Goal: Task Accomplishment & Management: Manage account settings

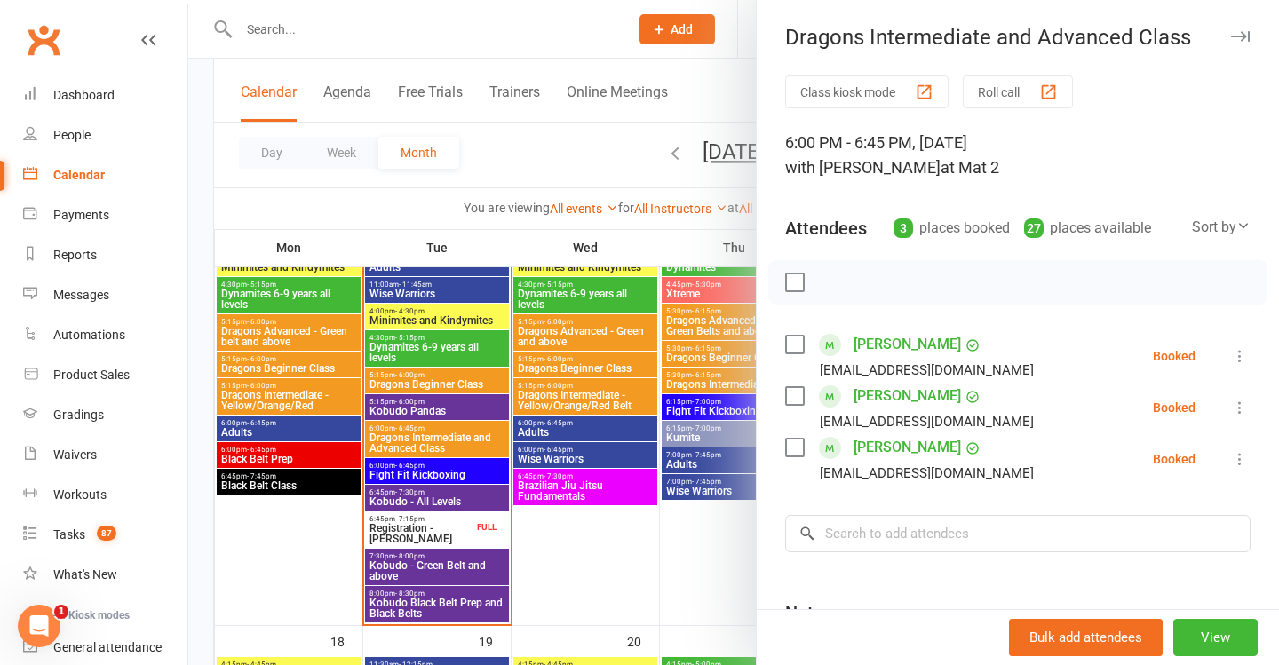
drag, startPoint x: 888, startPoint y: 21, endPoint x: 702, endPoint y: 206, distance: 262.5
click at [691, 167] on div at bounding box center [733, 332] width 1091 height 665
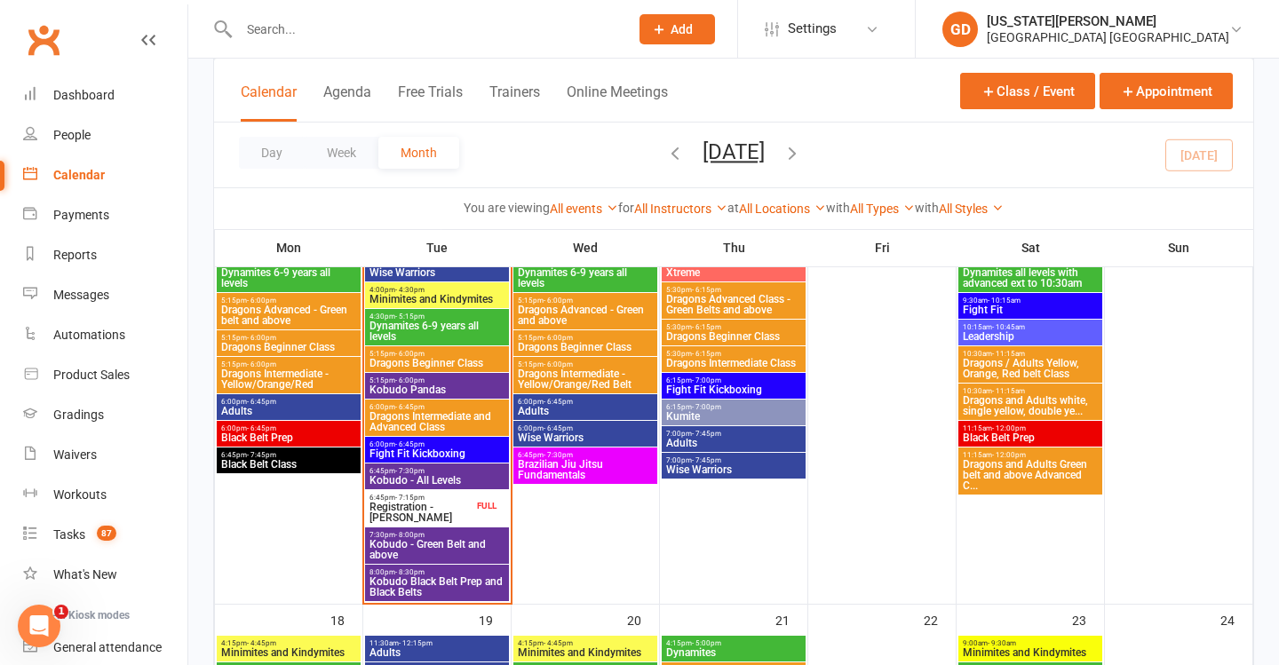
scroll to position [1122, 0]
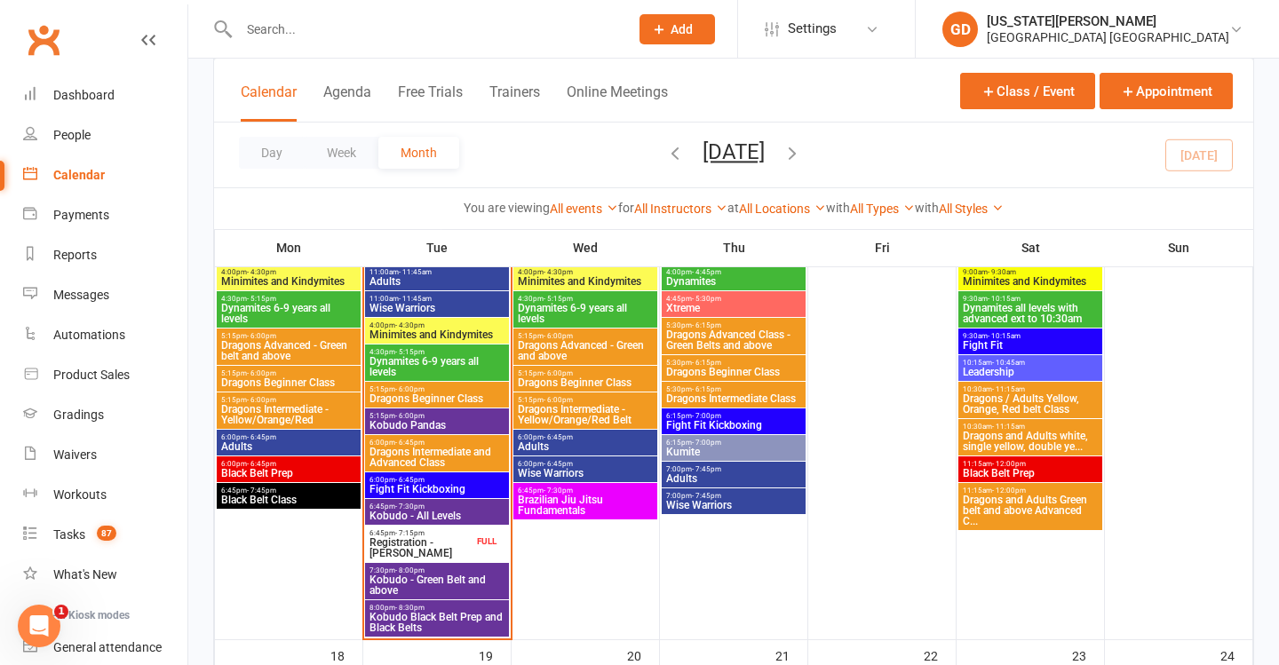
click at [440, 277] on span "Adults" at bounding box center [437, 281] width 137 height 11
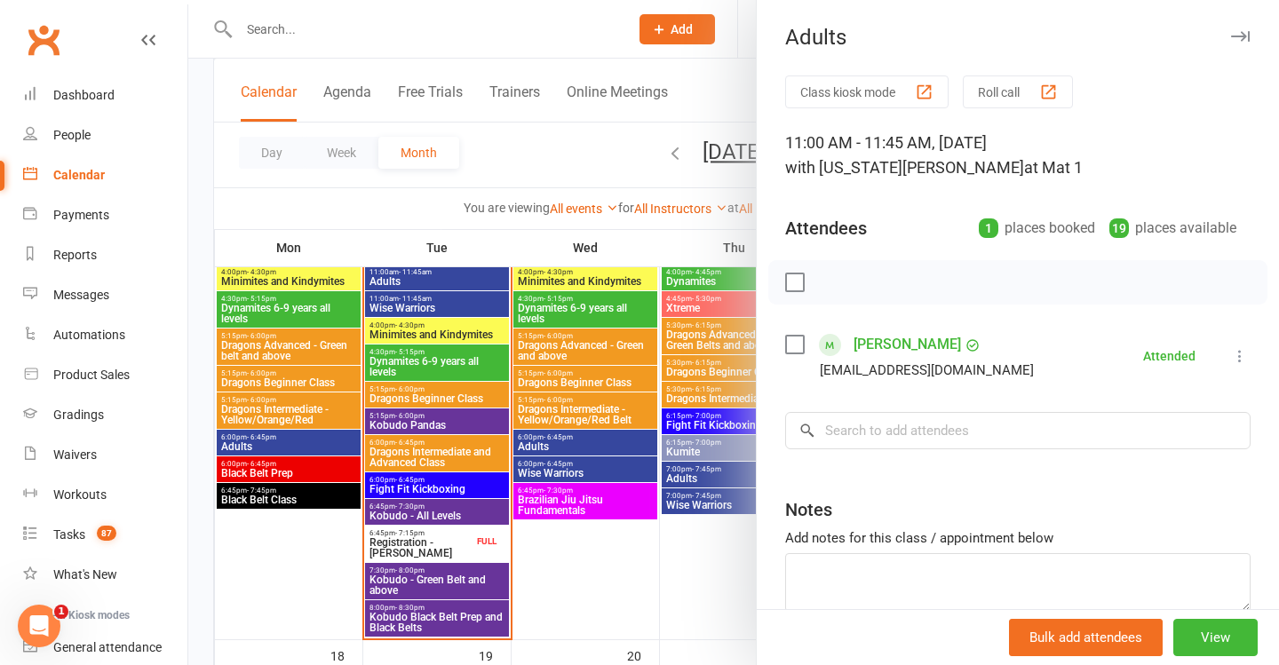
click at [506, 371] on div at bounding box center [733, 332] width 1091 height 665
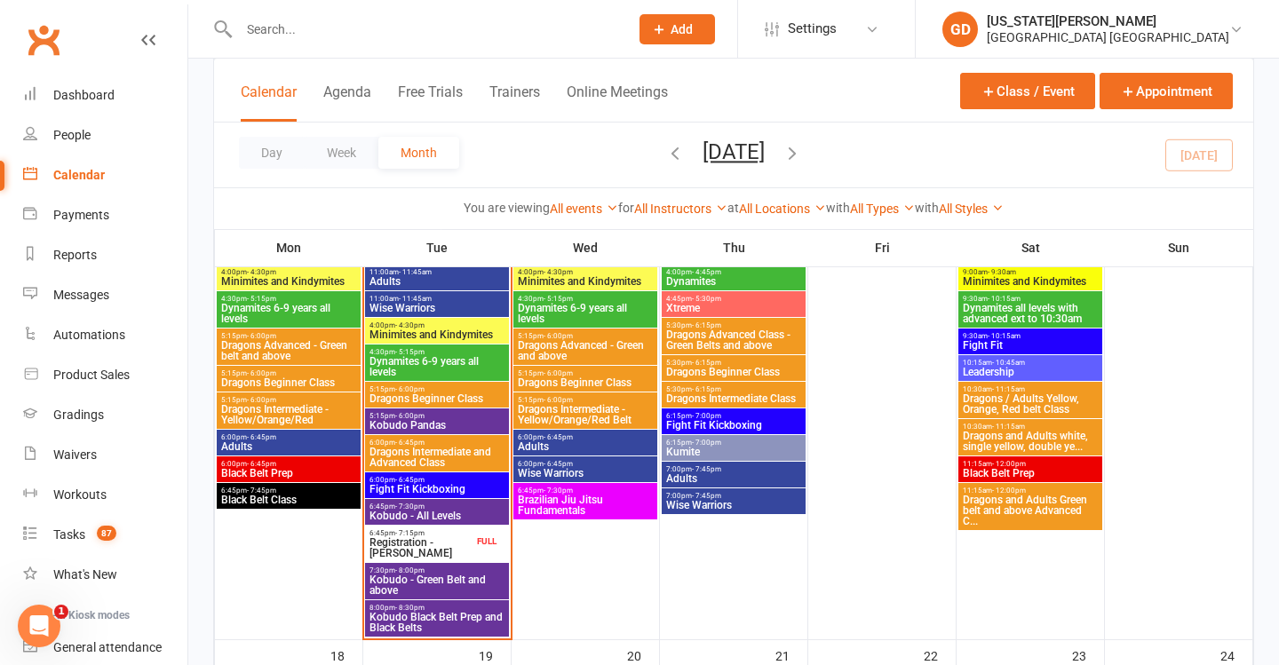
click at [467, 307] on span "Wise Warriors" at bounding box center [437, 308] width 137 height 11
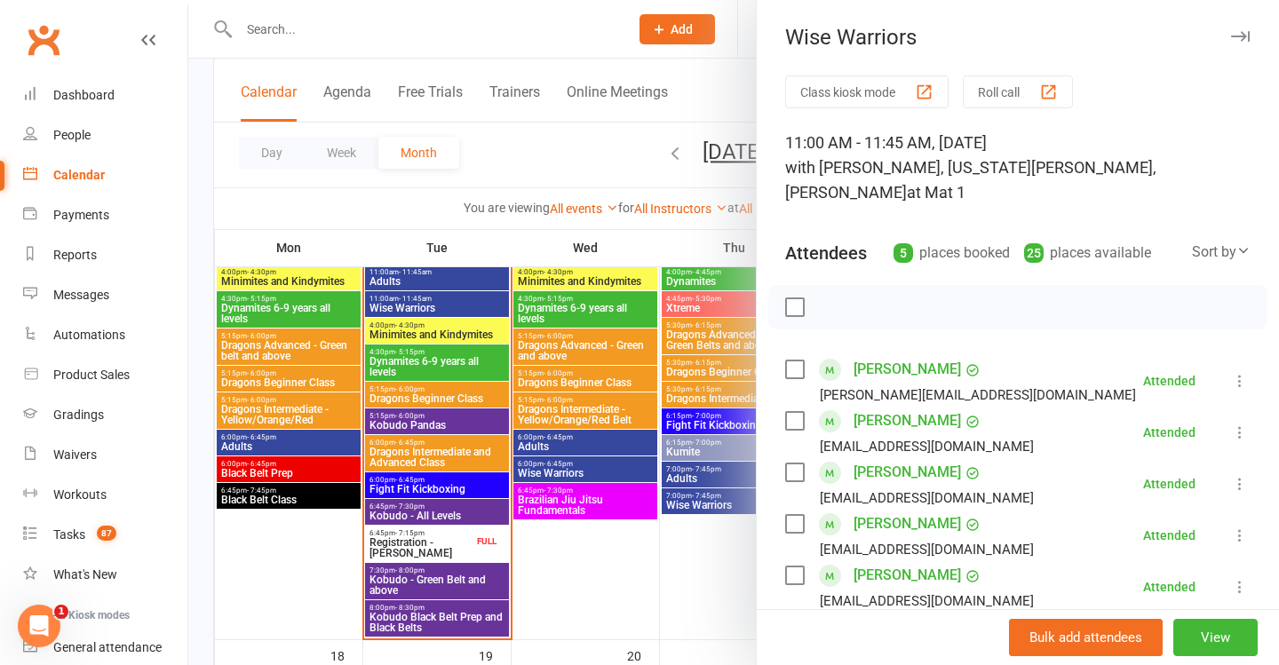
scroll to position [55, 0]
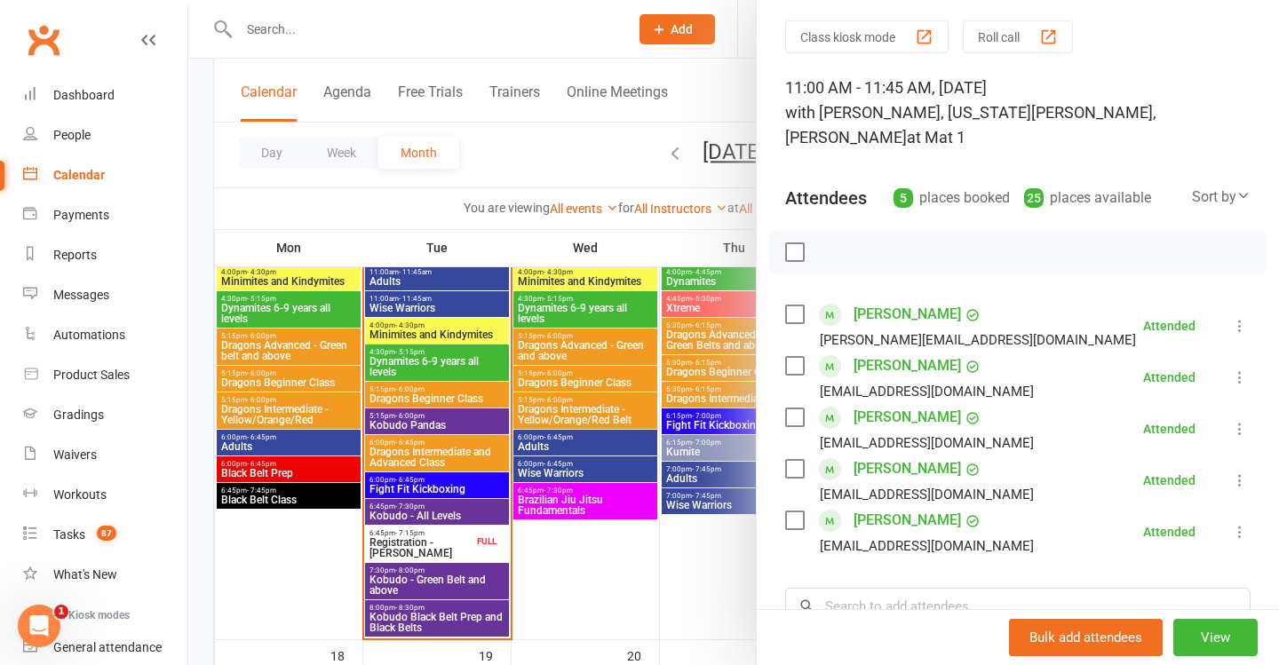
click at [415, 394] on div at bounding box center [733, 332] width 1091 height 665
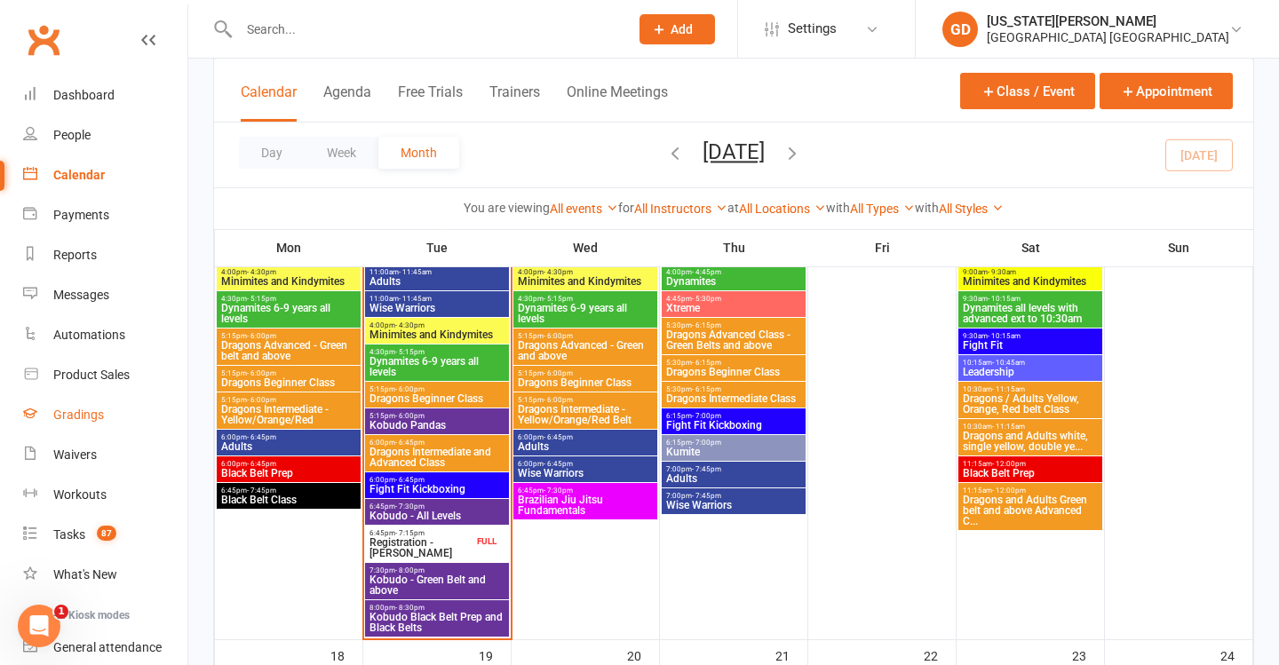
click at [98, 428] on link "Gradings" at bounding box center [105, 415] width 164 height 40
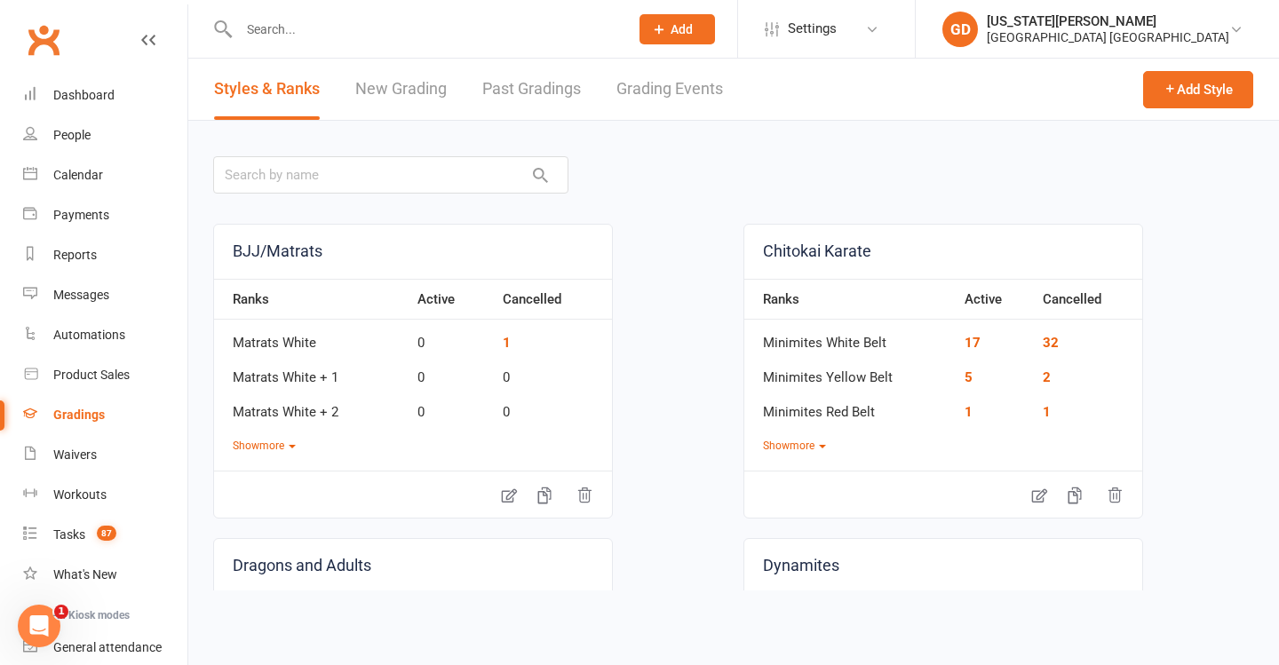
click at [667, 88] on link "Grading Events" at bounding box center [669, 89] width 107 height 61
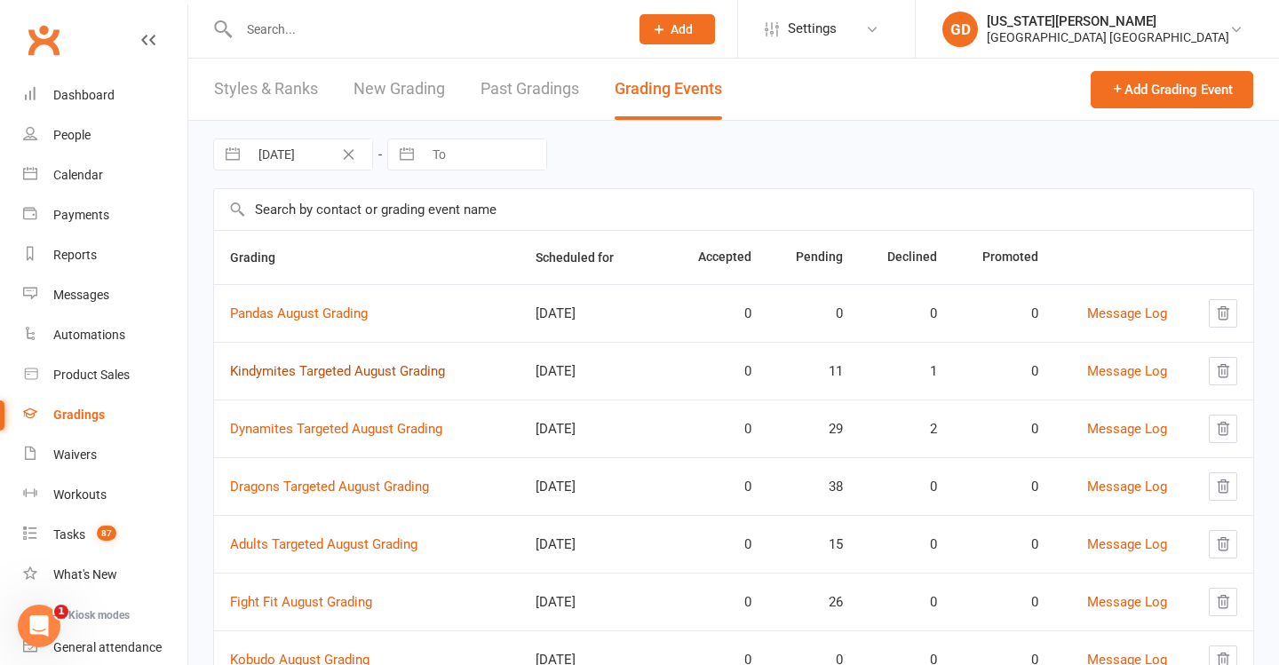
click at [301, 370] on link "Kindymites Targeted August Grading" at bounding box center [337, 371] width 215 height 16
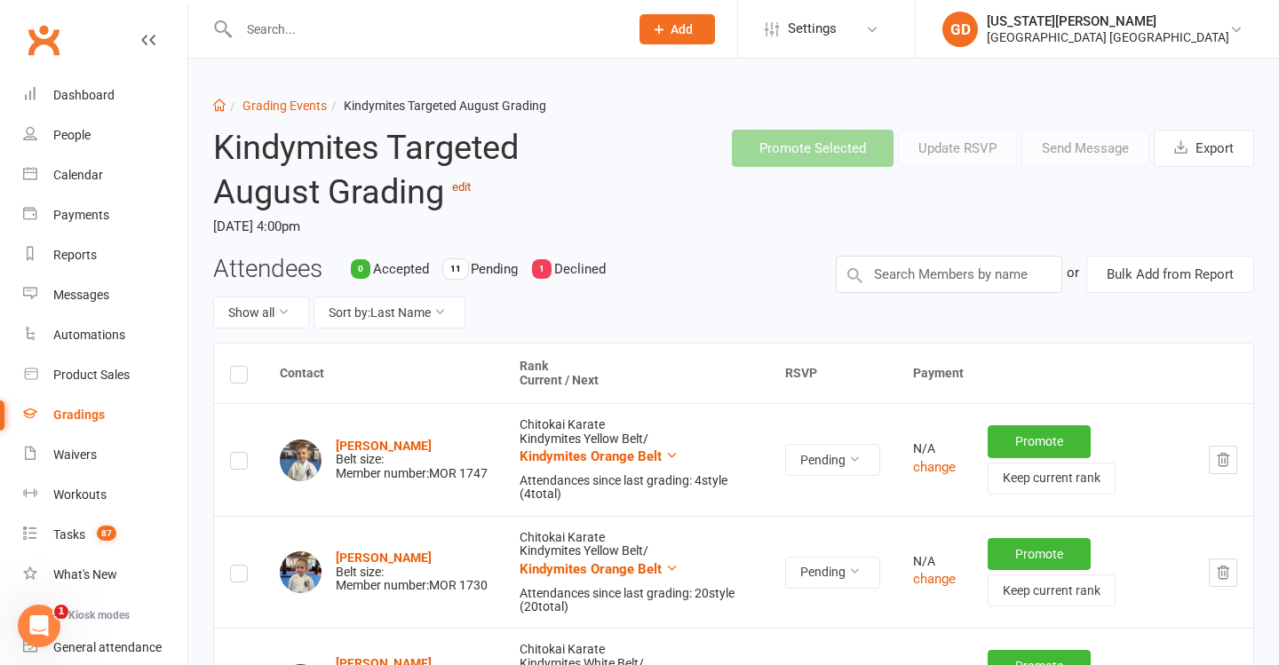
click at [457, 186] on link "edit" at bounding box center [461, 186] width 19 height 13
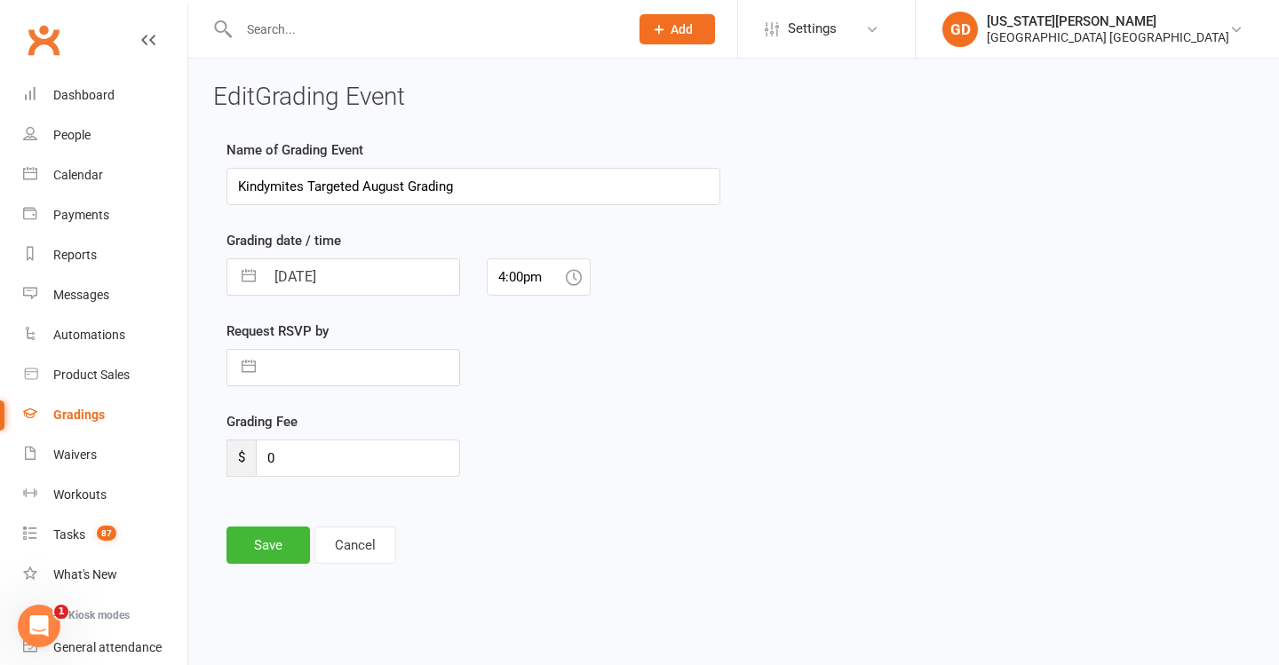
click at [329, 188] on input "Kindymites Targeted August Grading" at bounding box center [473, 186] width 494 height 37
type input "Kindymites TARGETED August Grading"
click at [290, 516] on div "Name of Grading Event Kindymites TARGETED August Grading Grading date / time 27…" at bounding box center [473, 363] width 520 height 449
click at [288, 544] on button "Save" at bounding box center [267, 545] width 83 height 37
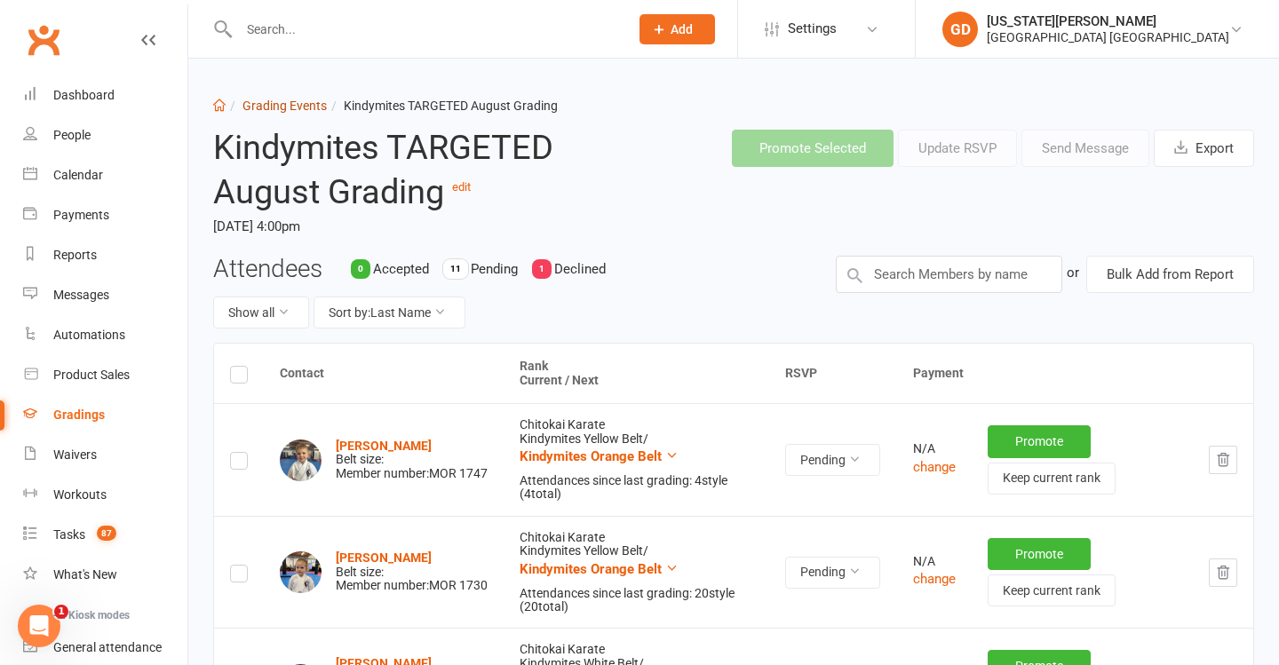
click at [260, 101] on link "Grading Events" at bounding box center [284, 106] width 84 height 14
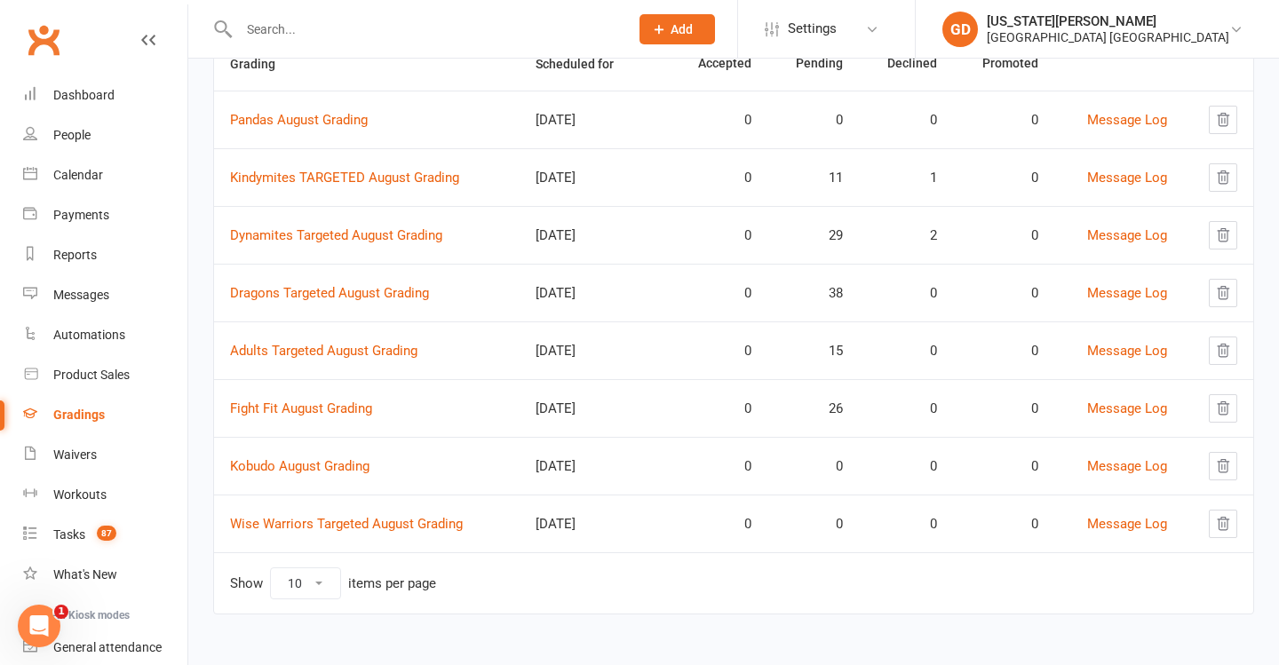
scroll to position [209, 0]
click at [385, 227] on link "Dynamites Targeted August Grading" at bounding box center [336, 235] width 212 height 16
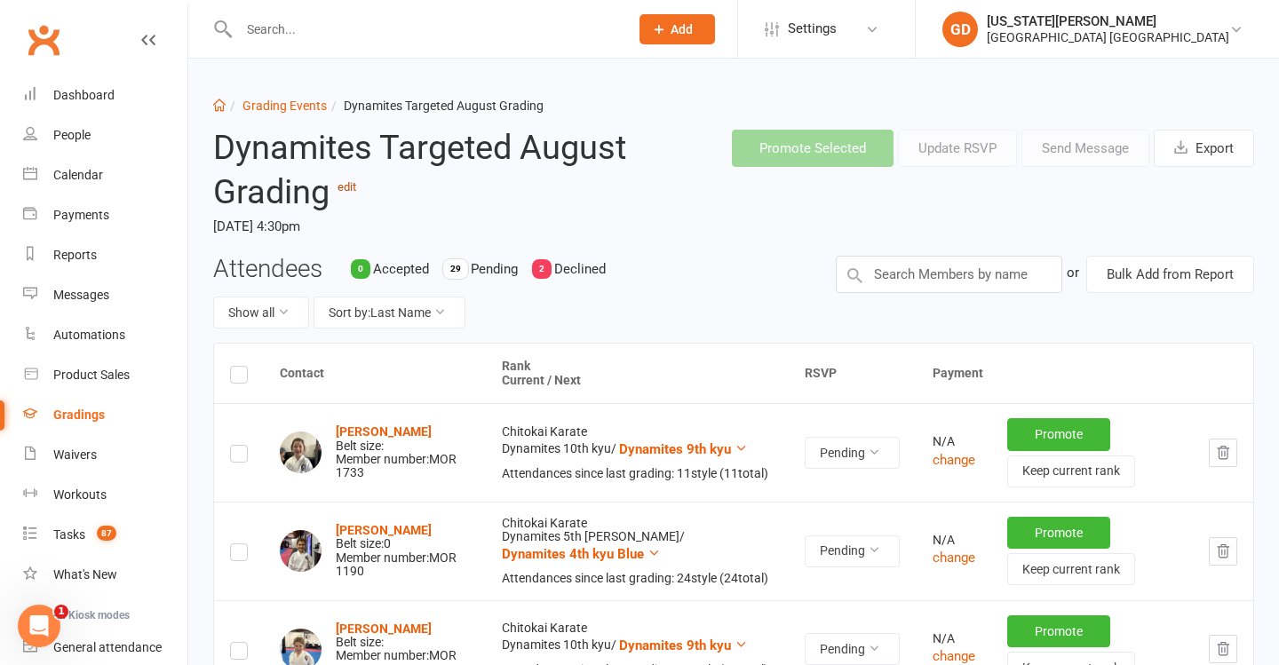
click at [353, 186] on link "edit" at bounding box center [346, 186] width 19 height 13
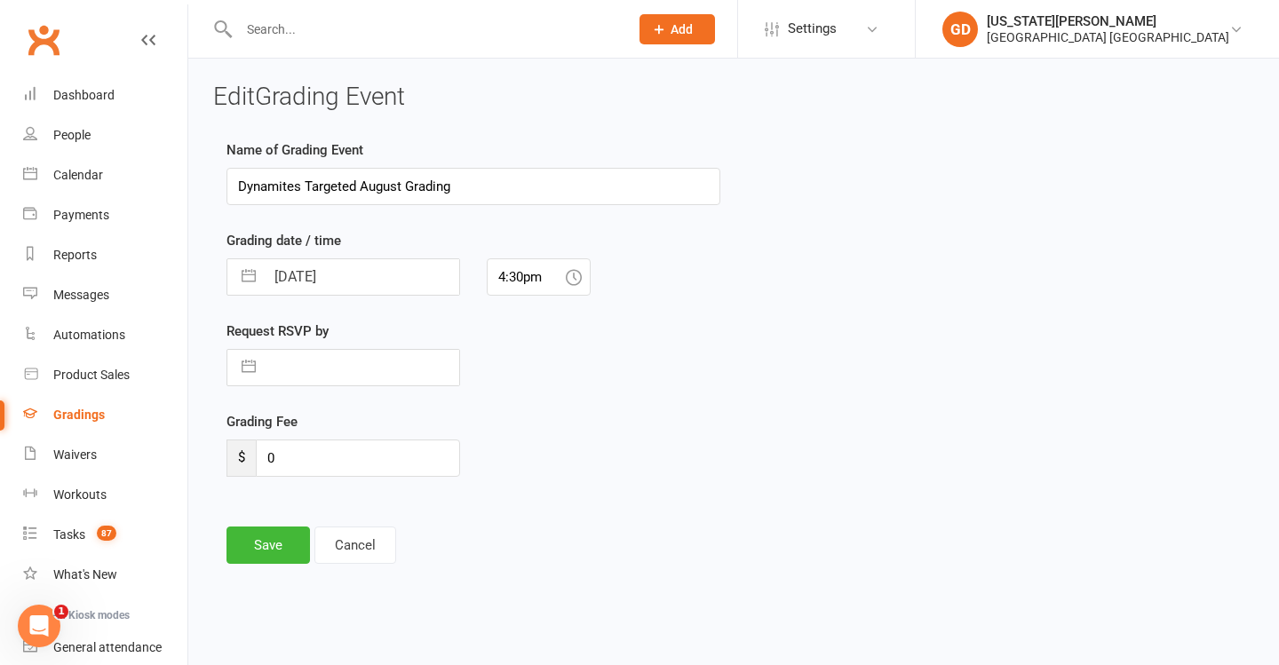
click at [322, 191] on input "Dynamites Targeted August Grading" at bounding box center [473, 186] width 494 height 37
type input "Dynamites TARGETED August Grading"
click at [266, 551] on button "Save" at bounding box center [267, 545] width 83 height 37
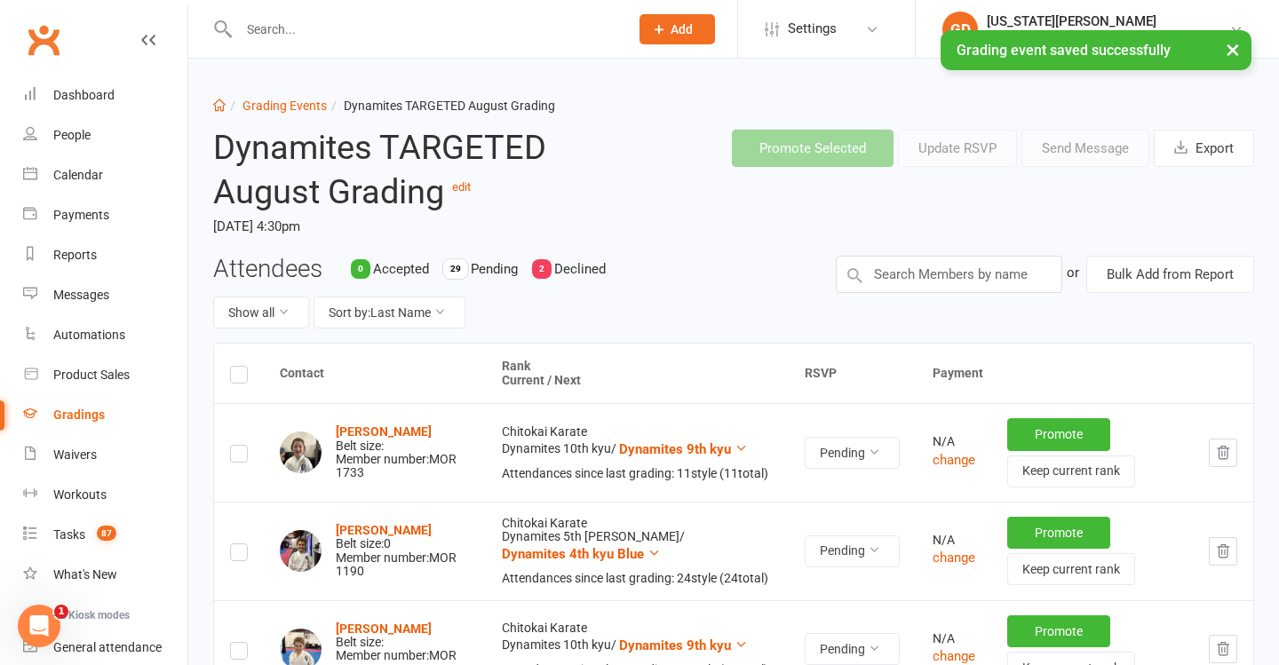
click at [266, 104] on link "Grading Events" at bounding box center [284, 106] width 84 height 14
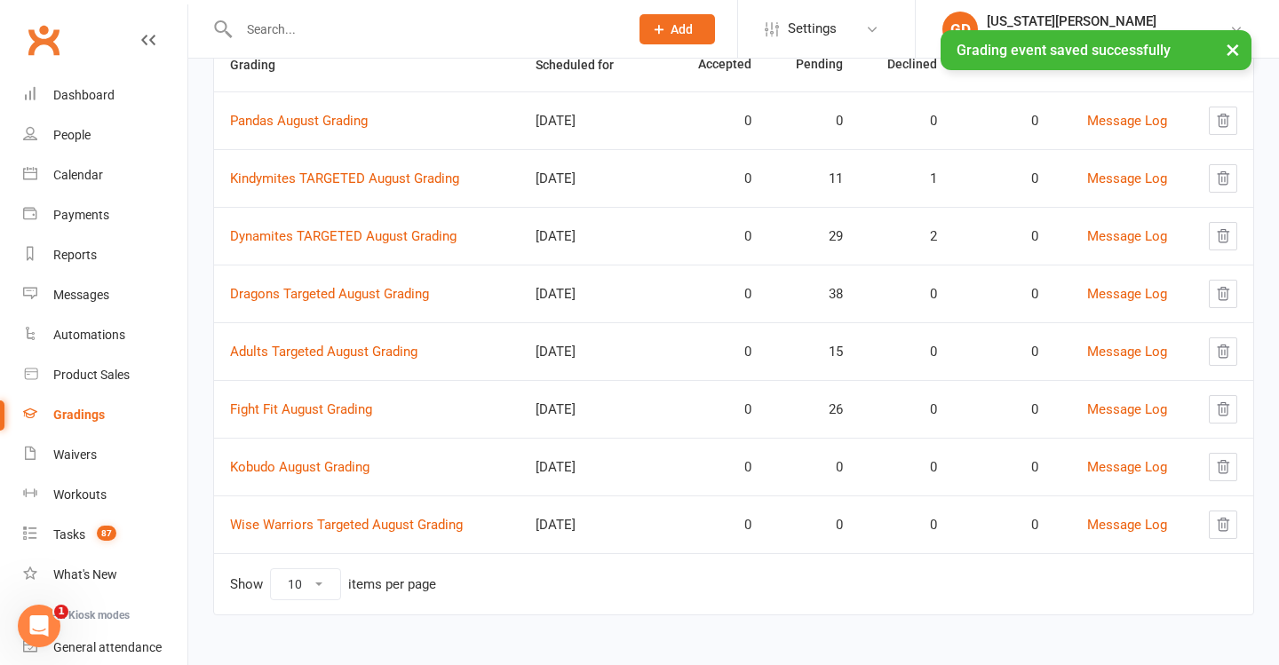
scroll to position [196, 0]
click at [372, 288] on link "Dragons Targeted August Grading" at bounding box center [329, 293] width 199 height 16
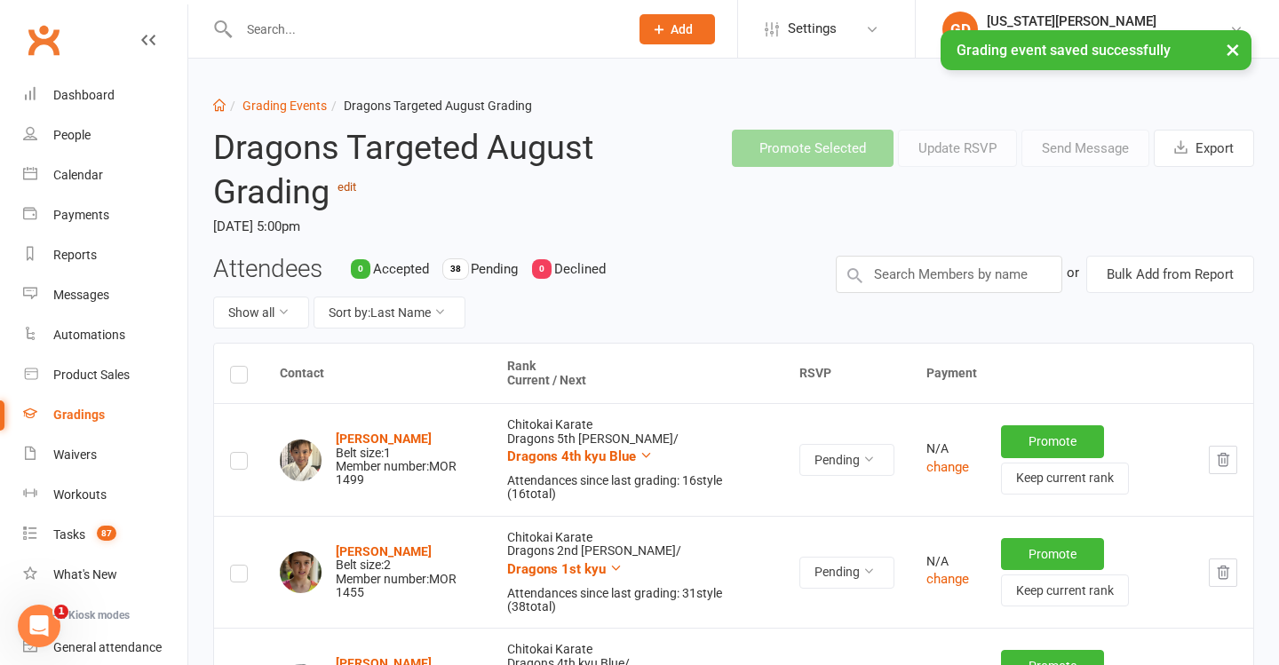
click at [350, 182] on link "edit" at bounding box center [346, 186] width 19 height 13
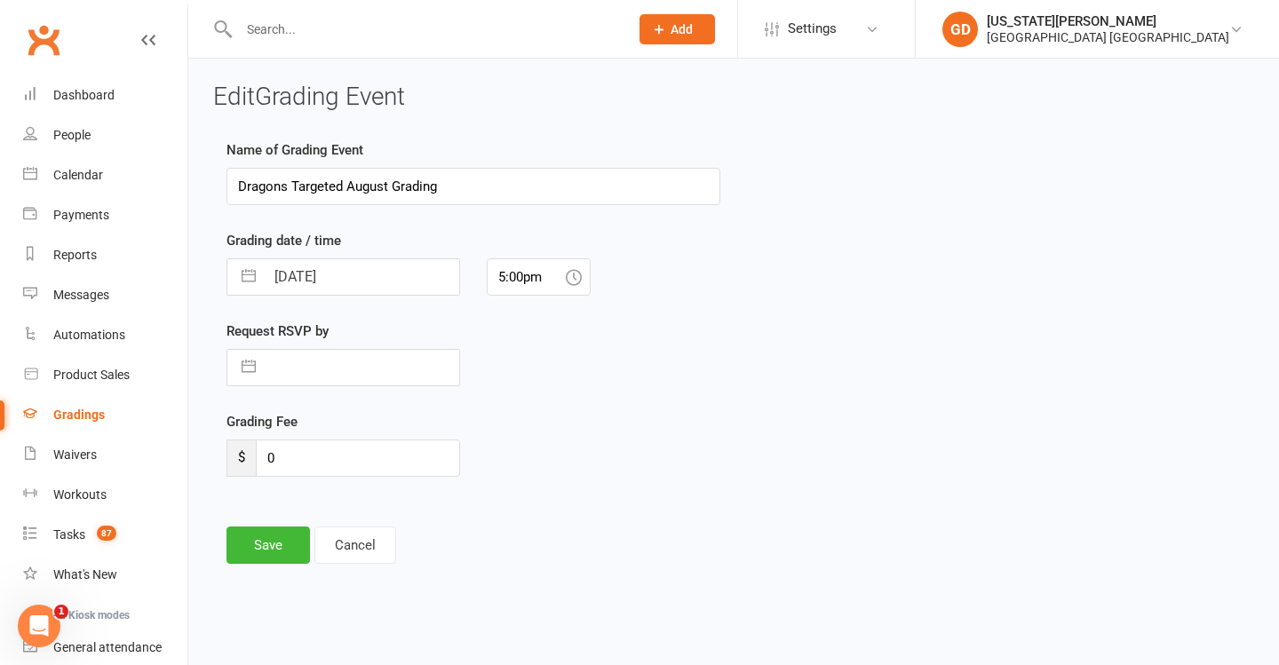
click at [325, 180] on input "Dragons Targeted August Grading" at bounding box center [473, 186] width 494 height 37
type input "Dragons TARGETED August Grading"
click at [258, 541] on button "Save" at bounding box center [267, 545] width 83 height 37
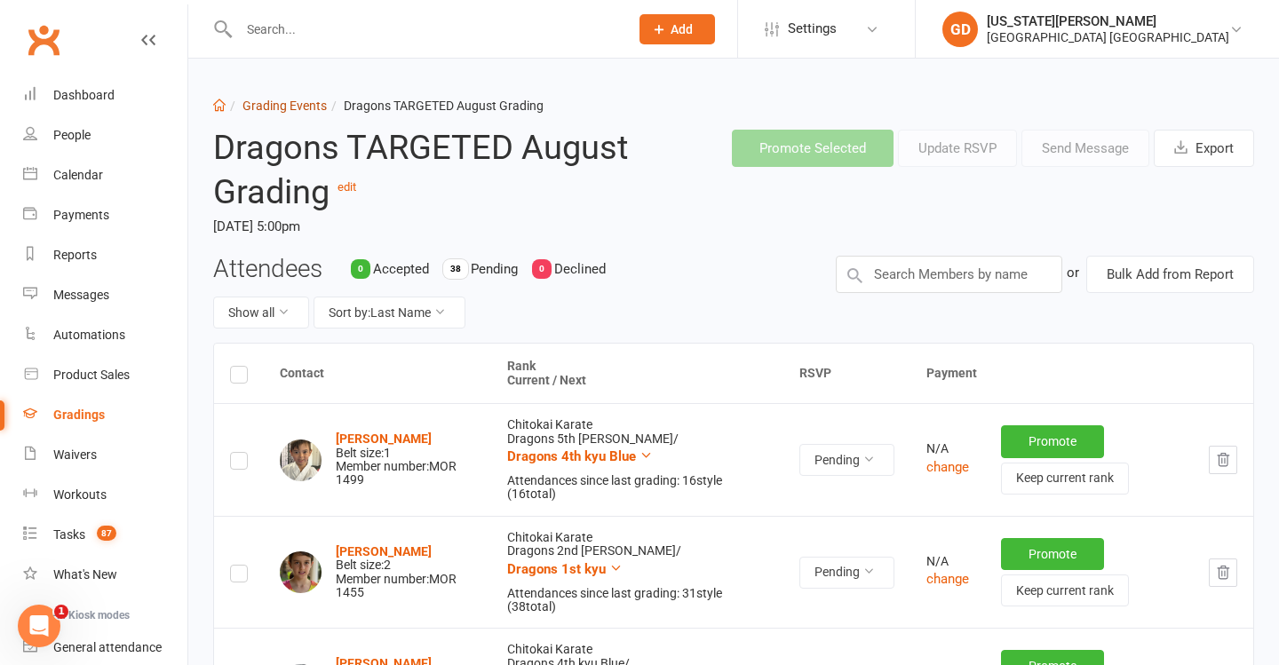
click at [296, 106] on link "Grading Events" at bounding box center [284, 106] width 84 height 14
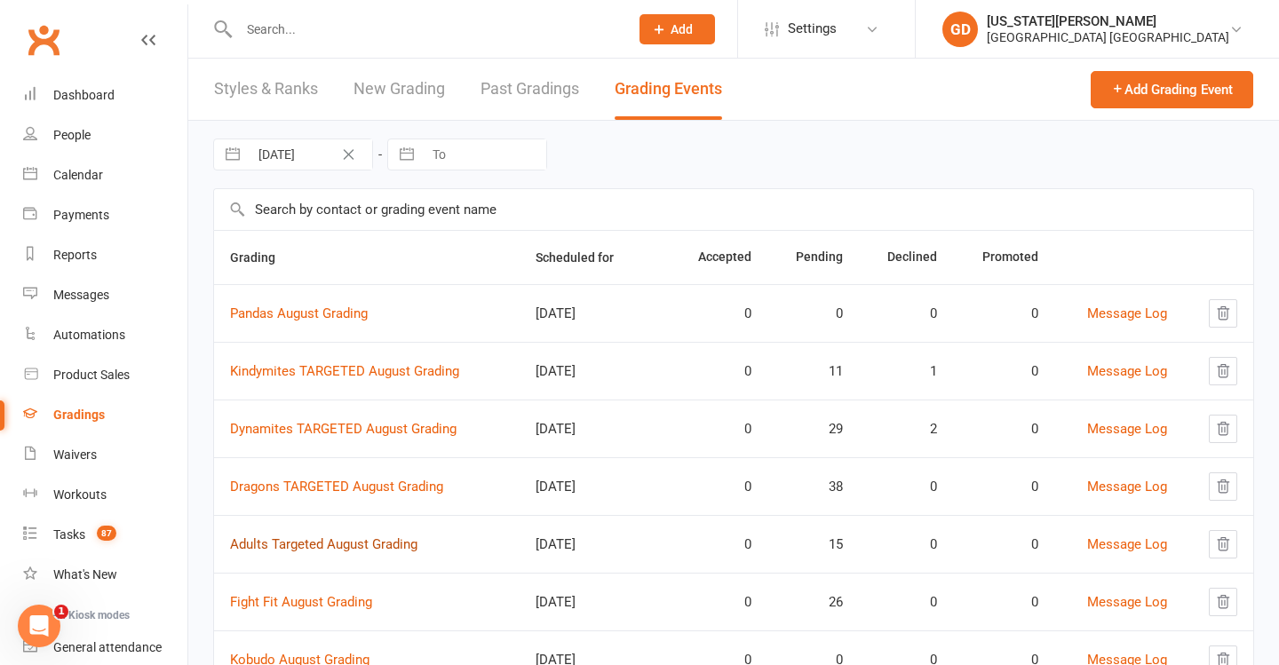
click at [357, 543] on link "Adults Targeted August Grading" at bounding box center [323, 544] width 187 height 16
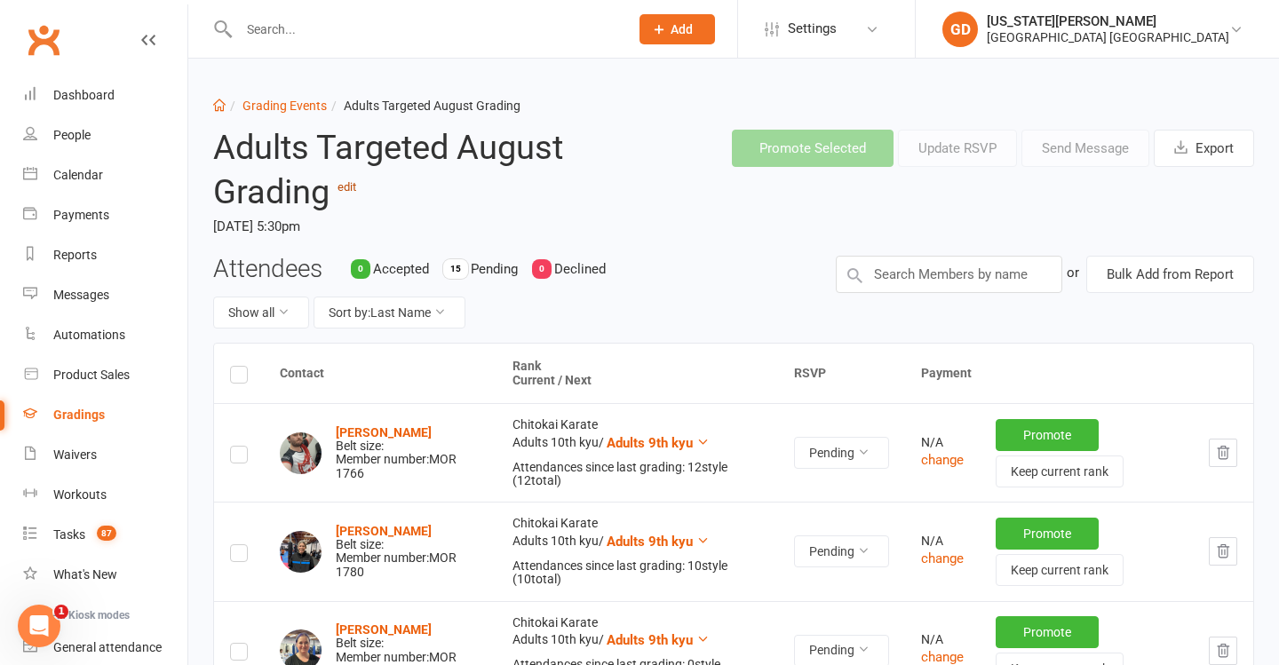
click at [353, 188] on link "edit" at bounding box center [346, 186] width 19 height 13
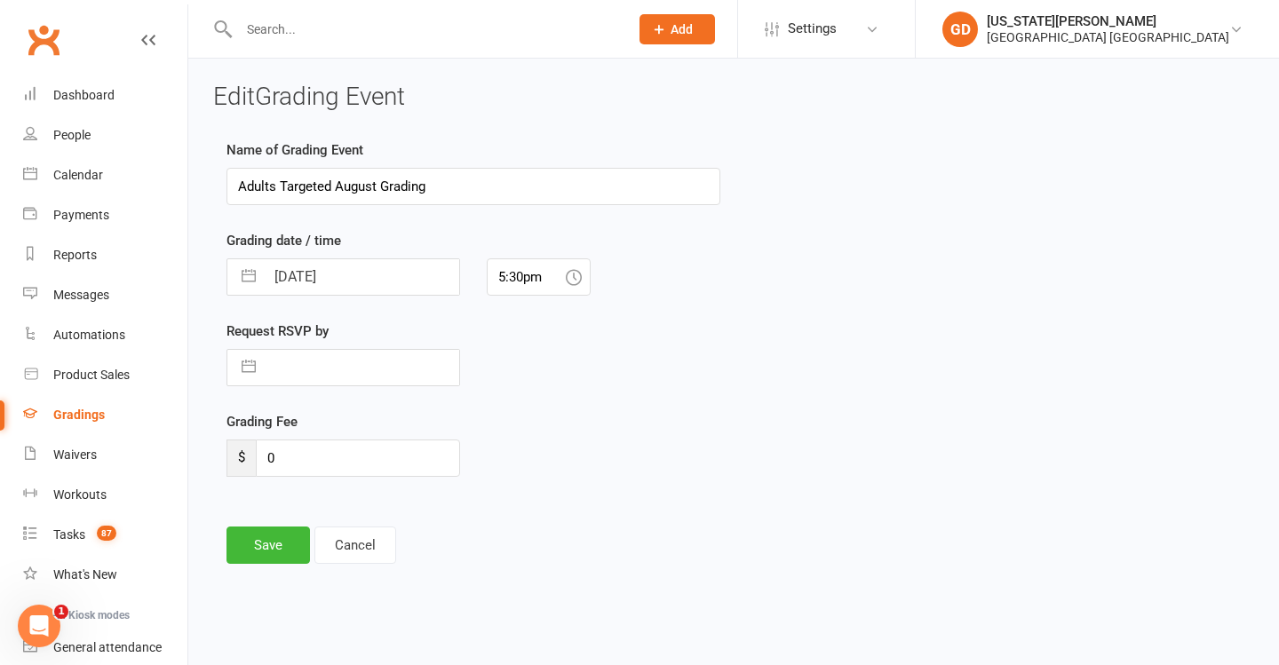
click at [306, 179] on input "Adults Targeted August Grading" at bounding box center [473, 186] width 494 height 37
type input "Adults TARGETED August Grading"
click at [247, 556] on button "Save" at bounding box center [267, 545] width 83 height 37
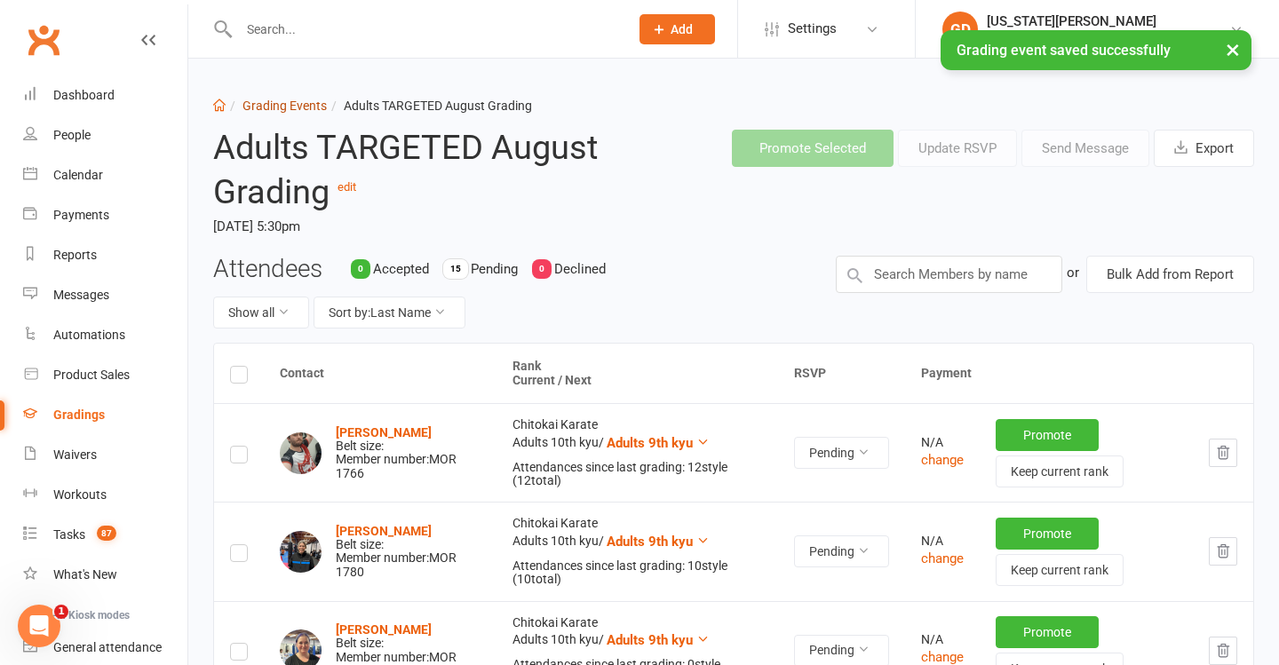
scroll to position [0, 1]
click at [272, 109] on link "Grading Events" at bounding box center [284, 106] width 84 height 14
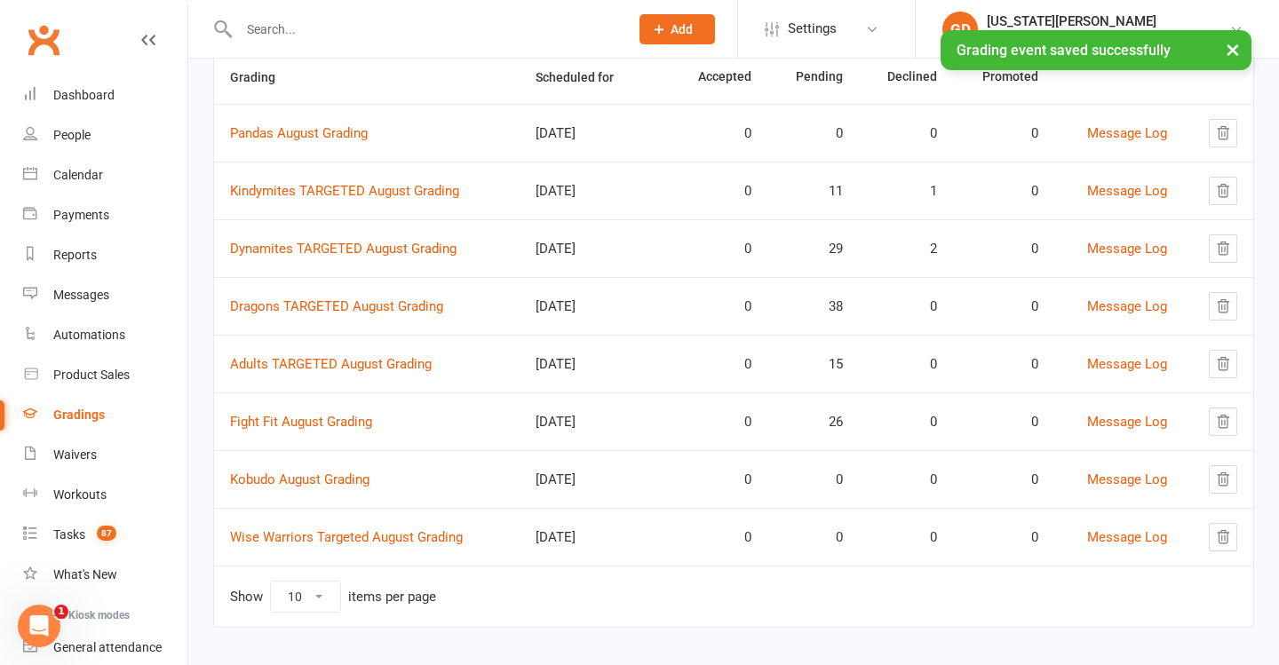
scroll to position [194, 0]
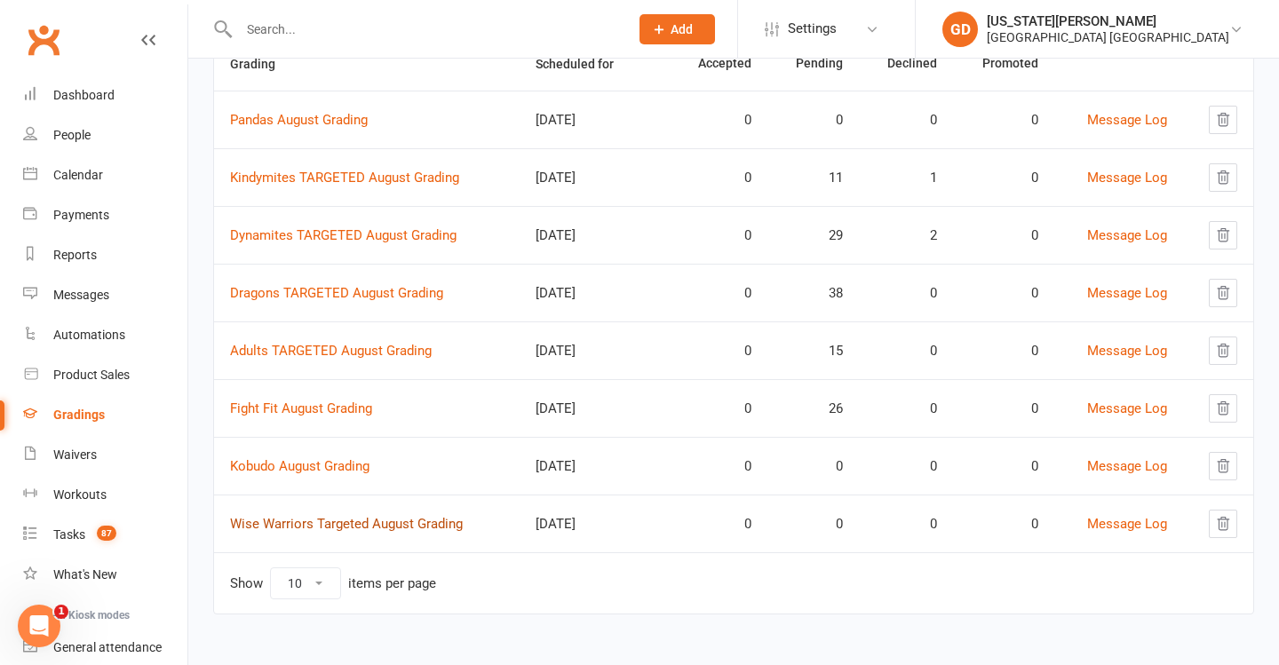
click at [381, 526] on link "Wise Warriors Targeted August Grading" at bounding box center [346, 524] width 233 height 16
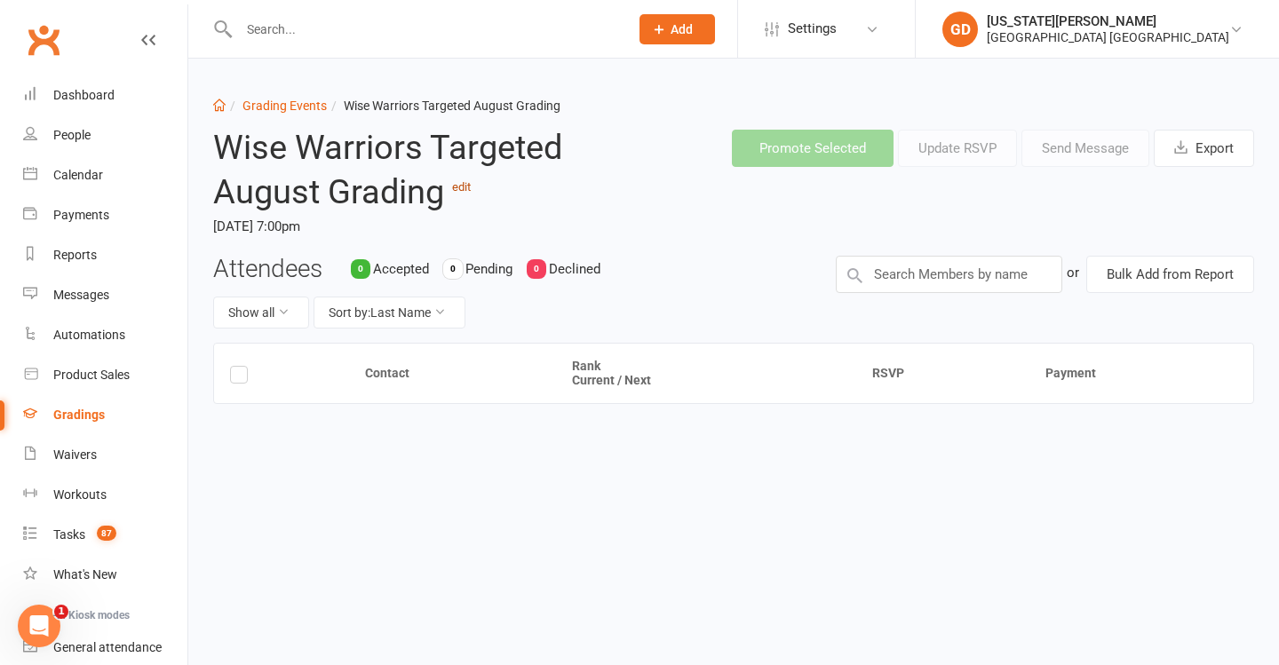
click at [466, 186] on link "edit" at bounding box center [461, 186] width 19 height 13
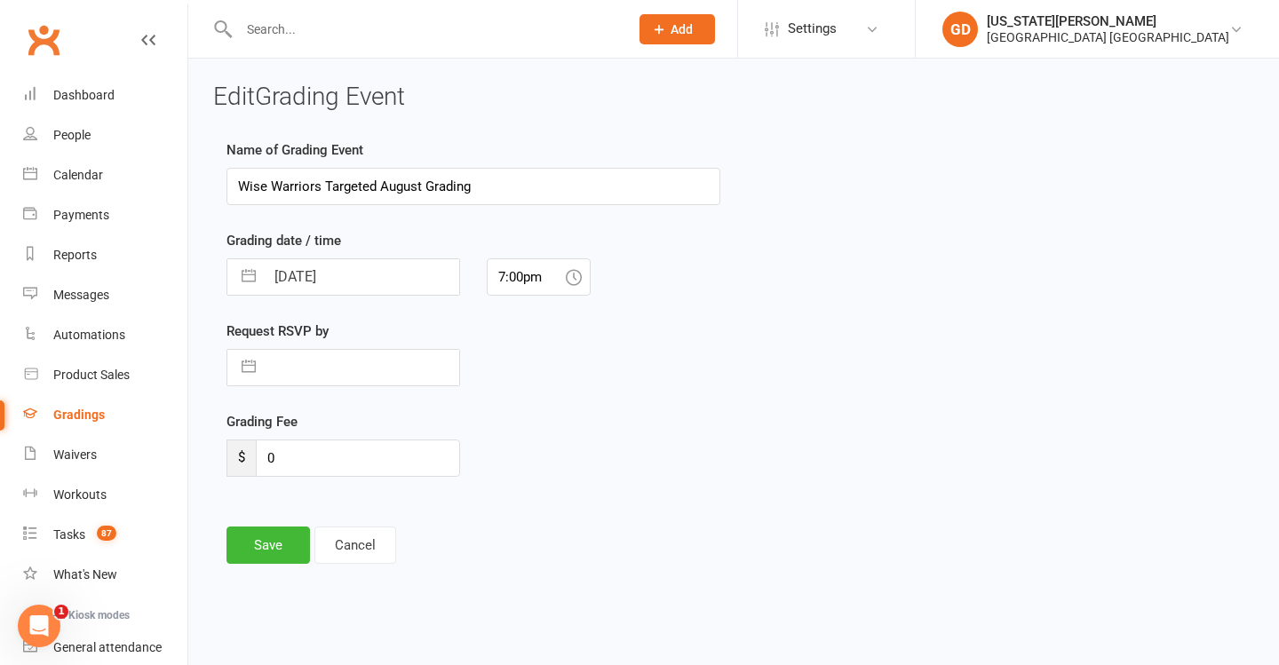
click at [342, 179] on input "Wise Warriors Targeted August Grading" at bounding box center [473, 186] width 494 height 37
type input "Wise Warriors TARGETED August Grading"
click at [250, 545] on button "Save" at bounding box center [267, 545] width 83 height 37
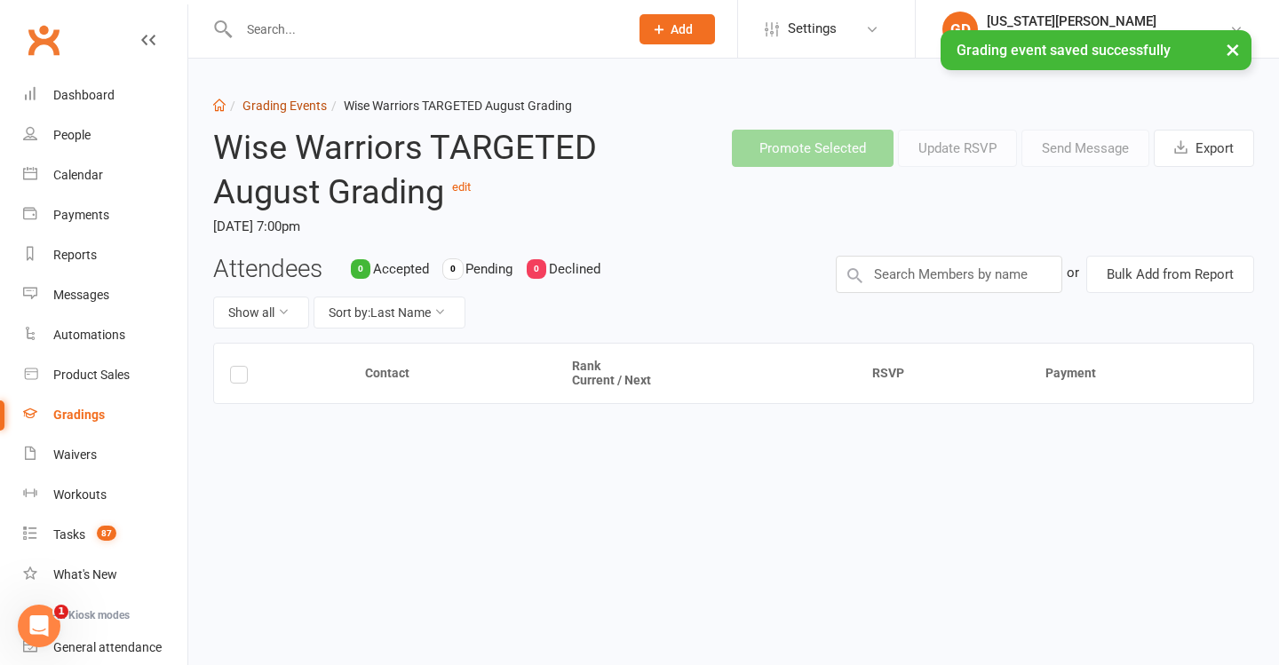
click at [290, 102] on link "Grading Events" at bounding box center [284, 106] width 84 height 14
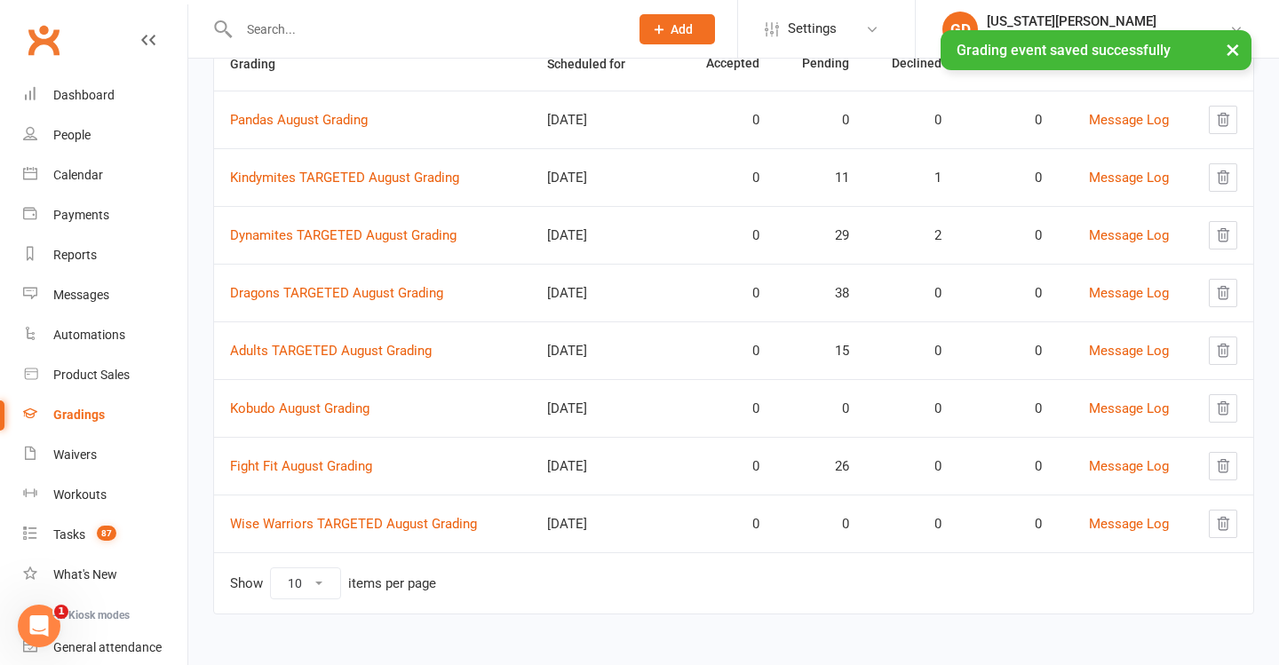
scroll to position [205, 0]
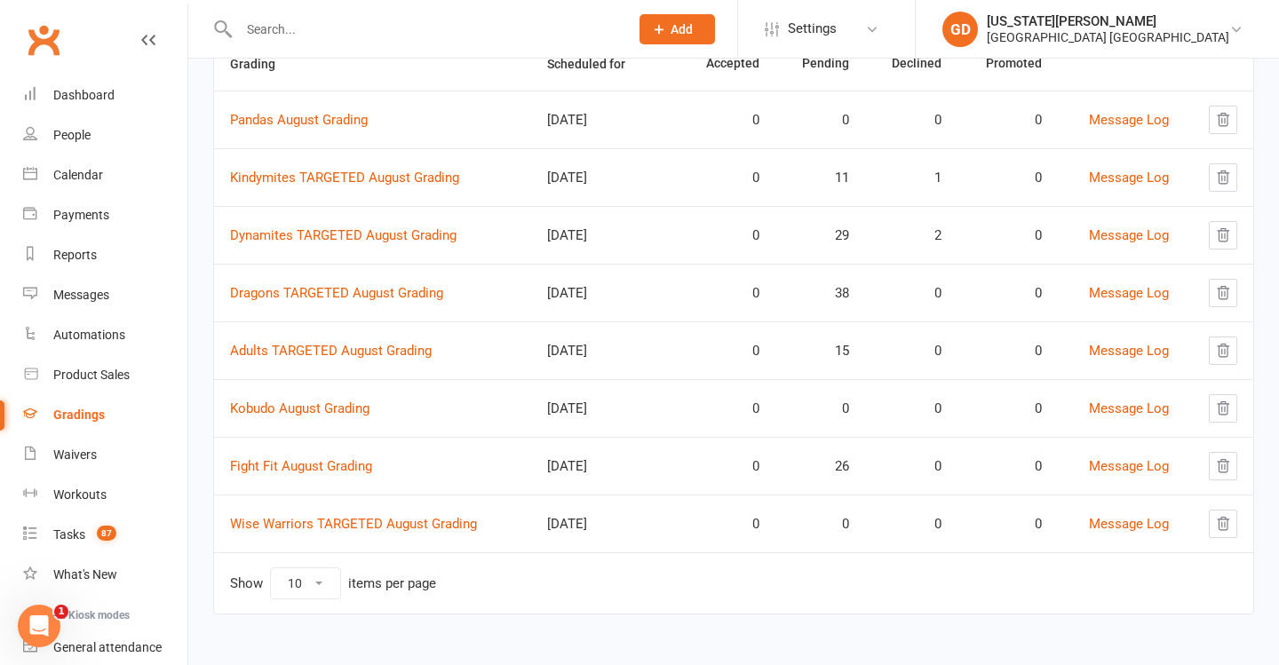
select select "50"
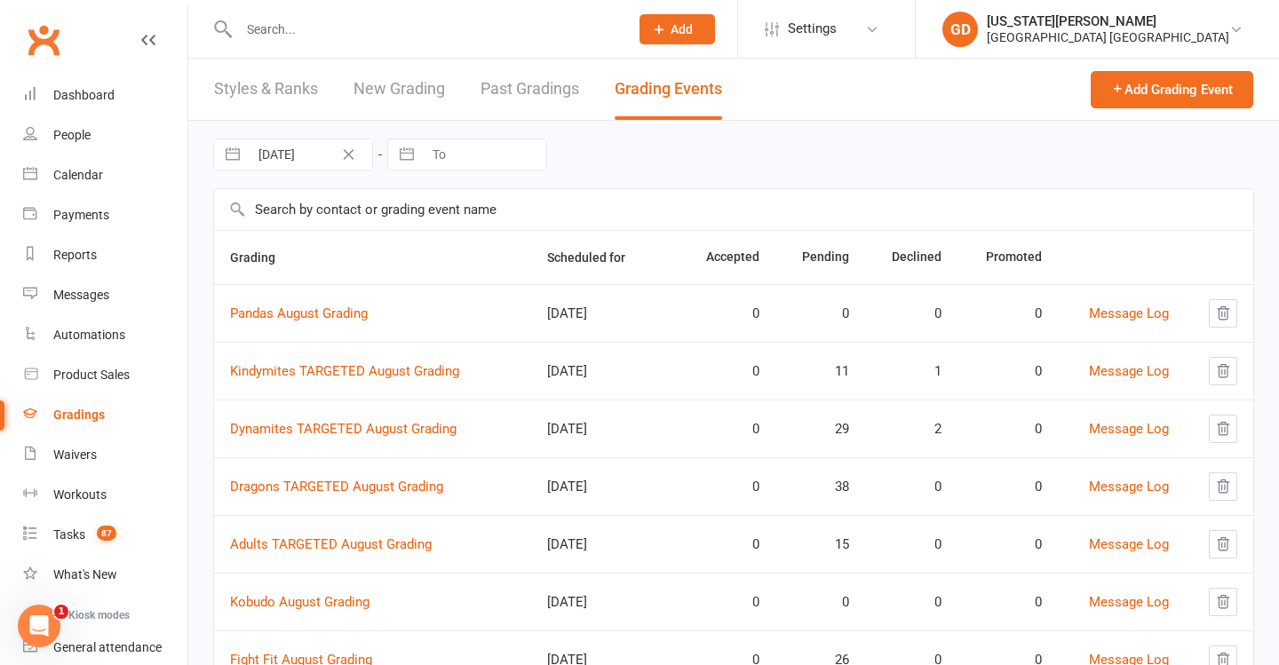
scroll to position [0, 0]
click at [1190, 99] on button "Add Grading Event" at bounding box center [1172, 89] width 163 height 37
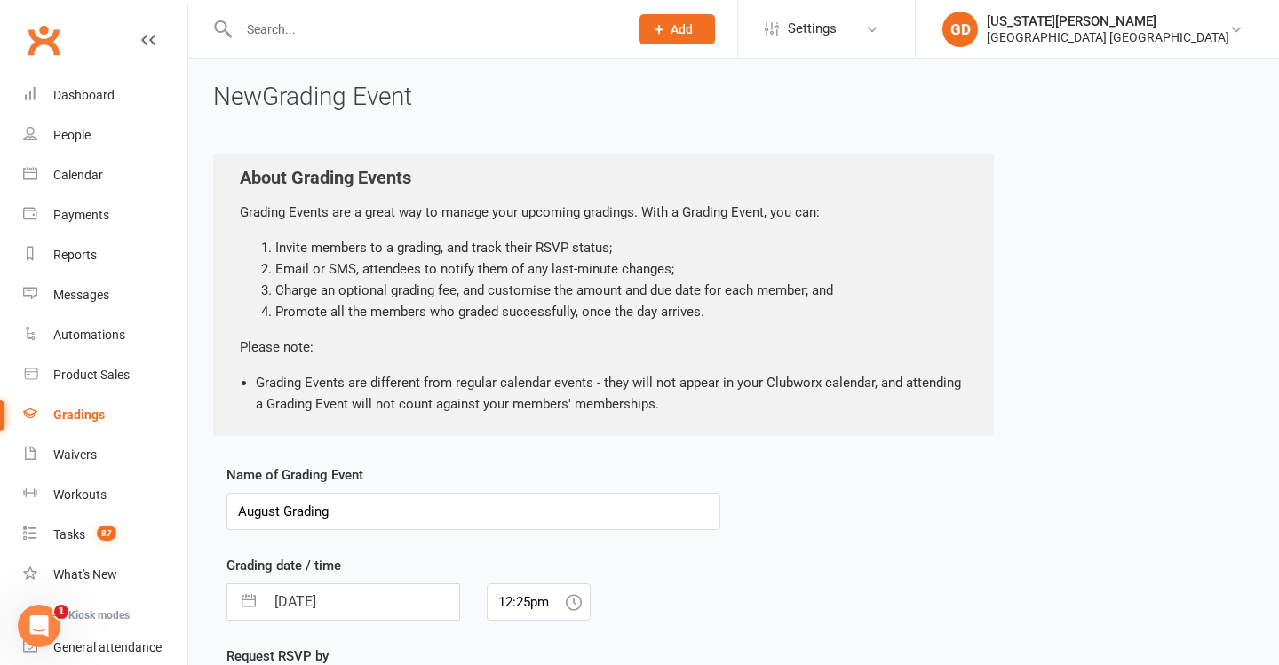
click at [235, 512] on input "August Grading" at bounding box center [473, 511] width 494 height 37
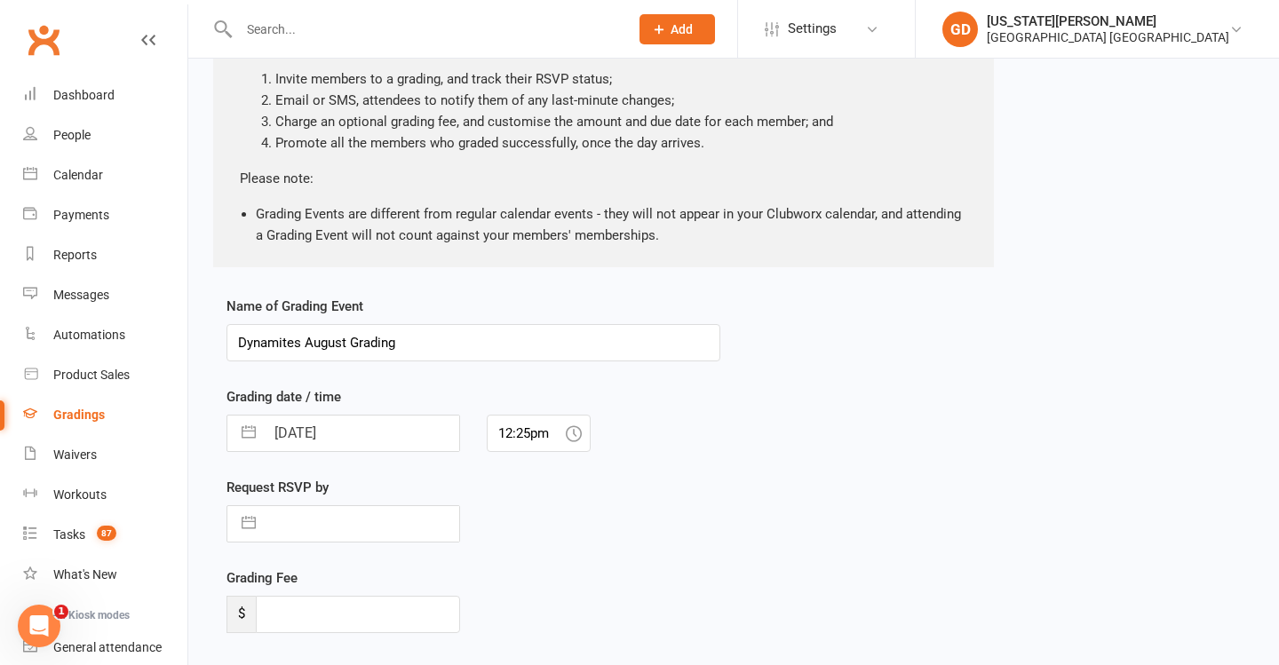
scroll to position [186, 0]
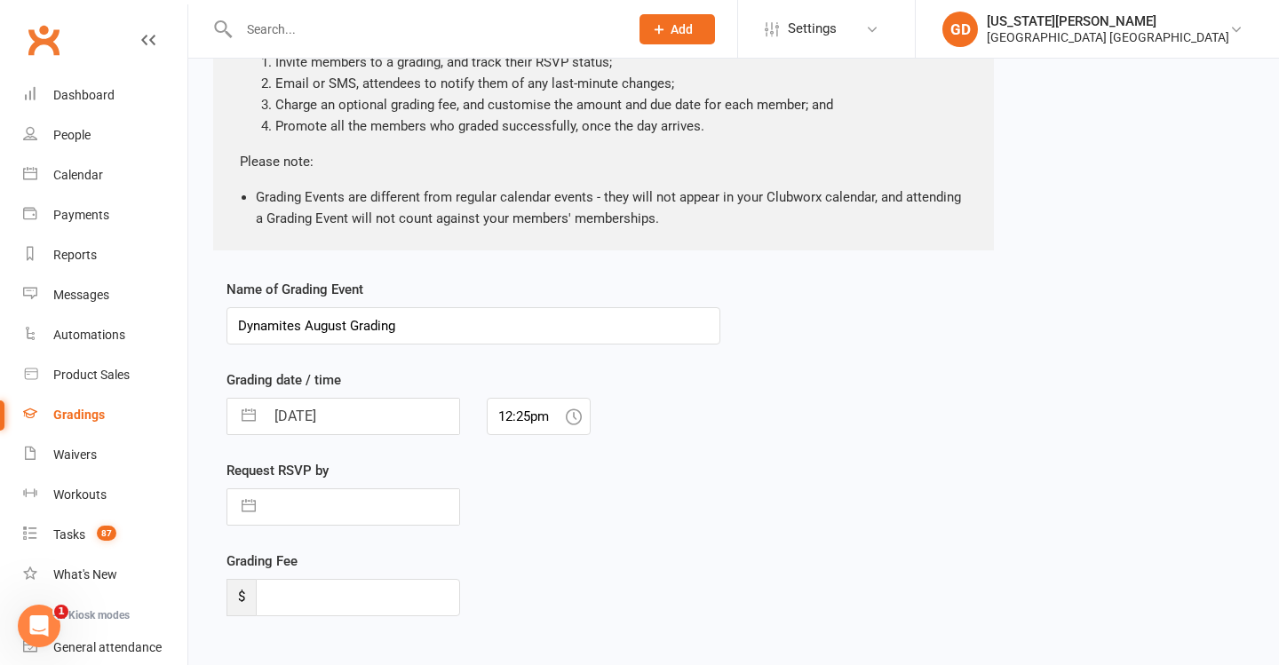
type input "Dynamites August Grading"
drag, startPoint x: 559, startPoint y: 411, endPoint x: 313, endPoint y: 420, distance: 246.2
click at [313, 420] on div "12 Aug 2025 Navigate forward to interact with the calendar and select a date. P…" at bounding box center [473, 416] width 520 height 37
type input "5:00pm"
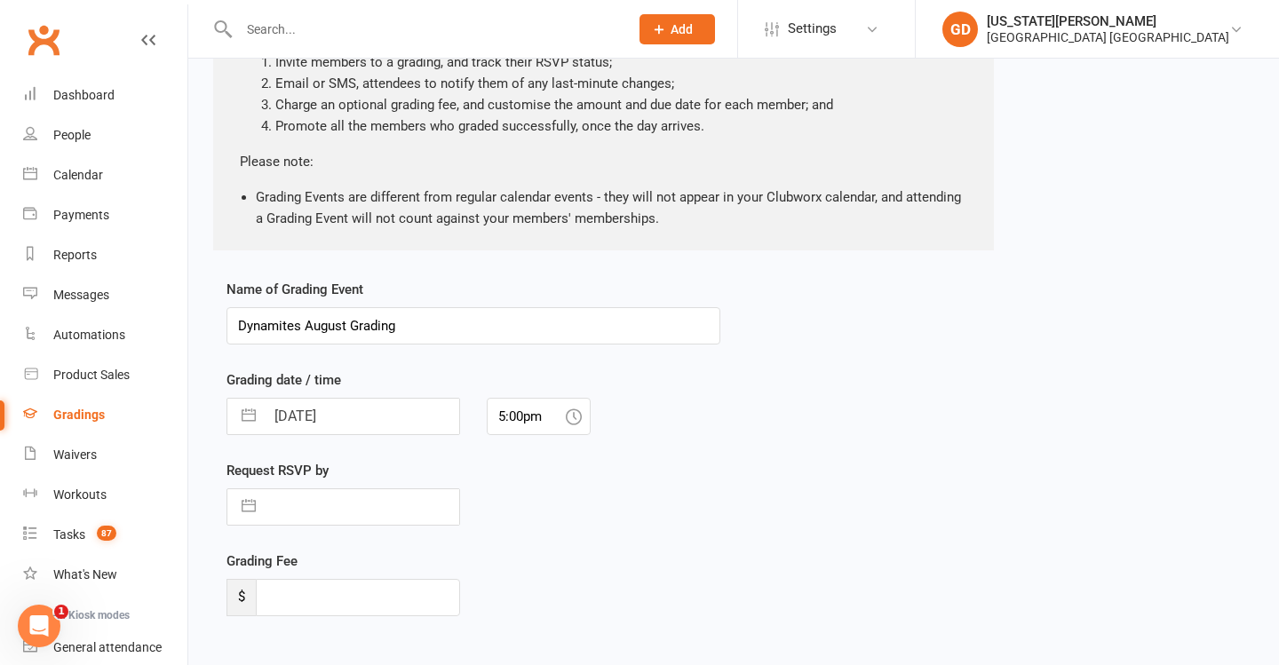
click at [320, 412] on input "12 Aug 2025" at bounding box center [362, 417] width 195 height 36
select select "6"
select select "2025"
select select "7"
select select "2025"
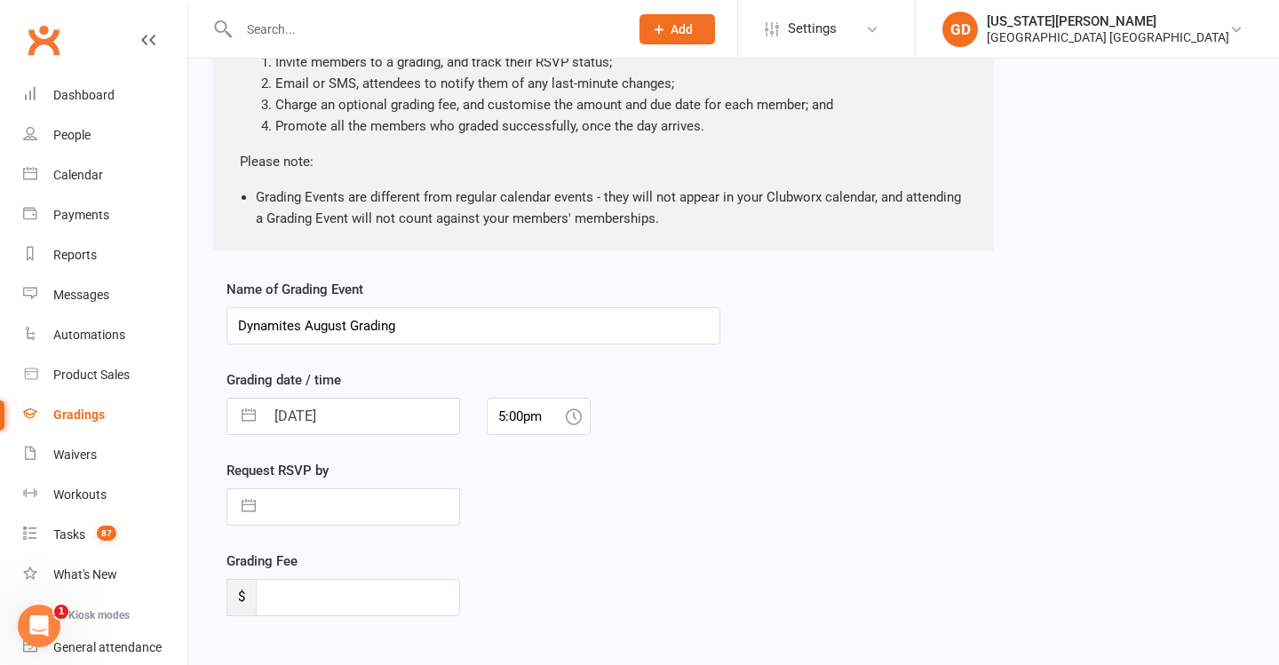
select select "8"
select select "2025"
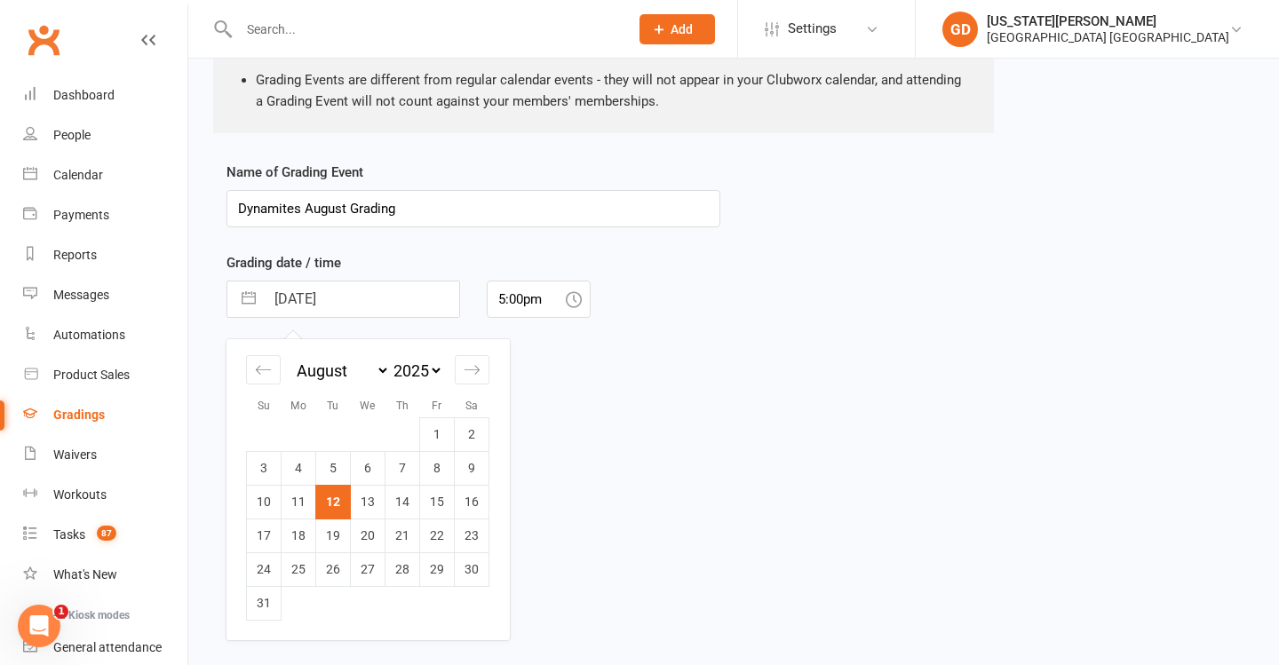
scroll to position [317, 0]
click at [366, 554] on td "27" at bounding box center [368, 569] width 35 height 34
type input "27 Aug 2025"
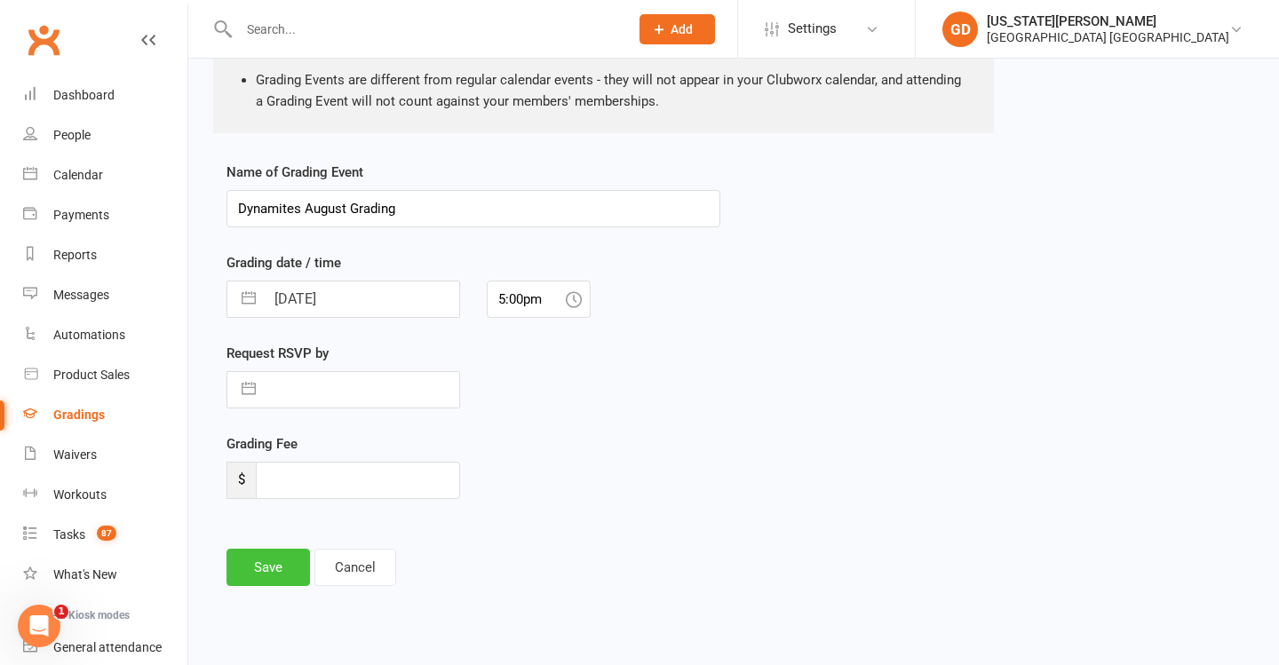
click at [275, 560] on button "Save" at bounding box center [267, 567] width 83 height 37
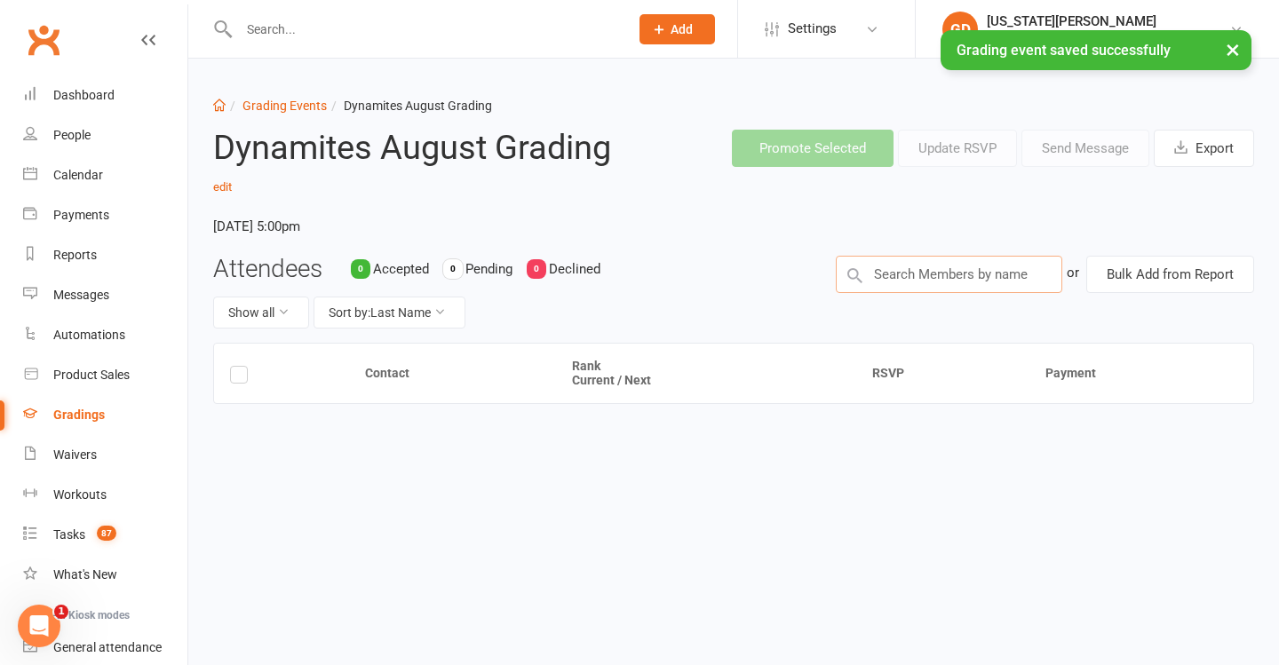
click at [961, 280] on input "text" at bounding box center [949, 274] width 226 height 37
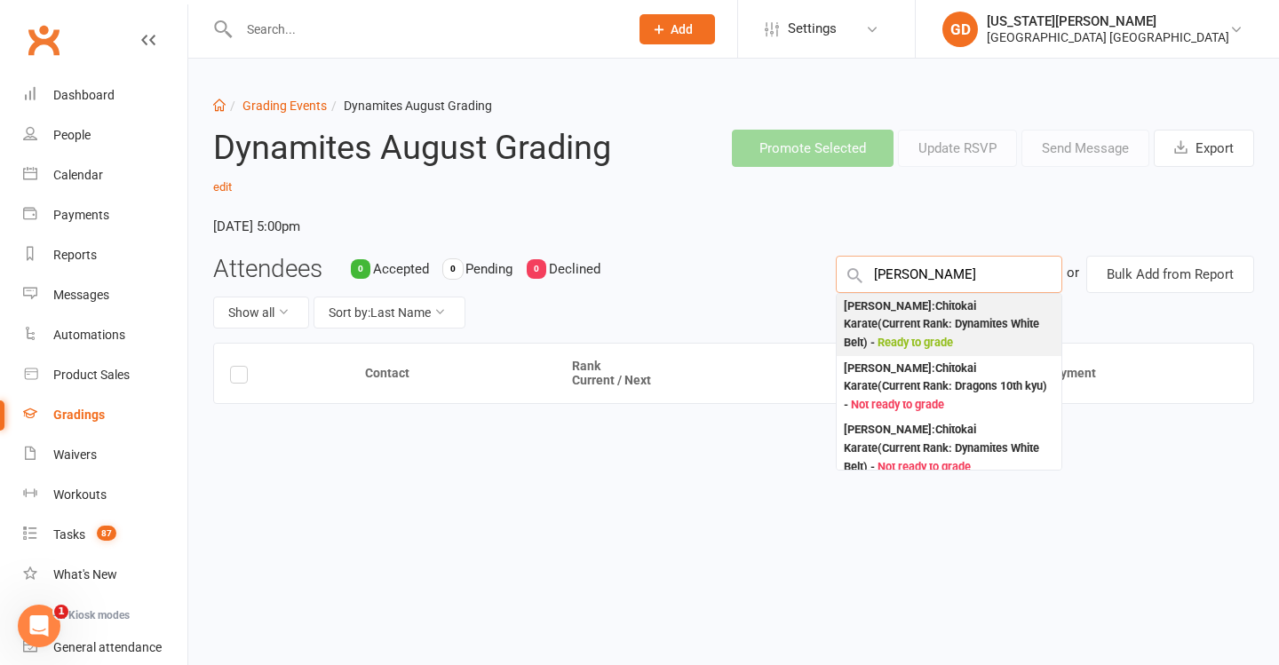
type input "Jaxon bailiff"
drag, startPoint x: 951, startPoint y: 309, endPoint x: 930, endPoint y: 338, distance: 36.2
click at [930, 338] on div "Jaxon Bayliff : Chitokai Karate (Current Rank: Dynamites White Belt ) - Ready t…" at bounding box center [949, 325] width 210 height 55
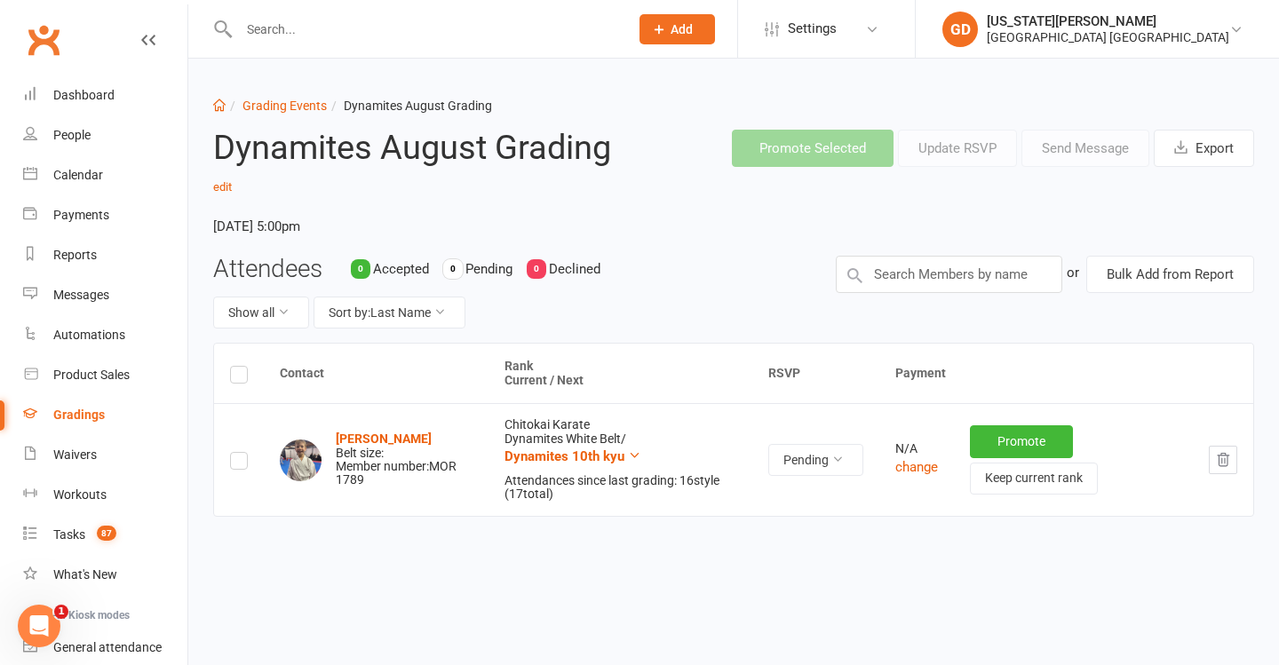
click at [281, 97] on li "Grading Events" at bounding box center [276, 106] width 101 height 20
click at [274, 106] on link "Grading Events" at bounding box center [284, 106] width 84 height 14
select select "50"
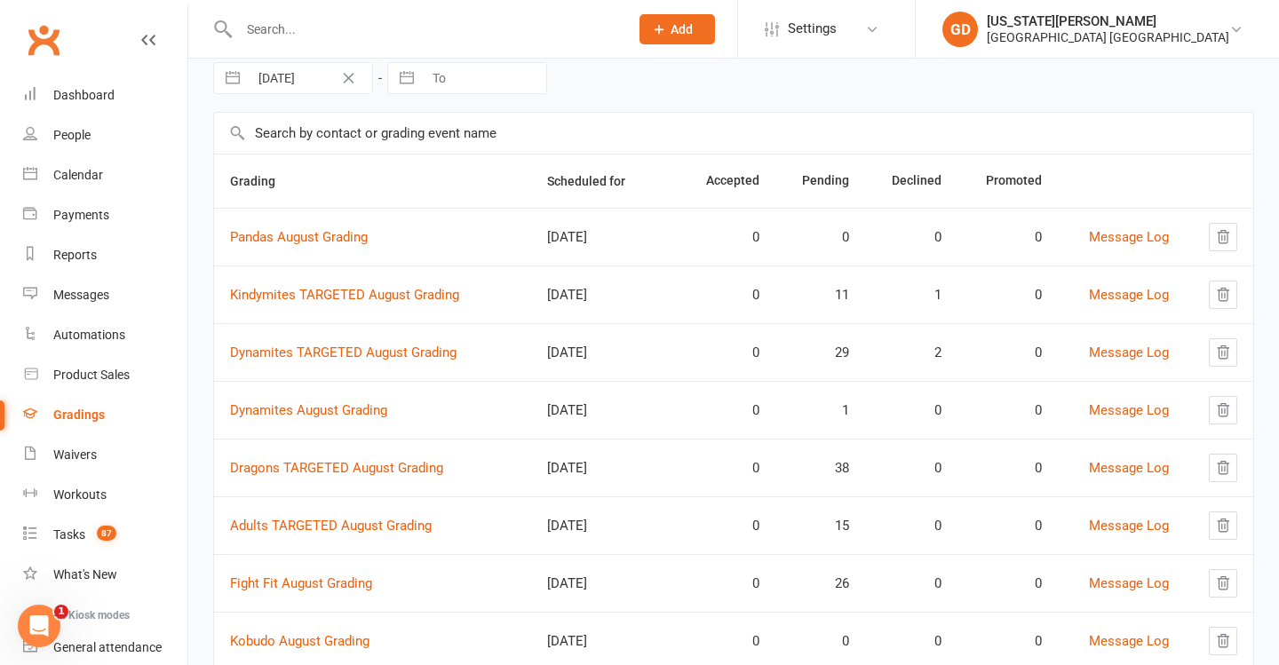
scroll to position [104, 0]
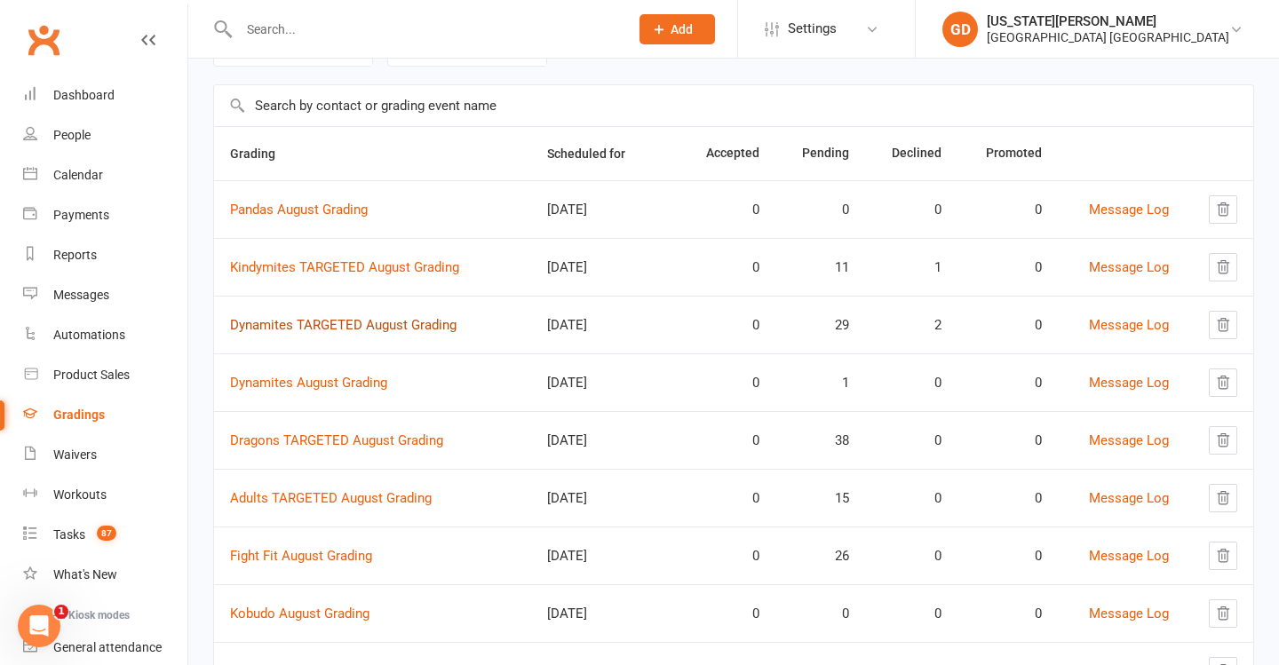
click at [378, 323] on link "Dynamites TARGETED August Grading" at bounding box center [343, 325] width 226 height 16
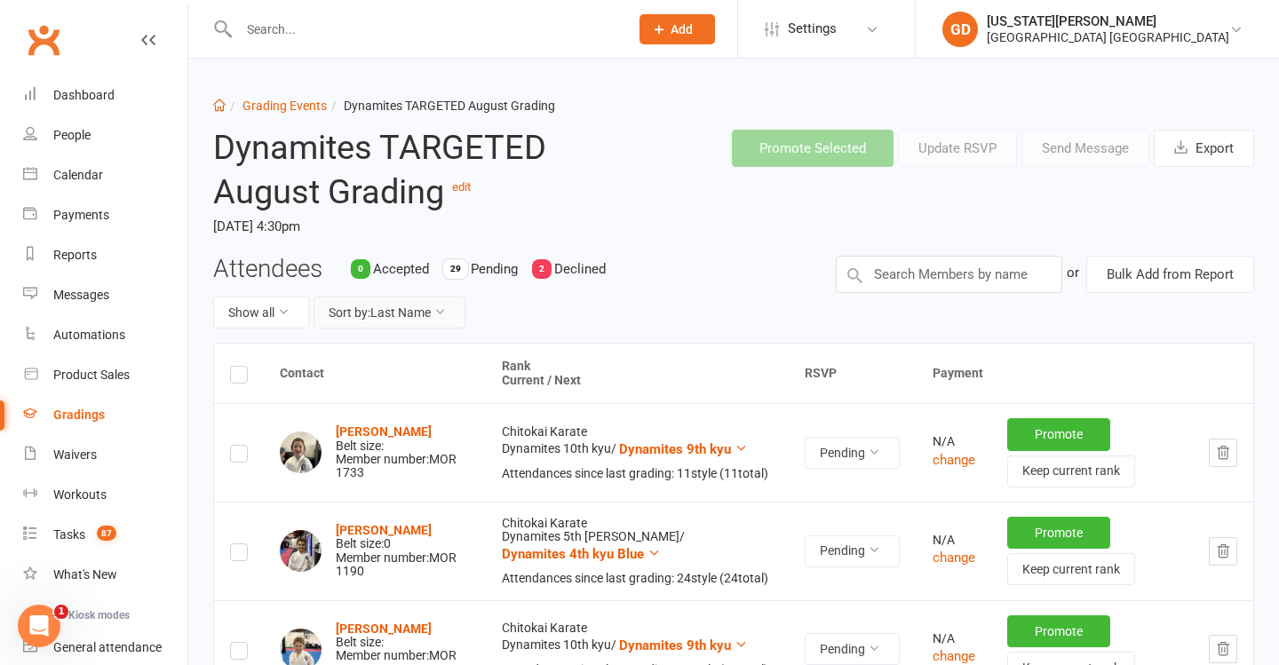
click at [390, 313] on button "Sort by: Last Name" at bounding box center [390, 313] width 152 height 32
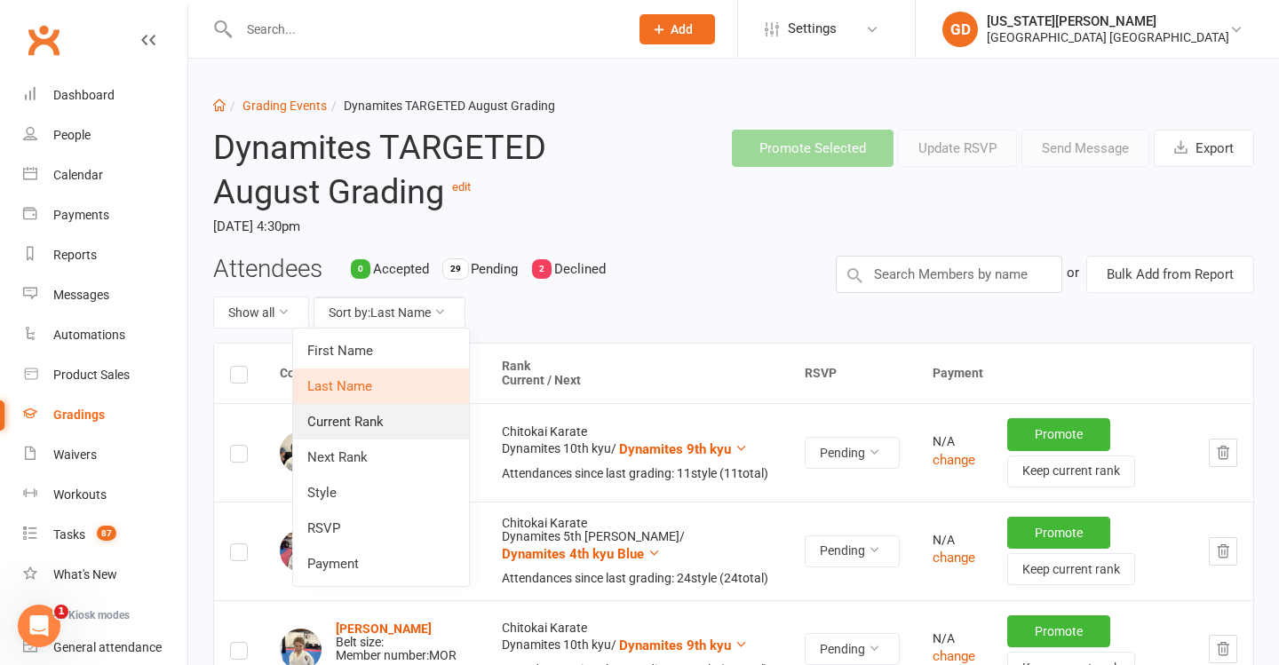
click at [391, 411] on link "Current Rank" at bounding box center [381, 422] width 176 height 36
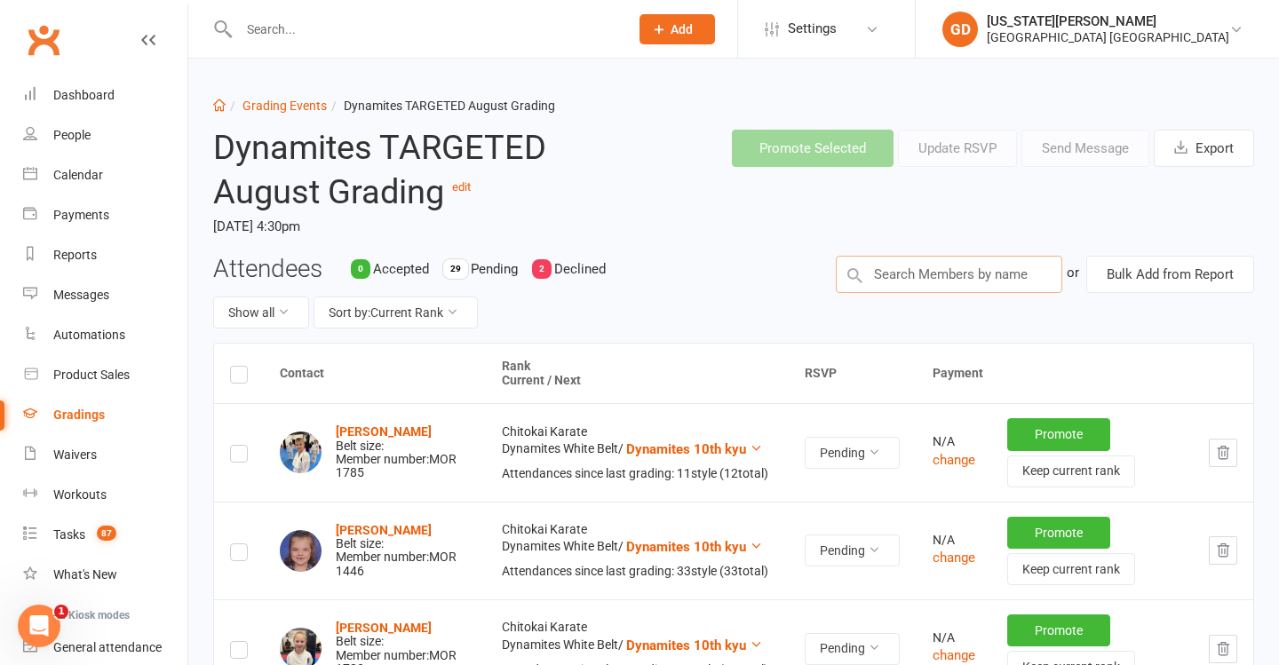
click at [921, 275] on input "text" at bounding box center [949, 274] width 226 height 37
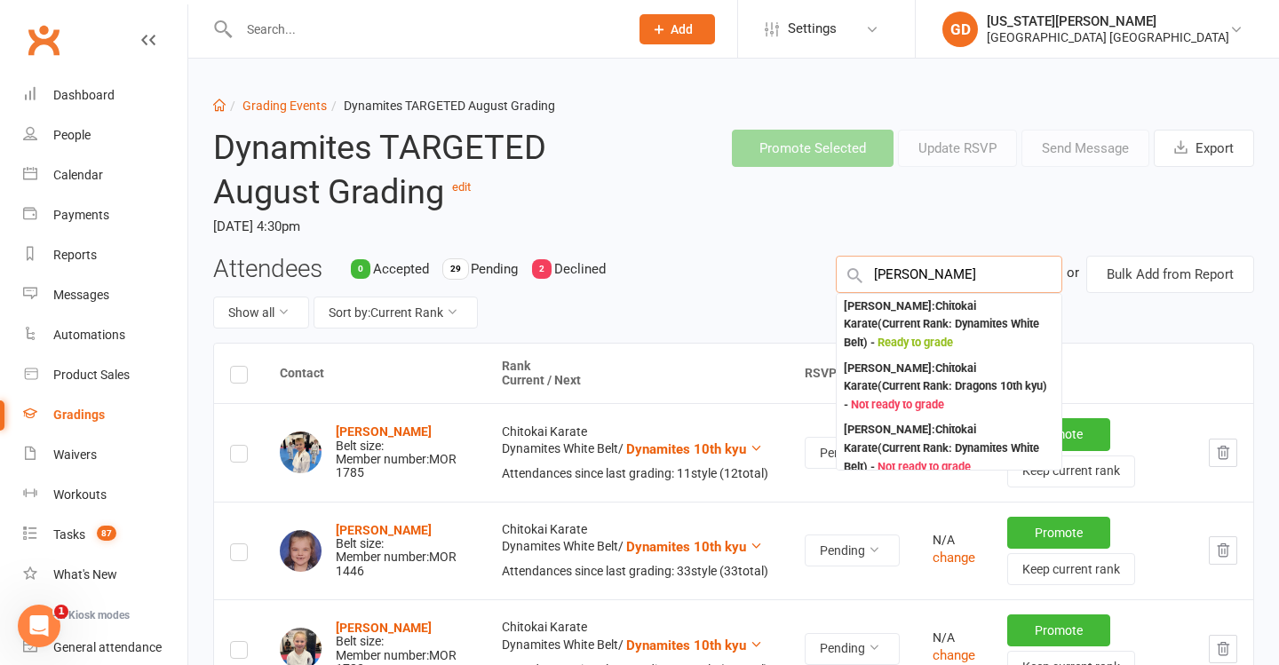
type input "Jaxon bailiff"
drag, startPoint x: 971, startPoint y: 288, endPoint x: 882, endPoint y: 338, distance: 102.2
click at [901, 327] on div "Jaxon Bayliff : Chitokai Karate (Current Rank: Dynamites White Belt ) - Ready t…" at bounding box center [949, 325] width 210 height 55
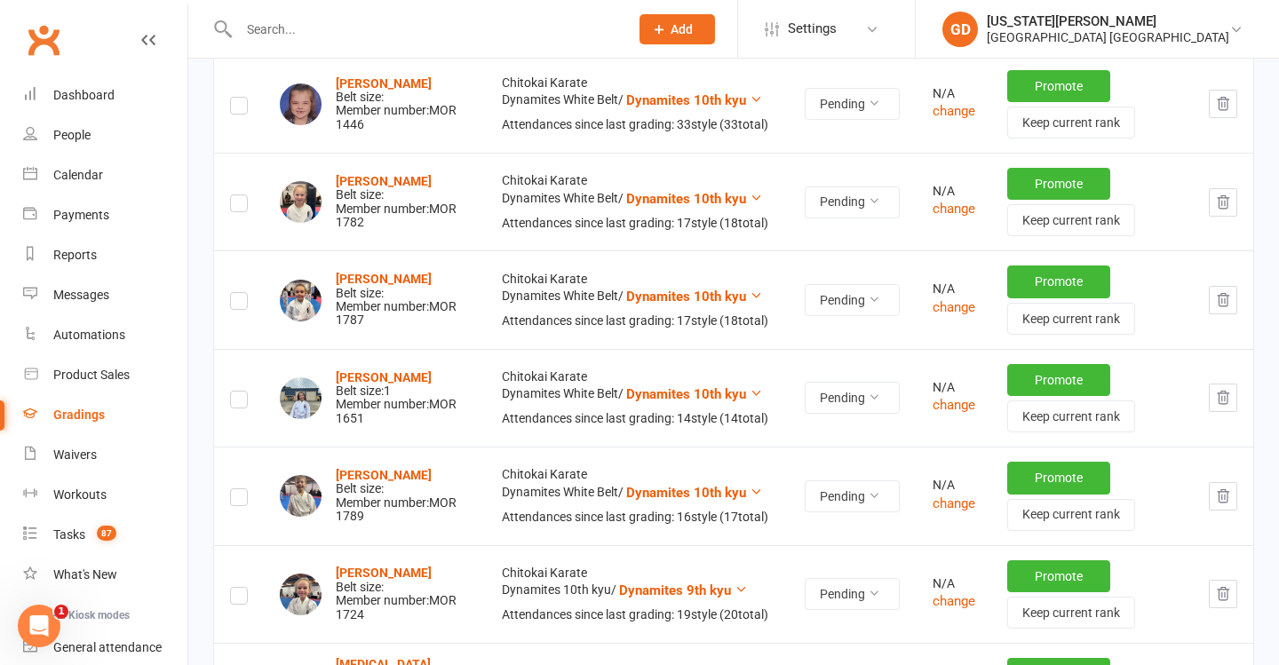
scroll to position [449, 0]
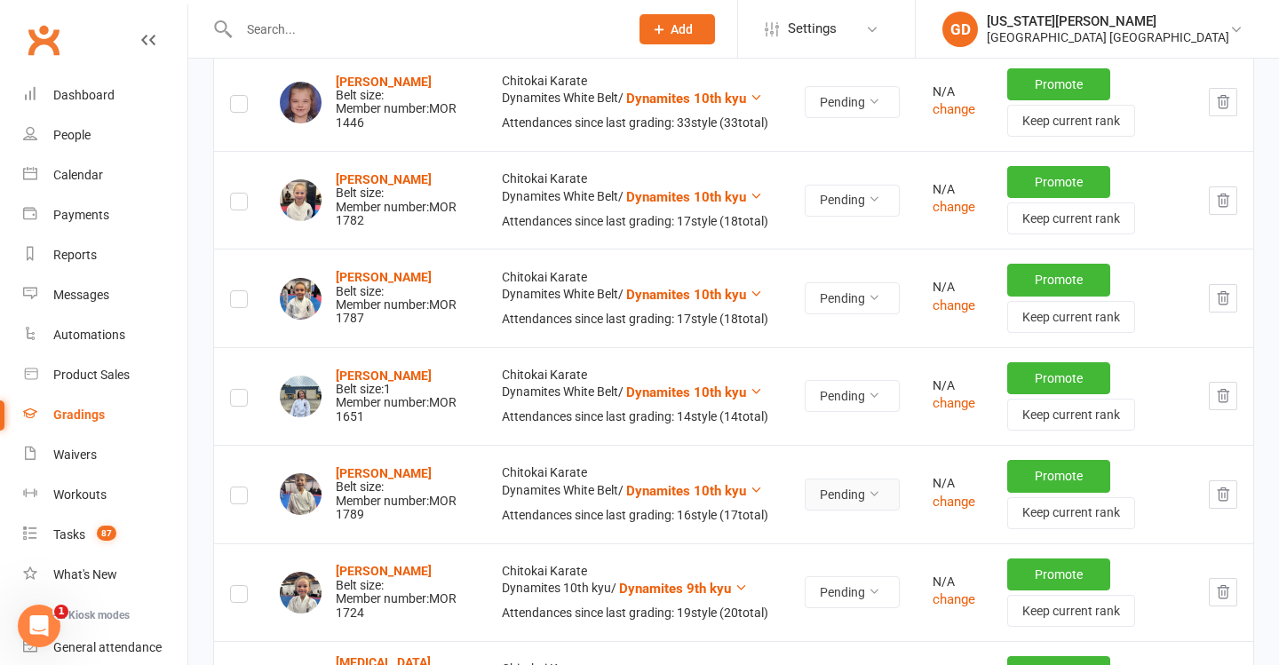
click at [806, 488] on button "Pending" at bounding box center [852, 495] width 95 height 32
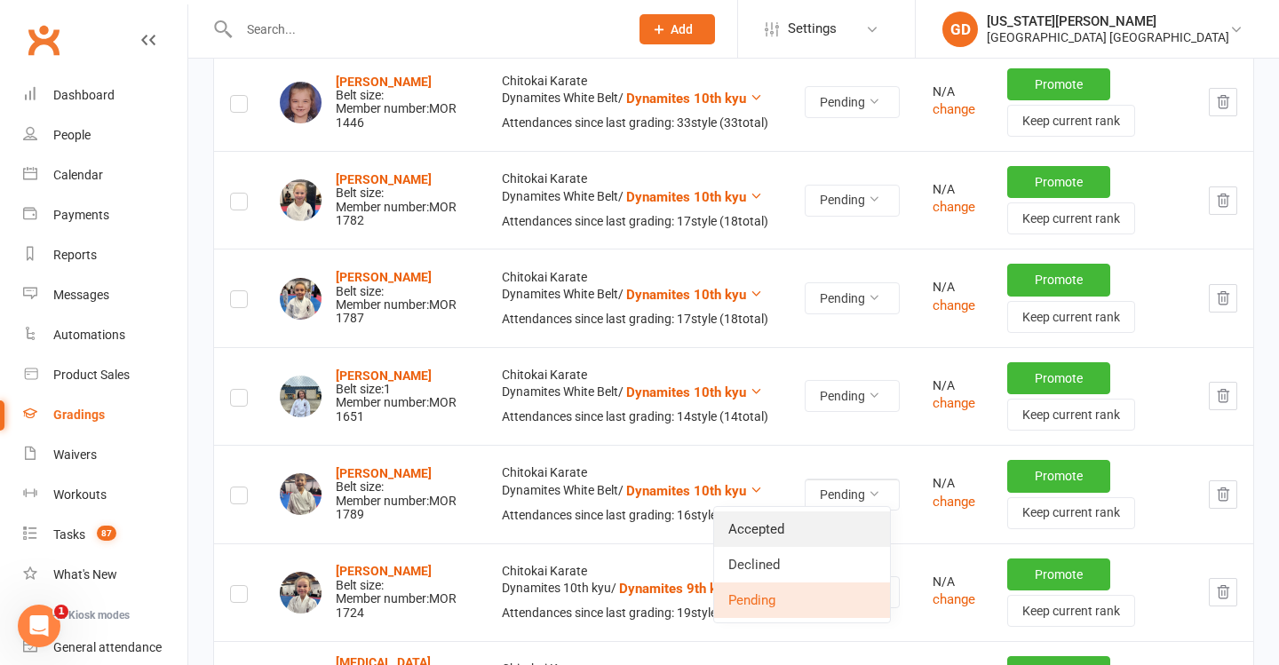
click at [798, 522] on link "Accepted" at bounding box center [802, 530] width 176 height 36
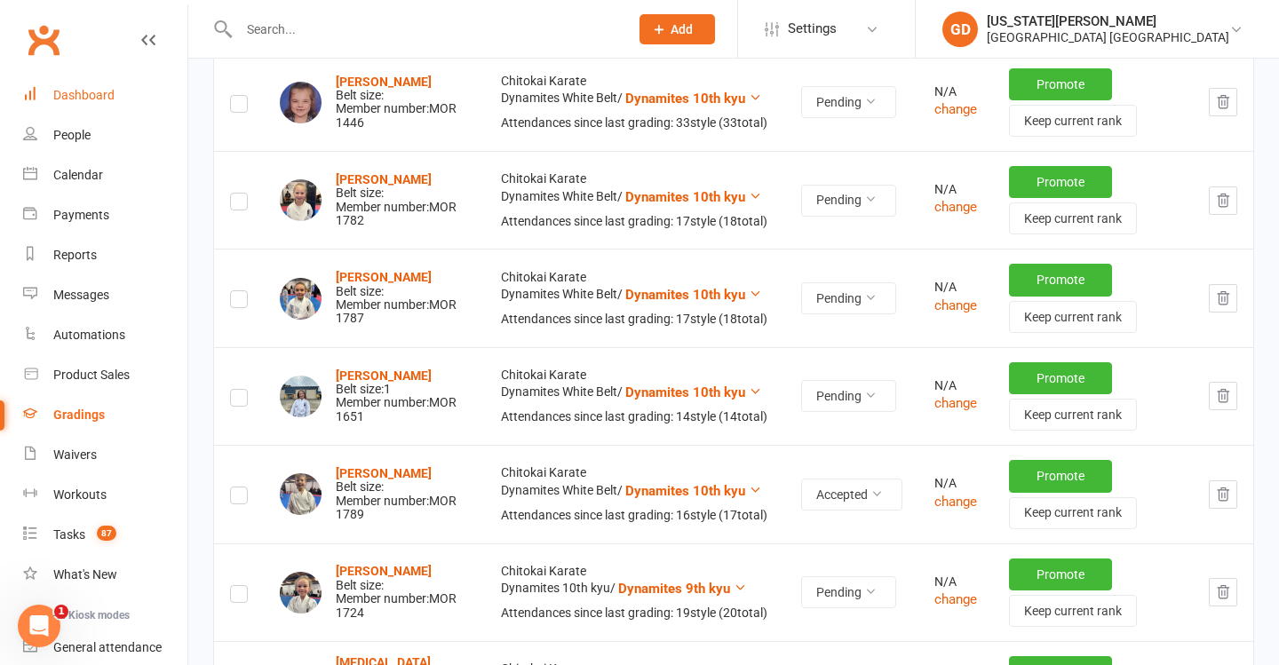
click at [95, 108] on link "Dashboard" at bounding box center [105, 95] width 164 height 40
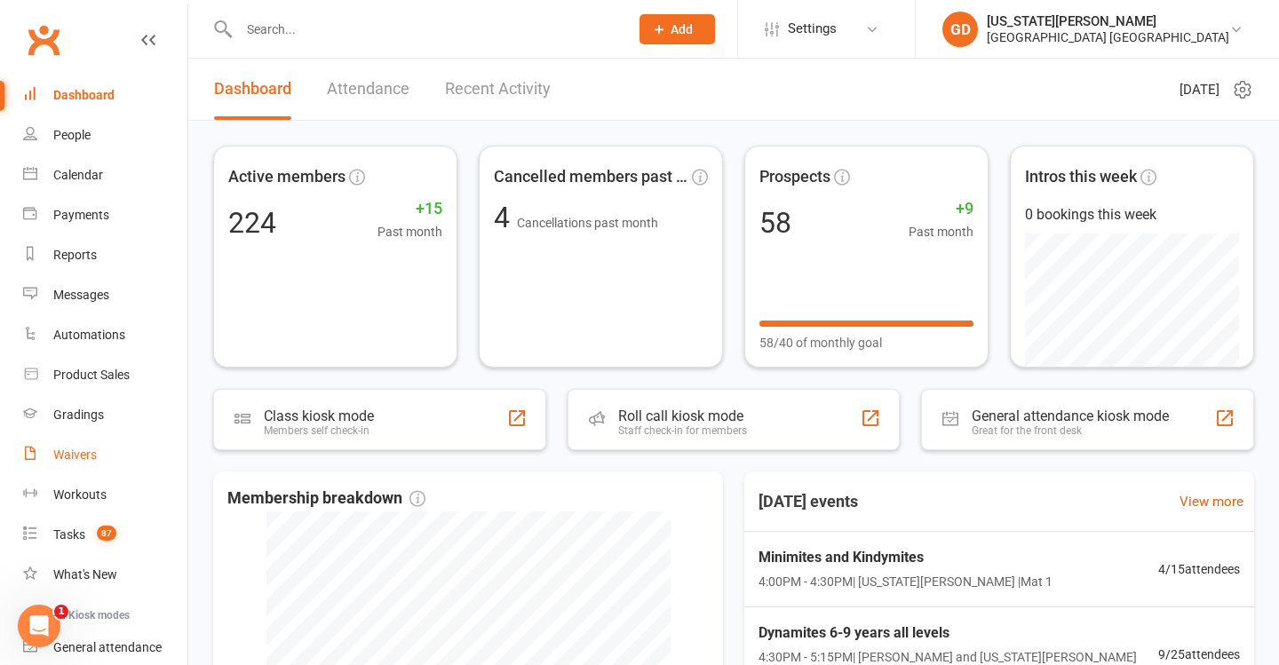
click at [98, 453] on link "Waivers" at bounding box center [105, 455] width 164 height 40
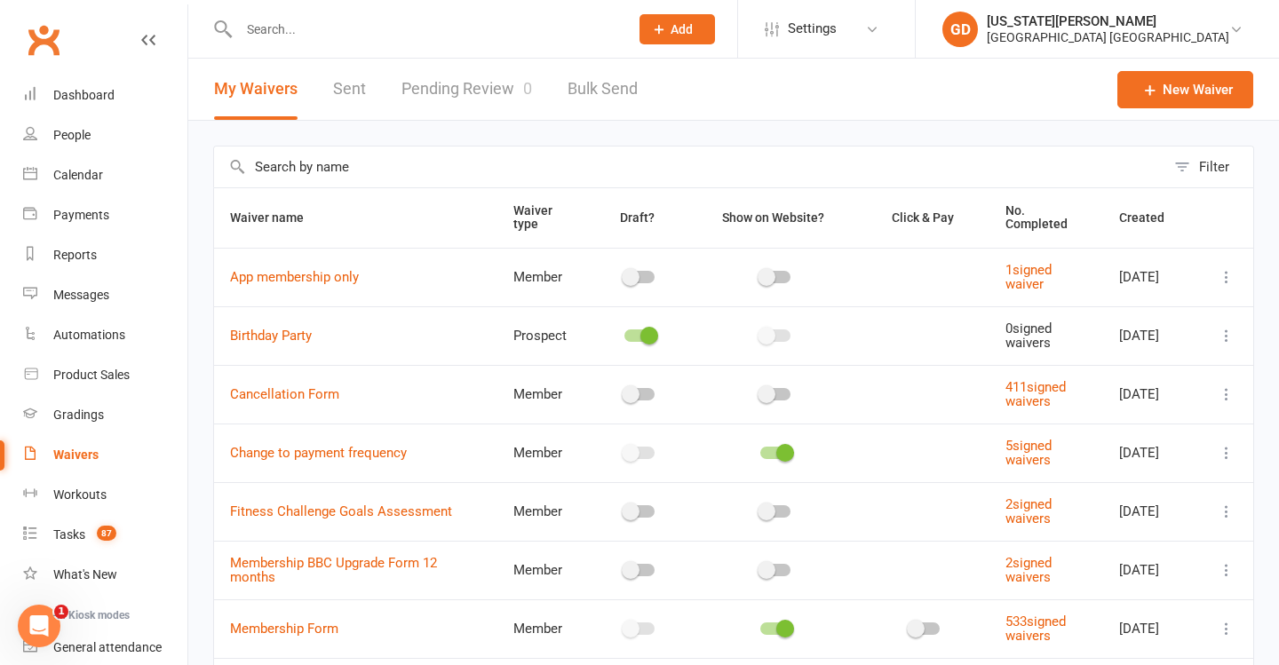
click at [495, 77] on link "Pending Review 0" at bounding box center [466, 89] width 131 height 61
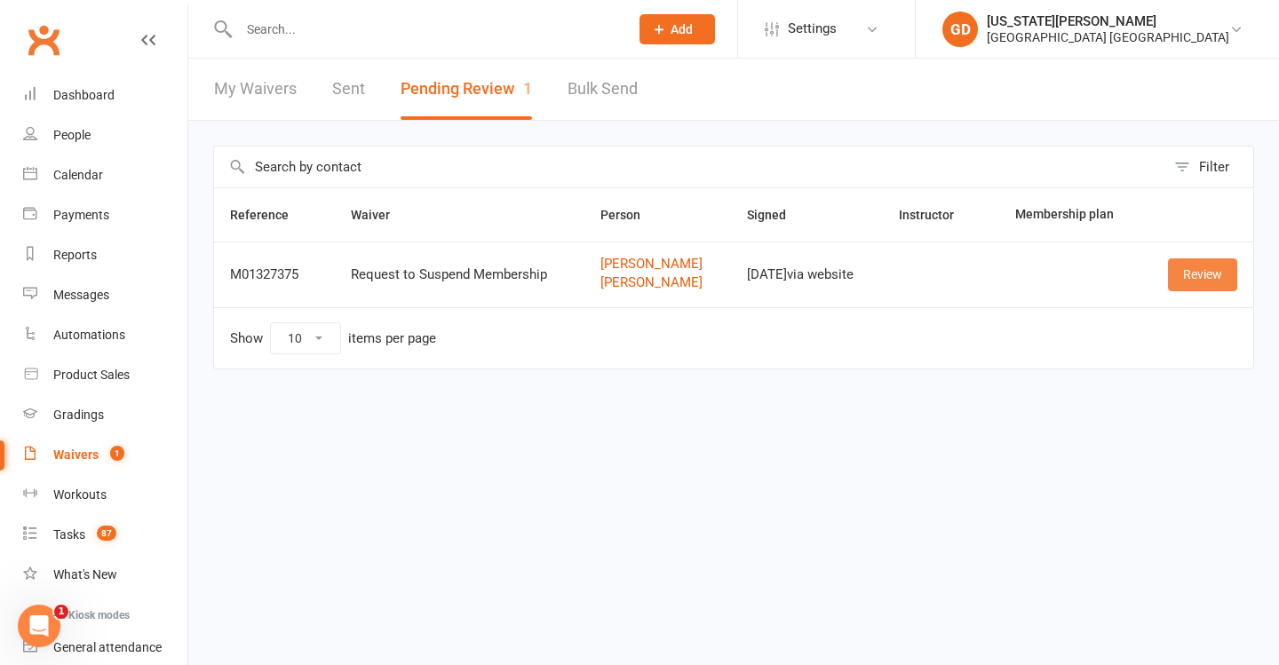
click at [1167, 274] on td "Review" at bounding box center [1197, 275] width 111 height 66
drag, startPoint x: 1211, startPoint y: 267, endPoint x: 916, endPoint y: 593, distance: 440.1
click at [1211, 274] on link "Review" at bounding box center [1202, 274] width 69 height 32
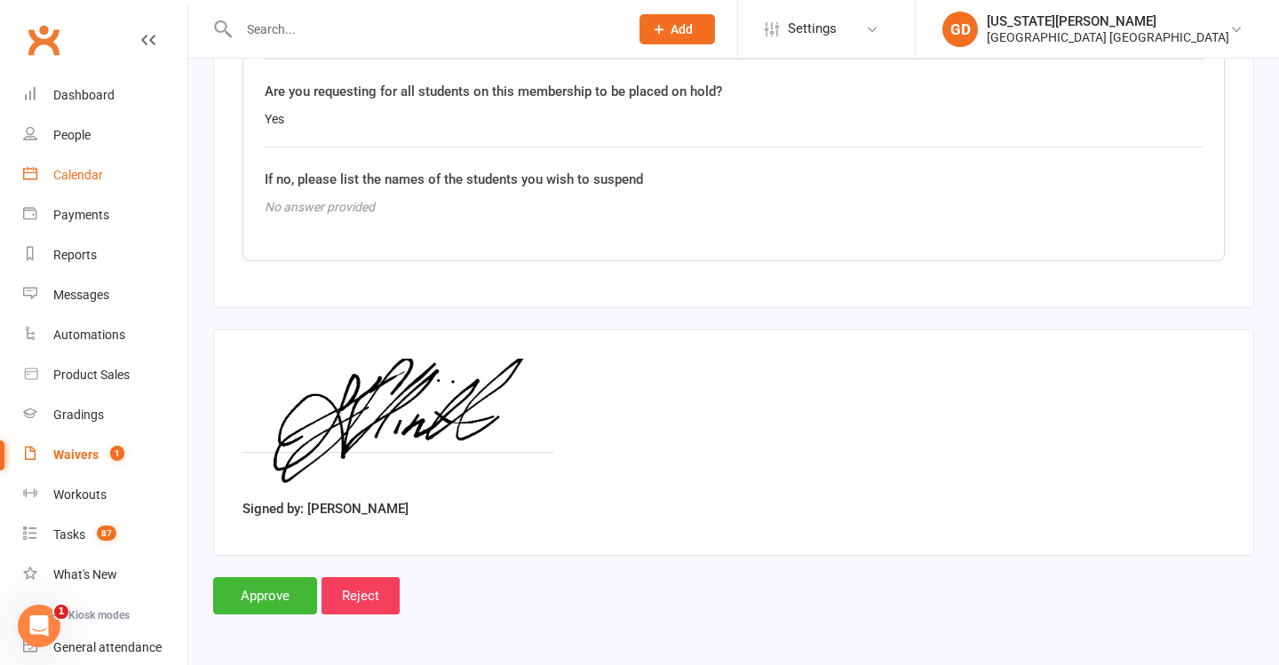
scroll to position [1818, 0]
click at [113, 83] on link "Dashboard" at bounding box center [105, 95] width 164 height 40
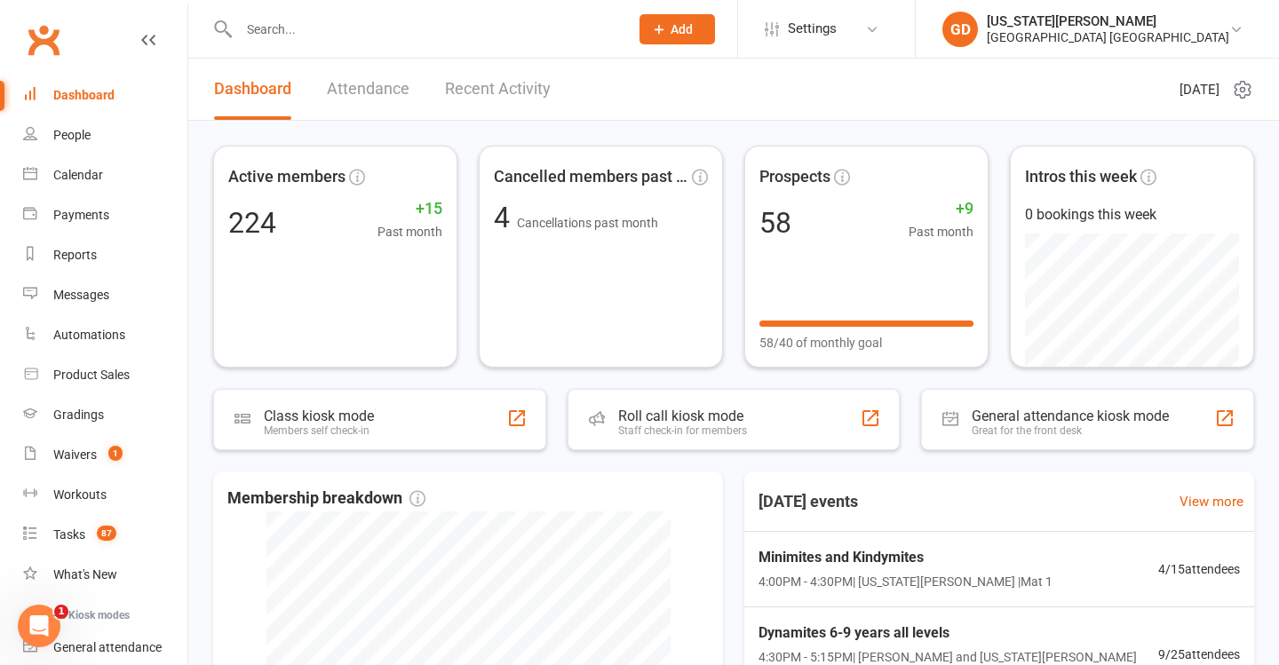
drag, startPoint x: 980, startPoint y: 131, endPoint x: 880, endPoint y: 104, distance: 103.0
click at [871, 103] on header "Dashboard Attendance Recent Activity Tuesday 12th, August 2025" at bounding box center [733, 90] width 1091 height 62
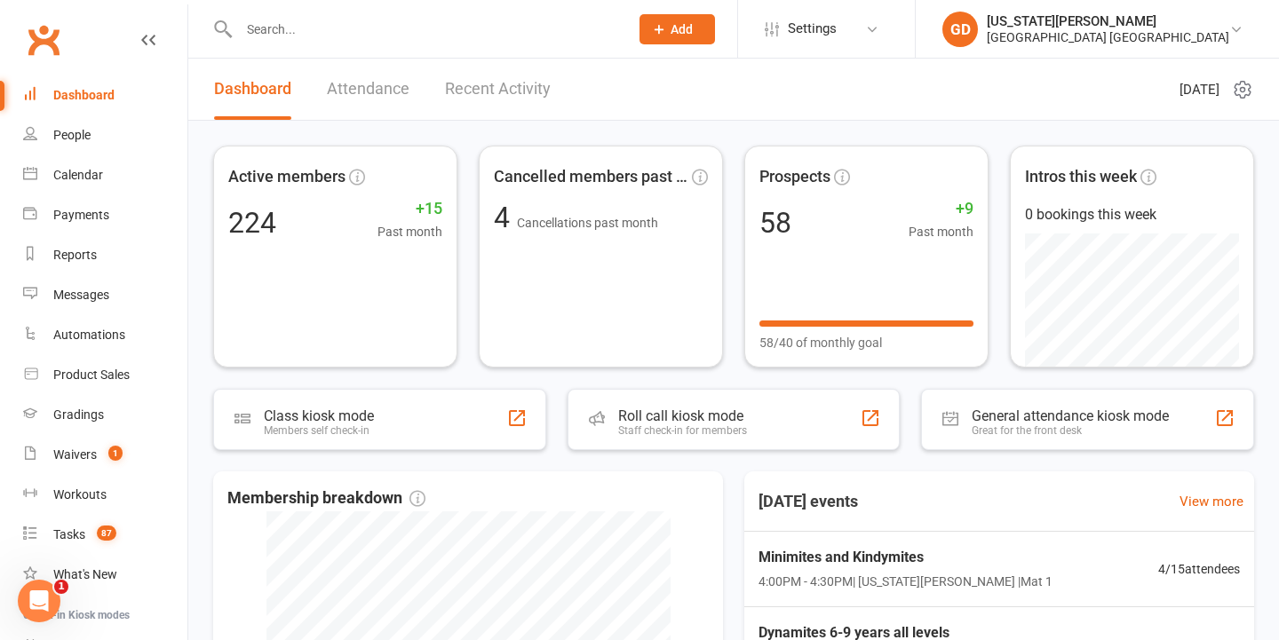
click at [377, 36] on input "text" at bounding box center [425, 29] width 383 height 25
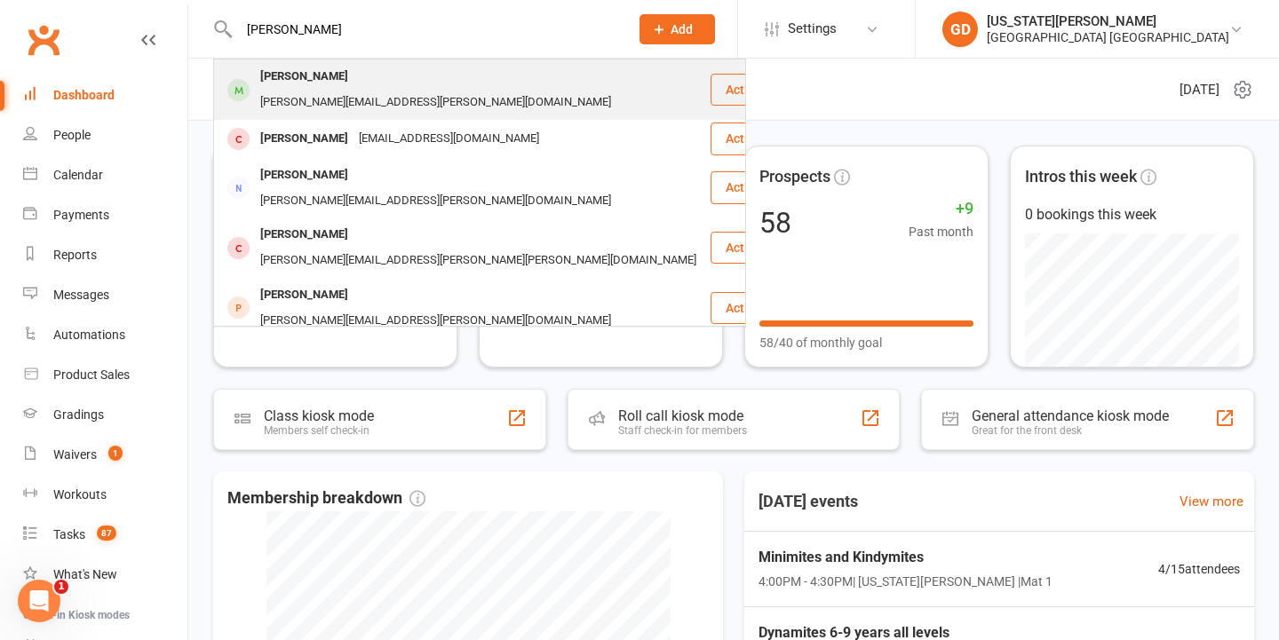
type input "Abigail hagen"
click at [382, 90] on div "glenn.hagen@live.com.au" at bounding box center [435, 103] width 361 height 26
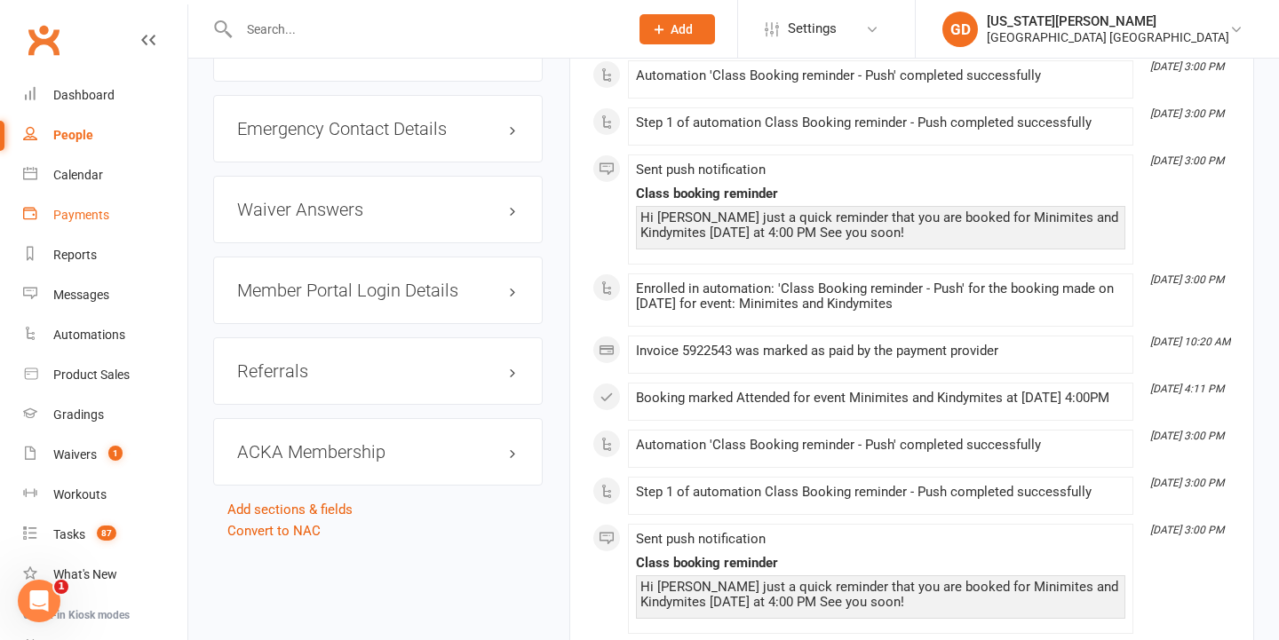
scroll to position [2064, 0]
click at [126, 409] on link "Gradings" at bounding box center [105, 415] width 164 height 40
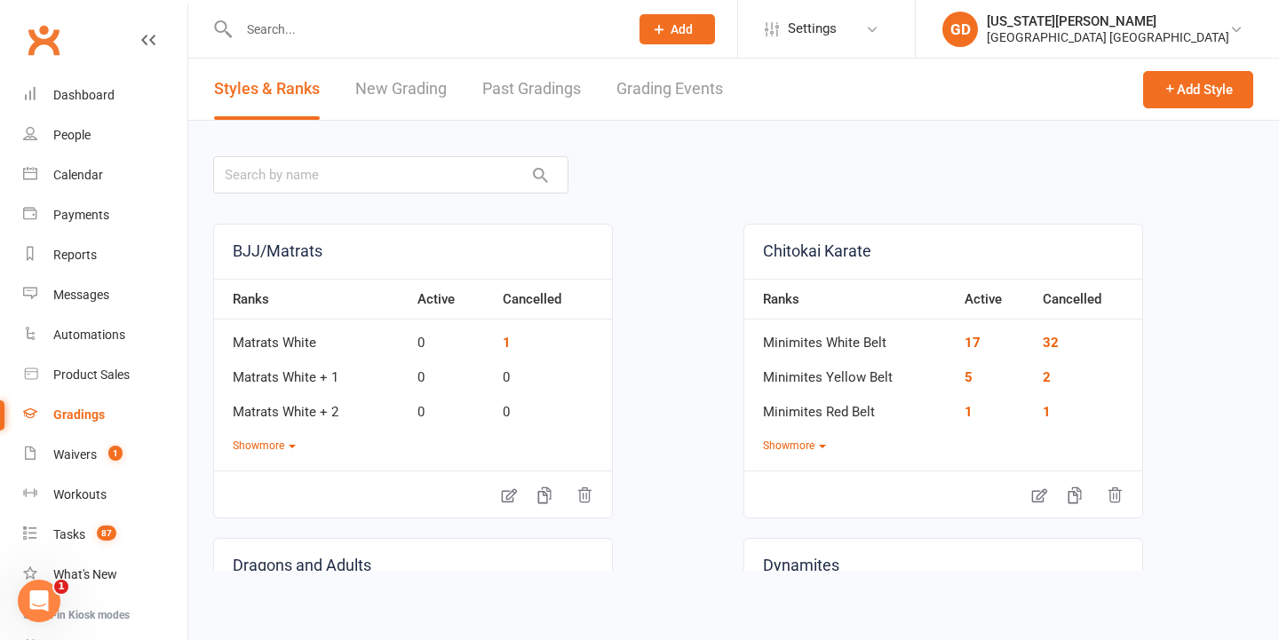
click at [447, 96] on link "New Grading" at bounding box center [400, 89] width 91 height 61
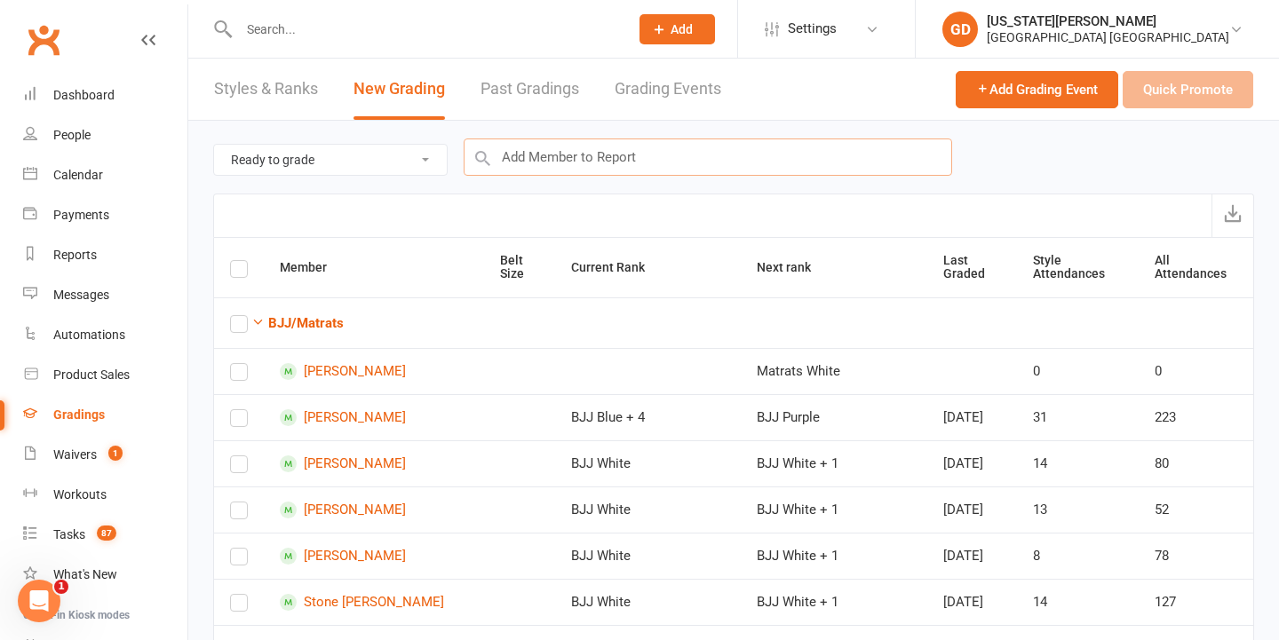
click at [638, 171] on input "text" at bounding box center [708, 157] width 488 height 37
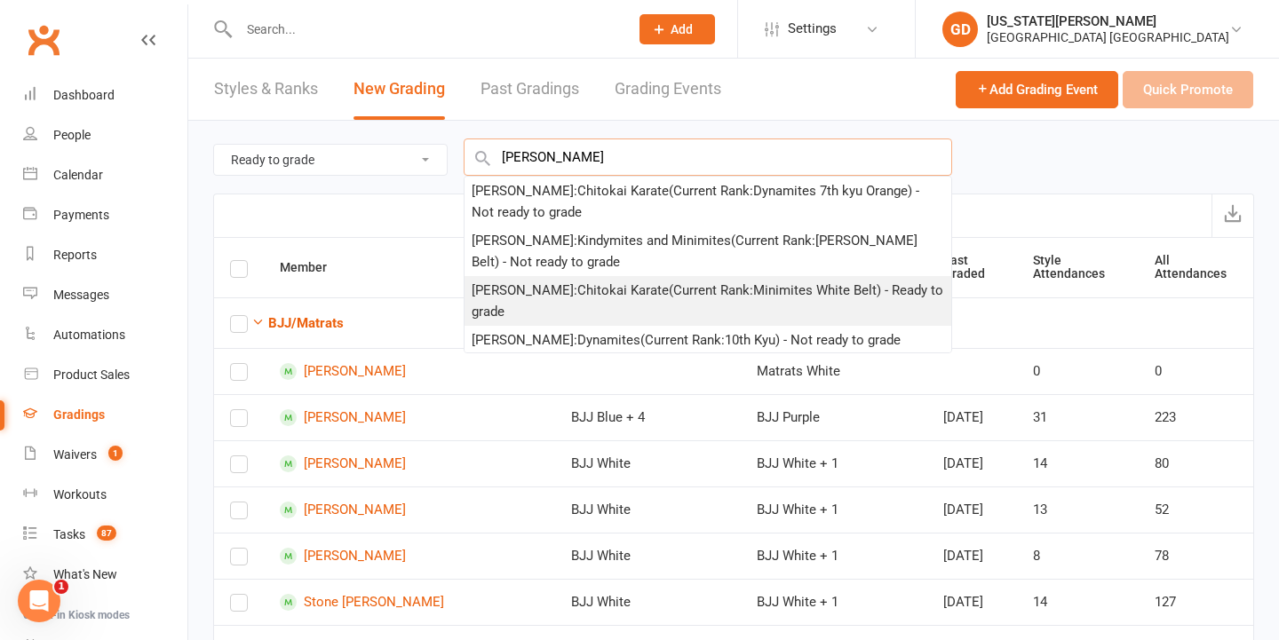
type input "Abigail hagen"
click at [725, 294] on div "Abigail Hagen : Chitokai Karate (Current Rank: Minimites White Belt ) - Ready t…" at bounding box center [708, 301] width 472 height 43
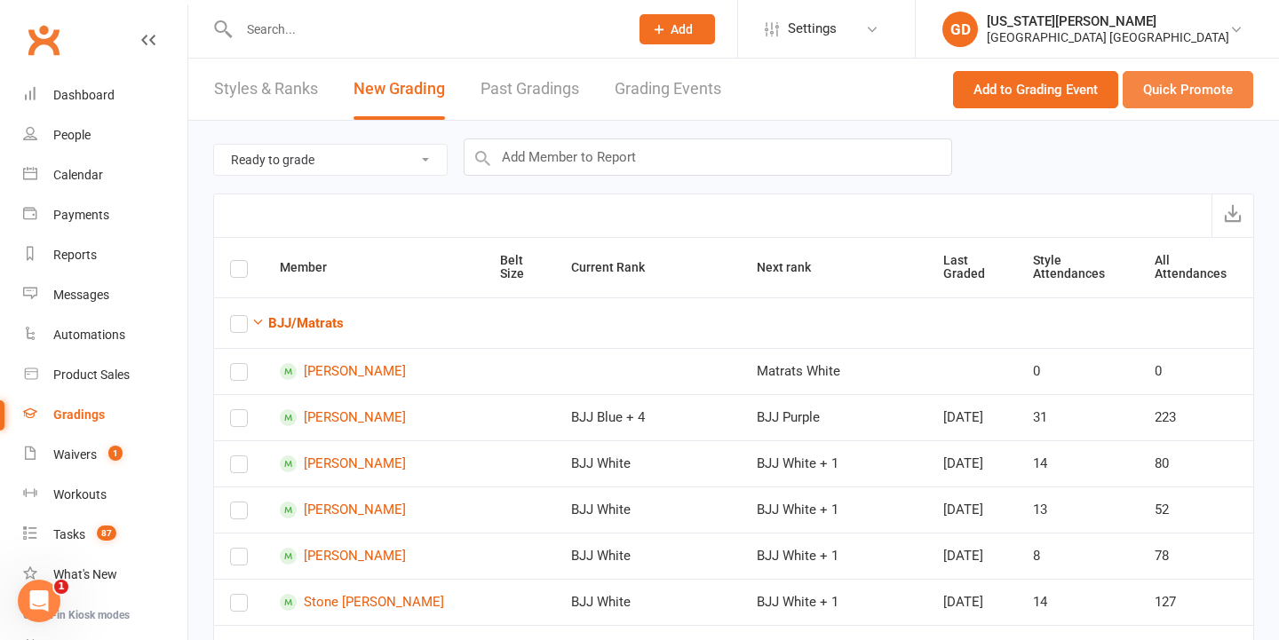
click at [1186, 84] on button "Quick Promote" at bounding box center [1188, 89] width 131 height 37
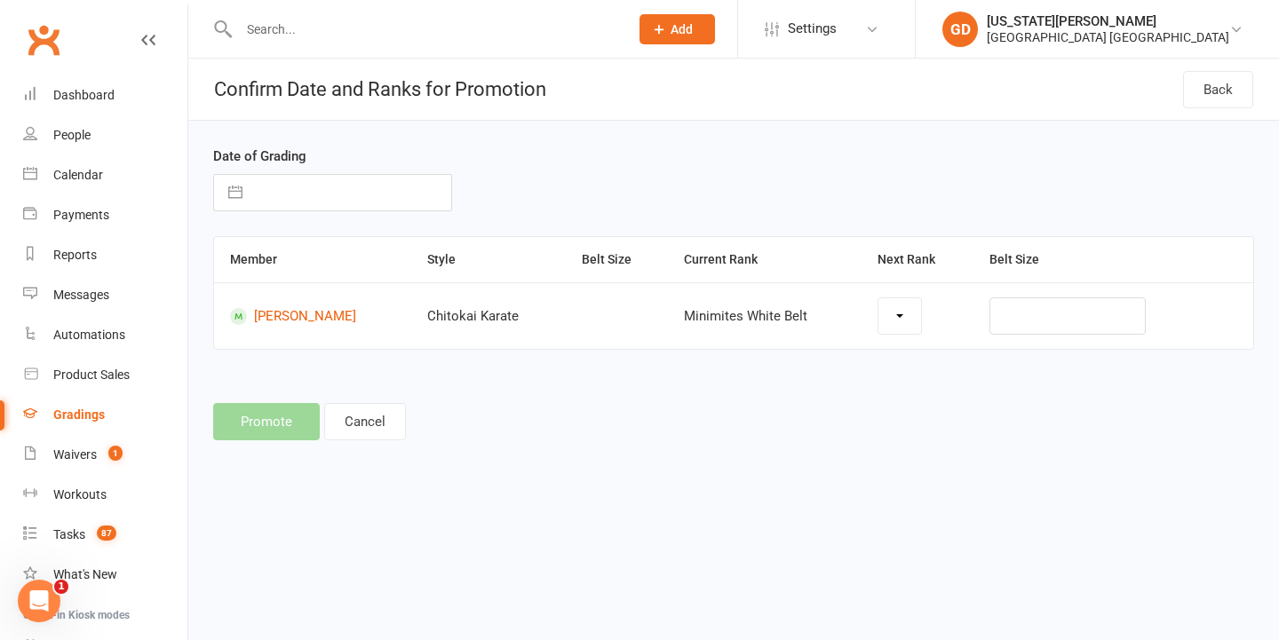
select select "26156"
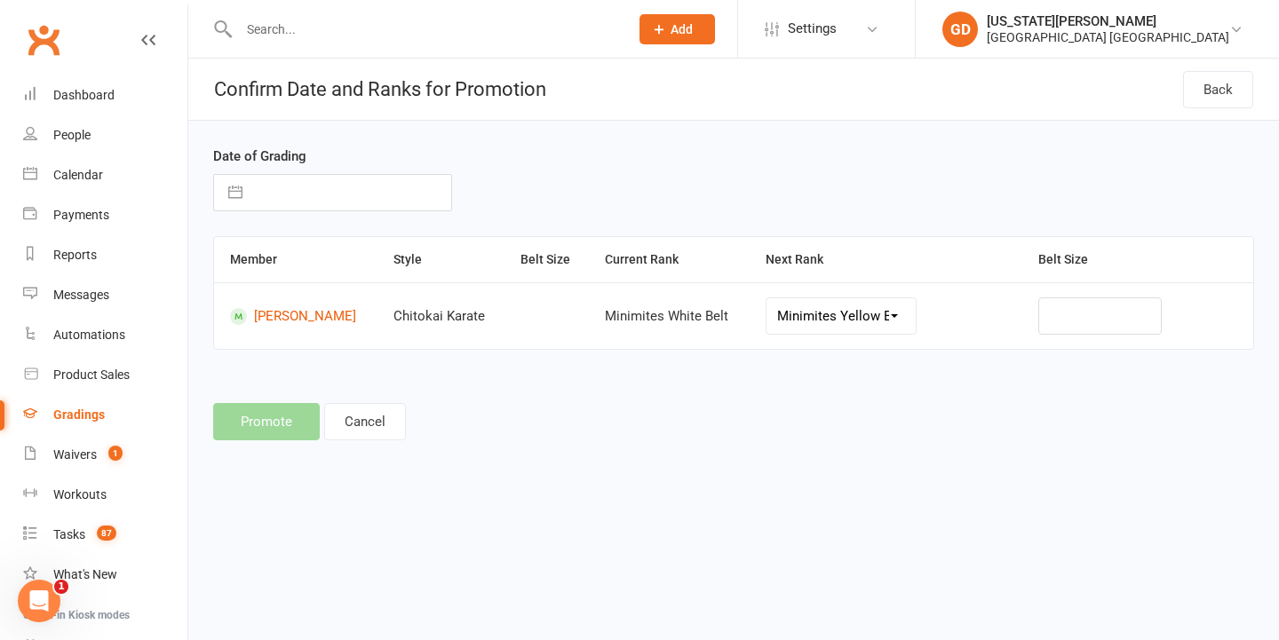
click at [335, 182] on input "text" at bounding box center [351, 193] width 200 height 36
select select "6"
select select "2025"
select select "7"
select select "2025"
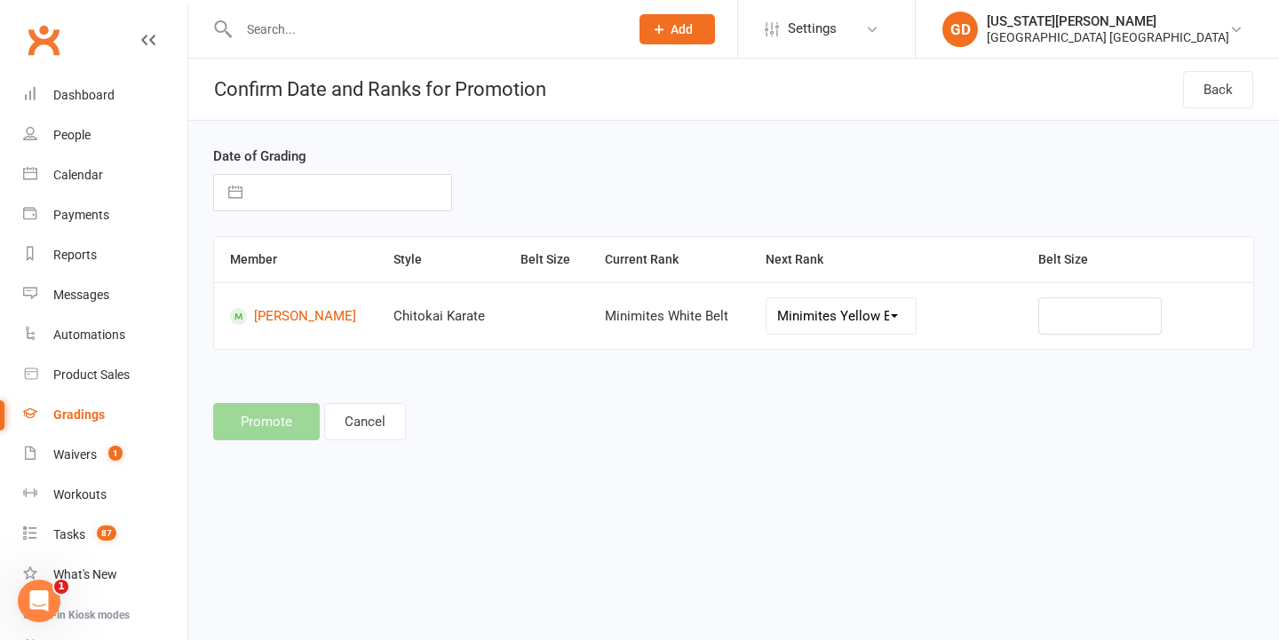
select select "8"
select select "2025"
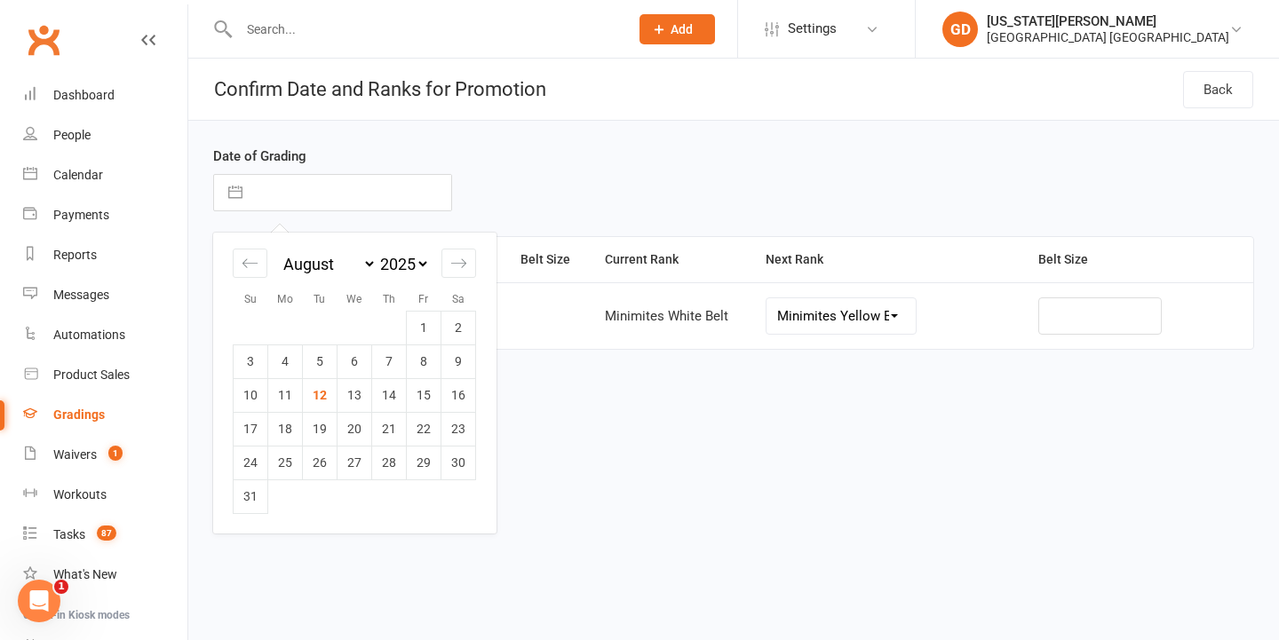
drag, startPoint x: 543, startPoint y: 97, endPoint x: 541, endPoint y: 107, distance: 9.9
click at [543, 97] on h1 "Confirm Date and Ranks for Promotion" at bounding box center [367, 89] width 358 height 61
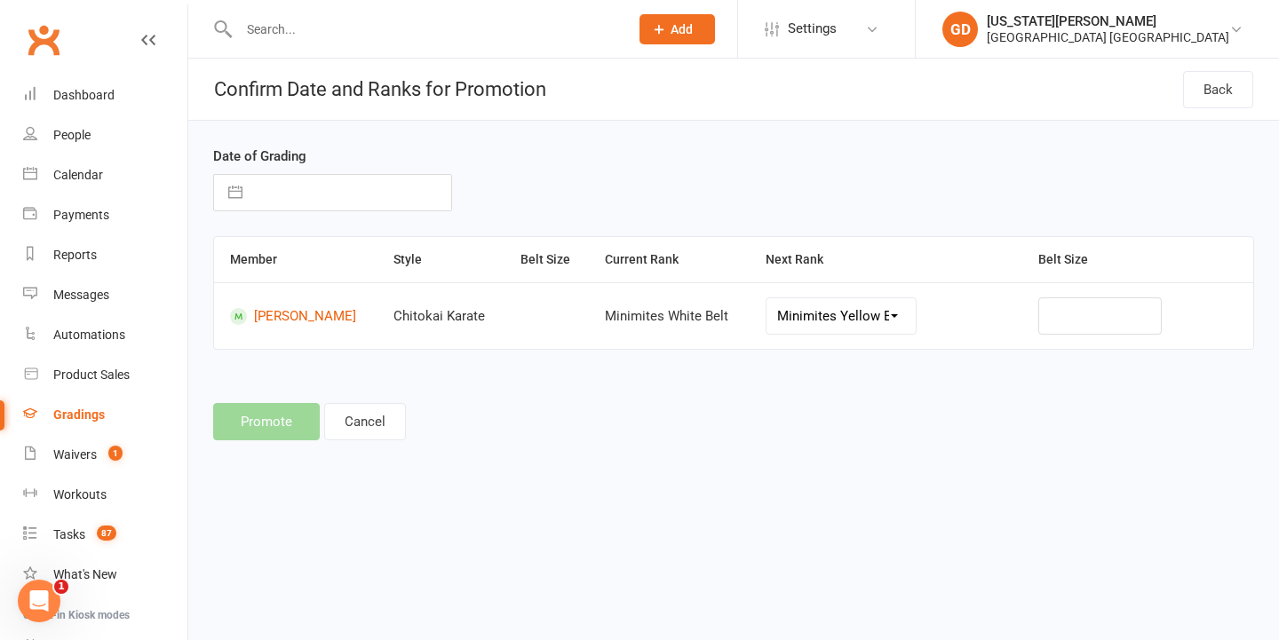
click at [340, 178] on input "text" at bounding box center [351, 193] width 200 height 36
select select "6"
select select "2025"
select select "7"
select select "2025"
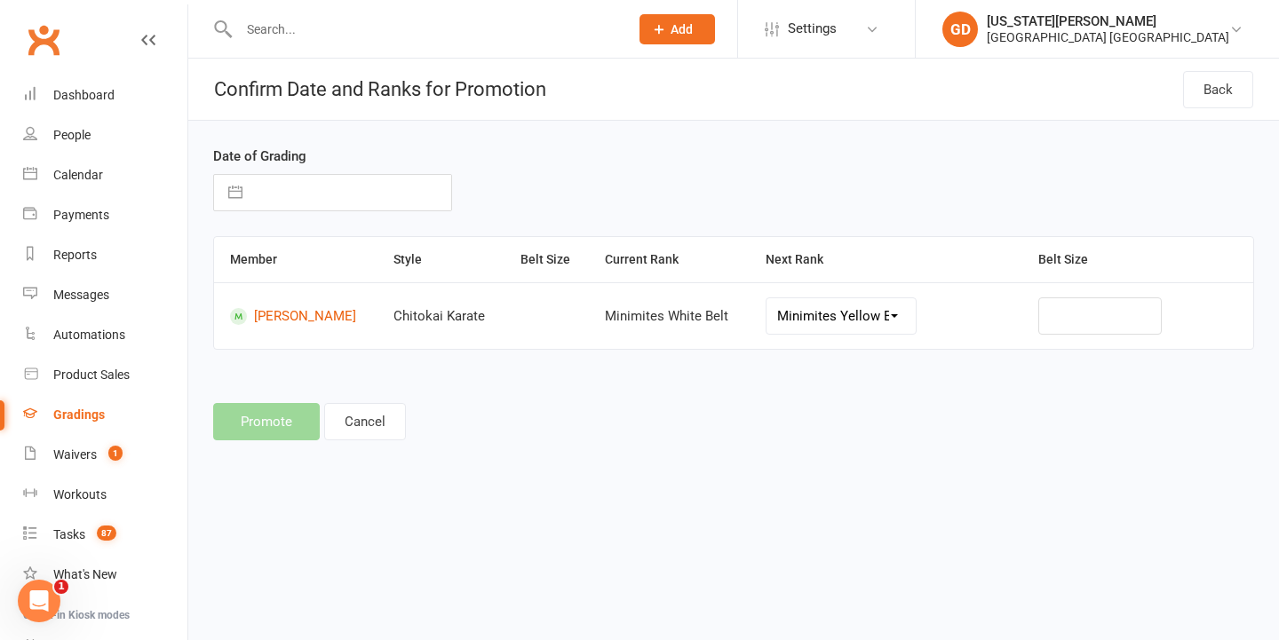
select select "8"
select select "2025"
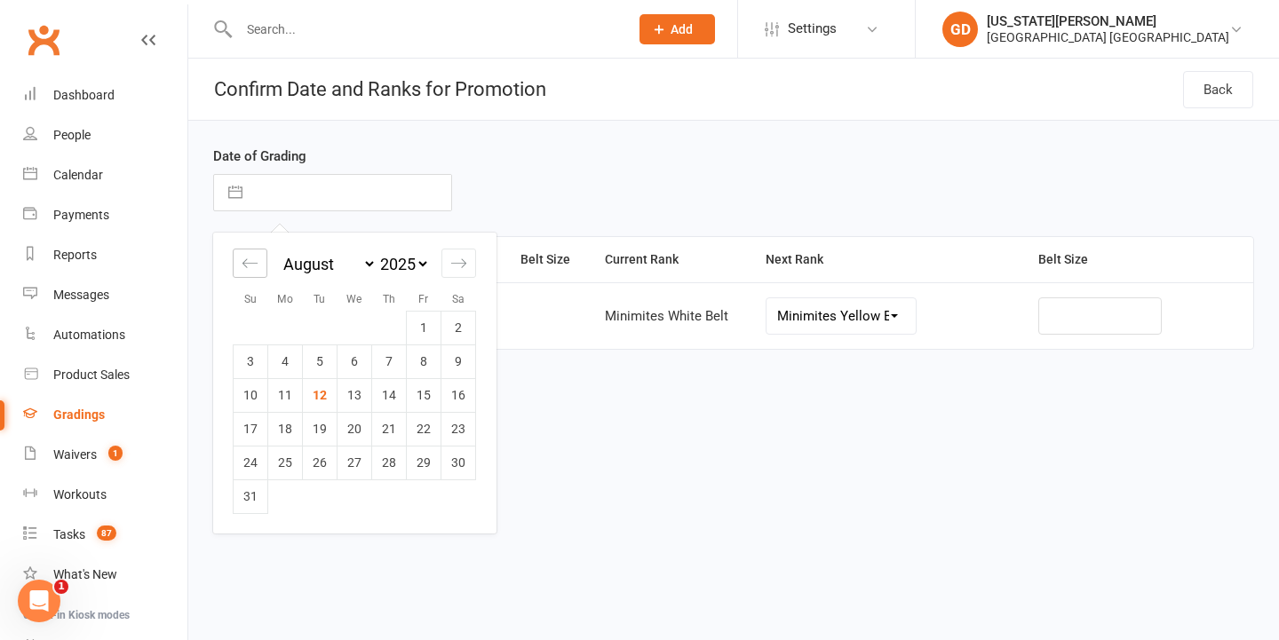
click at [251, 254] on div "Move backward to switch to the previous month." at bounding box center [250, 263] width 35 height 29
select select "5"
select select "2025"
click at [251, 254] on div "Move backward to switch to the previous month." at bounding box center [250, 263] width 35 height 29
select select "4"
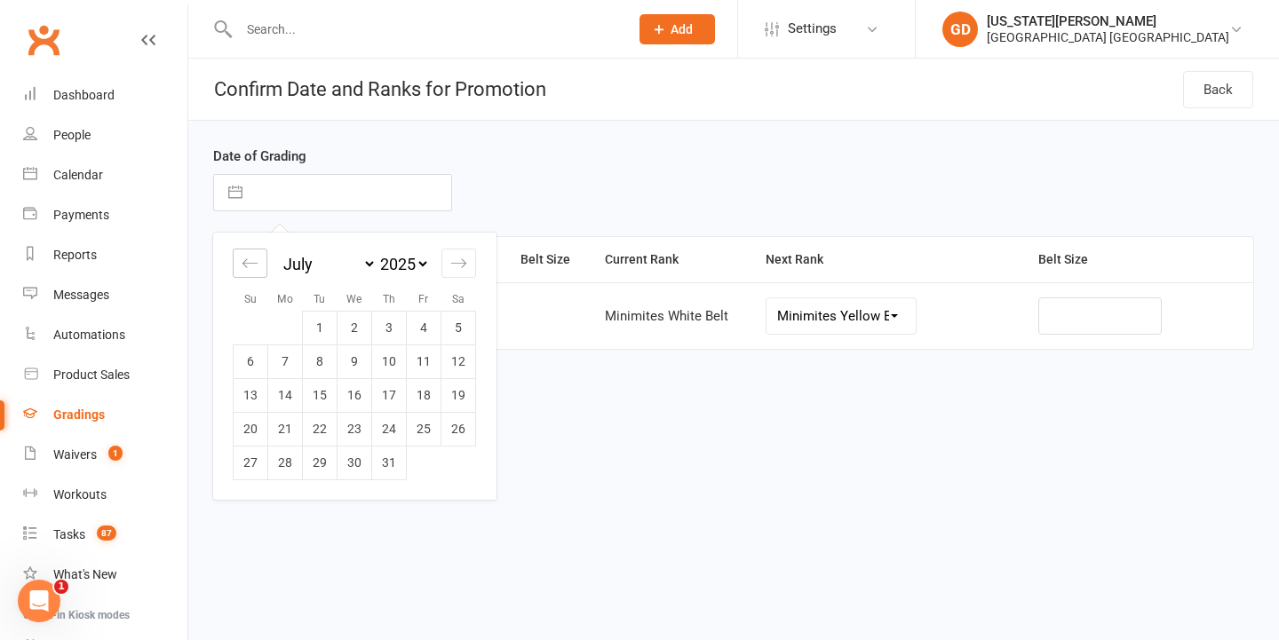
select select "2025"
click at [317, 361] on td "10" at bounding box center [320, 362] width 35 height 34
type input "10 Jun 2025"
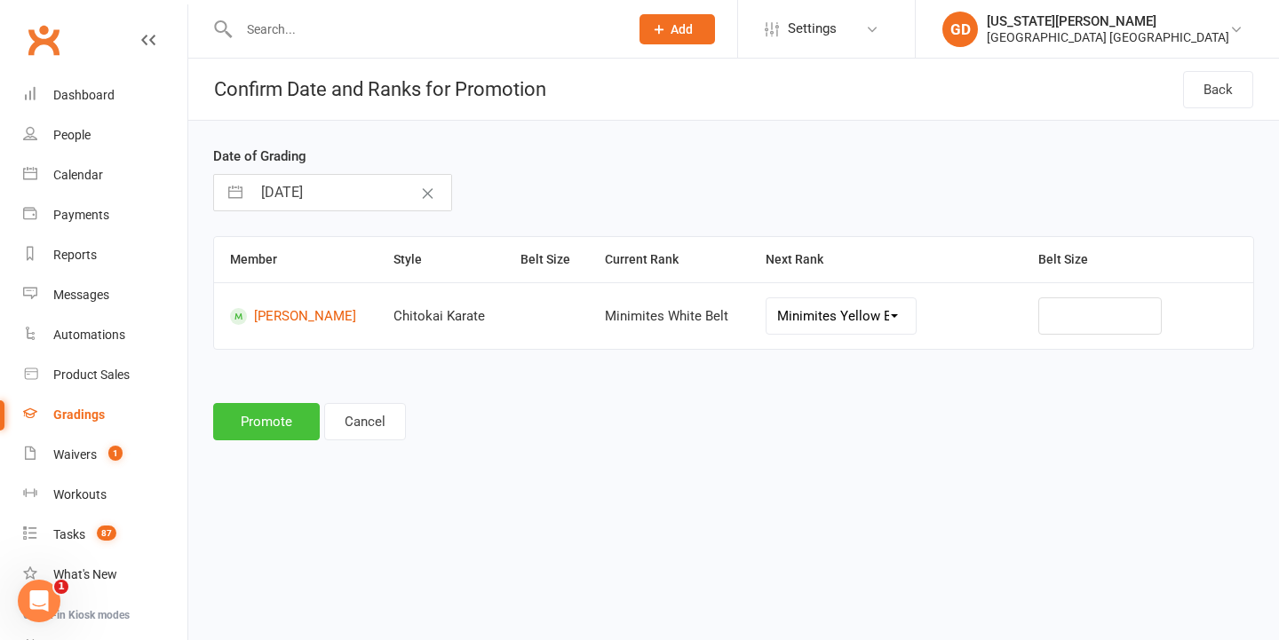
click at [268, 425] on button "Promote" at bounding box center [266, 421] width 107 height 37
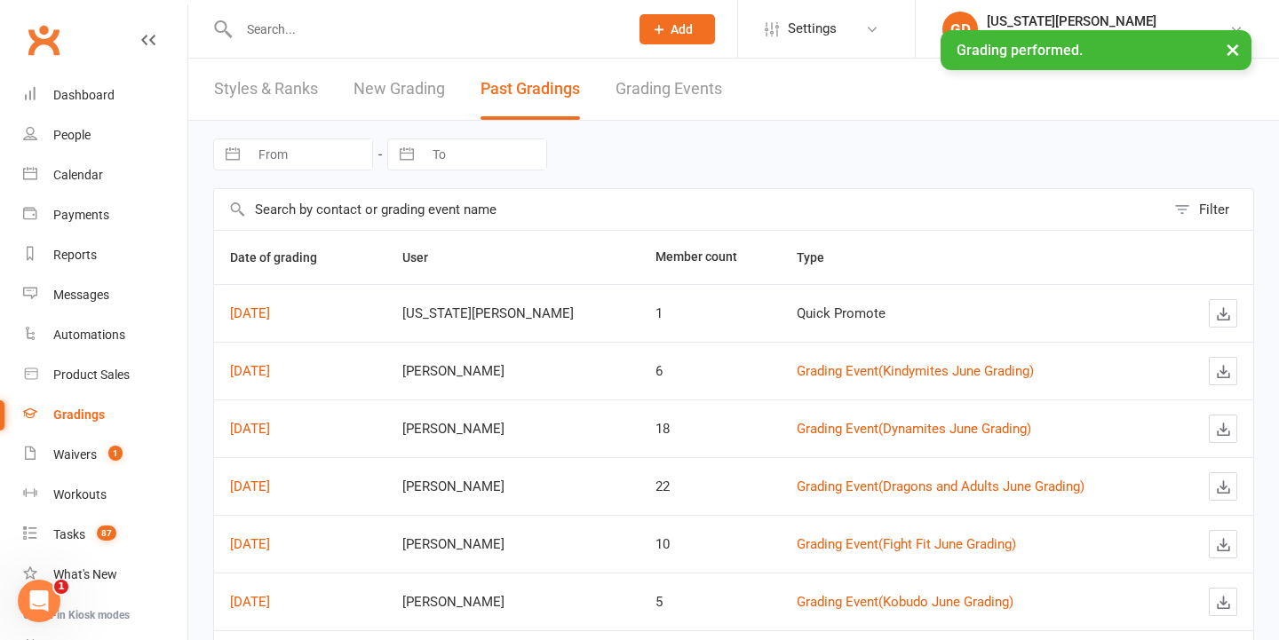
click at [348, 40] on ui-view "Prospect Member Non-attending contact Class / event Appointment Grading event T…" at bounding box center [639, 476] width 1279 height 944
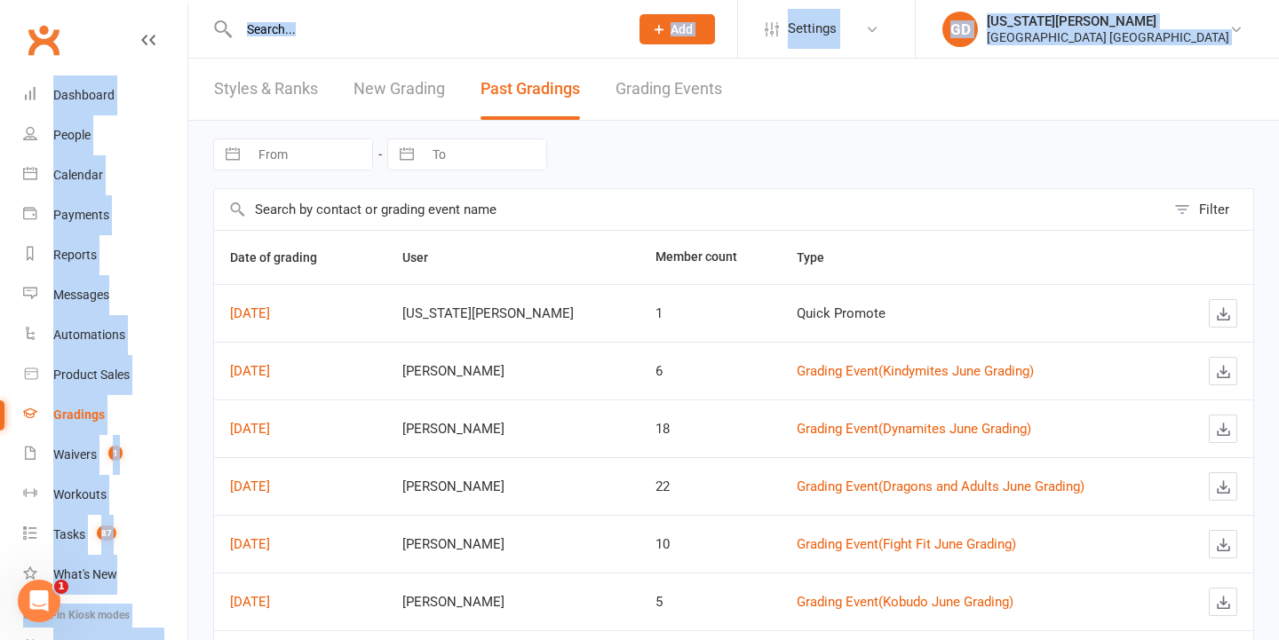
click at [350, 30] on input "text" at bounding box center [425, 29] width 383 height 25
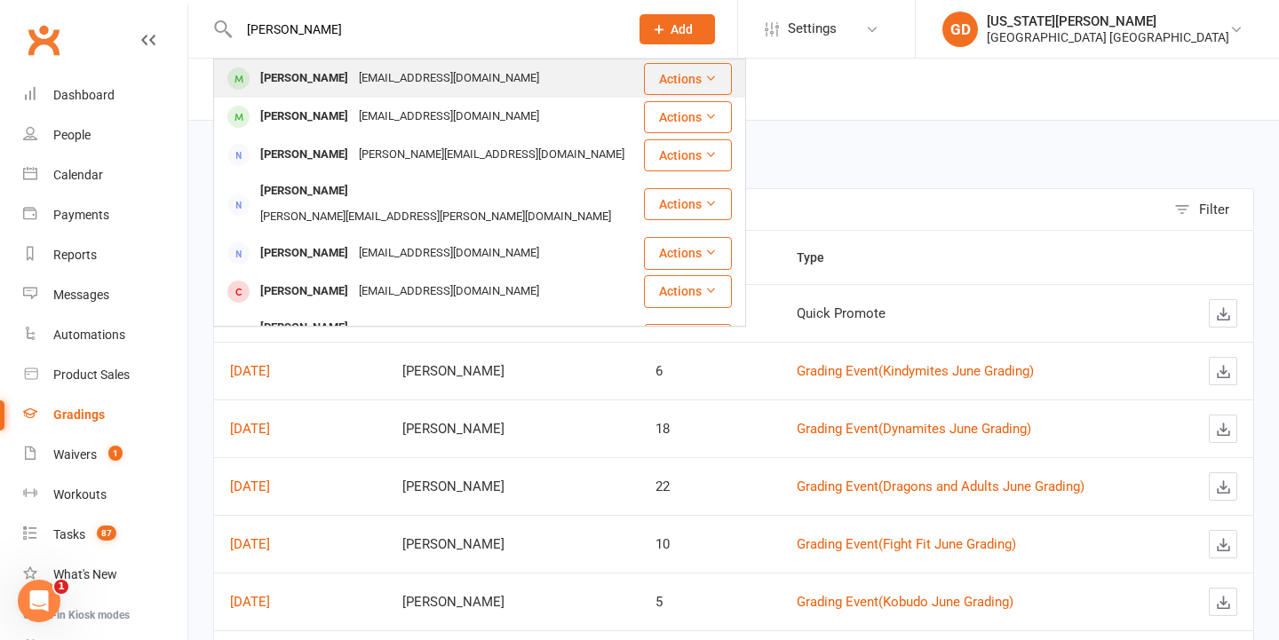
type input "mitra shahbazi"
click at [357, 76] on div "Daniellemoyon93@gmail.com" at bounding box center [448, 79] width 191 height 26
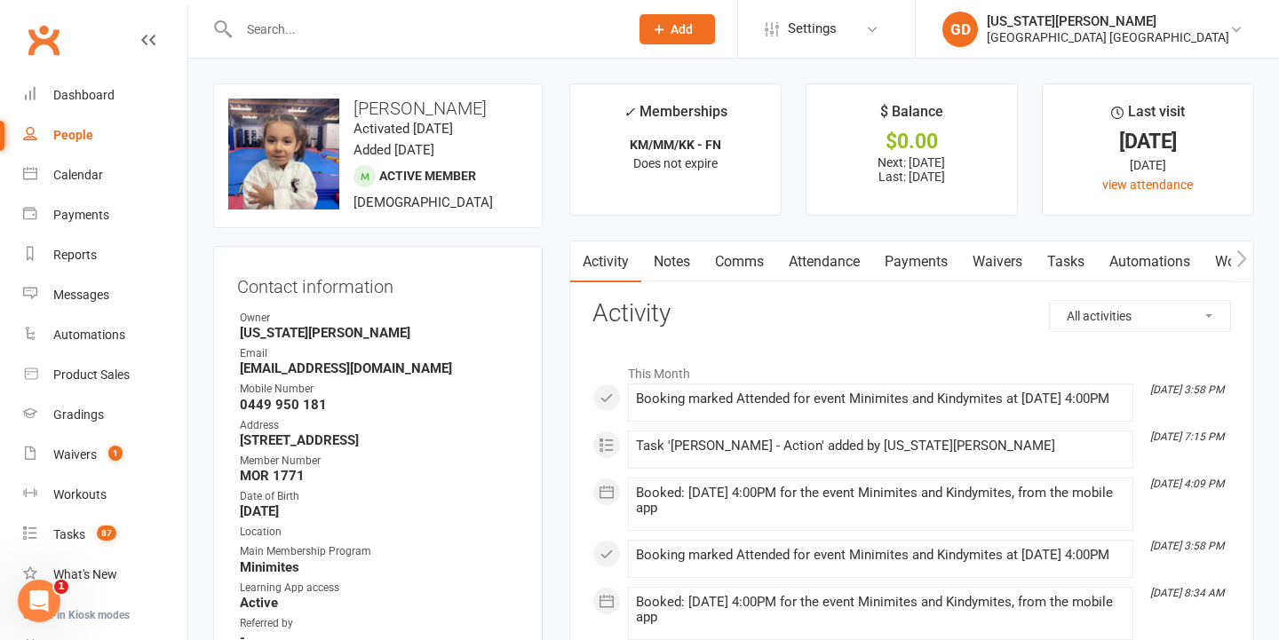
click at [1055, 264] on link "Tasks" at bounding box center [1066, 262] width 62 height 41
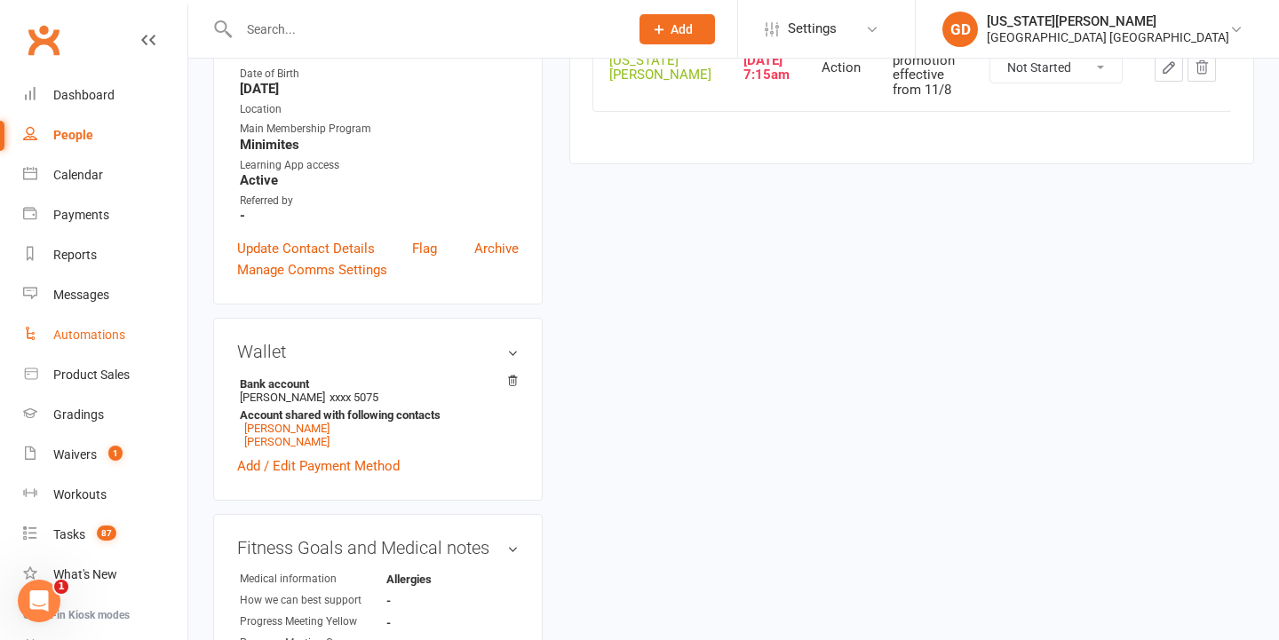
scroll to position [276, 0]
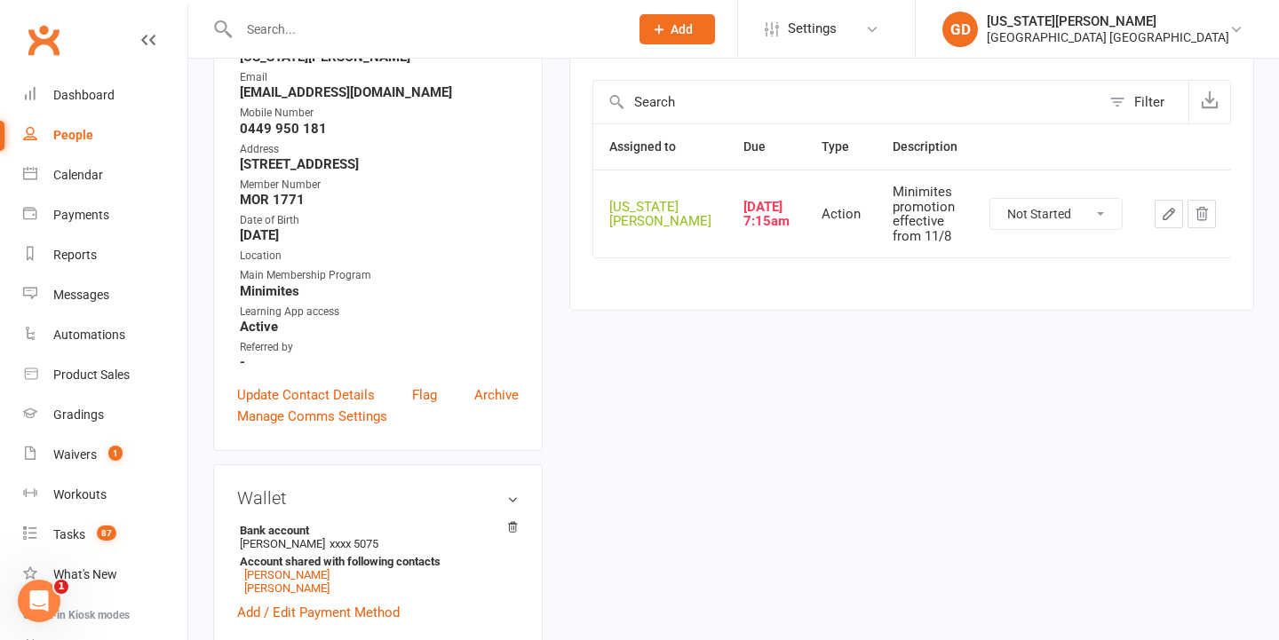
drag, startPoint x: 89, startPoint y: 418, endPoint x: 177, endPoint y: 332, distance: 123.1
click at [89, 418] on div "Gradings" at bounding box center [78, 415] width 51 height 14
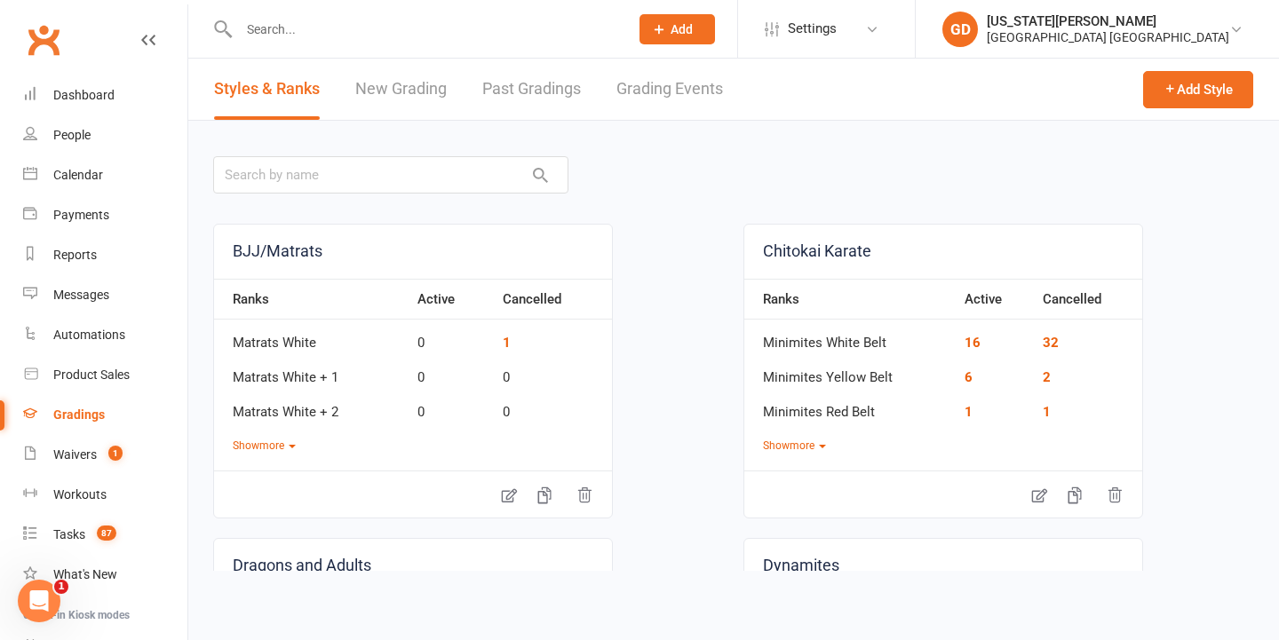
click at [395, 96] on link "New Grading" at bounding box center [400, 89] width 91 height 61
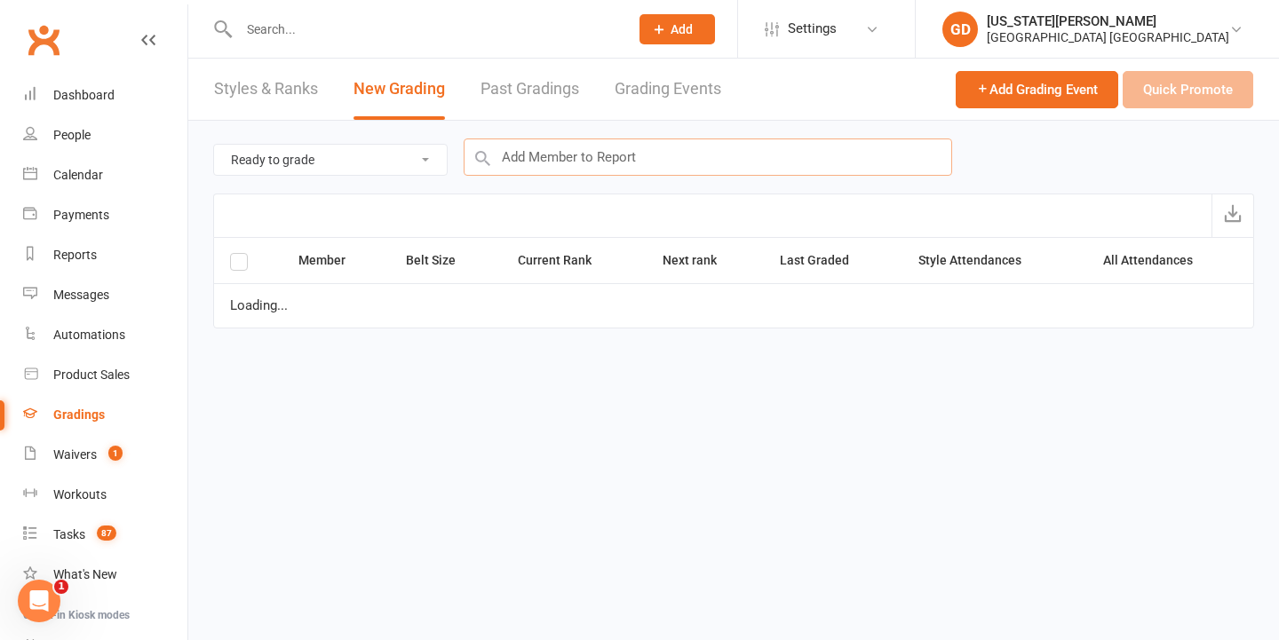
click at [715, 155] on input "text" at bounding box center [708, 157] width 488 height 37
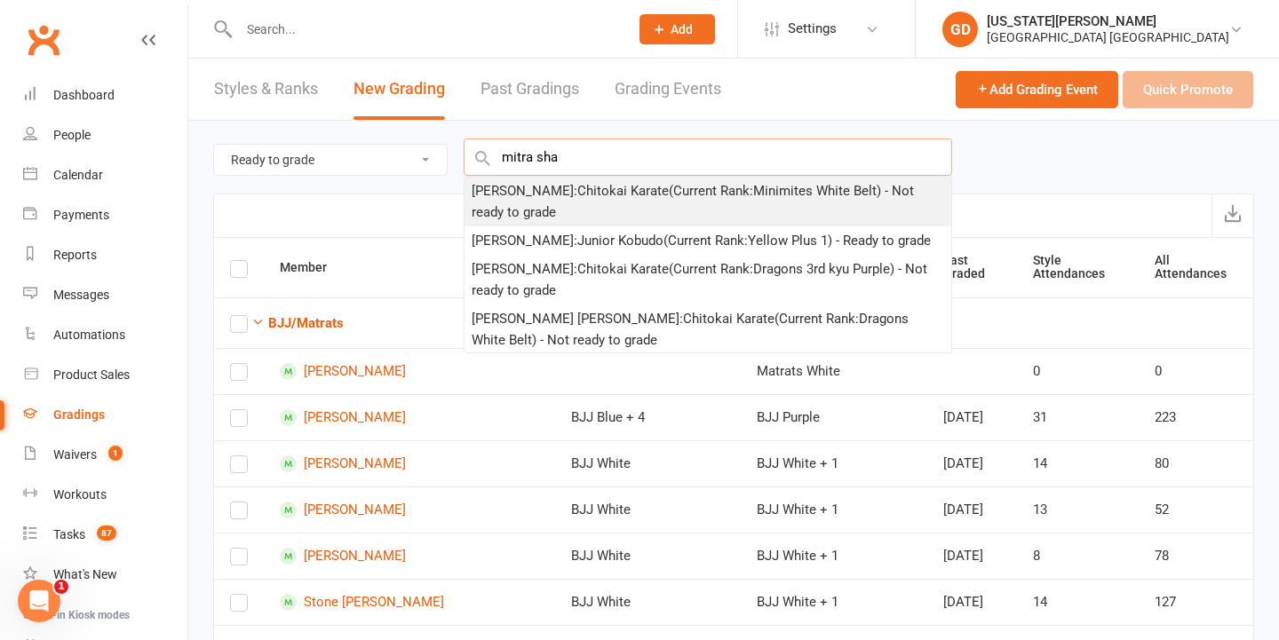
type input "mitra sha"
click at [741, 183] on div "Mitra Shahbazi : Chitokai Karate (Current Rank: Minimites White Belt ) - Not re…" at bounding box center [708, 201] width 472 height 43
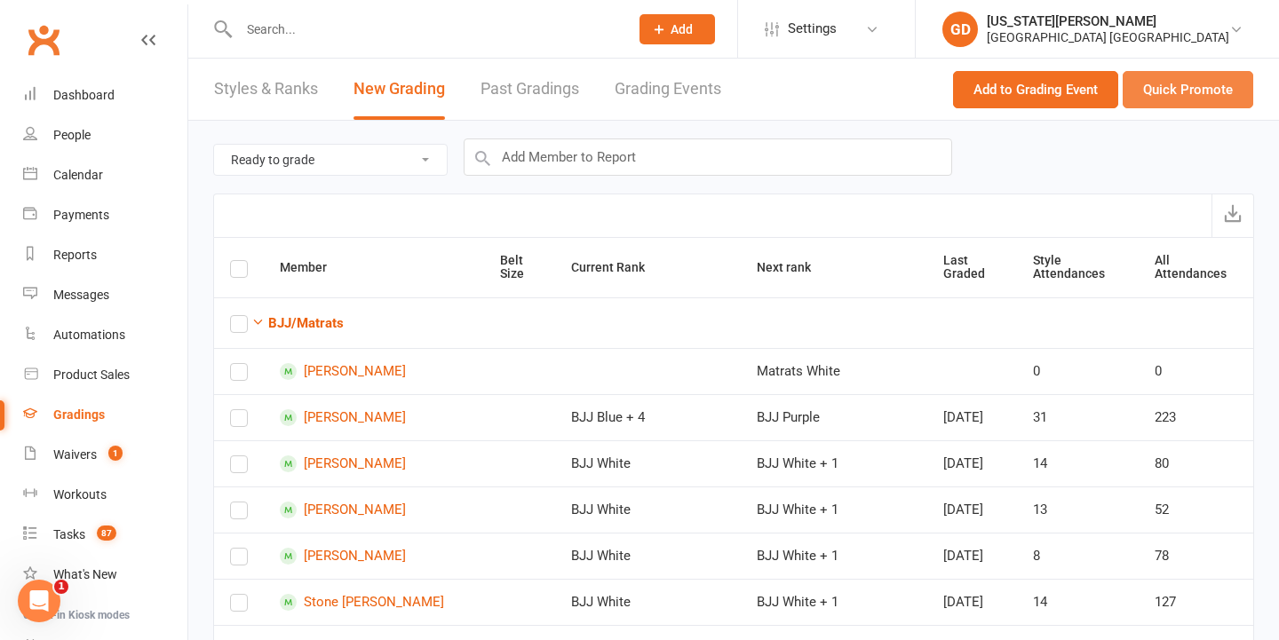
click at [1156, 104] on button "Quick Promote" at bounding box center [1188, 89] width 131 height 37
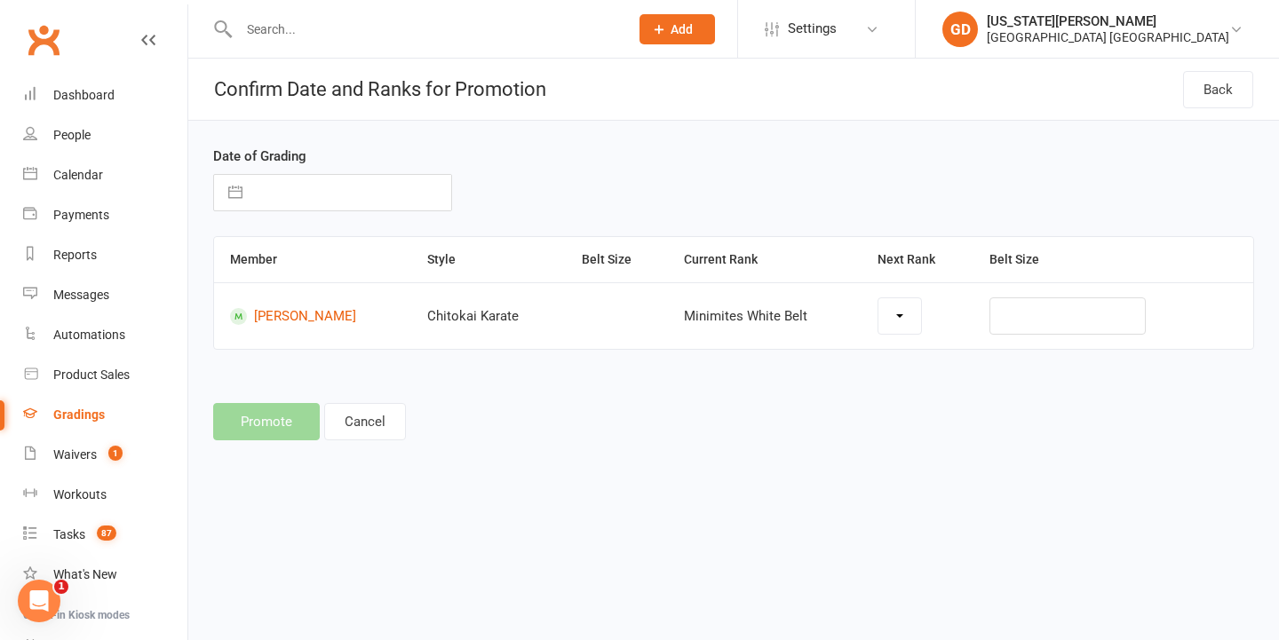
select select "26156"
select select "6"
select select "2025"
select select "7"
select select "2025"
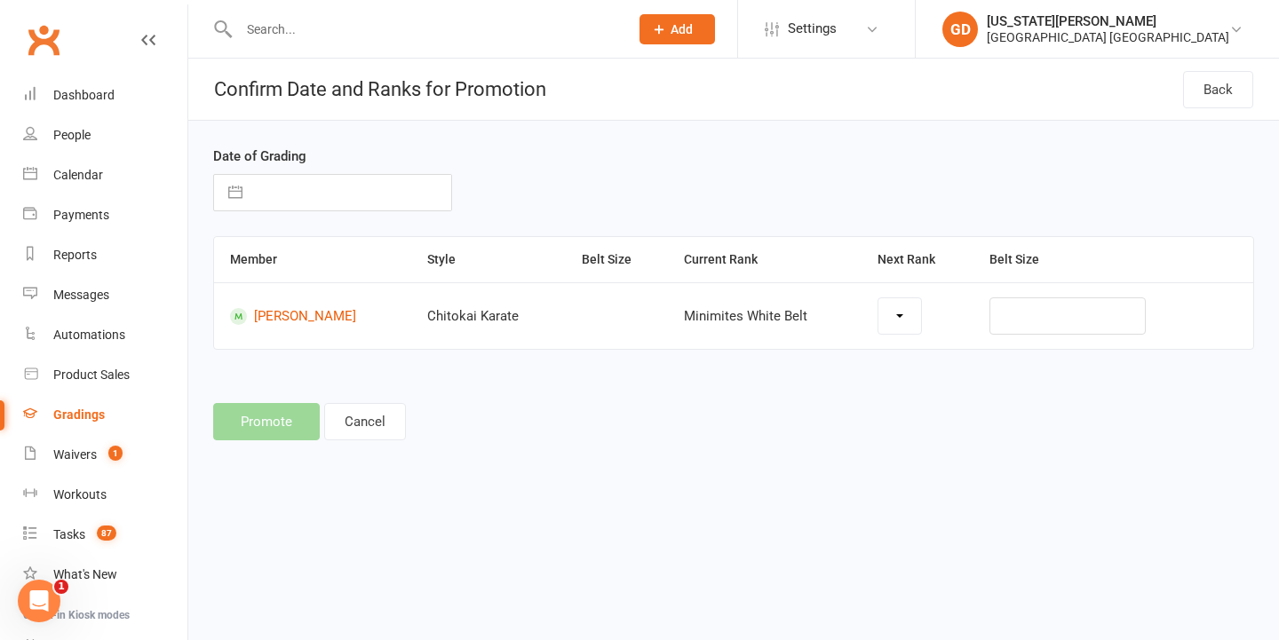
select select "8"
select select "2025"
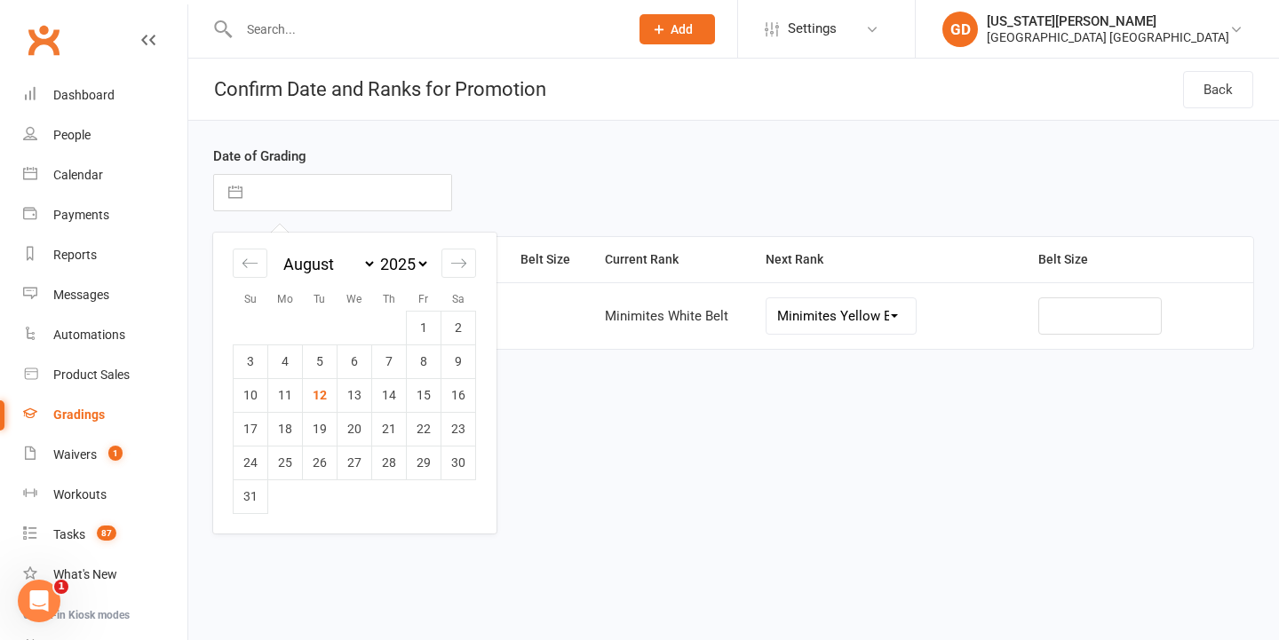
click at [385, 187] on input "text" at bounding box center [351, 193] width 200 height 36
click at [287, 394] on td "11" at bounding box center [285, 395] width 35 height 34
type input "[DATE]"
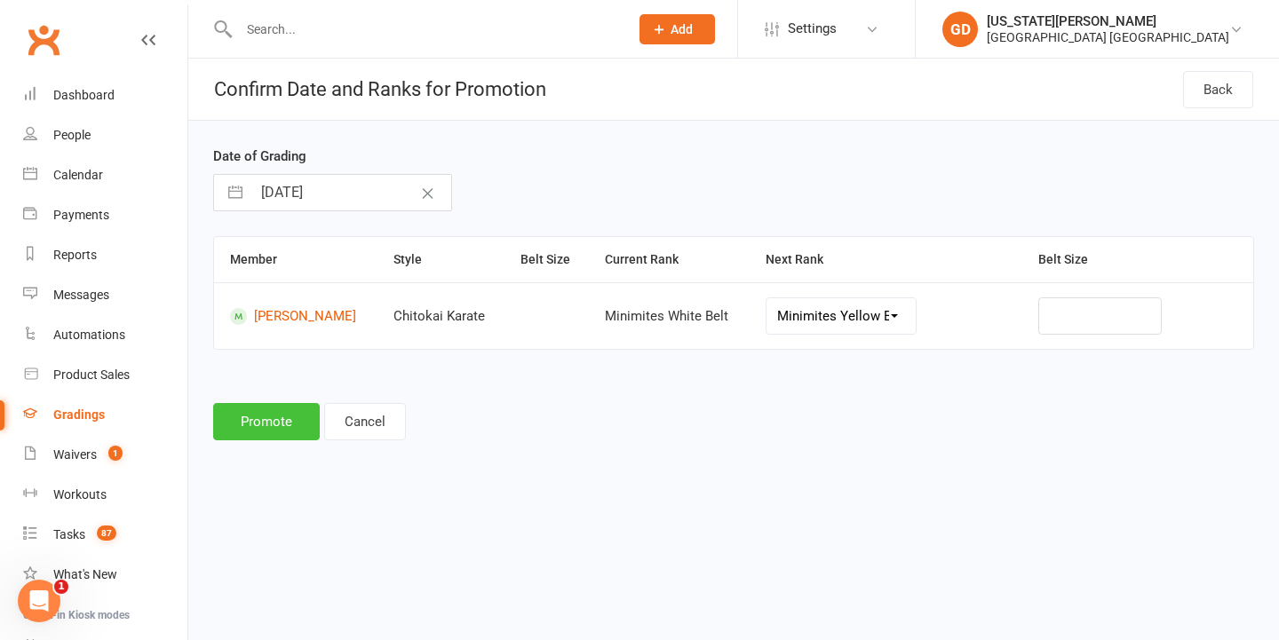
click at [266, 428] on button "Promote" at bounding box center [266, 421] width 107 height 37
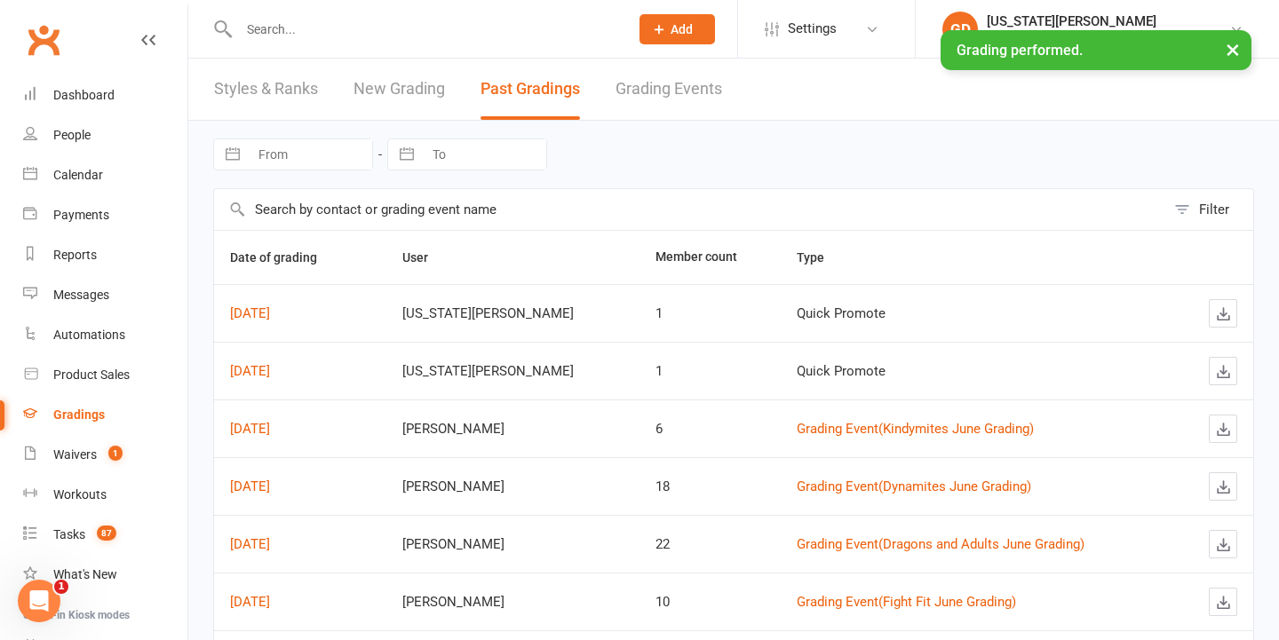
scroll to position [-1, 0]
click at [386, 28] on input "text" at bounding box center [425, 29] width 383 height 25
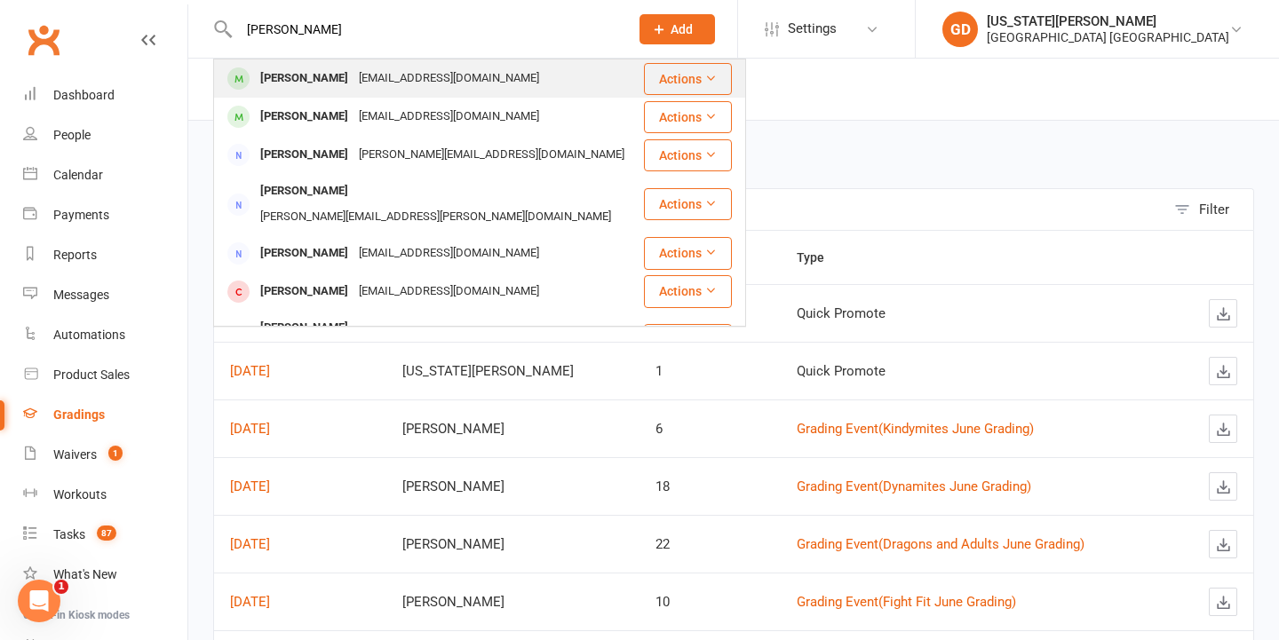
type input "mitra shahbazi"
click at [384, 65] on div "Mitra Shahbazi Daniellemoyon93@gmail.com" at bounding box center [428, 78] width 427 height 36
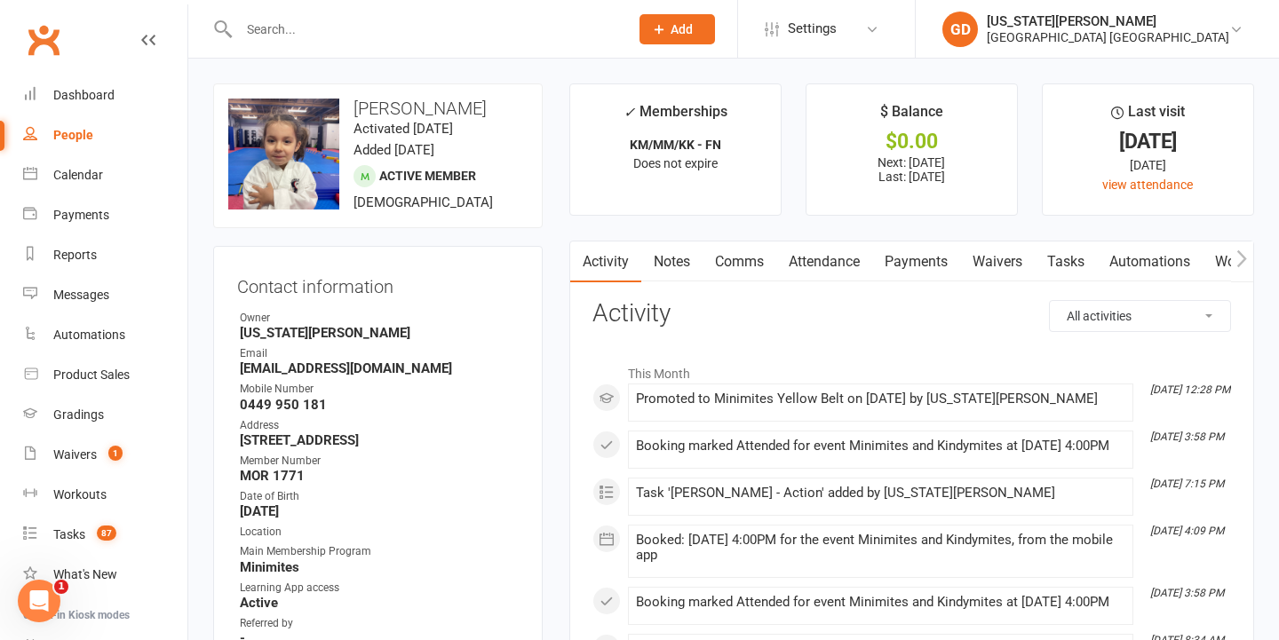
click at [1063, 253] on link "Tasks" at bounding box center [1066, 262] width 62 height 41
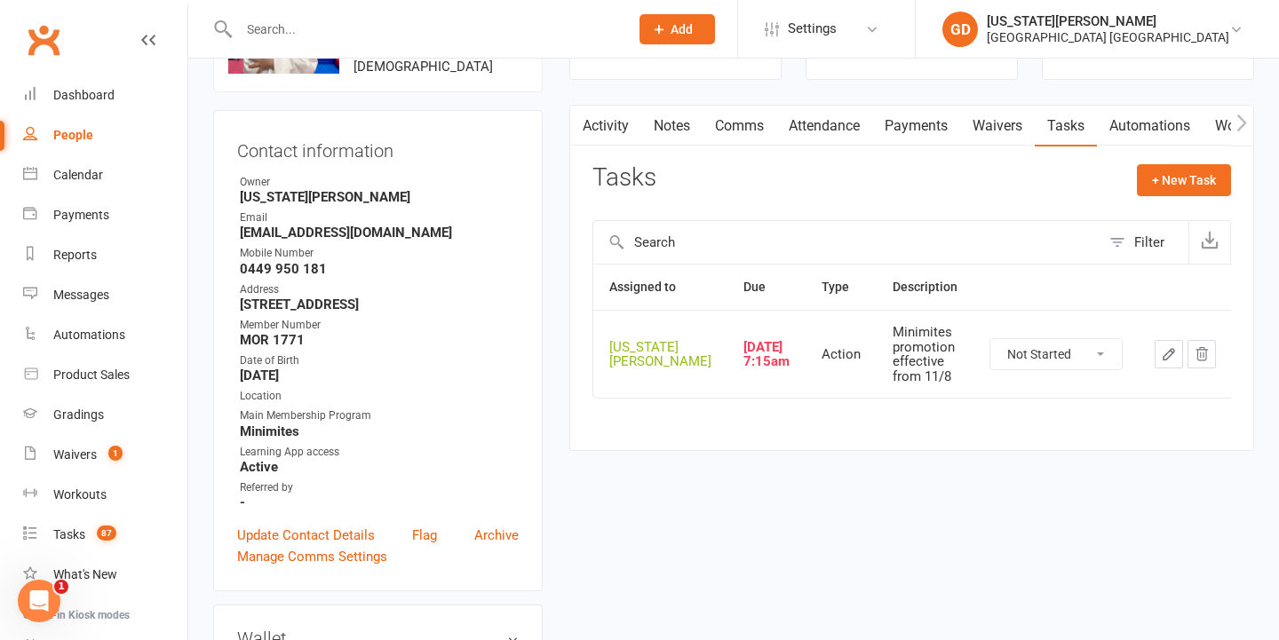
scroll to position [171, 0]
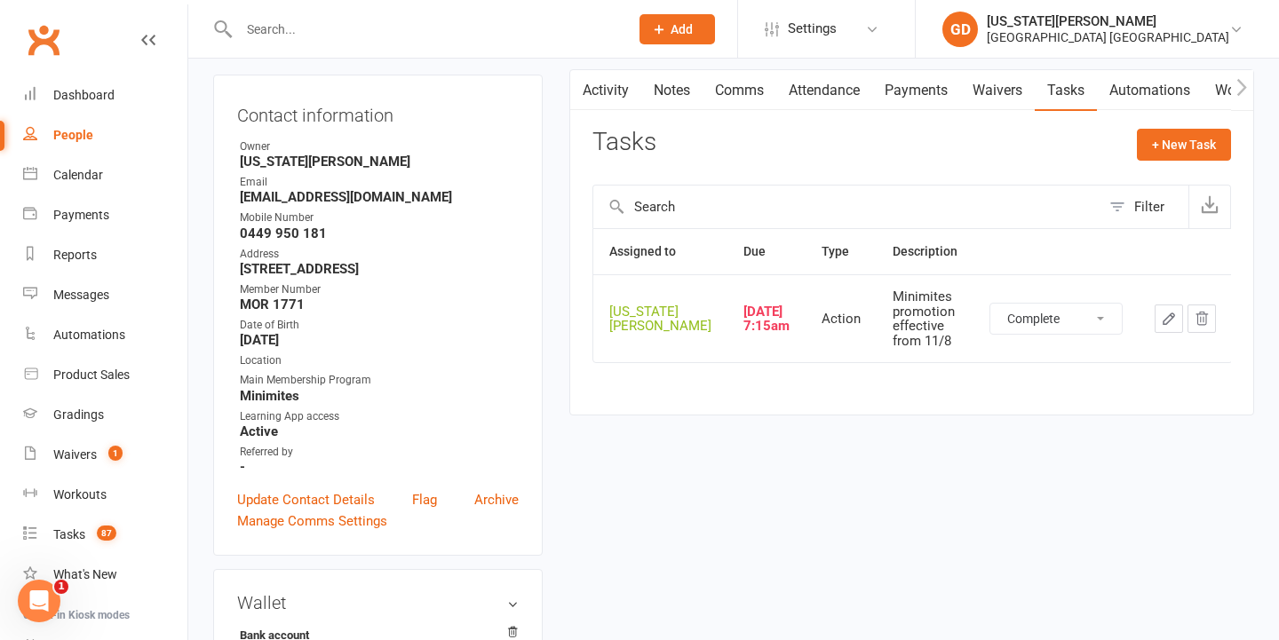
select select "unstarted"
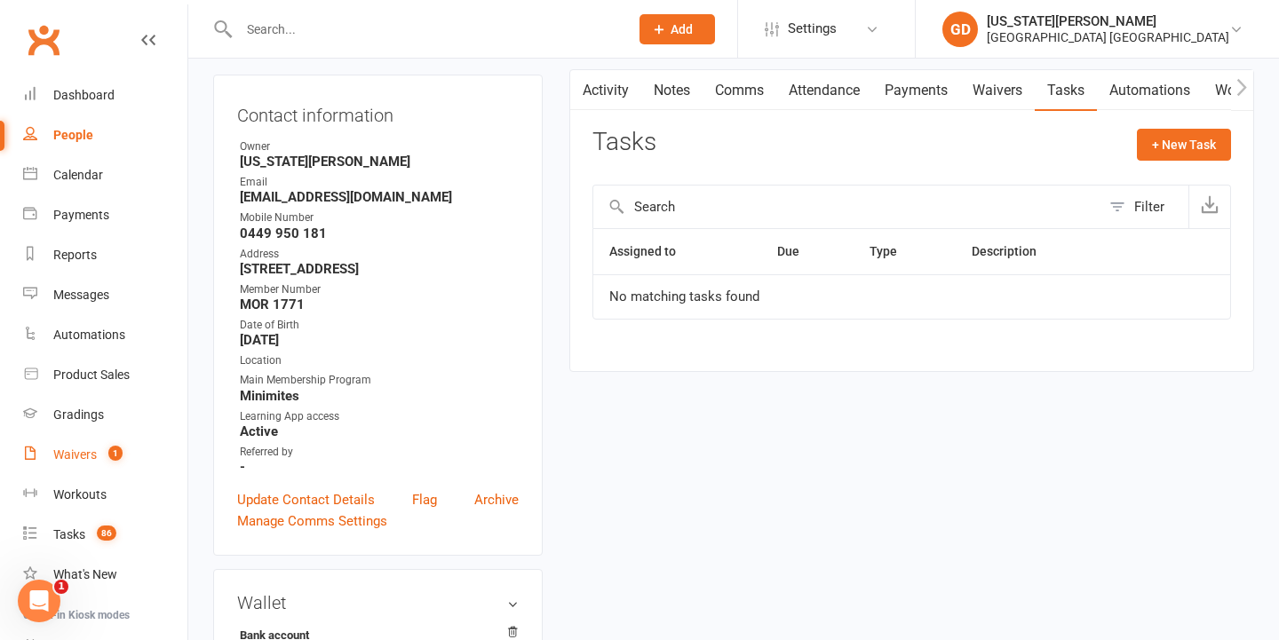
click at [97, 451] on link "Waivers 1" at bounding box center [105, 455] width 164 height 40
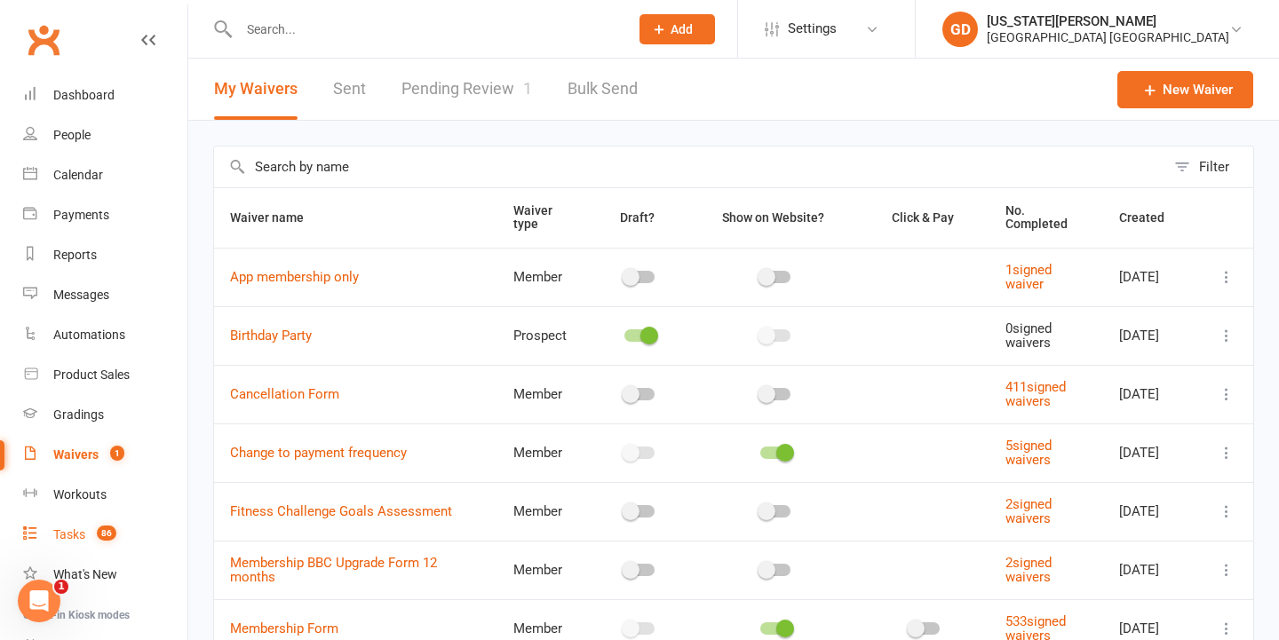
click at [91, 532] on count-badge "86" at bounding box center [102, 535] width 28 height 14
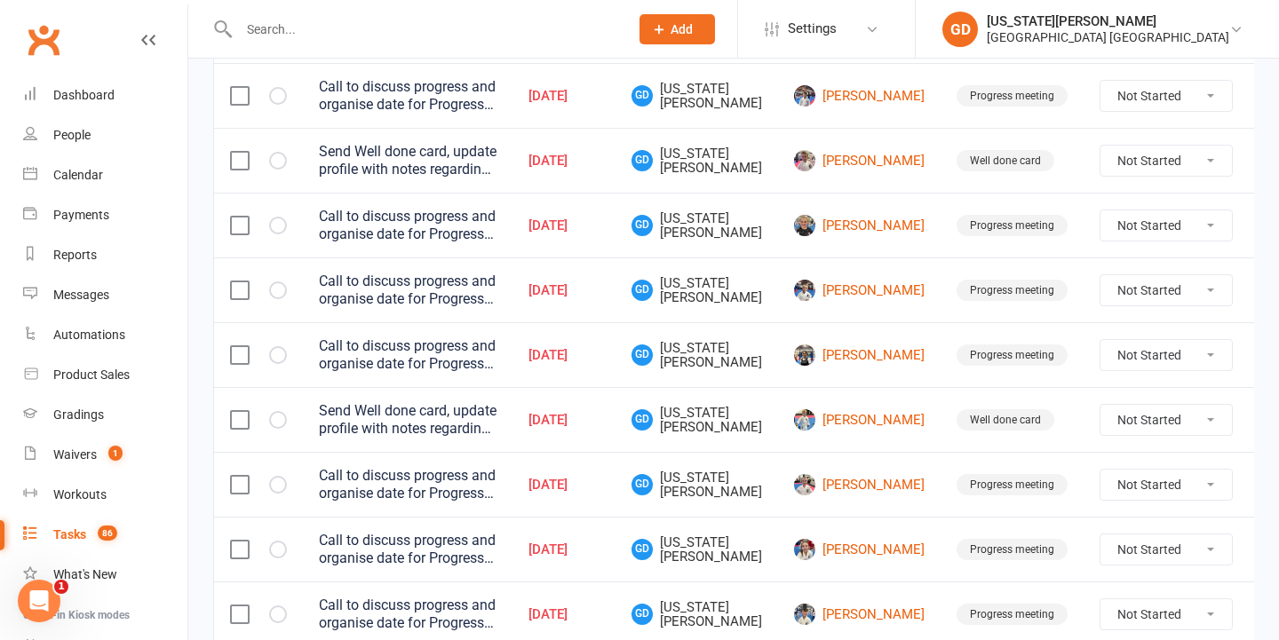
scroll to position [345, 0]
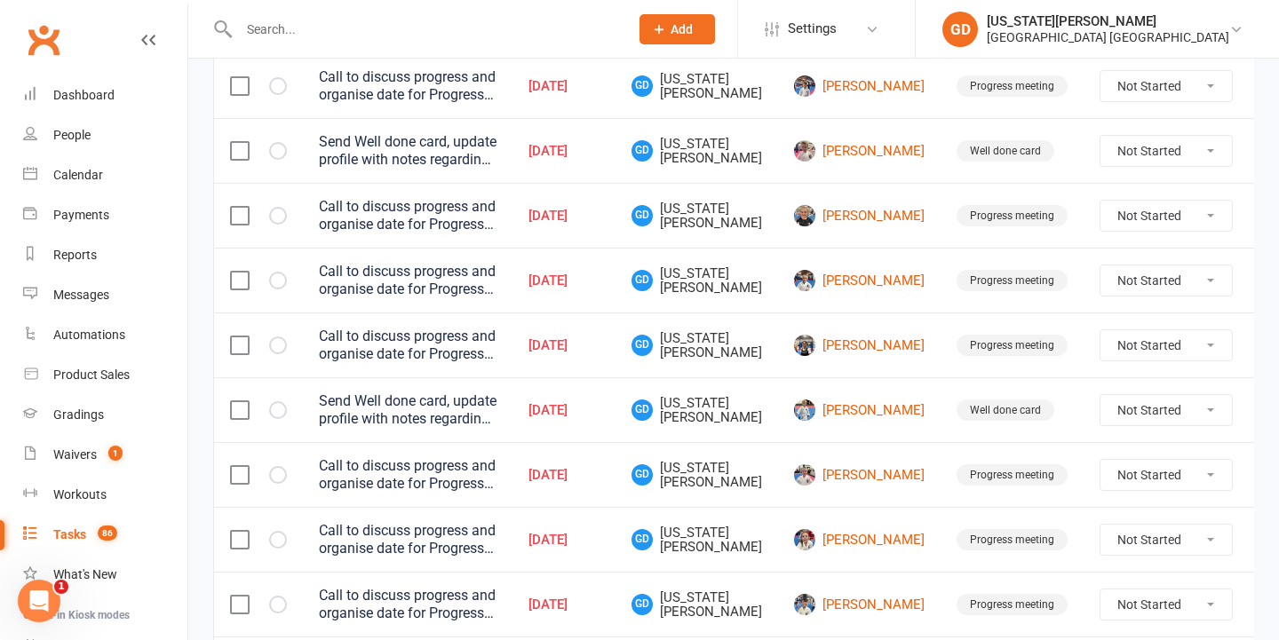
click at [1267, 284] on icon at bounding box center [1276, 281] width 18 height 18
click at [1113, 395] on link "Delete" at bounding box center [1148, 387] width 176 height 36
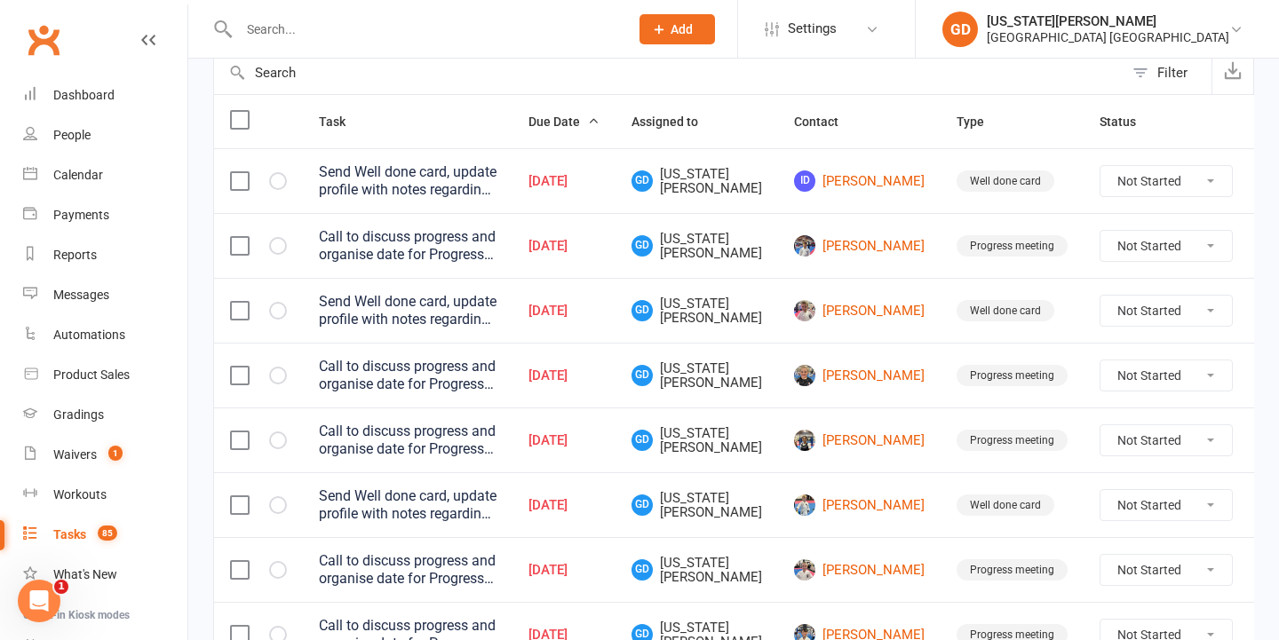
scroll to position [178, 0]
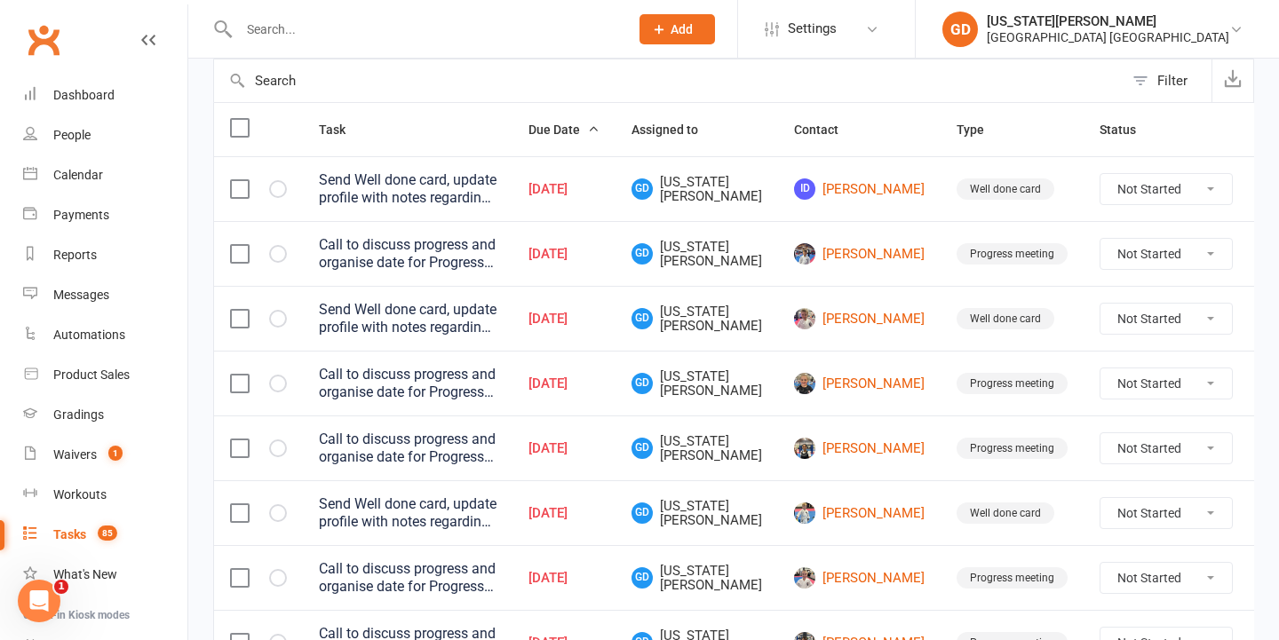
click at [496, 32] on input "text" at bounding box center [425, 29] width 383 height 25
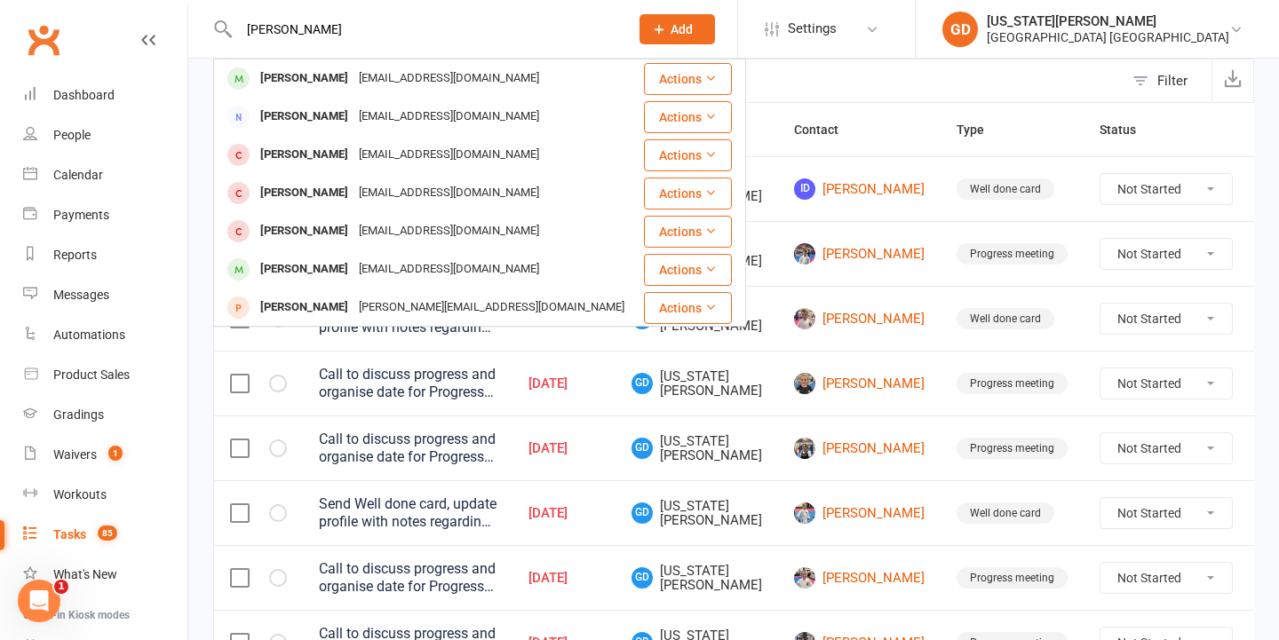
type input "Jaxon bailiff"
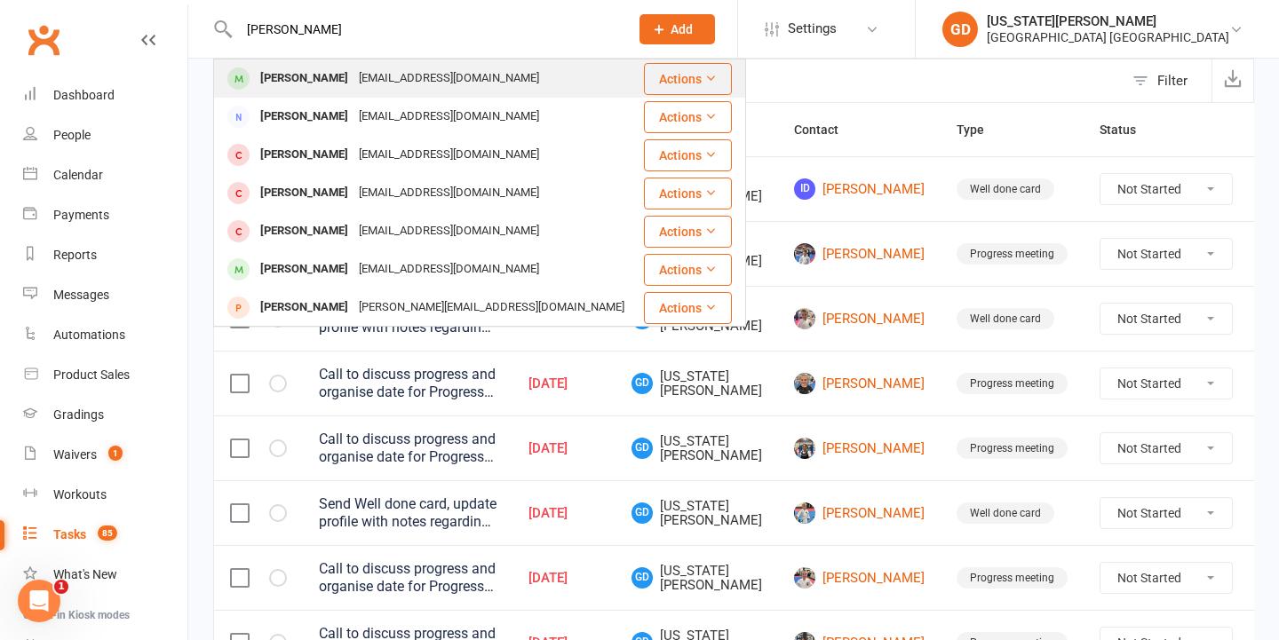
drag, startPoint x: 496, startPoint y: 32, endPoint x: 474, endPoint y: 85, distance: 57.4
click at [474, 85] on div "Jaxon Bayliff Jbayliff99@hotmail.com" at bounding box center [428, 78] width 427 height 36
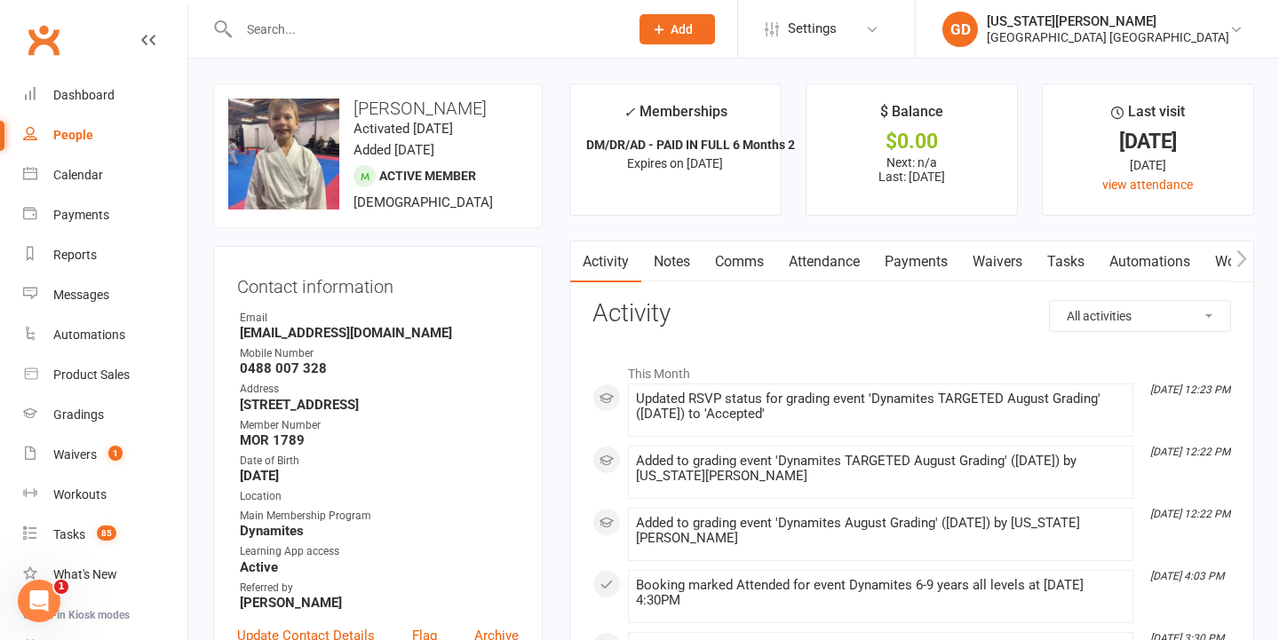
click at [374, 26] on input "text" at bounding box center [425, 29] width 383 height 25
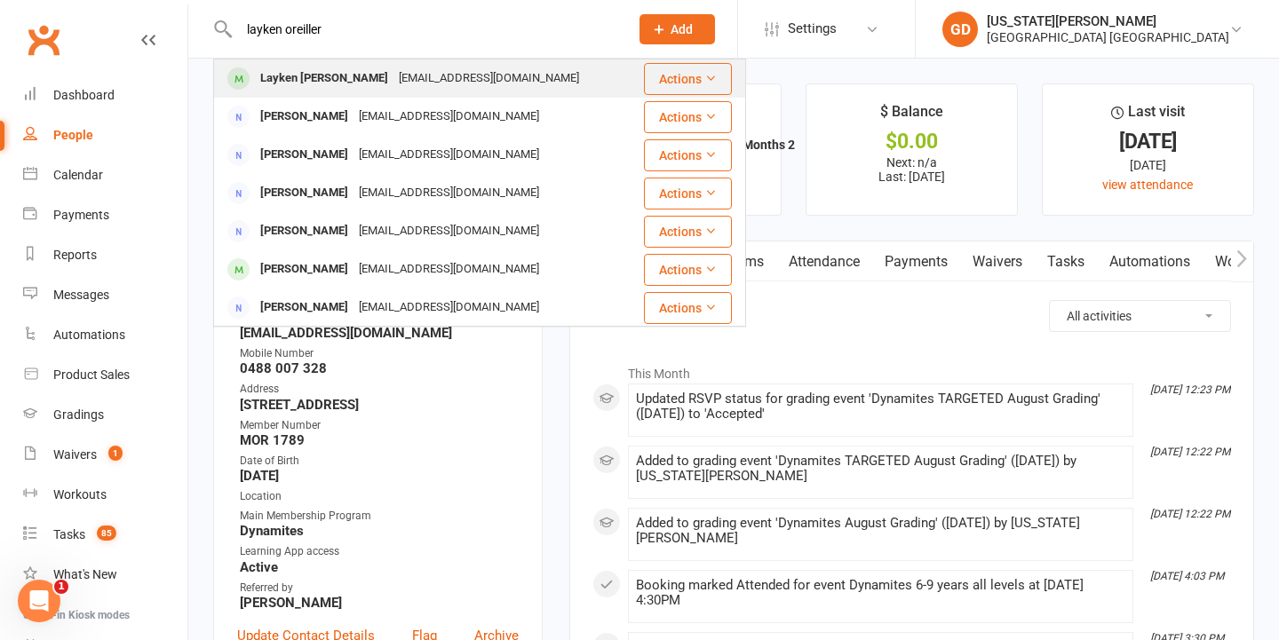
type input "layken oreiller"
click at [393, 70] on div "vboreilly@hotmail.com" at bounding box center [488, 79] width 191 height 26
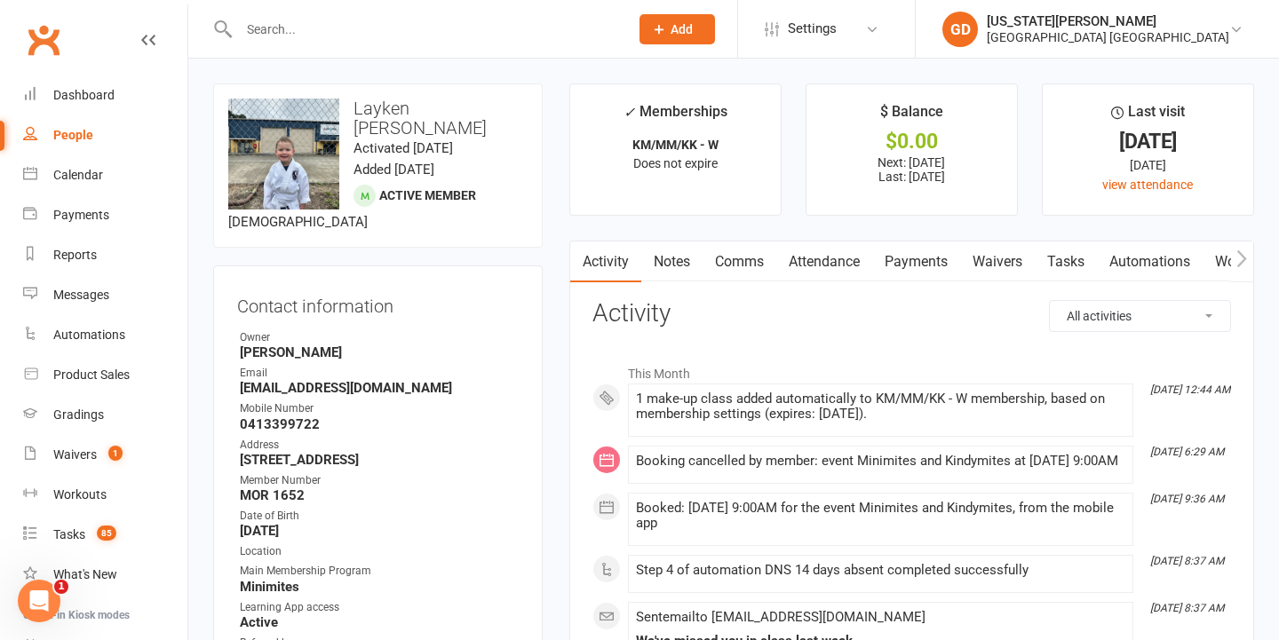
click at [816, 266] on link "Attendance" at bounding box center [824, 262] width 96 height 41
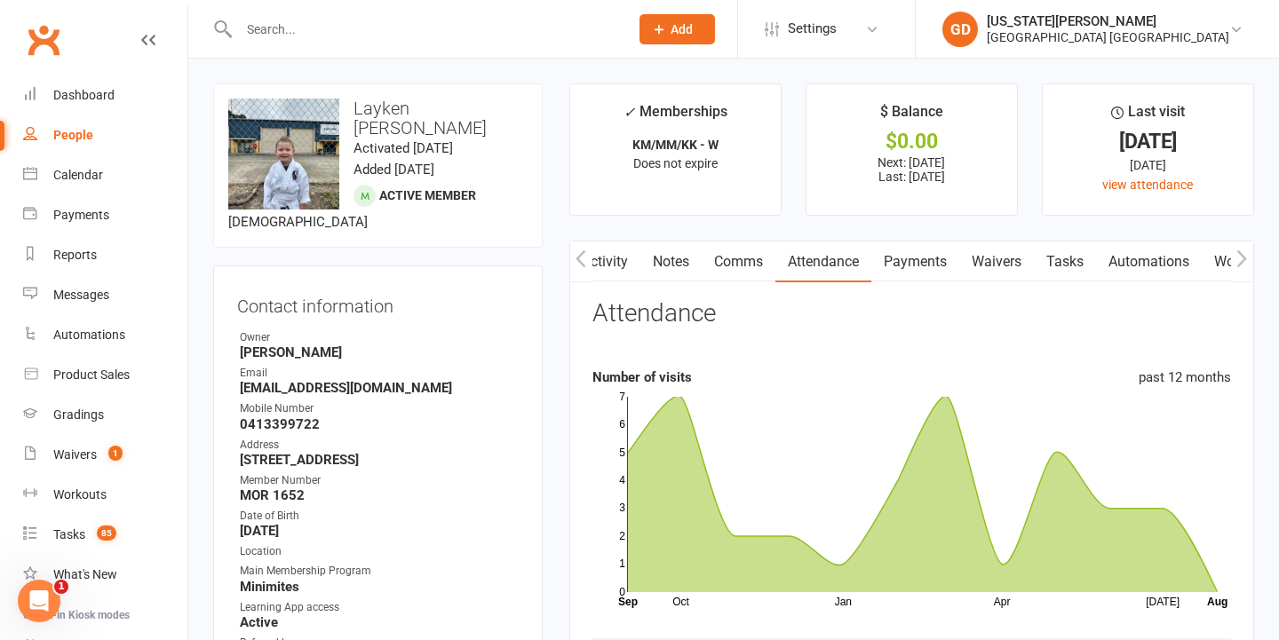
click at [465, 24] on input "text" at bounding box center [425, 29] width 383 height 25
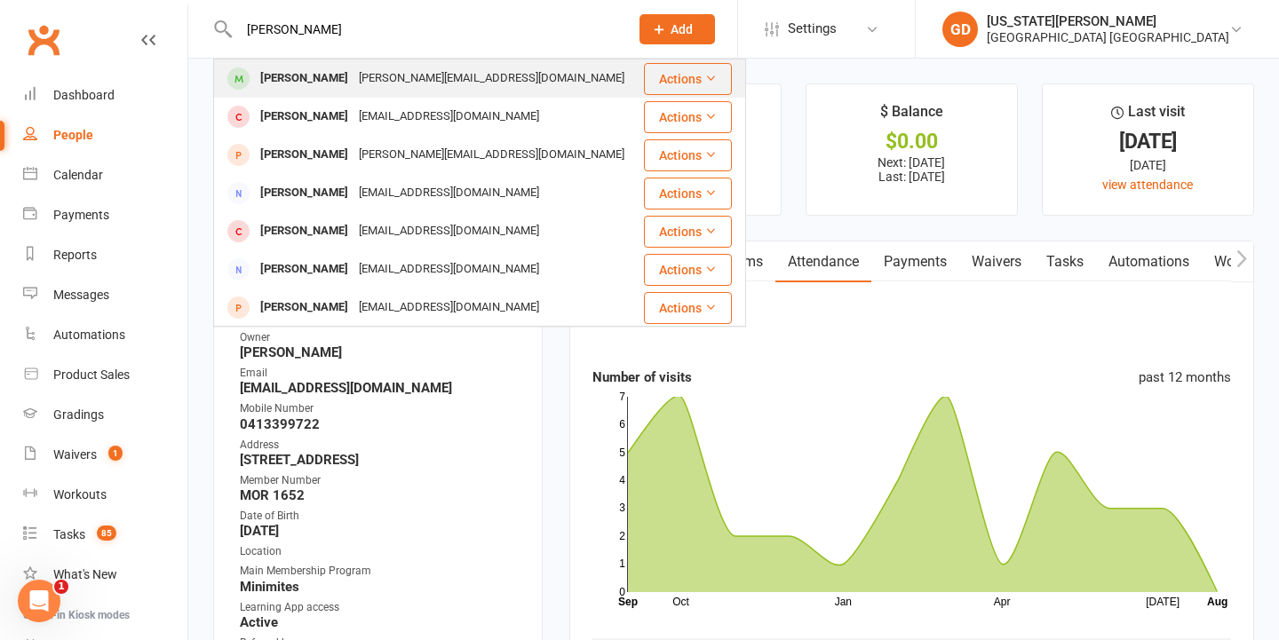
type input "Tommy"
click at [444, 84] on div "Jessica.gleed92@gmail.com" at bounding box center [491, 79] width 276 height 26
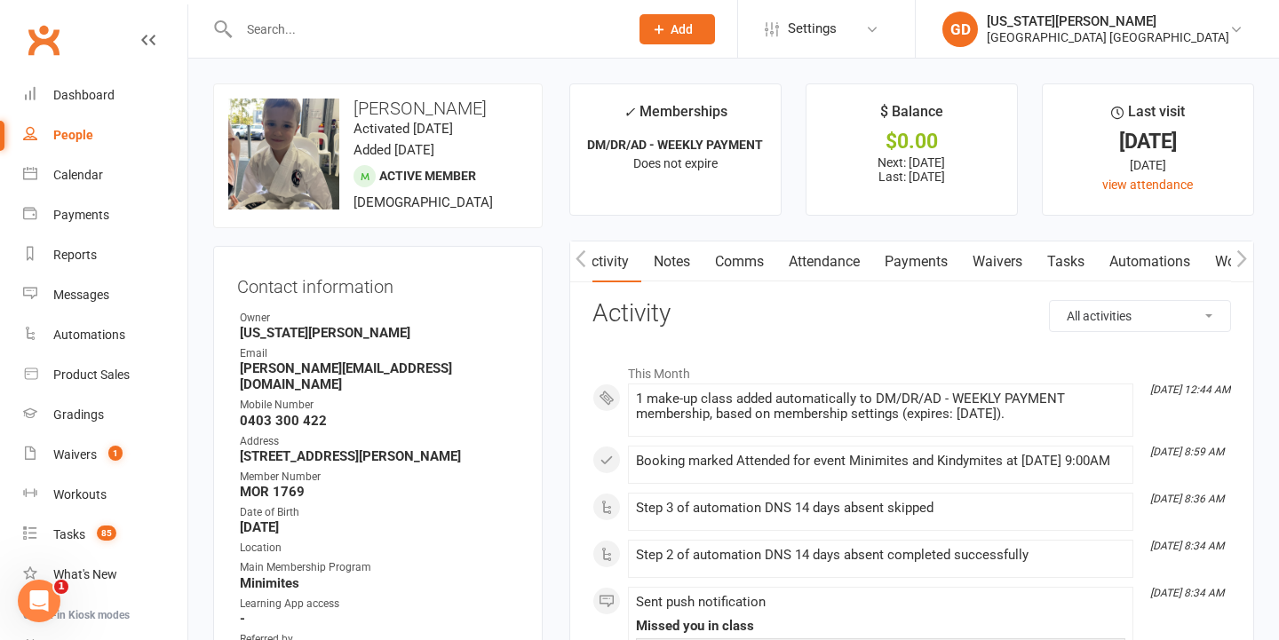
click at [857, 257] on link "Attendance" at bounding box center [824, 262] width 96 height 41
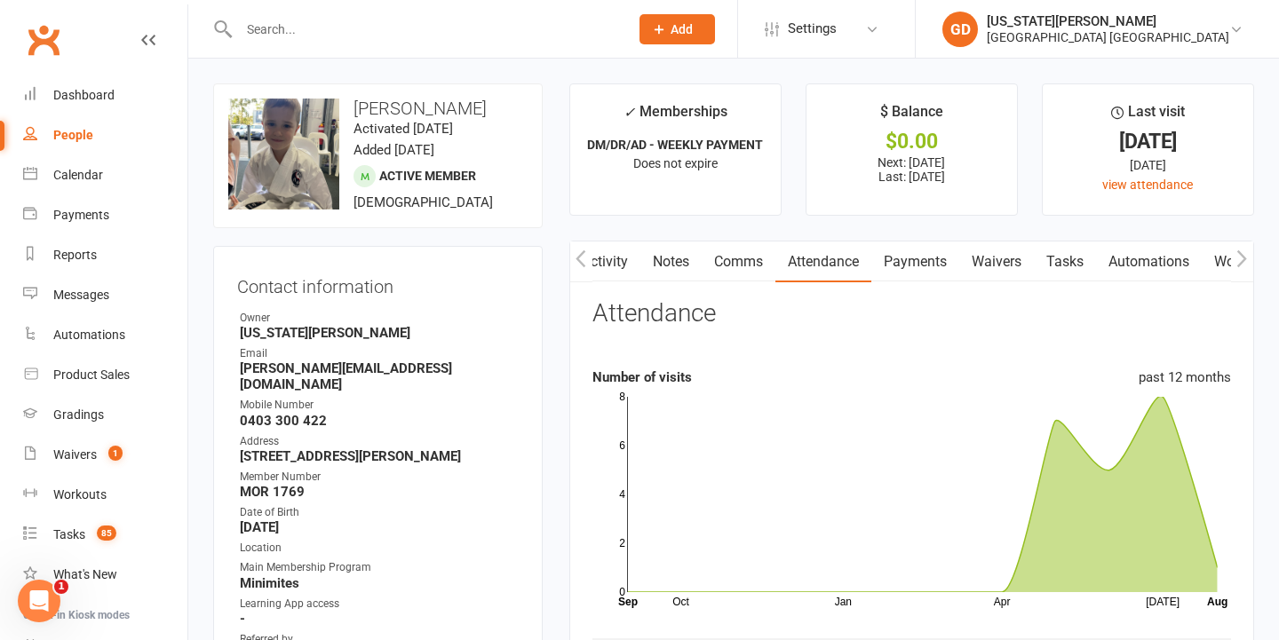
click at [416, 23] on input "text" at bounding box center [425, 29] width 383 height 25
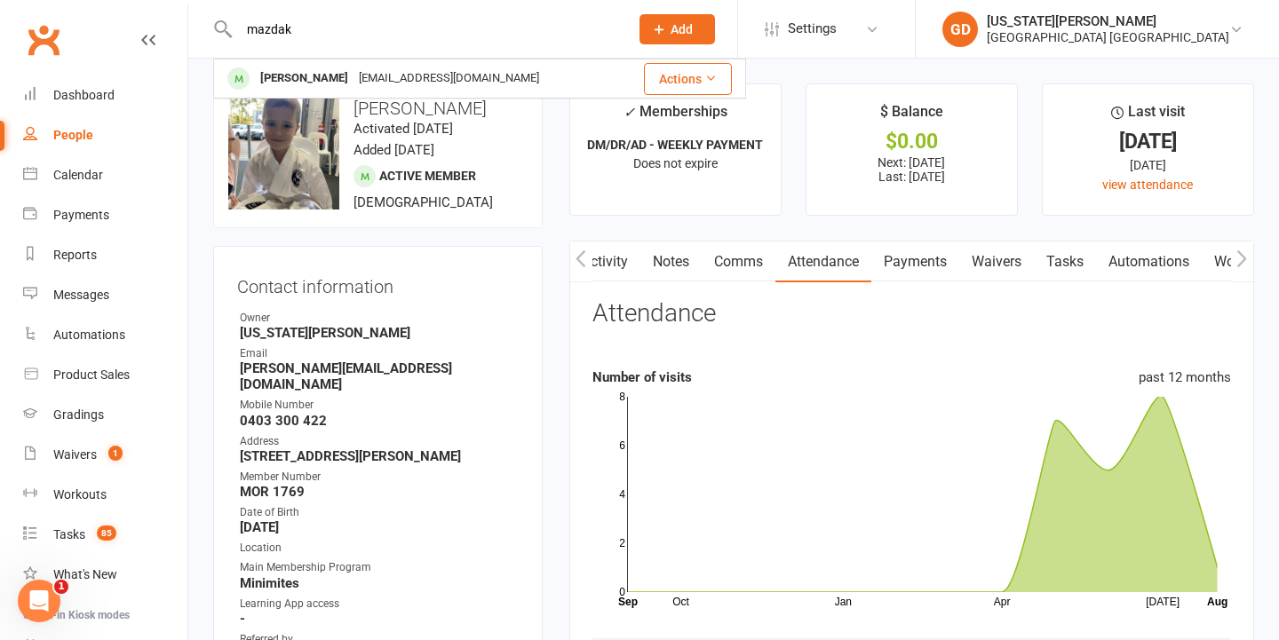
type input "Mazdas"
drag, startPoint x: 416, startPoint y: 23, endPoint x: 435, endPoint y: 81, distance: 60.9
click at [435, 82] on div "Daniellemoyon93@gmail.com" at bounding box center [448, 79] width 191 height 26
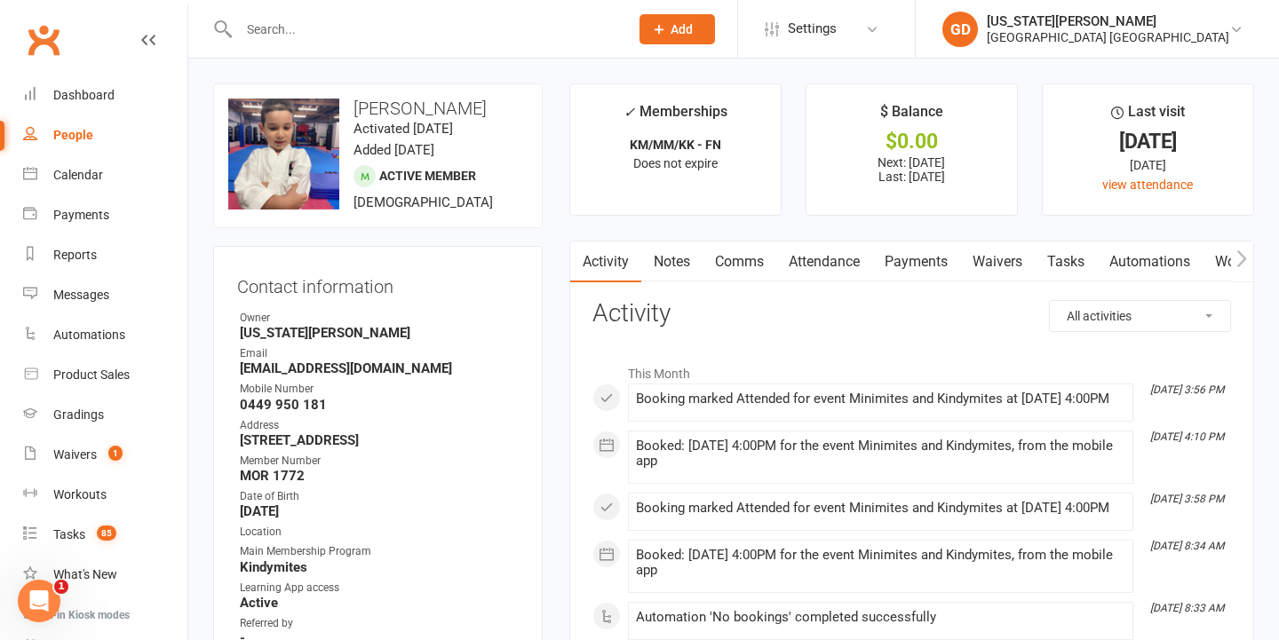
drag, startPoint x: 811, startPoint y: 281, endPoint x: 814, endPoint y: 453, distance: 172.3
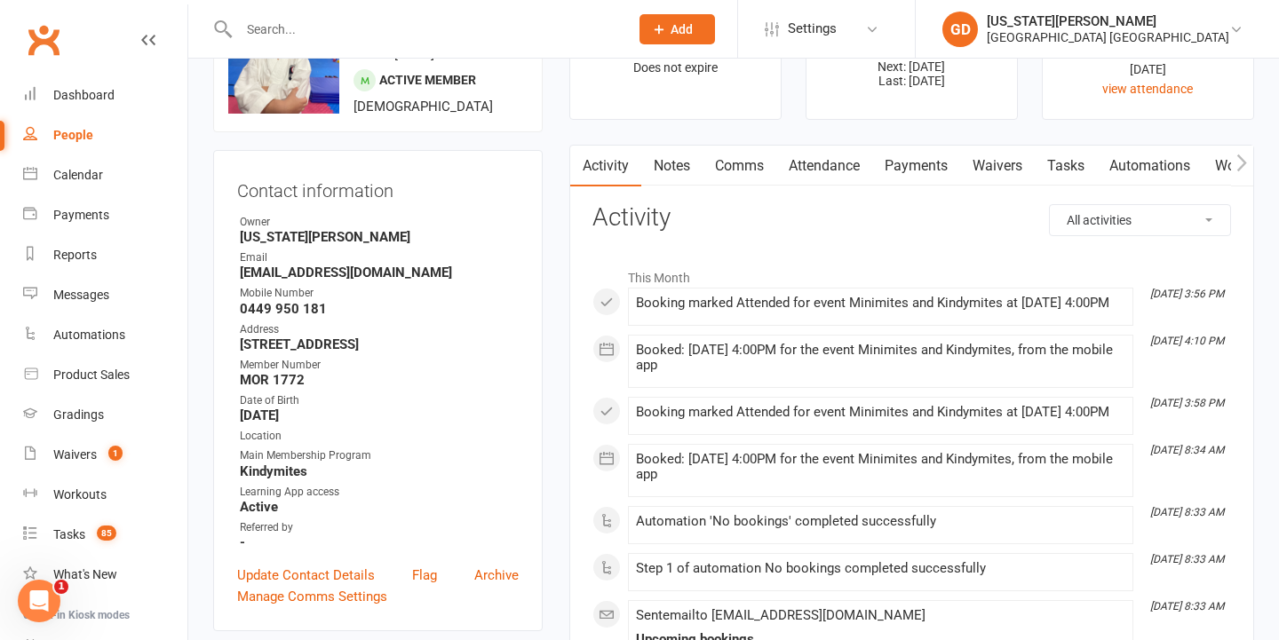
scroll to position [99, 0]
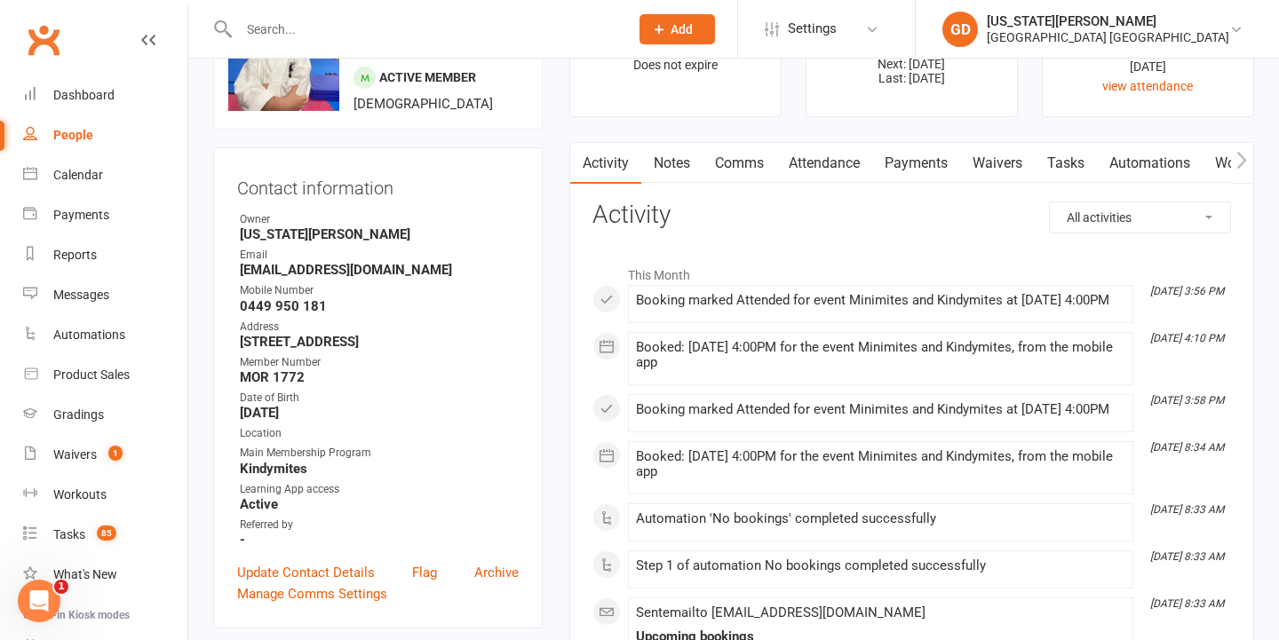
click at [830, 163] on link "Attendance" at bounding box center [824, 163] width 96 height 41
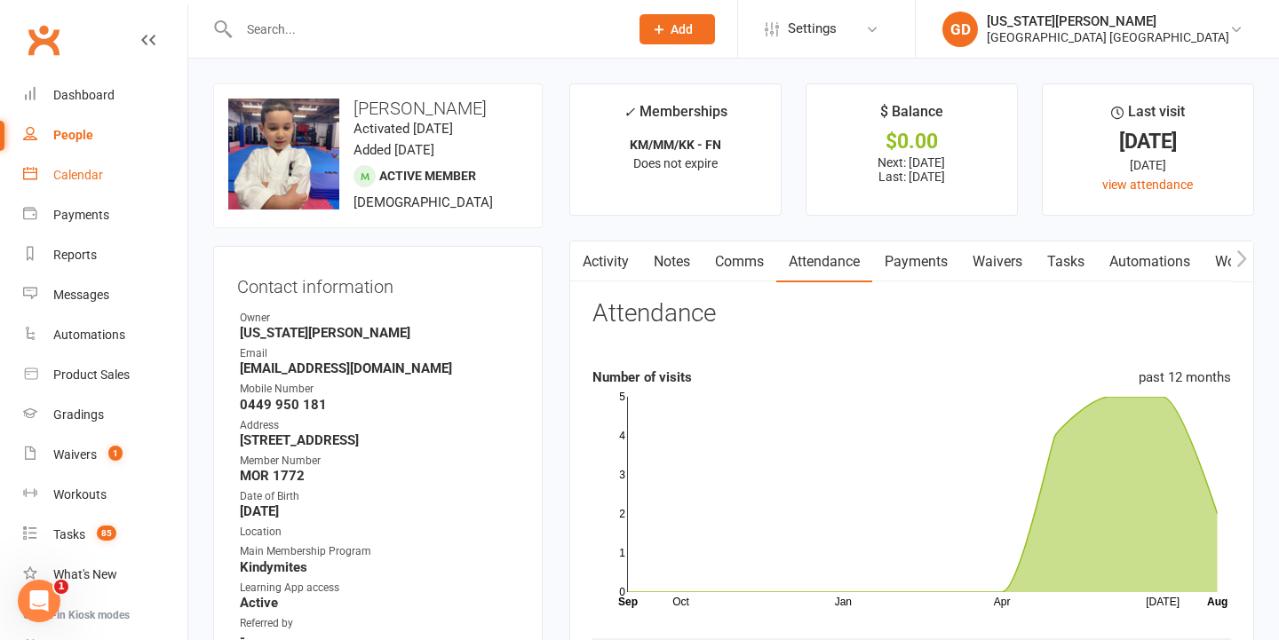
click at [120, 171] on link "Calendar" at bounding box center [105, 175] width 164 height 40
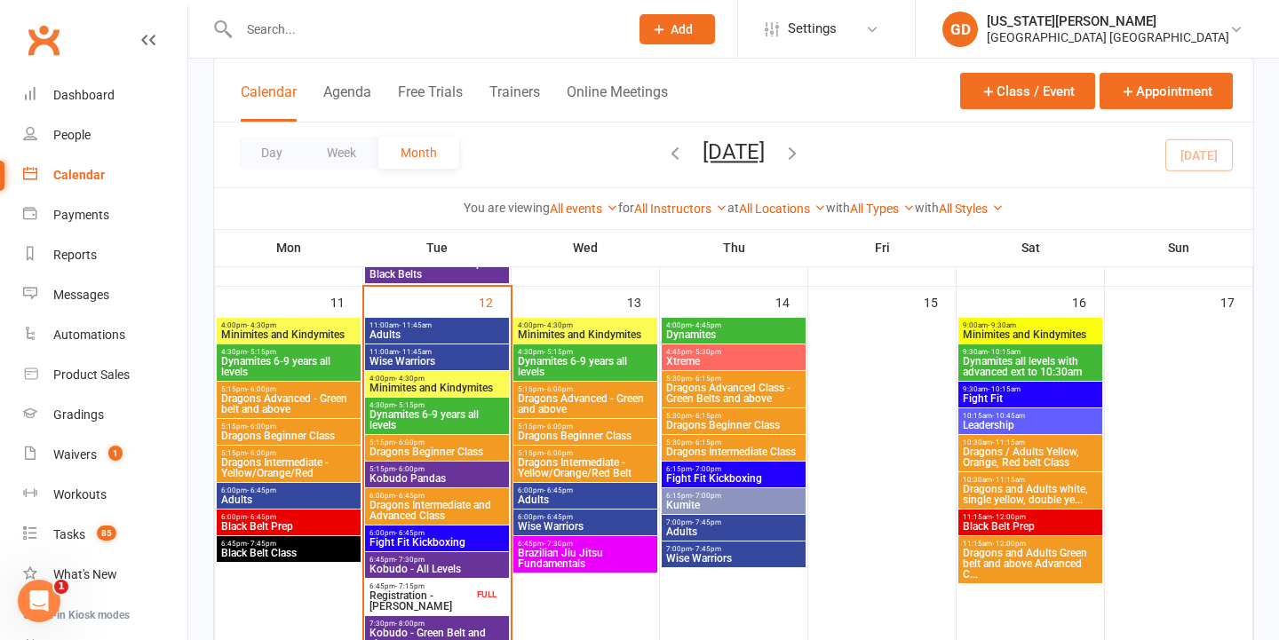
scroll to position [1073, 0]
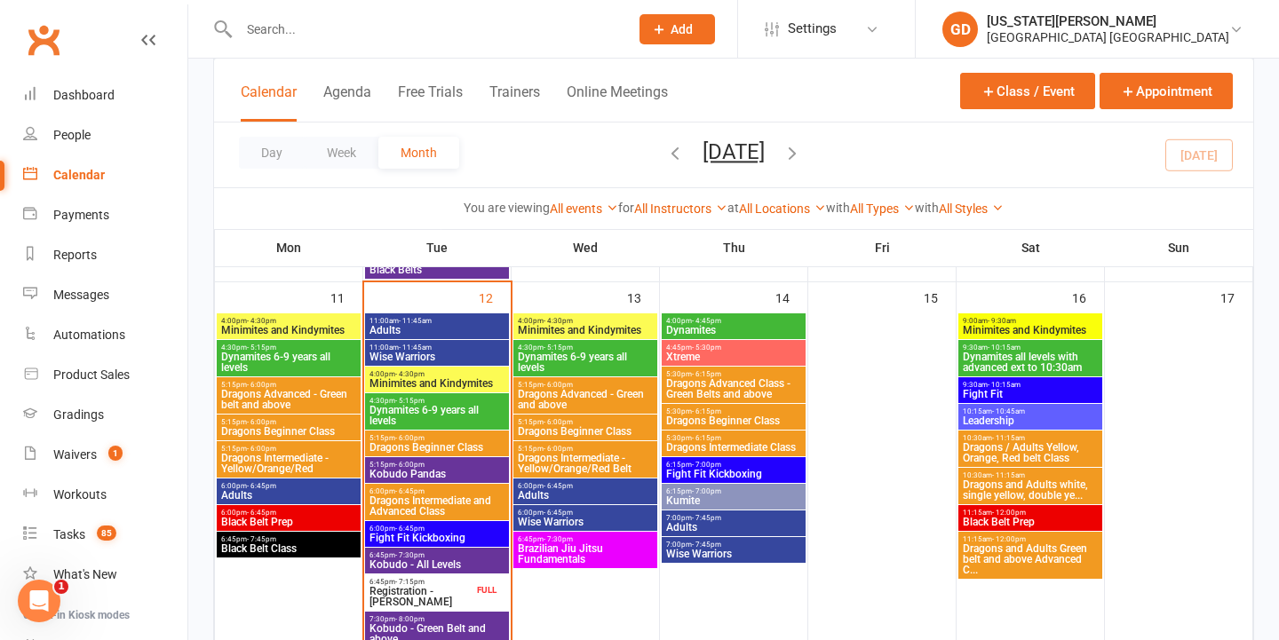
click at [430, 361] on span "Wise Warriors" at bounding box center [437, 357] width 137 height 11
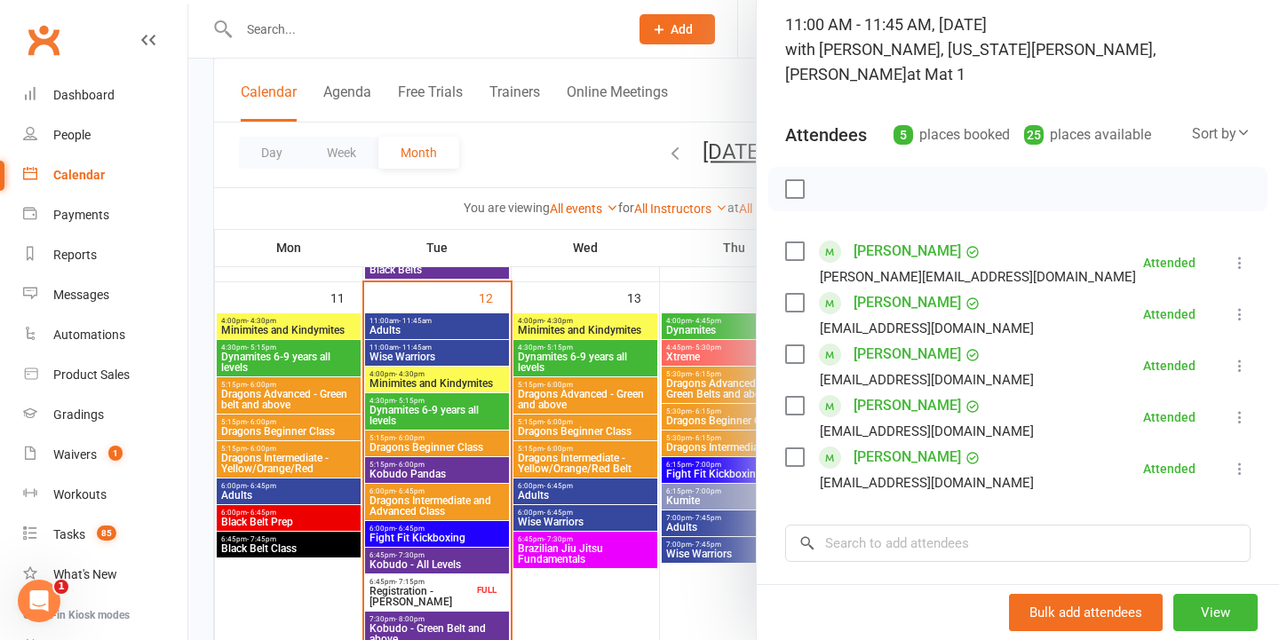
scroll to position [120, 0]
click at [573, 392] on div at bounding box center [733, 320] width 1091 height 640
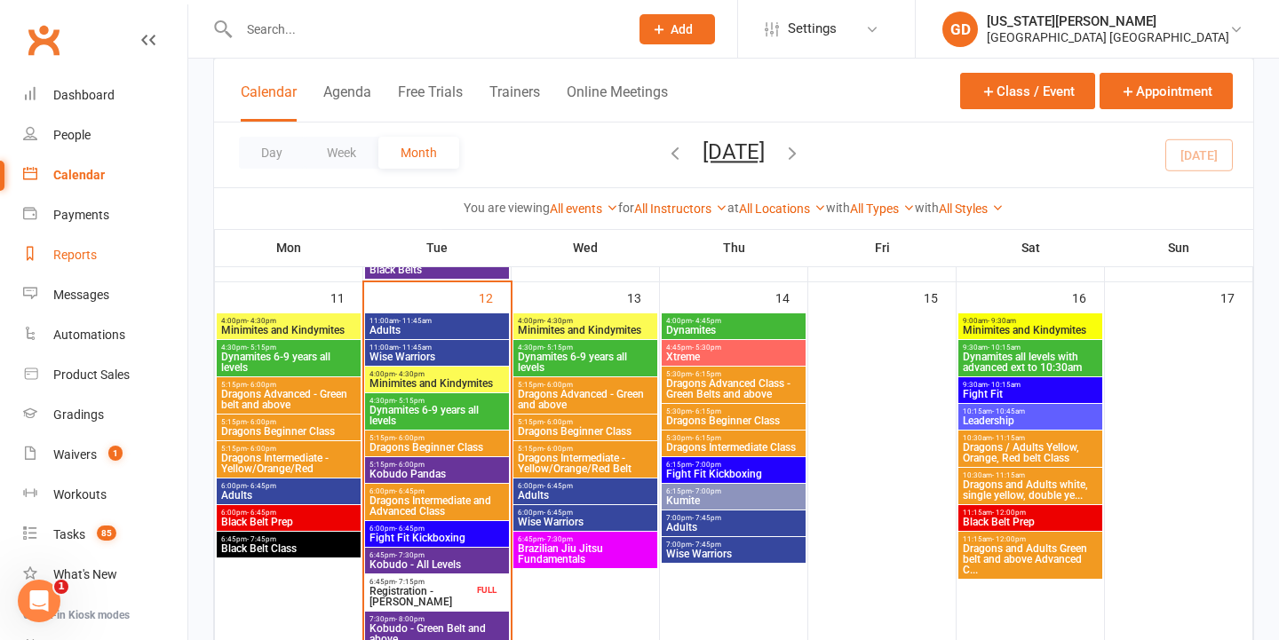
click at [101, 242] on link "Reports" at bounding box center [105, 255] width 164 height 40
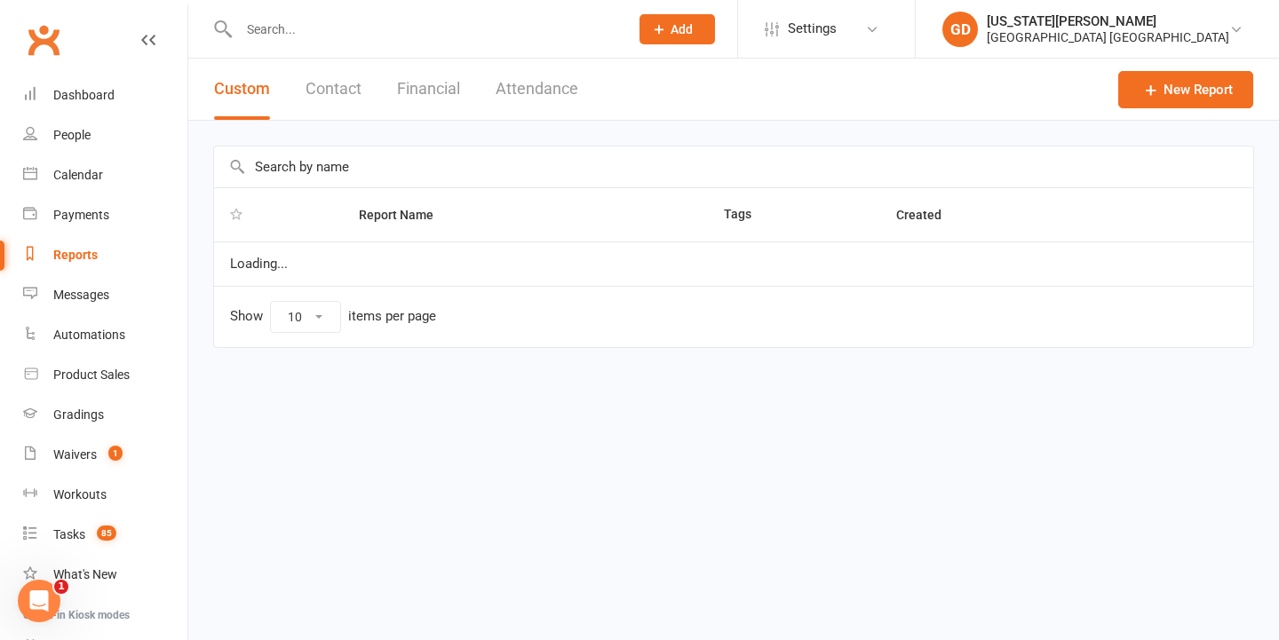
select select "25"
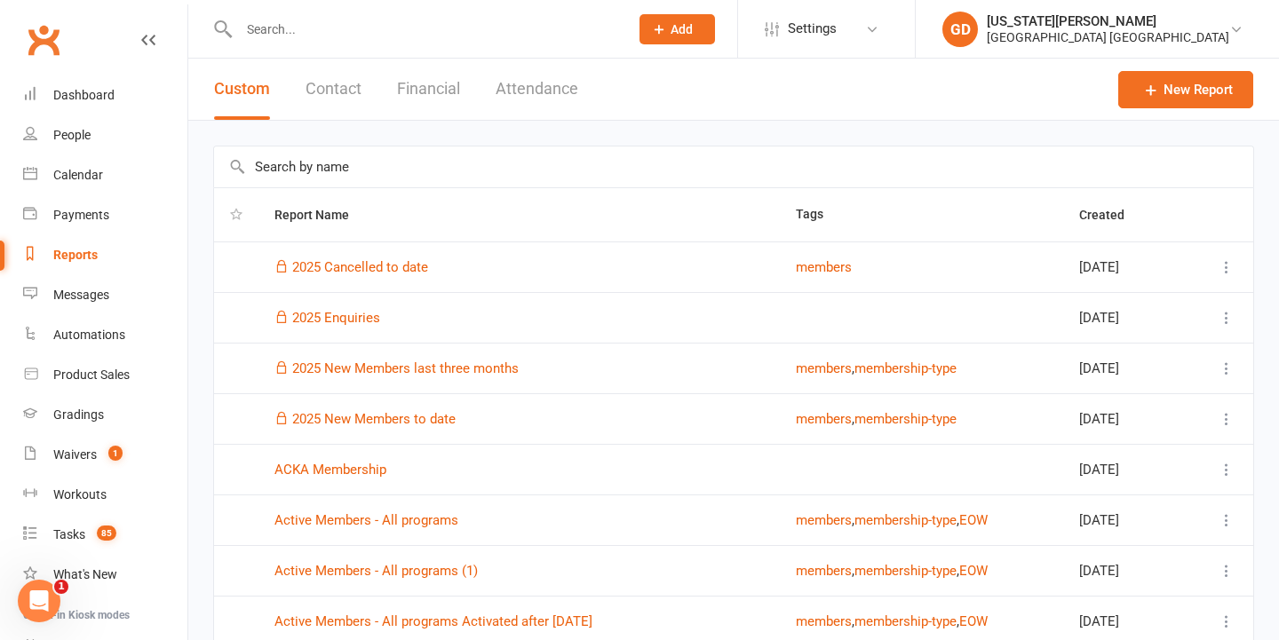
click at [393, 178] on input "text" at bounding box center [733, 167] width 1039 height 41
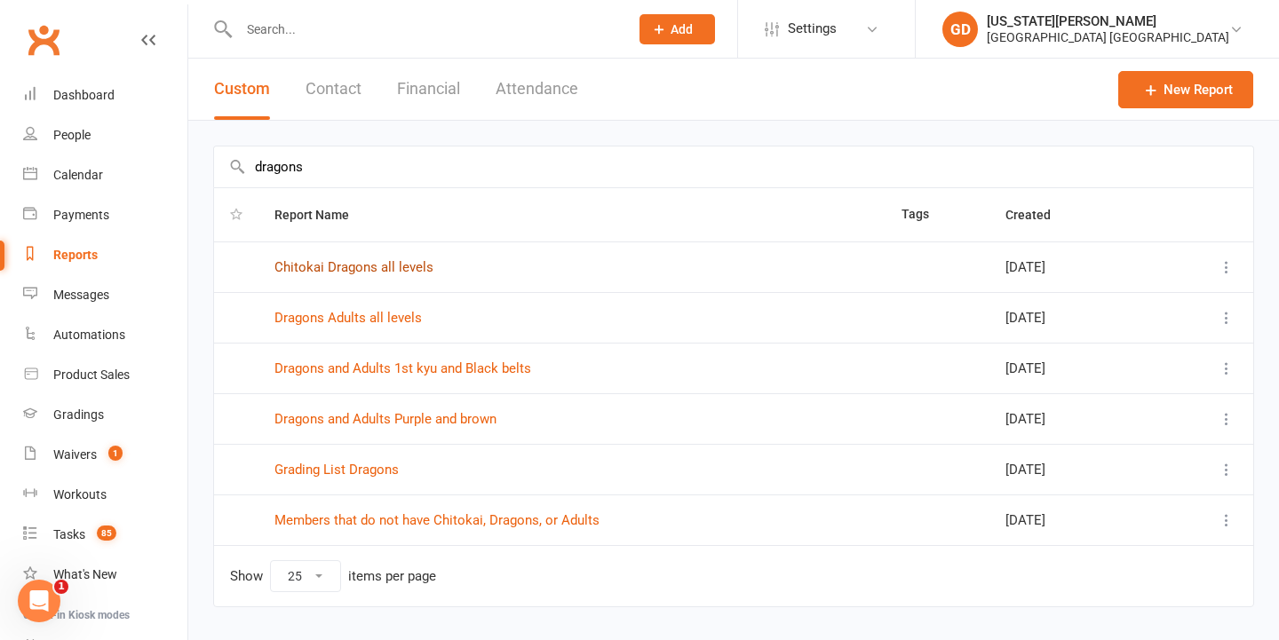
type input "dragons"
click at [398, 270] on link "Chitokai Dragons all levels" at bounding box center [353, 267] width 159 height 16
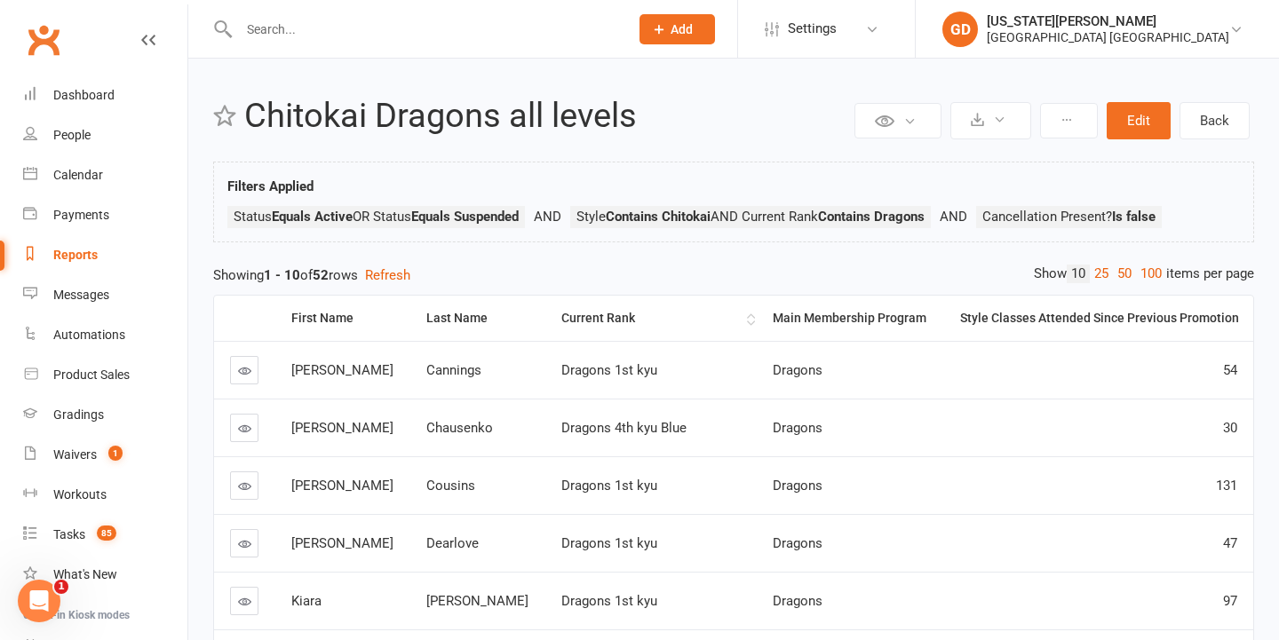
click at [644, 308] on th "Current Rank" at bounding box center [650, 318] width 211 height 45
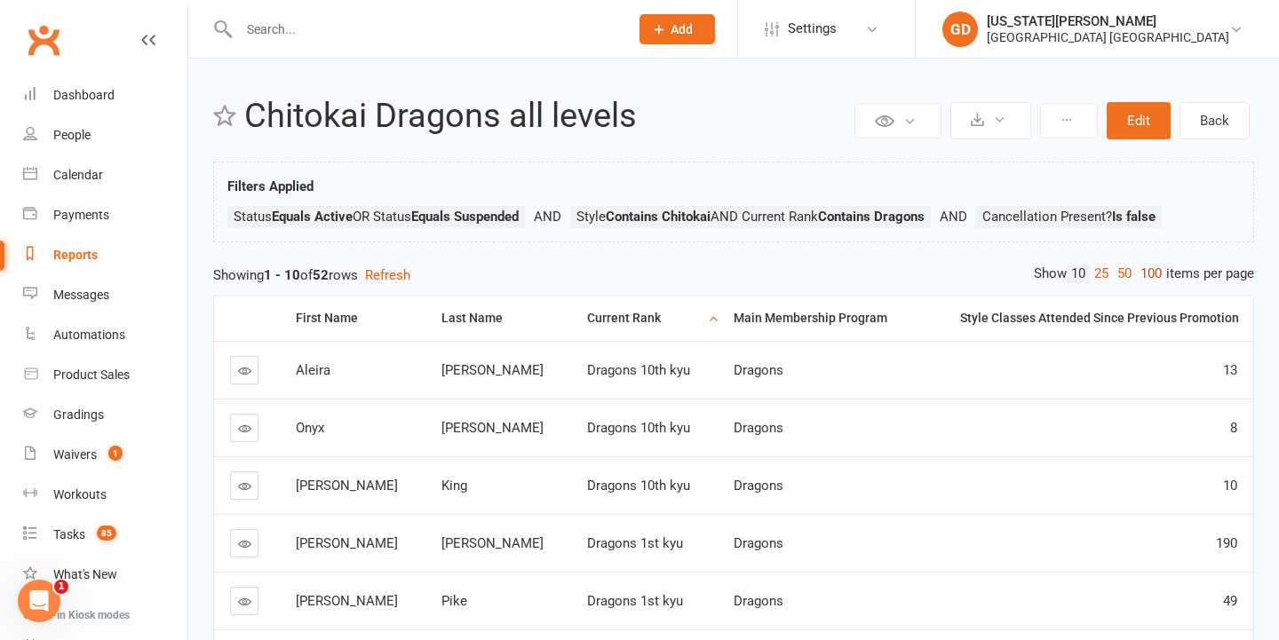
click at [1156, 271] on link "100" at bounding box center [1151, 274] width 30 height 19
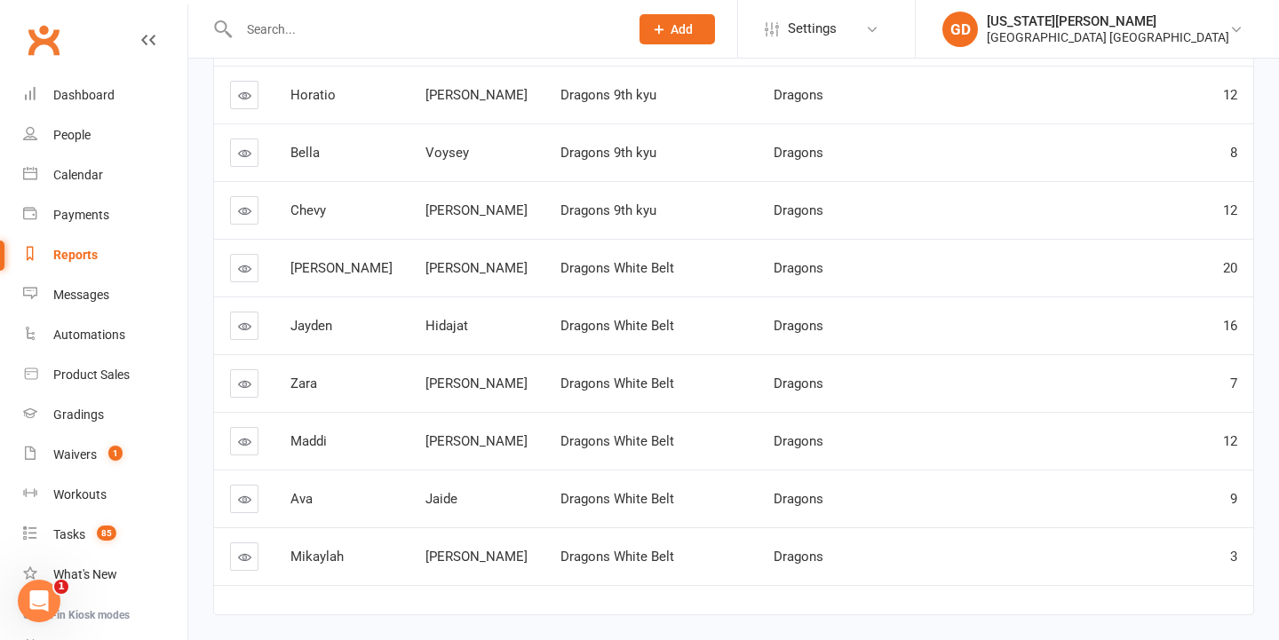
scroll to position [2784, 0]
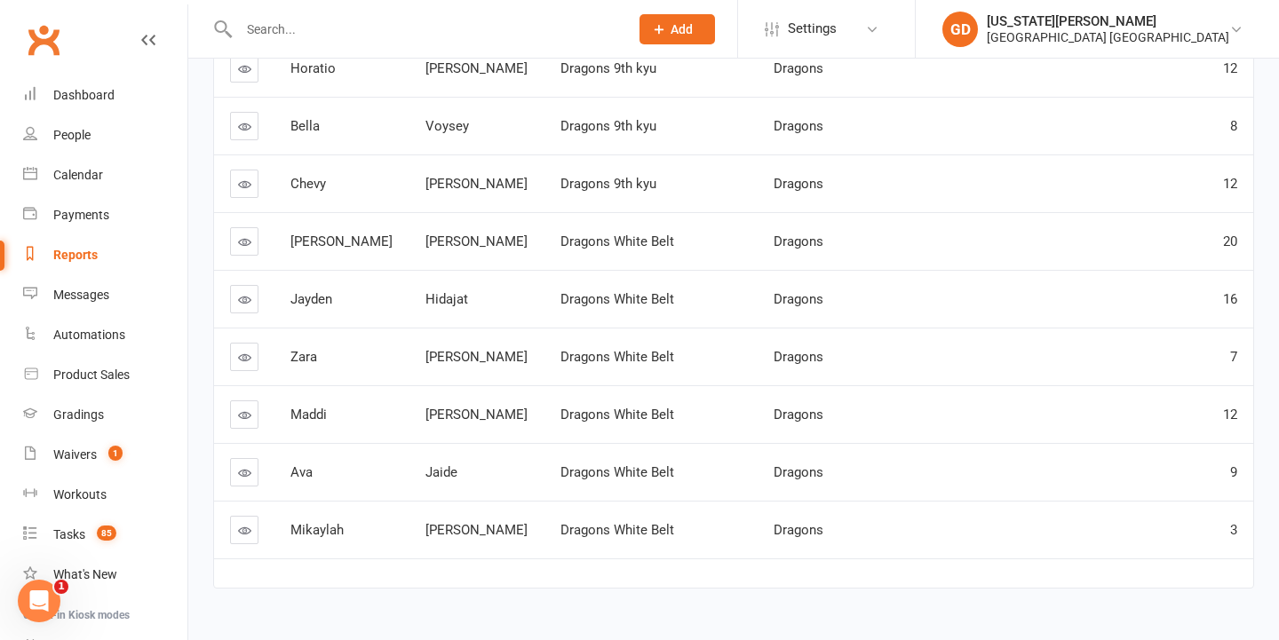
click at [88, 239] on link "Reports" at bounding box center [105, 255] width 164 height 40
select select "25"
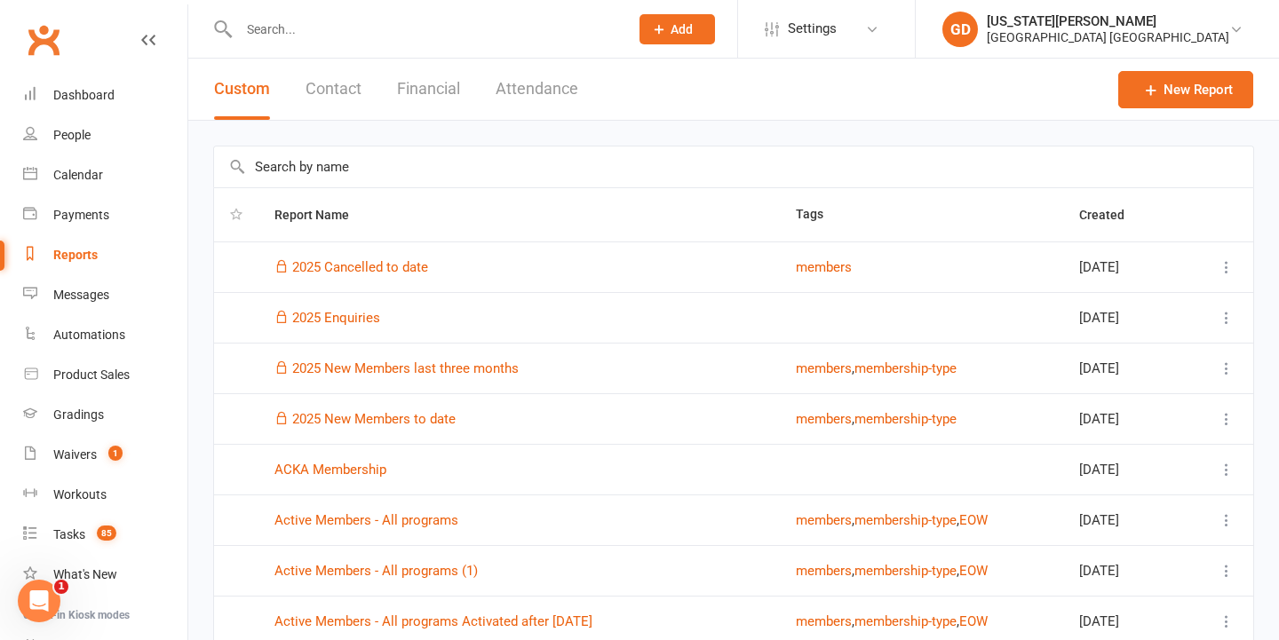
click at [345, 167] on input "text" at bounding box center [733, 167] width 1039 height 41
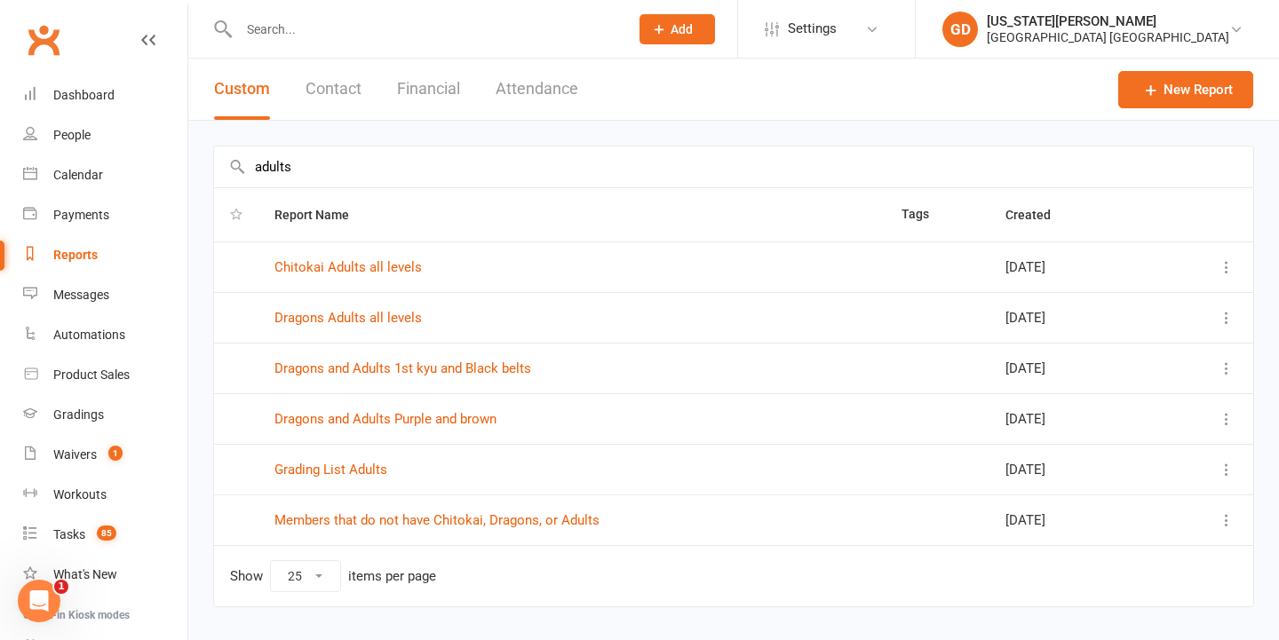
type input "adults"
click at [354, 254] on td "Chitokai Adults all levels" at bounding box center [571, 267] width 627 height 51
click at [354, 265] on link "Chitokai Adults all levels" at bounding box center [347, 267] width 147 height 16
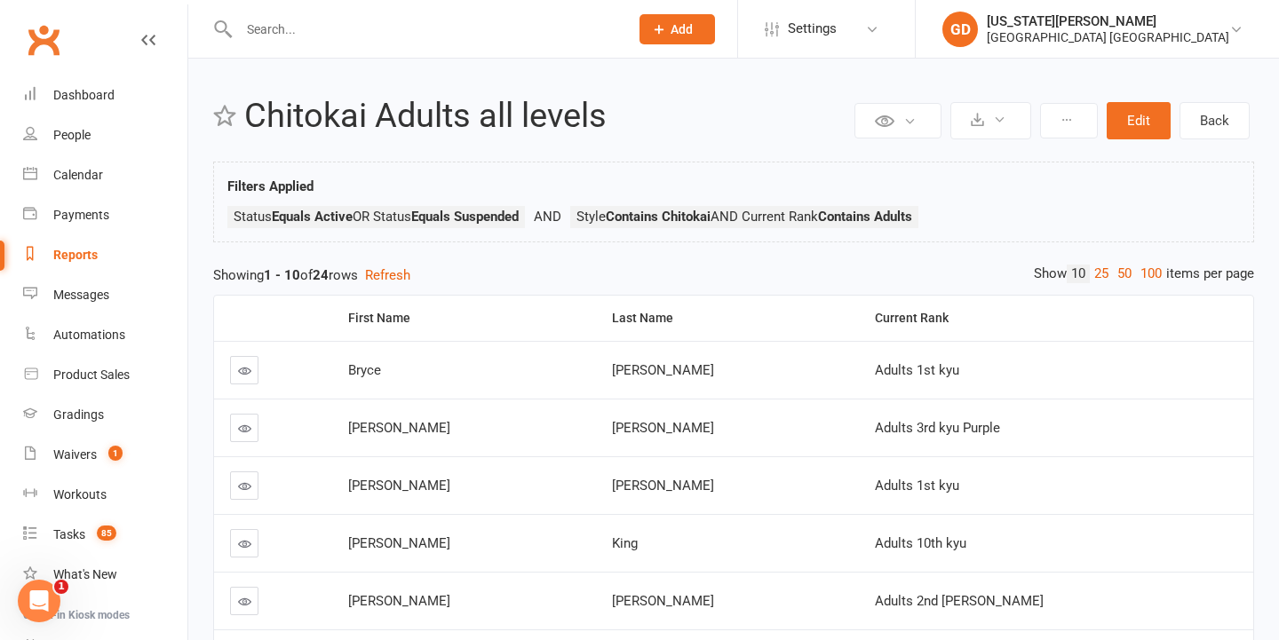
drag, startPoint x: 872, startPoint y: 316, endPoint x: 690, endPoint y: 400, distance: 200.3
click at [875, 316] on div "Current Rank" at bounding box center [1057, 318] width 364 height 13
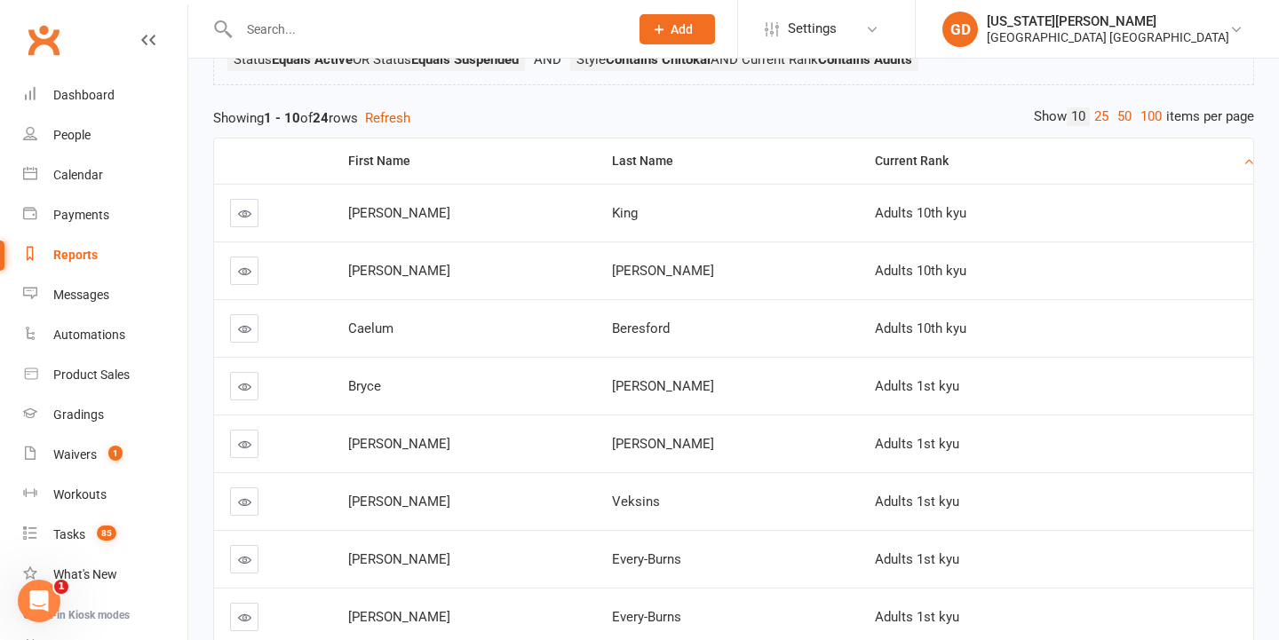
scroll to position [20, 0]
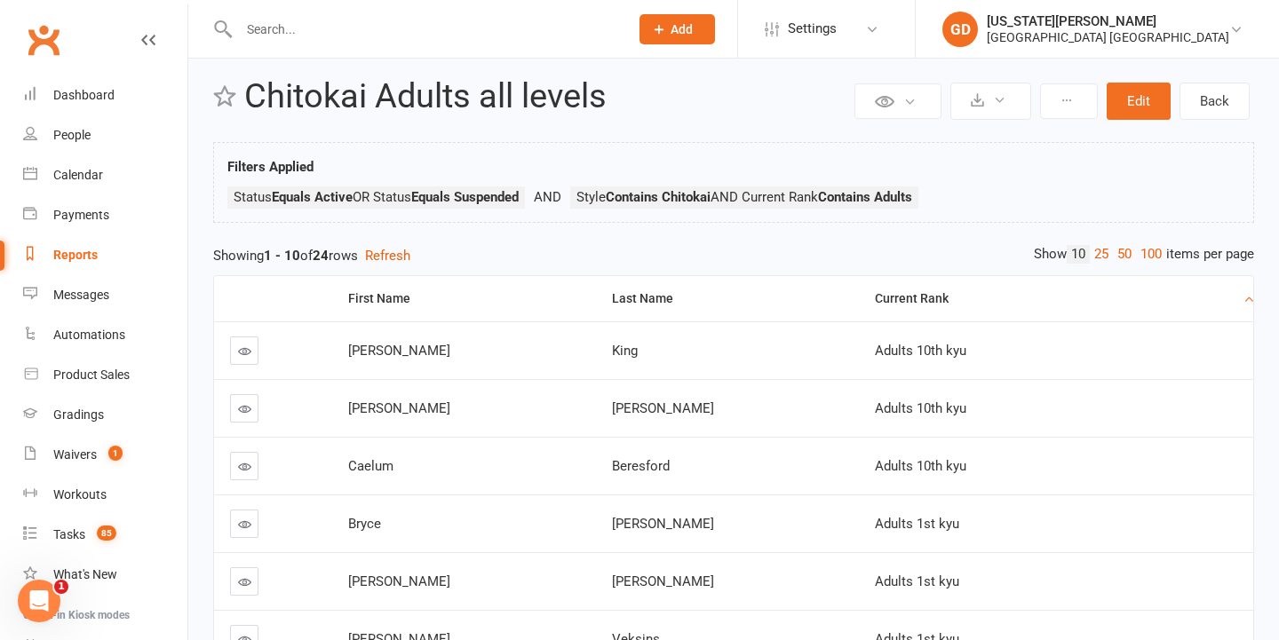
click at [1147, 256] on link "100" at bounding box center [1151, 254] width 30 height 19
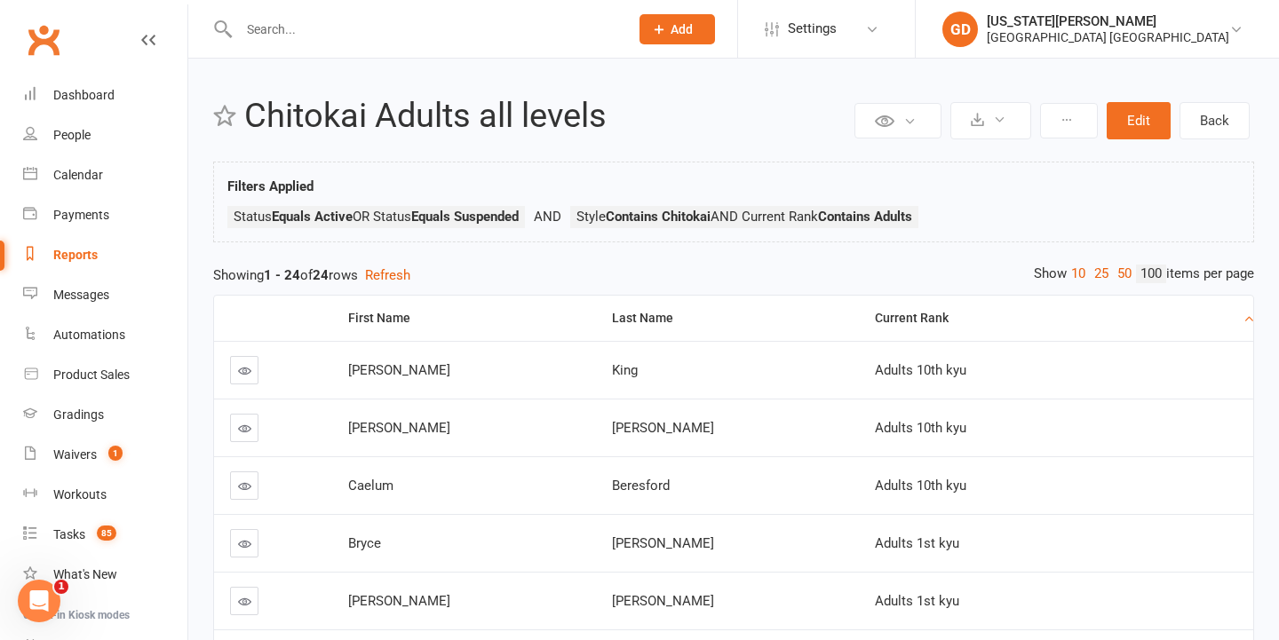
scroll to position [0, 0]
click at [282, 30] on input "text" at bounding box center [425, 29] width 383 height 25
click at [70, 256] on div "Reports" at bounding box center [75, 255] width 44 height 14
select select "25"
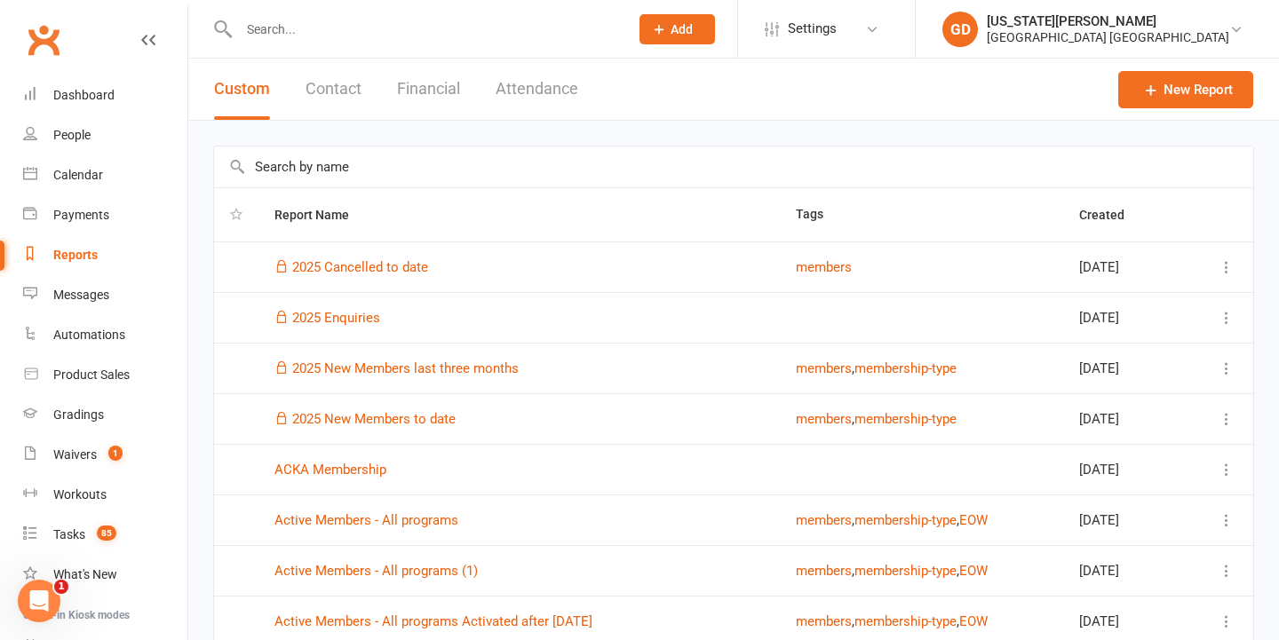
click at [391, 150] on input "text" at bounding box center [733, 167] width 1039 height 41
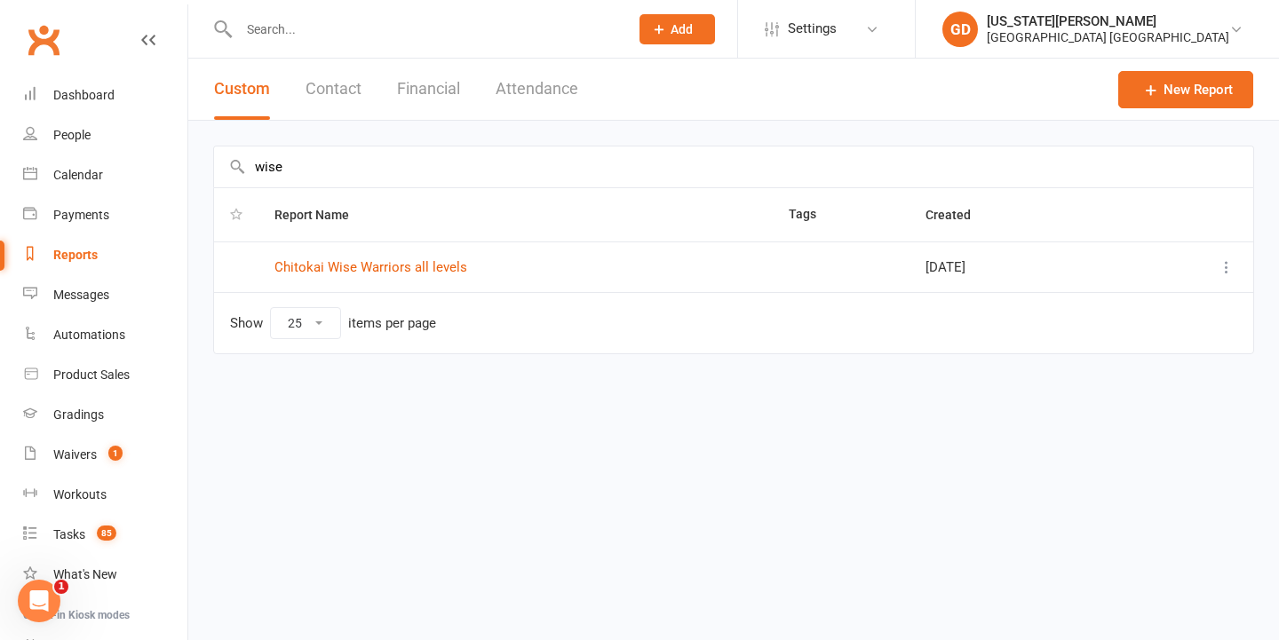
type input "wise"
click at [331, 257] on td "Chitokai Wise Warriors all levels" at bounding box center [515, 267] width 514 height 51
click at [331, 265] on link "Chitokai Wise Warriors all levels" at bounding box center [370, 267] width 193 height 16
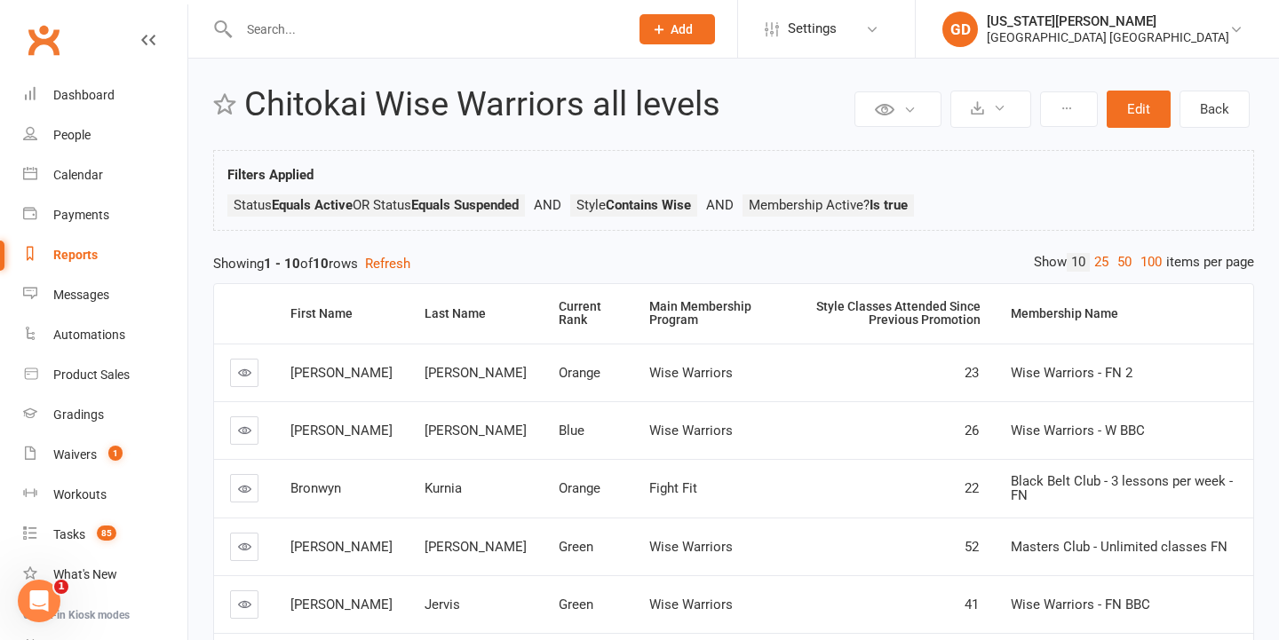
scroll to position [56, 0]
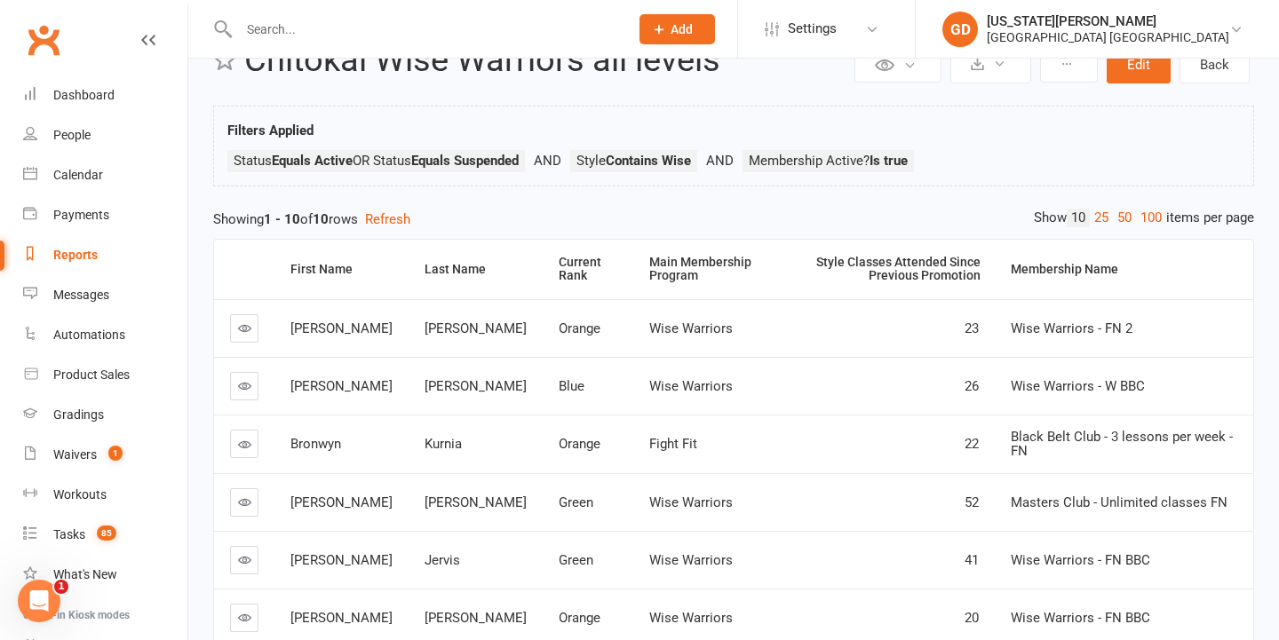
drag, startPoint x: 505, startPoint y: 265, endPoint x: 494, endPoint y: 386, distance: 122.2
click at [559, 265] on div "Current Rank" at bounding box center [589, 270] width 60 height 28
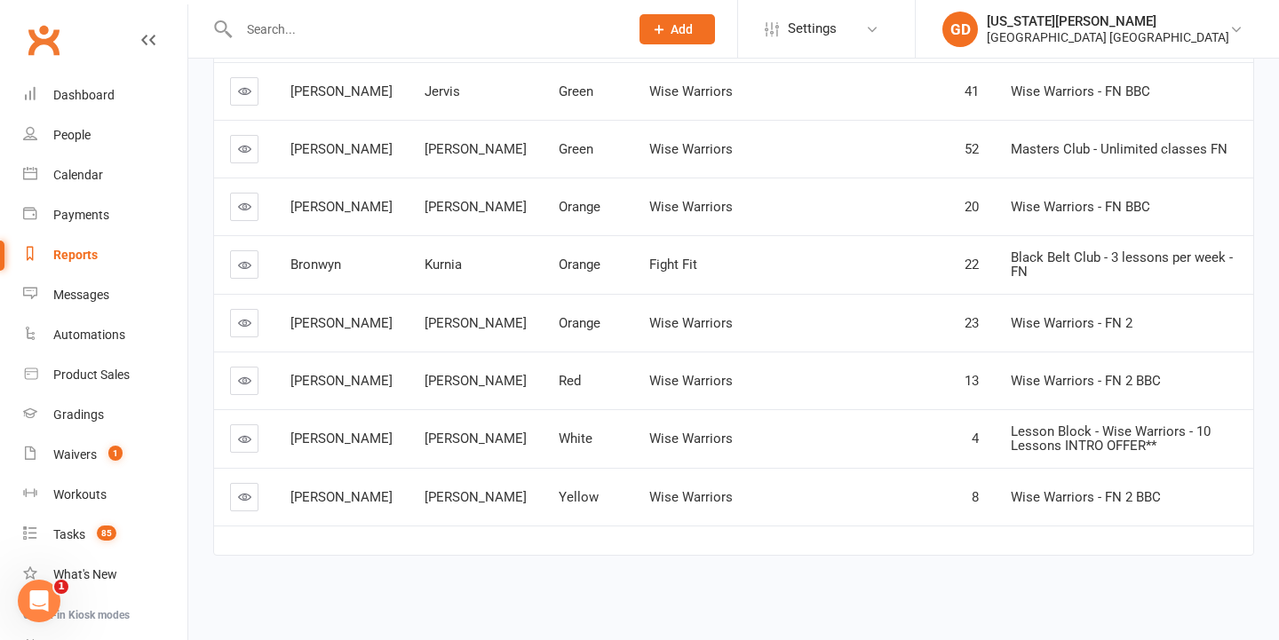
scroll to position [421, 0]
click at [55, 102] on link "Dashboard" at bounding box center [105, 95] width 164 height 40
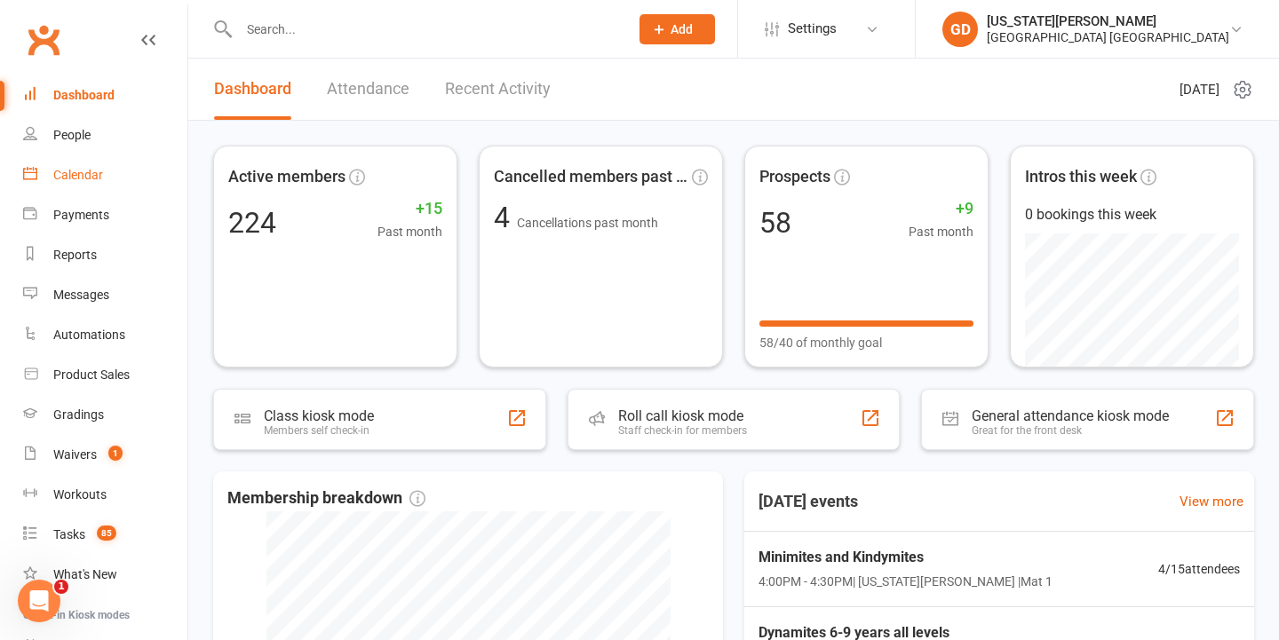
click at [81, 184] on link "Calendar" at bounding box center [105, 175] width 164 height 40
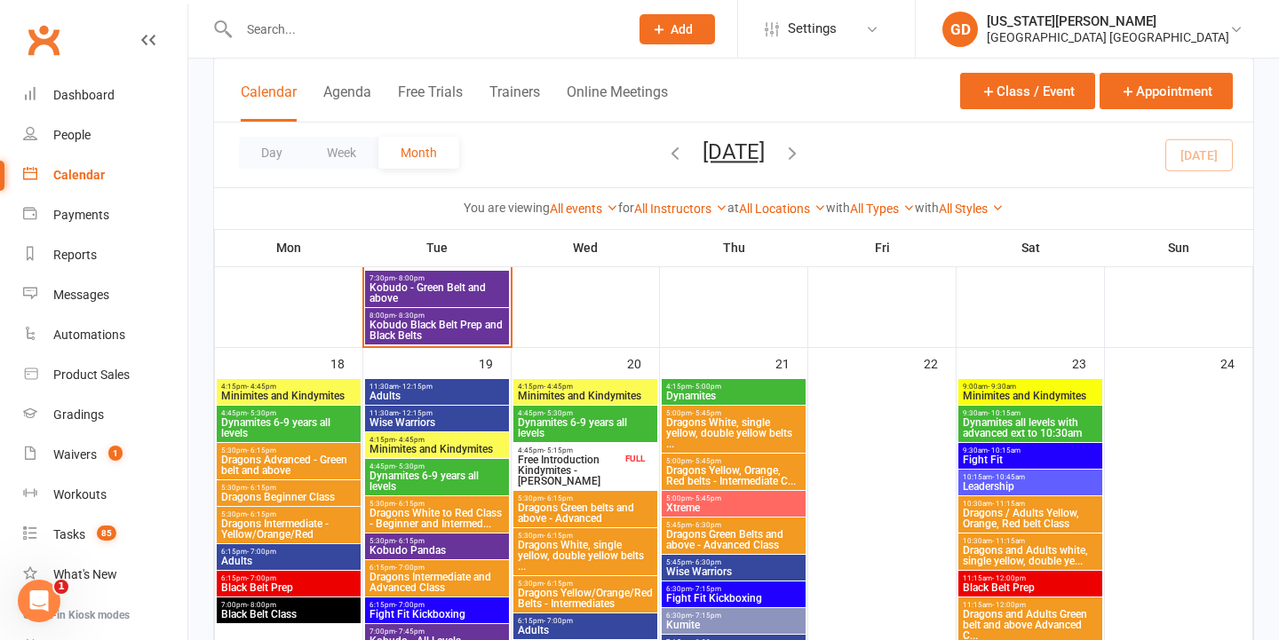
scroll to position [1431, 0]
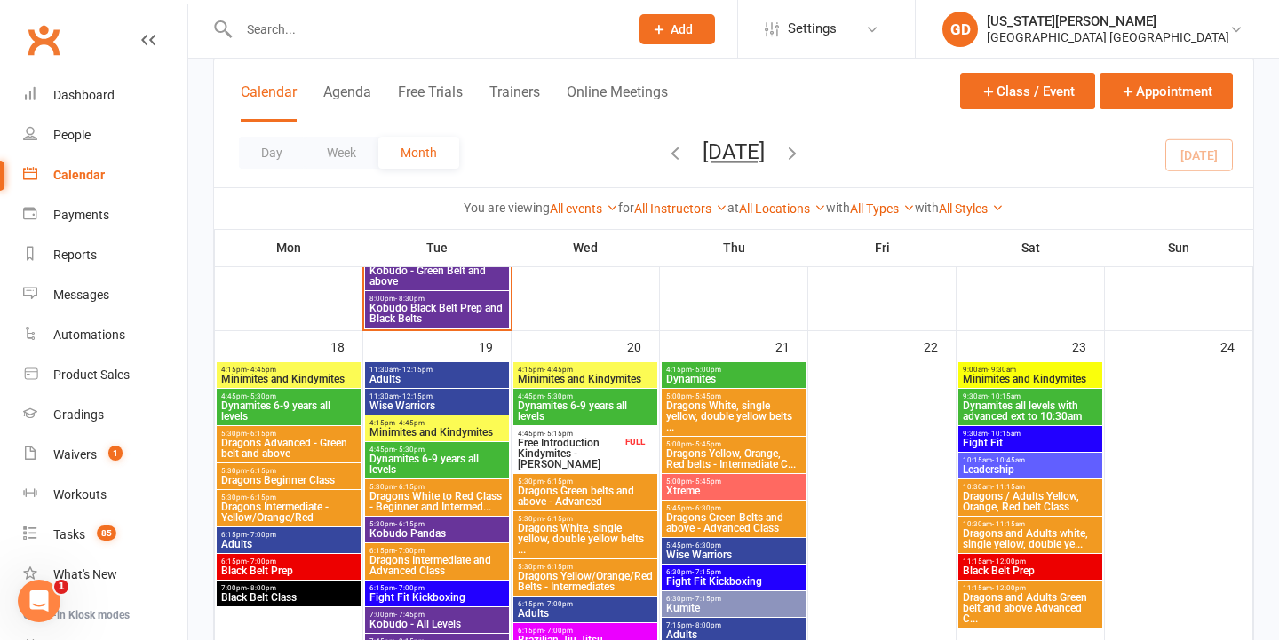
click at [293, 32] on input "text" at bounding box center [425, 29] width 383 height 25
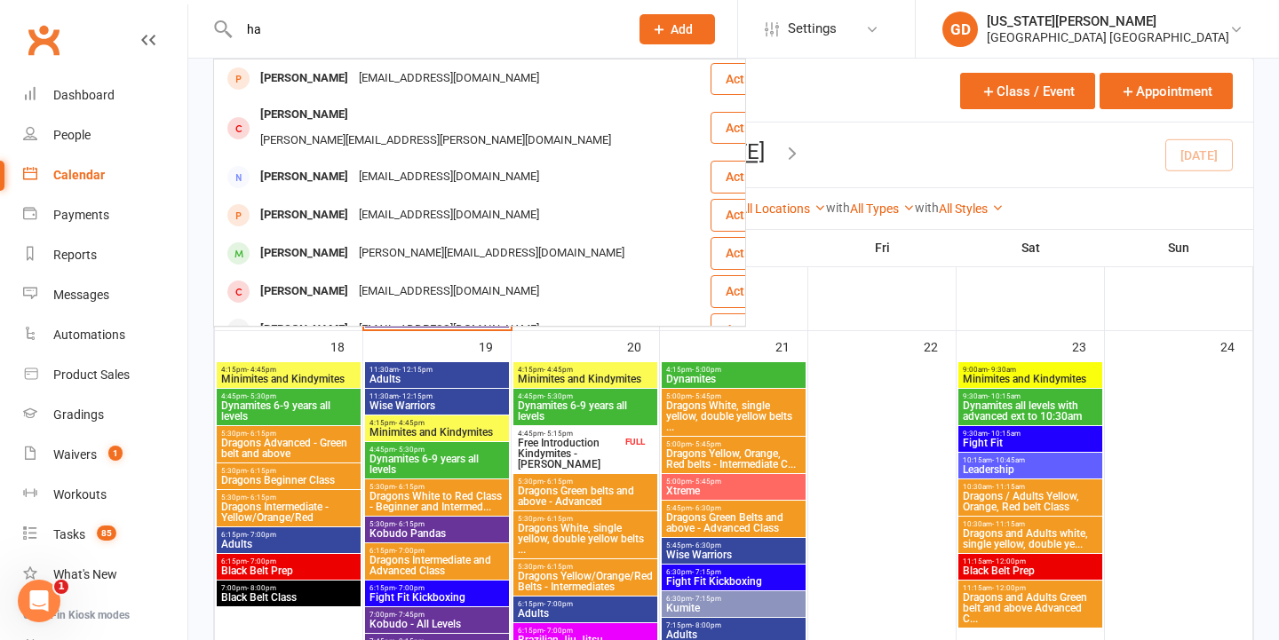
type input "h"
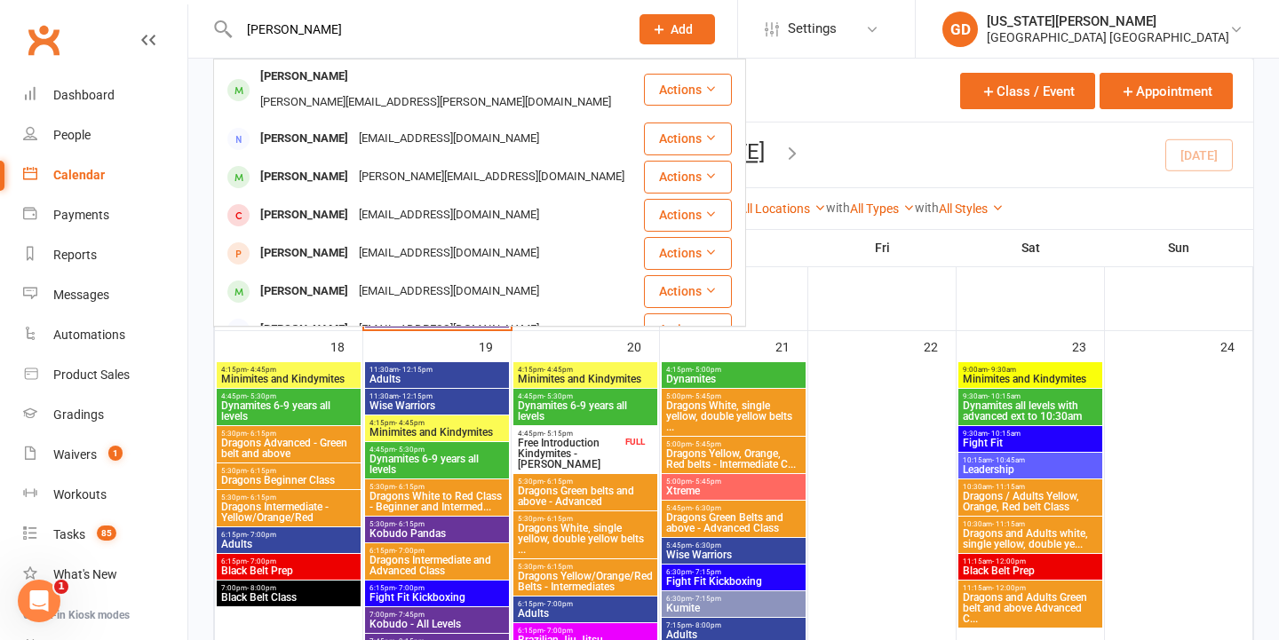
type input "Carlo"
drag, startPoint x: 297, startPoint y: 37, endPoint x: 210, endPoint y: 32, distance: 87.2
click at [237, 32] on input "Carlo" at bounding box center [425, 29] width 383 height 25
click at [256, 25] on input "Carlo" at bounding box center [425, 29] width 383 height 25
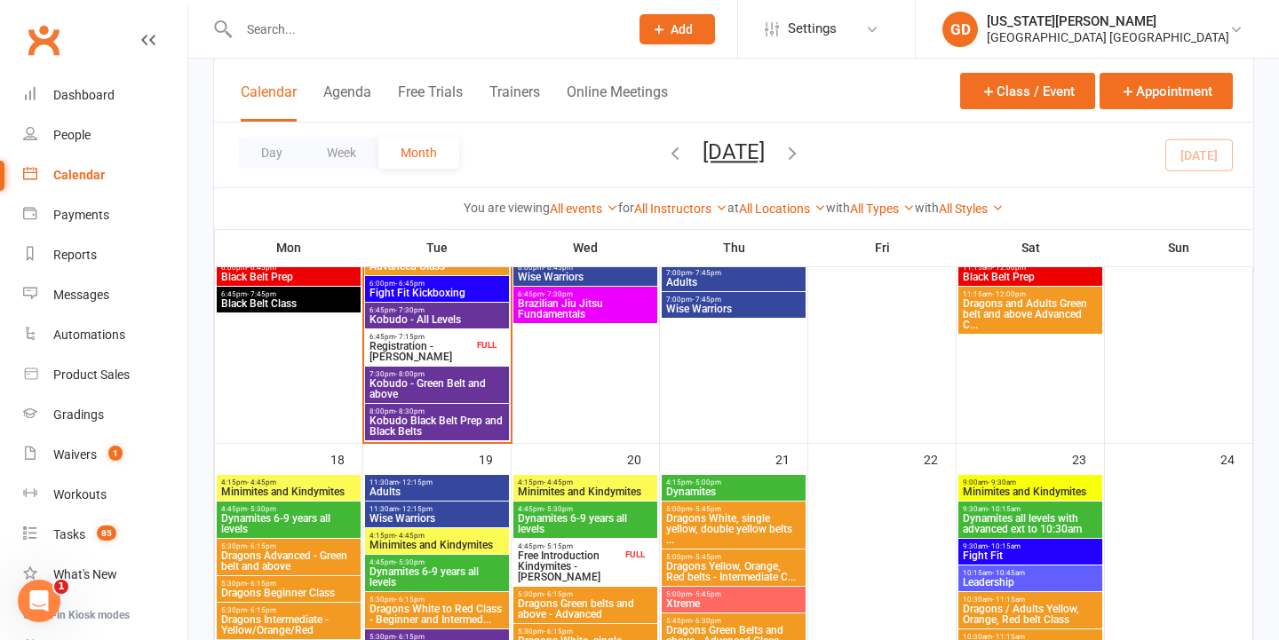
scroll to position [1329, 0]
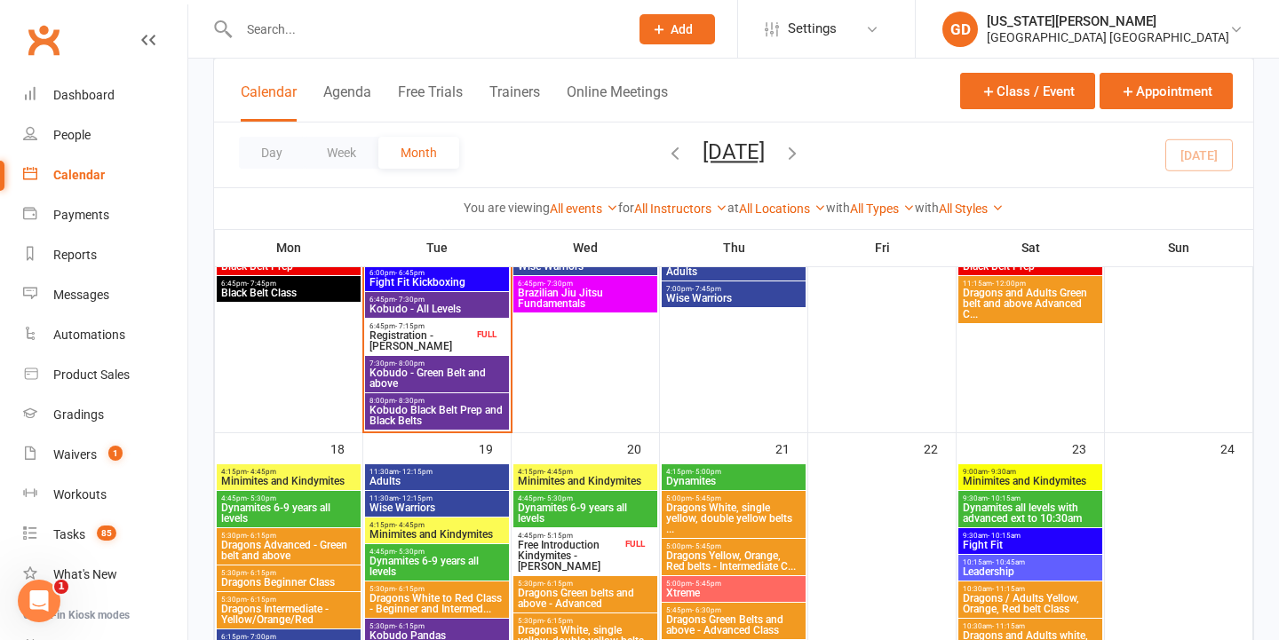
click at [681, 31] on span "Add" at bounding box center [682, 29] width 22 height 14
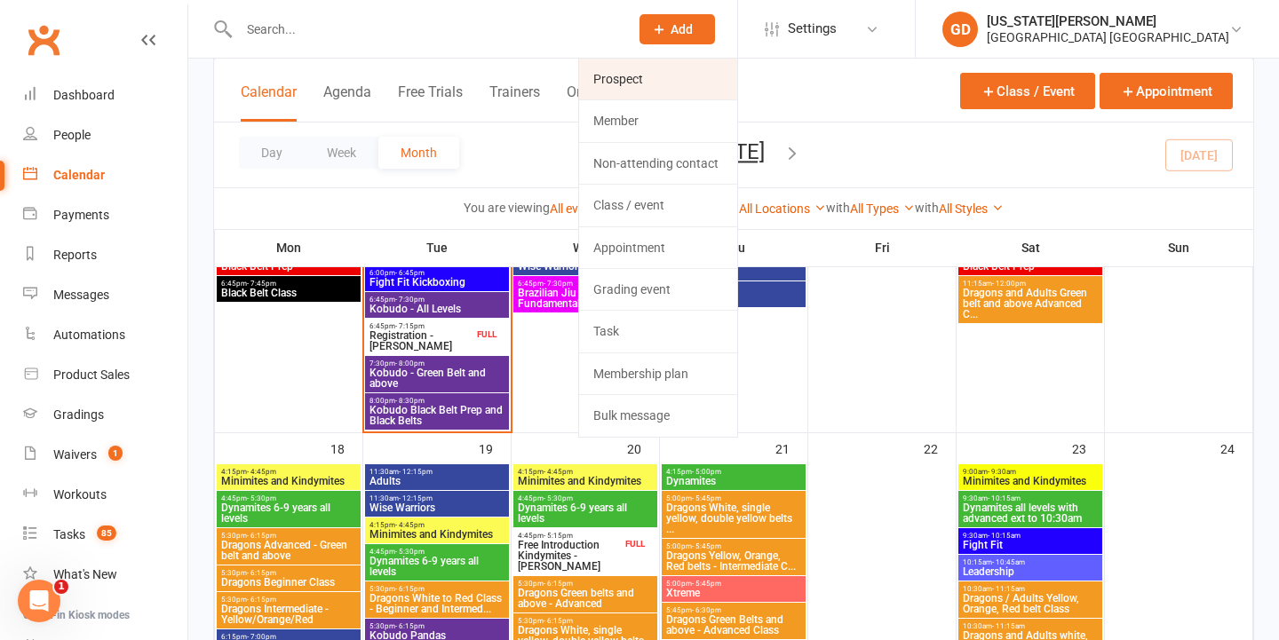
click at [646, 89] on link "Prospect" at bounding box center [658, 79] width 158 height 41
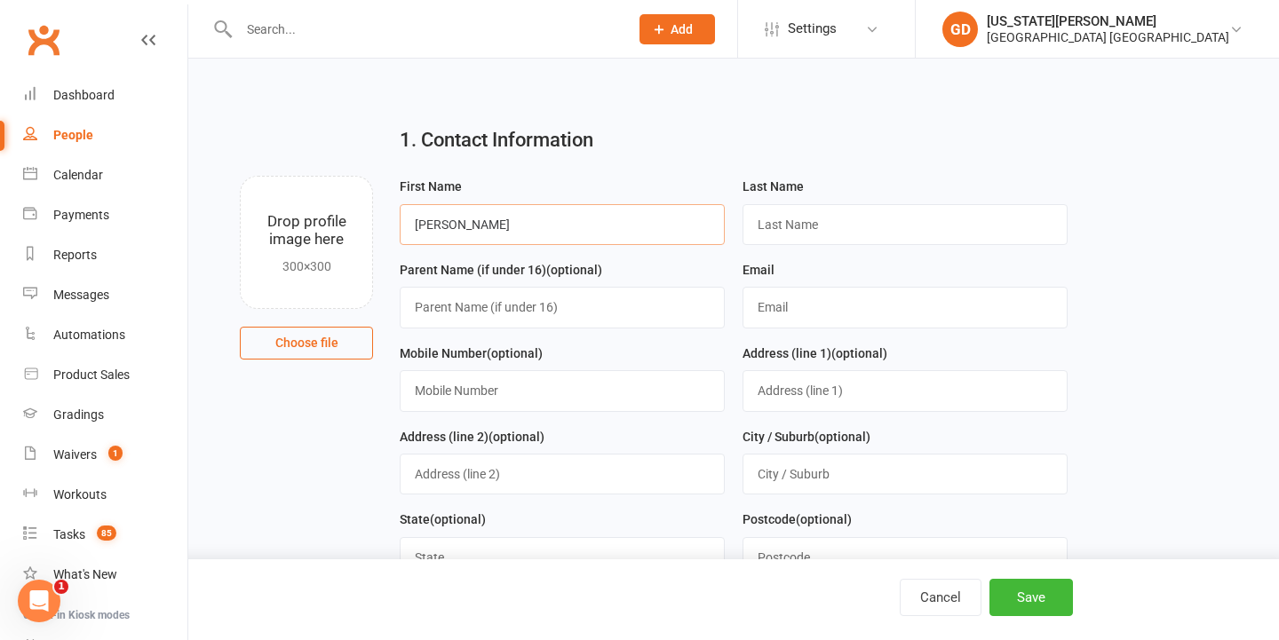
type input "Harry"
type input "McKenzie"
type input "William"
paste input "william.mark.mckenzie@gmail.com"
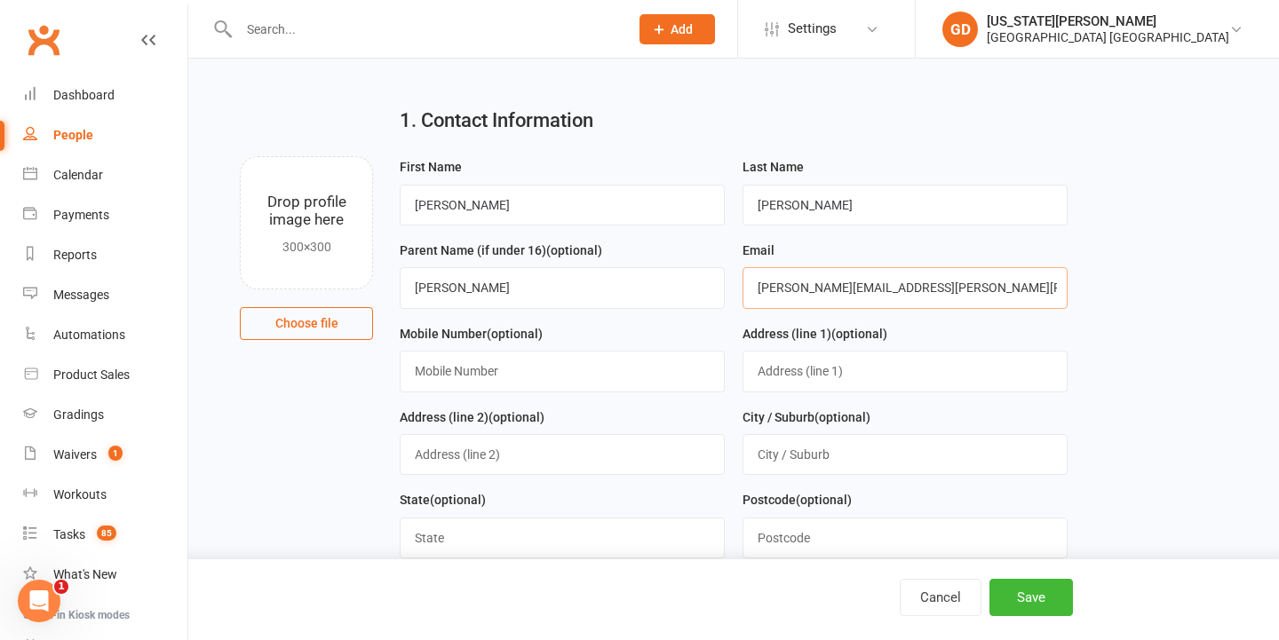
scroll to position [34, 0]
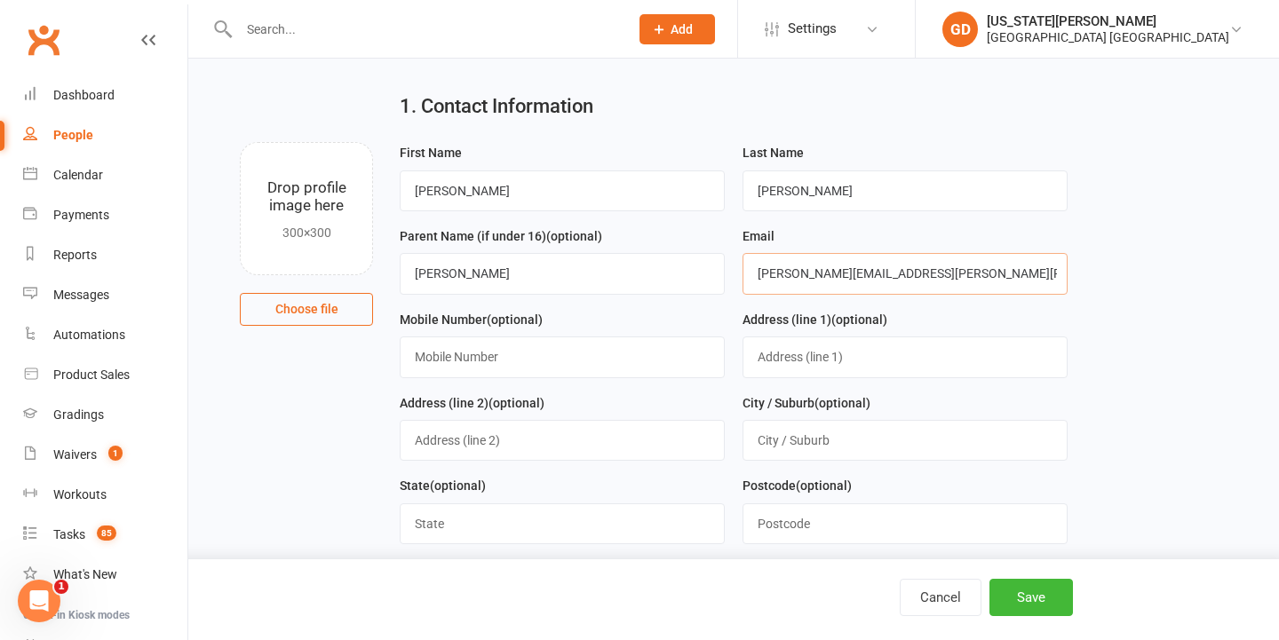
type input "william.mark.mckenzie@gmail.com"
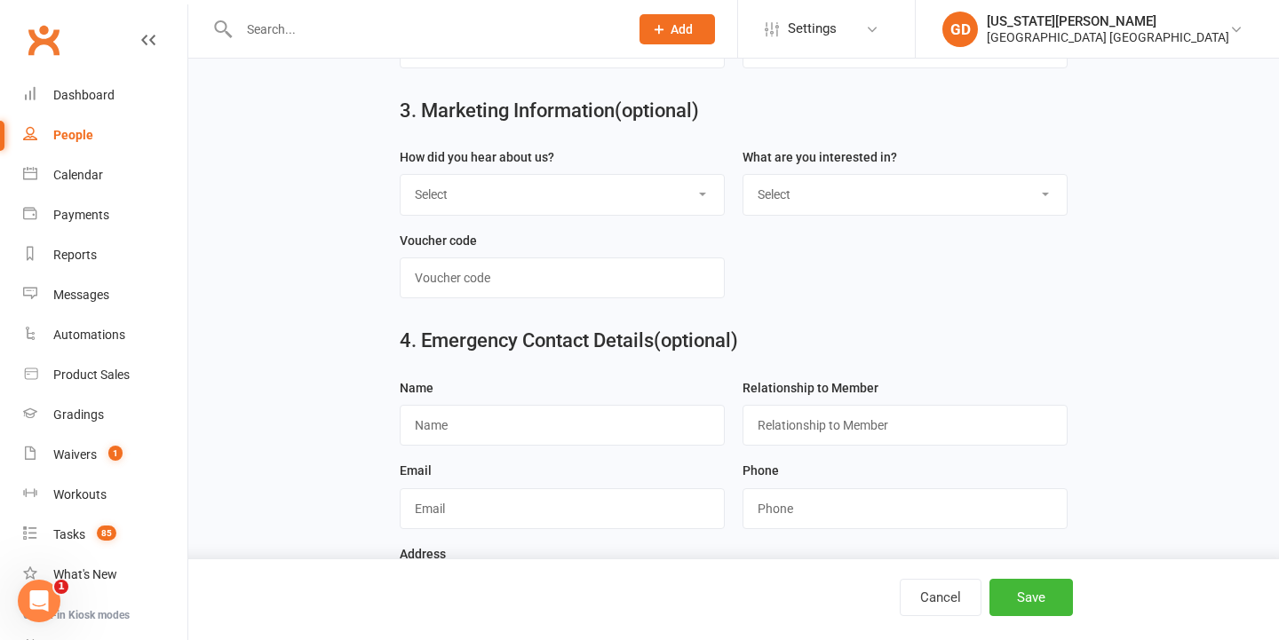
scroll to position [815, 0]
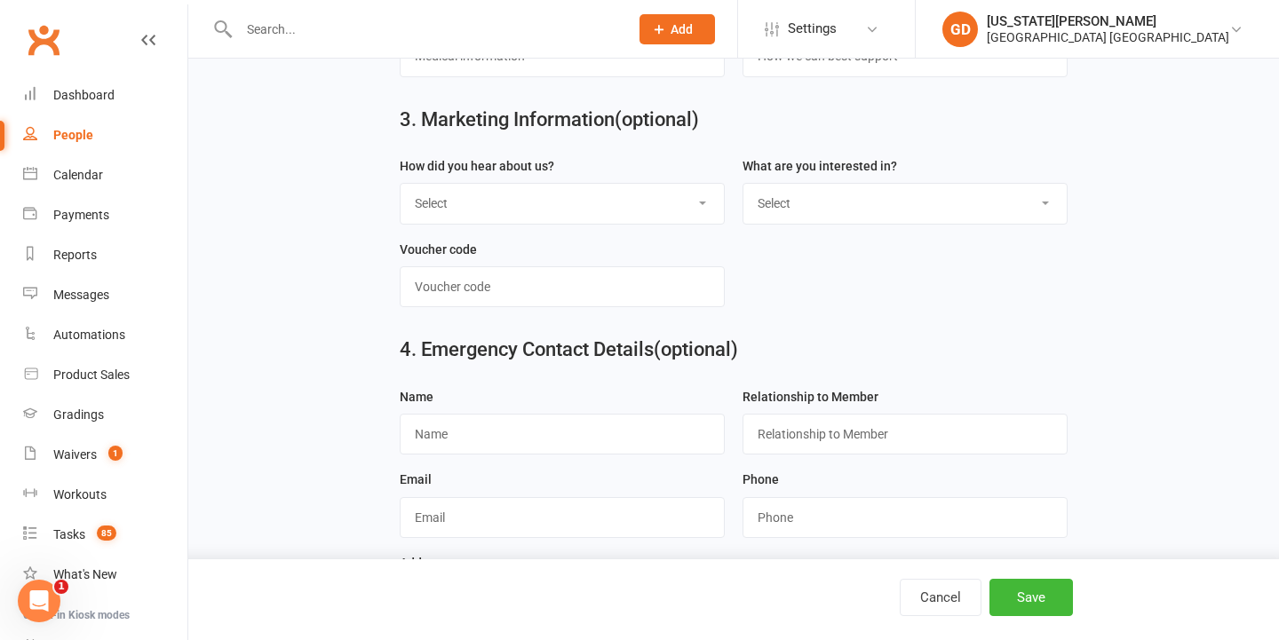
select select "Internet search"
select select "Kids karate"
click at [1012, 594] on button "Save" at bounding box center [1030, 597] width 83 height 37
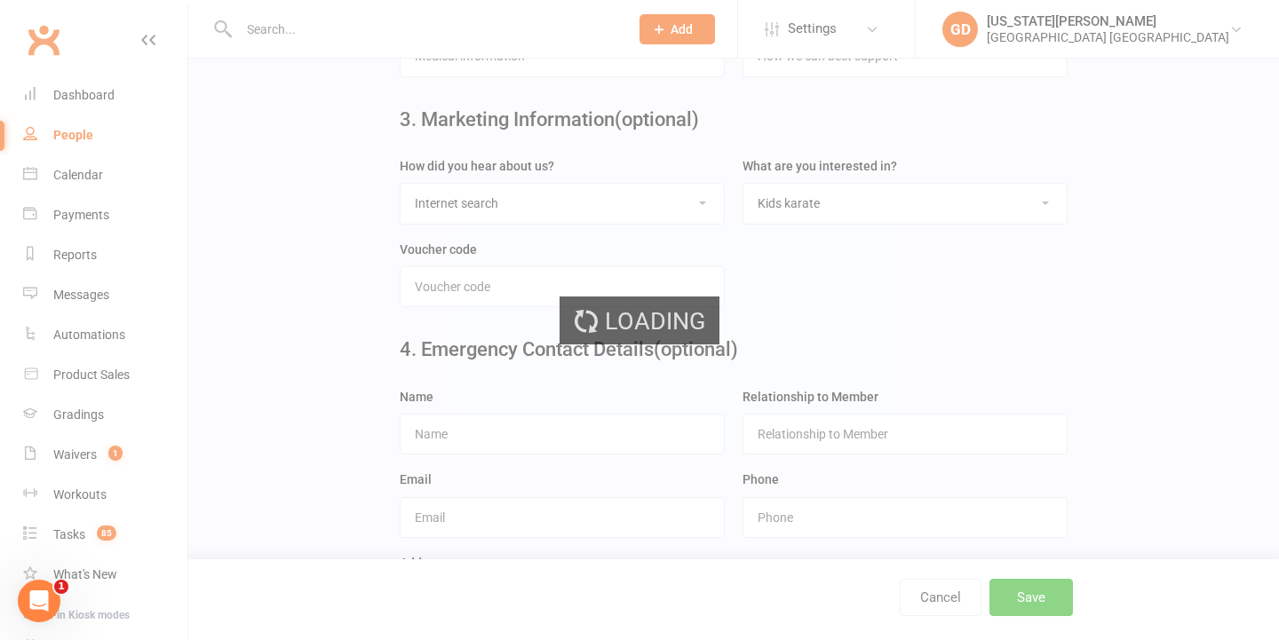
scroll to position [0, 0]
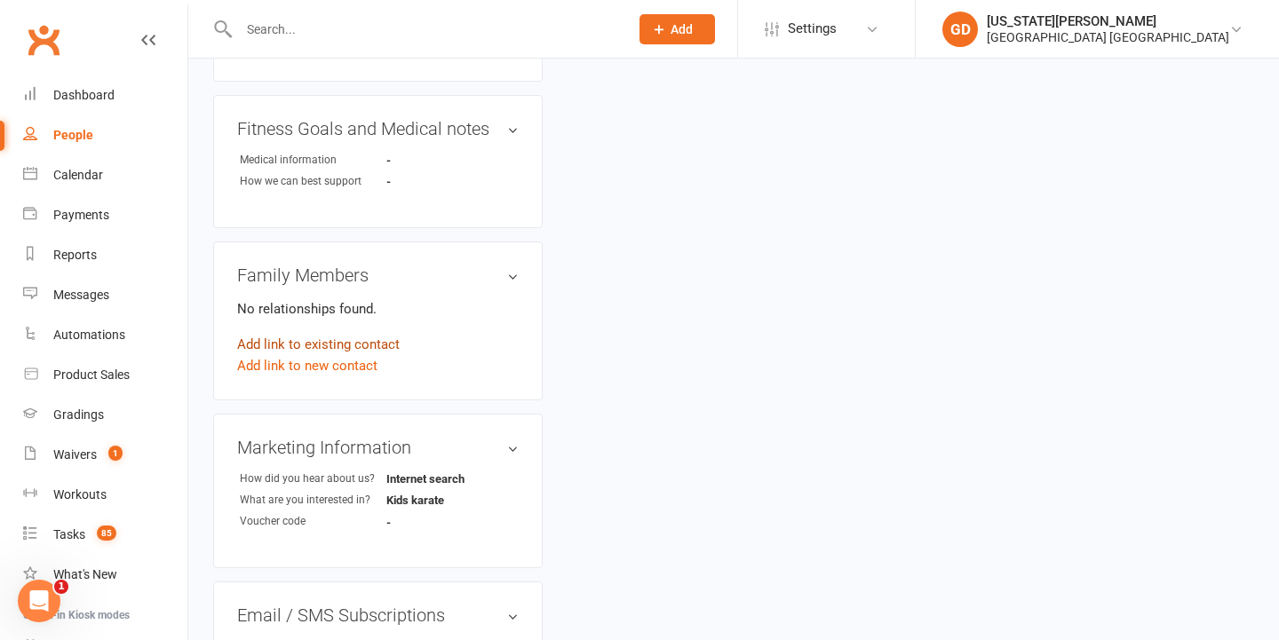
scroll to position [590, 0]
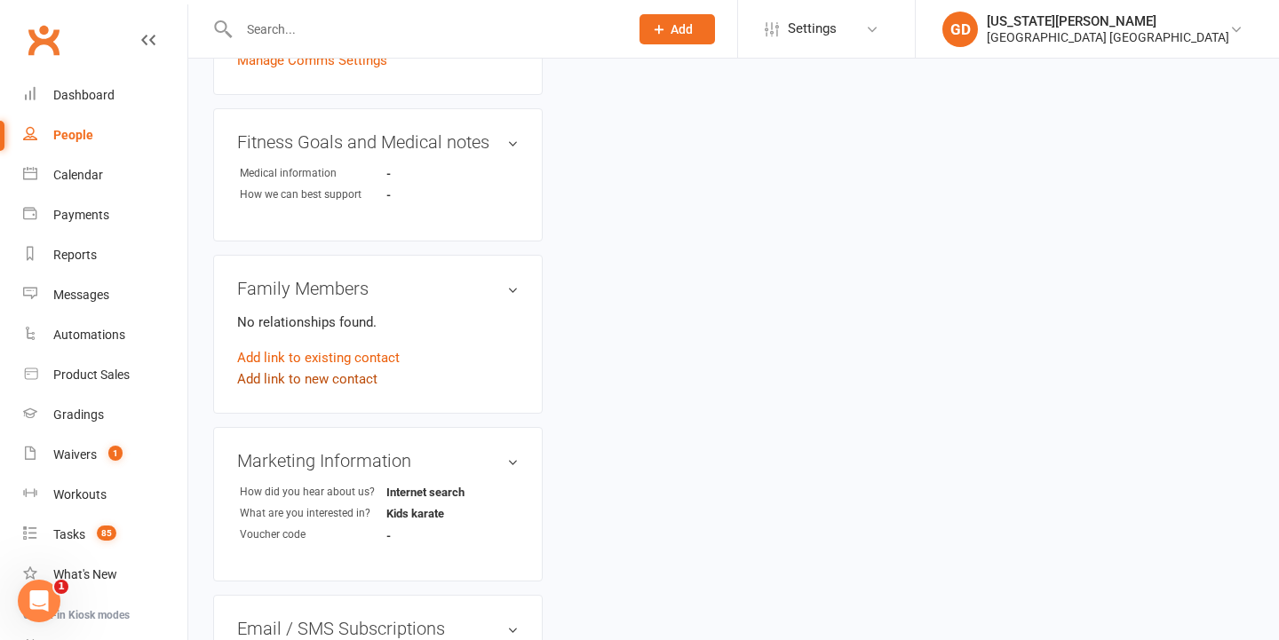
click at [334, 369] on link "Add link to new contact" at bounding box center [307, 379] width 140 height 21
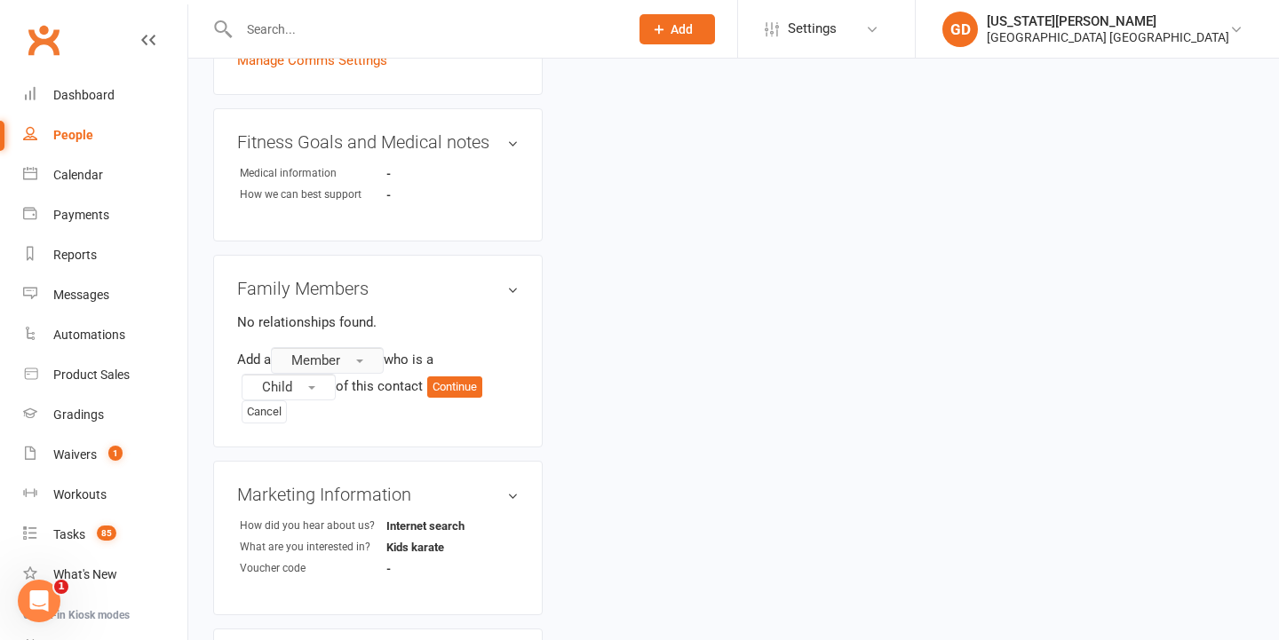
click at [341, 347] on button "Member" at bounding box center [327, 360] width 113 height 27
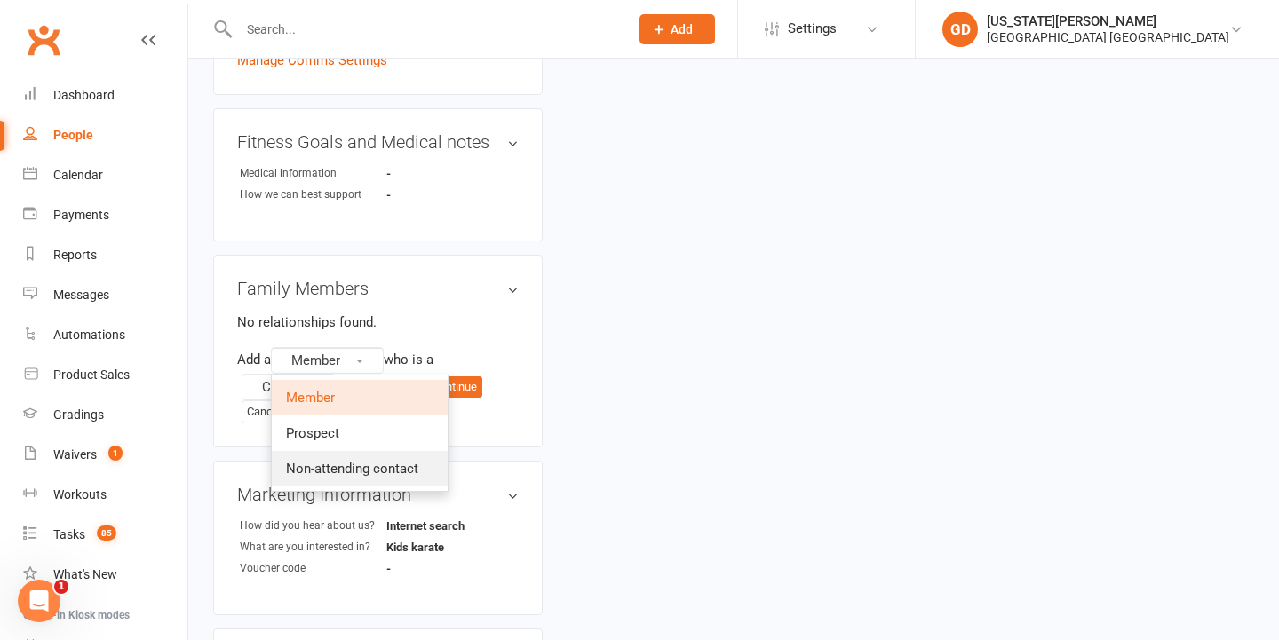
click at [351, 461] on span "Non-attending contact" at bounding box center [352, 469] width 132 height 16
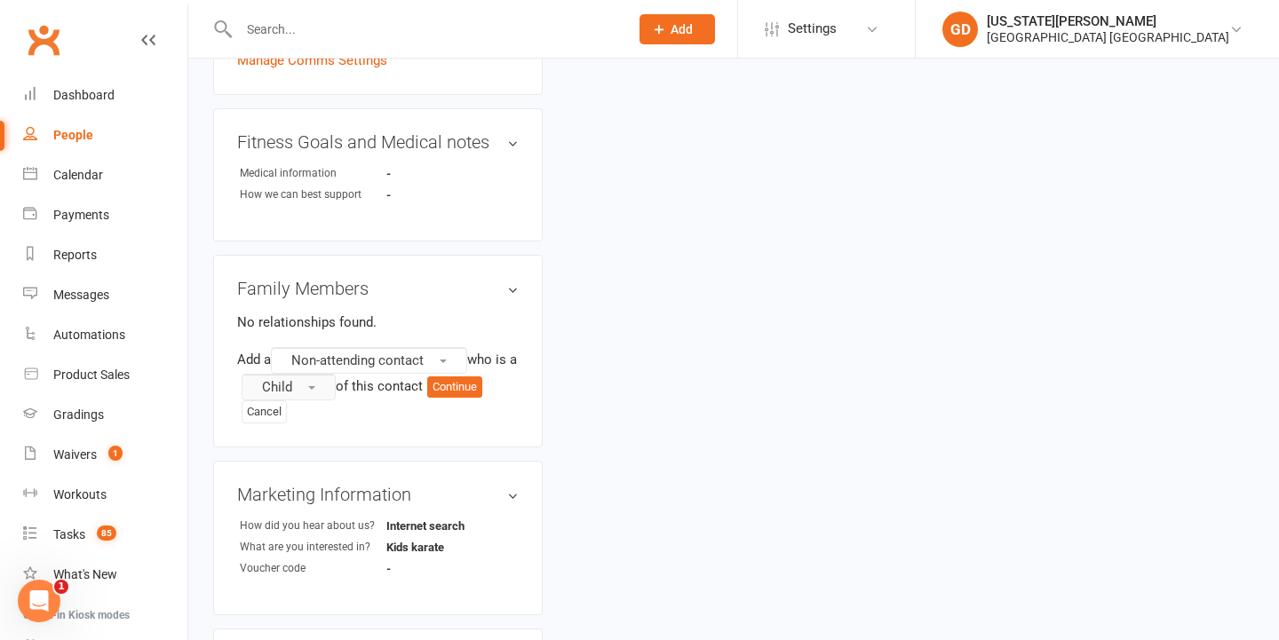
click at [331, 374] on button "Child" at bounding box center [289, 387] width 94 height 27
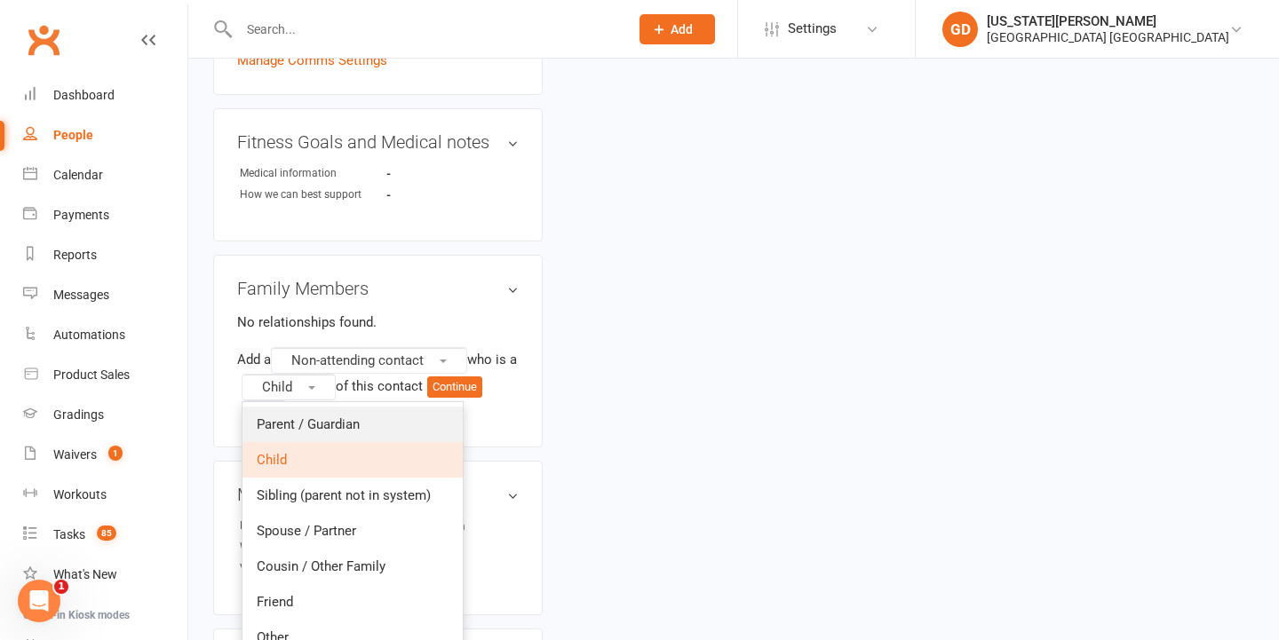
click at [330, 417] on span "Parent / Guardian" at bounding box center [308, 425] width 103 height 16
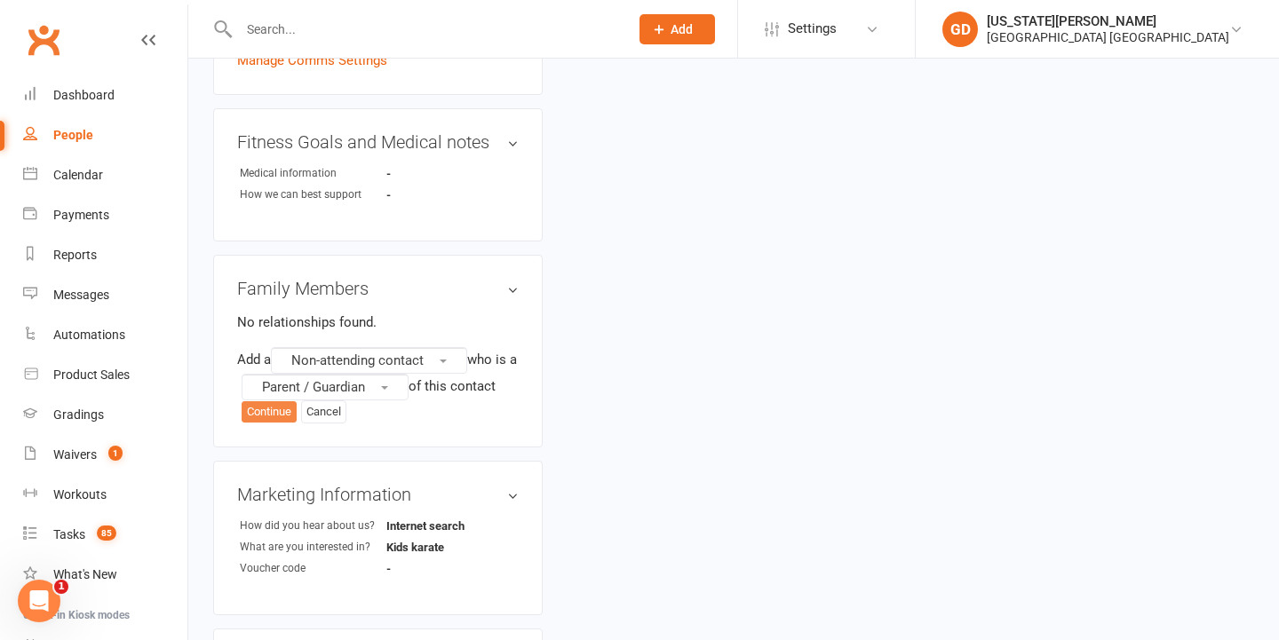
click at [265, 401] on button "Continue" at bounding box center [269, 411] width 55 height 21
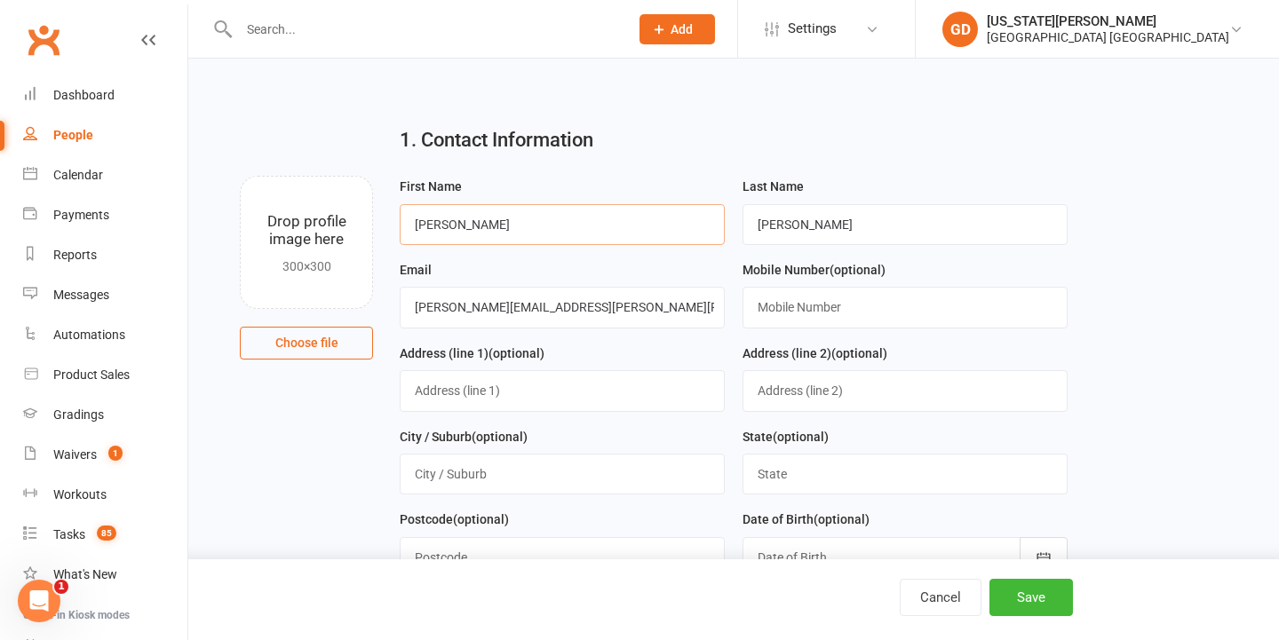
type input "William"
drag, startPoint x: 1098, startPoint y: 298, endPoint x: 1035, endPoint y: 409, distance: 126.9
click at [1098, 299] on main "1. Contact Information Drop profile image here 300×300 Choose file First Name W…" at bounding box center [733, 394] width 1041 height 564
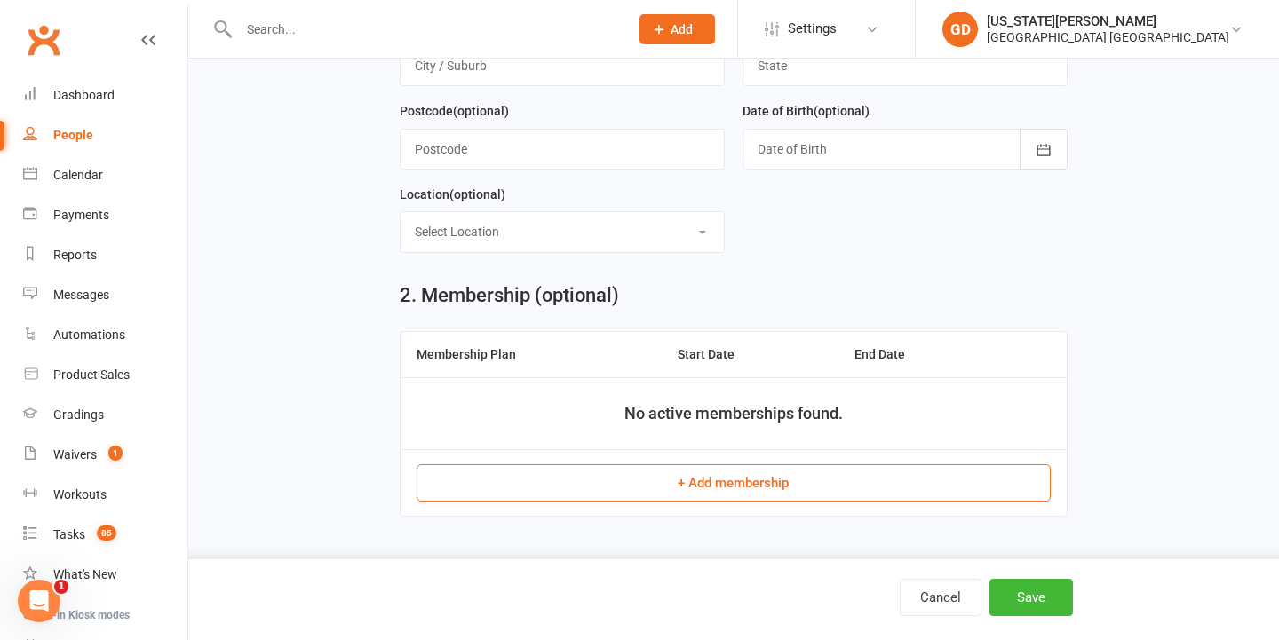
scroll to position [420, 0]
click at [1017, 589] on button "Save" at bounding box center [1030, 597] width 83 height 37
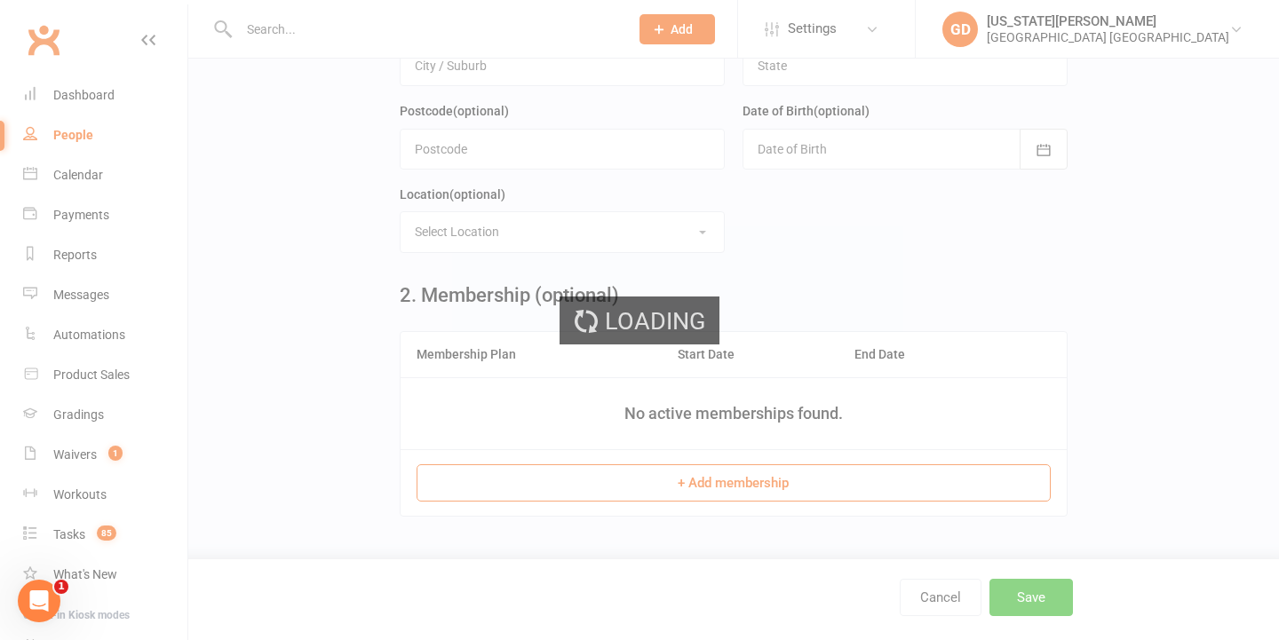
scroll to position [0, 0]
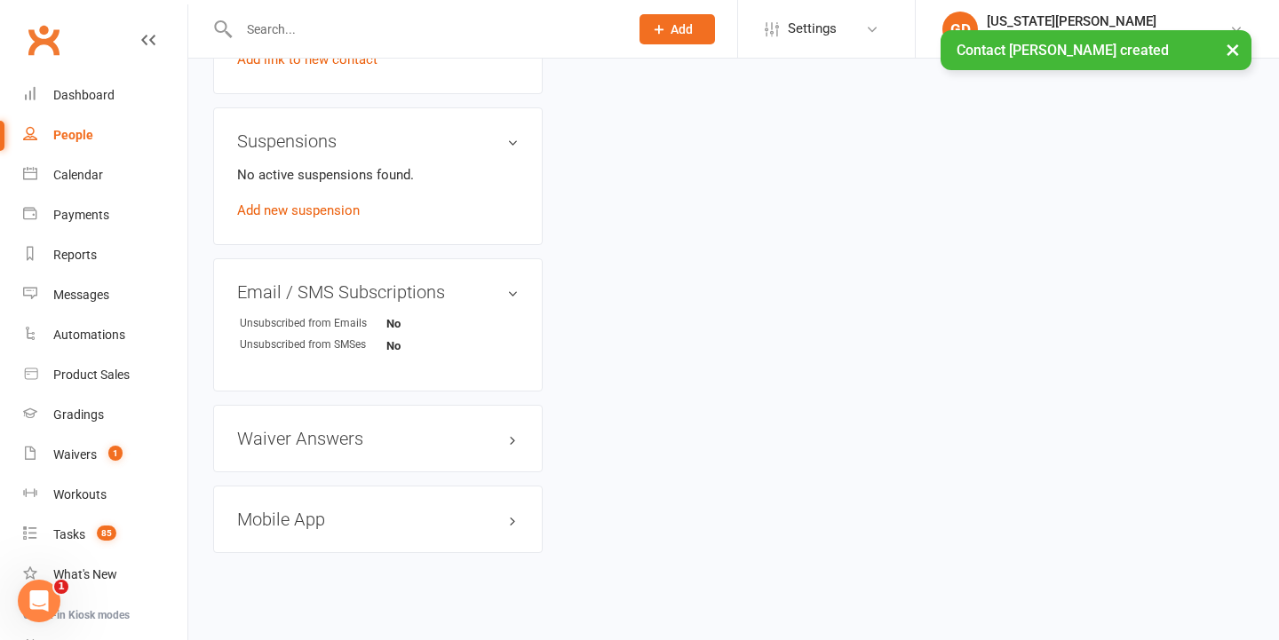
scroll to position [840, 0]
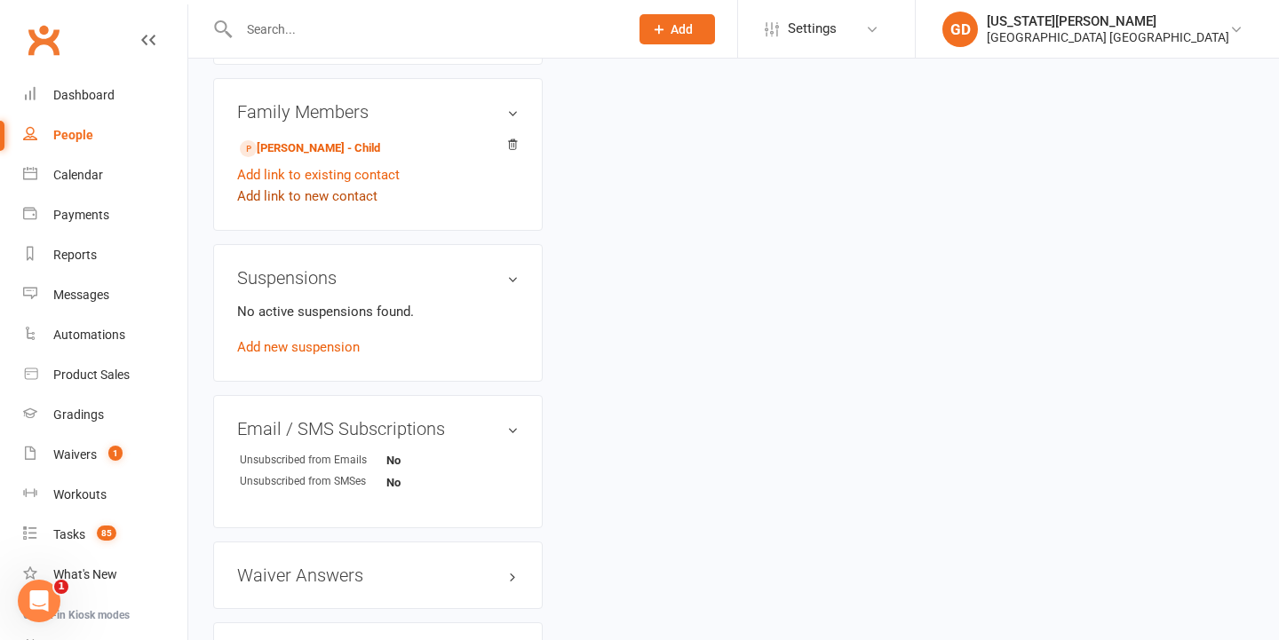
click at [357, 186] on link "Add link to new contact" at bounding box center [307, 196] width 140 height 21
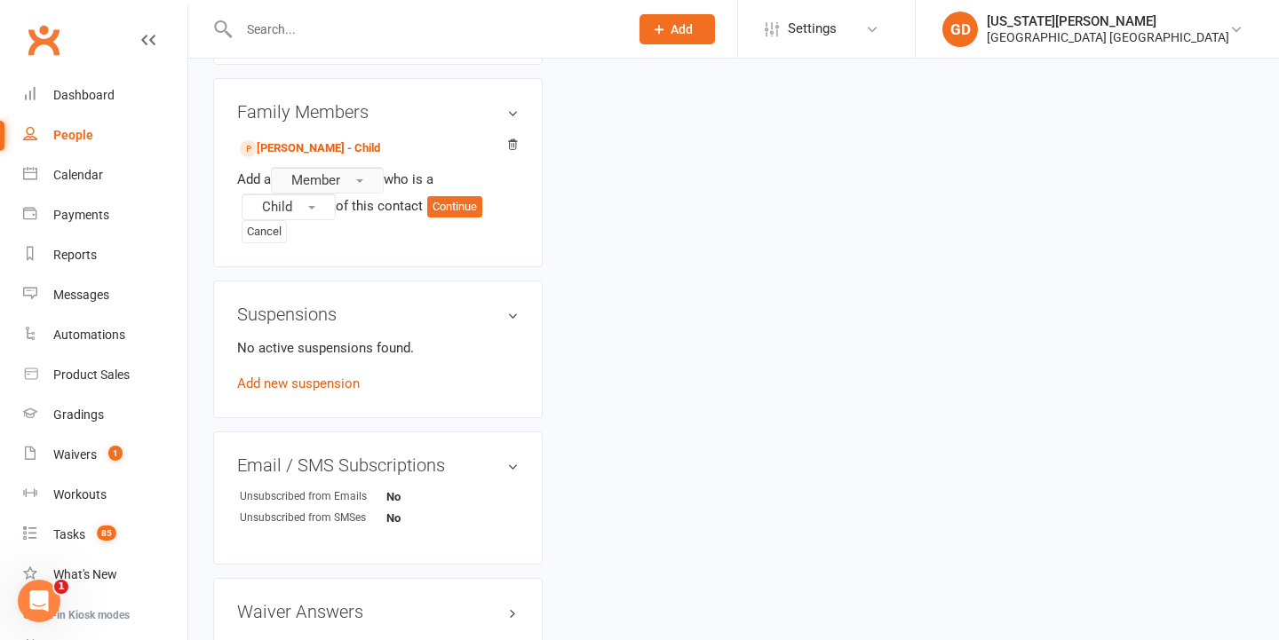
click at [337, 167] on button "Member" at bounding box center [327, 180] width 113 height 27
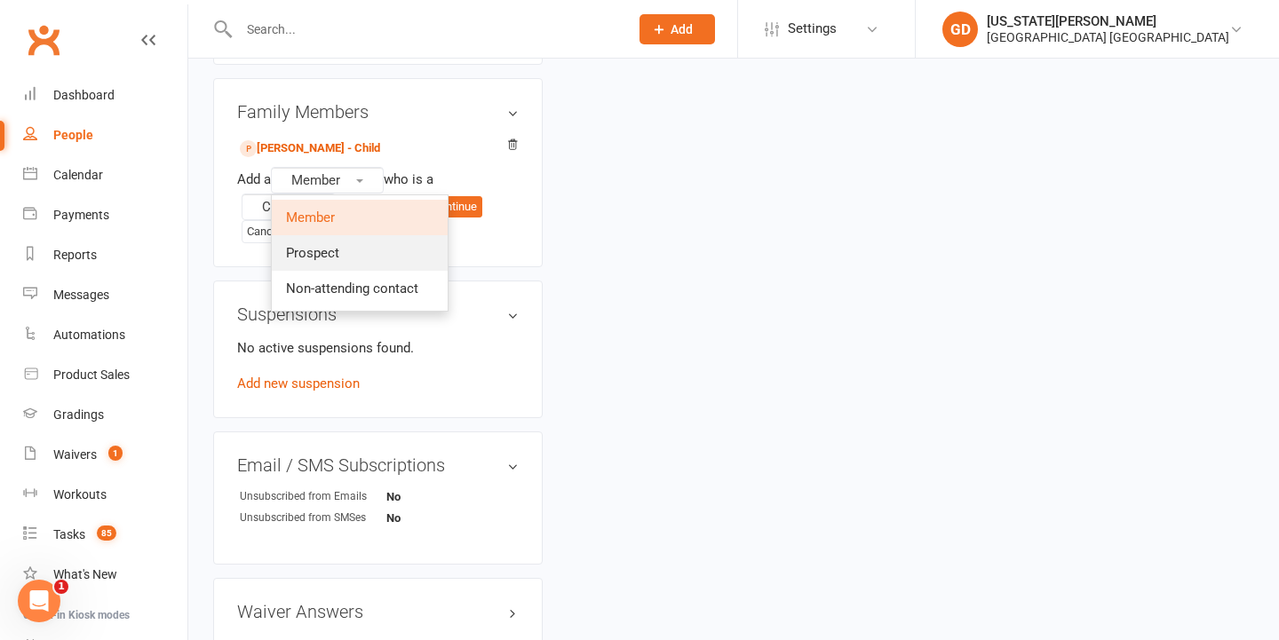
click at [345, 235] on link "Prospect" at bounding box center [360, 253] width 176 height 36
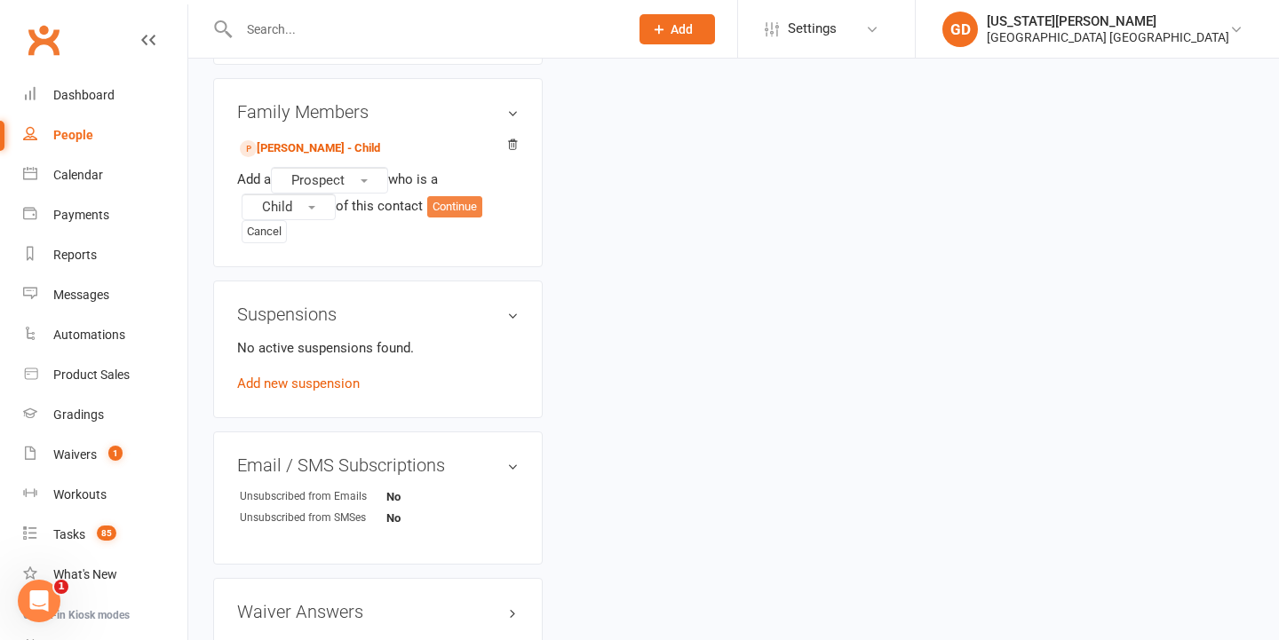
click at [449, 196] on button "Continue" at bounding box center [454, 206] width 55 height 21
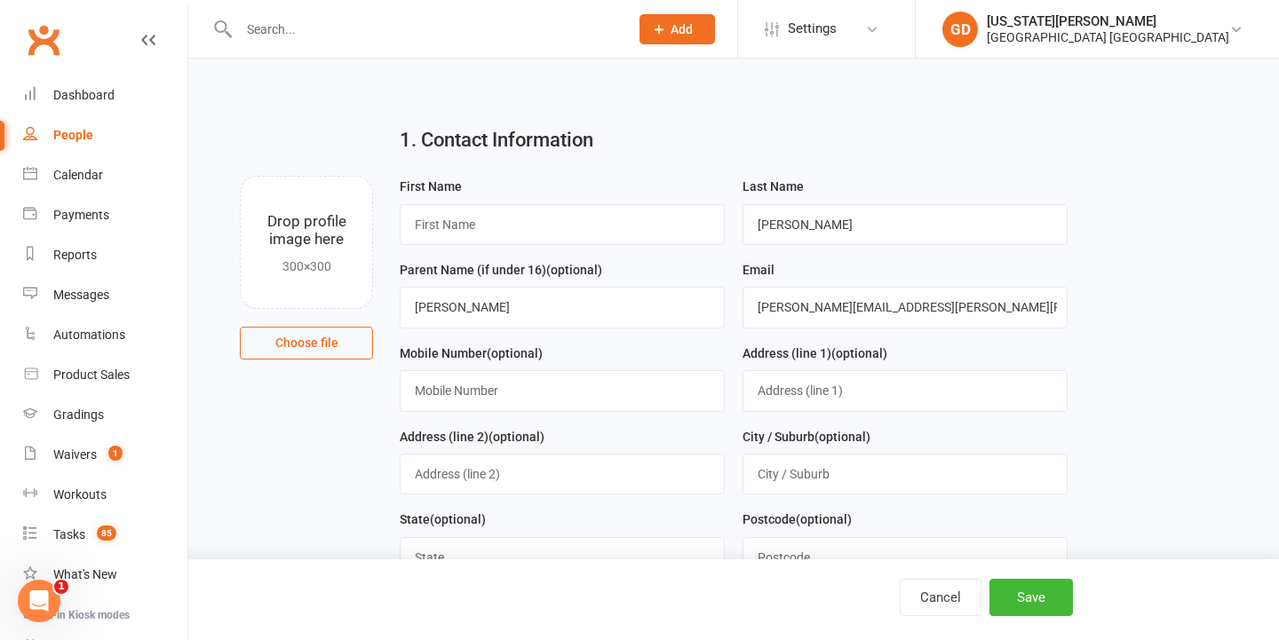
click at [464, 246] on div "First Name" at bounding box center [562, 217] width 343 height 83
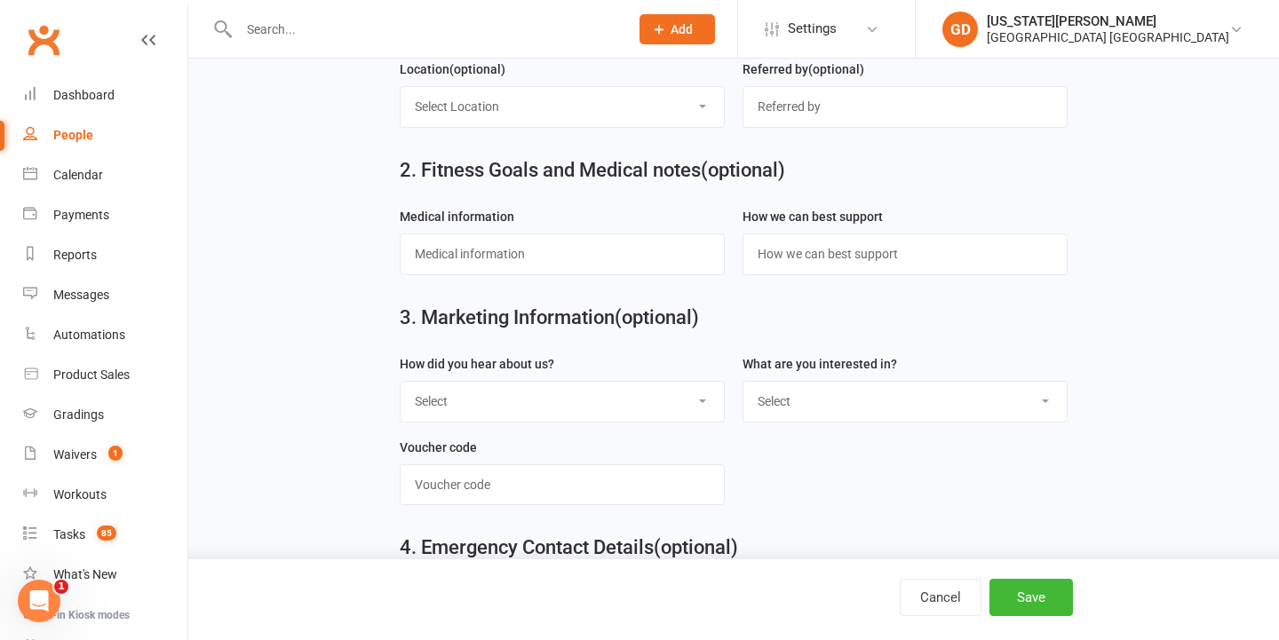
scroll to position [815, 0]
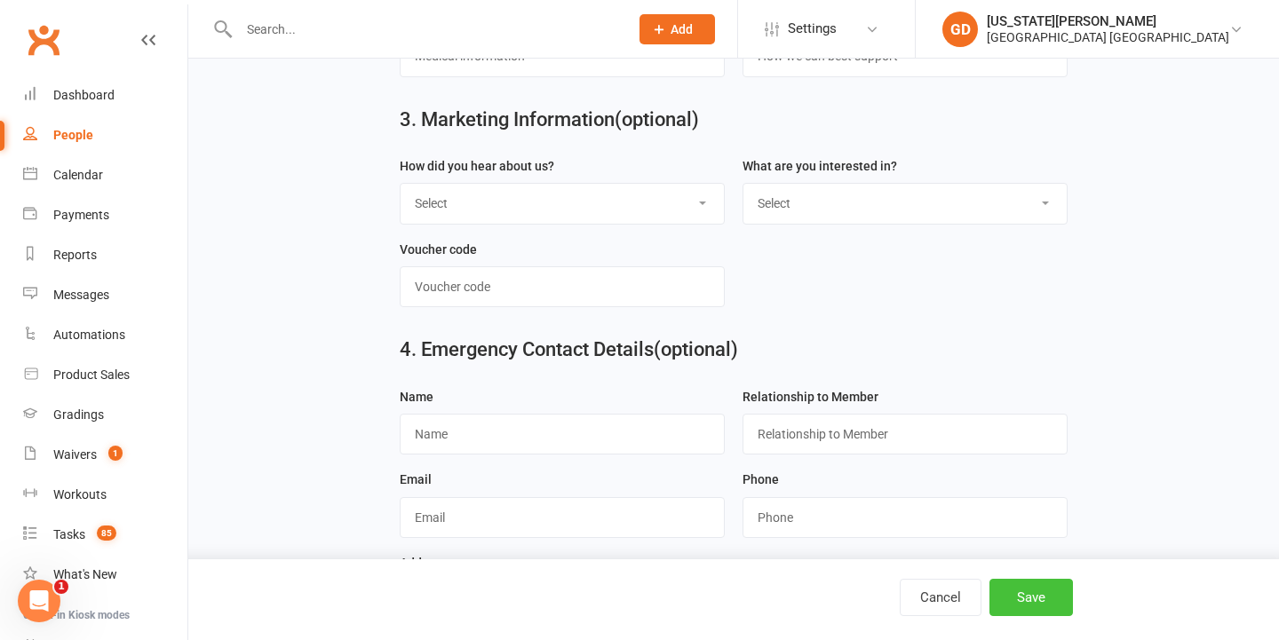
type input "Arlo"
click at [1003, 590] on button "Save" at bounding box center [1030, 597] width 83 height 37
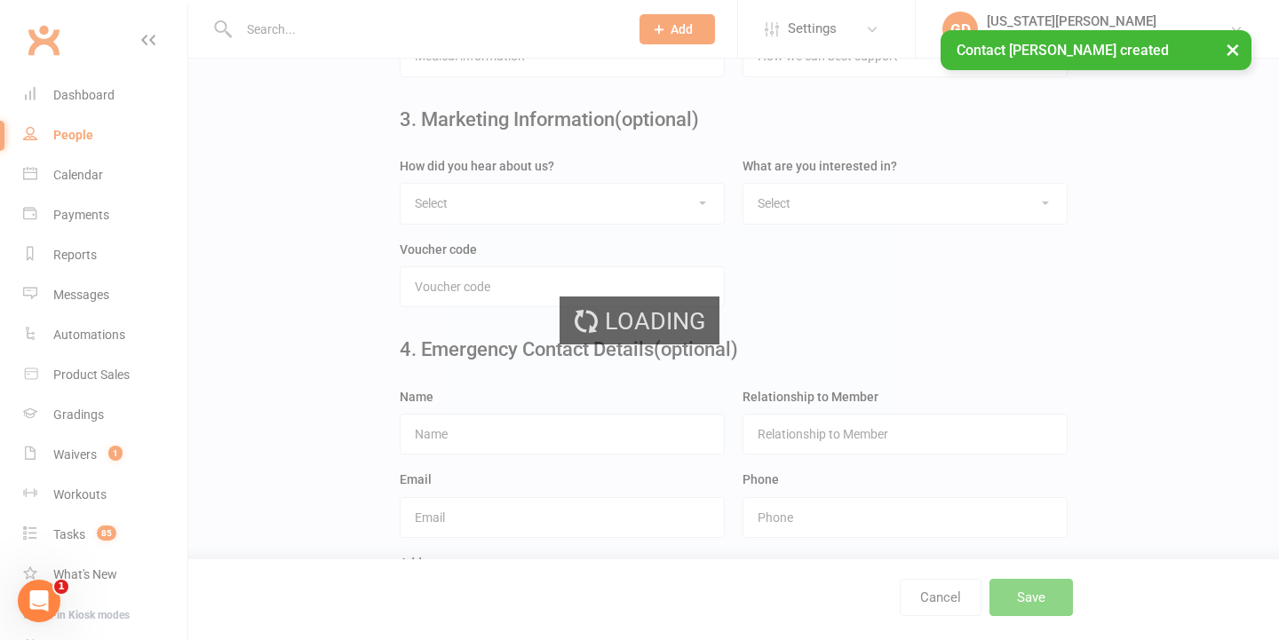
scroll to position [0, 0]
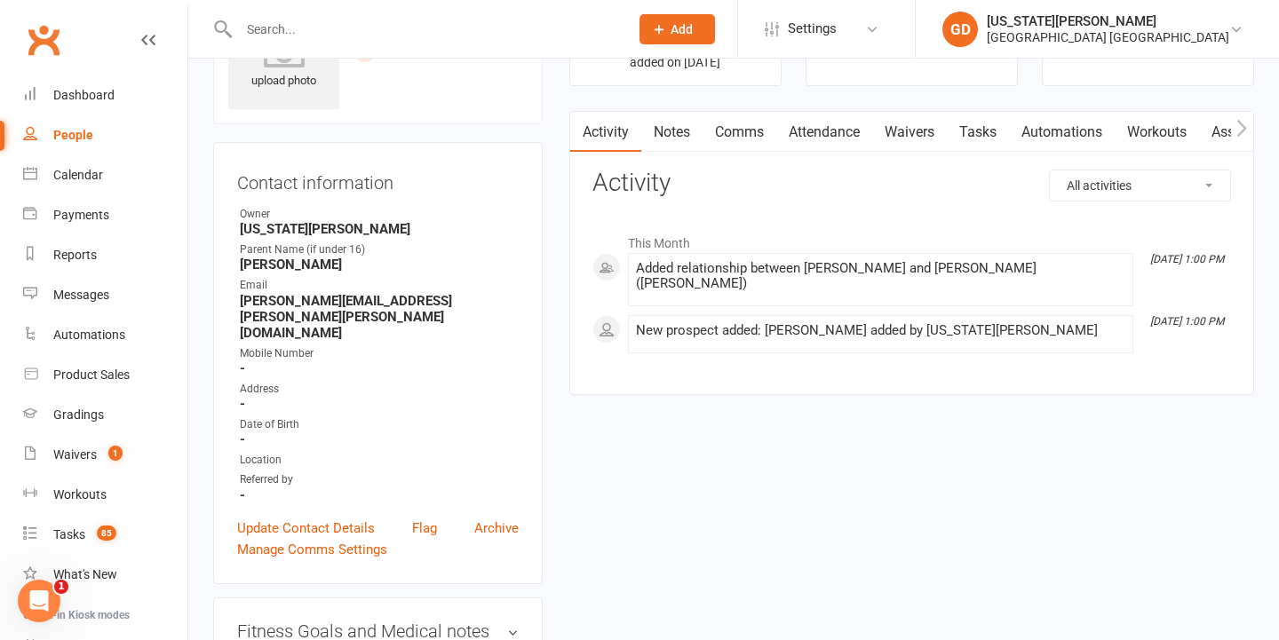
scroll to position [114, 0]
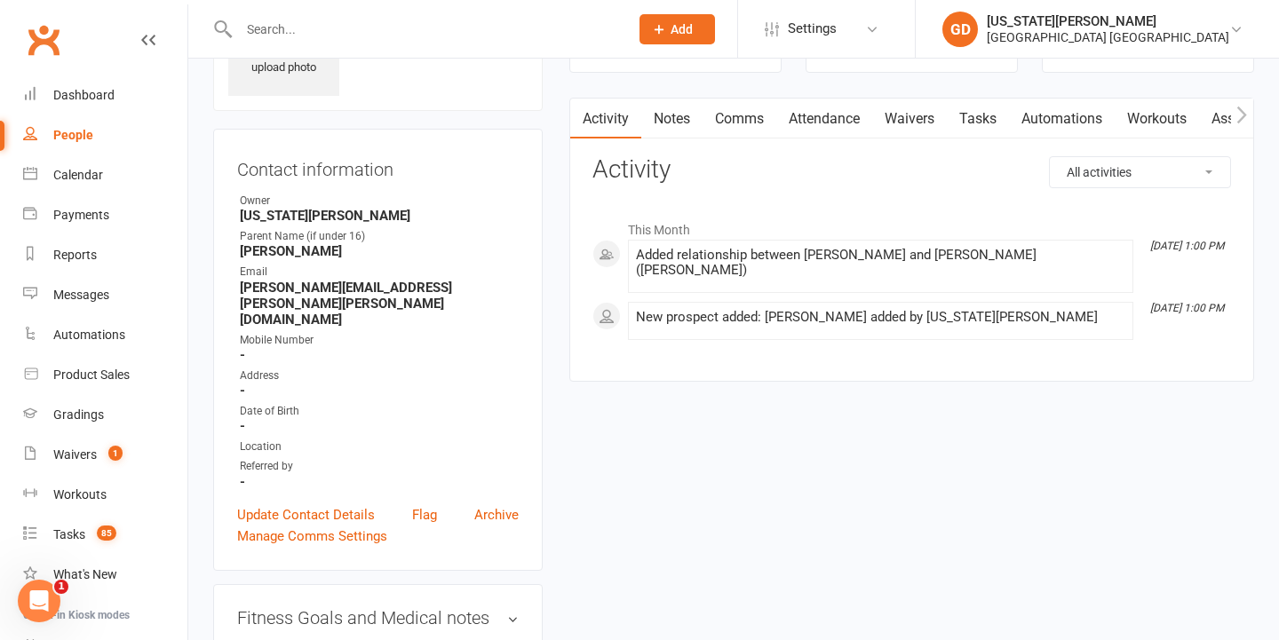
click at [671, 107] on link "Notes" at bounding box center [671, 119] width 61 height 41
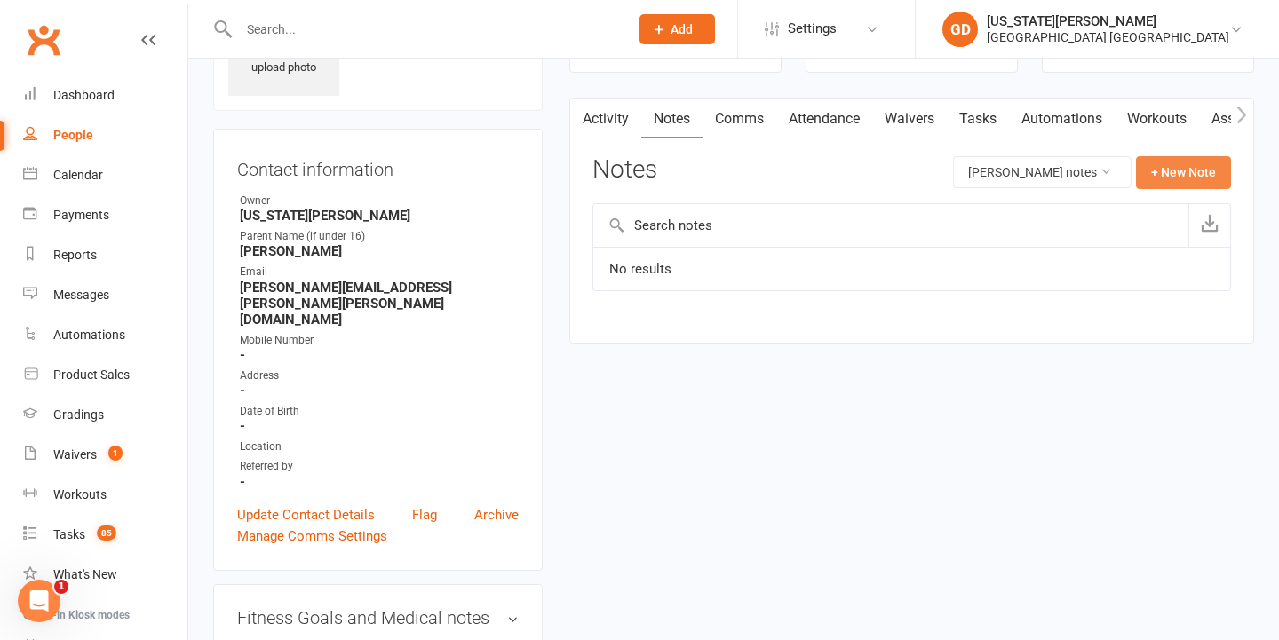
click at [1177, 181] on button "+ New Note" at bounding box center [1183, 172] width 95 height 32
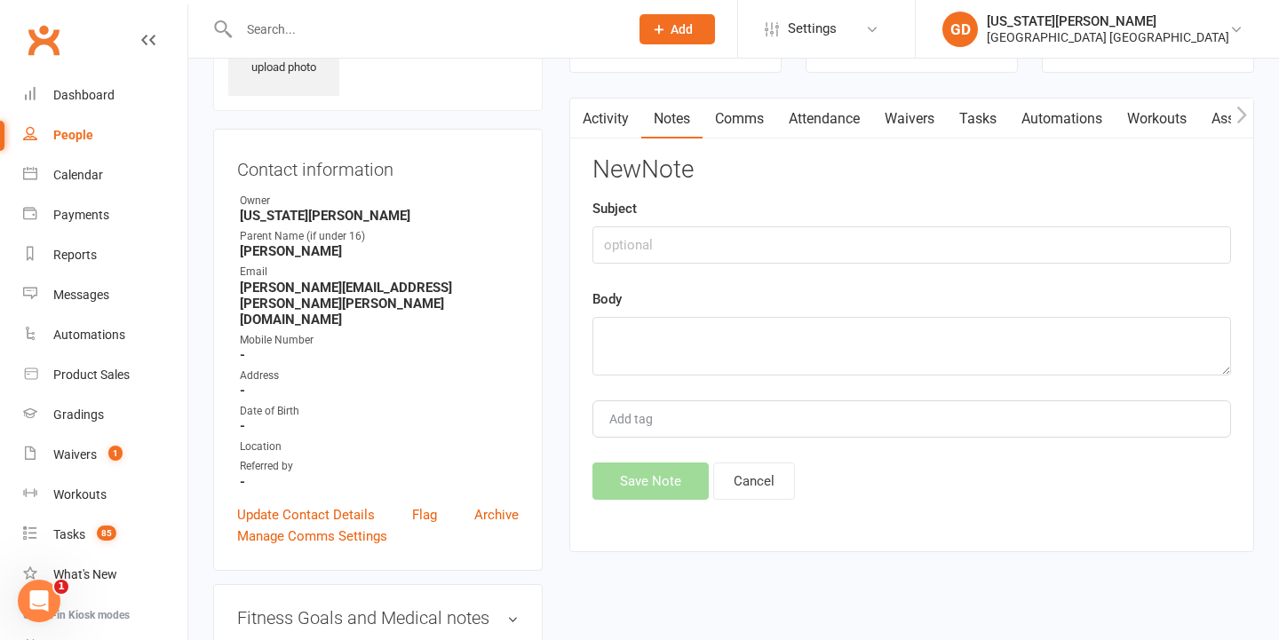
click at [747, 265] on div "New Note Subject Body Add tag Save Note Cancel" at bounding box center [911, 328] width 639 height 344
click at [747, 247] on input "text" at bounding box center [911, 244] width 639 height 37
type input "Enquiry"
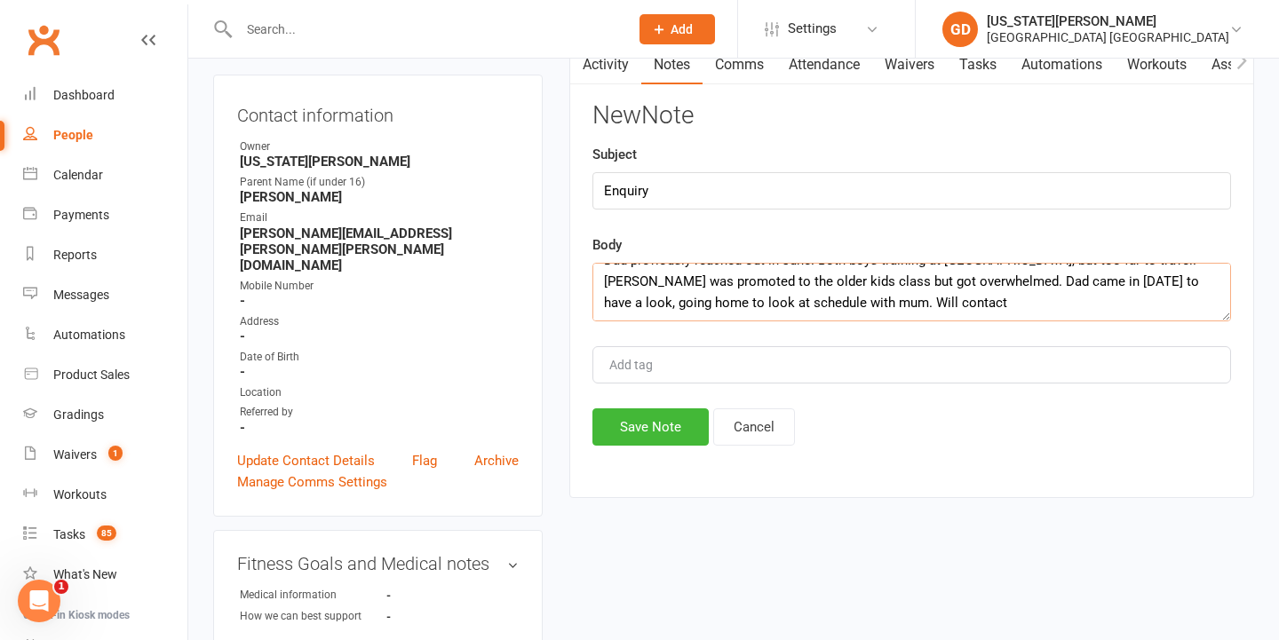
scroll to position [21, 0]
type textarea "Dad previously reached out in June. Both boys training at BBMA, but too far to …"
click at [642, 418] on button "Save Note" at bounding box center [650, 427] width 116 height 37
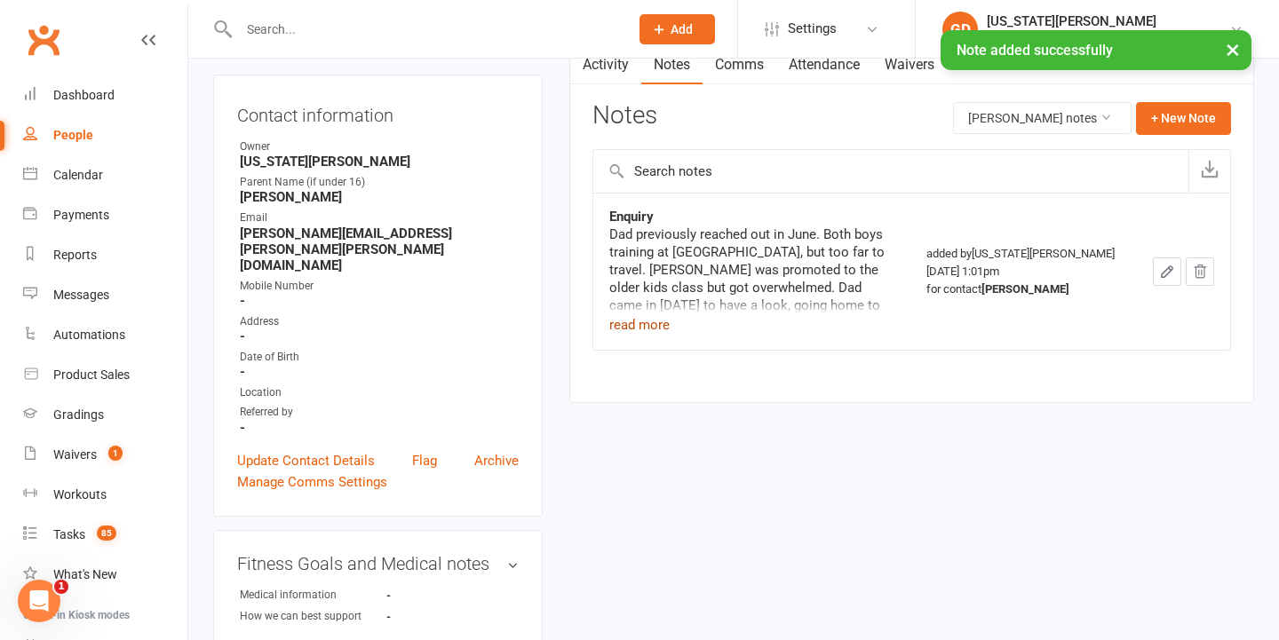
click at [647, 325] on button "read more" at bounding box center [639, 324] width 60 height 21
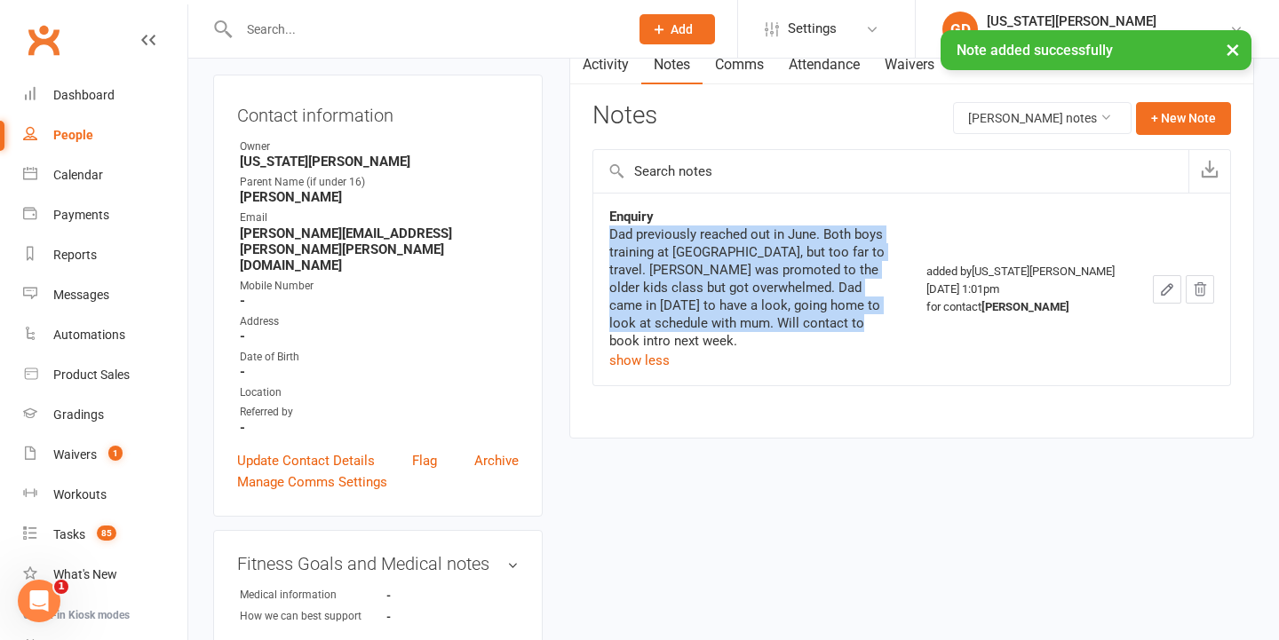
drag, startPoint x: 802, startPoint y: 326, endPoint x: 595, endPoint y: 234, distance: 226.3
click at [595, 234] on td "Enquiry Dad previously reached out in June. Both boys training at BBMA, but too…" at bounding box center [752, 289] width 318 height 193
copy div "Dad previously reached out in June. Both boys training at BBMA, but too far to …"
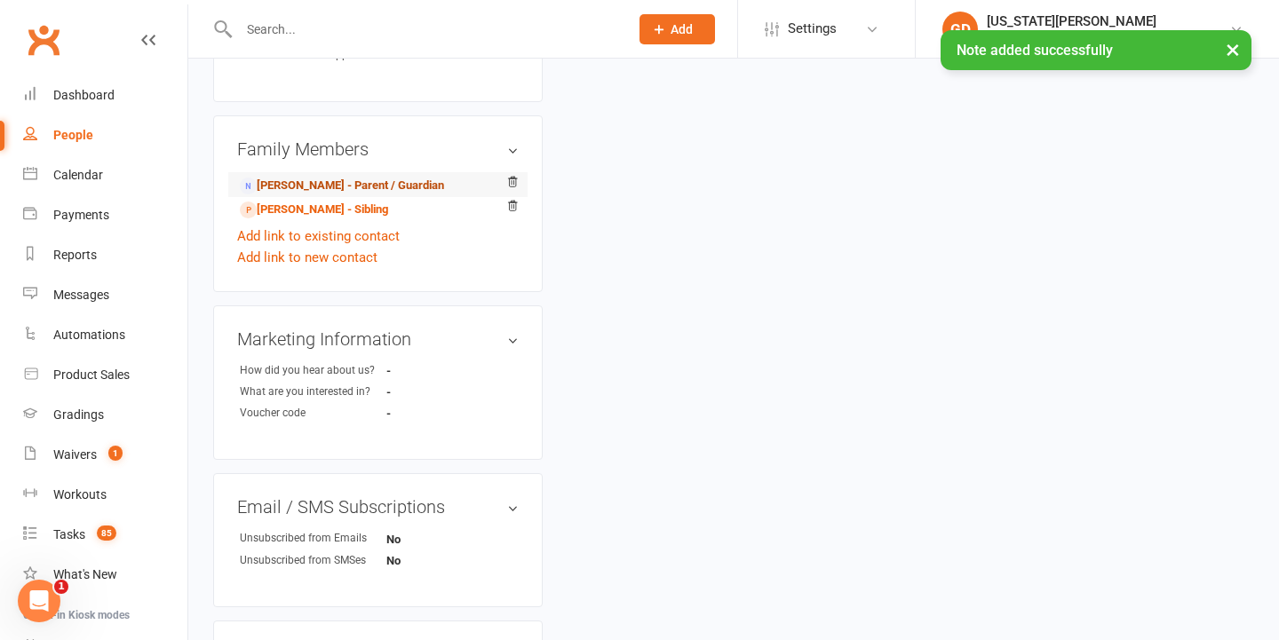
scroll to position [720, 1]
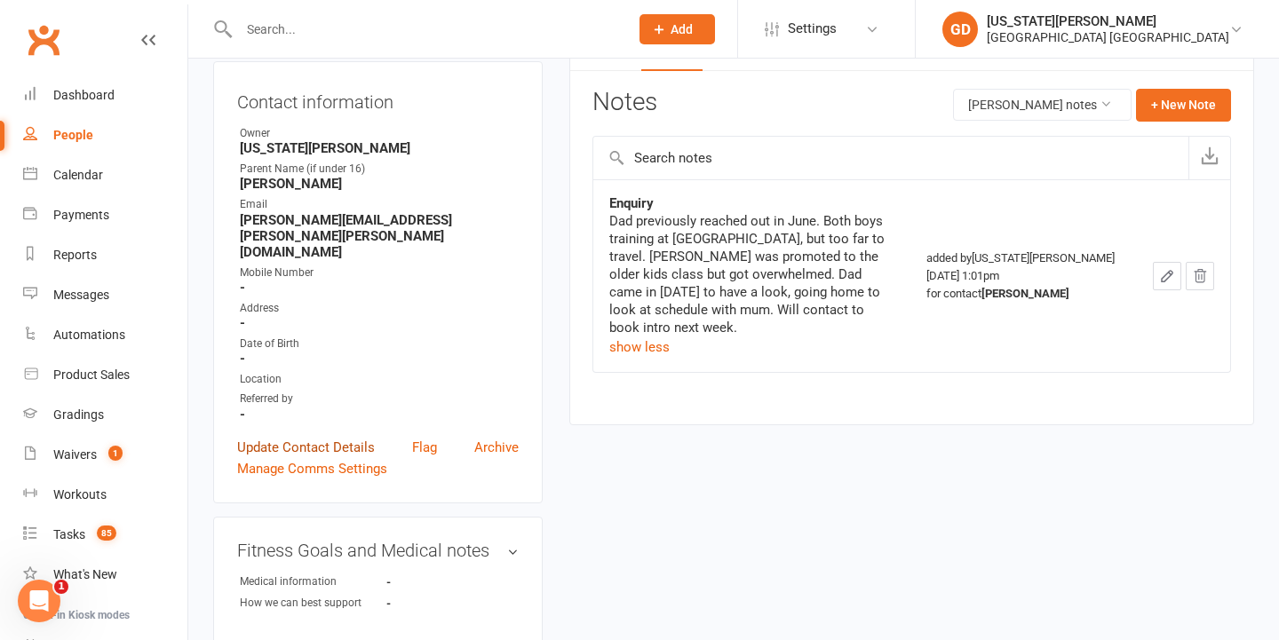
click at [317, 437] on link "Update Contact Details" at bounding box center [306, 447] width 138 height 21
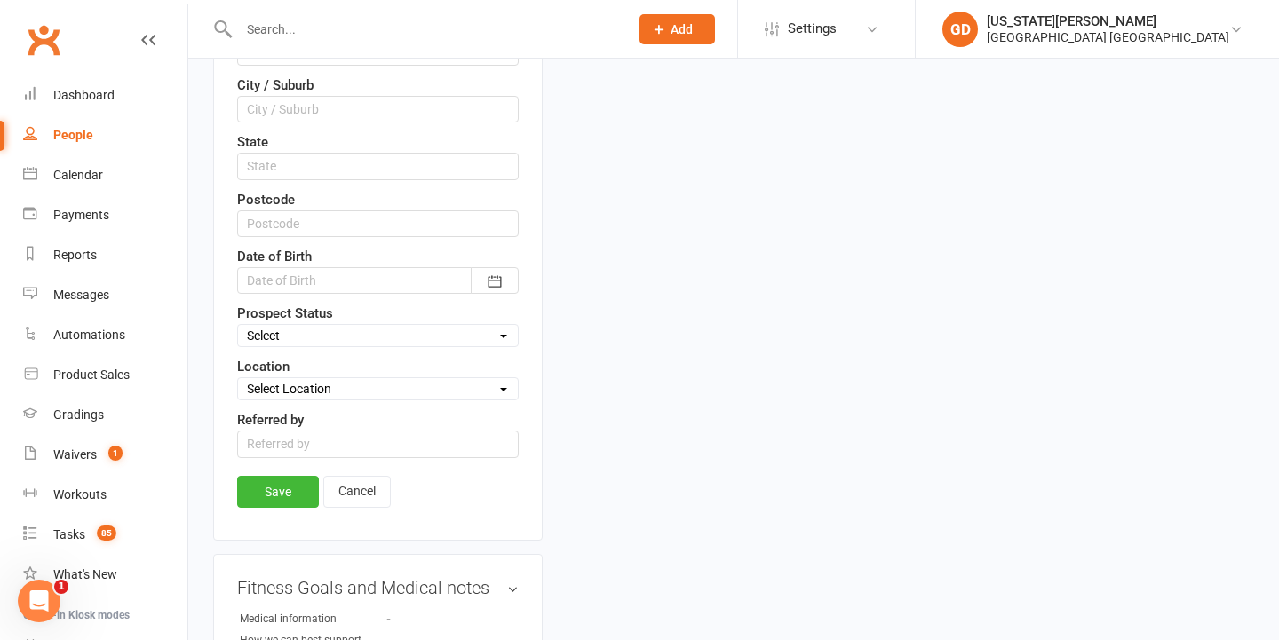
scroll to position [654, 0]
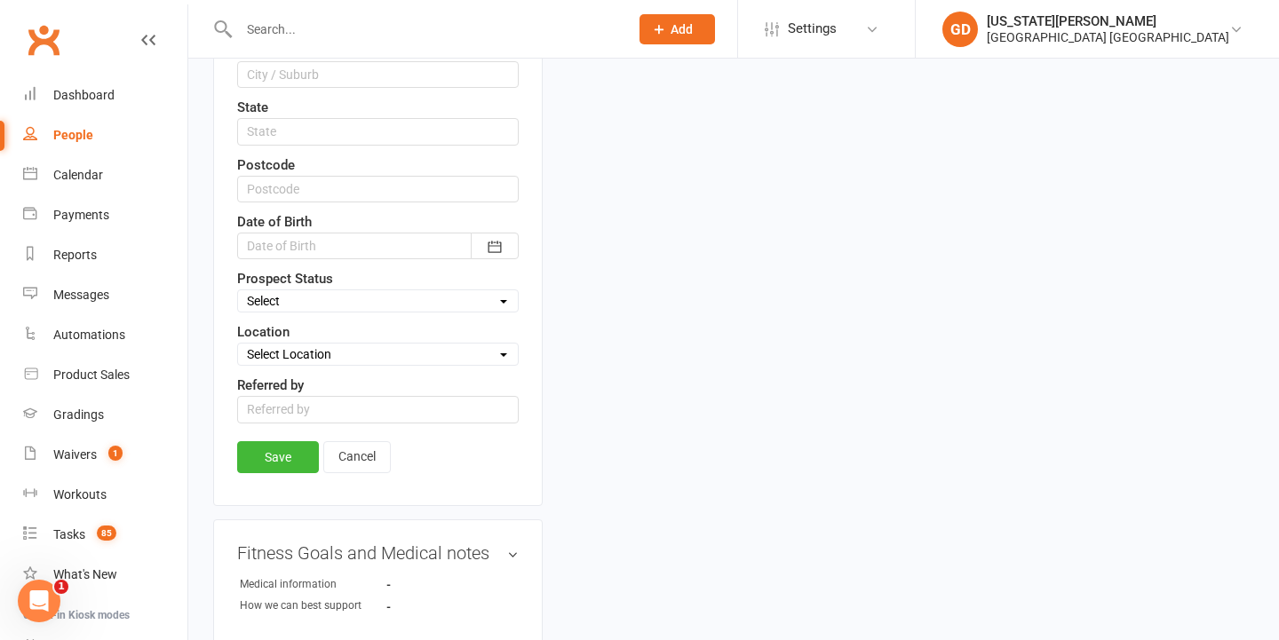
select select "Initial Contact"
click at [265, 459] on link "Save" at bounding box center [278, 457] width 82 height 32
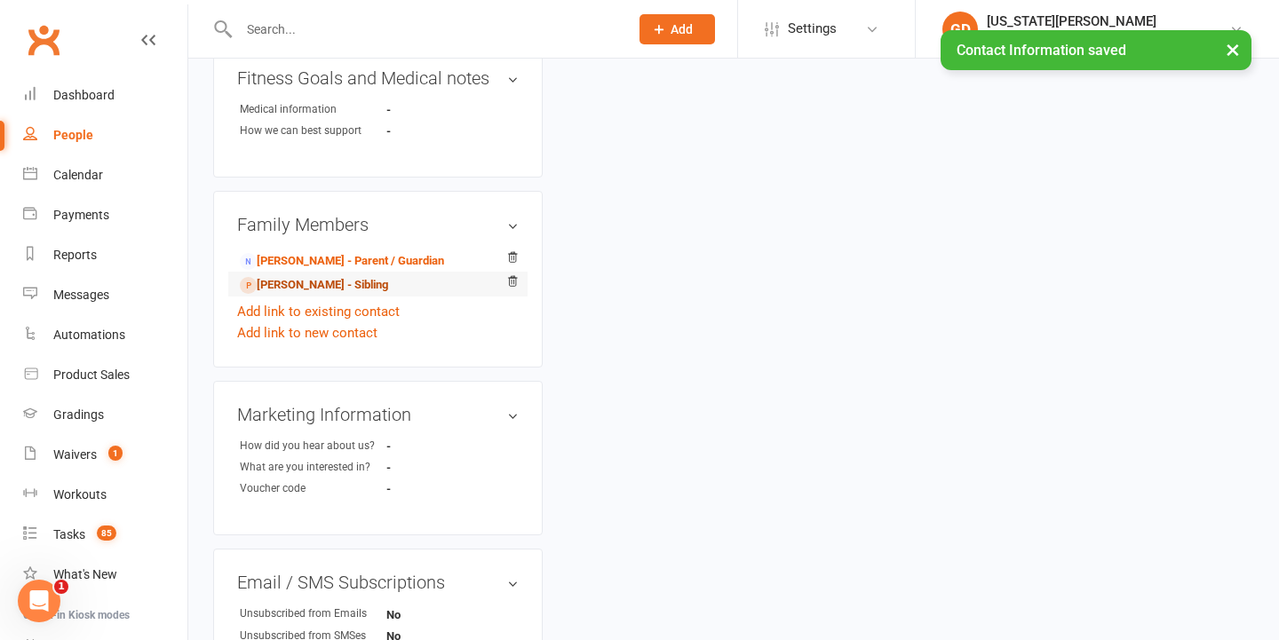
click at [372, 276] on link "Harry McKenzie - Sibling" at bounding box center [314, 285] width 148 height 19
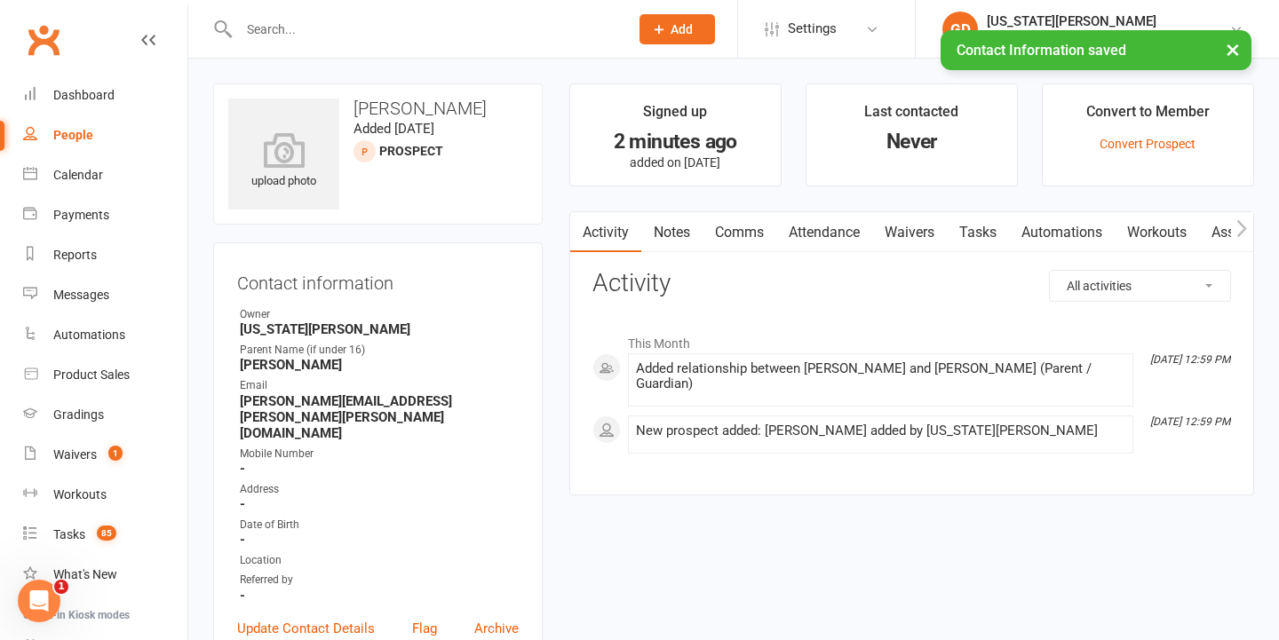
click at [659, 245] on link "Notes" at bounding box center [671, 232] width 61 height 41
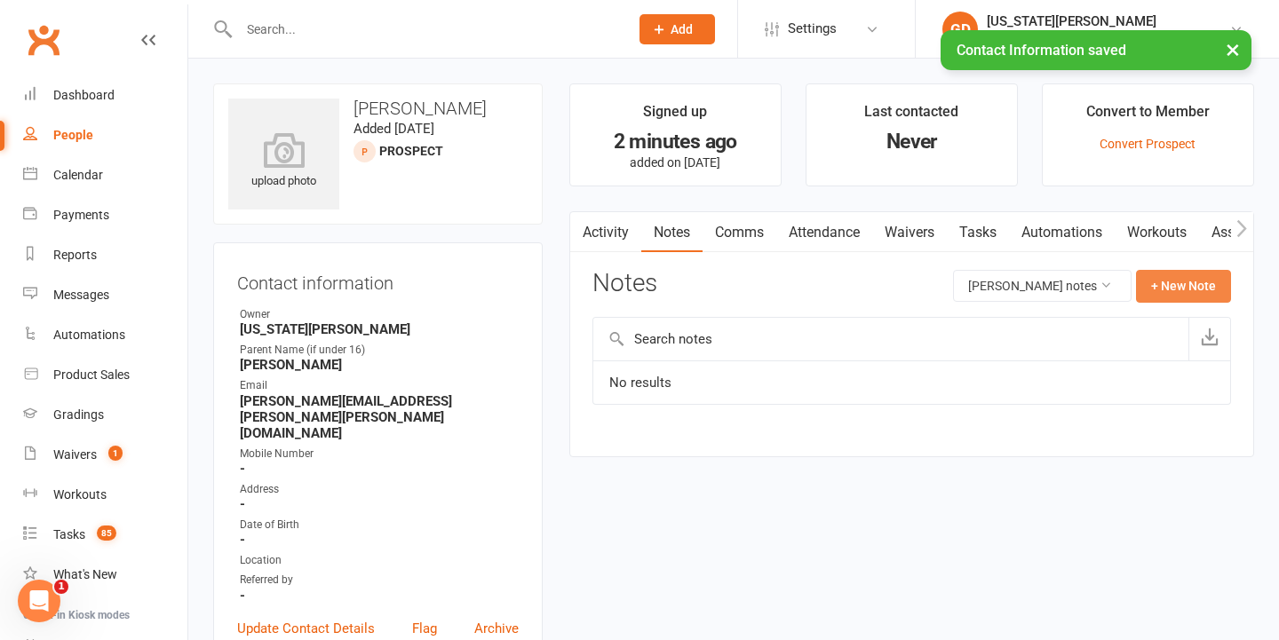
click at [1213, 298] on button "+ New Note" at bounding box center [1183, 286] width 95 height 32
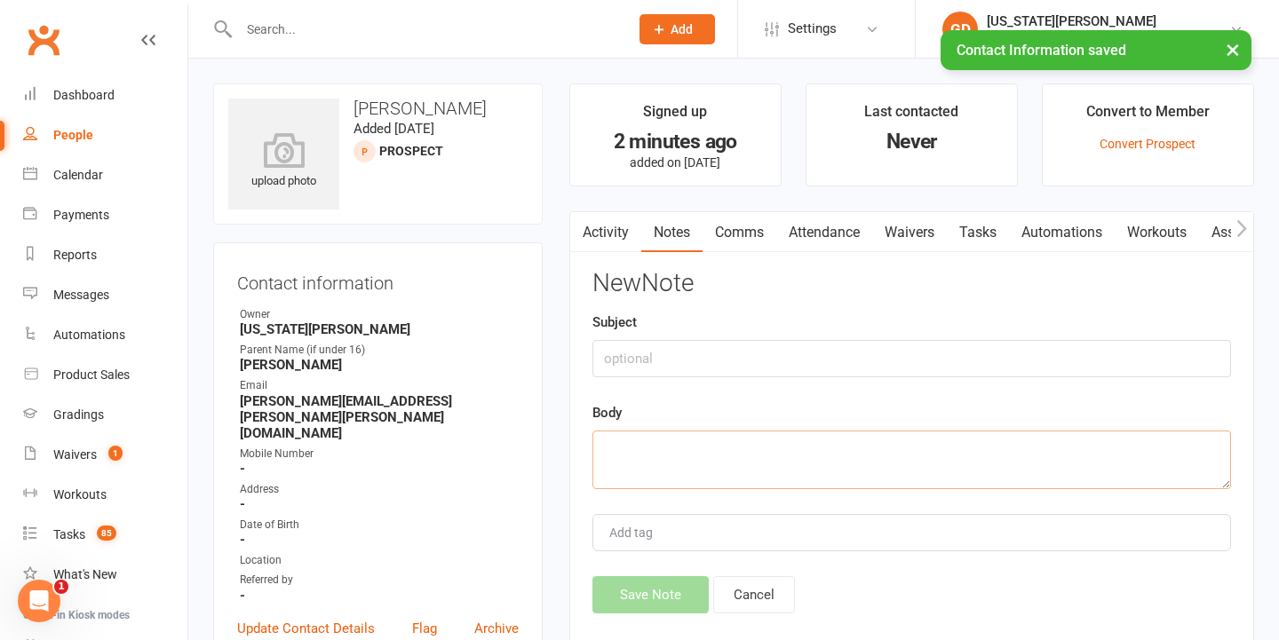
click at [703, 459] on textarea at bounding box center [911, 460] width 639 height 59
paste textarea "Dad previously reached out in June. Both boys training at BBMA, but too far to …"
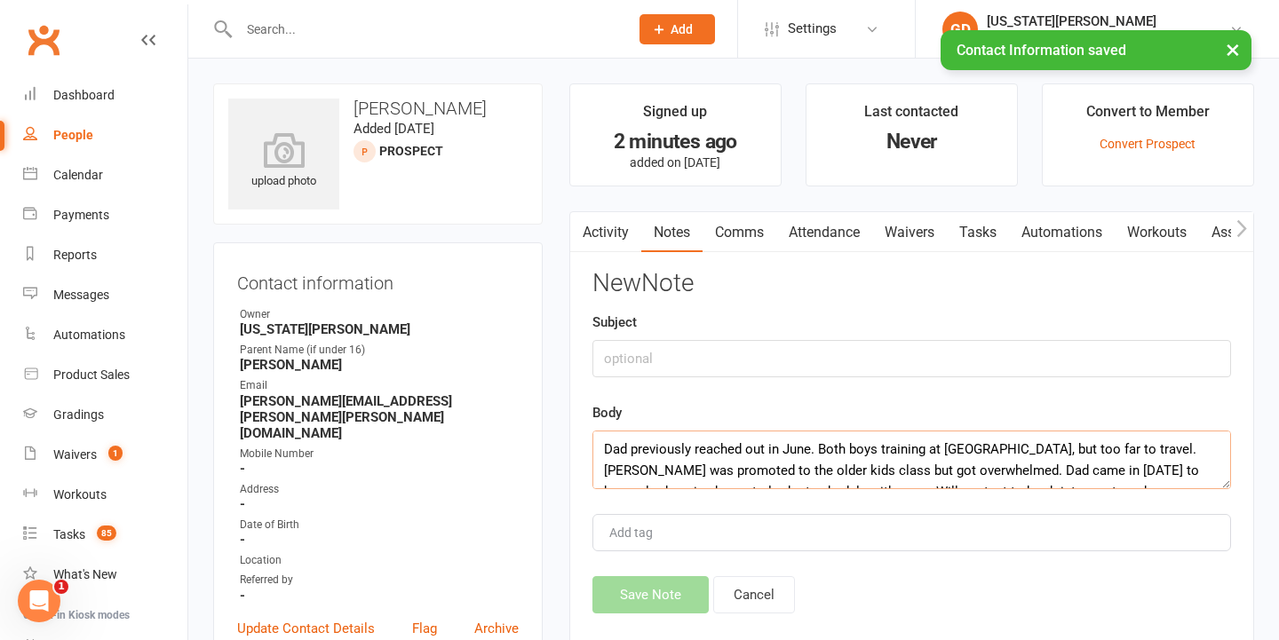
scroll to position [12, 0]
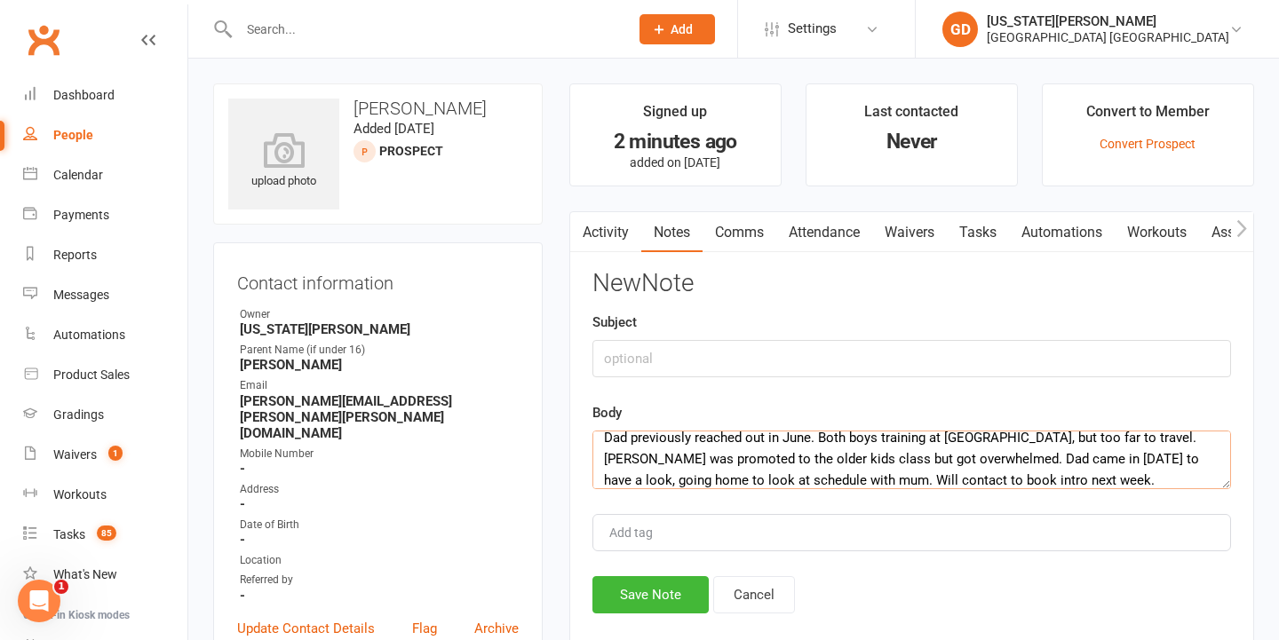
type textarea "Dad previously reached out in June. Both boys training at BBMA, but too far to …"
click at [690, 361] on input "text" at bounding box center [911, 358] width 639 height 37
type input "Enquiry"
click at [632, 593] on button "Save Note" at bounding box center [650, 594] width 116 height 37
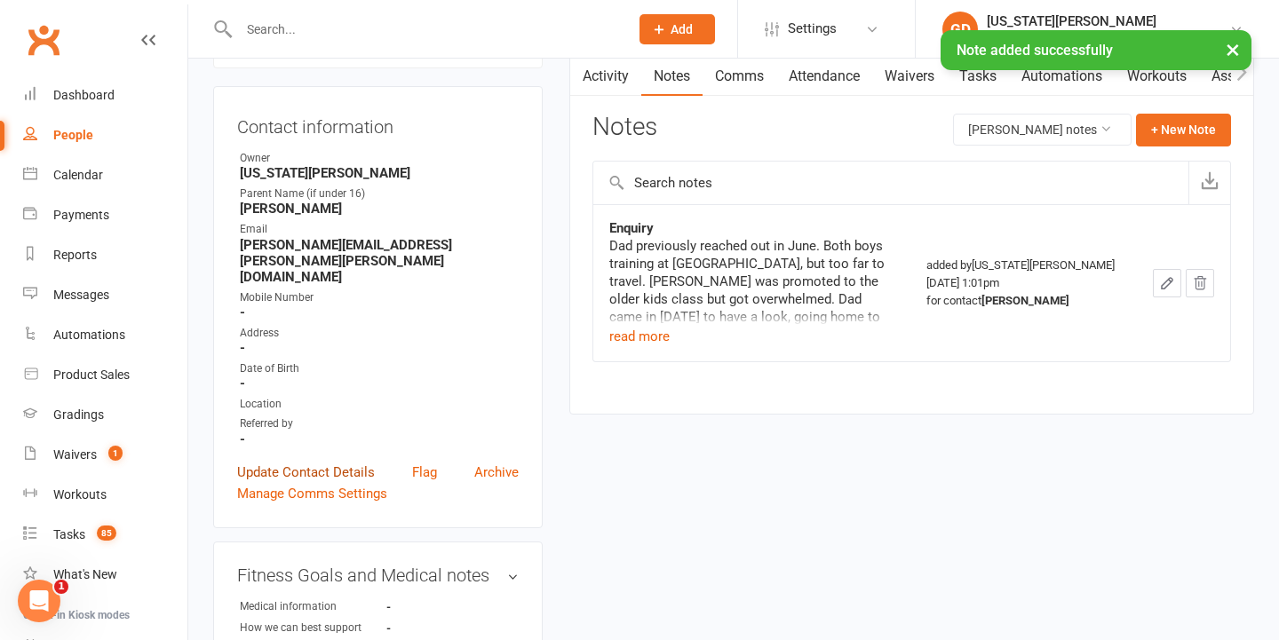
click at [300, 462] on link "Update Contact Details" at bounding box center [306, 472] width 138 height 21
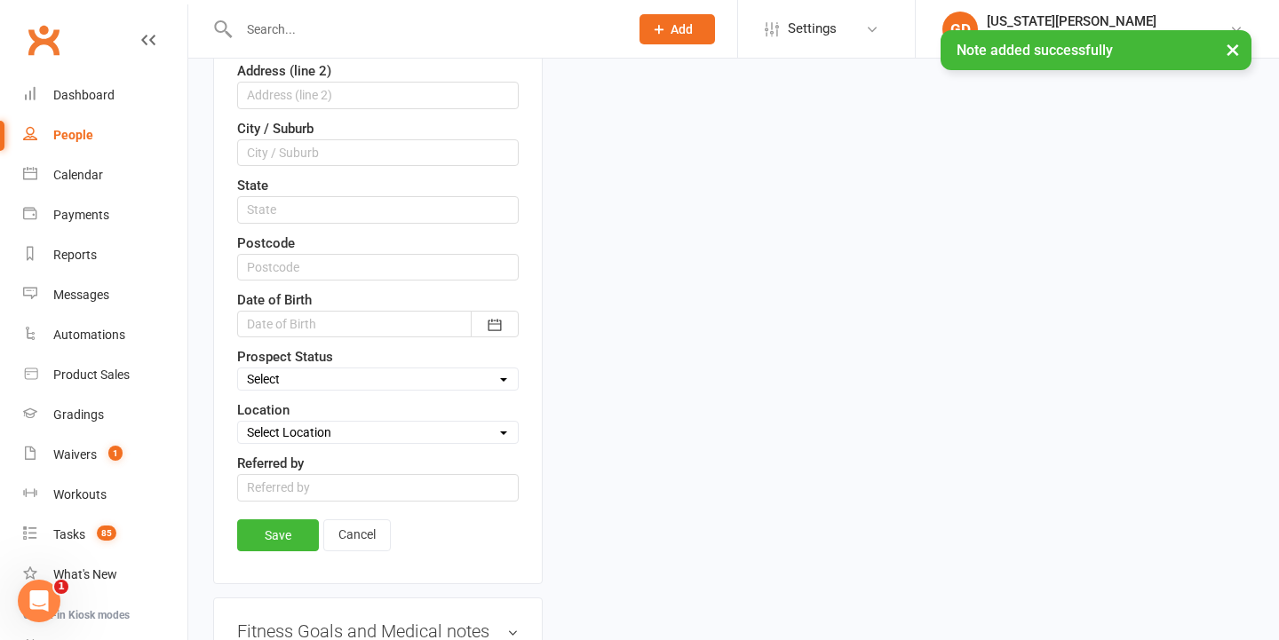
scroll to position [578, 0]
select select "Initial Contact"
click at [280, 530] on link "Save" at bounding box center [278, 533] width 82 height 32
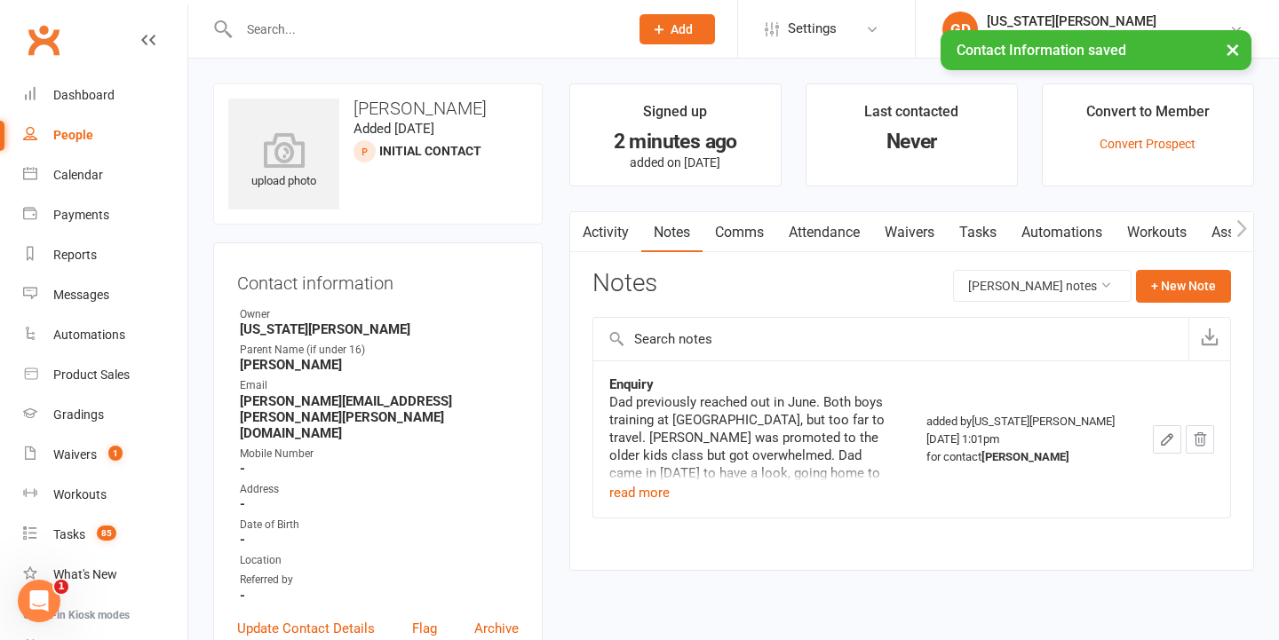
scroll to position [0, 0]
click at [106, 103] on link "Dashboard" at bounding box center [105, 95] width 164 height 40
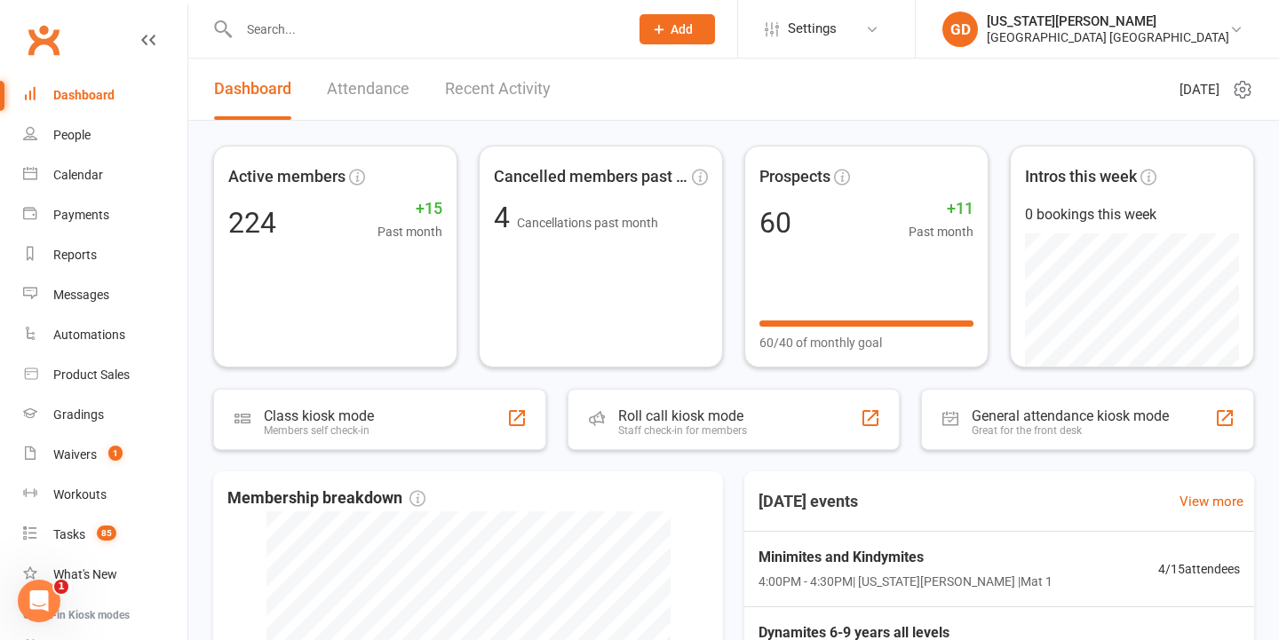
click at [328, 35] on input "text" at bounding box center [425, 29] width 383 height 25
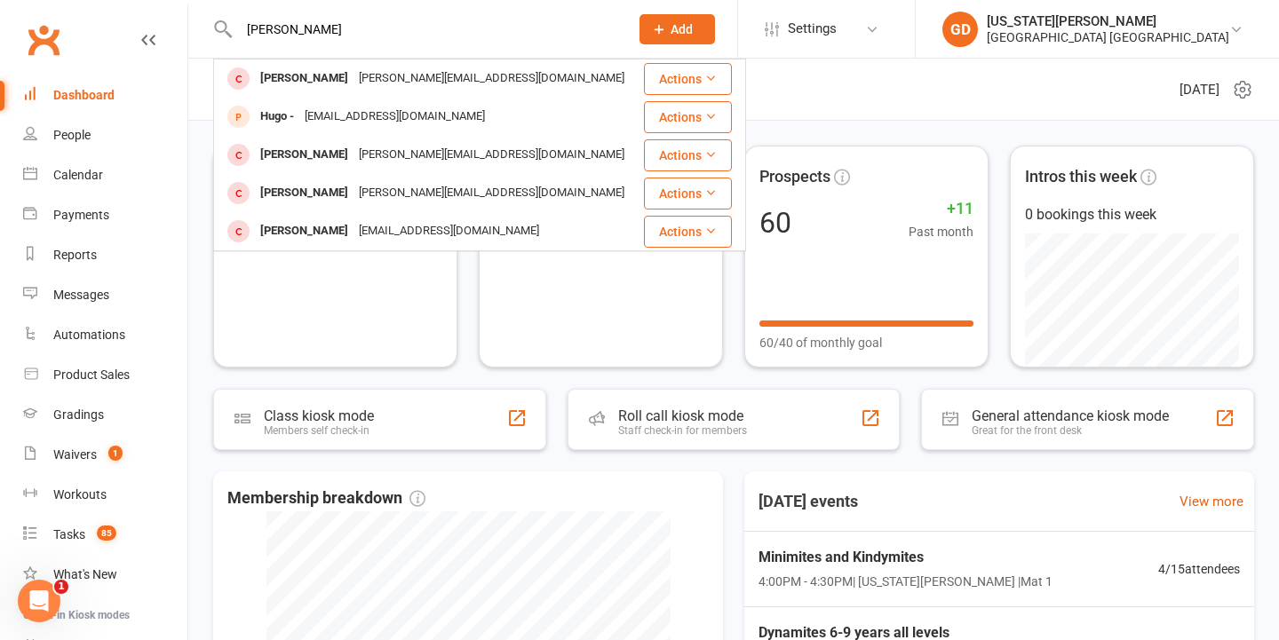
type input "Hugo"
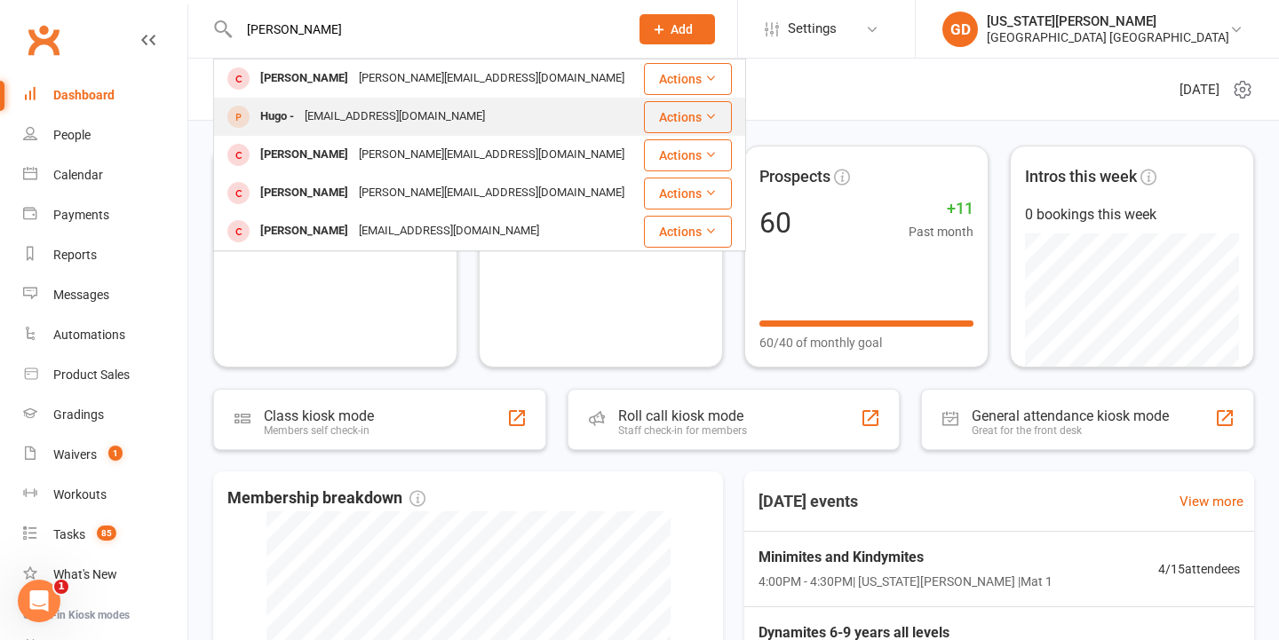
drag, startPoint x: 328, startPoint y: 35, endPoint x: 321, endPoint y: 112, distance: 77.6
click at [321, 112] on div "rachael@connectedsp.com.au" at bounding box center [394, 117] width 191 height 26
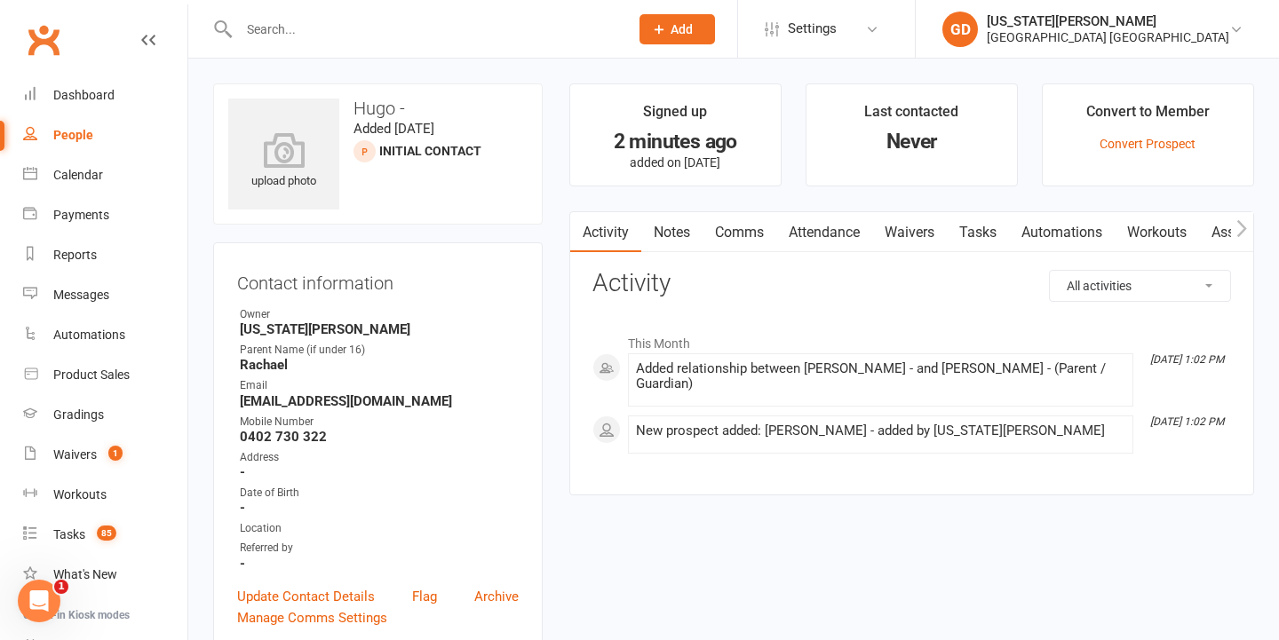
click at [984, 236] on link "Tasks" at bounding box center [978, 232] width 62 height 41
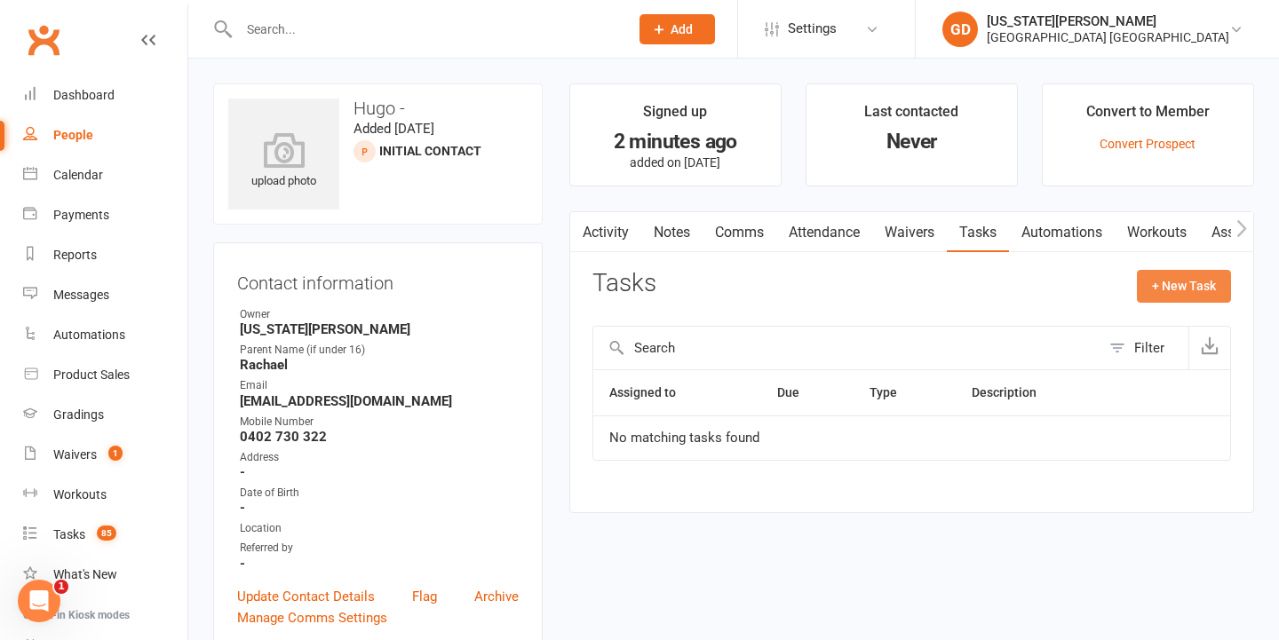
click at [1184, 282] on button "+ New Task" at bounding box center [1184, 286] width 94 height 32
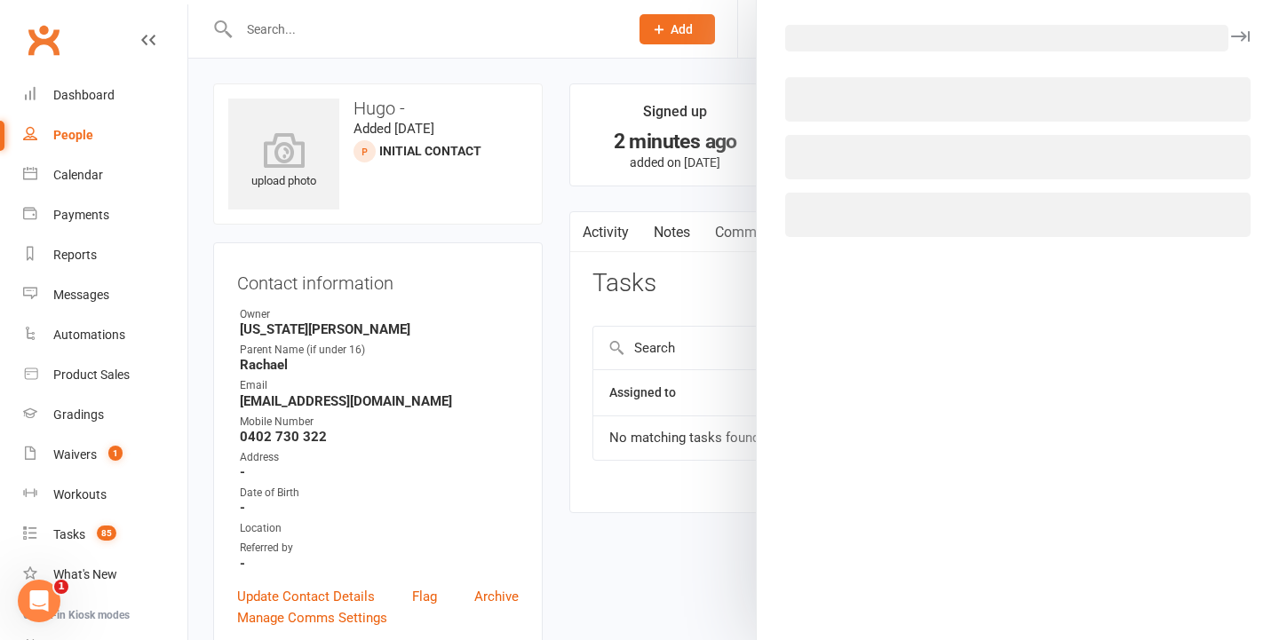
select select "48620"
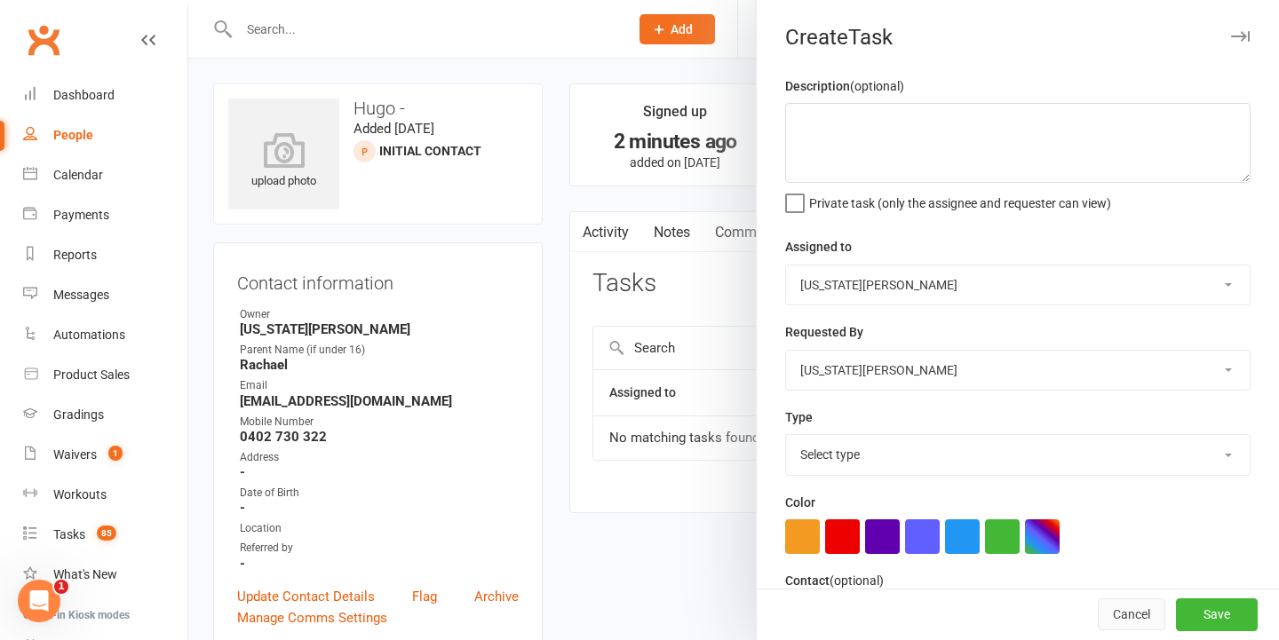
click at [1145, 619] on button "Cancel" at bounding box center [1131, 616] width 67 height 32
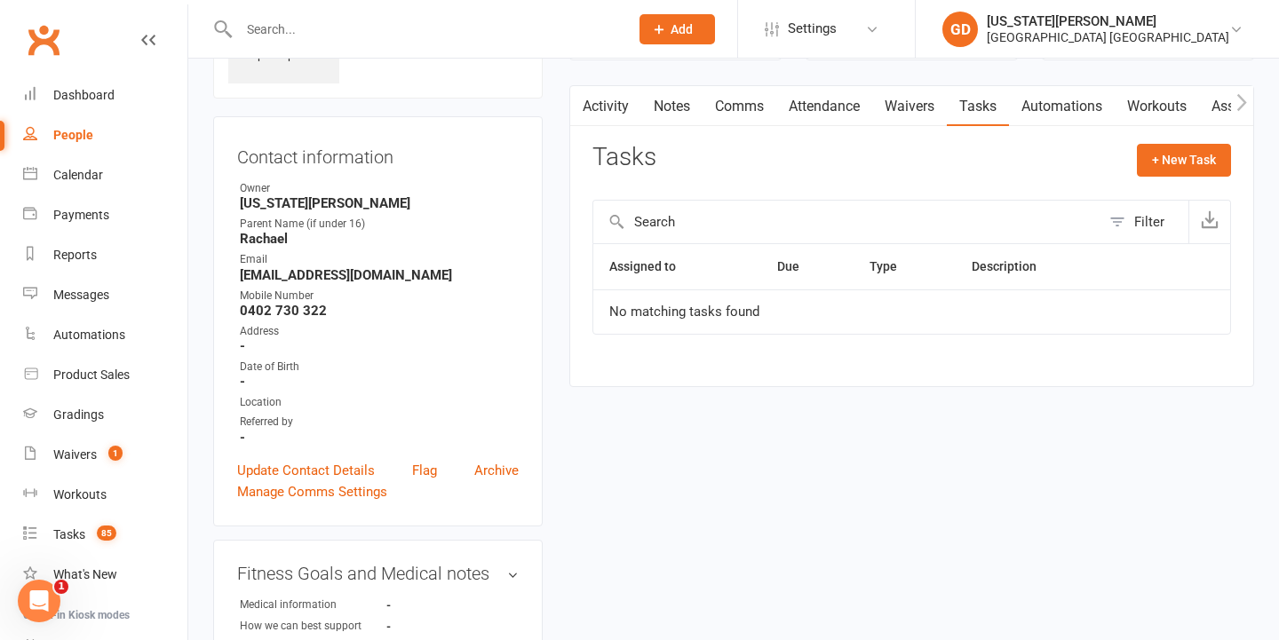
scroll to position [167, 0]
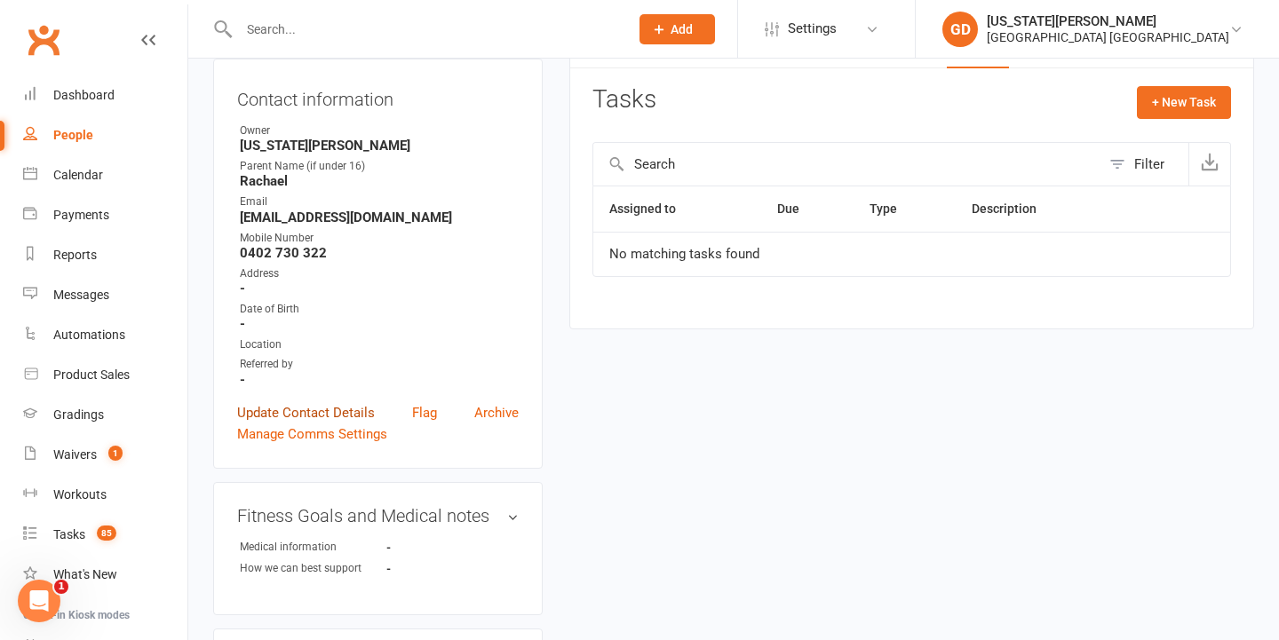
click at [339, 407] on link "Update Contact Details" at bounding box center [306, 412] width 138 height 21
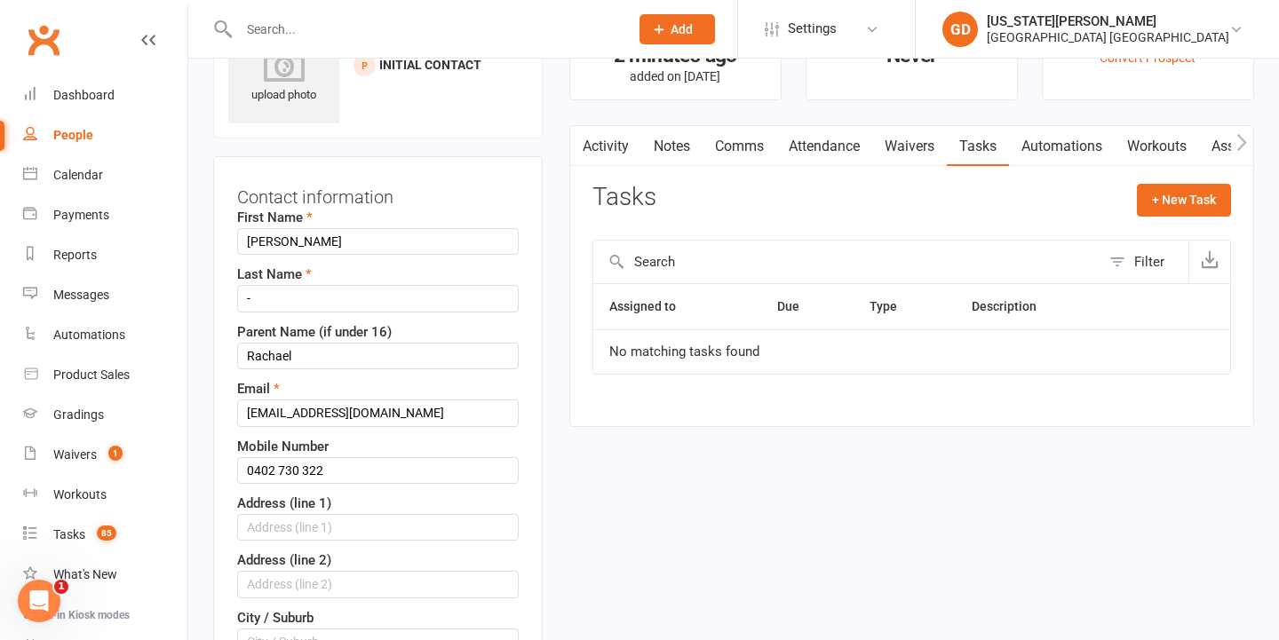
scroll to position [83, 0]
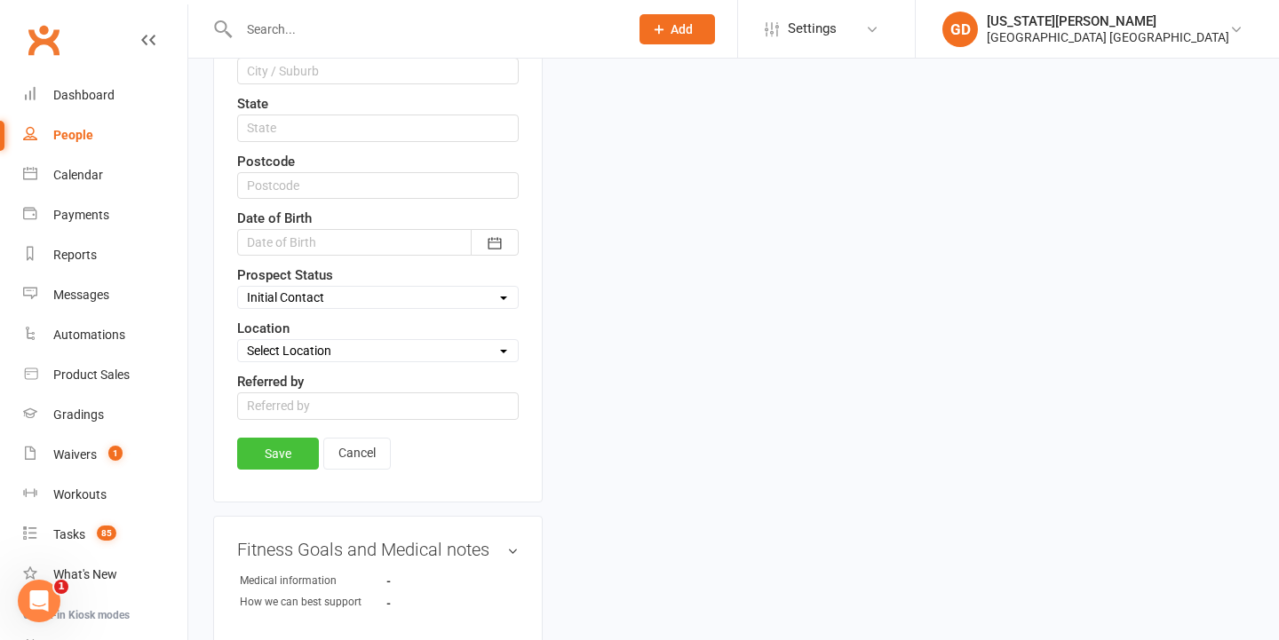
type input "Fisher"
click at [280, 462] on link "Save" at bounding box center [278, 454] width 82 height 32
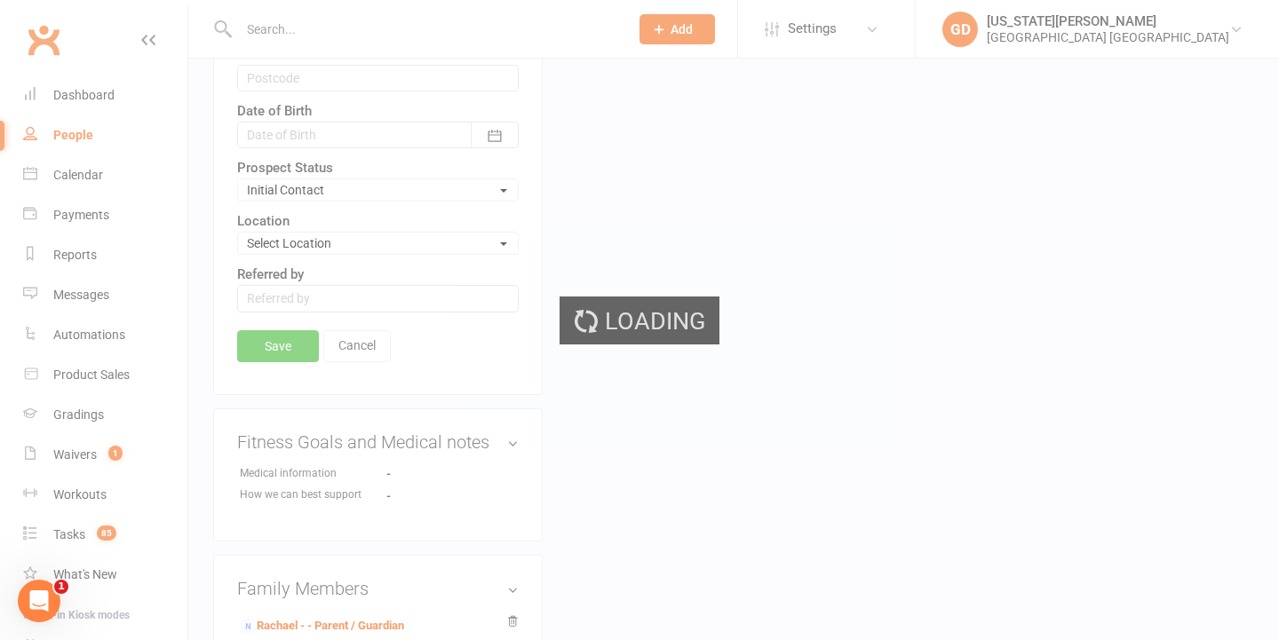
scroll to position [767, 0]
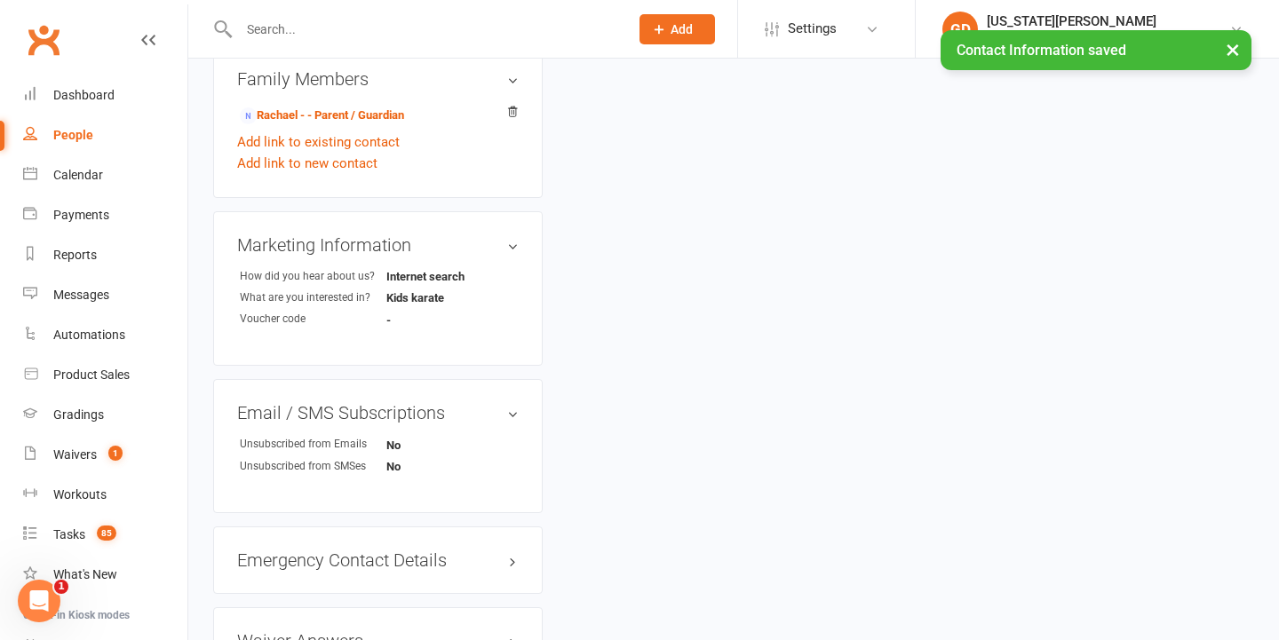
drag, startPoint x: 353, startPoint y: 116, endPoint x: 353, endPoint y: 139, distance: 23.1
click at [353, 116] on link "Rachael - - Parent / Guardian" at bounding box center [322, 116] width 164 height 19
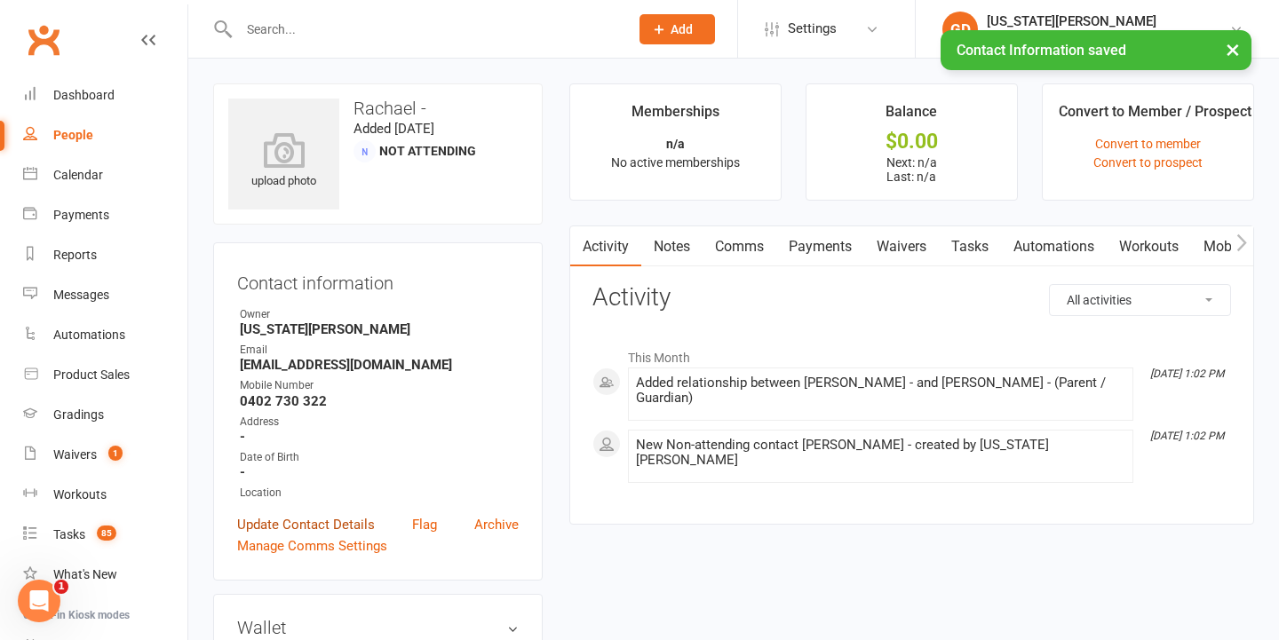
click at [287, 525] on link "Update Contact Details" at bounding box center [306, 524] width 138 height 21
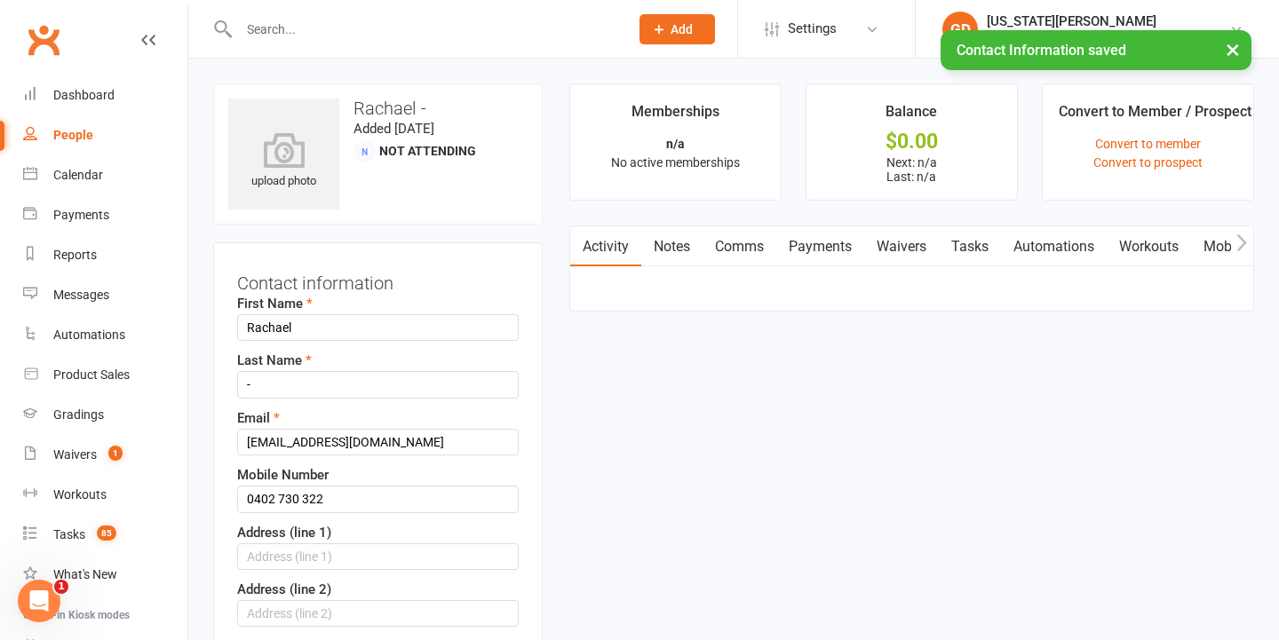
scroll to position [83, 0]
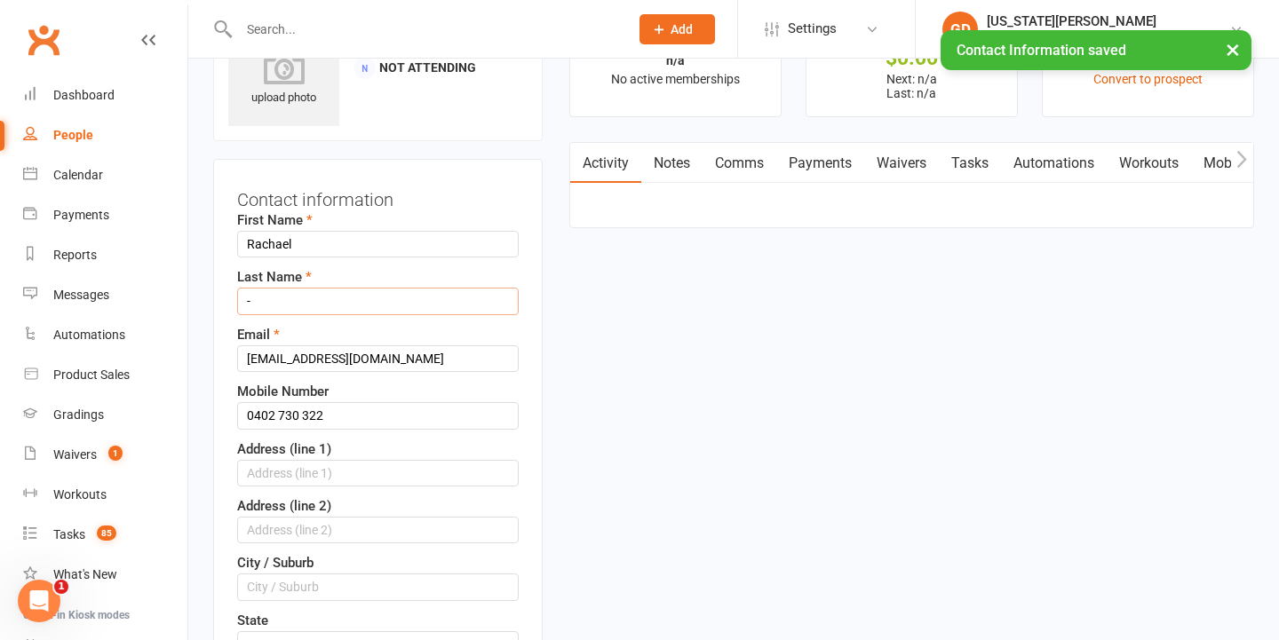
click at [319, 300] on input "-" at bounding box center [378, 301] width 282 height 27
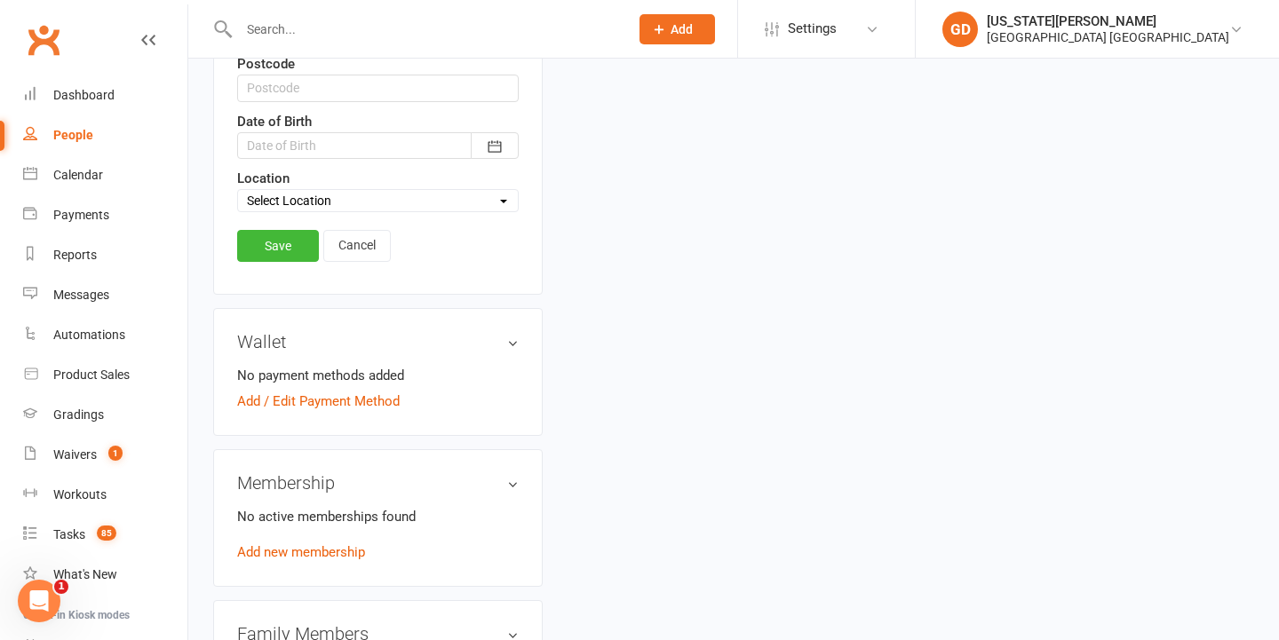
scroll to position [844, 0]
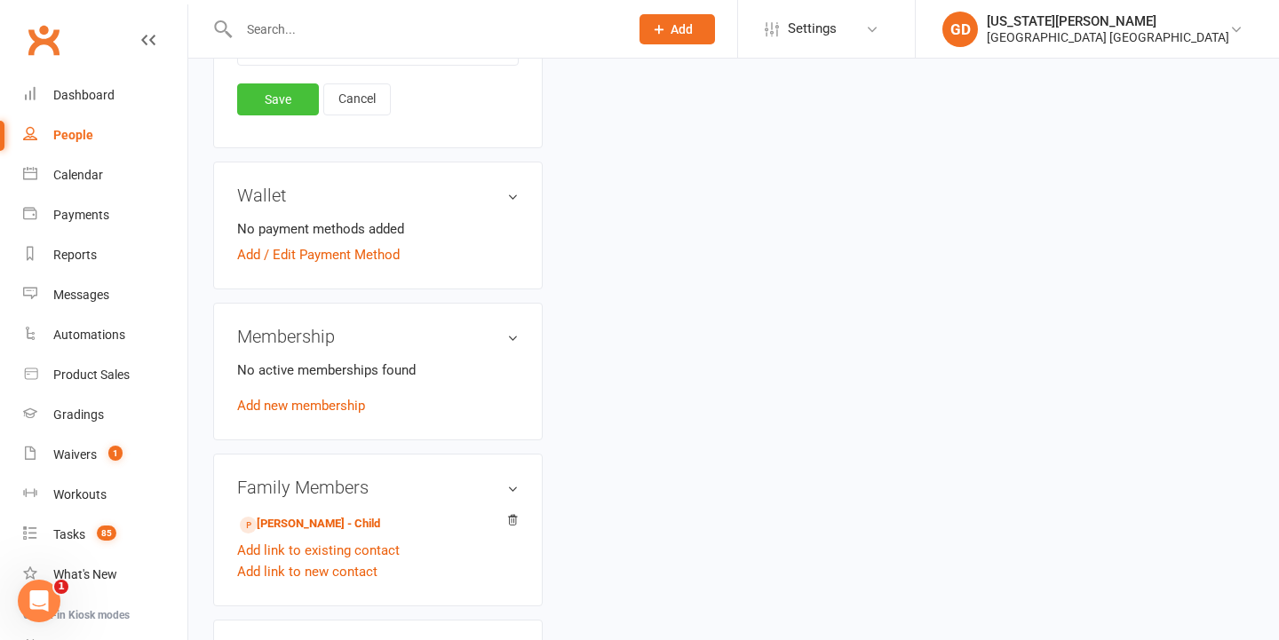
type input "Fisher"
click at [293, 101] on link "Save" at bounding box center [278, 99] width 82 height 32
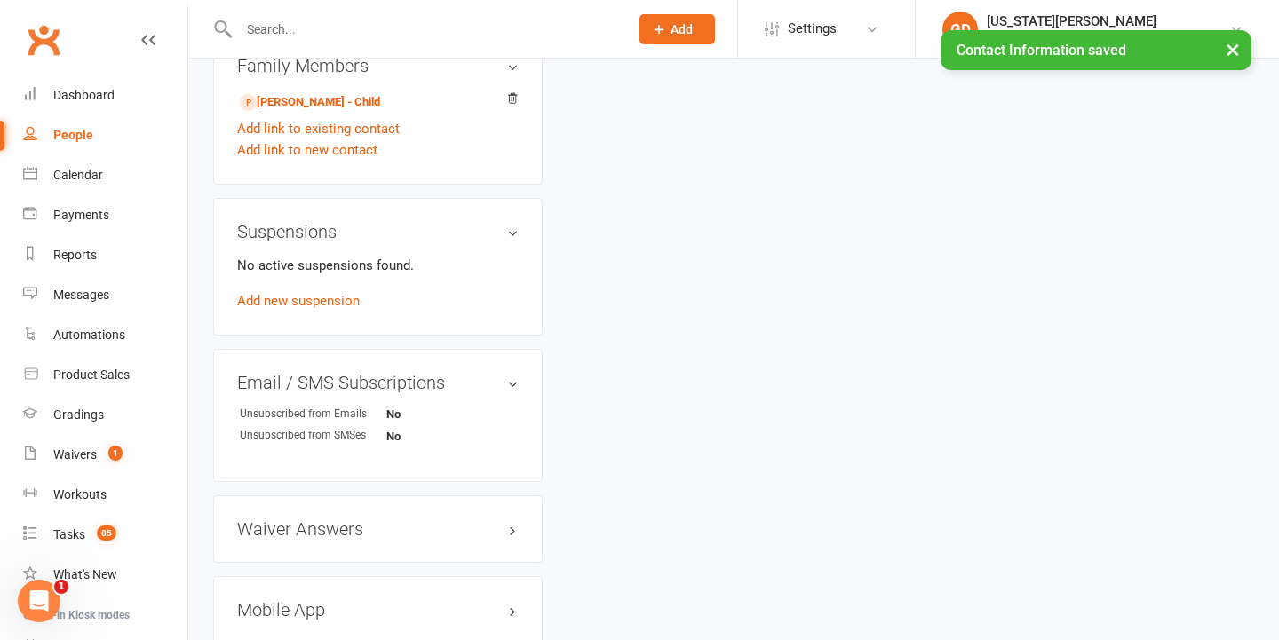
scroll to position [856, 0]
click at [337, 99] on link "Hugo Fisher - Child" at bounding box center [310, 100] width 140 height 19
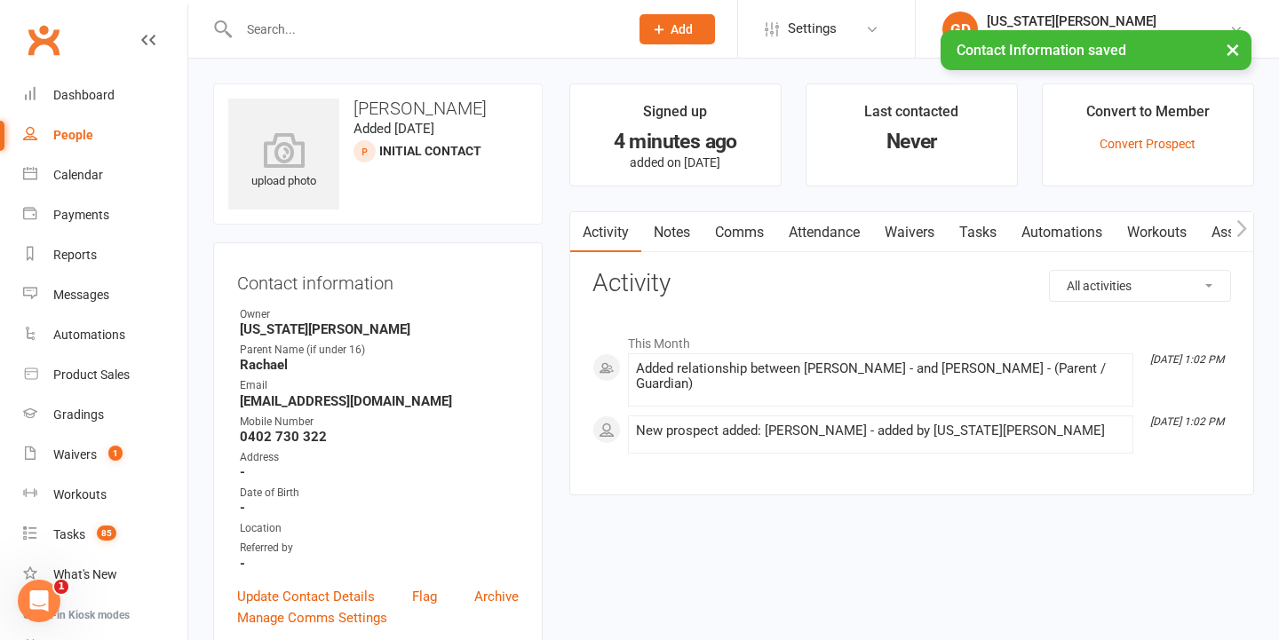
click at [739, 253] on div "Activity Notes Comms Attendance Waivers Tasks Automations Workouts Assessments …" at bounding box center [911, 353] width 685 height 285
click at [741, 223] on link "Comms" at bounding box center [740, 232] width 74 height 41
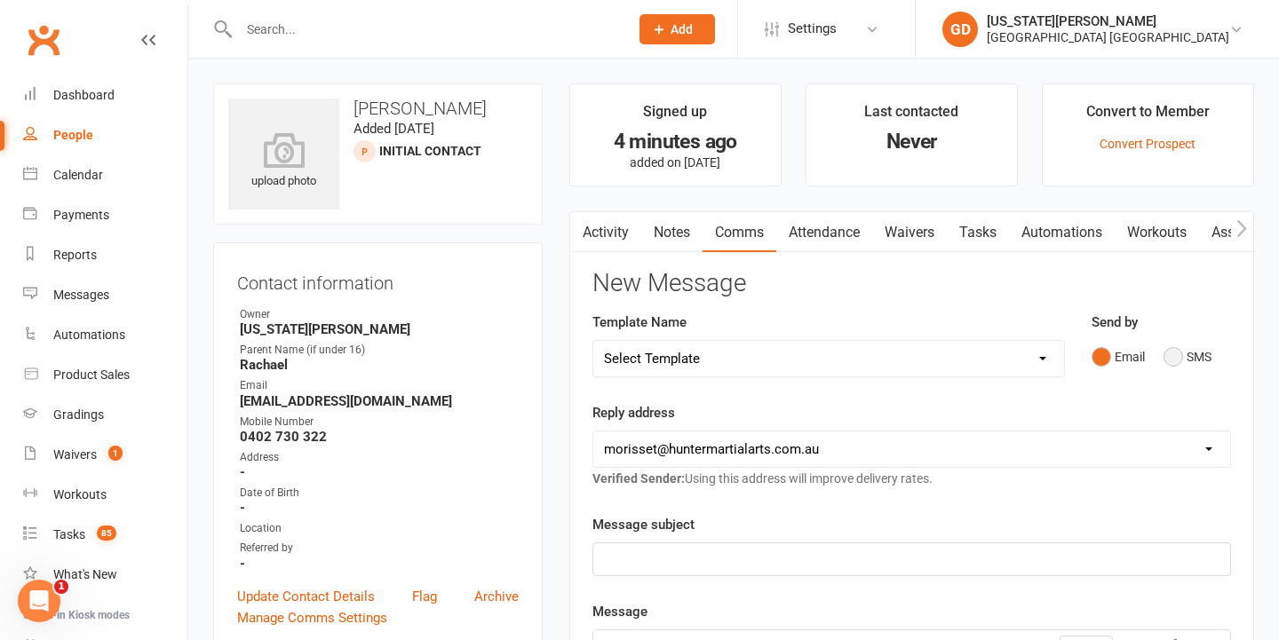
click at [1168, 354] on button "SMS" at bounding box center [1187, 357] width 48 height 34
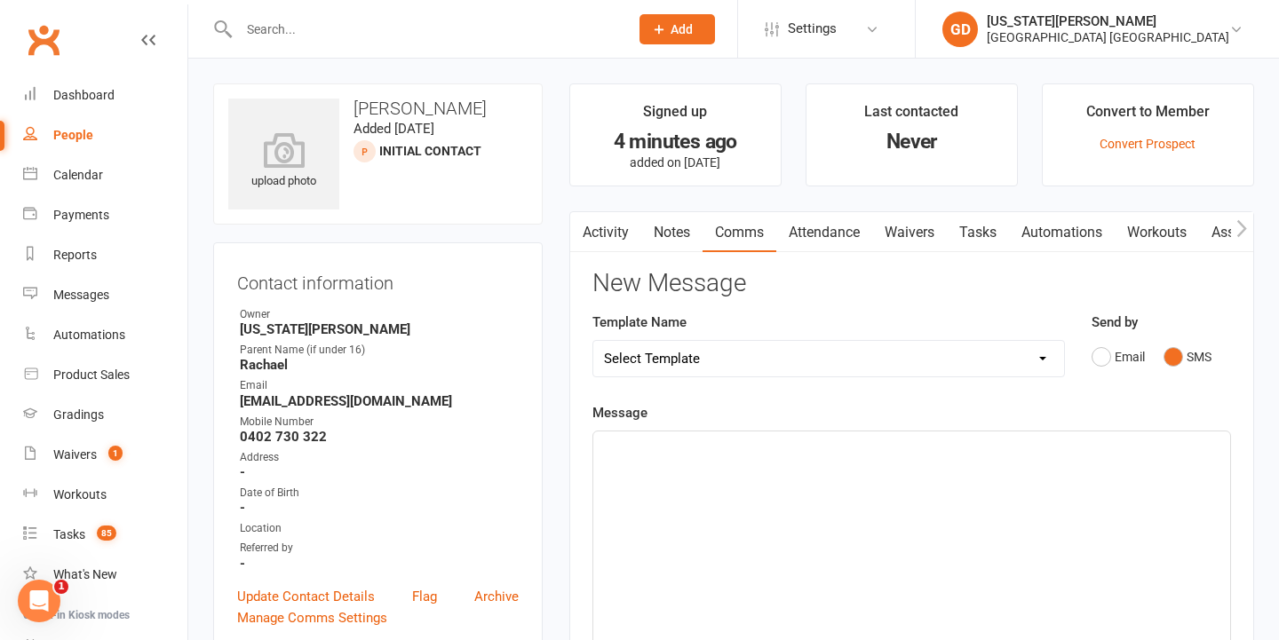
click at [858, 513] on div "﻿" at bounding box center [911, 565] width 637 height 266
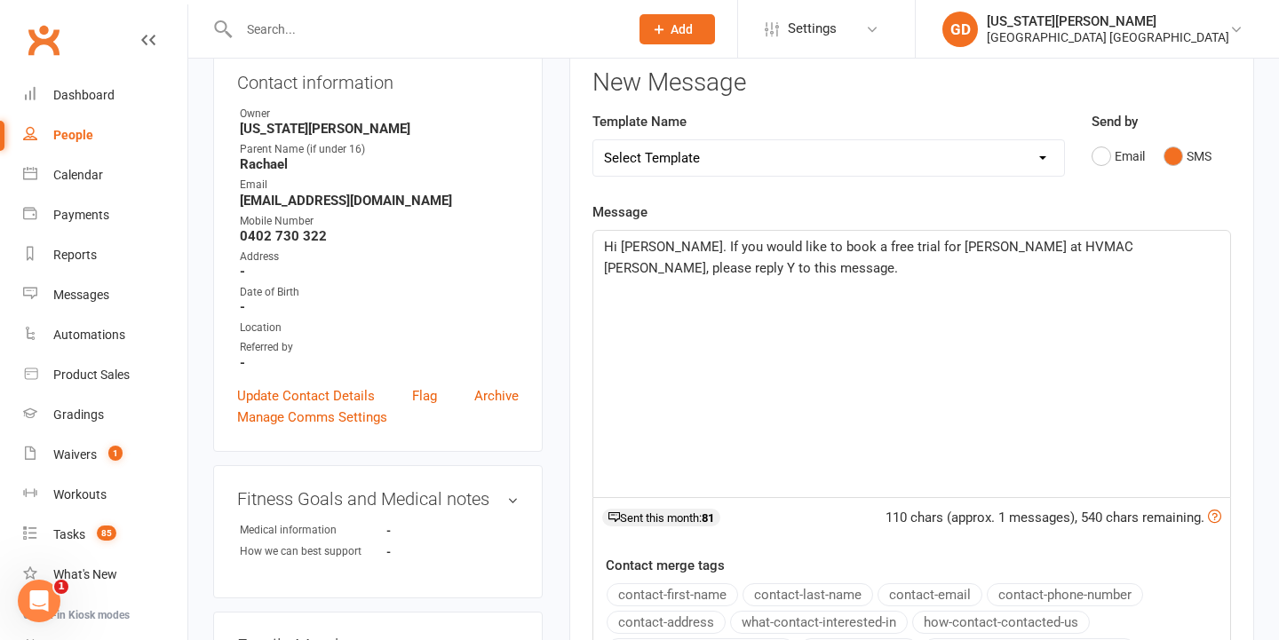
scroll to position [204, 0]
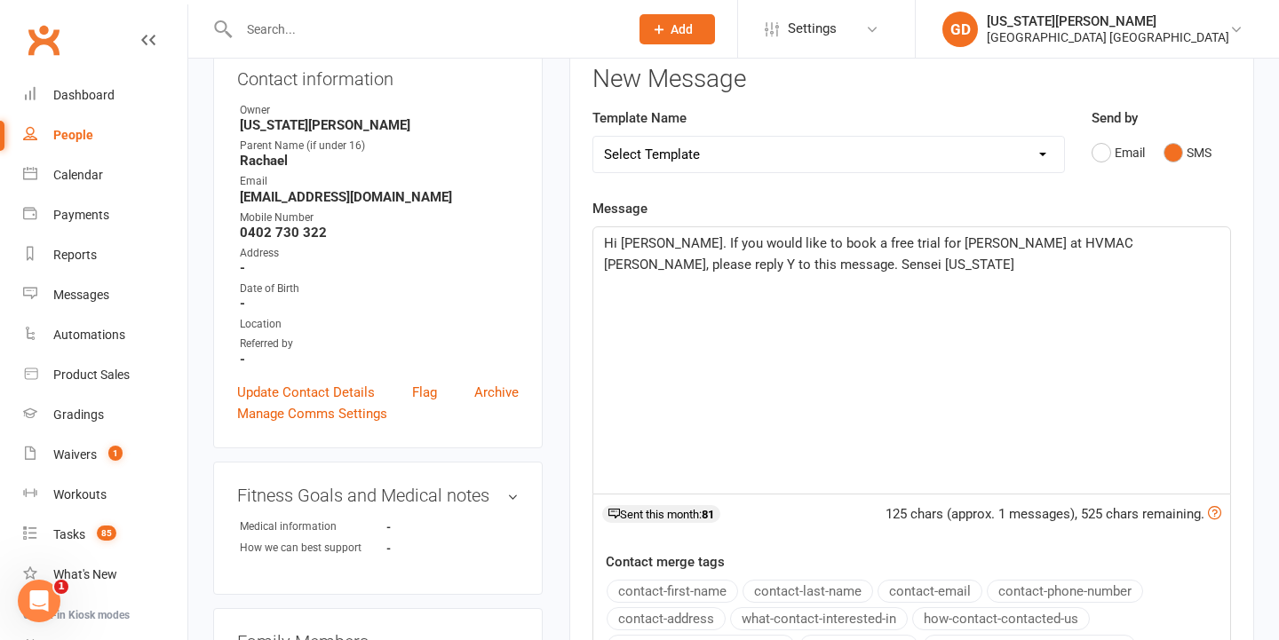
click at [662, 264] on span "Hi Rachael. If you would like to book a free trial for Hugo at HVMAC Morisset, …" at bounding box center [870, 253] width 533 height 37
click at [790, 267] on p "Hi Rachael. If you would like to book a free trial for Hugo at HVMAC Morisset, …" at bounding box center [911, 254] width 615 height 43
click at [1132, 239] on span "Hi Rachael. If you would like to book a free trial for Hugo at HVMAC Morisset, …" at bounding box center [870, 253] width 533 height 37
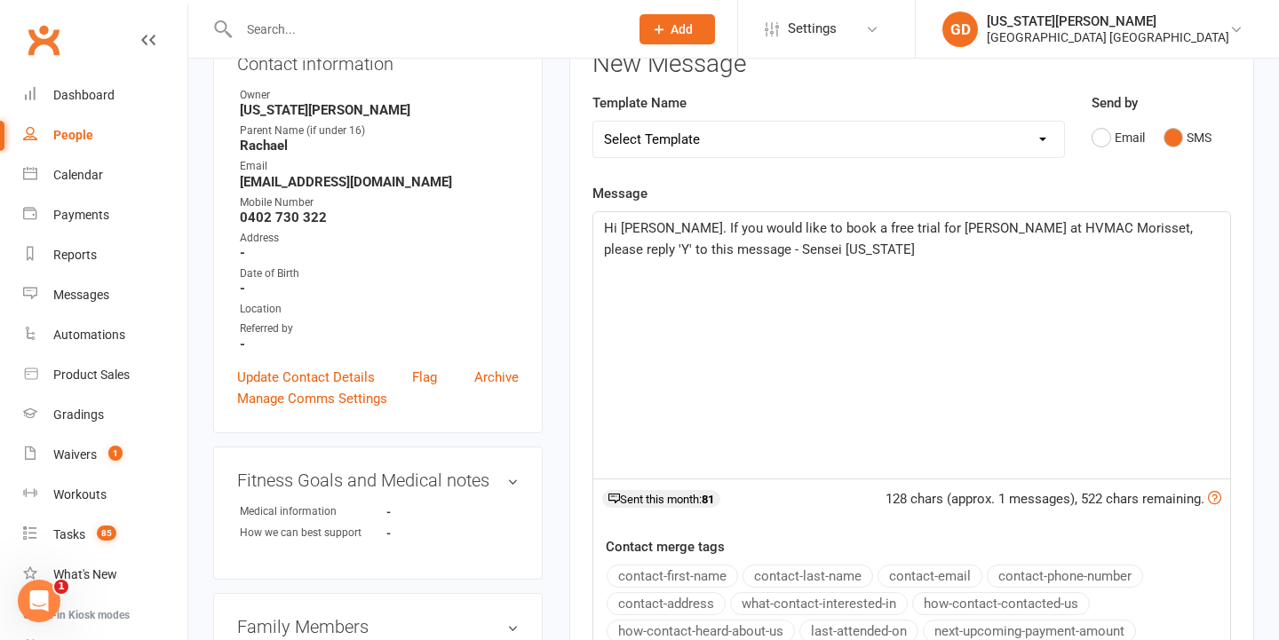
scroll to position [226, 0]
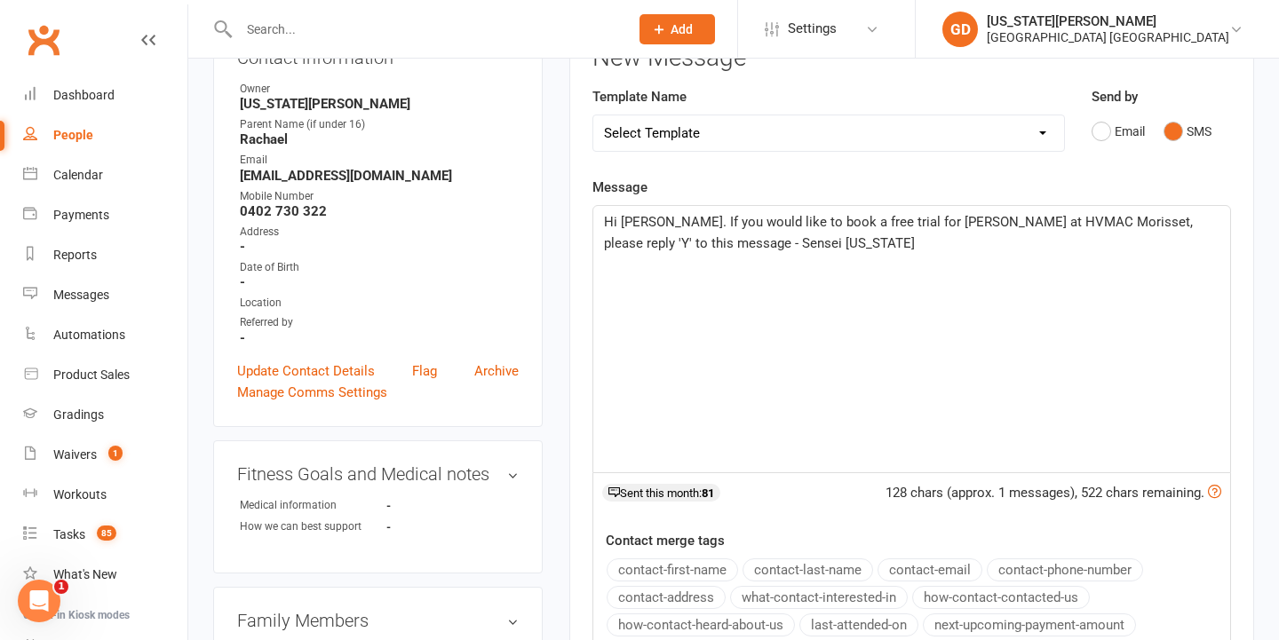
click at [662, 242] on span "Hi Rachael. If you would like to book a free trial for Hugo at HVMAC Morisset, …" at bounding box center [900, 232] width 592 height 37
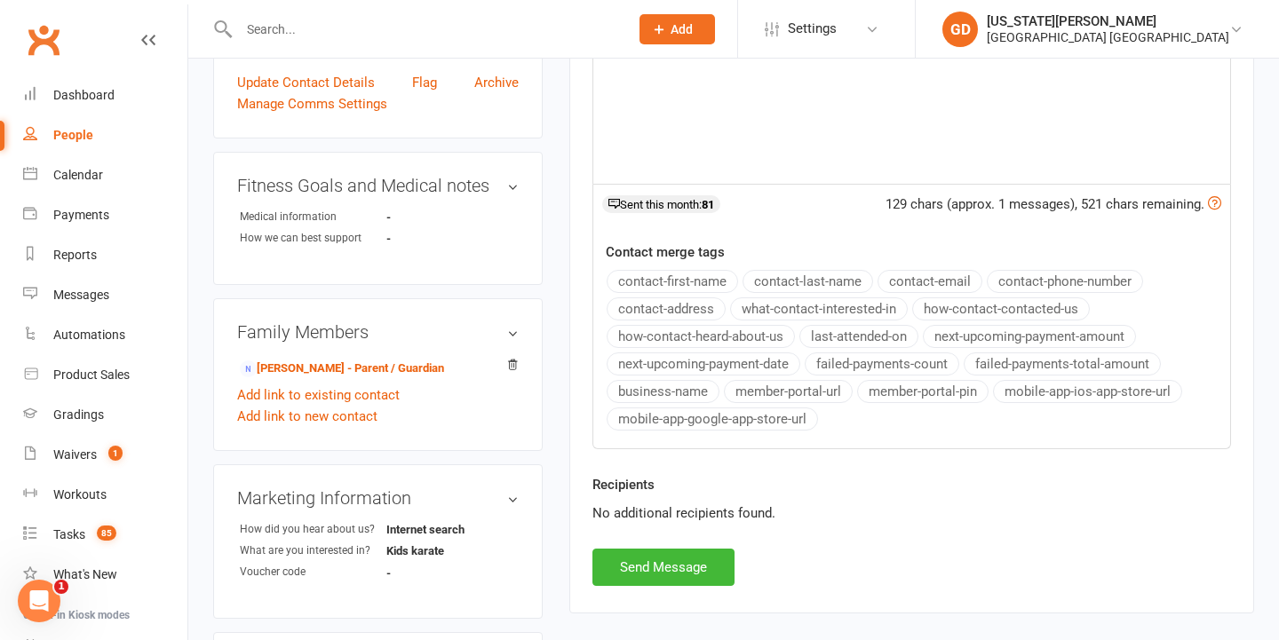
scroll to position [577, 0]
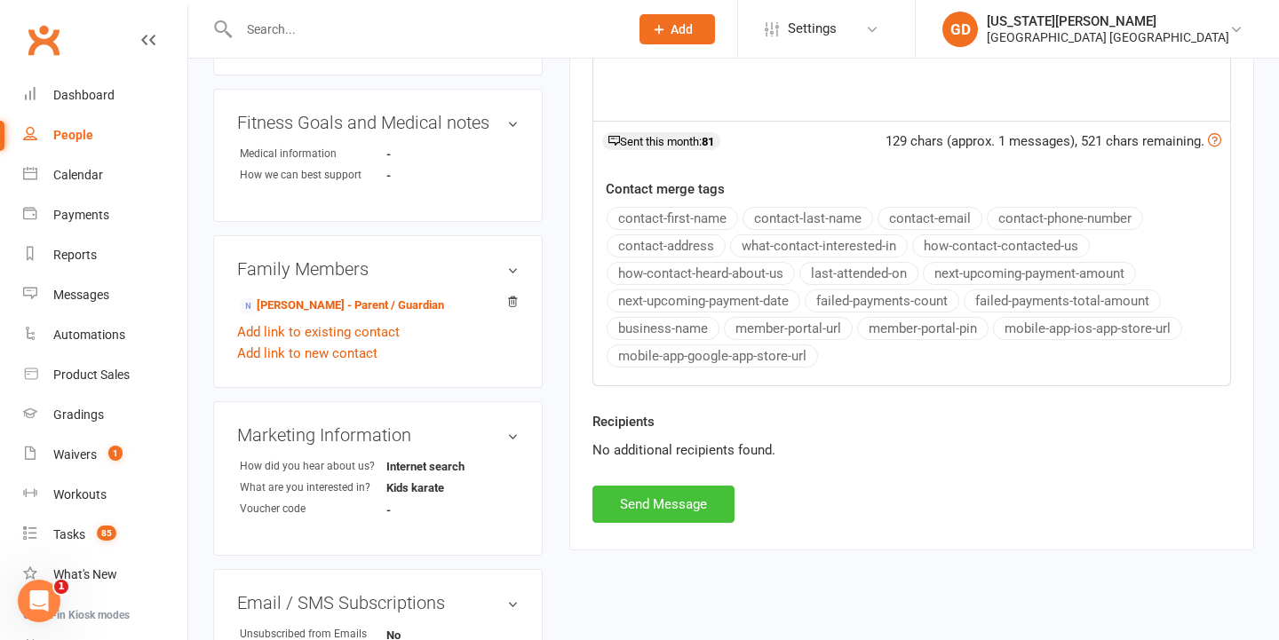
click at [671, 513] on button "Send Message" at bounding box center [663, 504] width 142 height 37
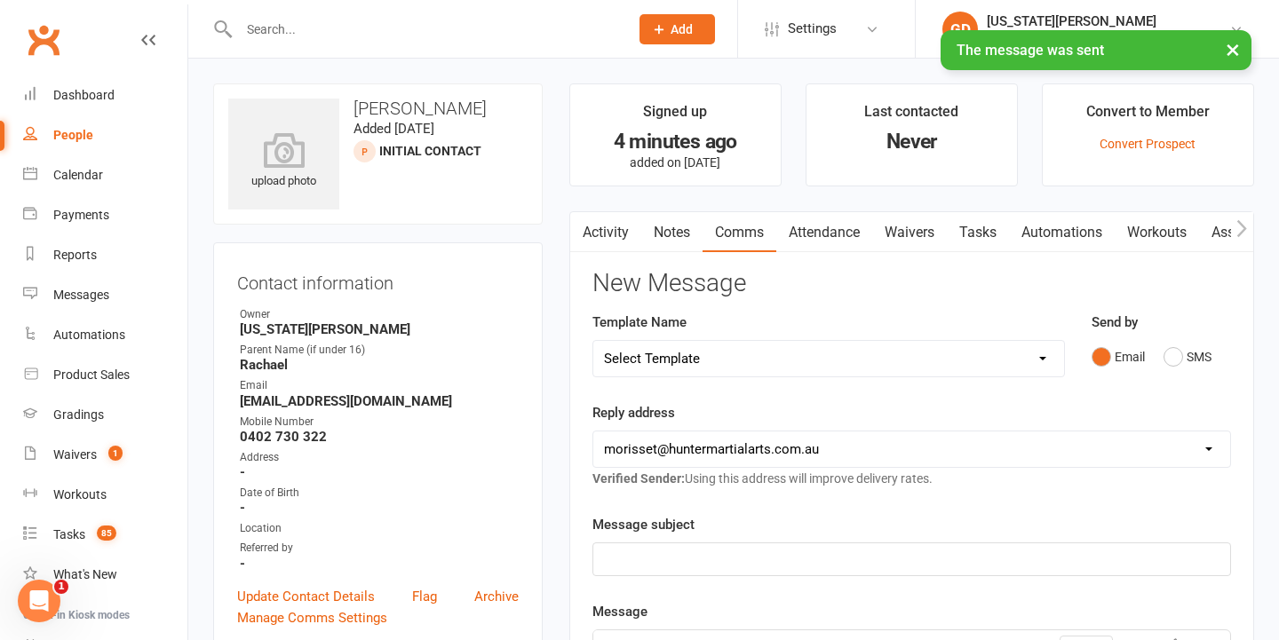
scroll to position [0, 0]
click at [683, 566] on p "﻿" at bounding box center [911, 559] width 615 height 21
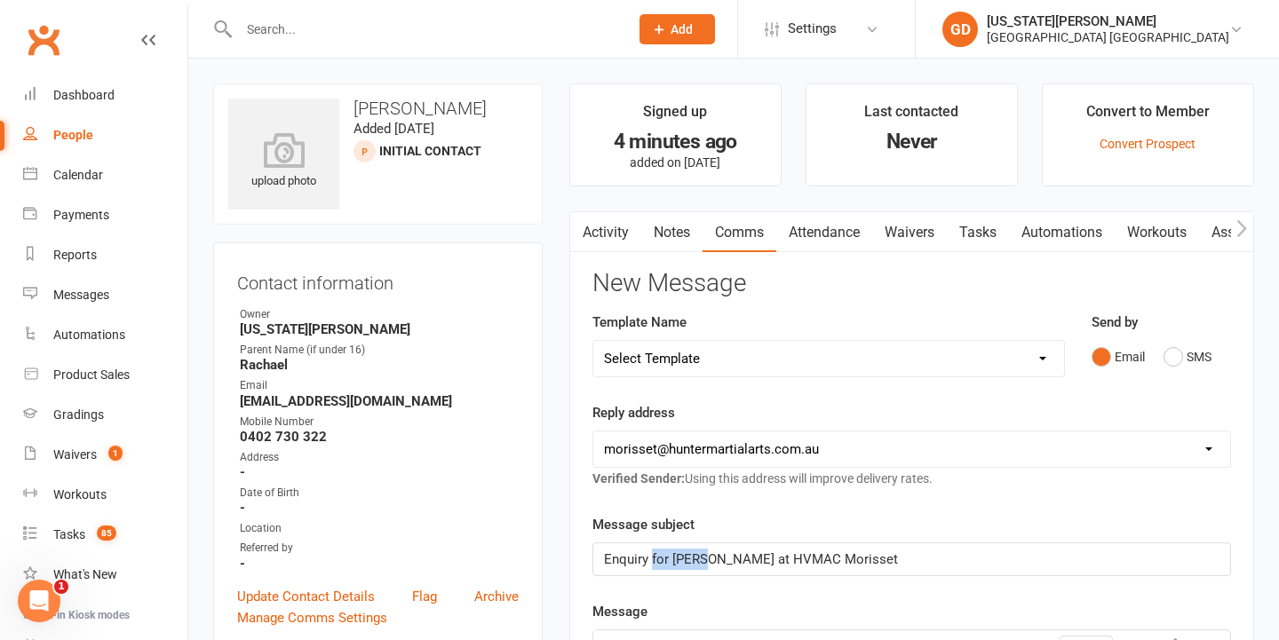
drag, startPoint x: 706, startPoint y: 558, endPoint x: 650, endPoint y: 560, distance: 56.0
click at [650, 560] on span "Enquiry for Hugo at HVMAC Morisset" at bounding box center [751, 560] width 294 height 16
click at [782, 555] on p "Enquiry at HVMAC Morisset" at bounding box center [911, 559] width 615 height 21
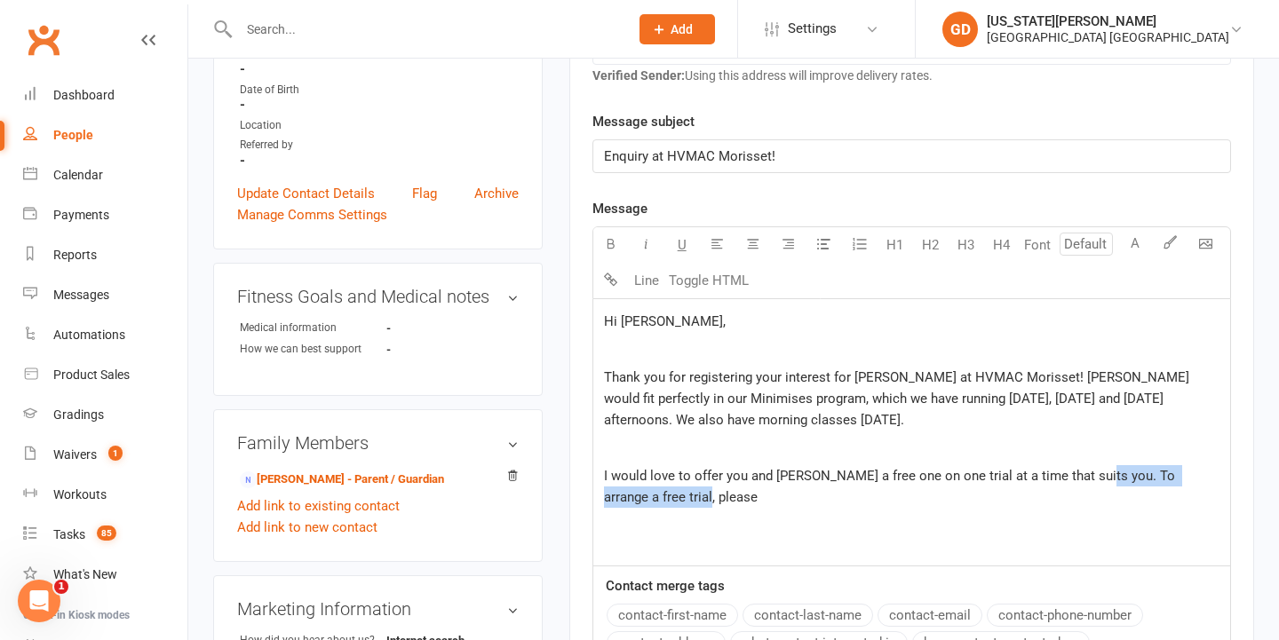
drag, startPoint x: 1087, startPoint y: 472, endPoint x: 1108, endPoint y: 533, distance: 63.8
click at [1108, 533] on div "Hi Rachael, ﻿ Thank you for registering your interest for Hugo at HVMAC Morisse…" at bounding box center [911, 432] width 637 height 266
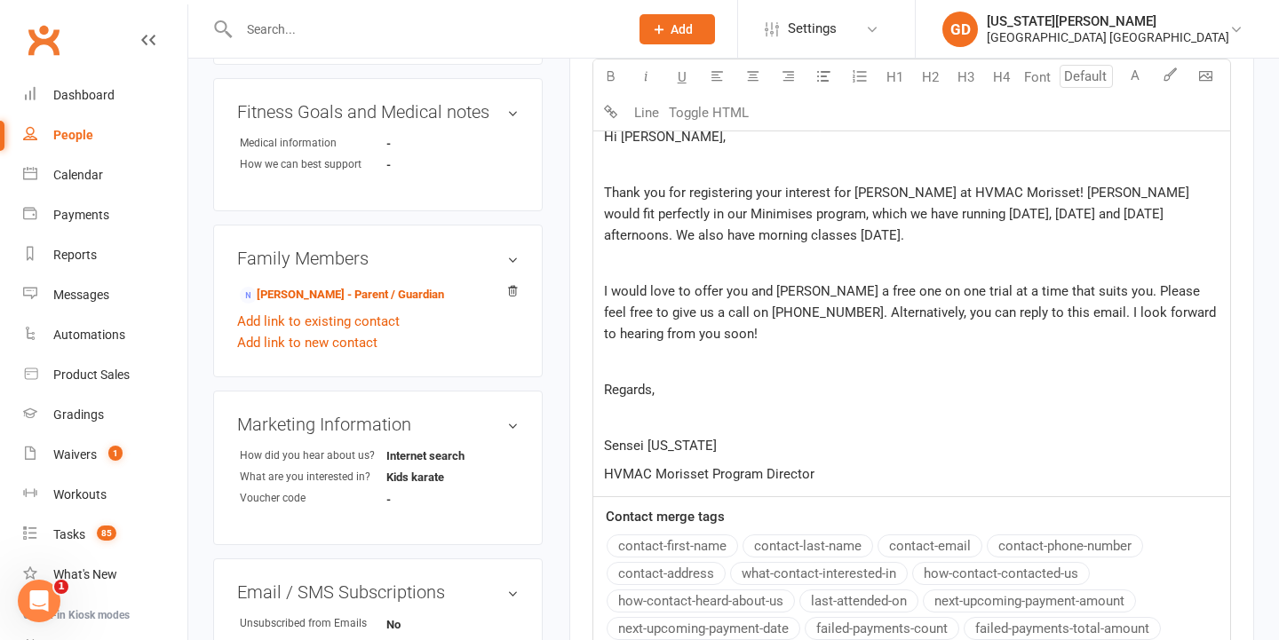
scroll to position [539, 1]
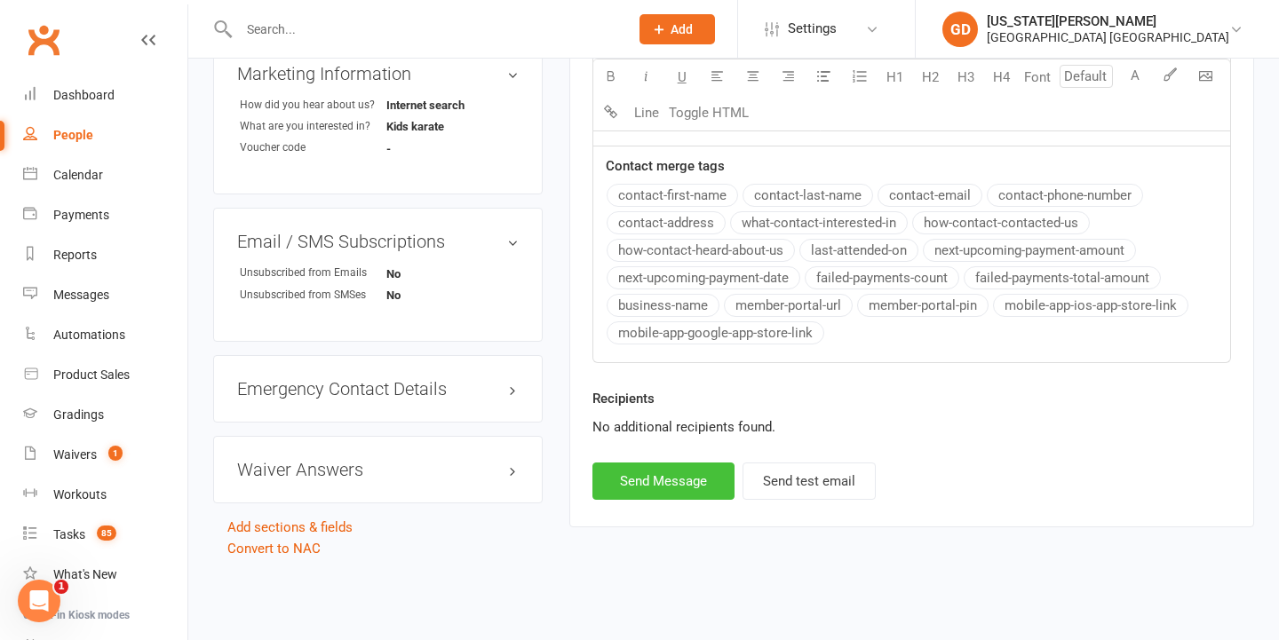
click at [670, 466] on button "Send Message" at bounding box center [663, 481] width 142 height 37
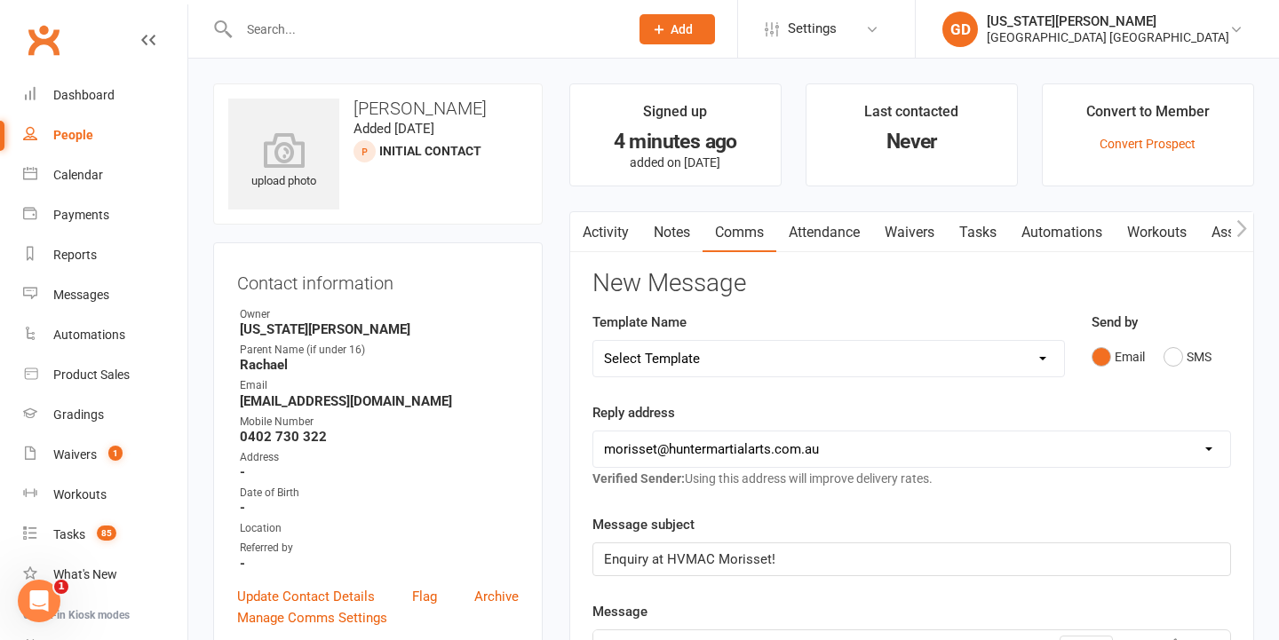
scroll to position [0, 0]
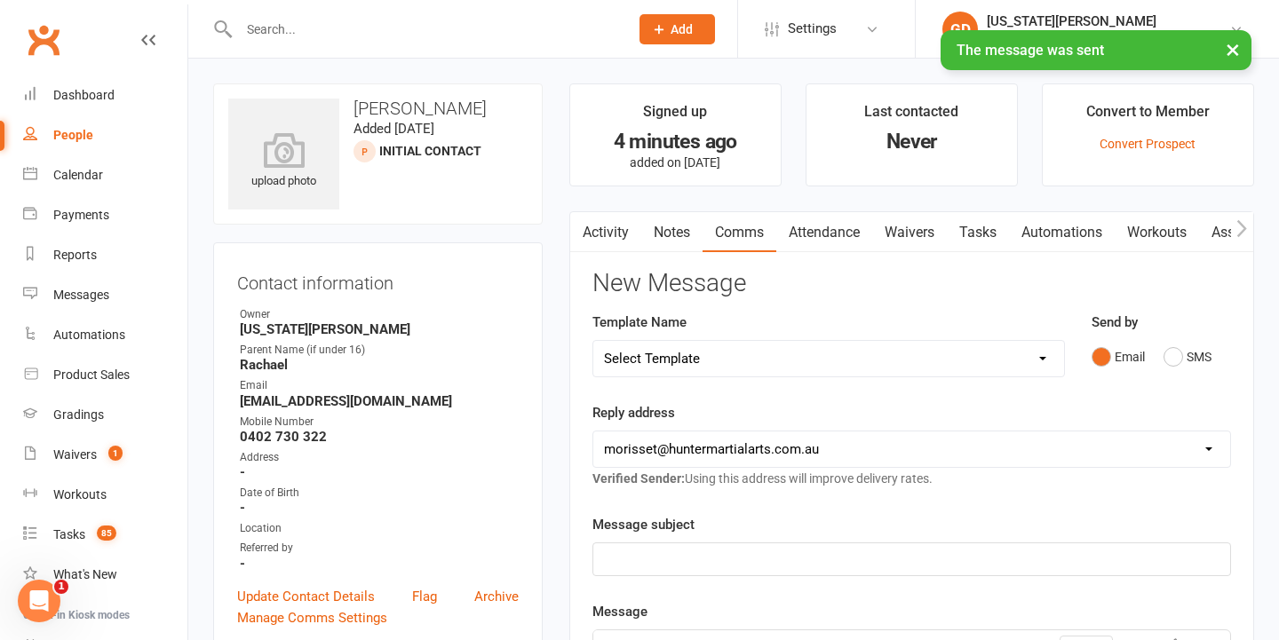
drag, startPoint x: 679, startPoint y: 242, endPoint x: 1044, endPoint y: 261, distance: 366.4
click at [679, 242] on link "Notes" at bounding box center [671, 232] width 61 height 41
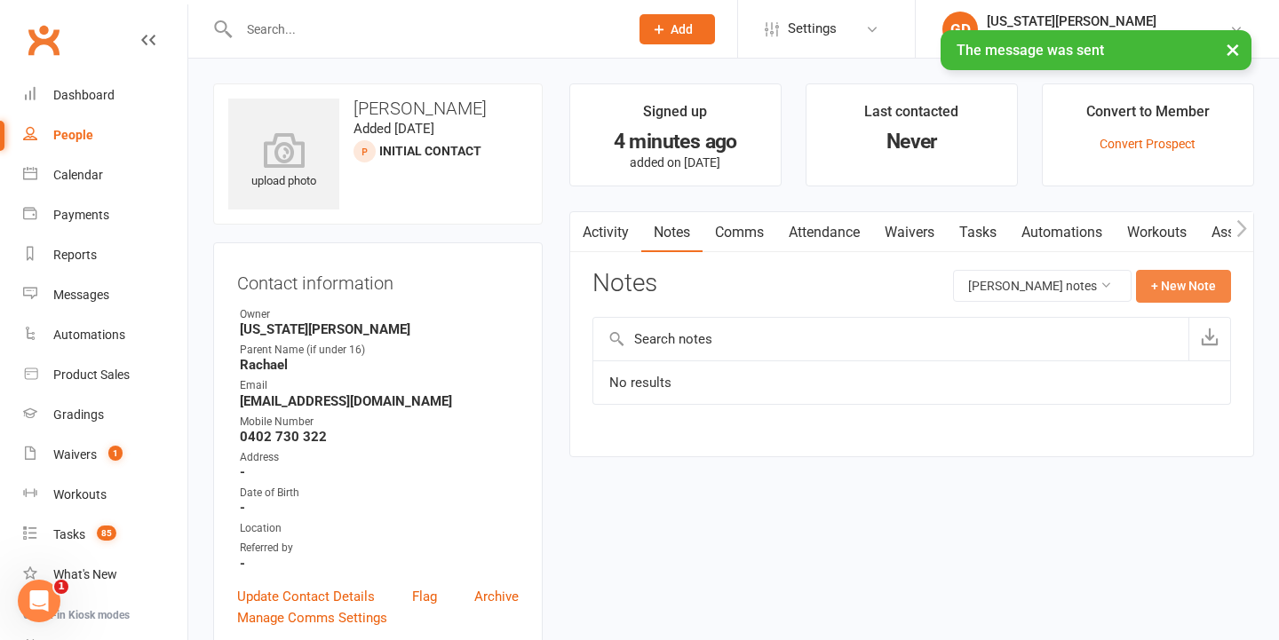
click at [1194, 292] on button "+ New Note" at bounding box center [1183, 286] width 95 height 32
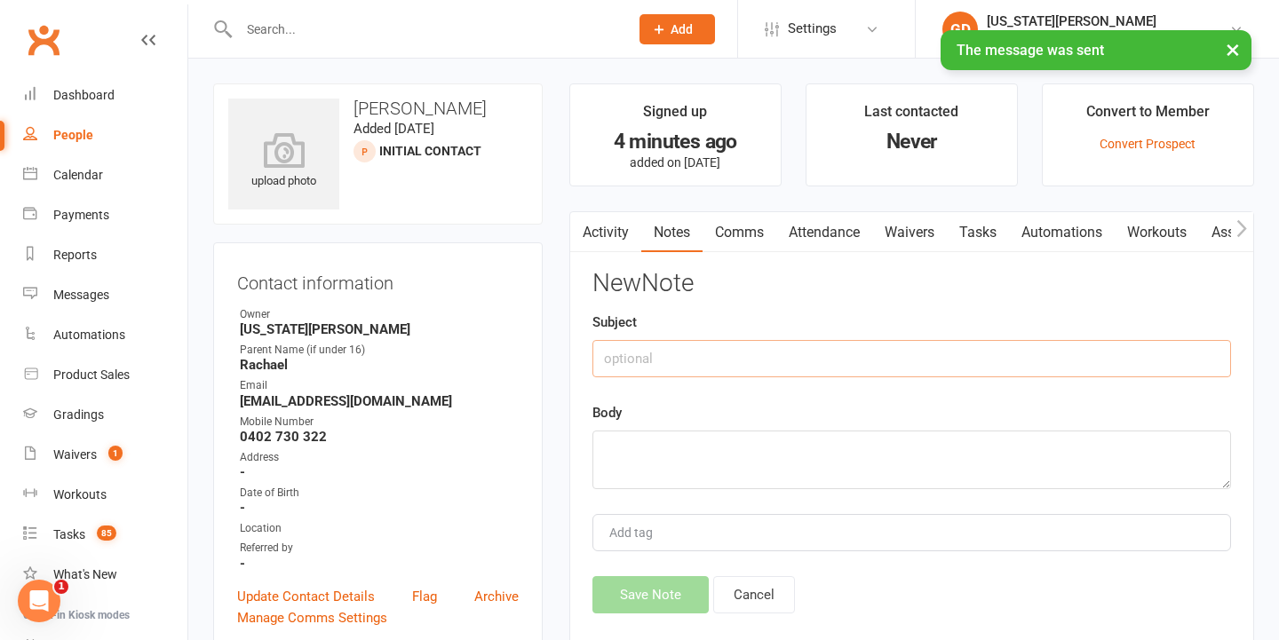
click at [828, 356] on input "text" at bounding box center [911, 358] width 639 height 37
type input "Enquiry"
type textarea "S"
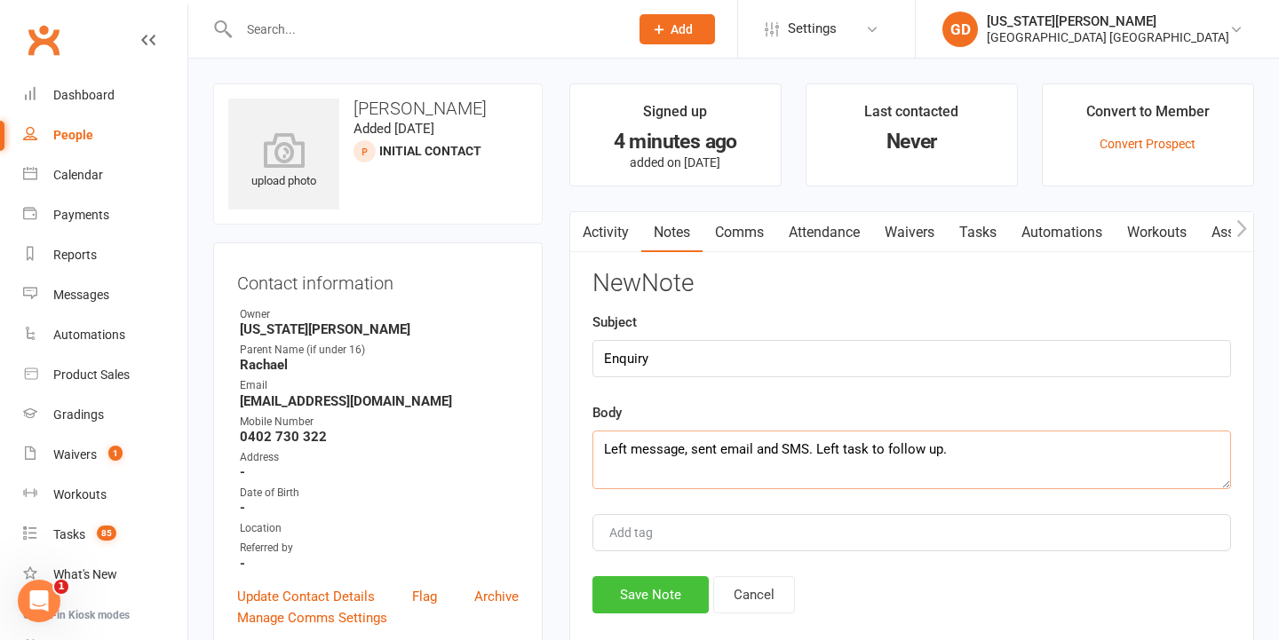
type textarea "Left message, sent email and SMS. Left task to follow up."
click at [647, 577] on button "Save Note" at bounding box center [650, 594] width 116 height 37
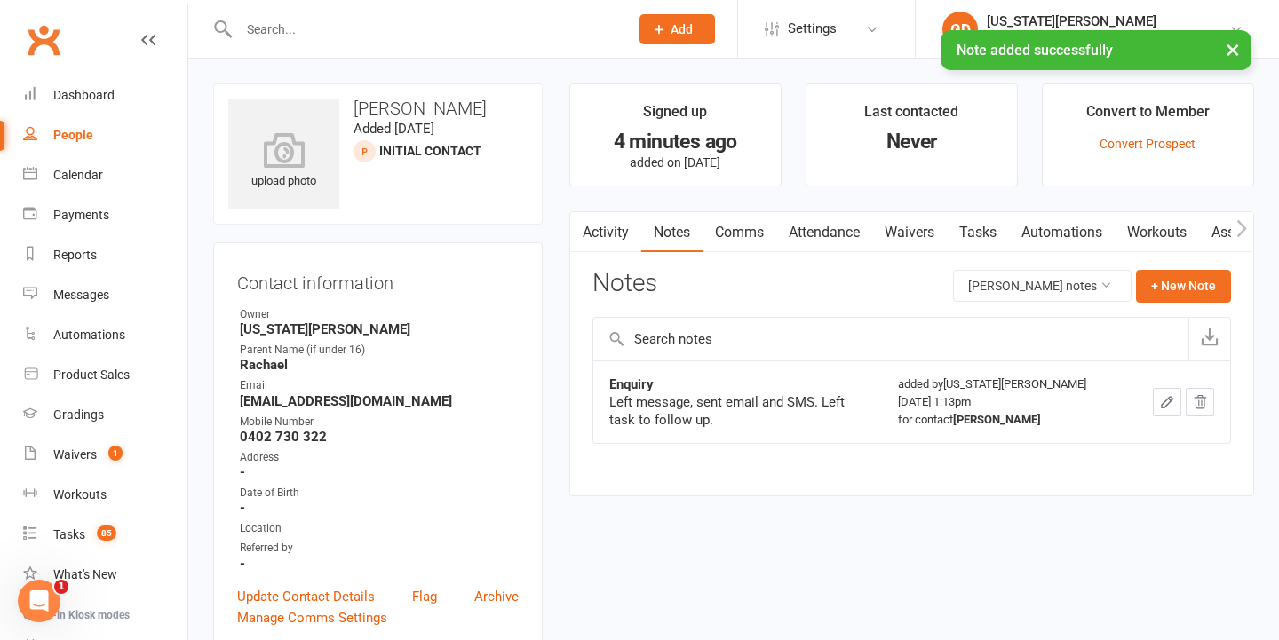
click at [966, 235] on link "Tasks" at bounding box center [978, 232] width 62 height 41
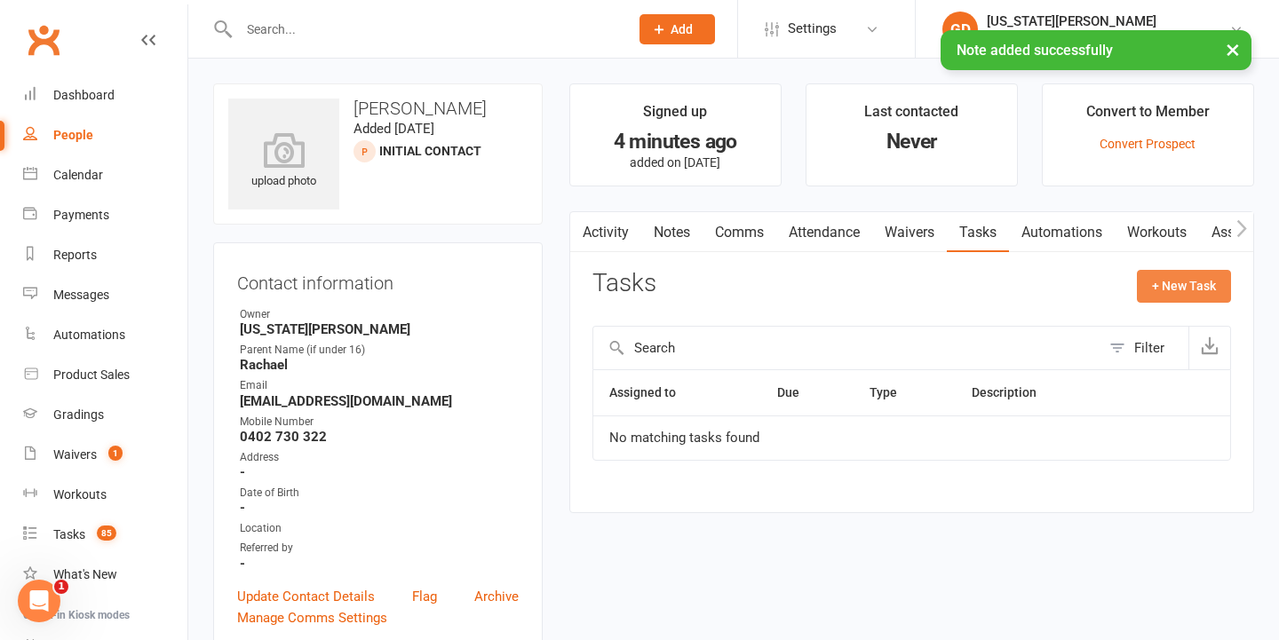
click at [1155, 282] on button "+ New Task" at bounding box center [1184, 286] width 94 height 32
select select "48620"
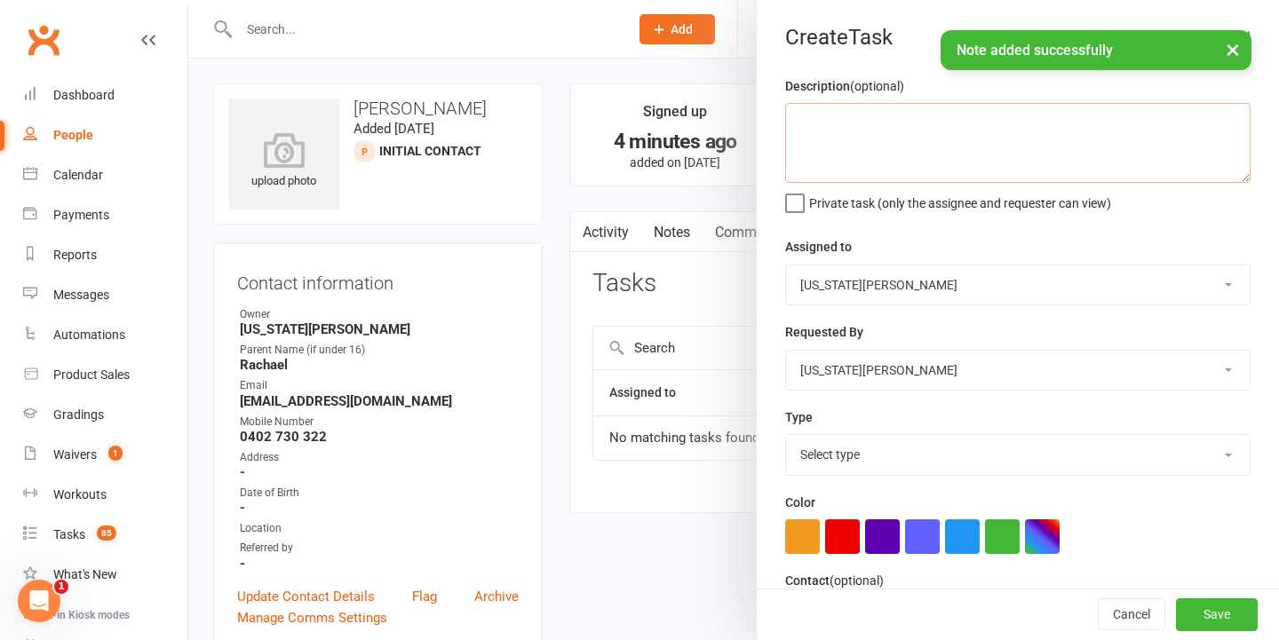
click at [913, 168] on textarea at bounding box center [1017, 143] width 465 height 80
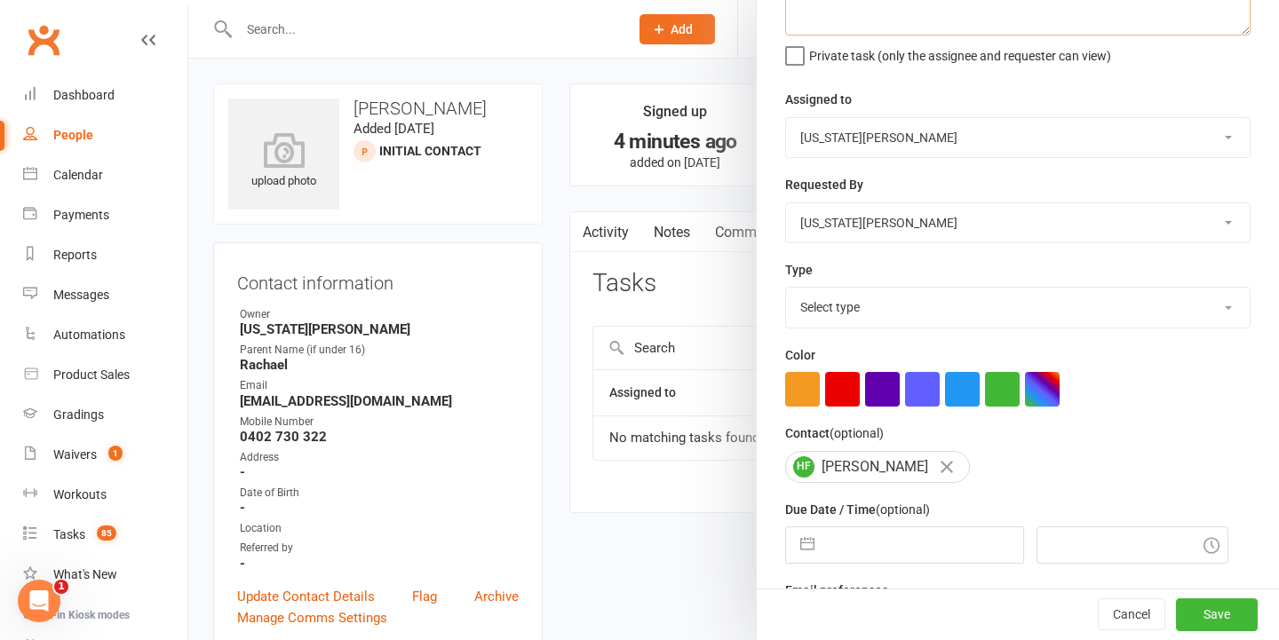
scroll to position [162, 0]
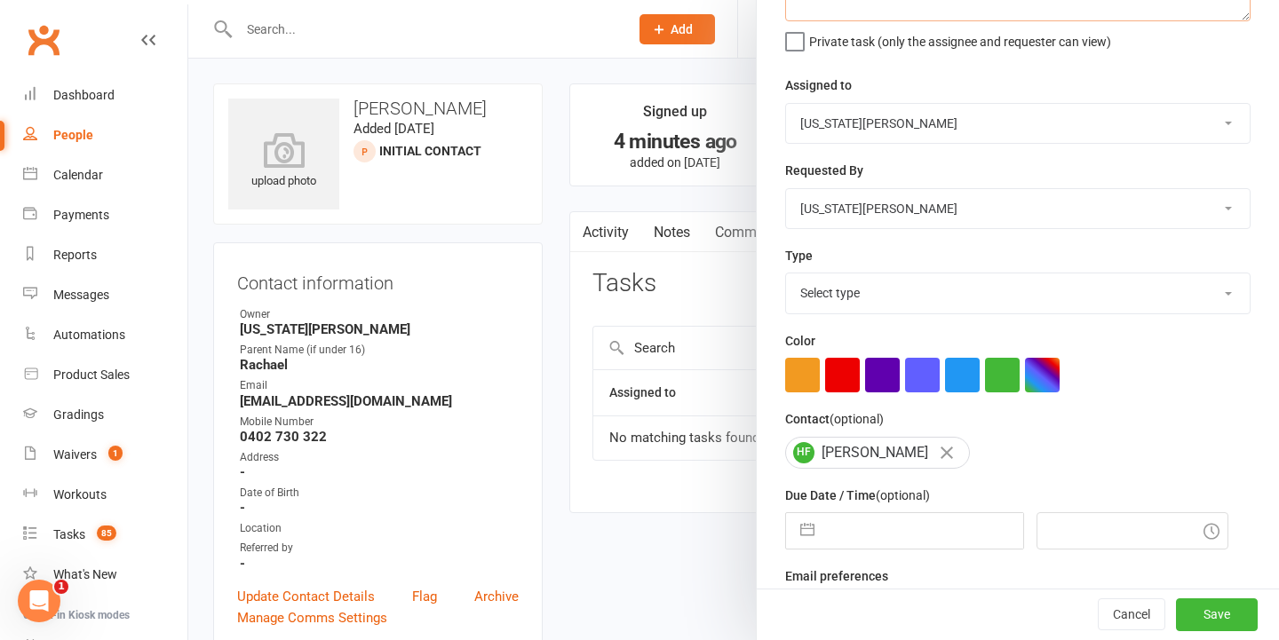
type textarea "Follow up"
select select "18411"
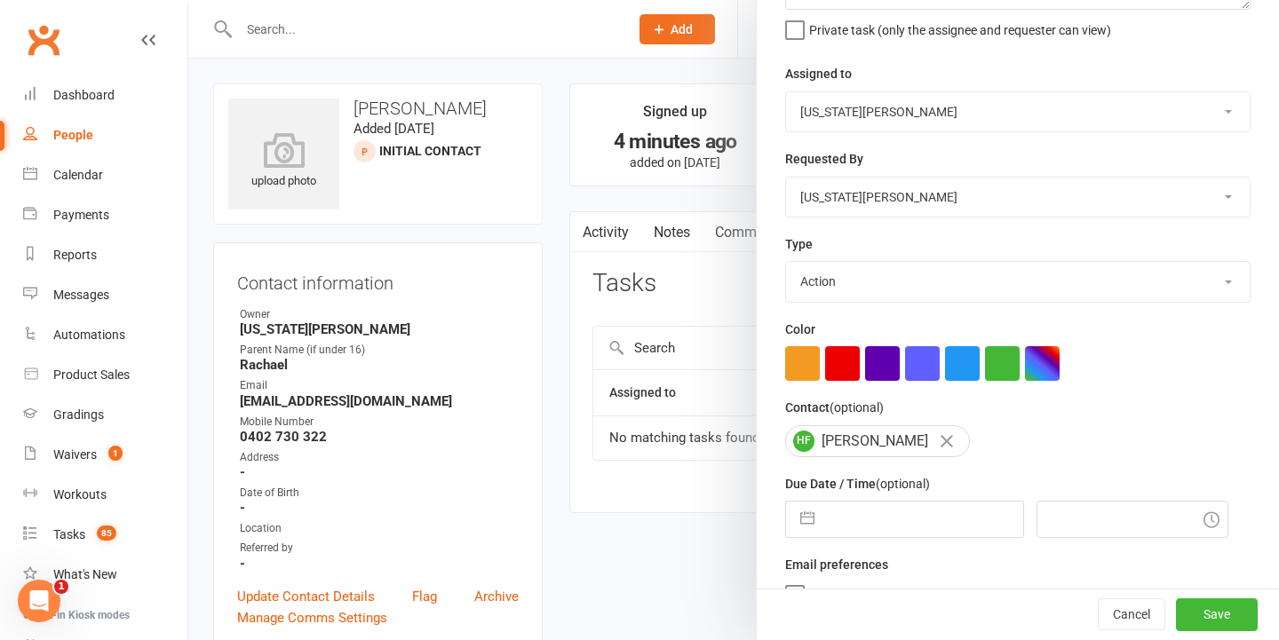
select select "6"
select select "2025"
select select "7"
select select "2025"
select select "8"
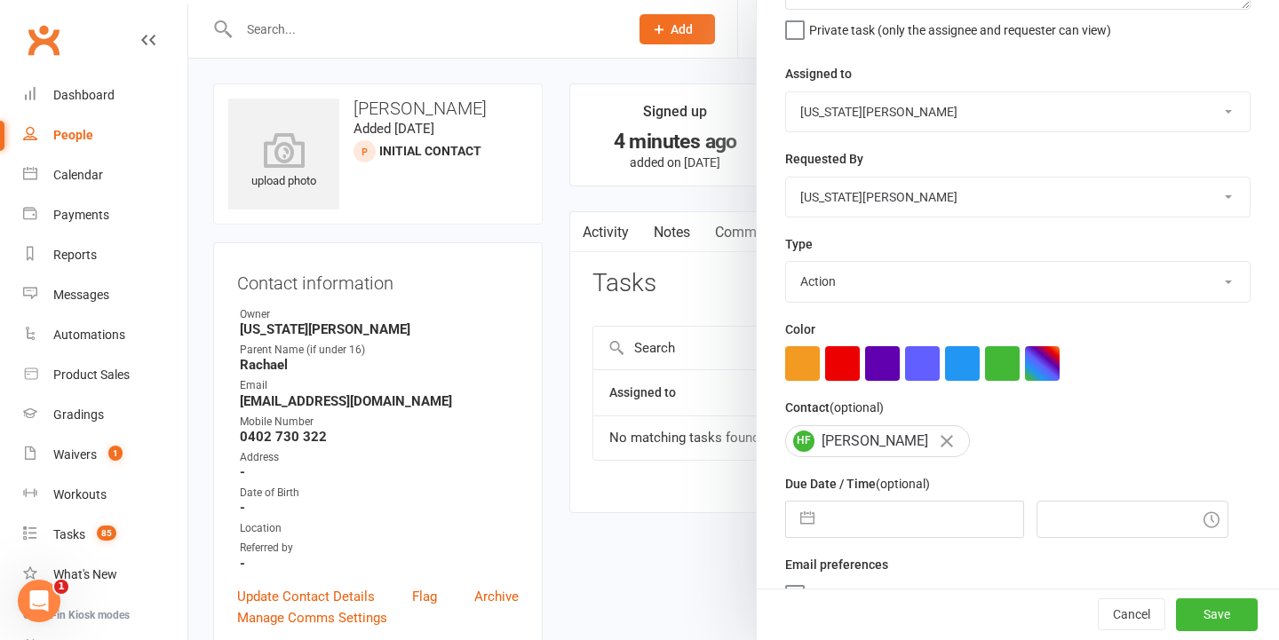
select select "2025"
click at [862, 516] on input "text" at bounding box center [923, 520] width 200 height 36
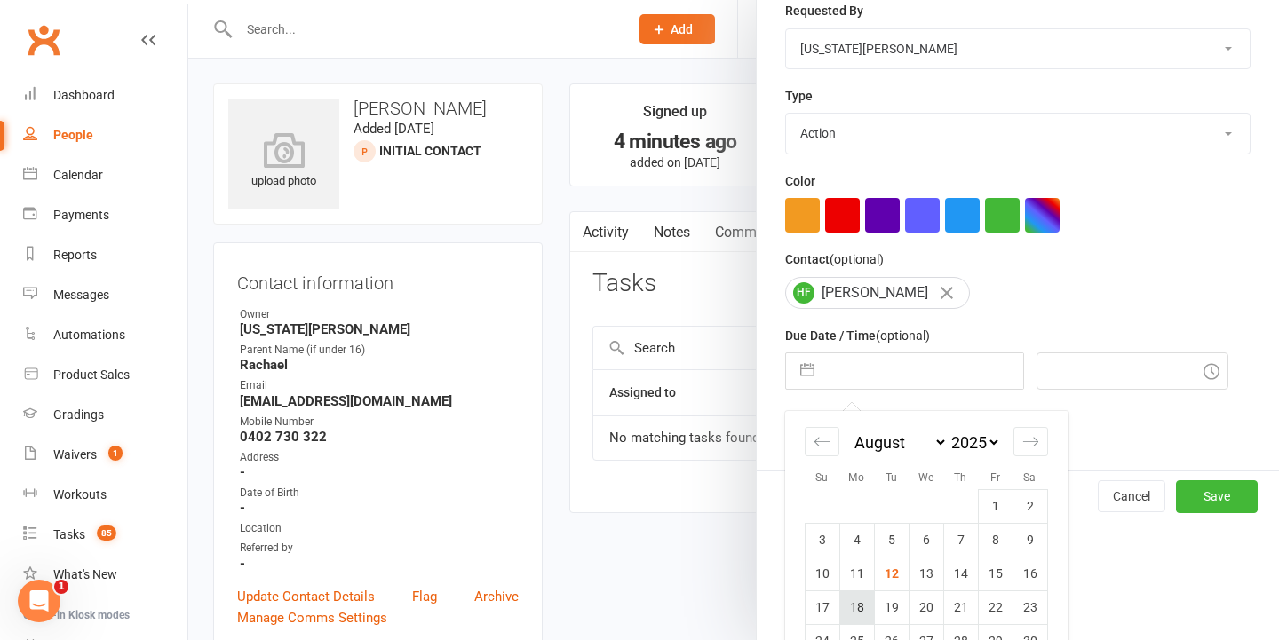
click at [859, 608] on td "18" at bounding box center [856, 608] width 35 height 34
type input "18 Aug 2025"
type input "1:15pm"
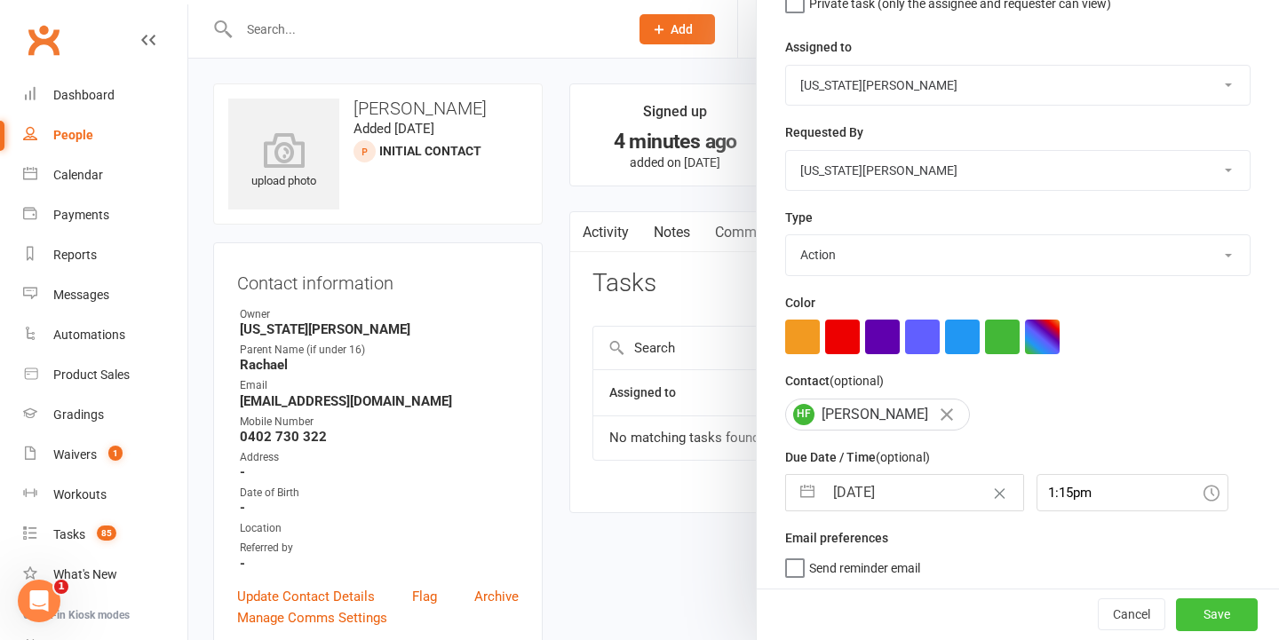
click at [1207, 607] on button "Save" at bounding box center [1217, 616] width 82 height 32
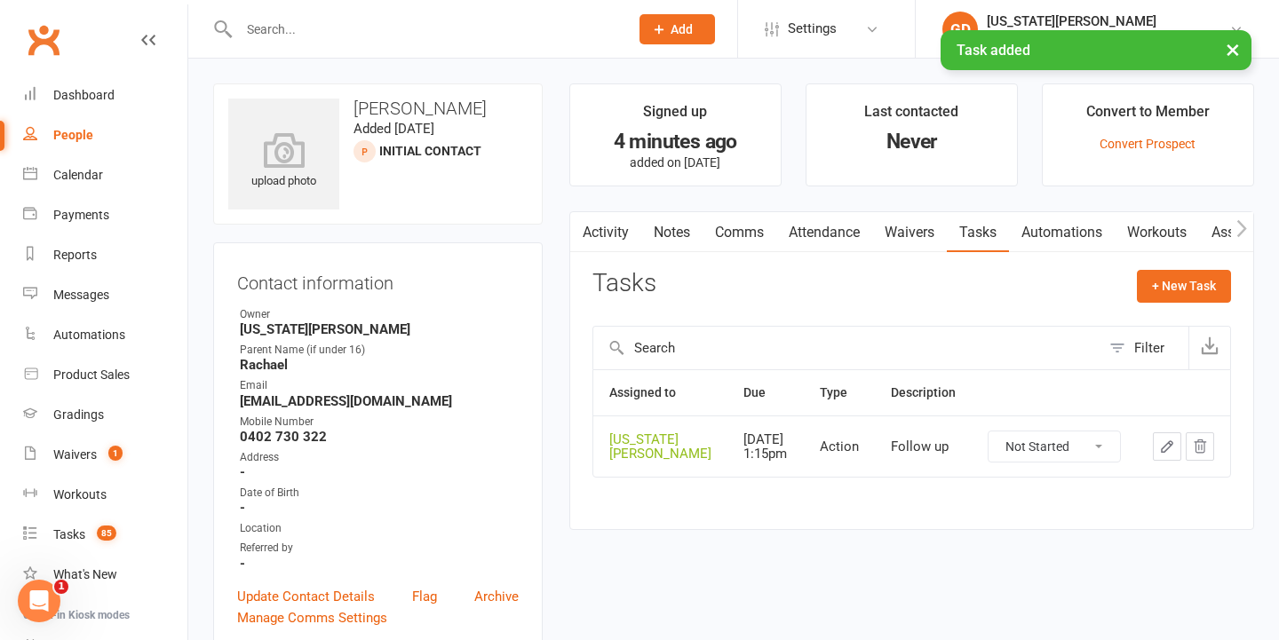
click at [289, 30] on div "× Task added" at bounding box center [628, 30] width 1256 height 0
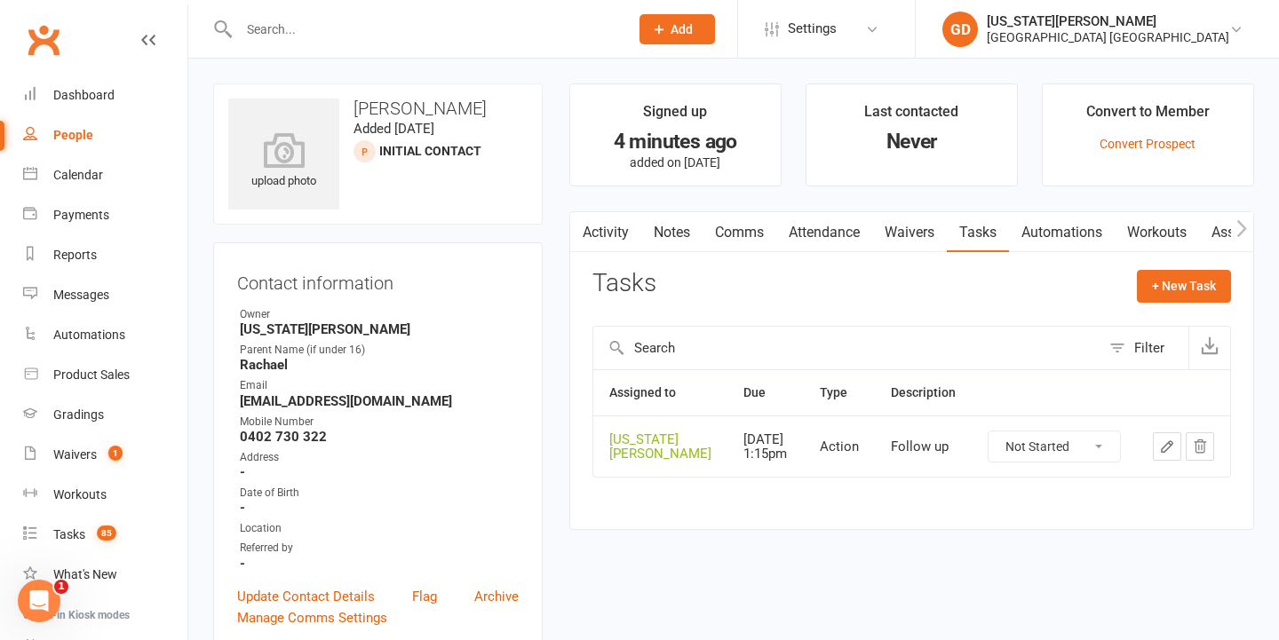
click at [289, 31] on input "text" at bounding box center [425, 29] width 383 height 25
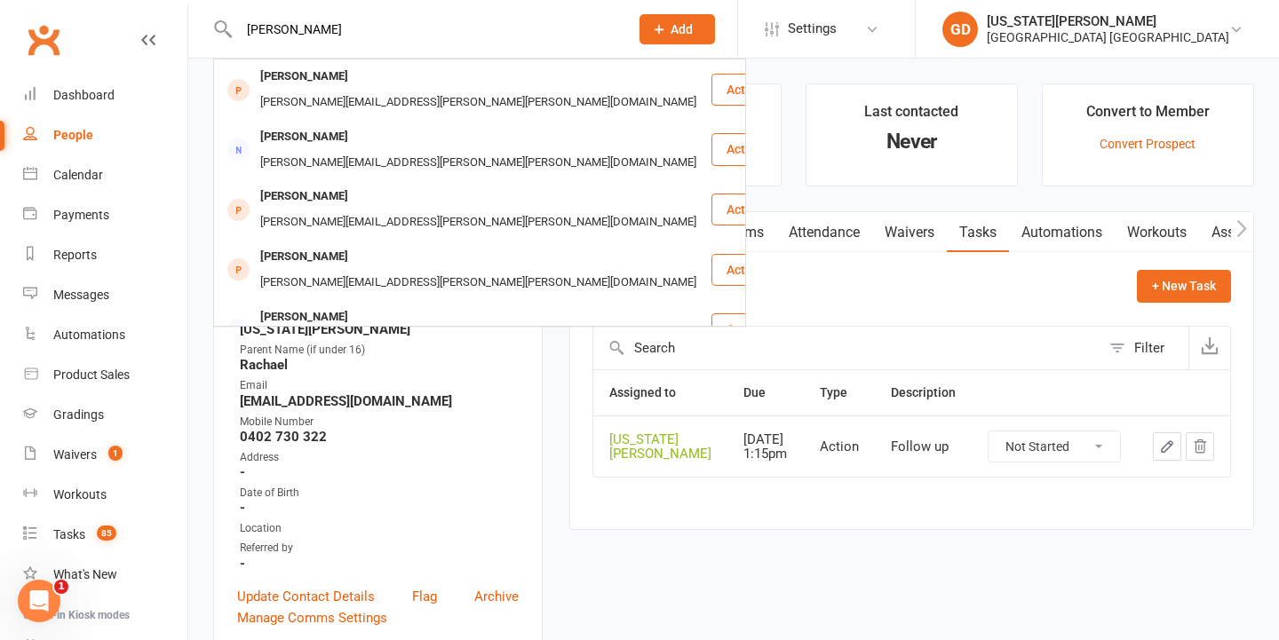
type input "Carlo Mckenzie"
drag, startPoint x: 291, startPoint y: 38, endPoint x: 259, endPoint y: 92, distance: 62.9
click at [259, 81] on div "Arlo McKenzie" at bounding box center [304, 77] width 99 height 26
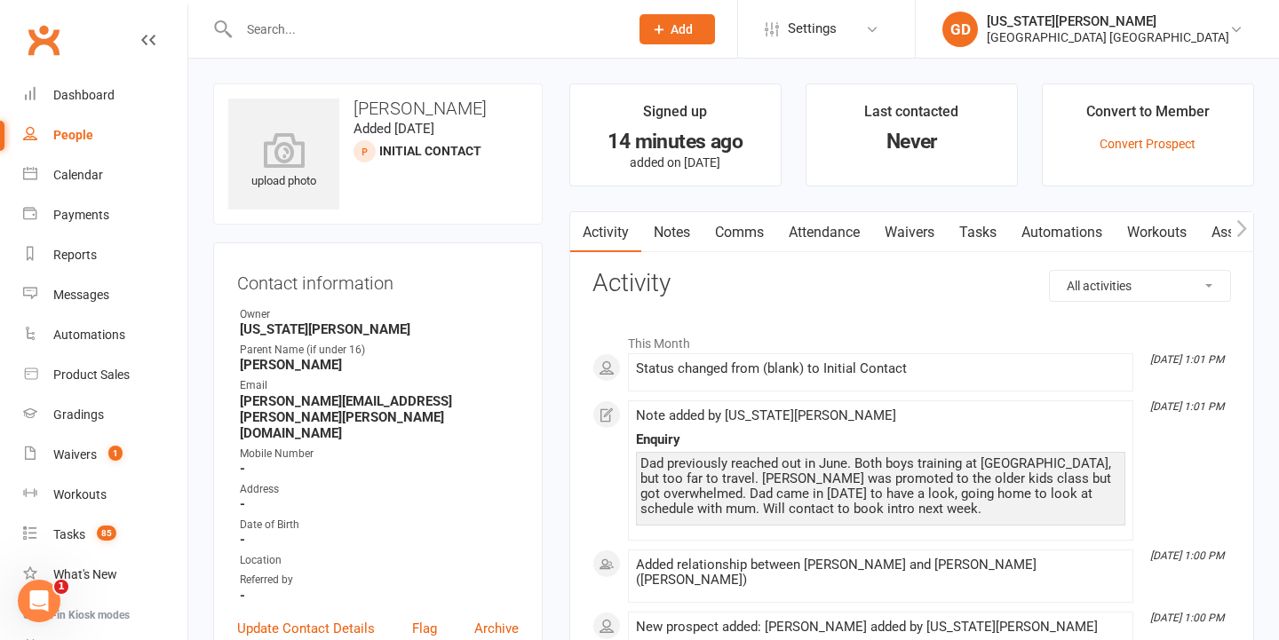
click at [979, 235] on link "Tasks" at bounding box center [978, 232] width 62 height 41
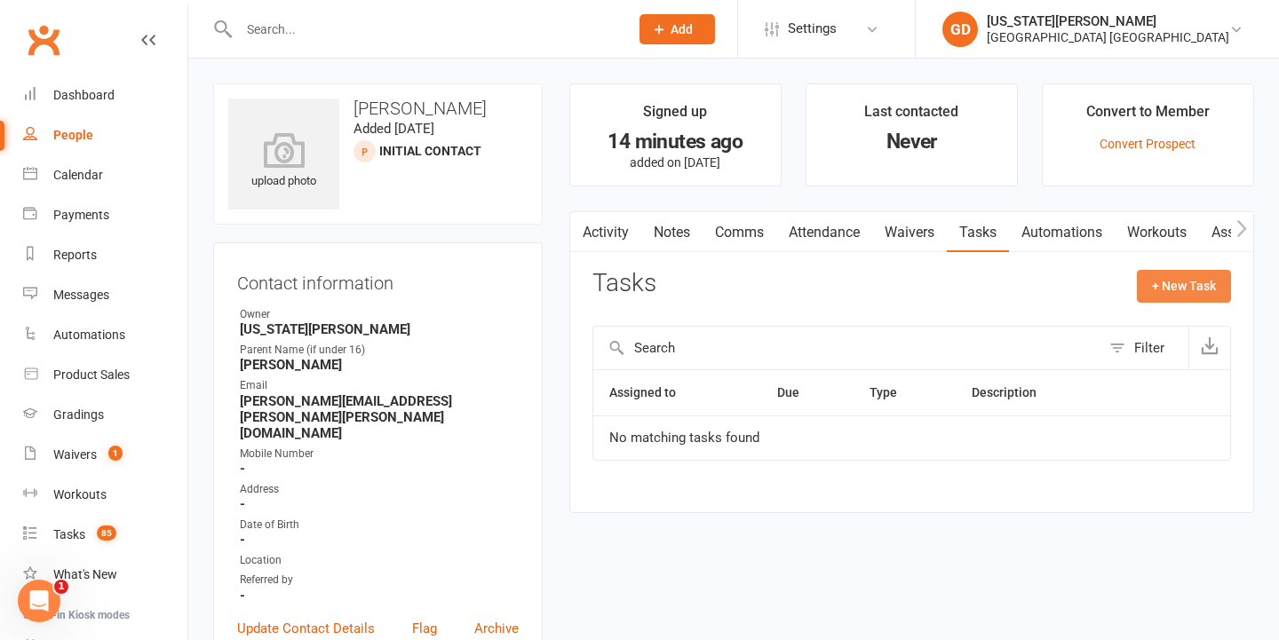
click at [1171, 300] on button "+ New Task" at bounding box center [1184, 286] width 94 height 32
select select "48620"
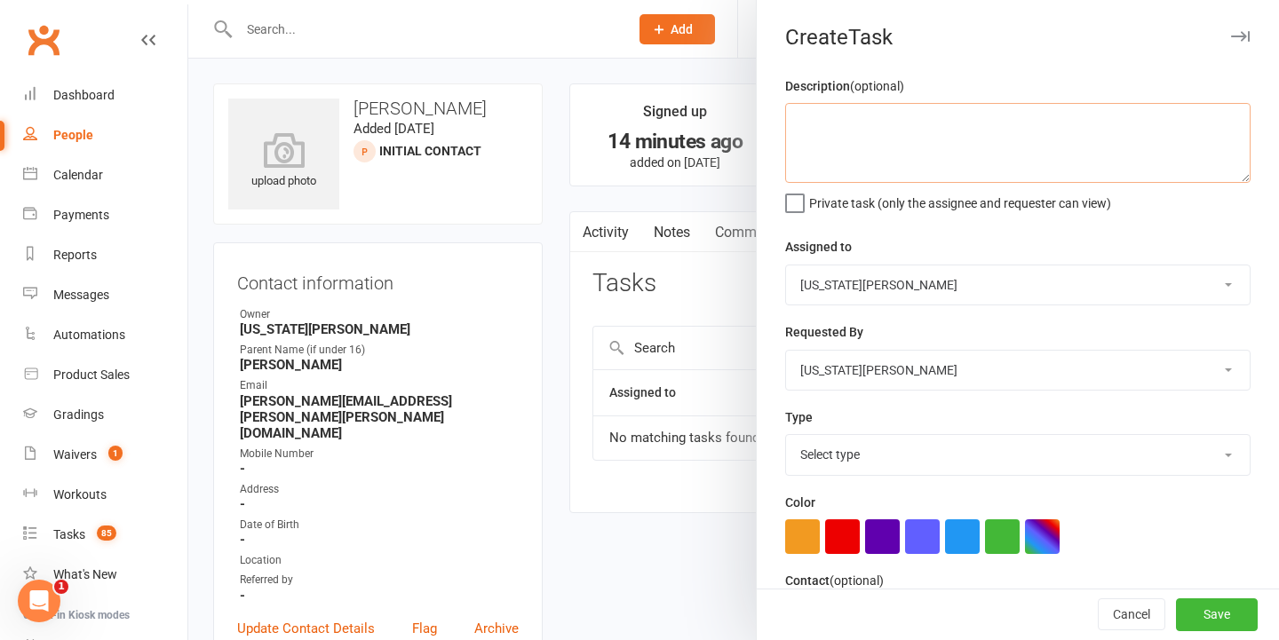
click at [961, 156] on textarea at bounding box center [1017, 143] width 465 height 80
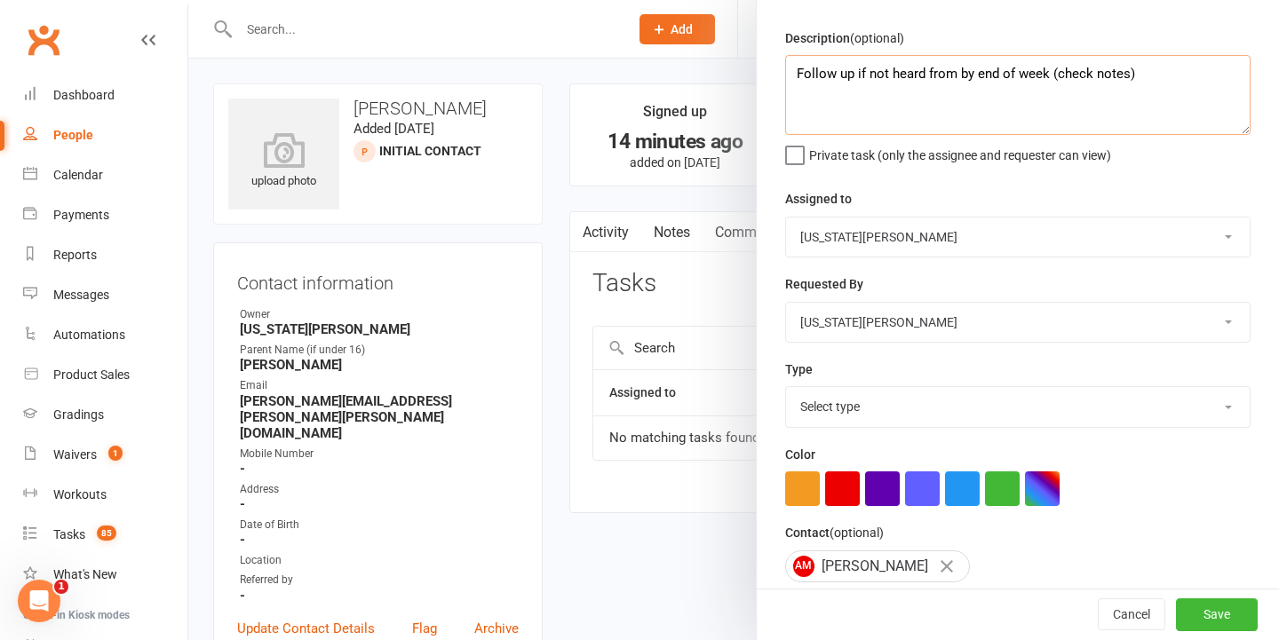
scroll to position [118, 0]
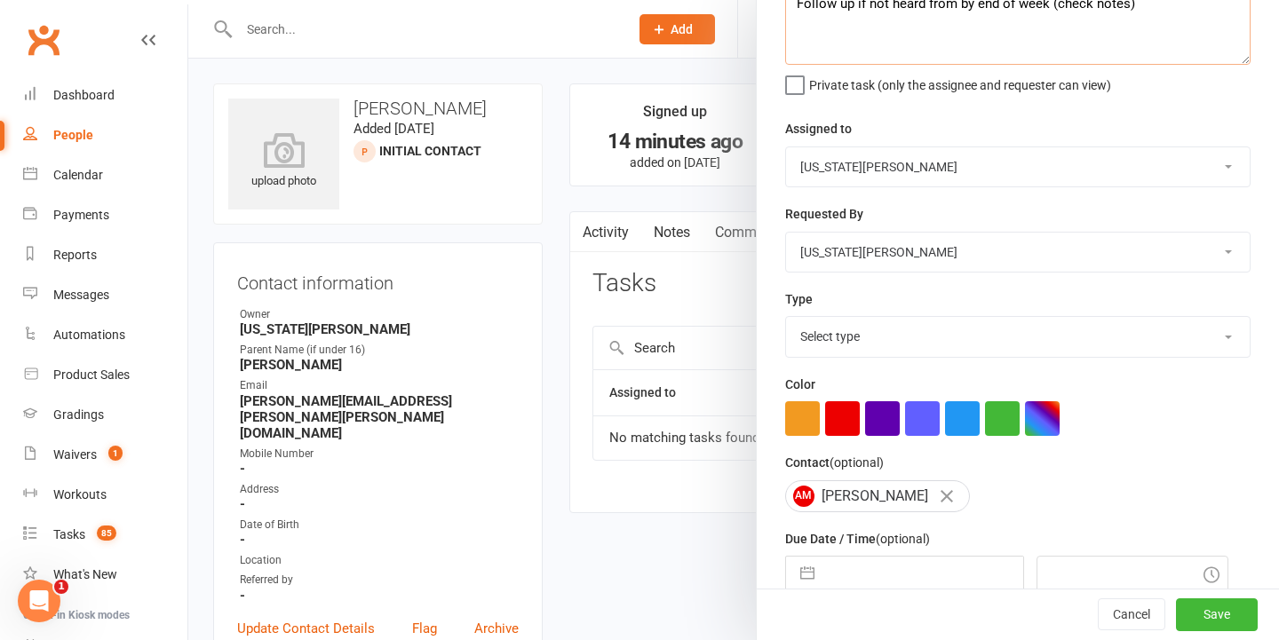
type textarea "Follow up if not heard from by end of week (check notes)"
select select "18411"
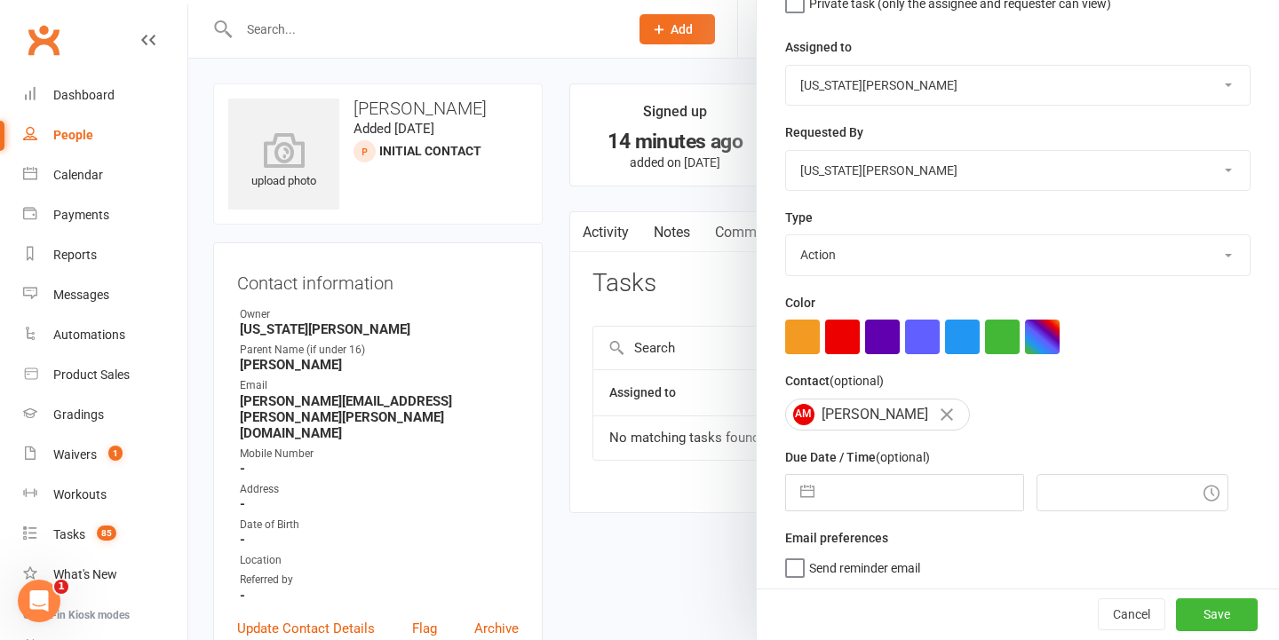
drag, startPoint x: 862, startPoint y: 500, endPoint x: 869, endPoint y: 507, distance: 9.4
click at [862, 500] on input "text" at bounding box center [923, 493] width 200 height 36
select select "6"
select select "2025"
select select "7"
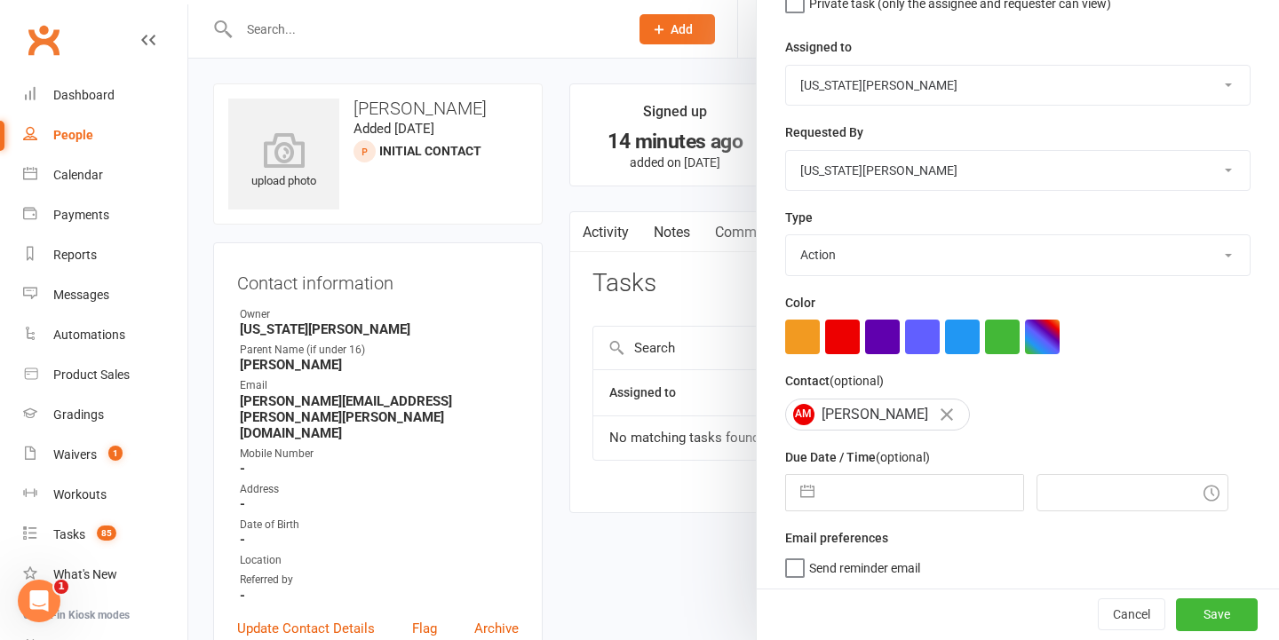
select select "2025"
select select "8"
select select "2025"
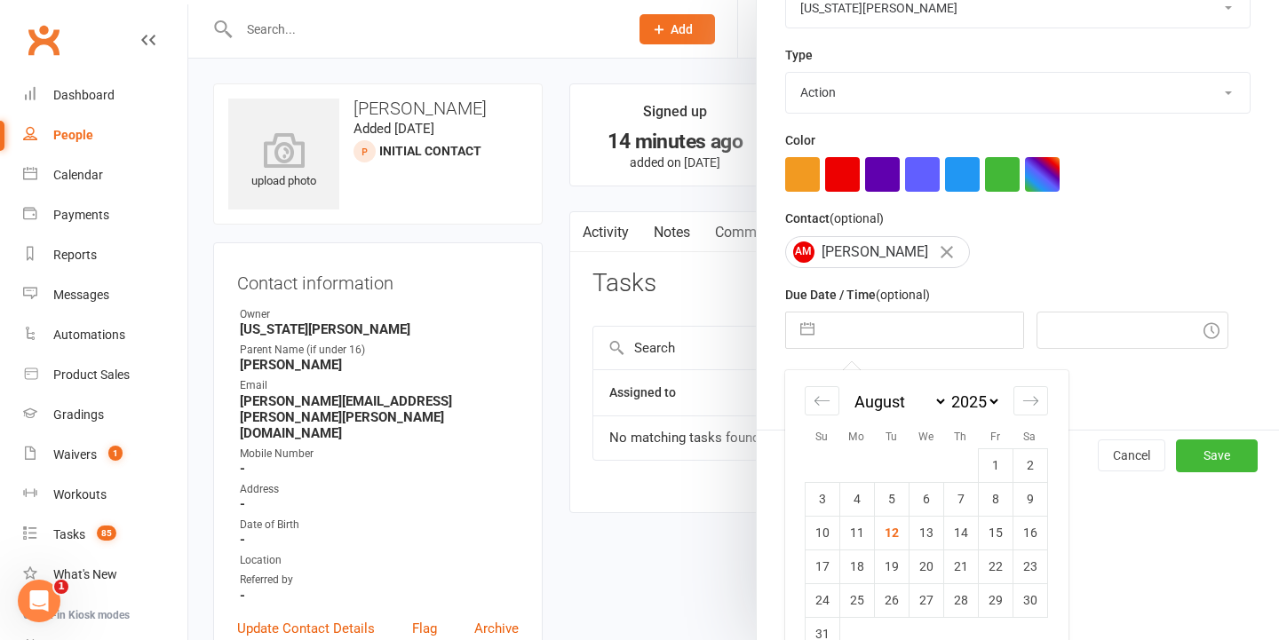
click at [849, 568] on td "18" at bounding box center [856, 567] width 35 height 34
type input "18 Aug 2025"
type input "1:15pm"
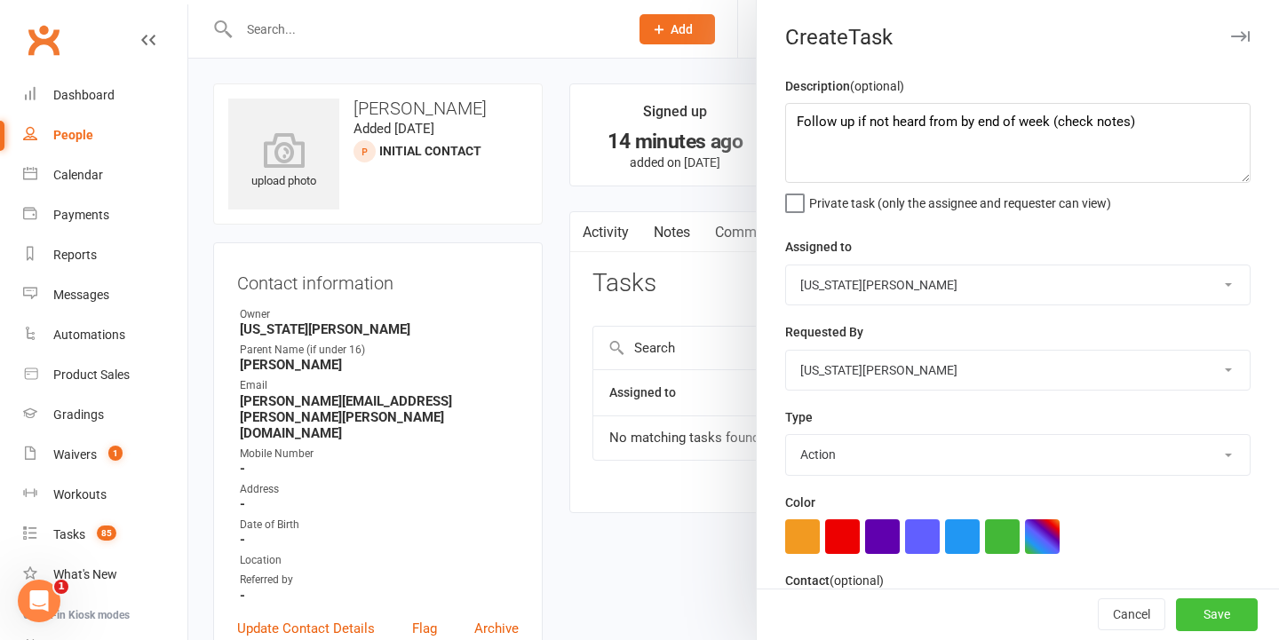
scroll to position [0, 0]
click at [1229, 605] on button "Save" at bounding box center [1217, 616] width 82 height 32
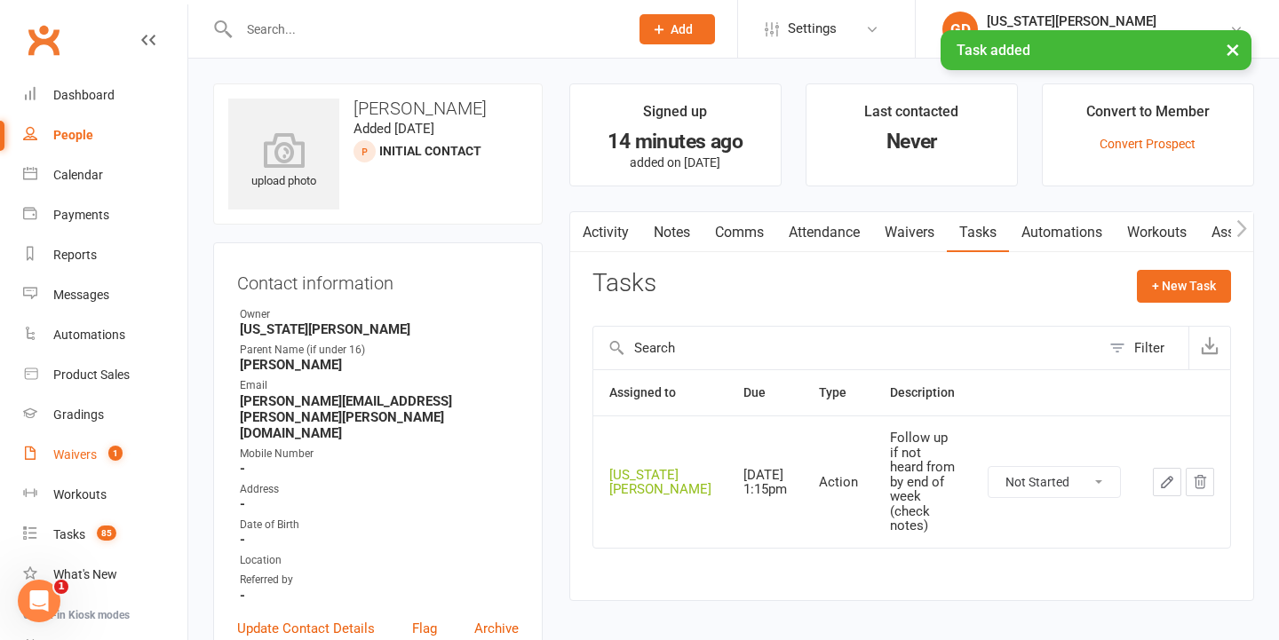
click at [110, 460] on span "1" at bounding box center [115, 453] width 14 height 15
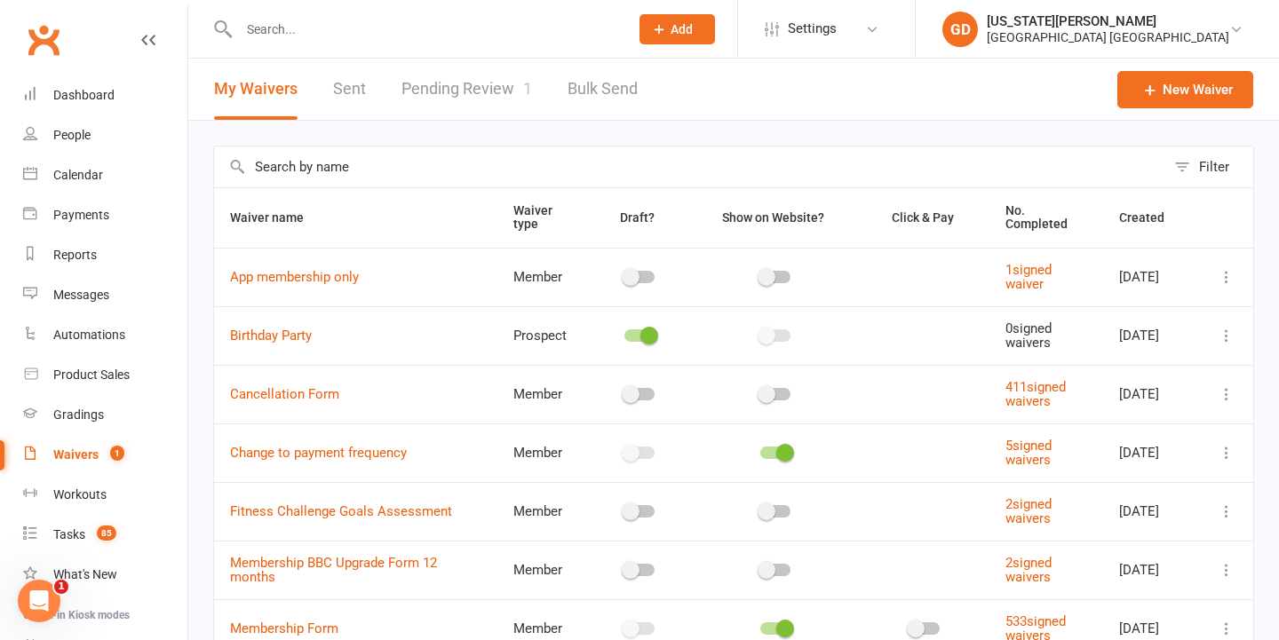
click at [109, 442] on link "Waivers 1" at bounding box center [105, 455] width 164 height 40
click at [500, 98] on link "Pending Review 1" at bounding box center [466, 89] width 131 height 61
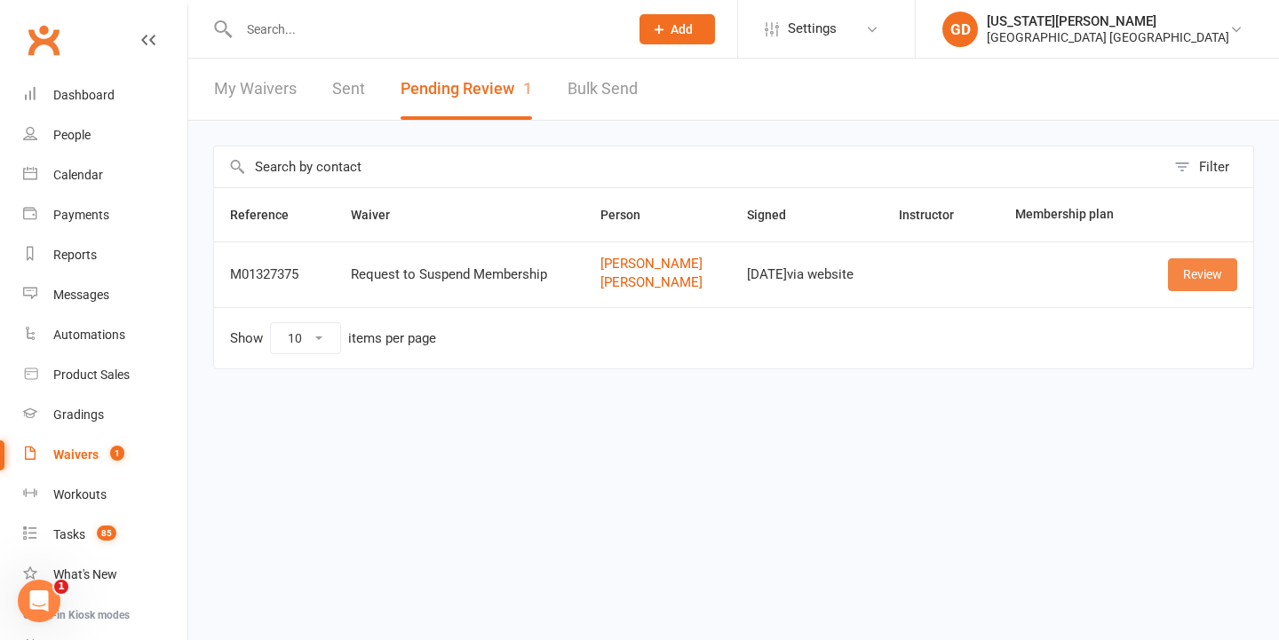
click at [1198, 272] on link "Review" at bounding box center [1202, 274] width 69 height 32
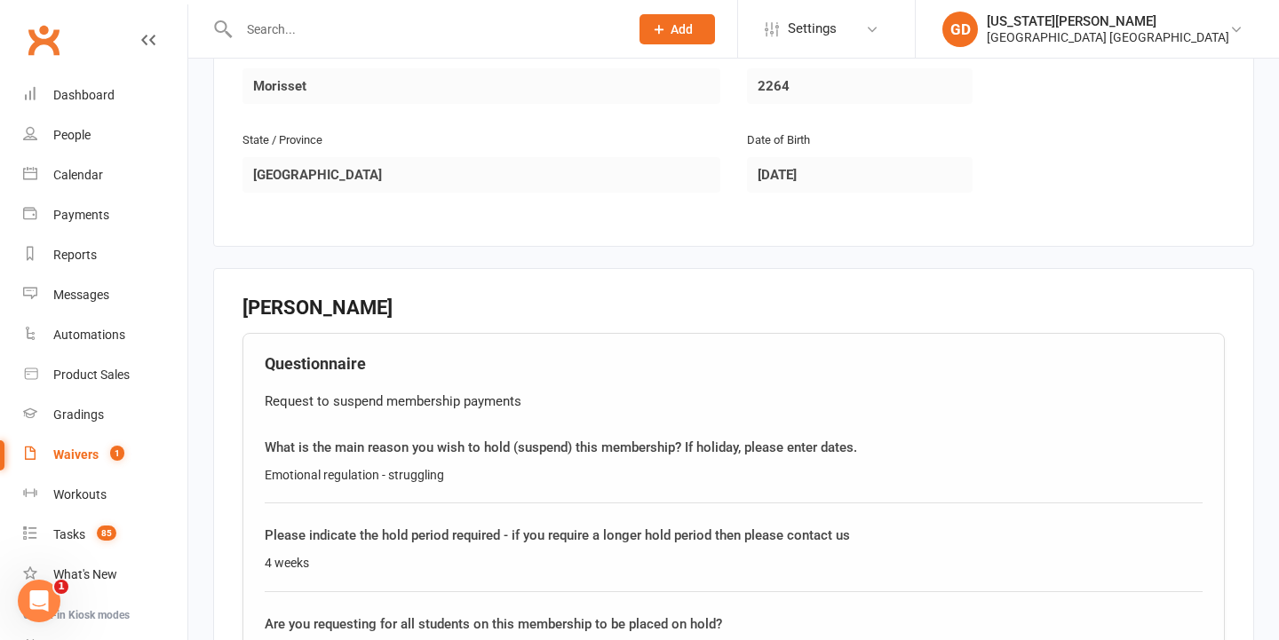
scroll to position [1007, 0]
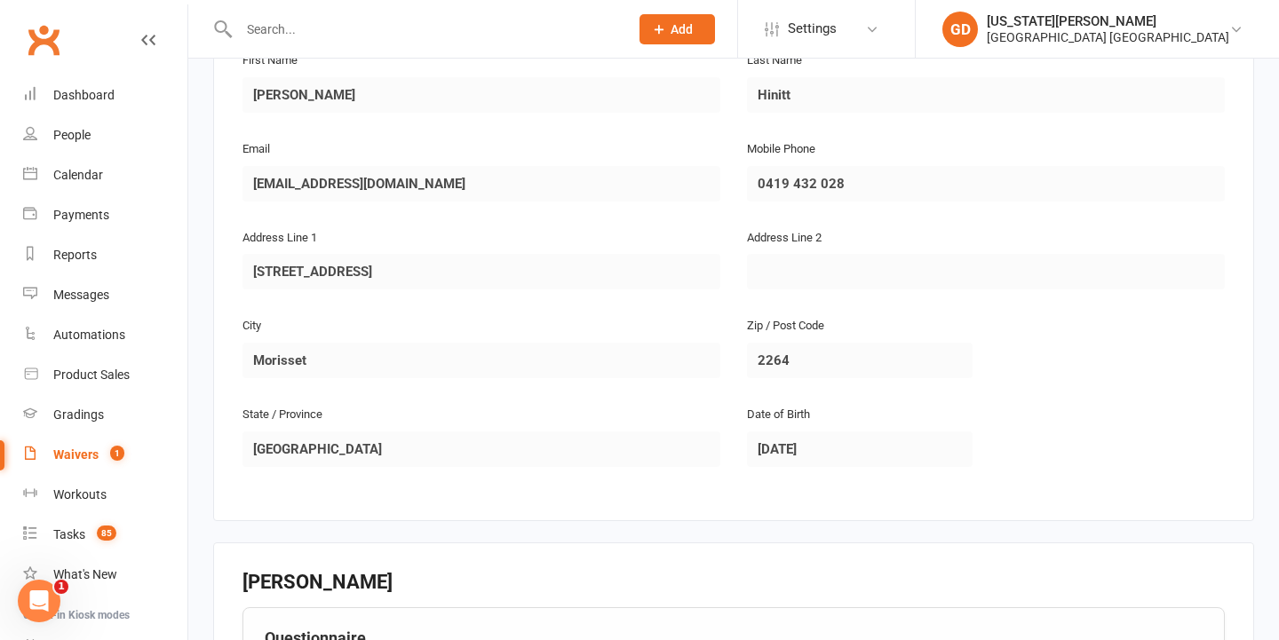
click at [377, 28] on input "text" at bounding box center [425, 29] width 383 height 25
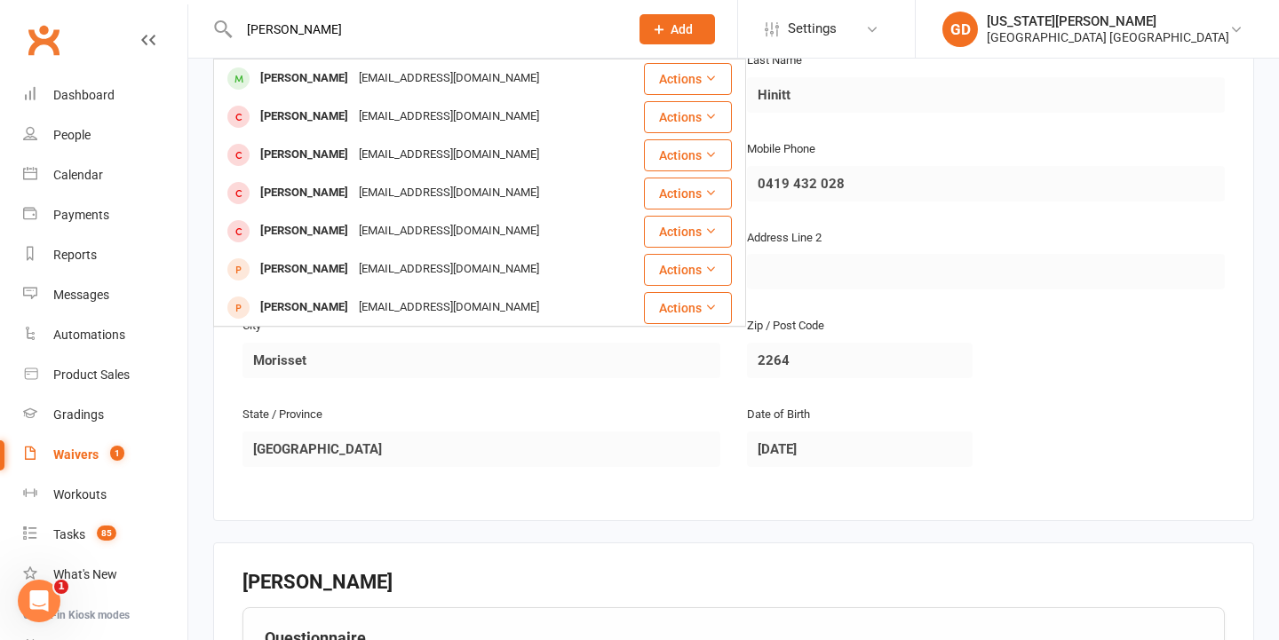
drag, startPoint x: 352, startPoint y: 26, endPoint x: 270, endPoint y: 26, distance: 81.7
click at [271, 26] on input "Thomas" at bounding box center [425, 29] width 383 height 25
type input "T"
type input "r"
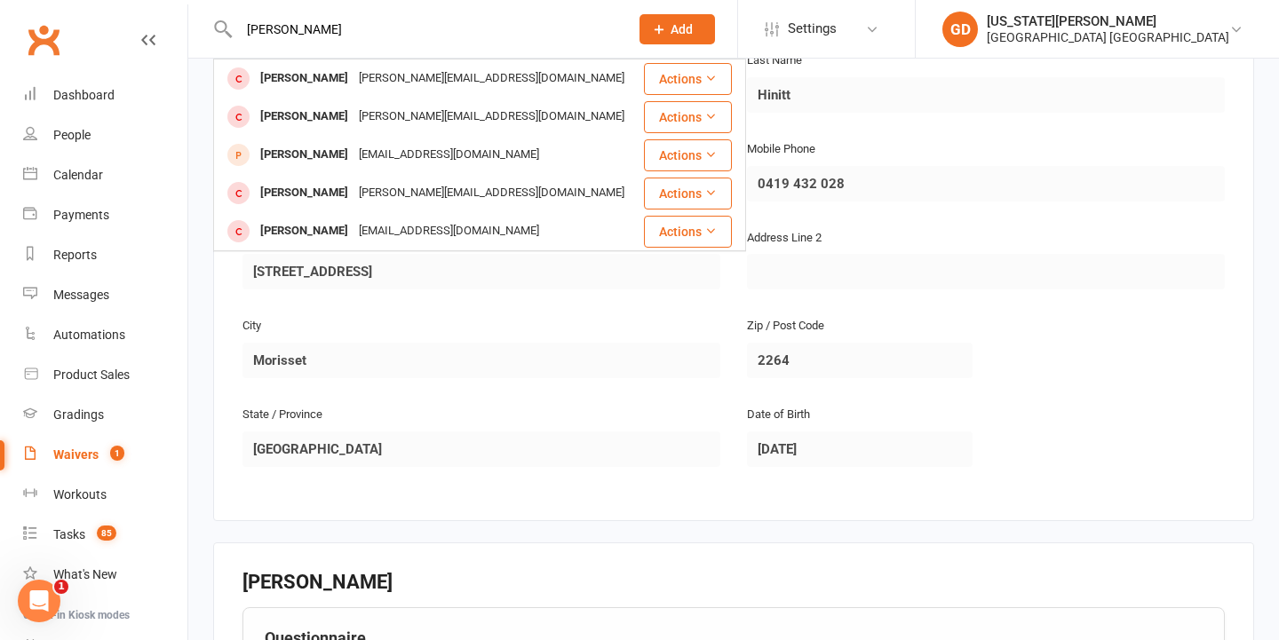
type input "Hugo"
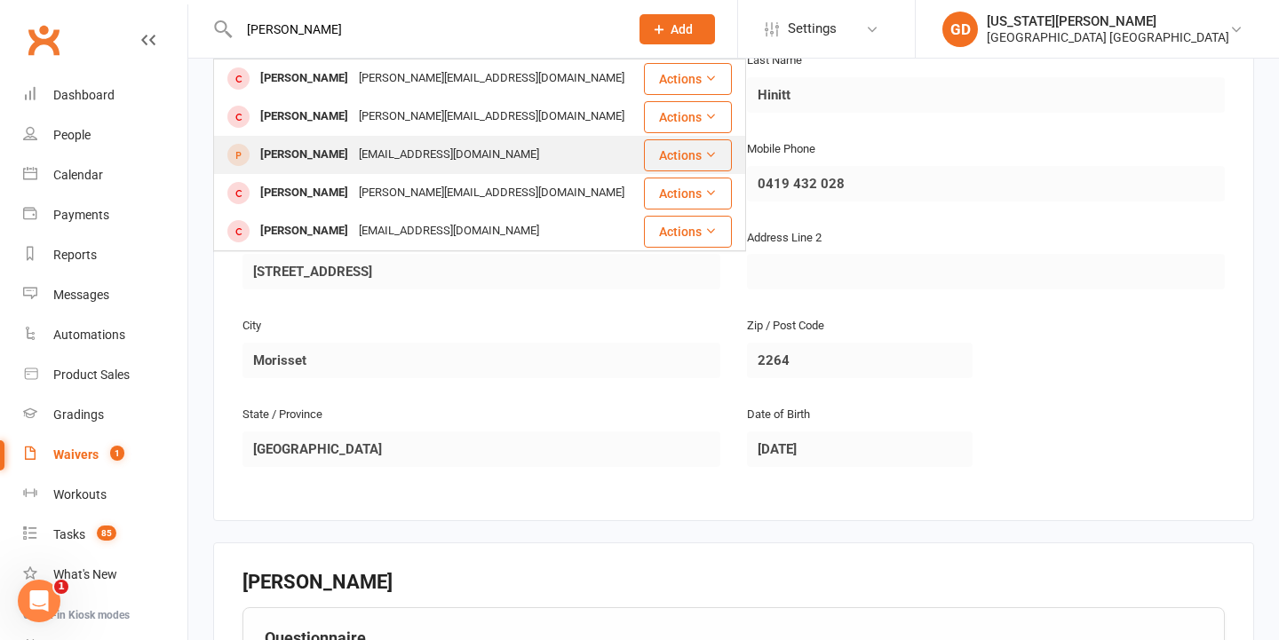
drag, startPoint x: 258, startPoint y: 59, endPoint x: 293, endPoint y: 147, distance: 94.8
click at [293, 147] on div "Hugo Fisher" at bounding box center [304, 155] width 99 height 26
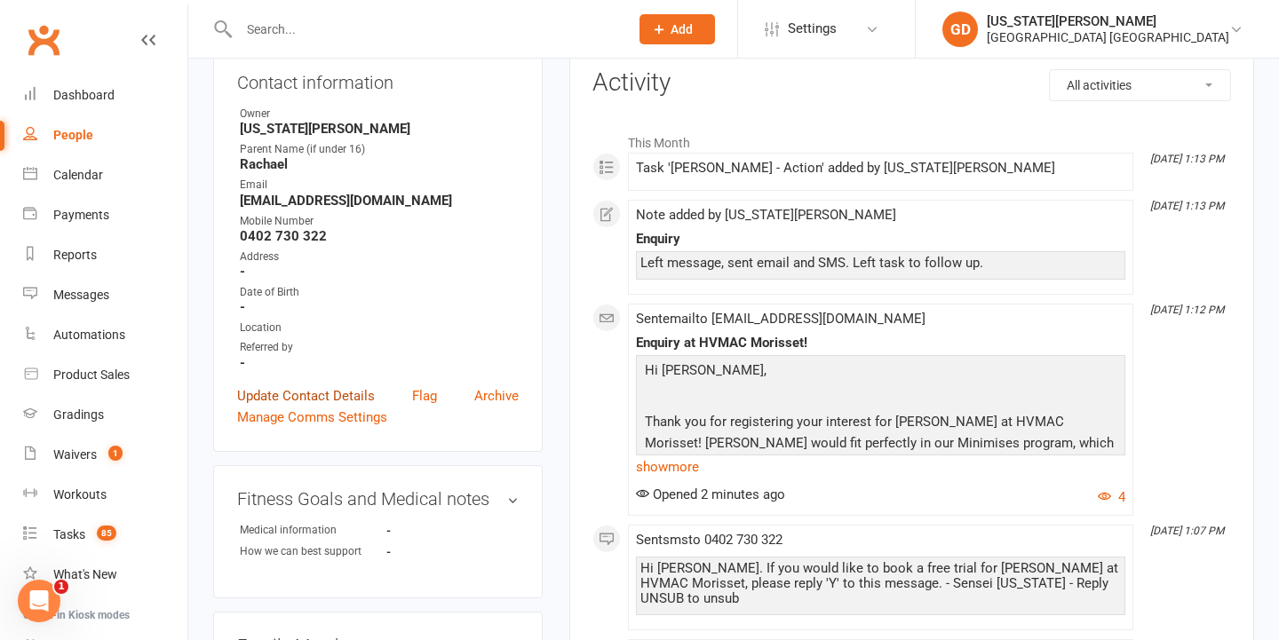
click at [282, 398] on link "Update Contact Details" at bounding box center [306, 395] width 138 height 21
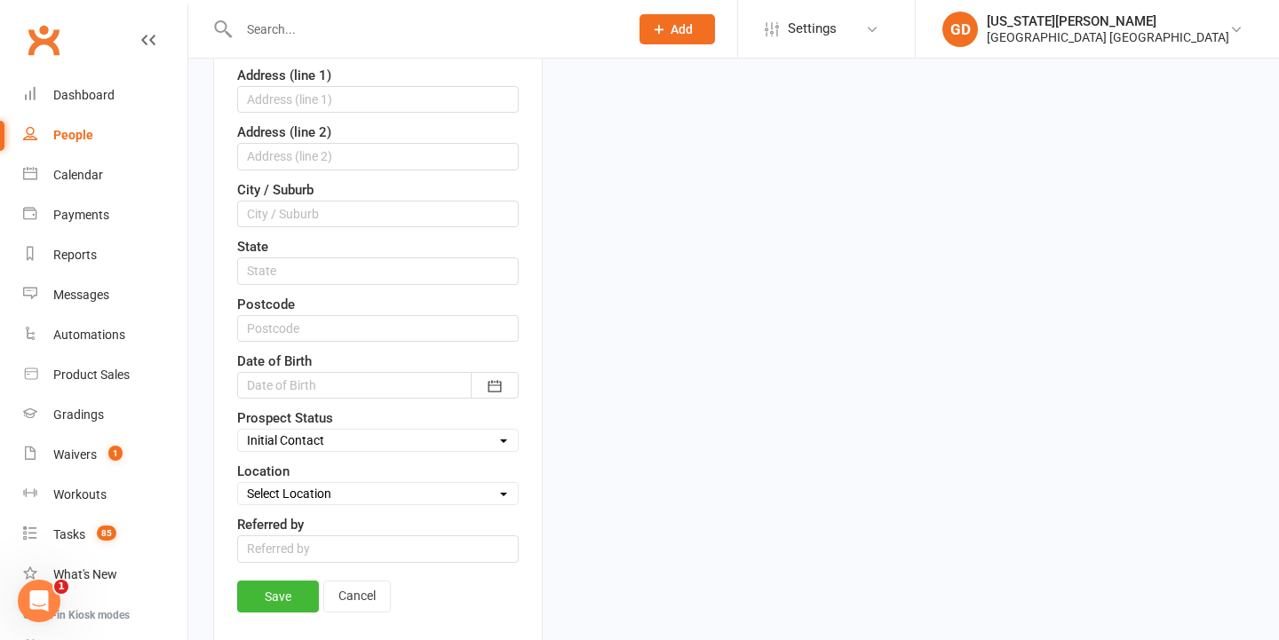
scroll to position [565, 0]
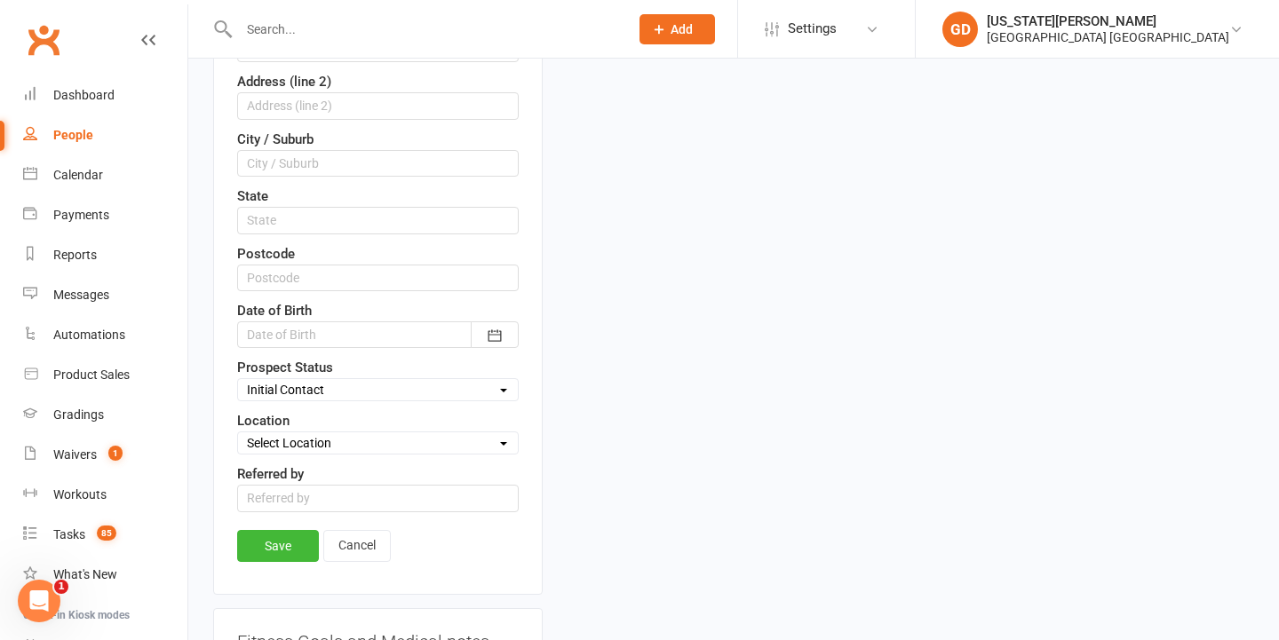
select select "Booking made"
click at [274, 553] on link "Save" at bounding box center [278, 546] width 82 height 32
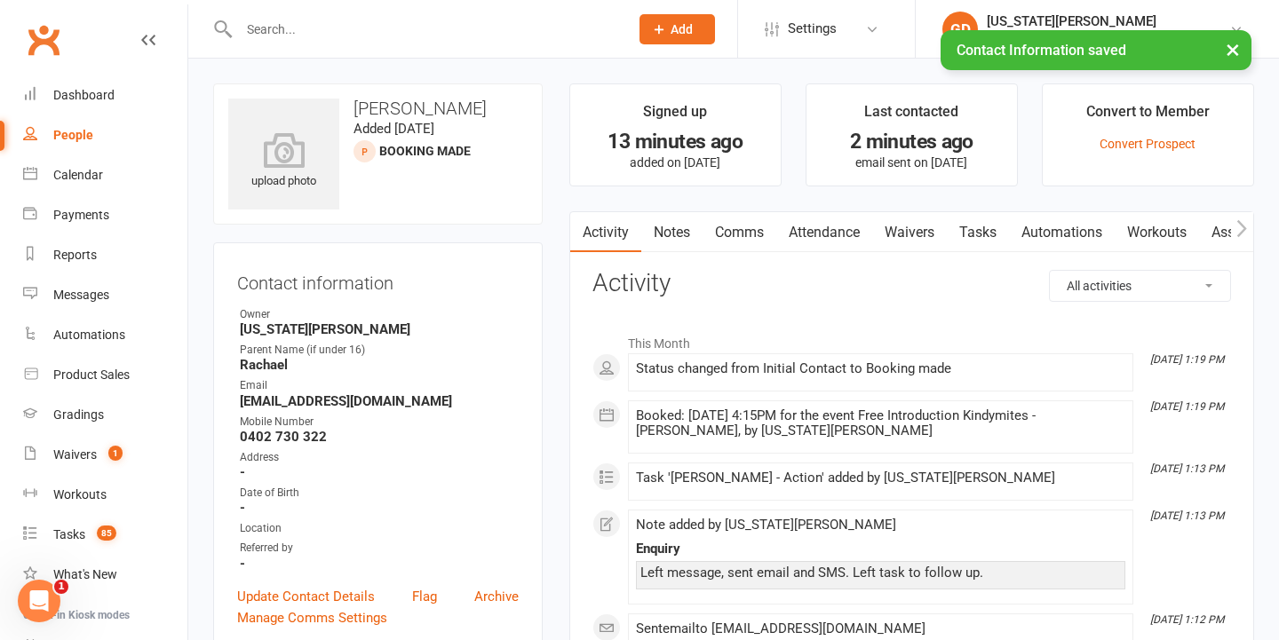
scroll to position [0, 0]
click at [980, 239] on link "Tasks" at bounding box center [978, 232] width 62 height 41
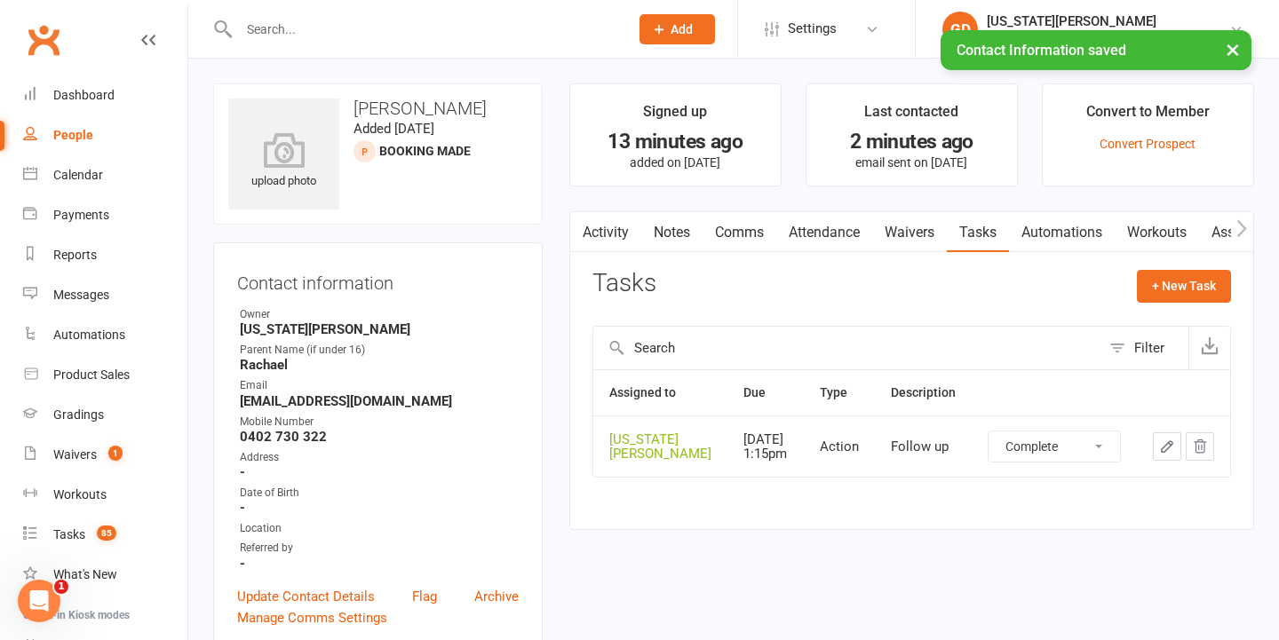
select select "unstarted"
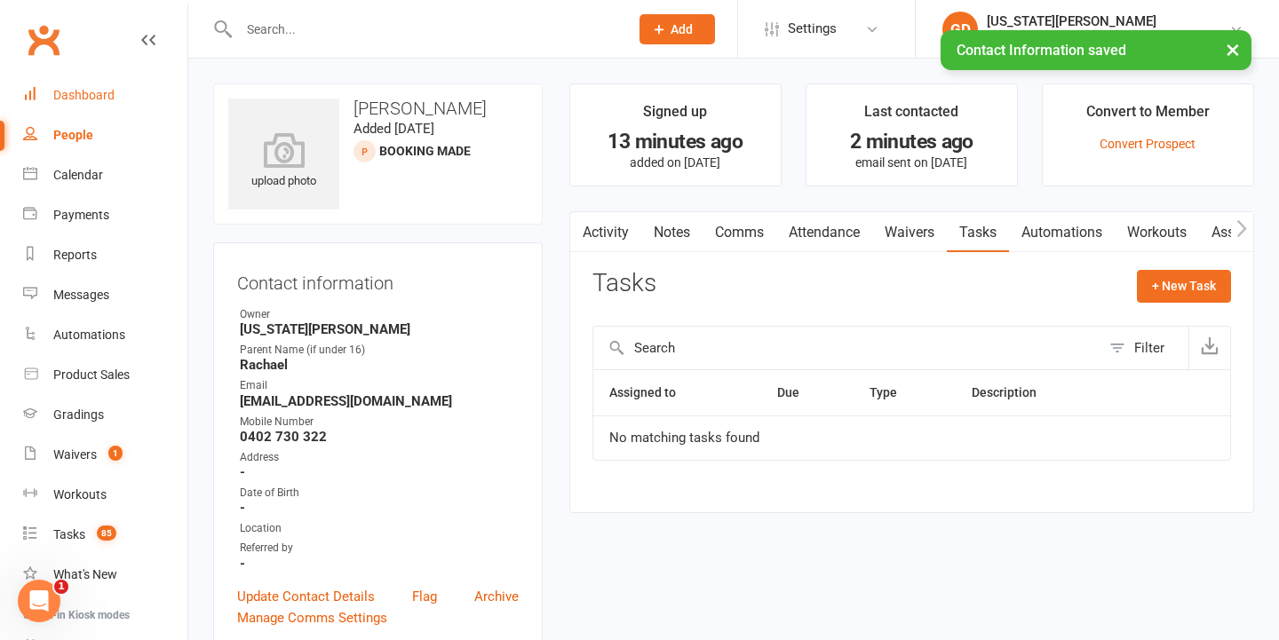
click at [117, 92] on link "Dashboard" at bounding box center [105, 95] width 164 height 40
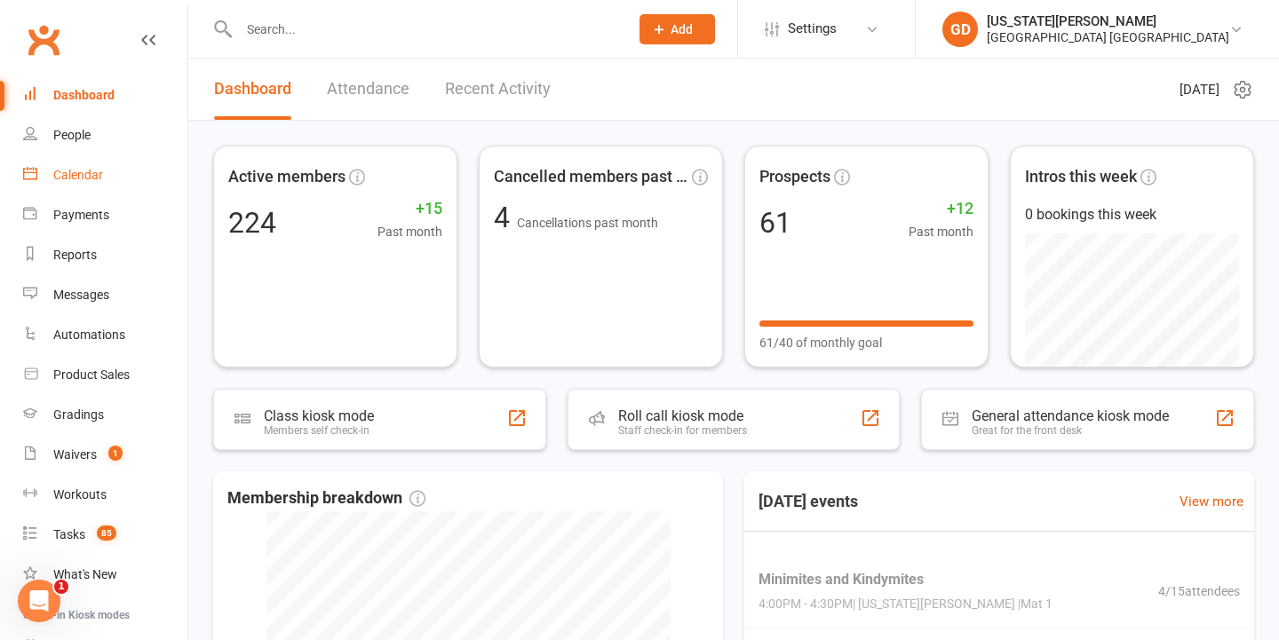
click at [111, 181] on link "Calendar" at bounding box center [105, 175] width 164 height 40
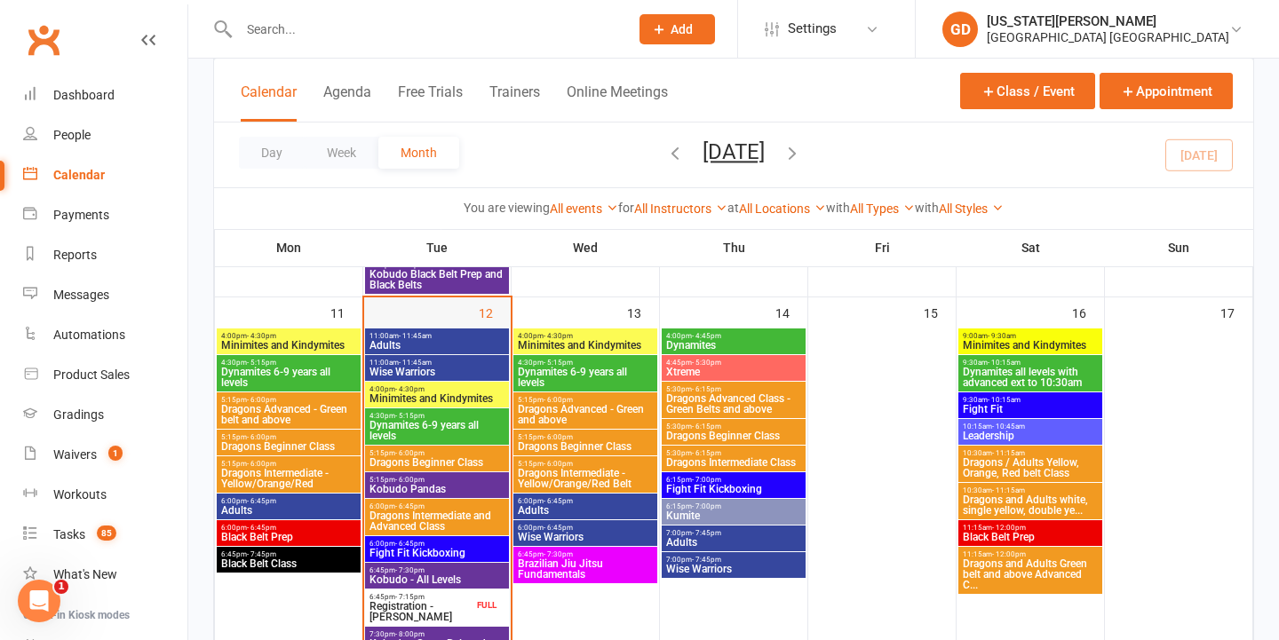
scroll to position [1067, 0]
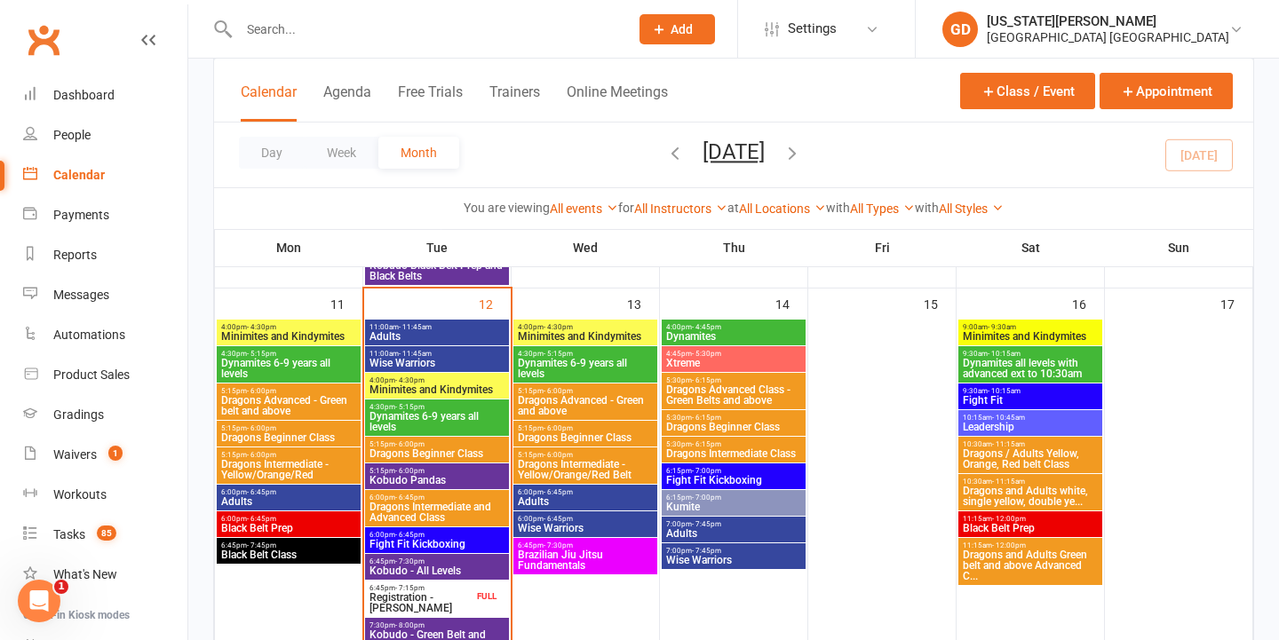
click at [316, 369] on span "Dynamites 6-9 years all levels" at bounding box center [288, 368] width 137 height 21
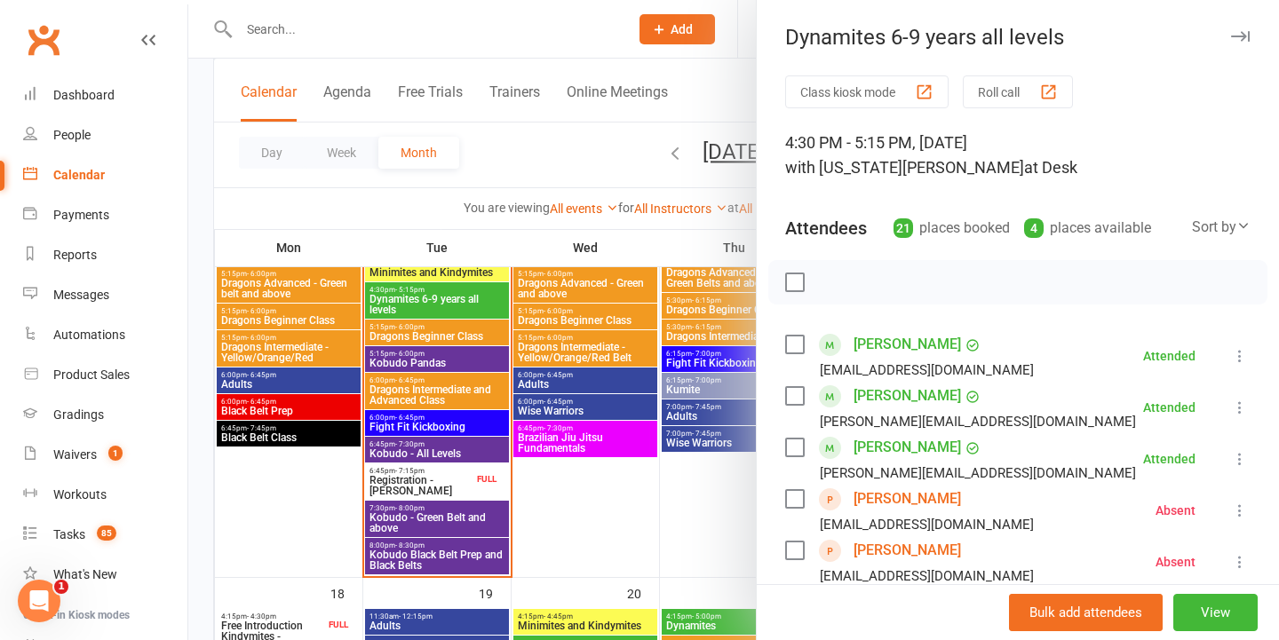
scroll to position [1184, 0]
click at [885, 499] on link "Bella Elliott" at bounding box center [907, 499] width 107 height 28
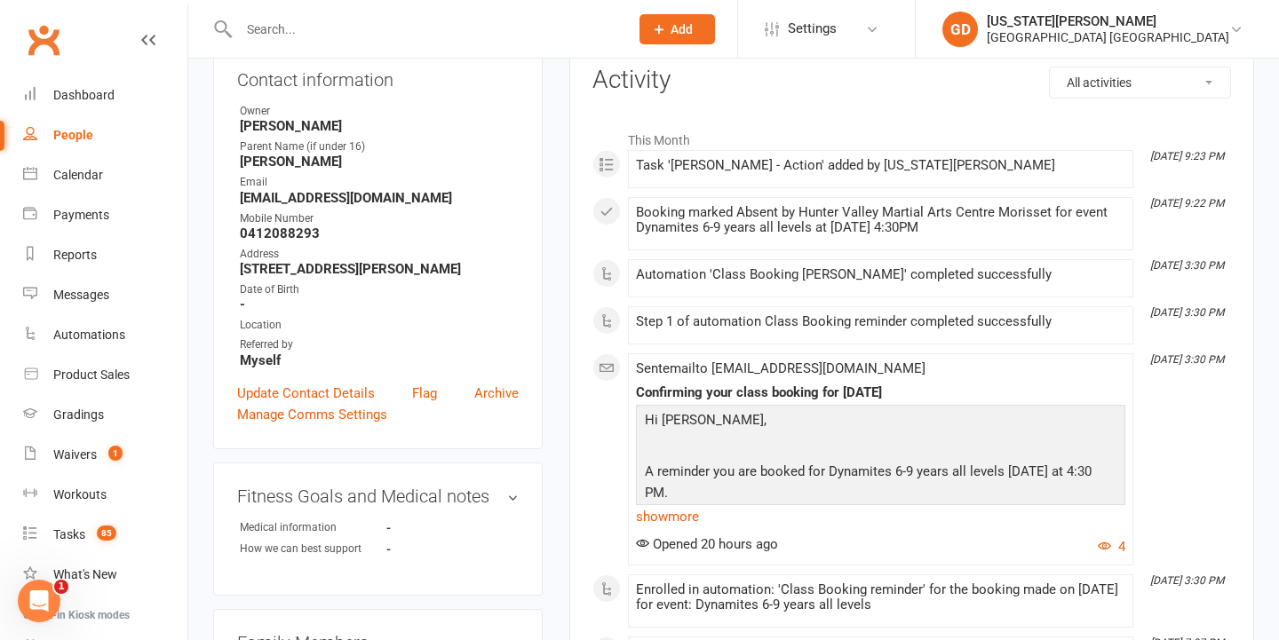
scroll to position [205, 0]
click at [901, 594] on div "Enrolled in automation: 'Class Booking reminder' for the booking made on 11 Aug…" at bounding box center [880, 596] width 489 height 30
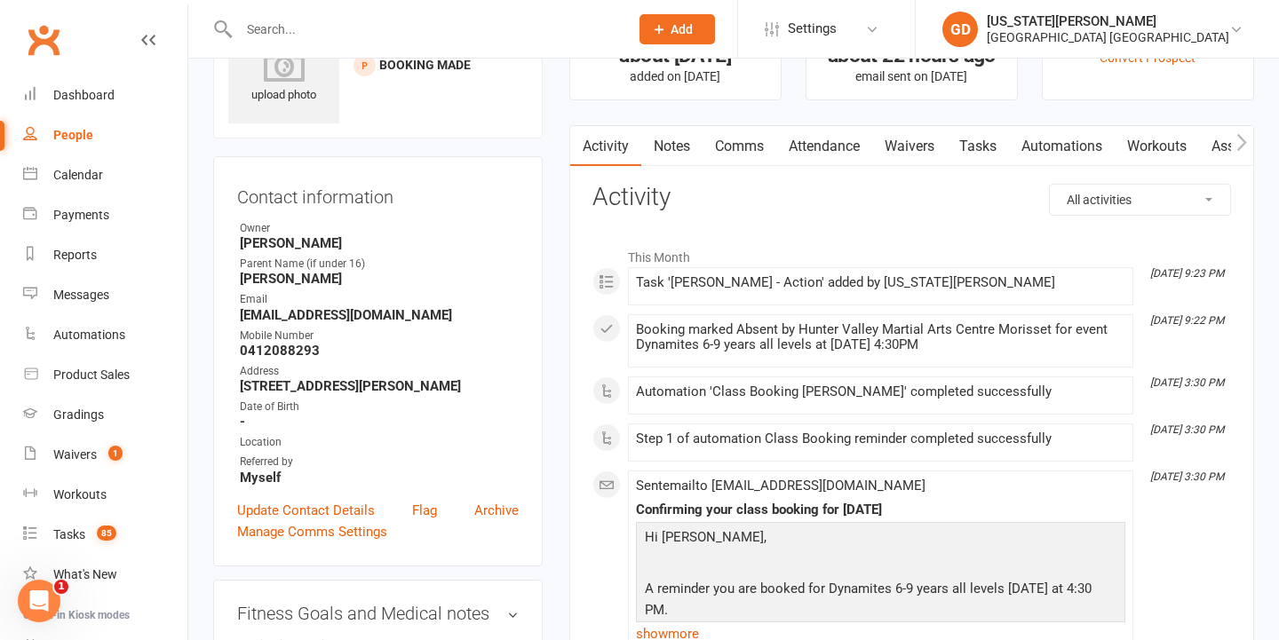
scroll to position [92, 0]
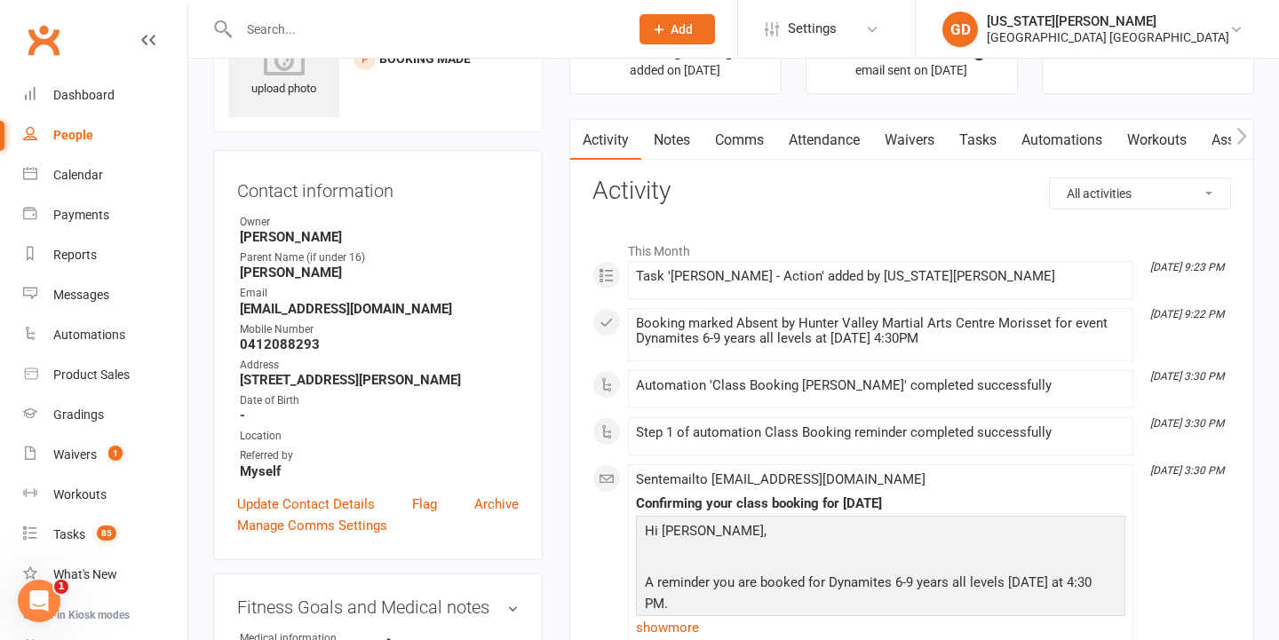
click at [306, 489] on div "Contact information Owner Lesley Talbut Parent Name (if under 16) Callie Email …" at bounding box center [378, 355] width 330 height 410
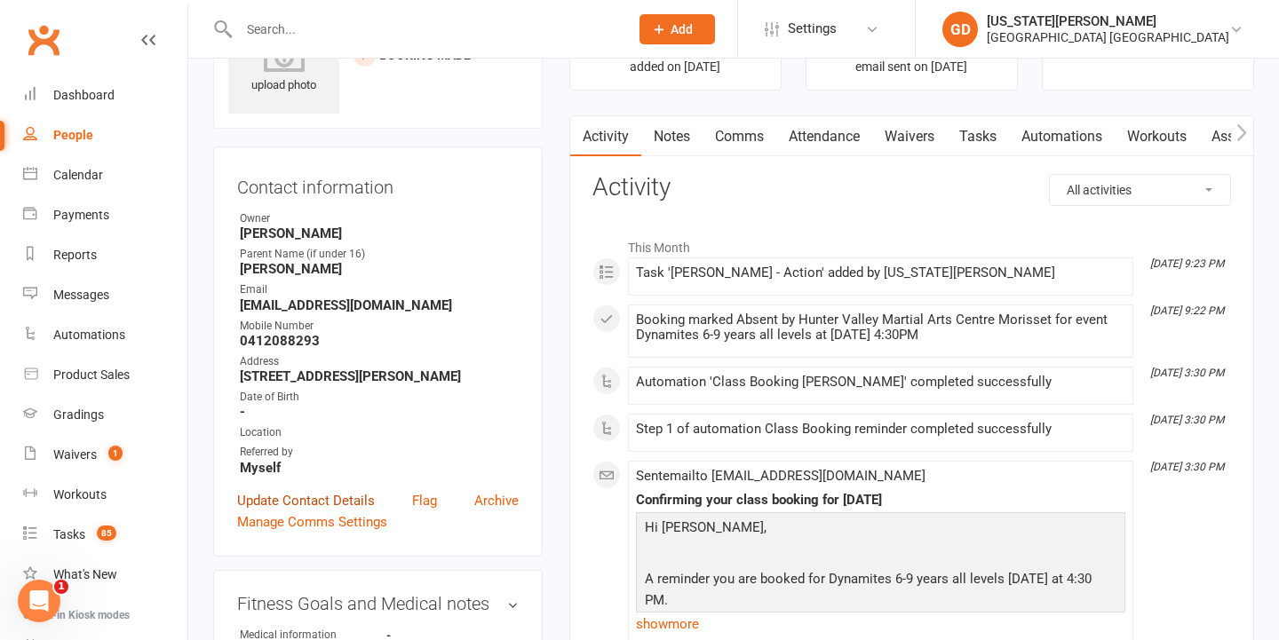
click at [307, 505] on link "Update Contact Details" at bounding box center [306, 500] width 138 height 21
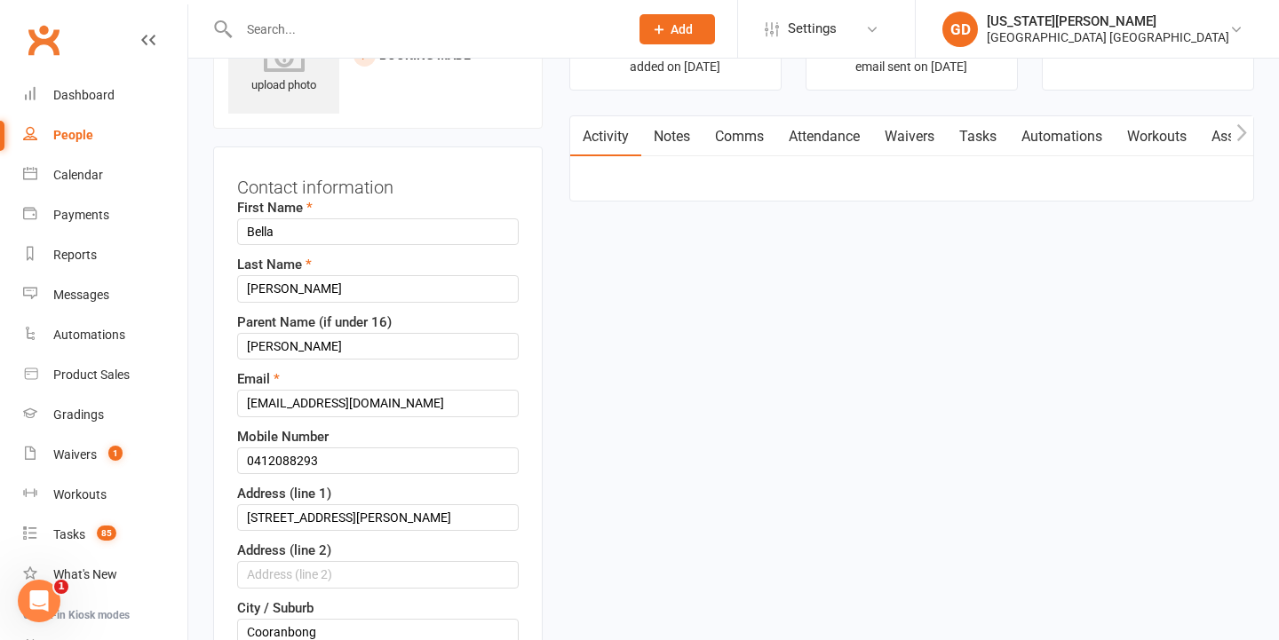
scroll to position [83, 0]
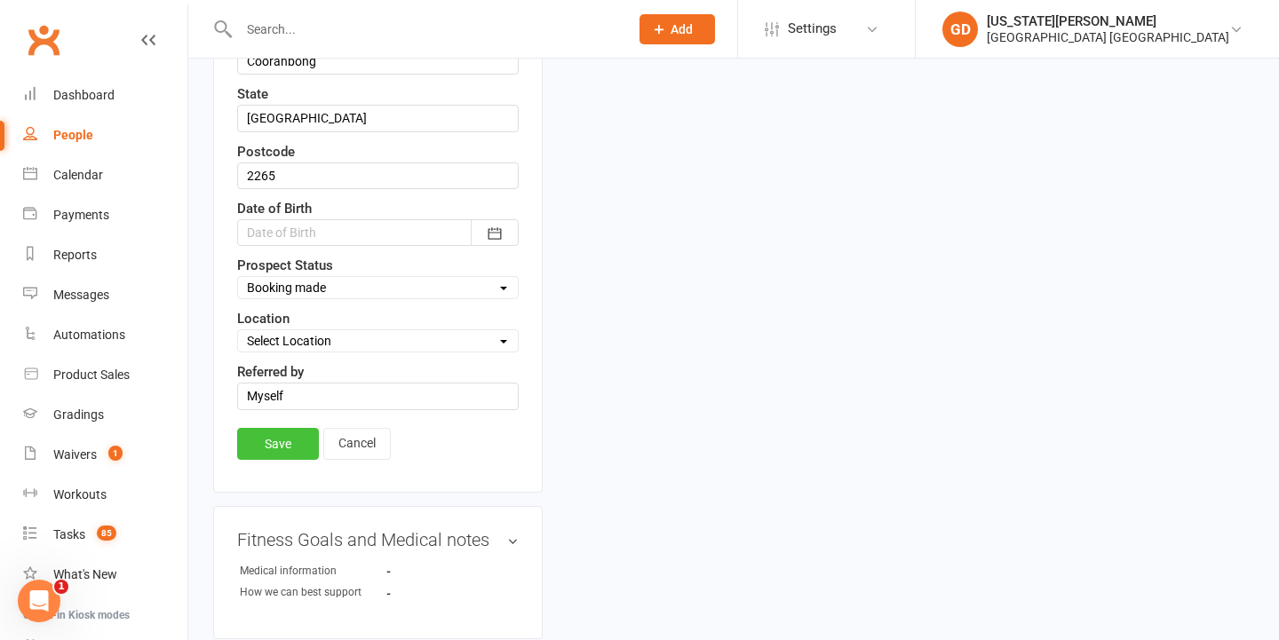
type input "0412 088 293"
click at [303, 449] on link "Save" at bounding box center [278, 444] width 82 height 32
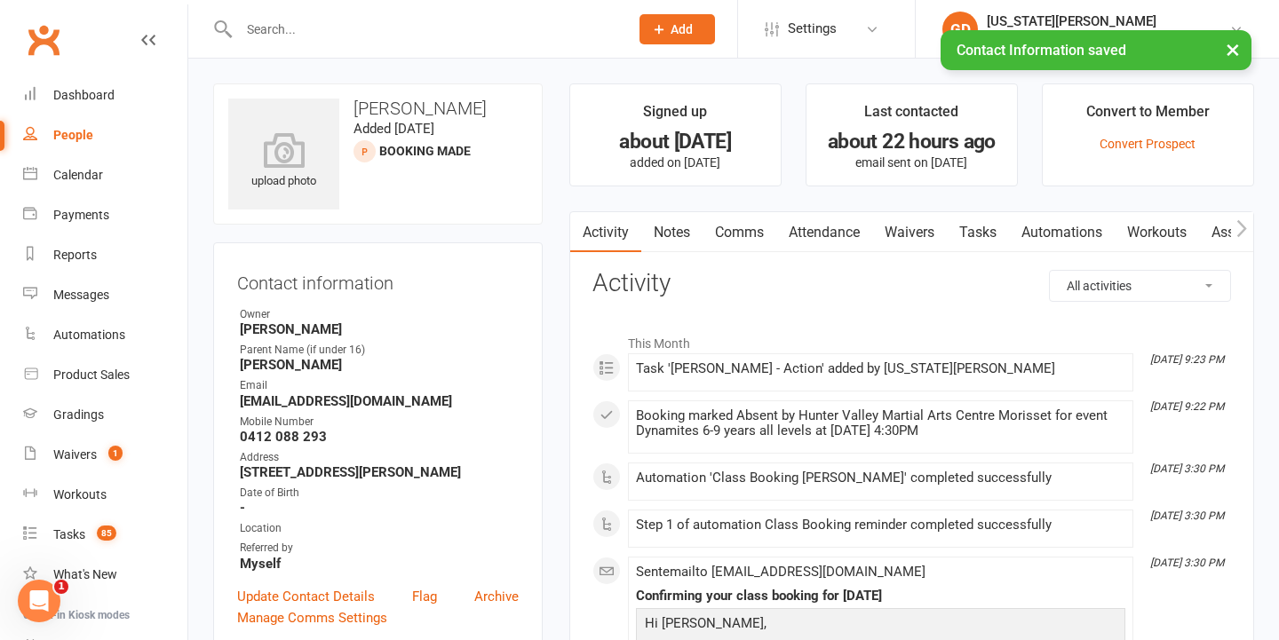
scroll to position [0, 0]
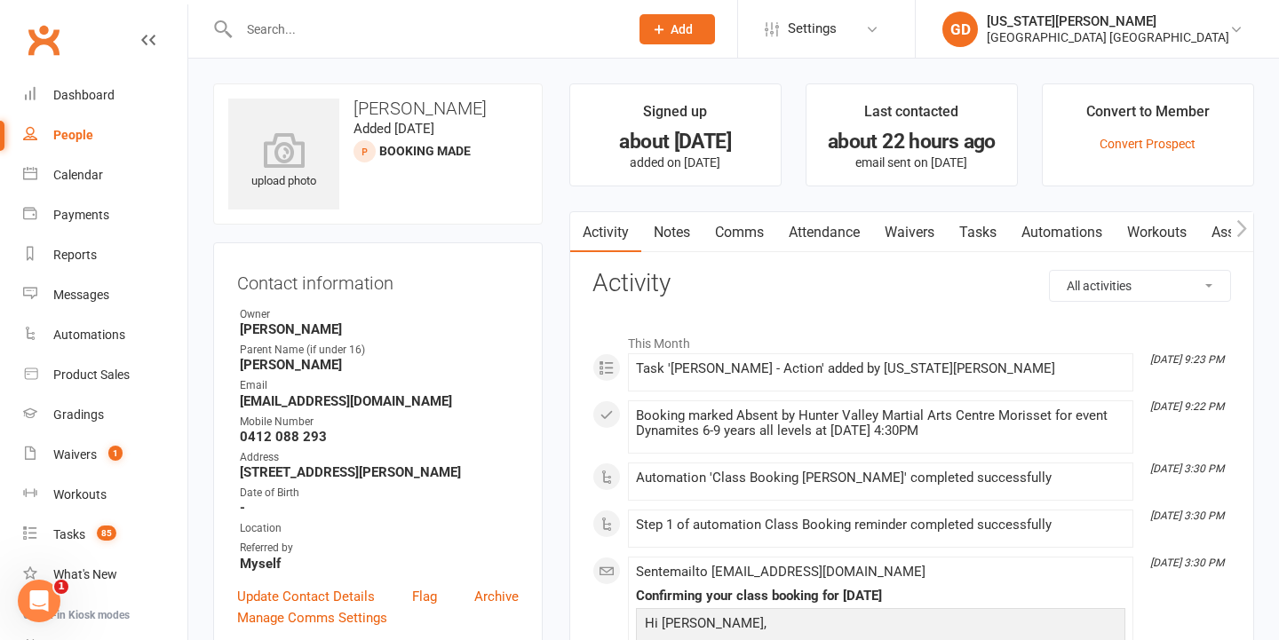
click at [491, 0] on div at bounding box center [414, 29] width 403 height 58
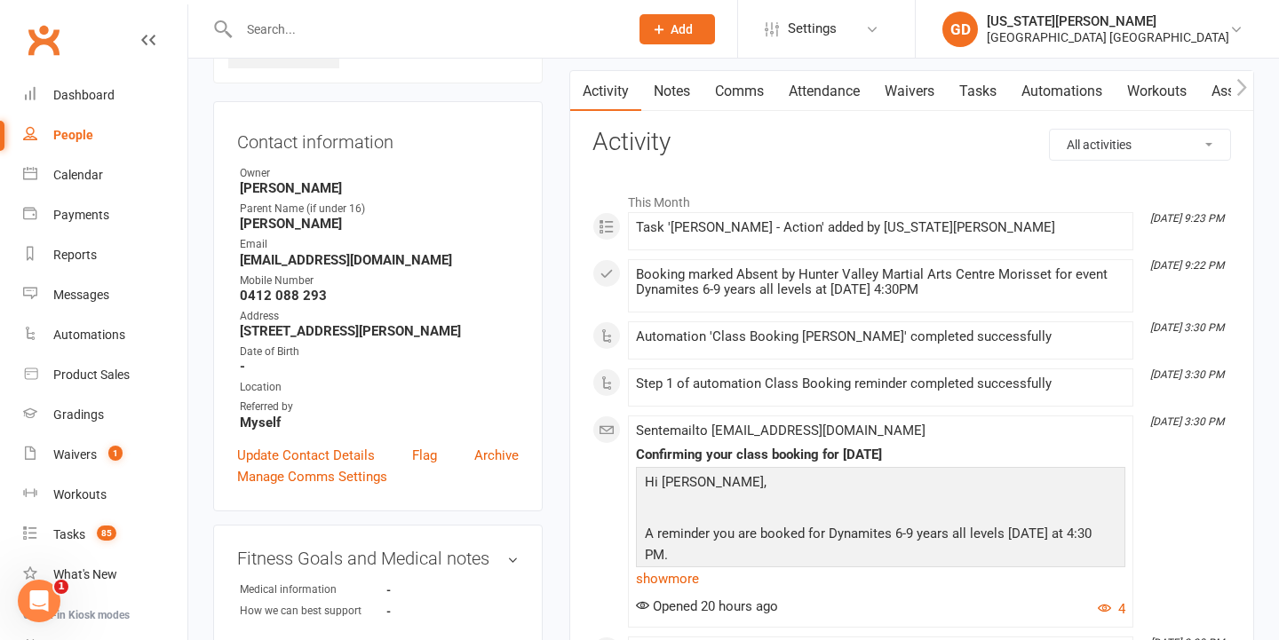
scroll to position [140, 0]
click at [327, 446] on link "Update Contact Details" at bounding box center [306, 456] width 138 height 21
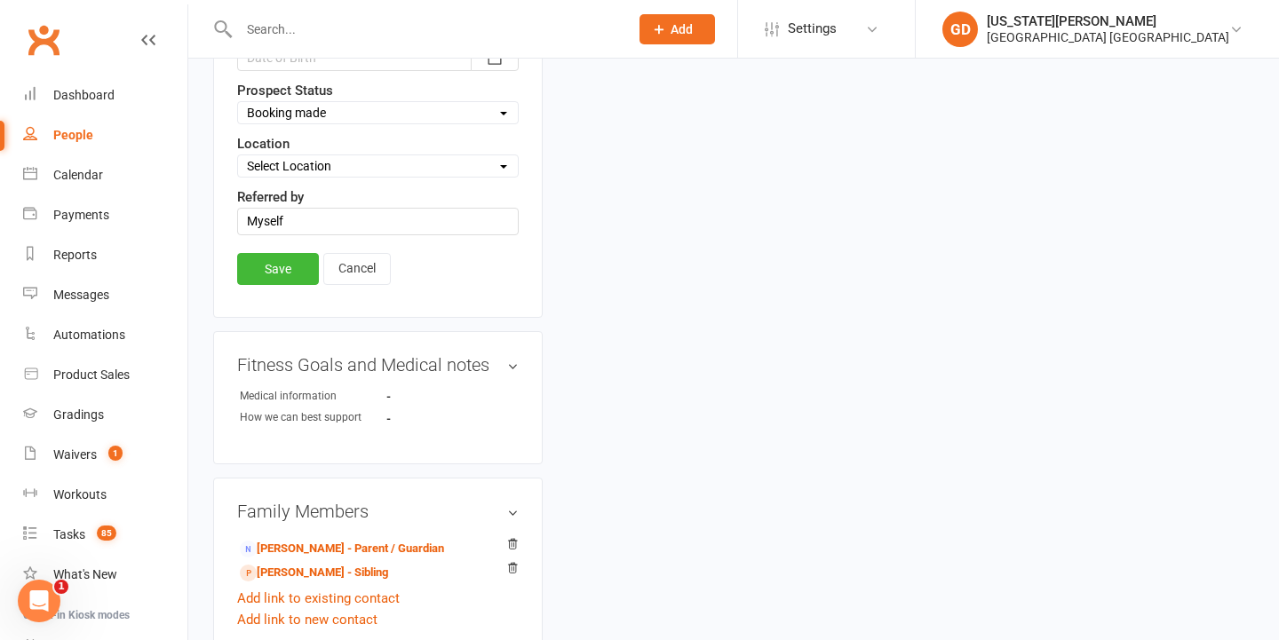
scroll to position [820, 0]
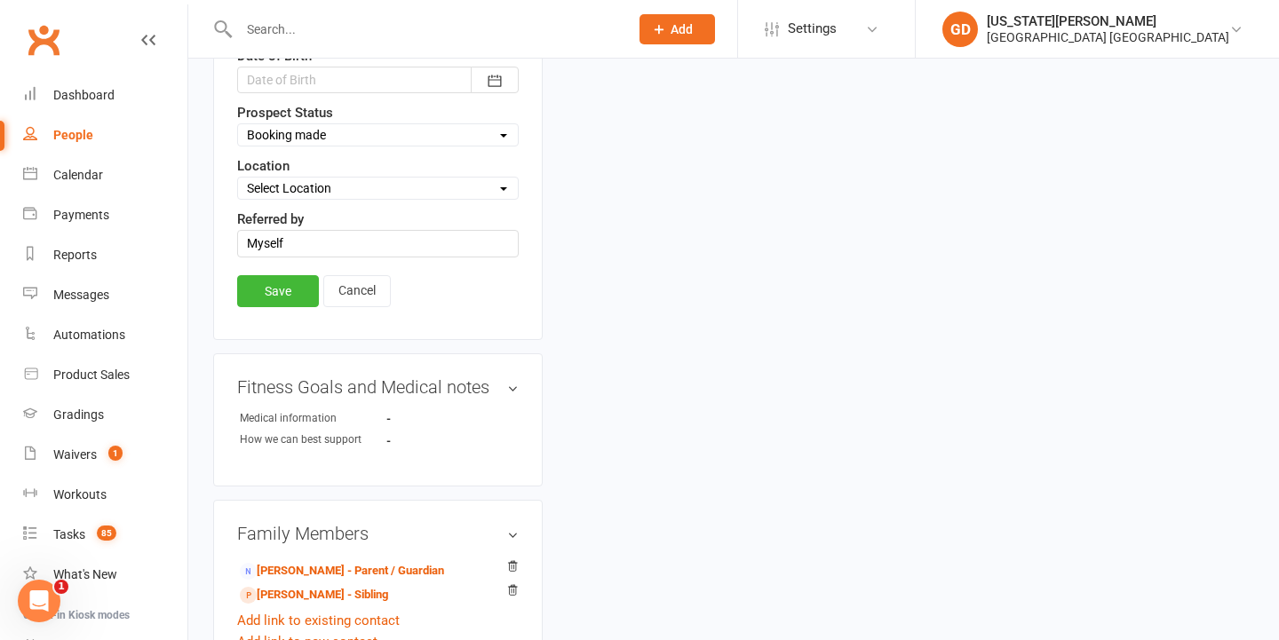
select select "Cancelled/DNS appointment - Not interested"
click at [290, 299] on link "Save" at bounding box center [278, 291] width 82 height 32
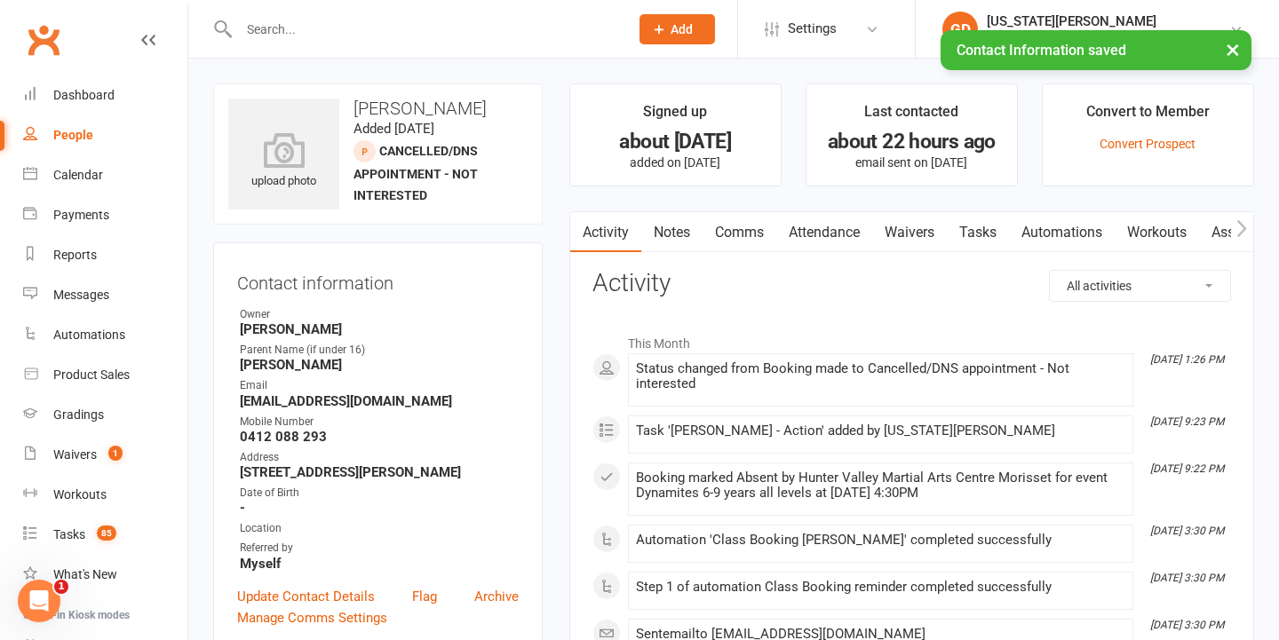
scroll to position [-1, 0]
click at [675, 242] on link "Notes" at bounding box center [671, 232] width 61 height 41
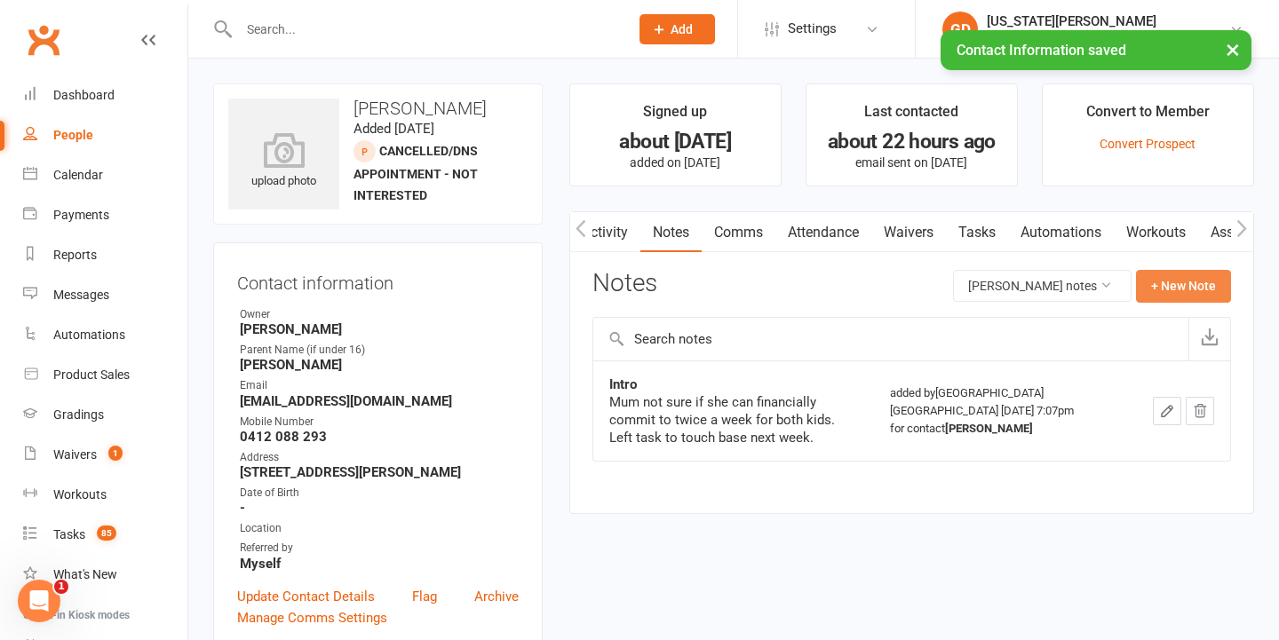
click at [1180, 290] on button "+ New Note" at bounding box center [1183, 286] width 95 height 32
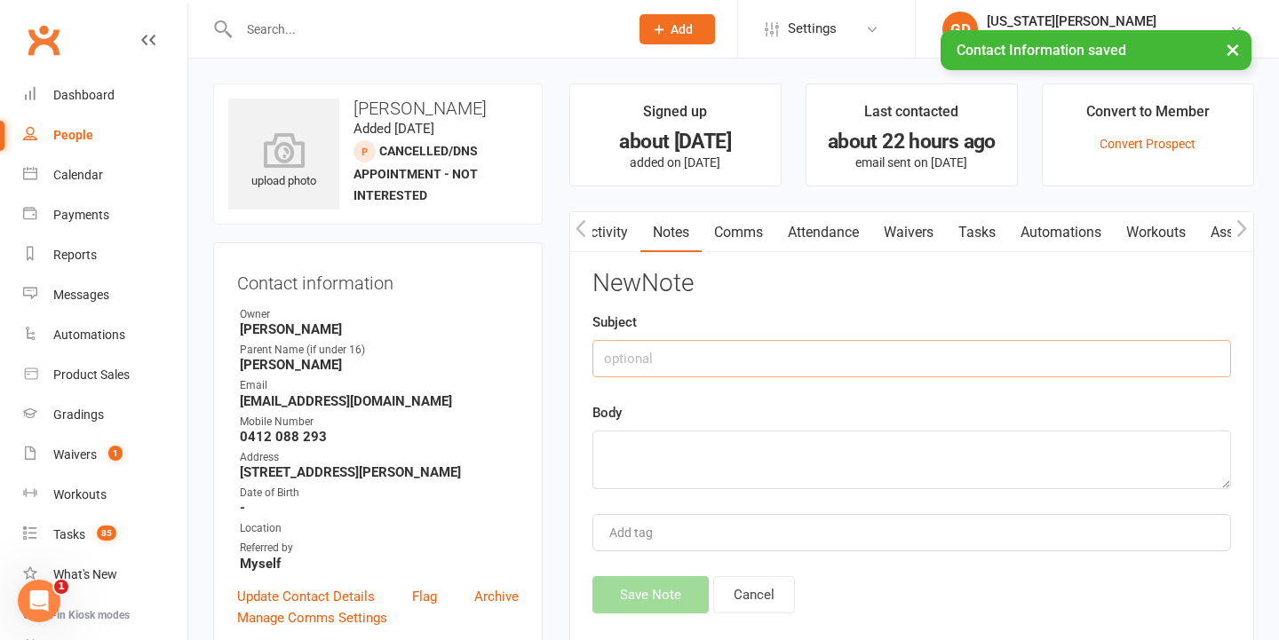
click at [786, 349] on input "text" at bounding box center [911, 358] width 639 height 37
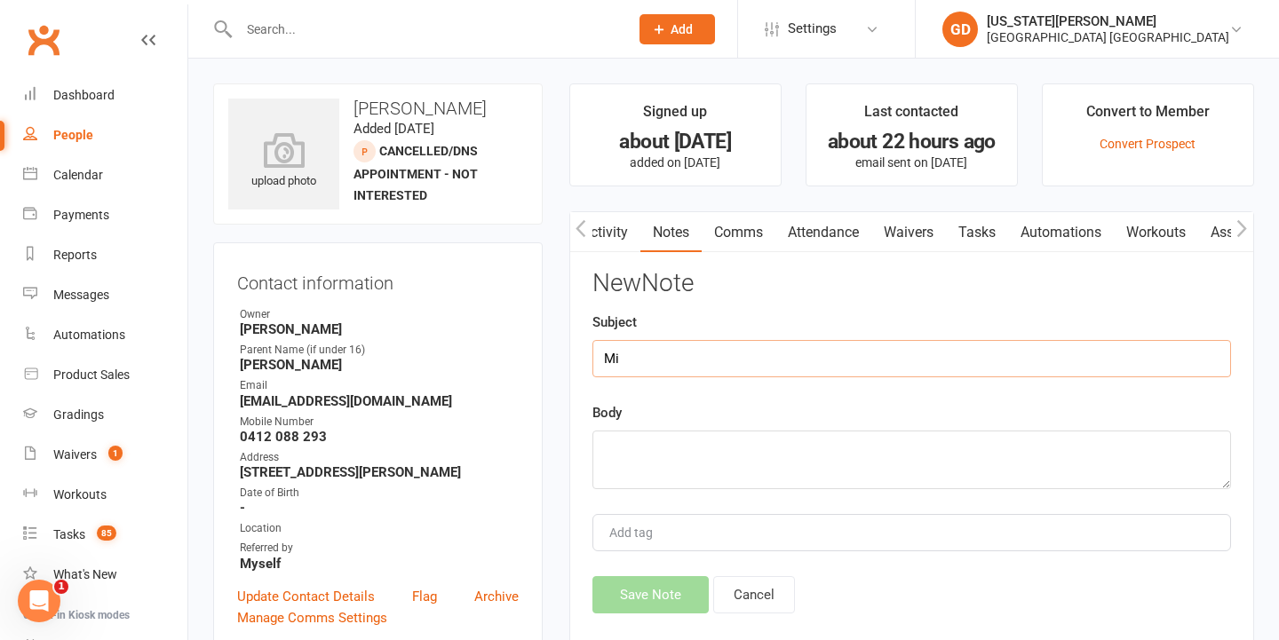
type input "M"
drag, startPoint x: 648, startPoint y: 361, endPoint x: 1040, endPoint y: 417, distance: 395.5
click at [648, 361] on input "Follow intro" at bounding box center [911, 358] width 639 height 37
type input "Follow Intro"
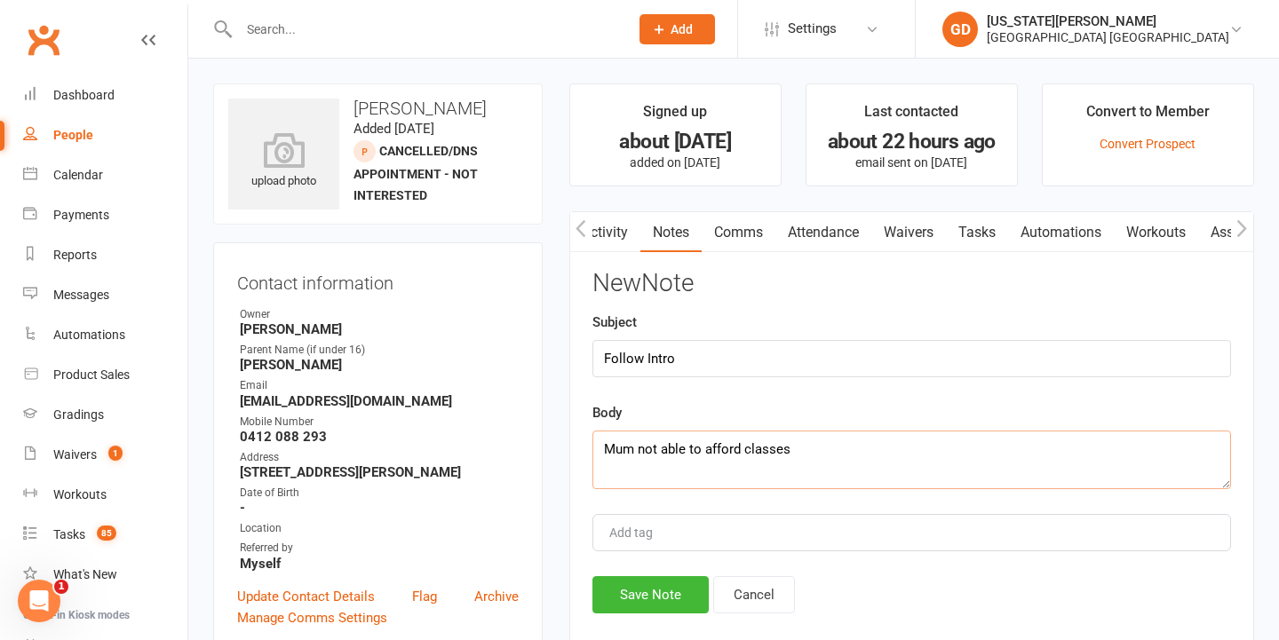
drag, startPoint x: 679, startPoint y: 449, endPoint x: 595, endPoint y: 449, distance: 83.5
click at [595, 449] on textarea "Mum not able to afford classes" at bounding box center [911, 460] width 639 height 59
type textarea "Mum not able to afford classes"
click at [656, 581] on button "Save Note" at bounding box center [650, 594] width 116 height 37
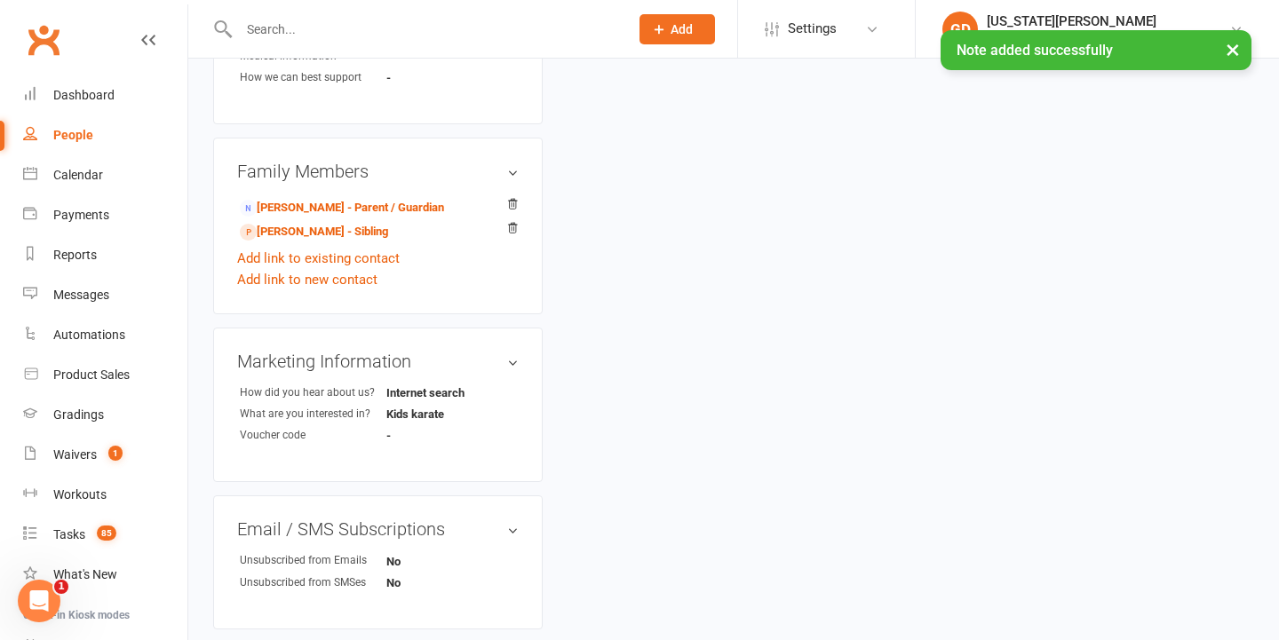
scroll to position [709, 0]
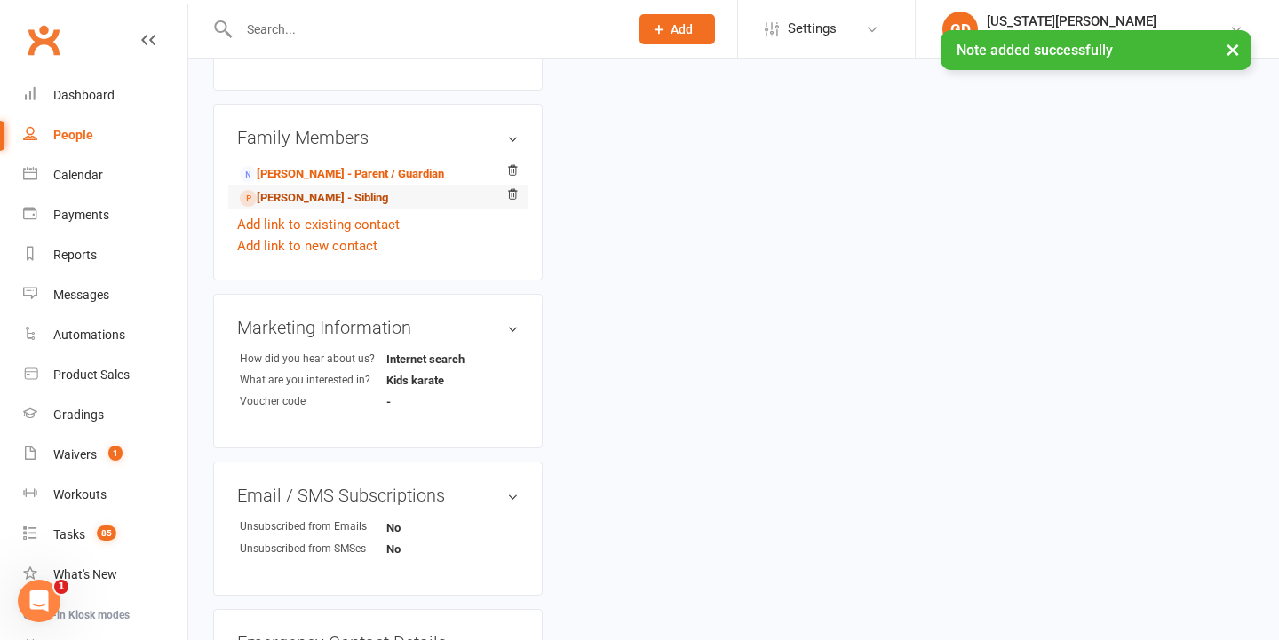
click at [337, 192] on link "Roman Elliott - Sibling" at bounding box center [314, 198] width 148 height 19
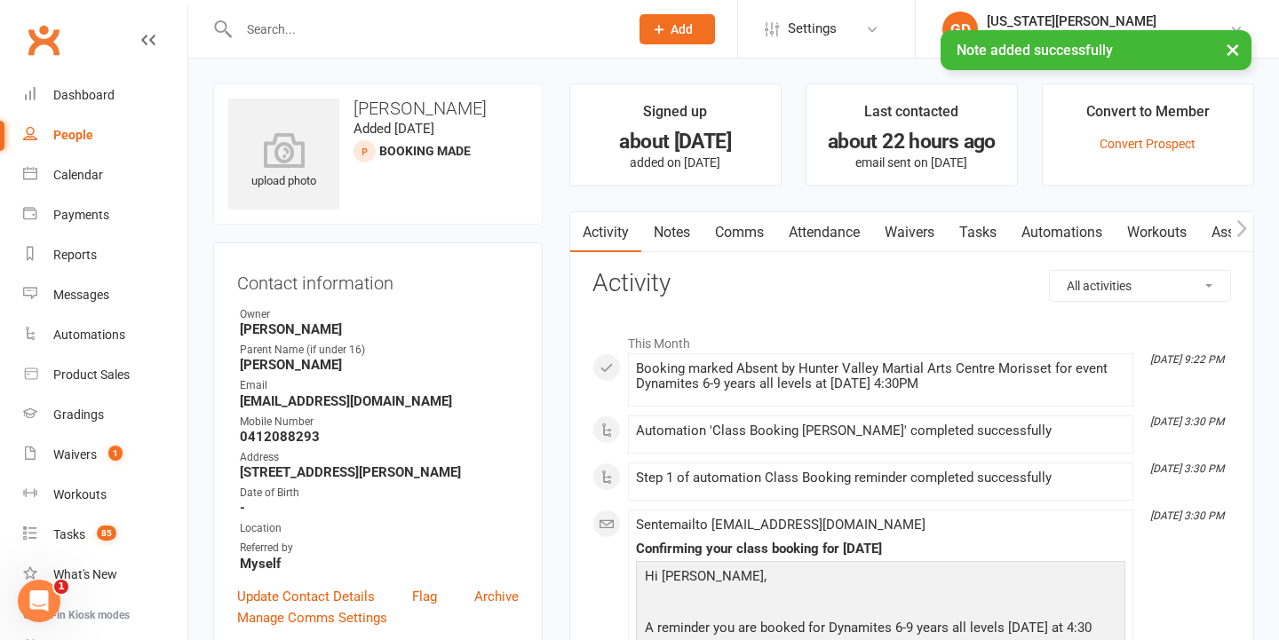
click at [704, 235] on link "Comms" at bounding box center [740, 232] width 74 height 41
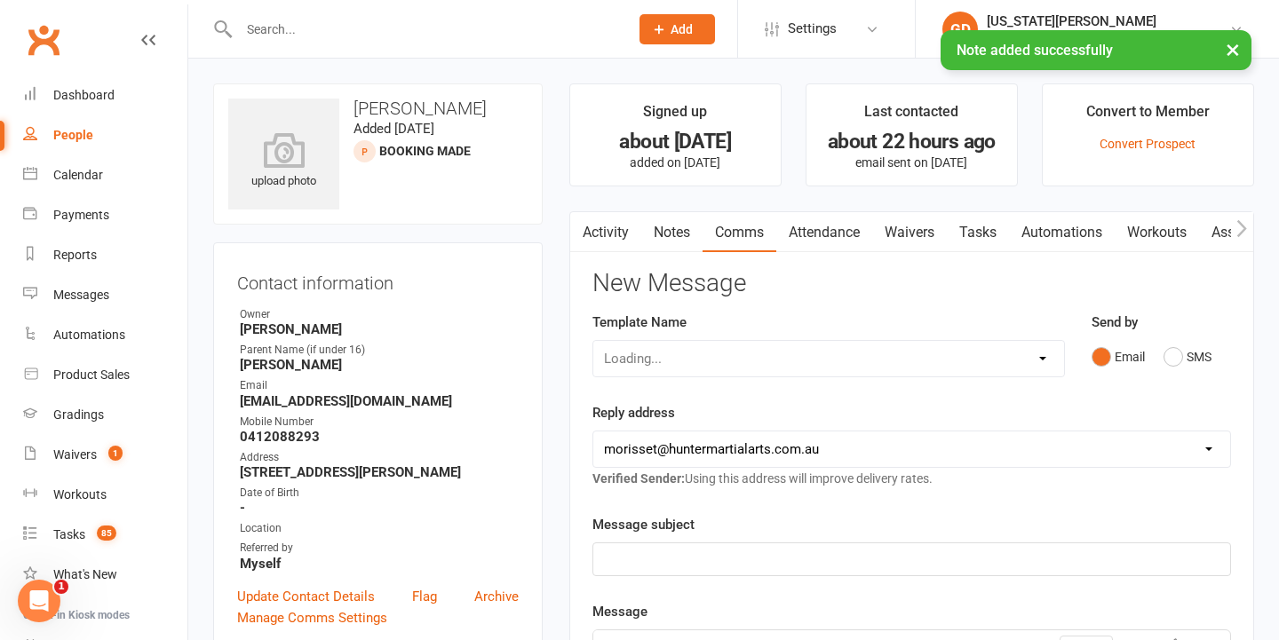
click at [702, 250] on link "Notes" at bounding box center [671, 232] width 61 height 41
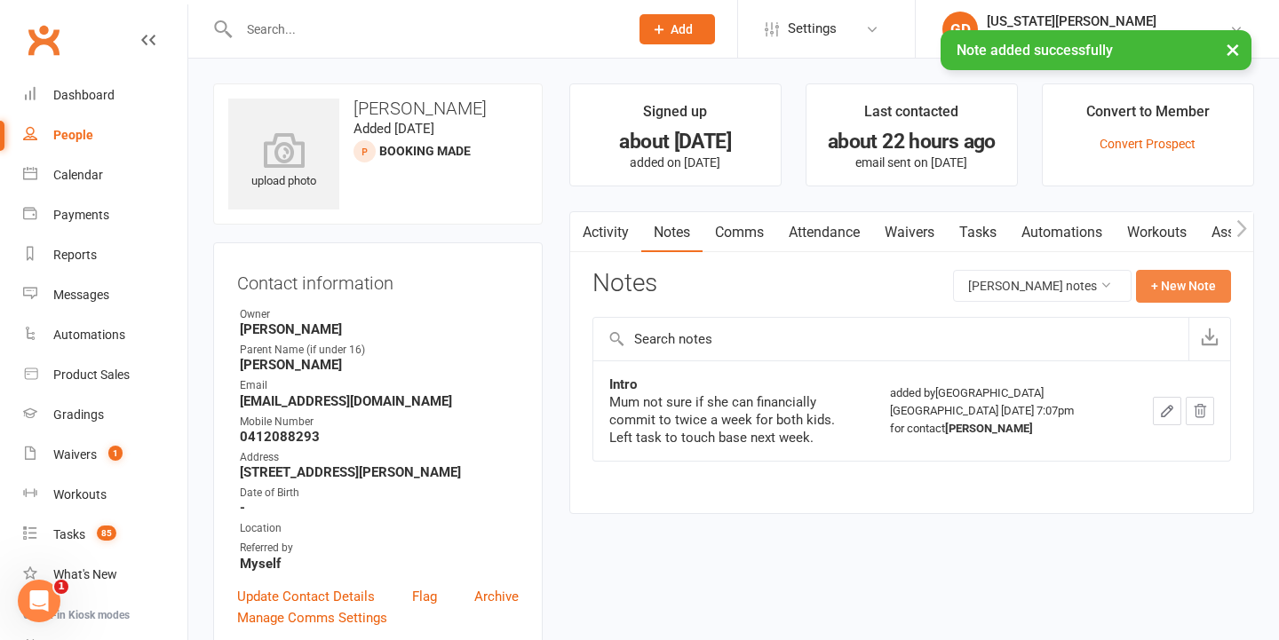
click at [1174, 285] on button "+ New Note" at bounding box center [1183, 286] width 95 height 32
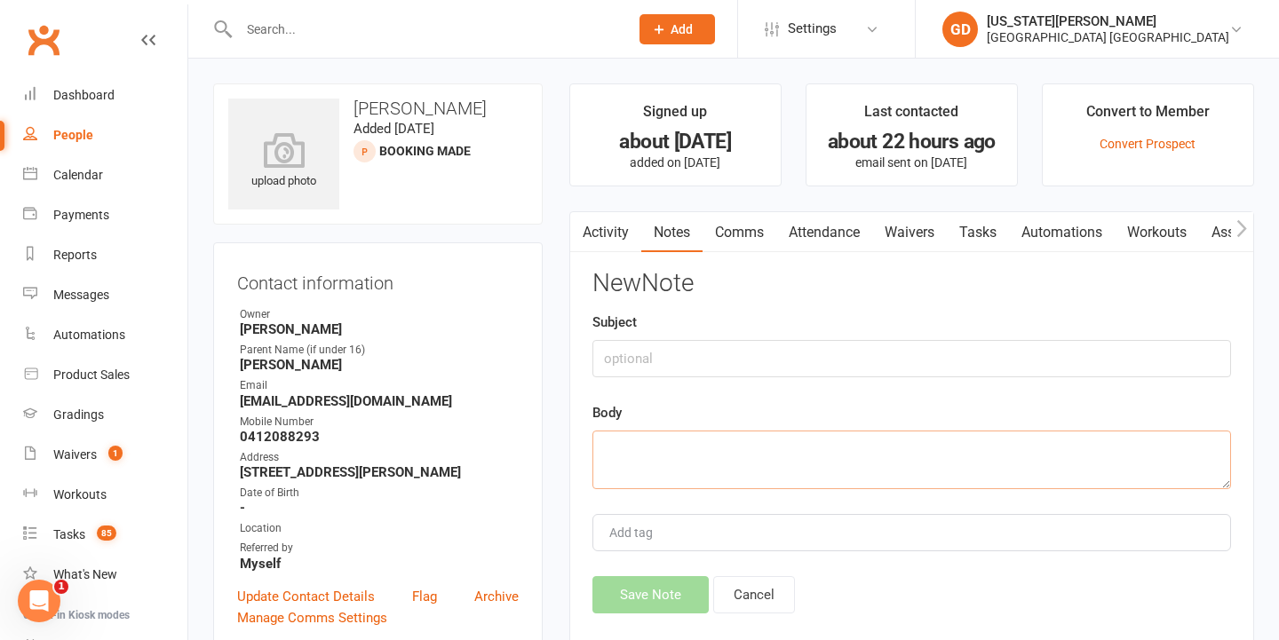
click at [658, 466] on textarea at bounding box center [911, 460] width 639 height 59
paste textarea "Mum not able to afford classes"
type textarea "Mum not able to afford classes"
click at [666, 357] on input "text" at bounding box center [911, 358] width 639 height 37
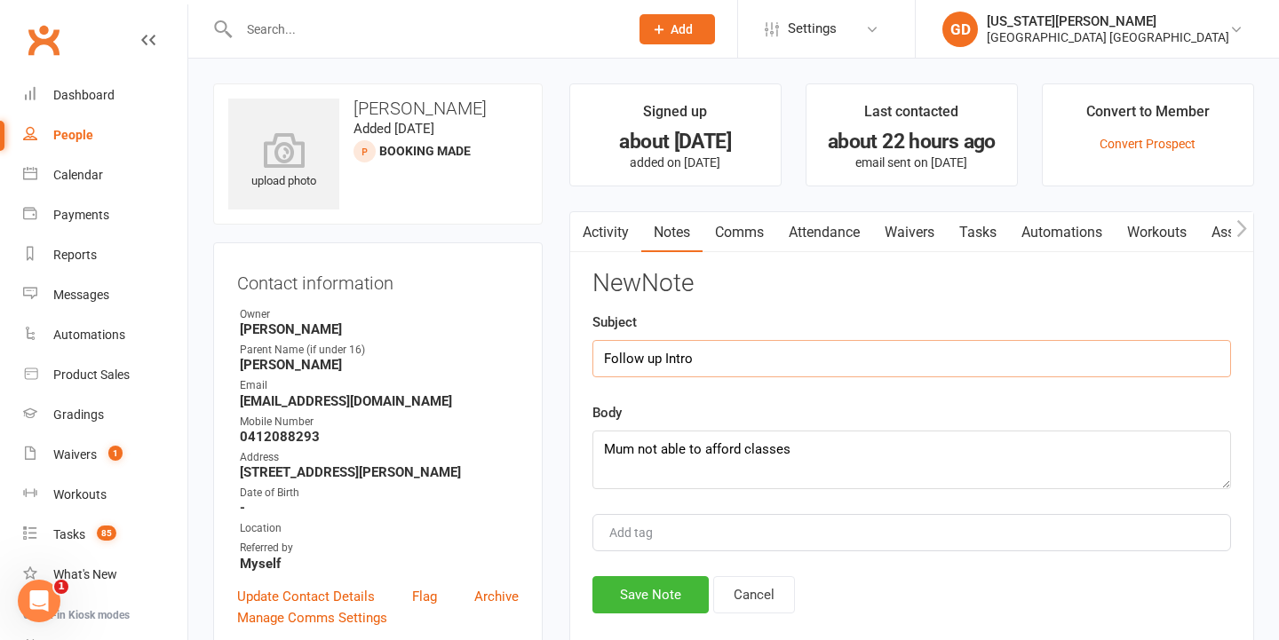
type input "Follow up Intro"
click at [630, 620] on div "Activity Notes Comms Attendance Waivers Tasks Automations Workouts Assessments …" at bounding box center [911, 439] width 685 height 456
click at [664, 586] on button "Save Note" at bounding box center [650, 594] width 116 height 37
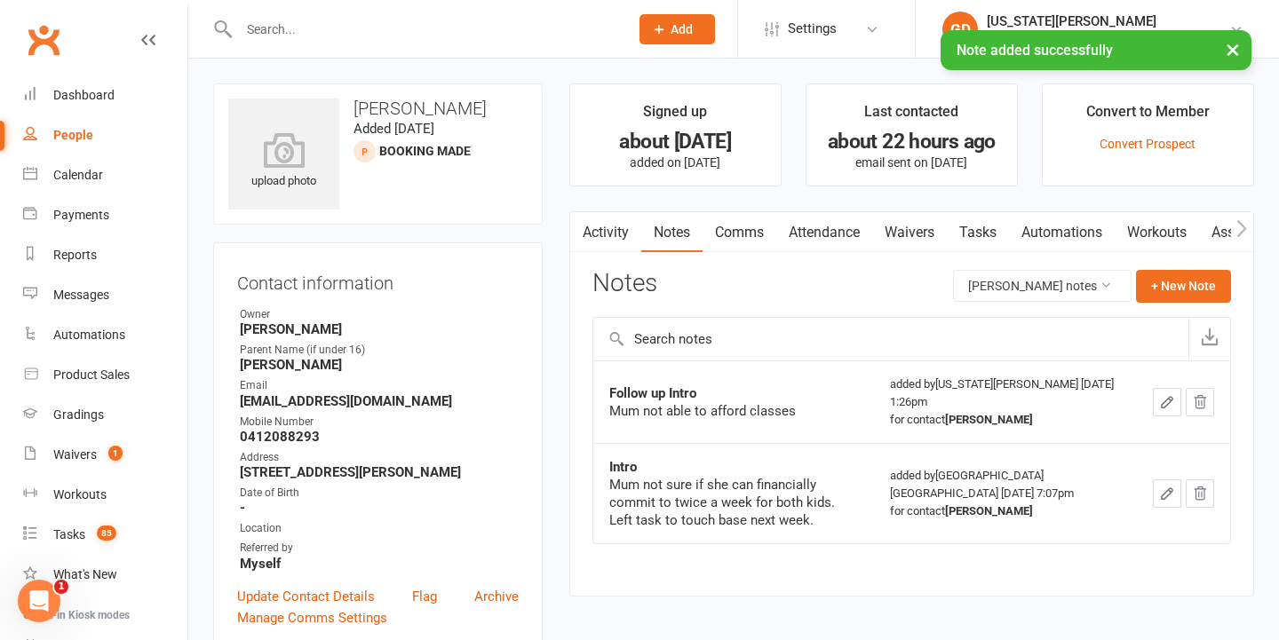
click at [981, 242] on link "Tasks" at bounding box center [978, 232] width 62 height 41
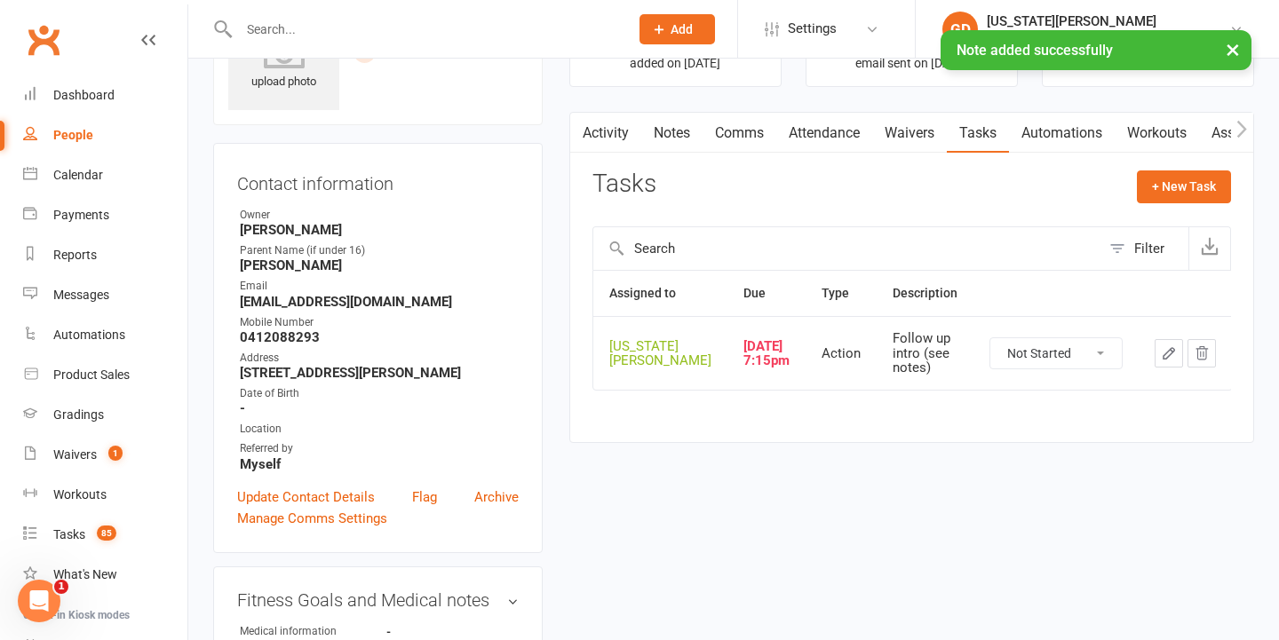
scroll to position [110, 0]
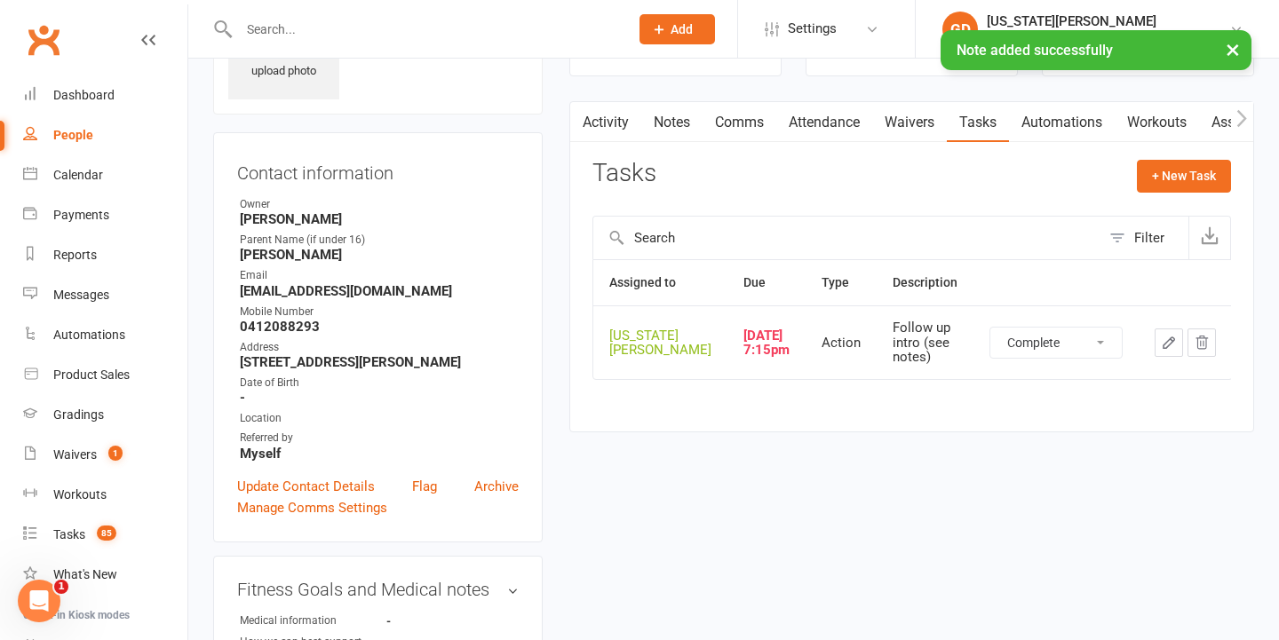
select select "unstarted"
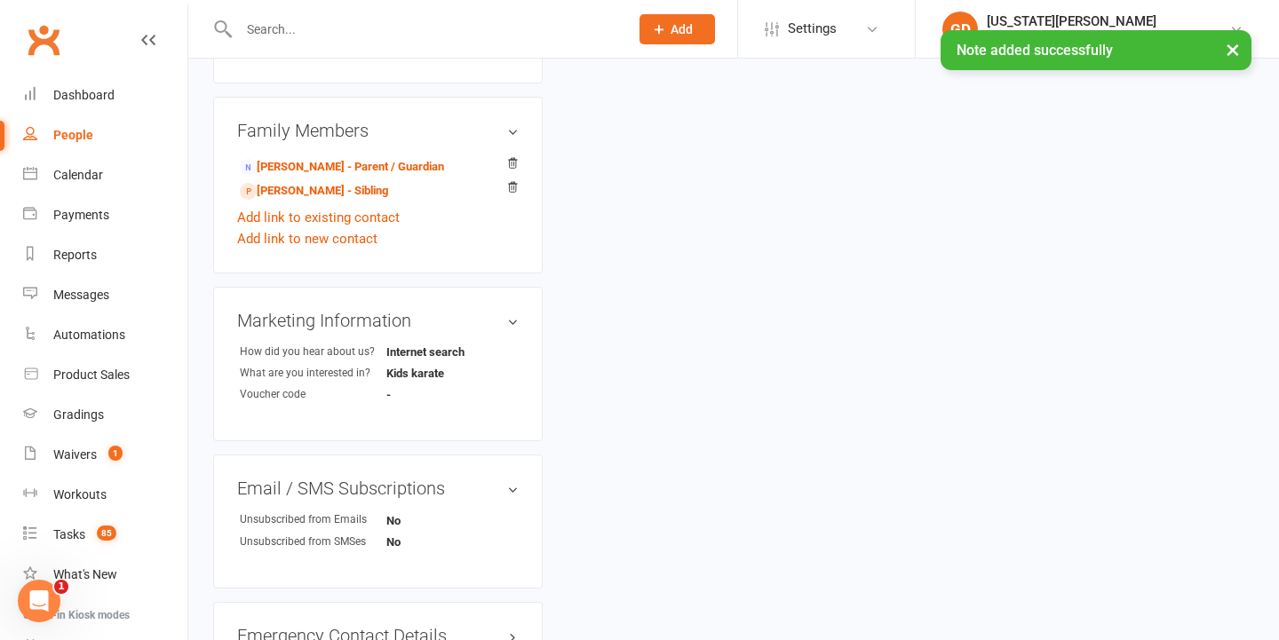
scroll to position [690, 0]
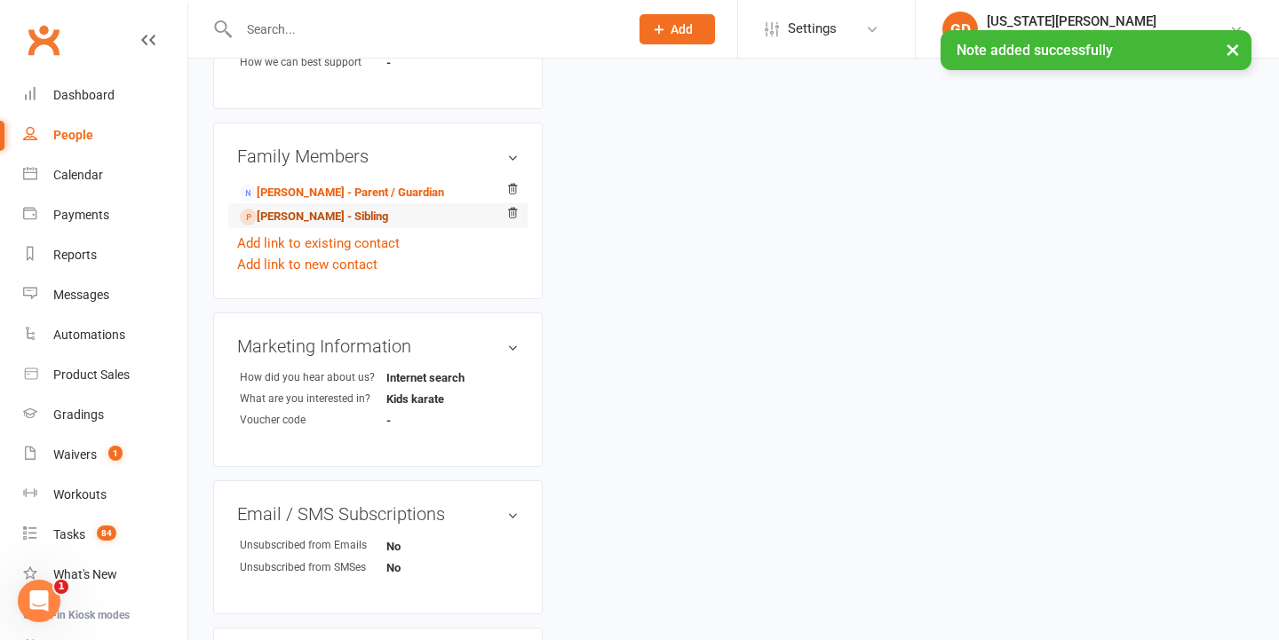
click at [347, 210] on link "Bella Elliott - Sibling" at bounding box center [314, 217] width 148 height 19
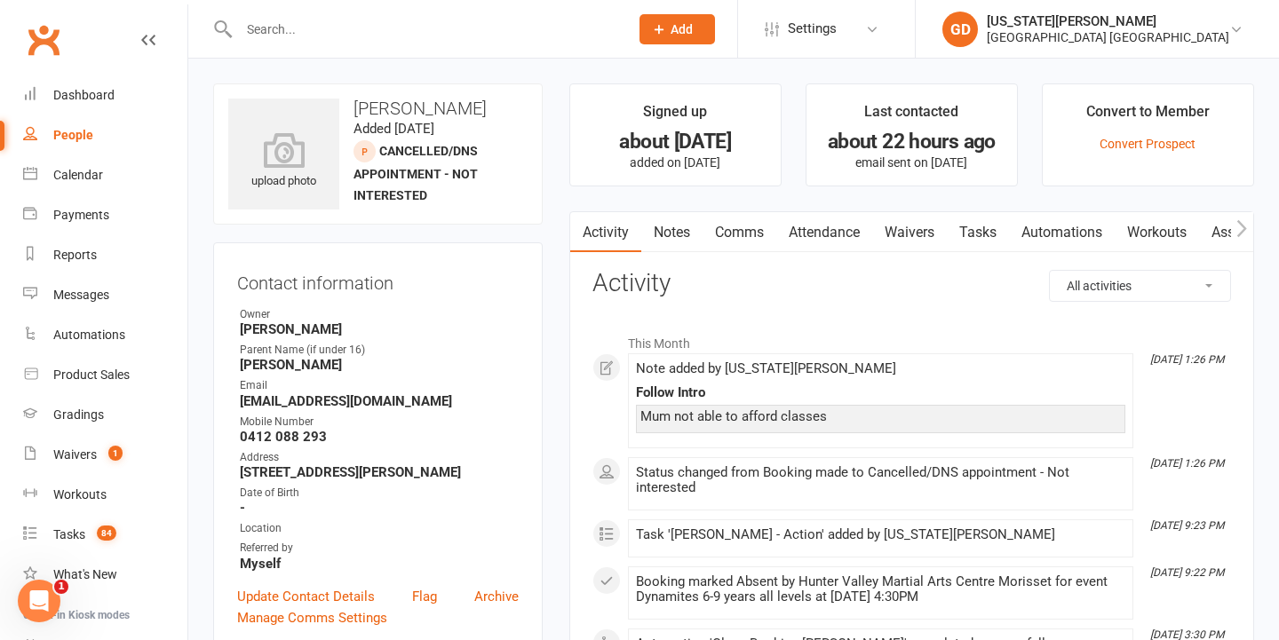
click at [988, 233] on link "Tasks" at bounding box center [978, 232] width 62 height 41
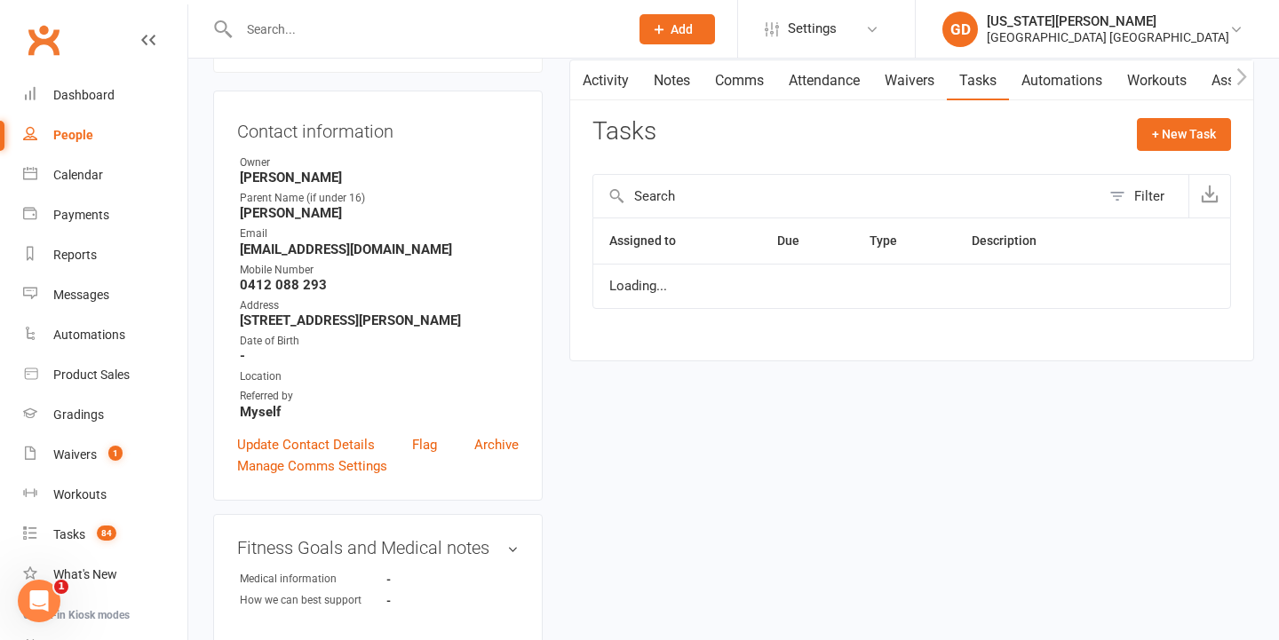
scroll to position [162, 0]
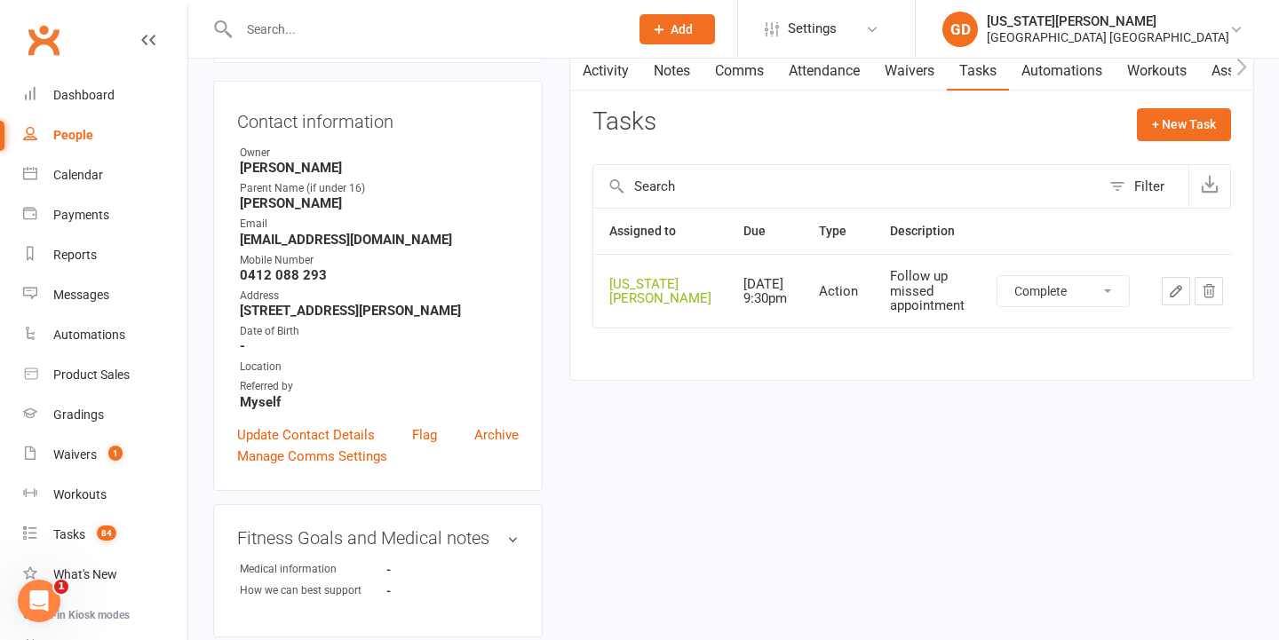
select select "unstarted"
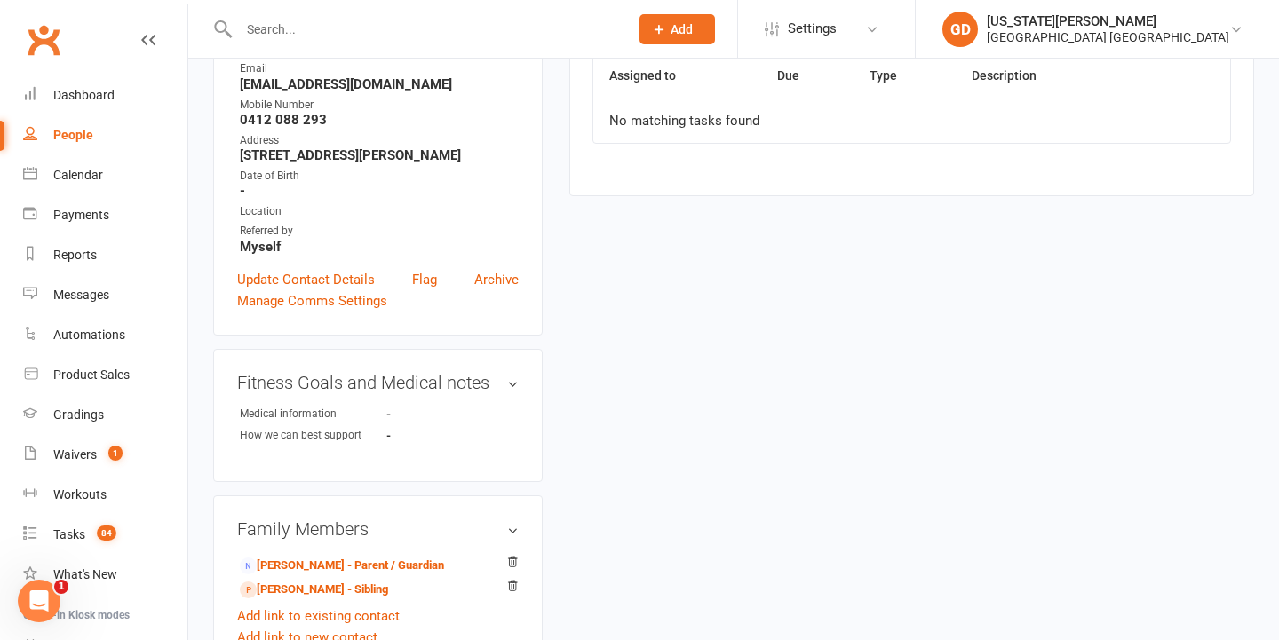
scroll to position [330, 0]
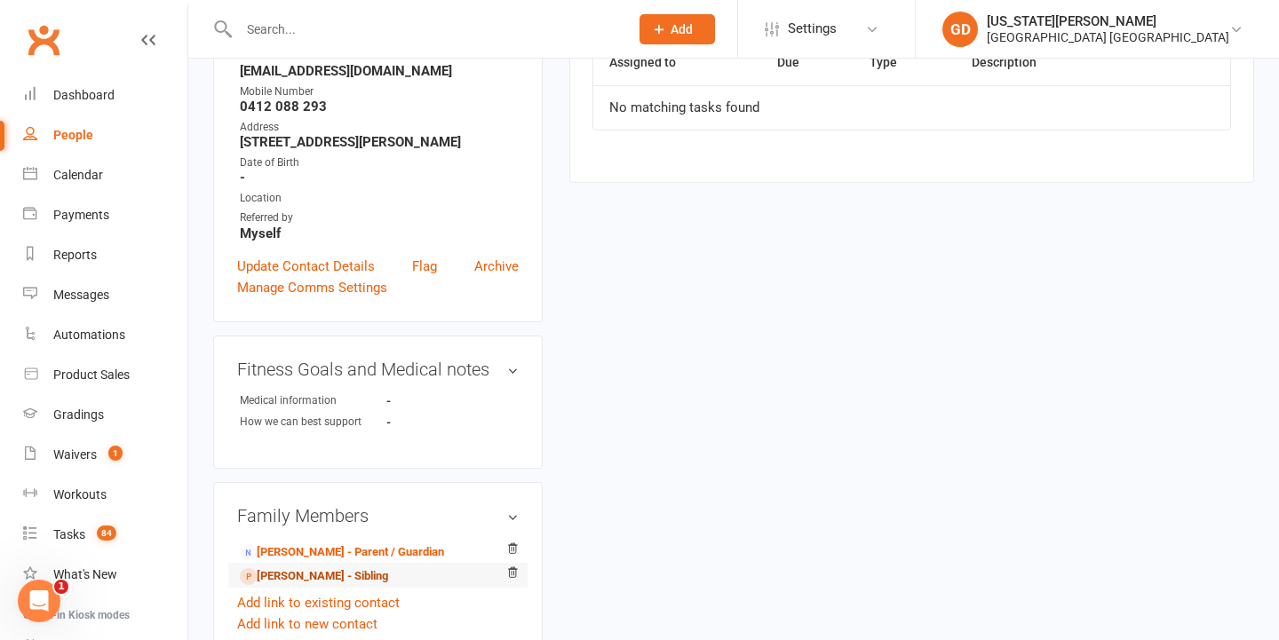
click at [303, 577] on link "Roman Elliott - Sibling" at bounding box center [314, 577] width 148 height 19
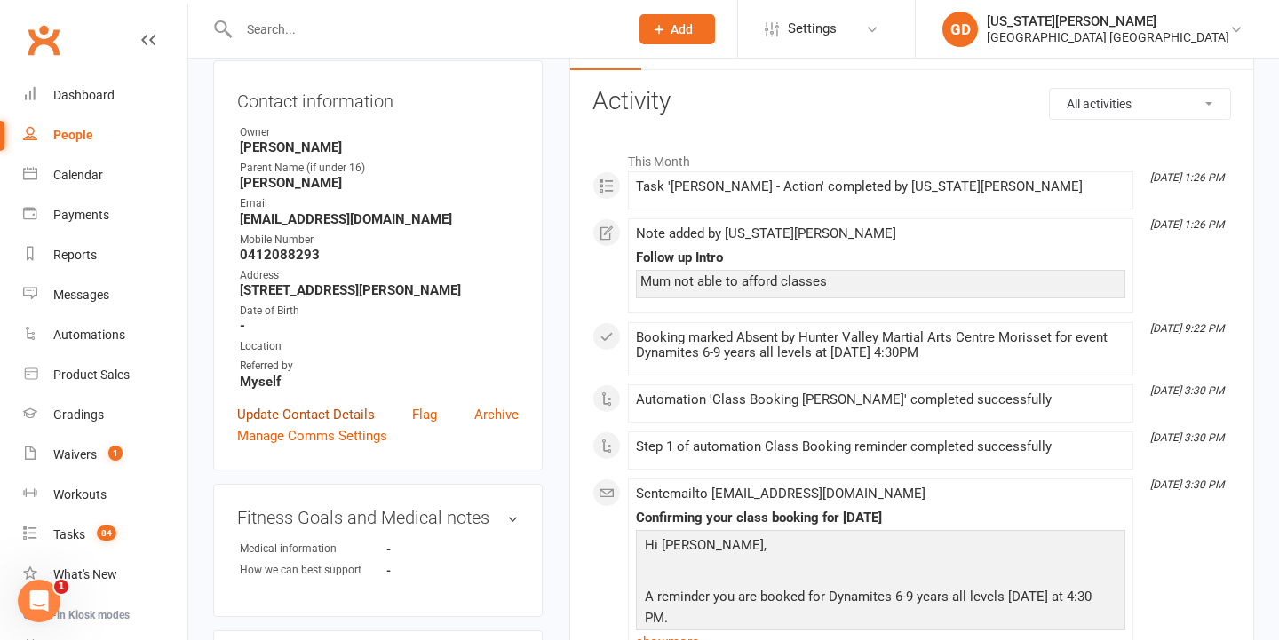
click at [307, 414] on link "Update Contact Details" at bounding box center [306, 414] width 138 height 21
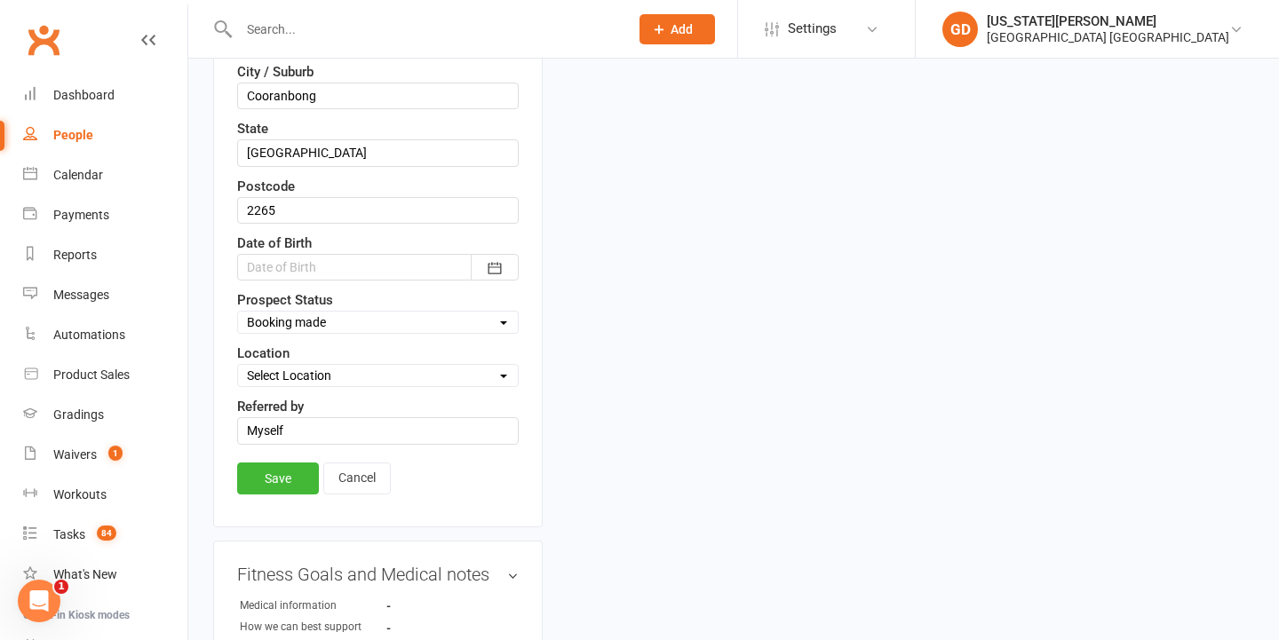
scroll to position [659, 0]
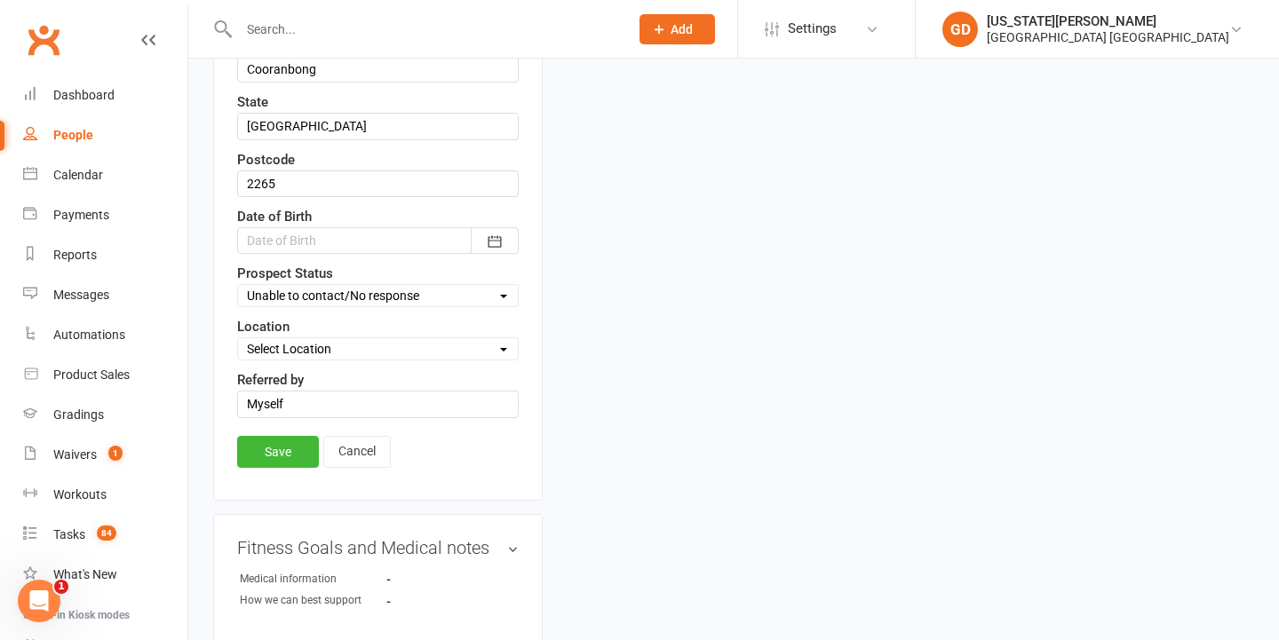
select select "Cancelled/DNS appointment - Not interested"
click at [251, 452] on link "Save" at bounding box center [278, 452] width 82 height 32
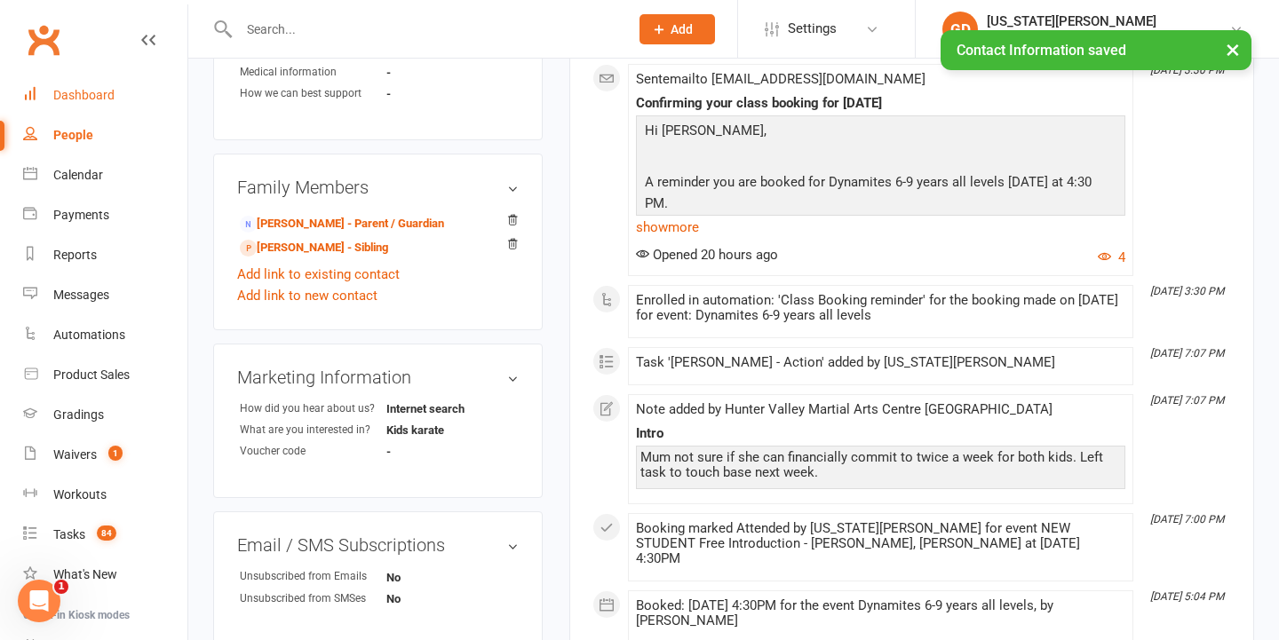
click at [100, 89] on div "Dashboard" at bounding box center [83, 95] width 61 height 14
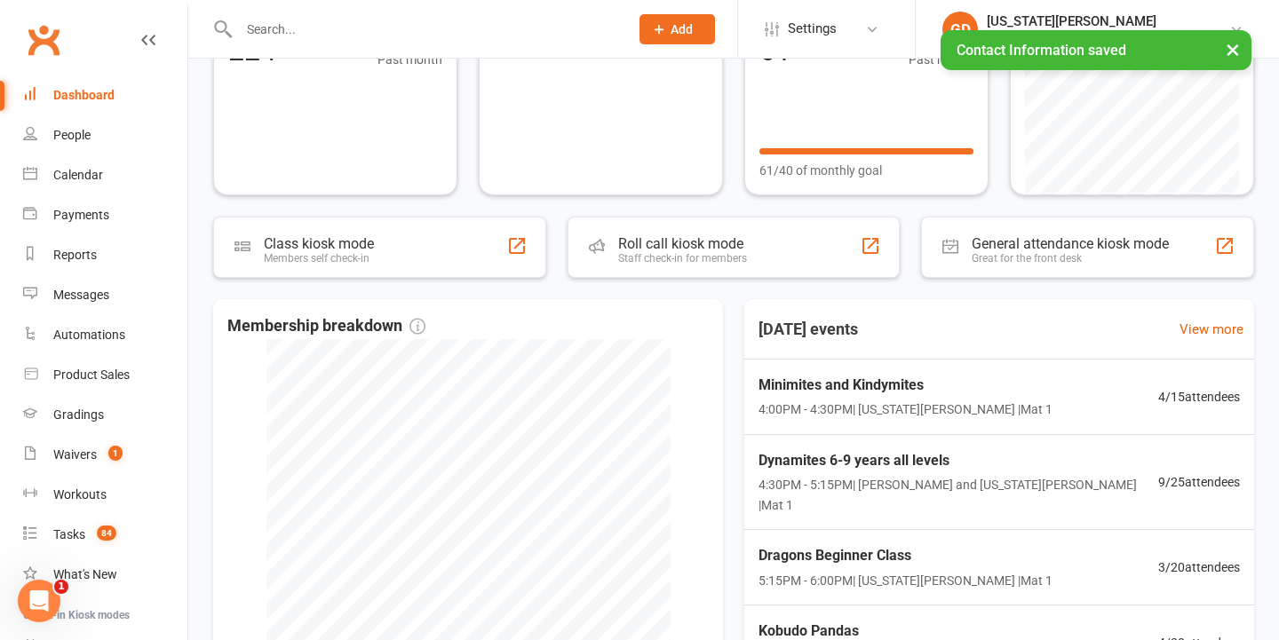
scroll to position [202, 0]
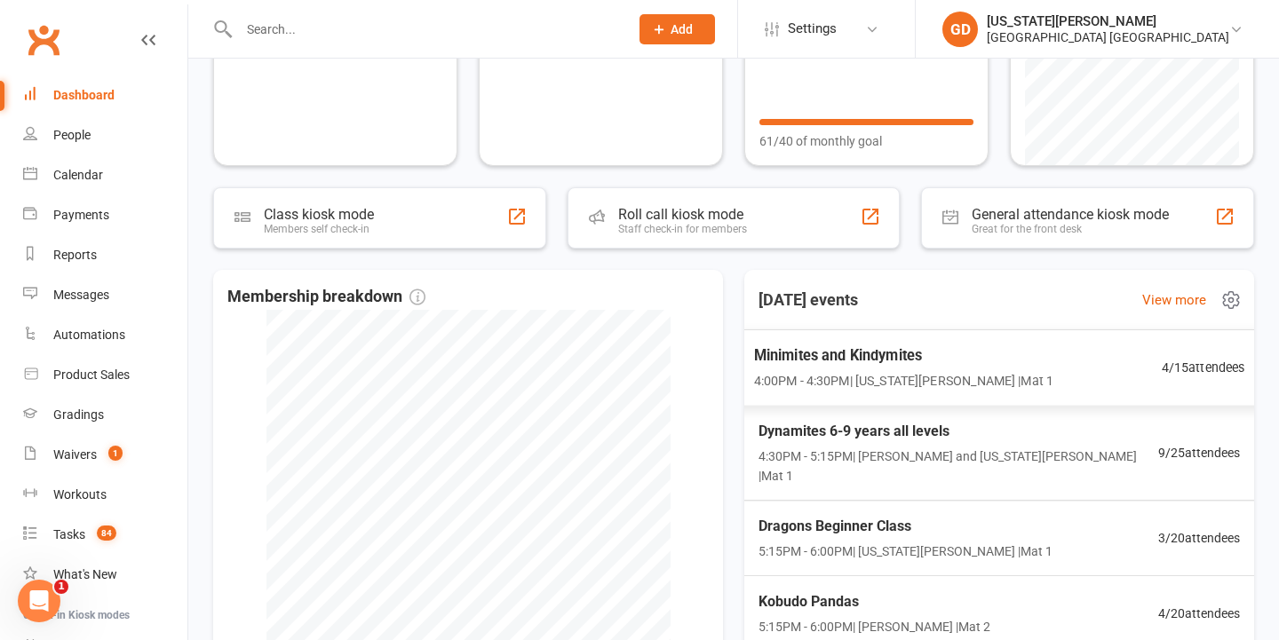
click at [837, 384] on span "4:00PM - 4:30PM | Georgia Dearlove | Mat 1" at bounding box center [904, 380] width 300 height 20
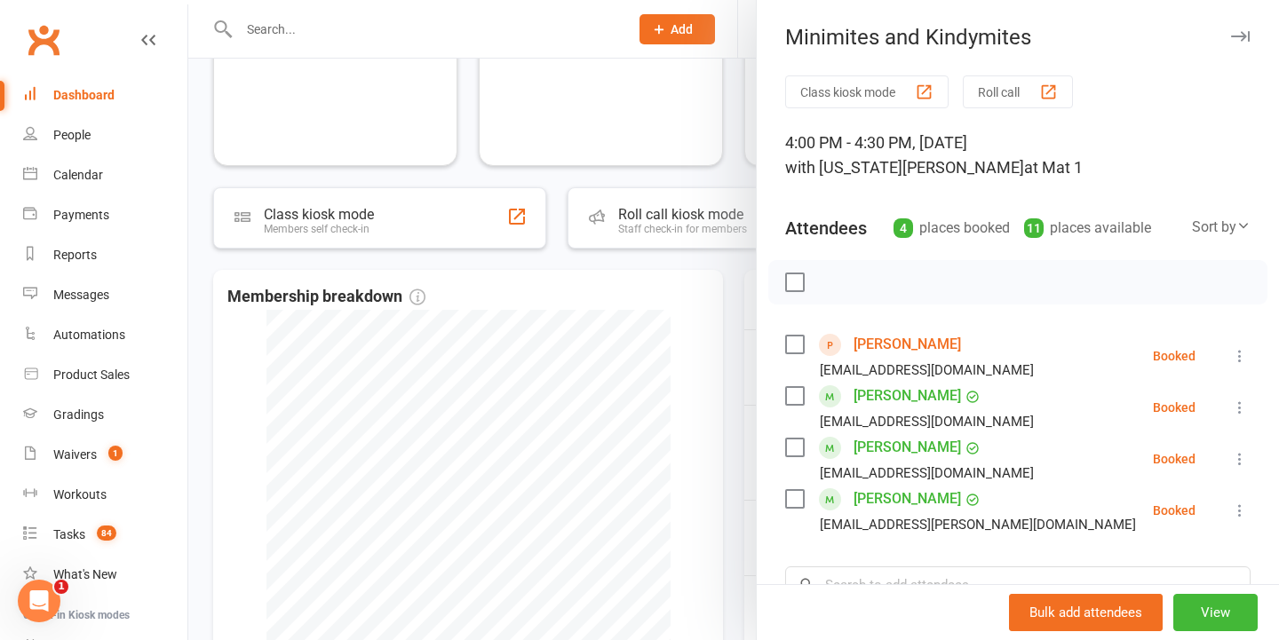
click at [704, 315] on div at bounding box center [733, 320] width 1091 height 640
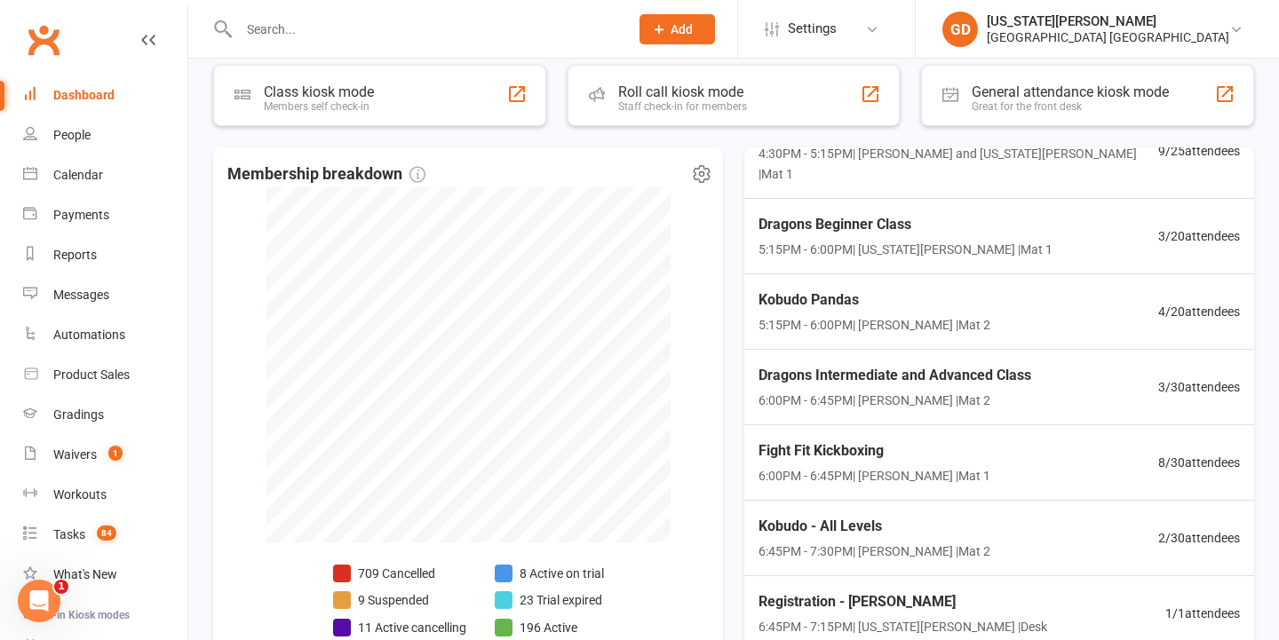
scroll to position [361, 0]
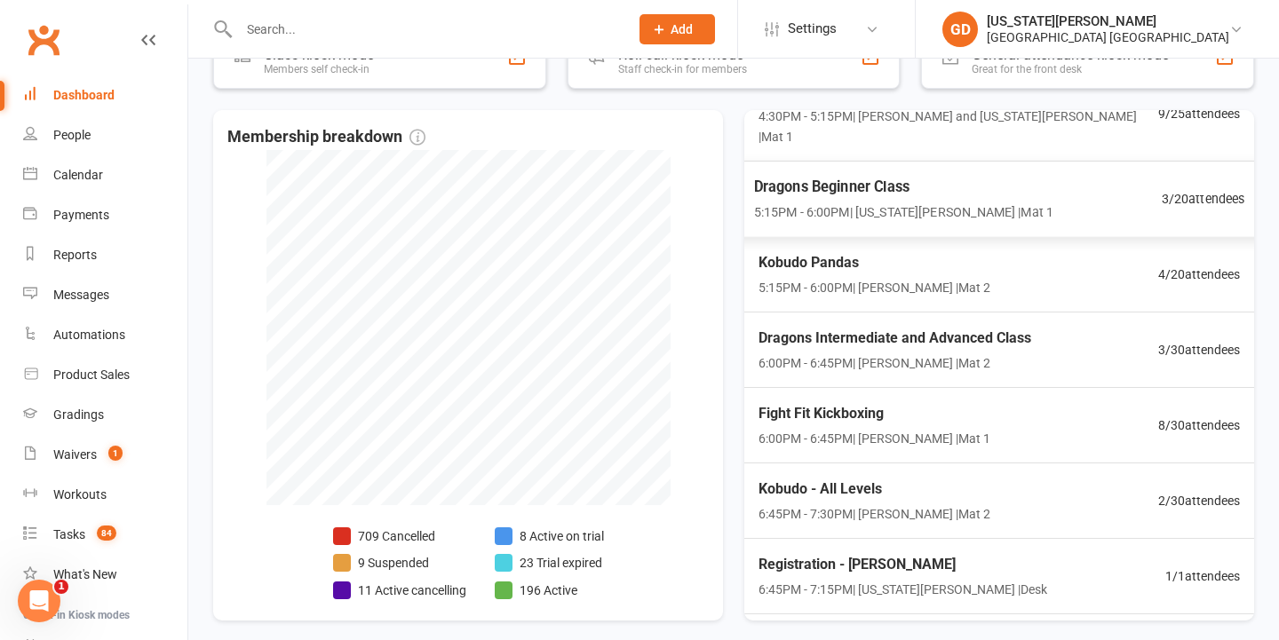
click at [997, 202] on span "5:15PM - 6:00PM | Georgia Dearlove | Mat 1" at bounding box center [904, 212] width 300 height 20
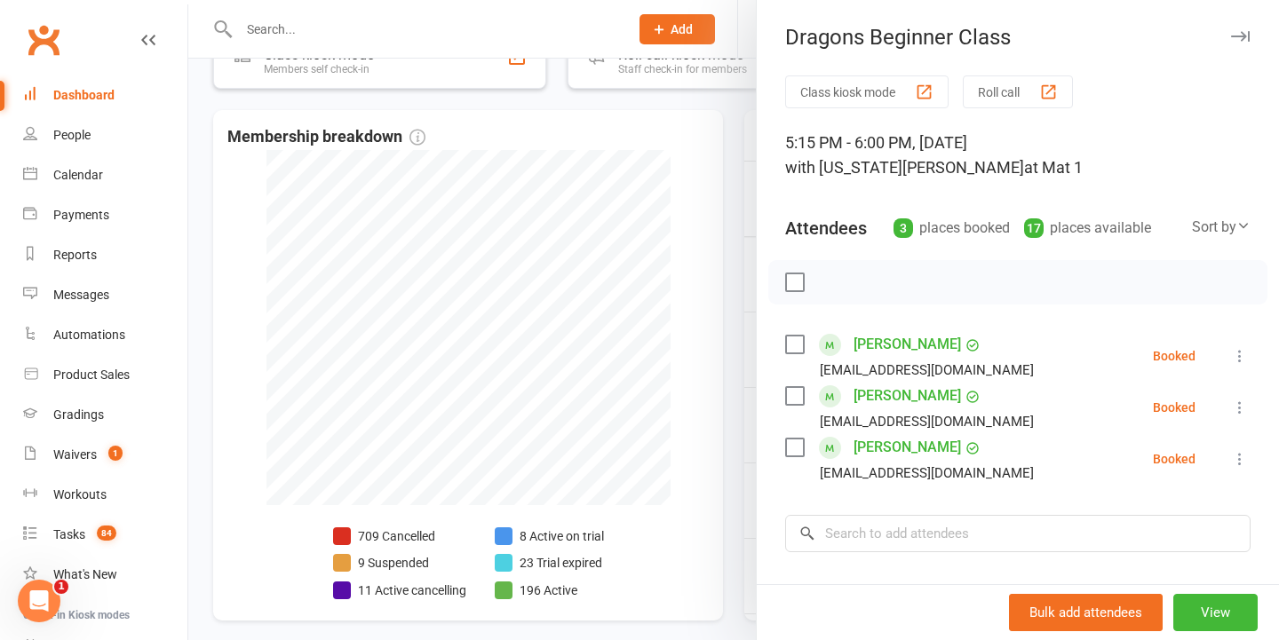
click at [503, 370] on div at bounding box center [733, 320] width 1091 height 640
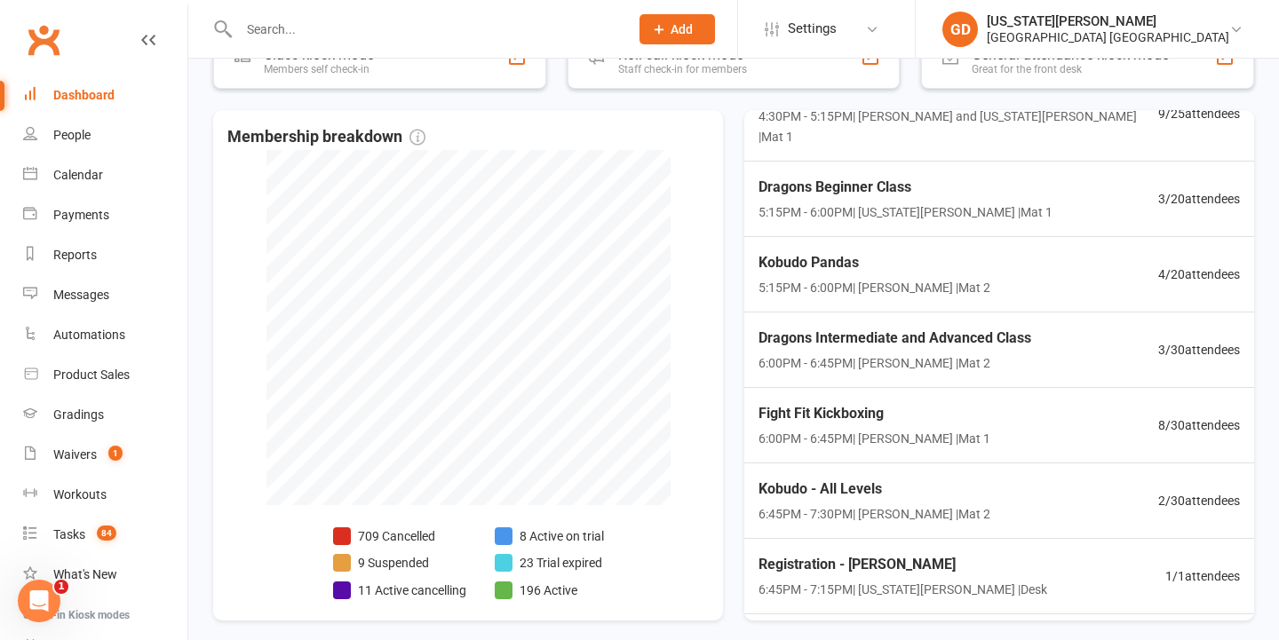
click at [422, 12] on div at bounding box center [414, 29] width 403 height 58
click at [422, 18] on input "text" at bounding box center [425, 29] width 383 height 25
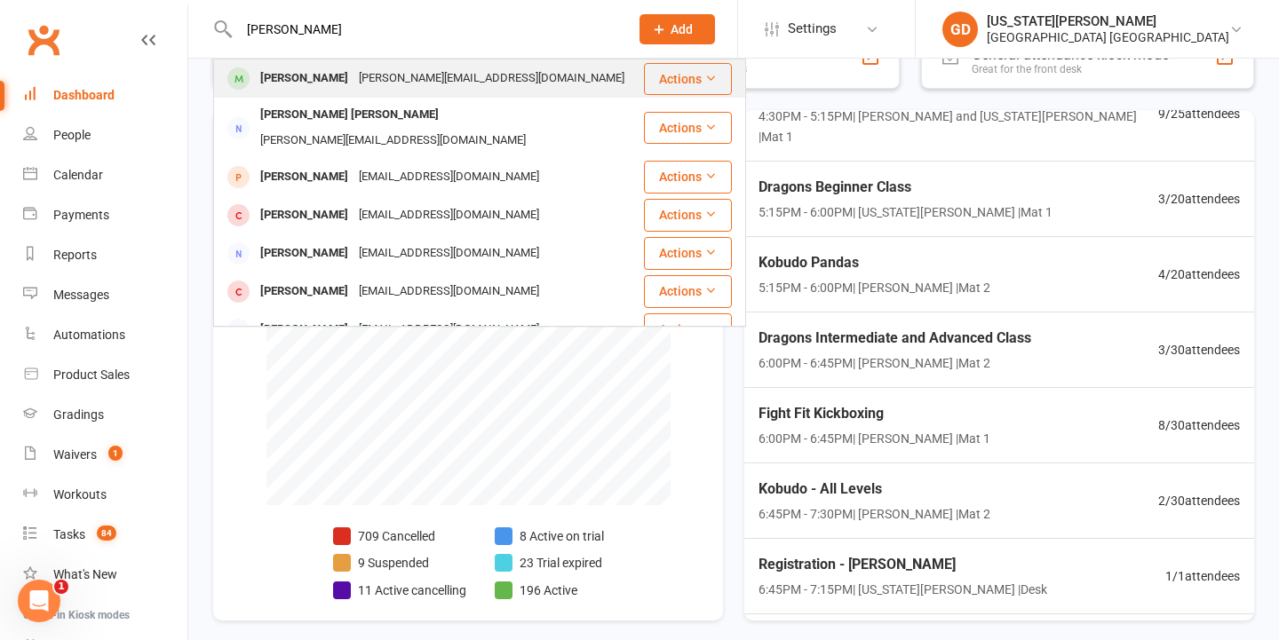
type input "Tommy cook"
click at [410, 82] on div "Jessica.gleed92@gmail.com" at bounding box center [491, 79] width 276 height 26
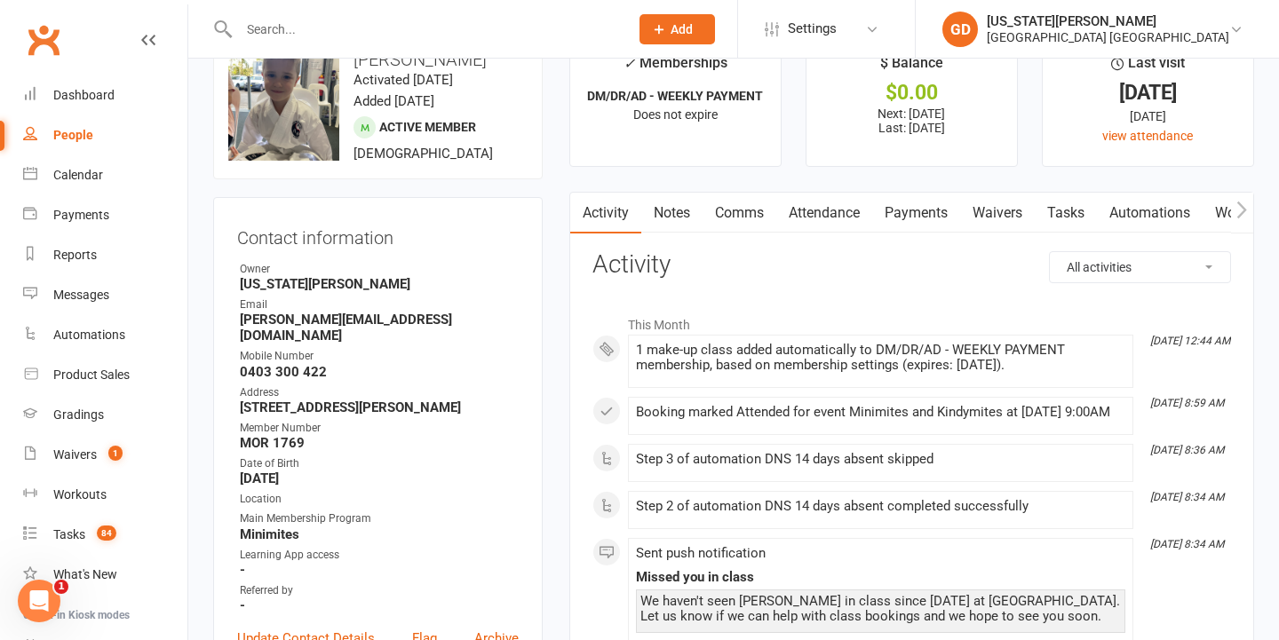
scroll to position [54, 0]
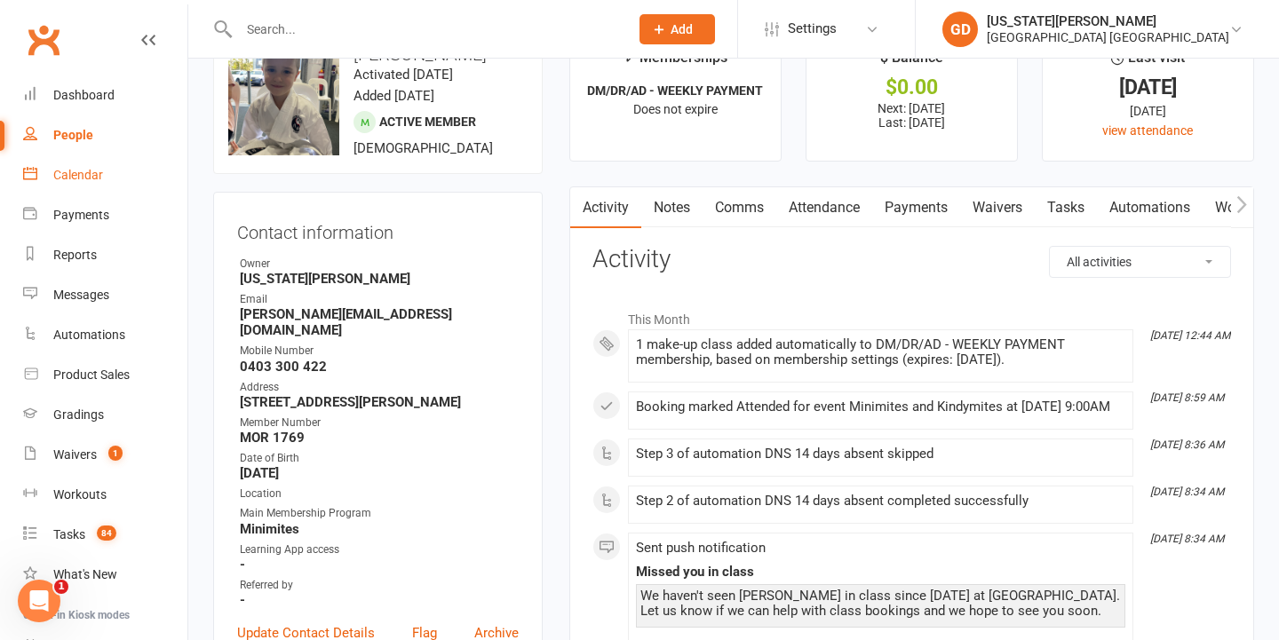
click at [131, 164] on link "Calendar" at bounding box center [105, 175] width 164 height 40
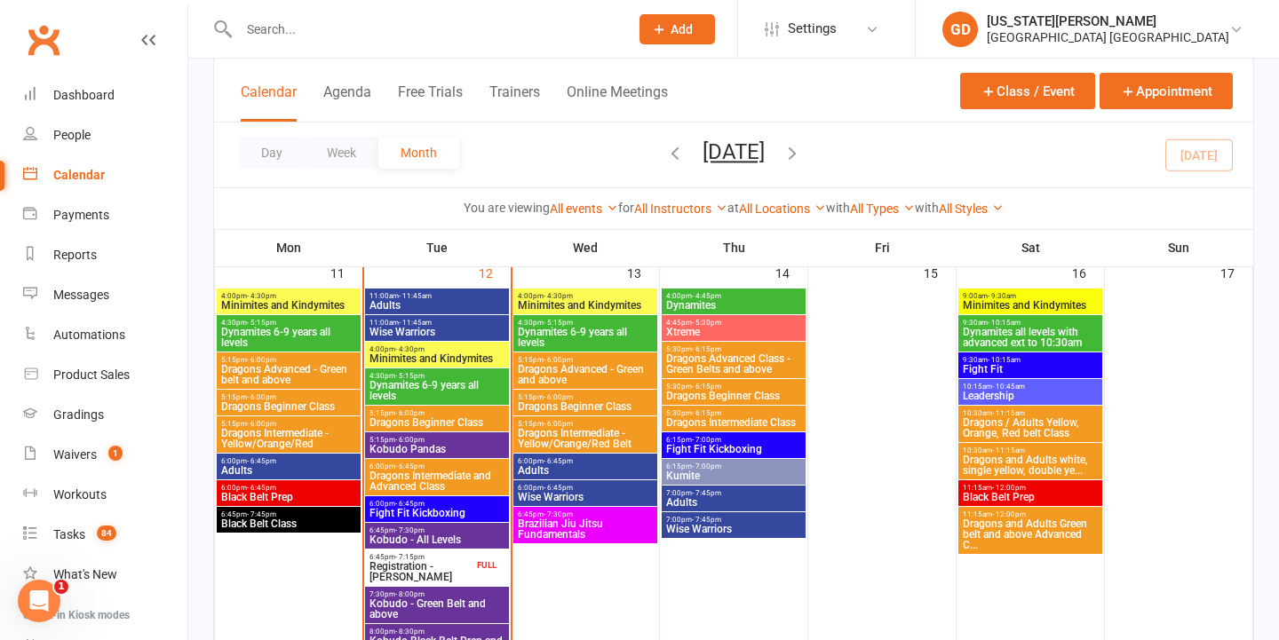
scroll to position [1050, 0]
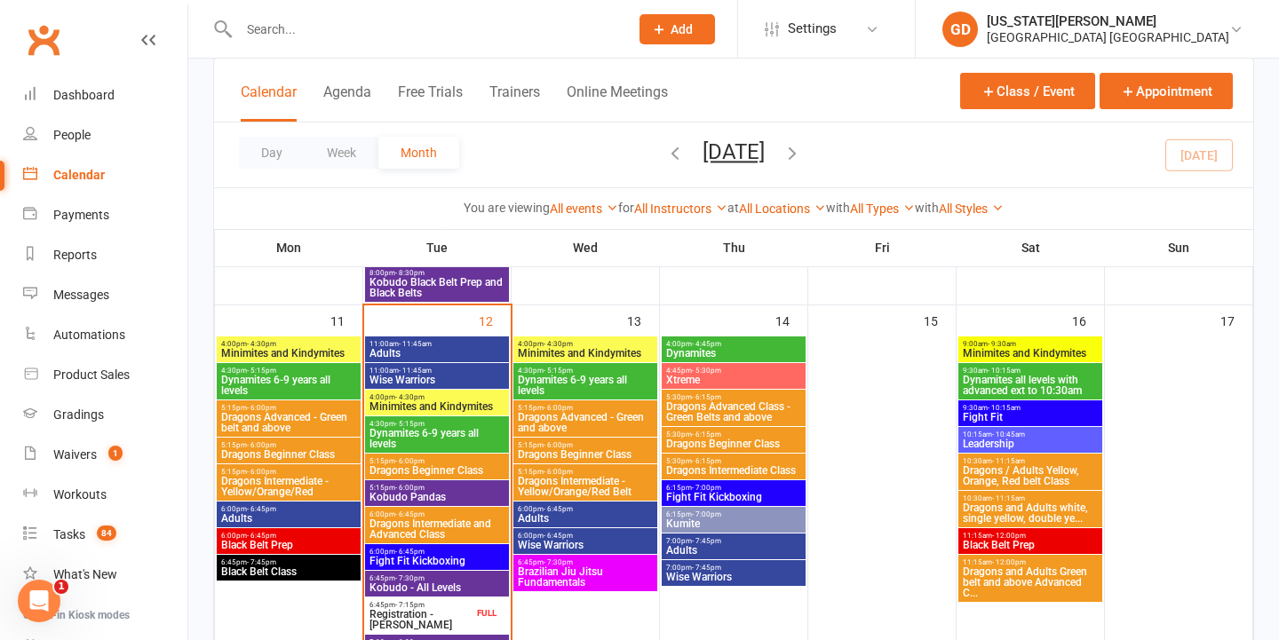
click at [429, 403] on span "Minimites and Kindymites" at bounding box center [437, 406] width 137 height 11
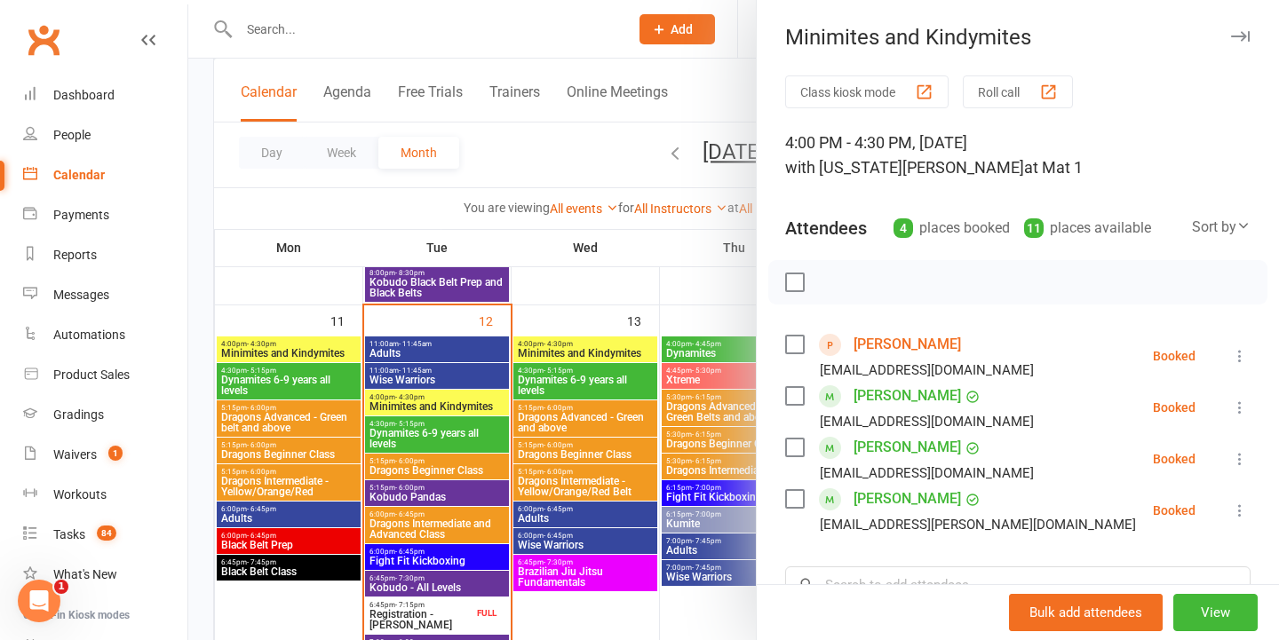
click at [544, 375] on div at bounding box center [733, 320] width 1091 height 640
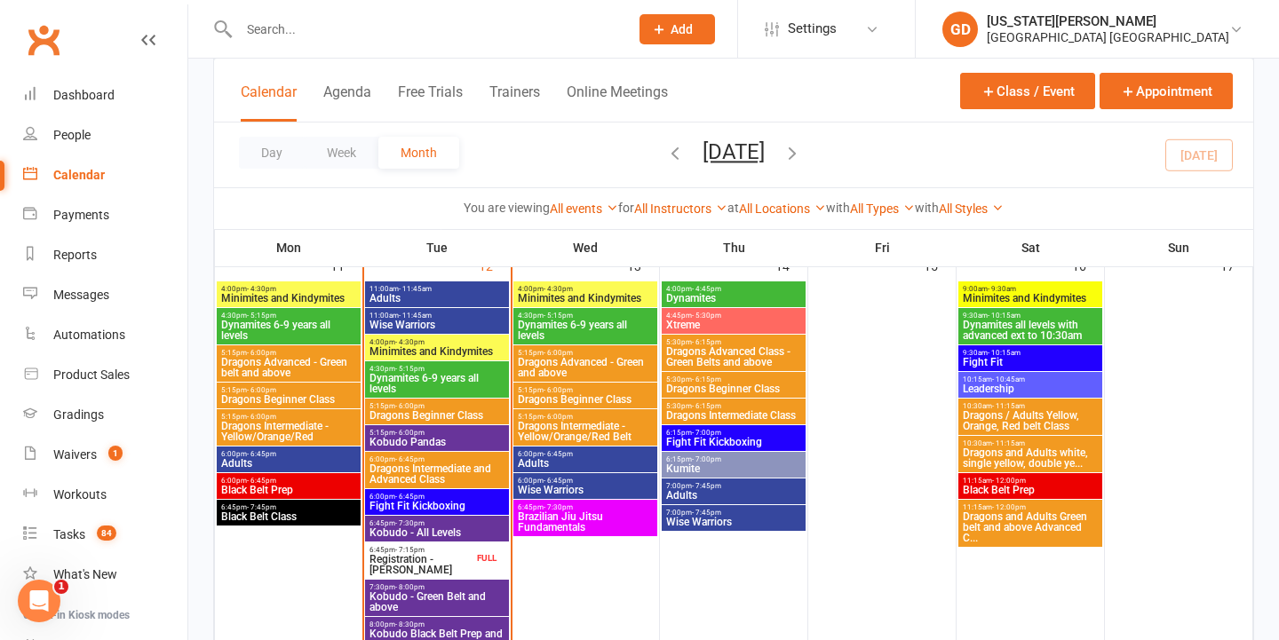
scroll to position [1108, 0]
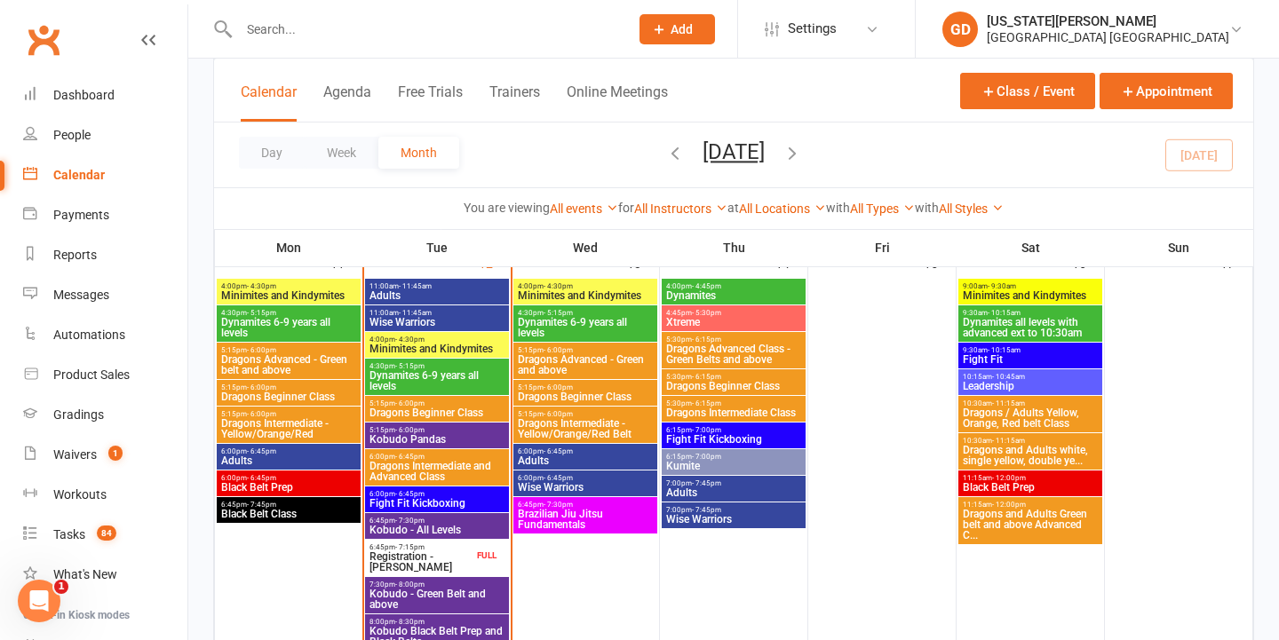
click at [456, 376] on span "Dynamites 6-9 years all levels" at bounding box center [437, 380] width 137 height 21
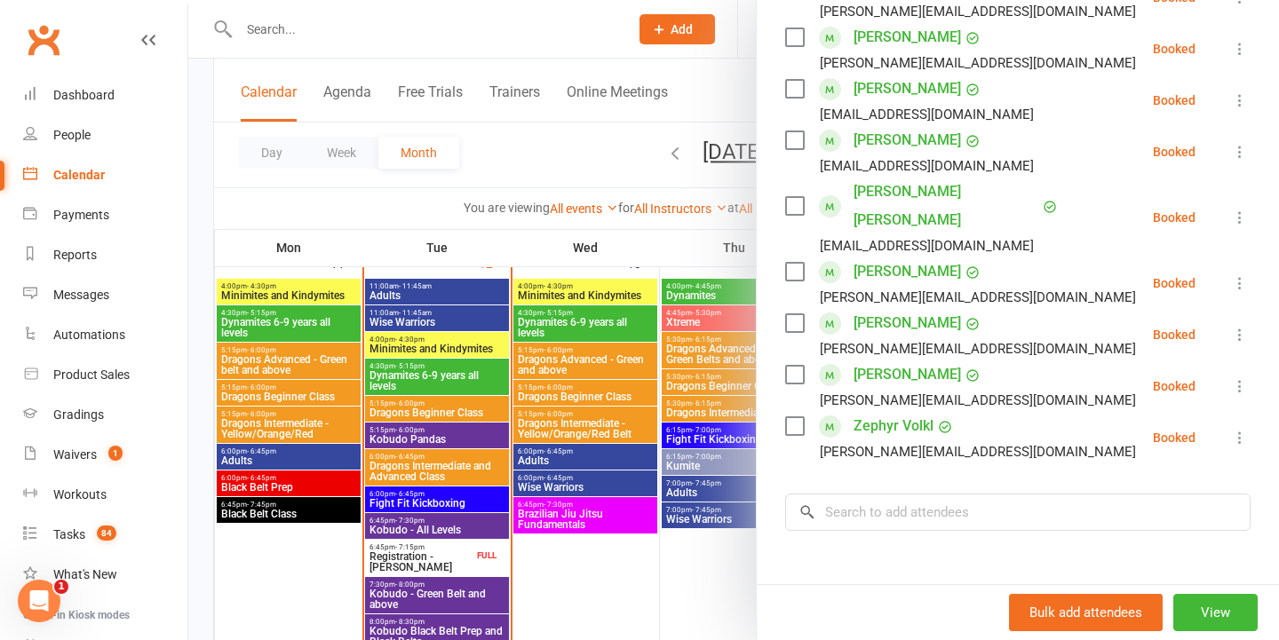
scroll to position [363, 0]
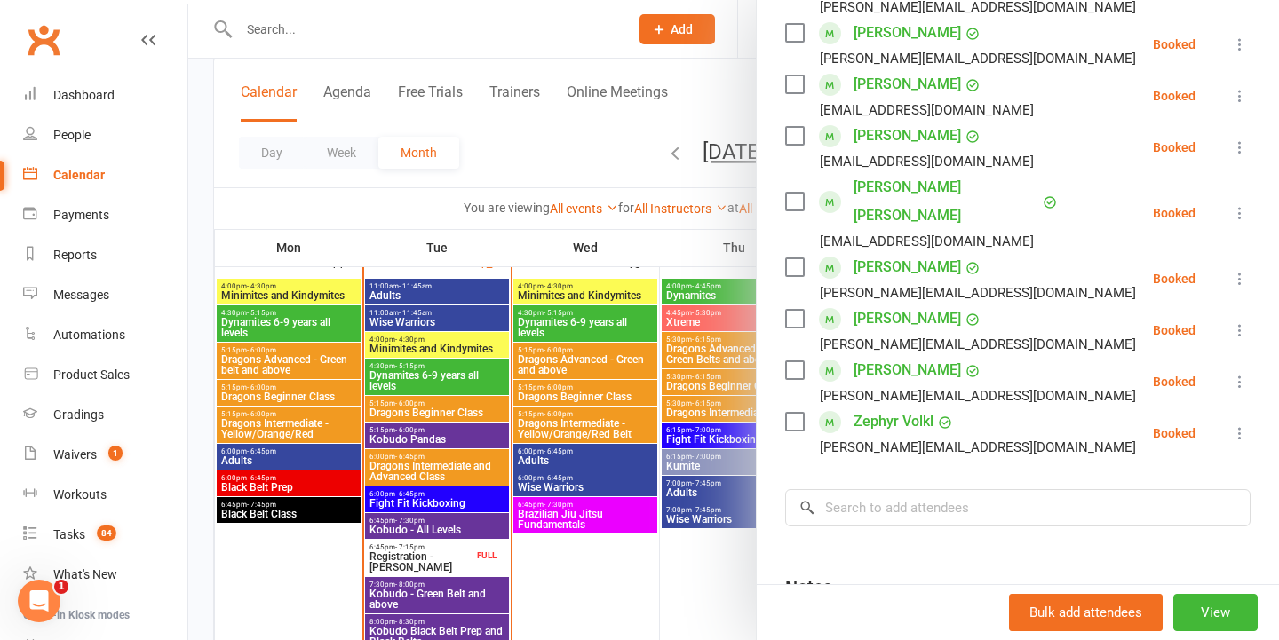
click at [594, 458] on div at bounding box center [733, 320] width 1091 height 640
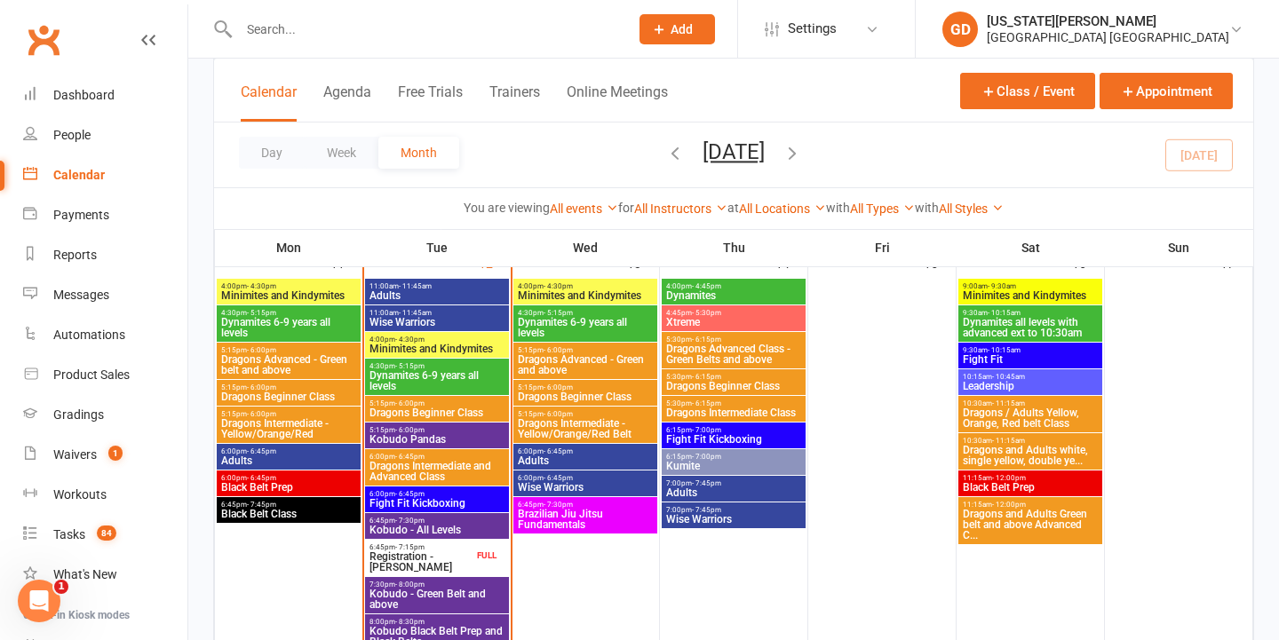
click at [442, 409] on span "Dragons Beginner Class" at bounding box center [437, 413] width 137 height 11
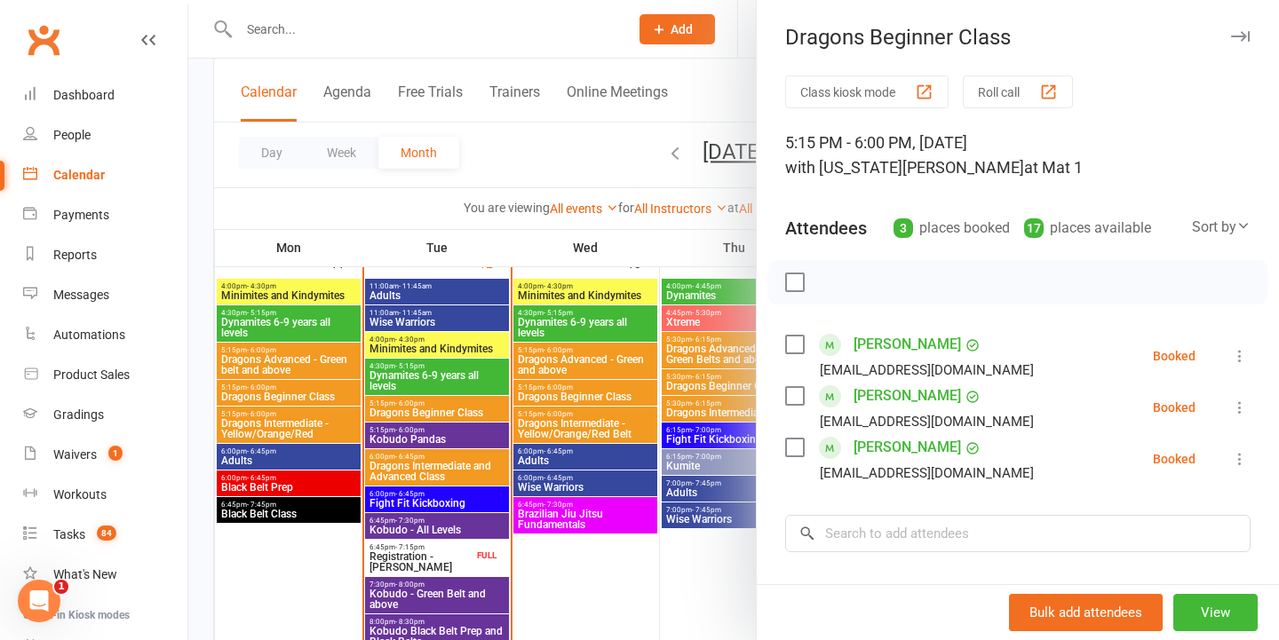
click at [548, 428] on div at bounding box center [733, 320] width 1091 height 640
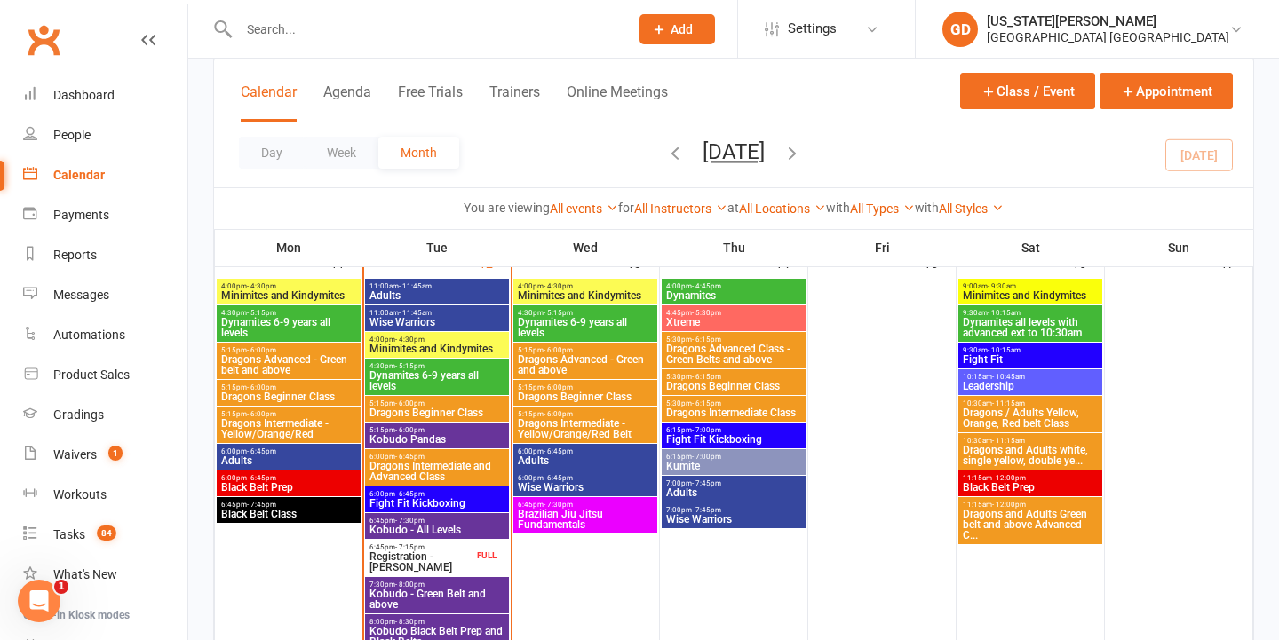
click at [448, 416] on span "Dragons Beginner Class" at bounding box center [437, 413] width 137 height 11
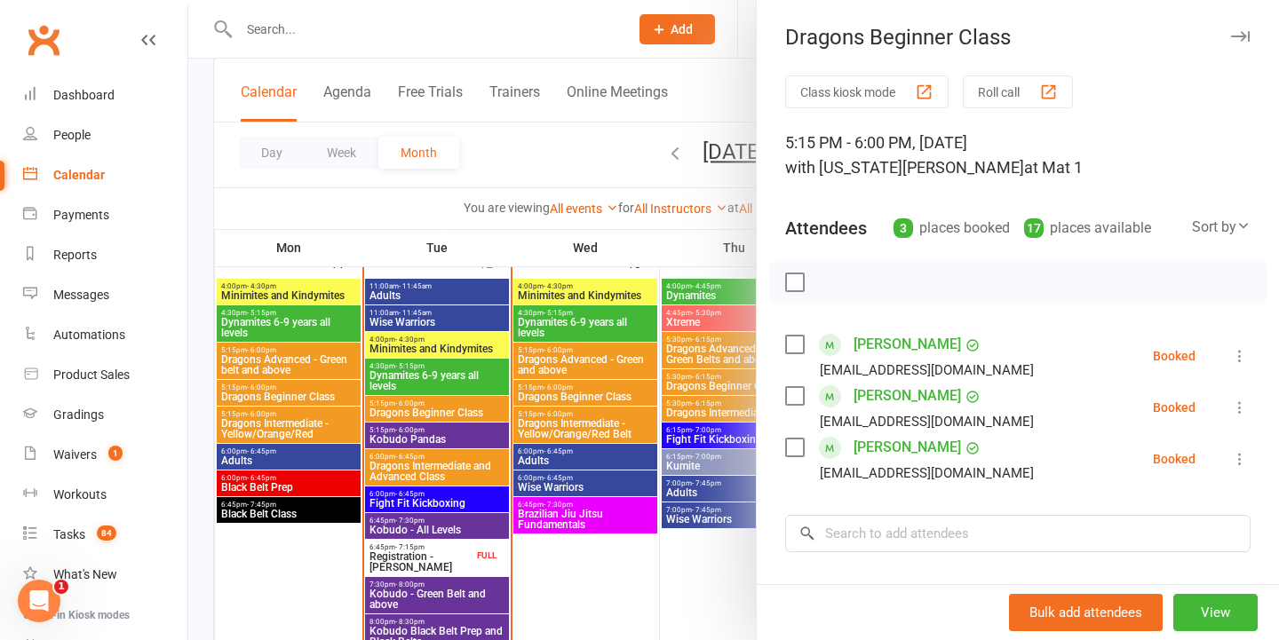
click at [449, 417] on div at bounding box center [733, 320] width 1091 height 640
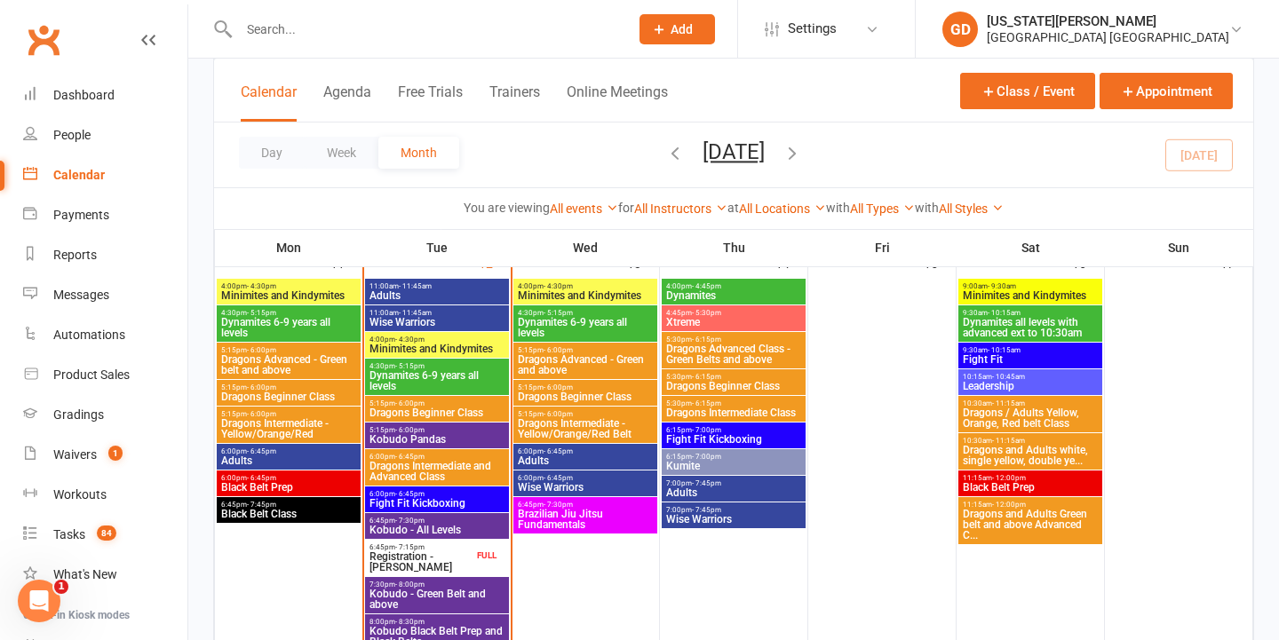
click at [295, 393] on span "Dragons Beginner Class" at bounding box center [288, 397] width 137 height 11
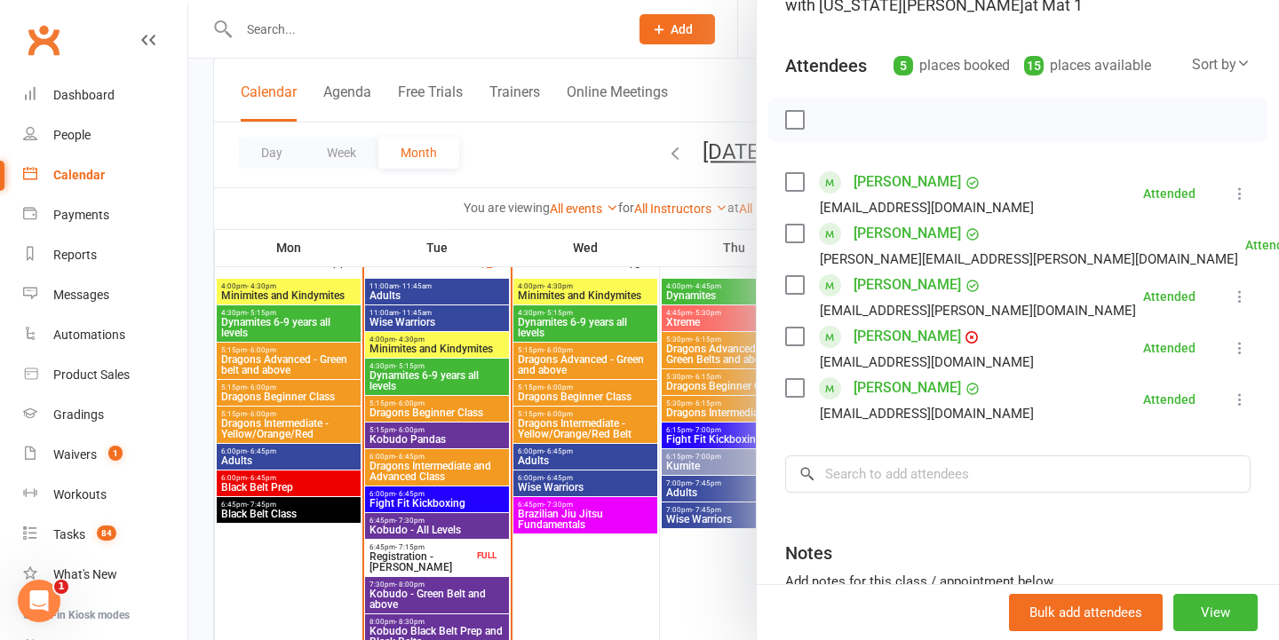
scroll to position [165, 0]
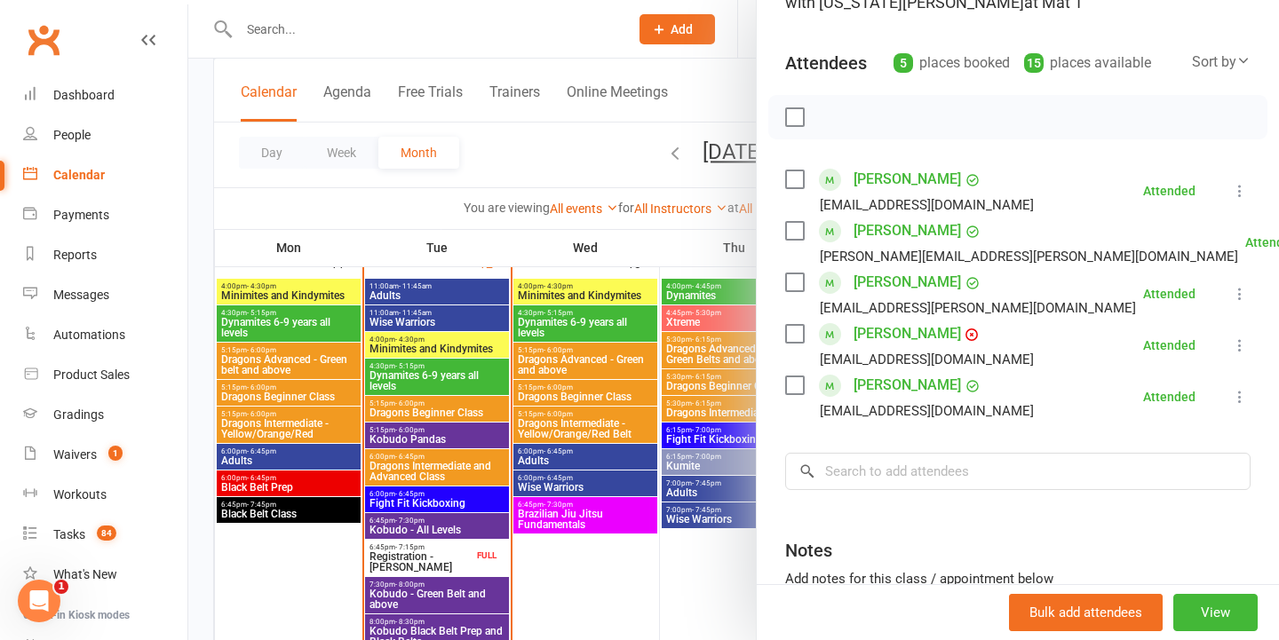
click at [870, 182] on link "Jess Gilchrist" at bounding box center [907, 179] width 107 height 28
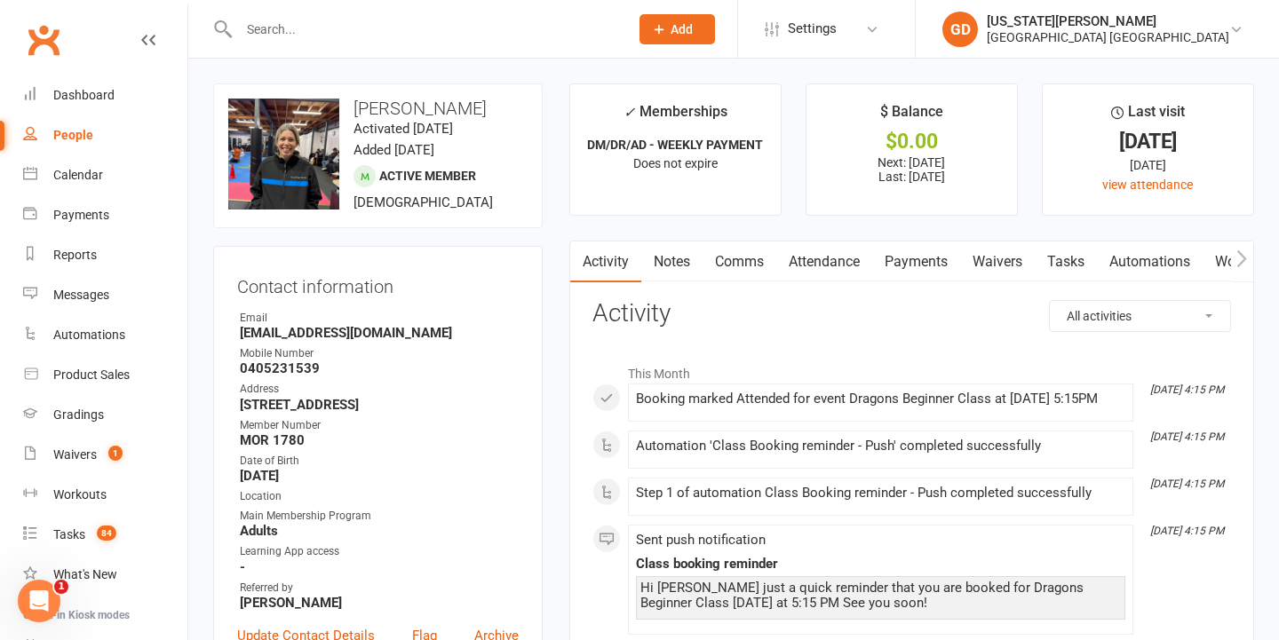
click at [824, 264] on link "Attendance" at bounding box center [824, 262] width 96 height 41
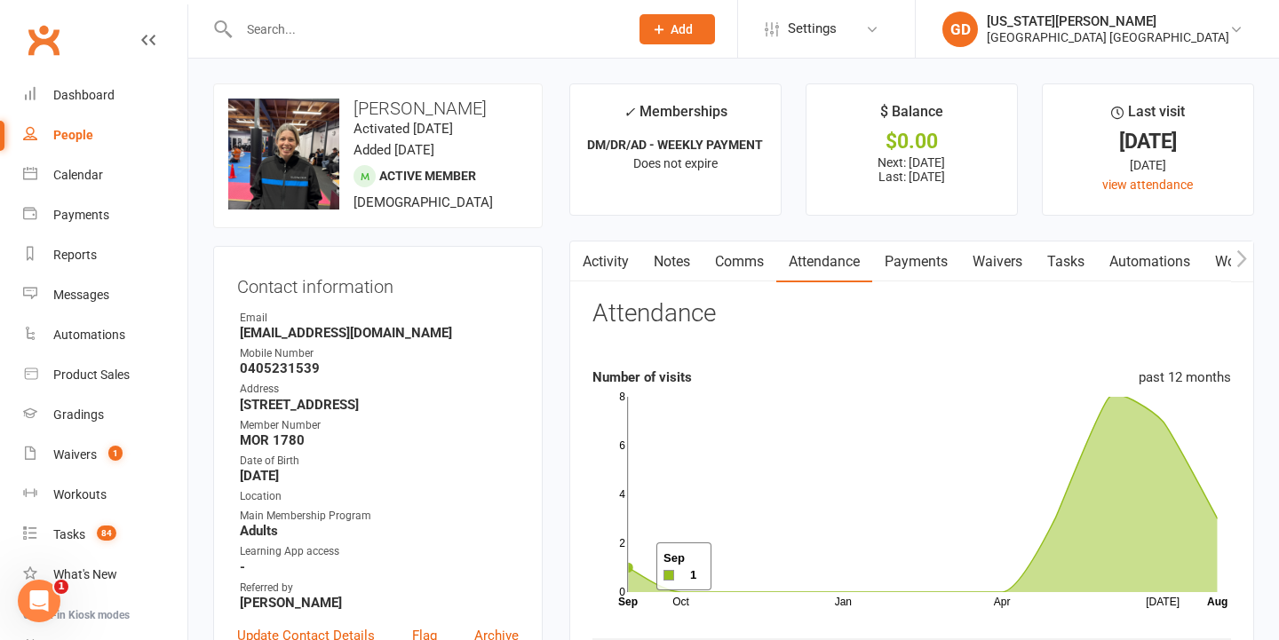
click at [634, 567] on rect at bounding box center [923, 494] width 590 height 195
click at [108, 84] on link "Dashboard" at bounding box center [105, 95] width 164 height 40
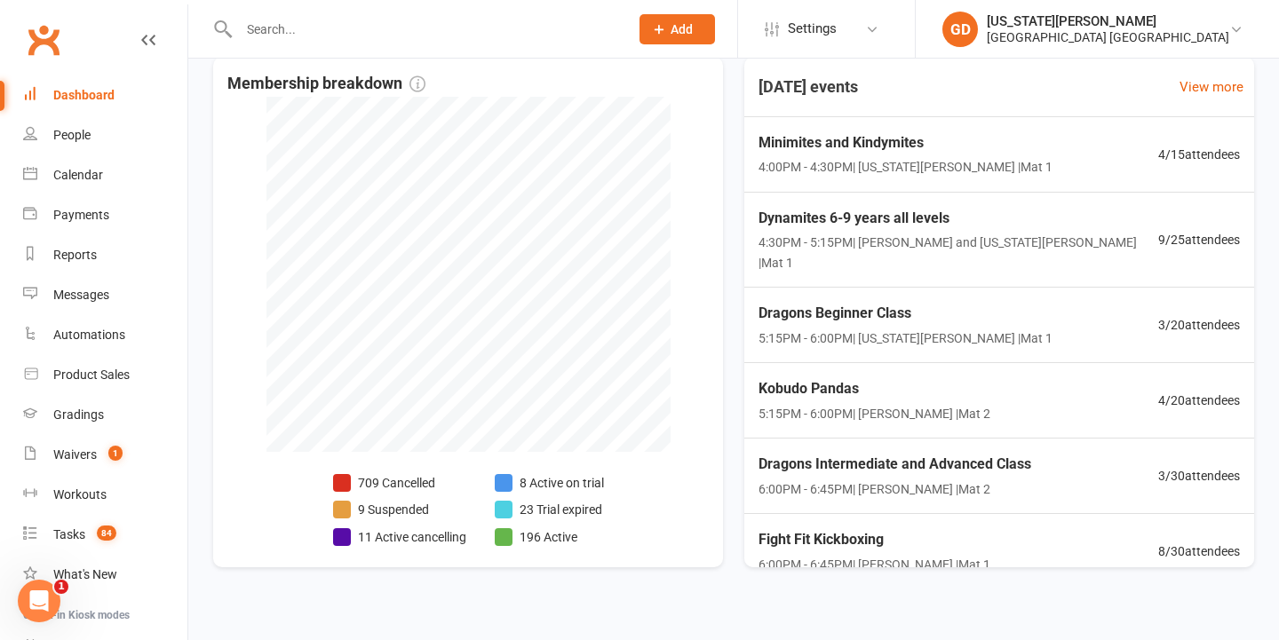
scroll to position [416, 0]
click at [114, 543] on link "Tasks 84" at bounding box center [105, 535] width 164 height 40
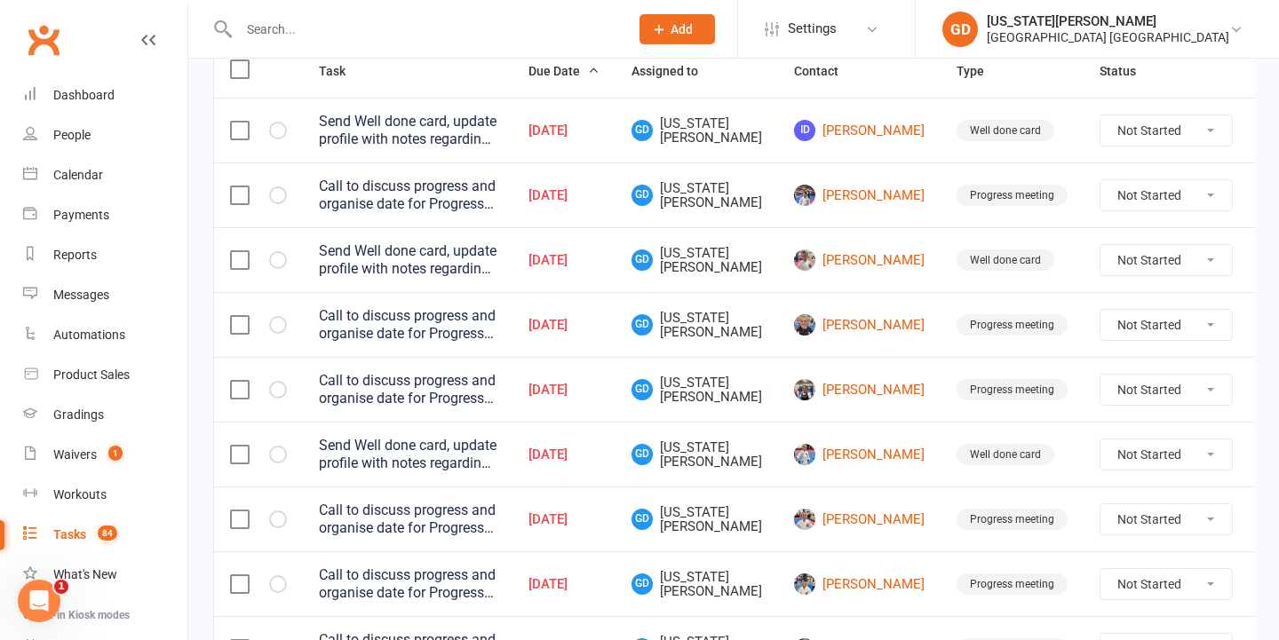
scroll to position [238, 0]
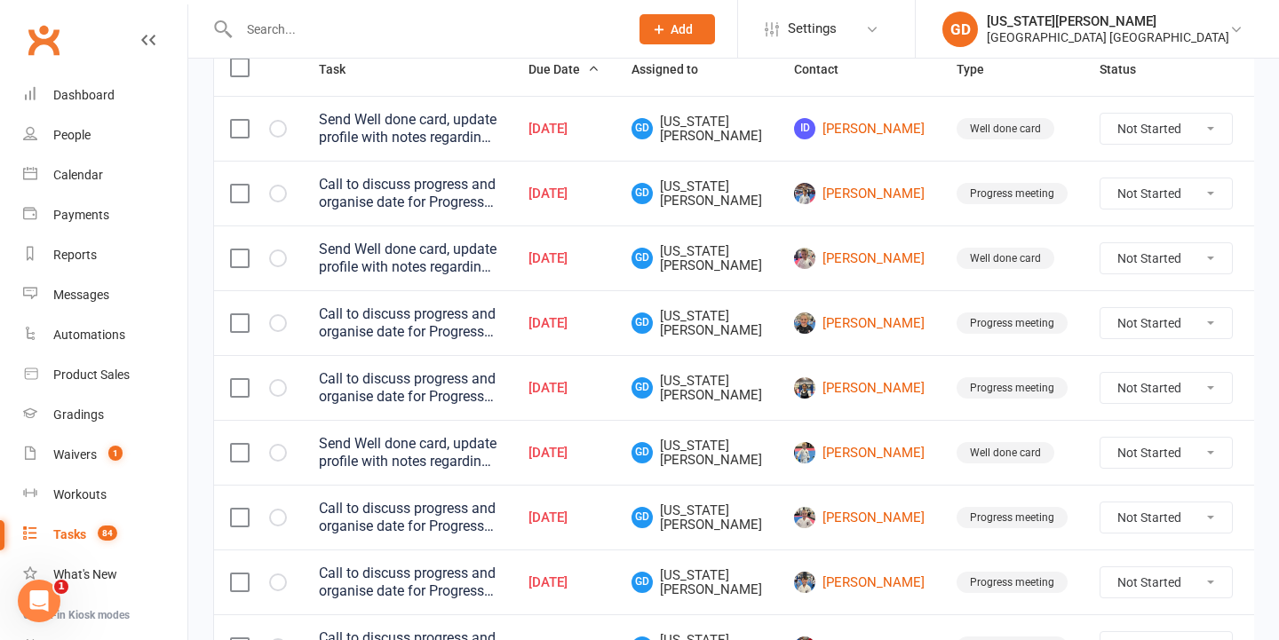
click at [545, 269] on td "May 22, 2025" at bounding box center [563, 258] width 103 height 65
click at [319, 12] on div at bounding box center [414, 29] width 403 height 58
click at [322, 37] on input "text" at bounding box center [425, 29] width 383 height 25
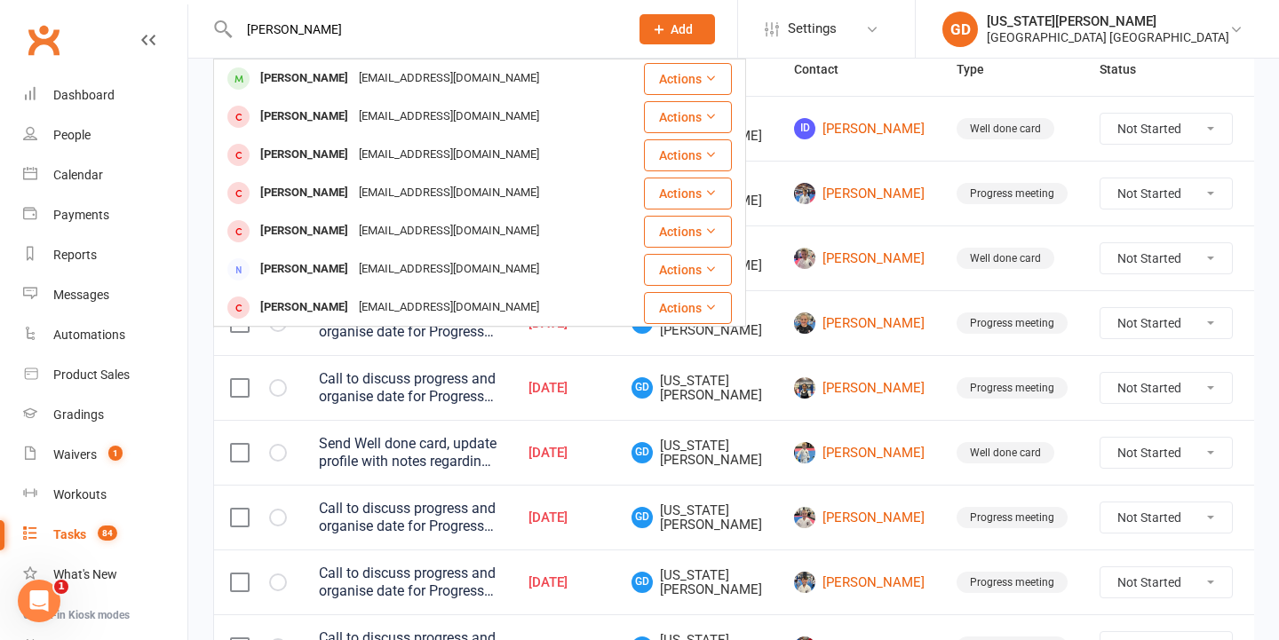
type input "Thomas hint"
drag, startPoint x: 339, startPoint y: 51, endPoint x: 327, endPoint y: 214, distance: 163.9
click at [377, 77] on div "sjshinitt@gmail.com" at bounding box center [448, 79] width 191 height 26
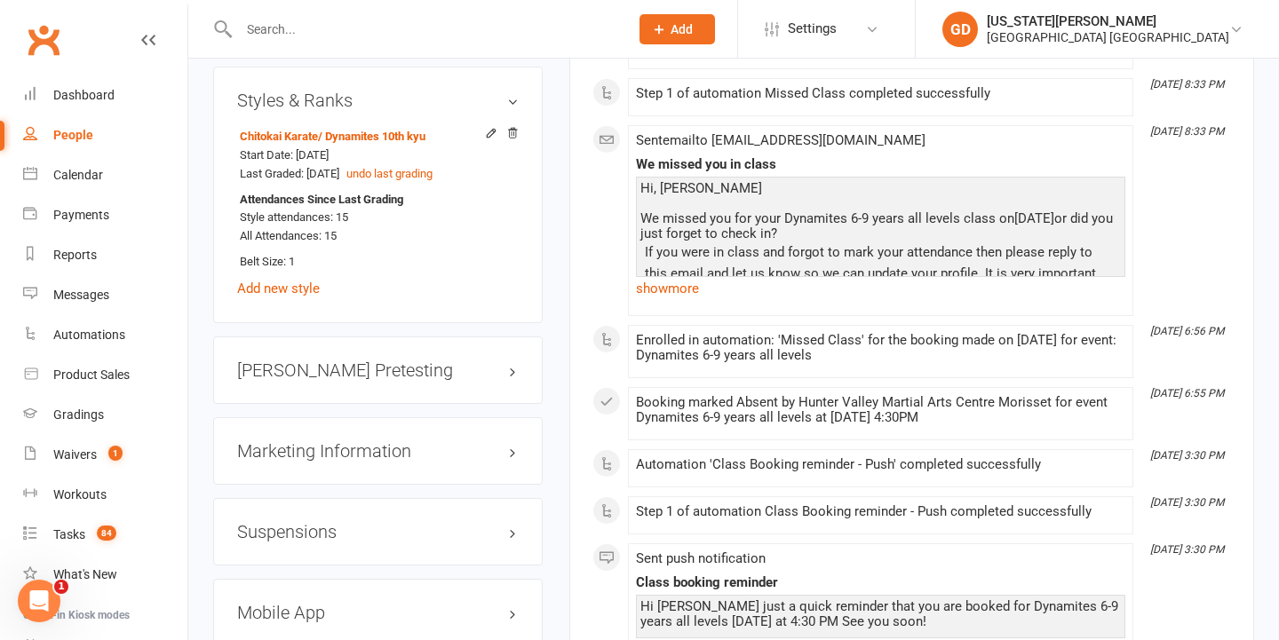
scroll to position [1533, 0]
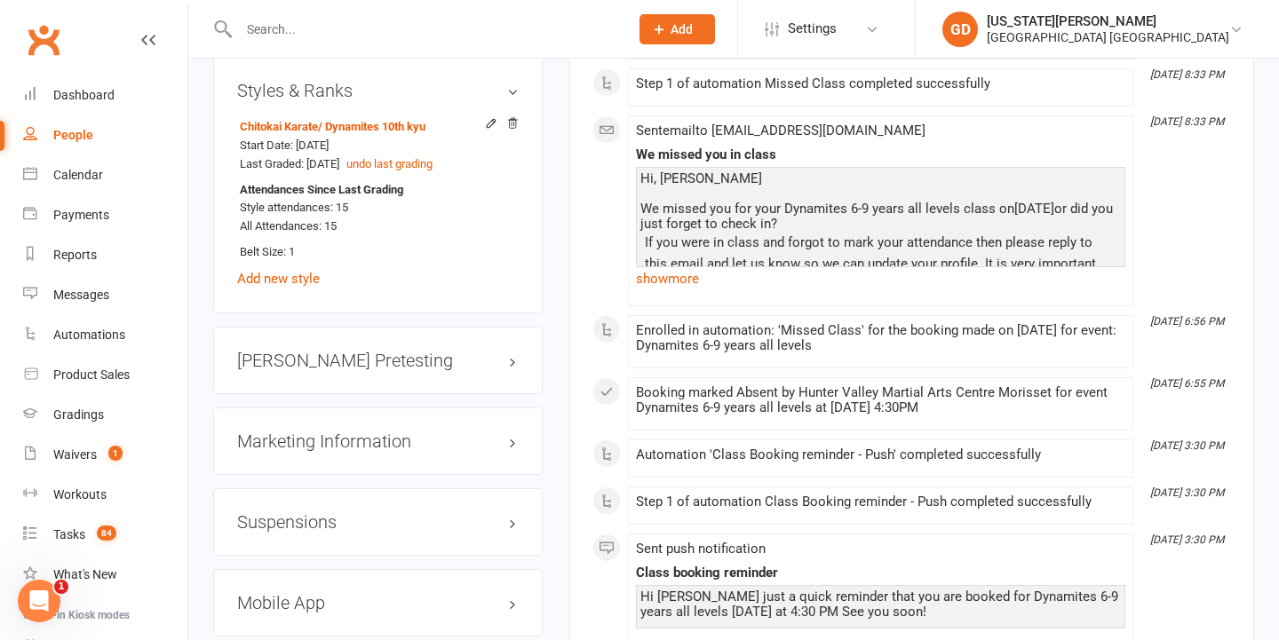
click at [344, 541] on div "Suspensions" at bounding box center [378, 521] width 330 height 67
click at [344, 519] on h3 "Suspensions" at bounding box center [378, 522] width 282 height 20
click at [306, 591] on link "Add new suspension" at bounding box center [298, 592] width 123 height 16
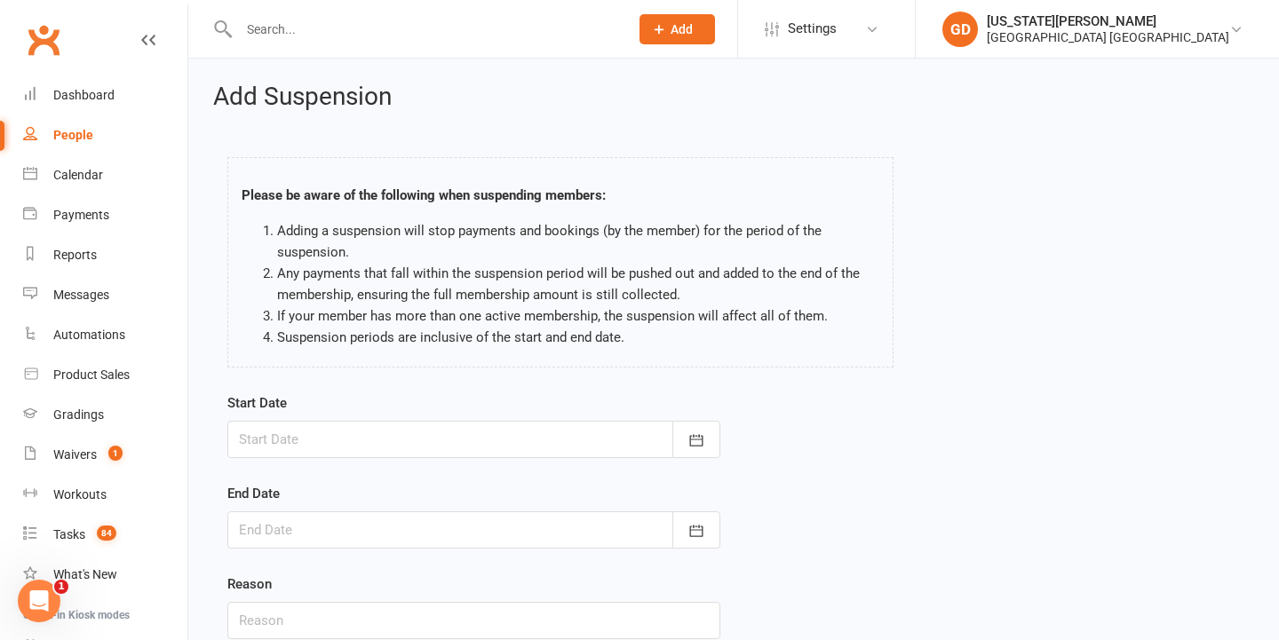
click at [425, 421] on div at bounding box center [473, 439] width 493 height 37
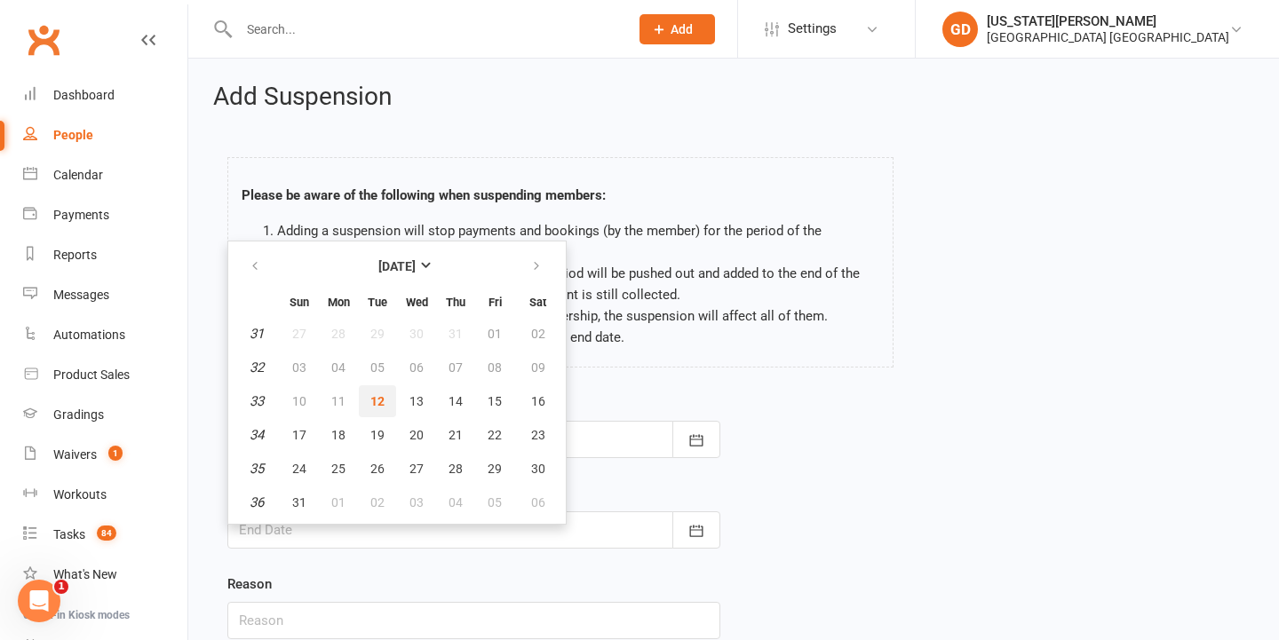
click at [385, 393] on button "12" at bounding box center [377, 401] width 37 height 32
type input "12 Aug 2025"
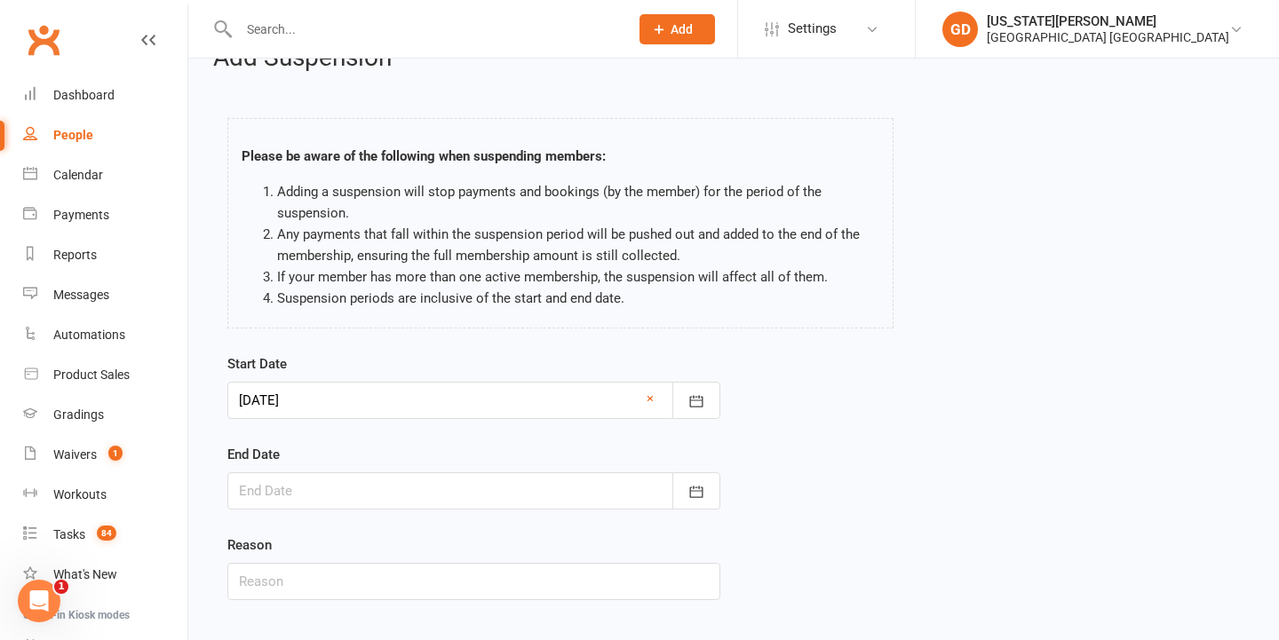
scroll to position [41, 0]
click at [395, 508] on form "Start Date 12 Aug 2025 August 2025 Sun Mon Tue Wed Thu Fri Sat 31 27 28 29 30 3…" at bounding box center [473, 475] width 493 height 247
click at [386, 491] on div at bounding box center [473, 489] width 493 height 37
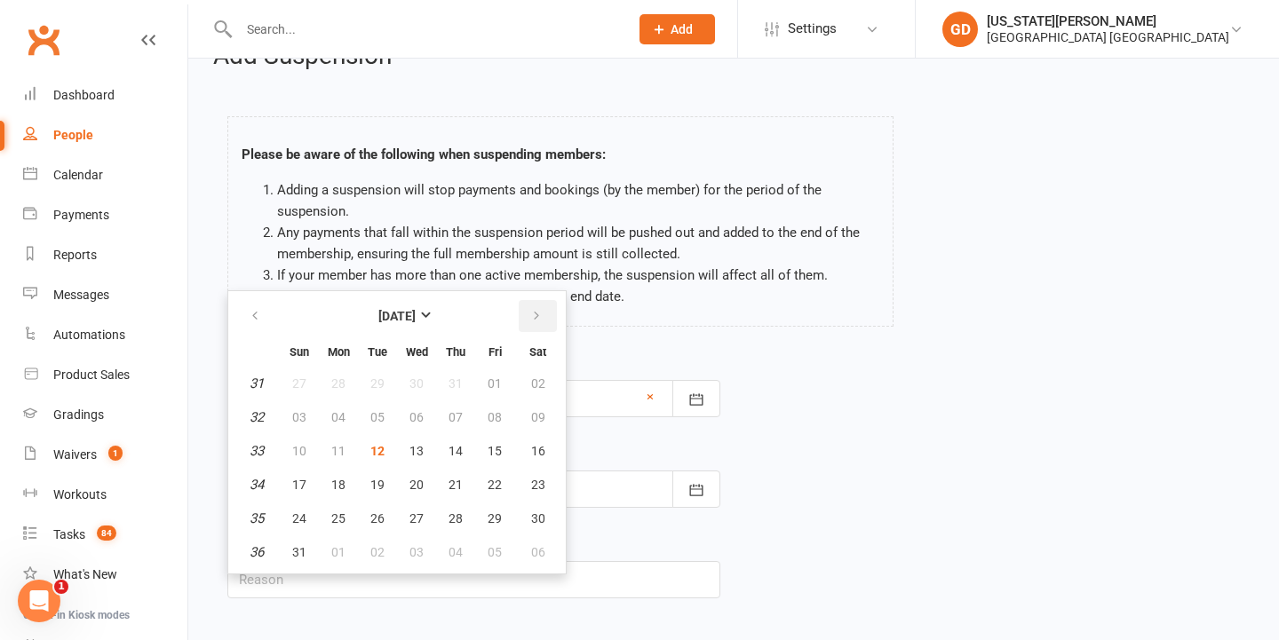
click at [536, 310] on icon "button" at bounding box center [536, 316] width 12 height 14
click at [384, 421] on span "09" at bounding box center [377, 417] width 14 height 14
type input "09 Sep 2025"
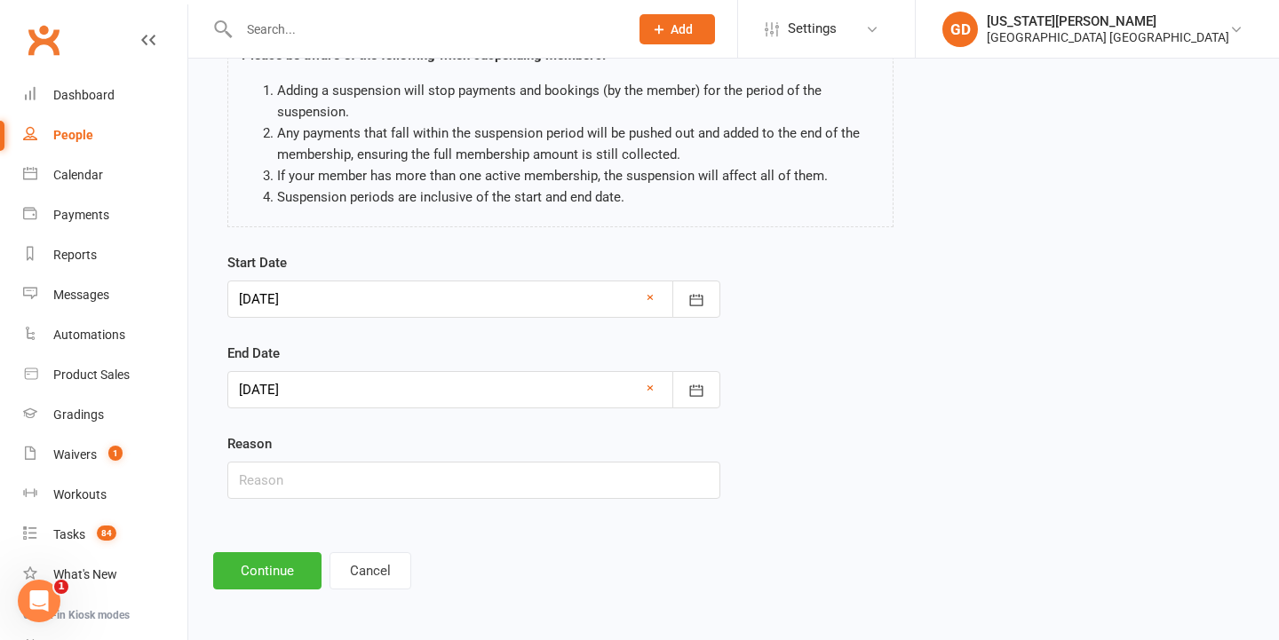
scroll to position [155, 0]
click at [392, 462] on input "text" at bounding box center [473, 480] width 493 height 37
type input "emotional regulation"
click at [297, 561] on button "Continue" at bounding box center [267, 570] width 108 height 37
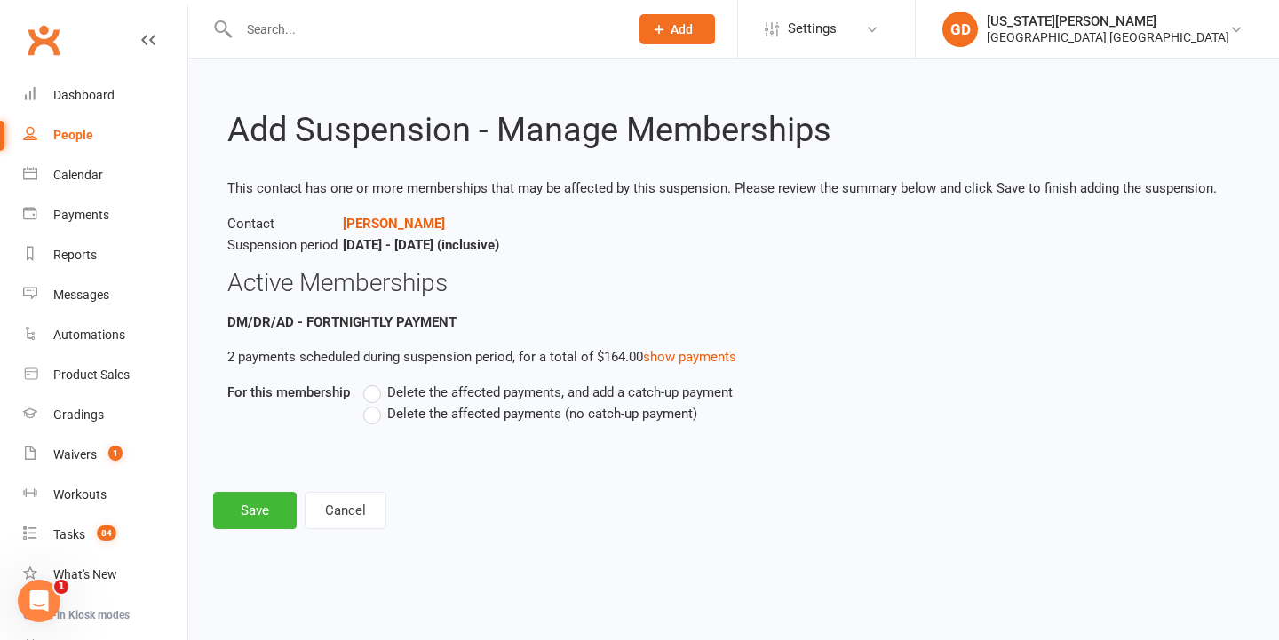
scroll to position [0, 0]
click at [383, 413] on label "Delete the affected payments (no catch-up payment)" at bounding box center [530, 413] width 334 height 21
click at [375, 403] on input "Delete the affected payments (no catch-up payment)" at bounding box center [369, 403] width 12 height 0
click at [266, 498] on button "Save" at bounding box center [254, 510] width 83 height 37
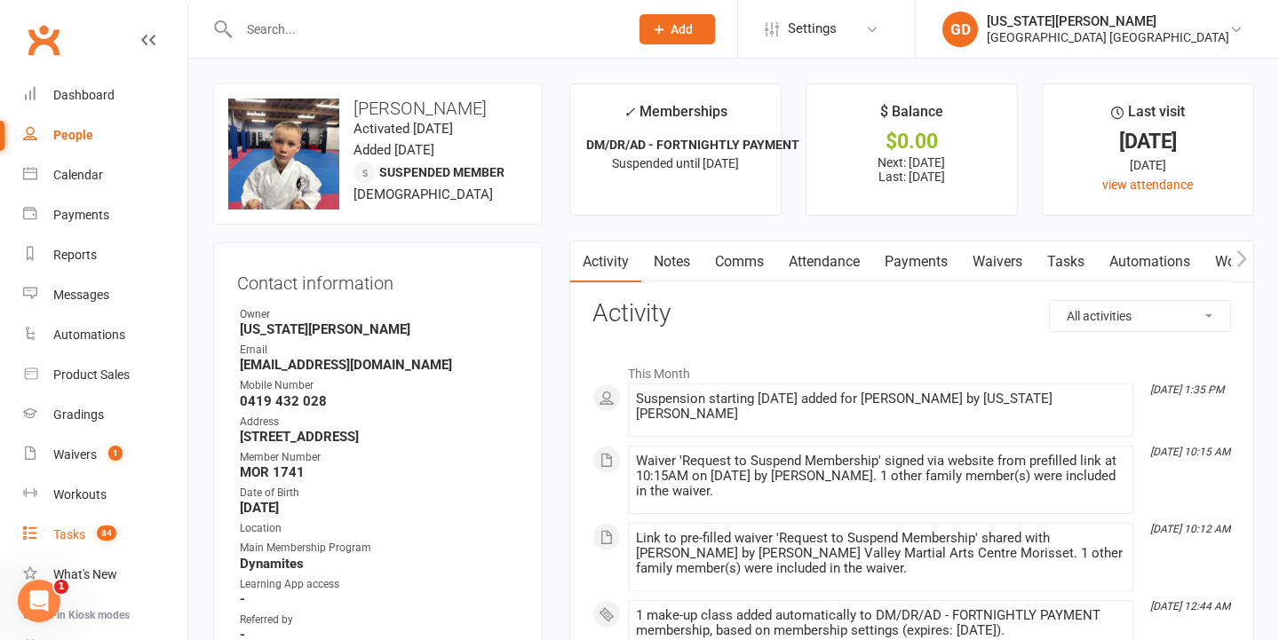
click at [99, 536] on span "84" at bounding box center [107, 533] width 20 height 15
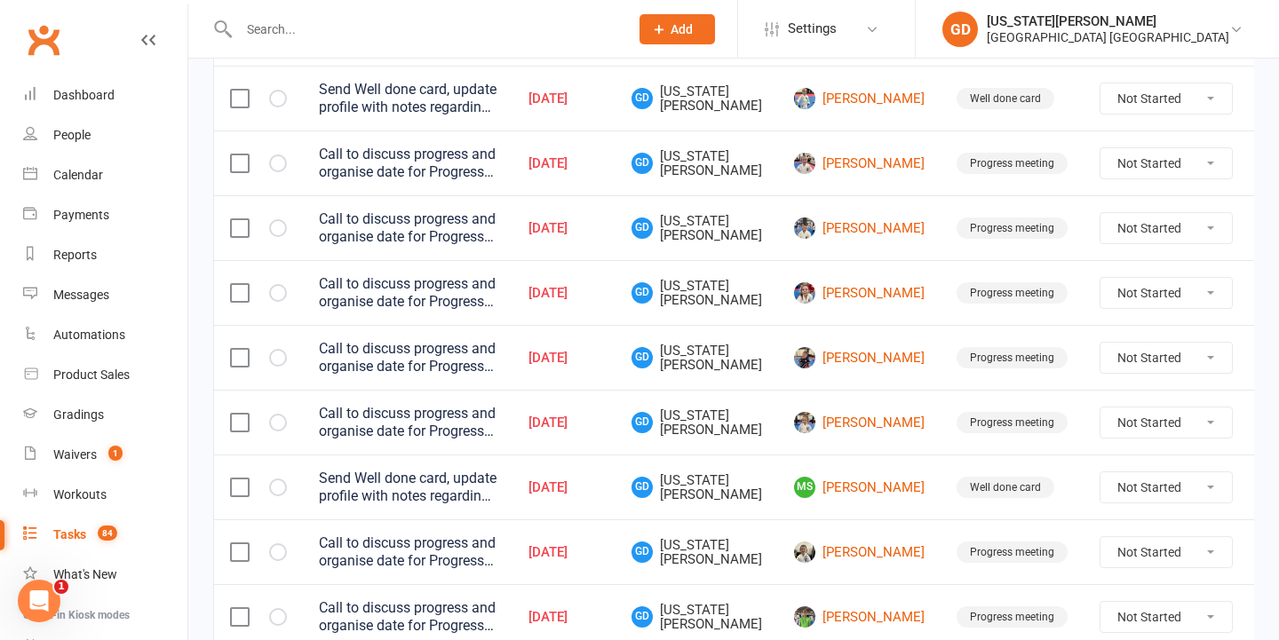
scroll to position [609, 0]
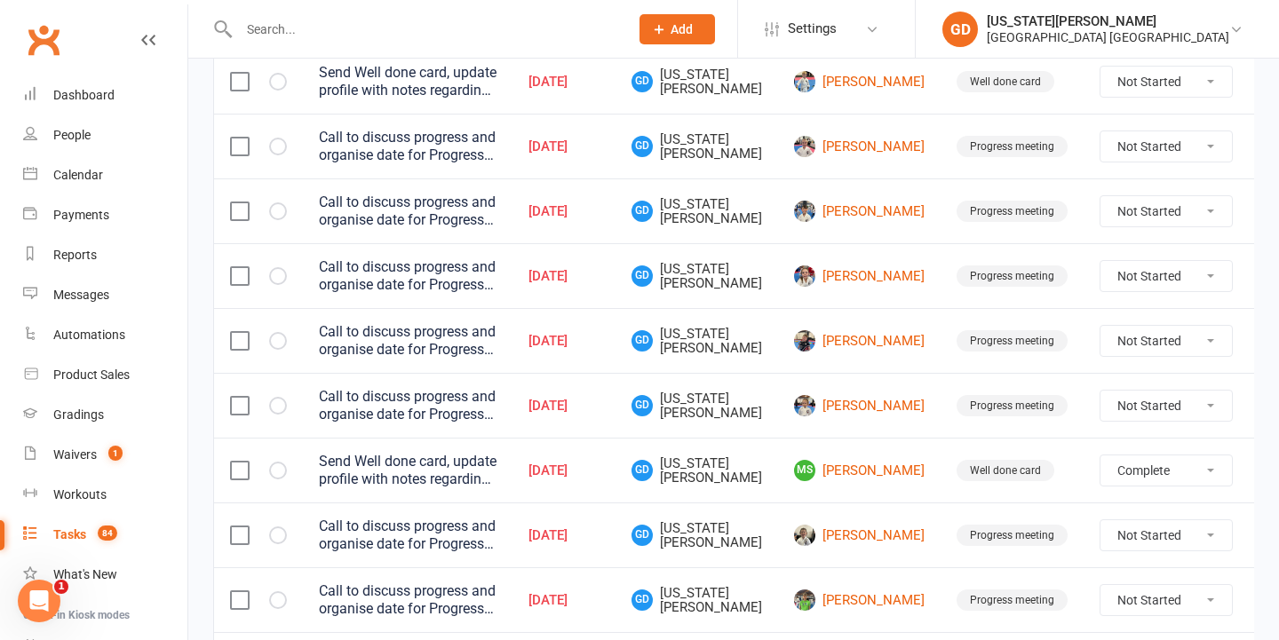
select select "unstarted"
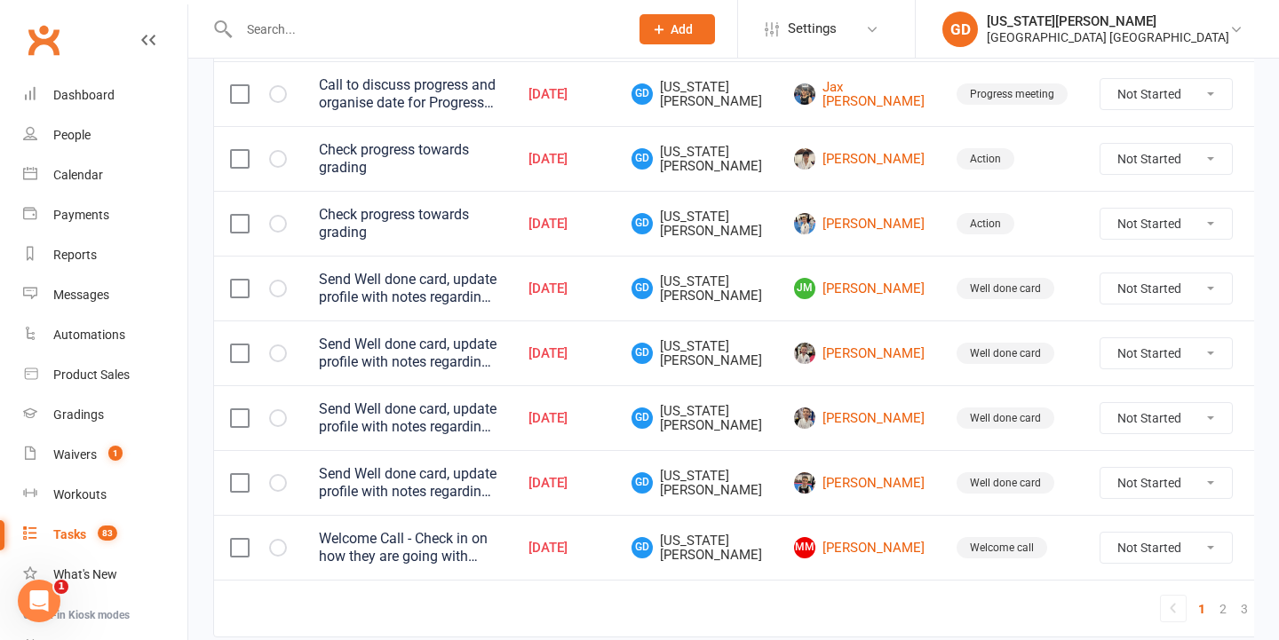
scroll to position [1392, 0]
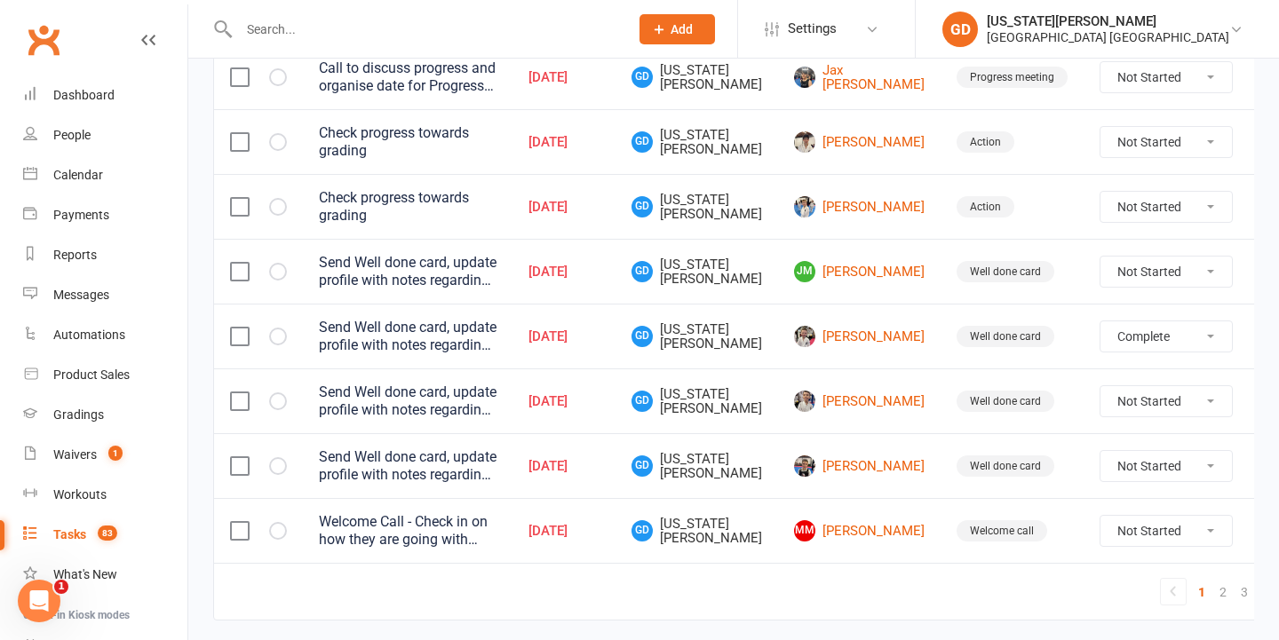
select select "unstarted"
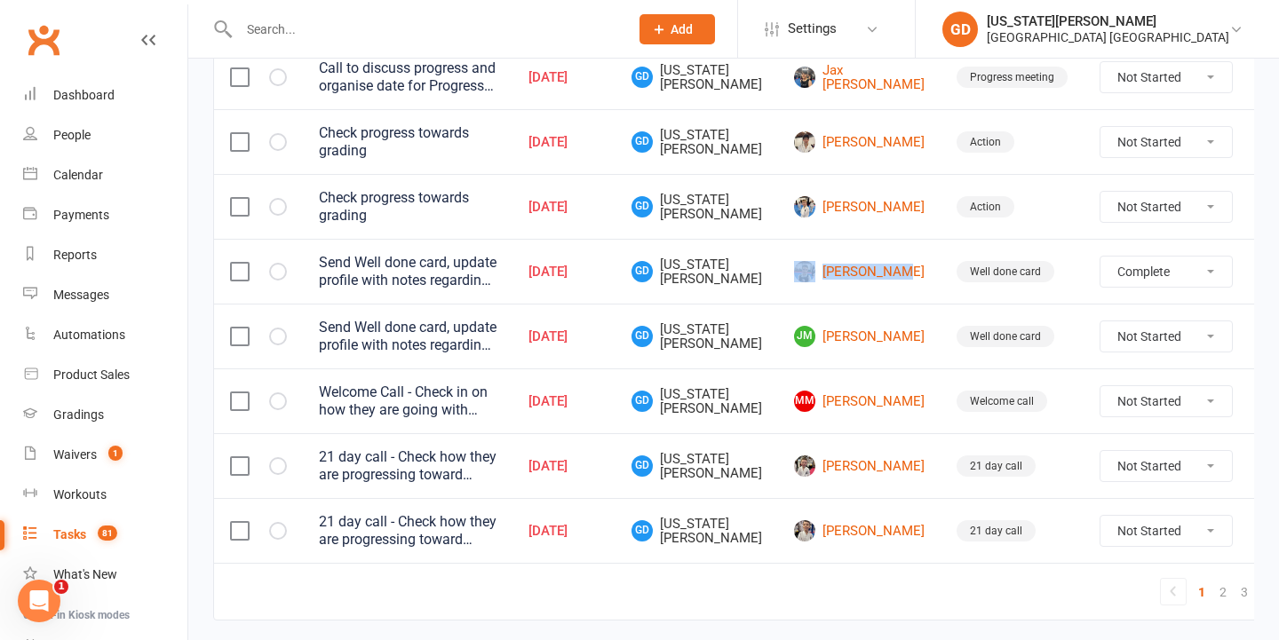
select select "unstarted"
click at [1212, 594] on link "2" at bounding box center [1222, 592] width 21 height 25
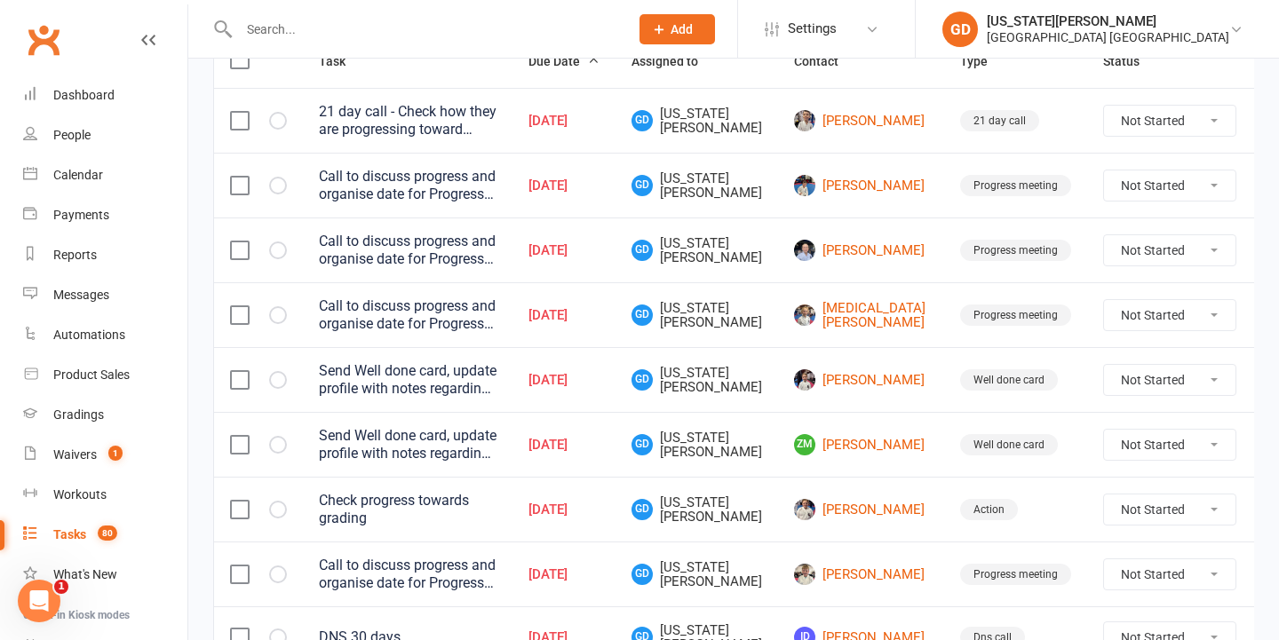
scroll to position [247, 0]
click at [600, 377] on div "Jul 31, 2025" at bounding box center [563, 379] width 71 height 15
click at [99, 104] on link "Dashboard" at bounding box center [105, 95] width 164 height 40
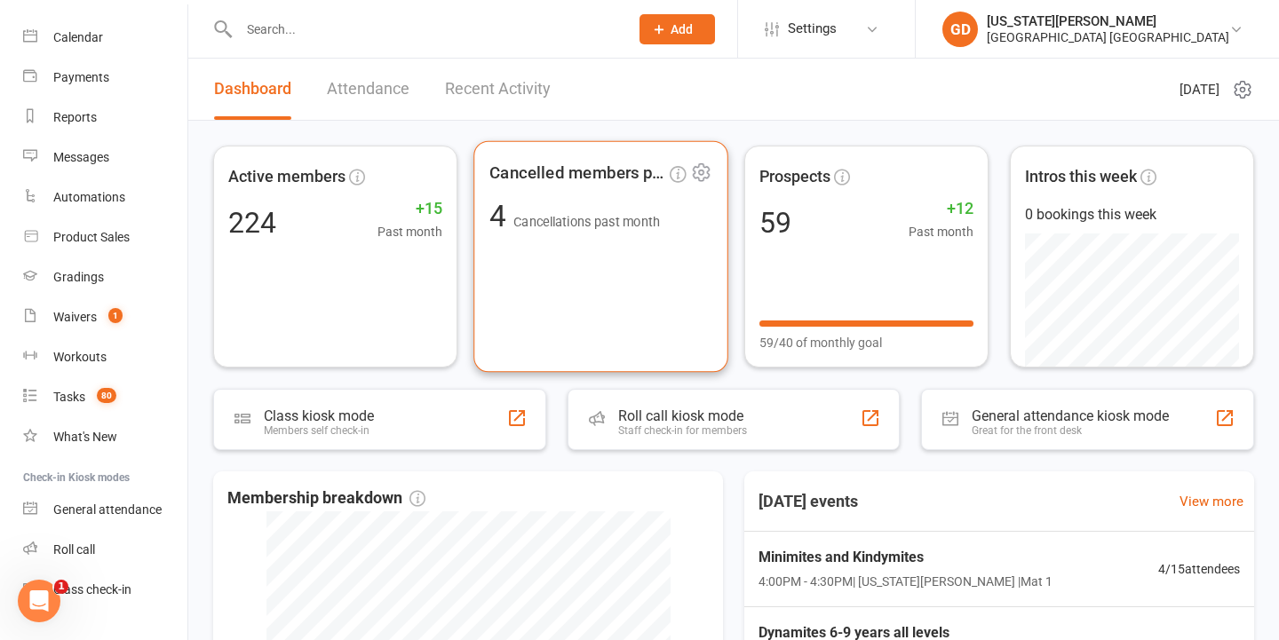
scroll to position [-1, 0]
drag, startPoint x: 601, startPoint y: 294, endPoint x: 611, endPoint y: 299, distance: 11.1
click at [611, 299] on div "Cancelled members past mon... 4 Cancellations past month" at bounding box center [600, 257] width 255 height 232
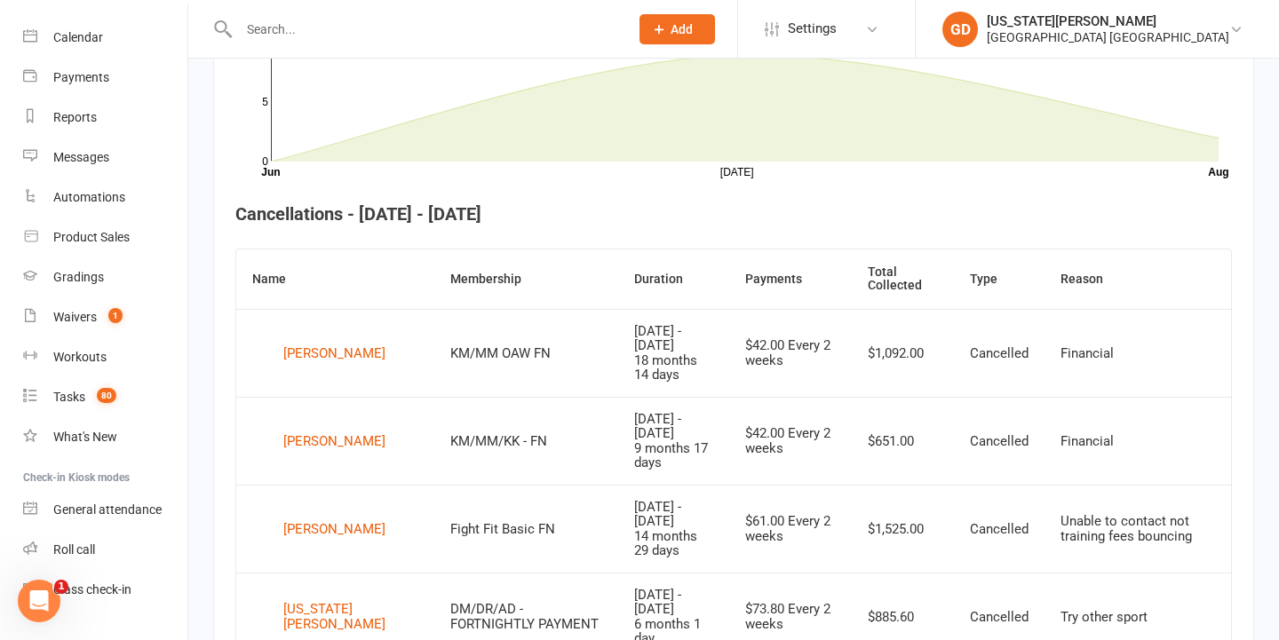
scroll to position [567, 0]
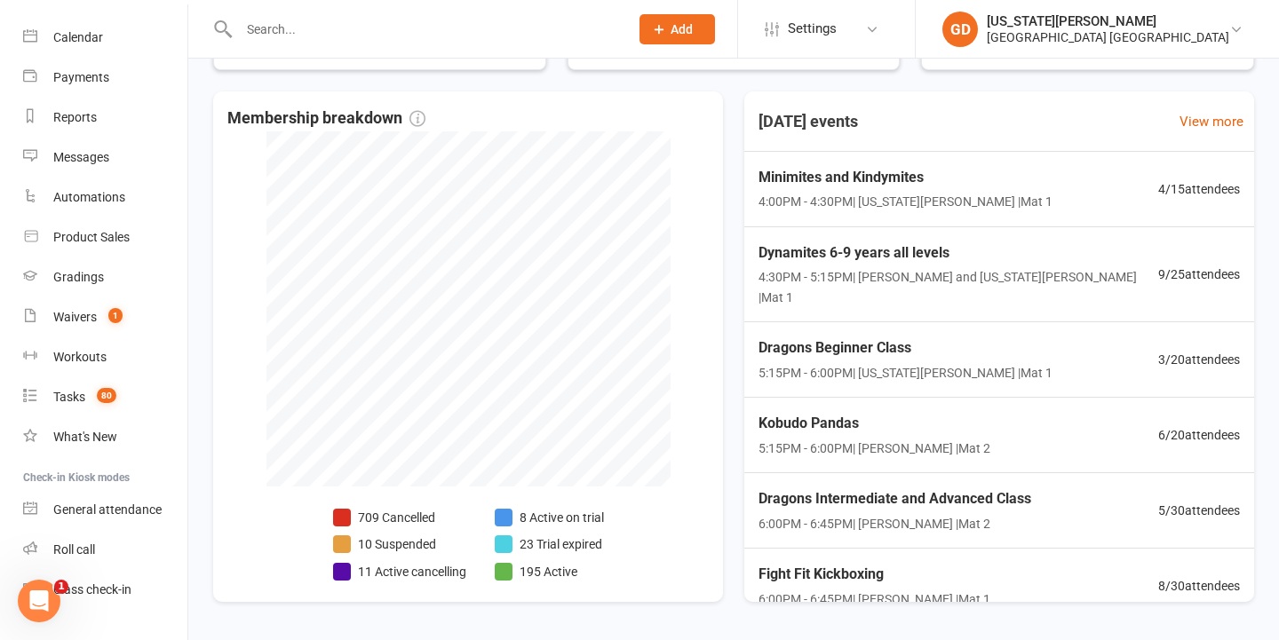
scroll to position [401, 0]
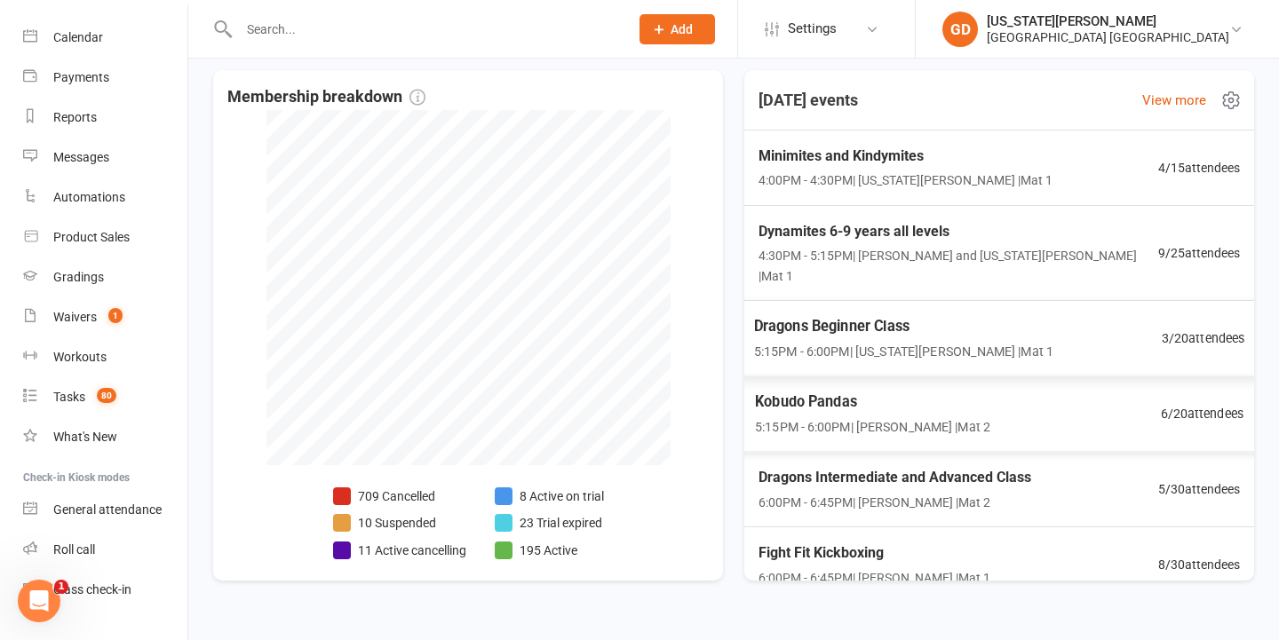
click at [933, 391] on span "Kobudo Pandas" at bounding box center [872, 402] width 235 height 23
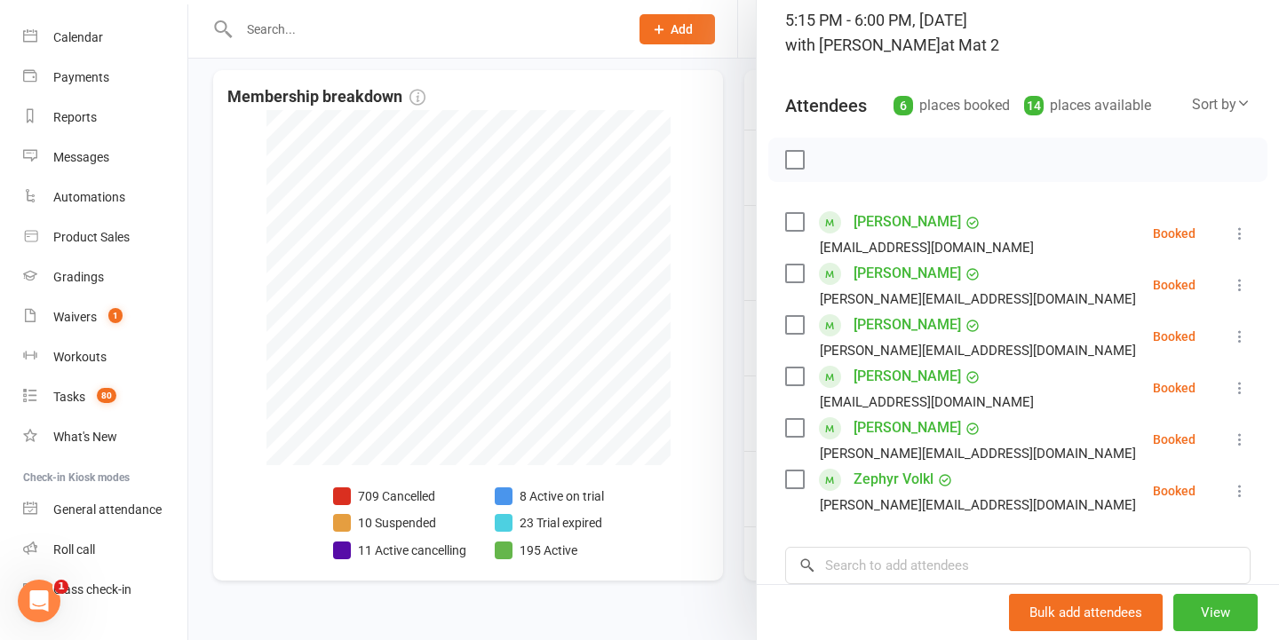
scroll to position [123, 0]
click at [632, 369] on div at bounding box center [733, 320] width 1091 height 640
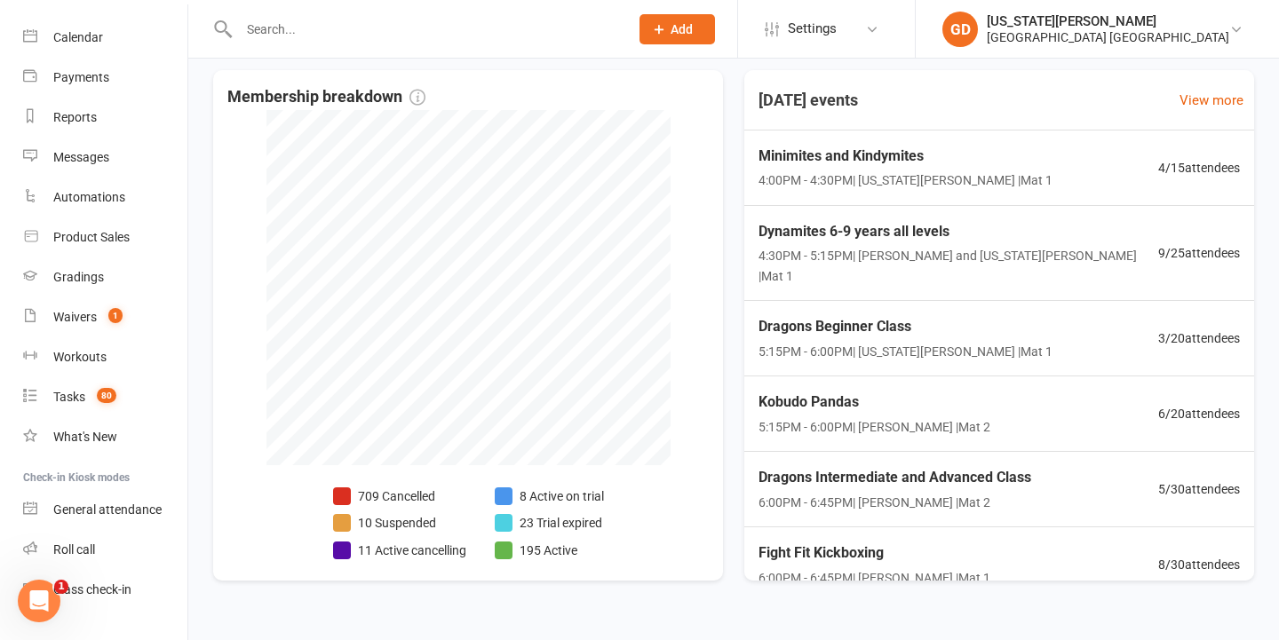
click at [377, 36] on input "text" at bounding box center [425, 29] width 383 height 25
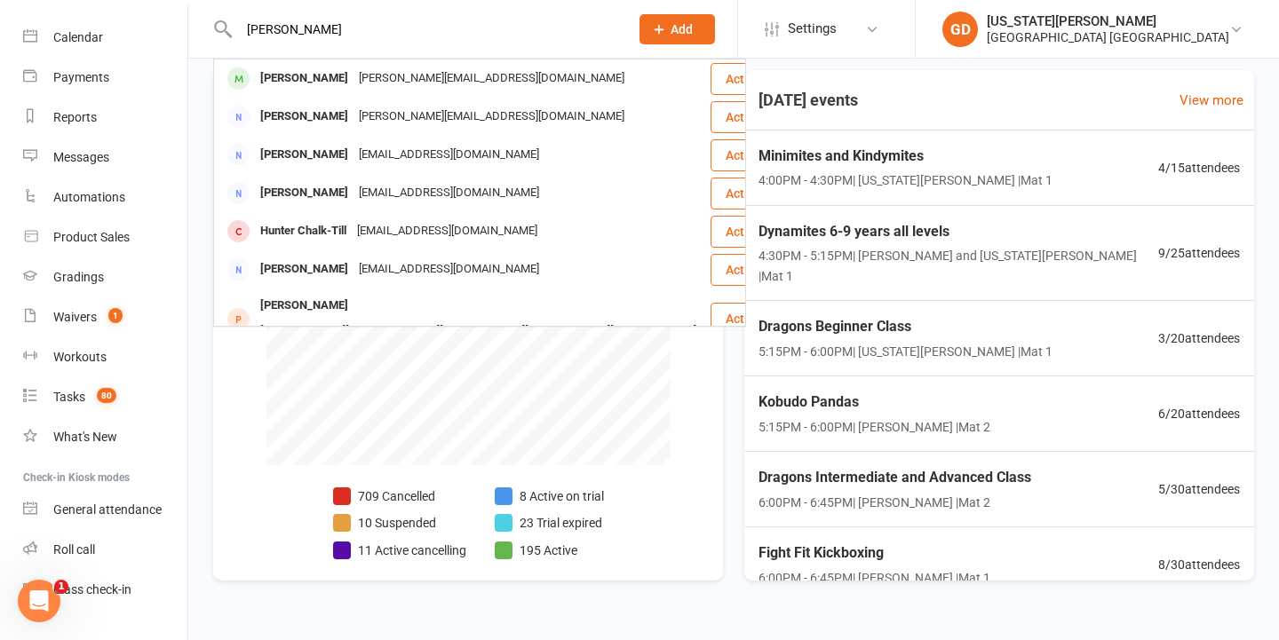
type input "Hamish magic"
drag, startPoint x: 377, startPoint y: 36, endPoint x: 442, endPoint y: 156, distance: 137.1
click at [389, 76] on div "Jessicamay.waters@hotmail.com" at bounding box center [491, 79] width 276 height 26
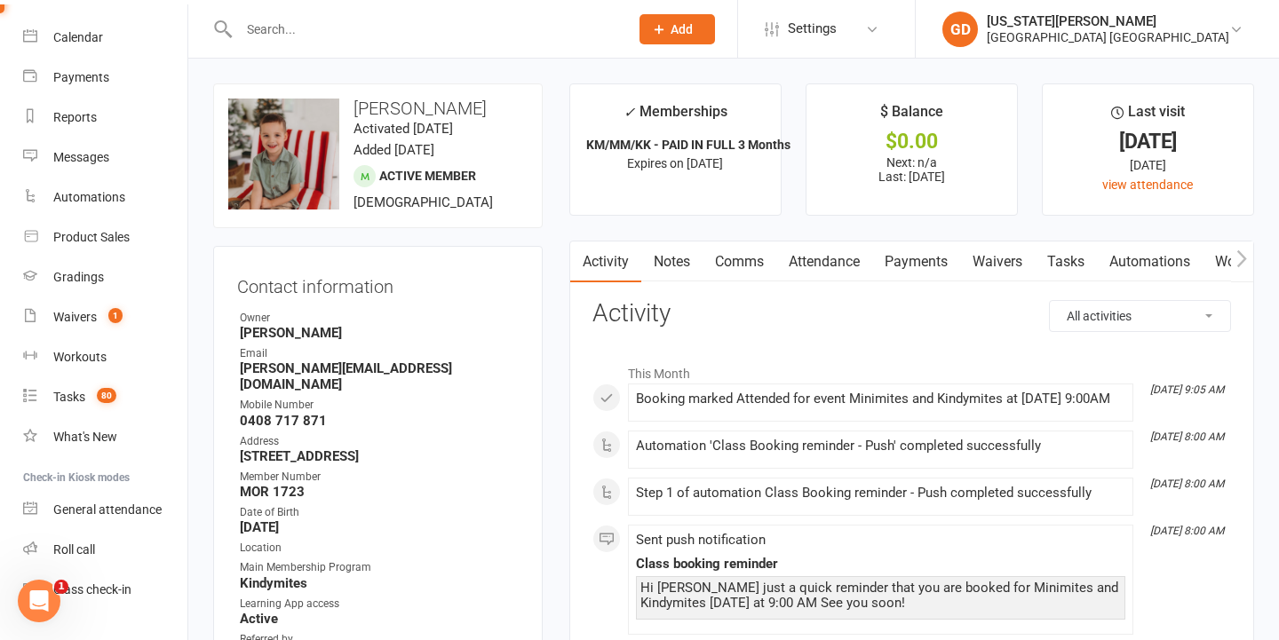
click at [1010, 260] on link "Waivers" at bounding box center [997, 262] width 75 height 41
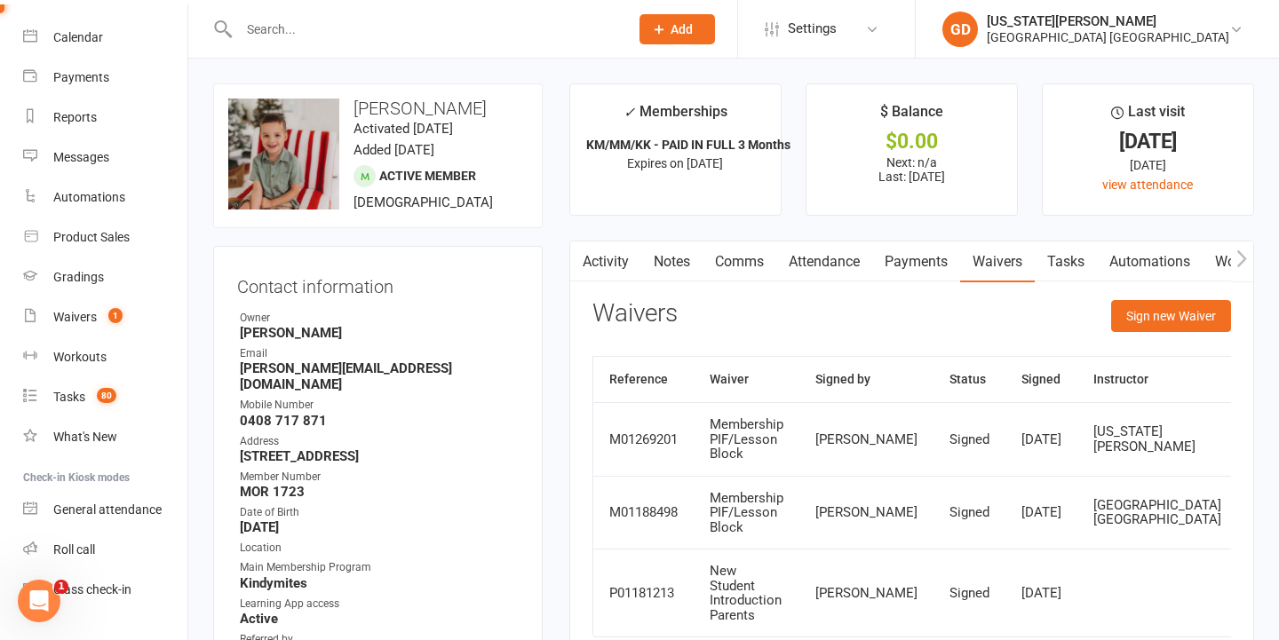
click at [1057, 266] on link "Tasks" at bounding box center [1066, 262] width 62 height 41
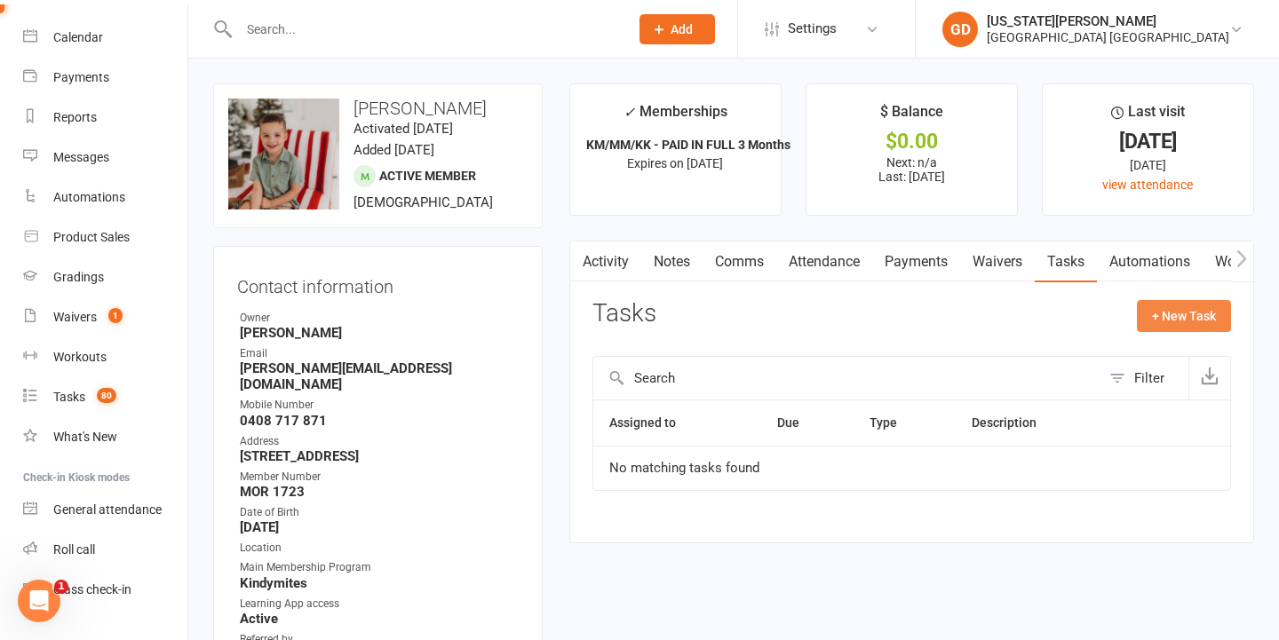
click at [1204, 316] on button "+ New Task" at bounding box center [1184, 316] width 94 height 32
select select "48620"
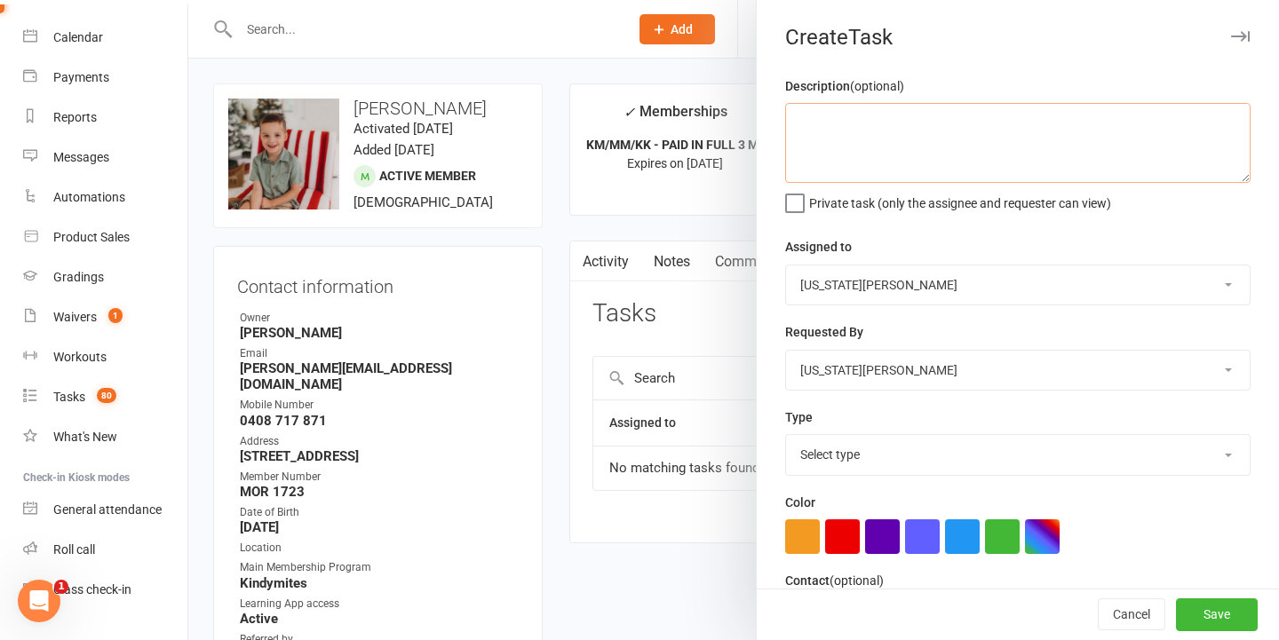
click at [893, 156] on textarea at bounding box center [1017, 143] width 465 height 80
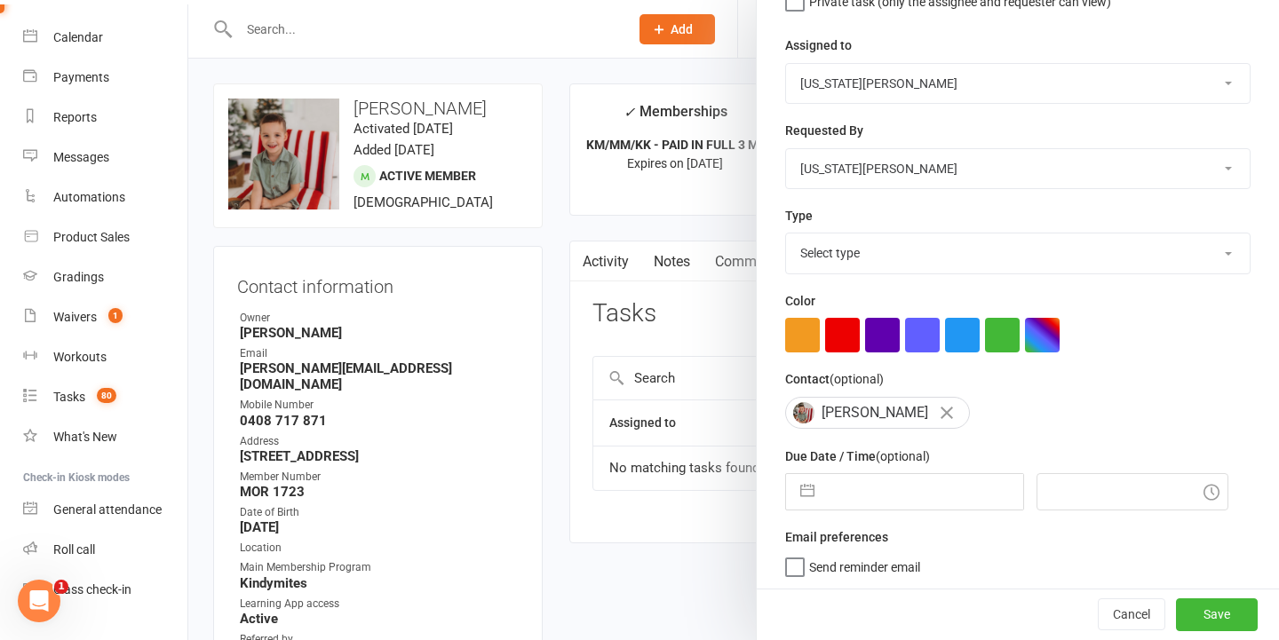
scroll to position [201, 0]
type textarea "Talk to mum about ending of PIF membership"
select select "18411"
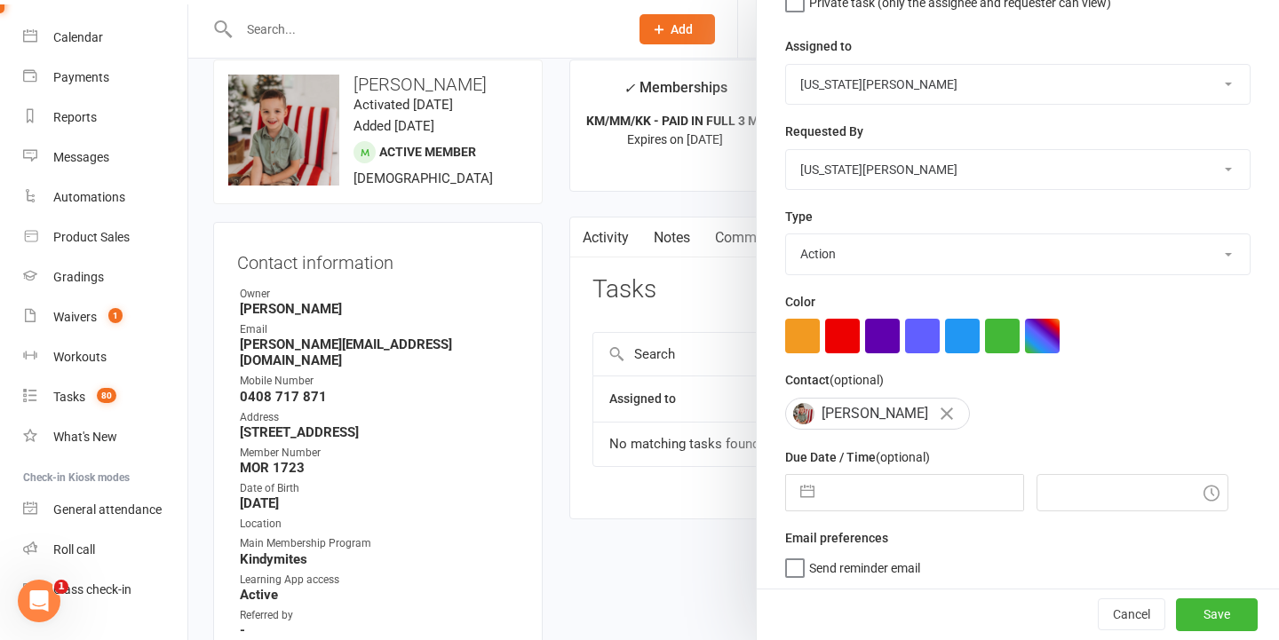
scroll to position [67, 0]
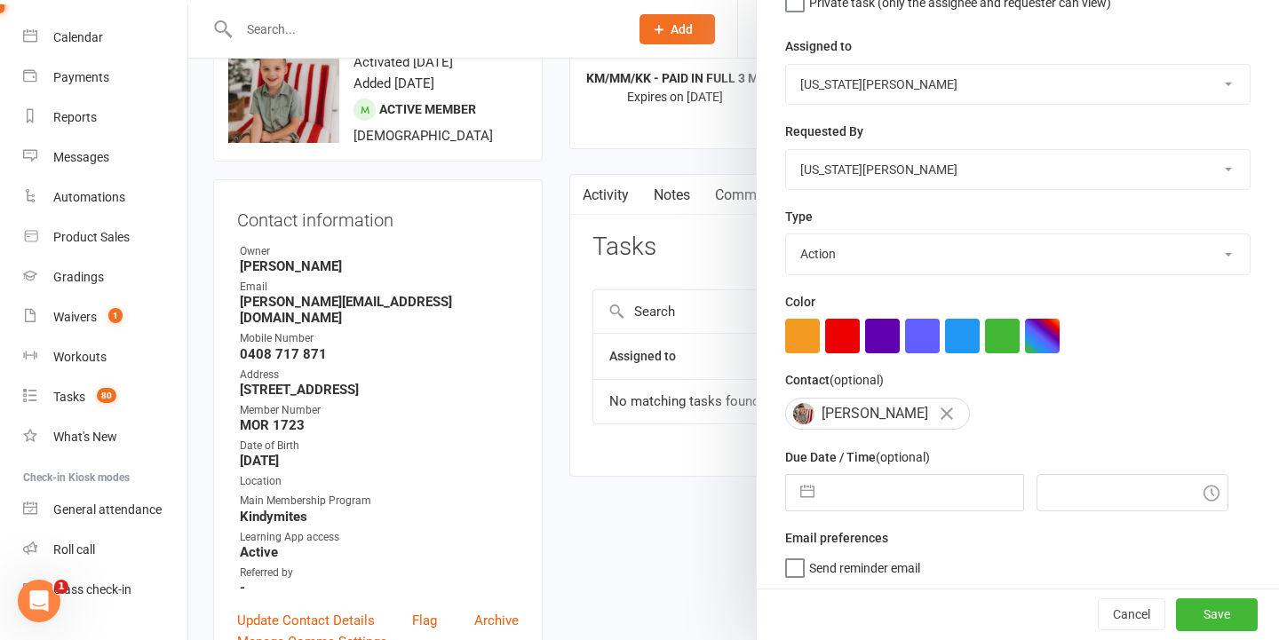
click at [895, 483] on input "text" at bounding box center [923, 493] width 200 height 36
select select "6"
select select "2025"
select select "7"
select select "2025"
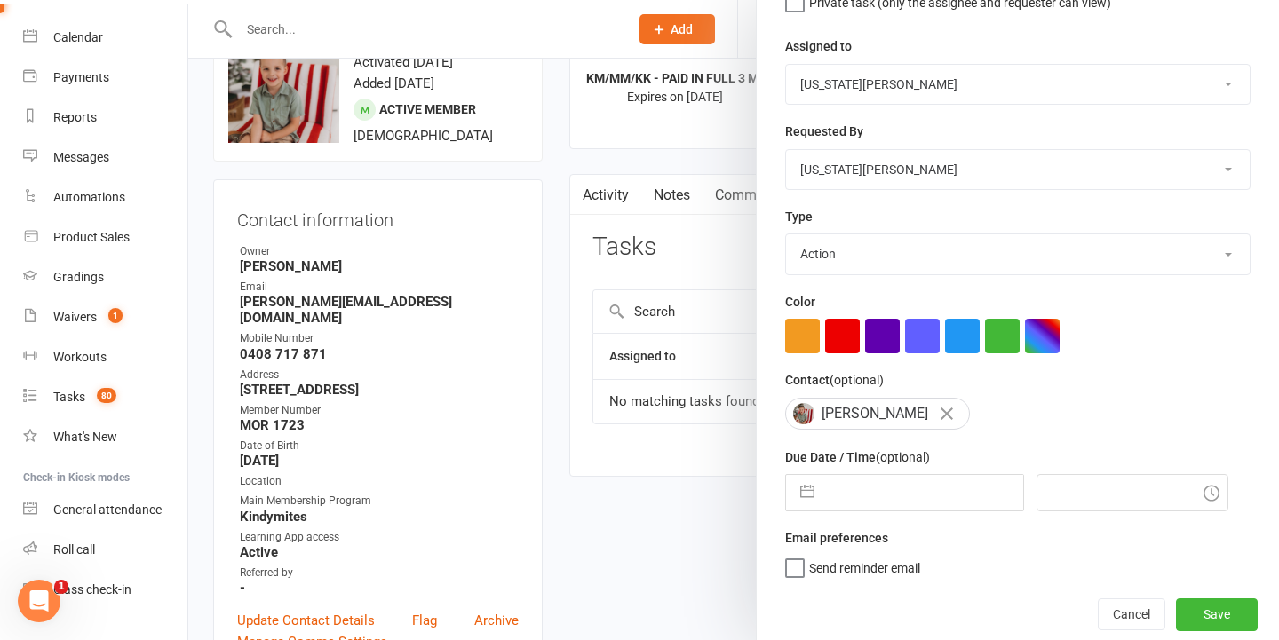
select select "8"
select select "2025"
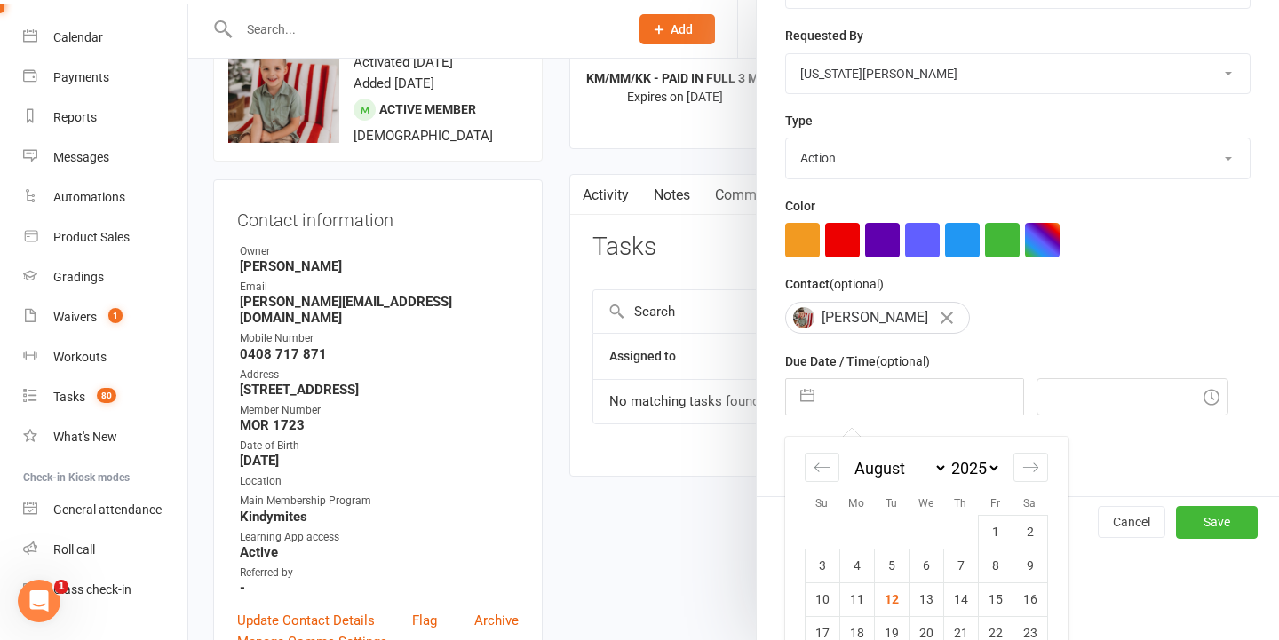
scroll to position [390, 0]
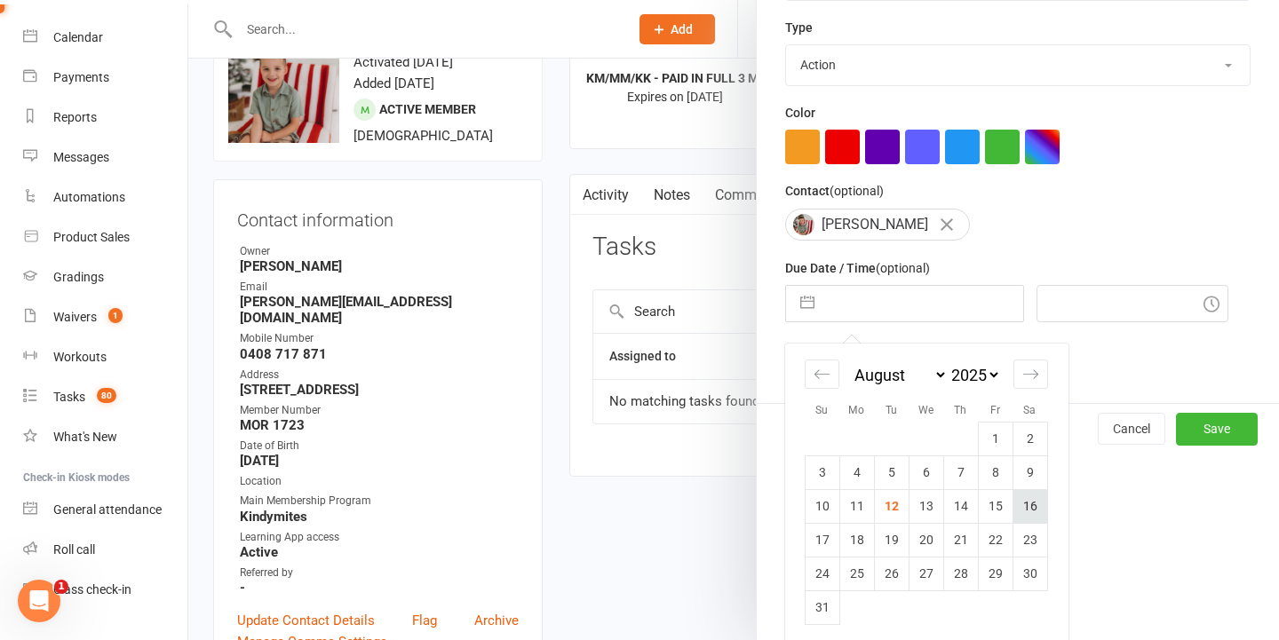
click at [1023, 509] on td "16" at bounding box center [1029, 506] width 35 height 34
type input "16 Aug 2025"
type input "2:30pm"
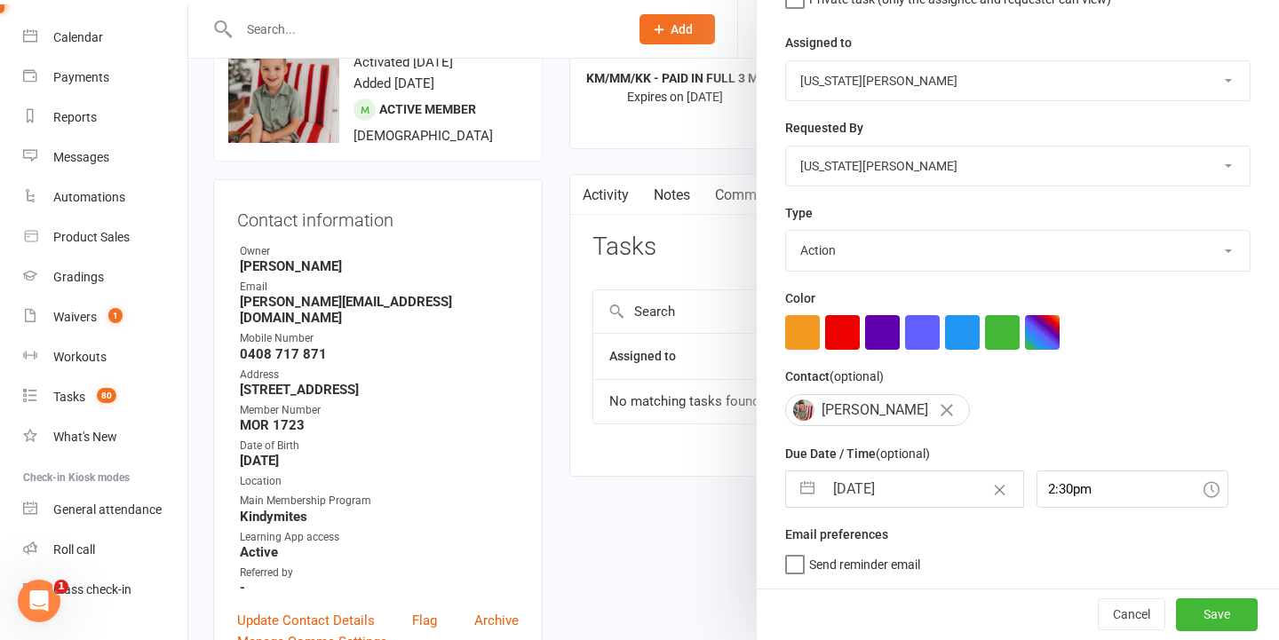
scroll to position [201, 0]
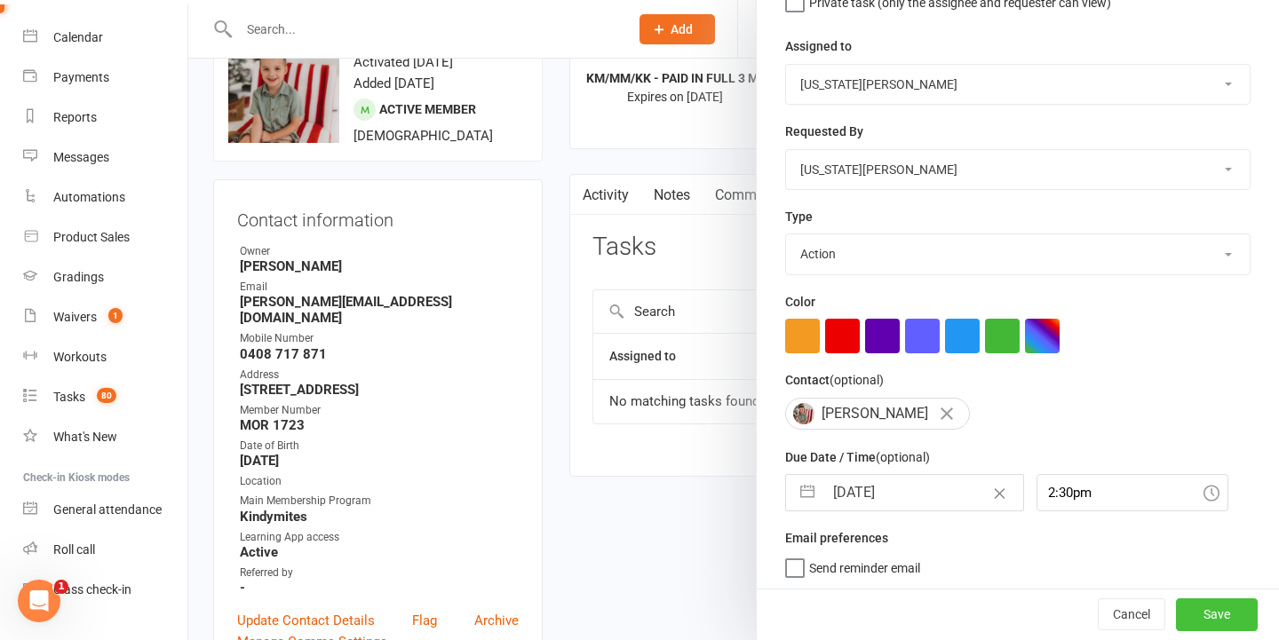
click at [1229, 601] on button "Save" at bounding box center [1217, 616] width 82 height 32
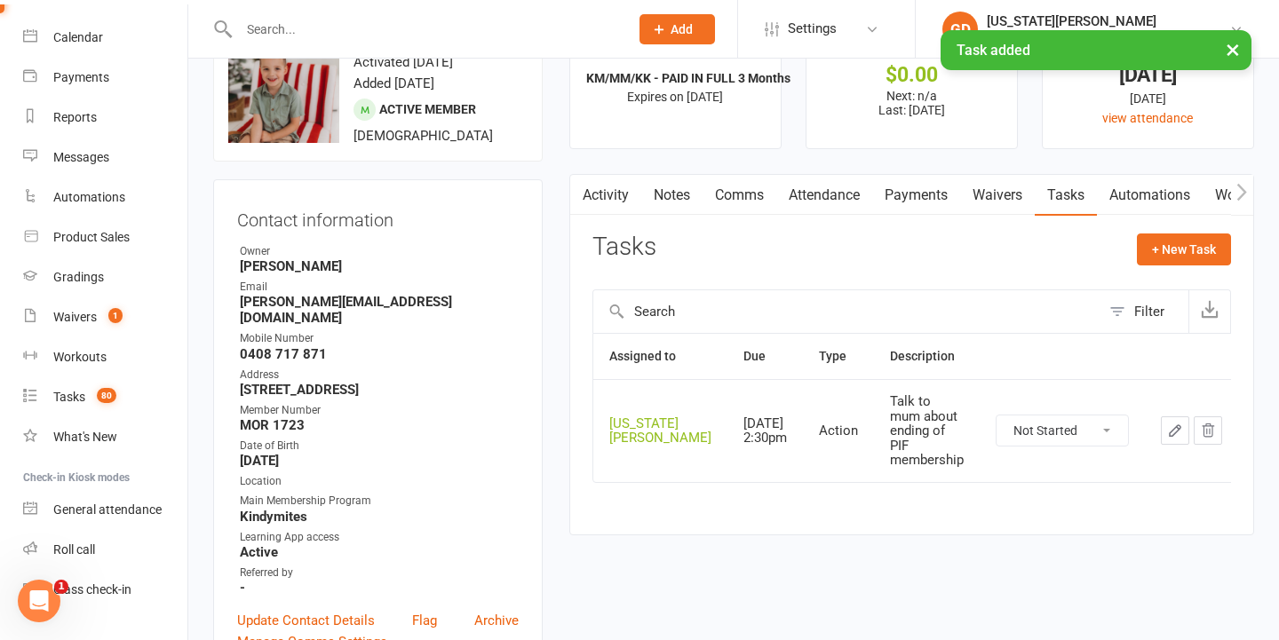
click at [801, 198] on link "Attendance" at bounding box center [824, 195] width 96 height 41
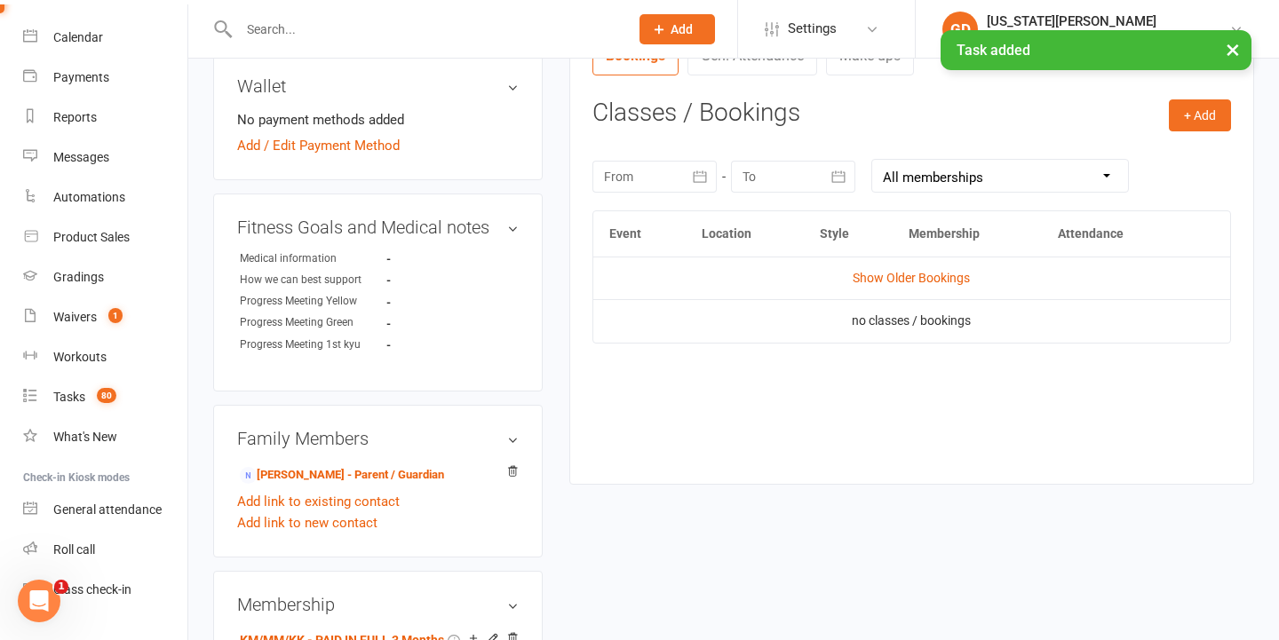
scroll to position [719, 0]
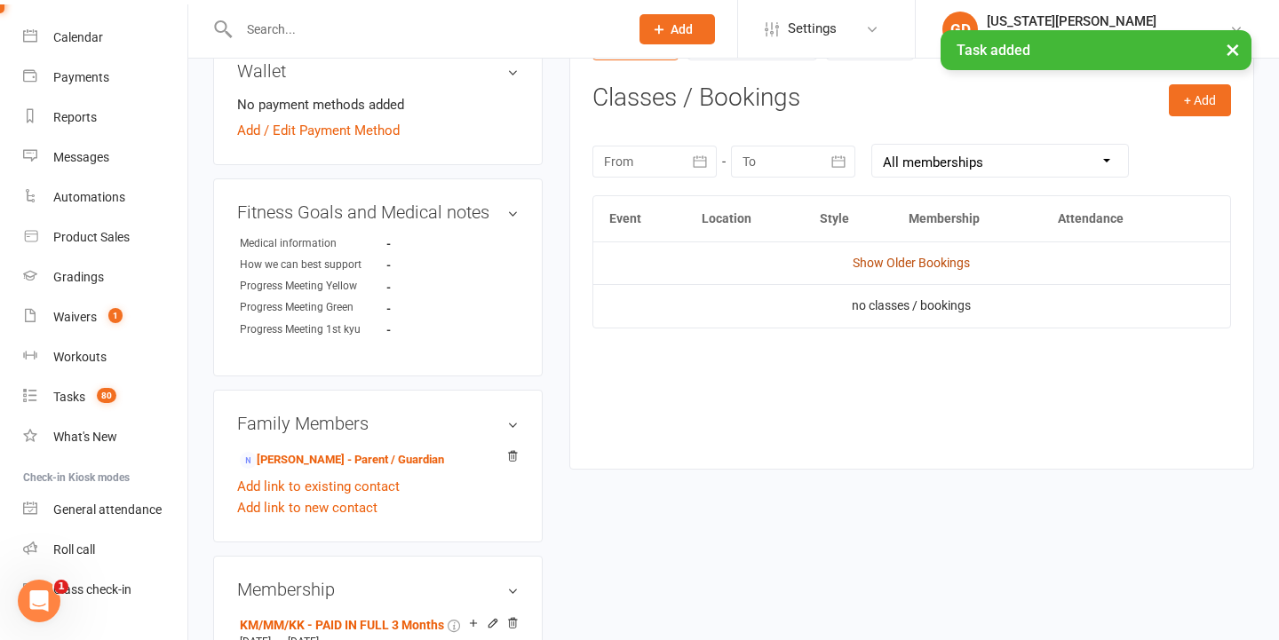
click at [909, 261] on link "Show Older Bookings" at bounding box center [911, 263] width 117 height 14
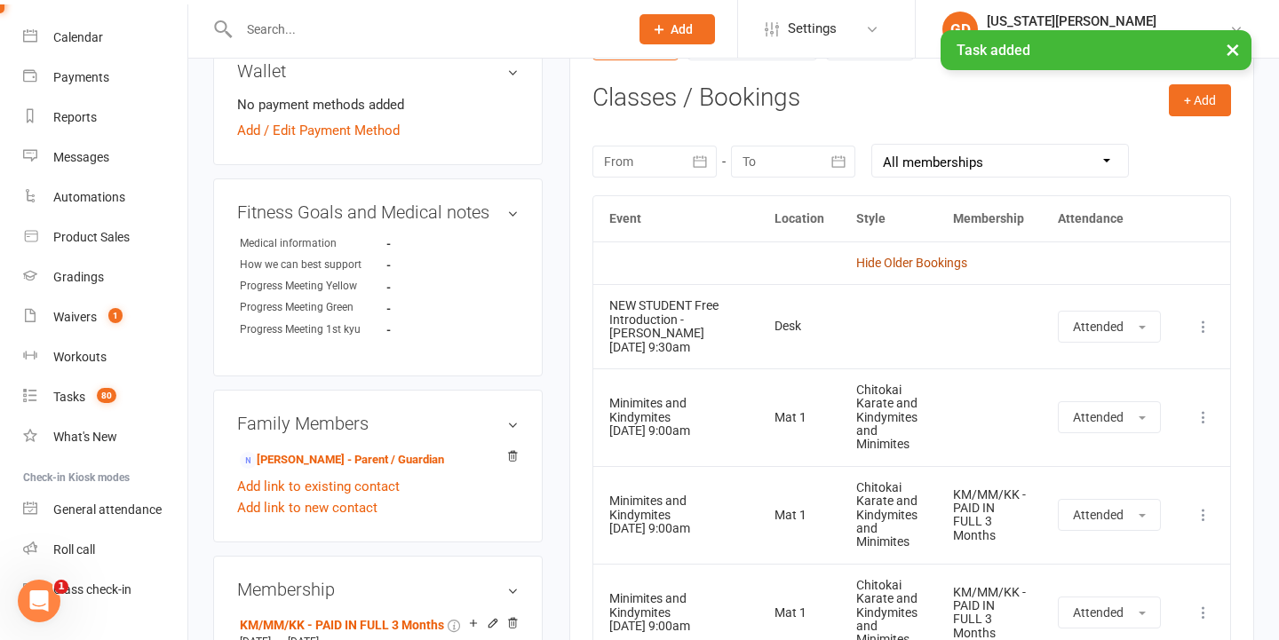
click at [915, 259] on link "Hide Older Bookings" at bounding box center [911, 263] width 111 height 14
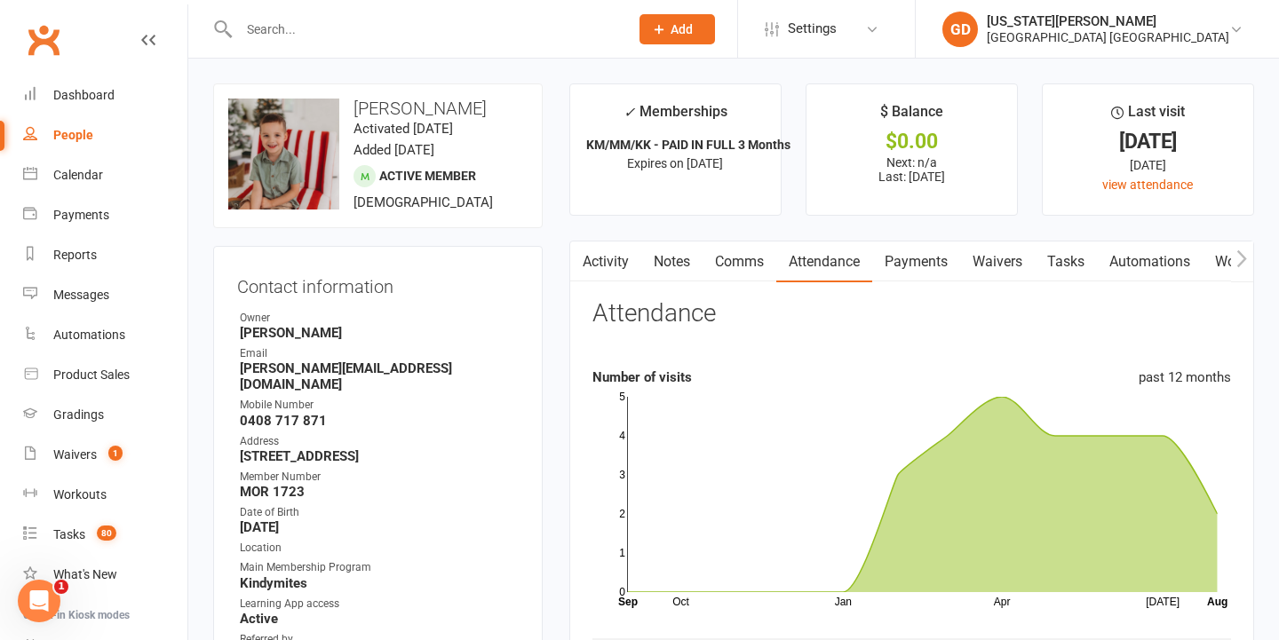
scroll to position [0, 0]
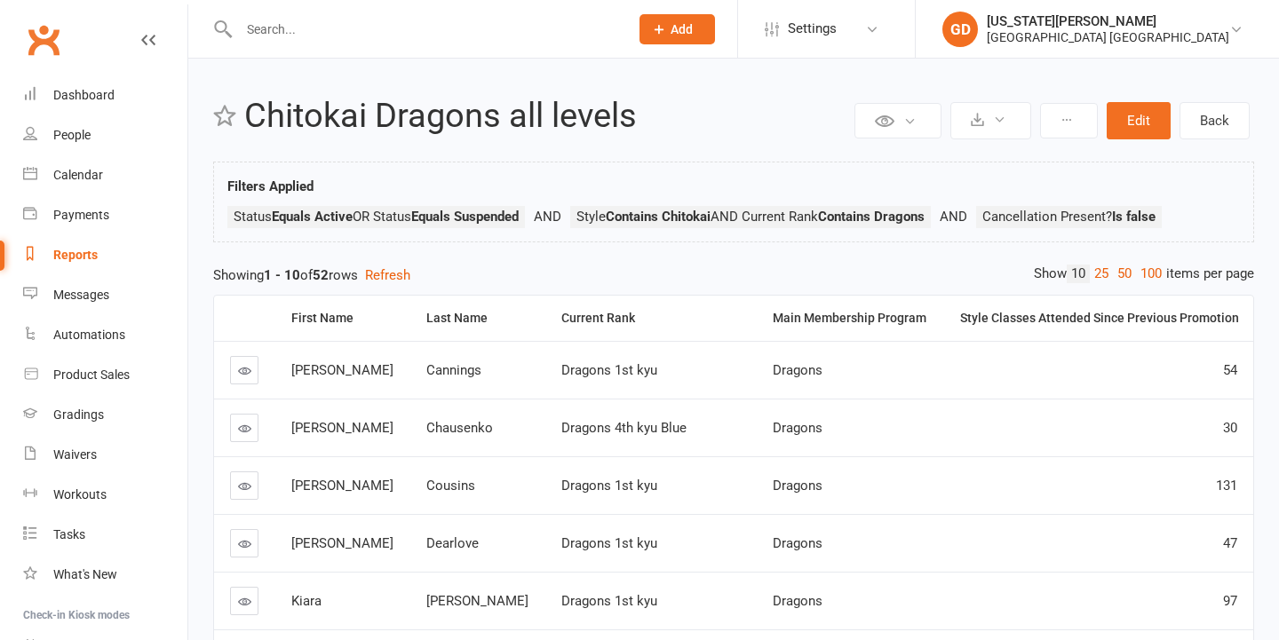
click at [572, 28] on input "text" at bounding box center [425, 29] width 383 height 25
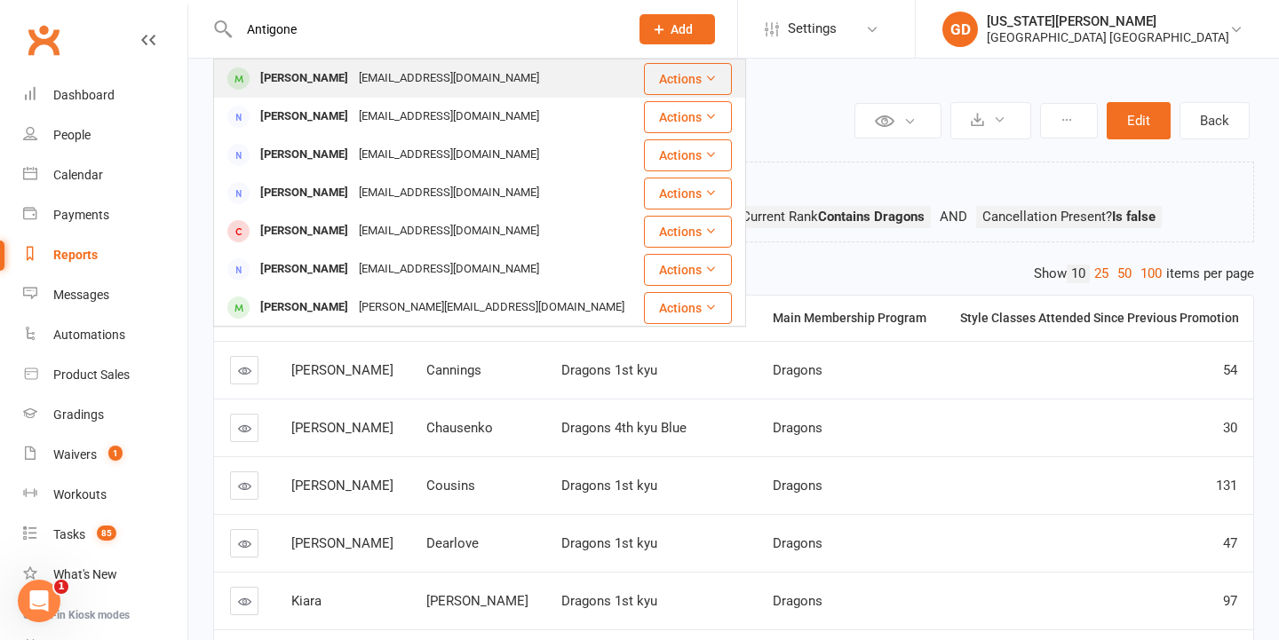
type input "Antigone"
click at [510, 84] on div "Antigone Chapman durk94@mac.com" at bounding box center [428, 78] width 426 height 36
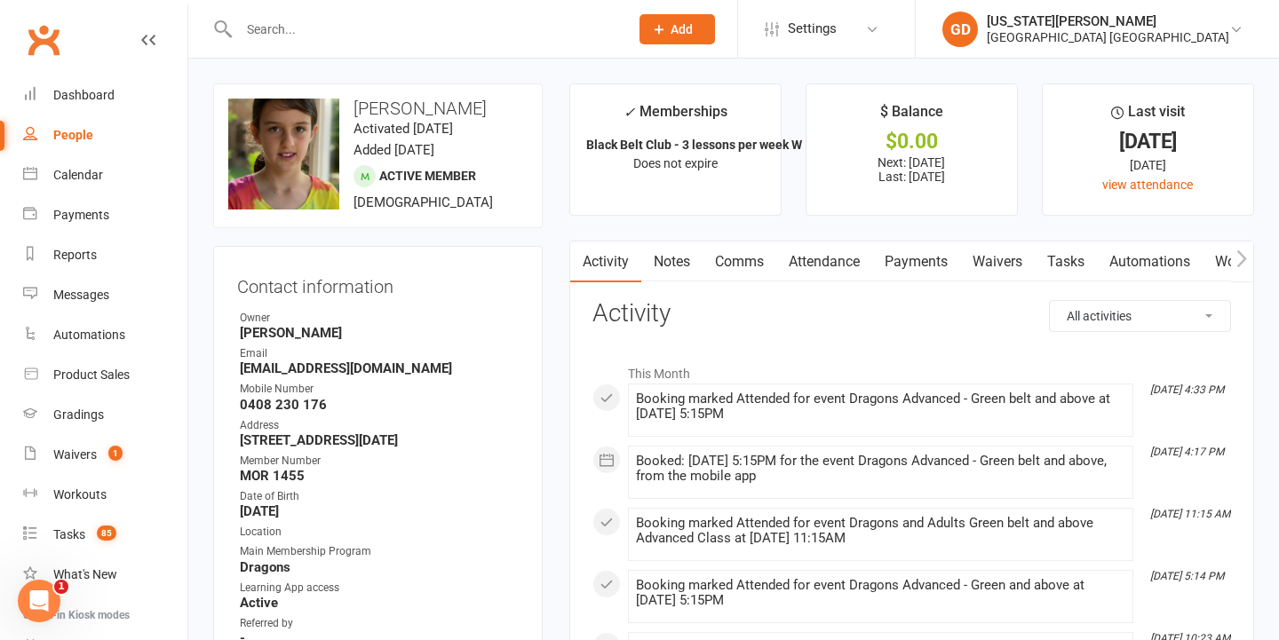
click at [837, 245] on link "Attendance" at bounding box center [824, 262] width 96 height 41
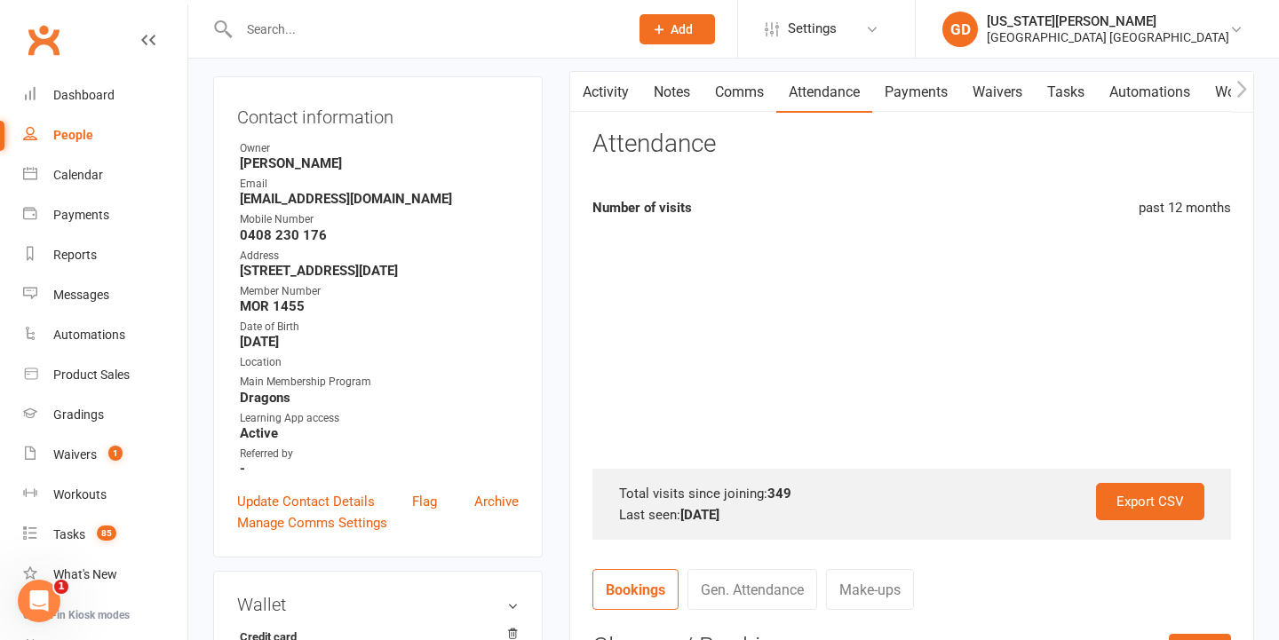
scroll to position [189, 0]
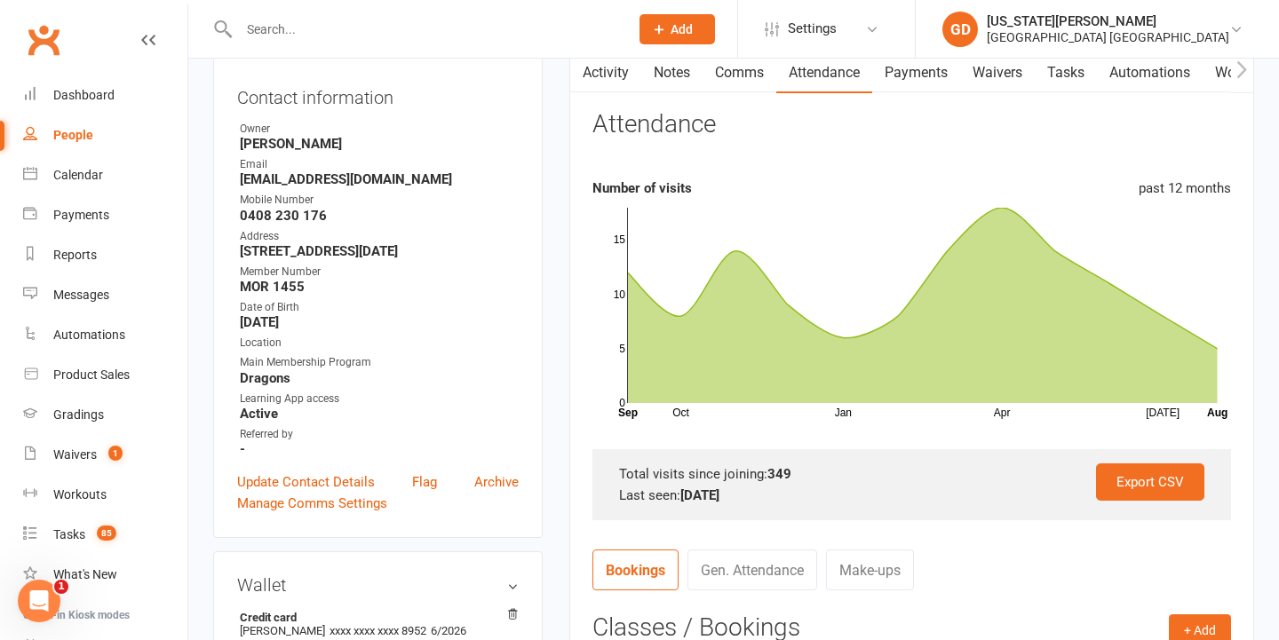
click at [472, 14] on div at bounding box center [414, 29] width 403 height 58
click at [476, 18] on input "text" at bounding box center [425, 29] width 383 height 25
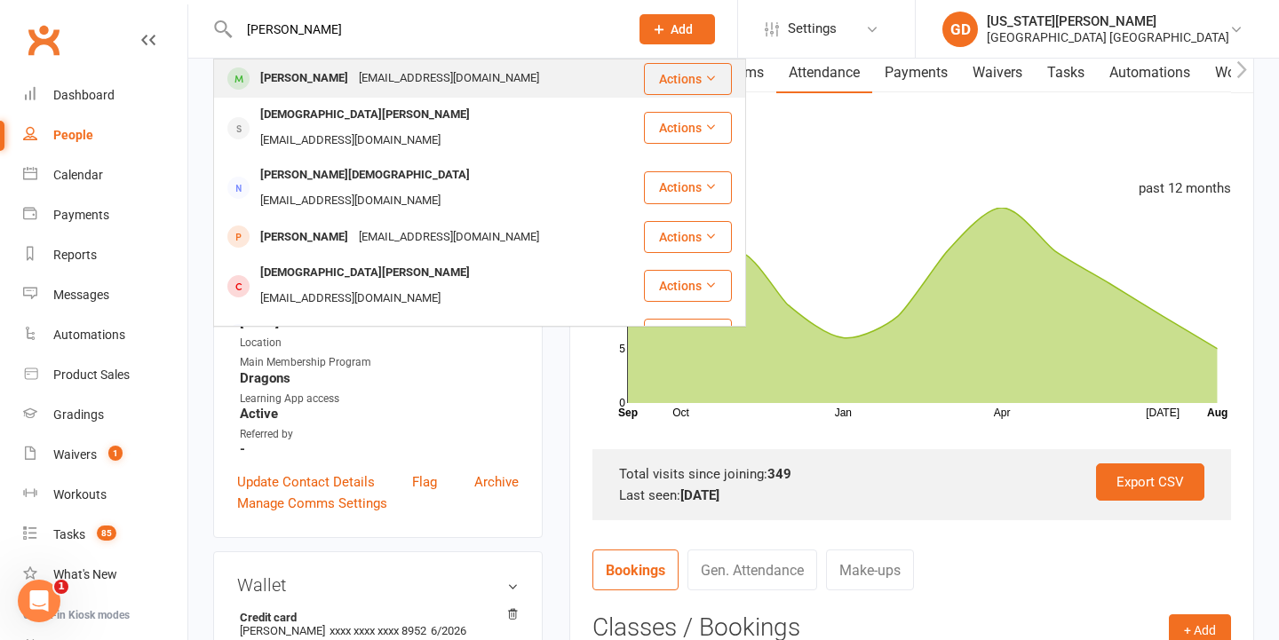
type input "Christiaan smit"
click at [402, 88] on div "smit.marlize@gmail.com" at bounding box center [448, 79] width 191 height 26
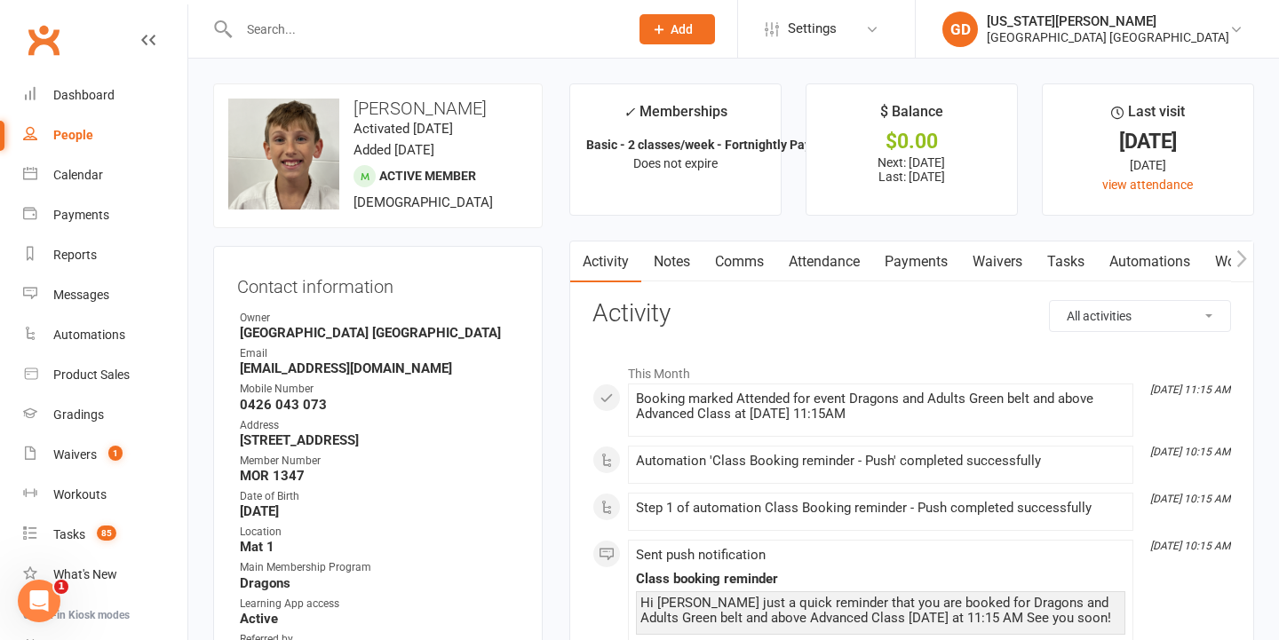
scroll to position [0, 1]
click at [869, 276] on link "Attendance" at bounding box center [823, 262] width 96 height 41
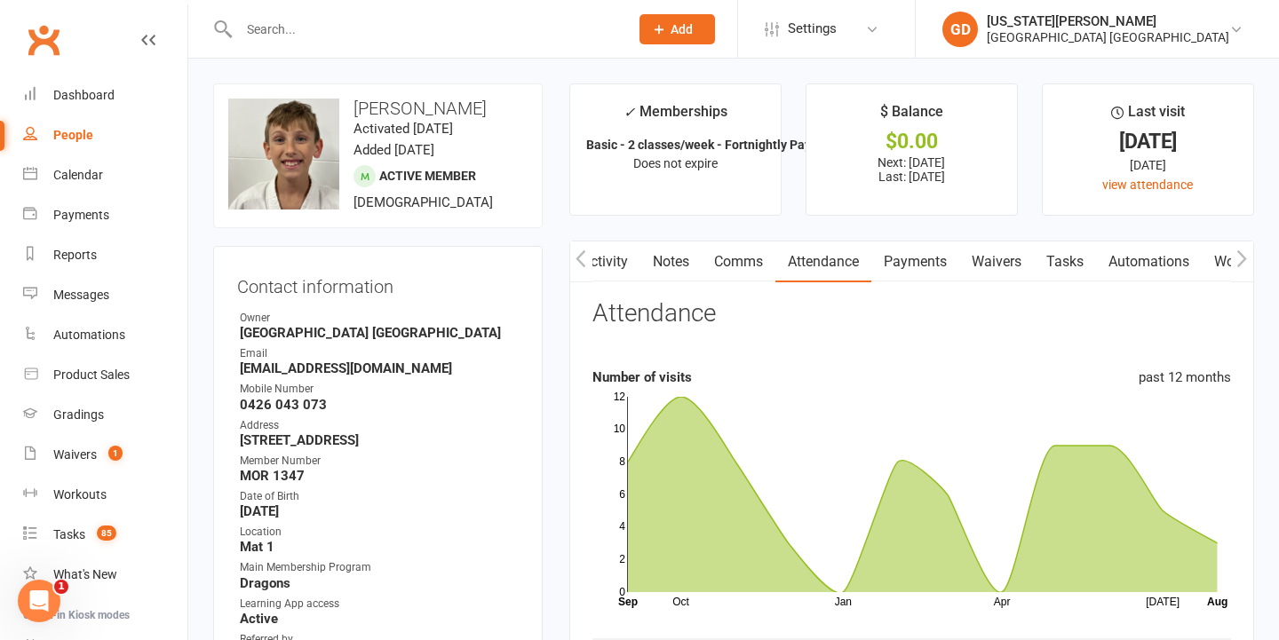
click at [342, 32] on input "text" at bounding box center [425, 29] width 383 height 25
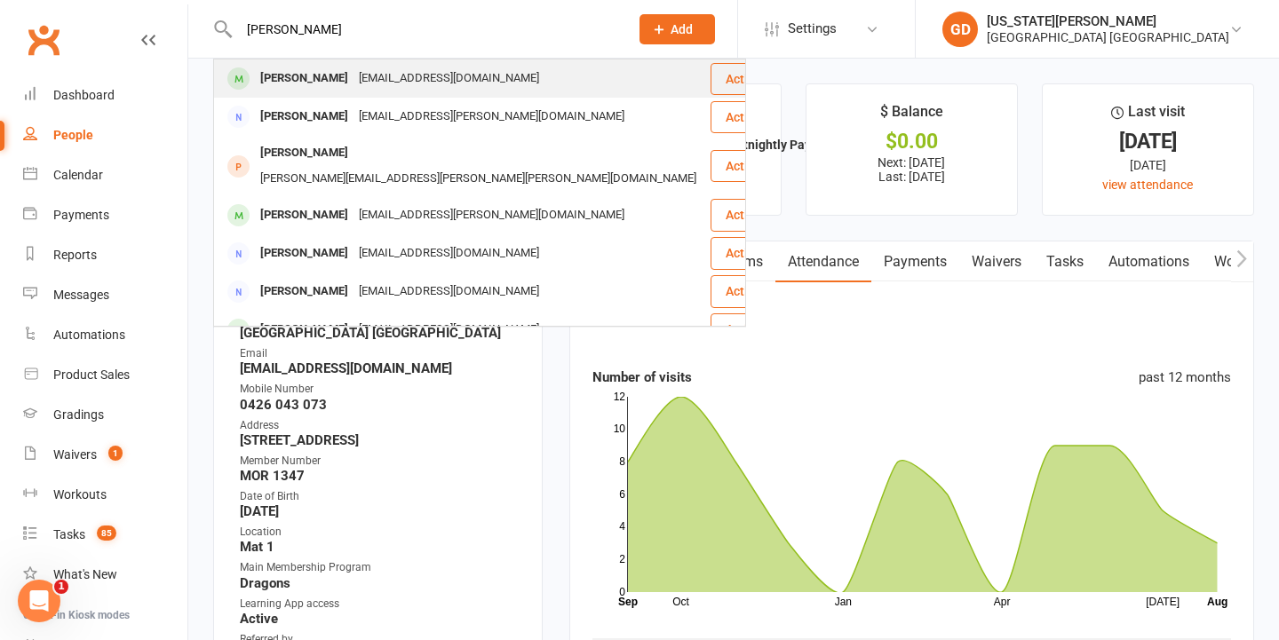
type input "Alicia jones"
click at [291, 68] on div "Alicia Jones" at bounding box center [304, 79] width 99 height 26
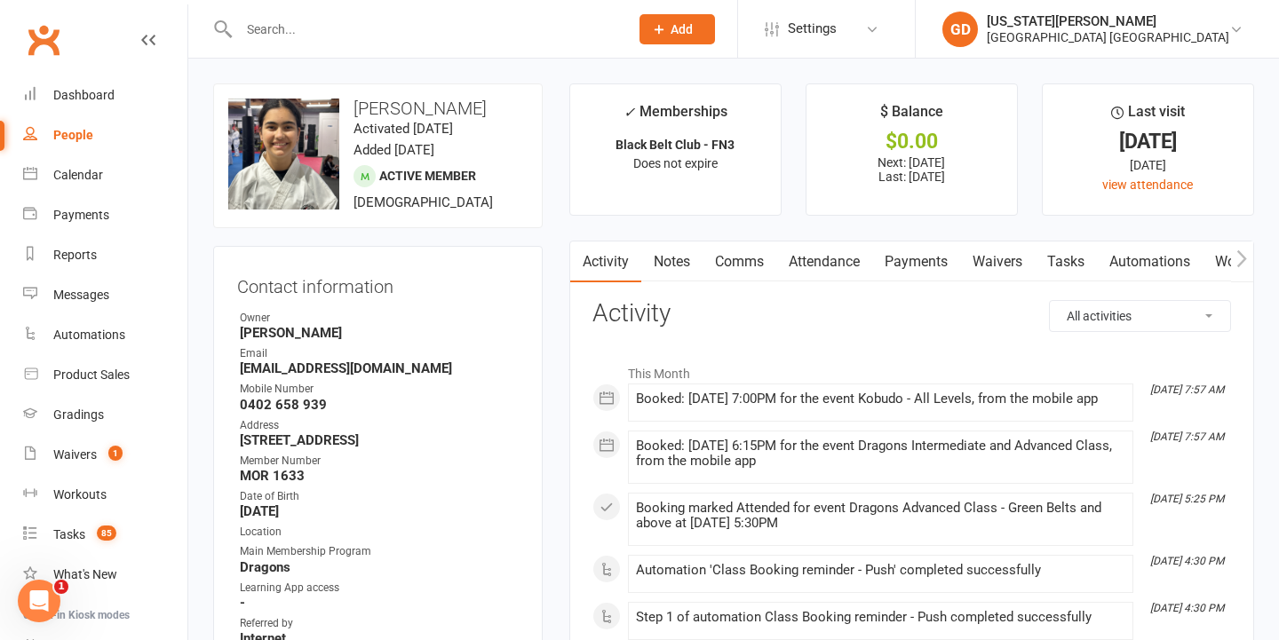
click at [811, 273] on link "Attendance" at bounding box center [824, 262] width 96 height 41
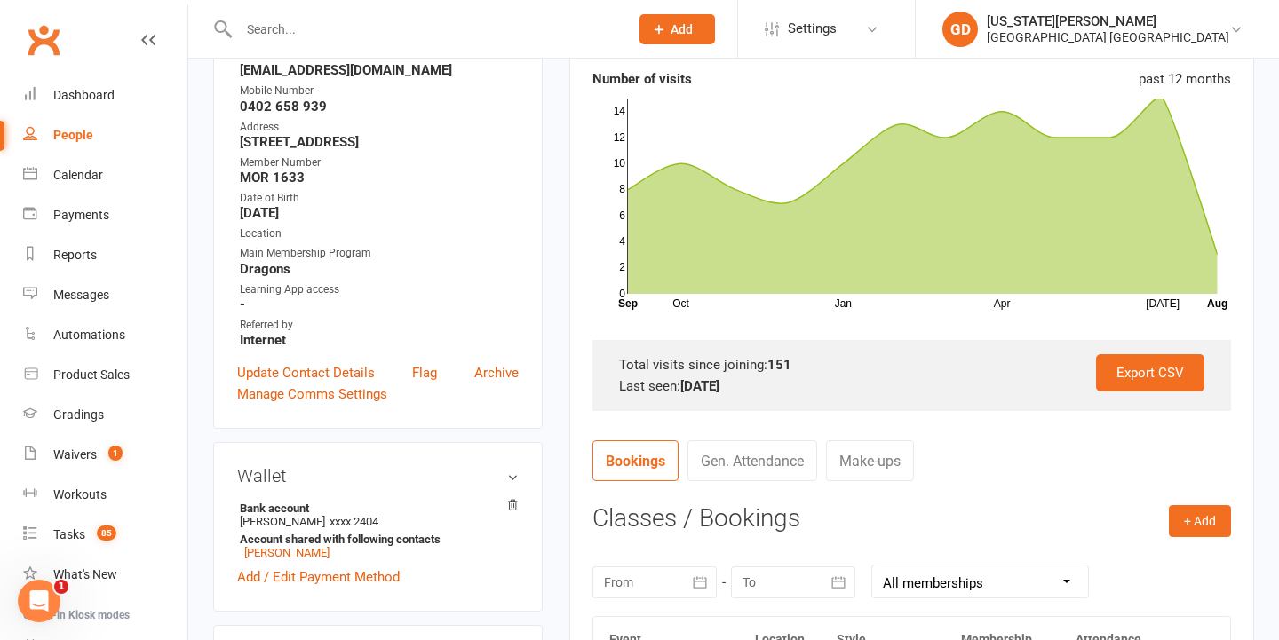
scroll to position [304, 0]
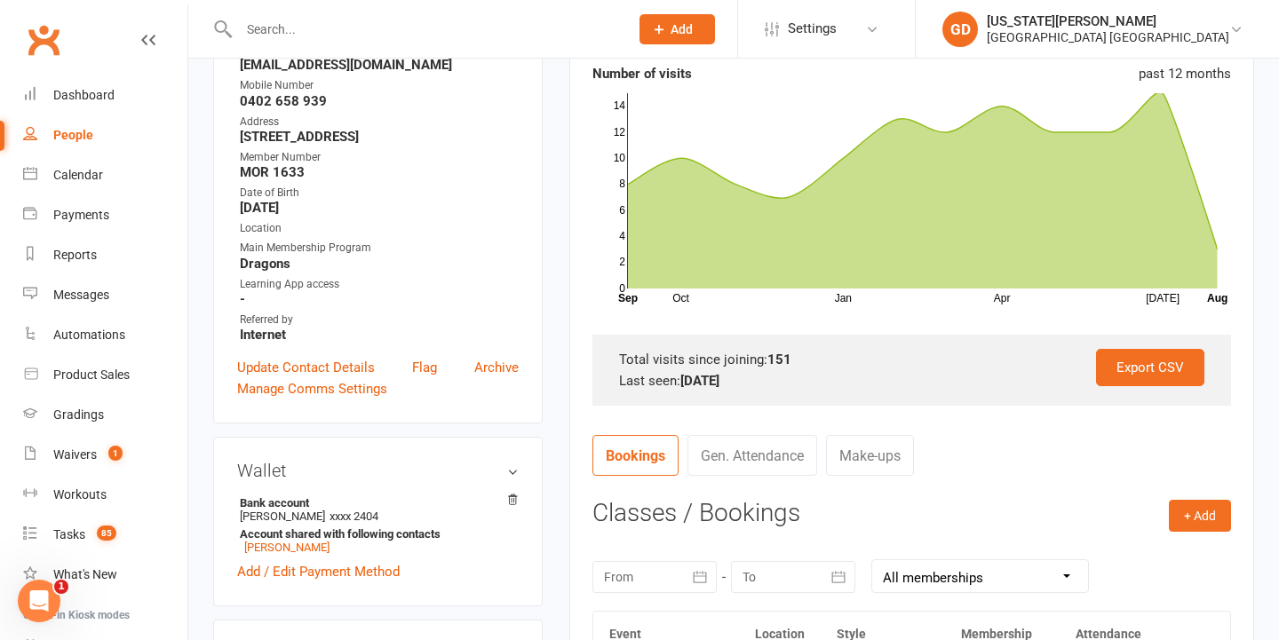
click at [485, 24] on input "text" at bounding box center [425, 29] width 383 height 25
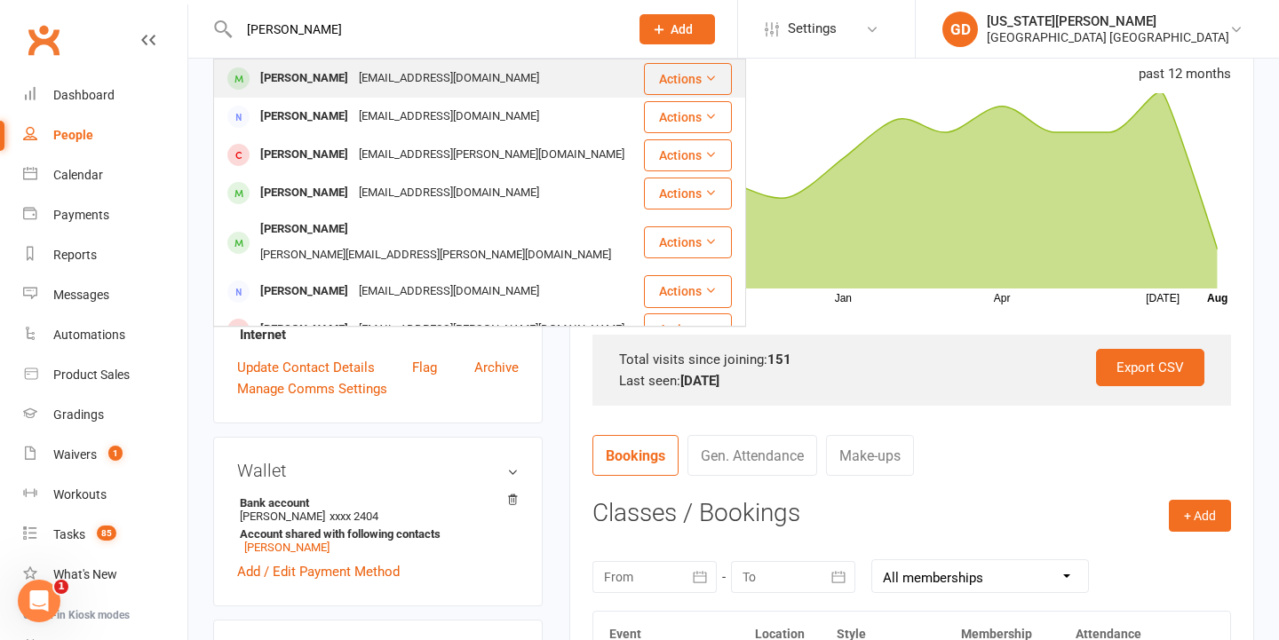
type input "Juliet white"
click at [460, 81] on div "bronnierwhite@gmail.com" at bounding box center [448, 79] width 191 height 26
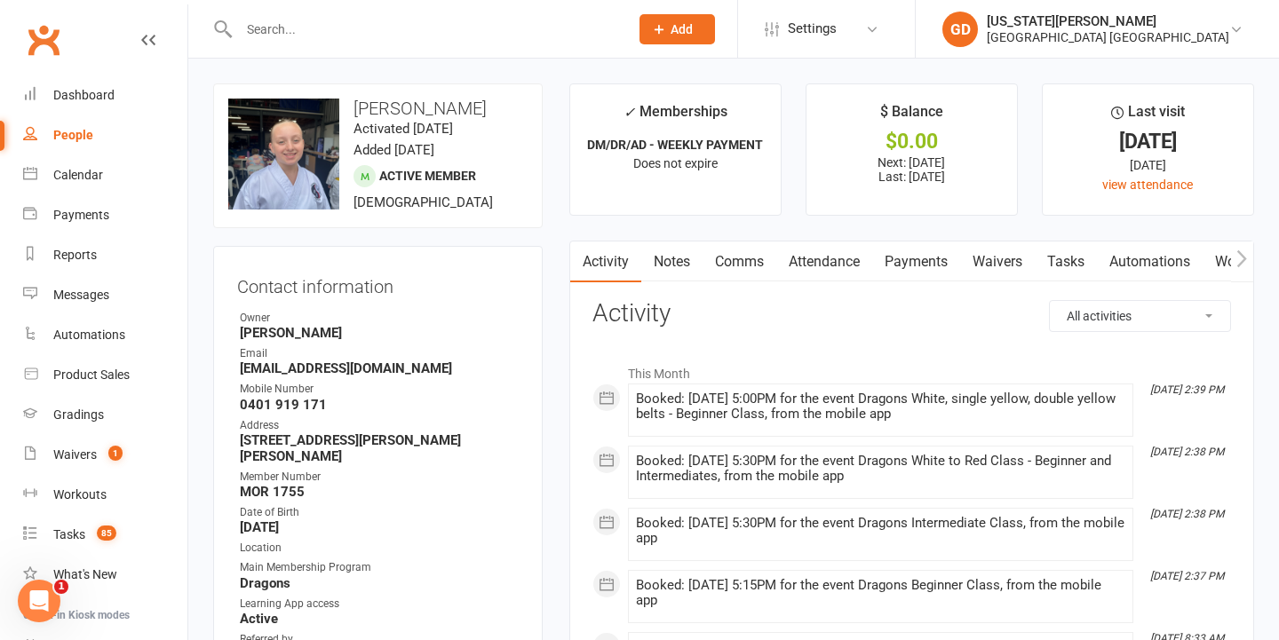
click at [828, 272] on link "Attendance" at bounding box center [824, 262] width 96 height 41
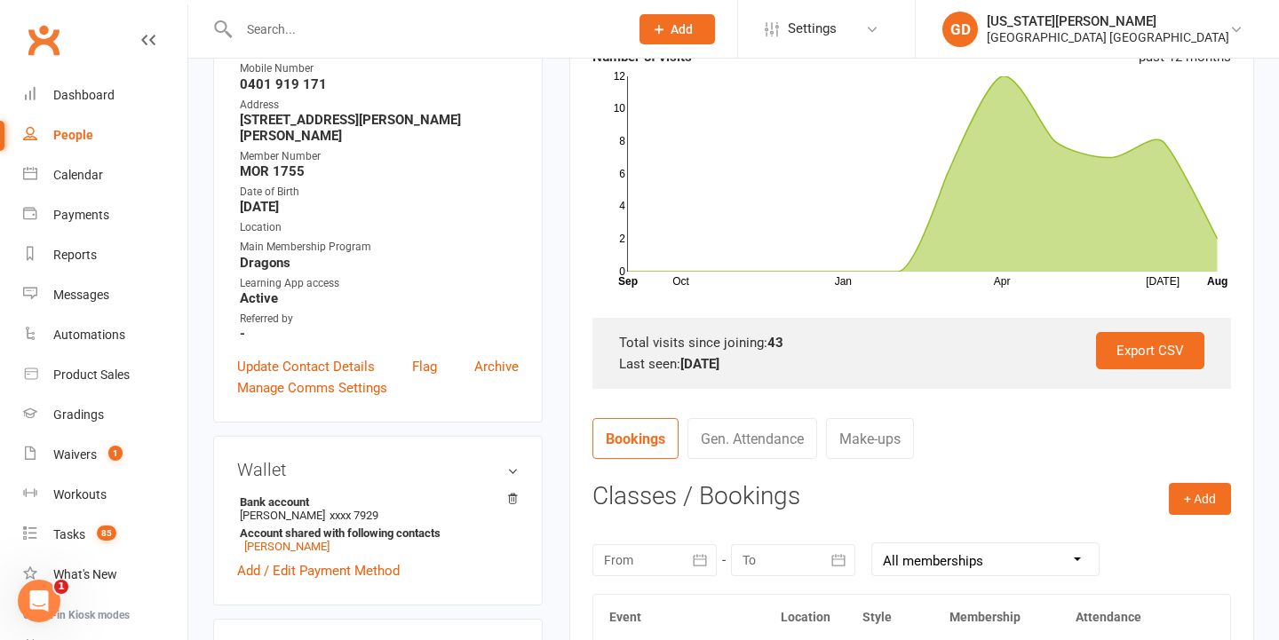
scroll to position [278, 0]
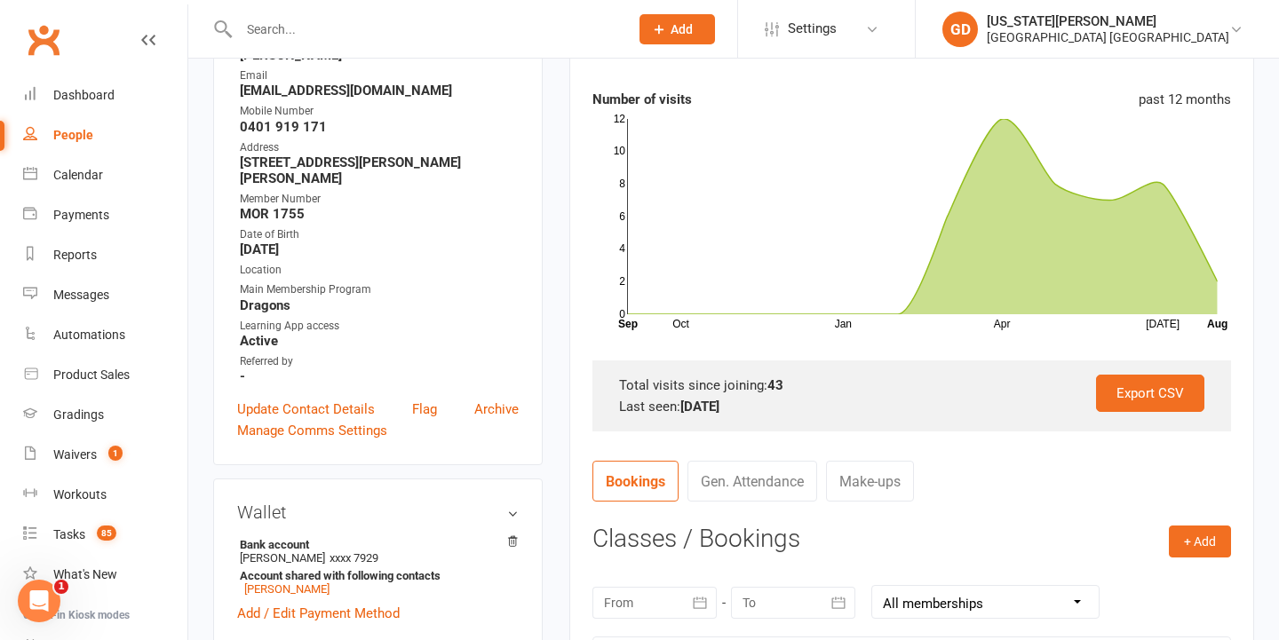
click at [526, 38] on input "text" at bounding box center [425, 29] width 383 height 25
type input "g"
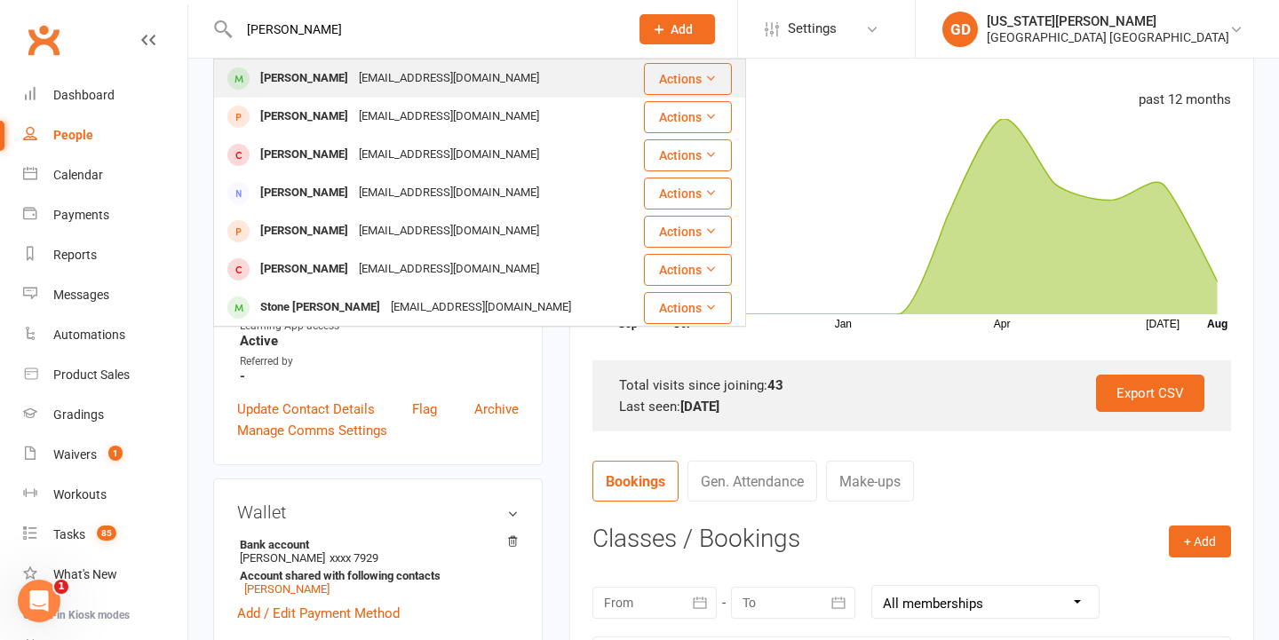
type input "fletcher stone"
click at [449, 82] on div "Abs.moo@gmail.com" at bounding box center [448, 79] width 191 height 26
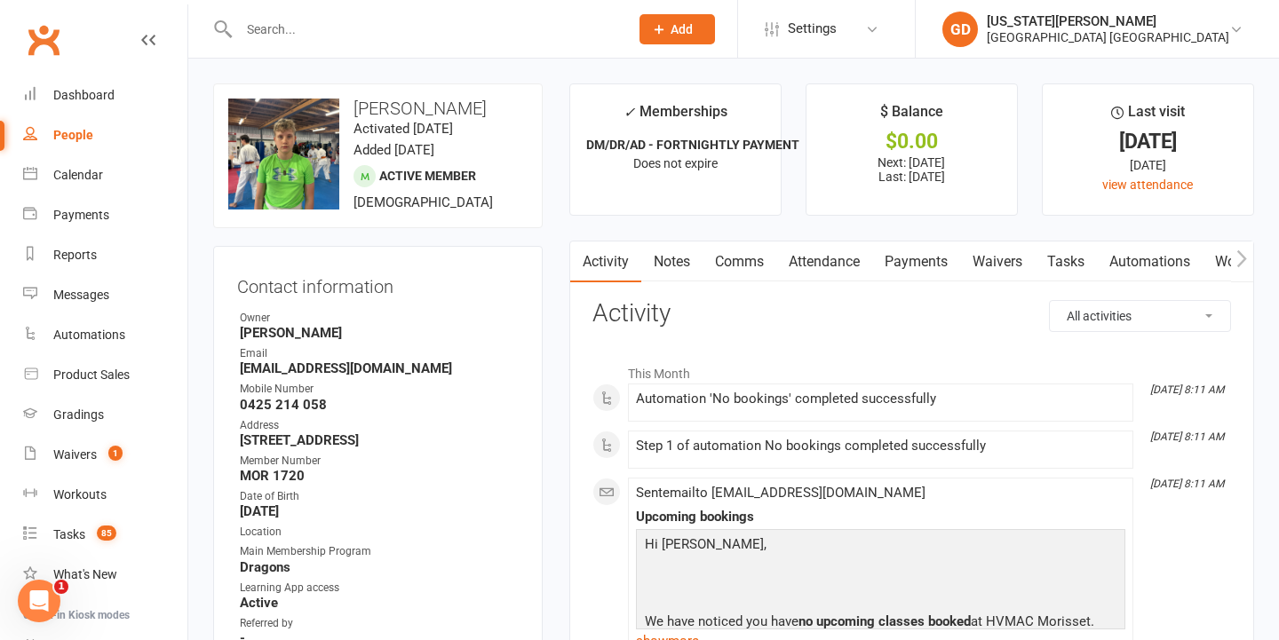
click at [814, 255] on link "Attendance" at bounding box center [824, 262] width 96 height 41
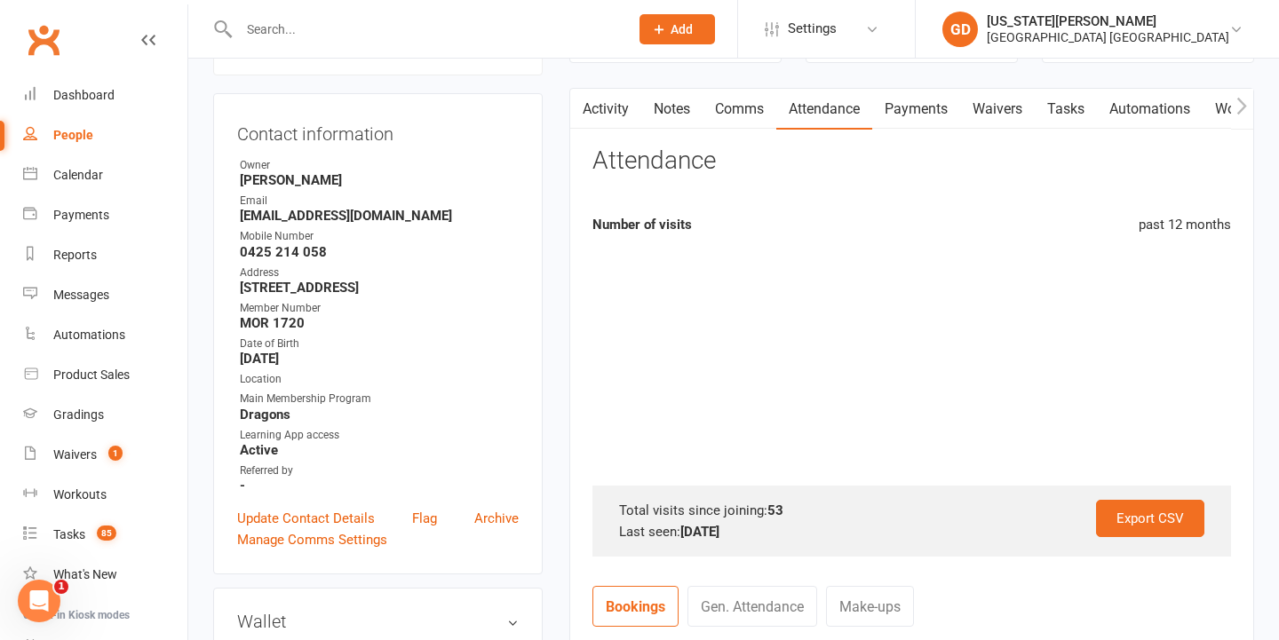
scroll to position [202, 0]
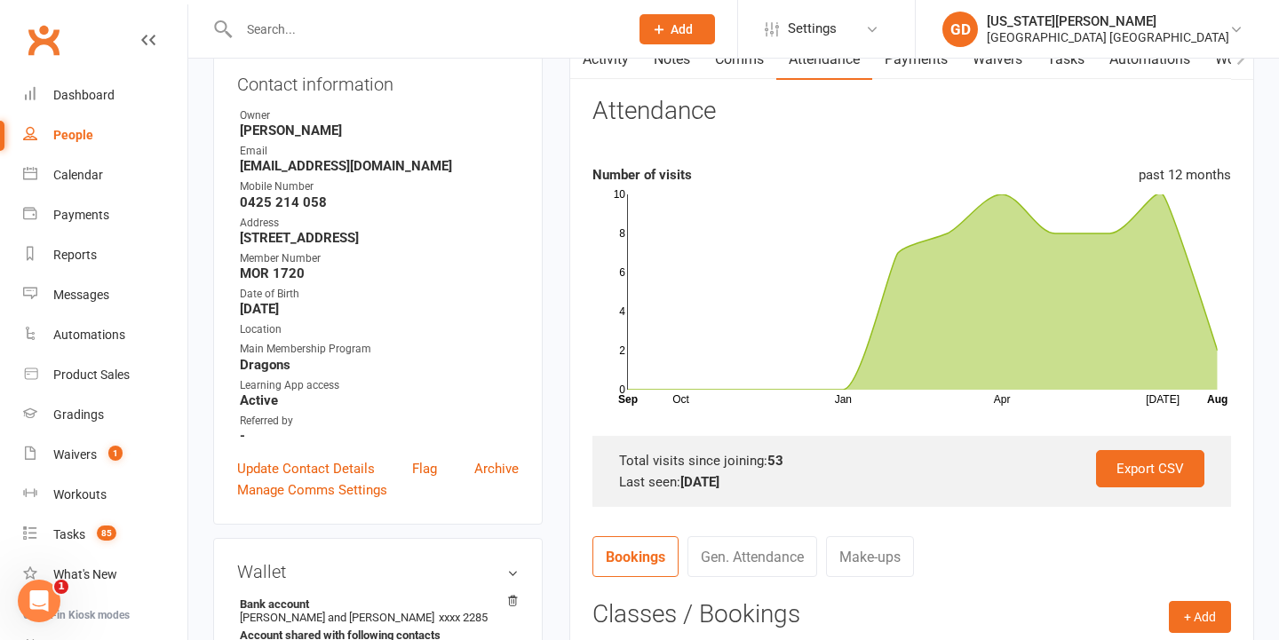
click at [397, 28] on input "text" at bounding box center [425, 29] width 383 height 25
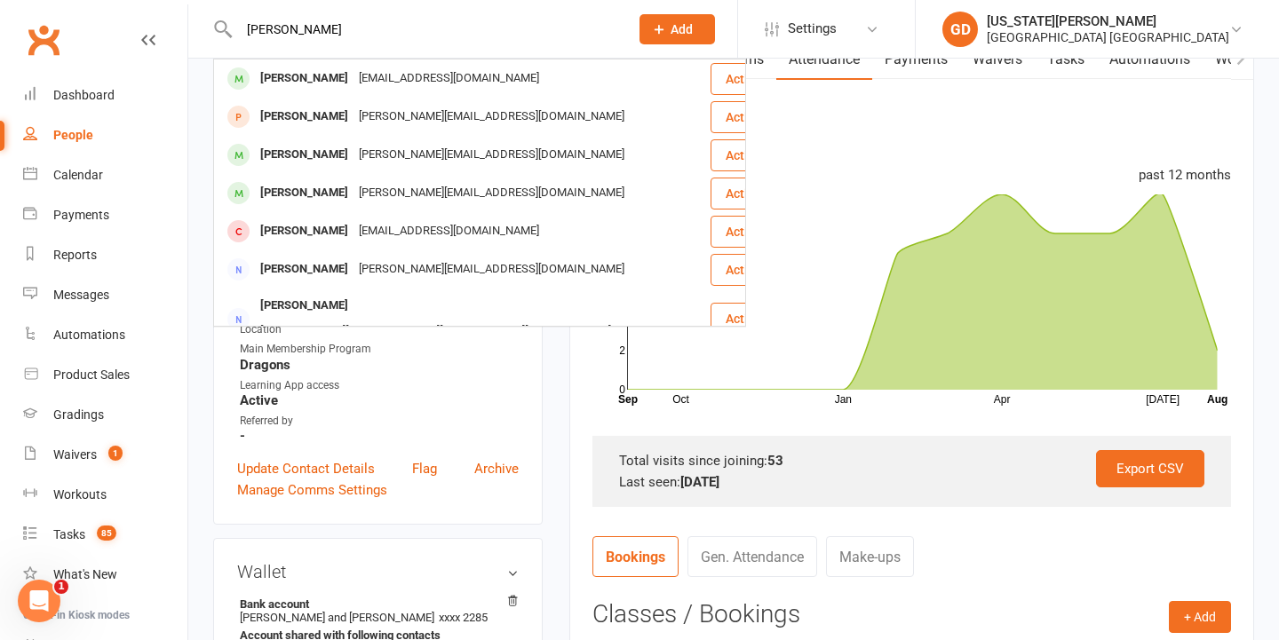
type input "jess Gilchrist"
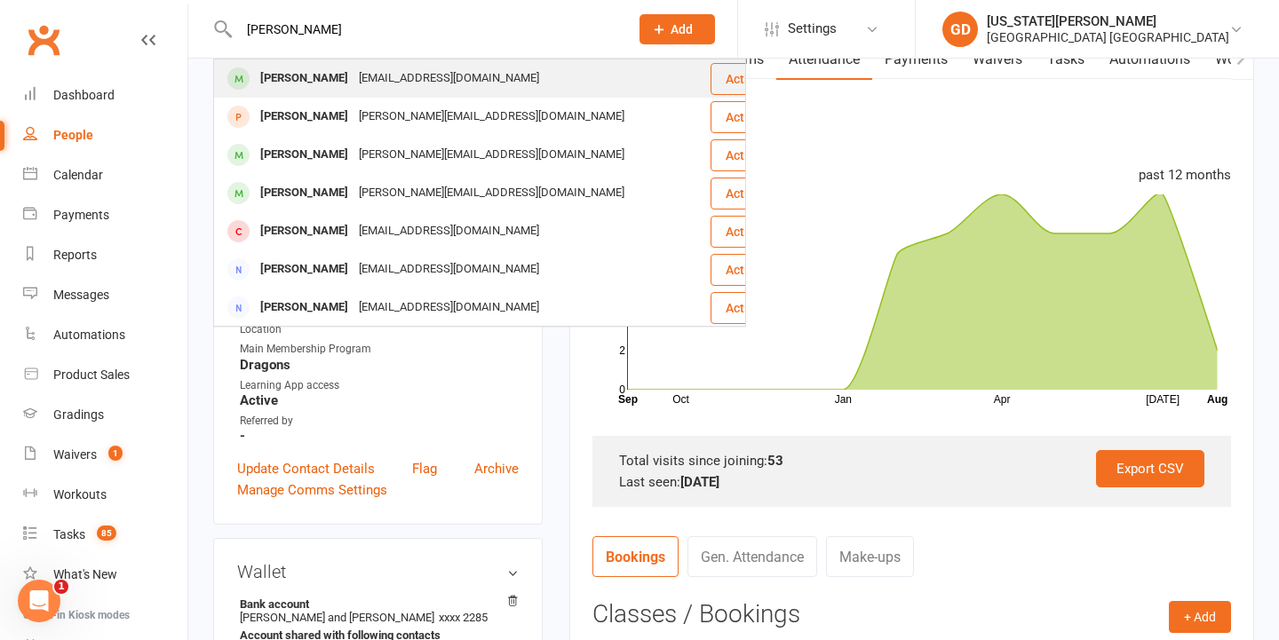
drag, startPoint x: 397, startPoint y: 28, endPoint x: 345, endPoint y: 79, distance: 72.9
click at [353, 79] on div "Jessiegrogan@hotmail.com" at bounding box center [448, 79] width 191 height 26
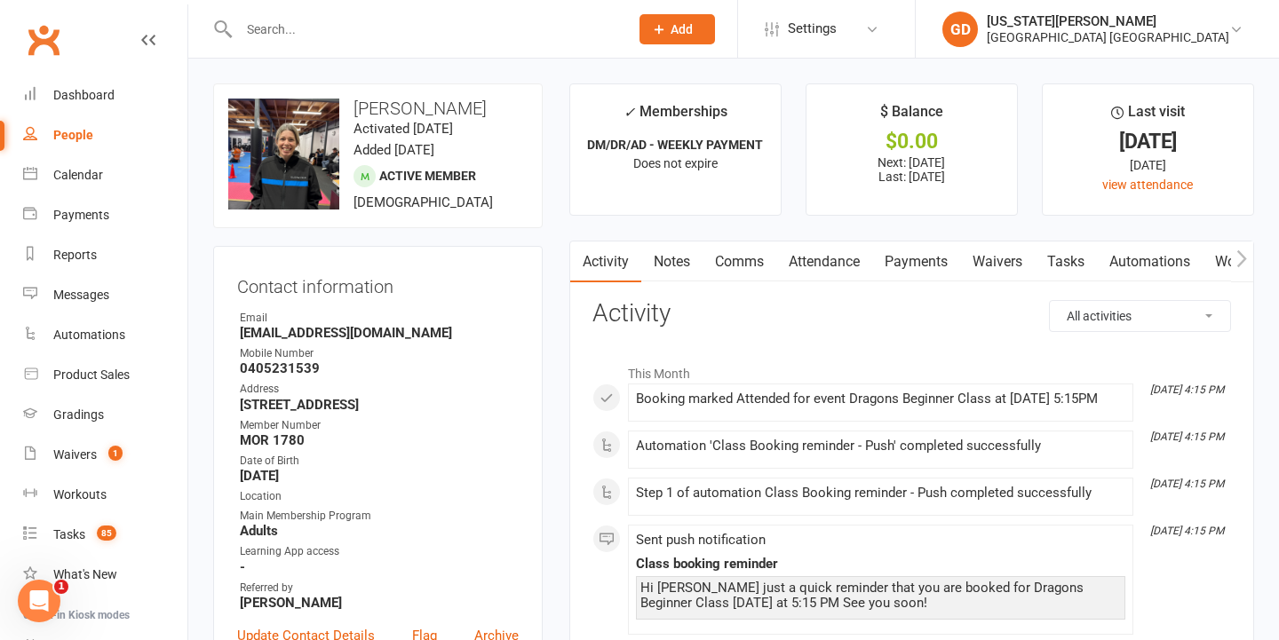
click at [843, 265] on link "Attendance" at bounding box center [824, 262] width 96 height 41
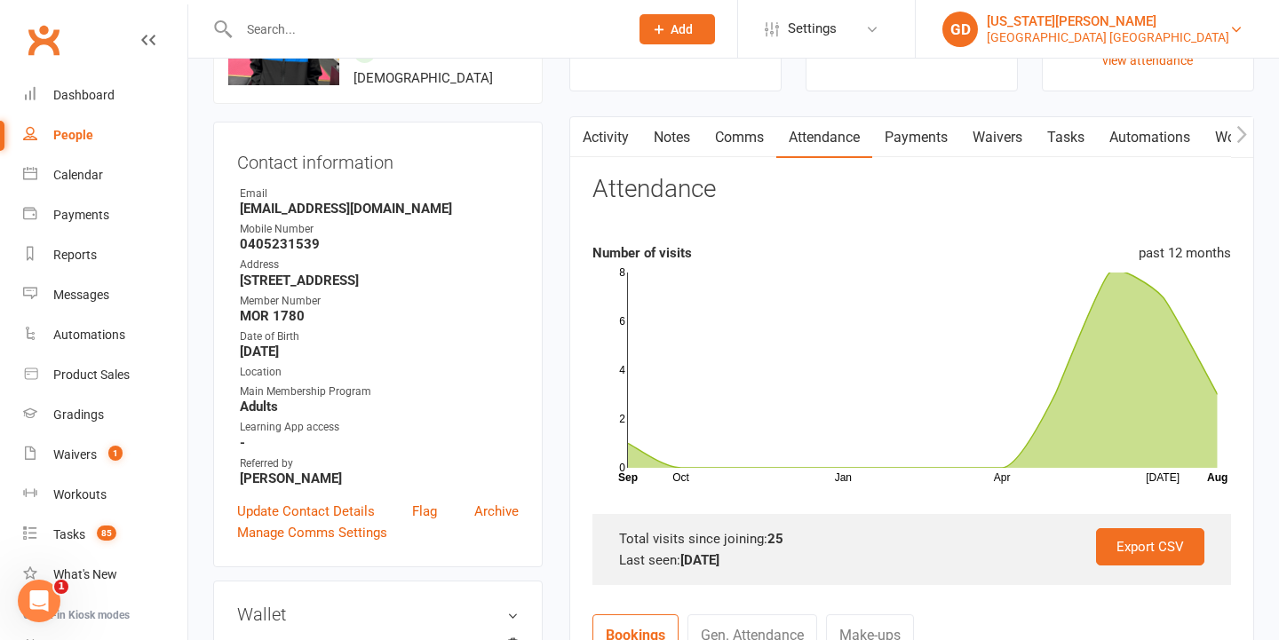
scroll to position [97, 0]
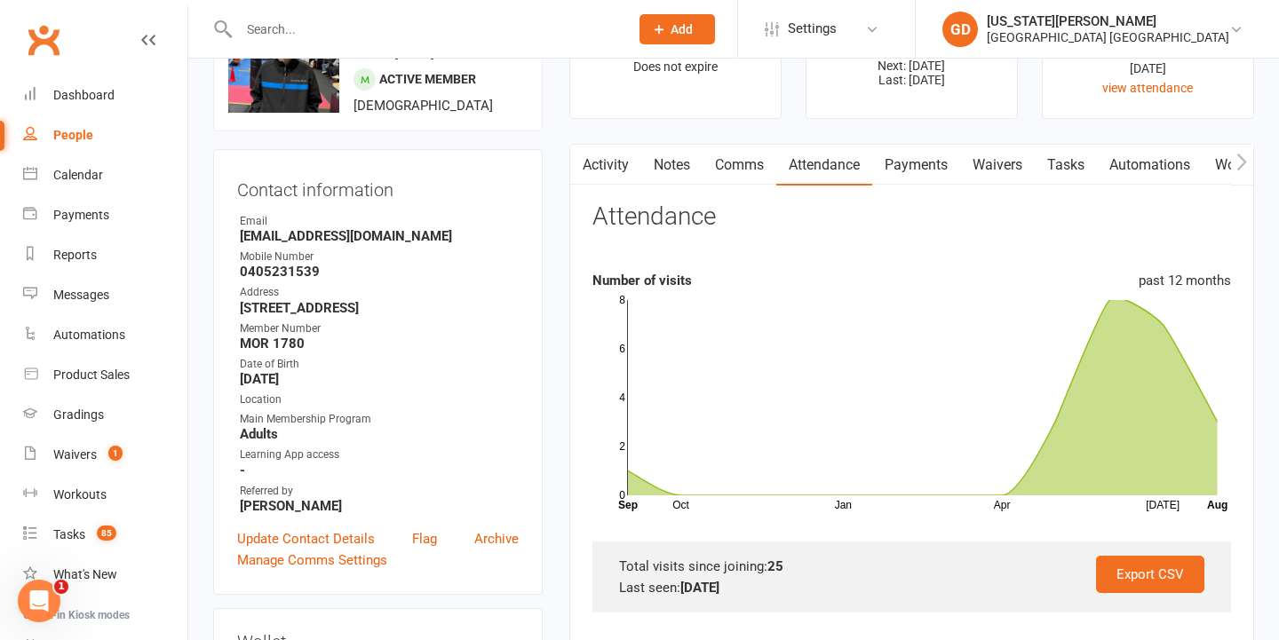
click at [504, 19] on input "text" at bounding box center [425, 29] width 383 height 25
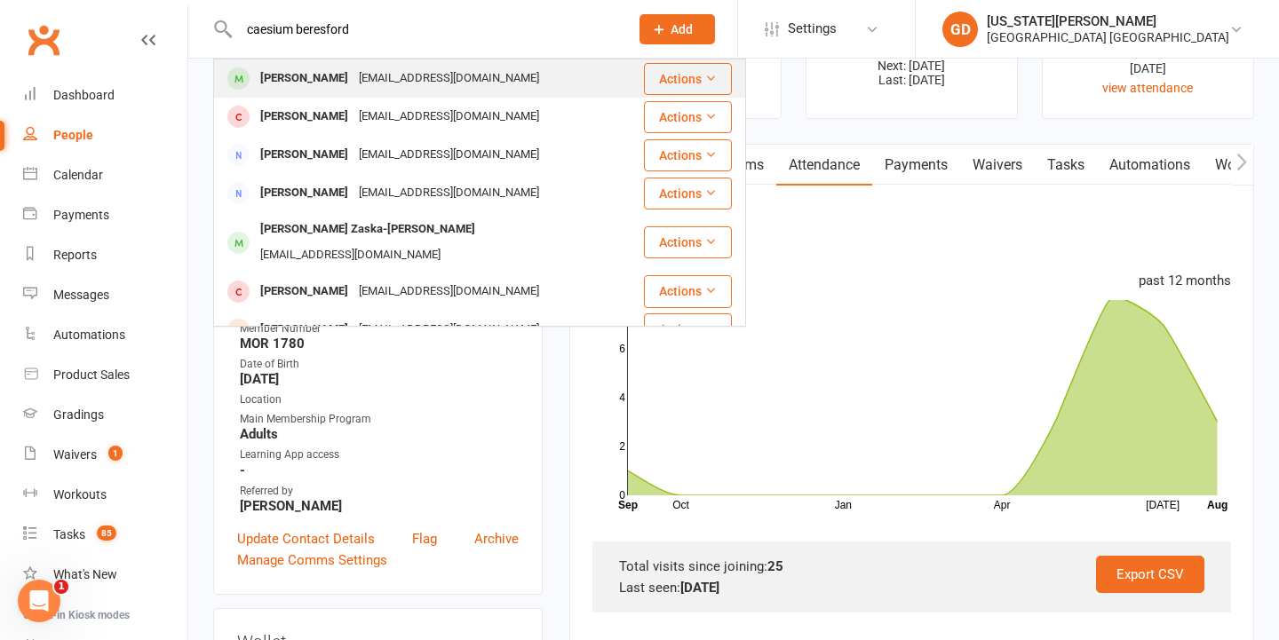
type input "caesium beresford"
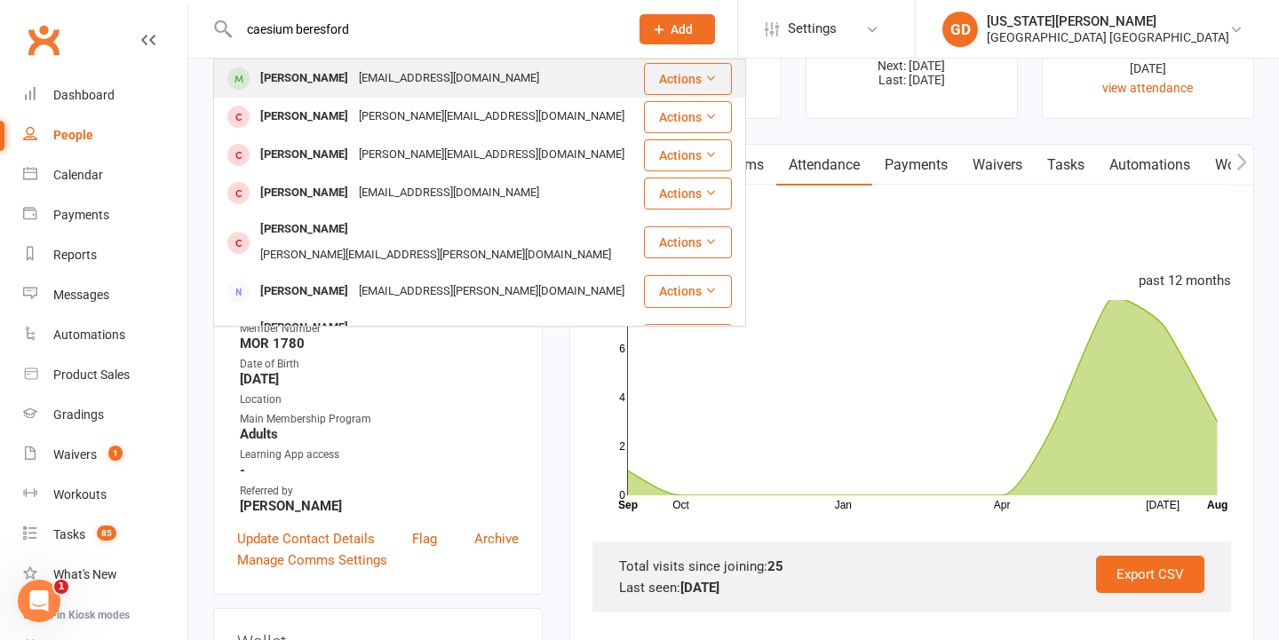
click at [401, 86] on div "caelumberesford@gmail.com" at bounding box center [448, 79] width 191 height 26
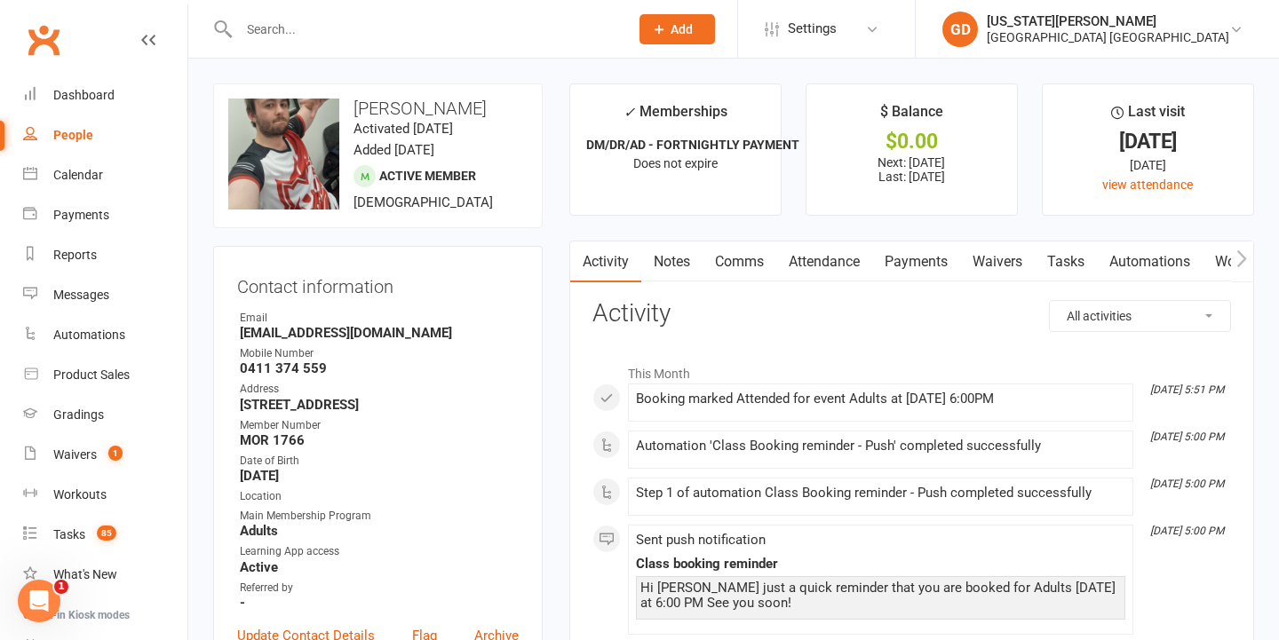
scroll to position [0, 1]
click at [838, 270] on link "Attendance" at bounding box center [823, 262] width 96 height 41
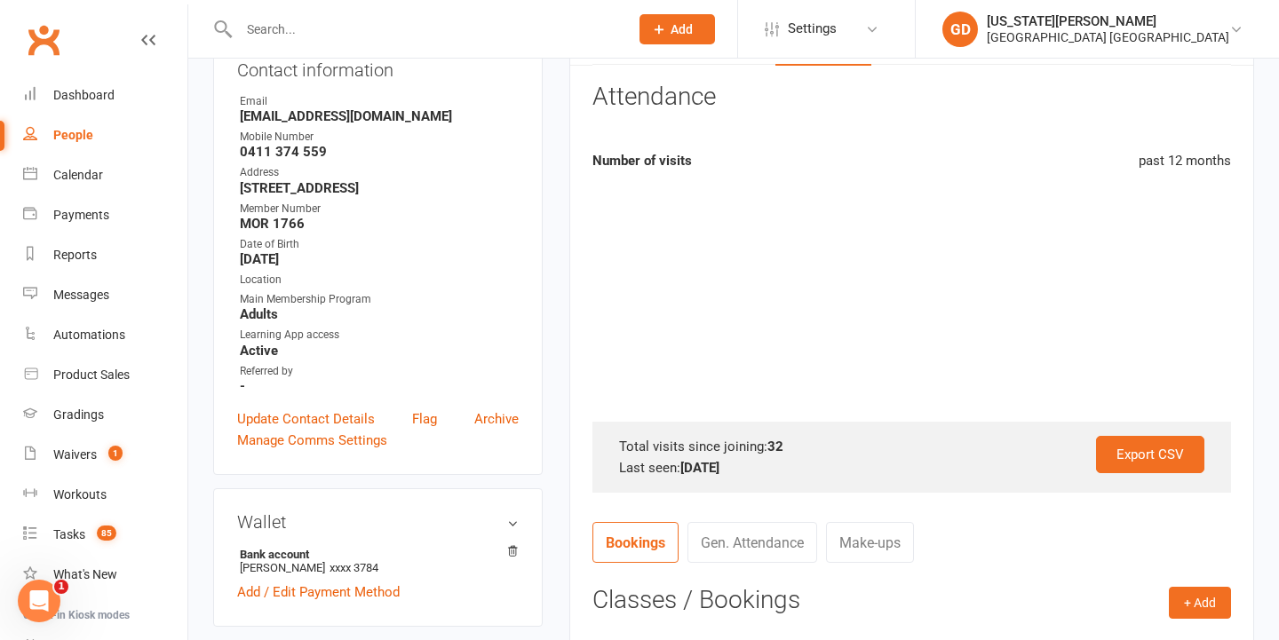
scroll to position [201, 0]
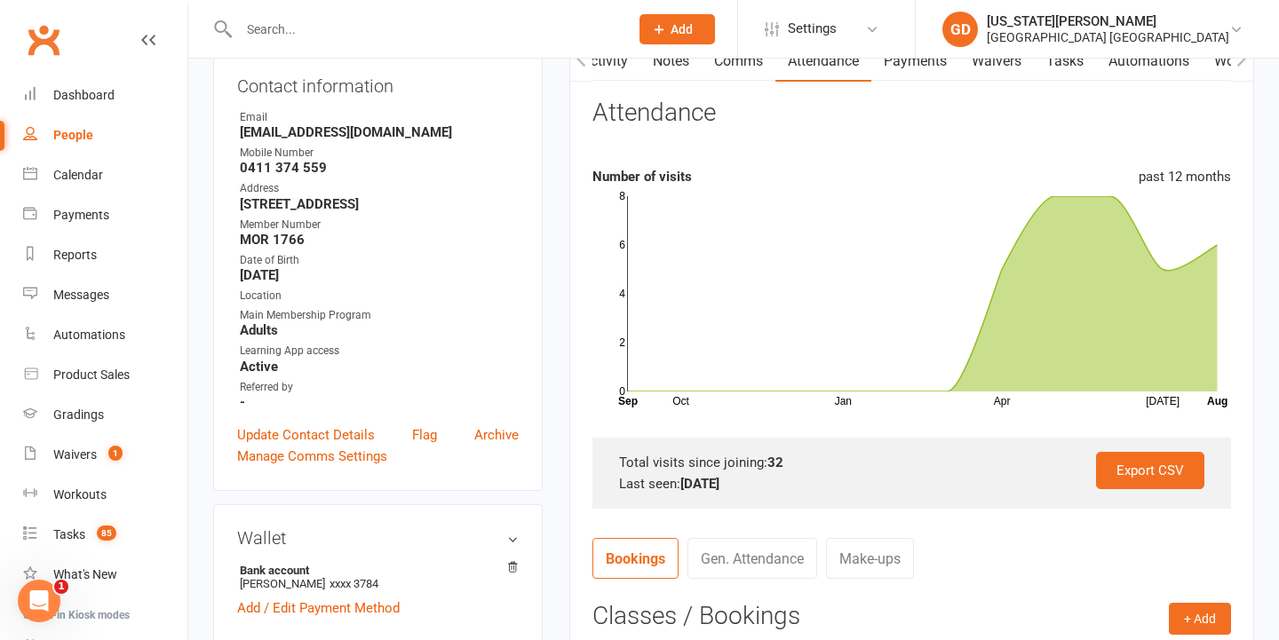
click at [453, 35] on input "text" at bounding box center [425, 29] width 383 height 25
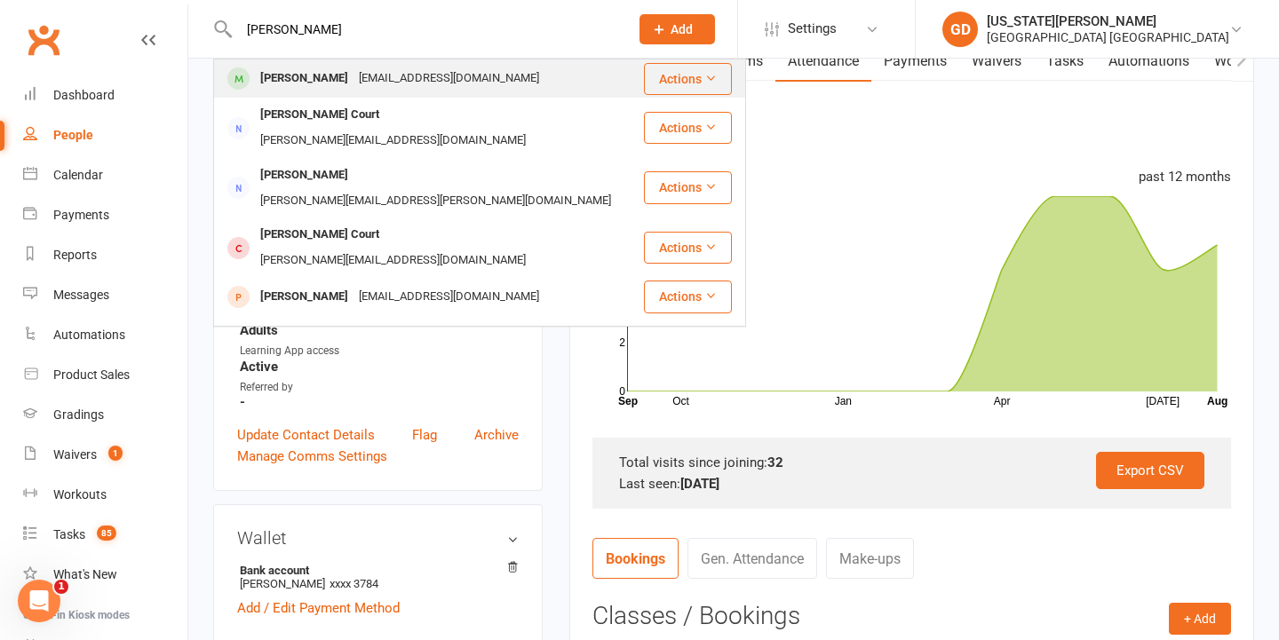
type input "Catherine mcc"
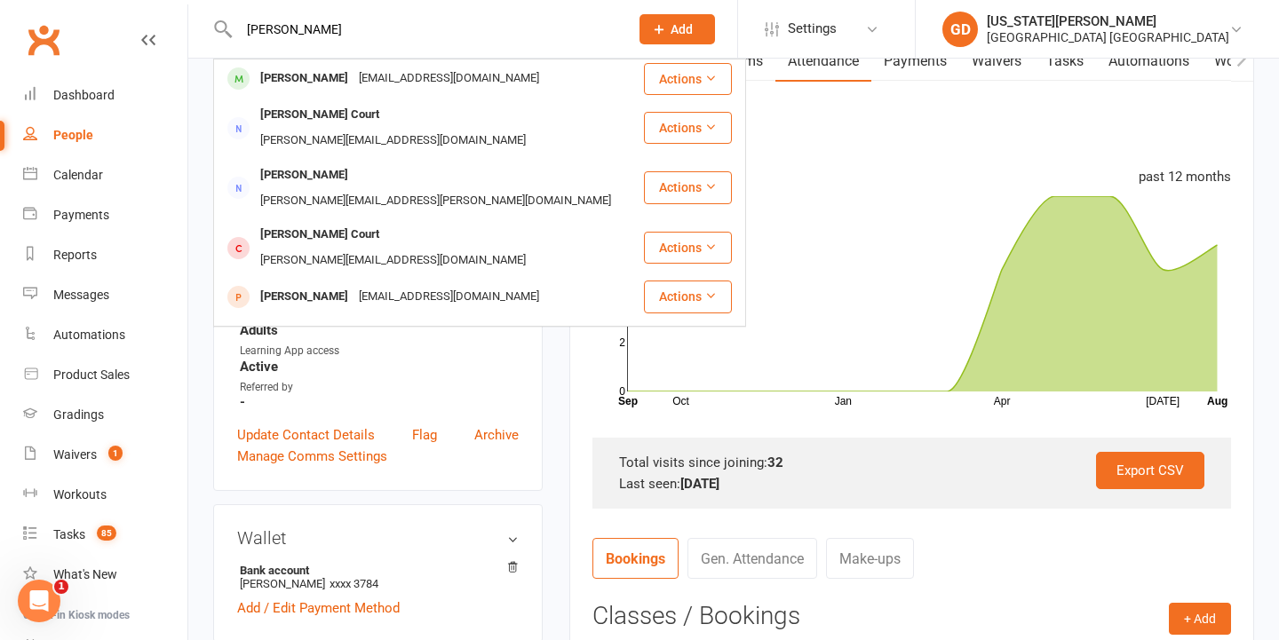
drag, startPoint x: 422, startPoint y: 89, endPoint x: 440, endPoint y: 108, distance: 26.4
click at [422, 89] on div "cacmac2013@gmail.com" at bounding box center [448, 79] width 191 height 26
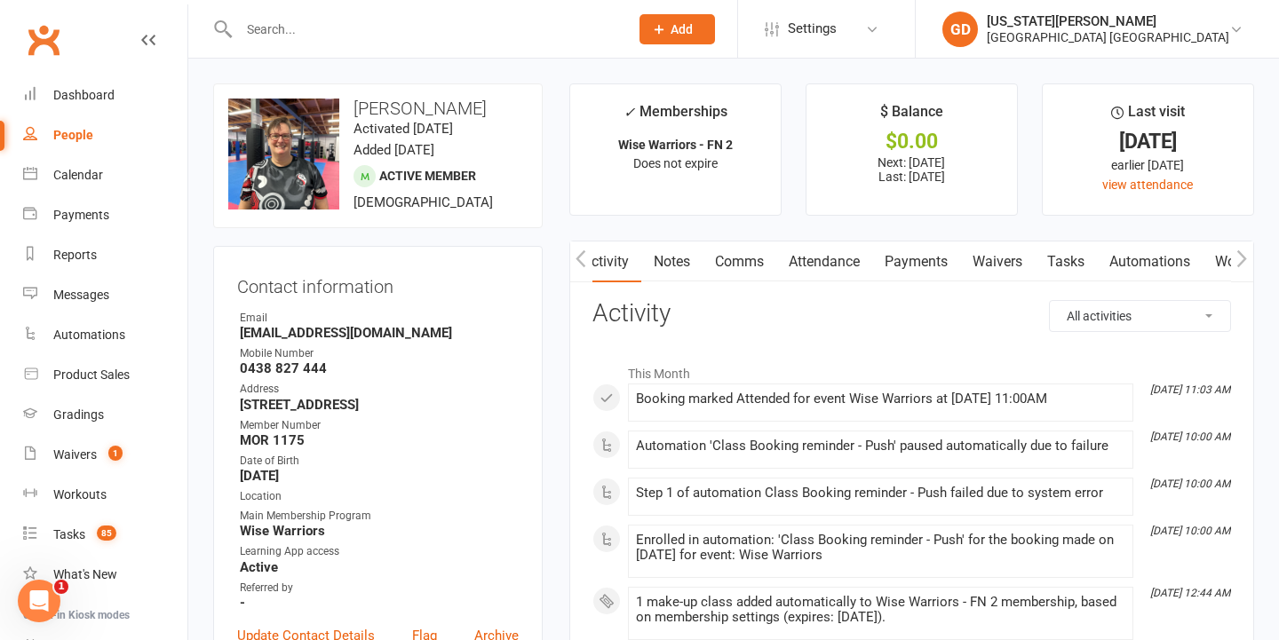
click at [850, 251] on link "Attendance" at bounding box center [824, 262] width 96 height 41
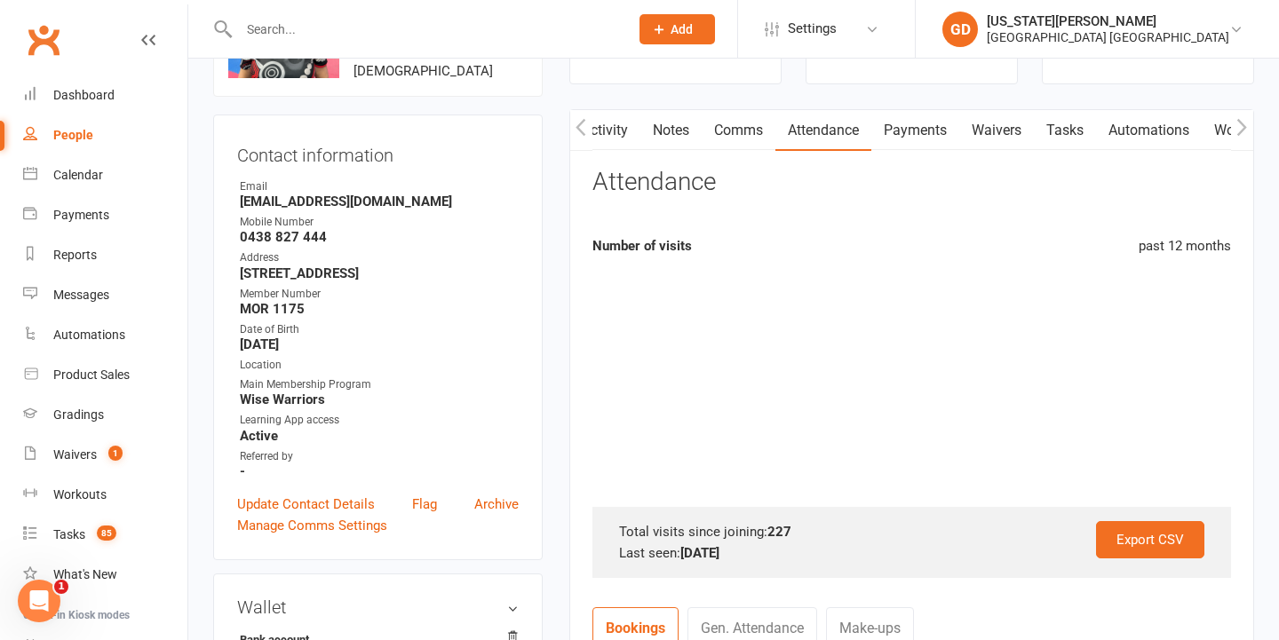
scroll to position [138, 0]
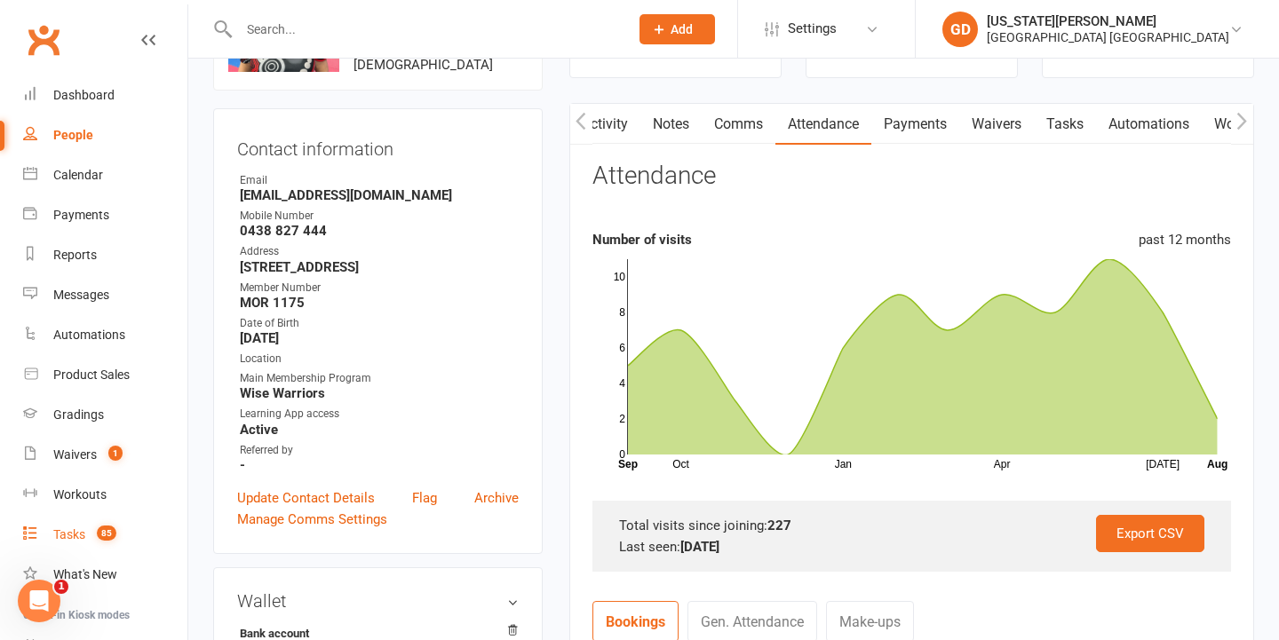
click at [78, 529] on div "Tasks" at bounding box center [69, 535] width 32 height 14
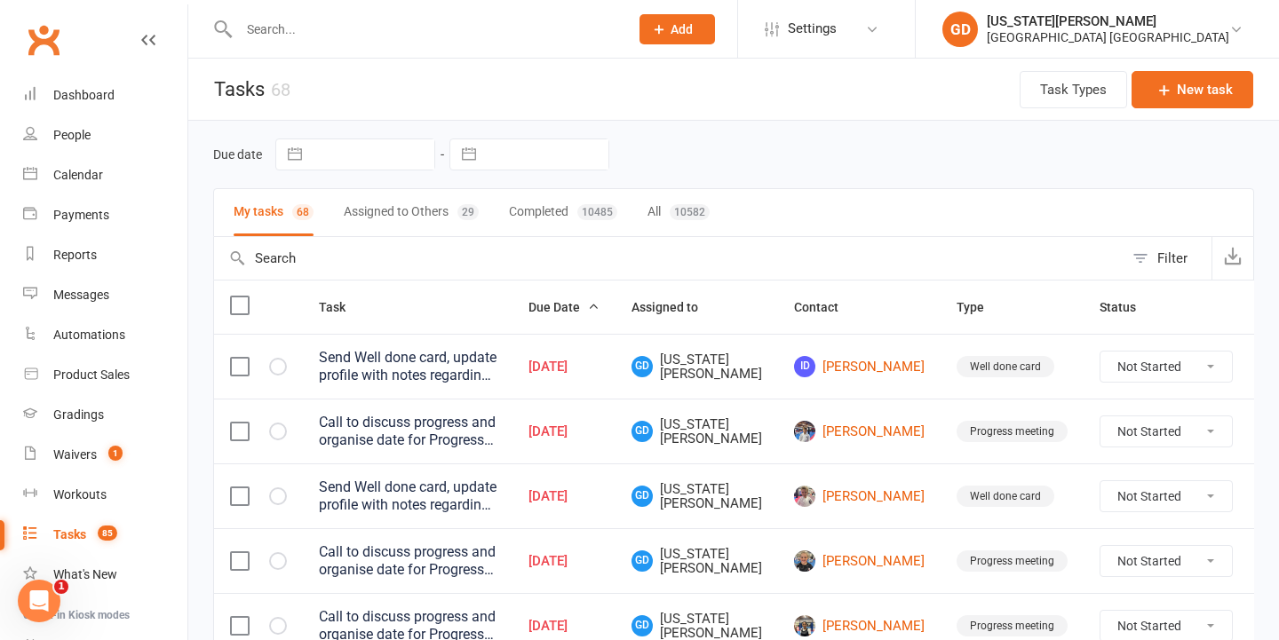
click at [685, 36] on button "Add" at bounding box center [676, 29] width 75 height 30
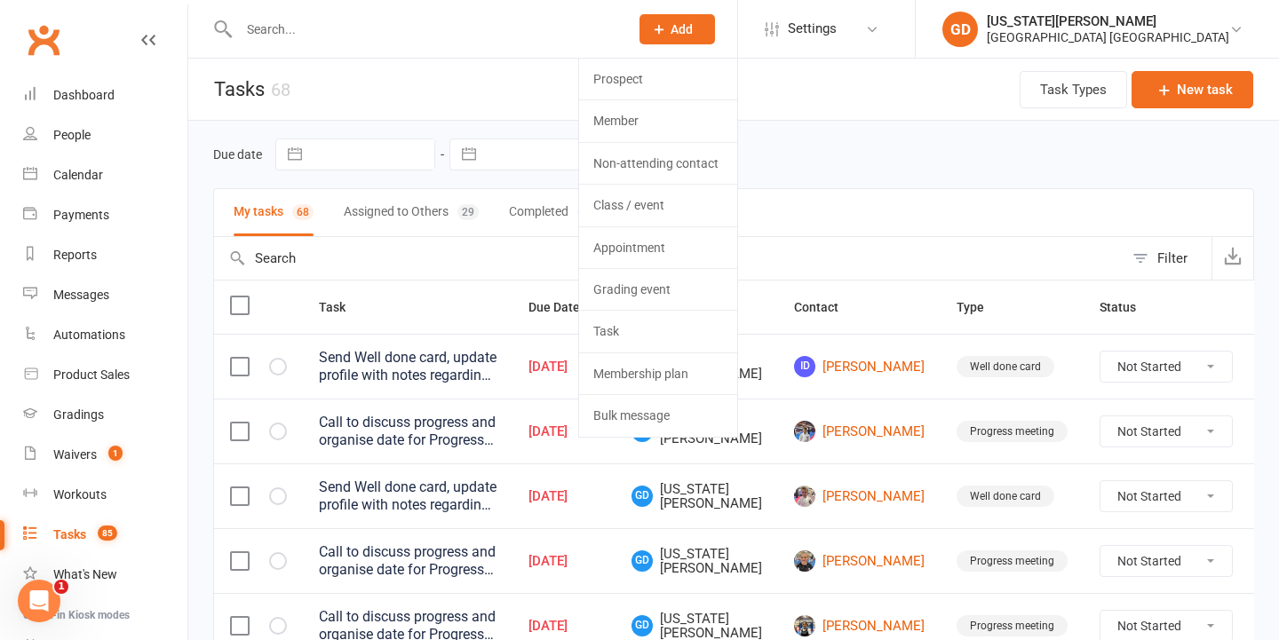
drag, startPoint x: 670, startPoint y: 85, endPoint x: 465, endPoint y: 359, distance: 341.4
click at [667, 92] on link "Prospect" at bounding box center [658, 79] width 158 height 41
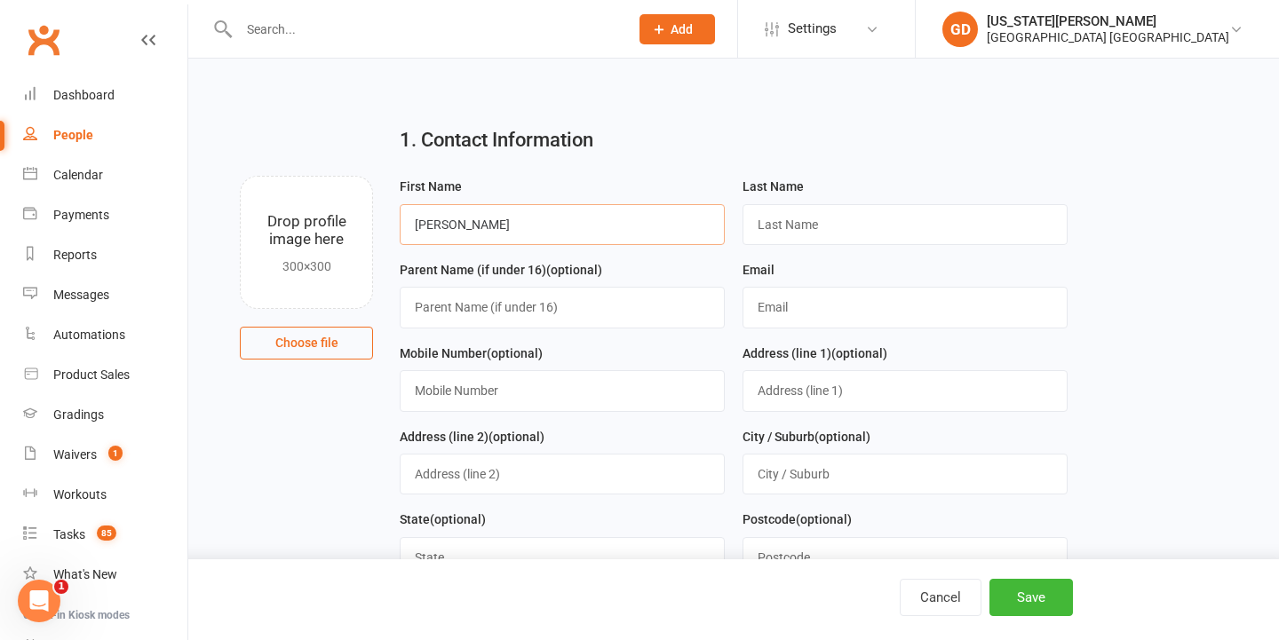
click at [585, 226] on input "Hugo" at bounding box center [562, 224] width 325 height 41
type input "H"
type input "Hugo"
click at [709, 225] on input "Hugo" at bounding box center [562, 224] width 325 height 41
click at [705, 227] on input "Hugo" at bounding box center [562, 224] width 325 height 41
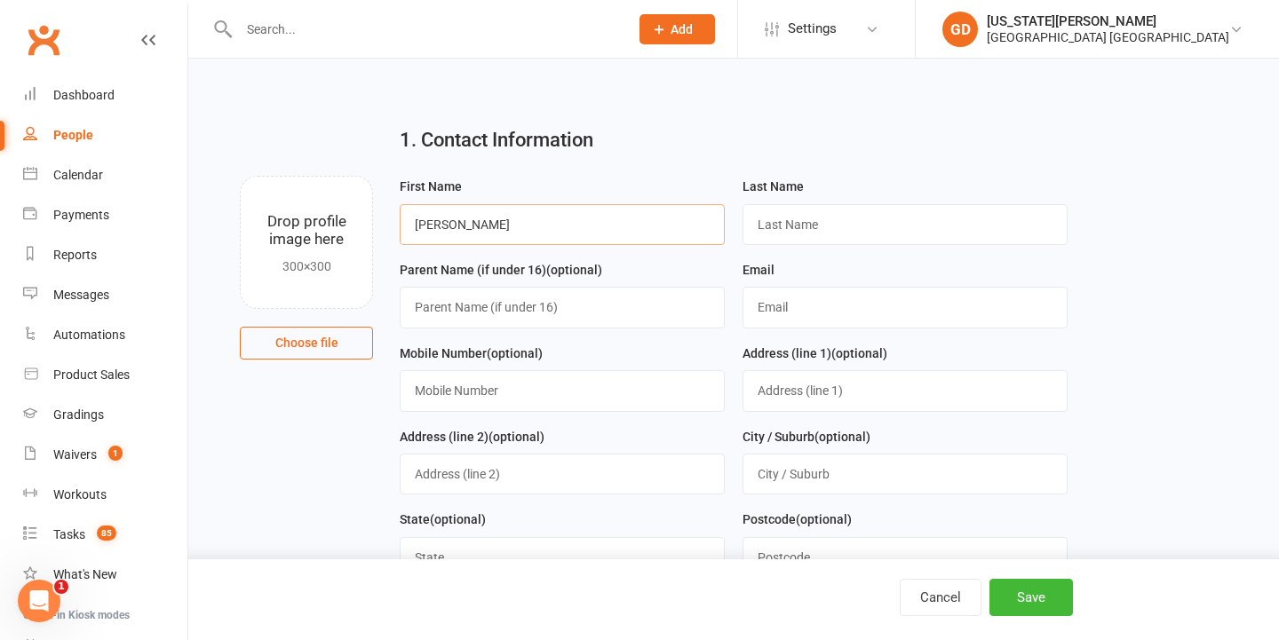
click at [702, 226] on input "Hugo" at bounding box center [562, 224] width 325 height 41
click at [845, 217] on input "text" at bounding box center [904, 224] width 325 height 41
type input "-"
type input "r"
type input "Rachael"
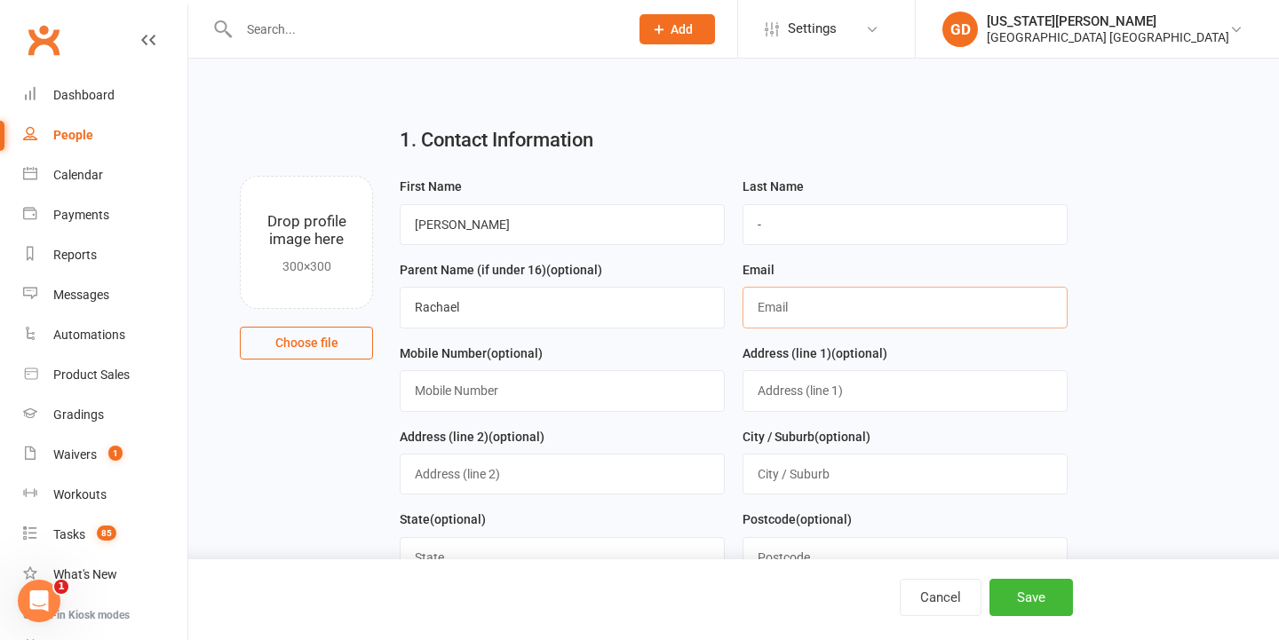
paste input "rachael@connectedsp.com.au"
click at [781, 306] on input "rachael@connectedsp.com.au" at bounding box center [904, 307] width 325 height 41
type input "rachael@connectedsp.com.au"
paste input "0402730322"
click at [417, 390] on input "0402730322" at bounding box center [562, 390] width 325 height 41
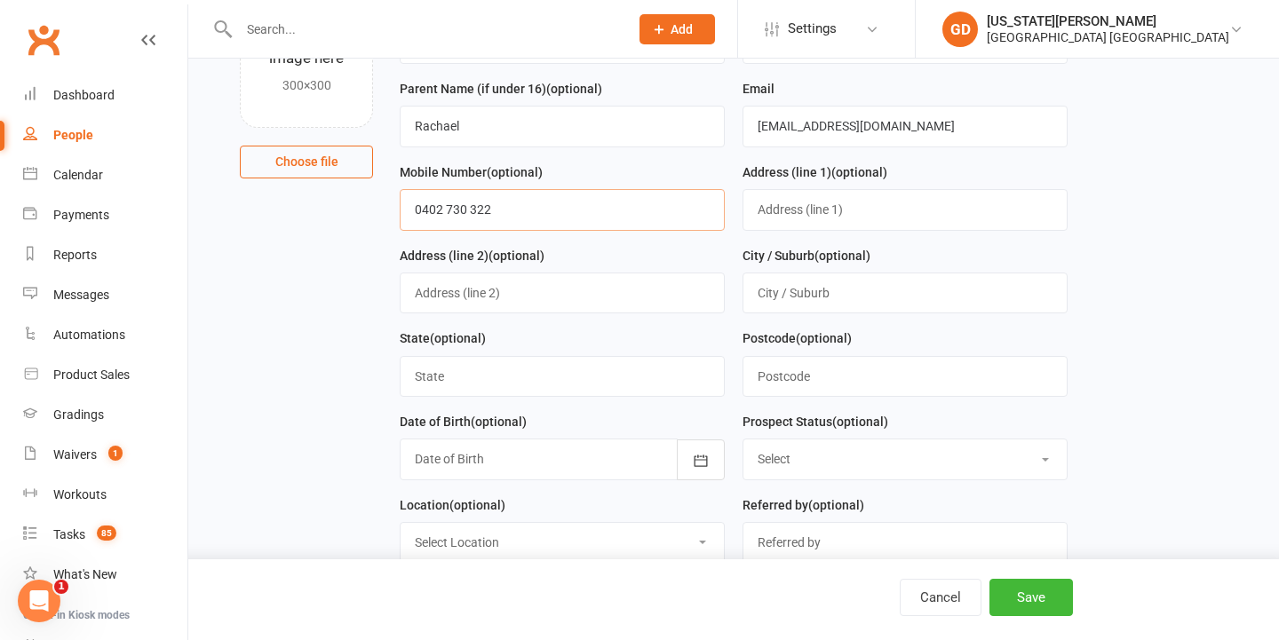
scroll to position [228, 0]
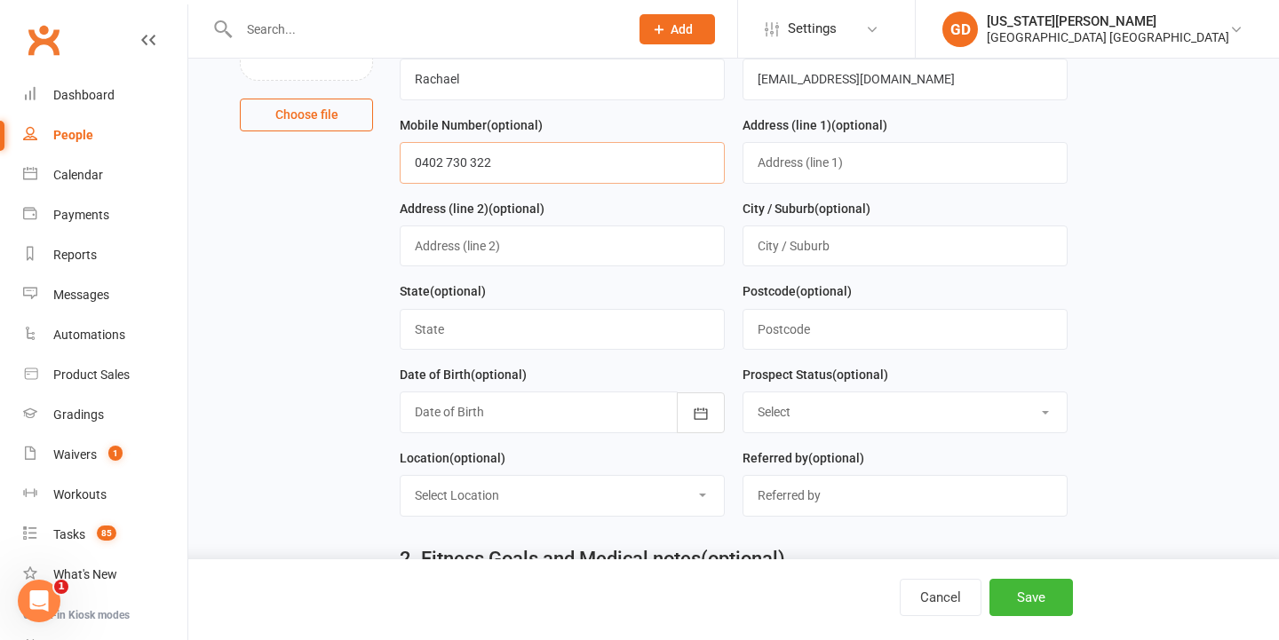
type input "0402 730 322"
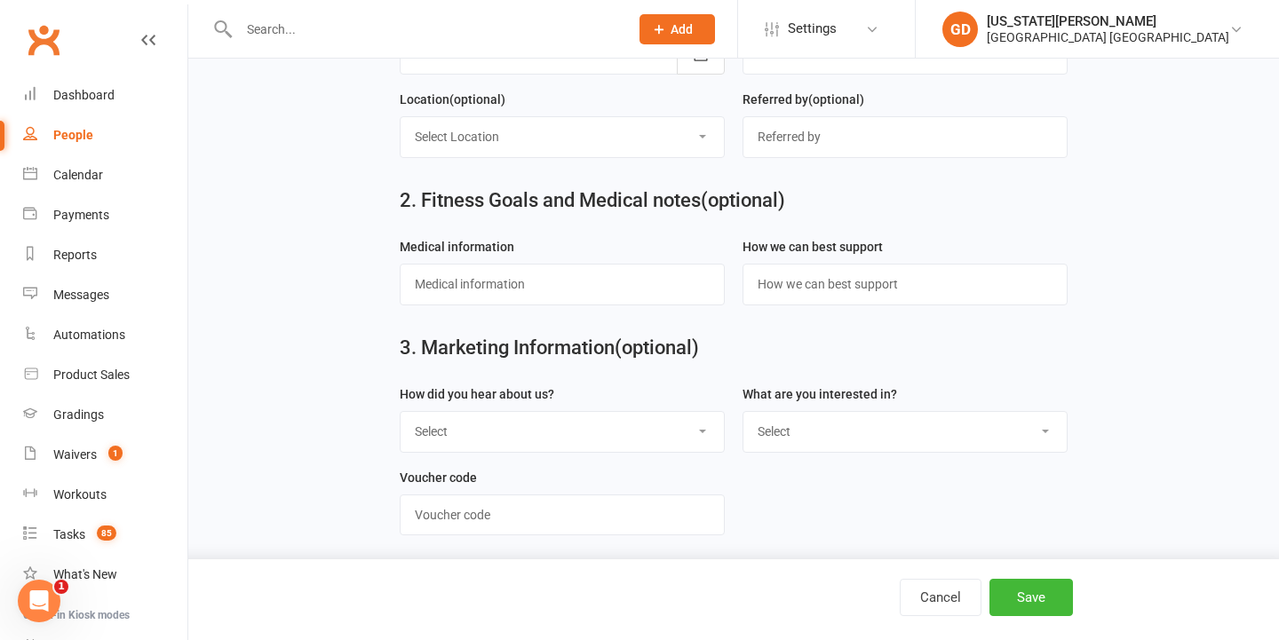
scroll to position [606, 0]
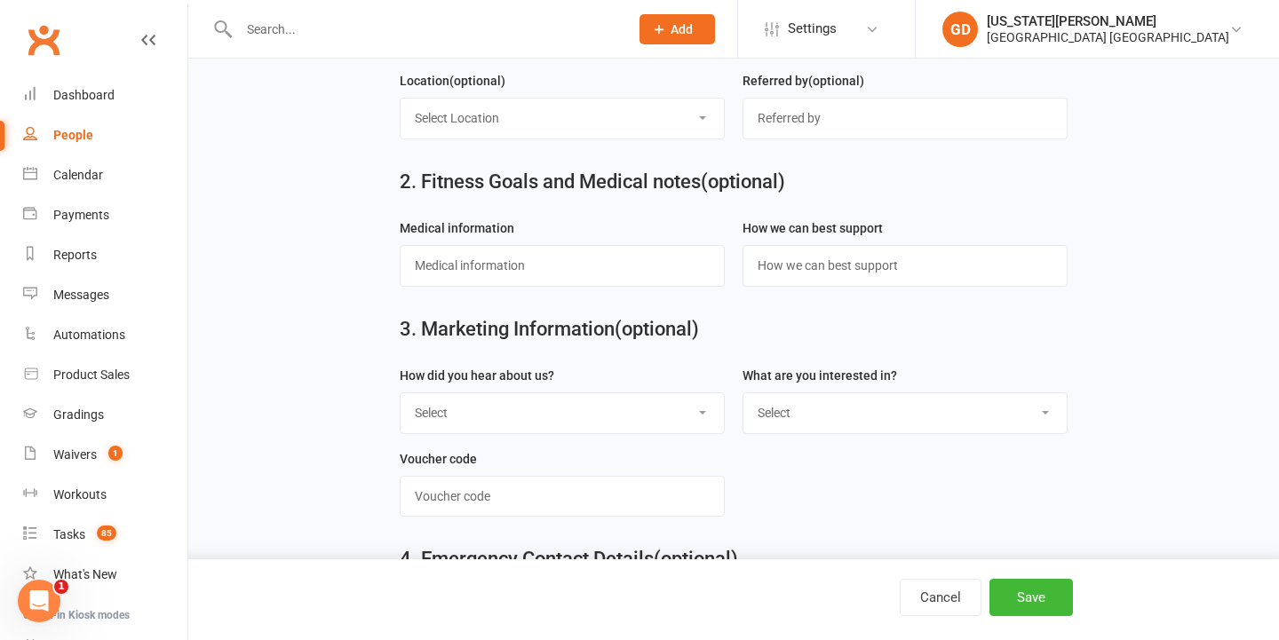
select select "Internet search"
select select "Kids karate"
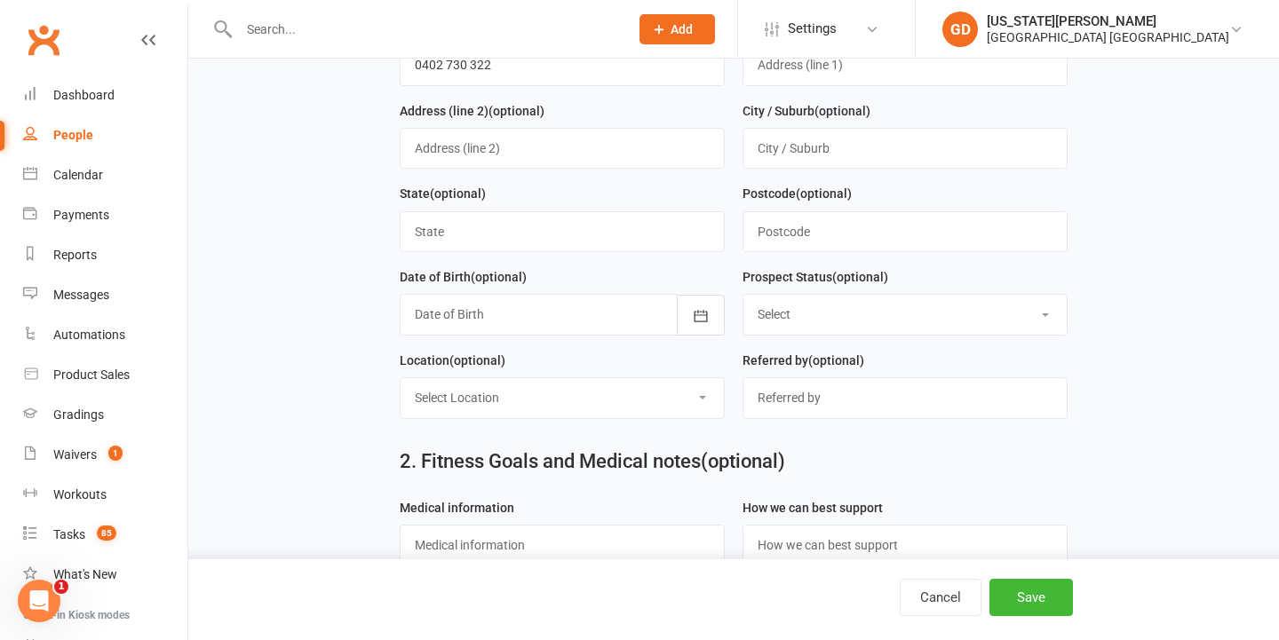
scroll to position [342, 0]
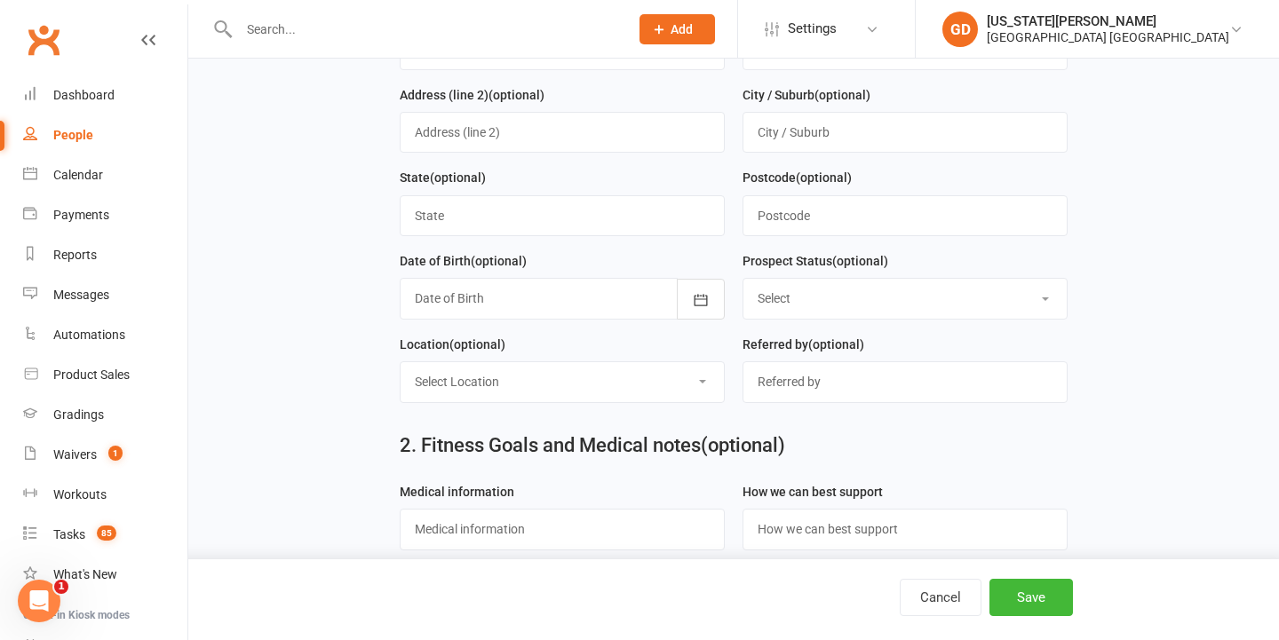
select select "Initial Contact"
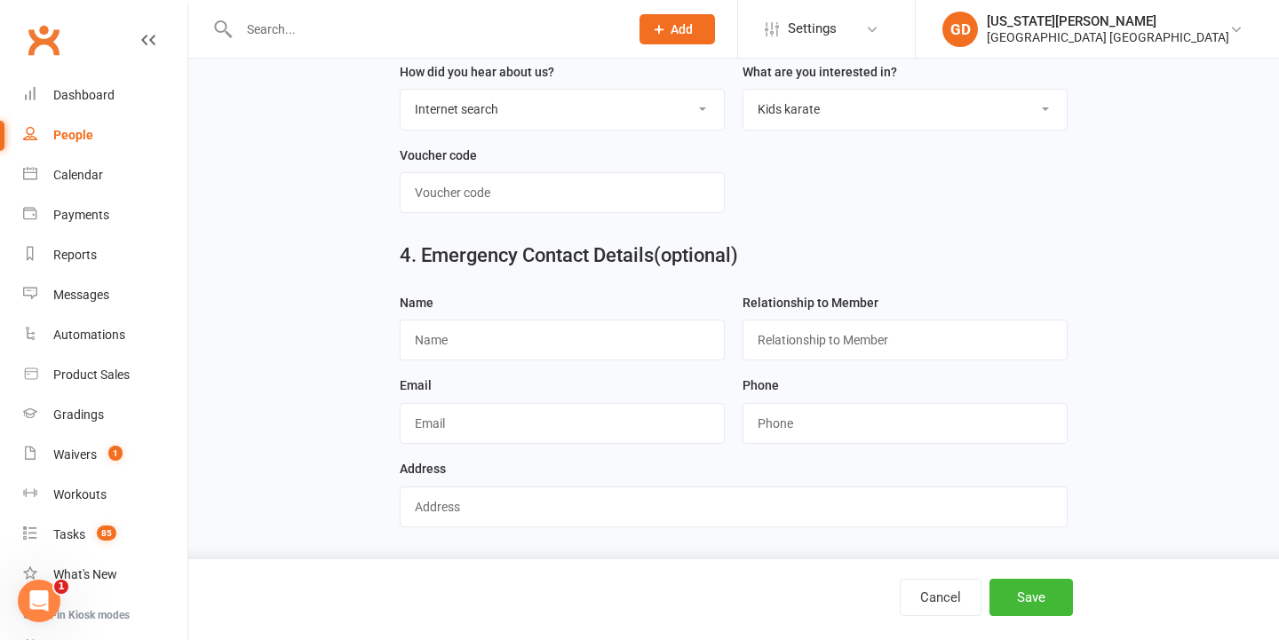
scroll to position [919, 0]
drag, startPoint x: 1042, startPoint y: 597, endPoint x: 933, endPoint y: 567, distance: 112.5
click at [1042, 597] on button "Save" at bounding box center [1030, 597] width 83 height 37
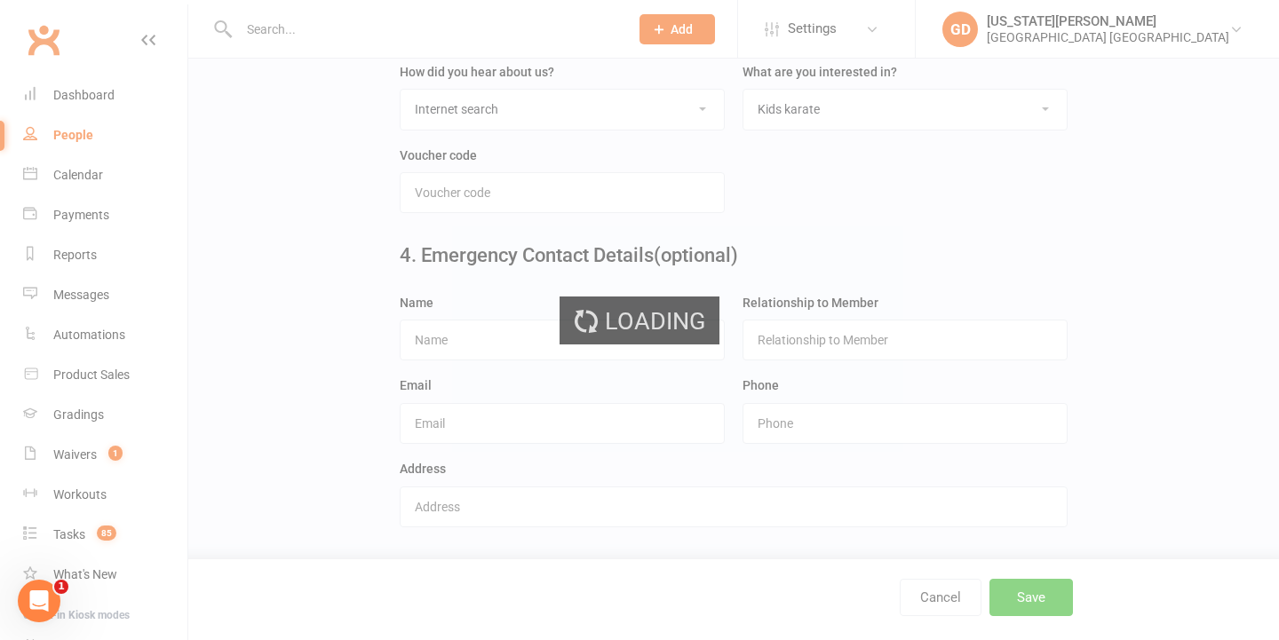
scroll to position [0, 0]
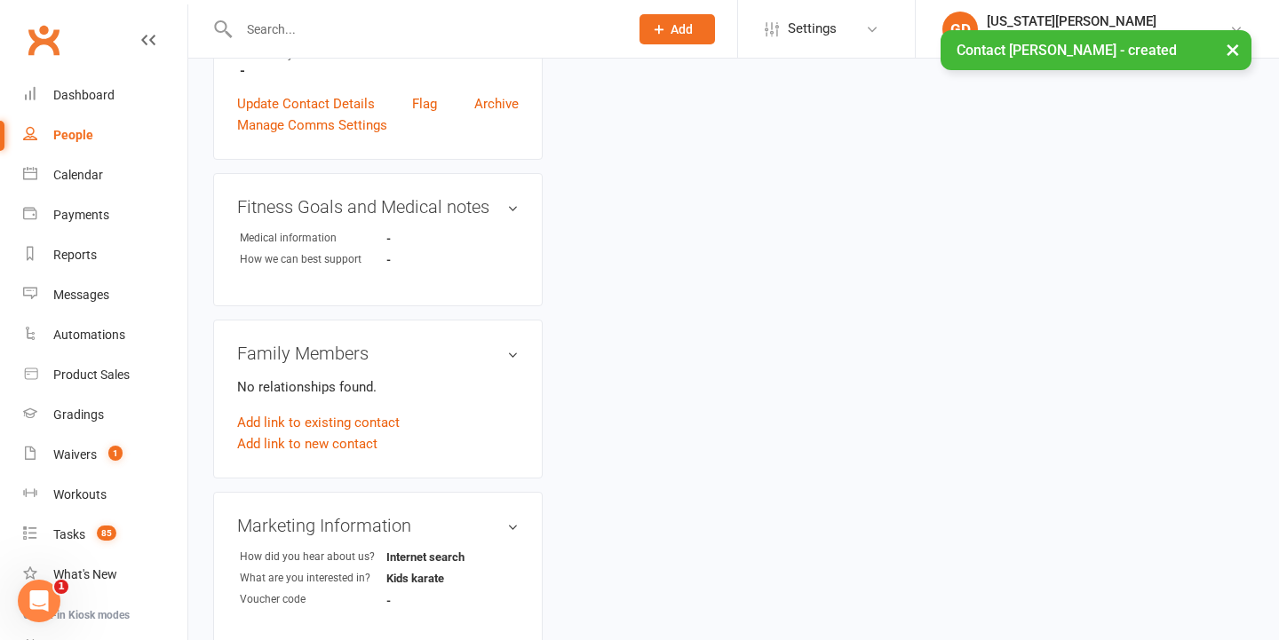
scroll to position [495, 0]
click at [340, 443] on link "Add link to new contact" at bounding box center [307, 442] width 140 height 21
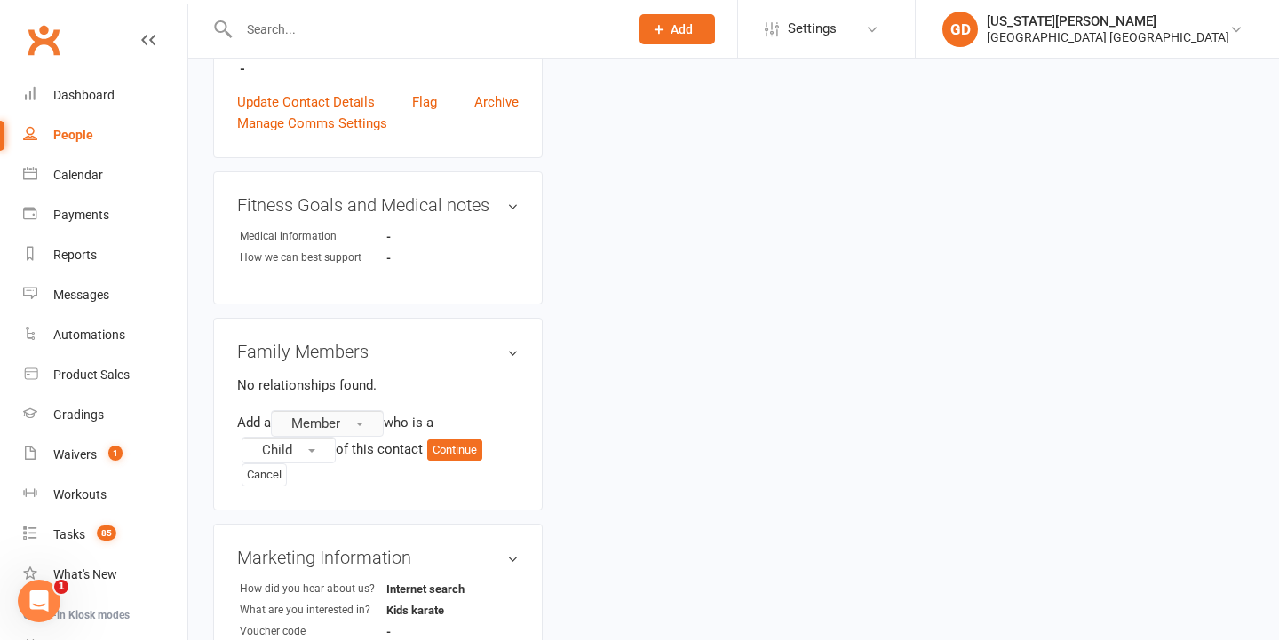
click at [357, 424] on button "Member" at bounding box center [327, 423] width 113 height 27
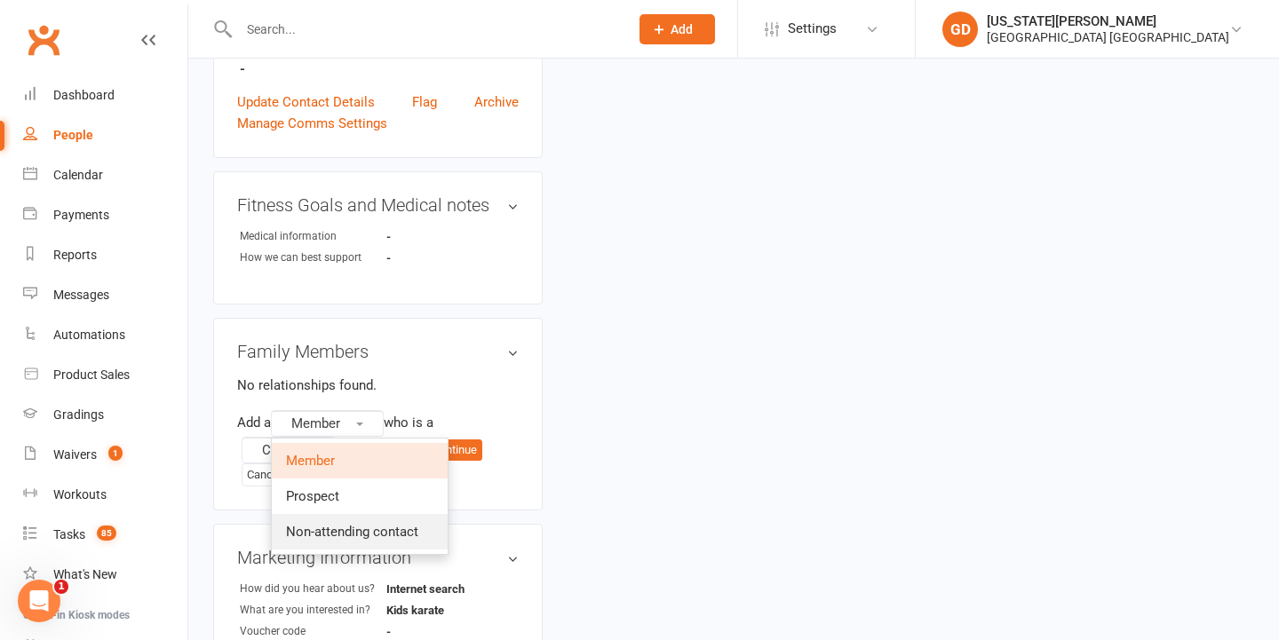
click at [345, 530] on span "Non-attending contact" at bounding box center [352, 532] width 132 height 16
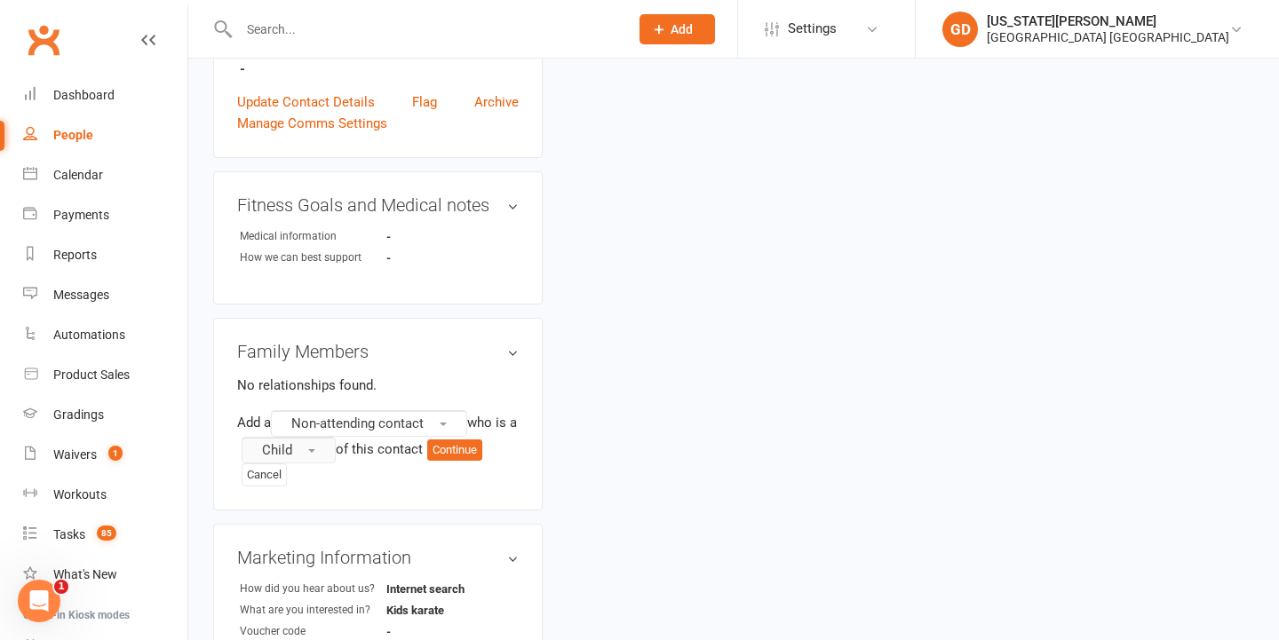
click at [312, 445] on button "Child" at bounding box center [289, 450] width 94 height 27
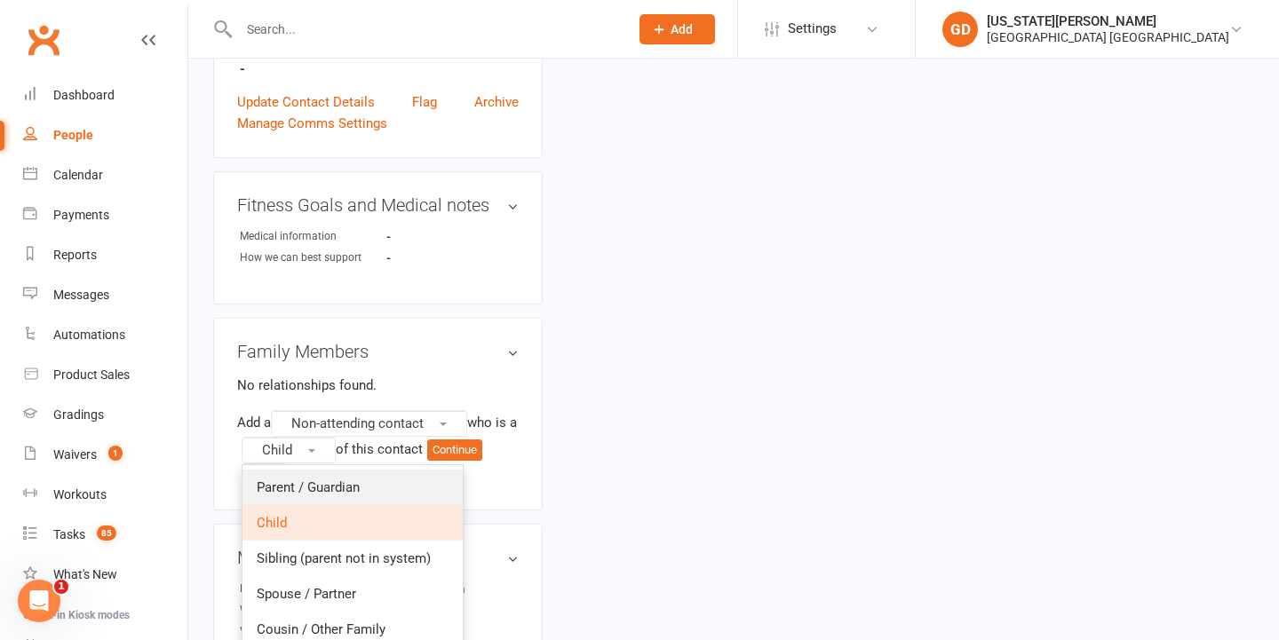
click at [312, 485] on span "Parent / Guardian" at bounding box center [308, 488] width 103 height 16
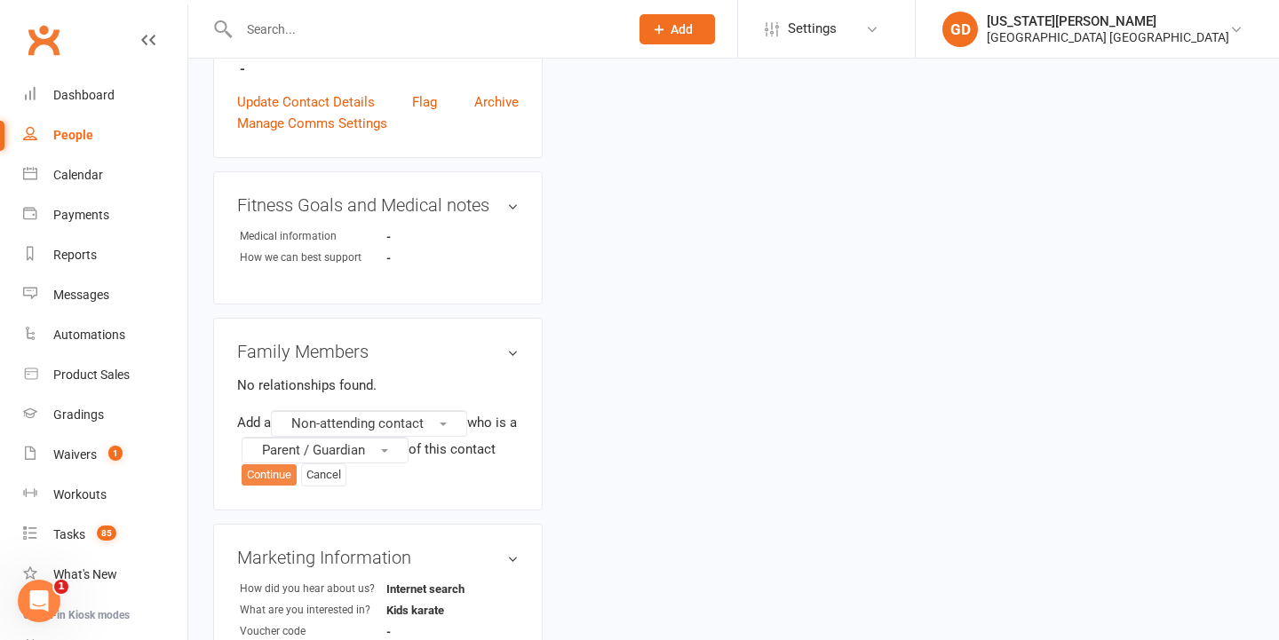
click at [281, 476] on button "Continue" at bounding box center [269, 475] width 55 height 21
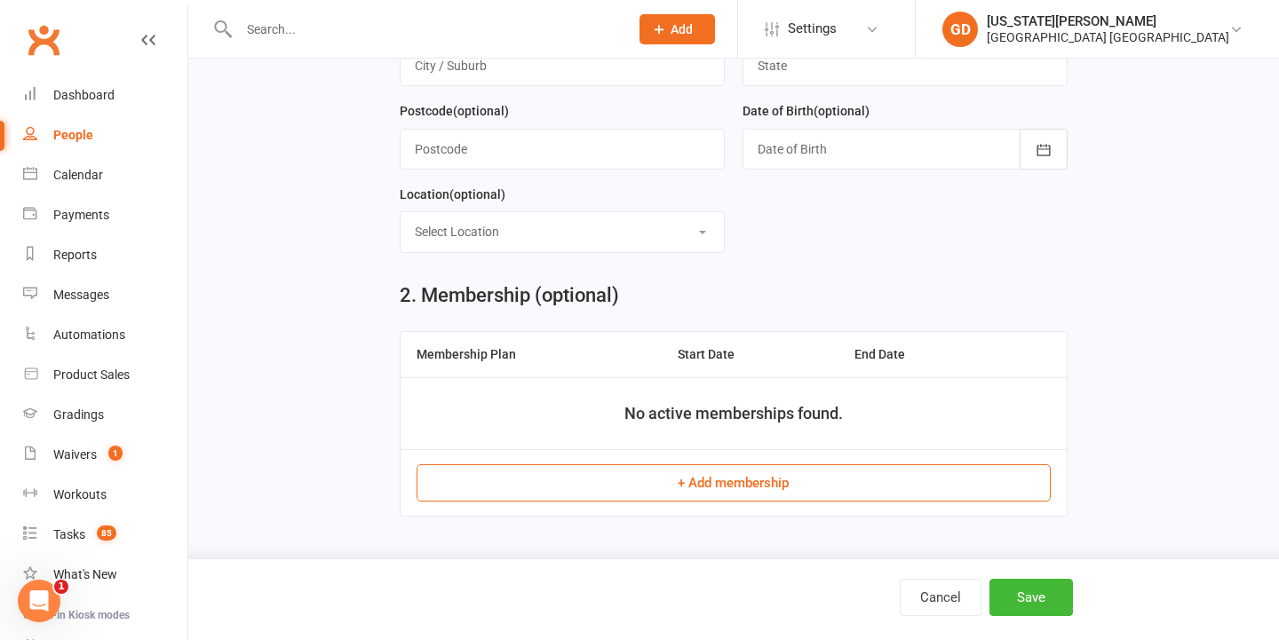
type input "Rachael"
drag, startPoint x: 1084, startPoint y: 208, endPoint x: 984, endPoint y: 297, distance: 133.4
click at [1028, 621] on div "Cancel Save" at bounding box center [639, 600] width 1279 height 81
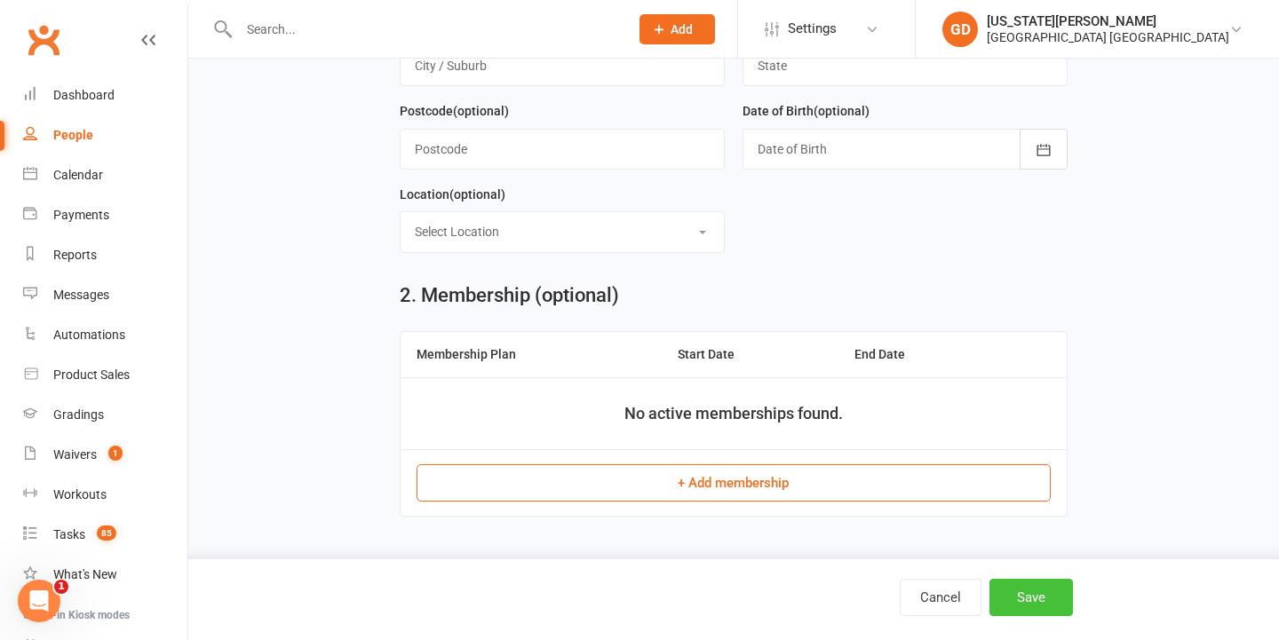
click at [1033, 596] on button "Save" at bounding box center [1030, 597] width 83 height 37
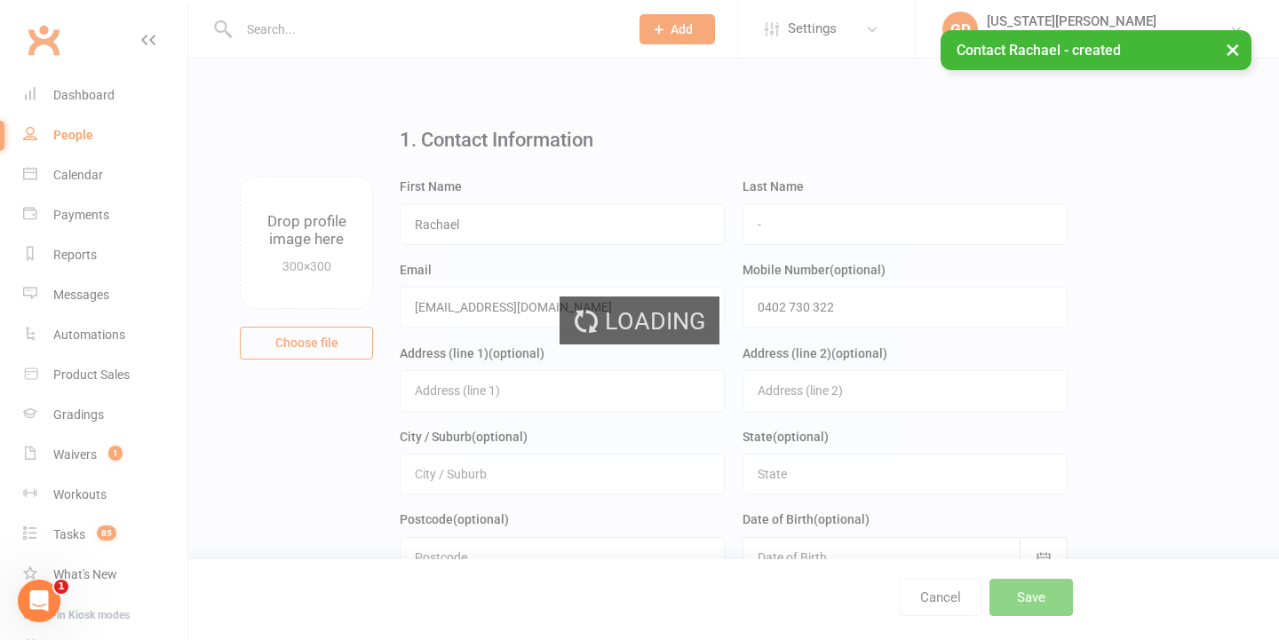
scroll to position [0, 0]
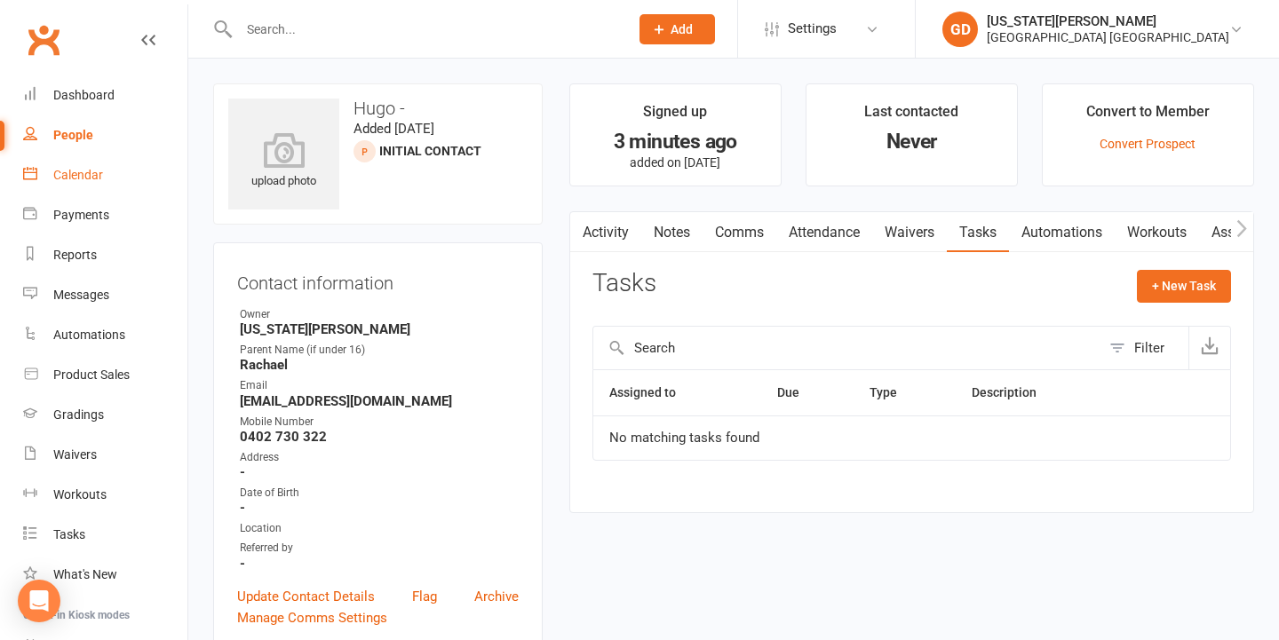
click at [102, 179] on div "Calendar" at bounding box center [78, 175] width 50 height 14
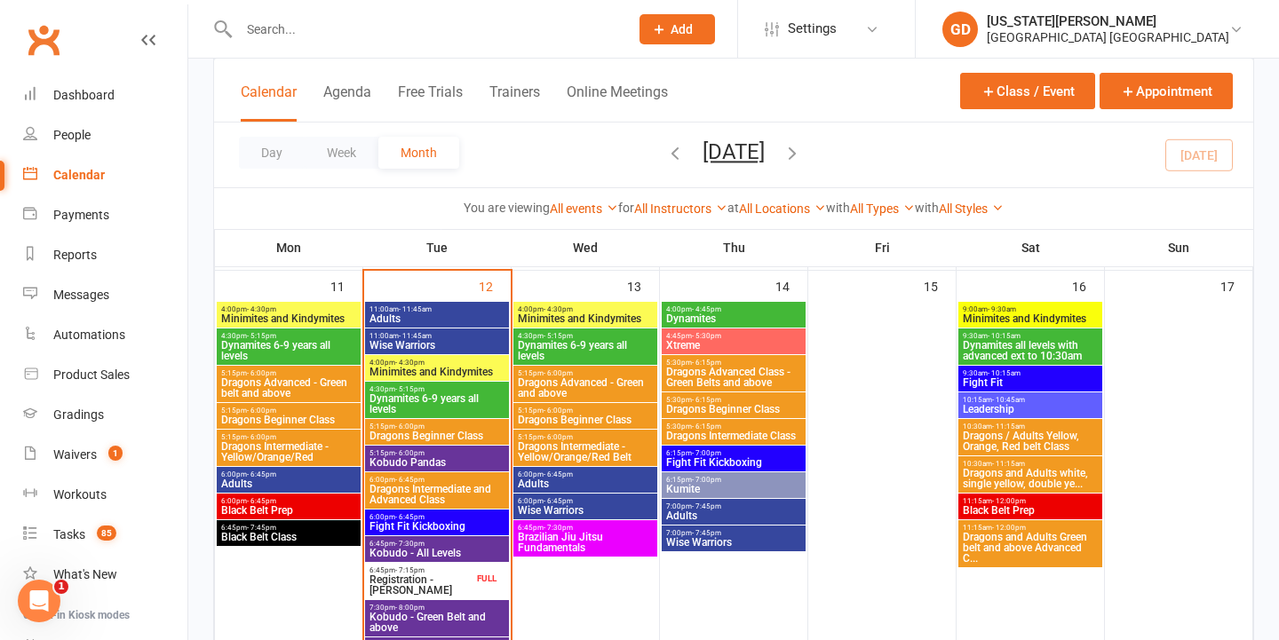
scroll to position [1091, 0]
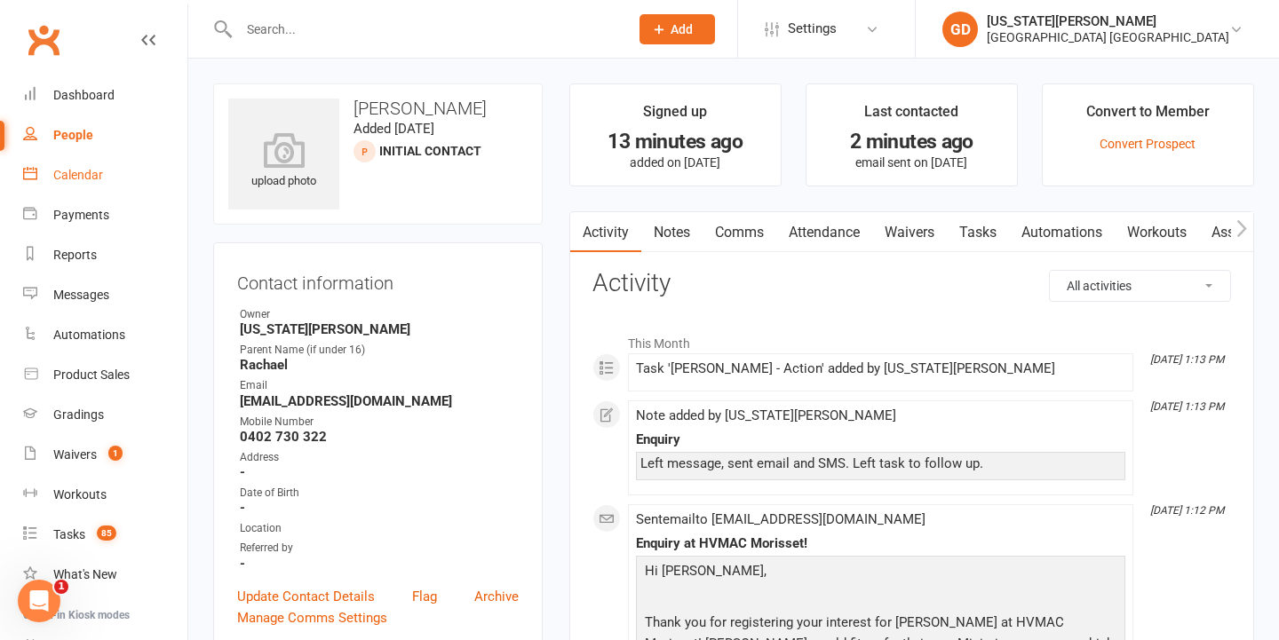
click at [124, 177] on link "Calendar" at bounding box center [105, 175] width 164 height 40
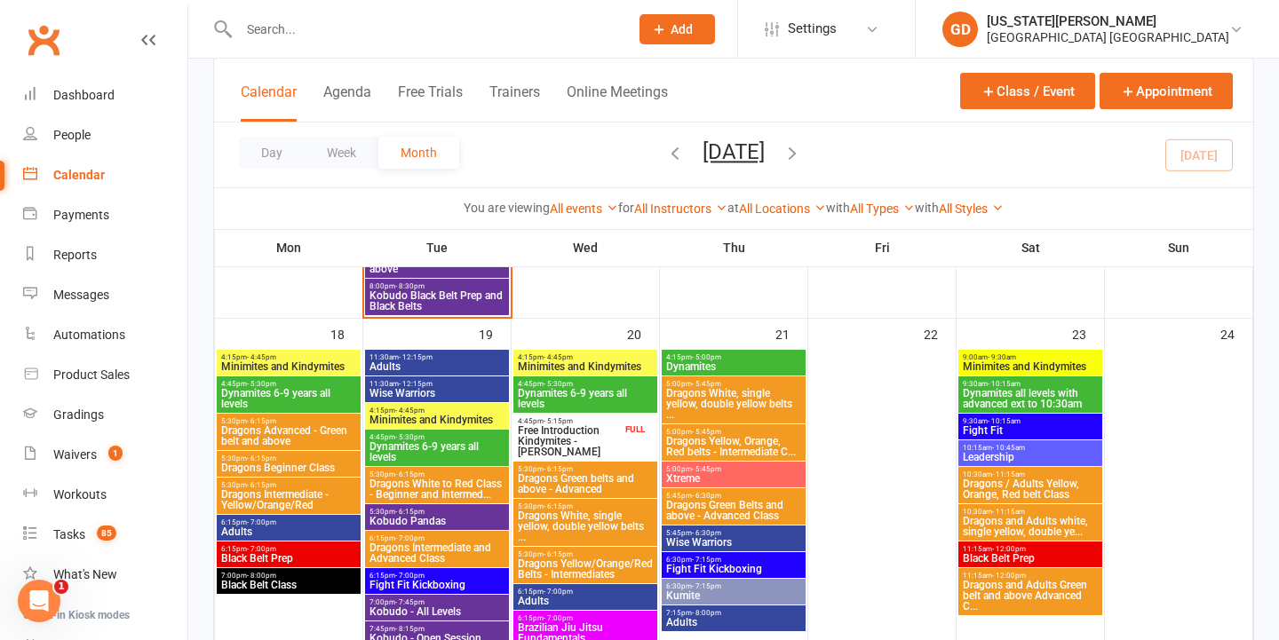
scroll to position [1436, 0]
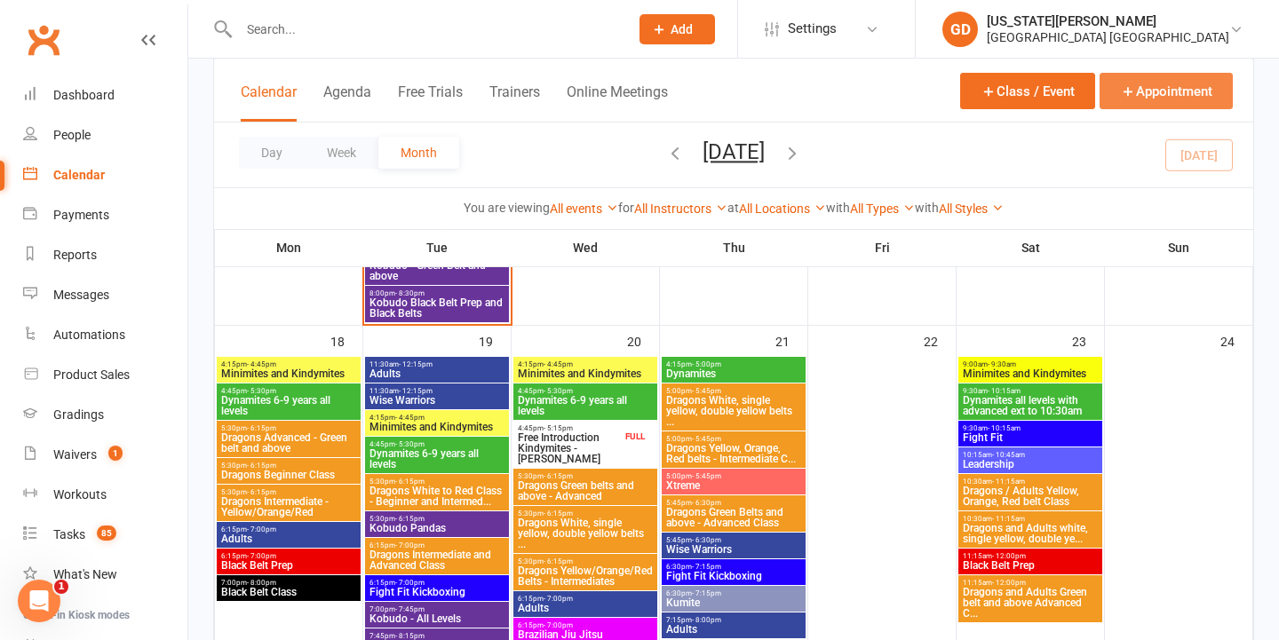
click at [1171, 77] on button "Appointment" at bounding box center [1166, 91] width 133 height 36
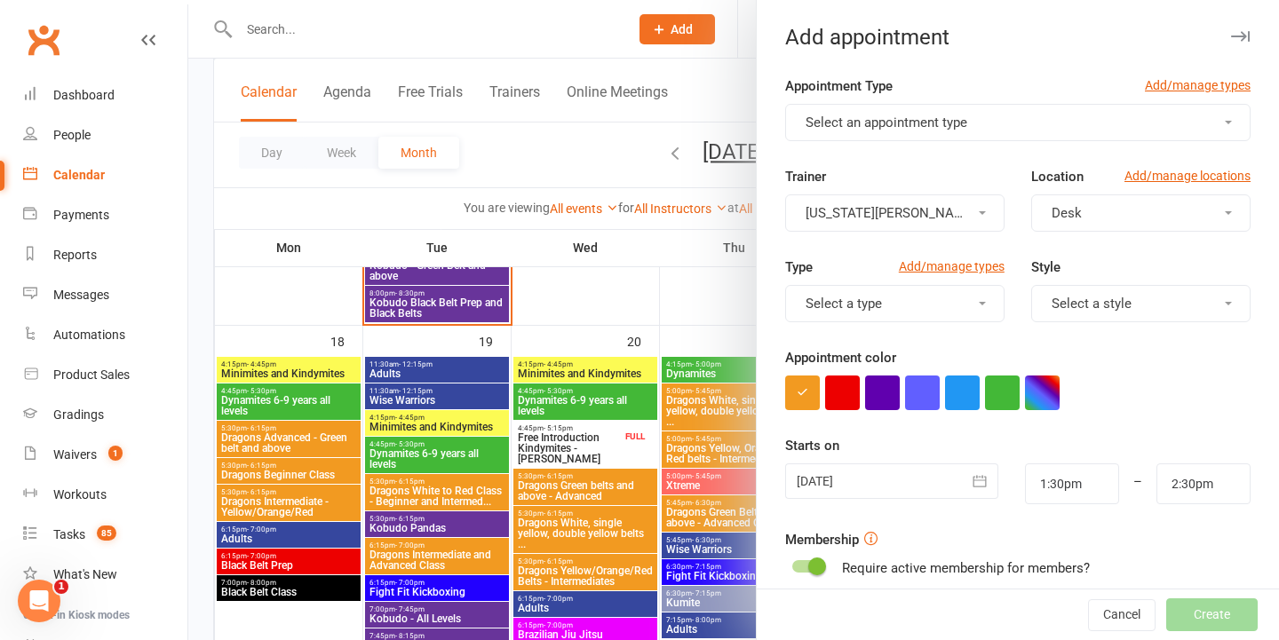
click at [989, 124] on button "Select an appointment type" at bounding box center [1017, 122] width 465 height 37
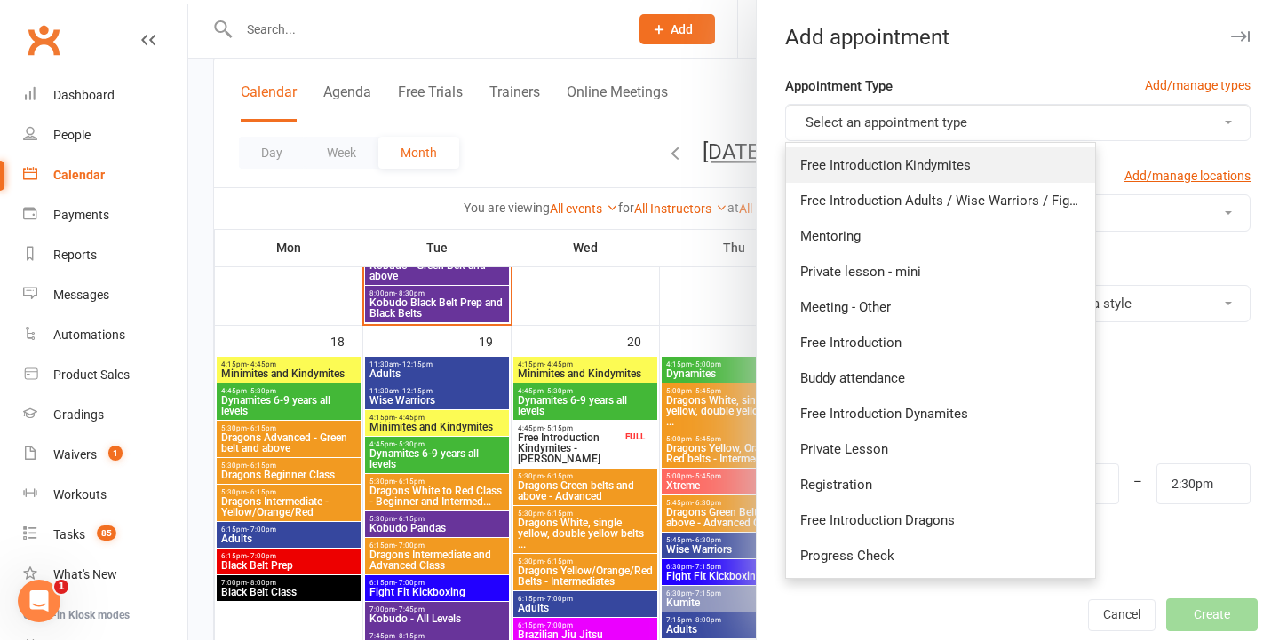
click at [953, 170] on span "Free Introduction Kindymites" at bounding box center [885, 165] width 171 height 16
type input "1:55pm"
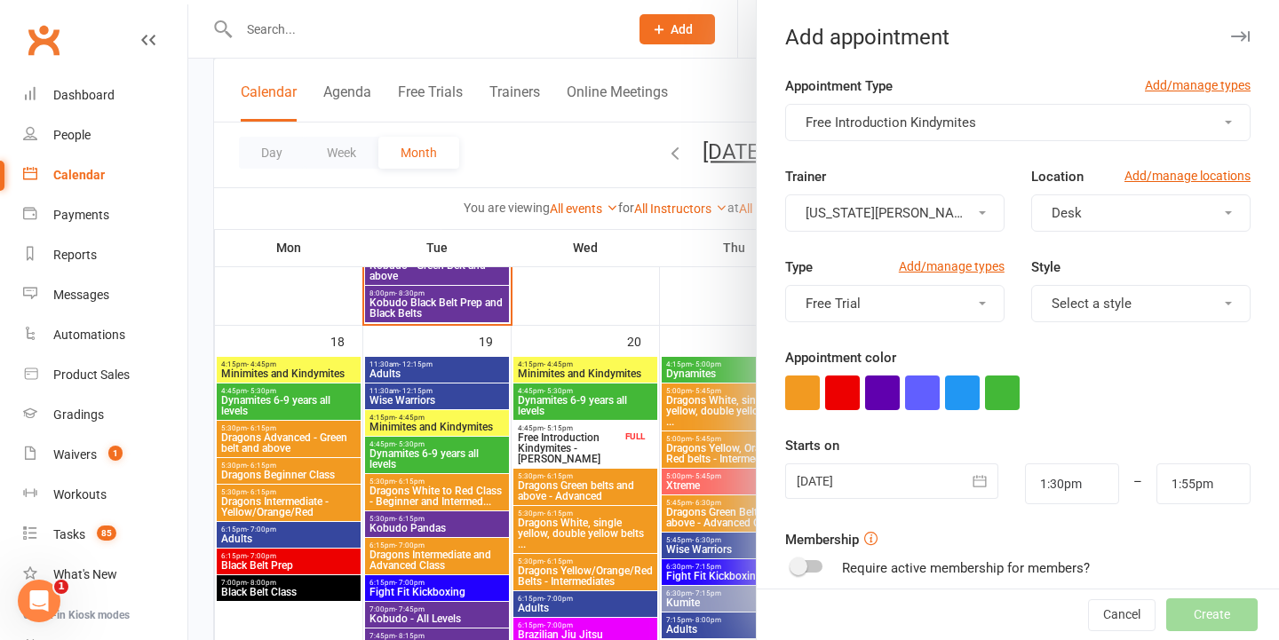
click at [1031, 202] on button "Desk" at bounding box center [1140, 213] width 219 height 37
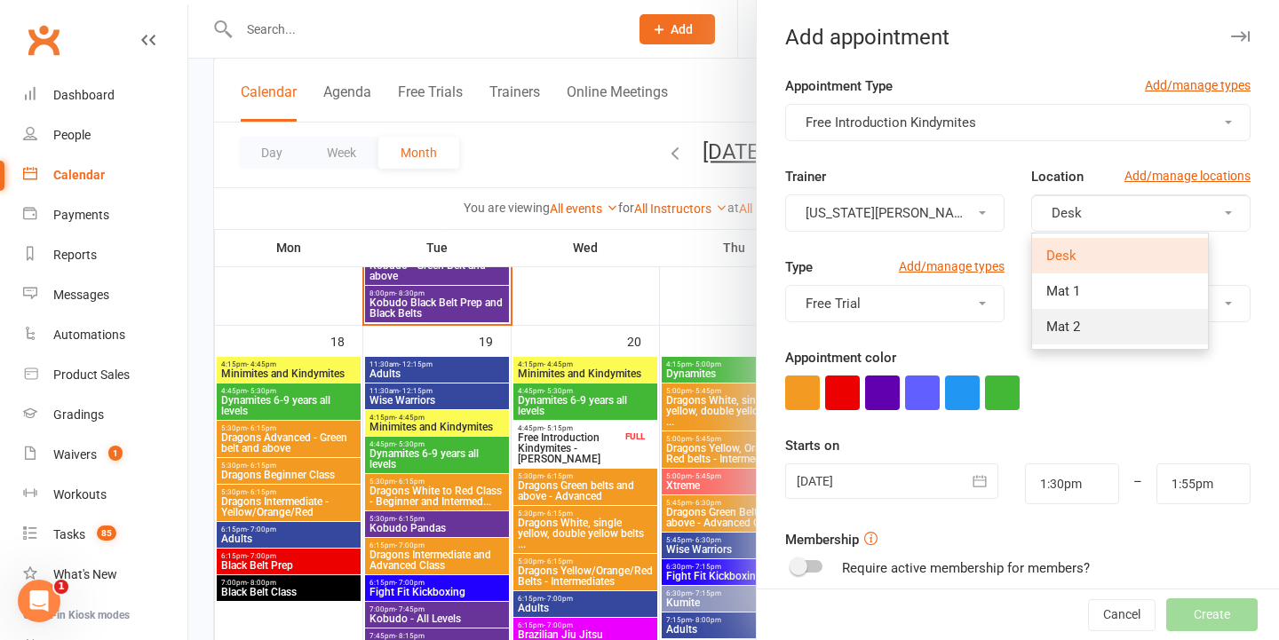
click at [1055, 338] on link "Mat 2" at bounding box center [1120, 327] width 176 height 36
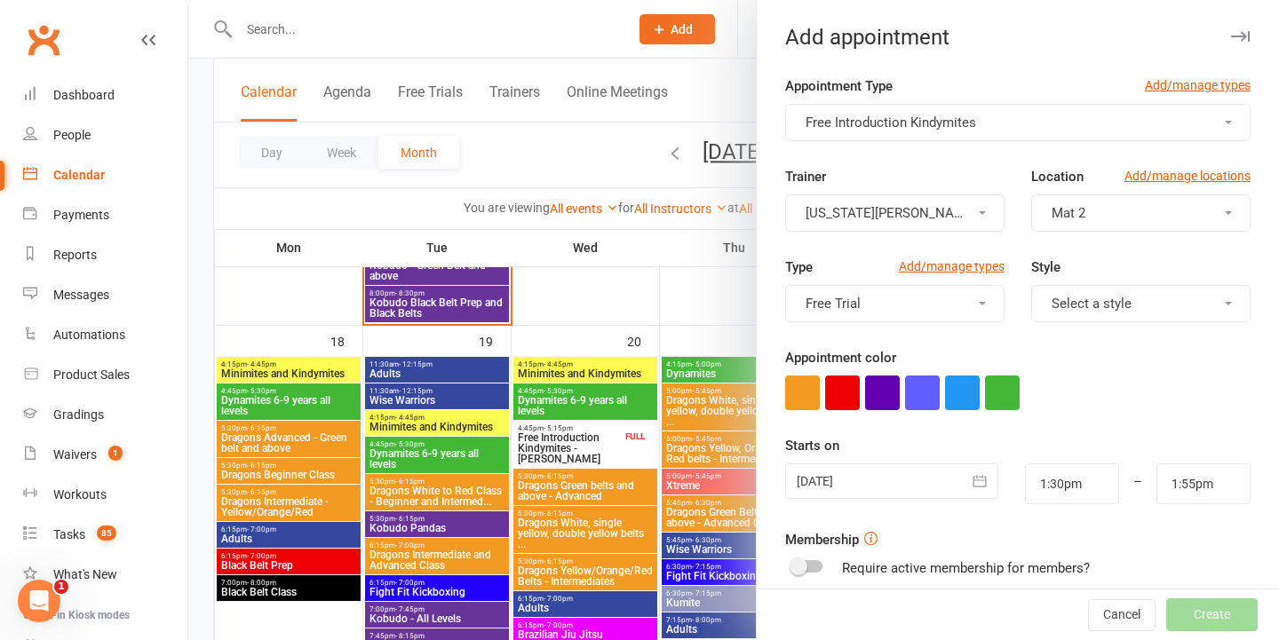
drag, startPoint x: 971, startPoint y: 199, endPoint x: 965, endPoint y: 250, distance: 50.9
click at [971, 199] on button "[US_STATE][PERSON_NAME]" at bounding box center [894, 213] width 219 height 37
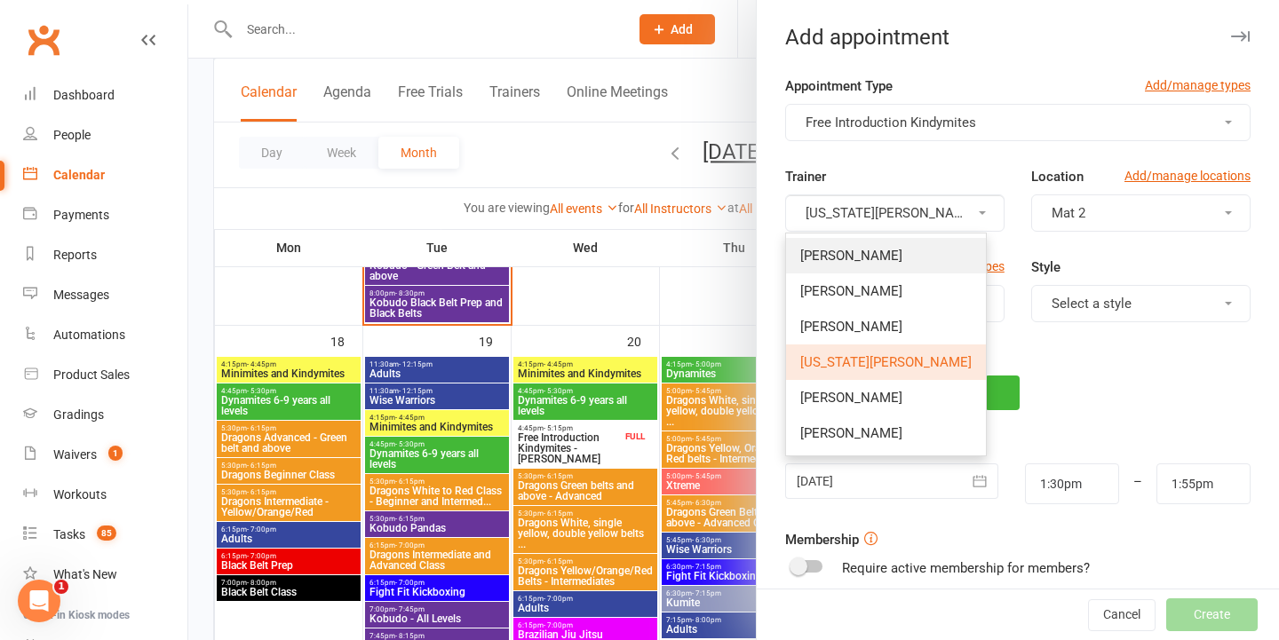
click at [906, 266] on link "[PERSON_NAME]" at bounding box center [886, 256] width 200 height 36
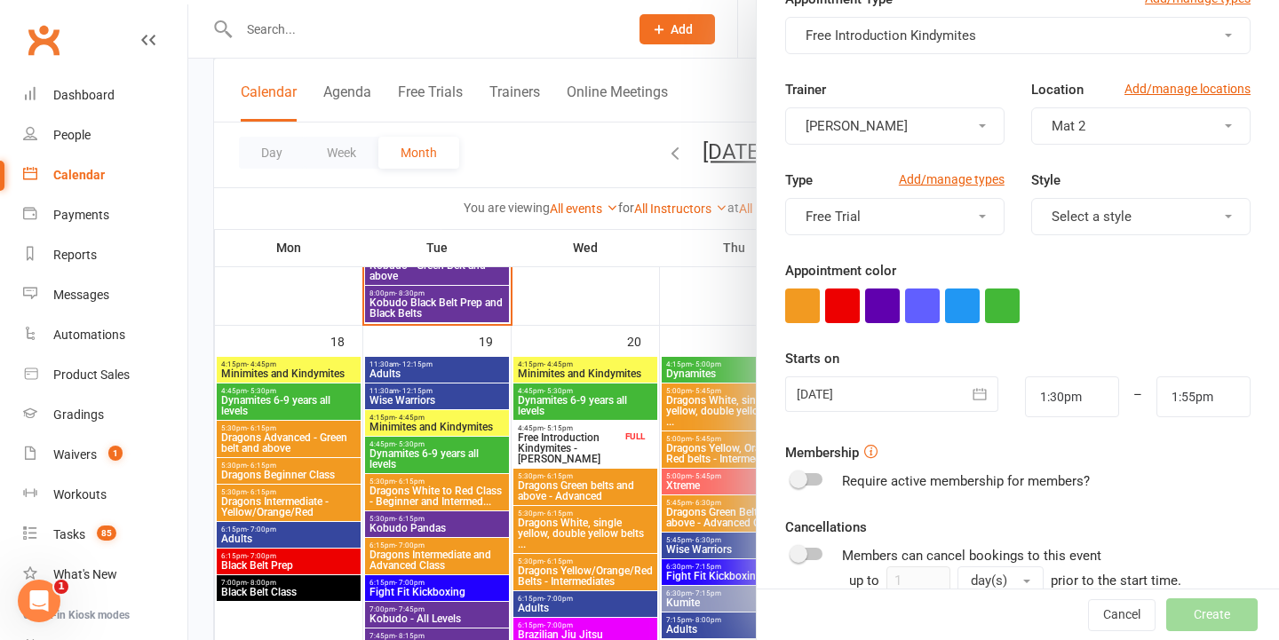
scroll to position [139, 0]
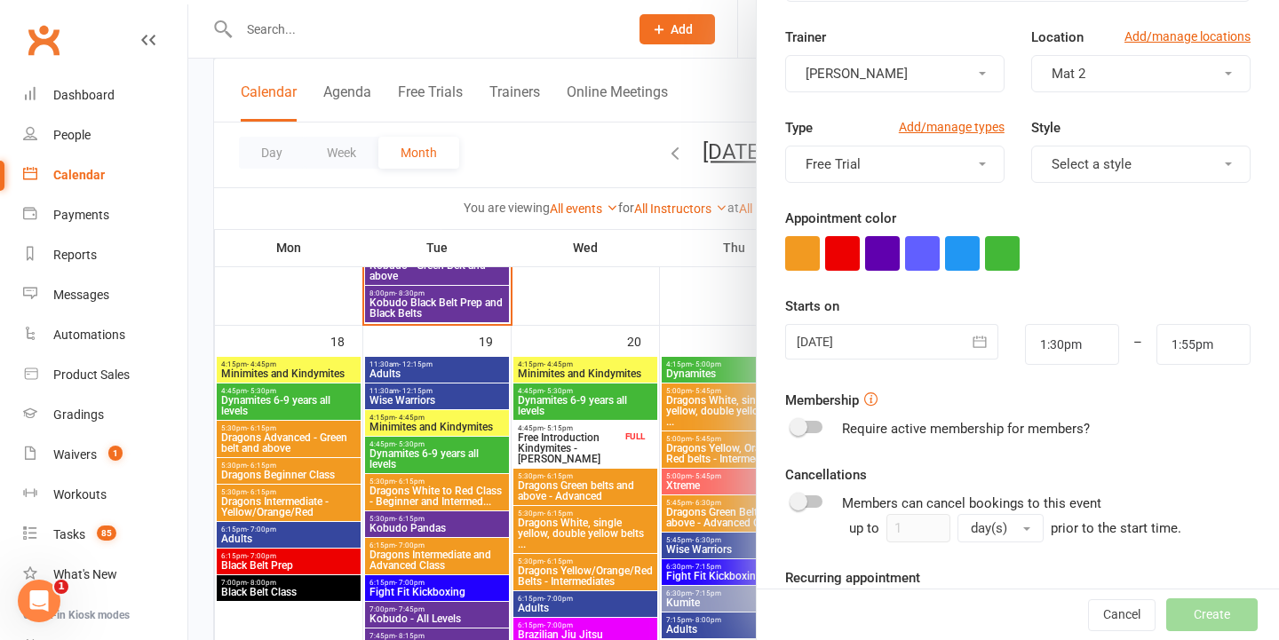
click at [893, 357] on div at bounding box center [891, 342] width 213 height 36
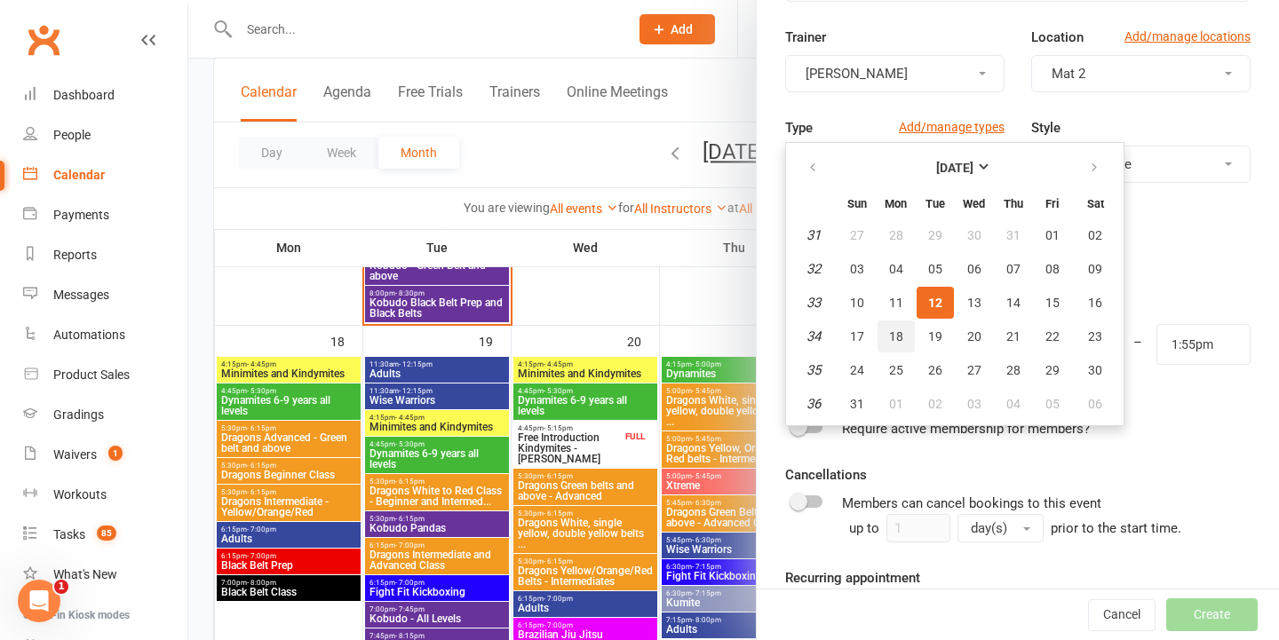
click at [891, 349] on button "18" at bounding box center [895, 337] width 37 height 32
type input "18 Aug 2025"
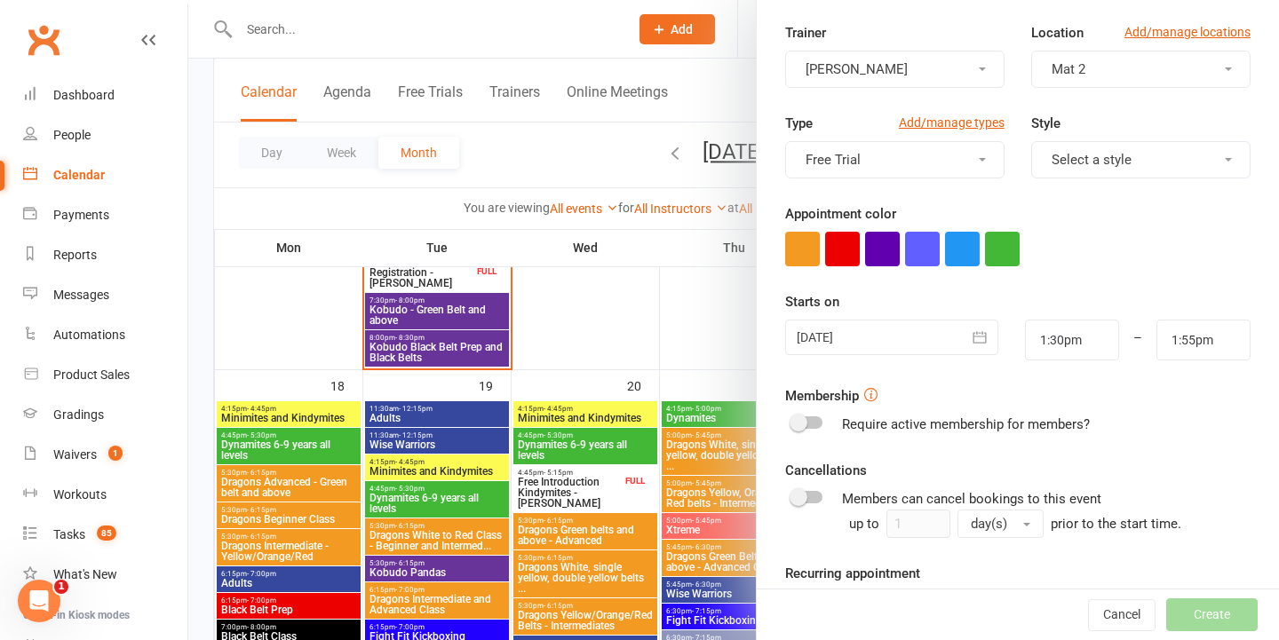
scroll to position [1428, 0]
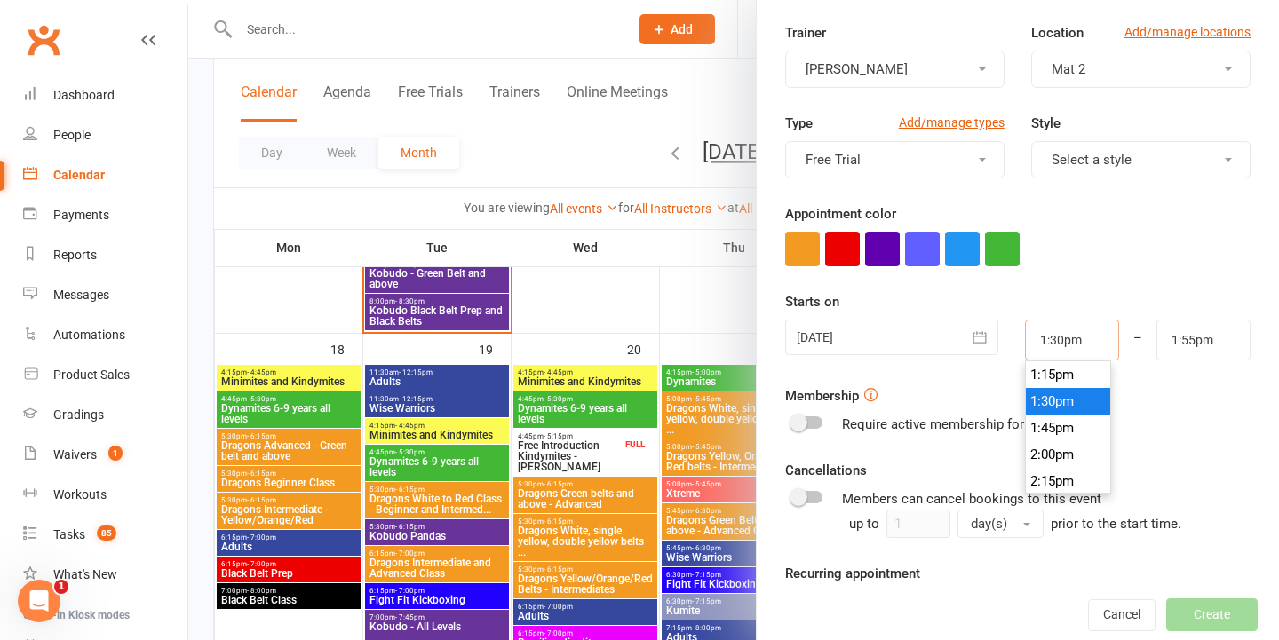
drag, startPoint x: 1082, startPoint y: 340, endPoint x: 744, endPoint y: 340, distance: 337.5
click at [774, 340] on div "18 Aug 2025 August 2025 Sun Mon Tue Wed Thu Fri Sat 31 27 28 29 30 31 01 02 32 …" at bounding box center [1018, 340] width 492 height 41
type input "4:15pm"
drag, startPoint x: 1235, startPoint y: 343, endPoint x: 967, endPoint y: 343, distance: 268.2
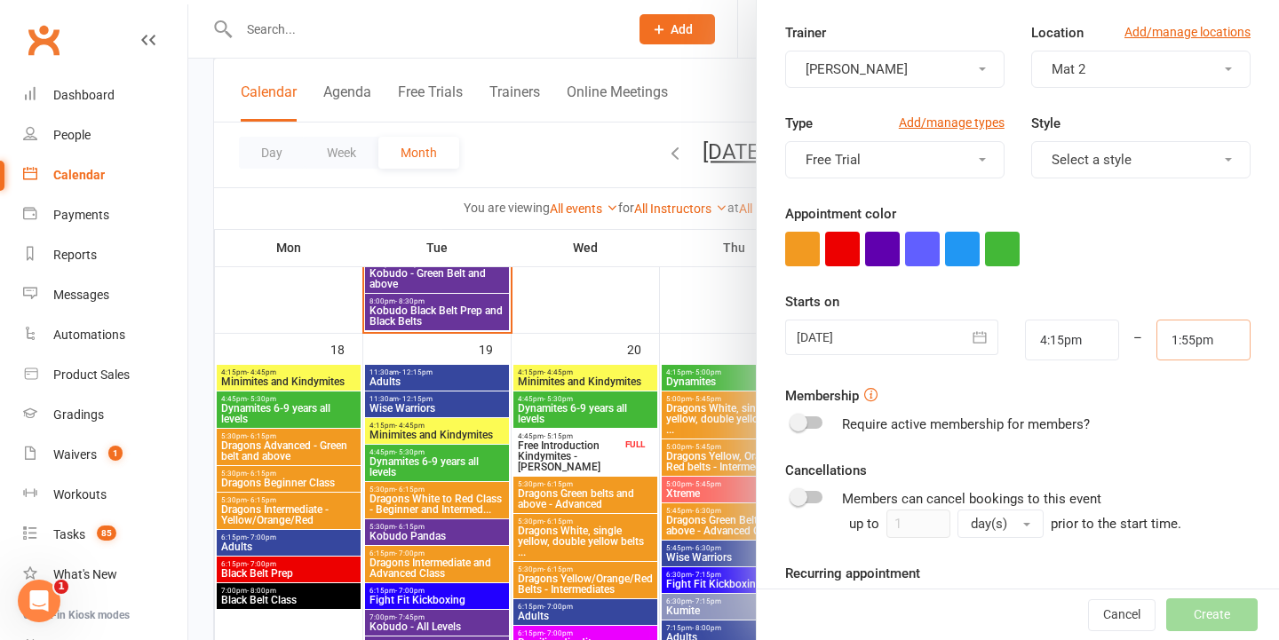
click at [973, 343] on div "18 Aug 2025 August 2025 Sun Mon Tue Wed Thu Fri Sat 31 27 28 29 30 31 01 02 32 …" at bounding box center [1018, 340] width 492 height 41
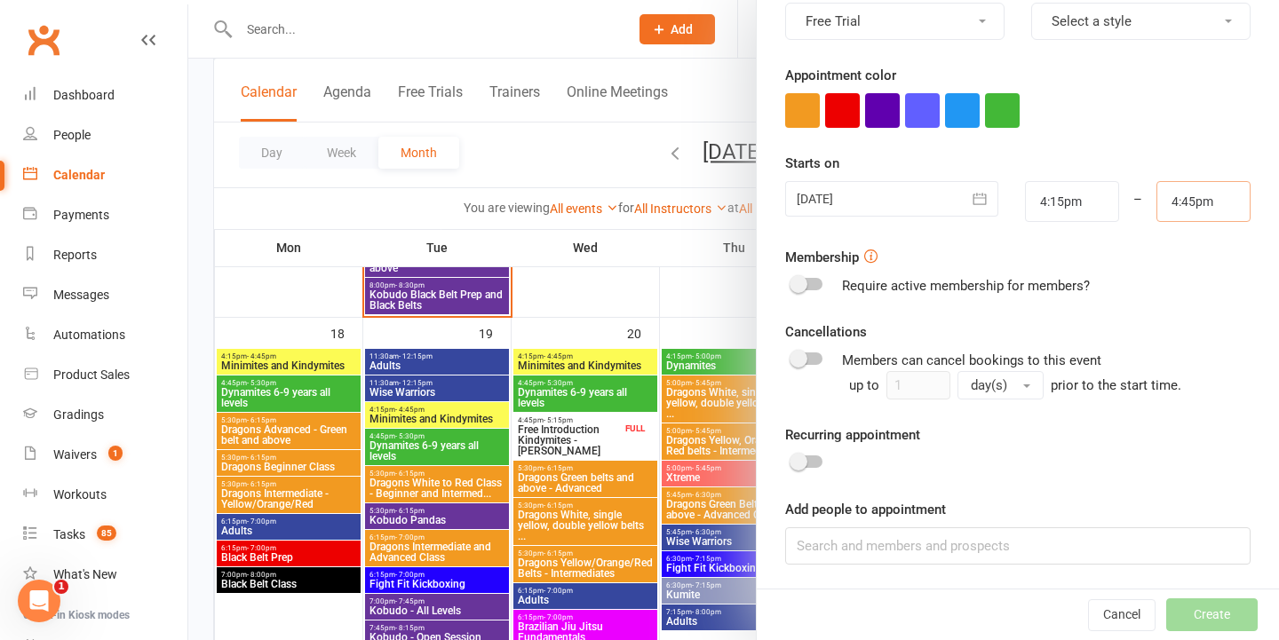
scroll to position [1443, 0]
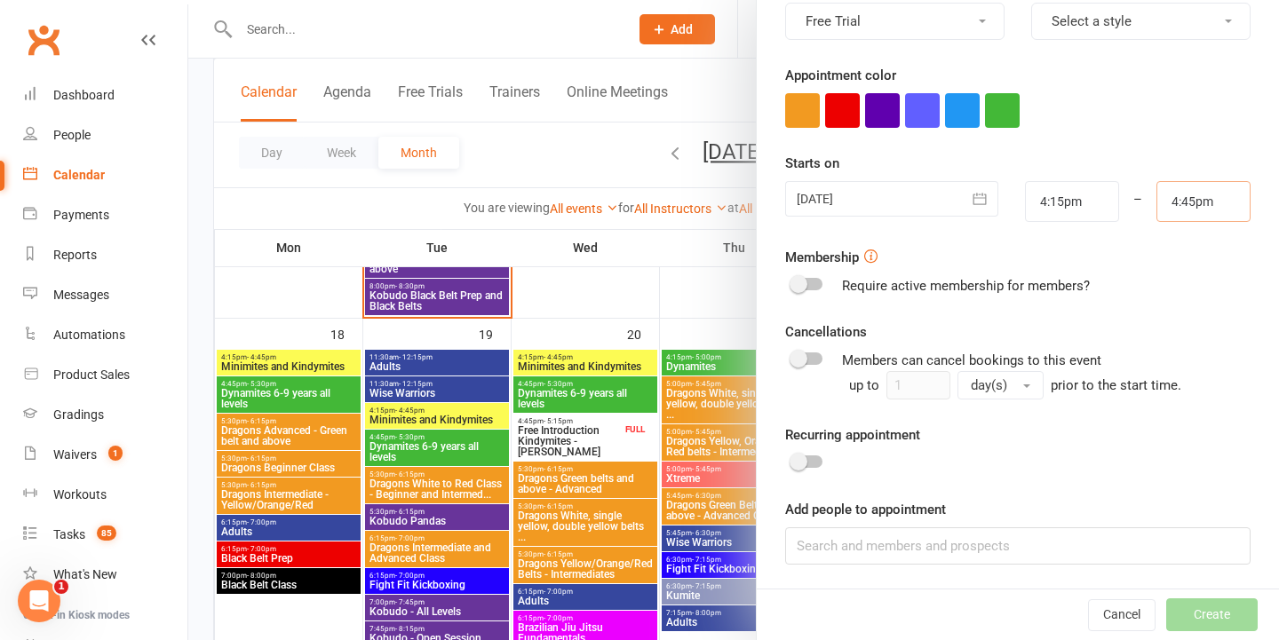
drag, startPoint x: 1218, startPoint y: 201, endPoint x: 1001, endPoint y: 201, distance: 216.7
click at [1001, 201] on div "18 Aug 2025 August 2025 Sun Mon Tue Wed Thu Fri Sat 31 27 28 29 30 31 01 02 32 …" at bounding box center [1018, 201] width 492 height 41
type input "4:30pm"
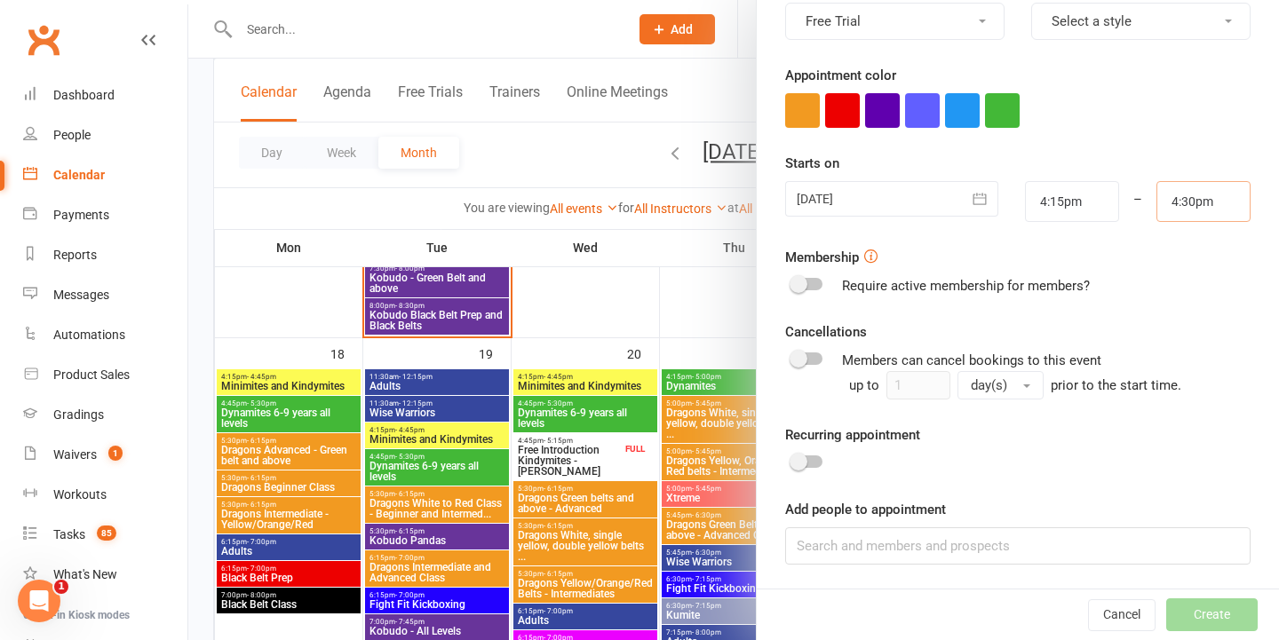
scroll to position [1430, 0]
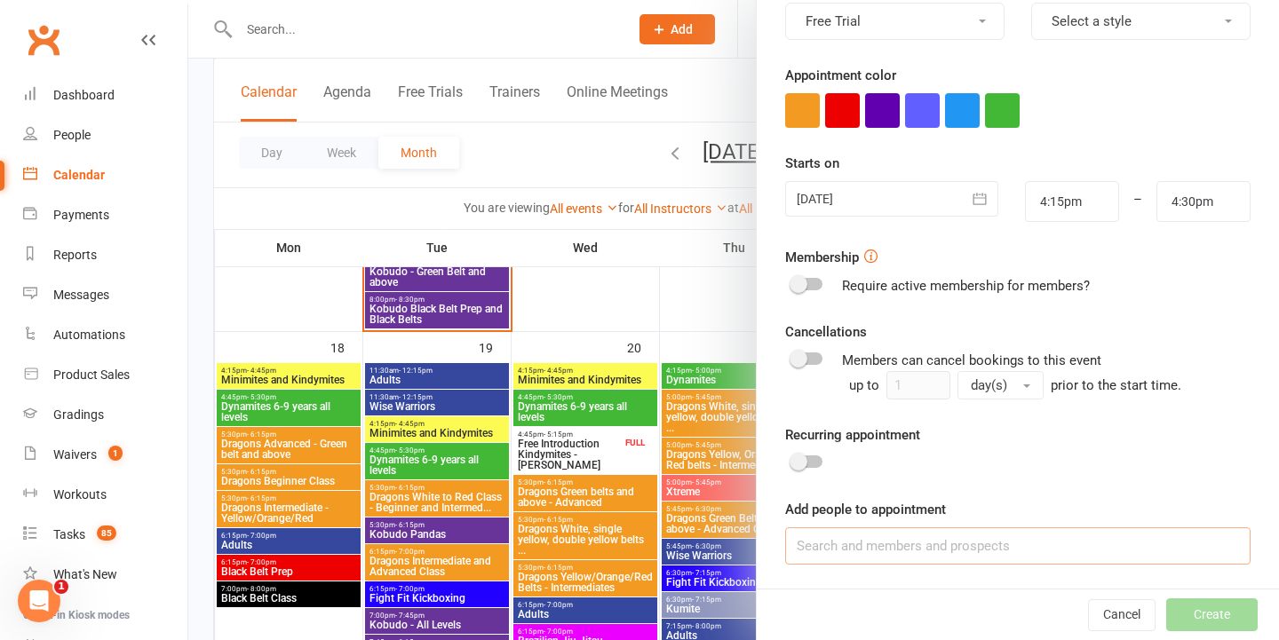
click at [873, 549] on input at bounding box center [1017, 546] width 465 height 37
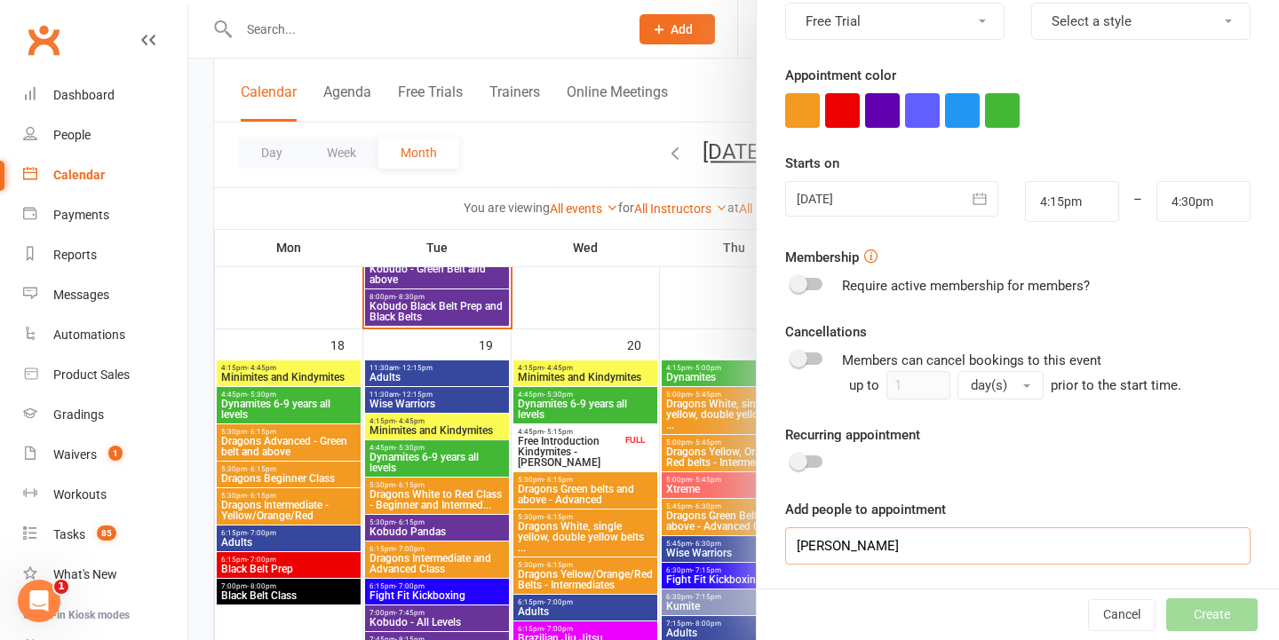
scroll to position [1455, 0]
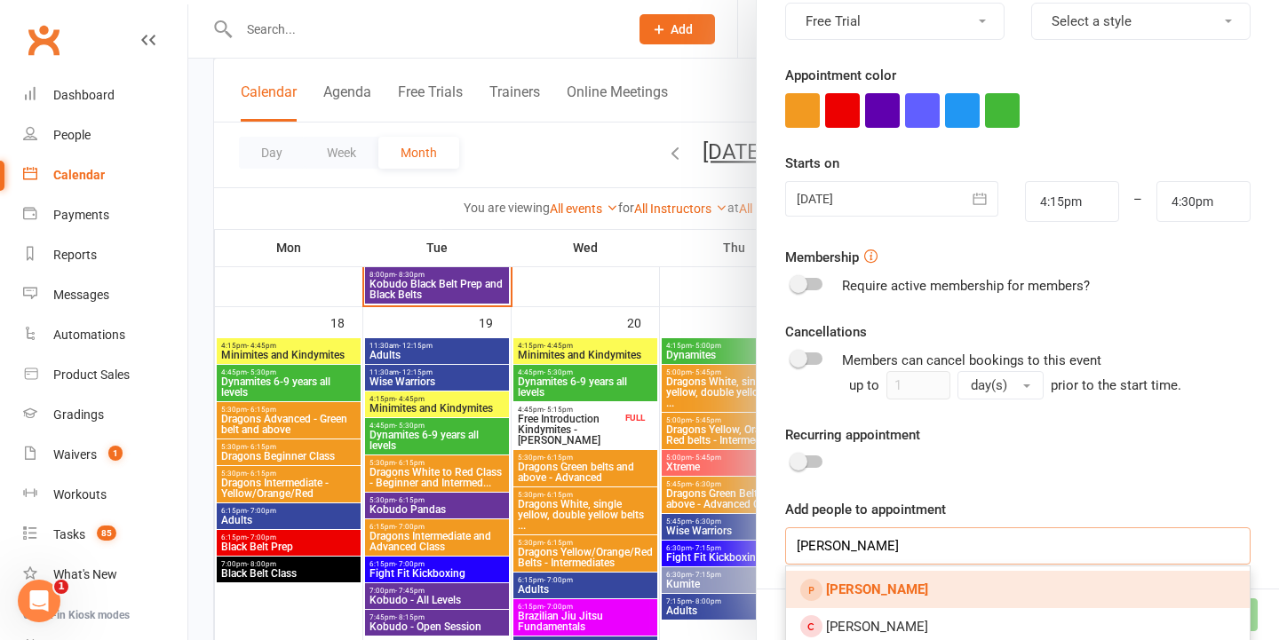
type input "Hugo fisher"
click at [932, 592] on link "Hugo Fisher" at bounding box center [1018, 589] width 464 height 37
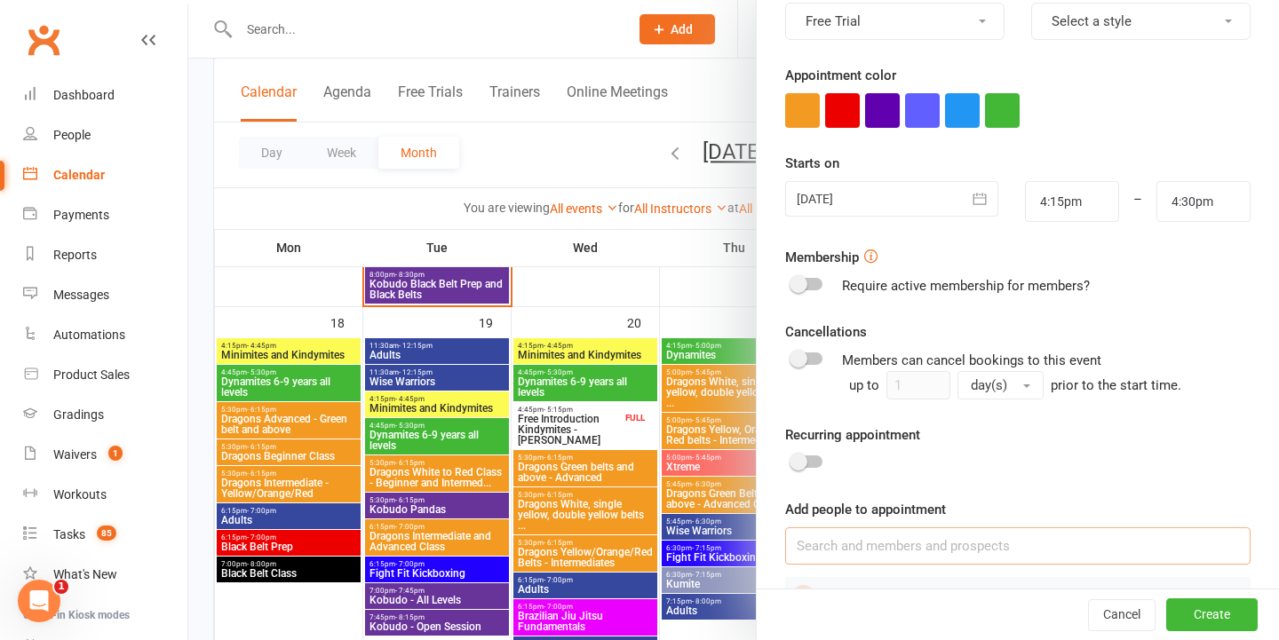
scroll to position [312, 0]
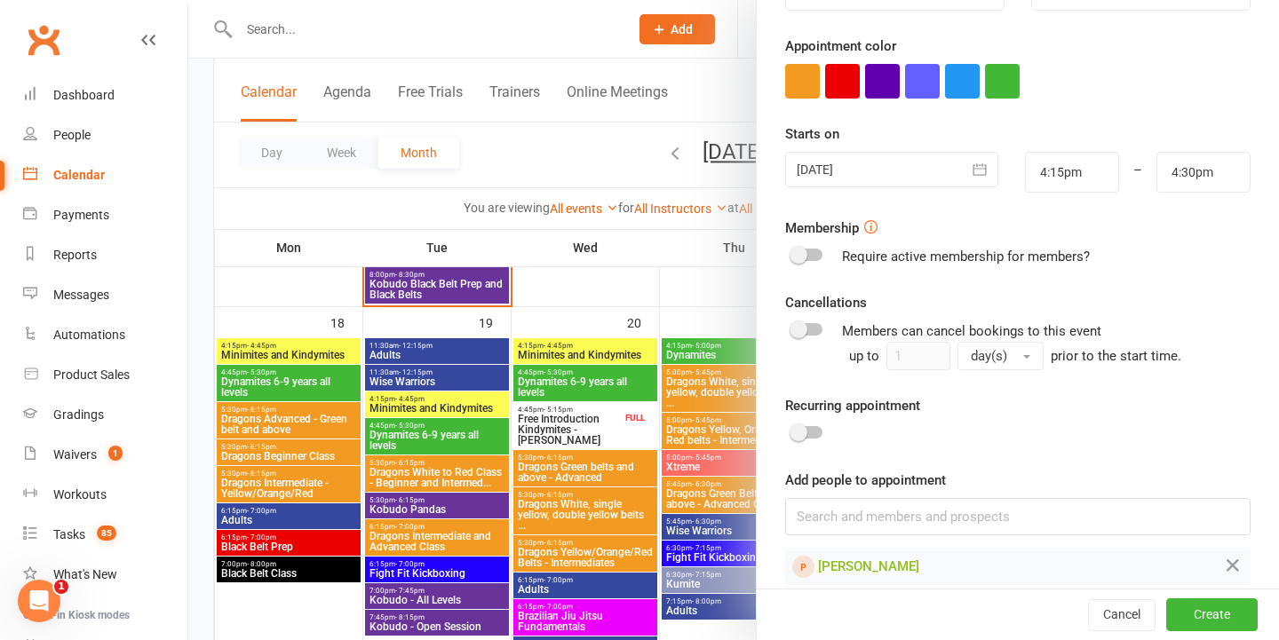
drag, startPoint x: 1170, startPoint y: 614, endPoint x: 1170, endPoint y: 623, distance: 9.8
click at [1170, 615] on button "Create" at bounding box center [1211, 616] width 91 height 32
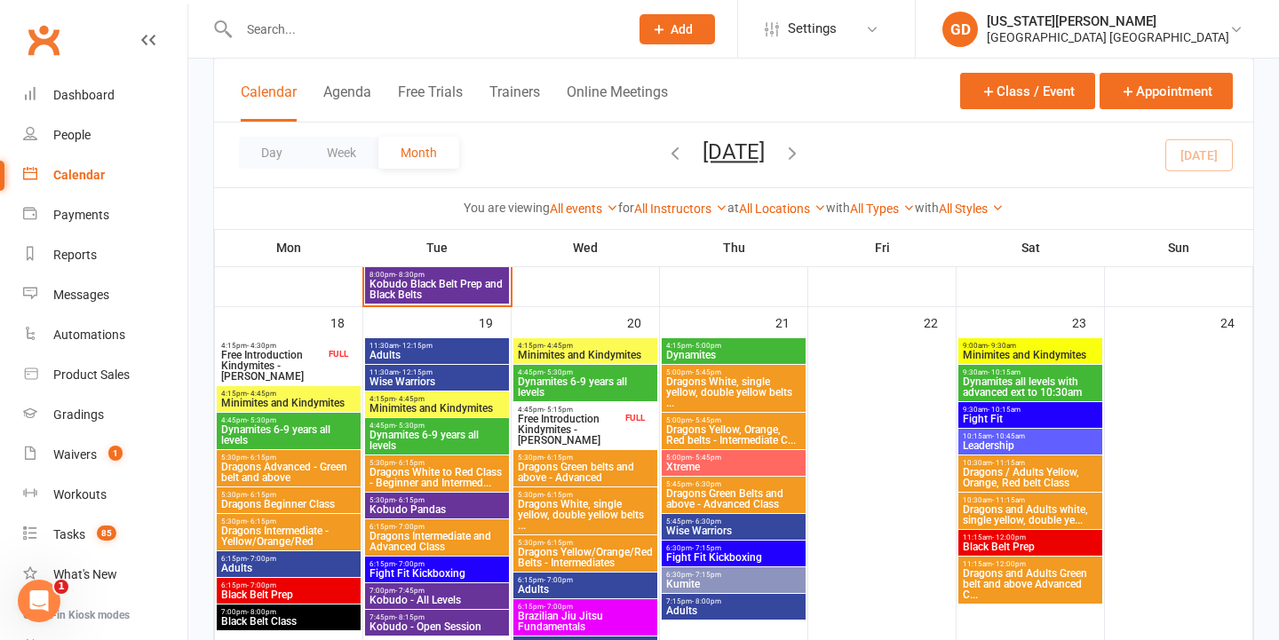
click at [304, 357] on span "Free Introduction Kindymites - [PERSON_NAME]" at bounding box center [272, 366] width 105 height 32
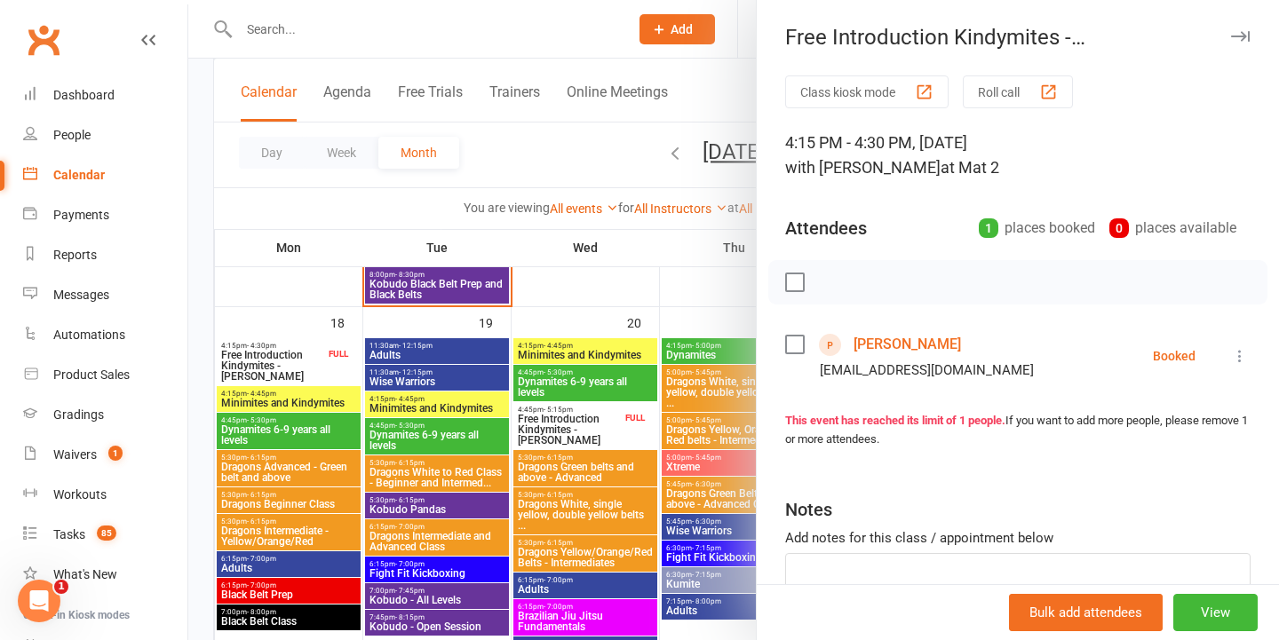
click at [313, 357] on div at bounding box center [733, 320] width 1091 height 640
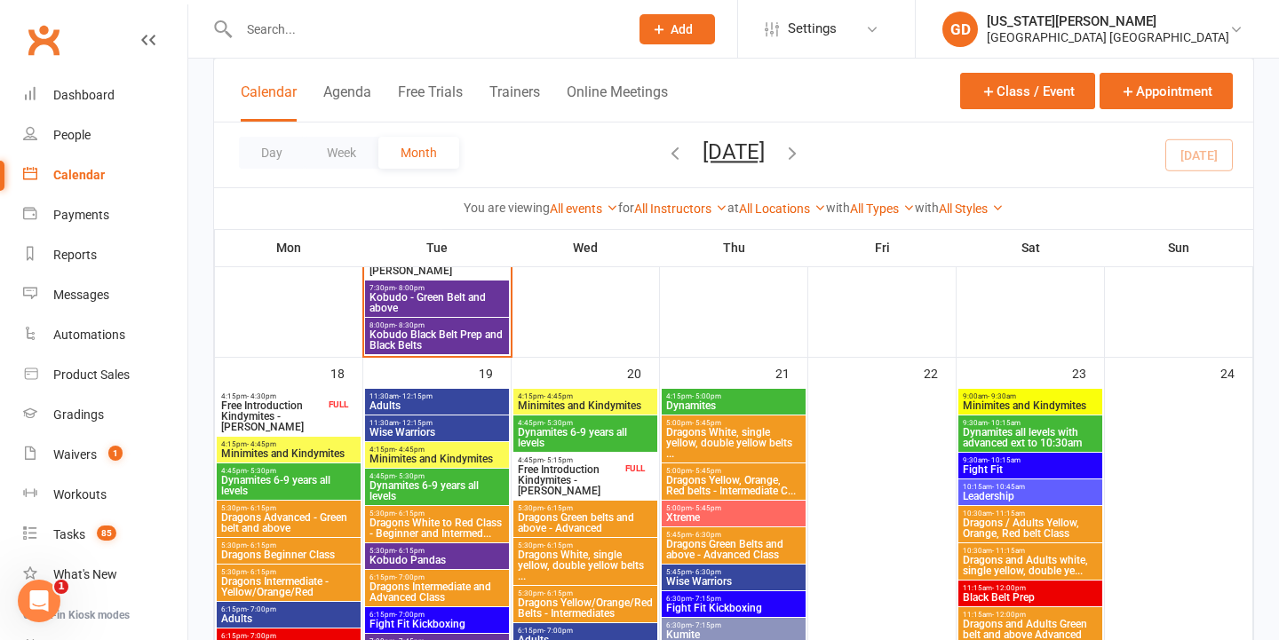
scroll to position [1402, 0]
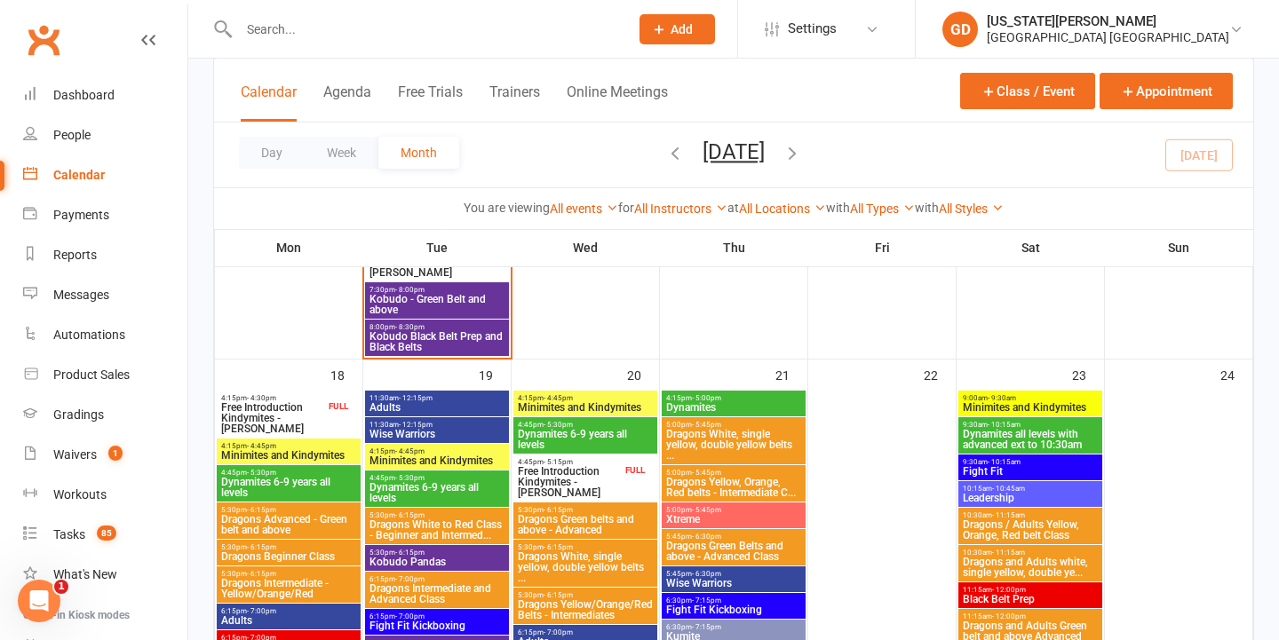
click at [297, 417] on span "Free Introduction Kindymites - [PERSON_NAME]" at bounding box center [272, 418] width 105 height 32
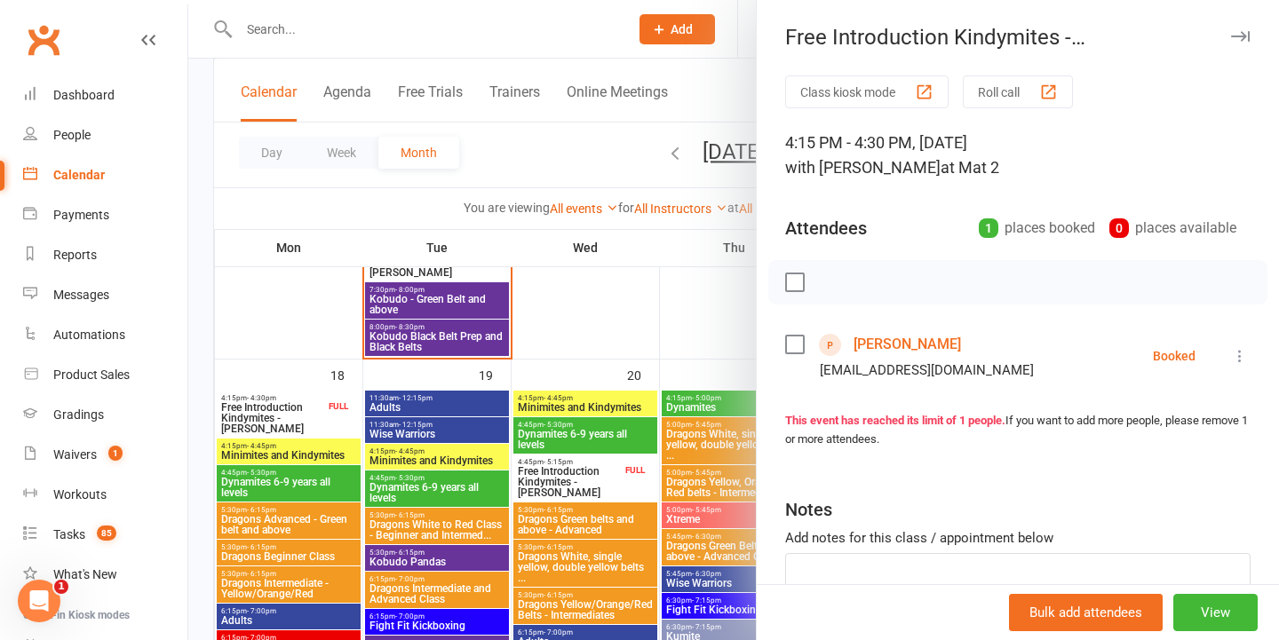
click at [866, 341] on link "Hugo Fisher" at bounding box center [907, 344] width 107 height 28
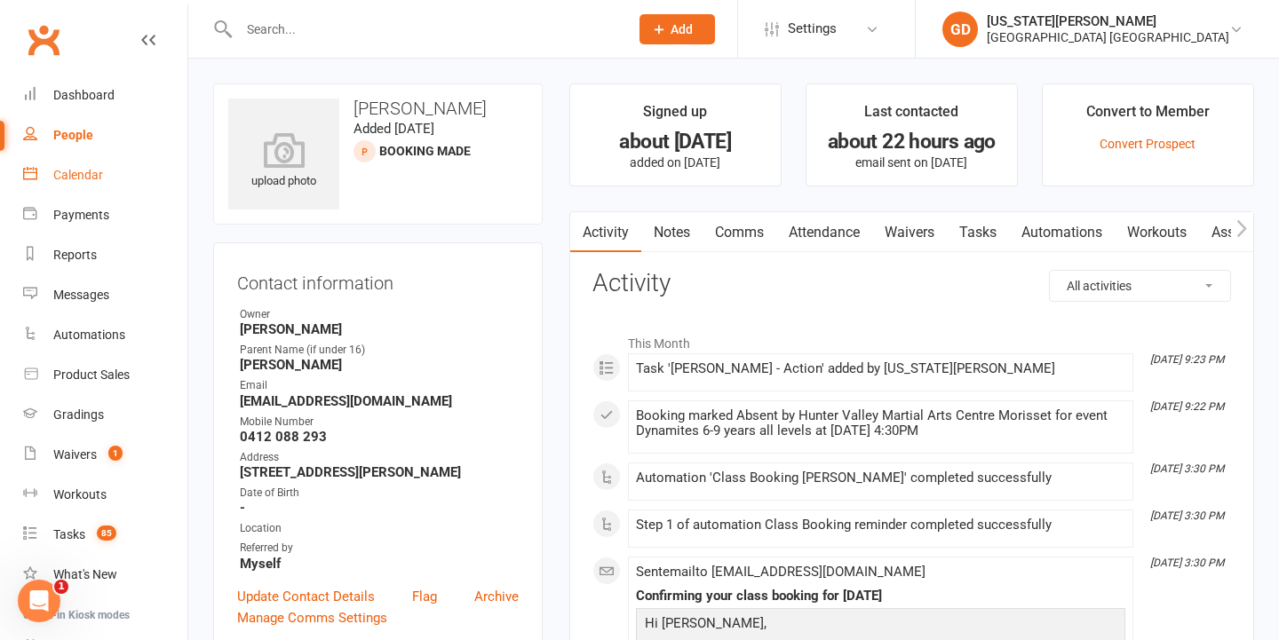
click at [125, 170] on link "Calendar" at bounding box center [105, 175] width 164 height 40
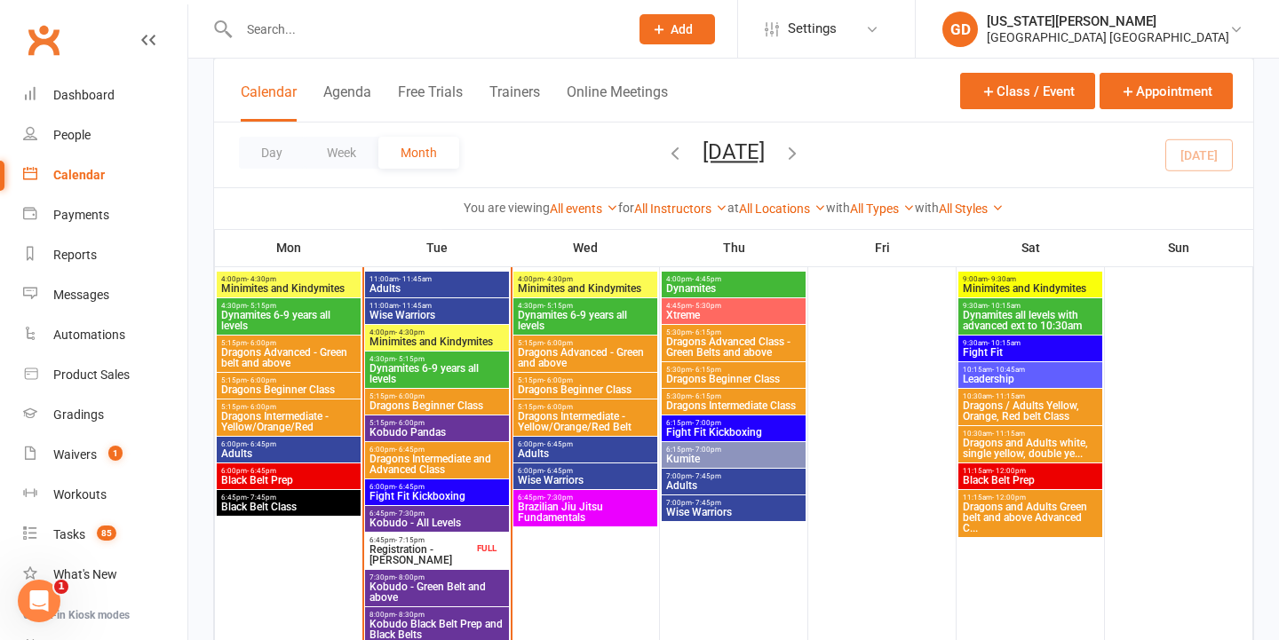
scroll to position [1102, 0]
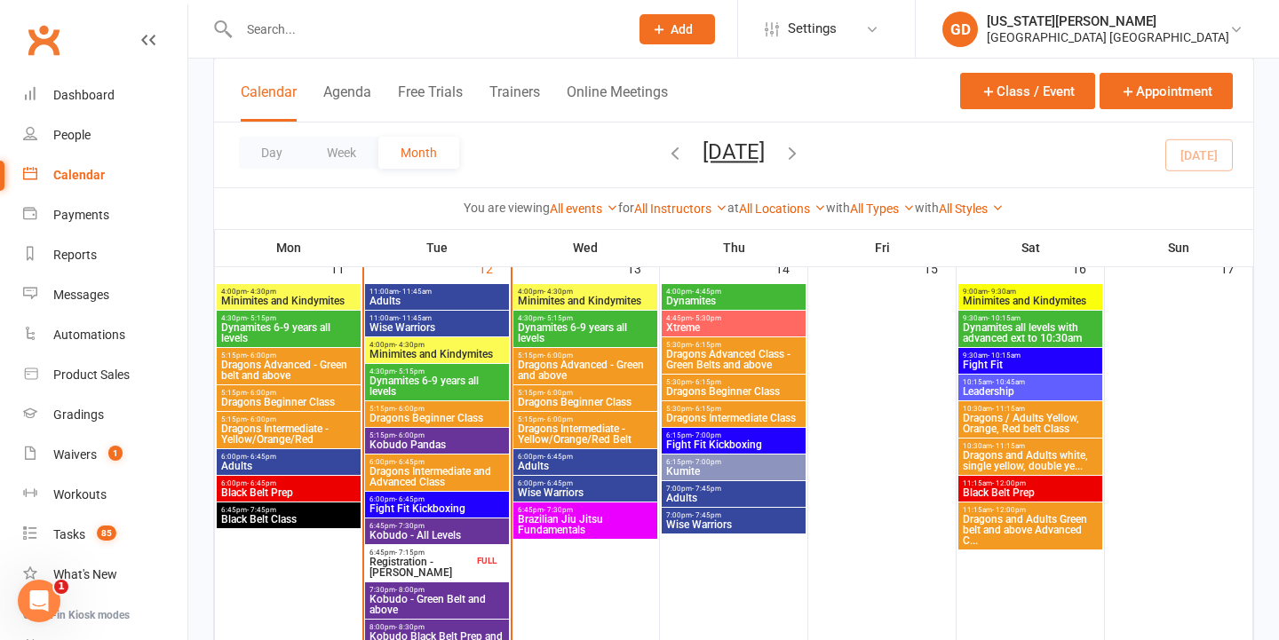
click at [309, 319] on span "4:30pm - 5:15pm" at bounding box center [288, 318] width 137 height 8
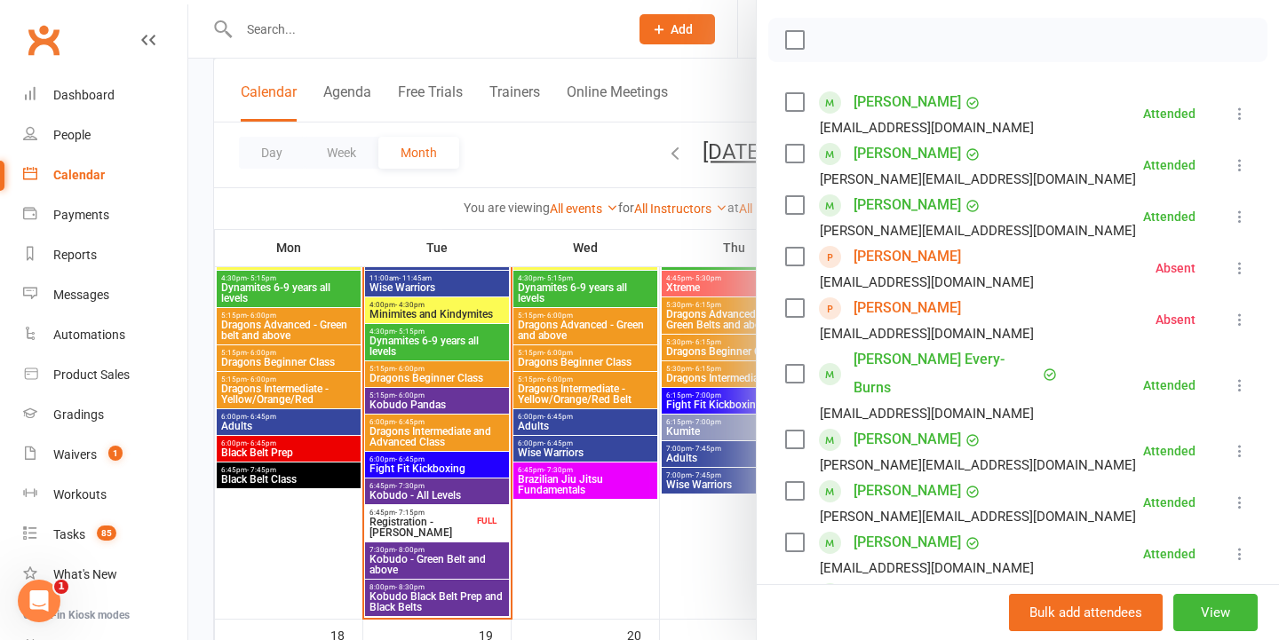
scroll to position [244, 0]
click at [586, 325] on div at bounding box center [733, 320] width 1091 height 640
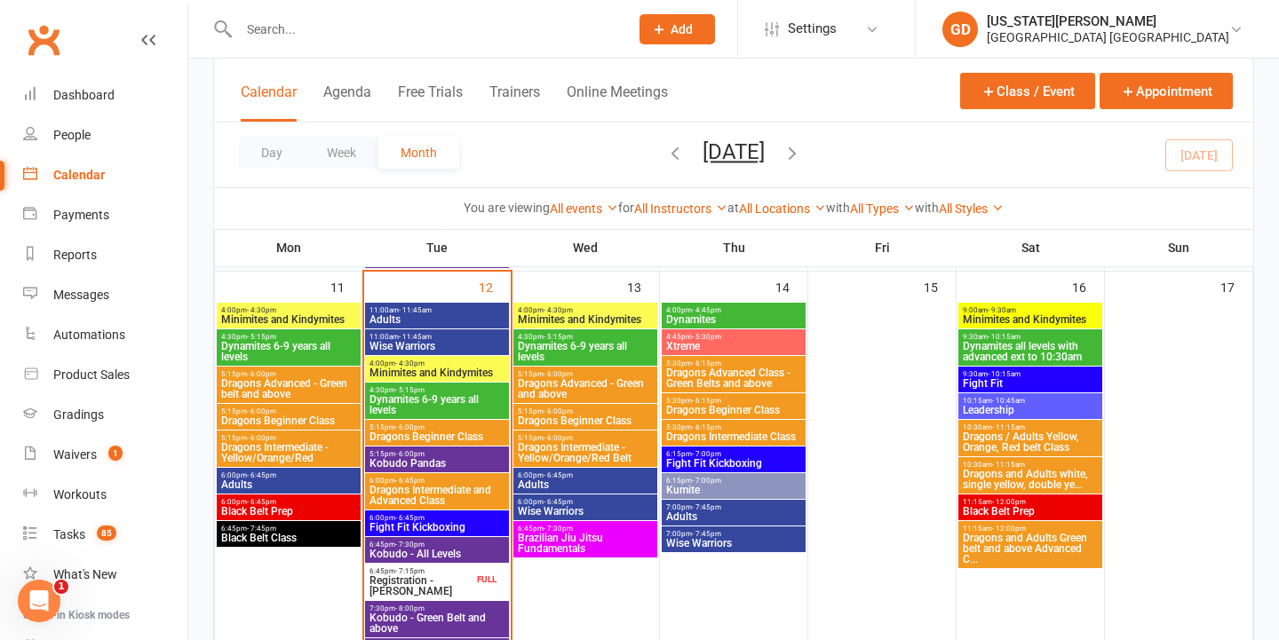
scroll to position [1074, 0]
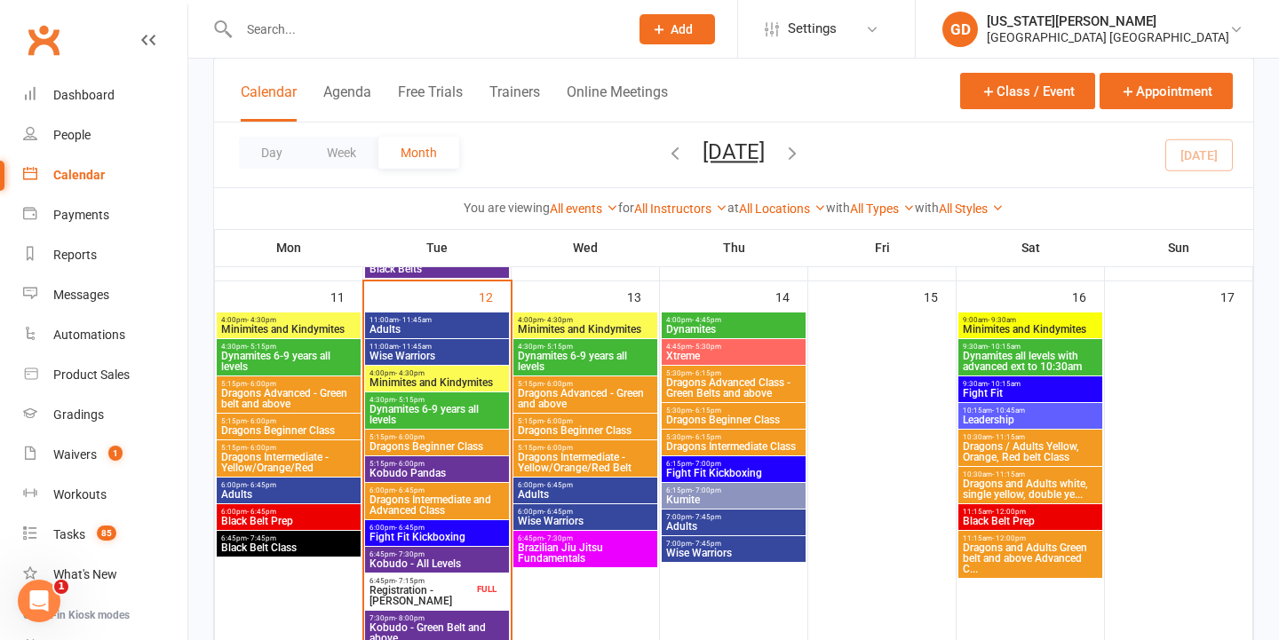
click at [297, 360] on span "Dynamites 6-9 years all levels" at bounding box center [288, 361] width 137 height 21
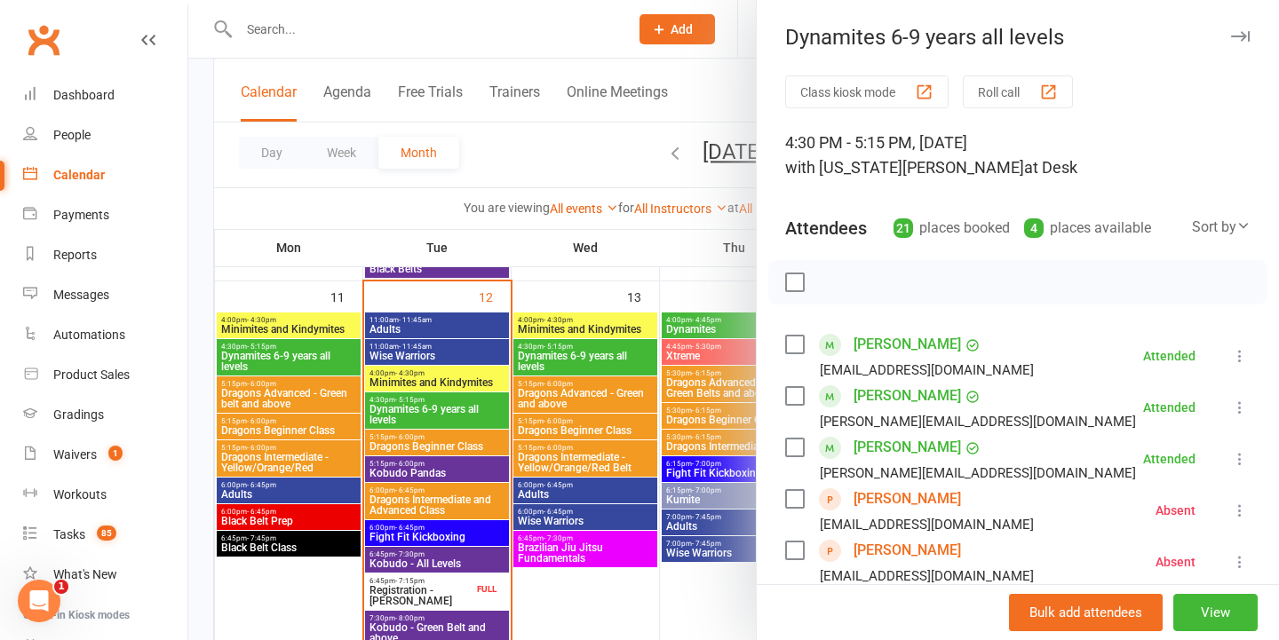
click at [420, 141] on div at bounding box center [733, 320] width 1091 height 640
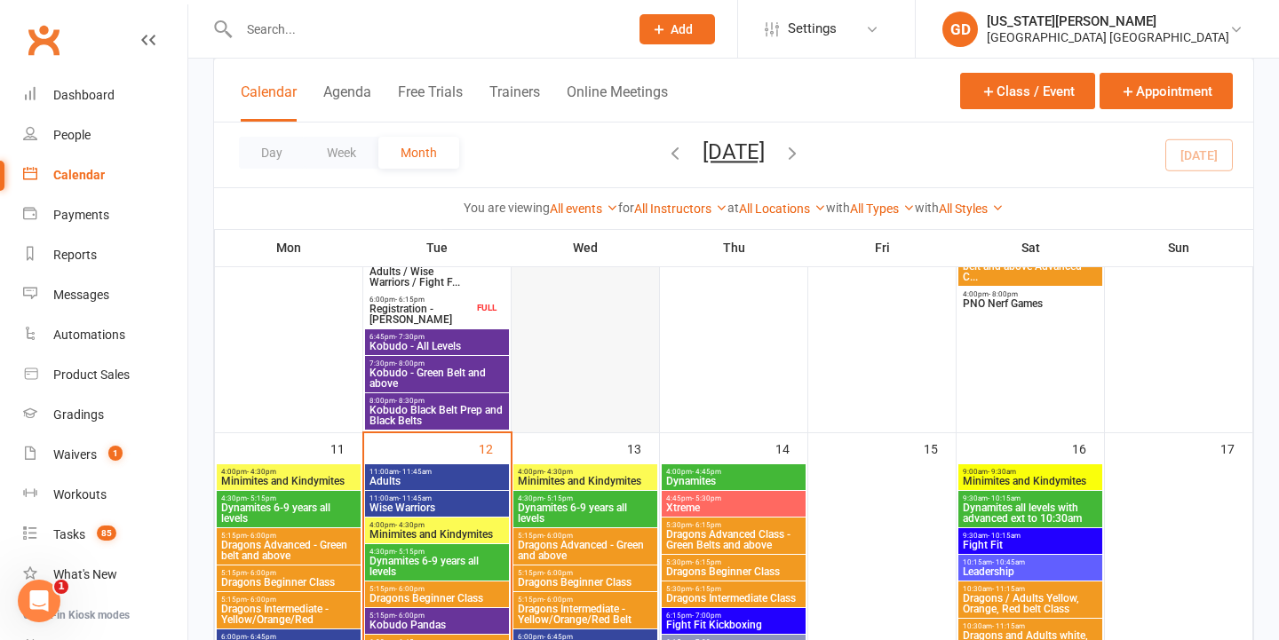
scroll to position [920, 0]
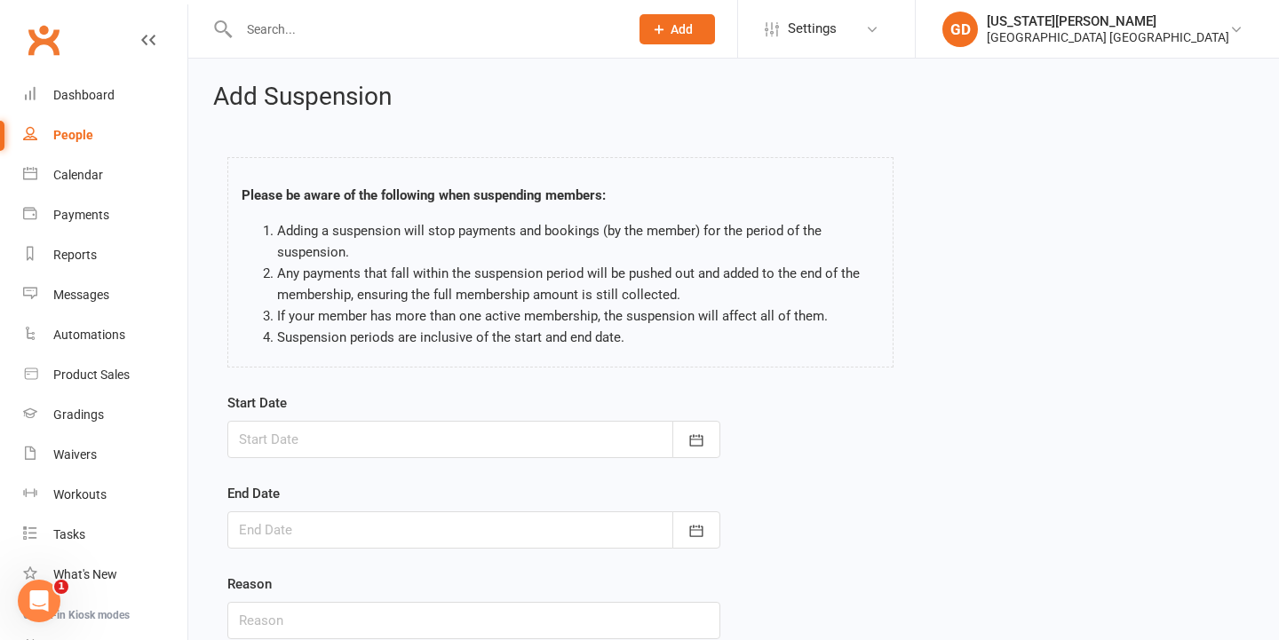
click at [348, 33] on input "text" at bounding box center [425, 29] width 383 height 25
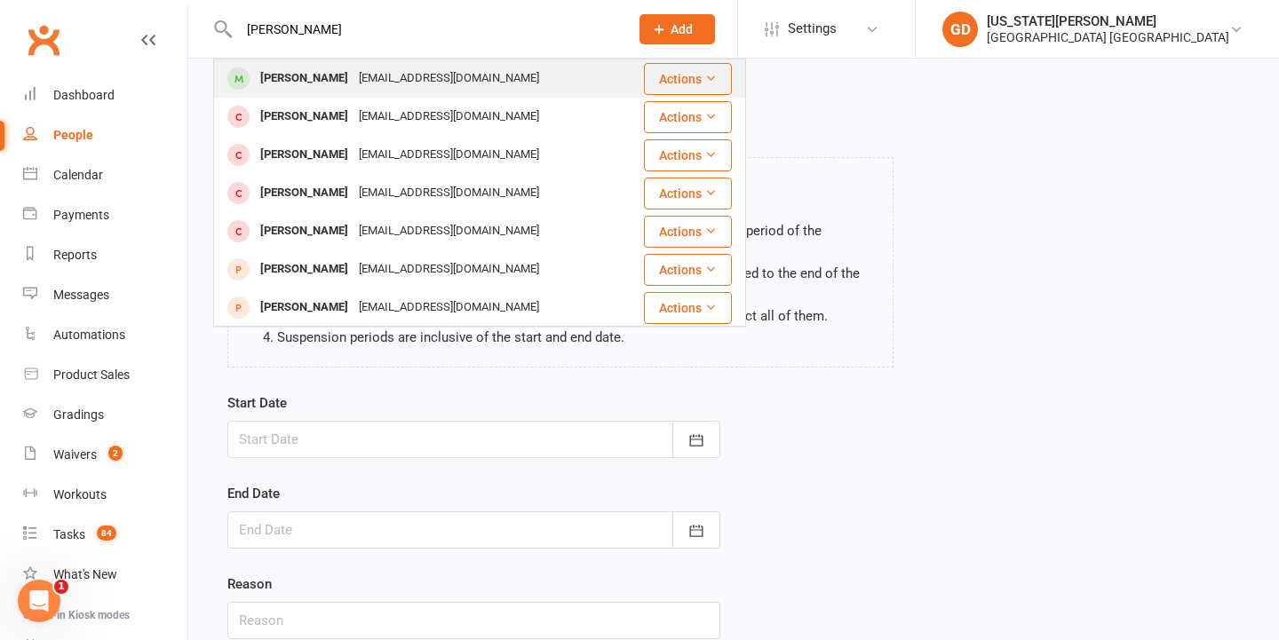
type input "[PERSON_NAME]"
click at [369, 98] on td "[PERSON_NAME] [EMAIL_ADDRESS][DOMAIN_NAME]" at bounding box center [428, 79] width 428 height 38
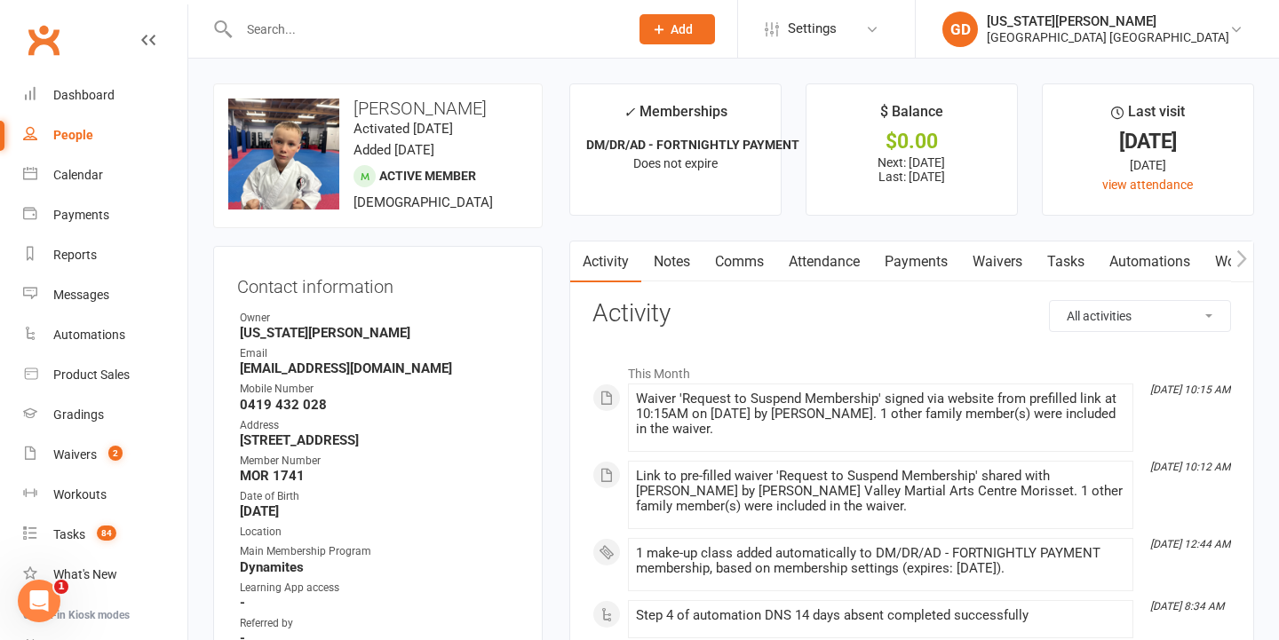
click at [842, 271] on link "Attendance" at bounding box center [824, 262] width 96 height 41
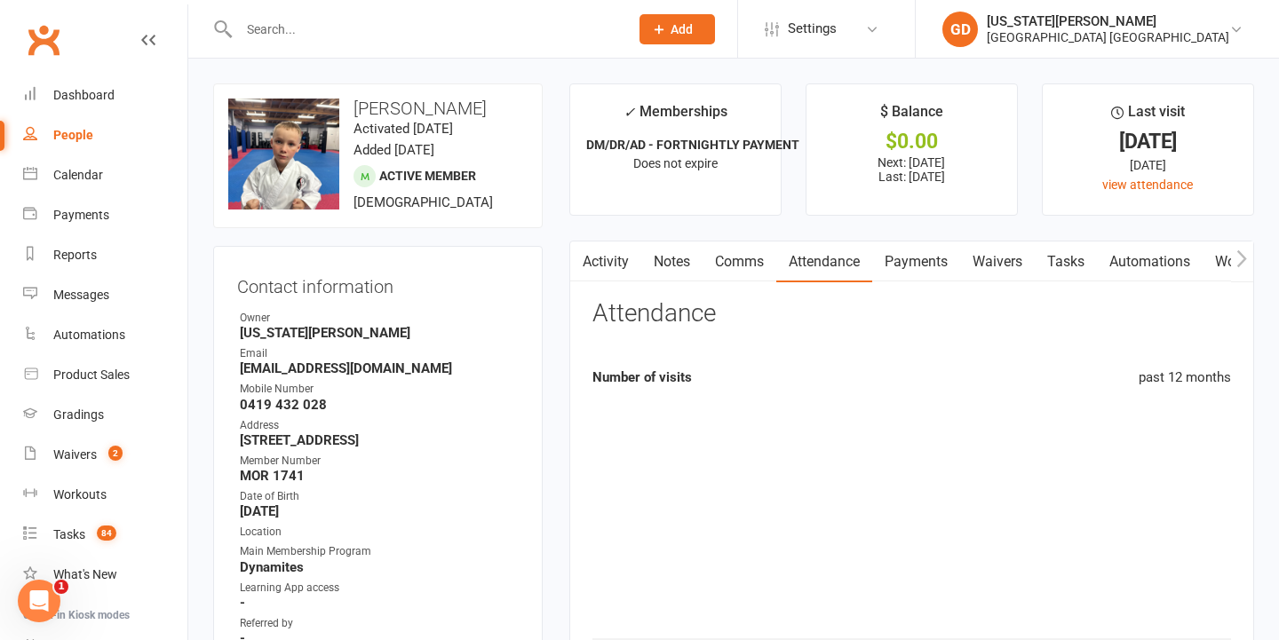
click at [981, 262] on link "Waivers" at bounding box center [997, 262] width 75 height 41
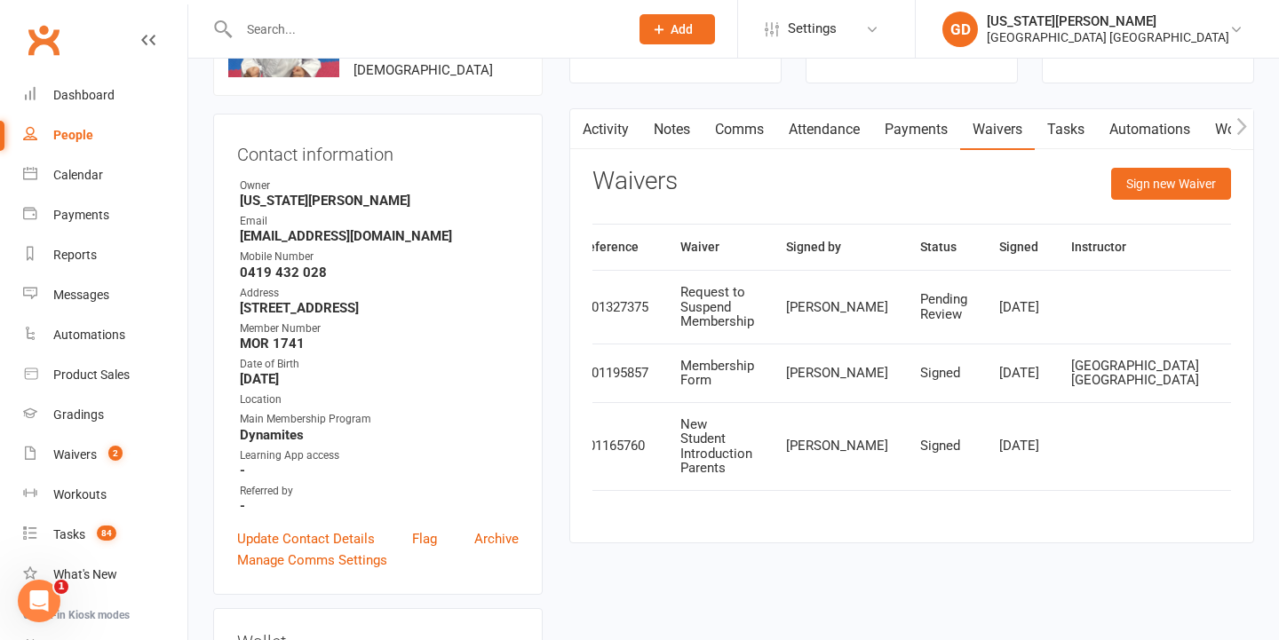
scroll to position [0, 28]
click at [57, 457] on div "Waivers" at bounding box center [75, 455] width 44 height 14
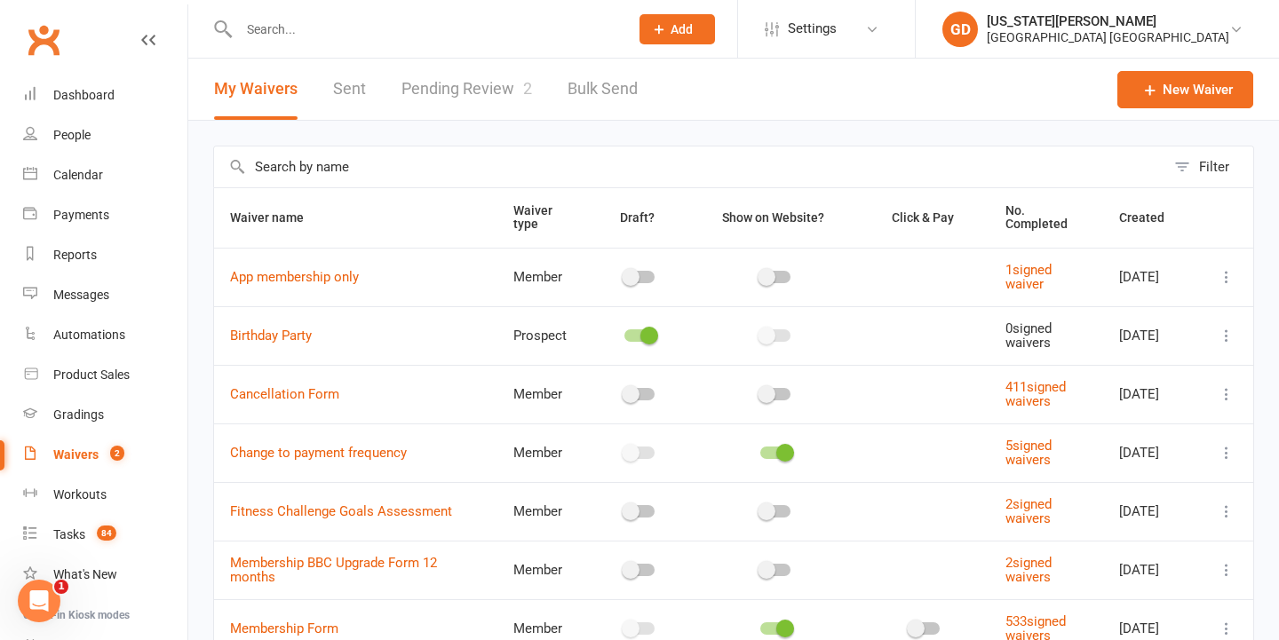
click at [462, 91] on link "Pending Review 2" at bounding box center [466, 89] width 131 height 61
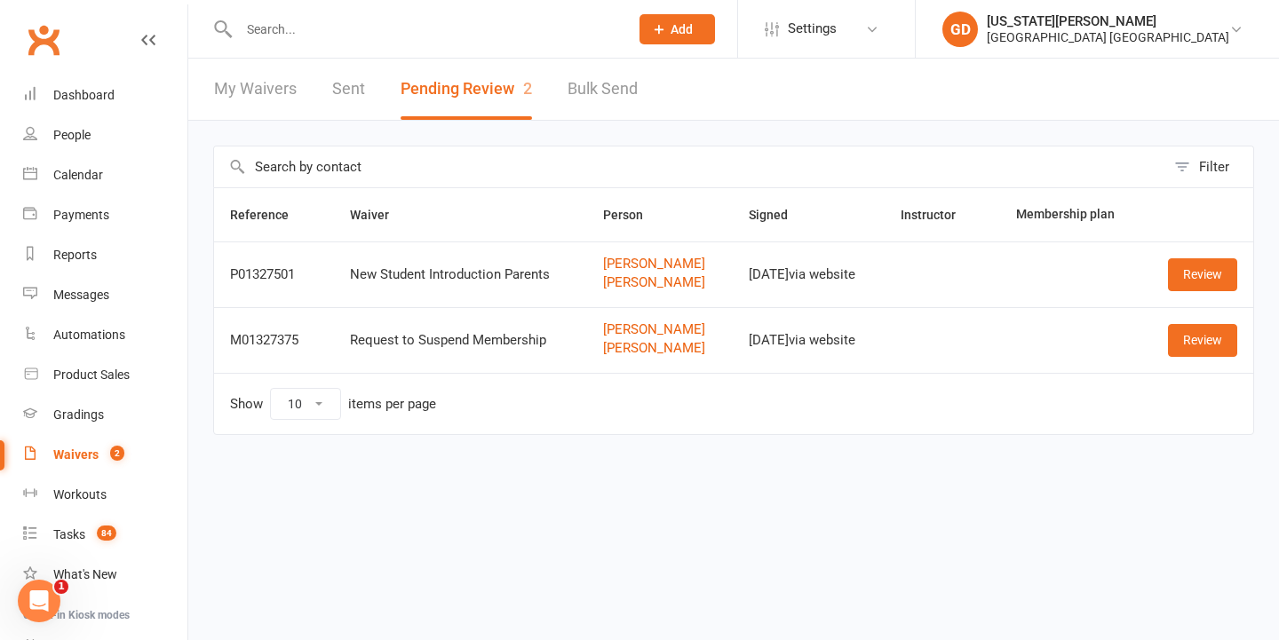
drag, startPoint x: 1189, startPoint y: 338, endPoint x: 756, endPoint y: 421, distance: 441.2
click at [1186, 339] on link "Review" at bounding box center [1202, 340] width 69 height 32
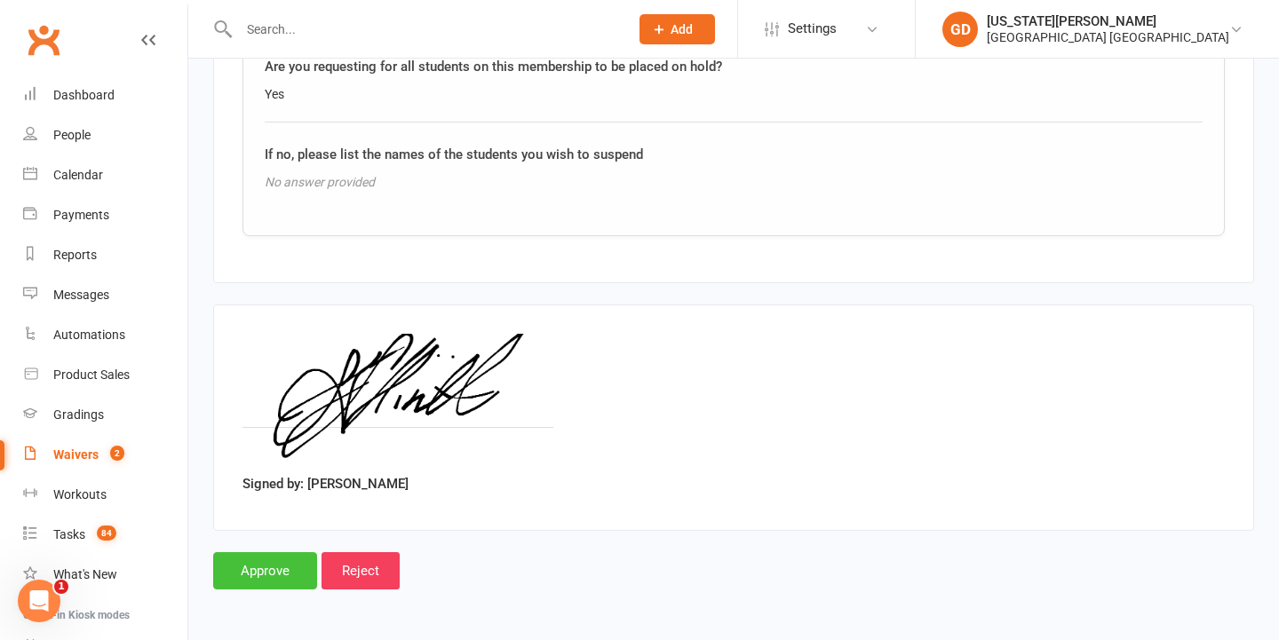
scroll to position [1843, 0]
click at [236, 552] on input "Approve" at bounding box center [265, 570] width 104 height 37
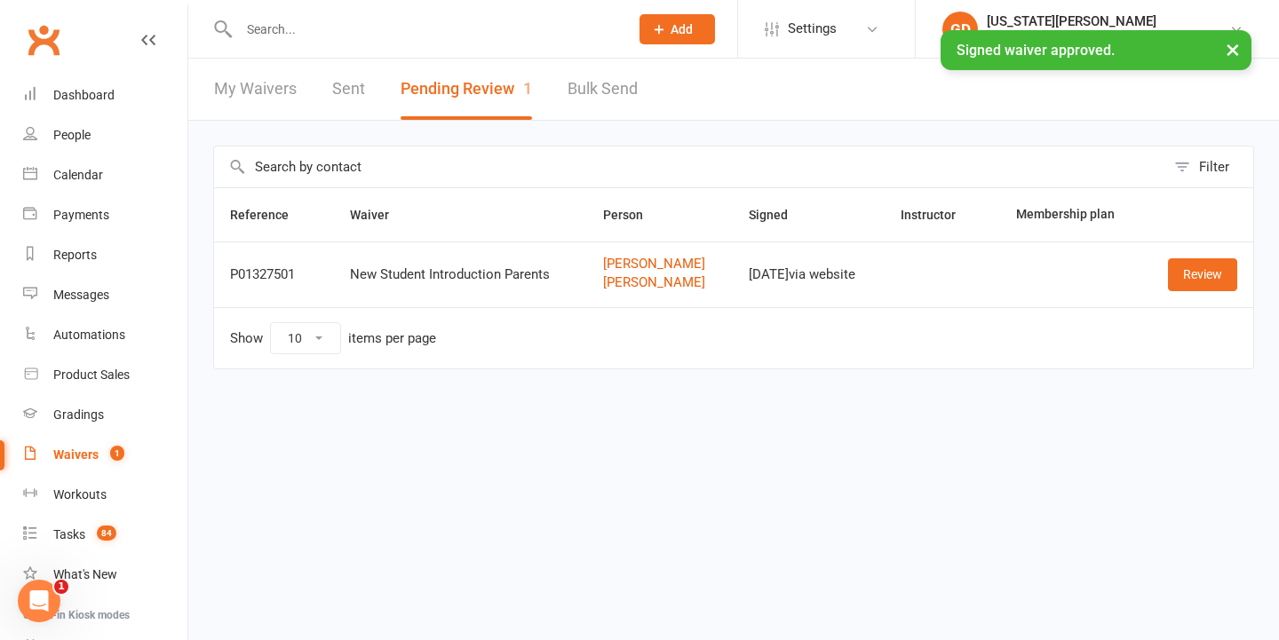
drag, startPoint x: 1196, startPoint y: 278, endPoint x: 1005, endPoint y: 349, distance: 204.6
click at [1196, 279] on link "Review" at bounding box center [1202, 274] width 69 height 32
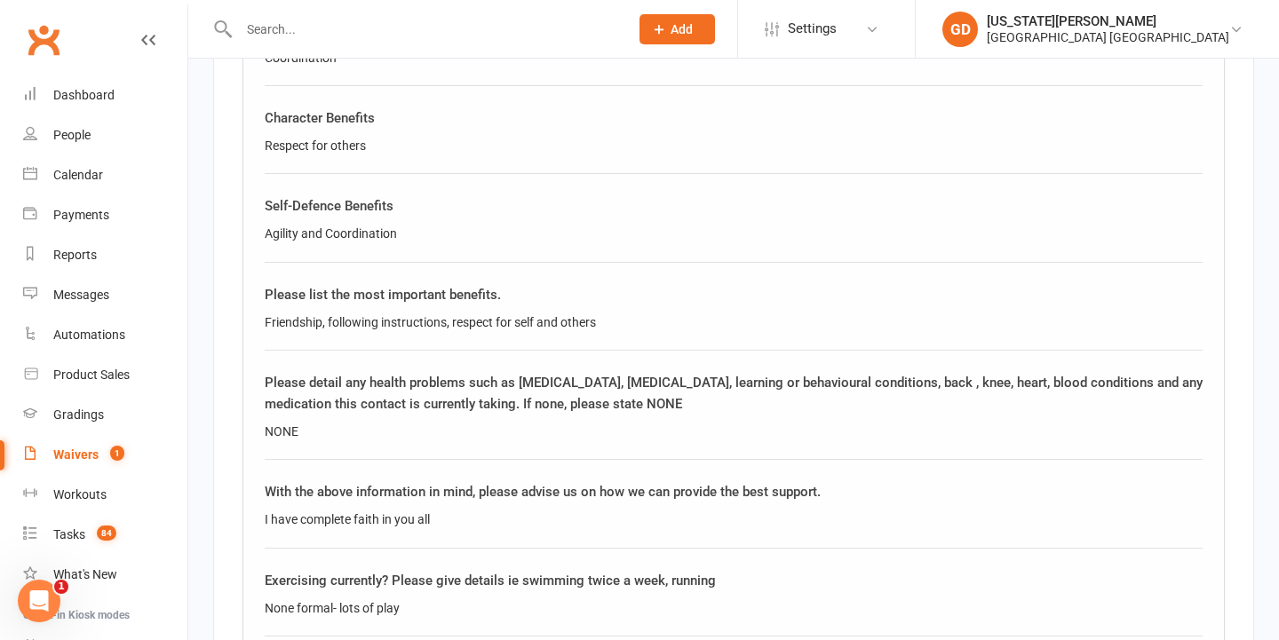
scroll to position [2280, 0]
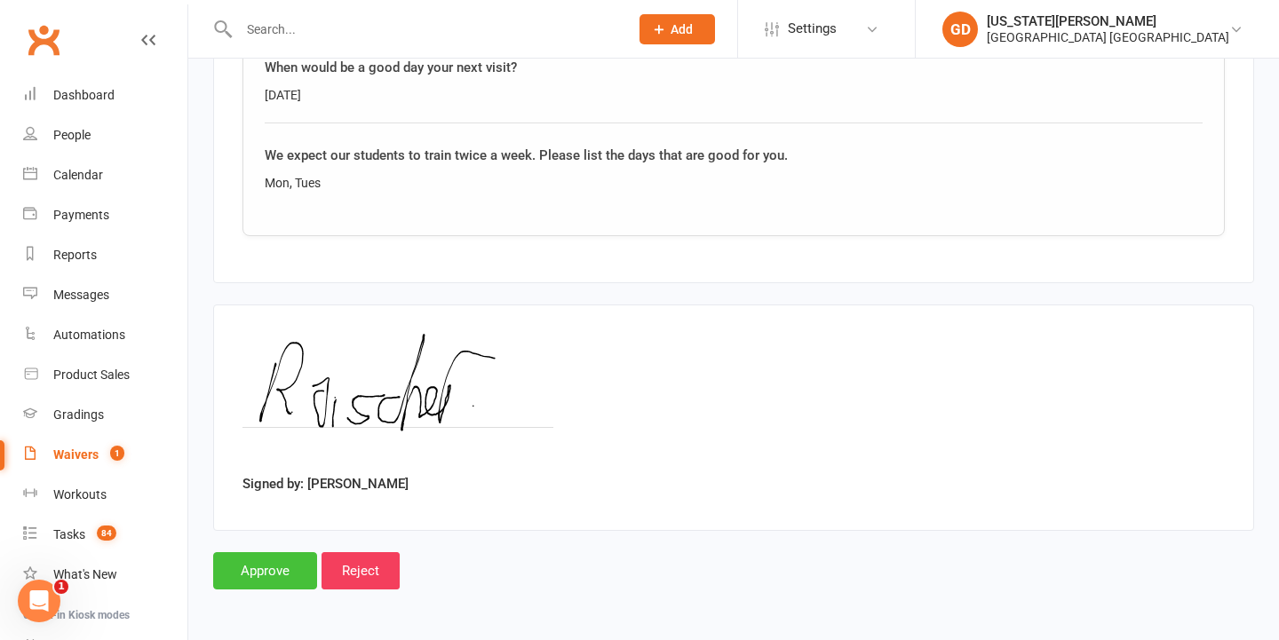
click at [267, 555] on input "Approve" at bounding box center [265, 570] width 104 height 37
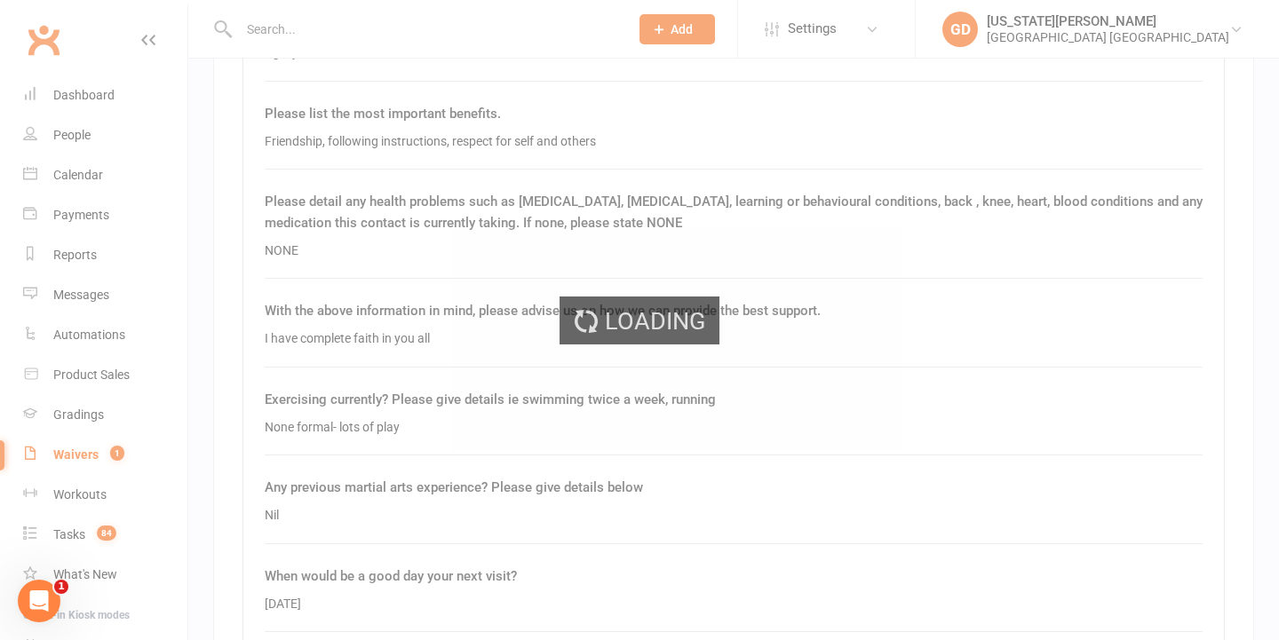
scroll to position [1771, 0]
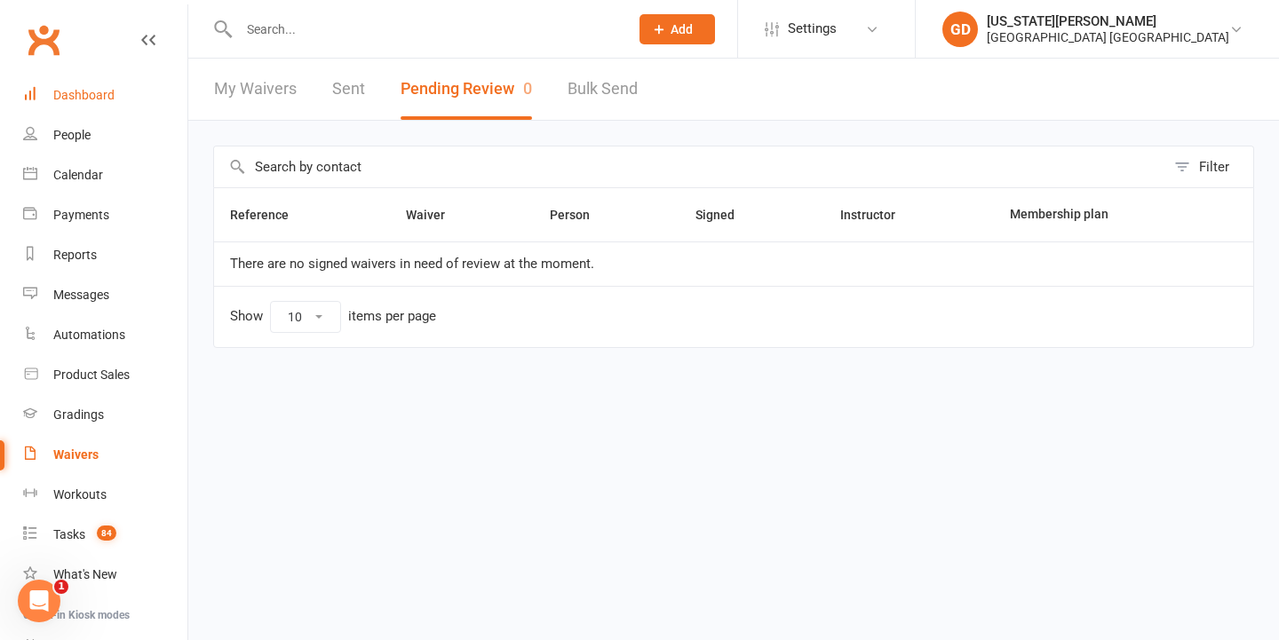
click at [104, 85] on link "Dashboard" at bounding box center [105, 95] width 164 height 40
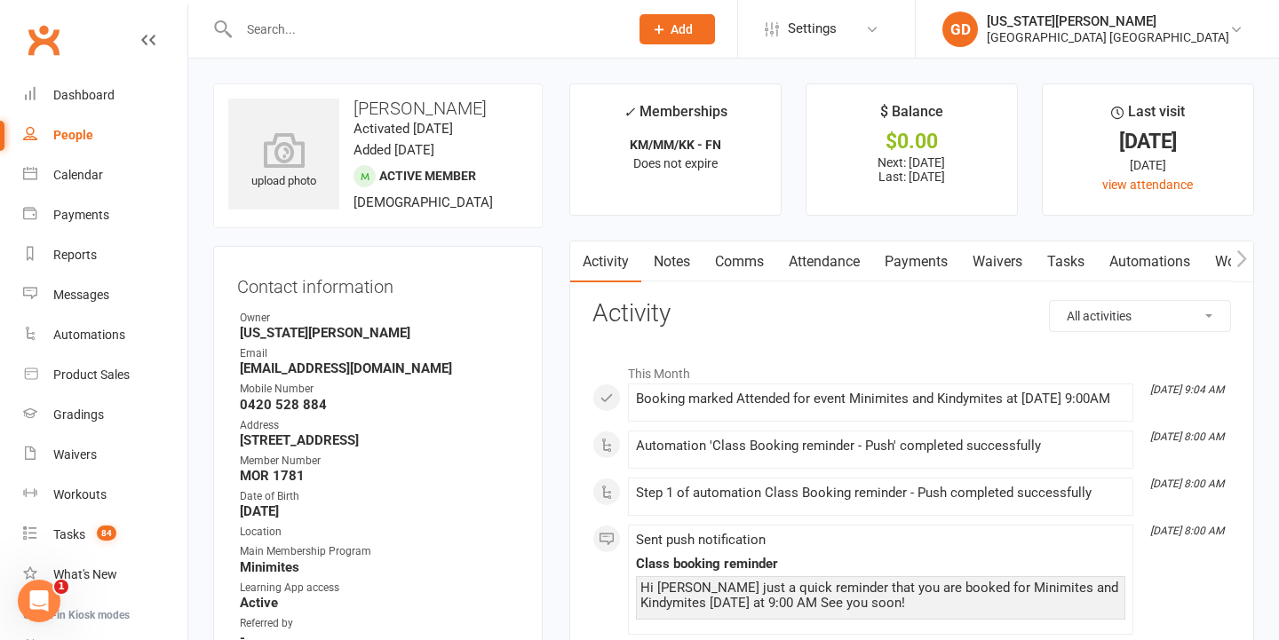
scroll to position [0, 1]
click at [687, 254] on link "Notes" at bounding box center [670, 262] width 61 height 41
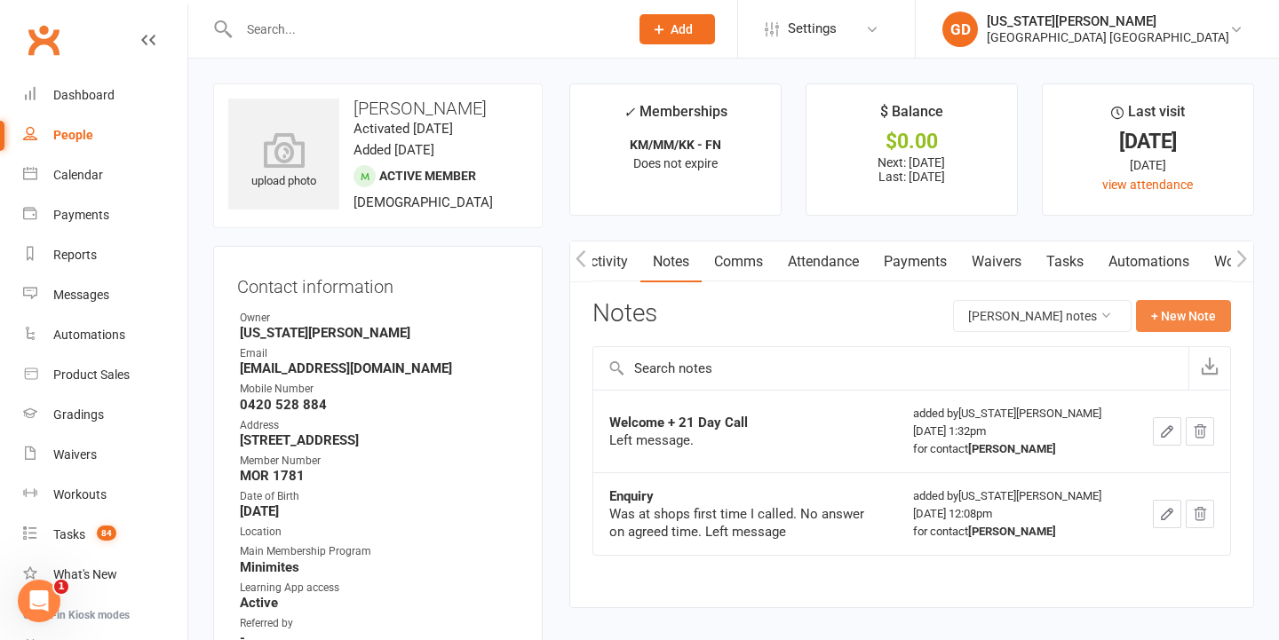
click at [1200, 326] on button "+ New Note" at bounding box center [1183, 316] width 95 height 32
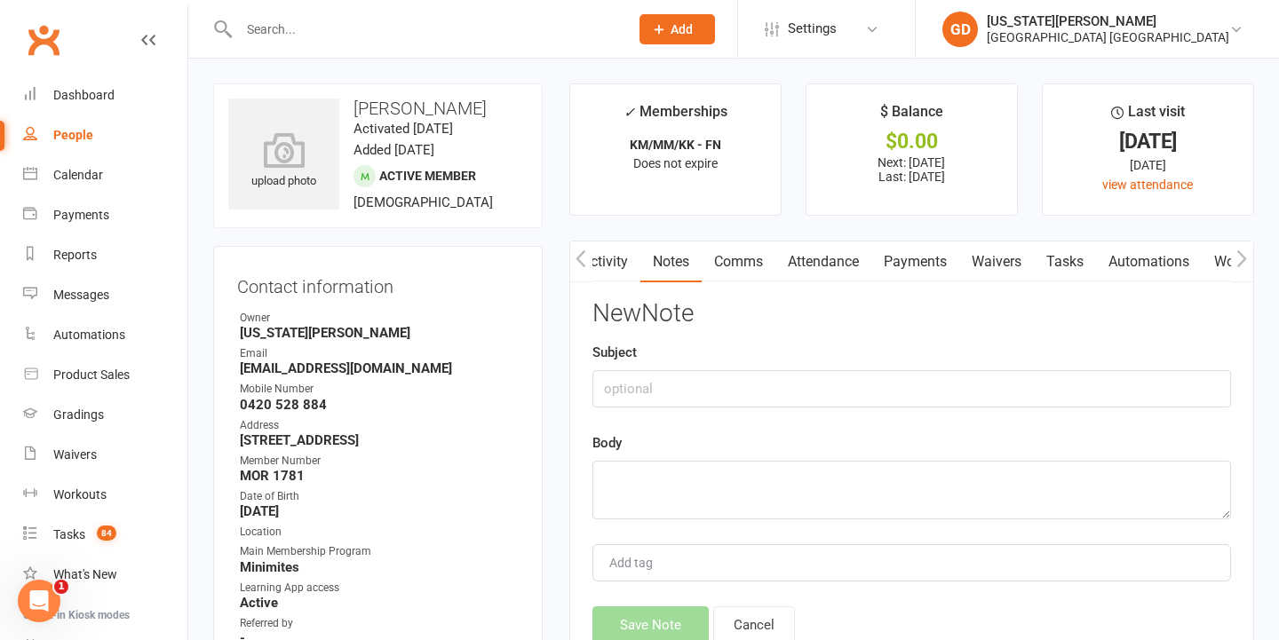
click at [729, 405] on div "New Note Subject Body Add tag Save Note Cancel" at bounding box center [911, 472] width 639 height 344
click at [722, 406] on div "New Note Subject Body Add tag Save Note Cancel" at bounding box center [911, 472] width 639 height 344
click at [700, 384] on input "text" at bounding box center [911, 388] width 639 height 37
type input "WD"
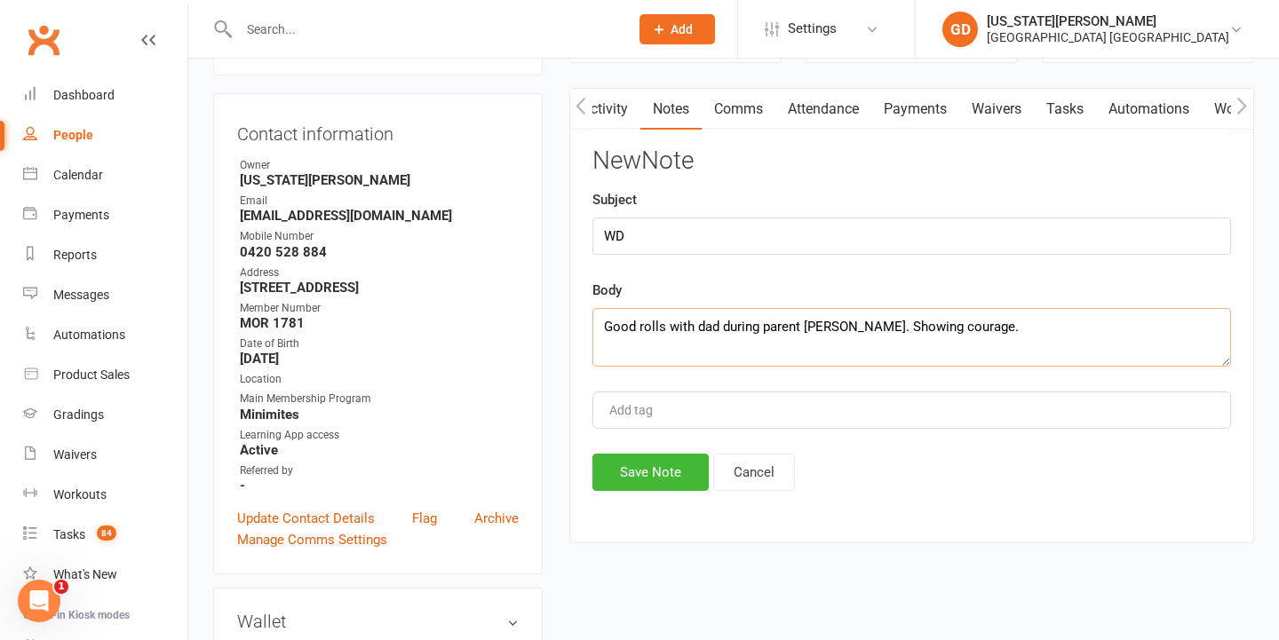
scroll to position [187, 0]
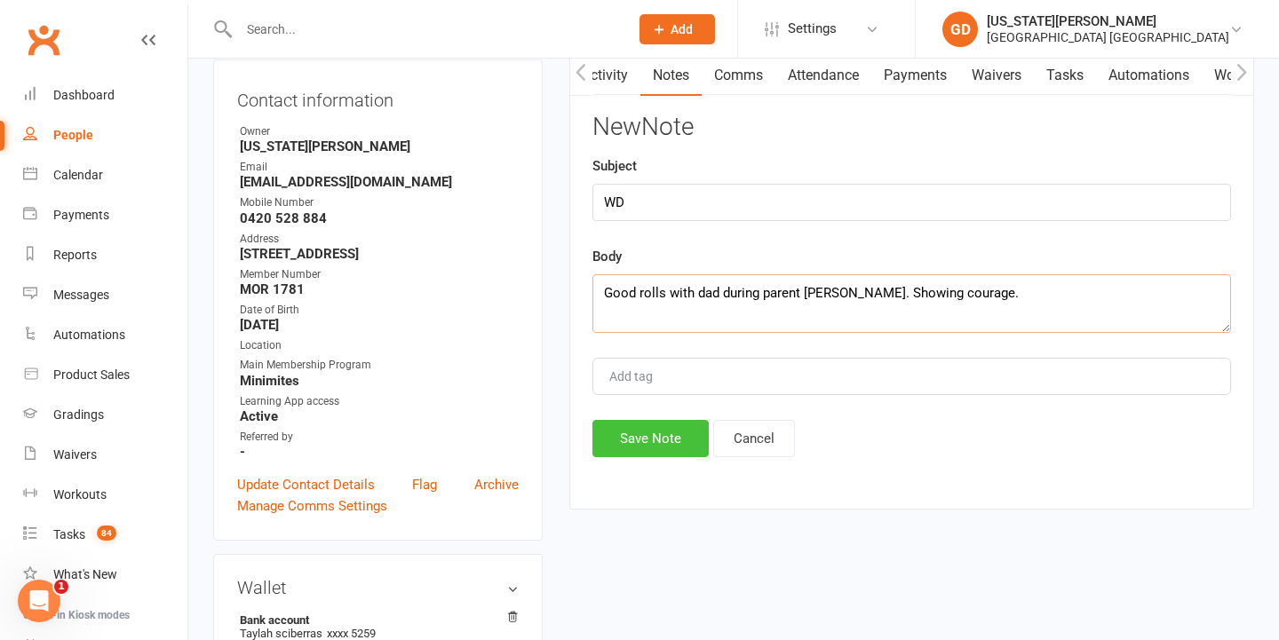
type textarea "Good rolls with dad during parent [PERSON_NAME]. Showing courage."
click at [663, 437] on button "Save Note" at bounding box center [650, 438] width 116 height 37
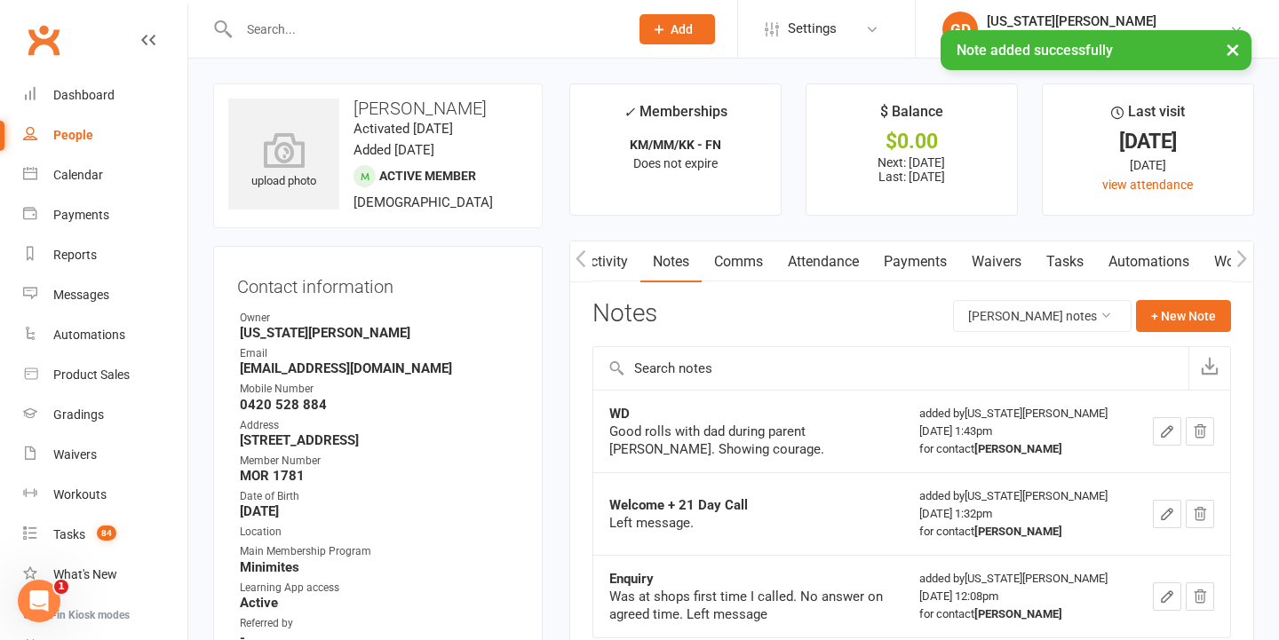
scroll to position [0, 0]
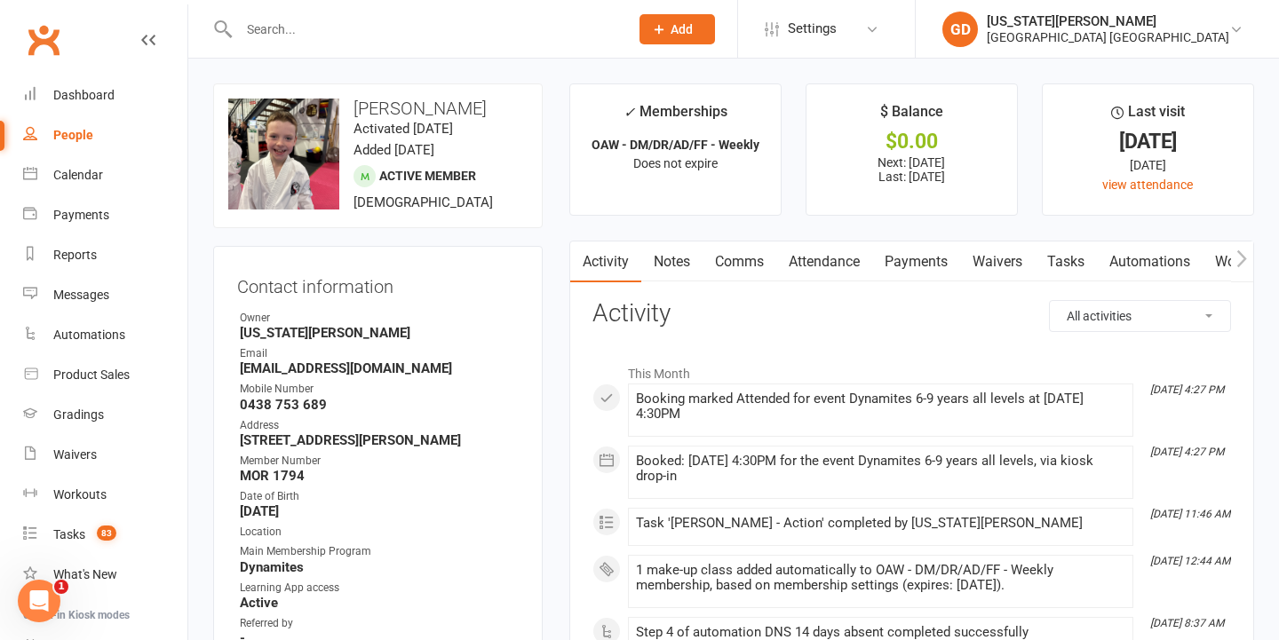
click at [676, 254] on link "Notes" at bounding box center [671, 262] width 61 height 41
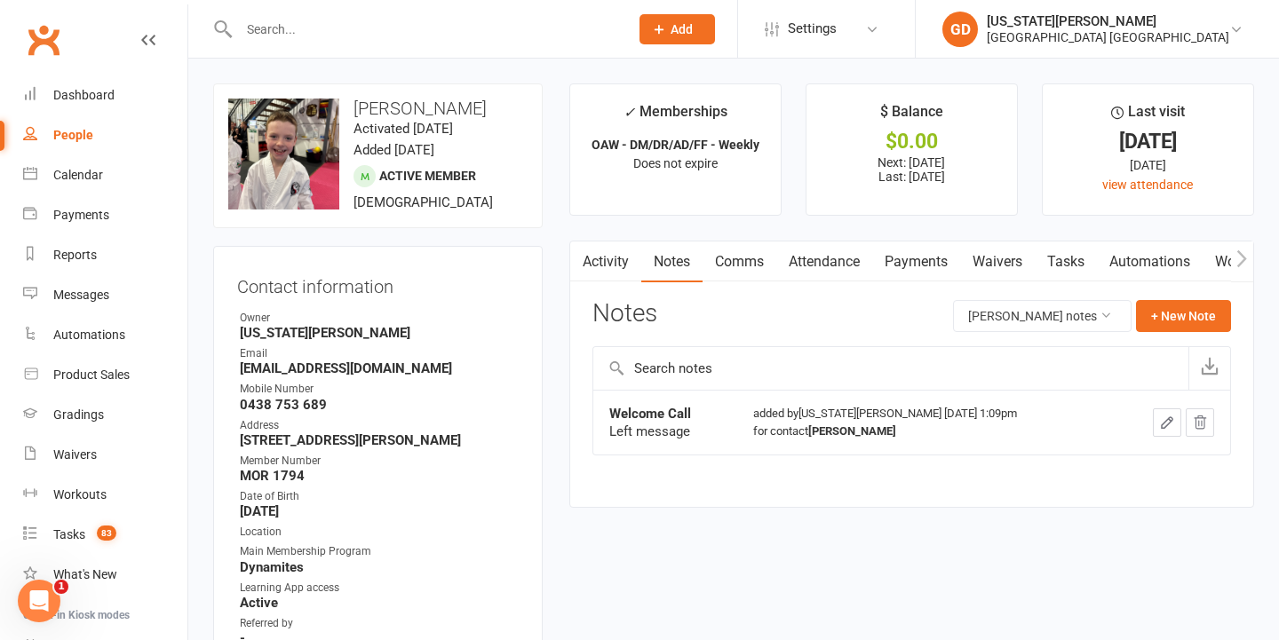
click at [608, 267] on link "Activity" at bounding box center [605, 262] width 71 height 41
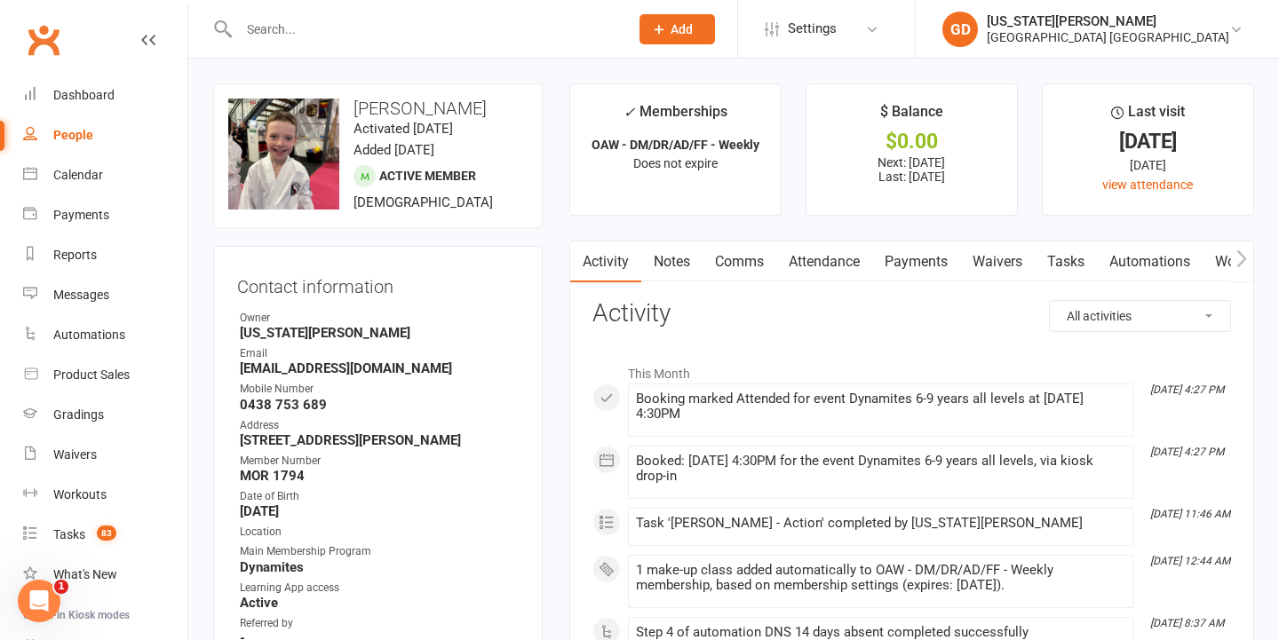
click at [678, 242] on link "Notes" at bounding box center [671, 262] width 61 height 41
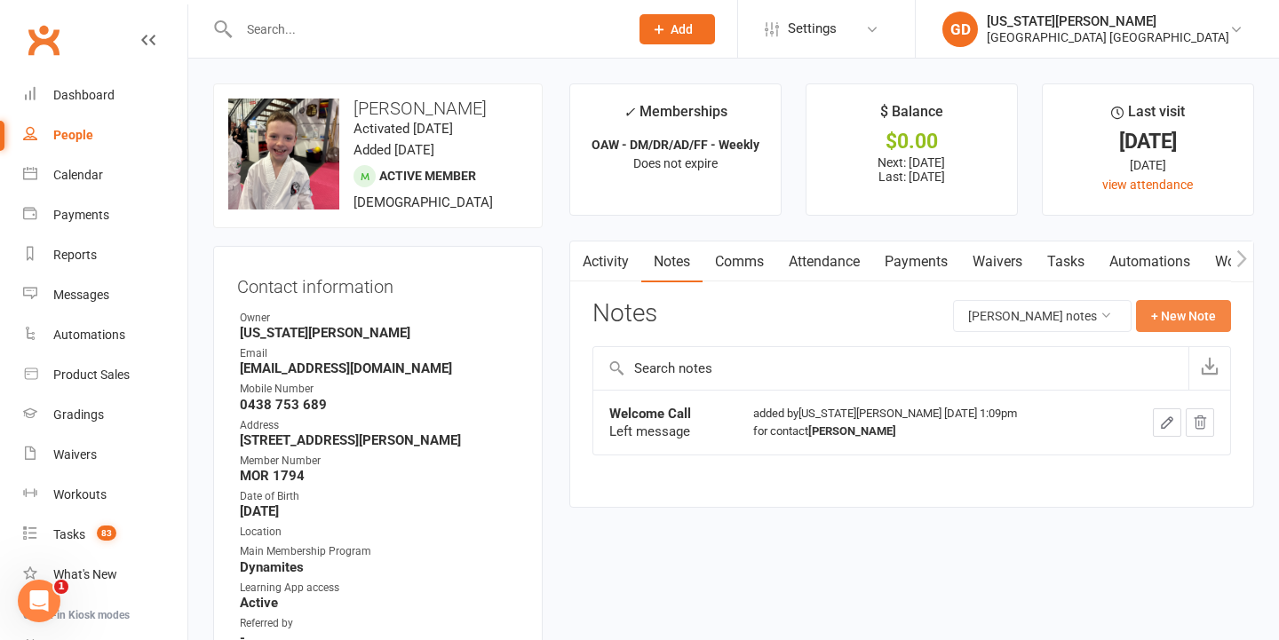
click at [1143, 311] on button "+ New Note" at bounding box center [1183, 316] width 95 height 32
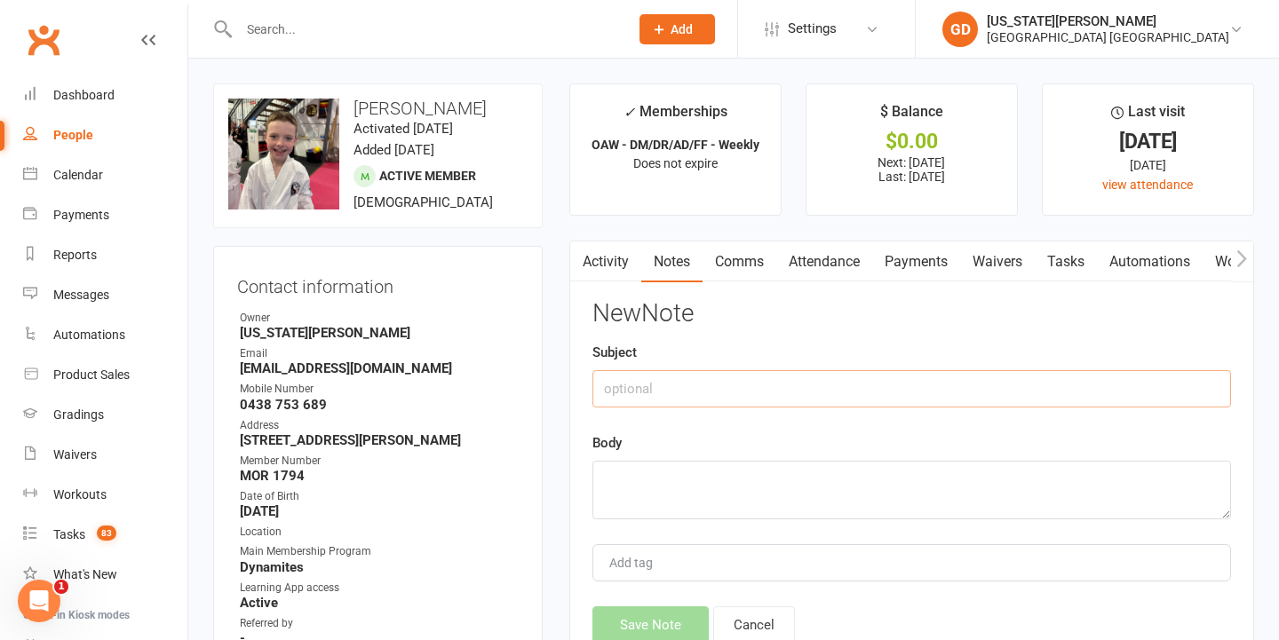
click at [838, 401] on input "text" at bounding box center [911, 388] width 639 height 37
type input "WD"
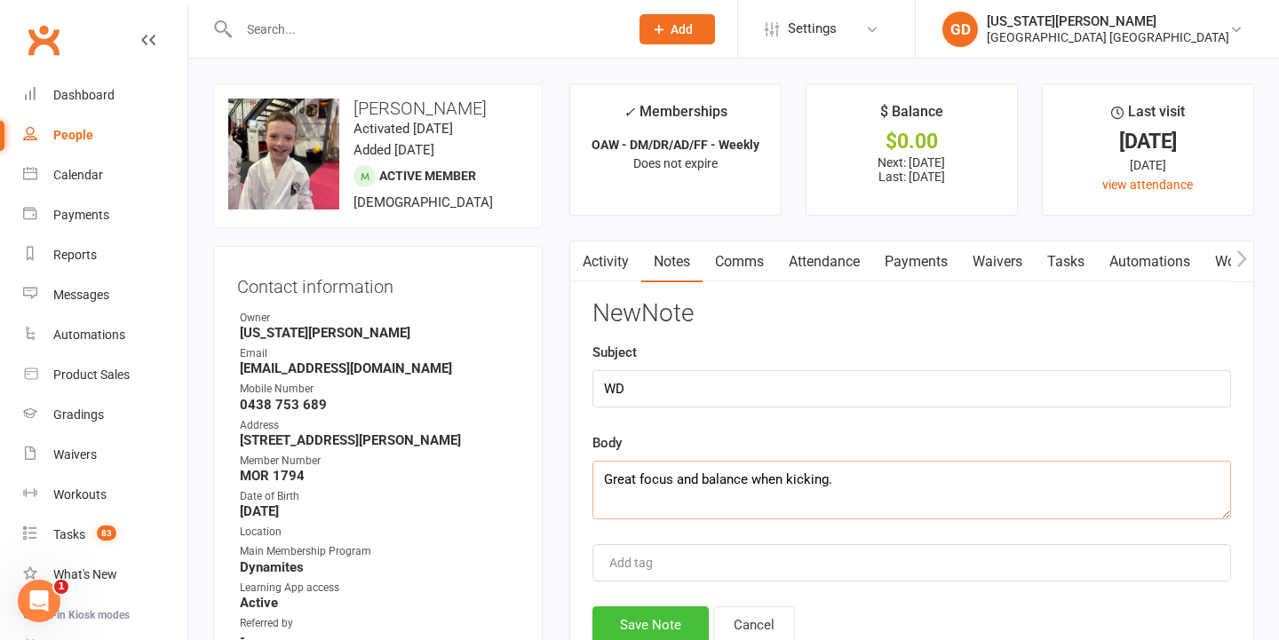
type textarea "Great focus and balance when kicking."
click at [653, 612] on button "Save Note" at bounding box center [650, 625] width 116 height 37
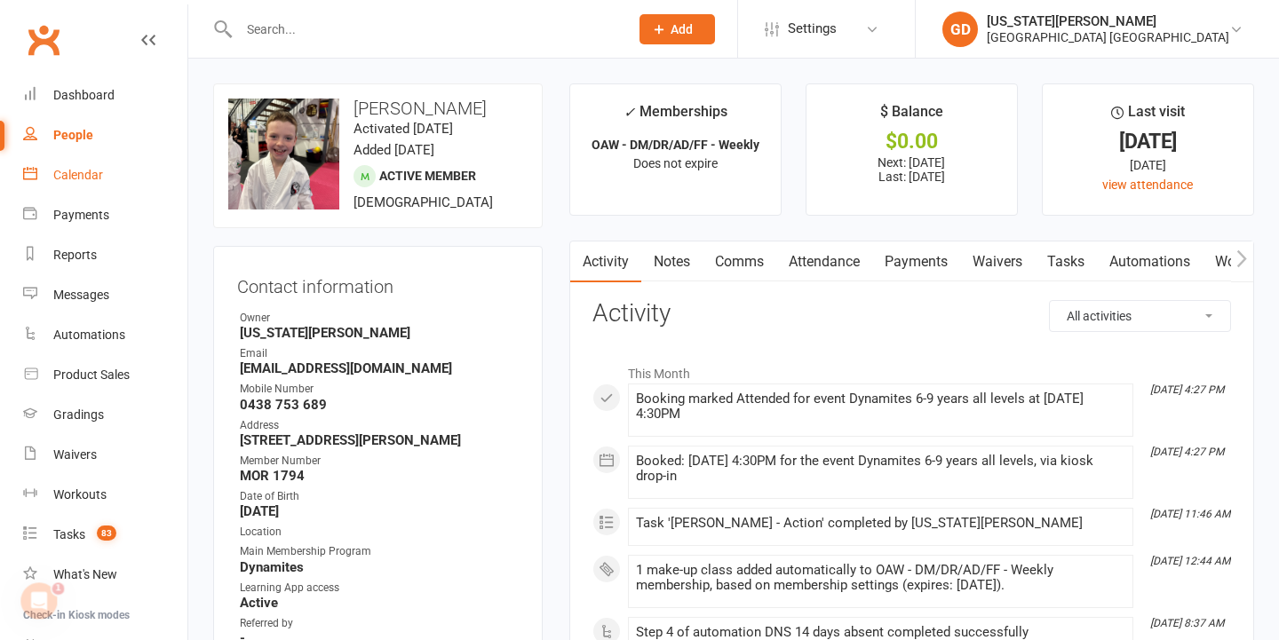
click at [128, 179] on link "Calendar" at bounding box center [105, 175] width 164 height 40
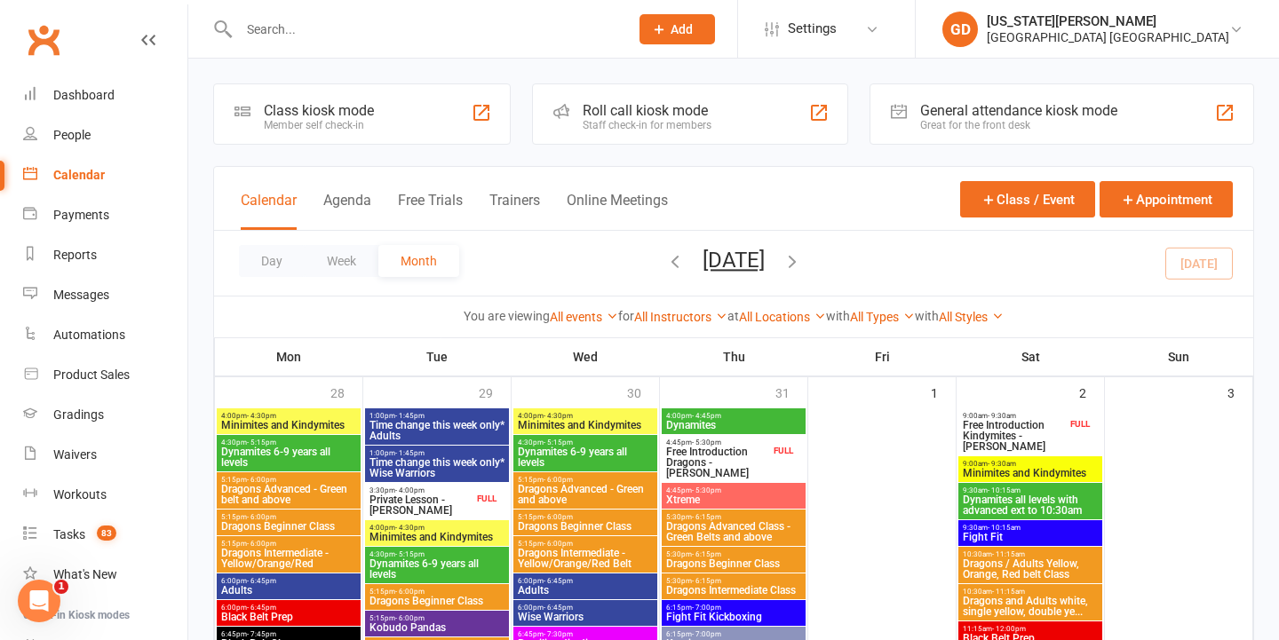
click at [337, 20] on input "text" at bounding box center [425, 29] width 383 height 25
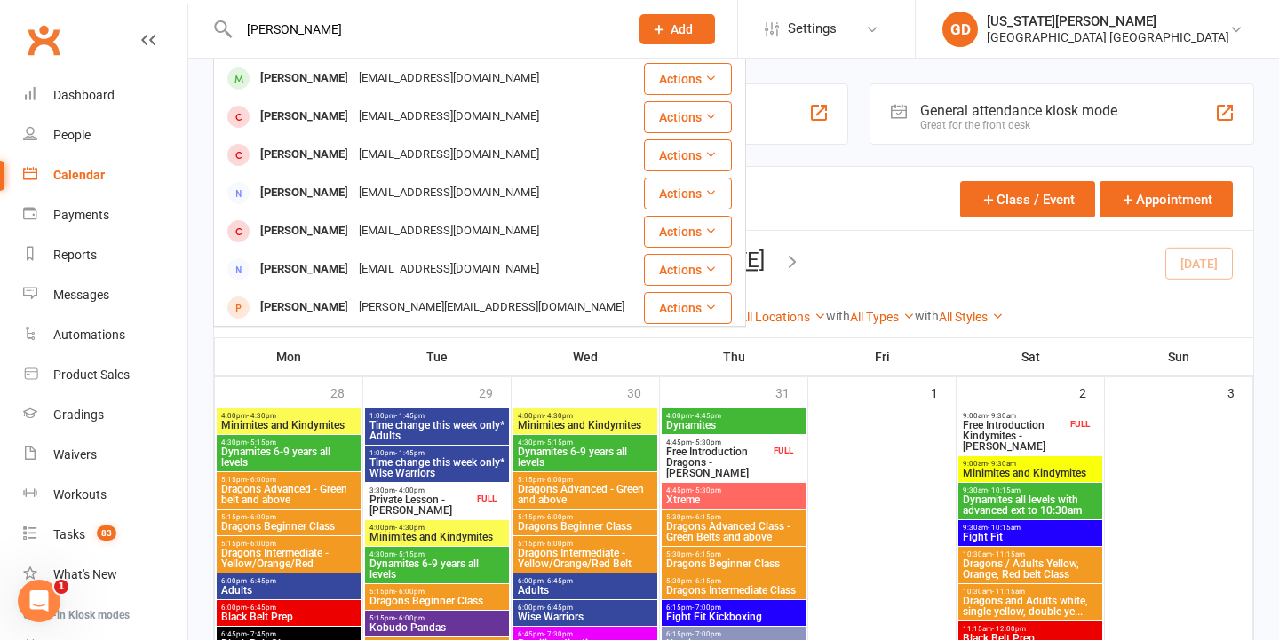
type input "[PERSON_NAME]"
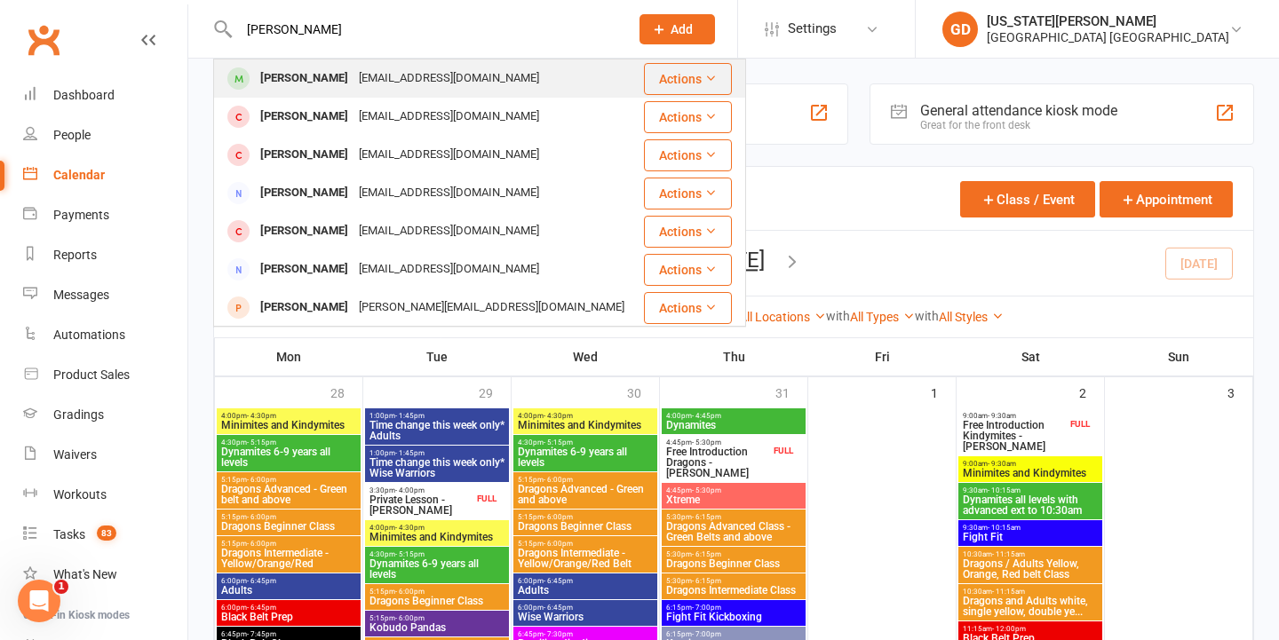
drag, startPoint x: 337, startPoint y: 19, endPoint x: 367, endPoint y: 68, distance: 58.2
click at [367, 68] on div "[EMAIL_ADDRESS][DOMAIN_NAME]" at bounding box center [448, 79] width 191 height 26
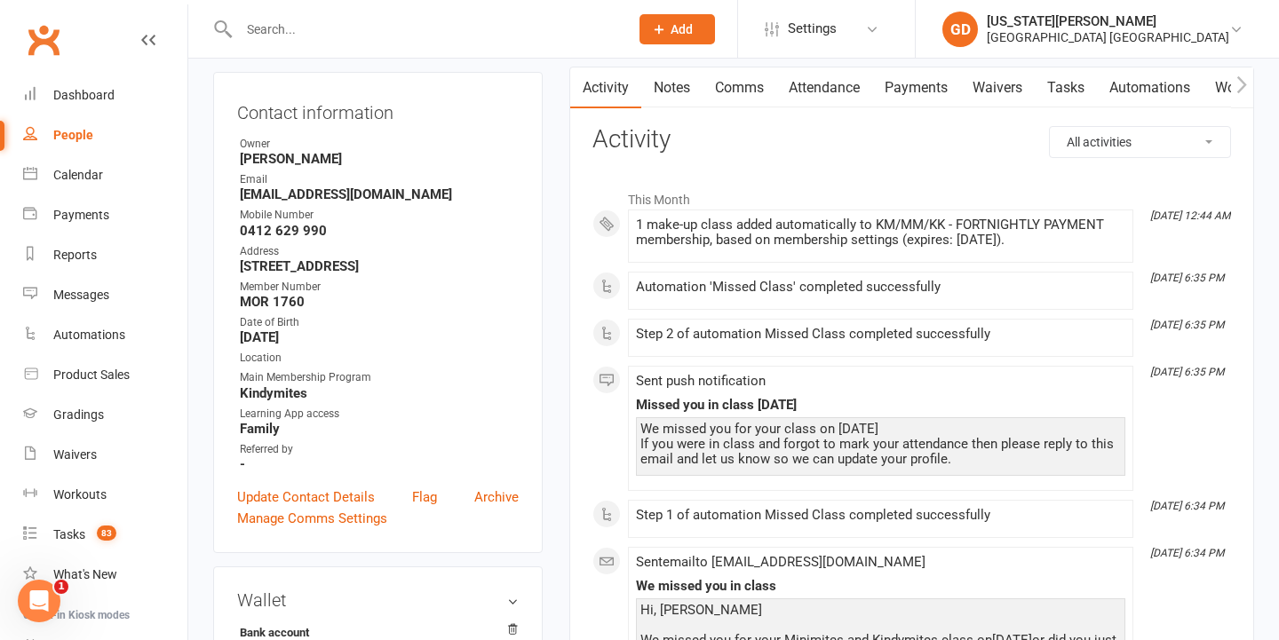
scroll to position [178, 0]
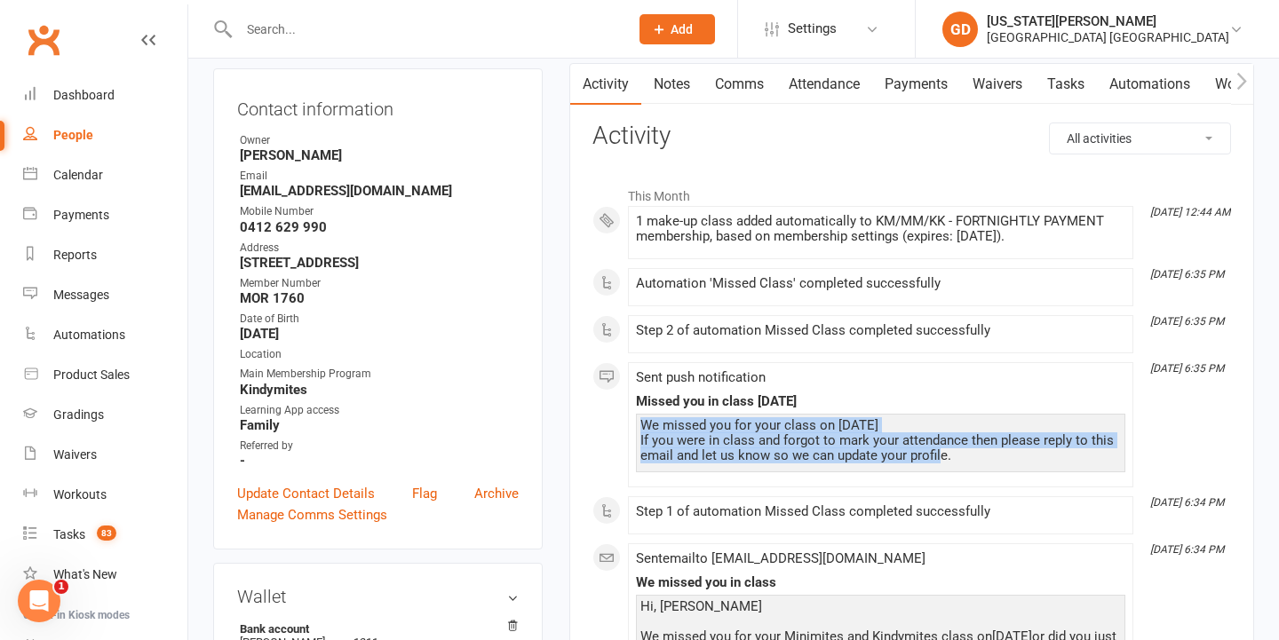
drag, startPoint x: 640, startPoint y: 425, endPoint x: 941, endPoint y: 457, distance: 302.8
click at [941, 457] on div "We missed you for your class on [DATE] If you were in class and forgot to mark …" at bounding box center [880, 440] width 480 height 45
click at [924, 457] on div "We missed you for your class on [DATE] If you were in class and forgot to mark …" at bounding box center [880, 440] width 480 height 45
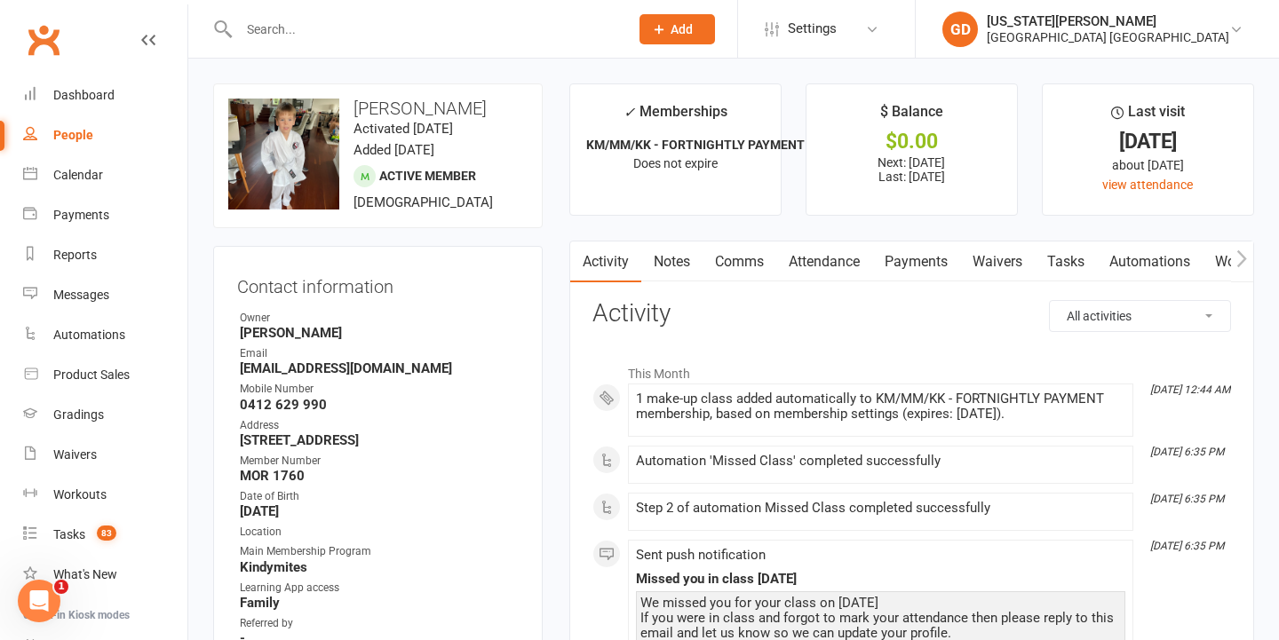
scroll to position [0, 0]
click at [1024, 271] on link "Waivers" at bounding box center [997, 262] width 75 height 41
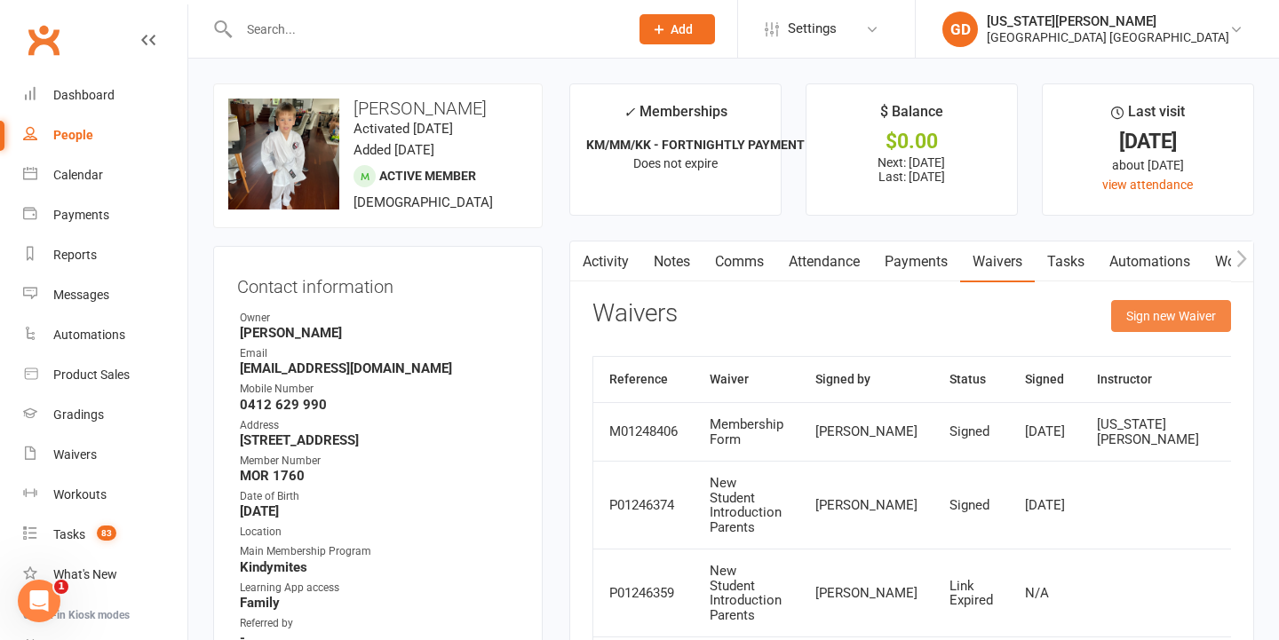
click at [1155, 314] on button "Sign new Waiver" at bounding box center [1171, 316] width 120 height 32
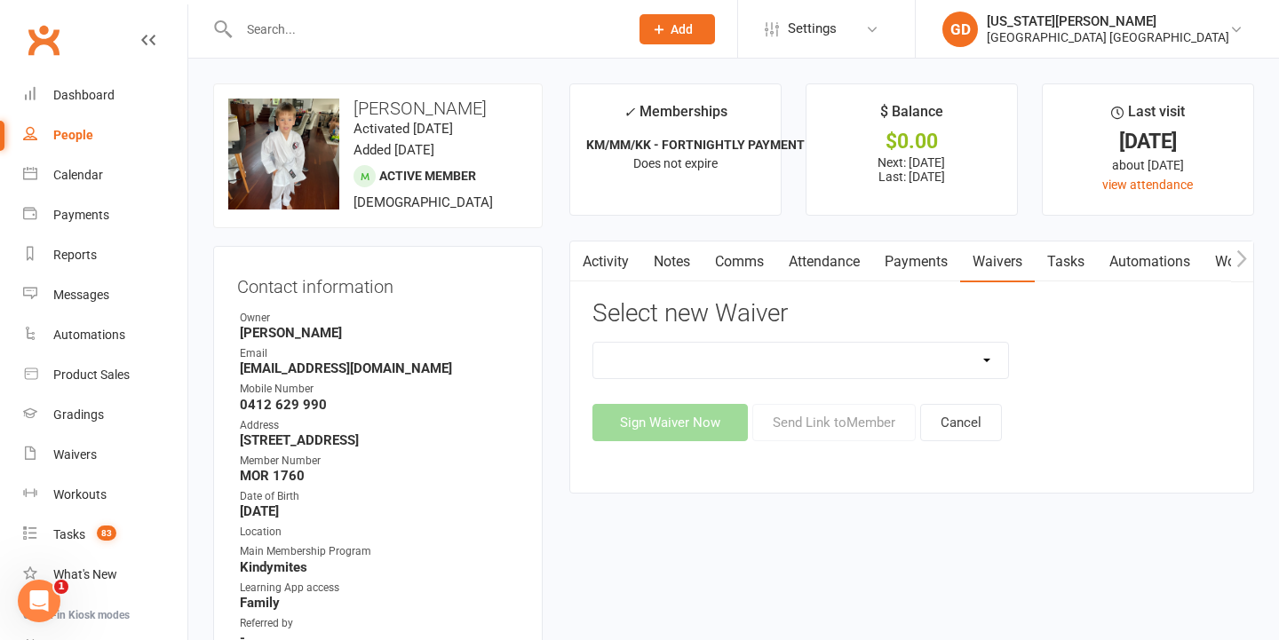
click at [902, 377] on div "App membership only Cancellation Form Change to payment frequency Fitness Chall…" at bounding box center [911, 391] width 639 height 99
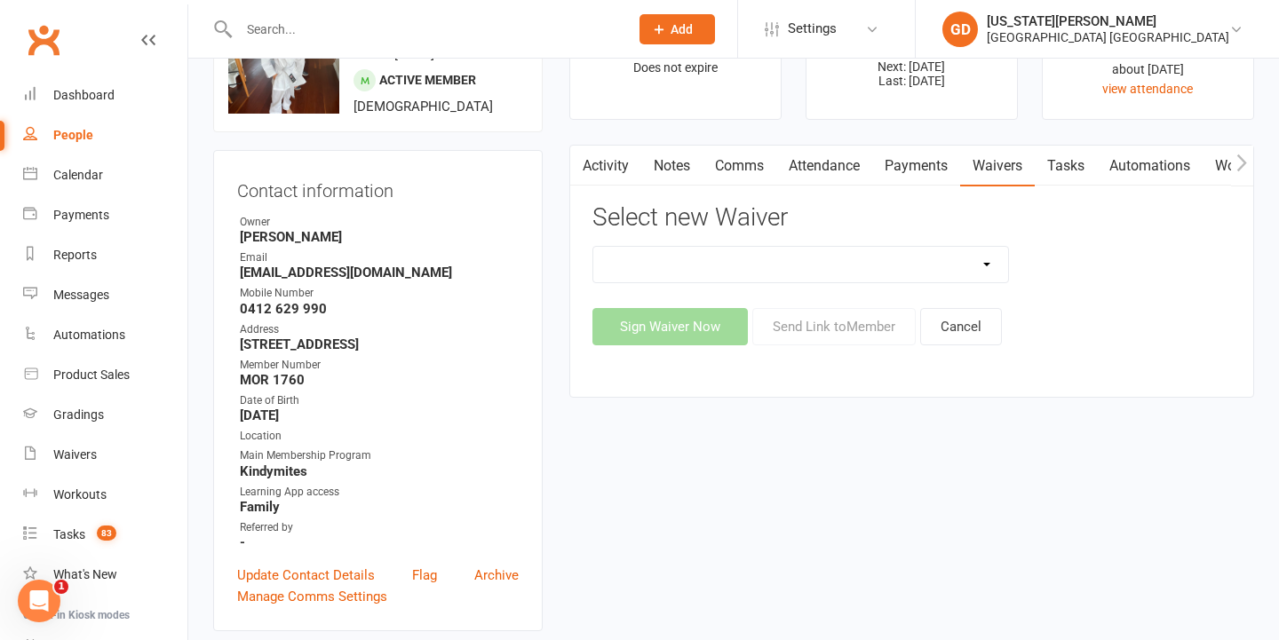
scroll to position [100, 0]
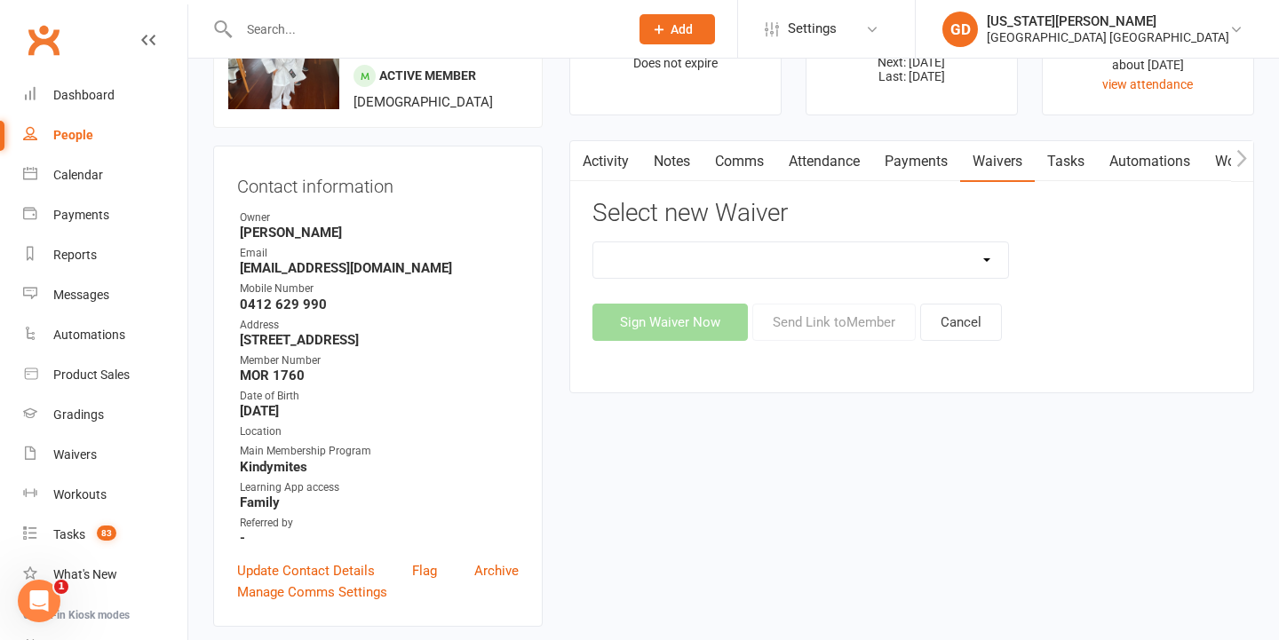
select select "7449"
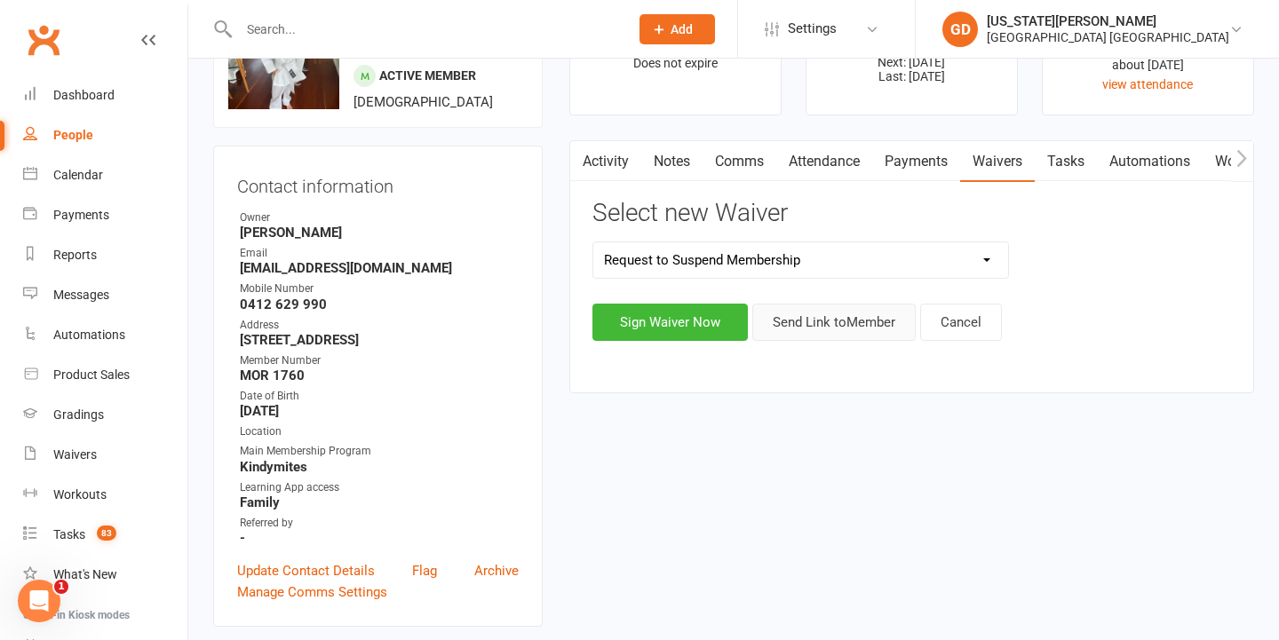
click at [838, 328] on button "Send Link to Member" at bounding box center [833, 322] width 163 height 37
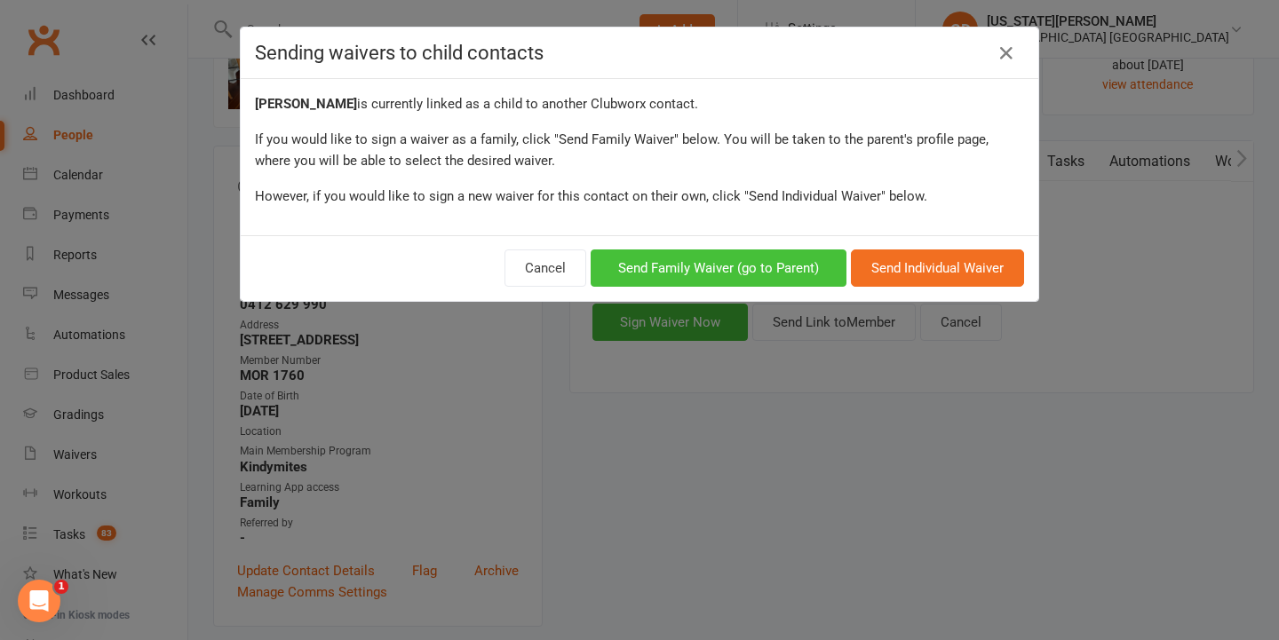
click at [693, 278] on button "Send Family Waiver (go to Parent)" at bounding box center [719, 268] width 256 height 37
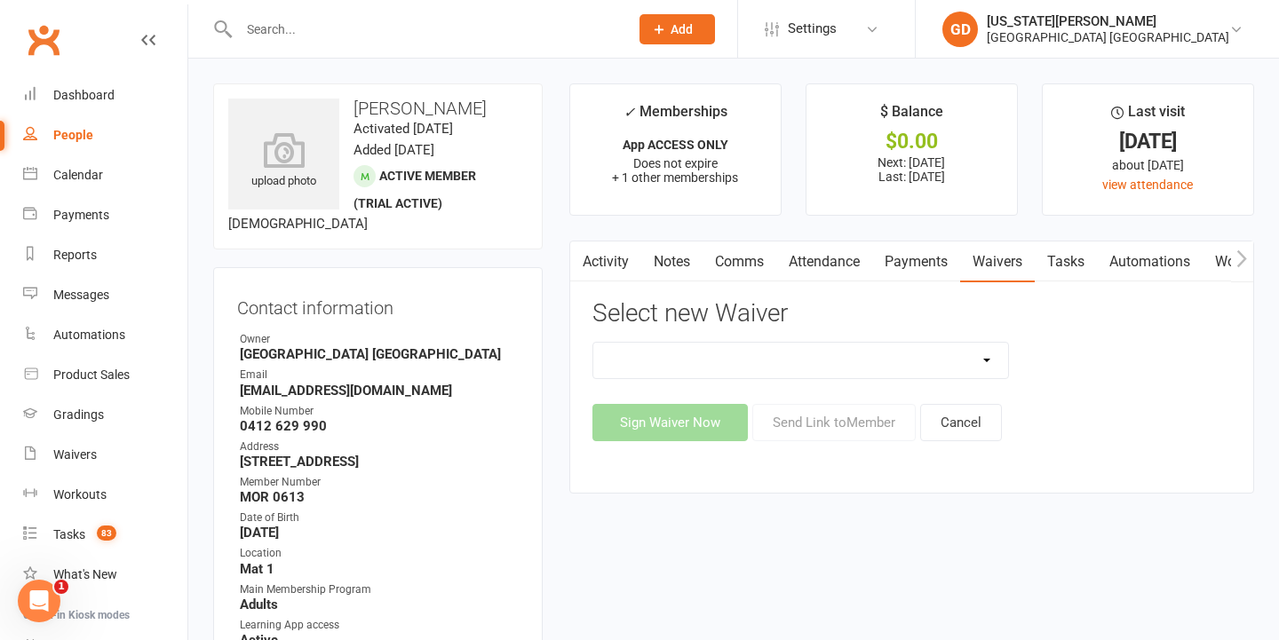
select select "7449"
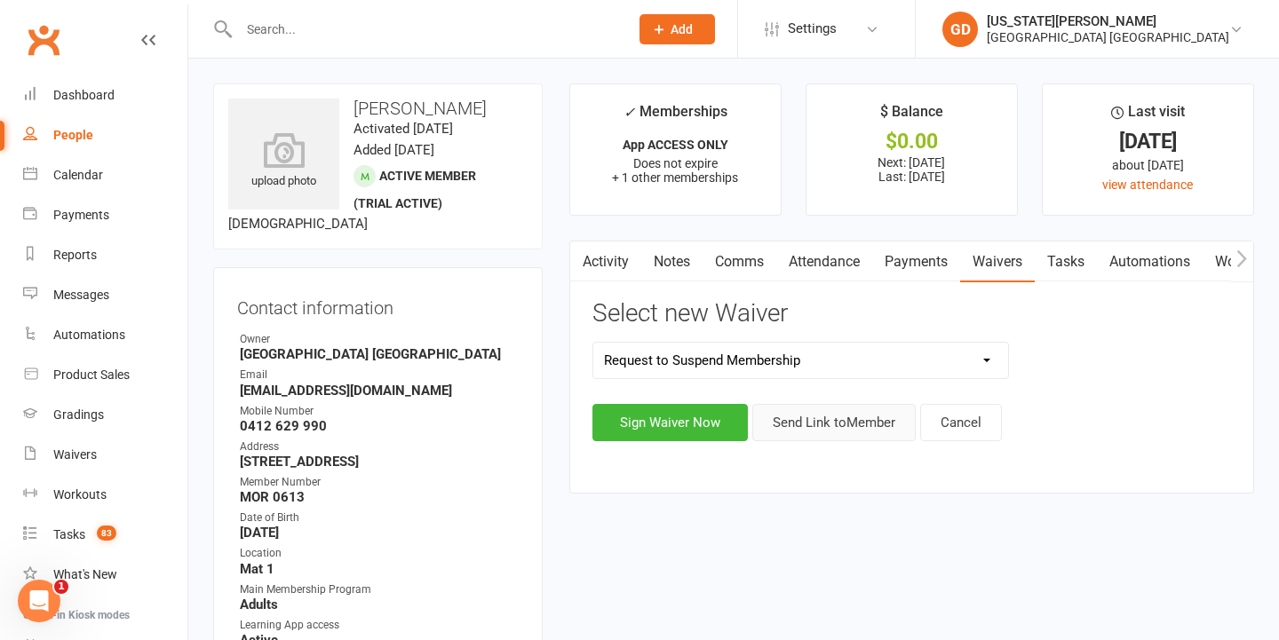
click at [829, 411] on button "Send Link to Member" at bounding box center [833, 422] width 163 height 37
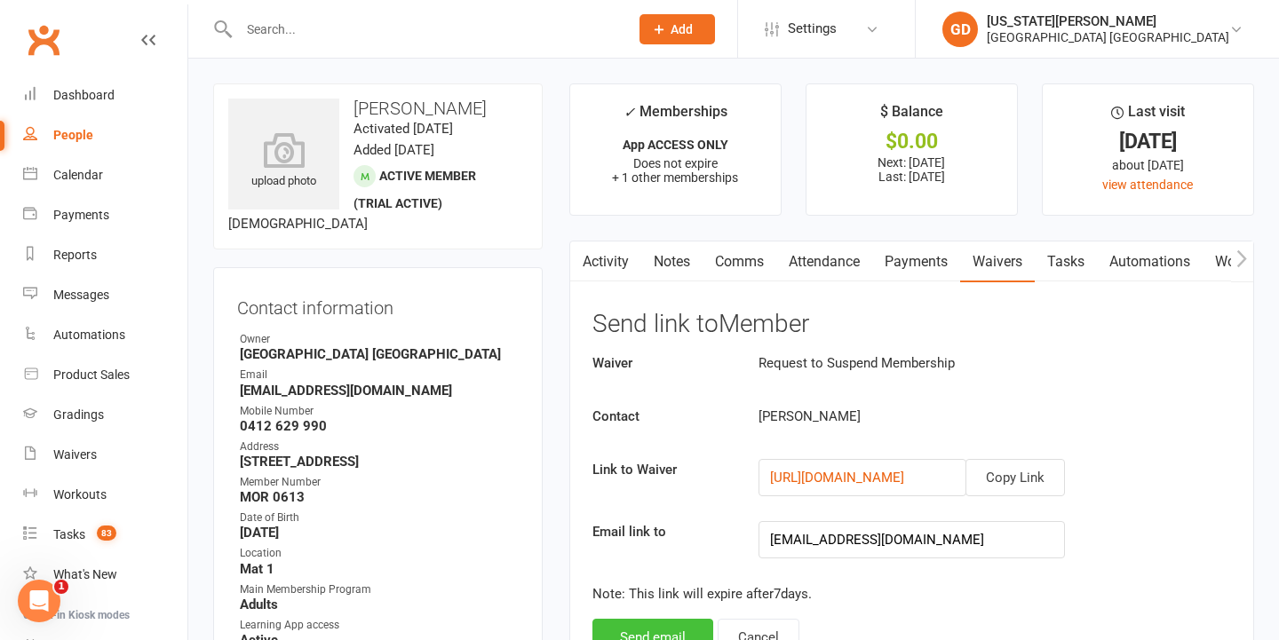
click at [652, 632] on button "Send email" at bounding box center [652, 637] width 121 height 37
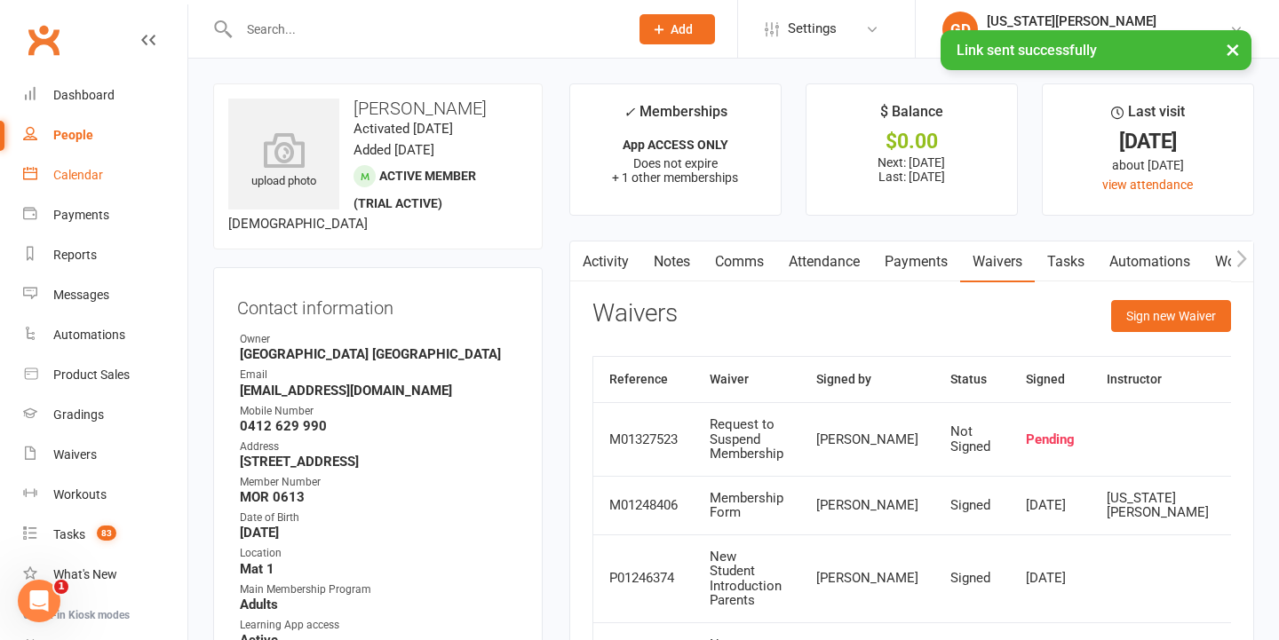
click at [78, 186] on link "Calendar" at bounding box center [105, 175] width 164 height 40
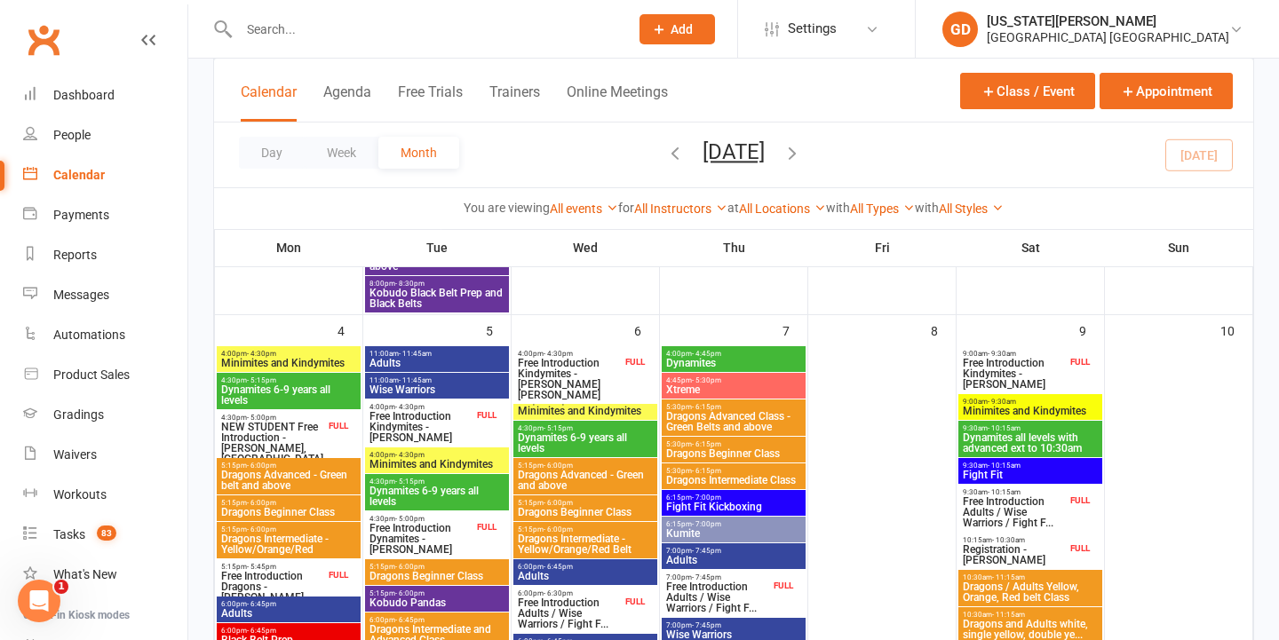
scroll to position [663, 0]
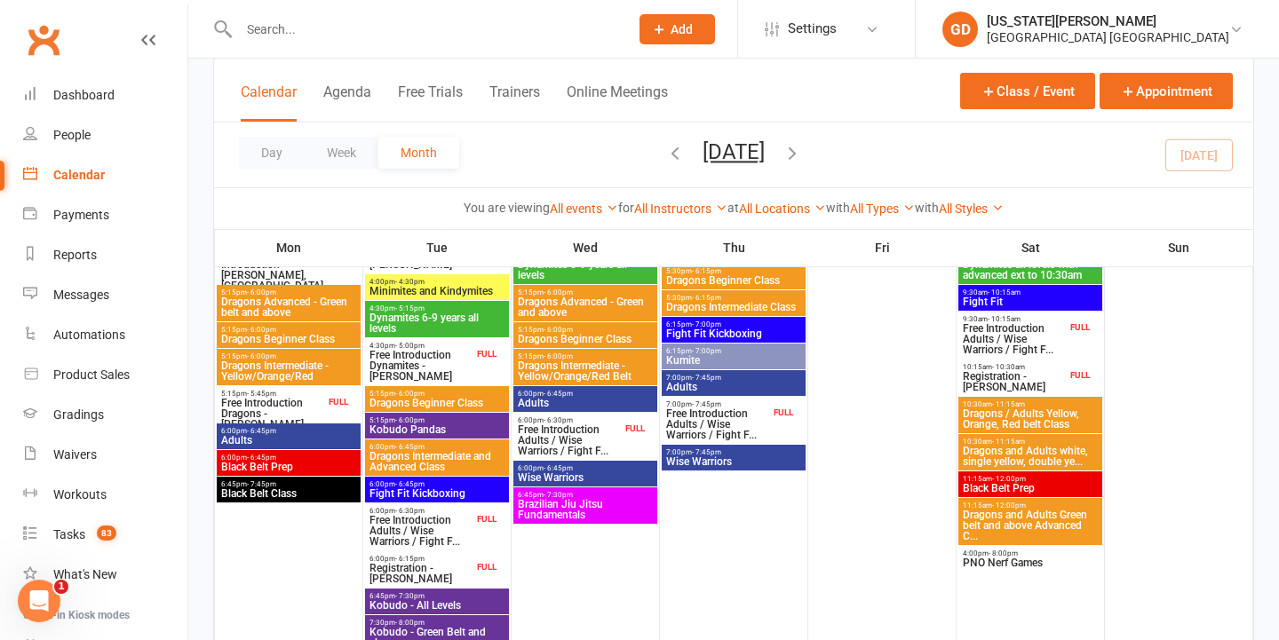
click at [330, 35] on input "text" at bounding box center [425, 29] width 383 height 25
type input "r"
click at [166, 102] on link "Dashboard" at bounding box center [105, 95] width 164 height 40
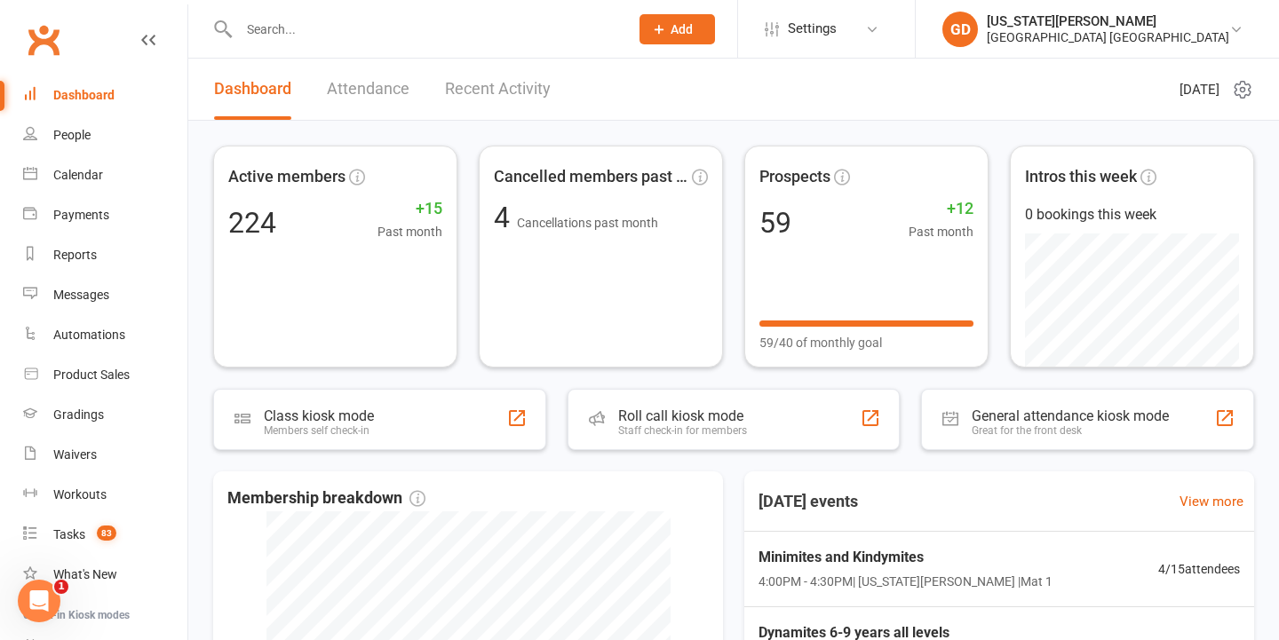
click at [334, 36] on input "text" at bounding box center [425, 29] width 383 height 25
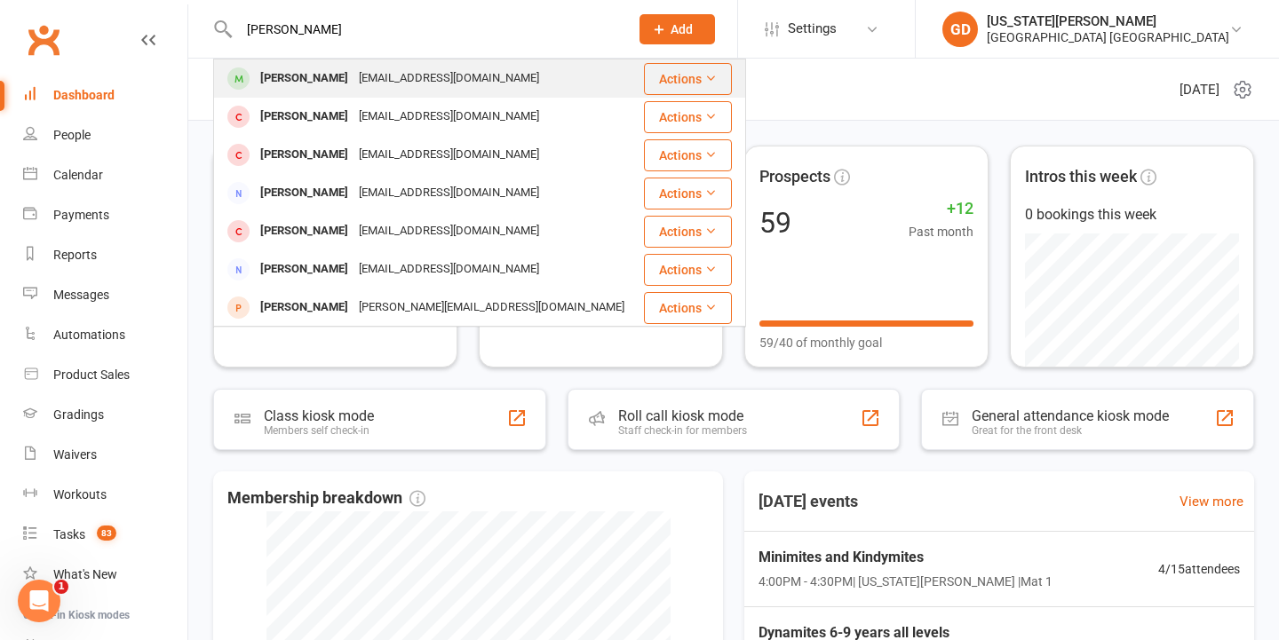
type input "gabriel"
click at [353, 72] on div "ron40583@gmail.com" at bounding box center [448, 79] width 191 height 26
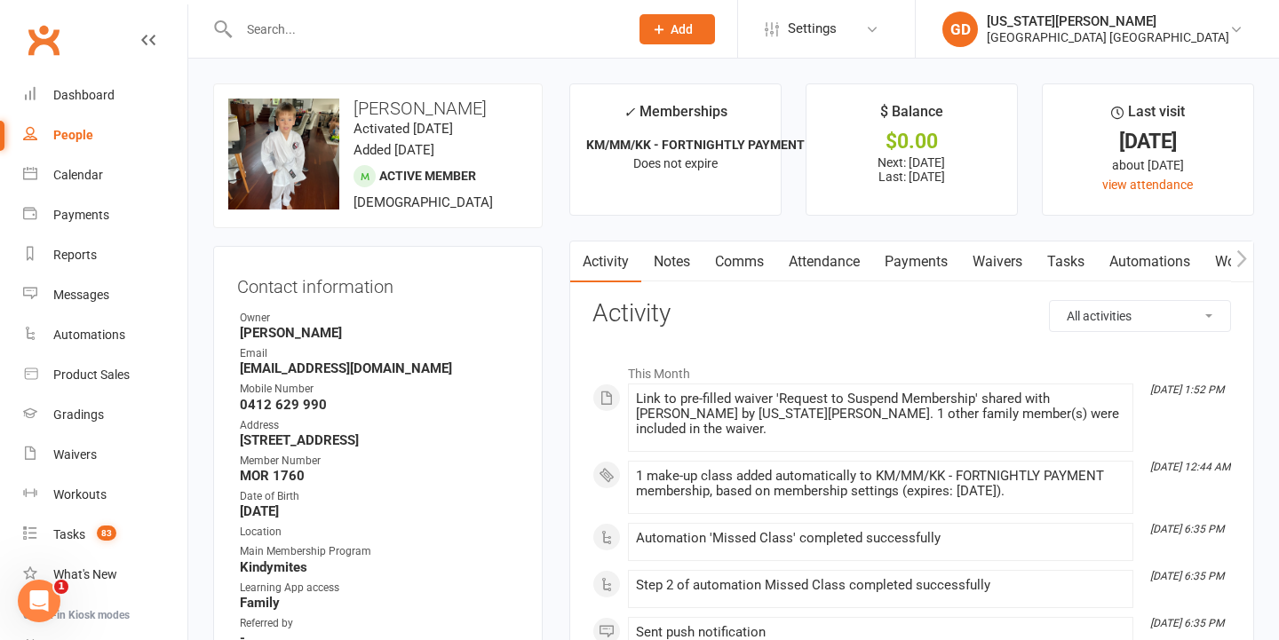
click at [1006, 274] on link "Waivers" at bounding box center [997, 262] width 75 height 41
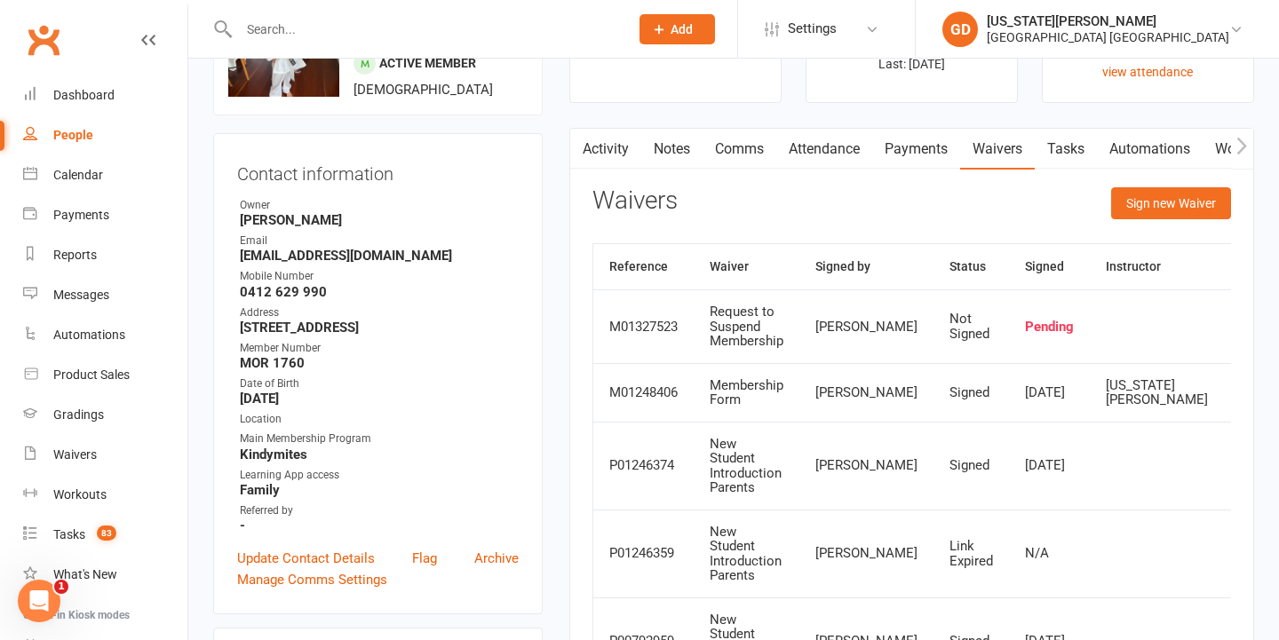
scroll to position [110, 0]
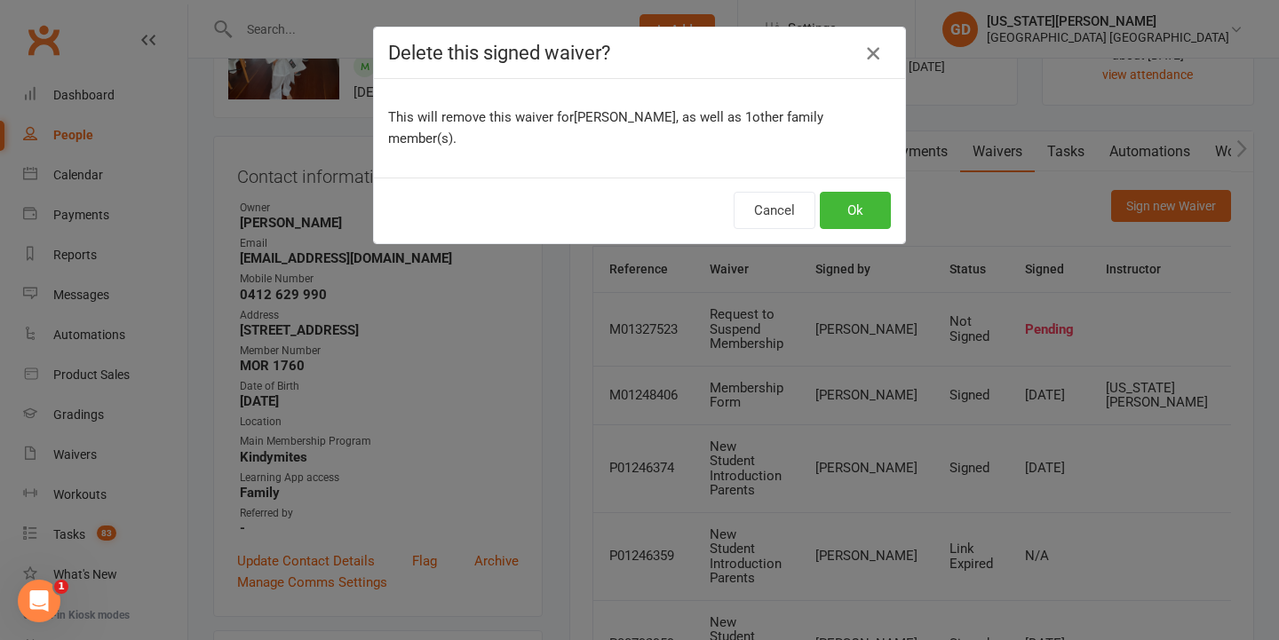
click at [882, 53] on icon "button" at bounding box center [872, 53] width 21 height 21
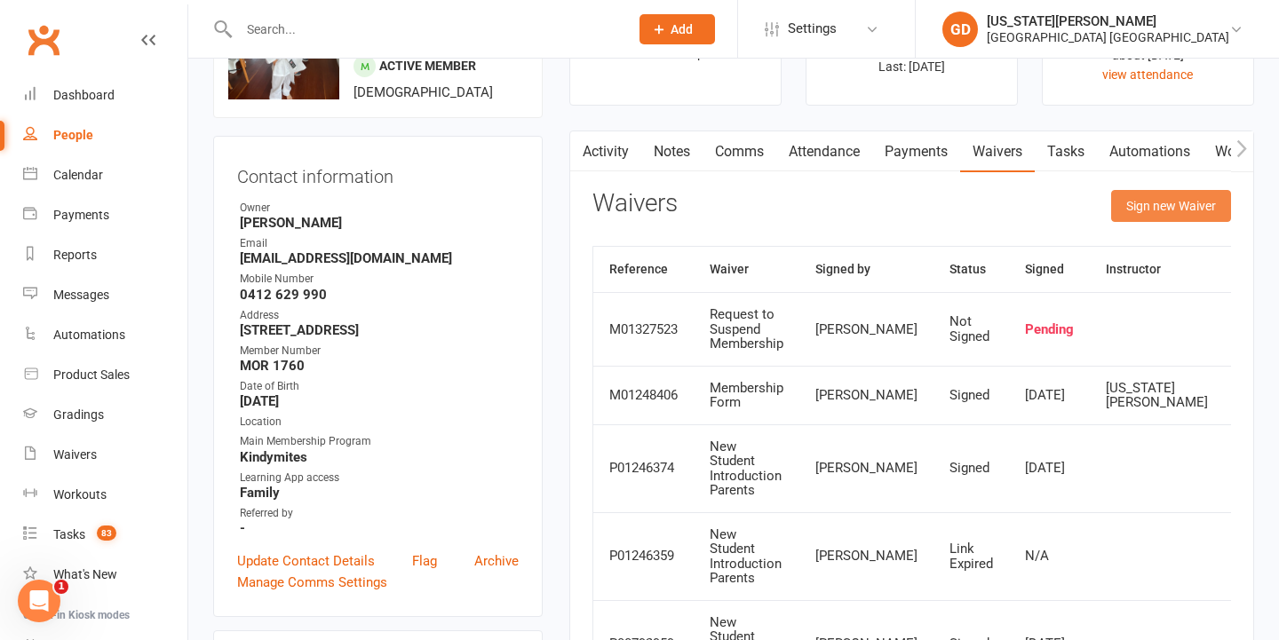
click at [1150, 208] on button "Sign new Waiver" at bounding box center [1171, 206] width 120 height 32
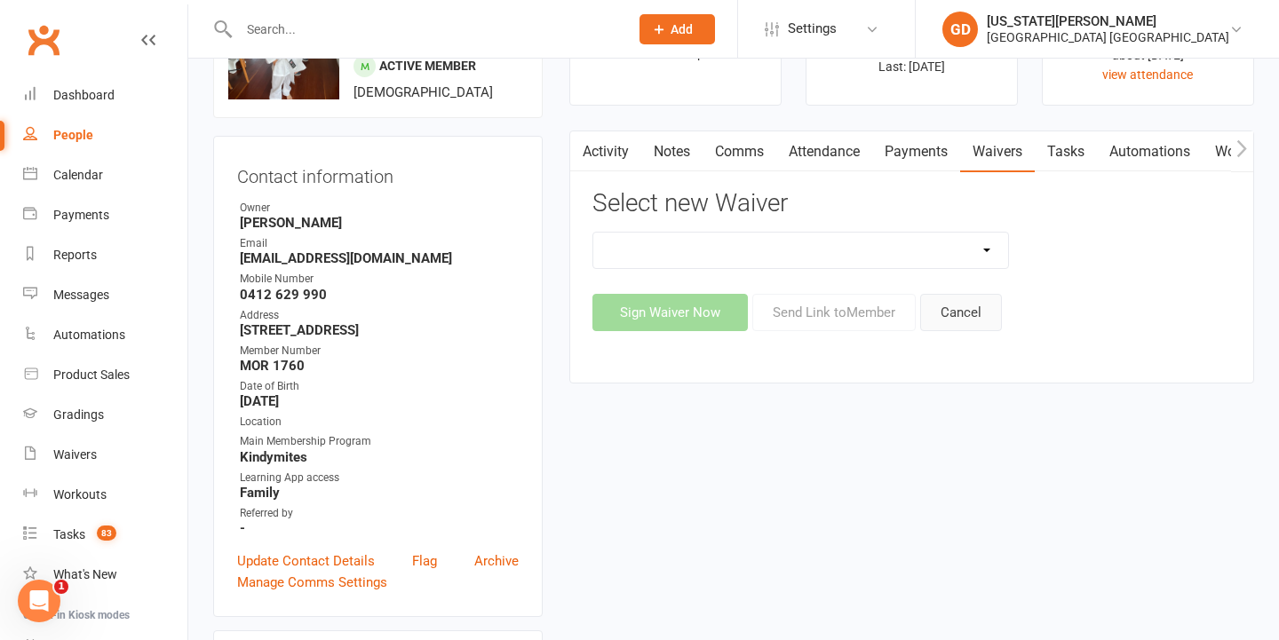
click at [975, 313] on button "Cancel" at bounding box center [961, 312] width 82 height 37
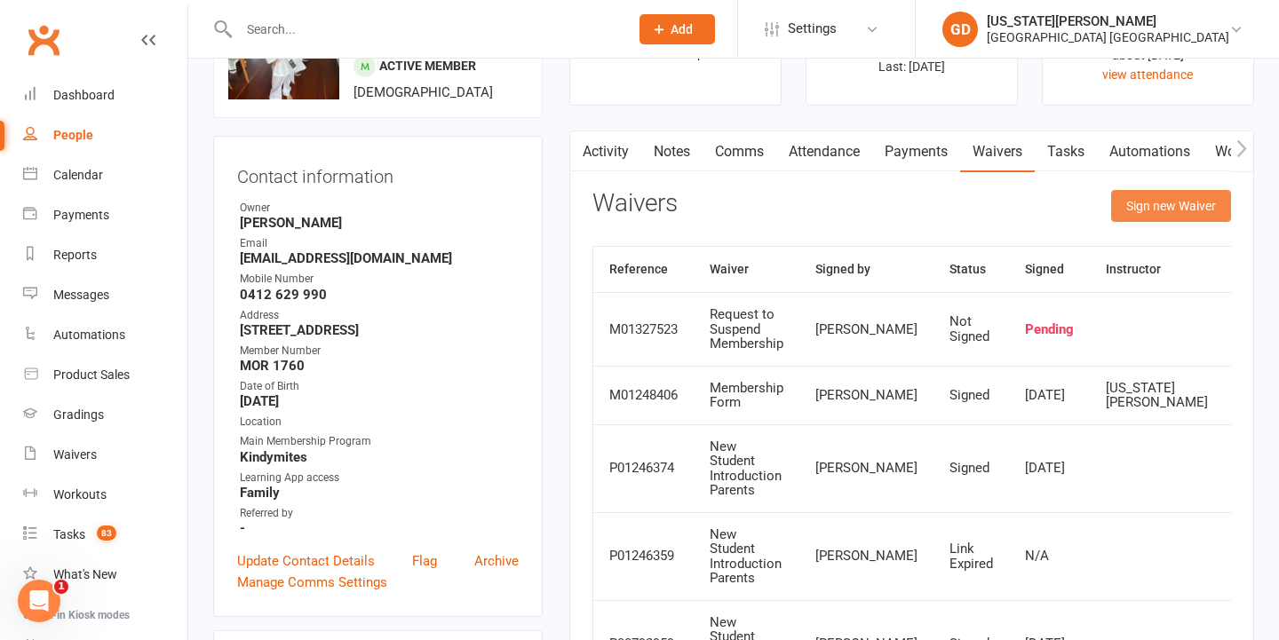
click at [1168, 211] on button "Sign new Waiver" at bounding box center [1171, 206] width 120 height 32
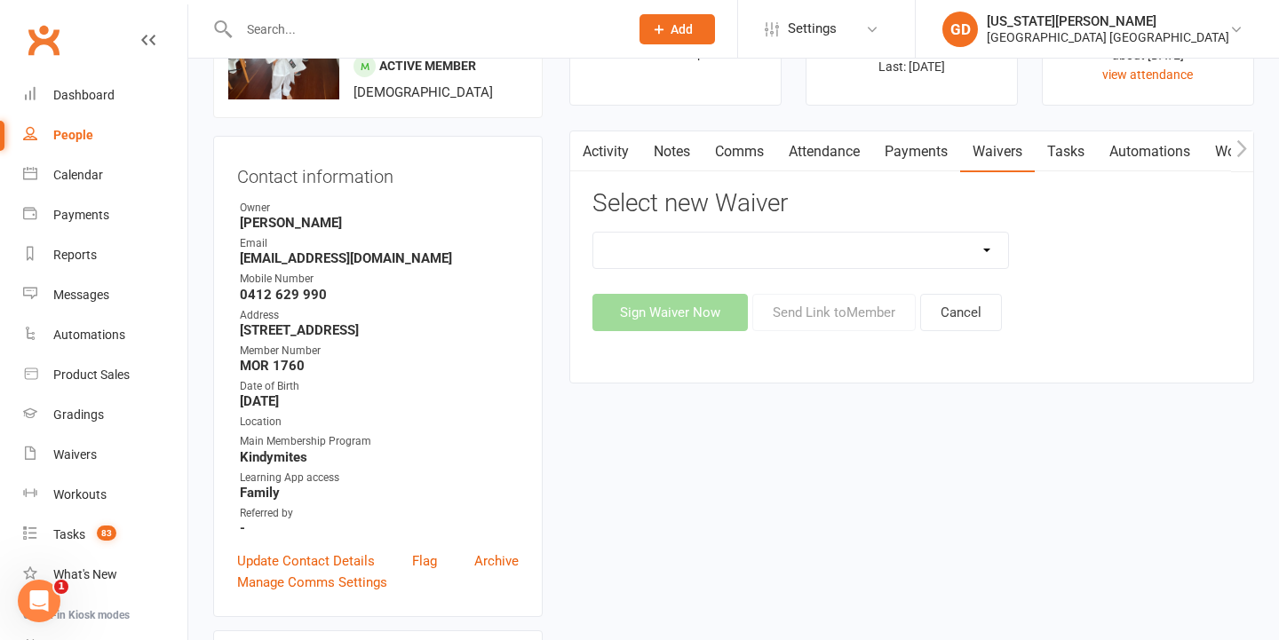
select select "5433"
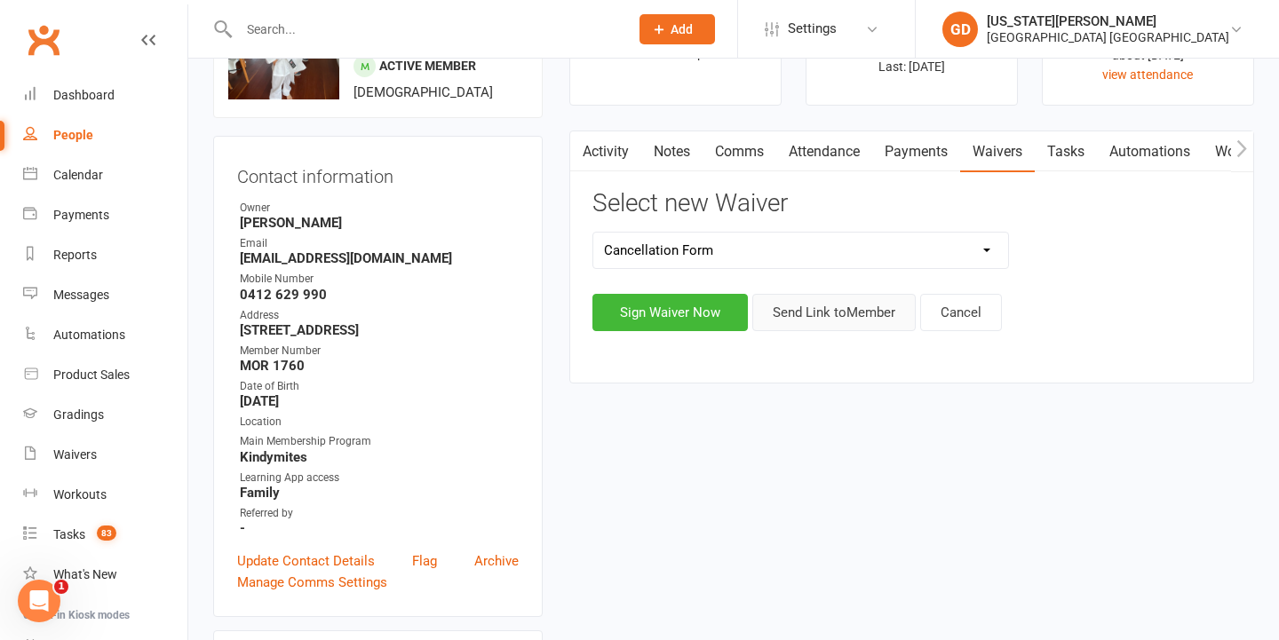
click at [845, 305] on button "Send Link to Member" at bounding box center [833, 312] width 163 height 37
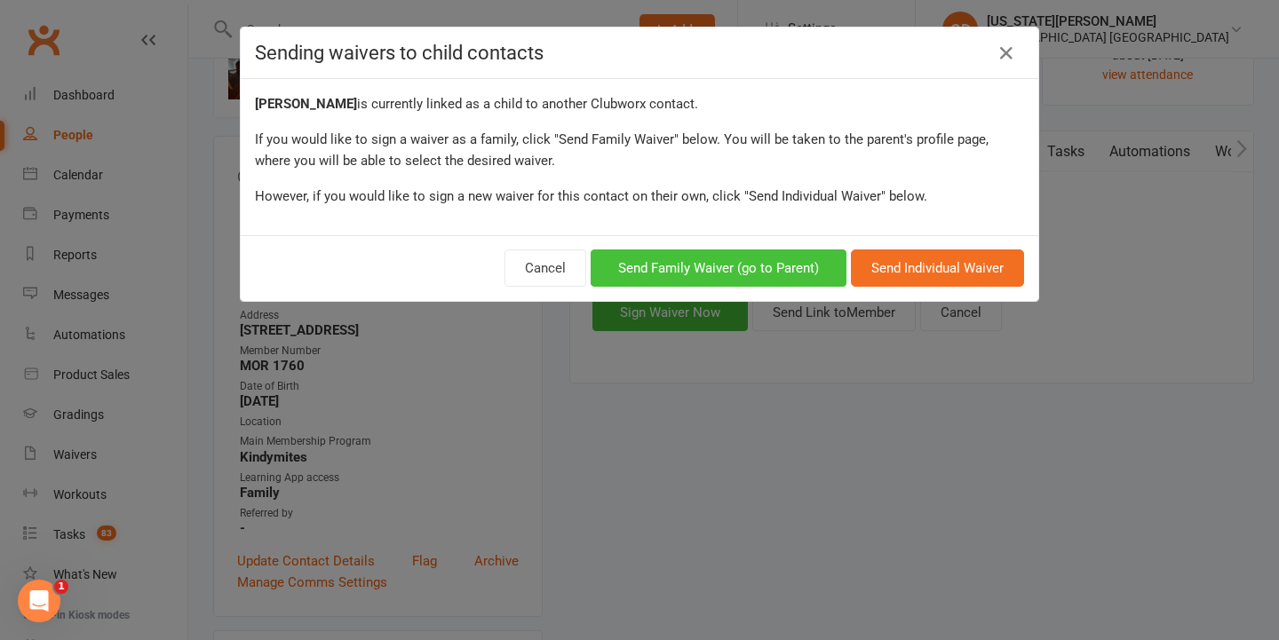
click at [777, 250] on button "Send Family Waiver (go to Parent)" at bounding box center [719, 268] width 256 height 37
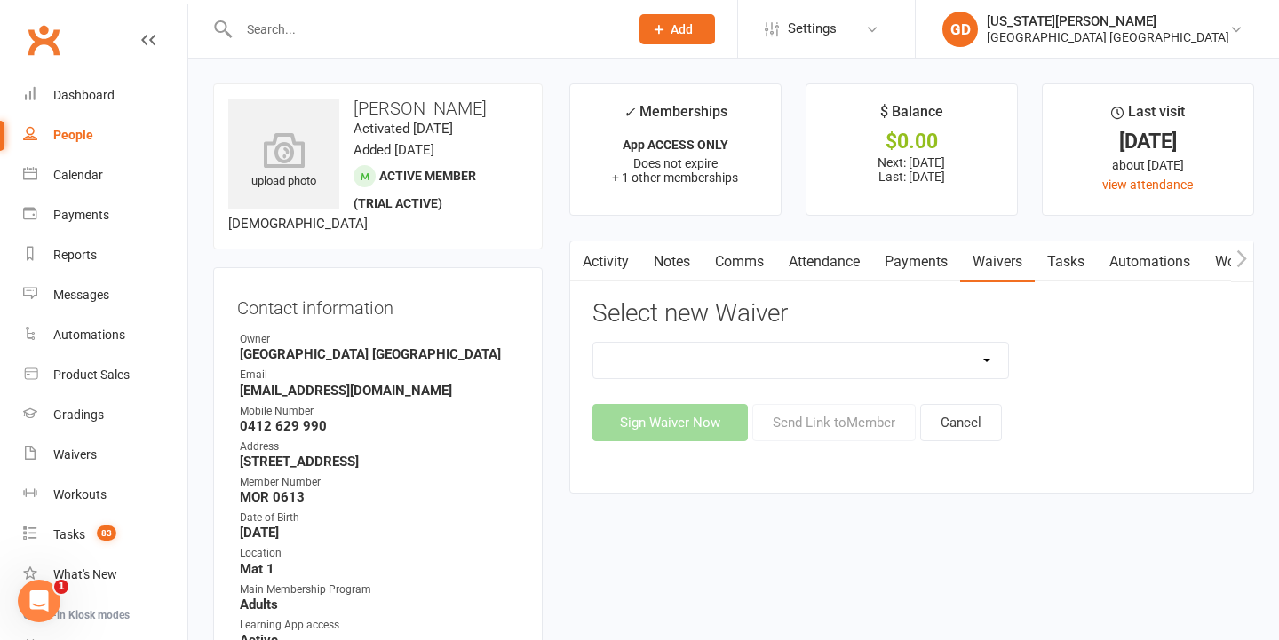
select select "5433"
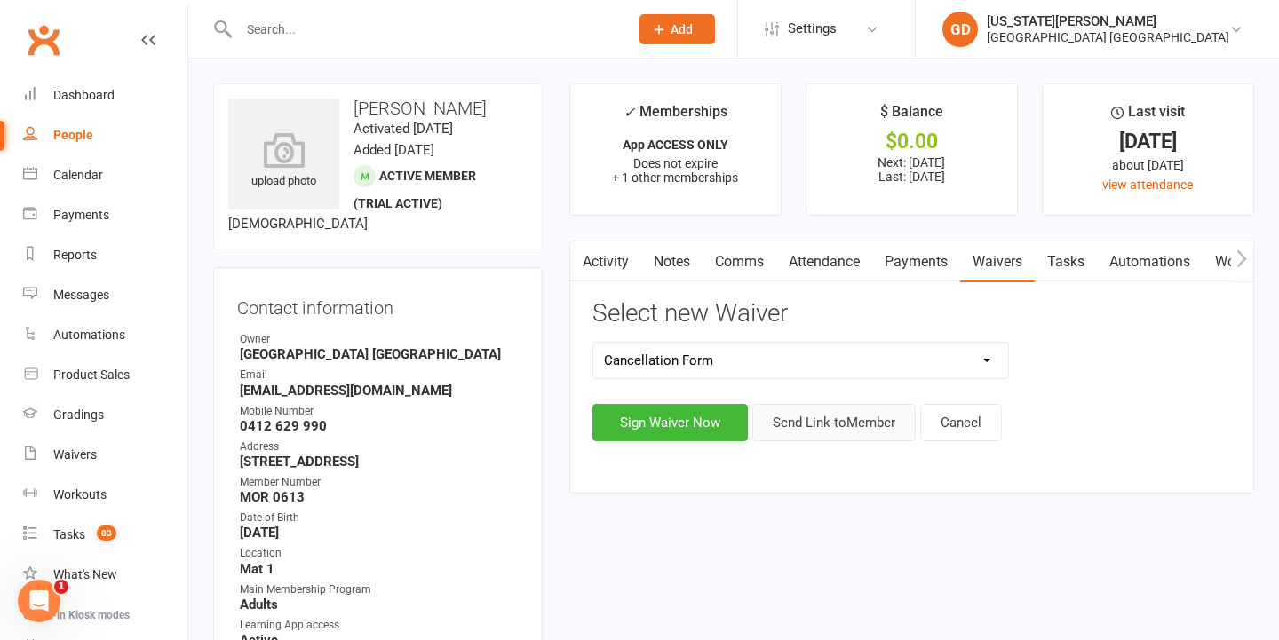
click at [853, 419] on button "Send Link to Member" at bounding box center [833, 422] width 163 height 37
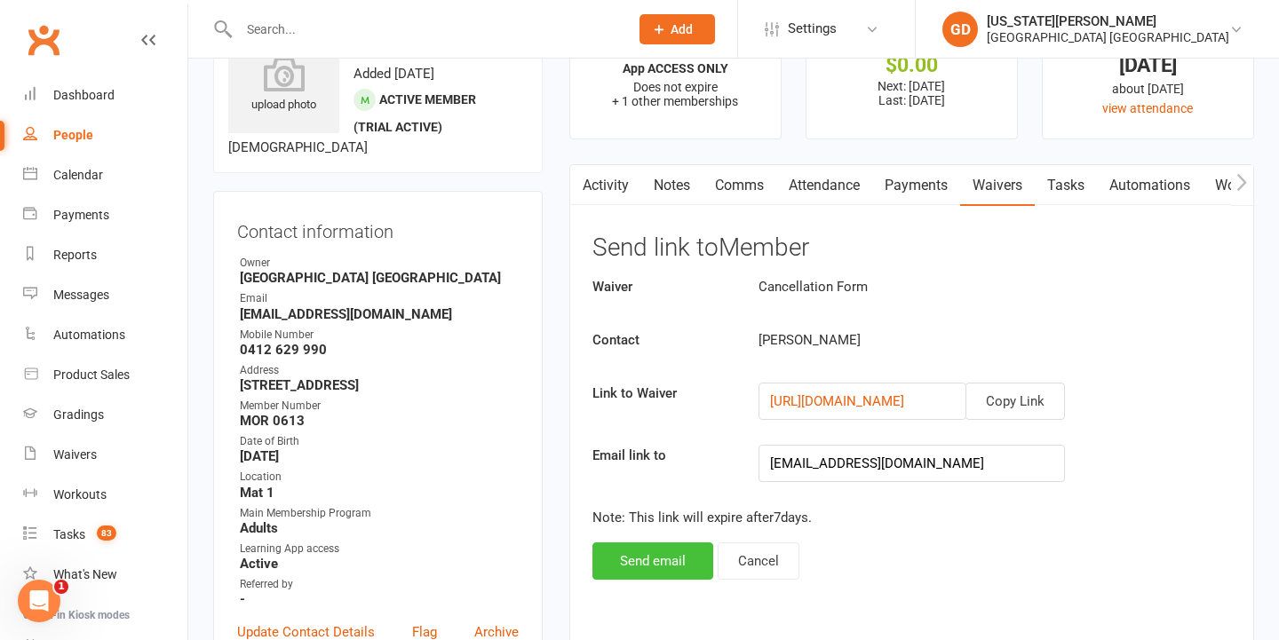
scroll to position [94, 0]
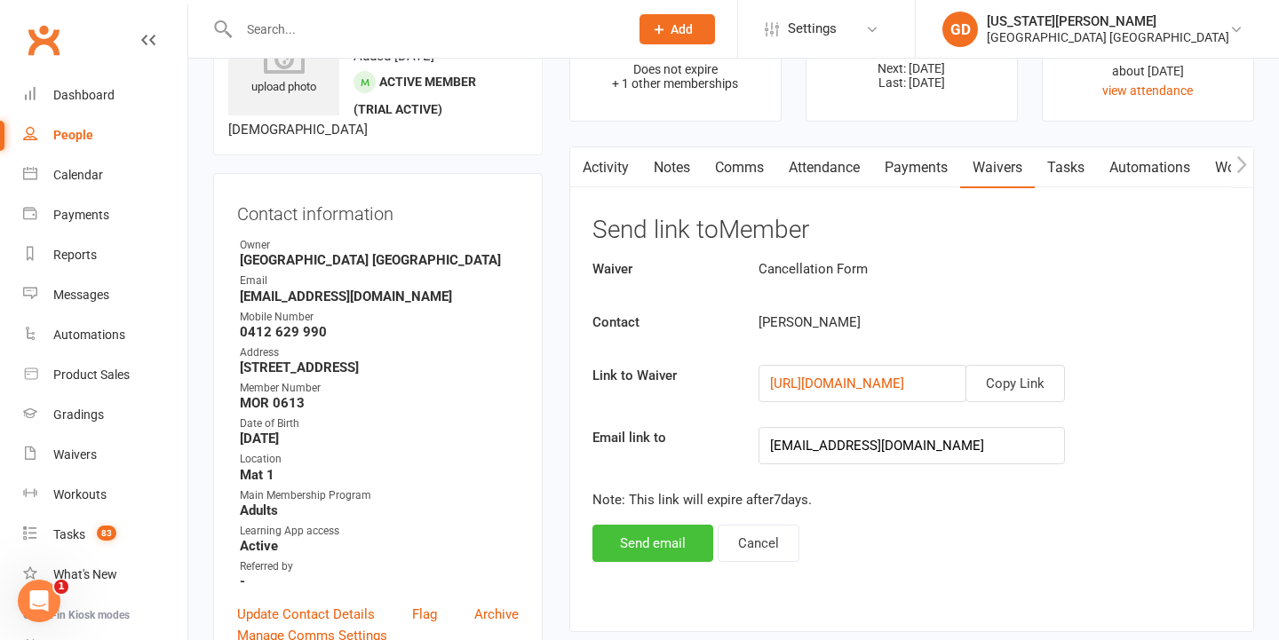
click at [613, 533] on button "Send email" at bounding box center [652, 543] width 121 height 37
drag, startPoint x: 613, startPoint y: 533, endPoint x: 613, endPoint y: 128, distance: 405.0
click at [613, 141] on main "✓ Memberships App ACCESS ONLY Does not expire + 1 other memberships $ Balance $…" at bounding box center [911, 319] width 711 height 661
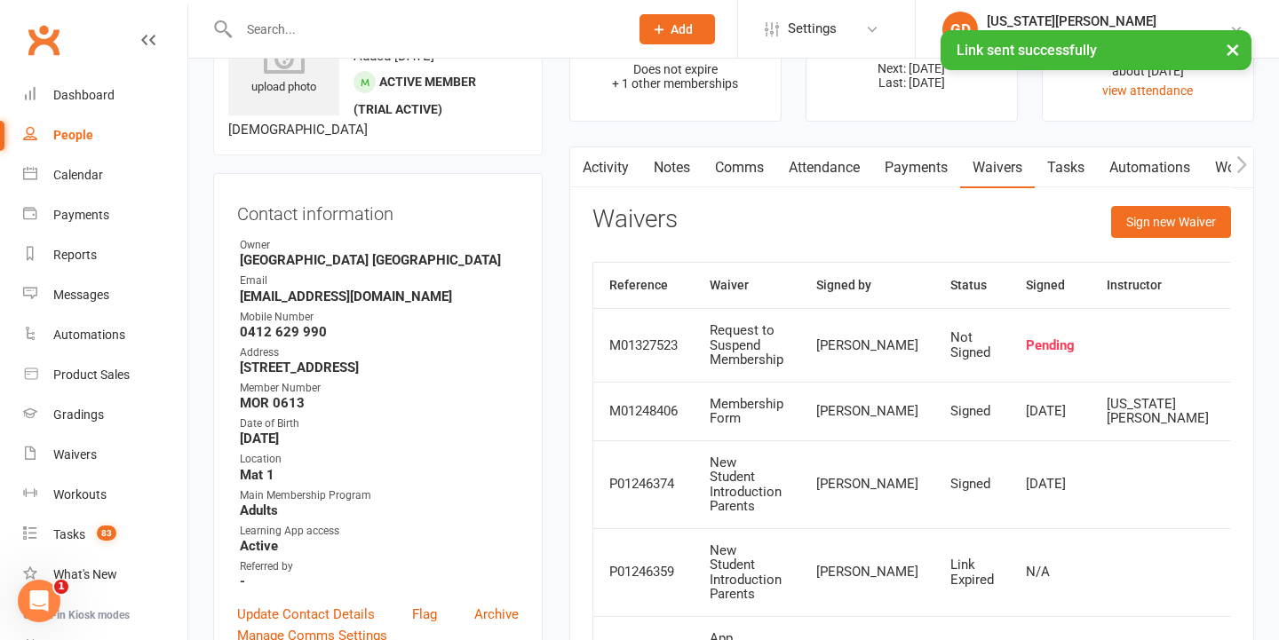
click at [780, 299] on th "Waiver" at bounding box center [747, 285] width 107 height 45
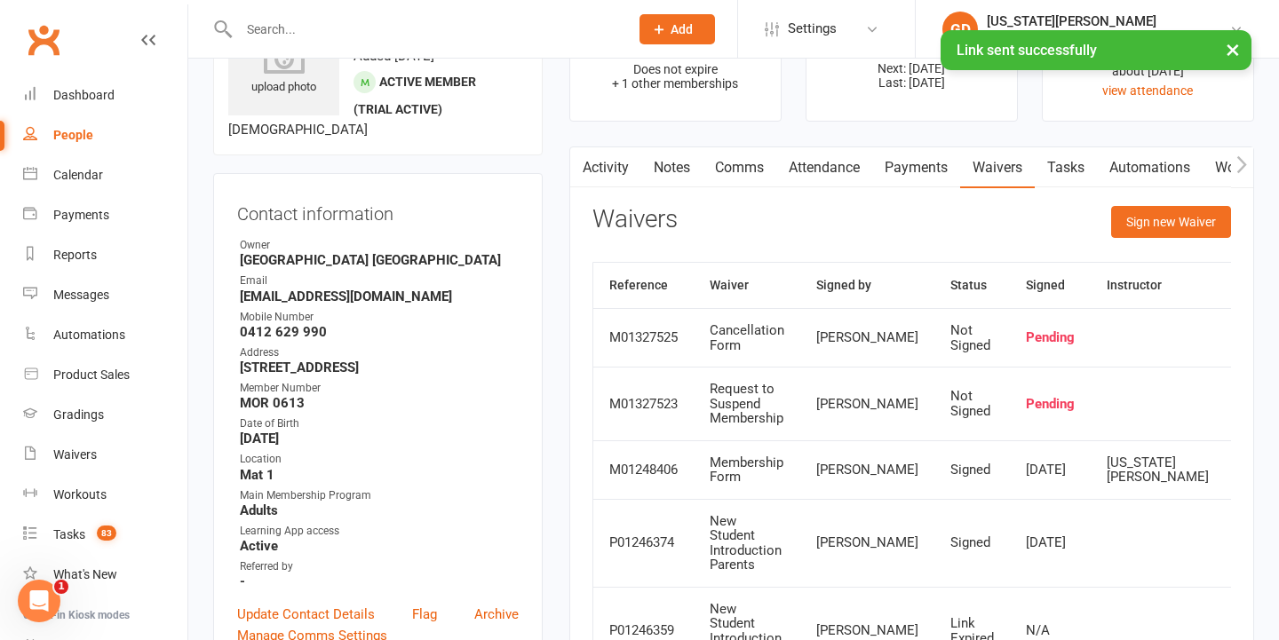
click at [75, 178] on div "Calendar" at bounding box center [78, 175] width 50 height 14
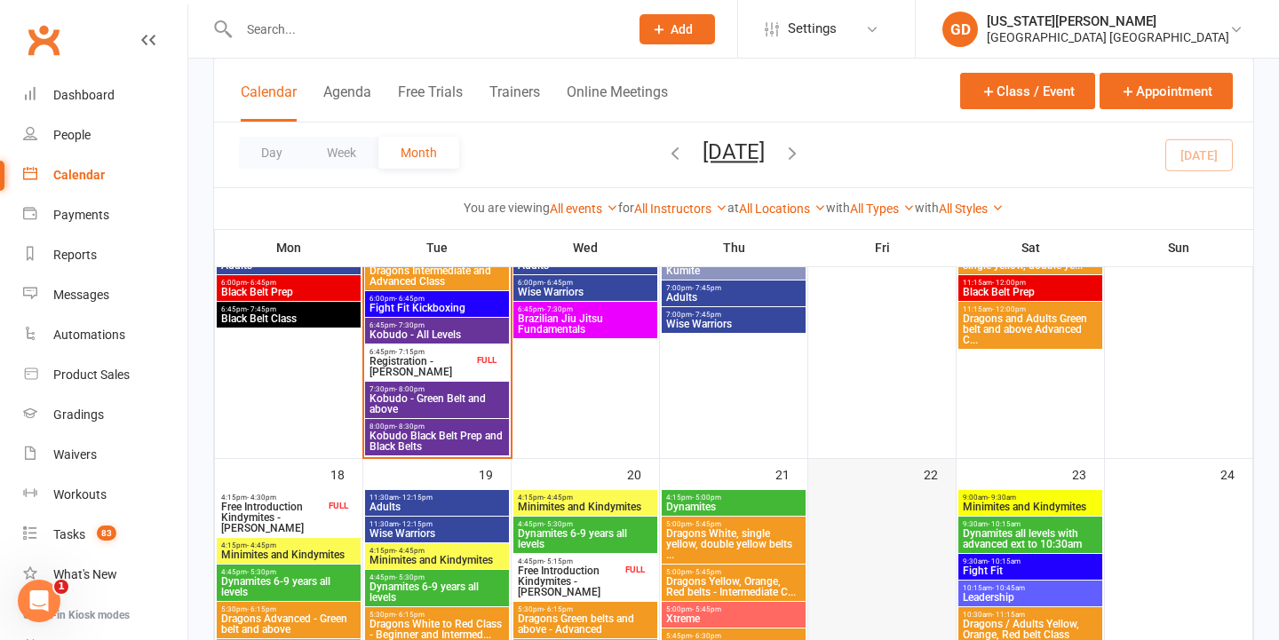
scroll to position [1324, 0]
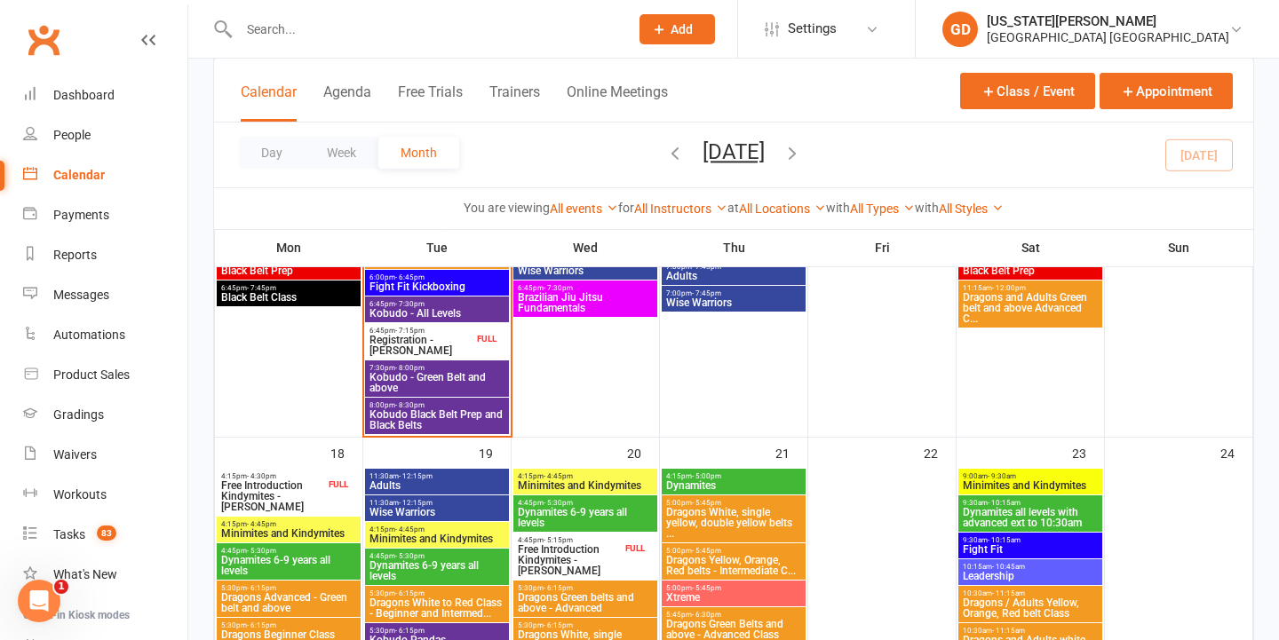
click at [352, 24] on input "text" at bounding box center [425, 29] width 383 height 25
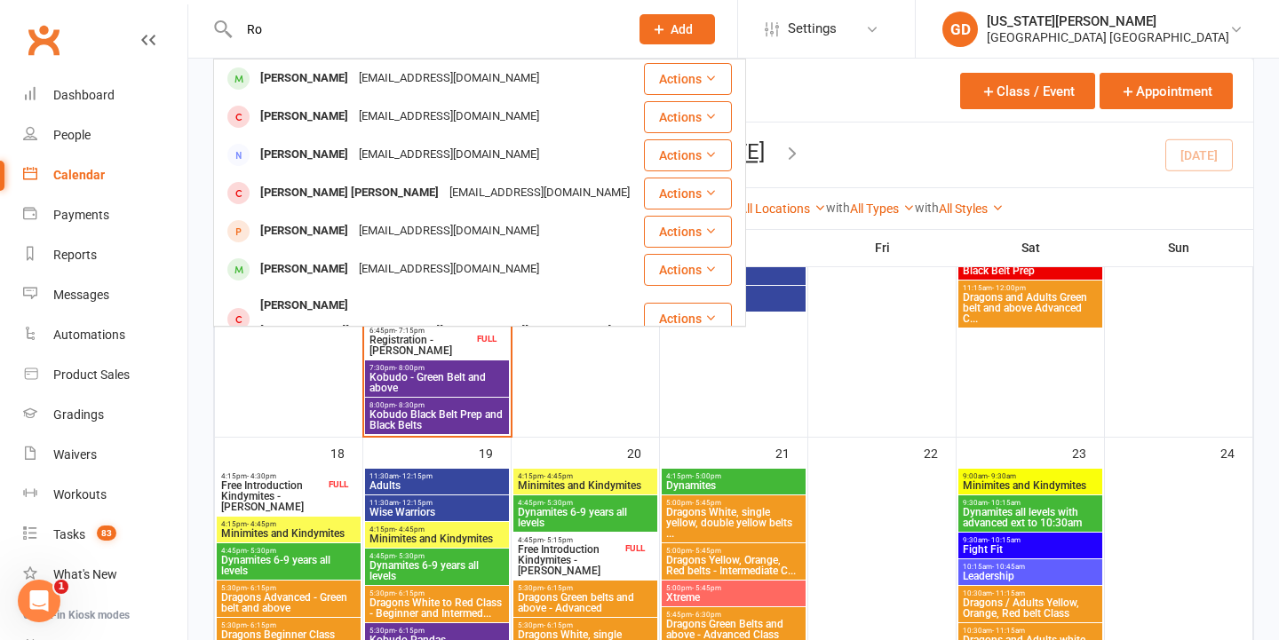
type input "R"
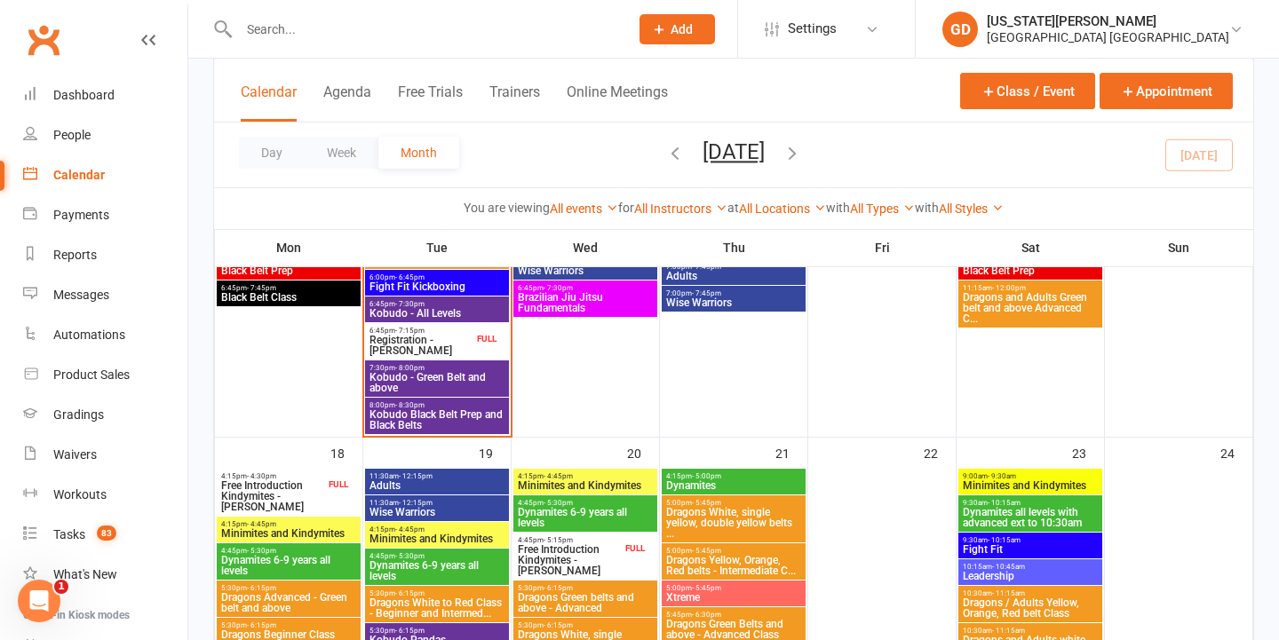
click at [193, 304] on div "Class kiosk mode Member self check-in Roll call kiosk mode Staff check-in for m…" at bounding box center [733, 98] width 1091 height 2728
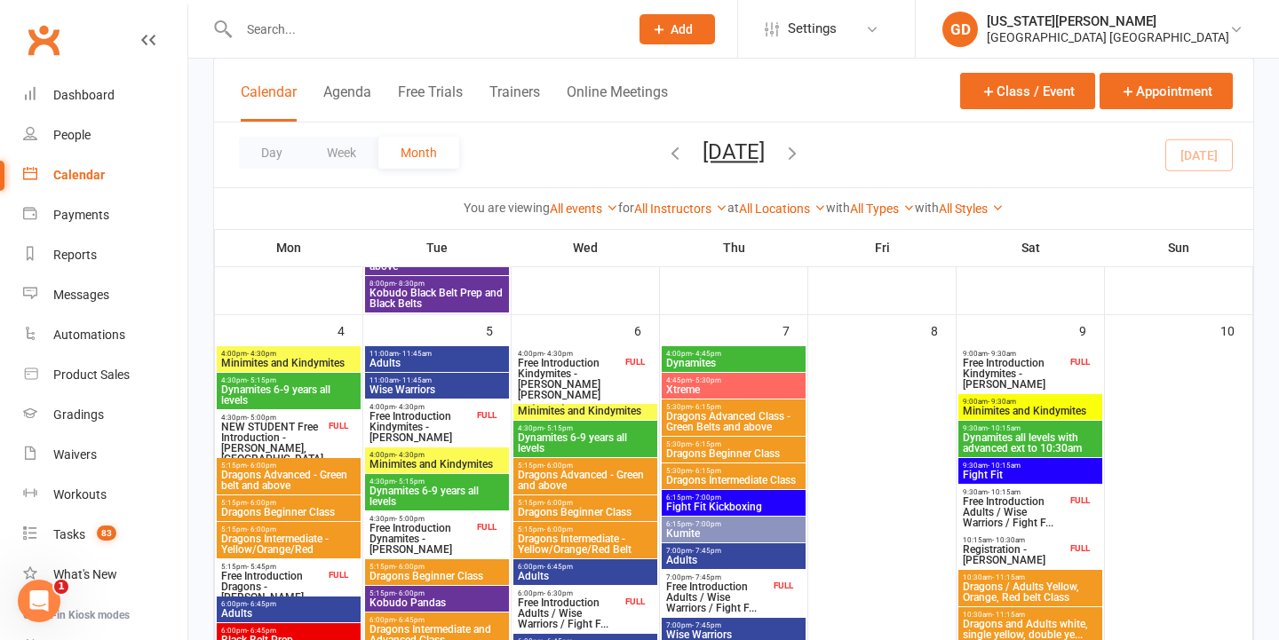
scroll to position [242, 0]
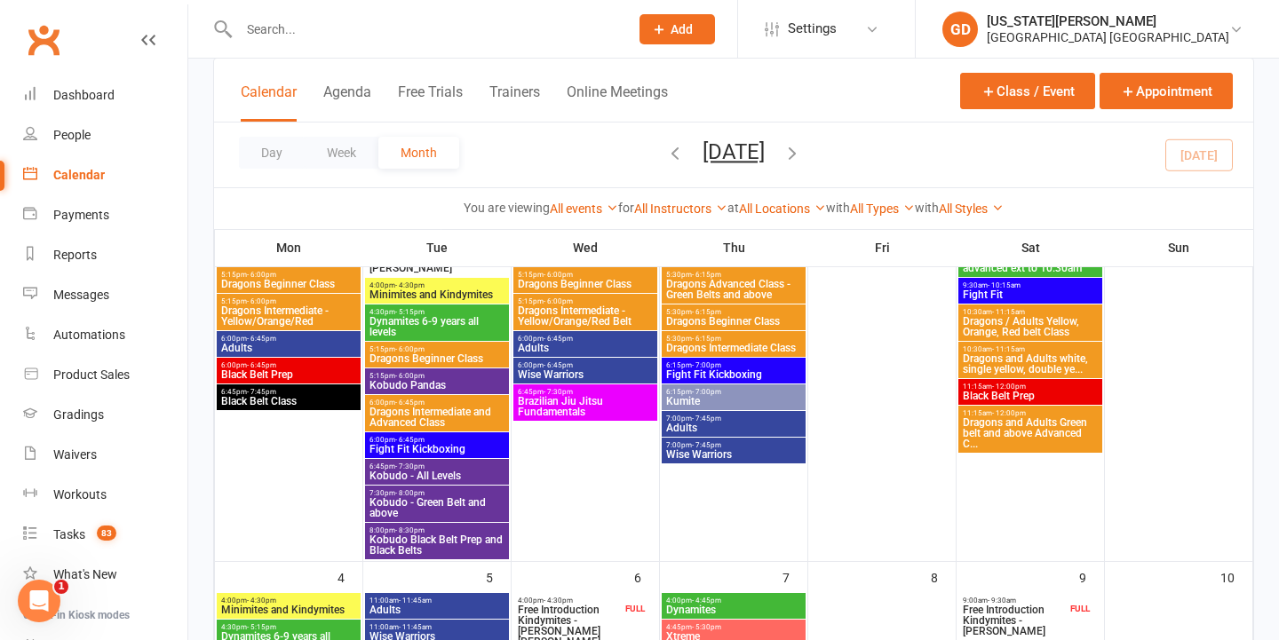
click at [665, 150] on icon "button" at bounding box center [675, 153] width 20 height 20
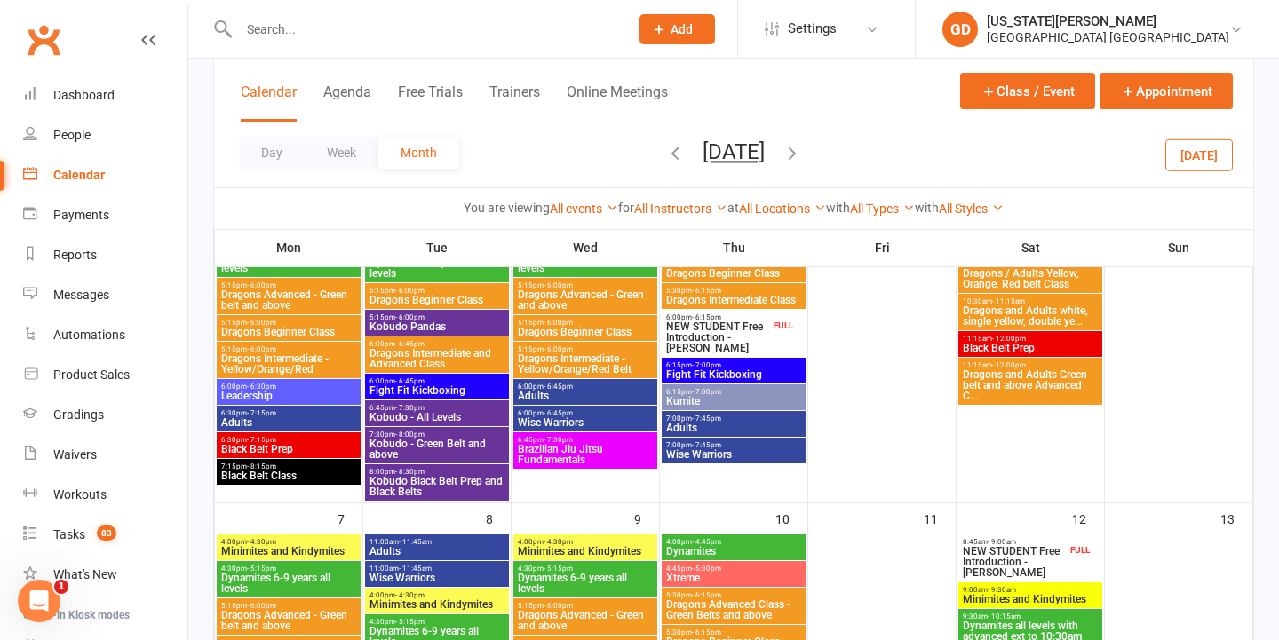
click at [665, 152] on icon "button" at bounding box center [675, 153] width 20 height 20
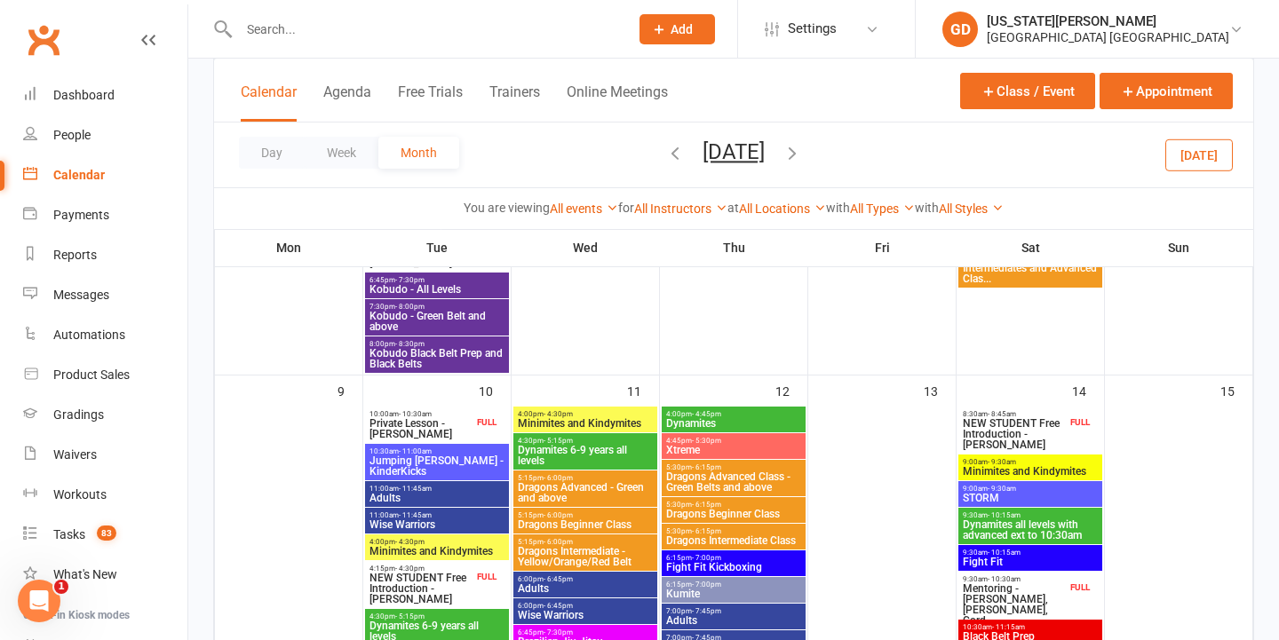
scroll to position [949, 0]
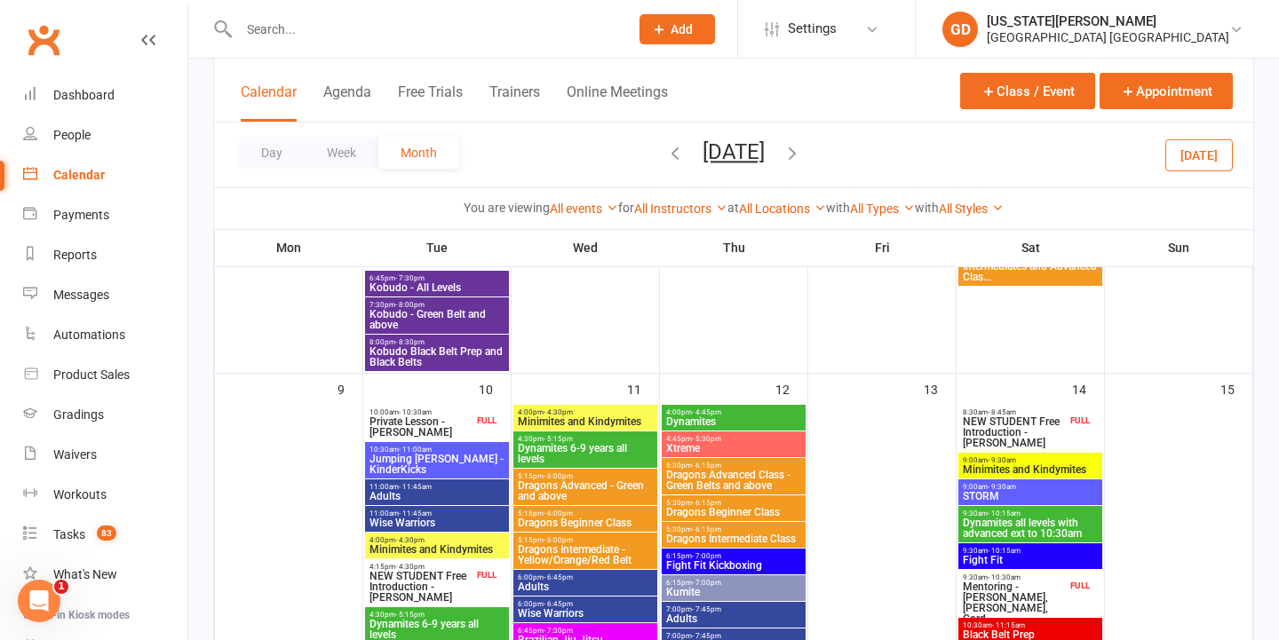
click at [782, 155] on span "June 2025 August 2025 Sun Mon Tue Wed Thu Fri Sat 27 28 29 30 31 01 02 03 04 05…" at bounding box center [734, 154] width 98 height 31
click at [802, 142] on button "button" at bounding box center [792, 154] width 20 height 31
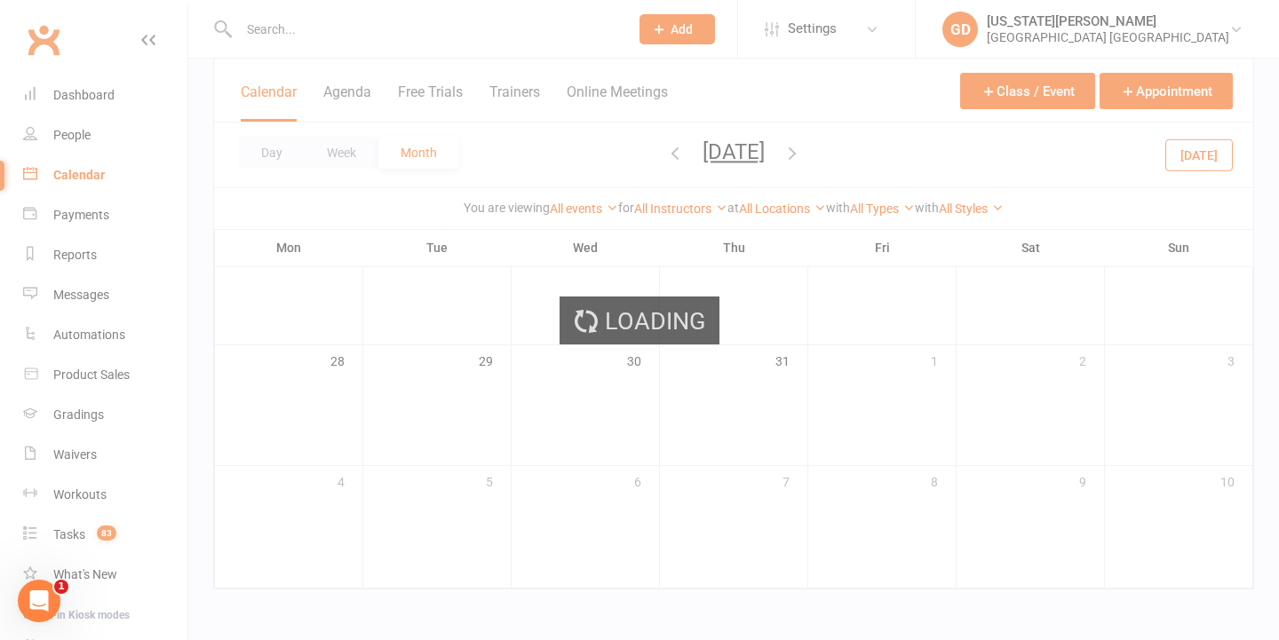
scroll to position [530, 0]
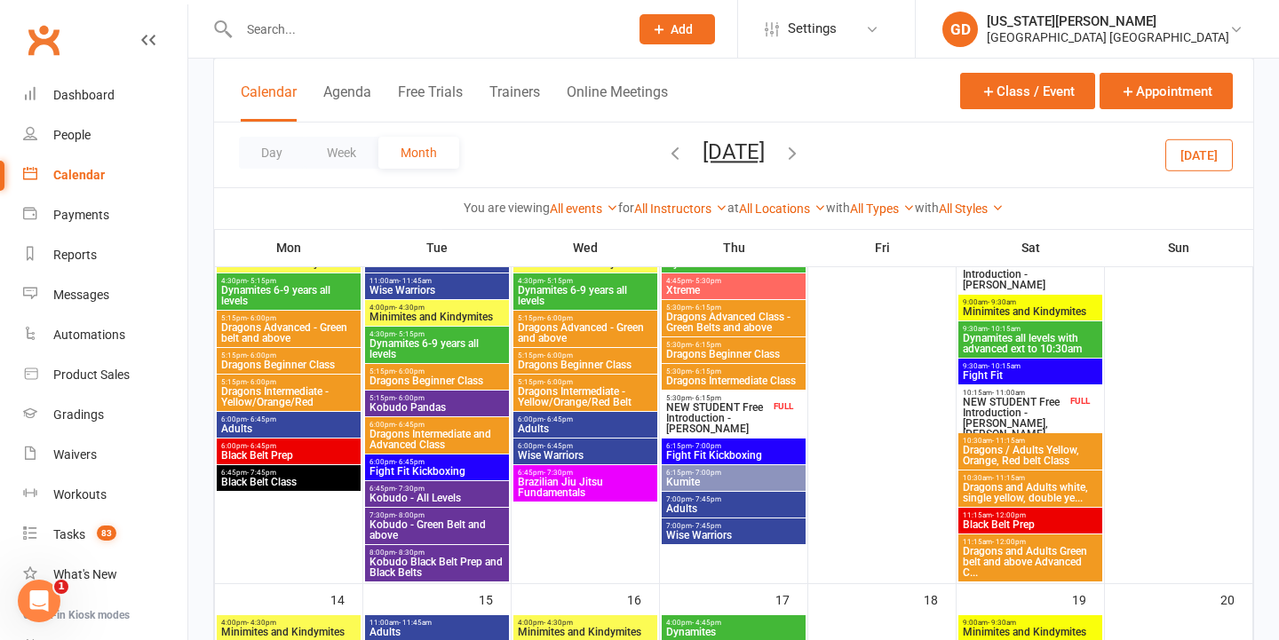
click at [802, 148] on icon "button" at bounding box center [792, 153] width 20 height 20
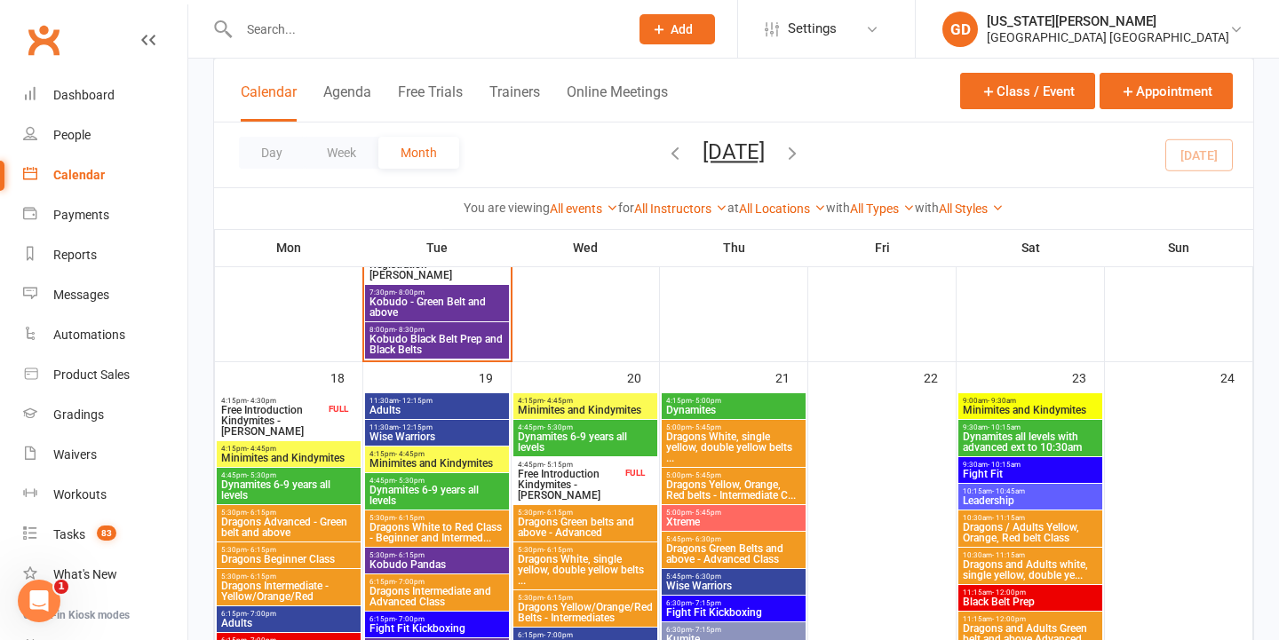
scroll to position [1434, 0]
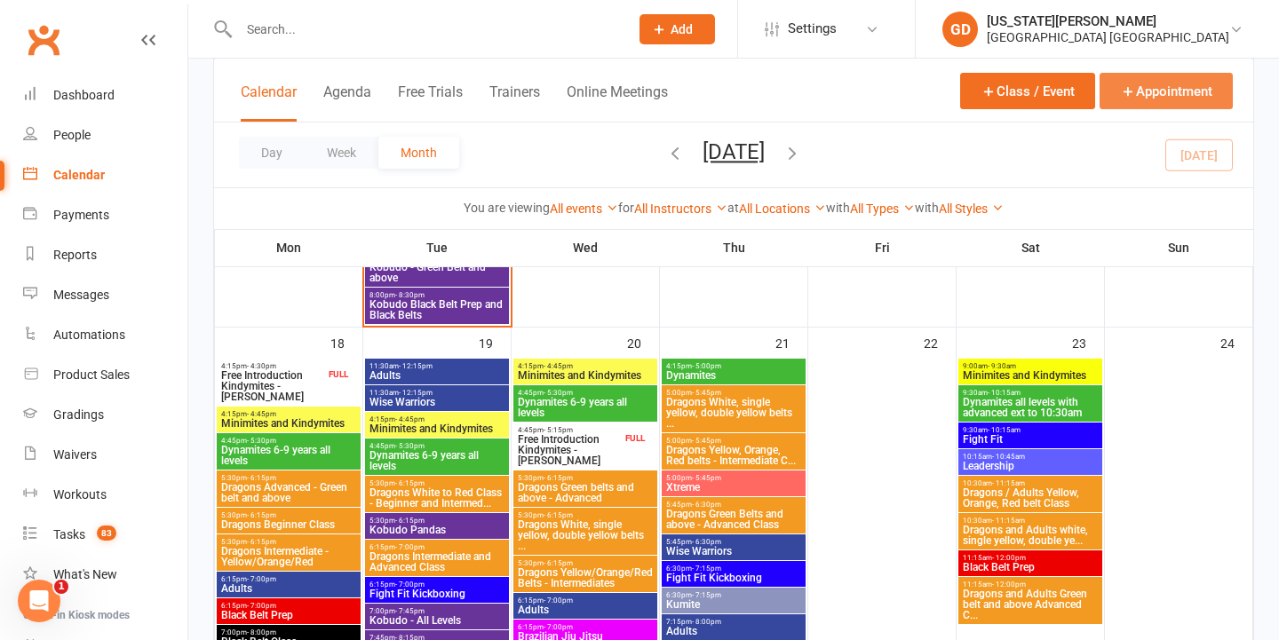
click at [1142, 96] on button "Appointment" at bounding box center [1166, 91] width 133 height 36
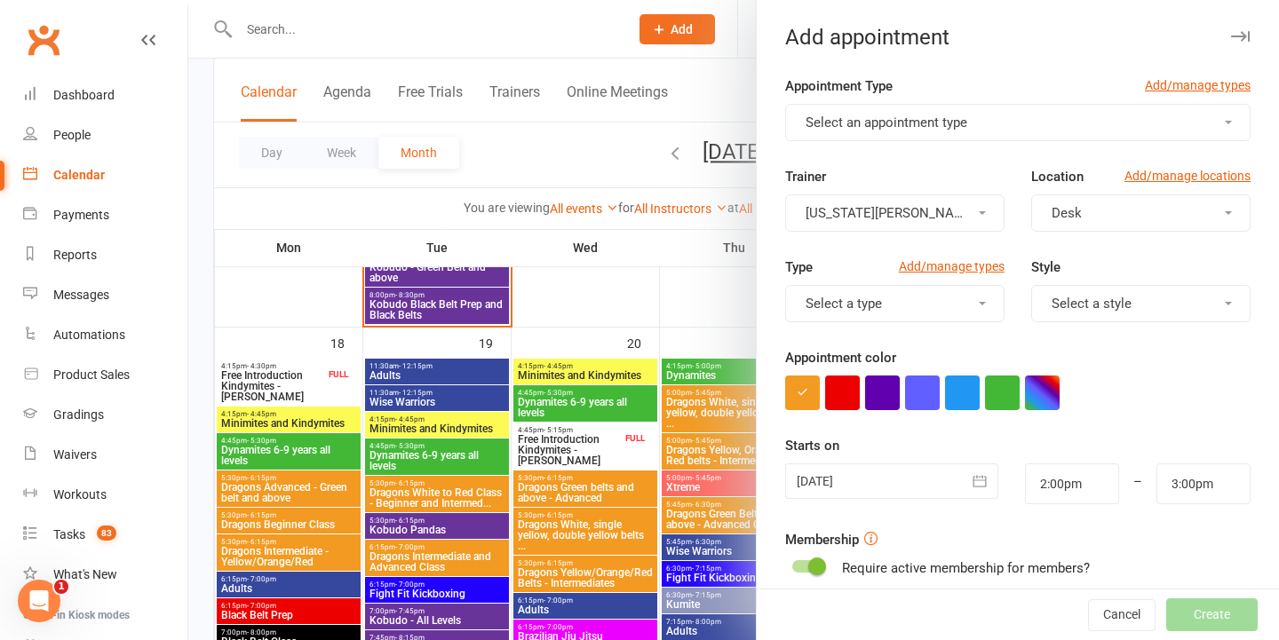
click at [957, 134] on button "Select an appointment type" at bounding box center [1017, 122] width 465 height 37
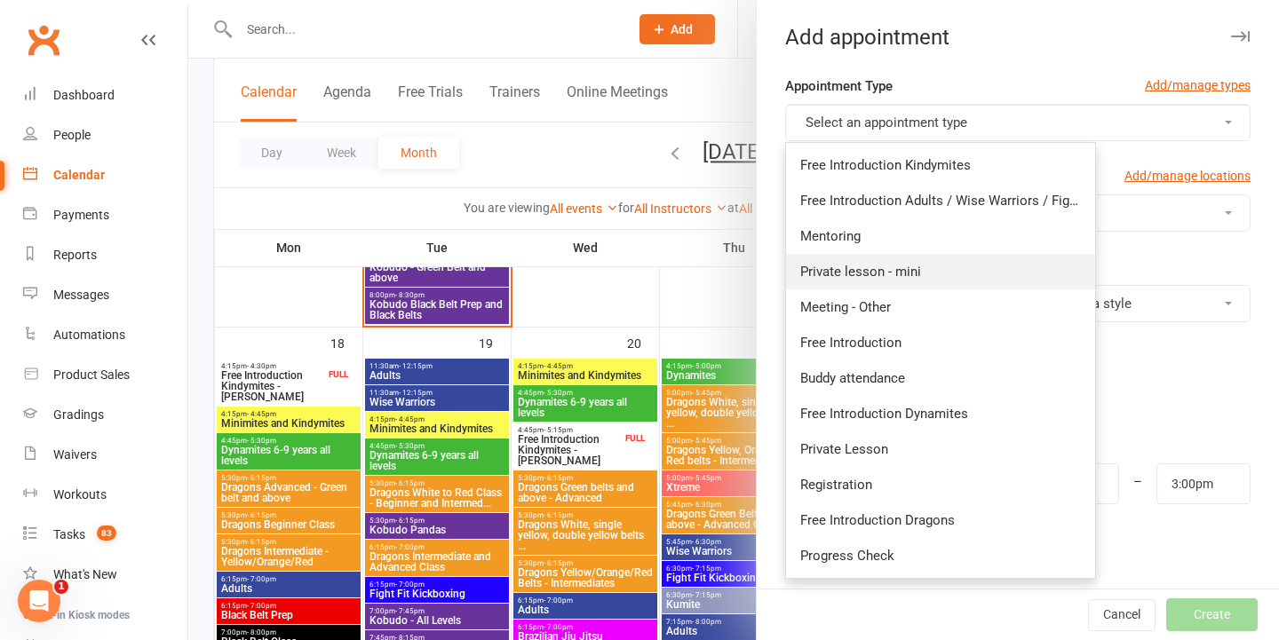
click at [926, 274] on link "Private lesson - mini" at bounding box center [940, 272] width 309 height 36
type input "2:15pm"
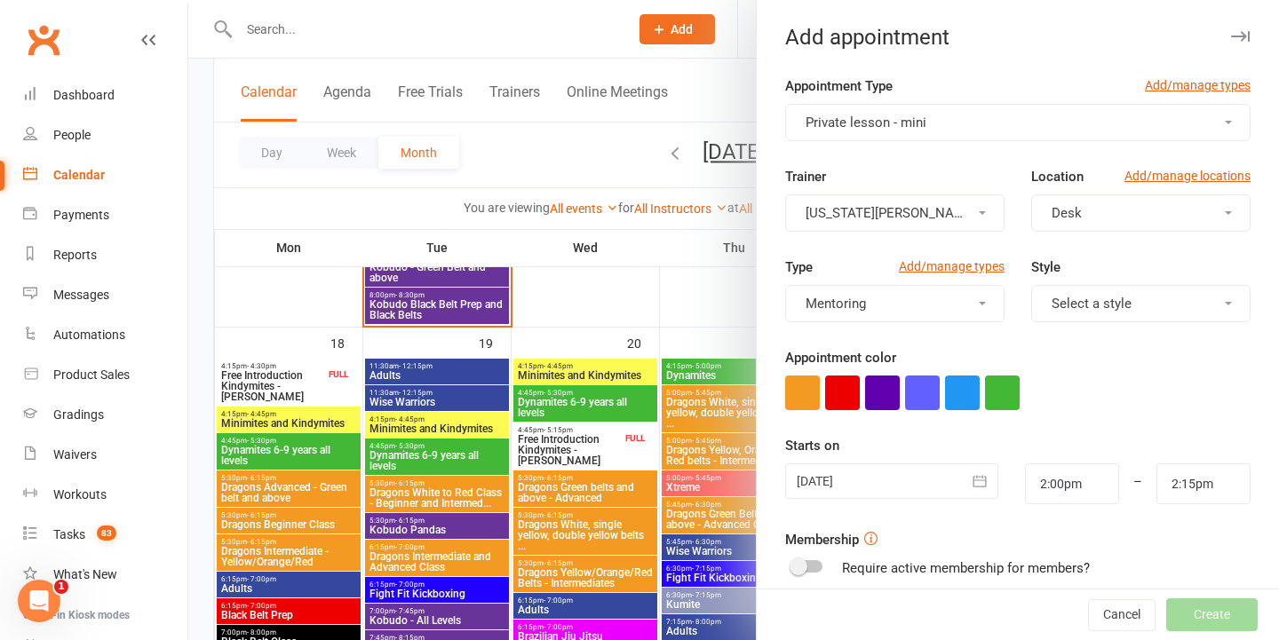
click at [1072, 218] on span "Desk" at bounding box center [1067, 213] width 30 height 16
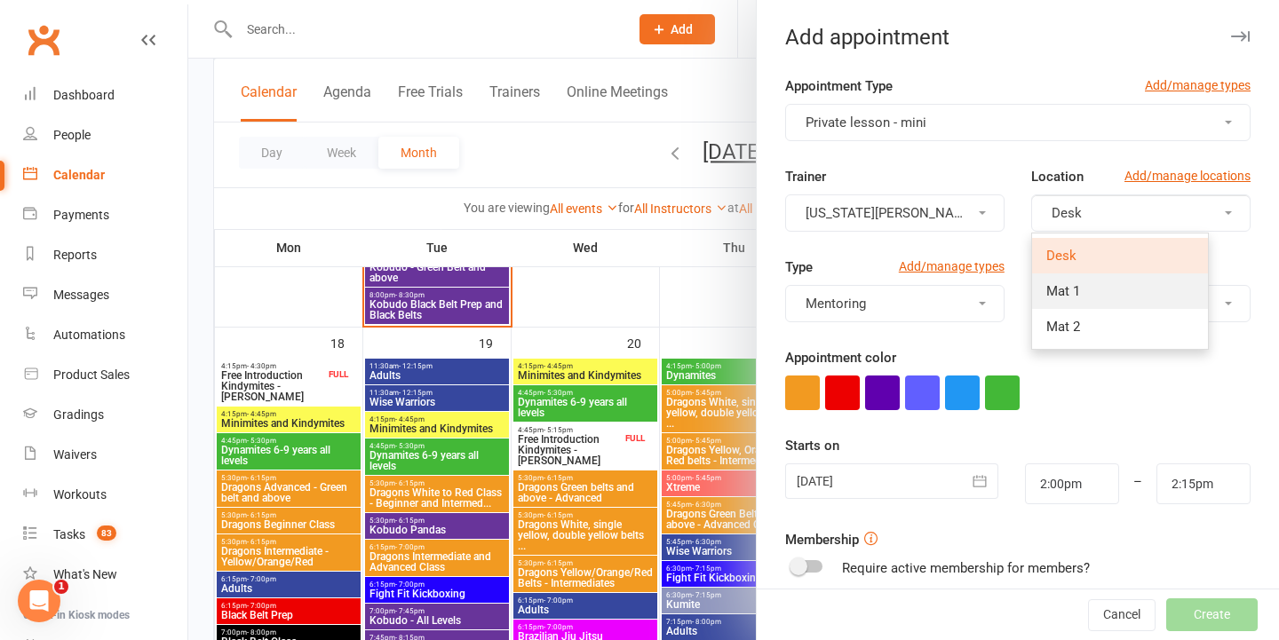
click at [1052, 290] on span "Mat 1" at bounding box center [1063, 291] width 34 height 16
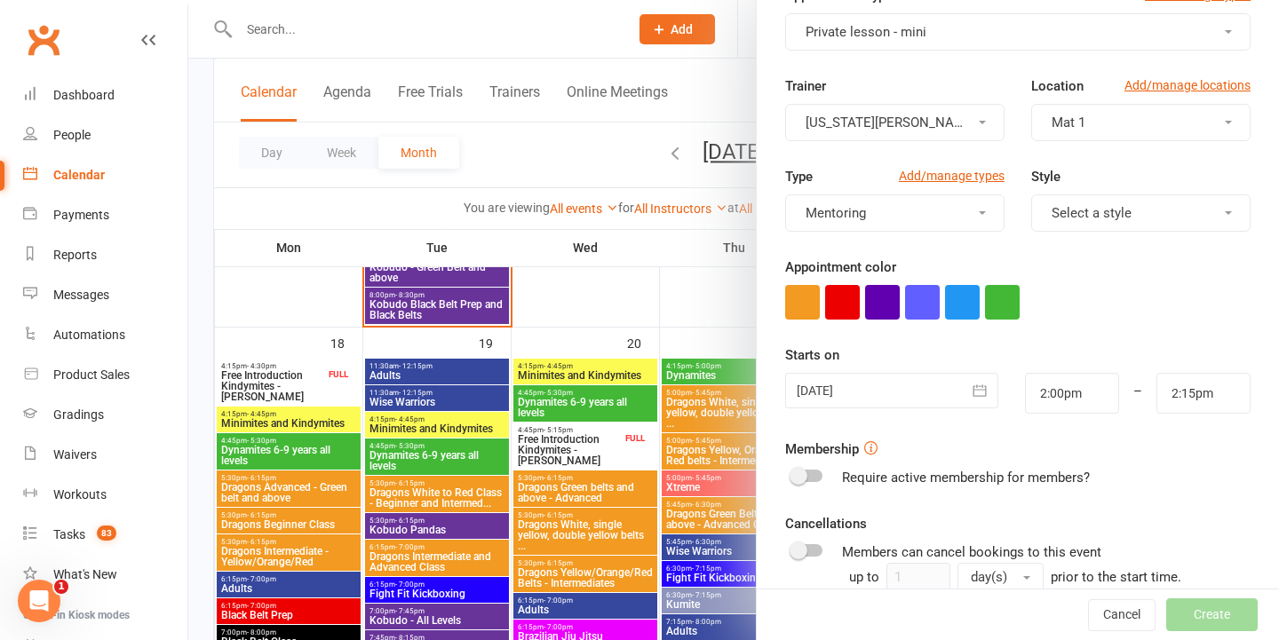
scroll to position [140, 0]
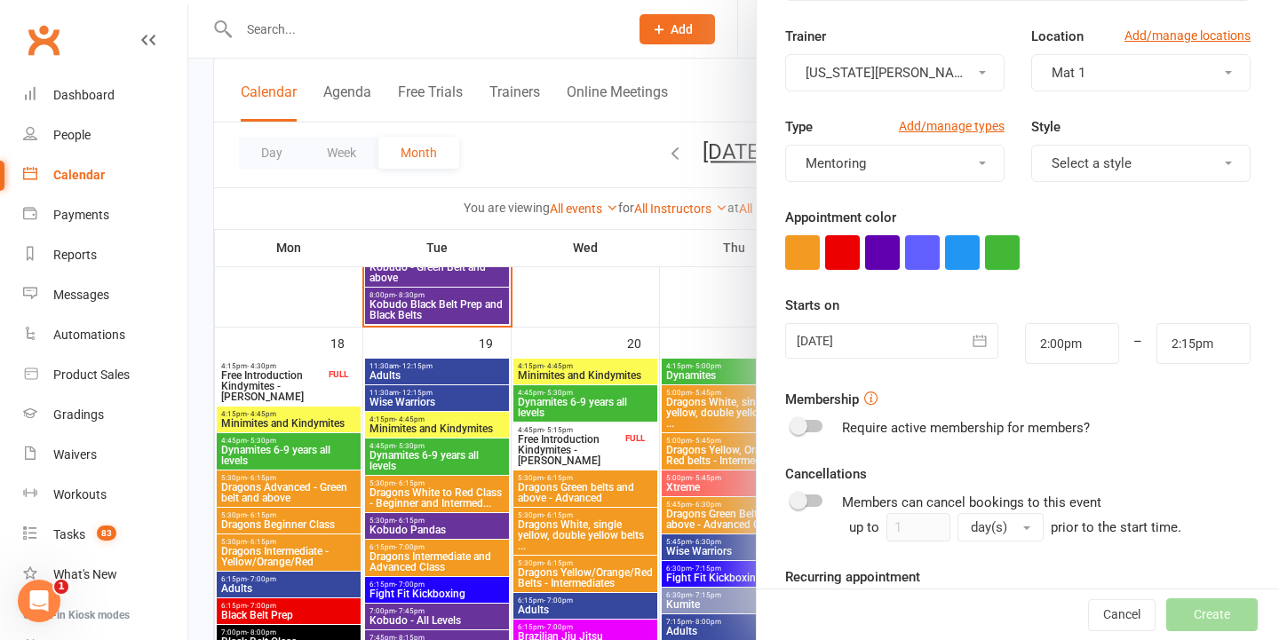
click at [847, 357] on div at bounding box center [891, 341] width 213 height 36
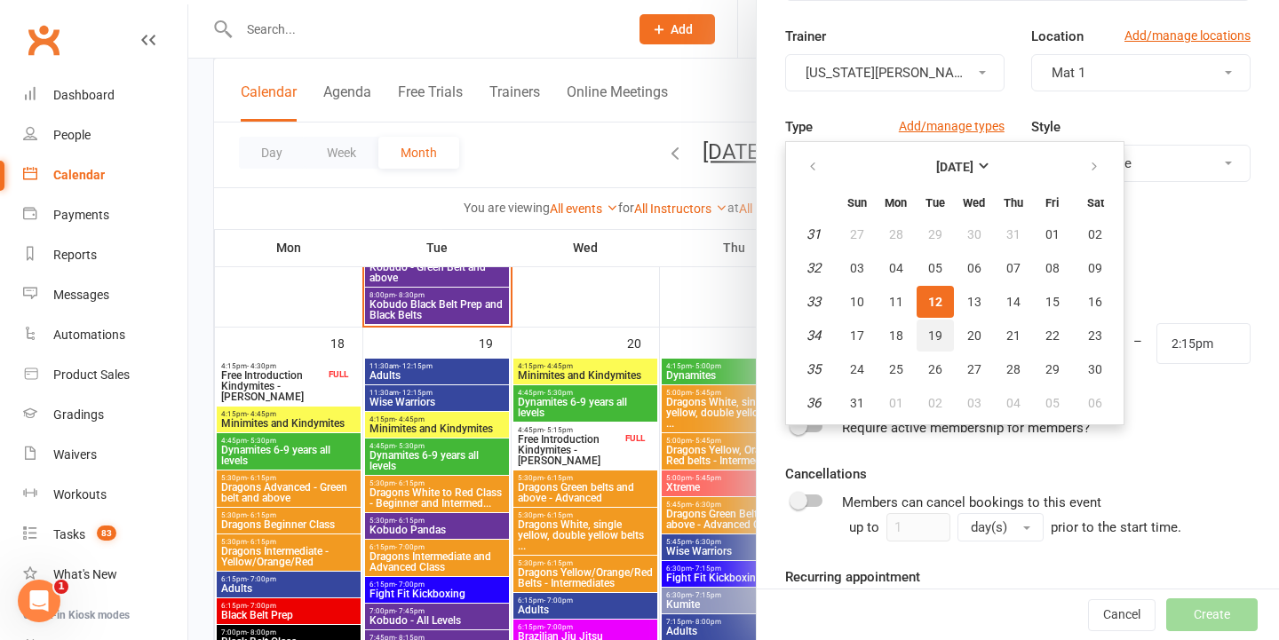
click at [941, 335] on button "19" at bounding box center [935, 336] width 37 height 32
type input "19 Aug 2025"
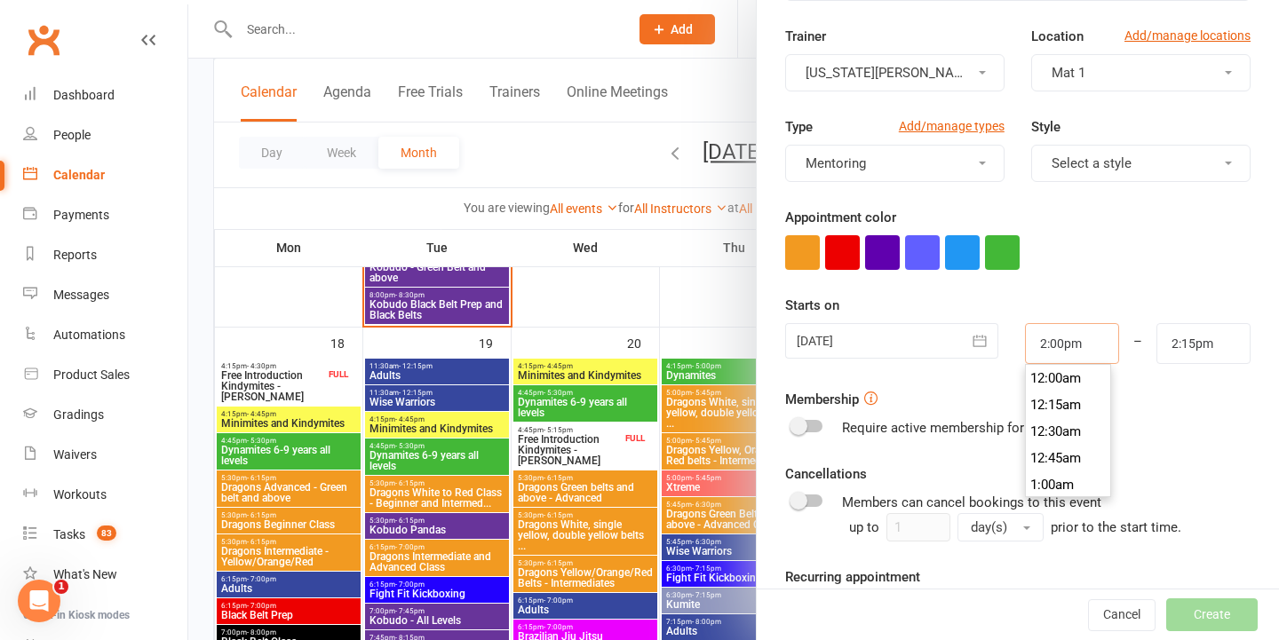
drag, startPoint x: 1086, startPoint y: 344, endPoint x: 801, endPoint y: 345, distance: 285.1
click at [801, 345] on div "19 Aug 2025 August 2025 Sun Mon Tue Wed Thu Fri Sat 31 27 28 29 30 31 01 02 32 …" at bounding box center [1018, 343] width 492 height 41
type input "10:45am"
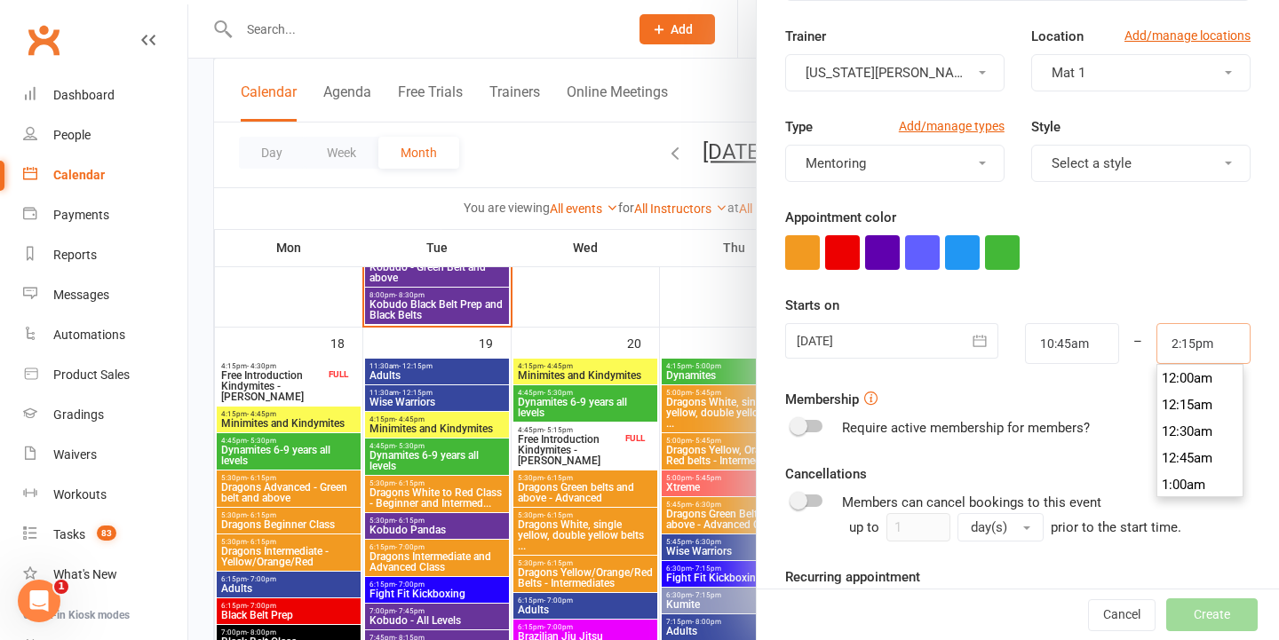
drag, startPoint x: 1220, startPoint y: 345, endPoint x: 985, endPoint y: 339, distance: 235.4
click at [985, 339] on div "19 Aug 2025 August 2025 Sun Mon Tue Wed Thu Fri Sat 31 27 28 29 30 31 01 02 32 …" at bounding box center [1018, 343] width 492 height 41
type input "11:15am"
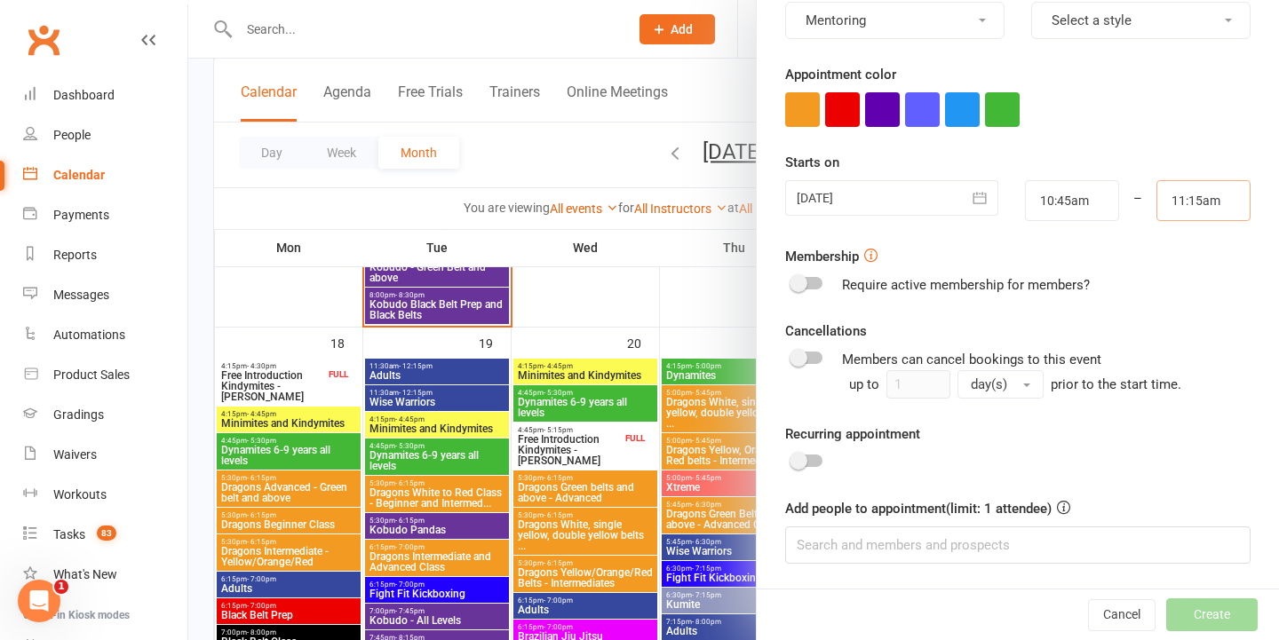
scroll to position [282, 0]
click at [895, 549] on input at bounding box center [1017, 546] width 465 height 37
click at [901, 552] on input "ro. ta" at bounding box center [1017, 546] width 465 height 37
click at [901, 554] on input "ro. taylor" at bounding box center [1017, 546] width 465 height 37
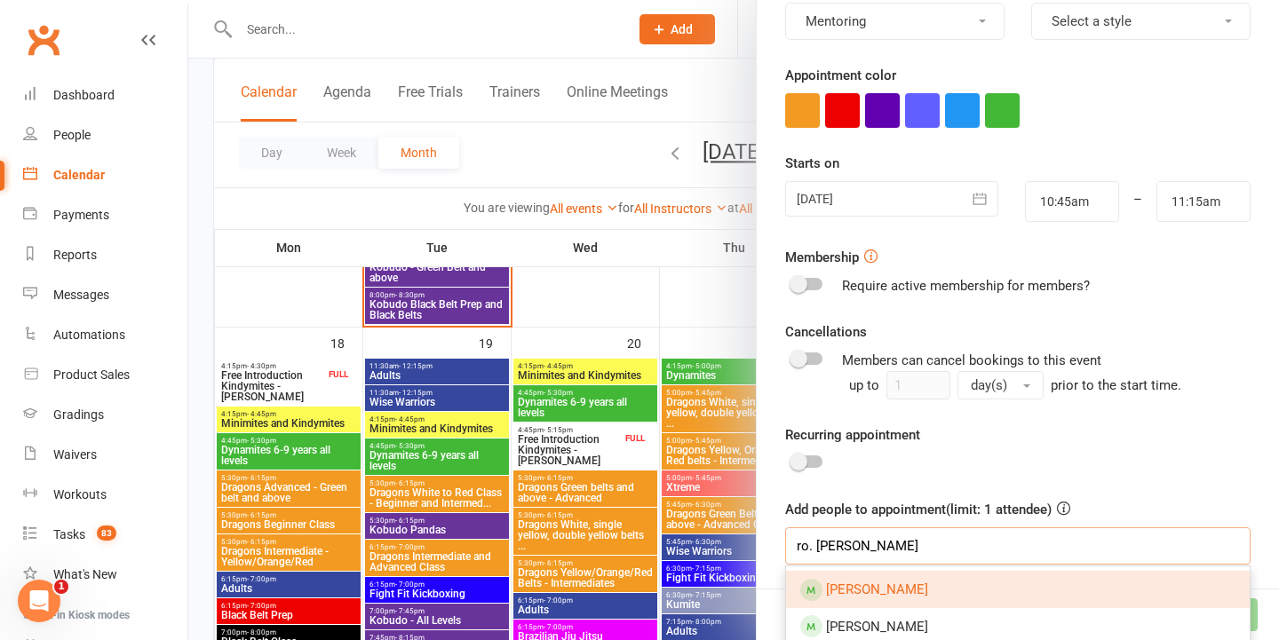
type input "ro. taylor"
click at [974, 589] on link "Ron Taylor" at bounding box center [1018, 589] width 464 height 37
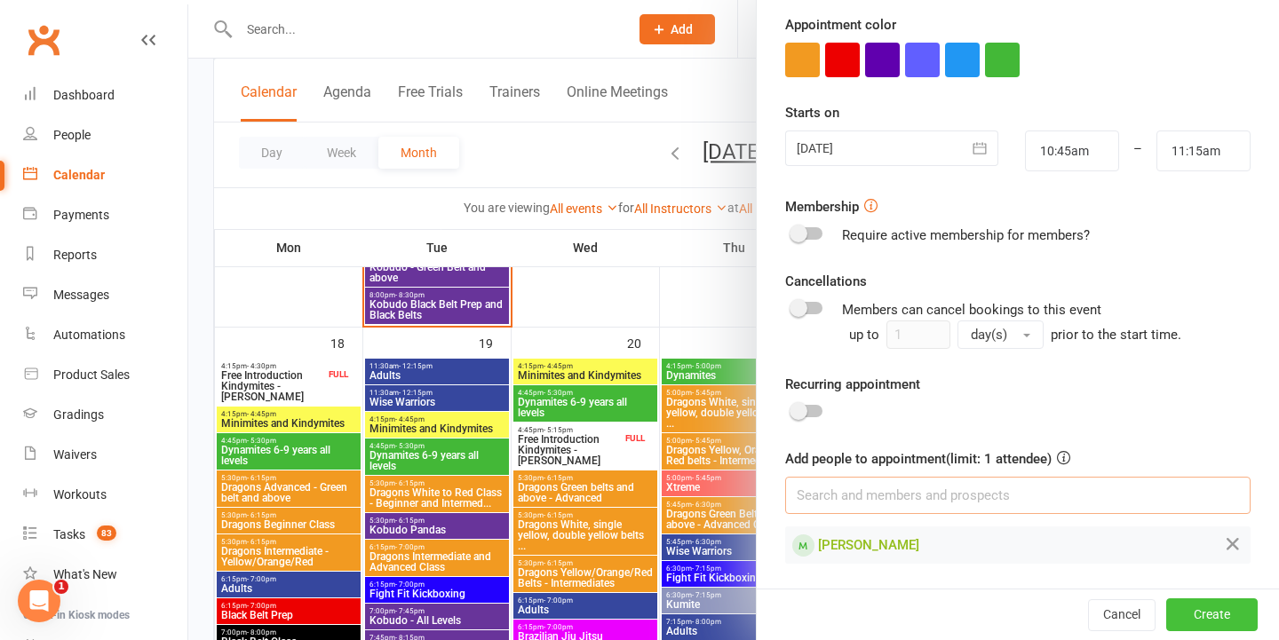
scroll to position [332, 0]
click at [1195, 617] on button "Create" at bounding box center [1211, 616] width 91 height 32
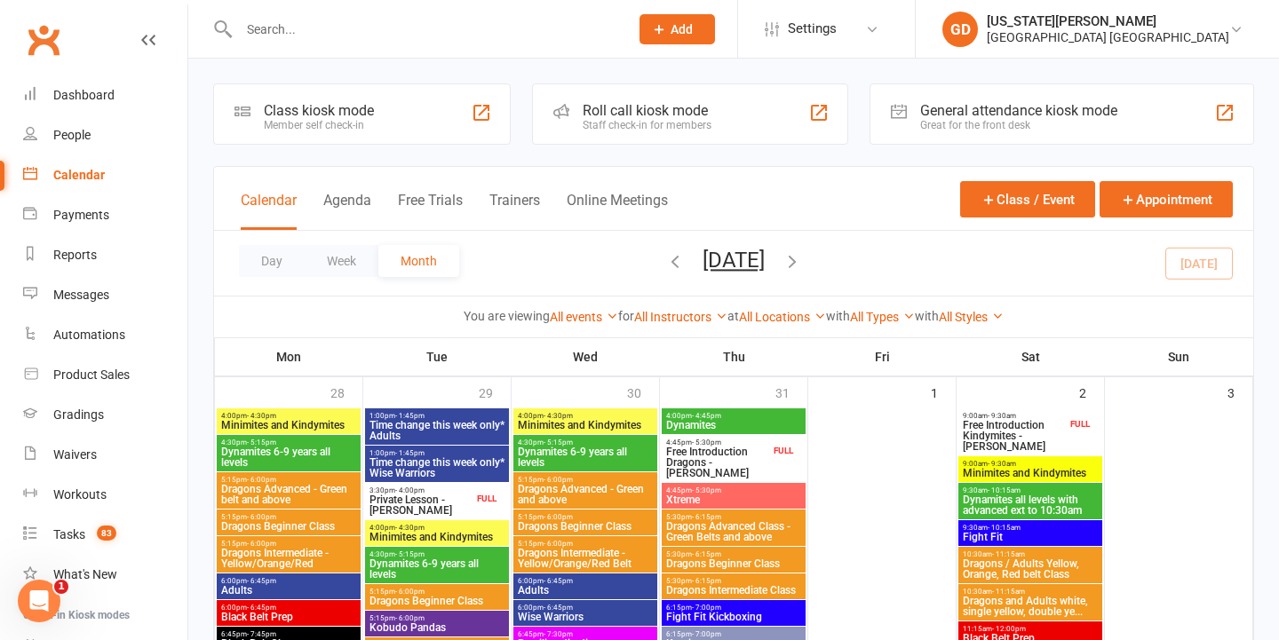
scroll to position [0, 0]
click at [665, 267] on icon "button" at bounding box center [675, 261] width 20 height 20
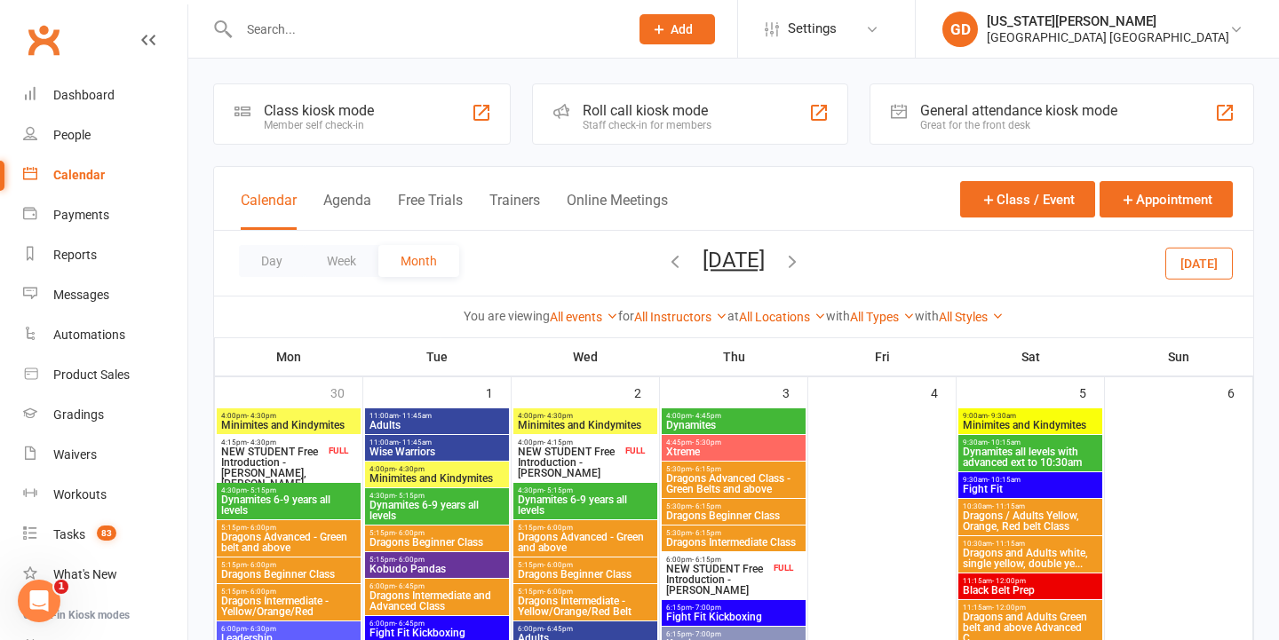
click at [665, 261] on icon "button" at bounding box center [675, 261] width 20 height 20
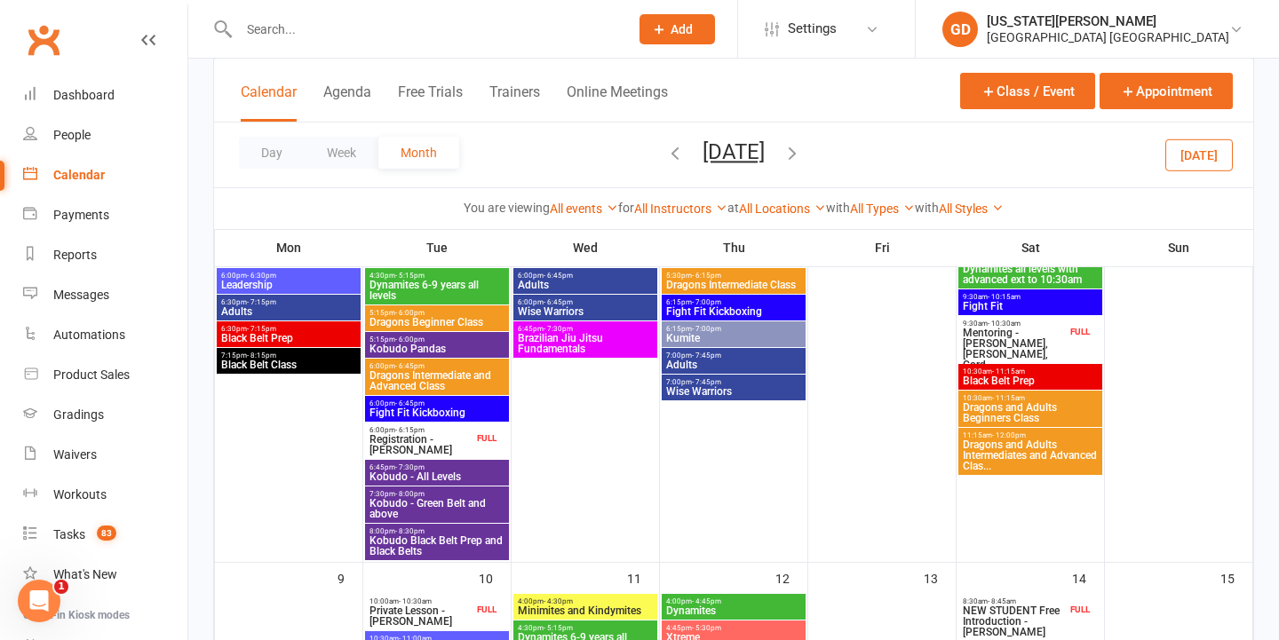
scroll to position [806, 0]
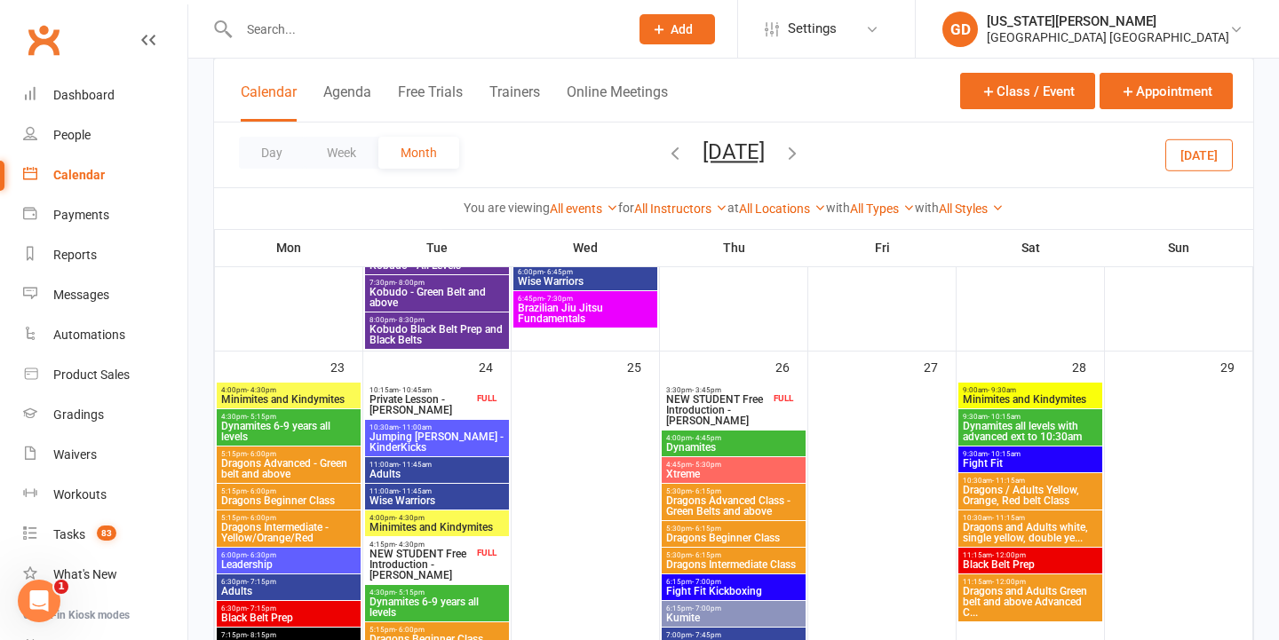
drag, startPoint x: 801, startPoint y: 155, endPoint x: 794, endPoint y: 195, distance: 41.5
click at [801, 155] on icon "button" at bounding box center [792, 153] width 20 height 20
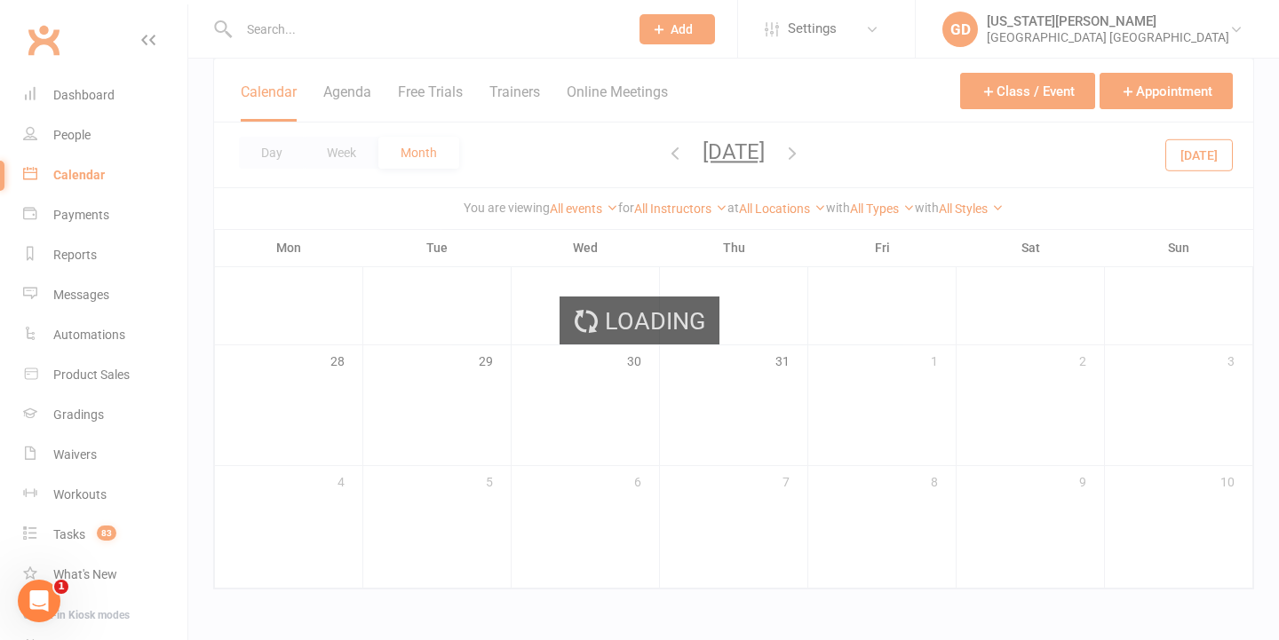
scroll to position [530, 0]
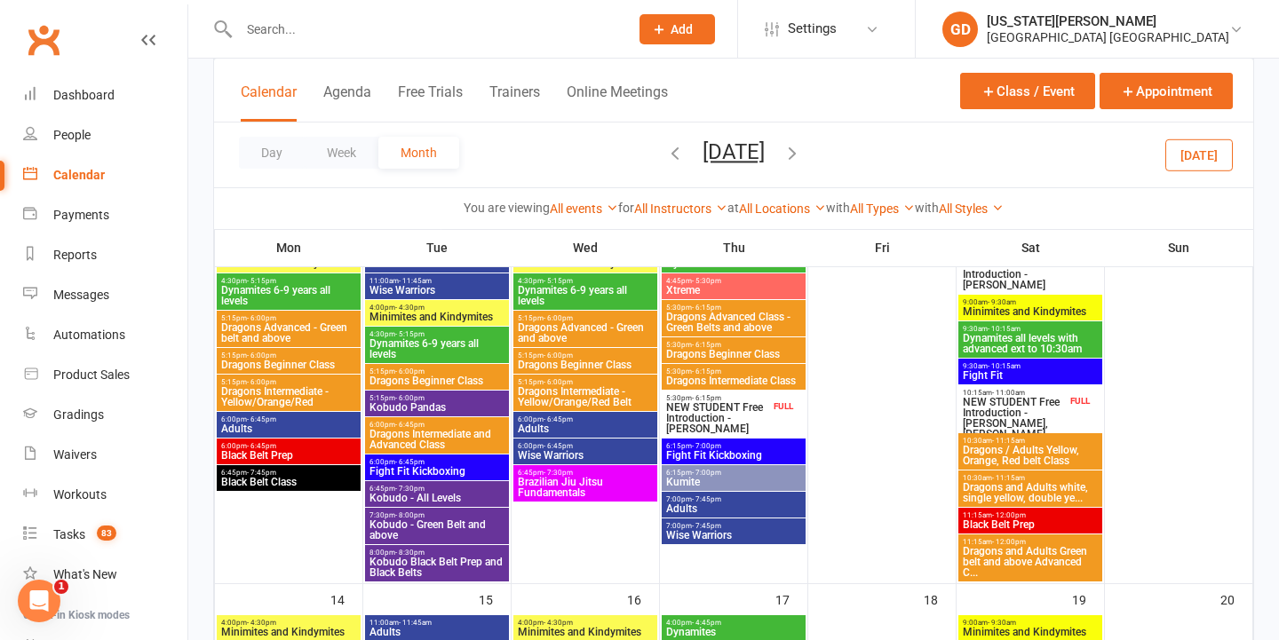
drag, startPoint x: 808, startPoint y: 151, endPoint x: 768, endPoint y: 314, distance: 168.2
click at [802, 152] on icon "button" at bounding box center [792, 153] width 20 height 20
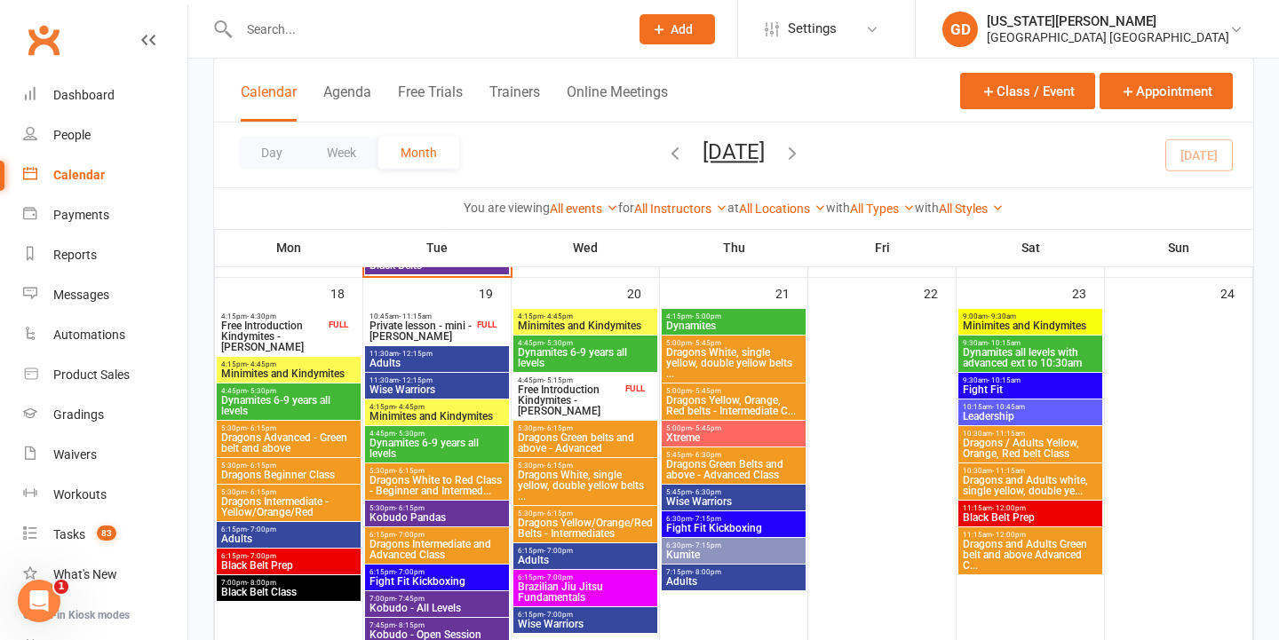
scroll to position [1481, 0]
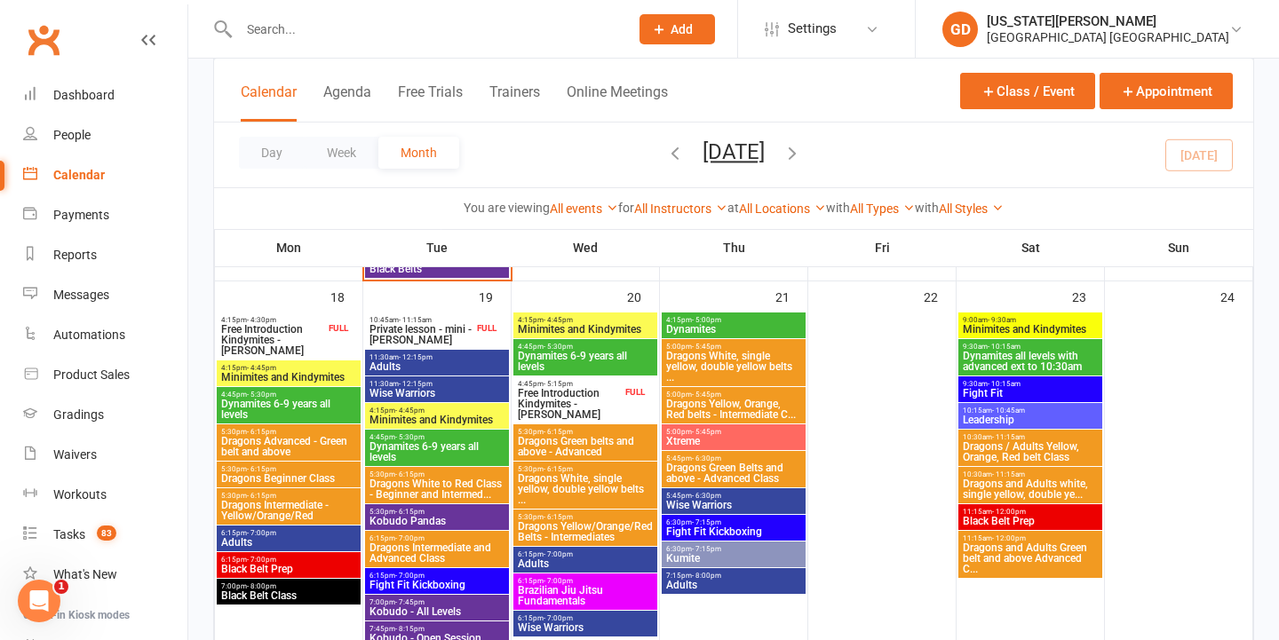
click at [473, 335] on div "10:45am - 11:15am Private lesson - mini - Ron Taylor FULL" at bounding box center [437, 331] width 144 height 36
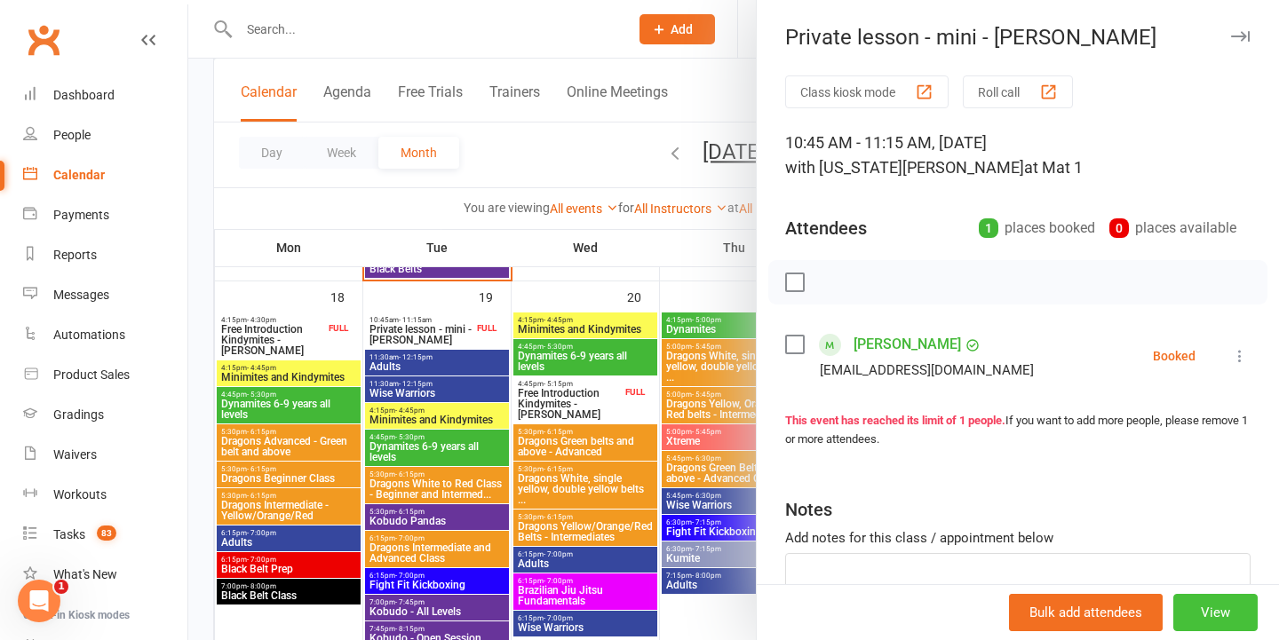
click at [1220, 623] on button "View" at bounding box center [1215, 612] width 84 height 37
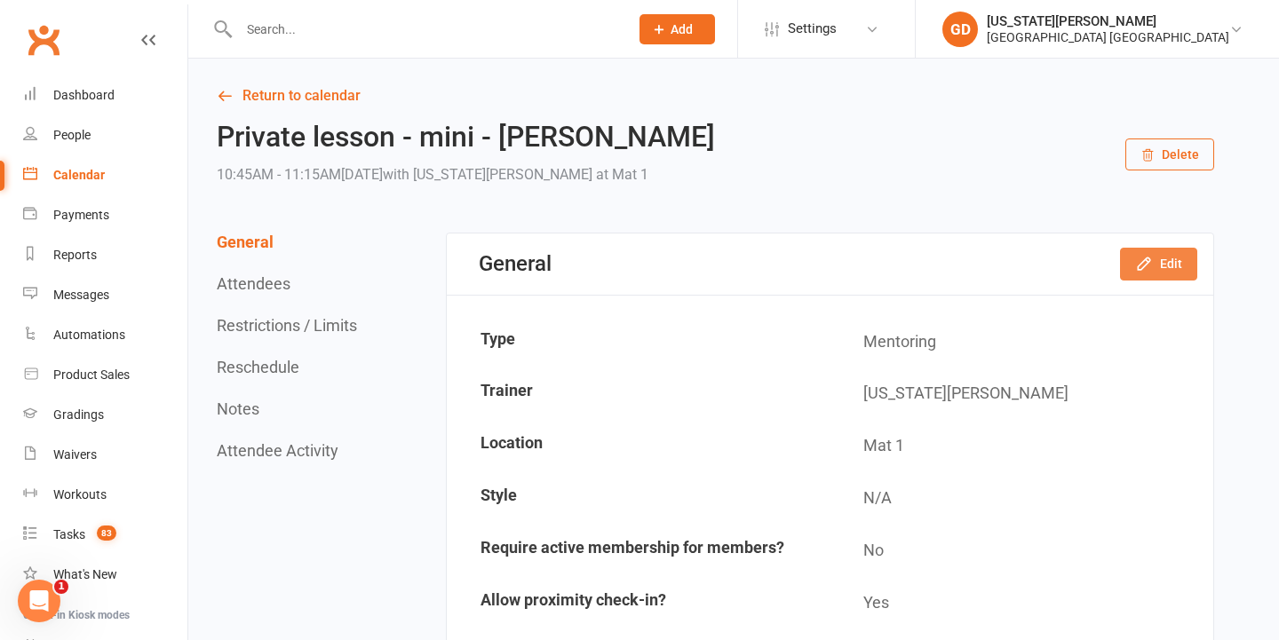
click at [1147, 269] on icon "button" at bounding box center [1144, 264] width 18 height 18
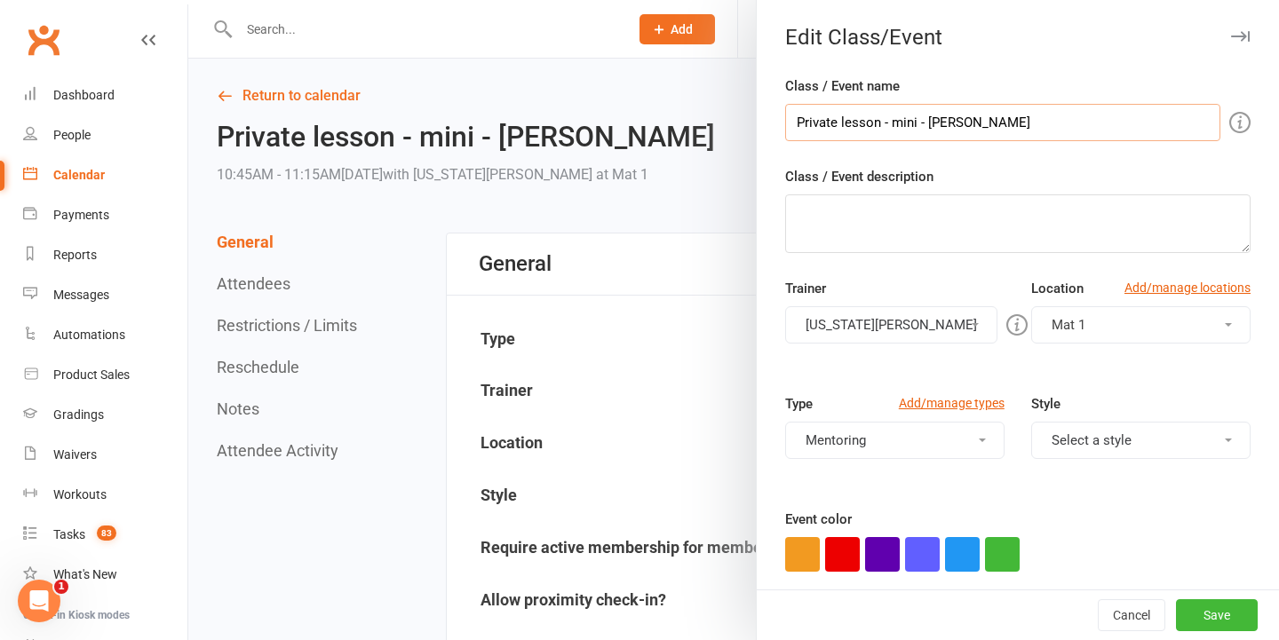
click at [1036, 136] on input "Private lesson - mini - Ron Taylor" at bounding box center [1002, 122] width 435 height 37
drag, startPoint x: 920, startPoint y: 127, endPoint x: 898, endPoint y: 127, distance: 22.2
click at [899, 127] on input "Private lesson - mini - Ron Taylor" at bounding box center [1002, 122] width 435 height 37
type input "Private lesson - [PERSON_NAME]"
click at [1238, 610] on button "Save" at bounding box center [1217, 616] width 82 height 32
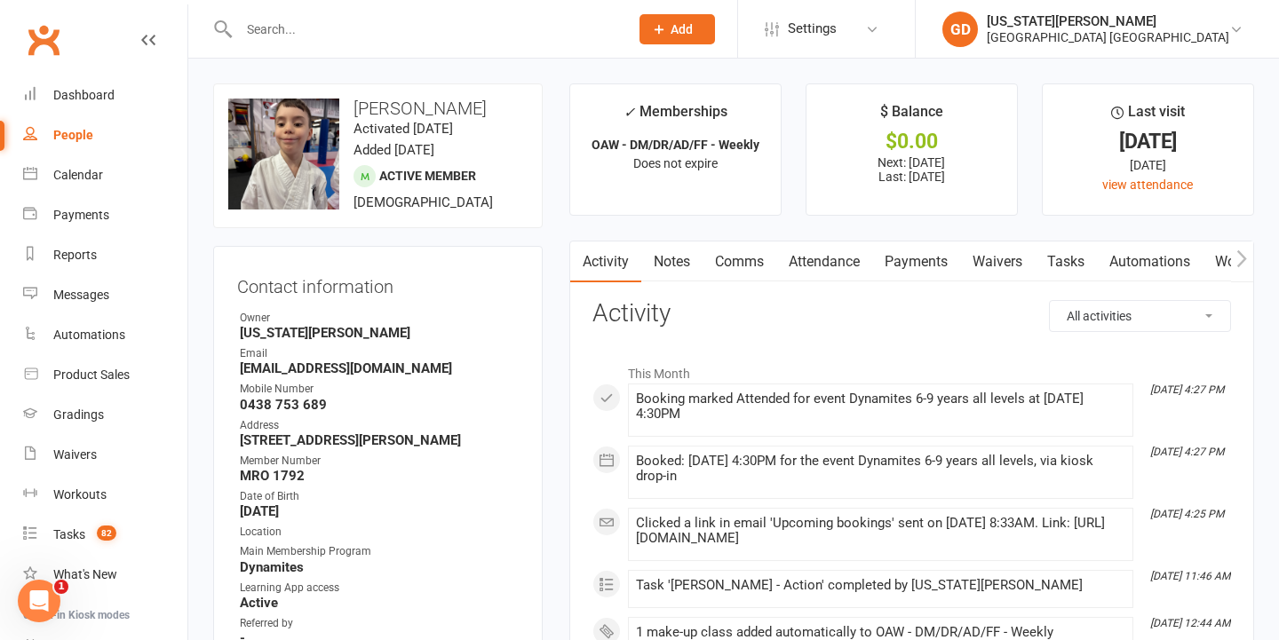
click at [677, 269] on link "Notes" at bounding box center [671, 262] width 61 height 41
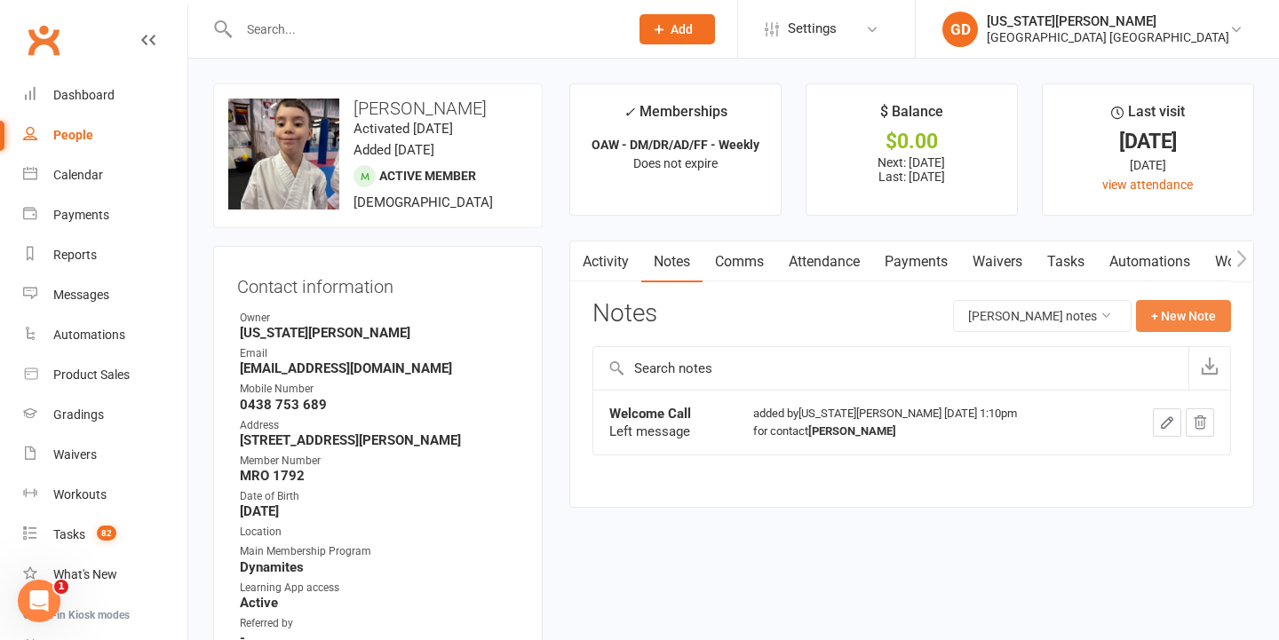
click at [1183, 317] on button "+ New Note" at bounding box center [1183, 316] width 95 height 32
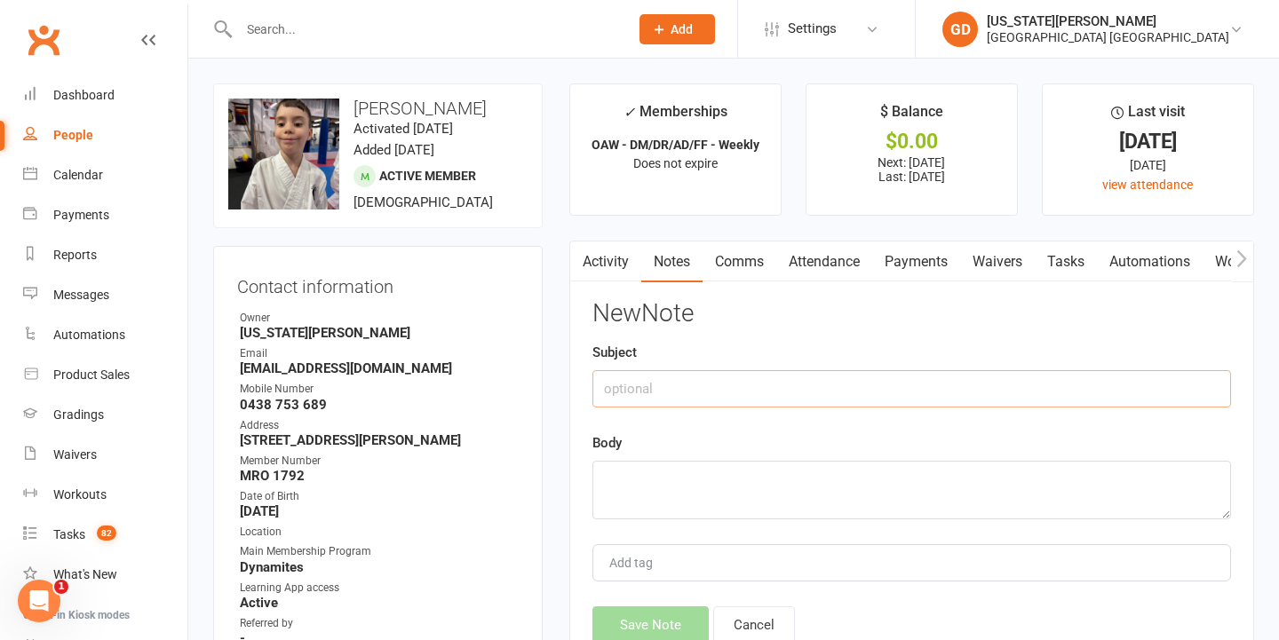
click at [741, 395] on input "text" at bounding box center [911, 388] width 639 height 37
click at [715, 399] on input "W" at bounding box center [911, 388] width 639 height 37
type input "WD"
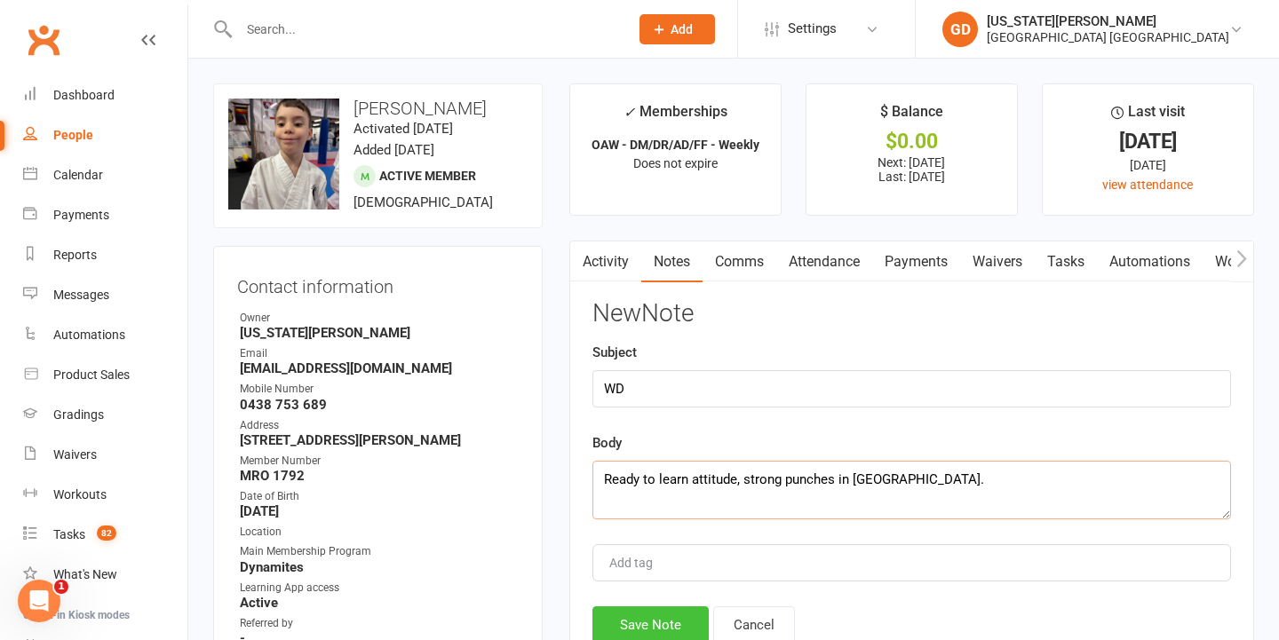
type textarea "Ready to learn attitude, strong punches in [GEOGRAPHIC_DATA]."
click at [635, 617] on button "Save Note" at bounding box center [650, 625] width 116 height 37
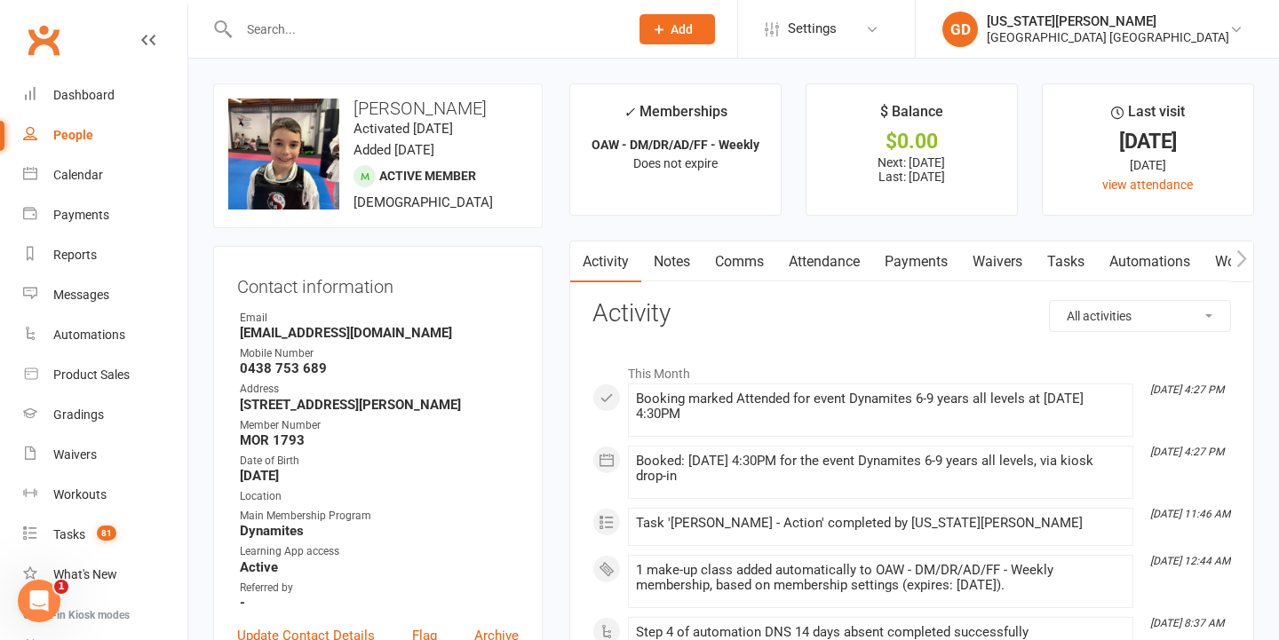
click at [654, 274] on link "Notes" at bounding box center [671, 262] width 61 height 41
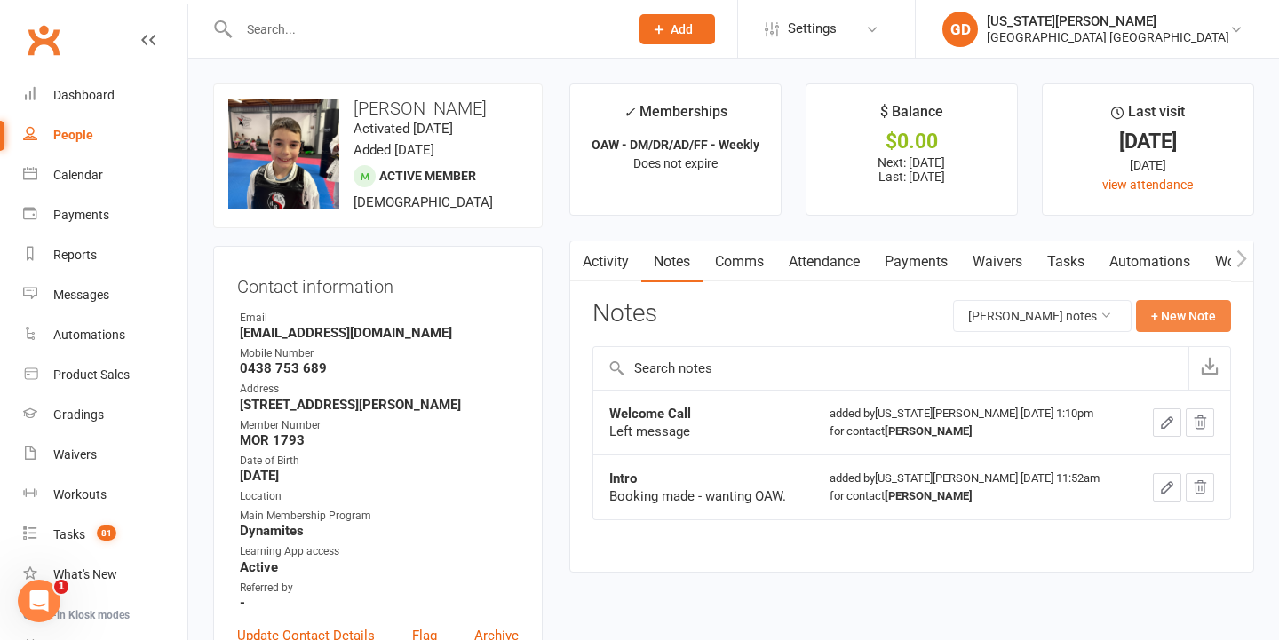
click at [1200, 317] on button "+ New Note" at bounding box center [1183, 316] width 95 height 32
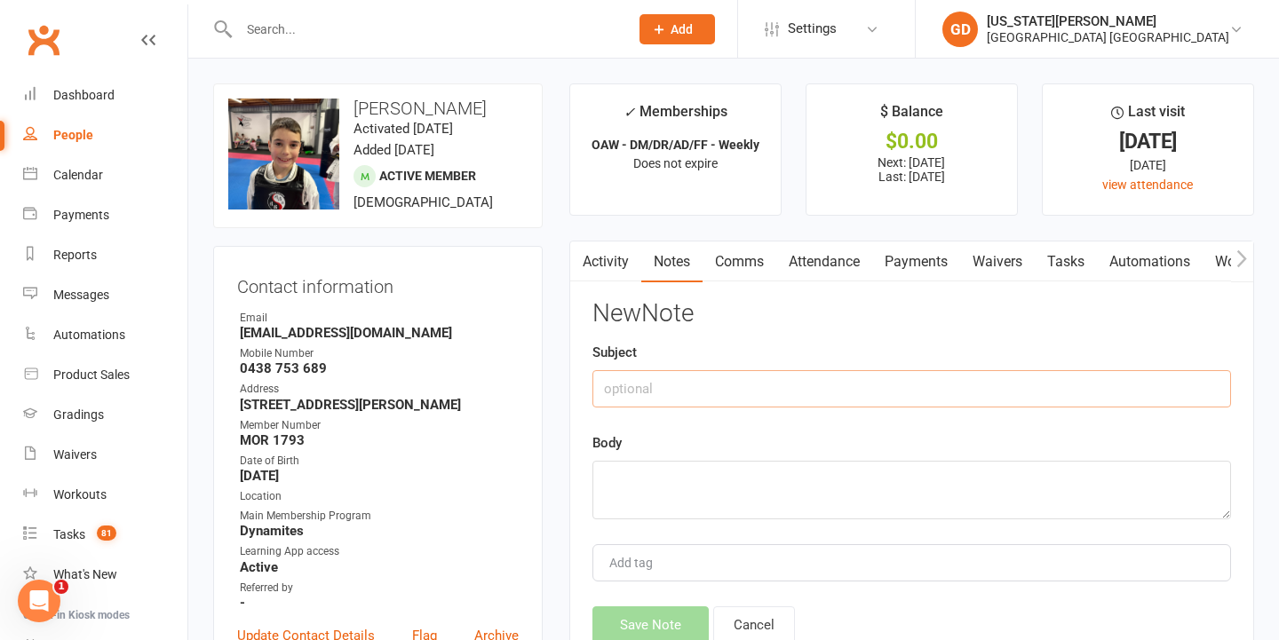
click at [674, 385] on input "text" at bounding box center [911, 388] width 639 height 37
type input "WD"
type textarea "G"
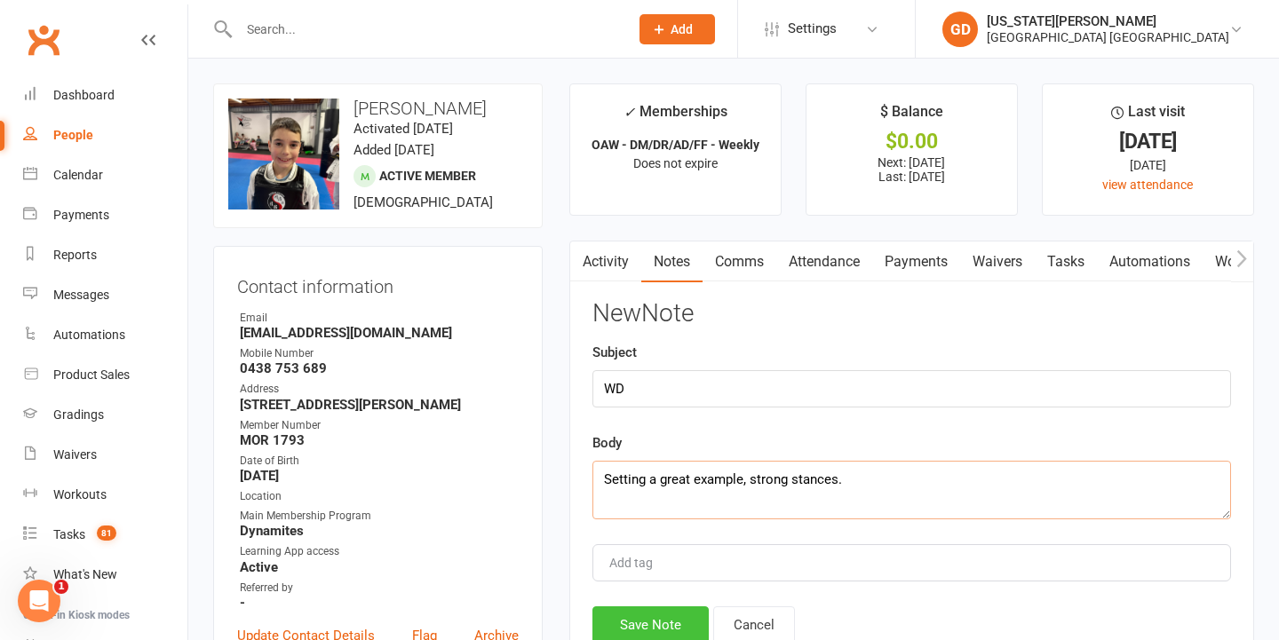
type textarea "Setting a great example, strong stances."
click at [654, 608] on button "Save Note" at bounding box center [650, 625] width 116 height 37
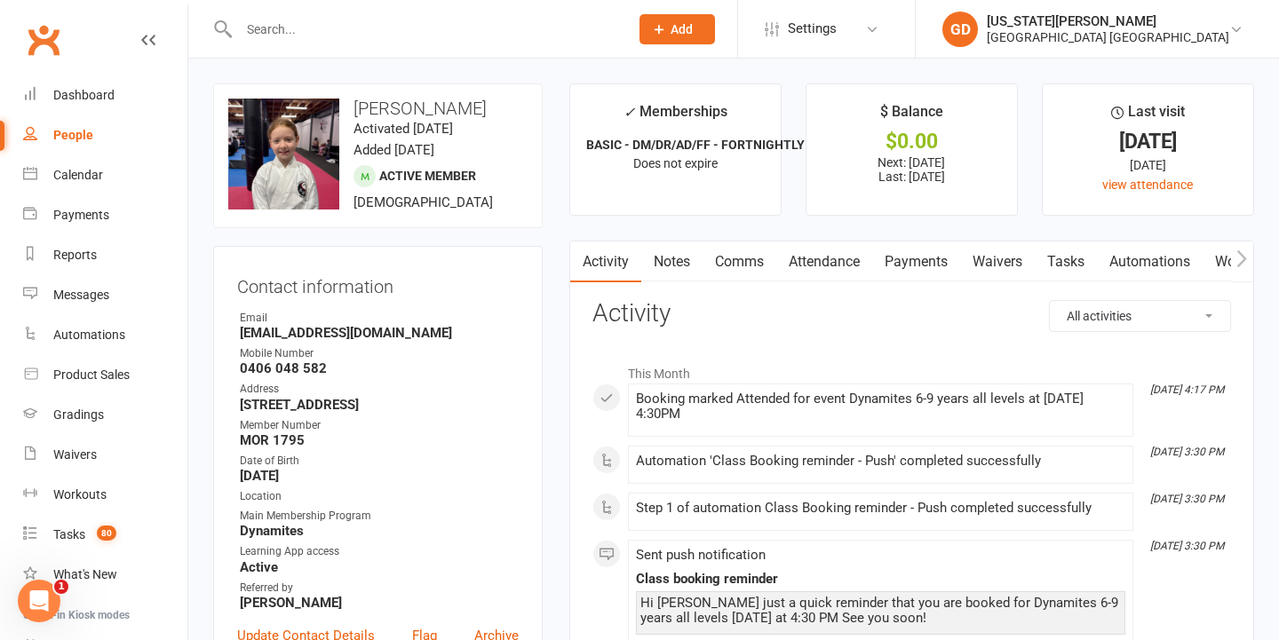
scroll to position [-4, 0]
click at [124, 543] on link "Tasks 80" at bounding box center [105, 535] width 164 height 40
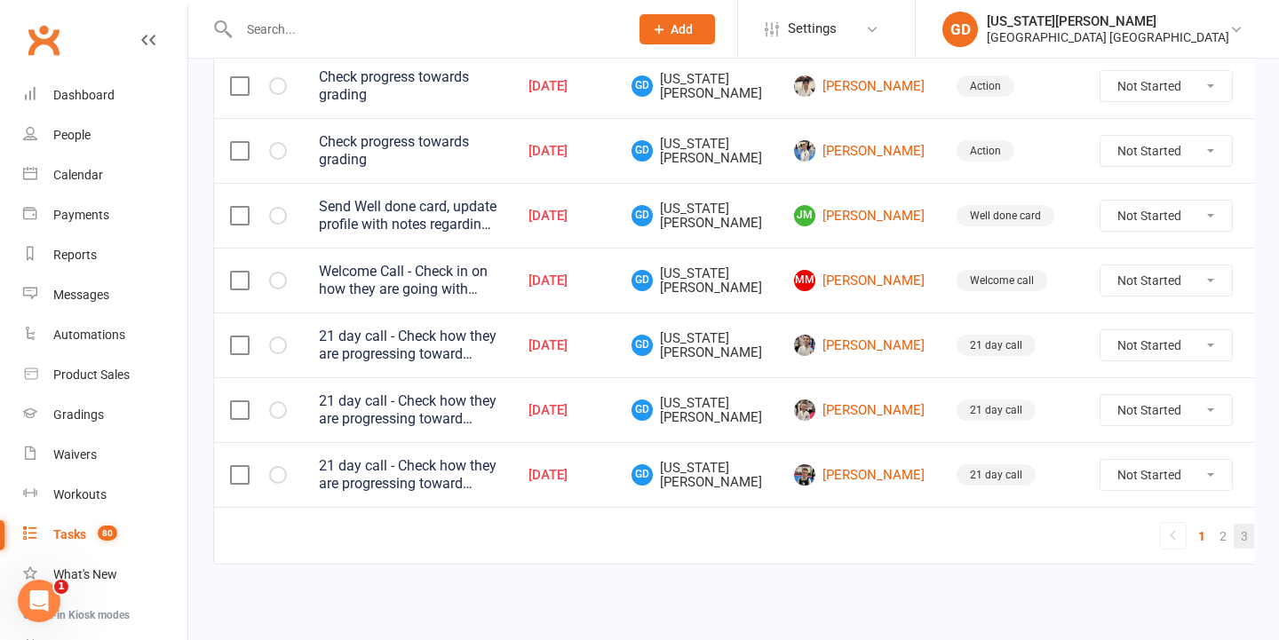
click at [1234, 528] on link "3" at bounding box center [1244, 536] width 21 height 25
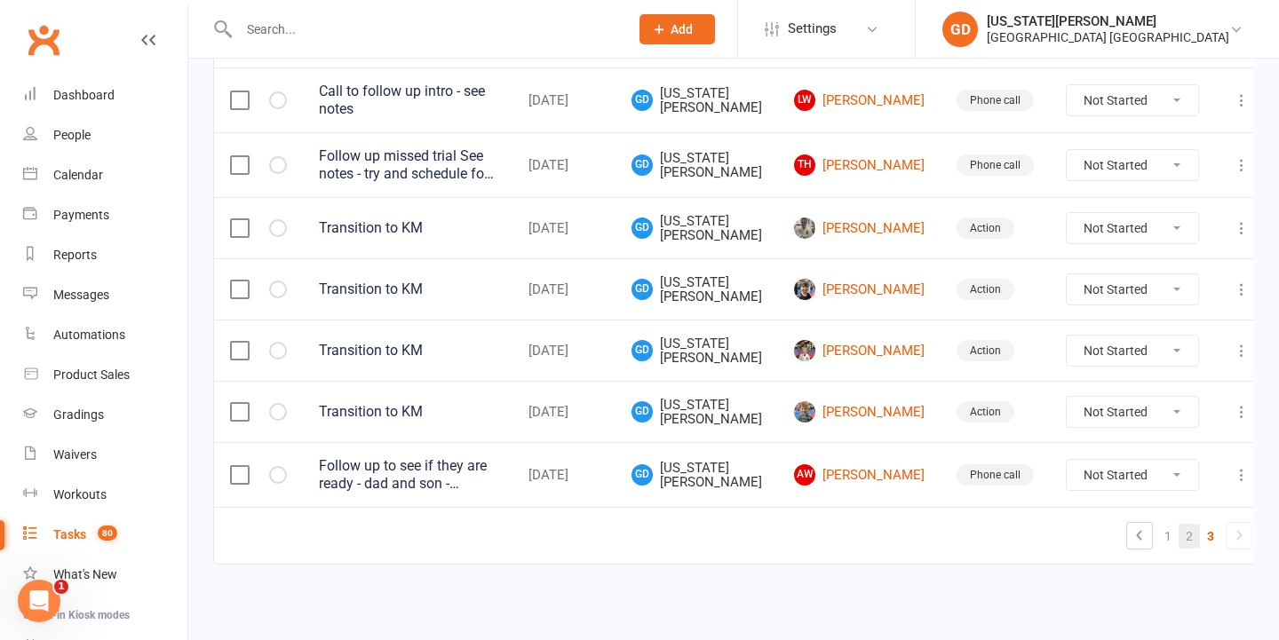
scroll to position [718, 0]
click at [1179, 524] on link "2" at bounding box center [1189, 536] width 21 height 25
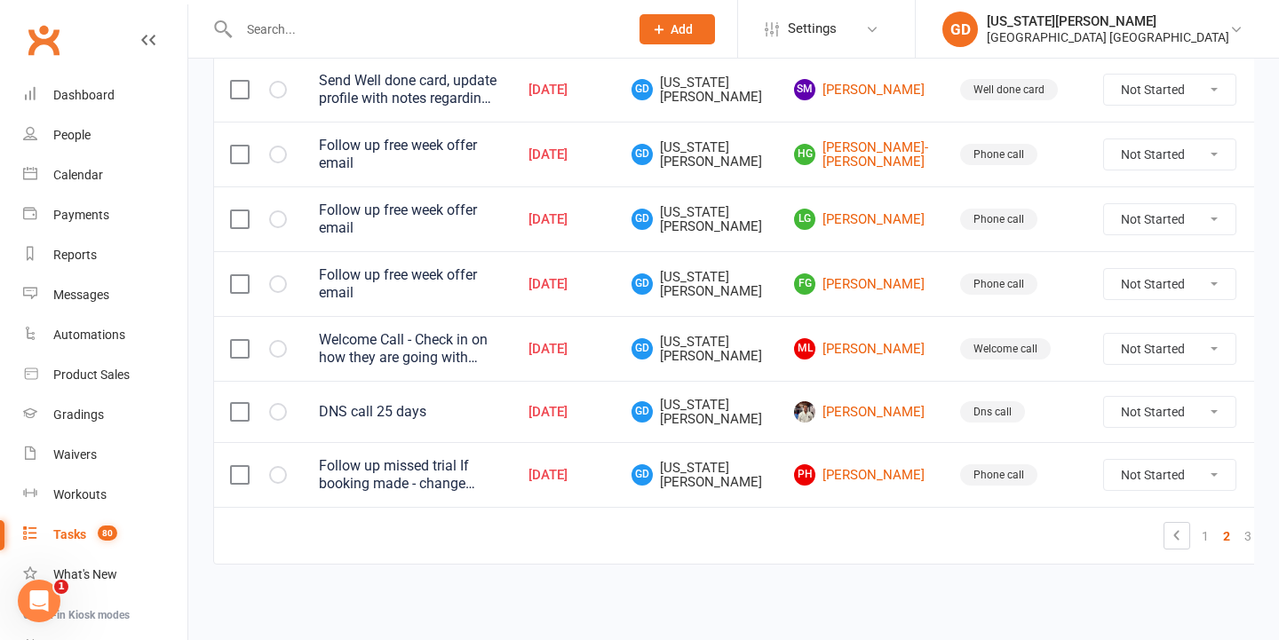
scroll to position [1445, 0]
click at [109, 83] on link "Dashboard" at bounding box center [105, 95] width 164 height 40
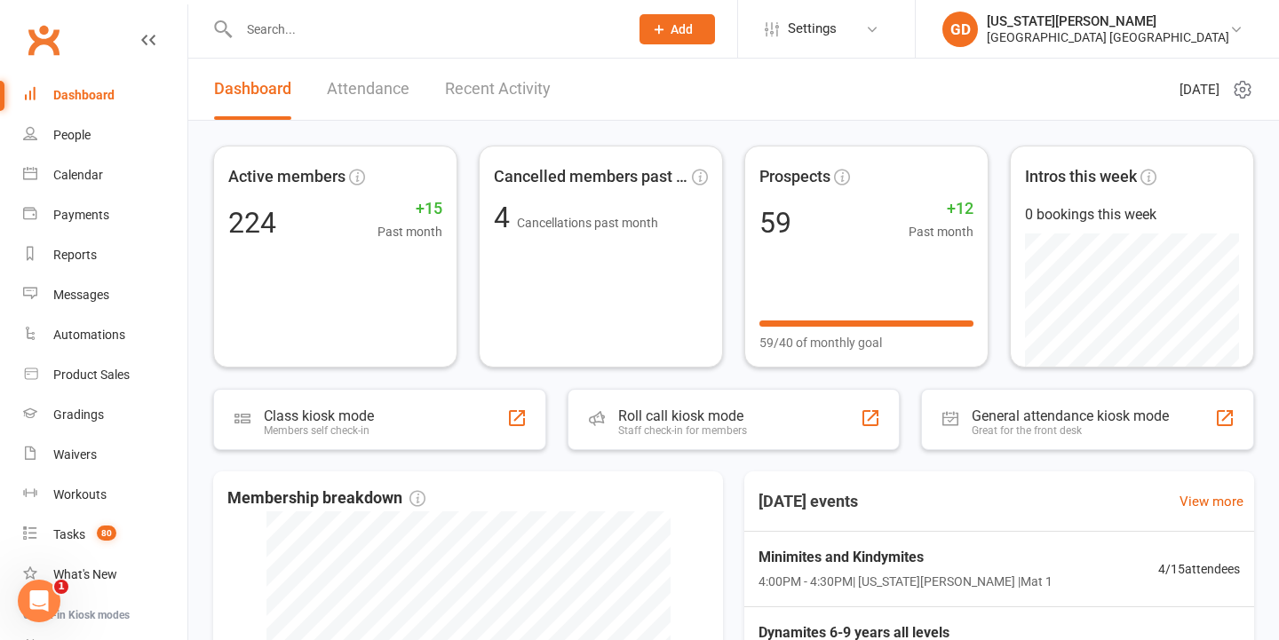
click at [393, 88] on link "Attendance" at bounding box center [368, 89] width 83 height 61
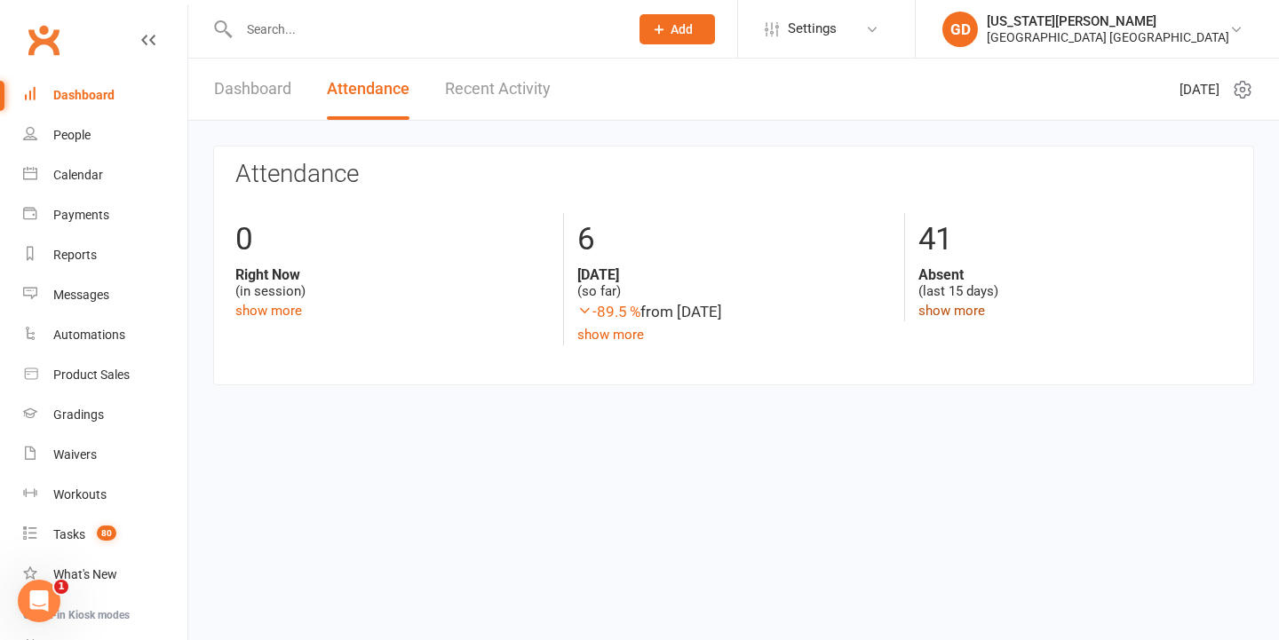
click at [959, 306] on link "show more" at bounding box center [951, 311] width 67 height 16
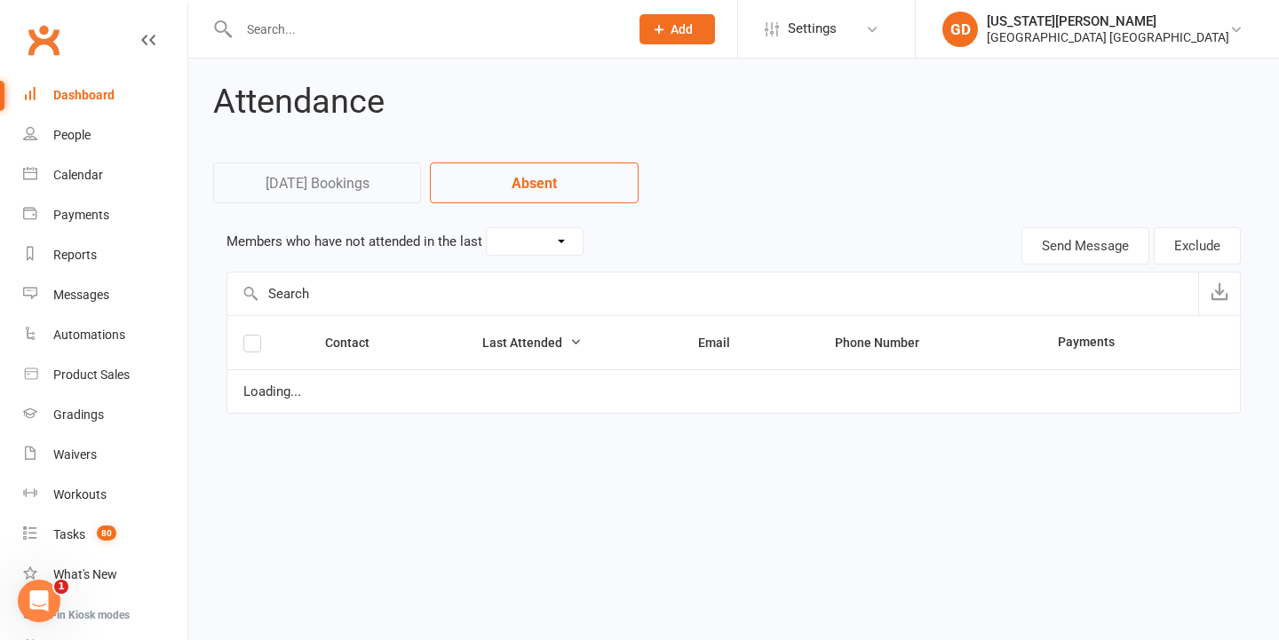
select select "15"
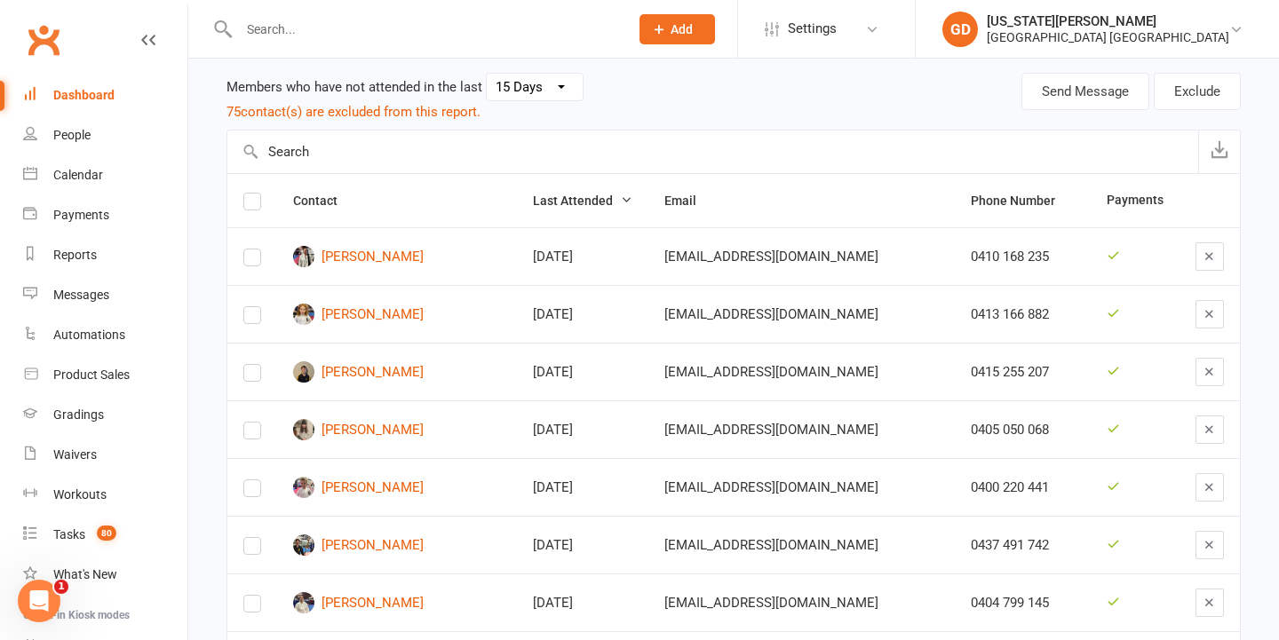
scroll to position [163, 0]
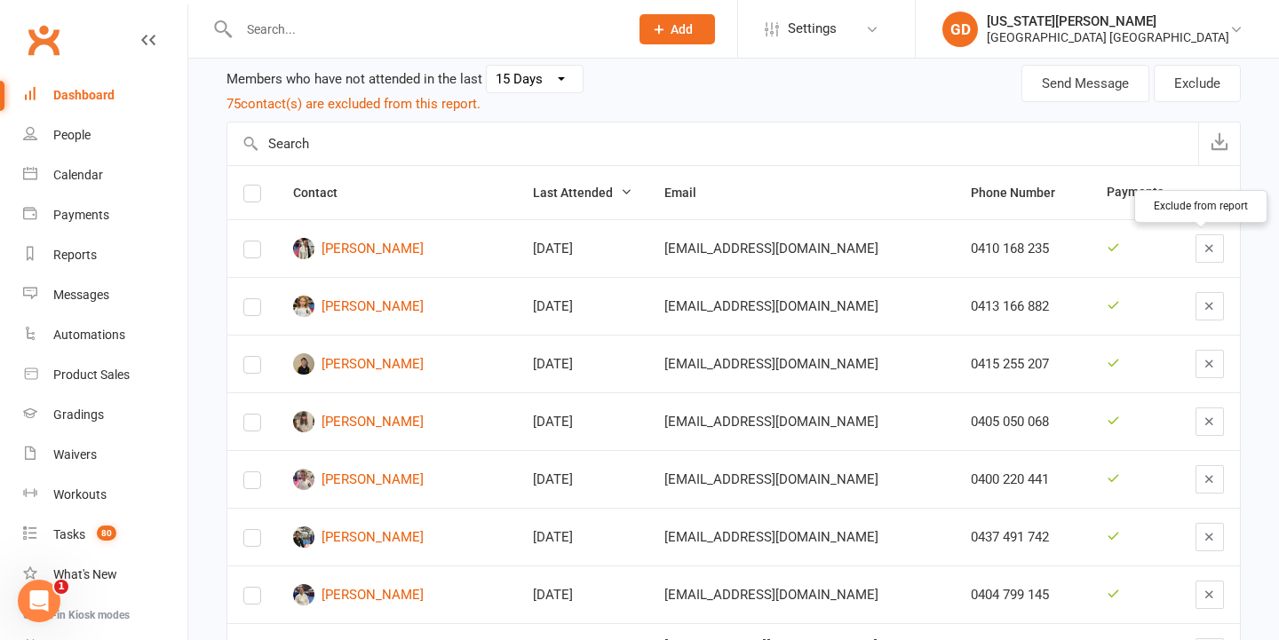
click at [1199, 239] on button "button" at bounding box center [1209, 248] width 28 height 28
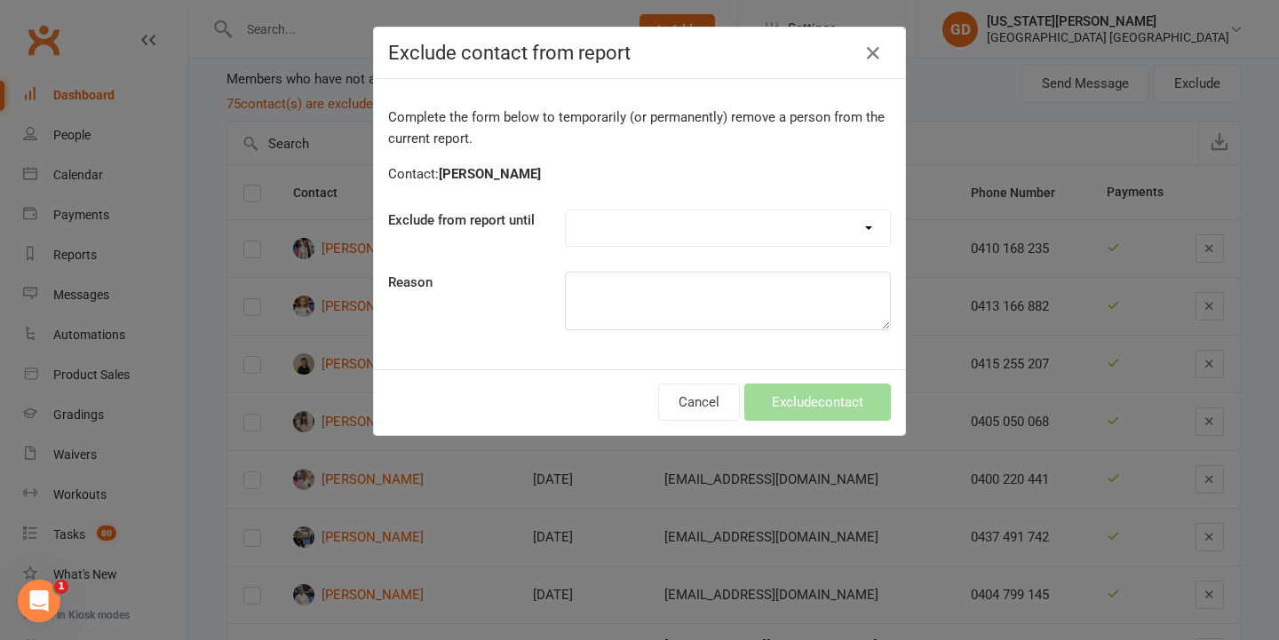
select select "one_week"
click at [804, 401] on button "Exclude contact" at bounding box center [817, 402] width 147 height 37
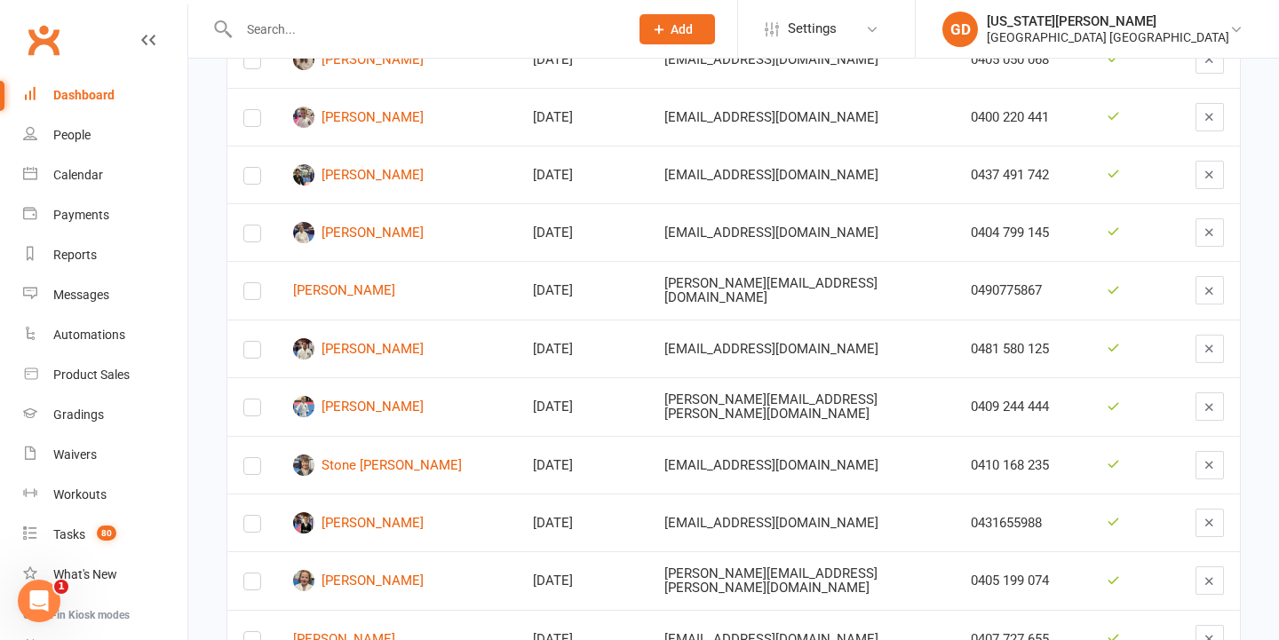
scroll to position [384, 0]
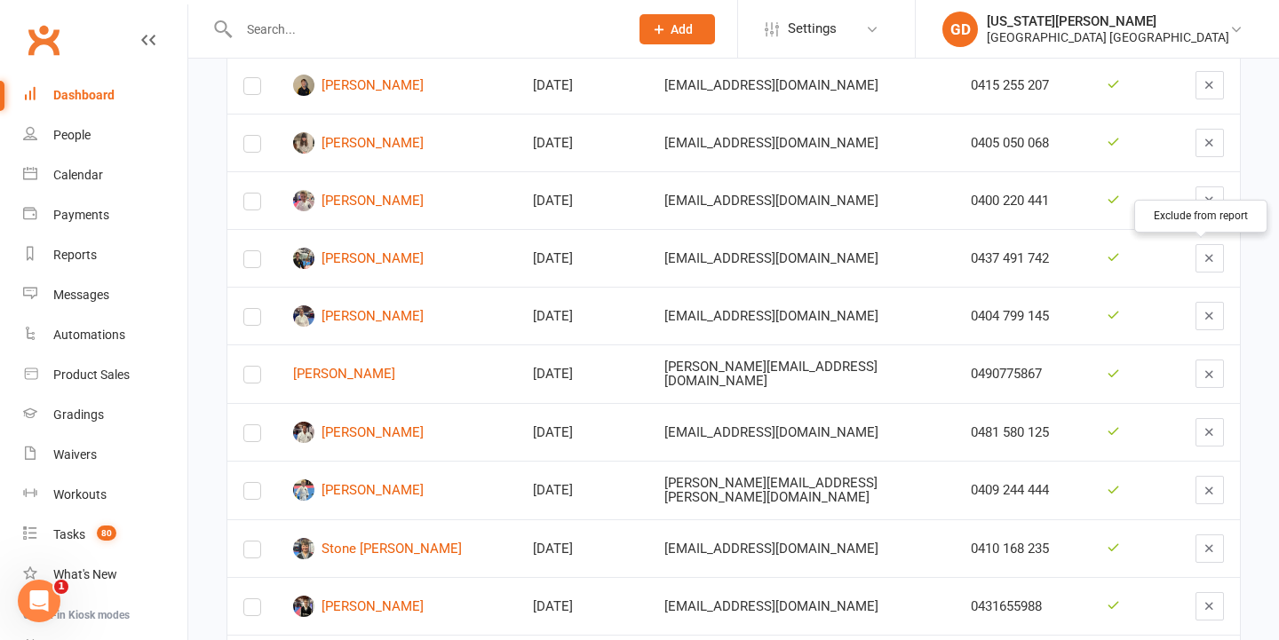
click at [1203, 253] on icon "button" at bounding box center [1209, 257] width 13 height 13
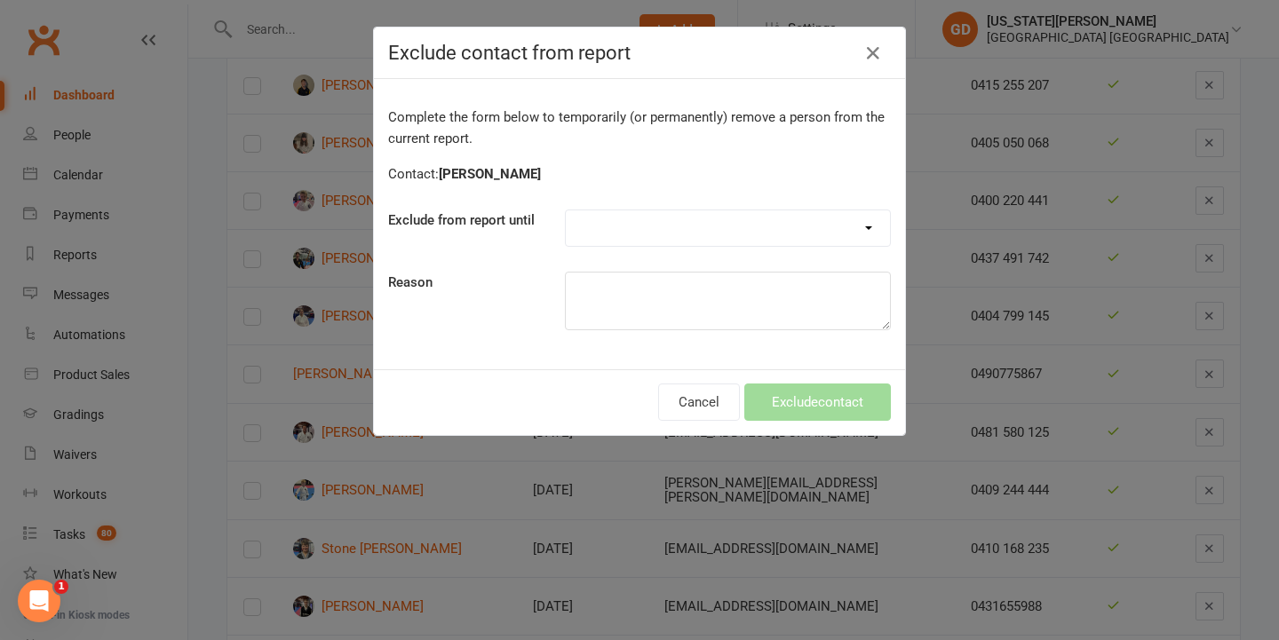
select select "one_week"
click at [831, 400] on button "Exclude contact" at bounding box center [817, 402] width 147 height 37
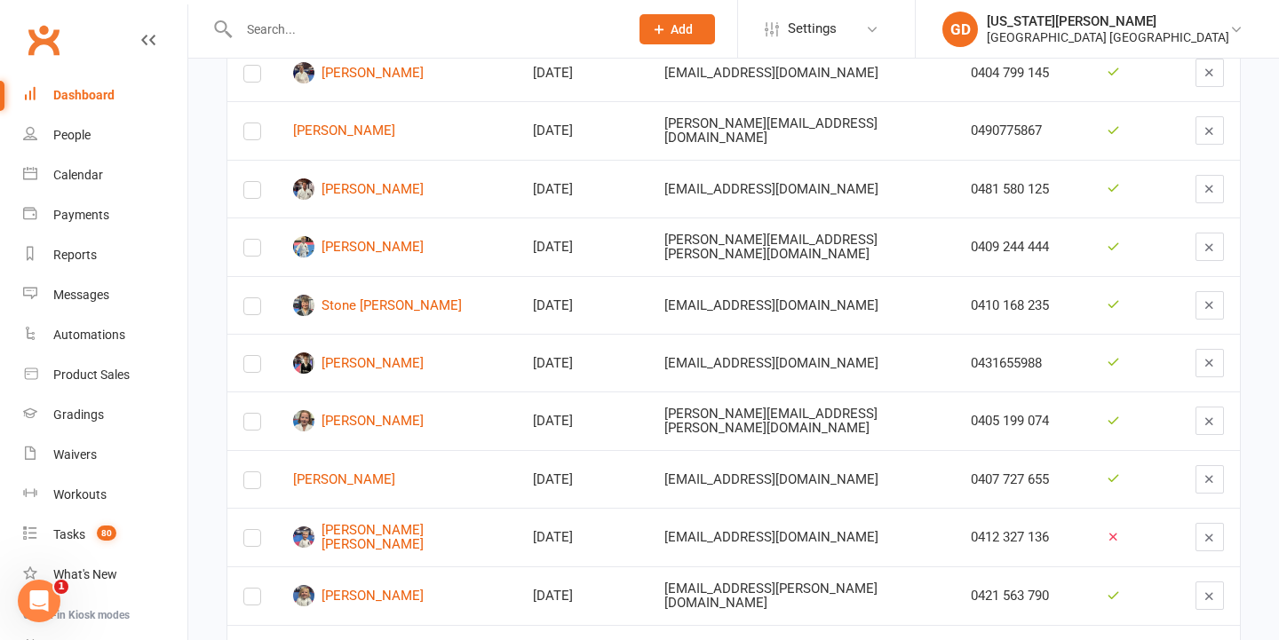
scroll to position [576, 0]
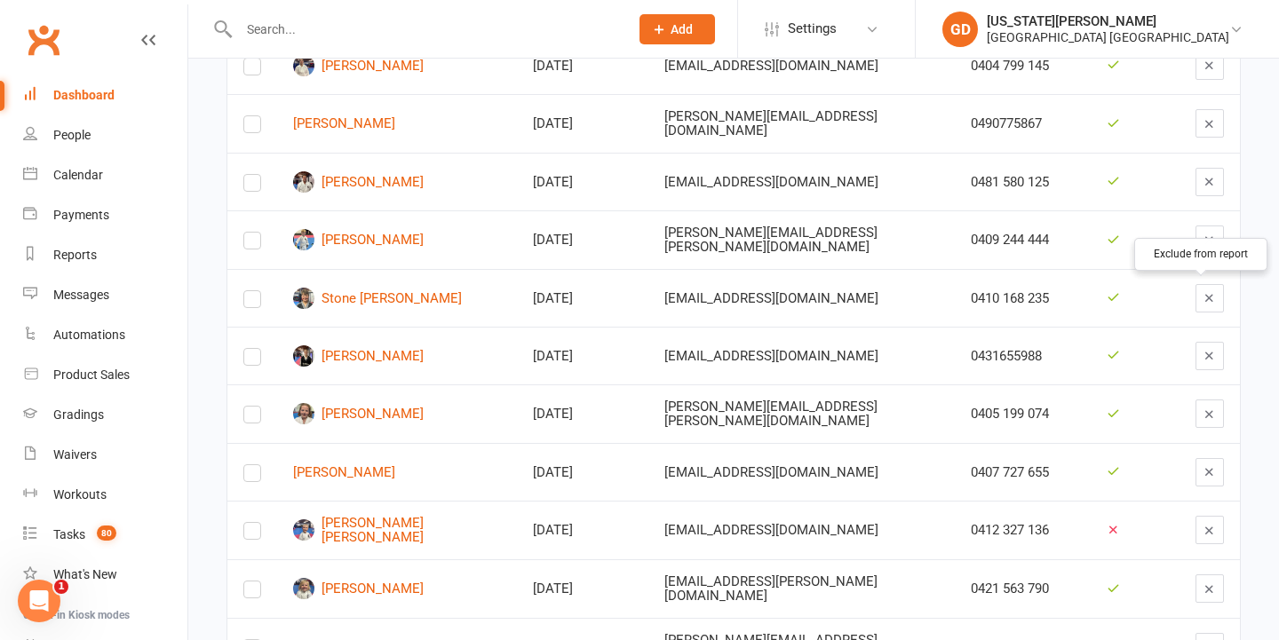
click at [1210, 298] on button "button" at bounding box center [1209, 298] width 28 height 28
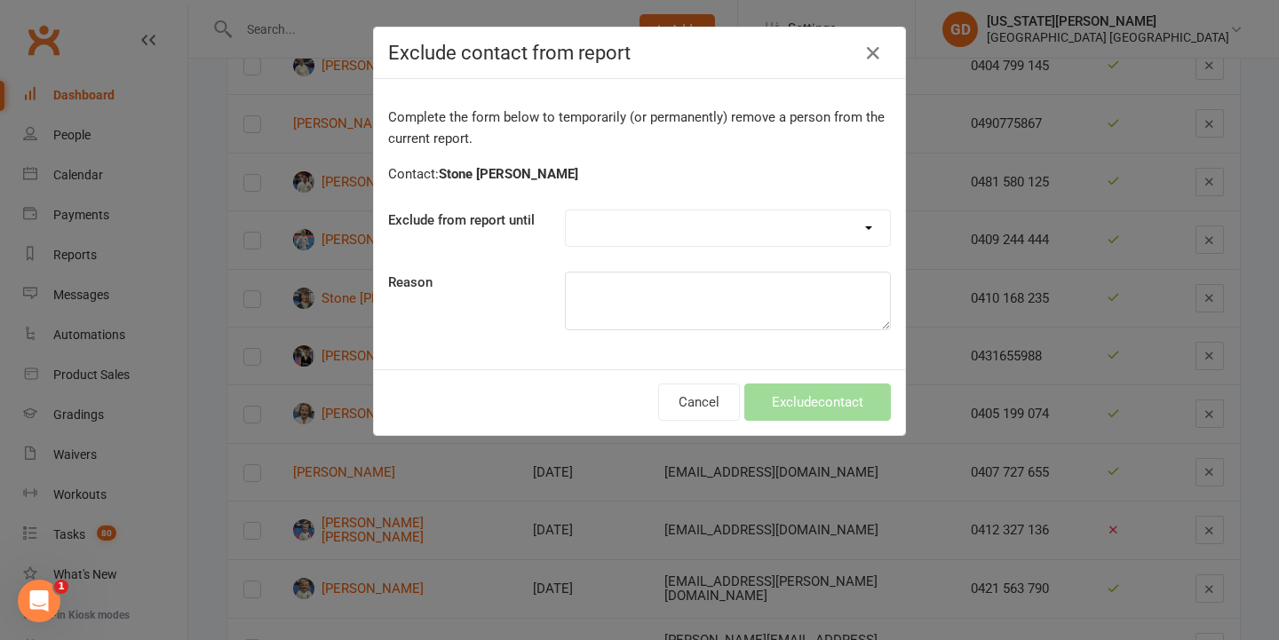
select select "one_week"
click at [820, 404] on button "Exclude contact" at bounding box center [817, 402] width 147 height 37
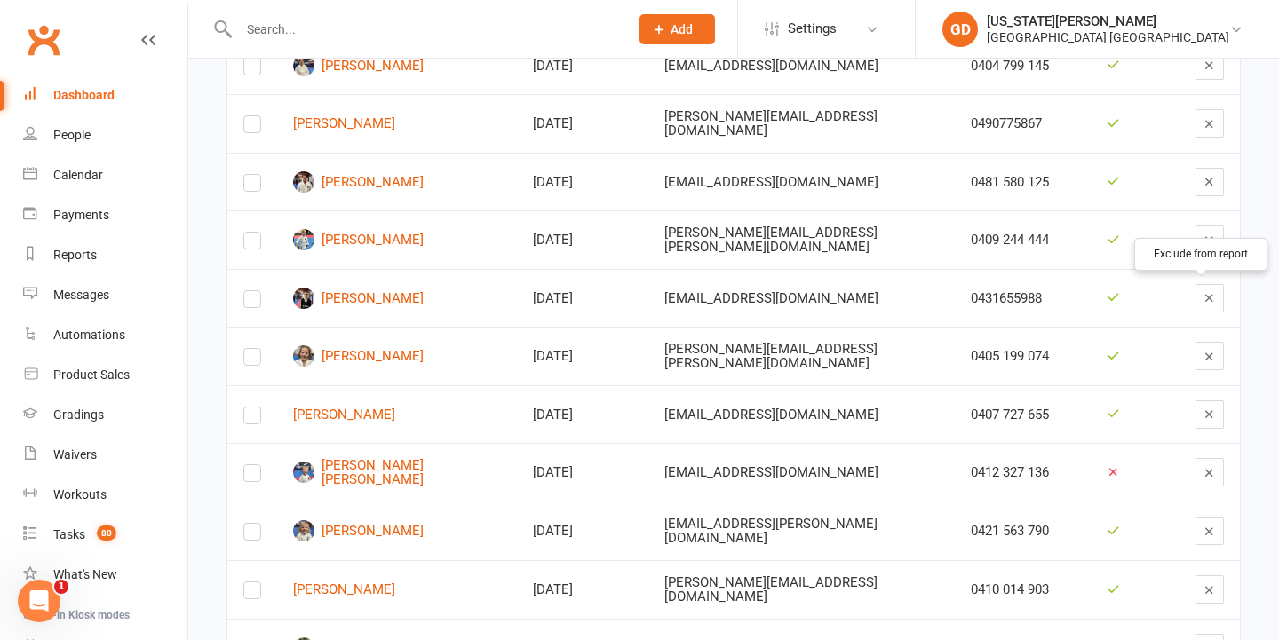
click at [1203, 296] on icon "button" at bounding box center [1209, 297] width 13 height 13
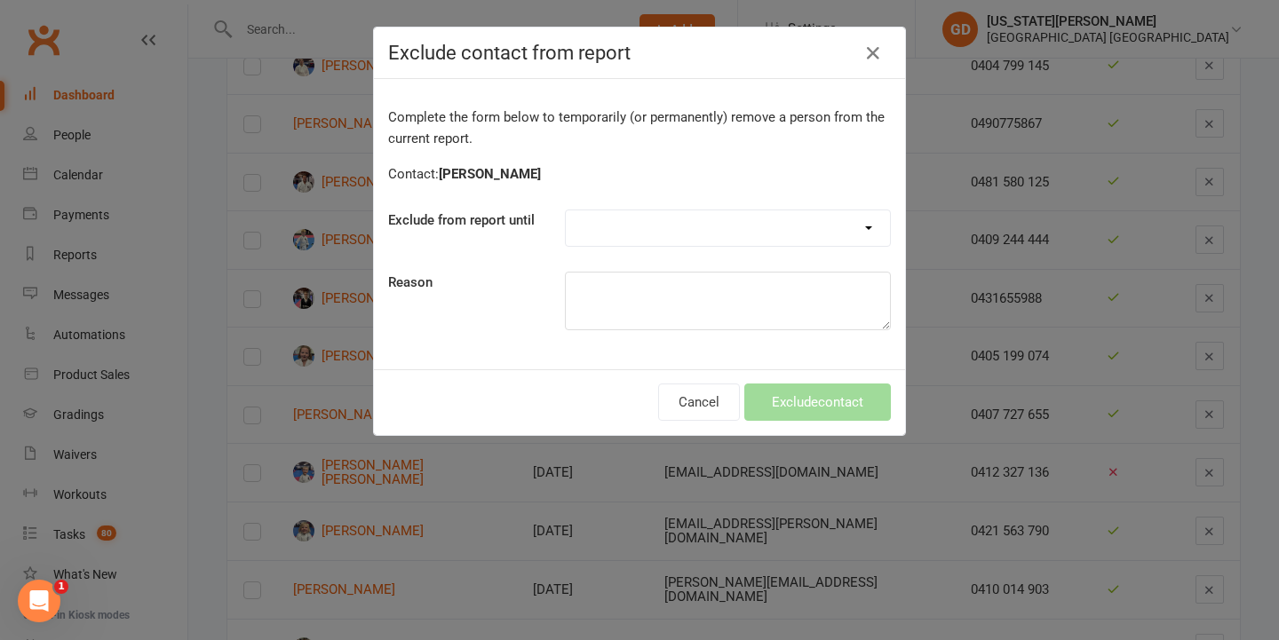
select select "one_week"
click at [826, 392] on button "Exclude contact" at bounding box center [817, 402] width 147 height 37
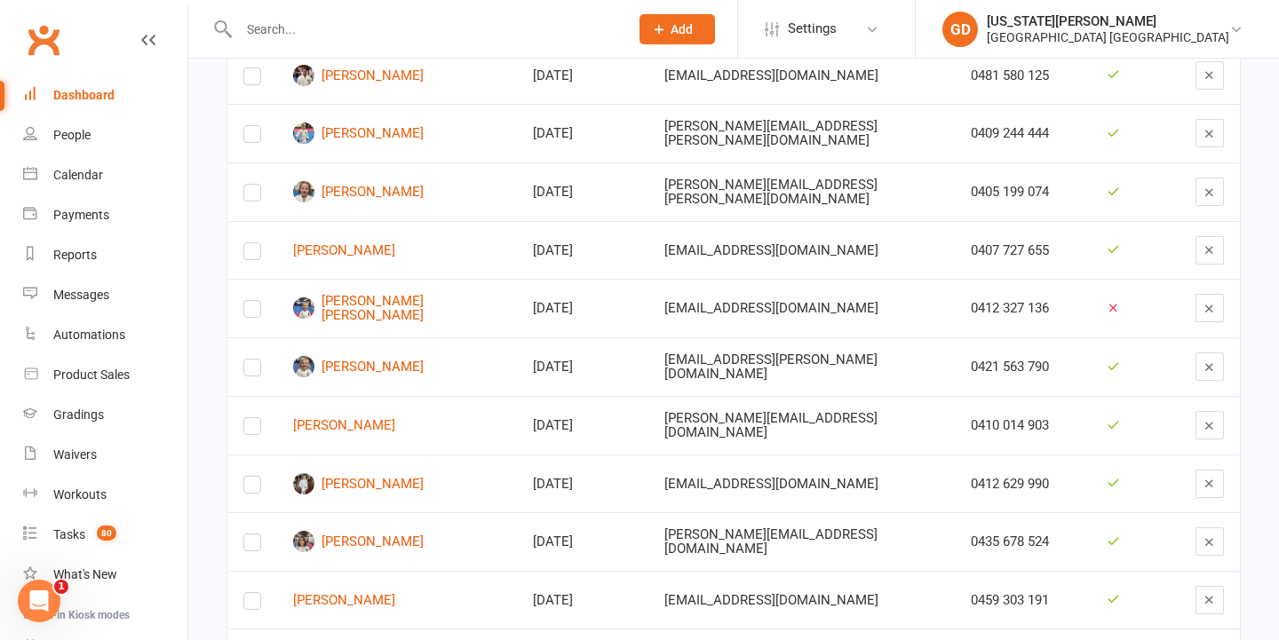
scroll to position [687, 0]
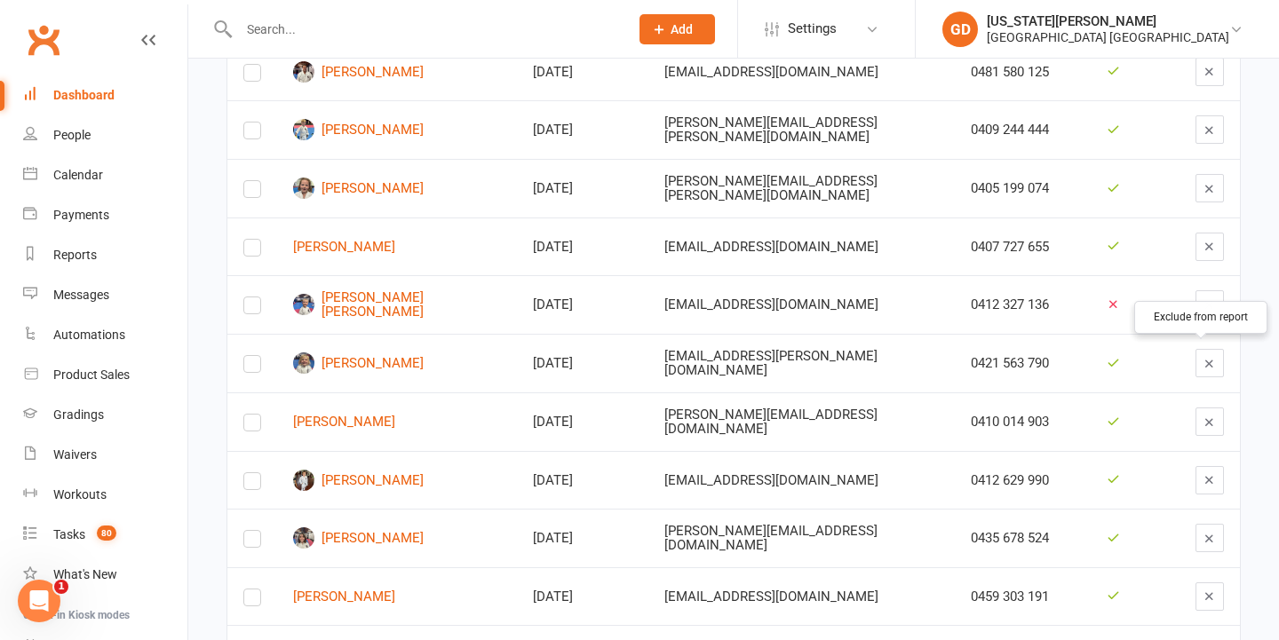
click at [1215, 355] on div at bounding box center [1209, 363] width 28 height 28
click at [1210, 349] on button "button" at bounding box center [1209, 363] width 28 height 28
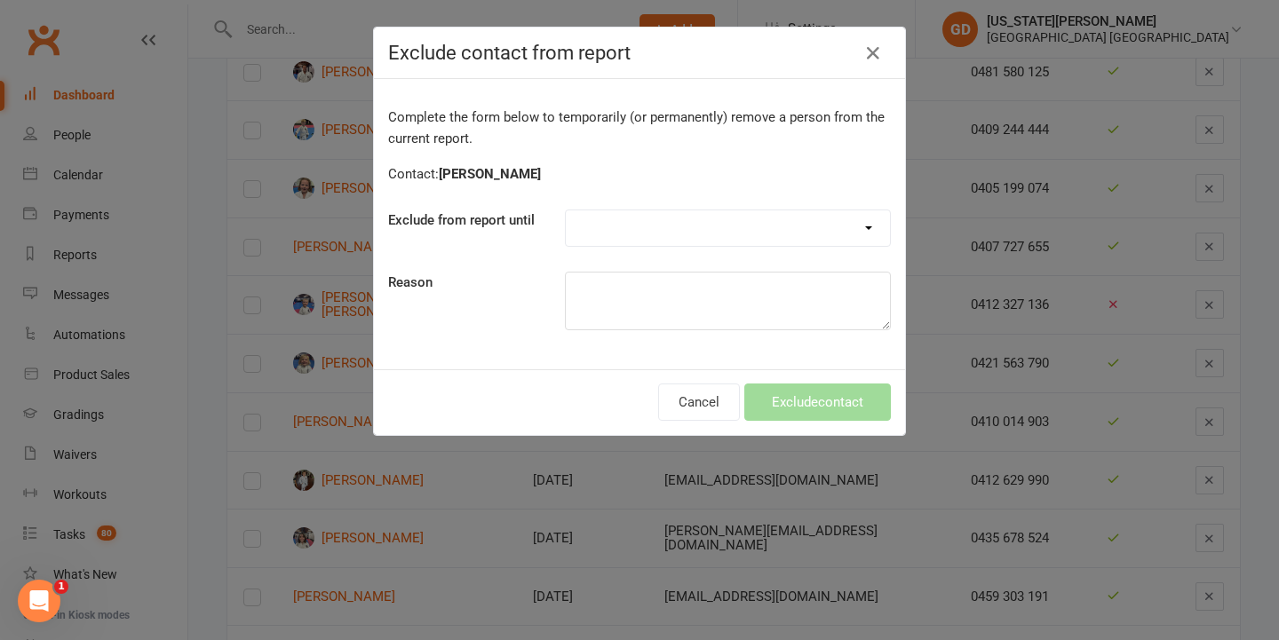
select select "one_week"
click at [707, 320] on textarea at bounding box center [728, 301] width 326 height 59
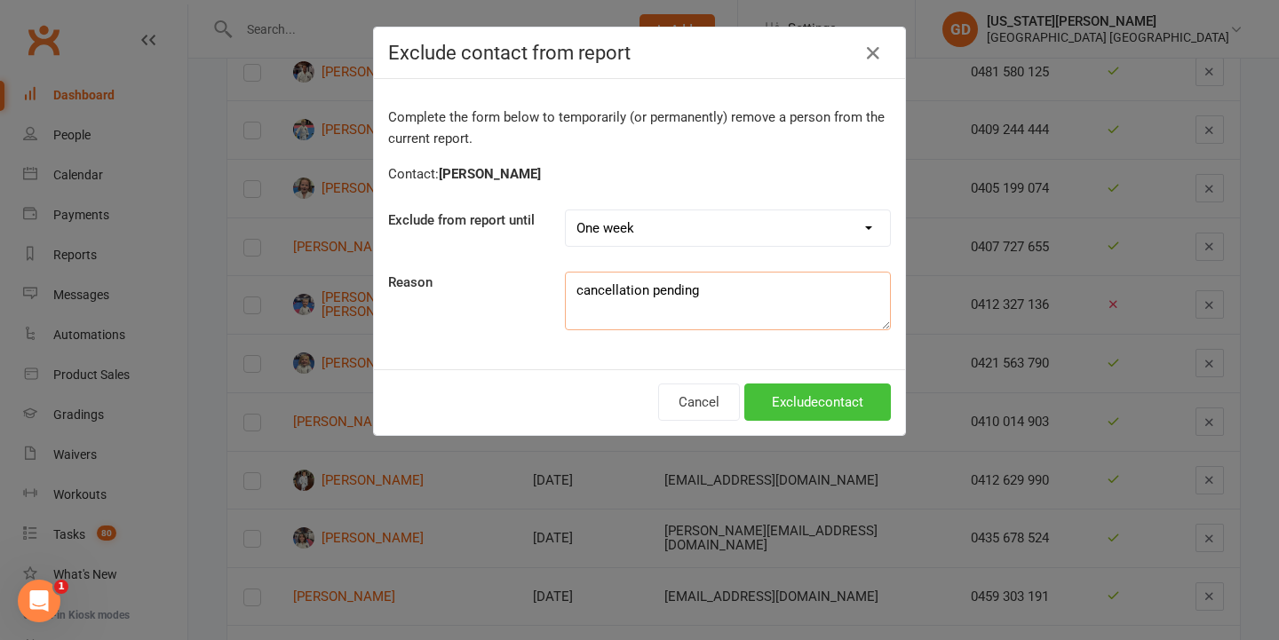
type textarea "cancellation pending"
click at [790, 404] on button "Exclude contact" at bounding box center [817, 402] width 147 height 37
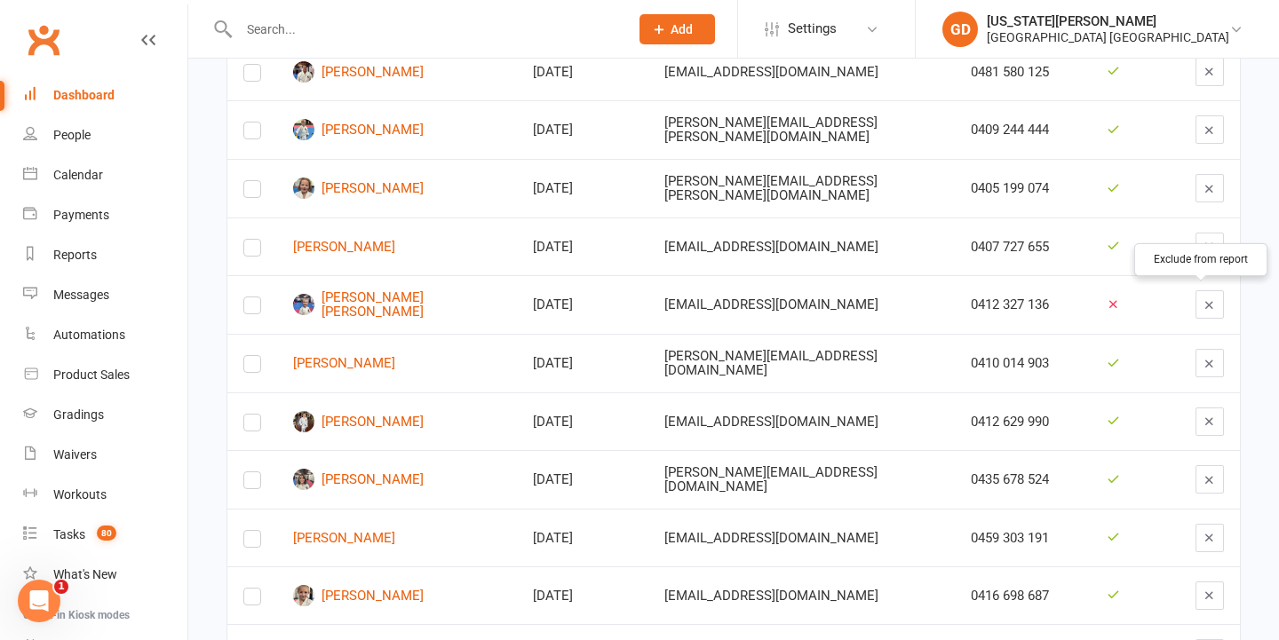
click at [1203, 302] on icon "button" at bounding box center [1209, 304] width 13 height 13
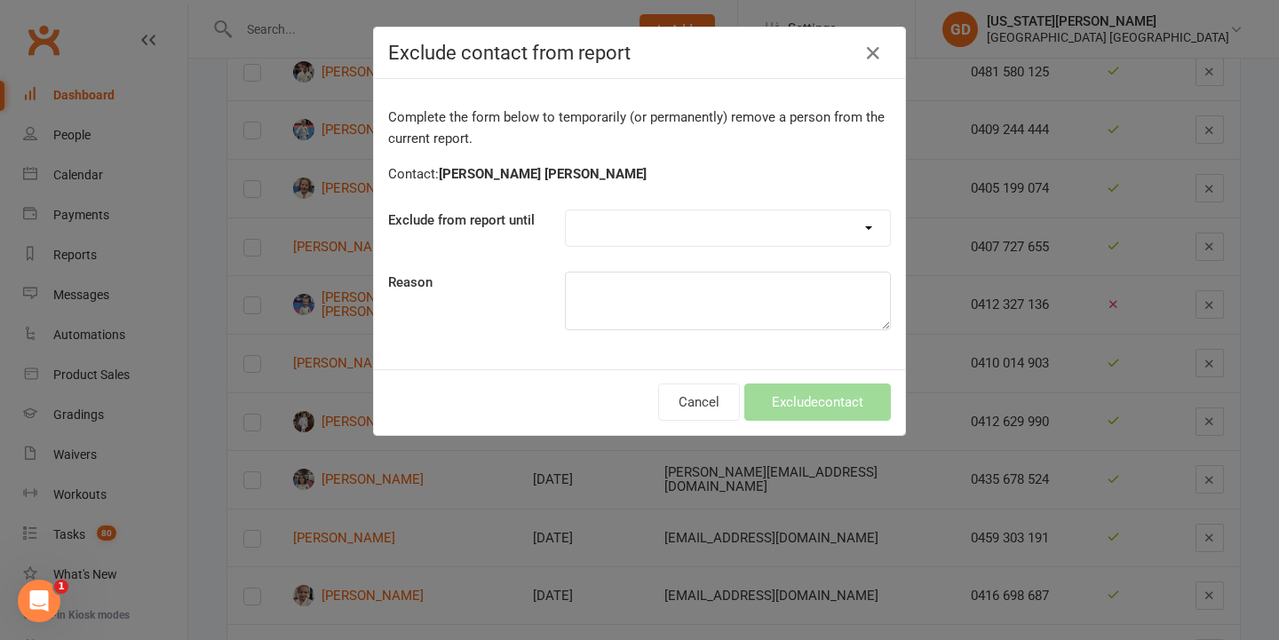
select select "30_days"
click at [745, 308] on textarea at bounding box center [728, 301] width 326 height 59
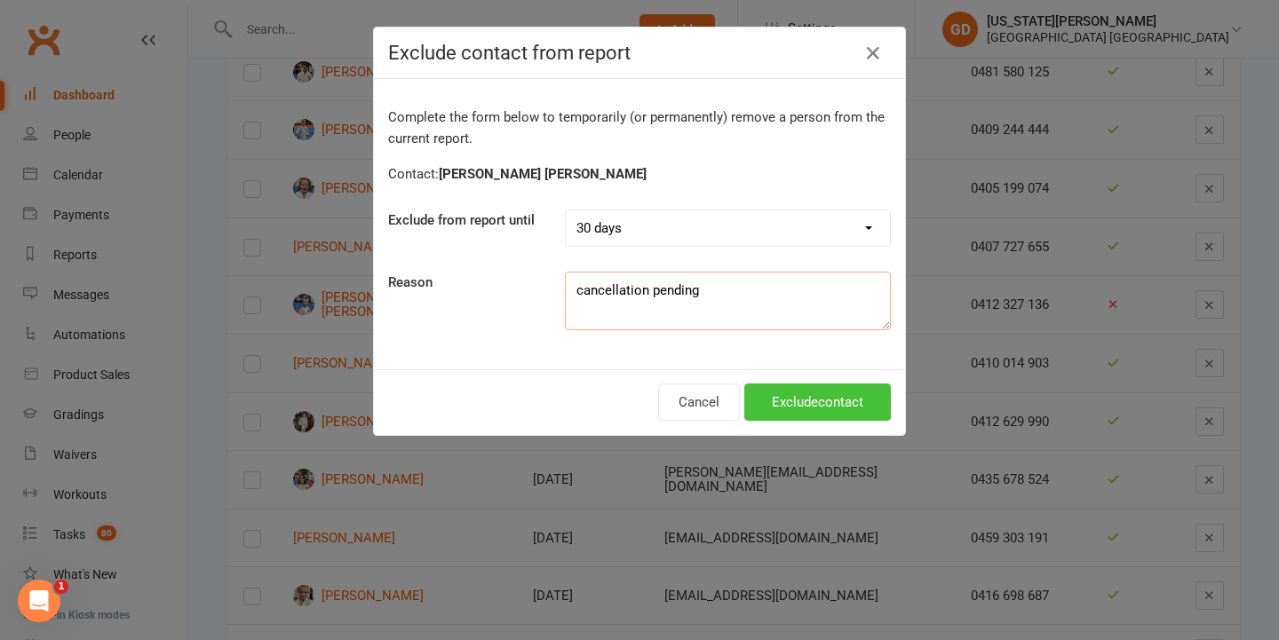
type textarea "cancellation pending"
click at [806, 418] on button "Exclude contact" at bounding box center [817, 402] width 147 height 37
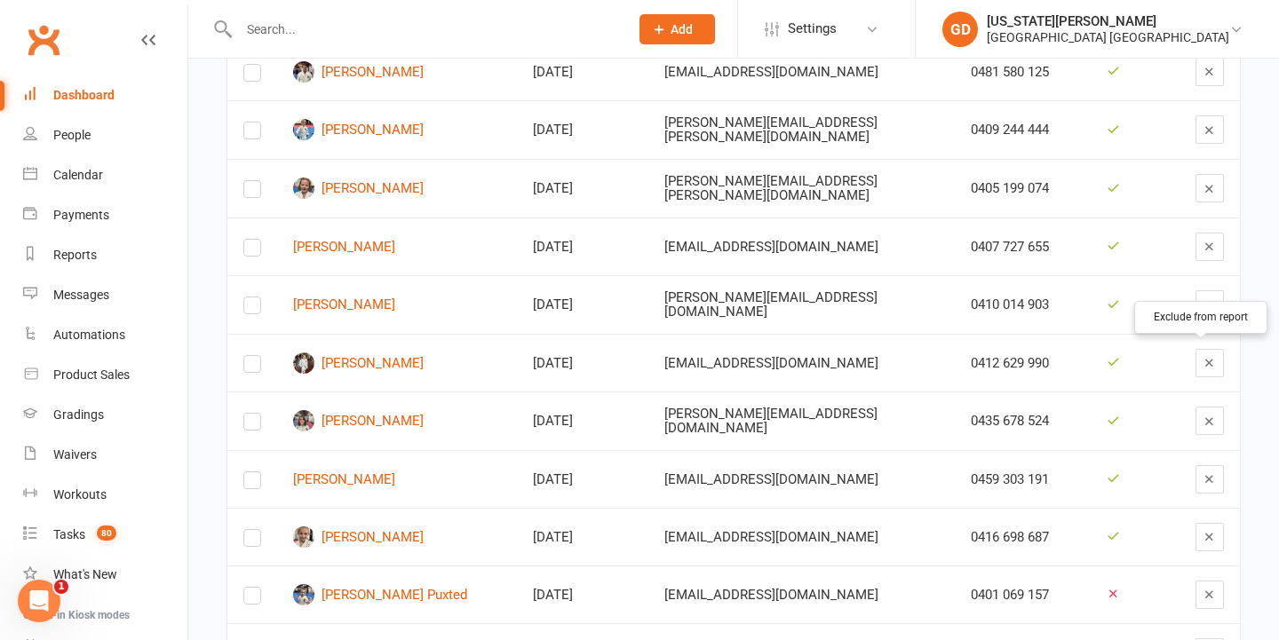
click at [1195, 350] on button "button" at bounding box center [1209, 363] width 28 height 28
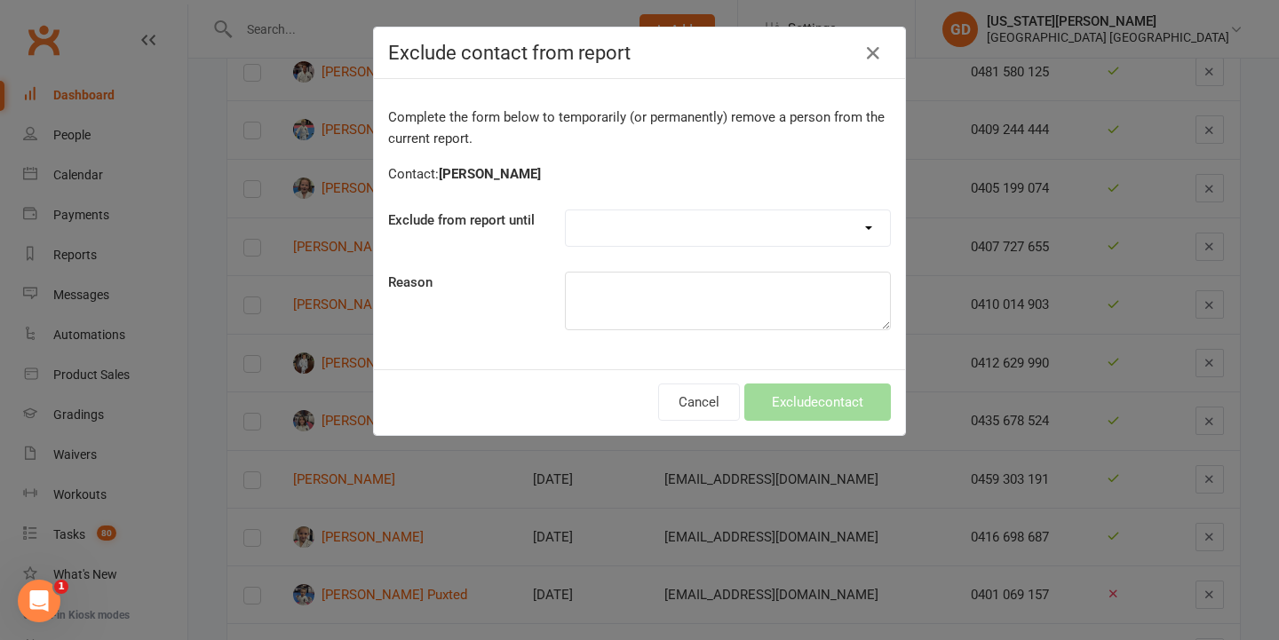
select select "one_week"
click at [670, 330] on div "Complete the form below to temporarily (or permanently) remove a person from th…" at bounding box center [639, 224] width 531 height 290
click at [670, 330] on textarea at bounding box center [728, 301] width 326 height 59
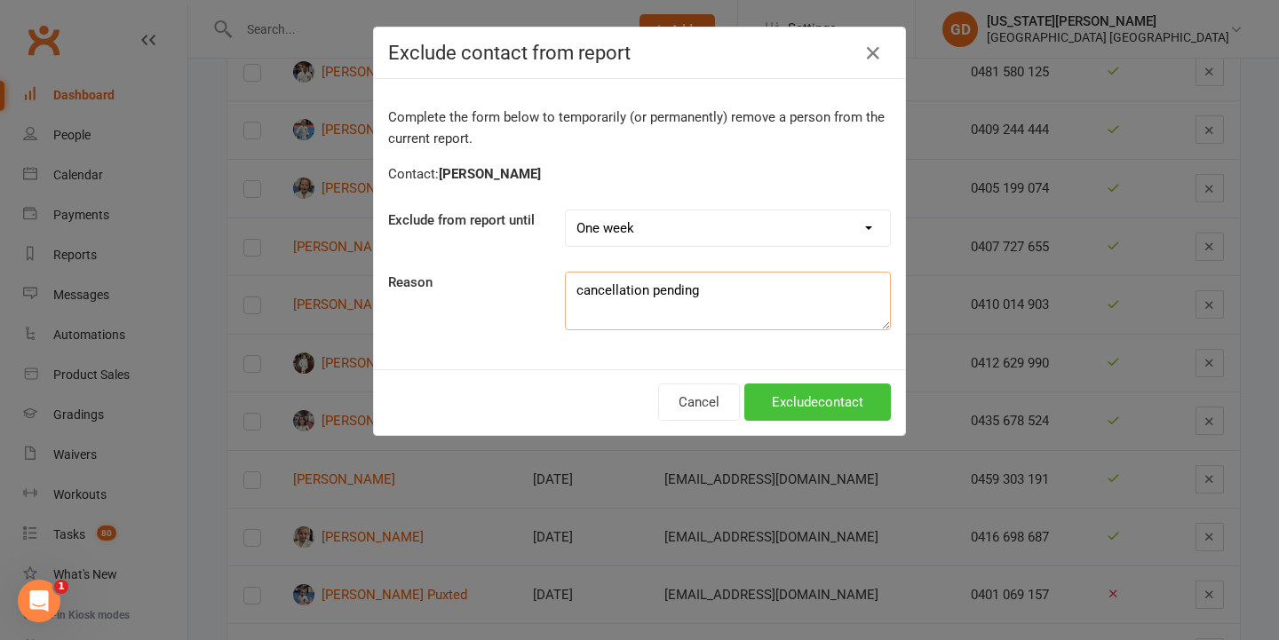
type textarea "cancellation pending"
click at [833, 401] on button "Exclude contact" at bounding box center [817, 402] width 147 height 37
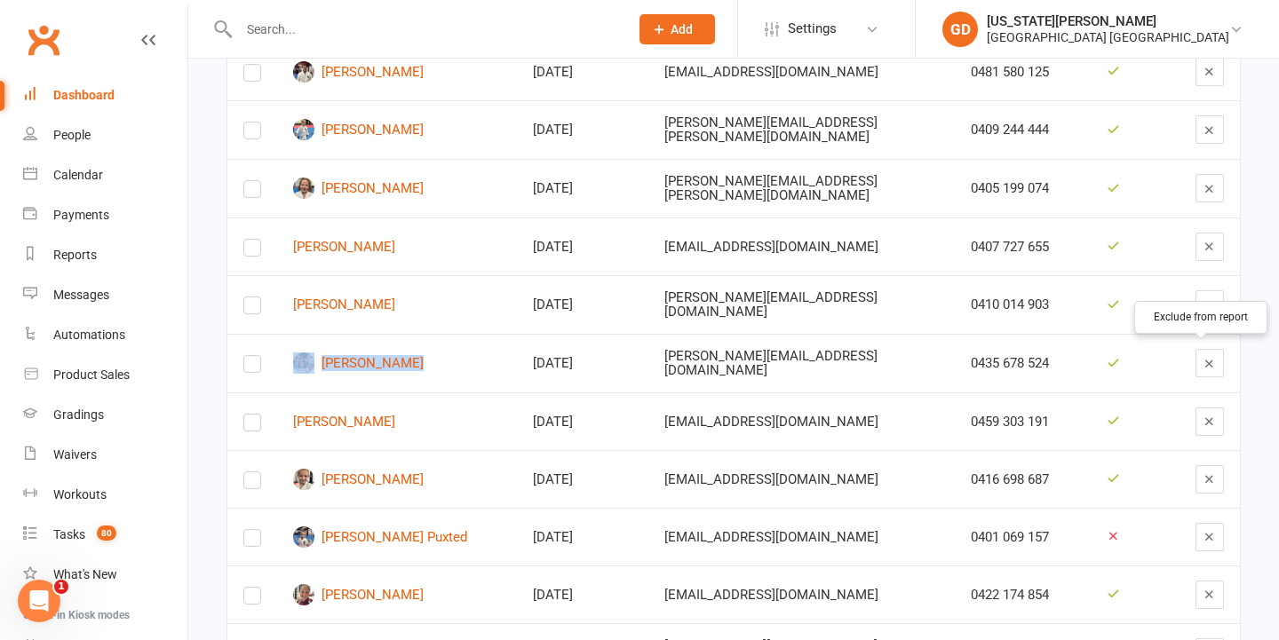
click at [1203, 357] on icon "button" at bounding box center [1209, 363] width 13 height 13
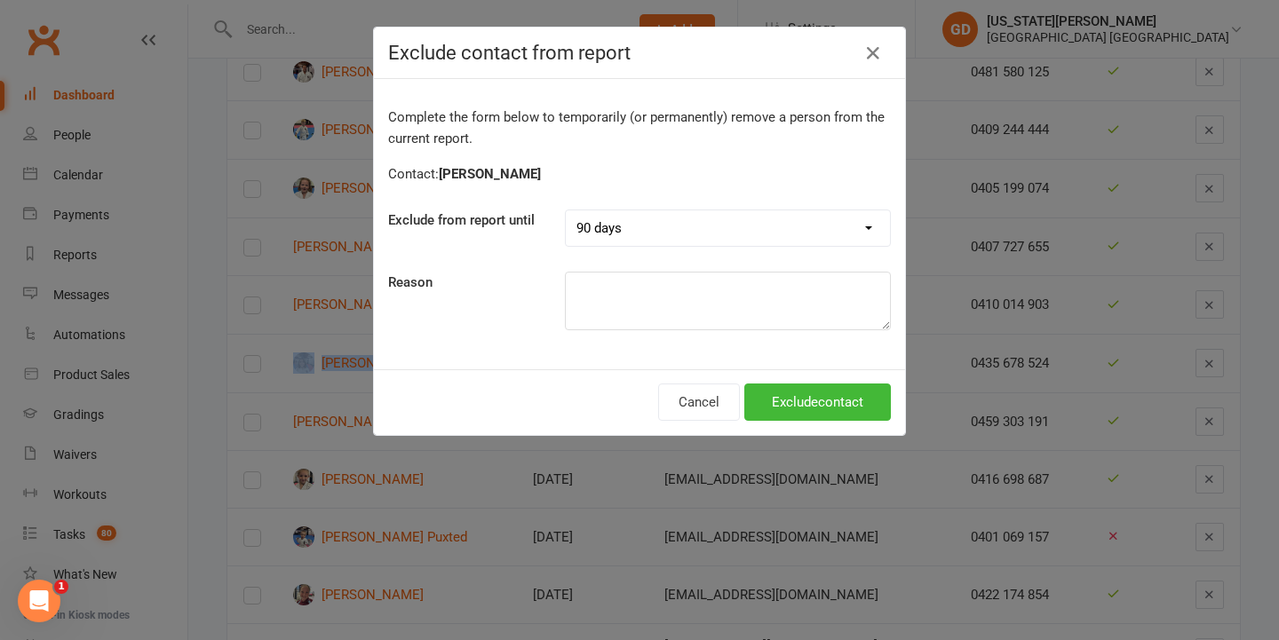
select select "30_days"
click at [693, 299] on textarea at bounding box center [728, 301] width 326 height 59
type textarea "cancellation pending"
click at [782, 398] on button "Exclude contact" at bounding box center [817, 402] width 147 height 37
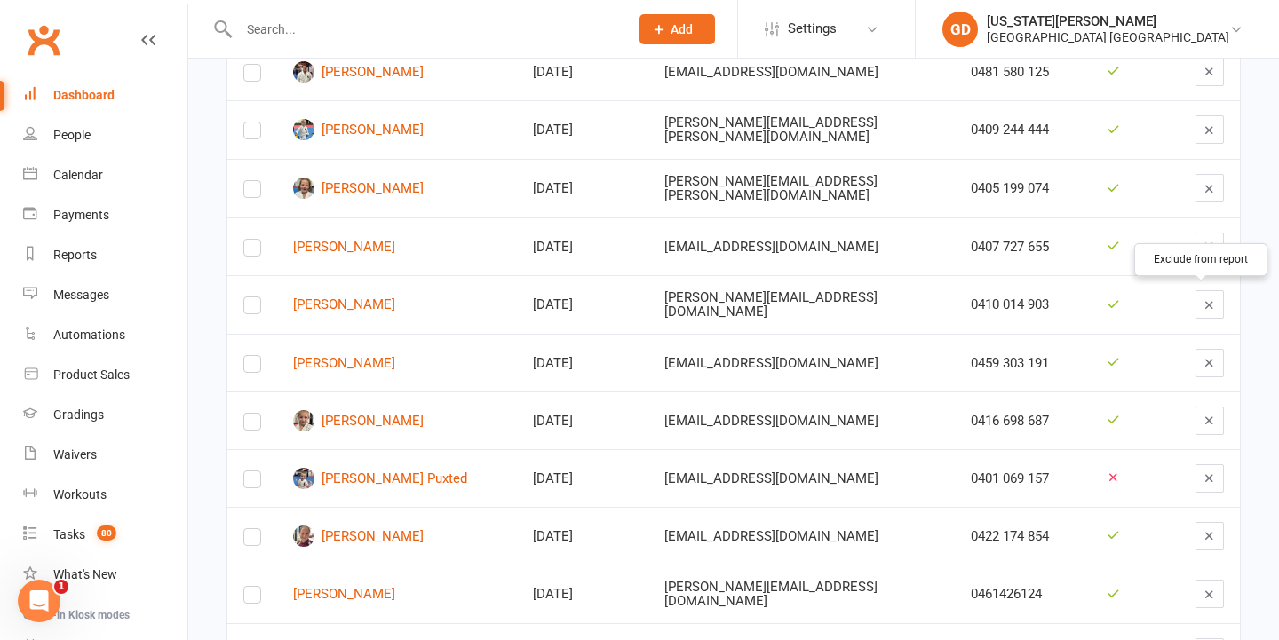
click at [1200, 309] on button "button" at bounding box center [1209, 304] width 28 height 28
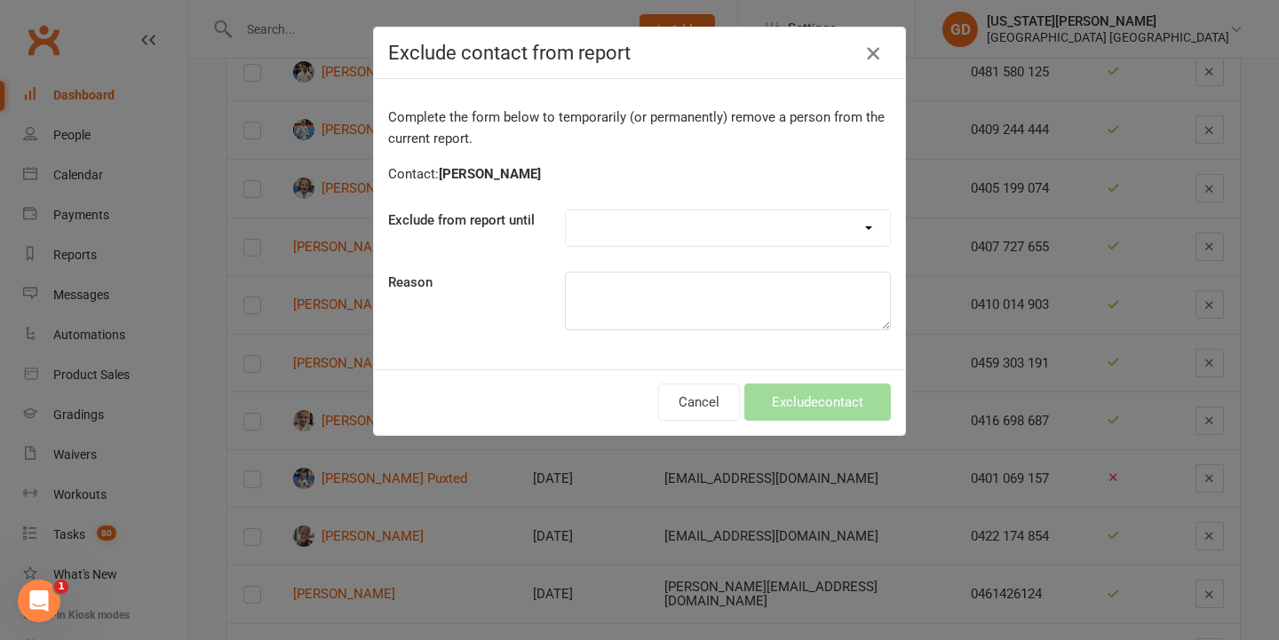
click at [873, 63] on icon "button" at bounding box center [872, 53] width 21 height 21
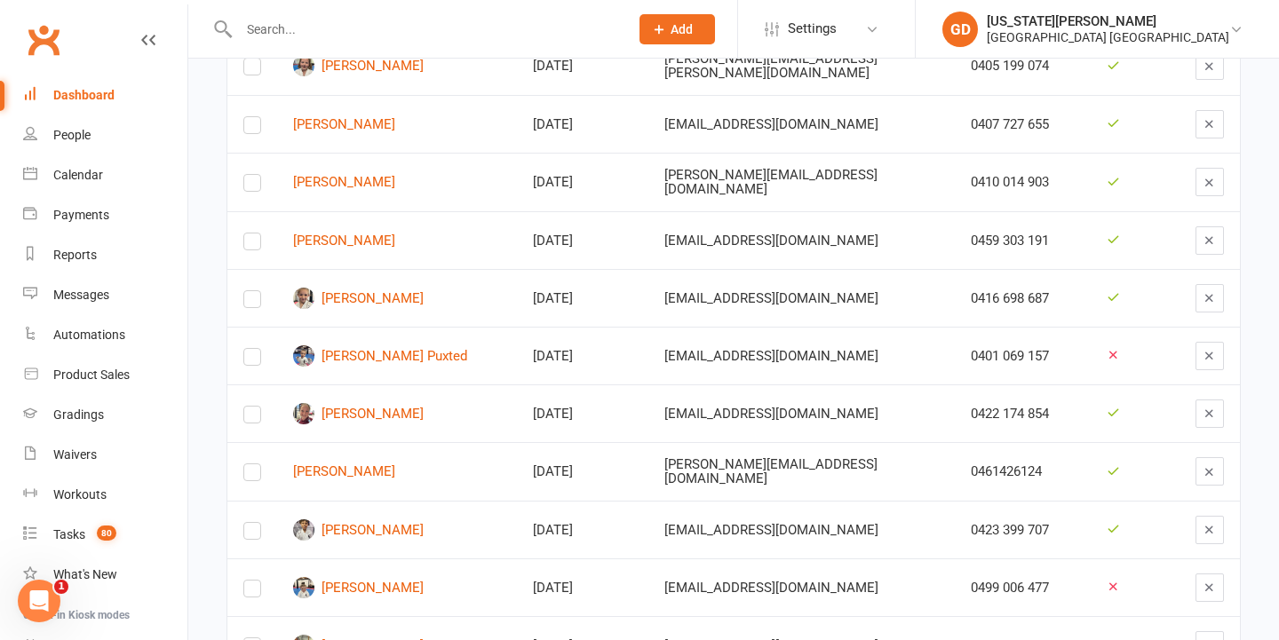
scroll to position [811, 0]
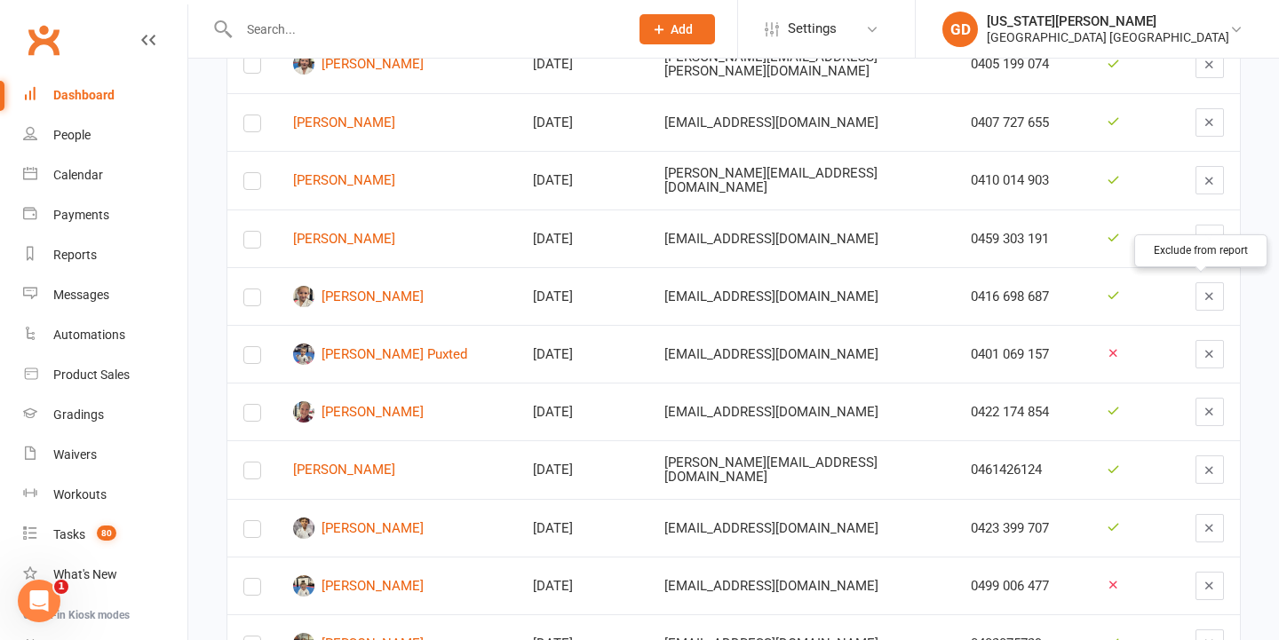
click at [1195, 301] on button "button" at bounding box center [1209, 296] width 28 height 28
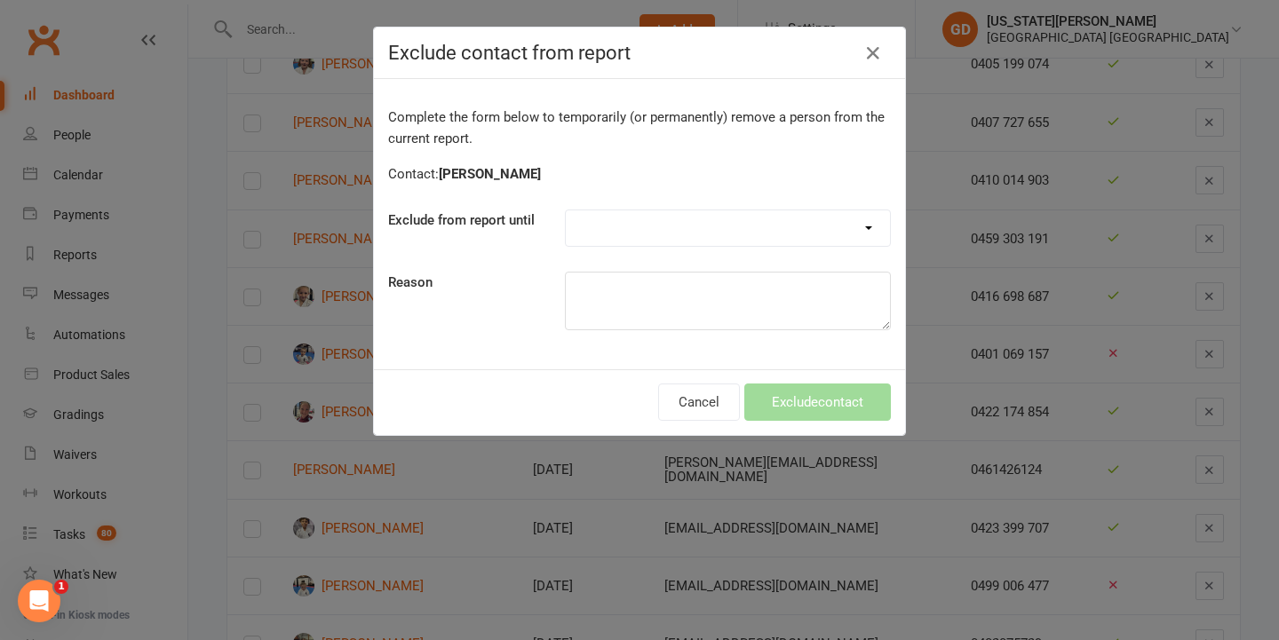
select select "one_week"
click at [821, 395] on button "Exclude contact" at bounding box center [817, 402] width 147 height 37
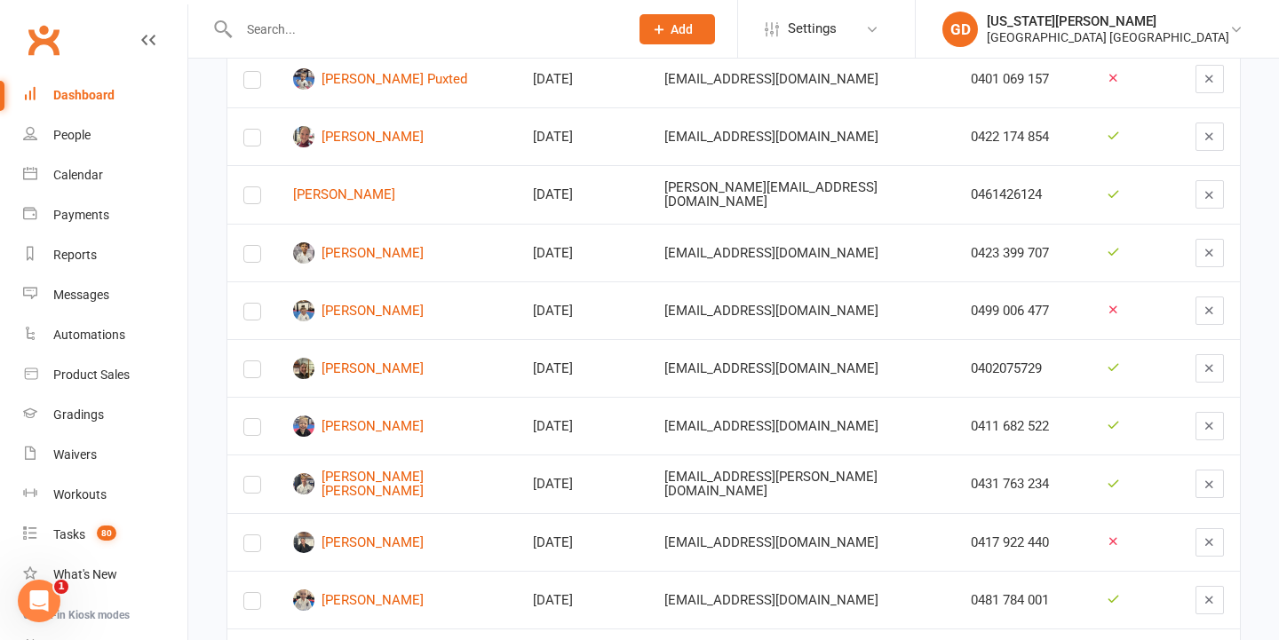
scroll to position [1042, 0]
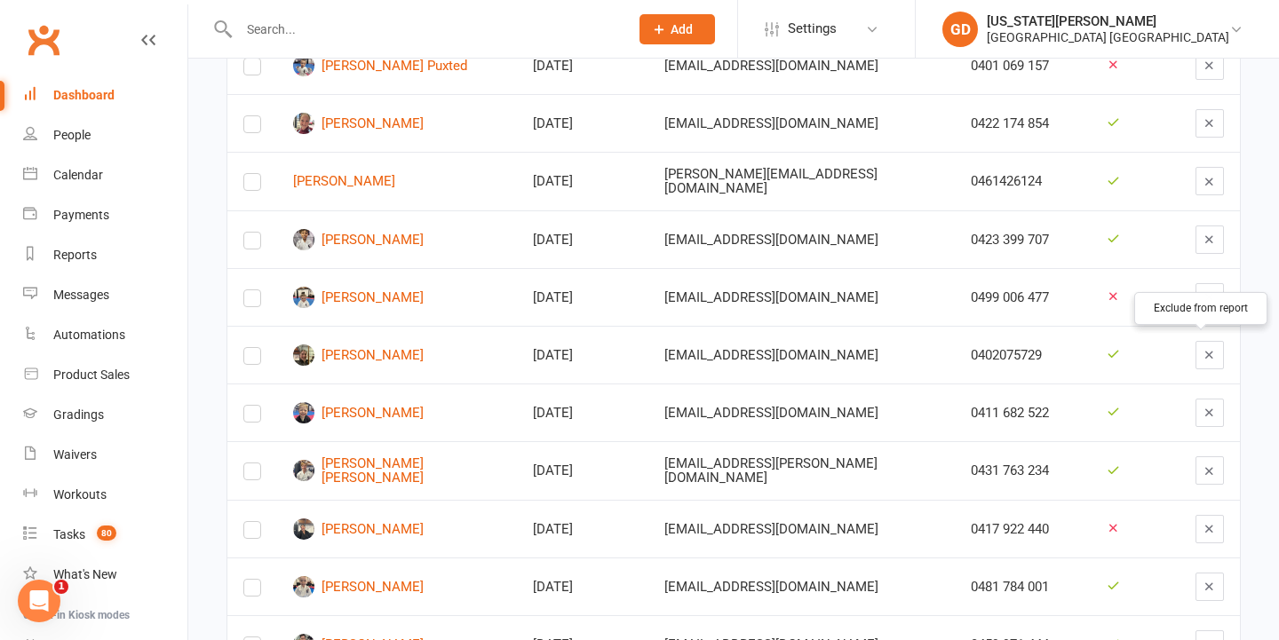
click at [1195, 356] on button "button" at bounding box center [1209, 355] width 28 height 28
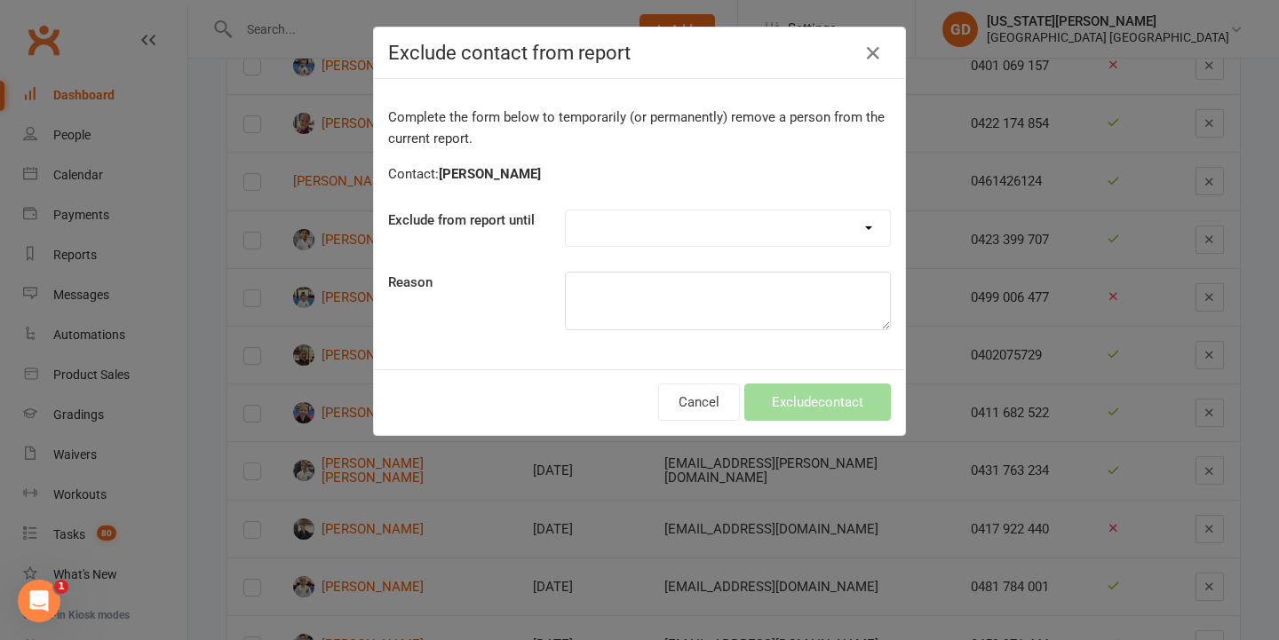
select select "one_week"
click at [832, 408] on button "Exclude contact" at bounding box center [817, 402] width 147 height 37
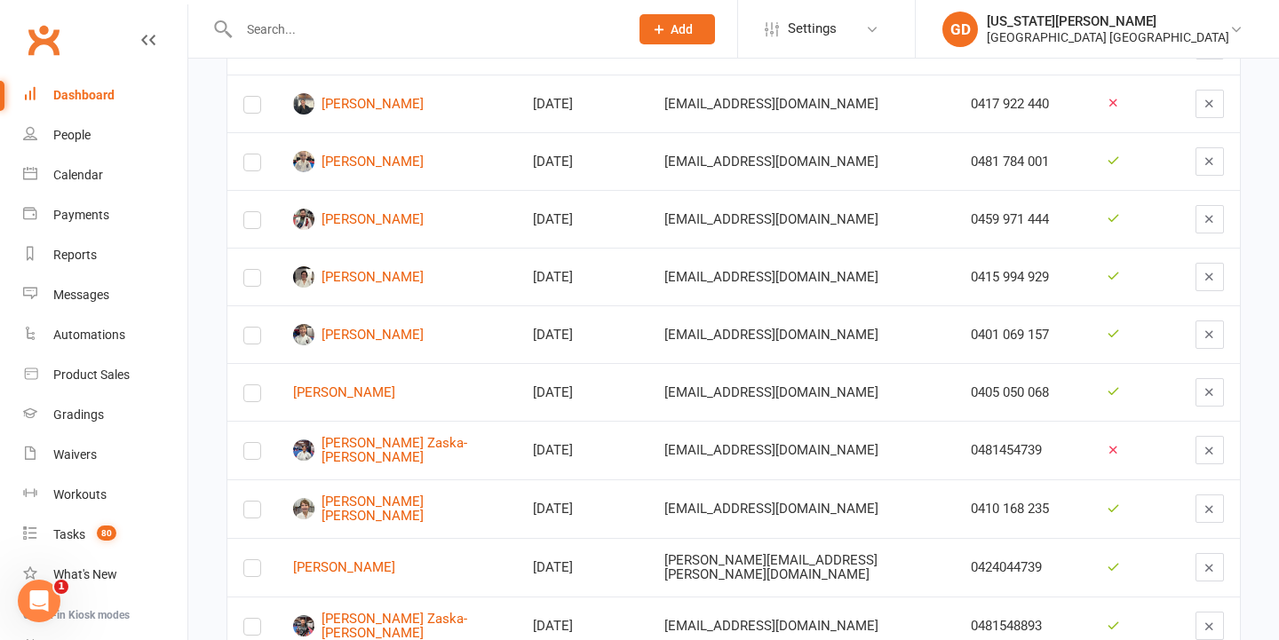
scroll to position [1336, 0]
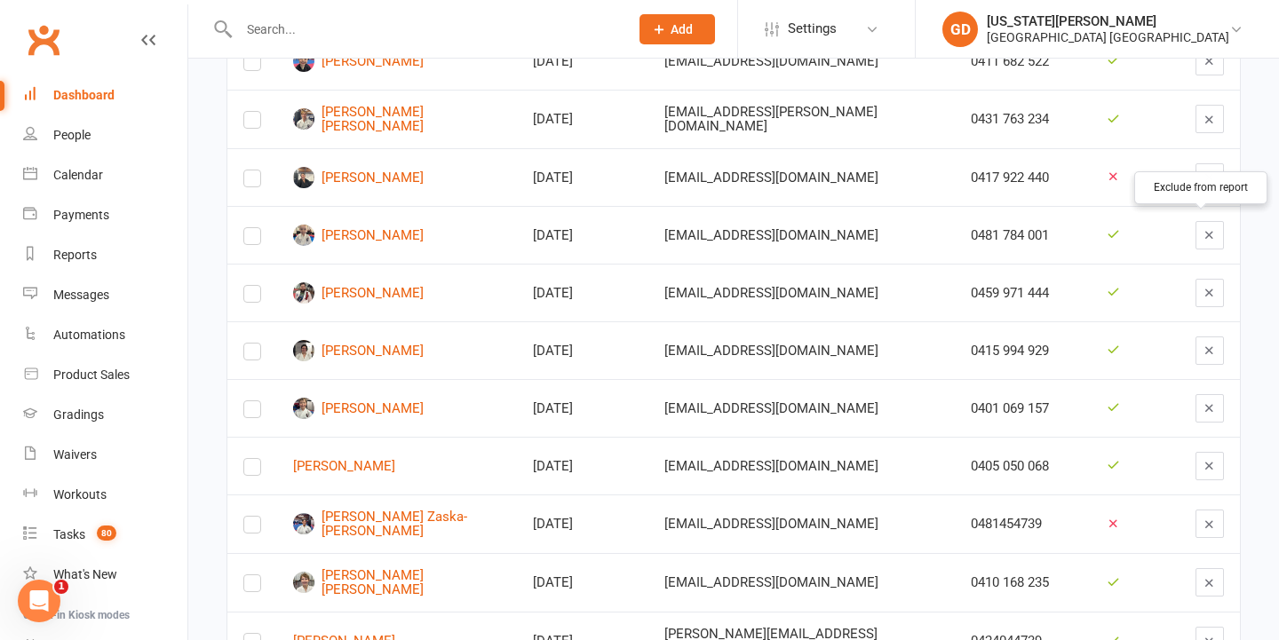
click at [1203, 228] on icon "button" at bounding box center [1209, 234] width 13 height 13
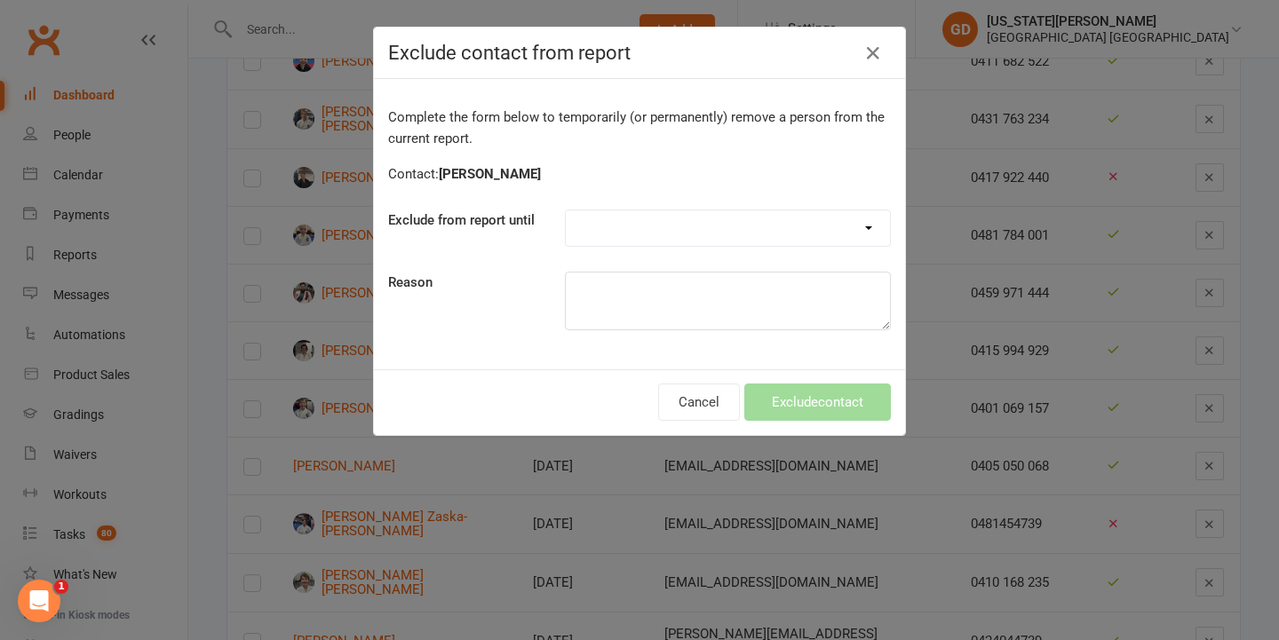
select select "one_week"
click at [659, 293] on textarea at bounding box center [728, 301] width 326 height 59
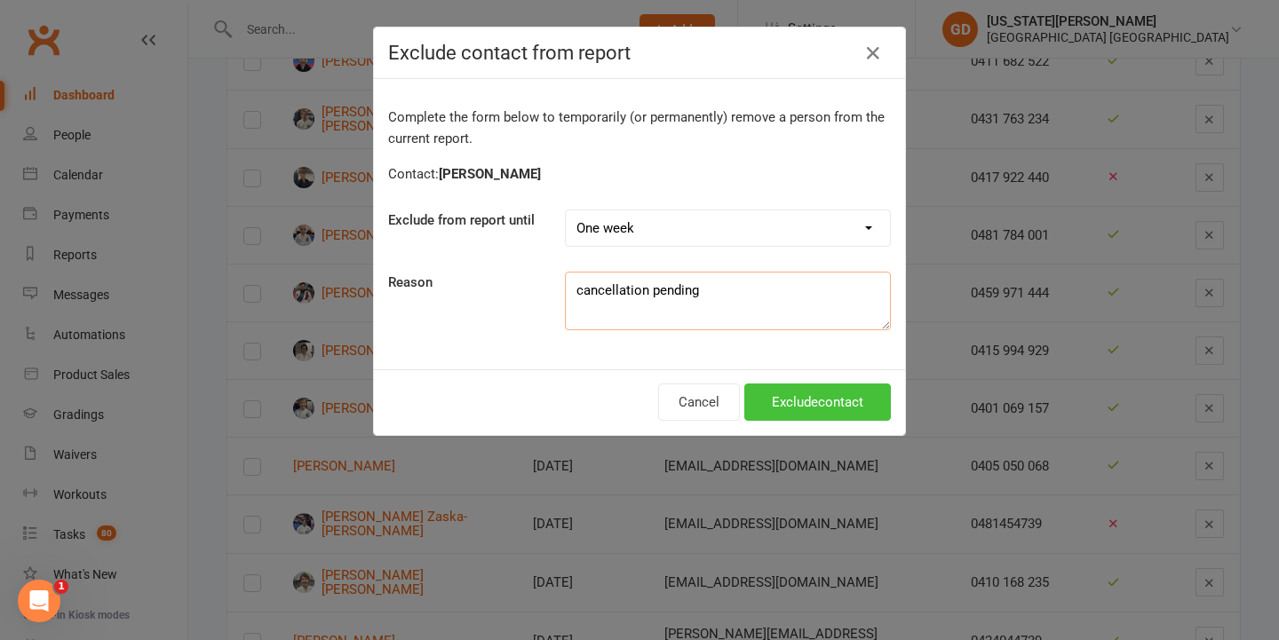
type textarea "cancellation pending"
click at [781, 410] on button "Exclude contact" at bounding box center [817, 402] width 147 height 37
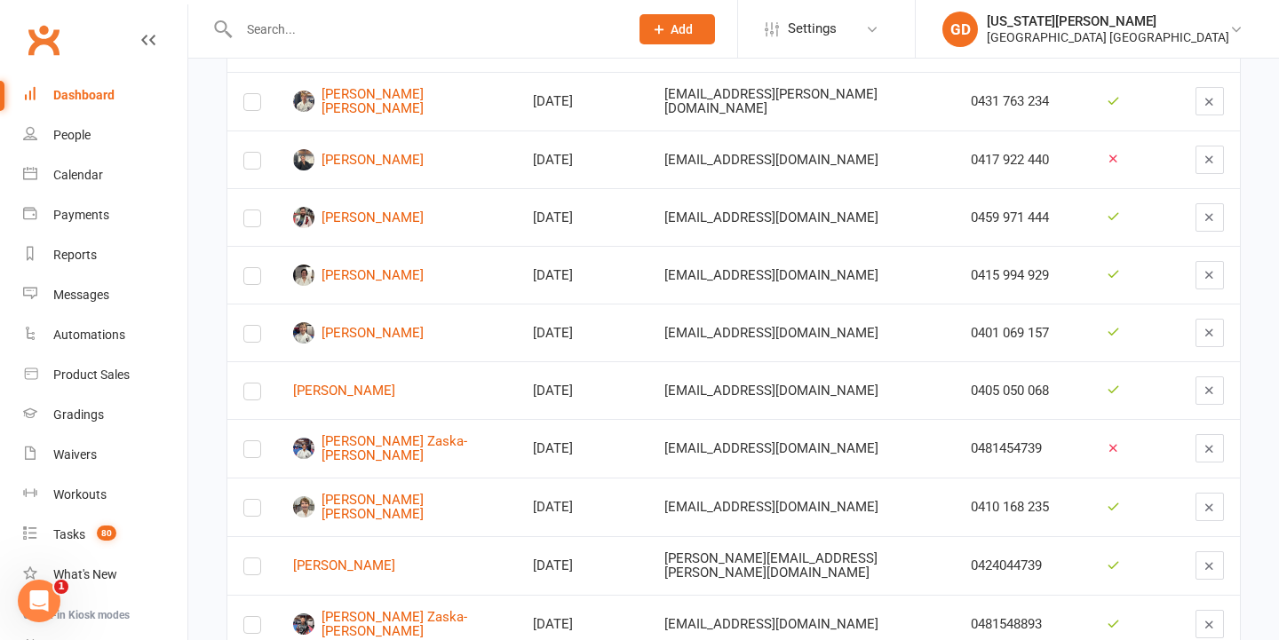
scroll to position [1369, 0]
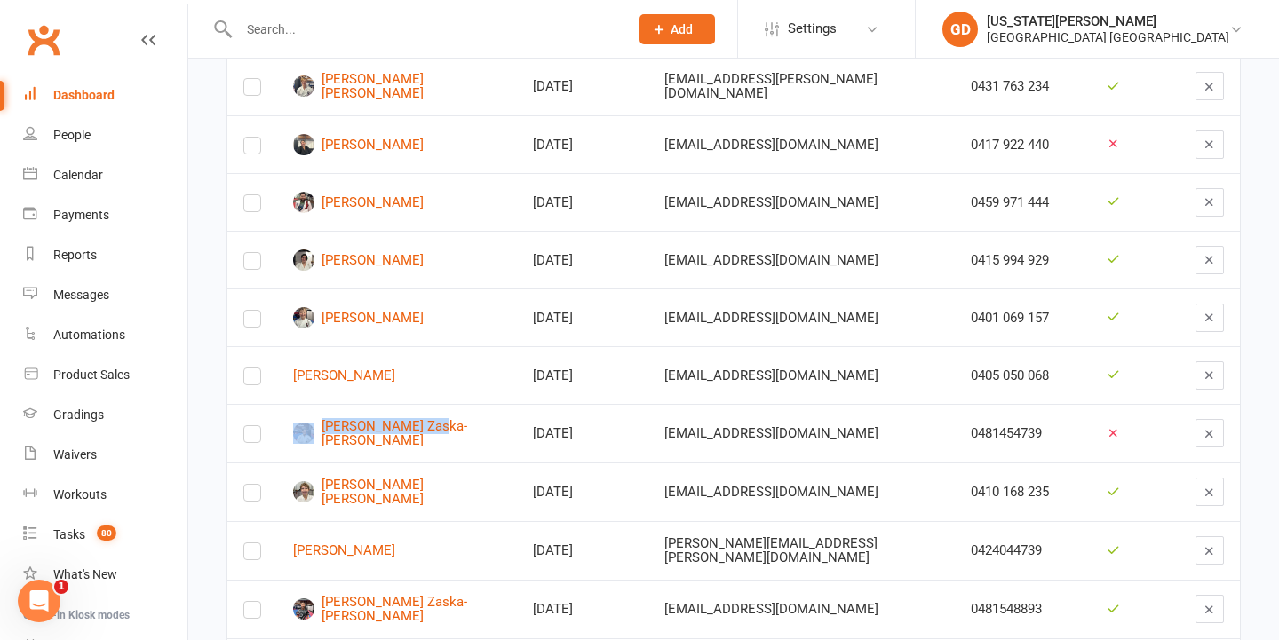
click at [1196, 436] on button "button" at bounding box center [1209, 433] width 28 height 28
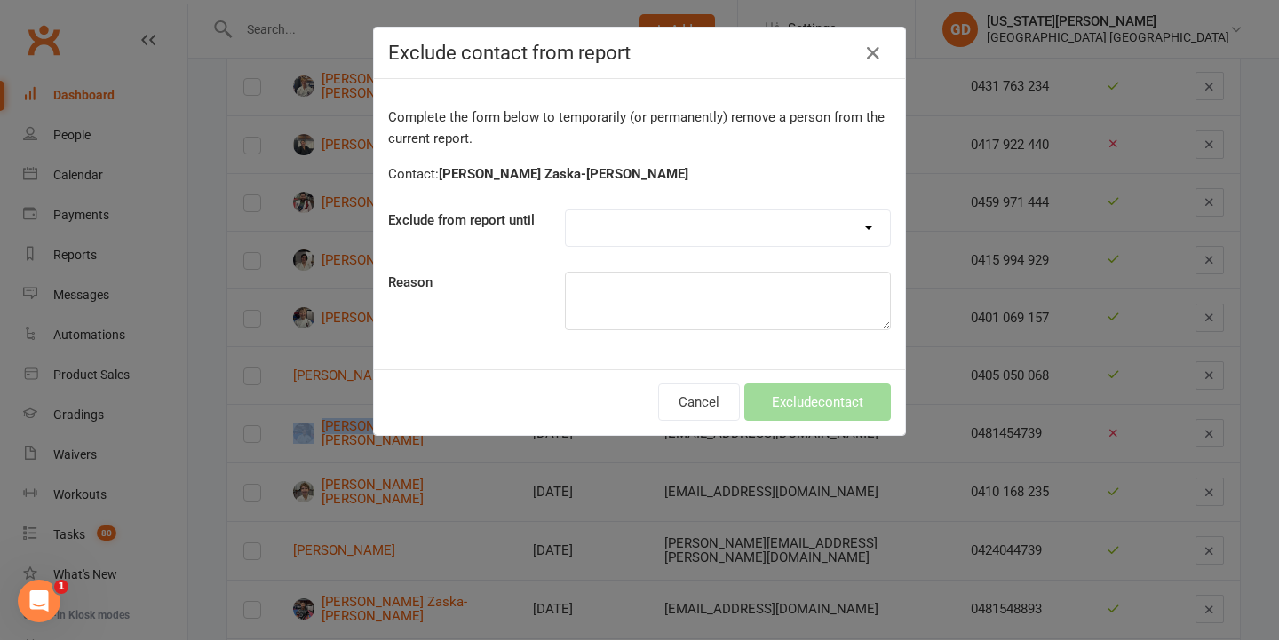
select select "30_days"
click at [689, 316] on textarea at bounding box center [728, 301] width 326 height 59
type textarea "c"
select select "one_week"
click at [630, 283] on textarea at bounding box center [728, 301] width 326 height 59
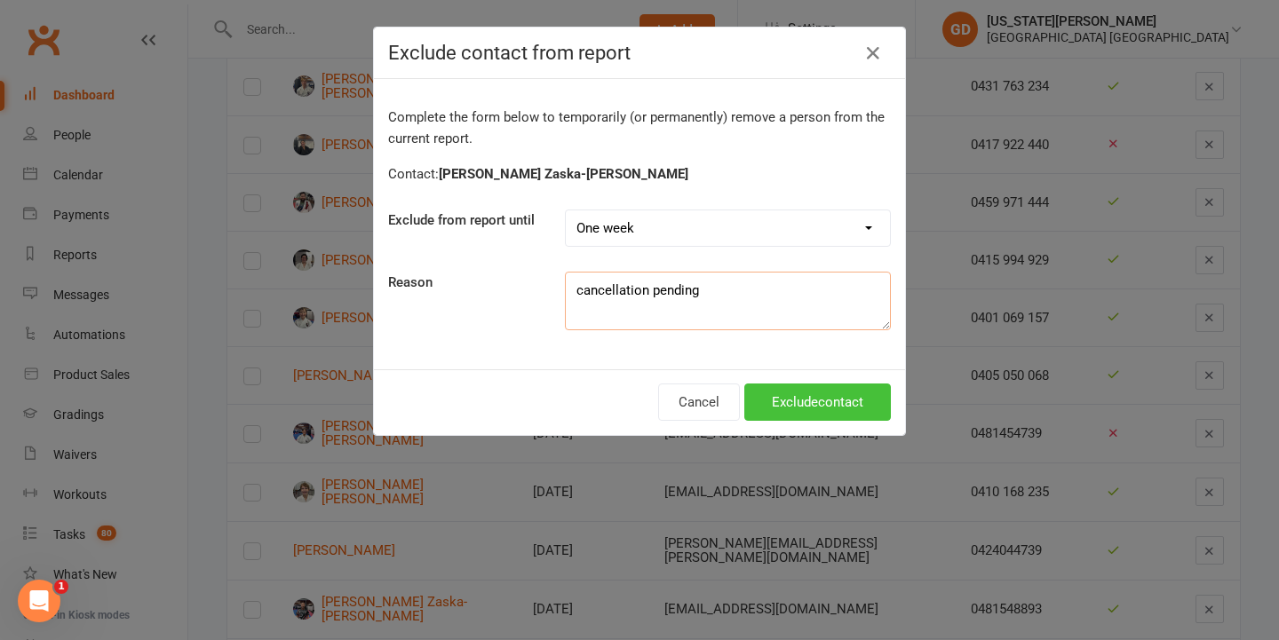
type textarea "cancellation pending"
click at [757, 393] on button "Exclude contact" at bounding box center [817, 402] width 147 height 37
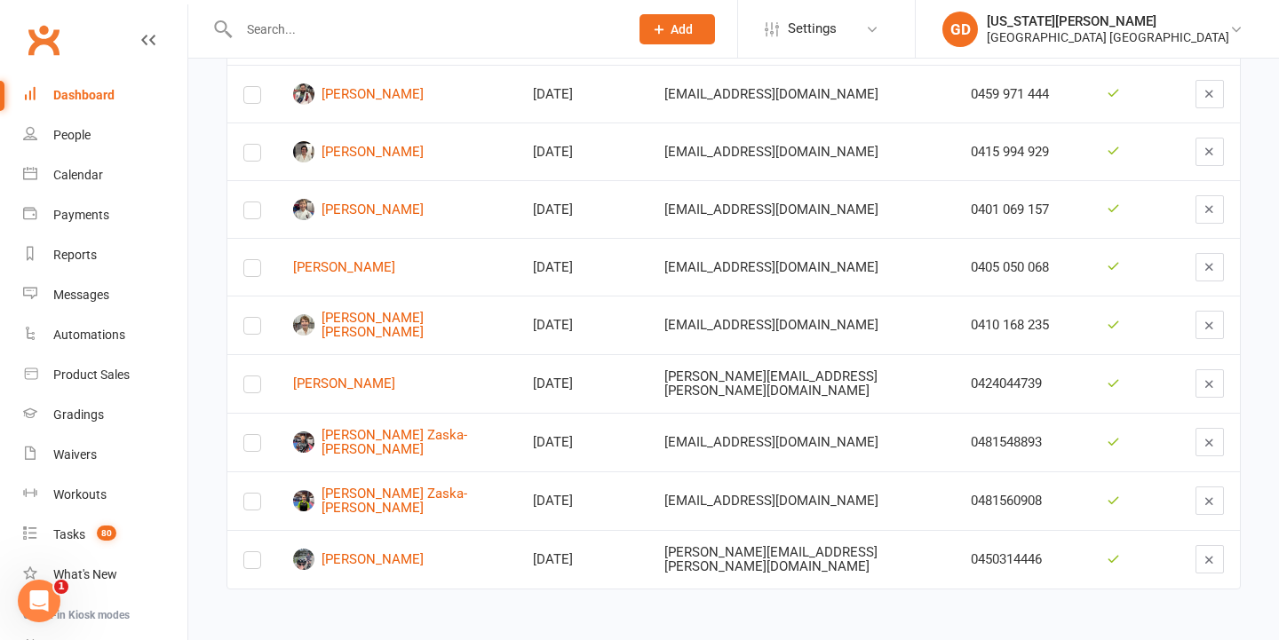
scroll to position [1481, 0]
click at [1203, 436] on icon "button" at bounding box center [1209, 442] width 13 height 13
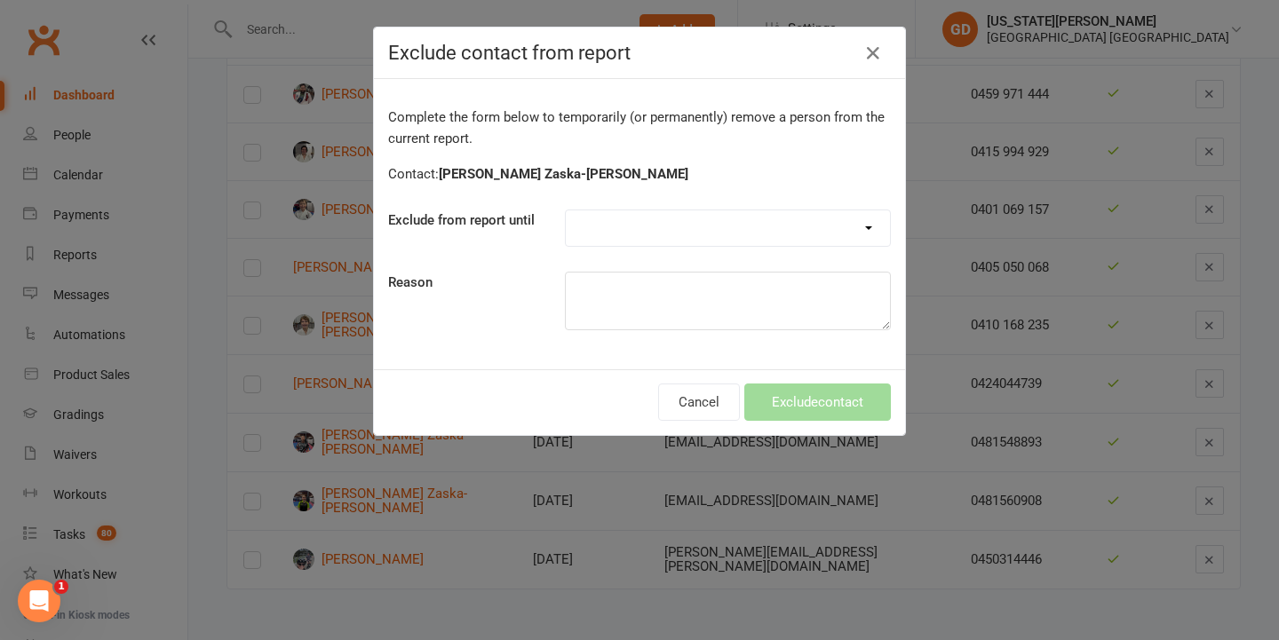
select select "one_week"
click at [671, 301] on textarea at bounding box center [728, 301] width 326 height 59
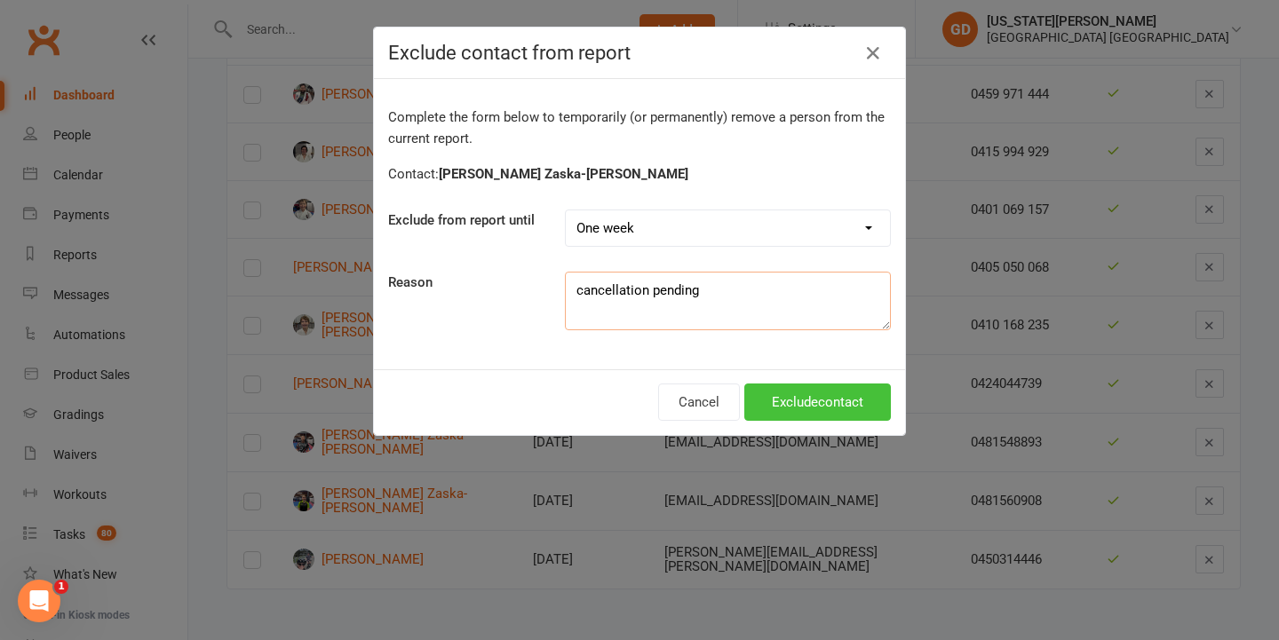
type textarea "cancellation pending"
click at [793, 412] on button "Exclude contact" at bounding box center [817, 402] width 147 height 37
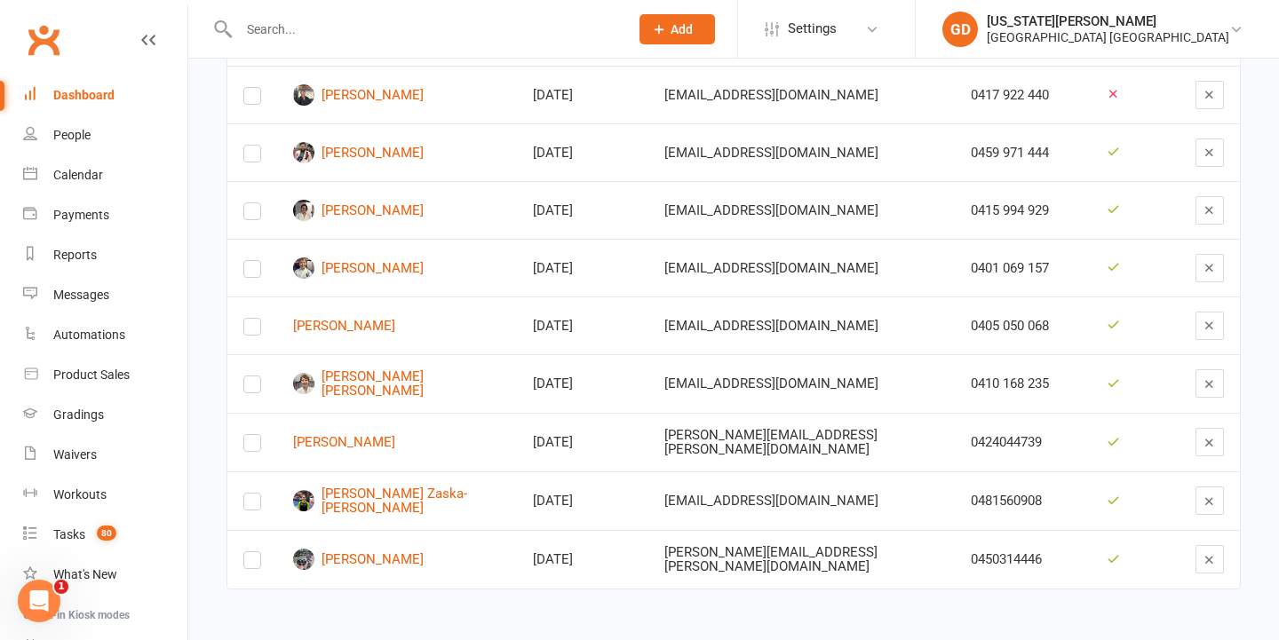
scroll to position [1424, 0]
click at [1195, 487] on button "button" at bounding box center [1209, 501] width 28 height 28
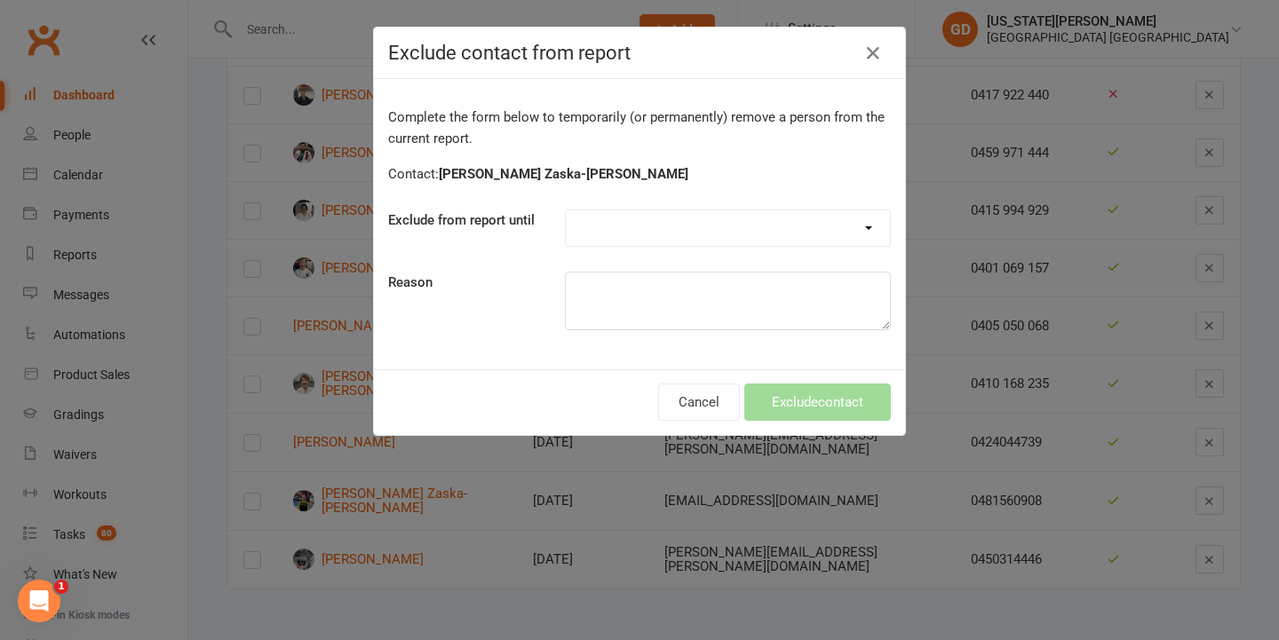
select select "one_week"
click at [690, 297] on textarea at bounding box center [728, 301] width 326 height 59
type textarea "x"
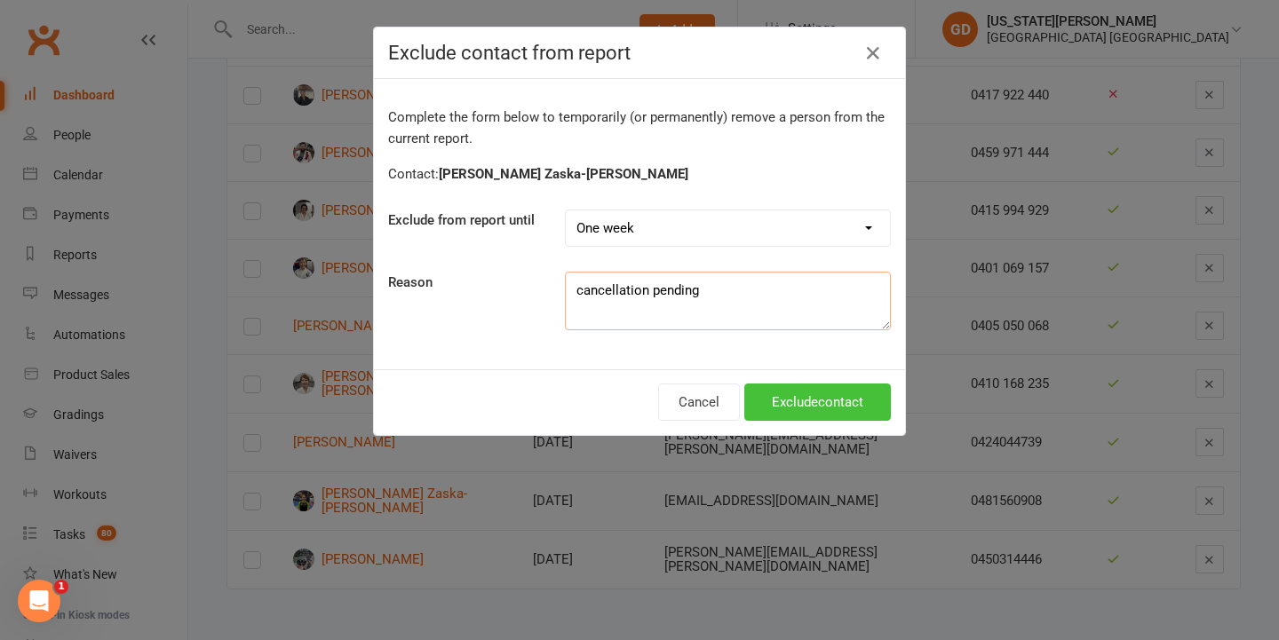
type textarea "cancellation pending"
click at [804, 392] on button "Exclude contact" at bounding box center [817, 402] width 147 height 37
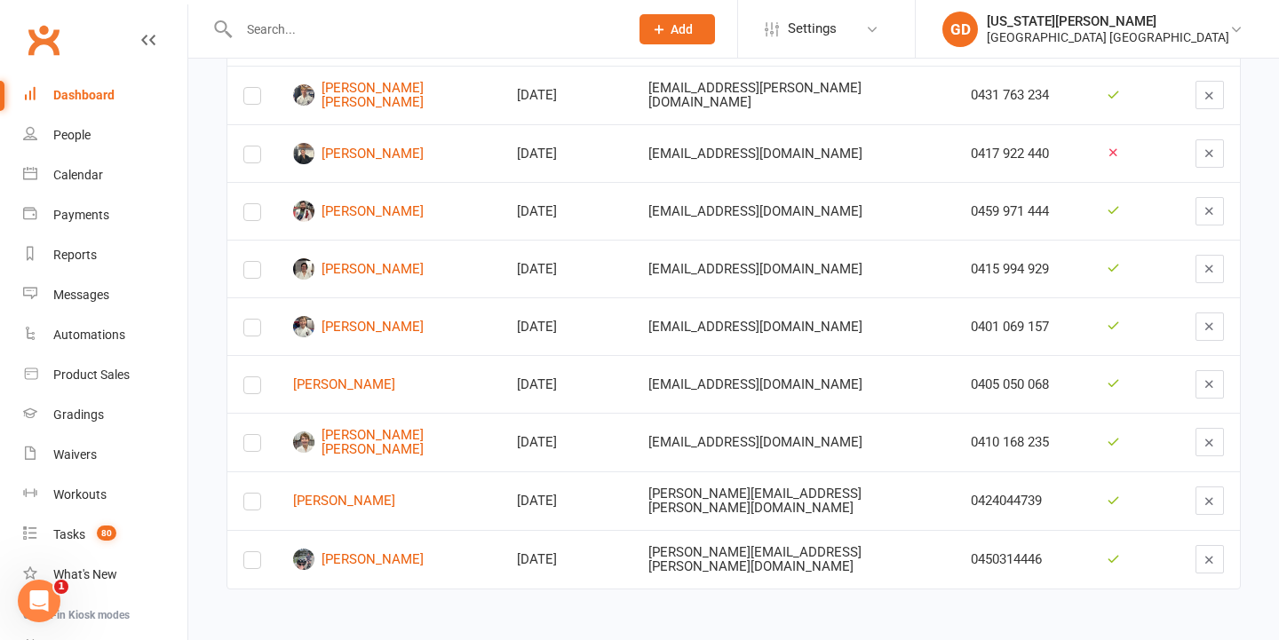
scroll to position [1366, 0]
drag, startPoint x: 122, startPoint y: 97, endPoint x: 122, endPoint y: 115, distance: 17.8
click at [122, 97] on link "Dashboard" at bounding box center [105, 95] width 164 height 40
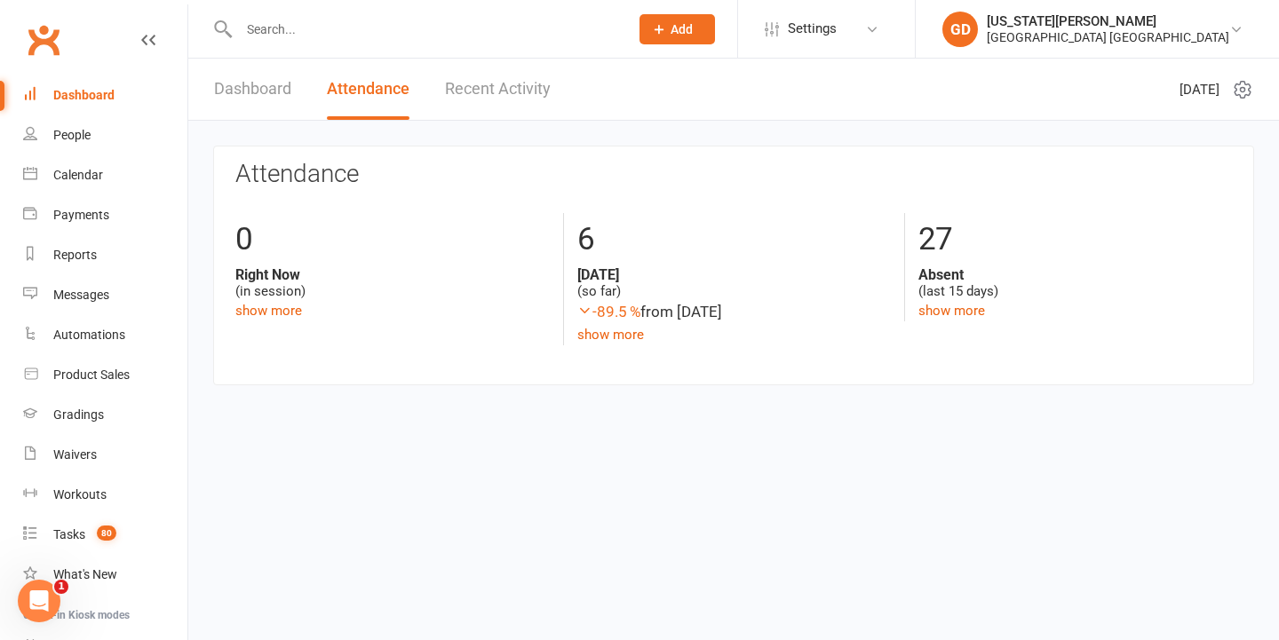
click at [280, 100] on link "Dashboard" at bounding box center [252, 89] width 77 height 61
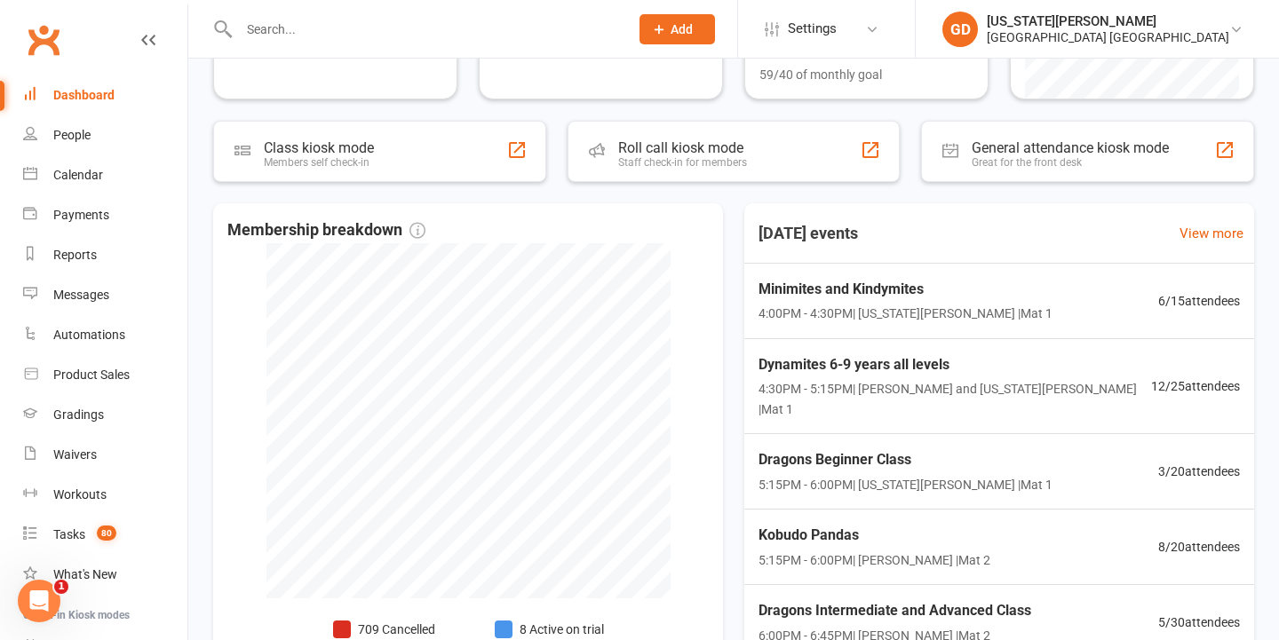
scroll to position [314, 0]
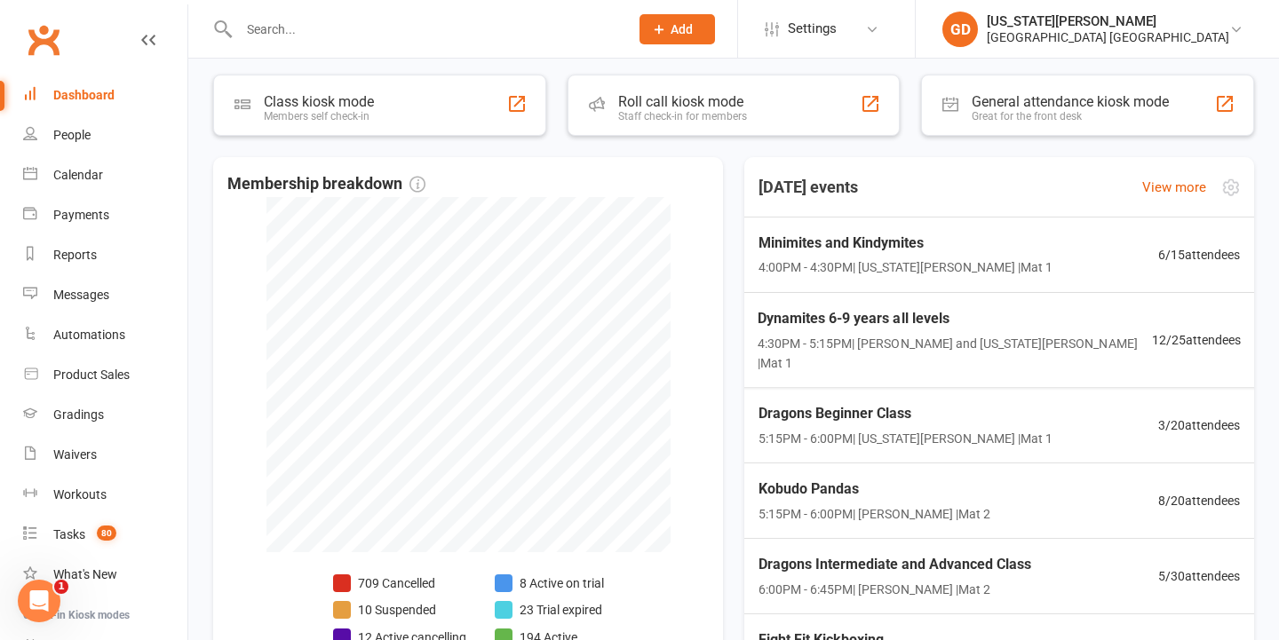
click at [877, 265] on span "4:00PM - 4:30PM | Georgia Dearlove | Mat 1" at bounding box center [905, 268] width 294 height 20
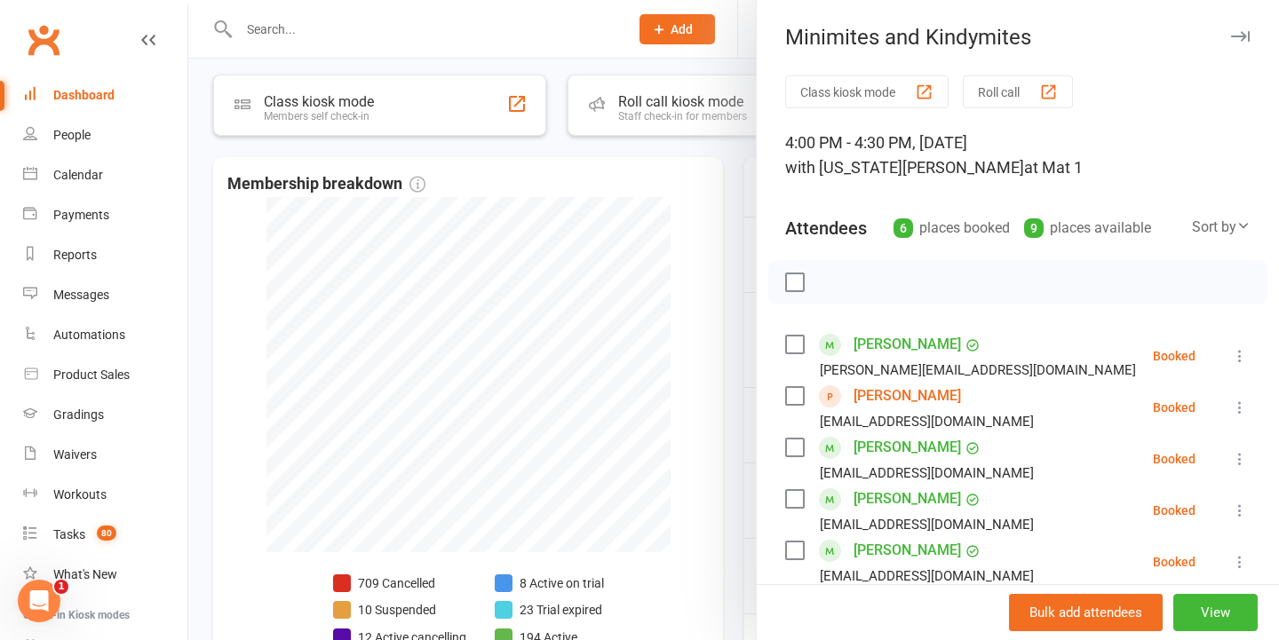
click at [654, 325] on div at bounding box center [733, 320] width 1091 height 640
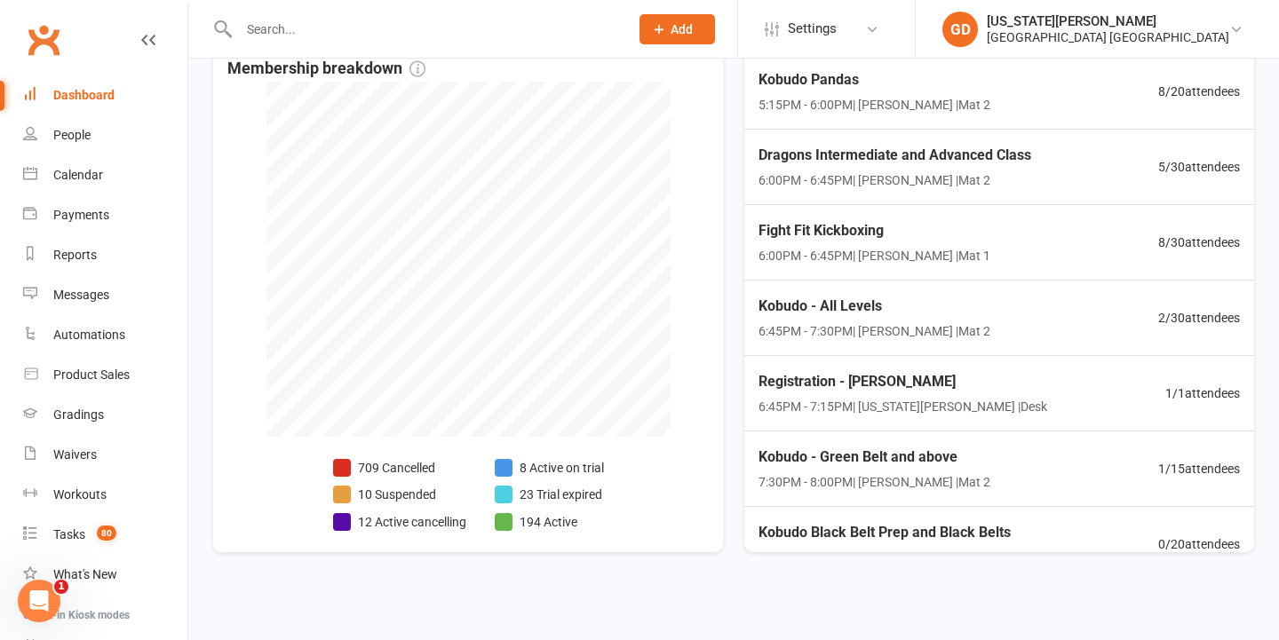
scroll to position [429, 0]
click at [65, 179] on div "Calendar" at bounding box center [78, 175] width 50 height 14
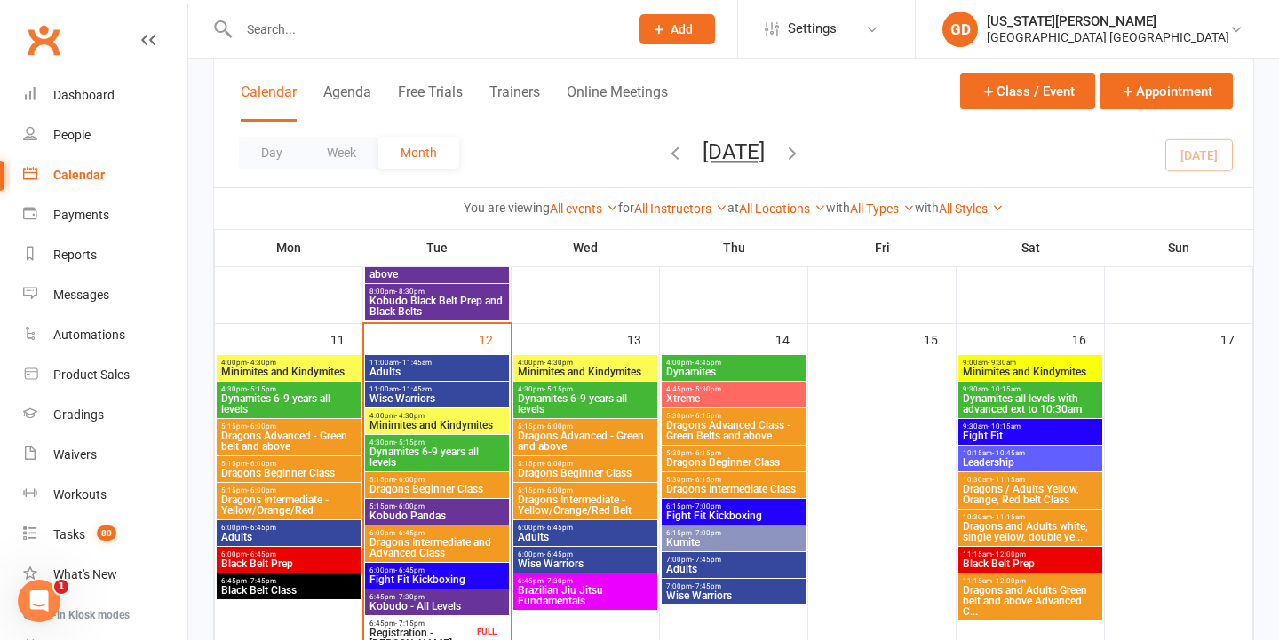
scroll to position [1118, 0]
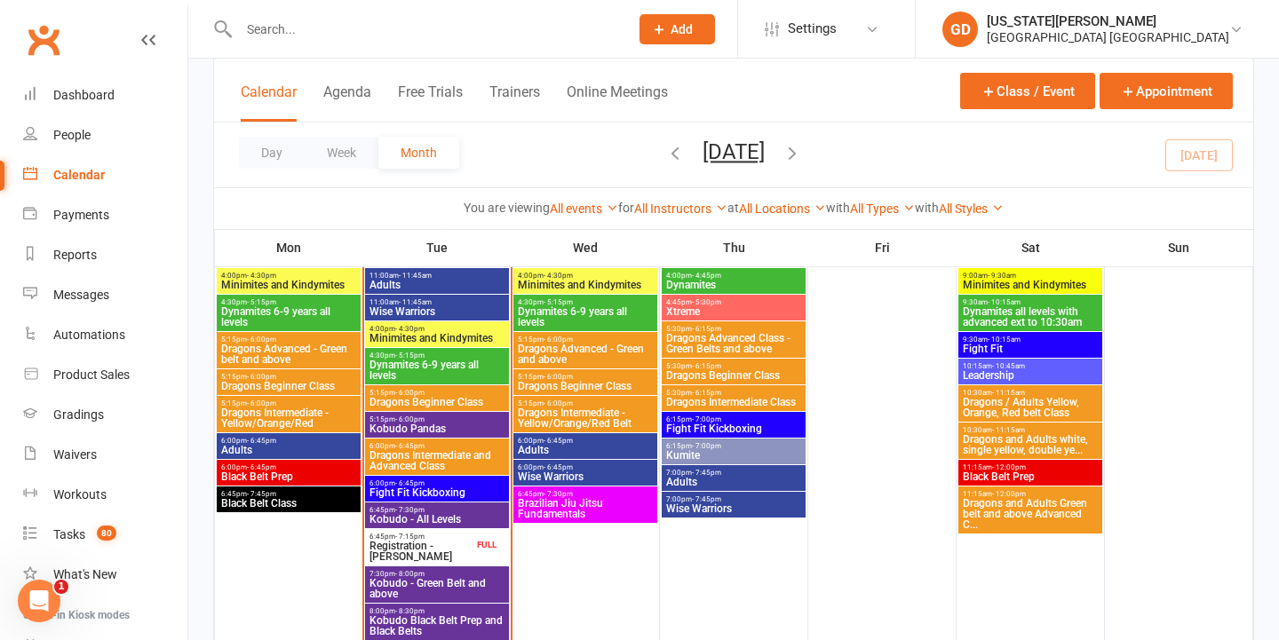
click at [1034, 274] on span "9:00am - 9:30am" at bounding box center [1030, 276] width 137 height 8
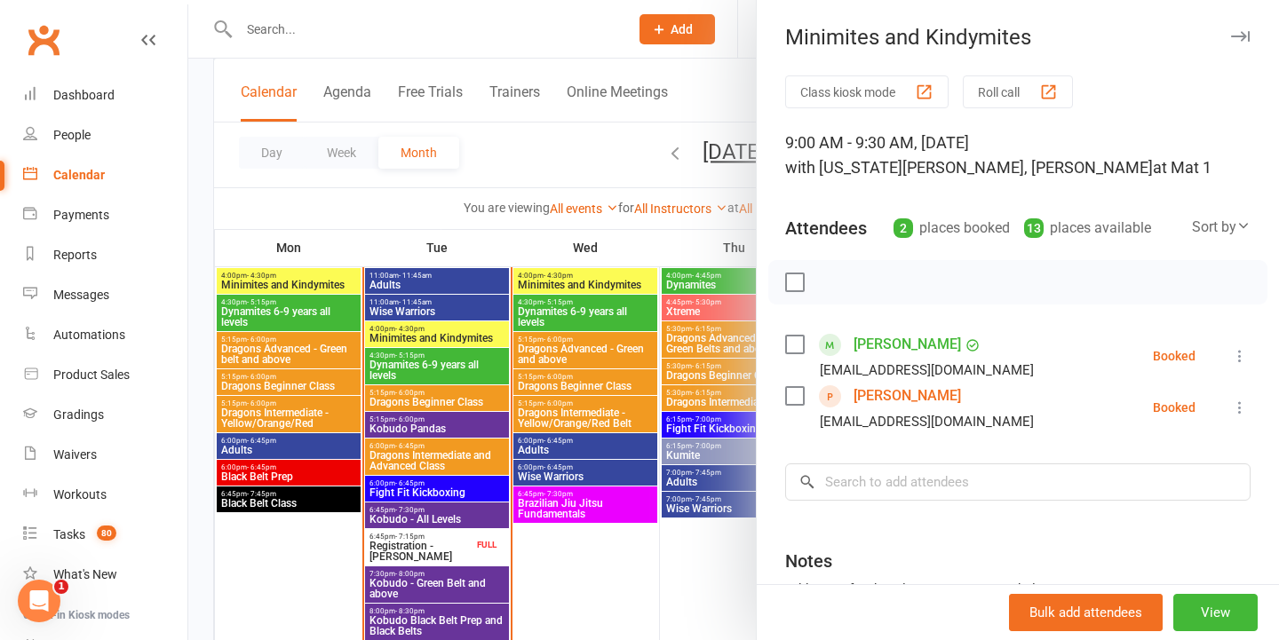
click at [586, 408] on div at bounding box center [733, 320] width 1091 height 640
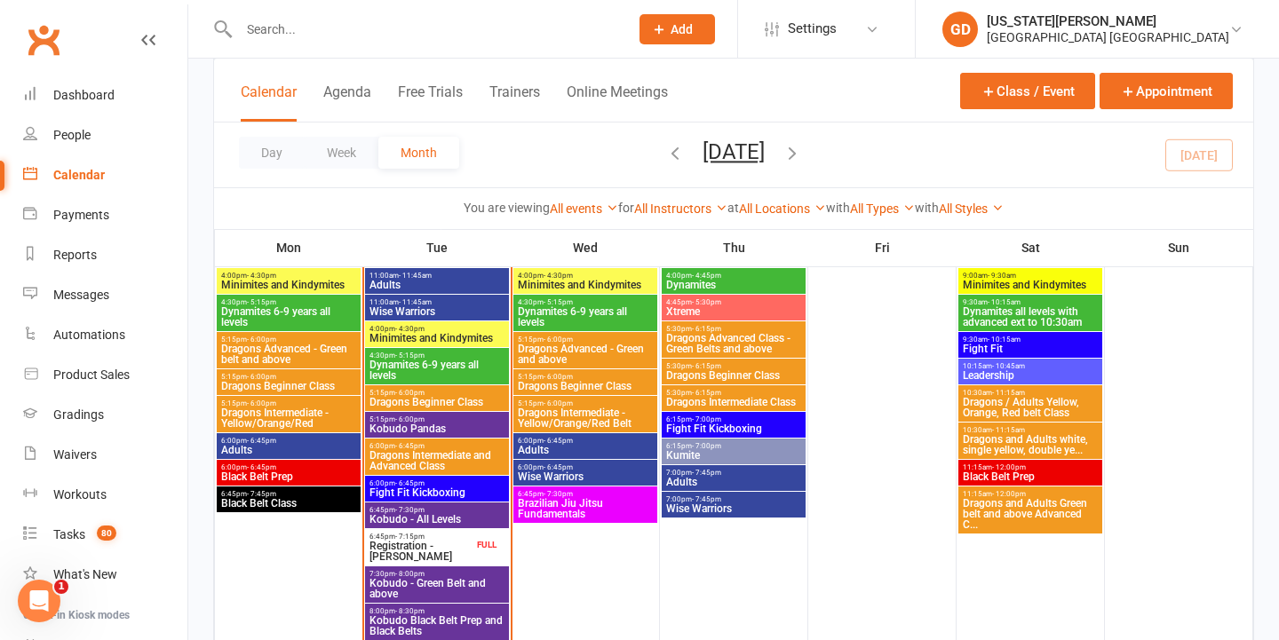
scroll to position [1070, 0]
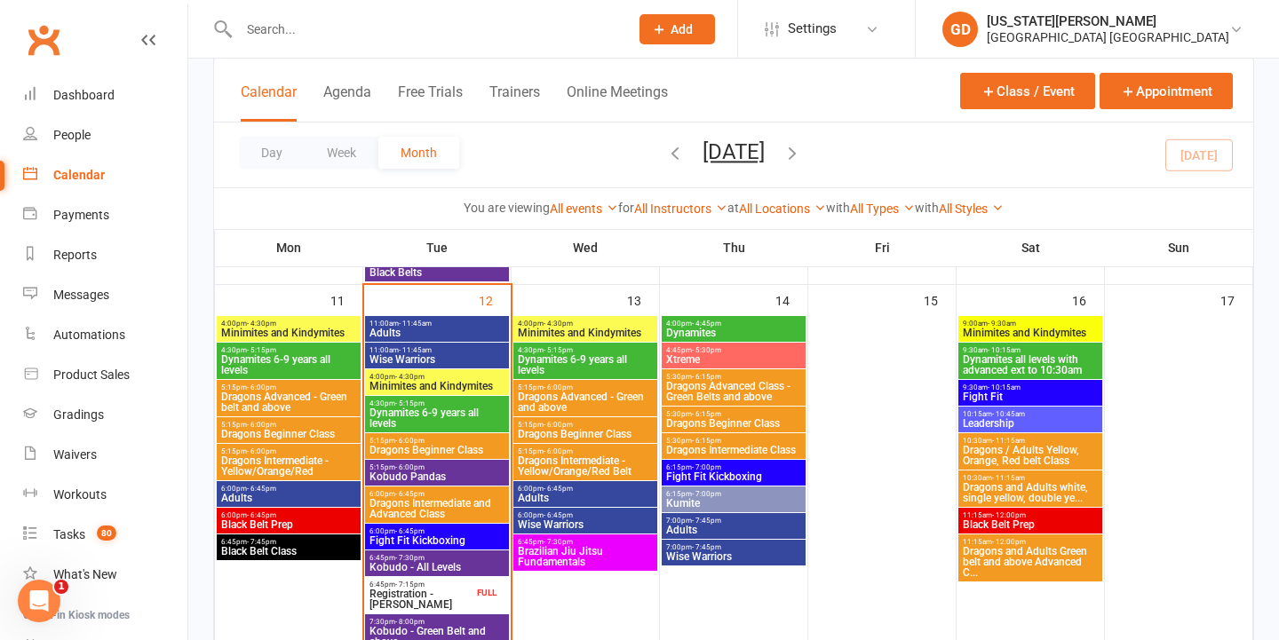
click at [401, 384] on span "Minimites and Kindymites" at bounding box center [437, 386] width 137 height 11
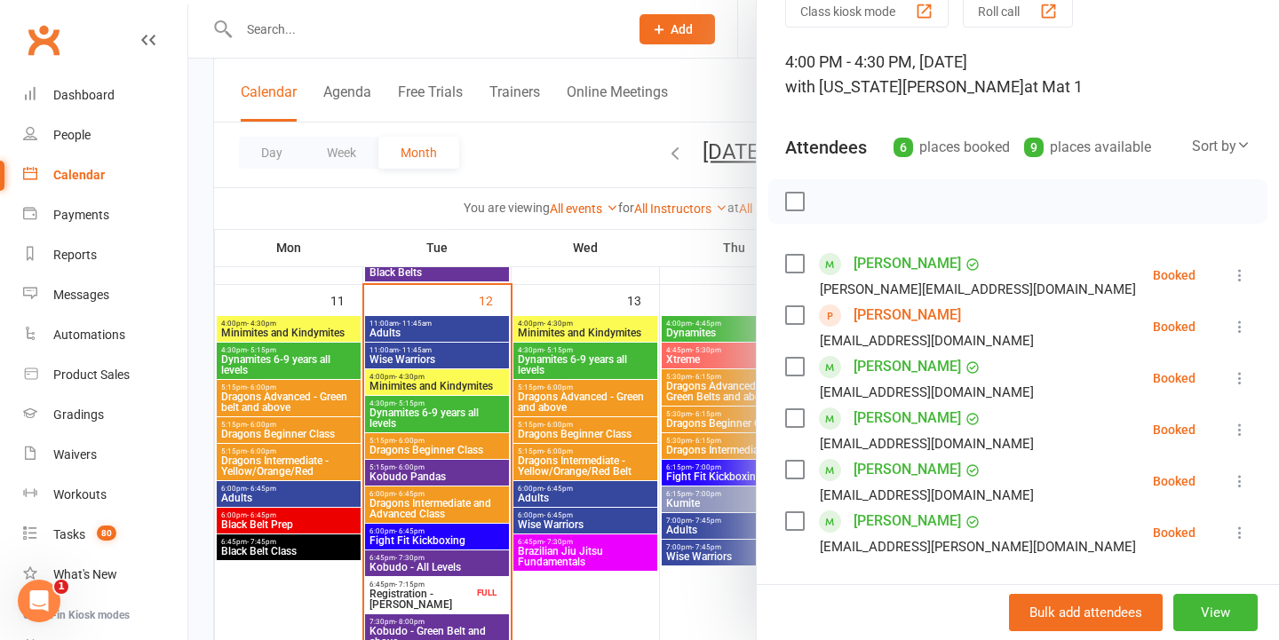
scroll to position [93, 0]
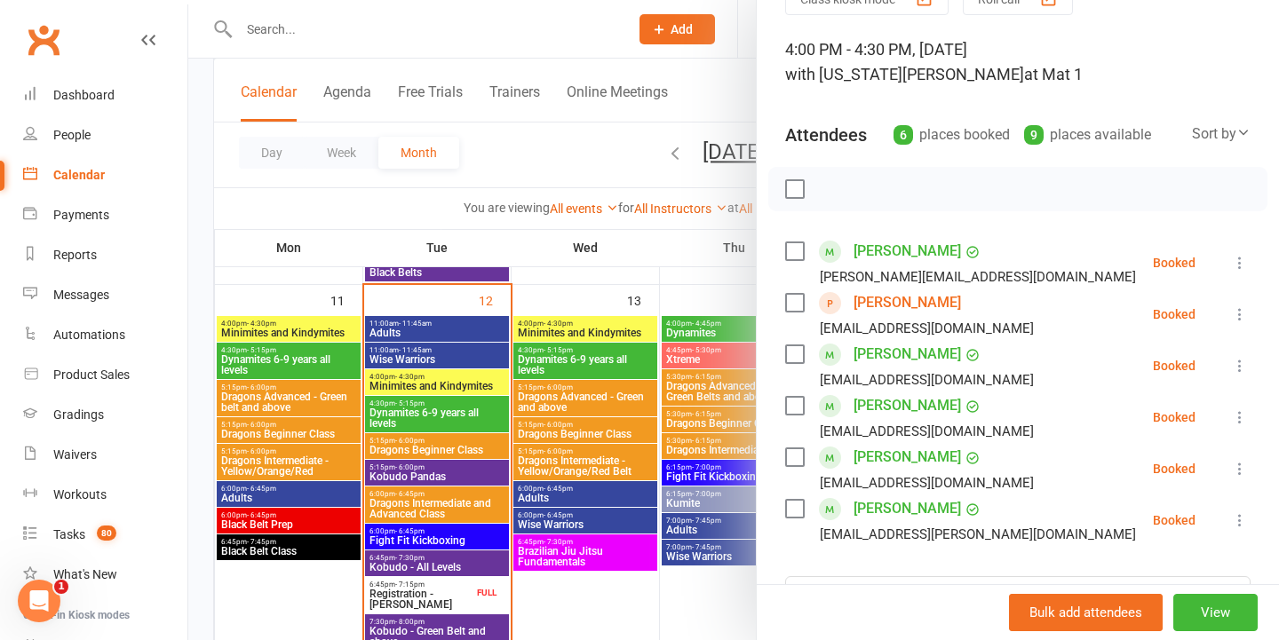
click at [519, 368] on div at bounding box center [733, 320] width 1091 height 640
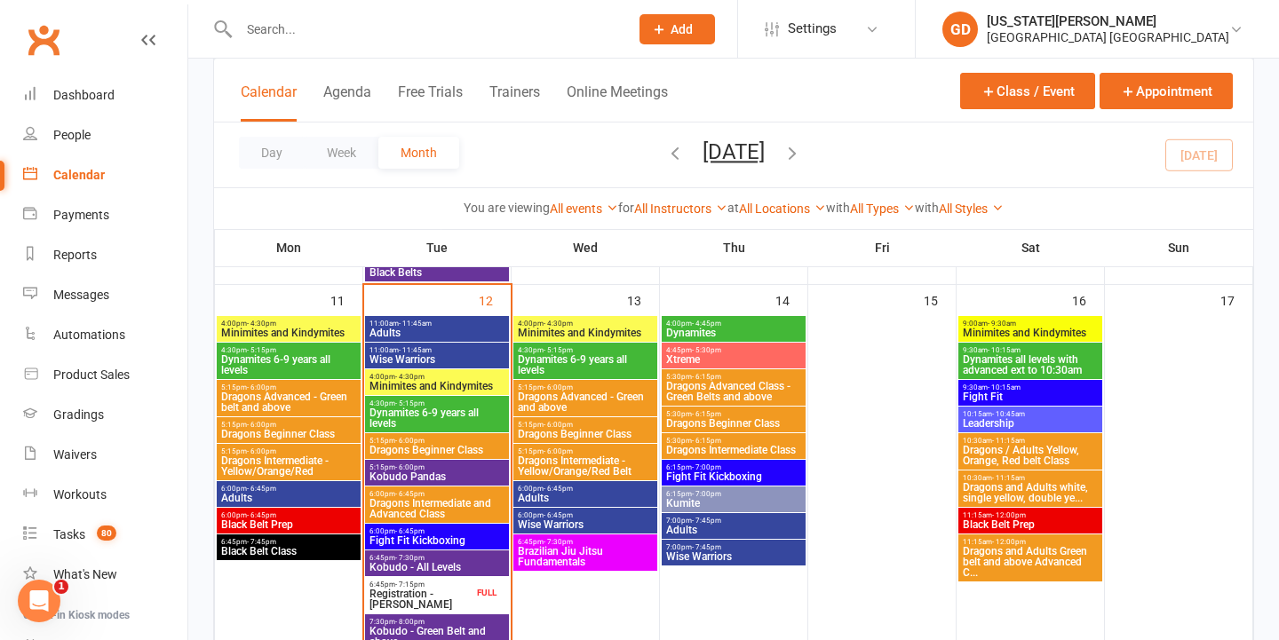
click at [465, 384] on span "Minimites and Kindymites" at bounding box center [437, 386] width 137 height 11
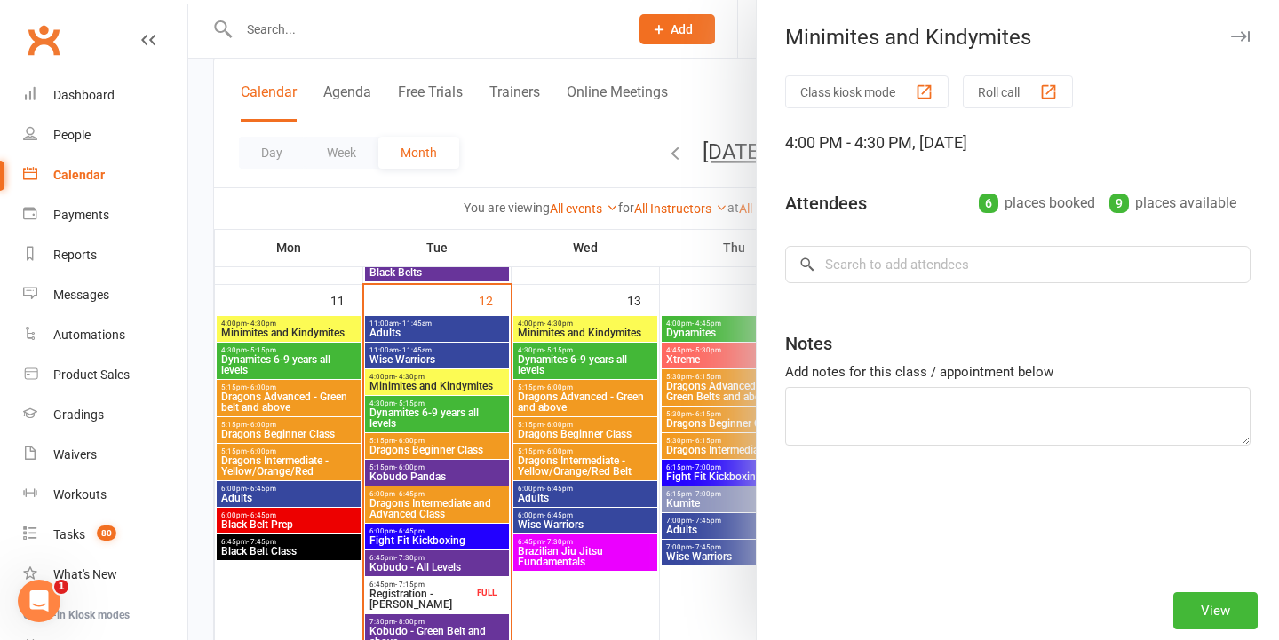
click at [471, 422] on div at bounding box center [733, 320] width 1091 height 640
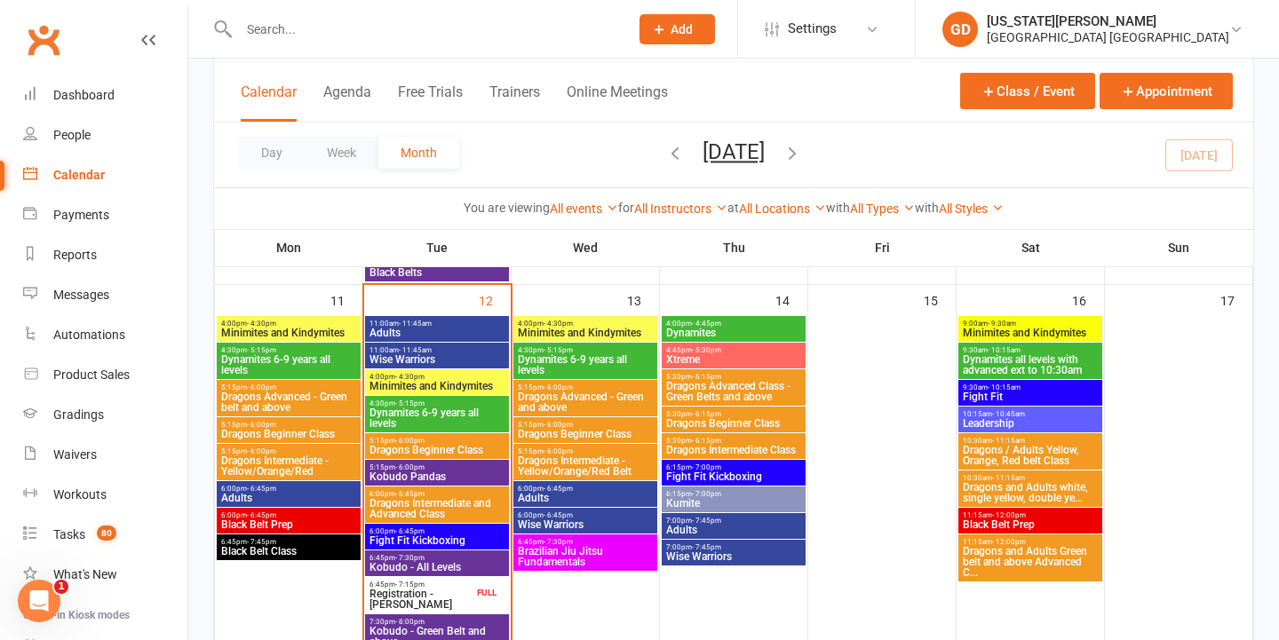
click at [441, 419] on span "Dynamites 6-9 years all levels" at bounding box center [437, 418] width 137 height 21
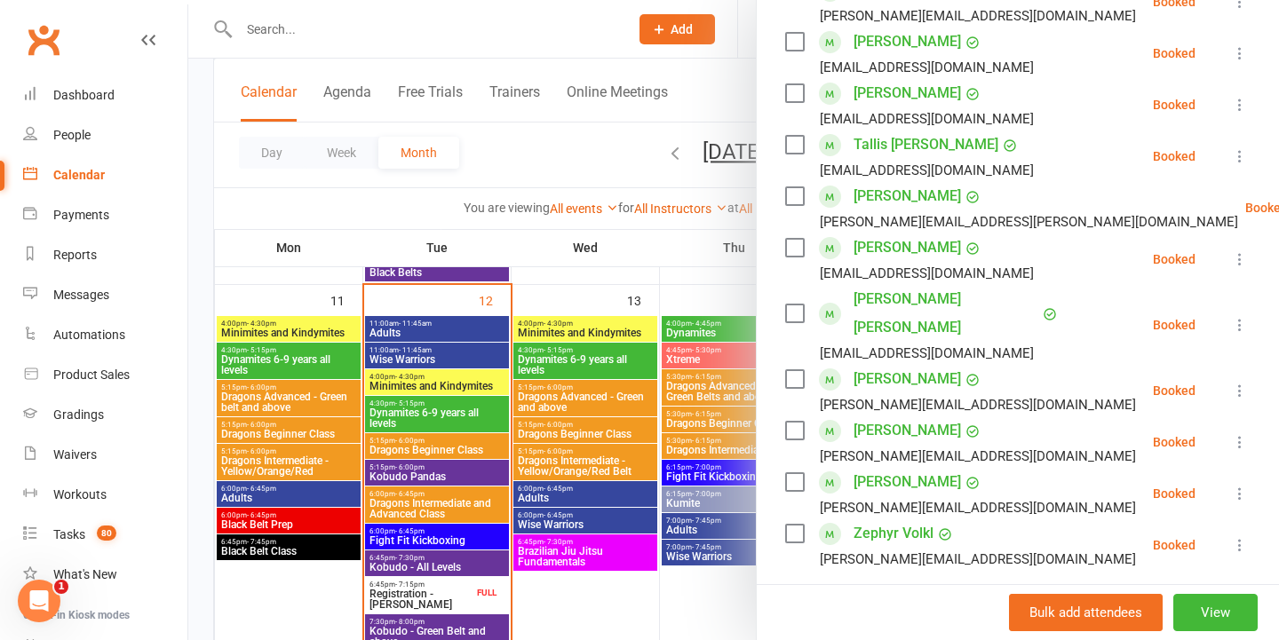
scroll to position [510, 0]
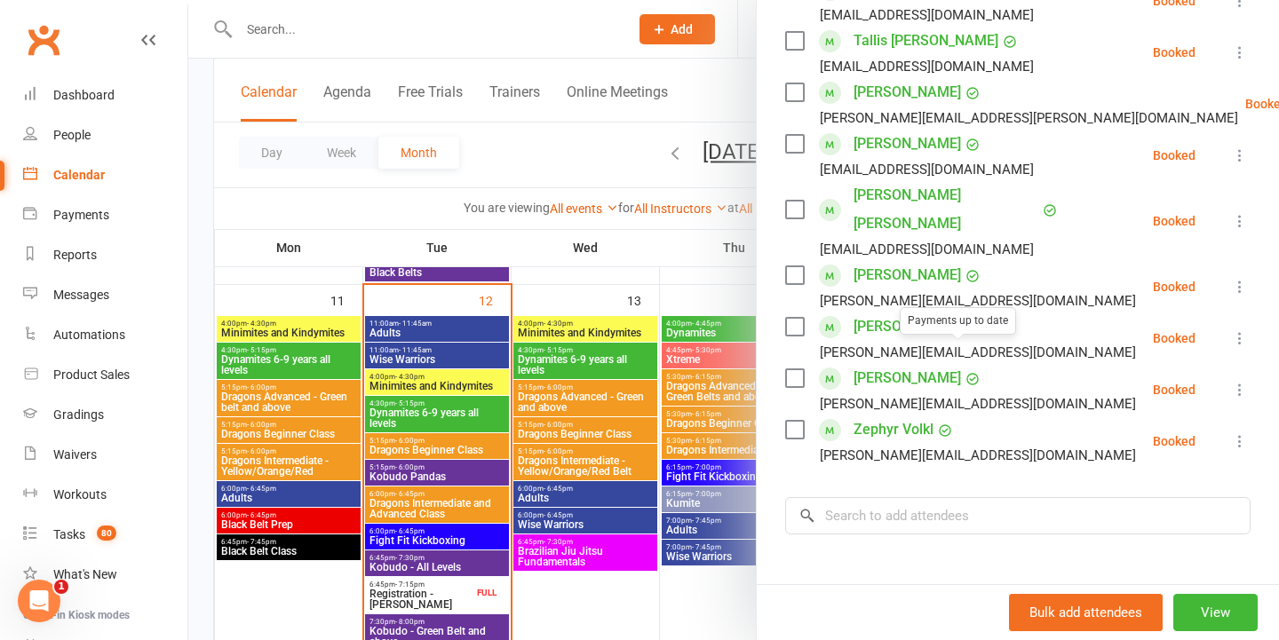
click at [604, 328] on div at bounding box center [733, 320] width 1091 height 640
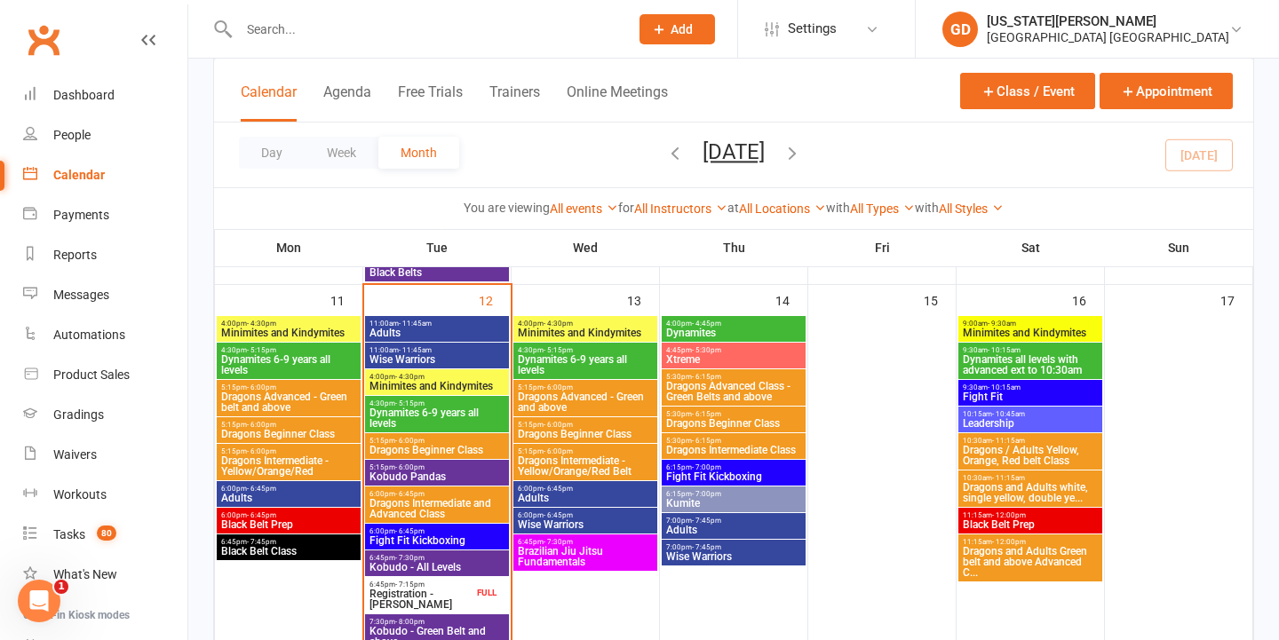
click at [770, 357] on span "Xtreme" at bounding box center [733, 359] width 137 height 11
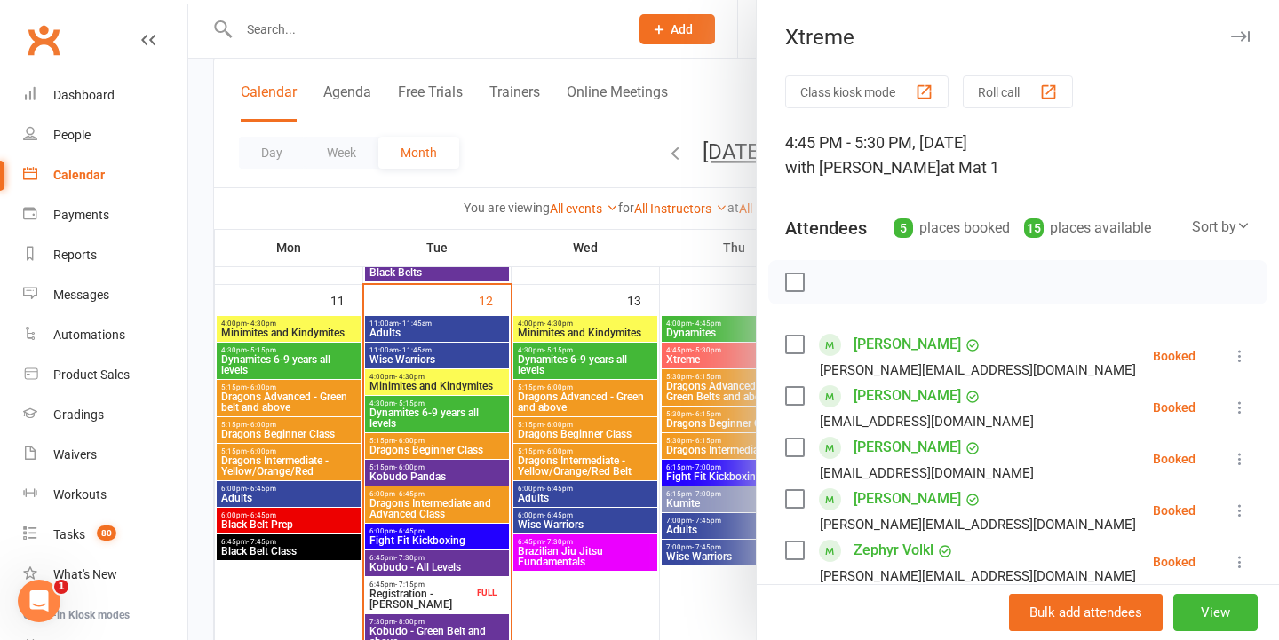
click at [747, 353] on div at bounding box center [733, 320] width 1091 height 640
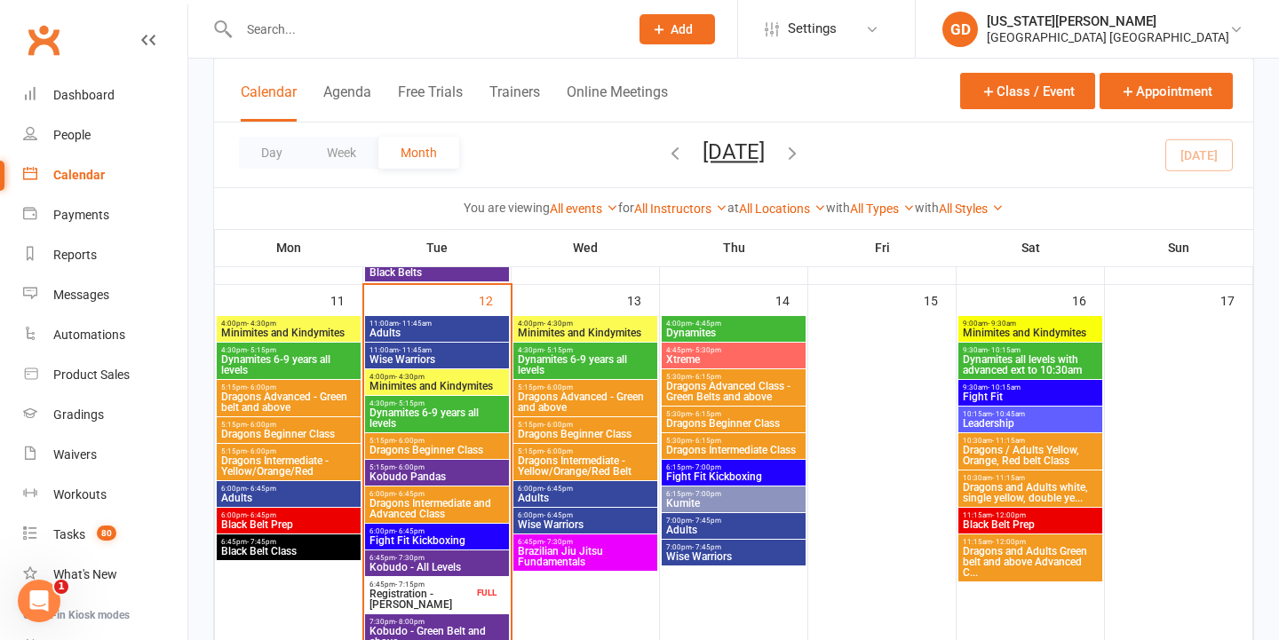
click at [601, 335] on span "Minimites and Kindymites" at bounding box center [585, 333] width 137 height 11
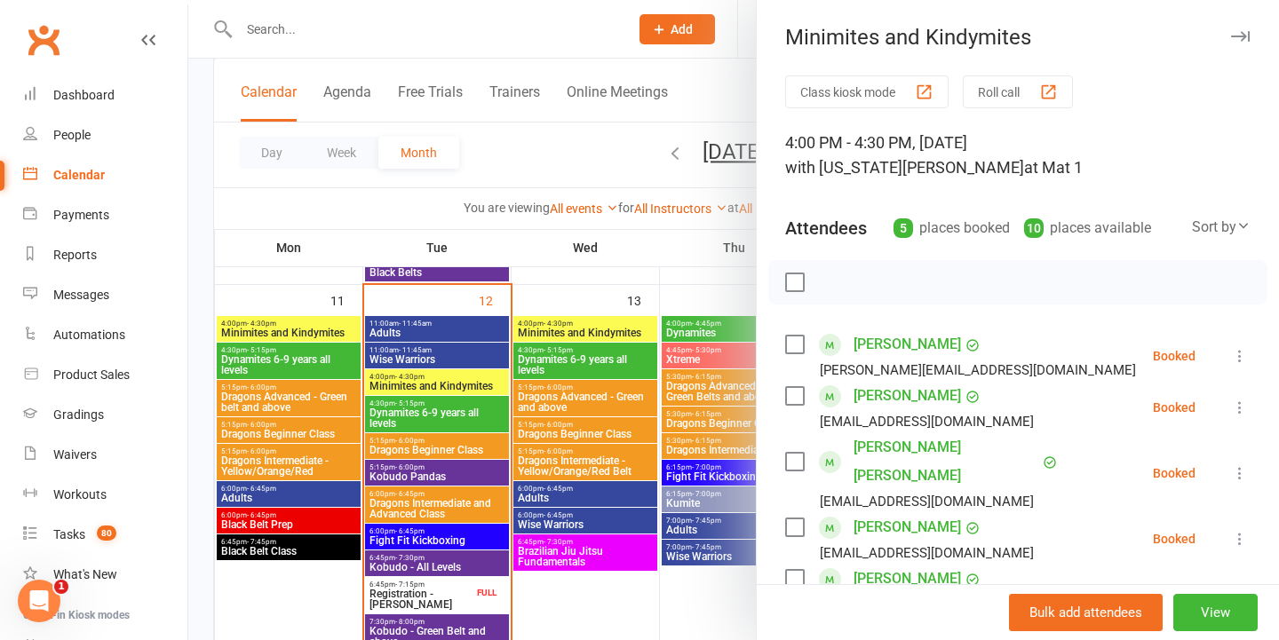
click at [601, 335] on div at bounding box center [733, 320] width 1091 height 640
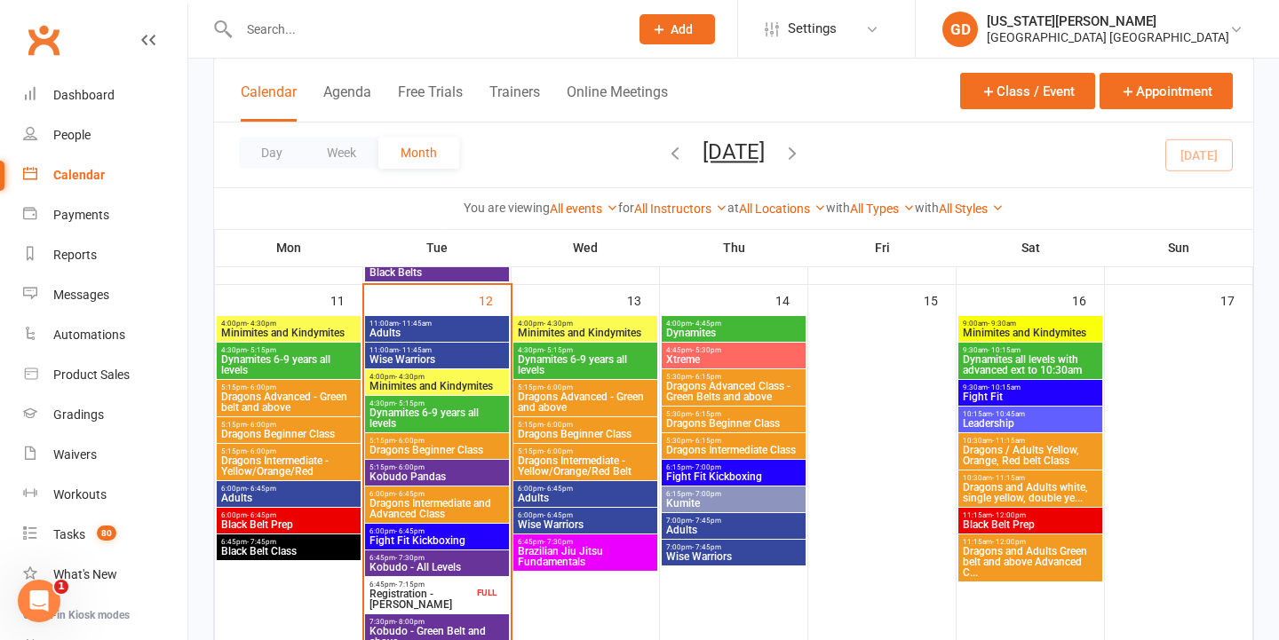
click at [252, 363] on span "Dynamites 6-9 years all levels" at bounding box center [288, 364] width 137 height 21
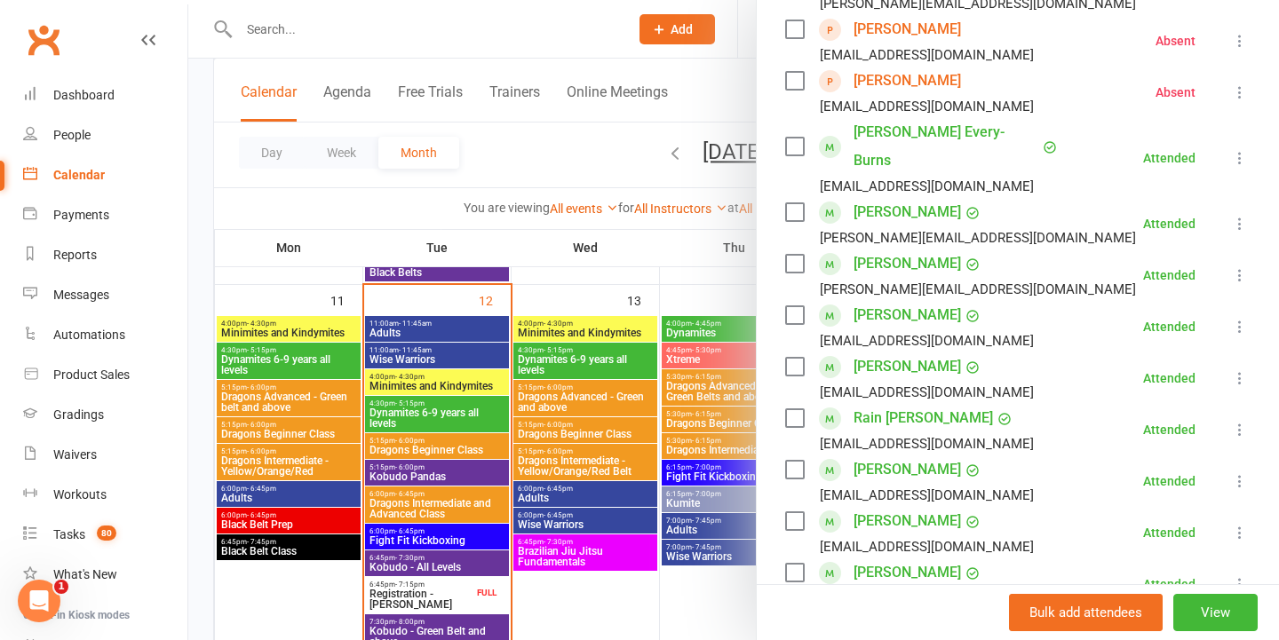
scroll to position [389, 0]
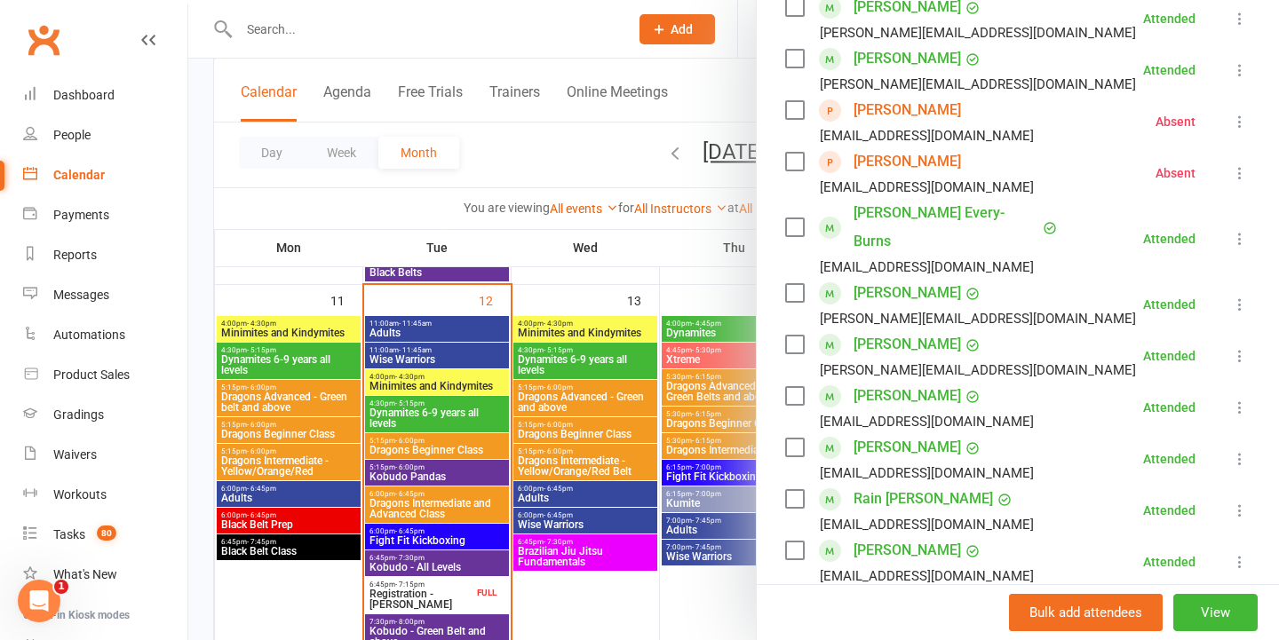
drag, startPoint x: 560, startPoint y: 321, endPoint x: 553, endPoint y: 334, distance: 14.7
click at [560, 321] on div at bounding box center [733, 320] width 1091 height 640
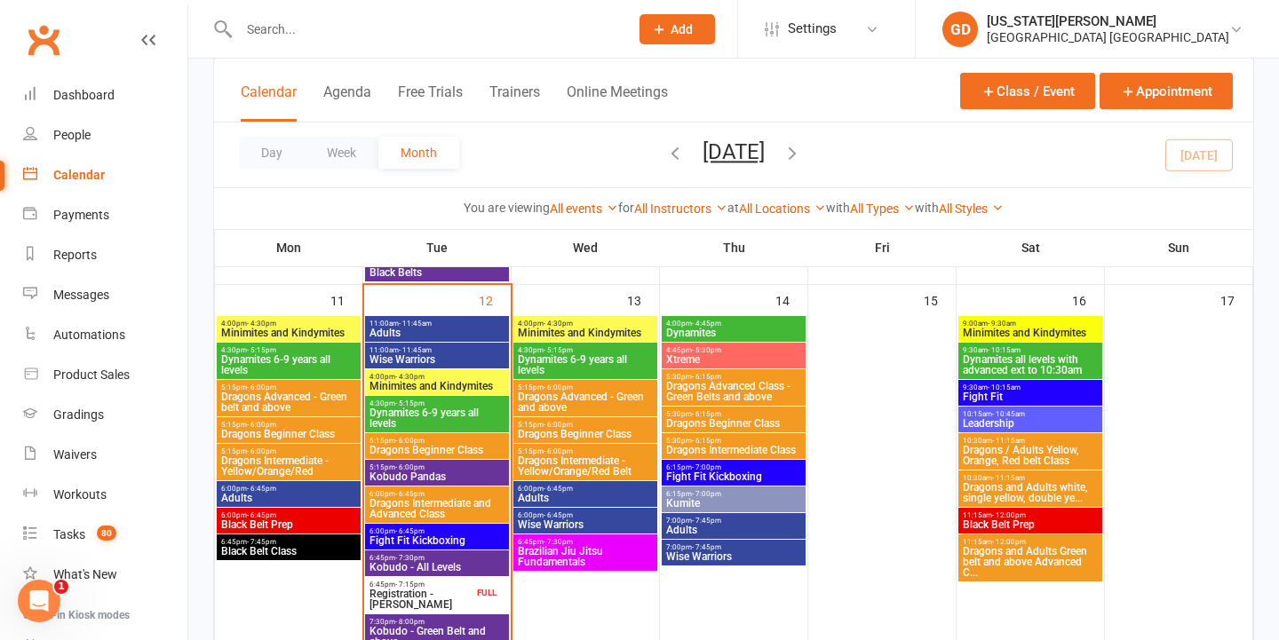
click at [463, 414] on span "Dynamites 6-9 years all levels" at bounding box center [437, 418] width 137 height 21
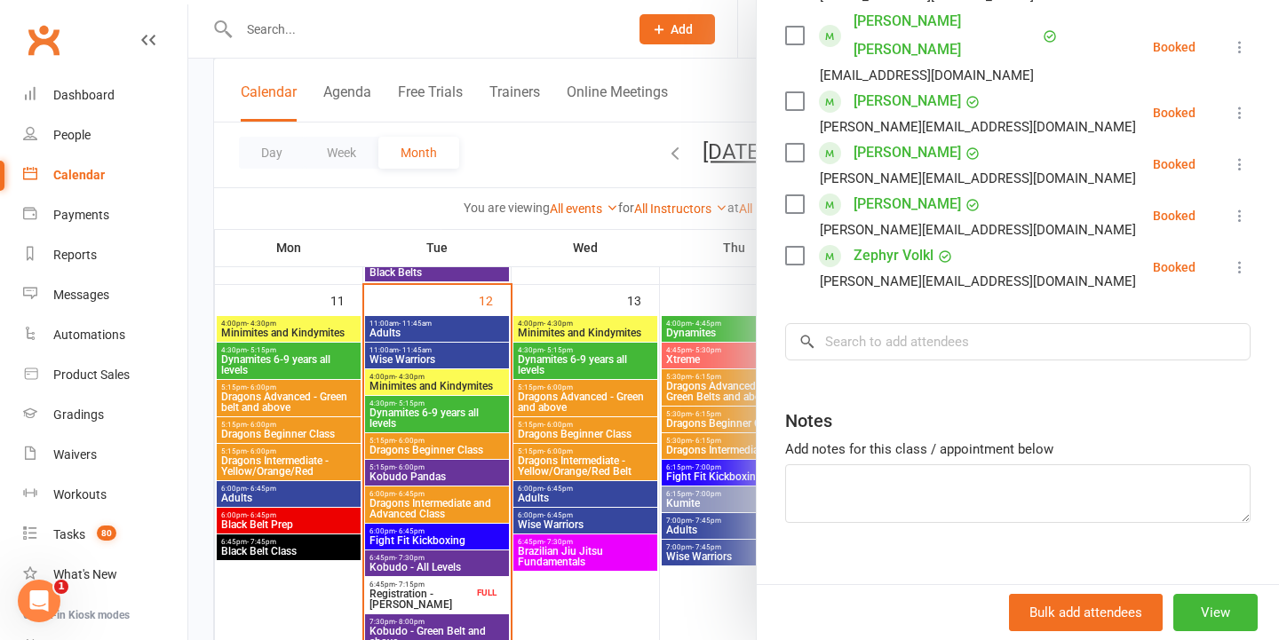
click at [556, 371] on div at bounding box center [733, 320] width 1091 height 640
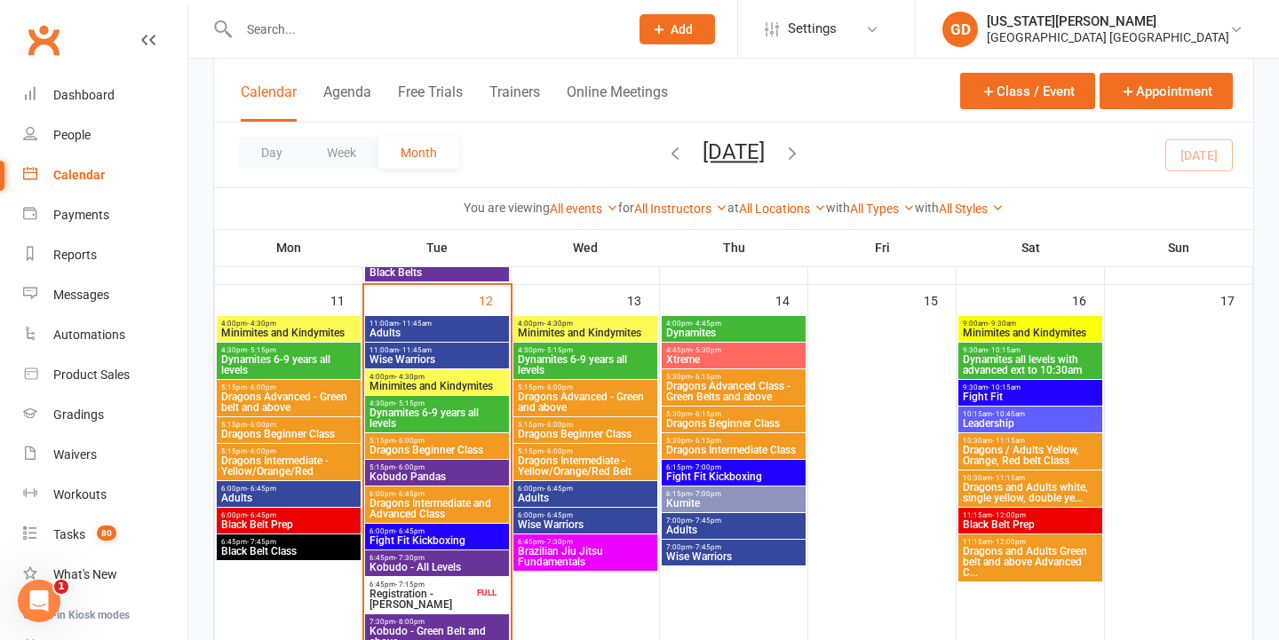
click at [455, 438] on span "5:15pm - 6:00pm" at bounding box center [437, 441] width 137 height 8
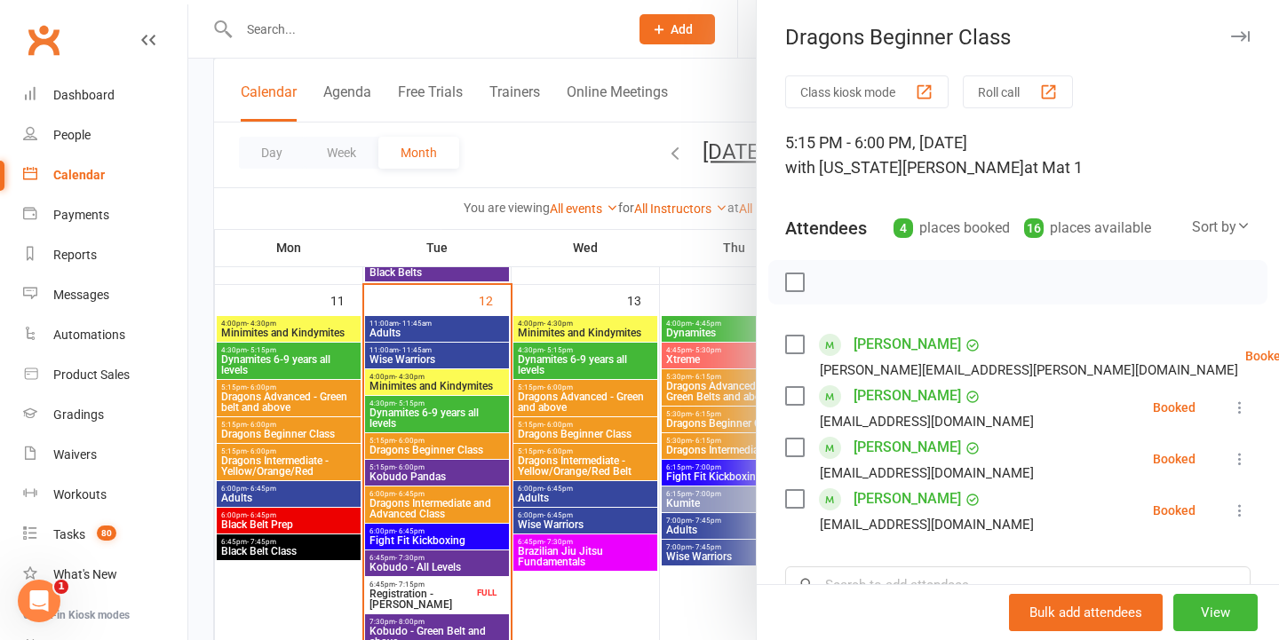
click at [557, 429] on div at bounding box center [733, 320] width 1091 height 640
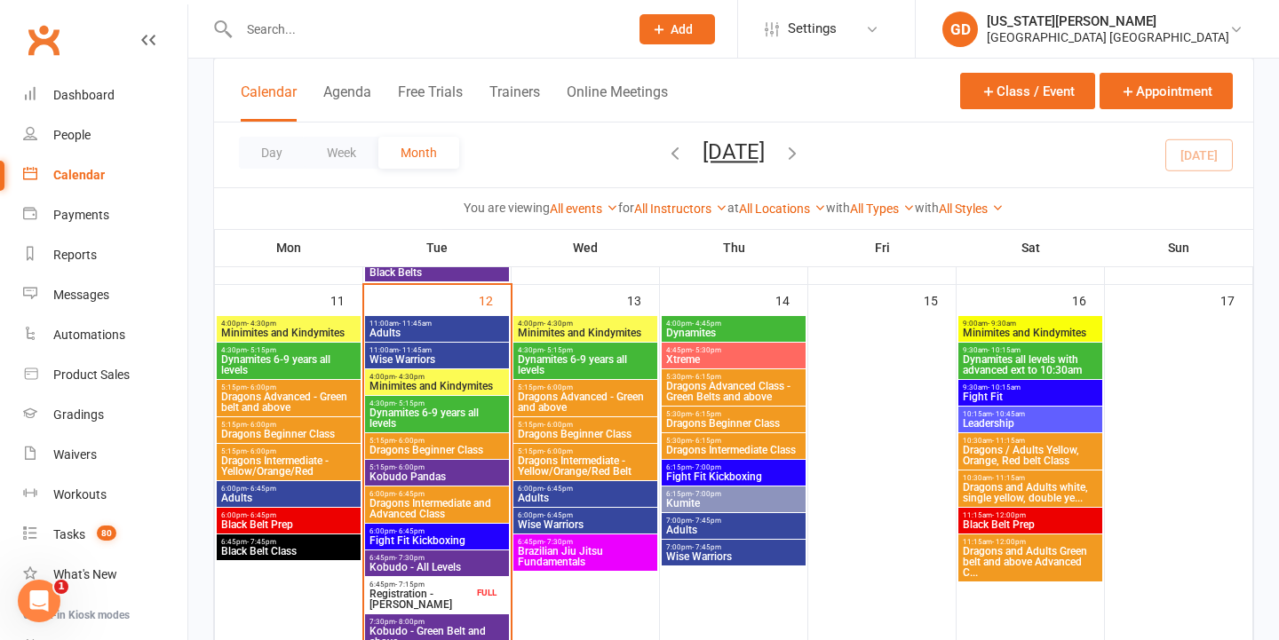
click at [438, 484] on div "5:15pm - 6:00pm Kobudo Pandas" at bounding box center [437, 473] width 144 height 26
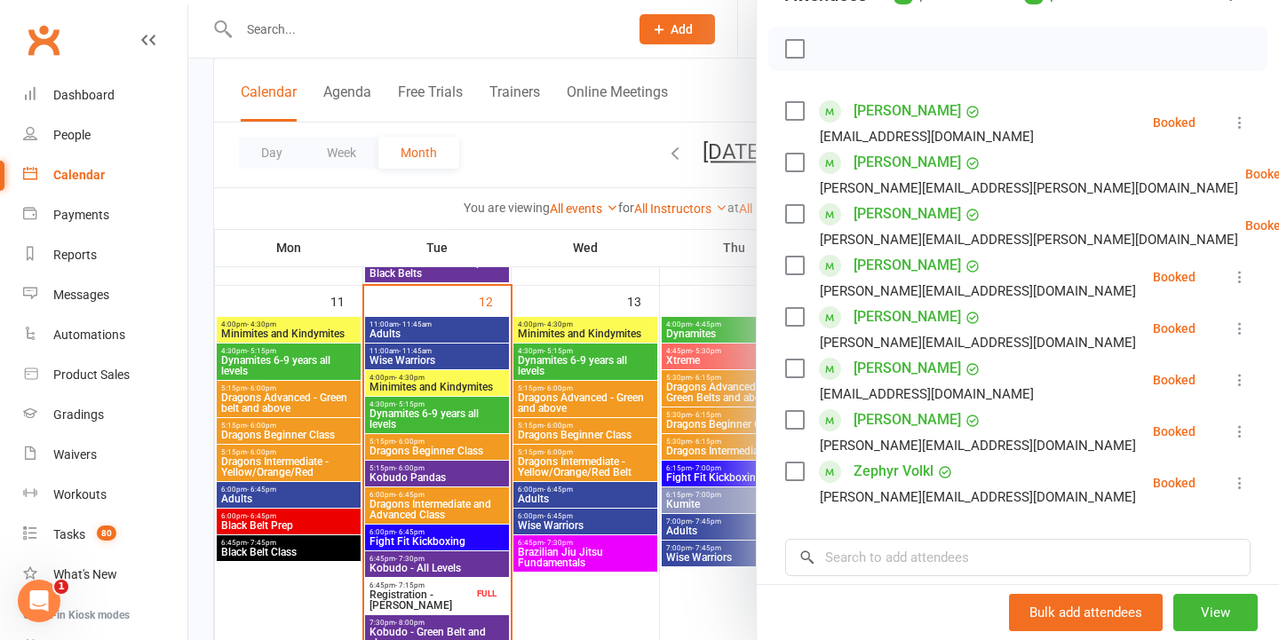
scroll to position [190, 0]
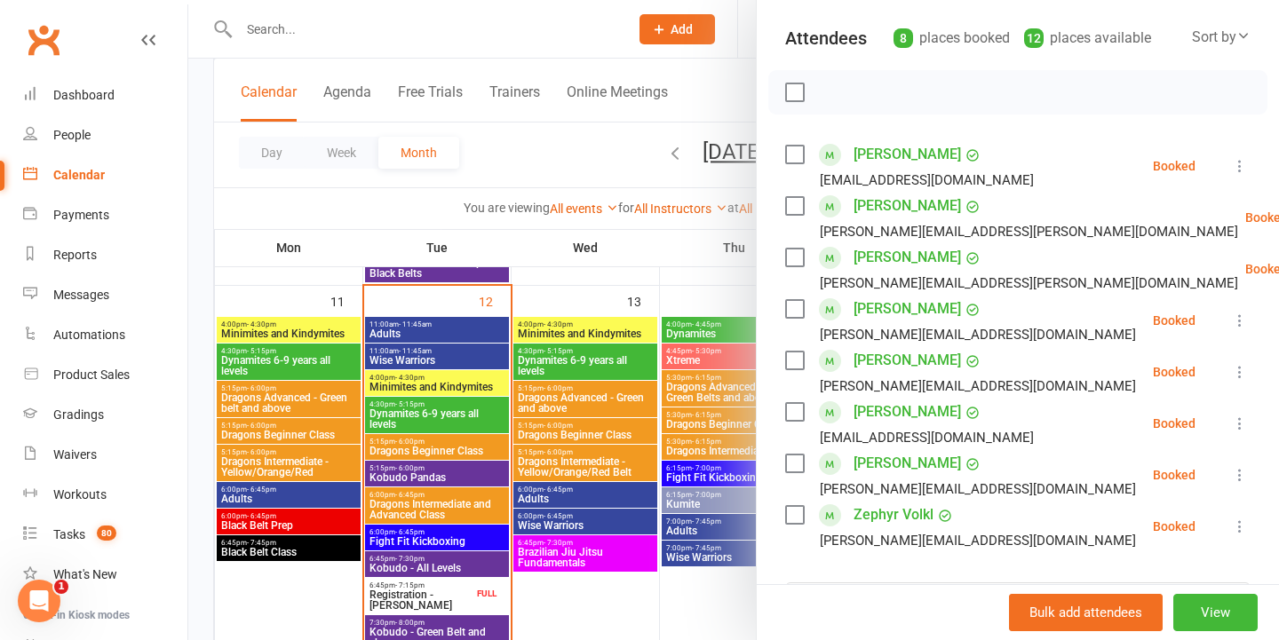
click at [625, 317] on div at bounding box center [733, 320] width 1091 height 640
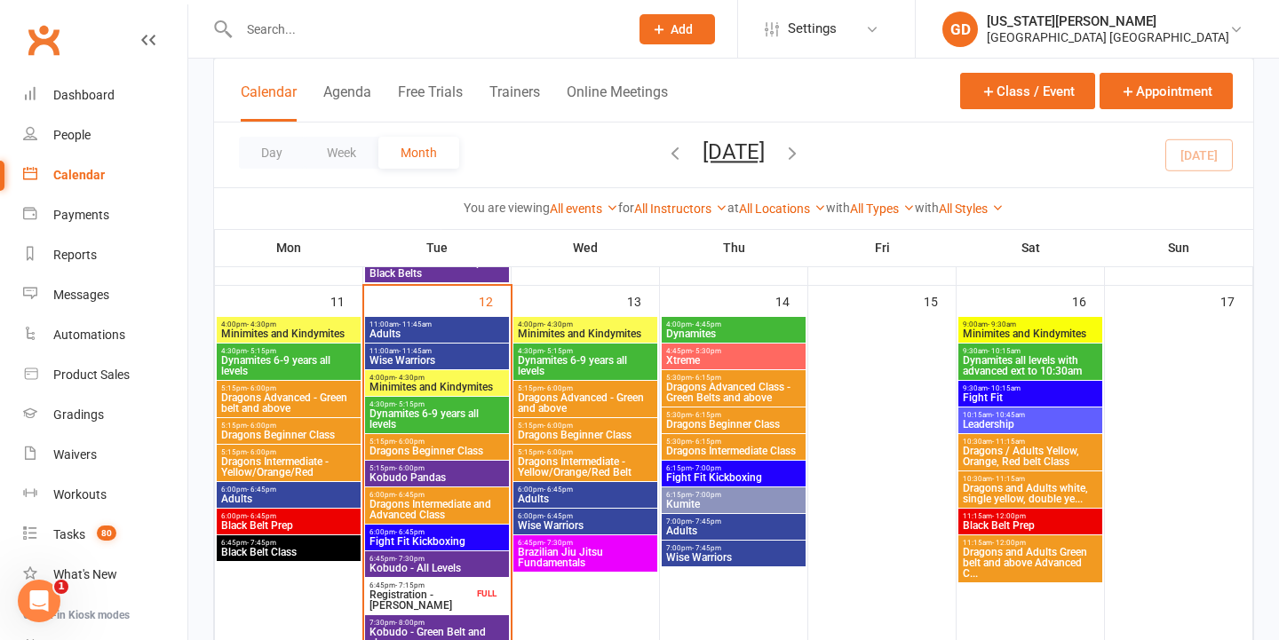
click at [476, 446] on span "Dragons Beginner Class" at bounding box center [437, 451] width 137 height 11
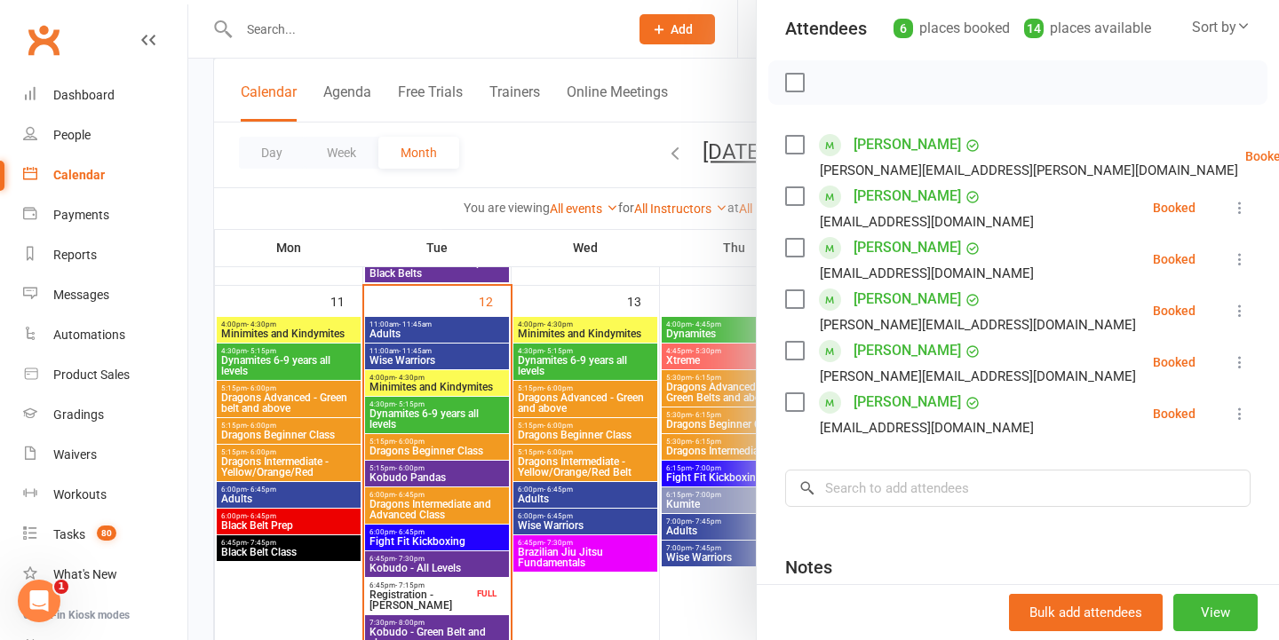
scroll to position [213, 0]
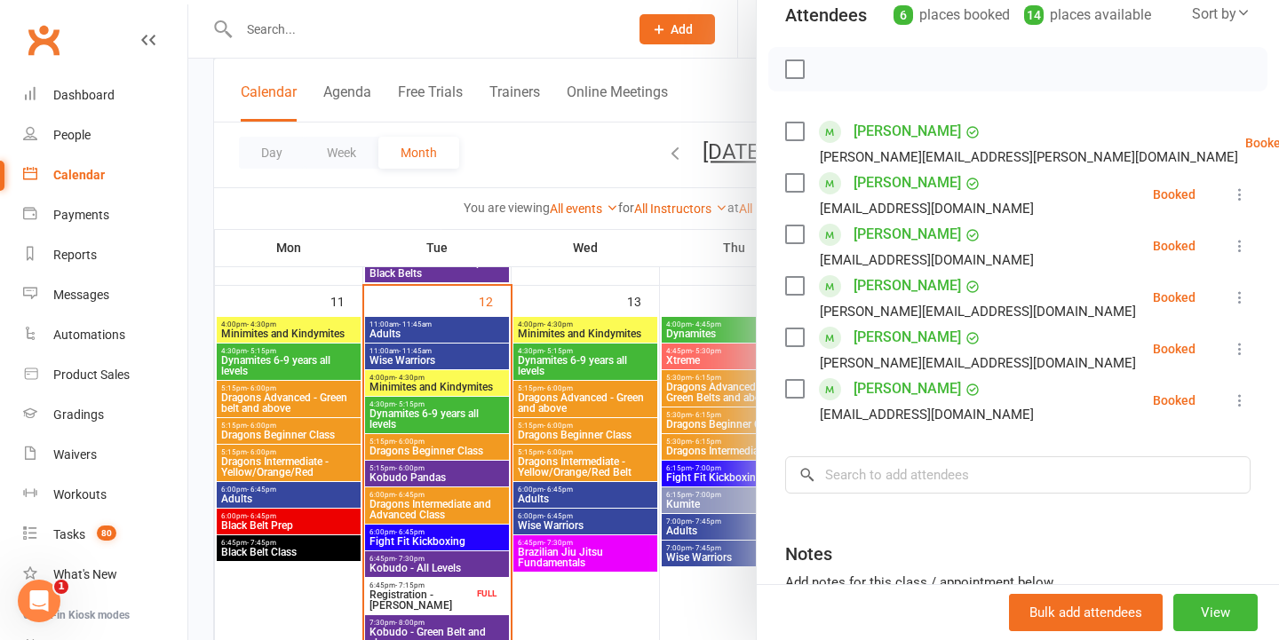
drag, startPoint x: 647, startPoint y: 198, endPoint x: 513, endPoint y: 440, distance: 276.3
click at [647, 198] on div at bounding box center [733, 320] width 1091 height 640
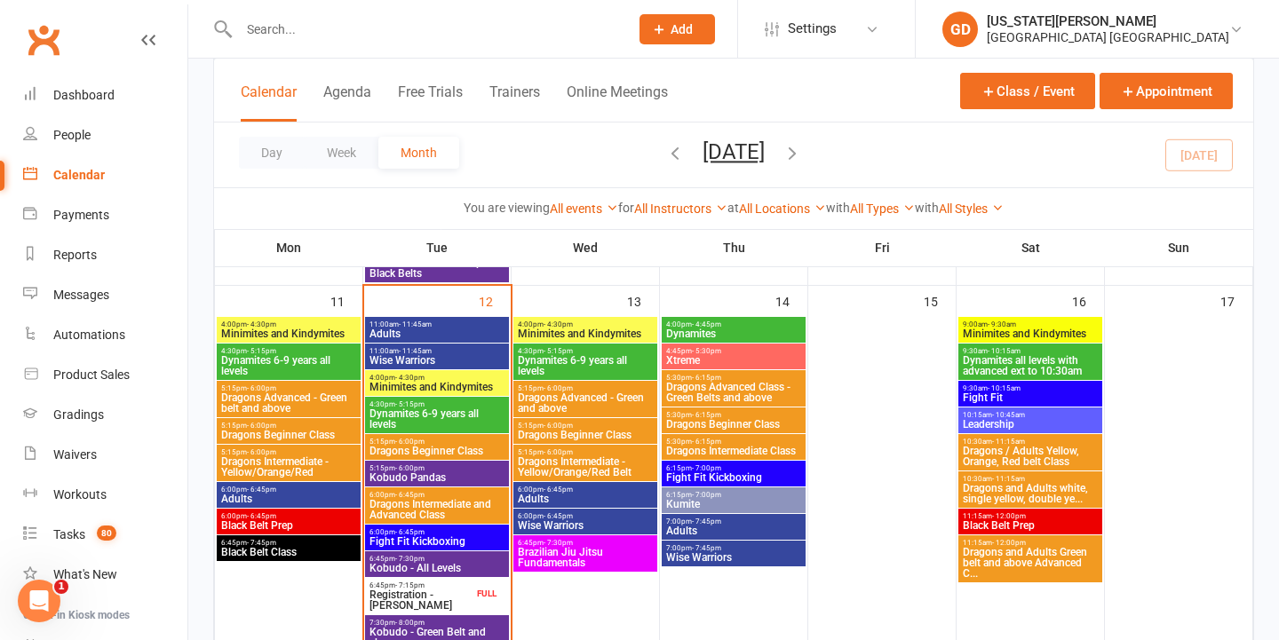
click at [460, 448] on span "Dragons Beginner Class" at bounding box center [437, 451] width 137 height 11
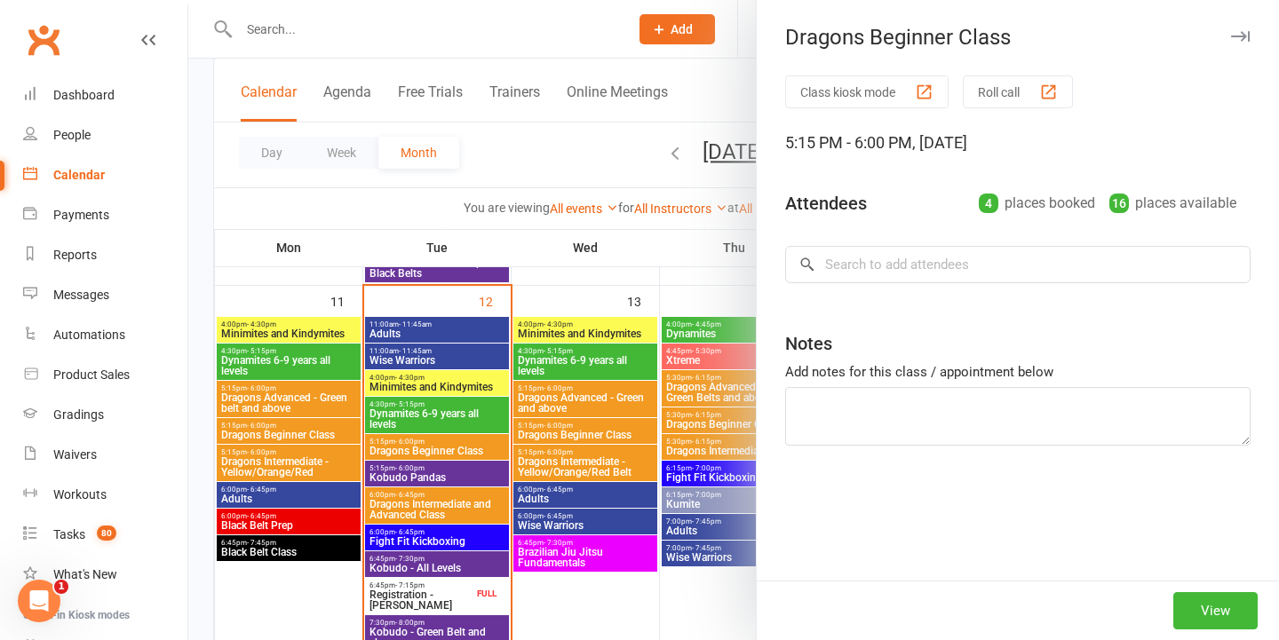
click at [513, 298] on div at bounding box center [733, 320] width 1091 height 640
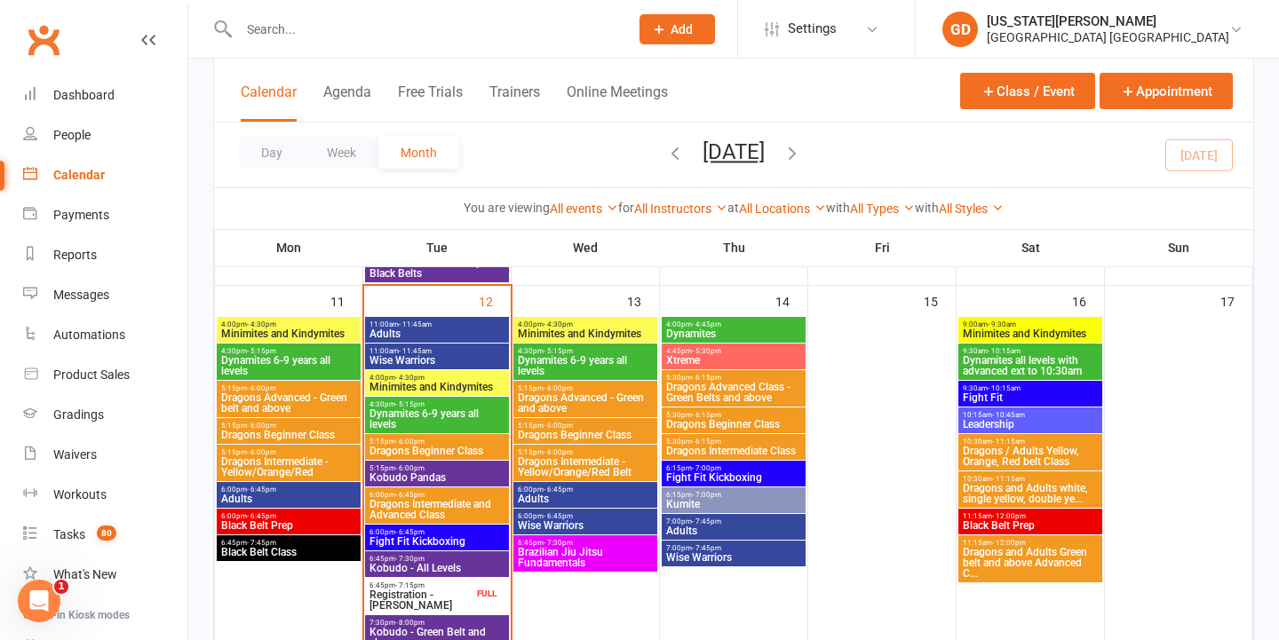
click at [429, 456] on span "Dragons Beginner Class" at bounding box center [437, 451] width 137 height 11
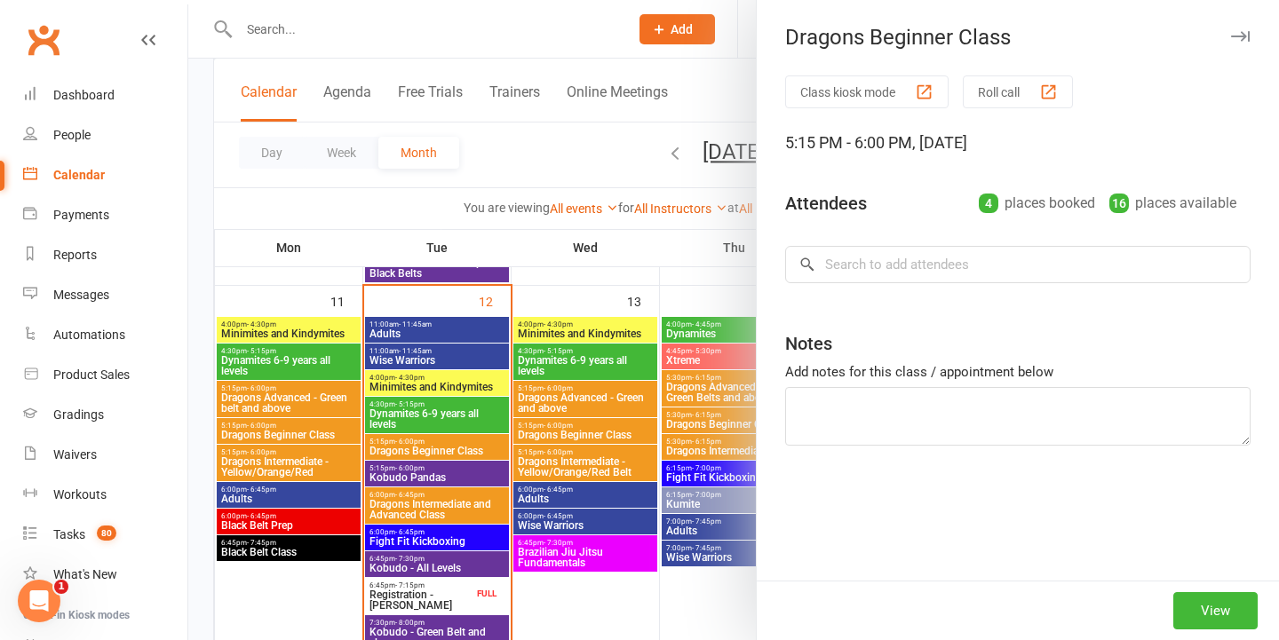
click at [586, 115] on div at bounding box center [733, 320] width 1091 height 640
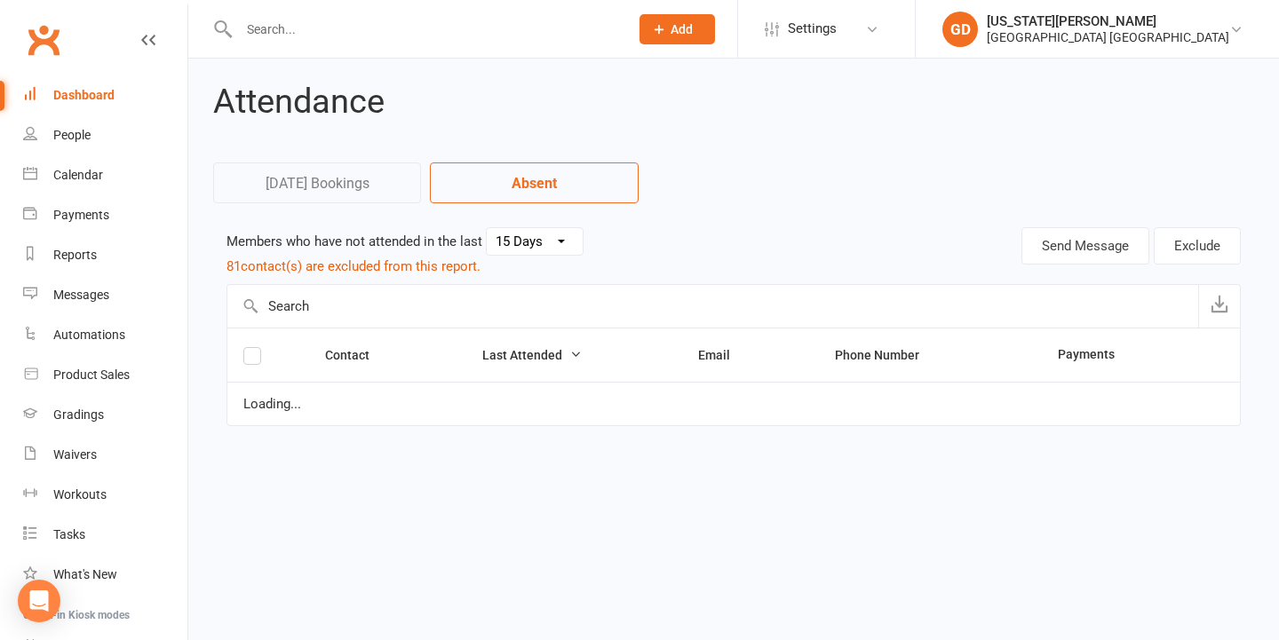
select select "15"
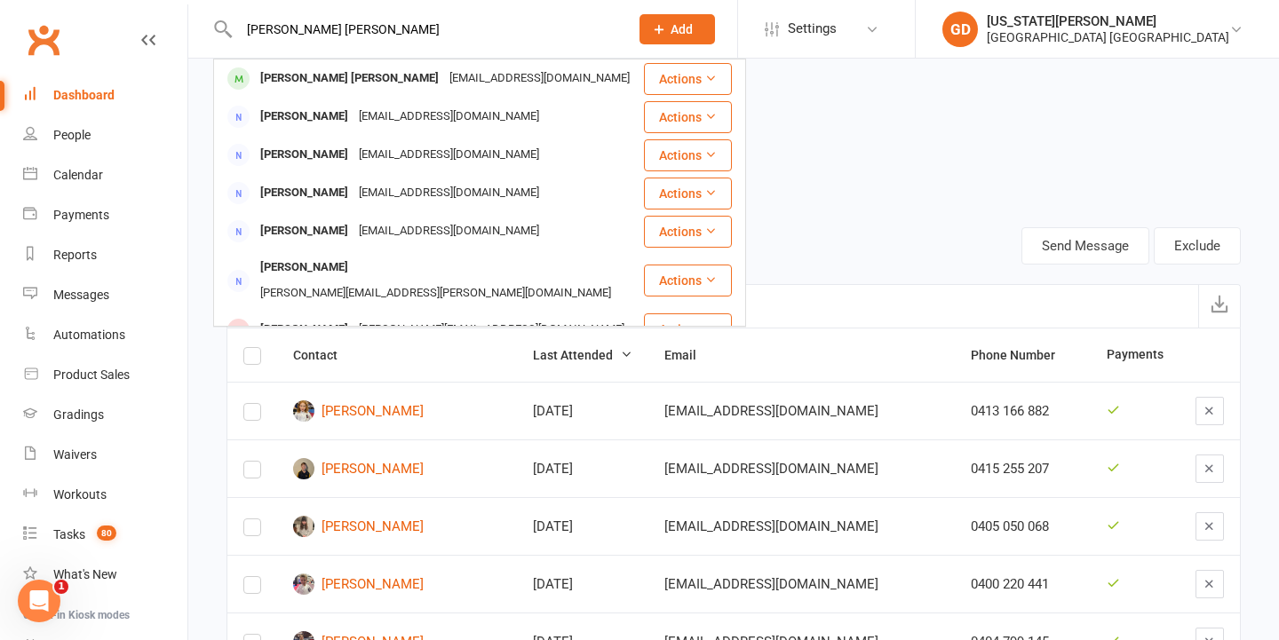
type input "[PERSON_NAME] [PERSON_NAME]"
drag, startPoint x: 0, startPoint y: 0, endPoint x: 512, endPoint y: 123, distance: 527.1
click at [490, 68] on div "[EMAIL_ADDRESS][DOMAIN_NAME]" at bounding box center [539, 79] width 191 height 26
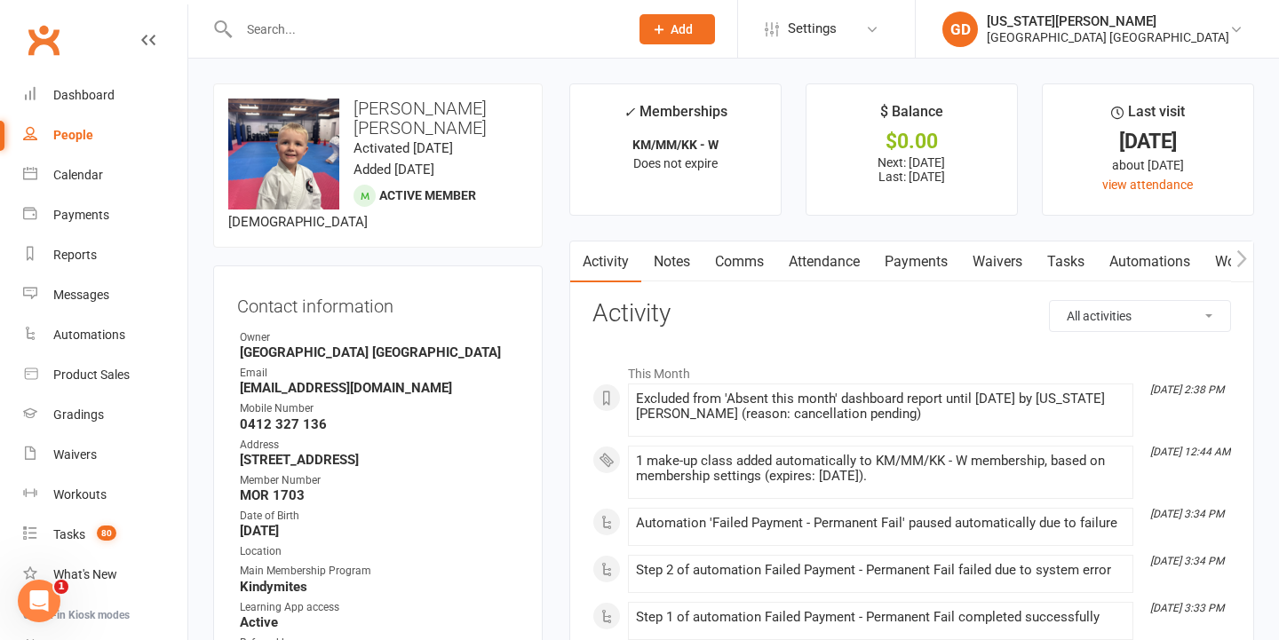
click at [1007, 266] on link "Waivers" at bounding box center [997, 262] width 75 height 41
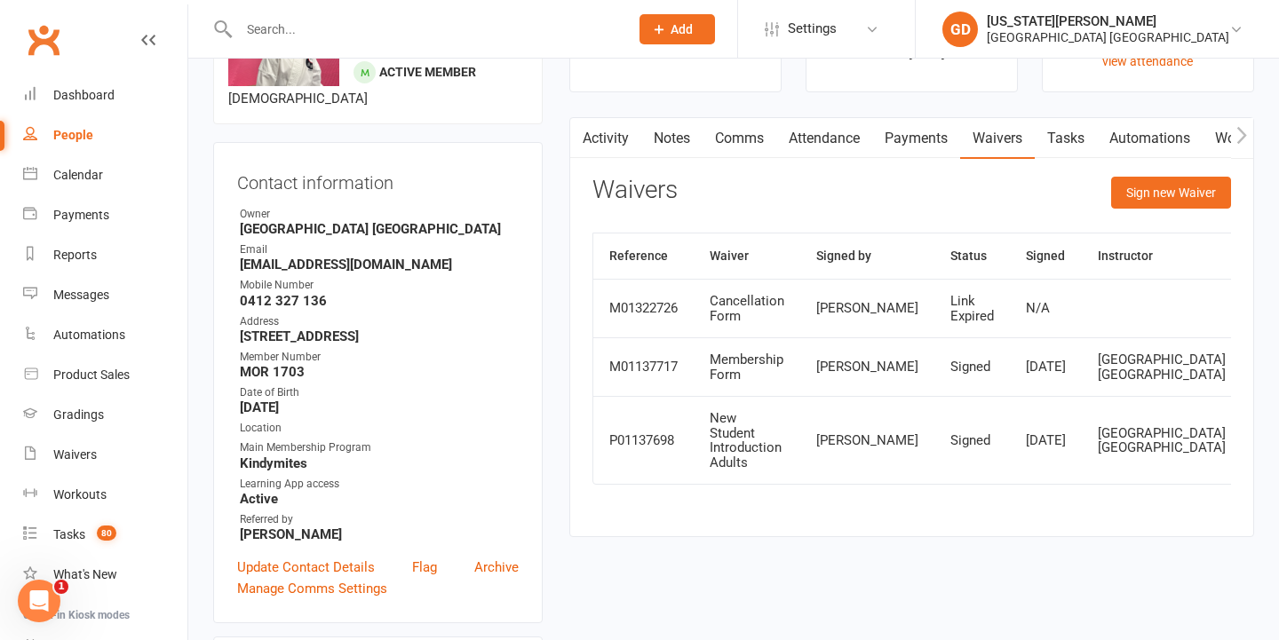
scroll to position [125, 0]
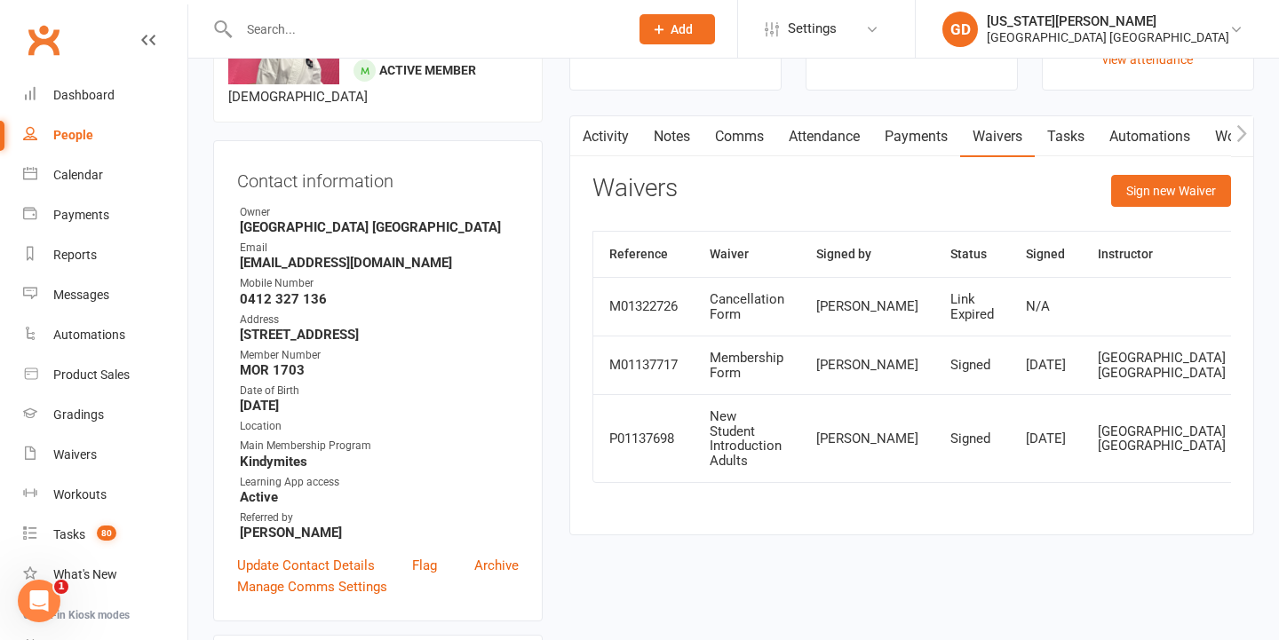
click at [663, 123] on link "Notes" at bounding box center [671, 136] width 61 height 41
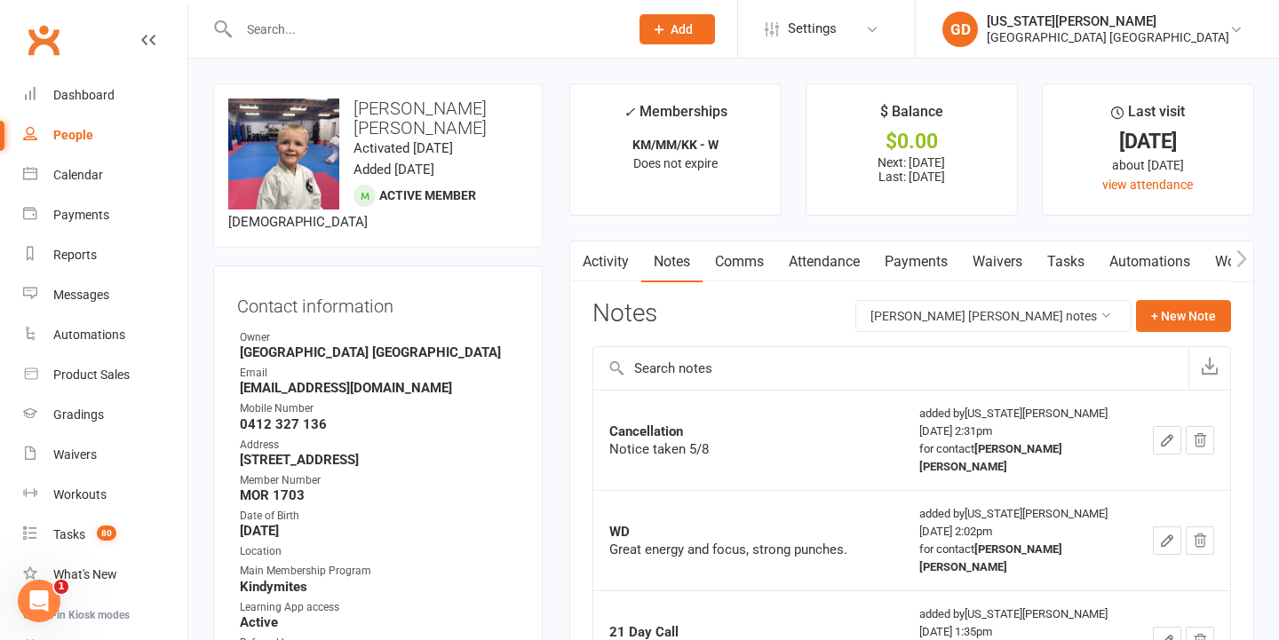
drag, startPoint x: 591, startPoint y: 268, endPoint x: 599, endPoint y: 351, distance: 83.0
click at [591, 268] on button "button" at bounding box center [581, 262] width 22 height 40
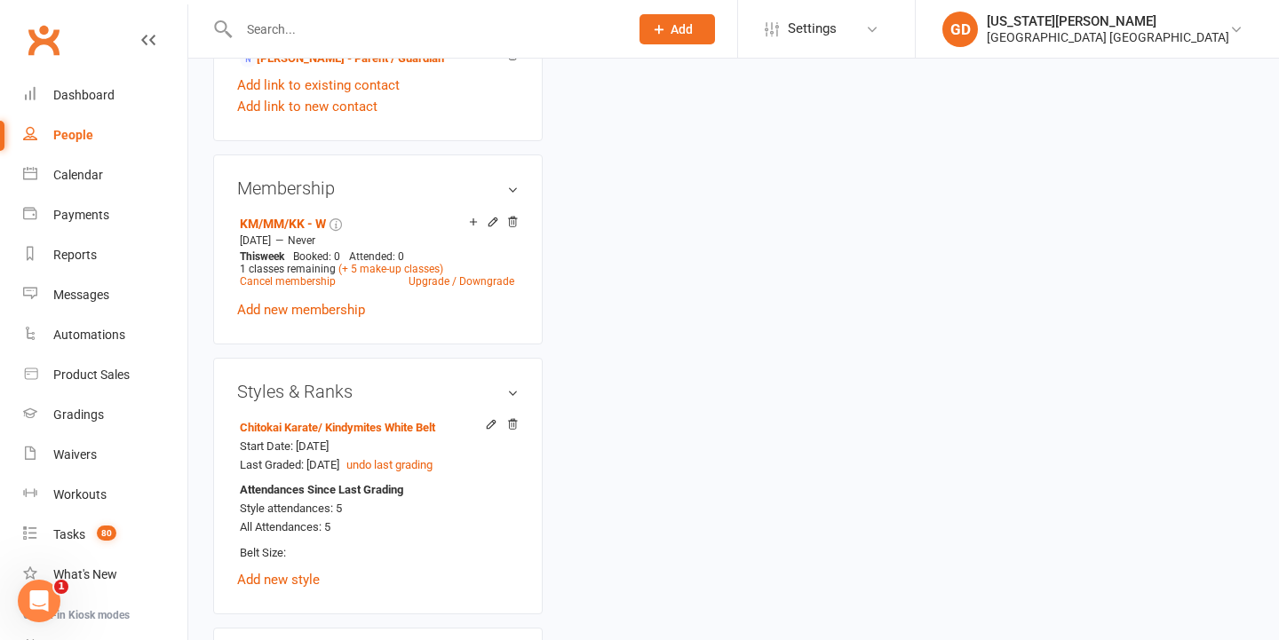
scroll to position [1165, 0]
click at [312, 276] on link "Cancel membership" at bounding box center [288, 282] width 96 height 12
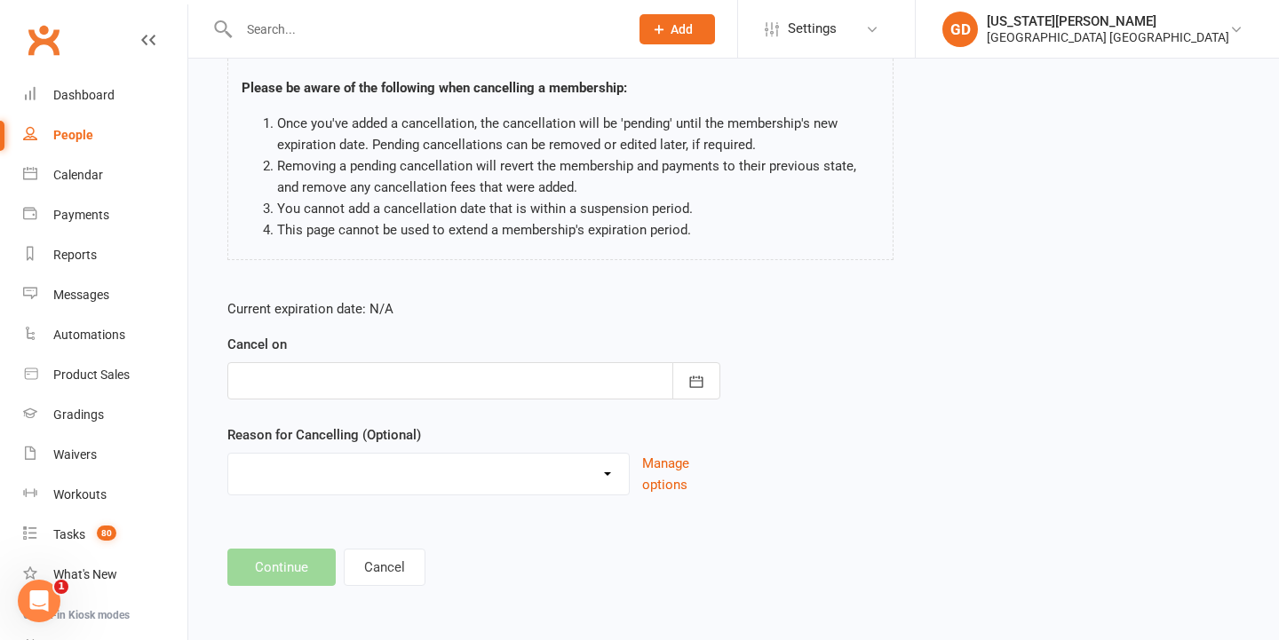
click at [470, 362] on div at bounding box center [473, 380] width 493 height 37
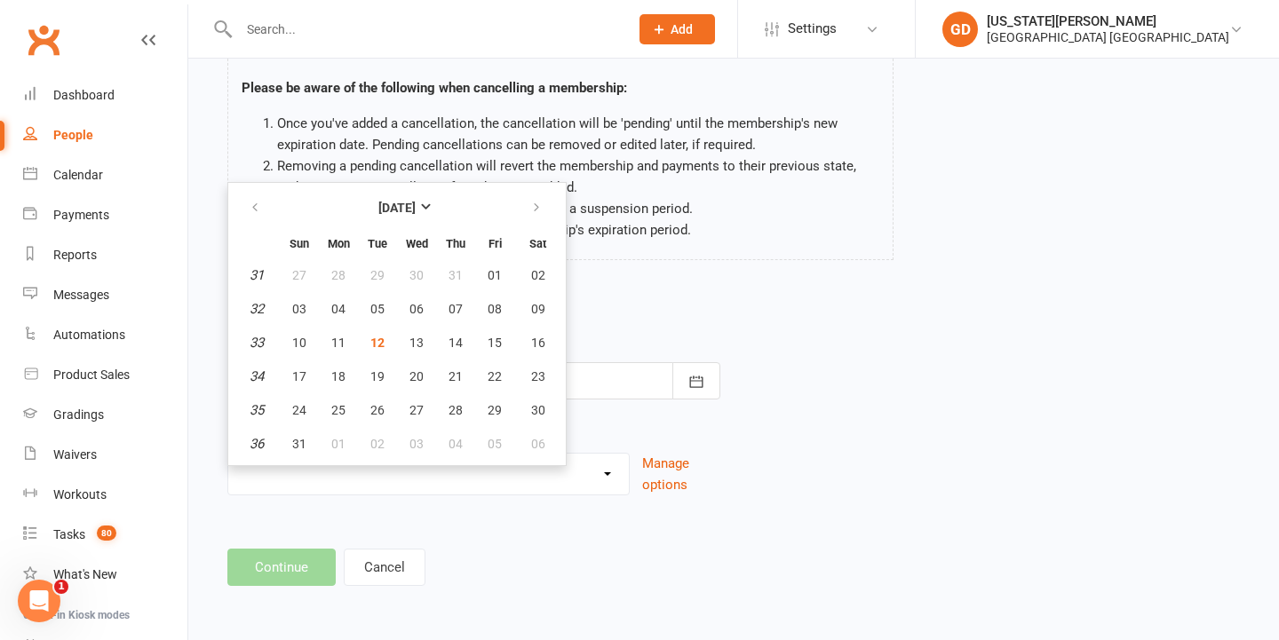
scroll to position [141, 0]
click at [540, 202] on button "button" at bounding box center [538, 208] width 38 height 32
click at [461, 268] on span "04" at bounding box center [456, 275] width 14 height 14
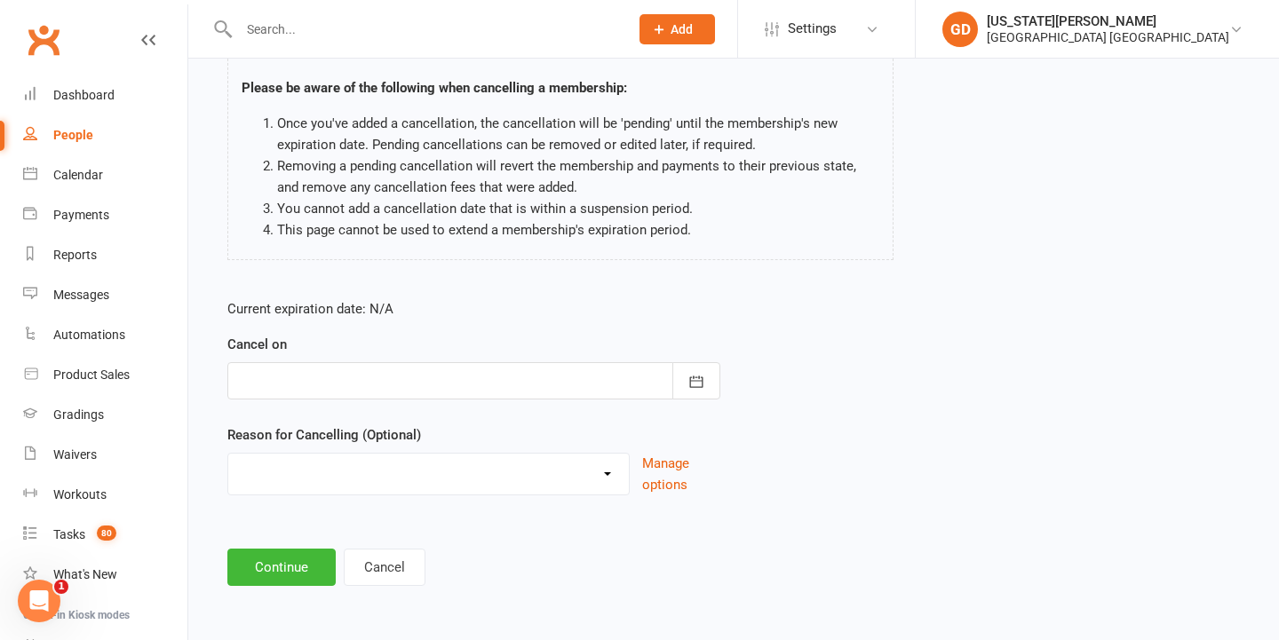
type input "04 Sep 2025"
select select "8"
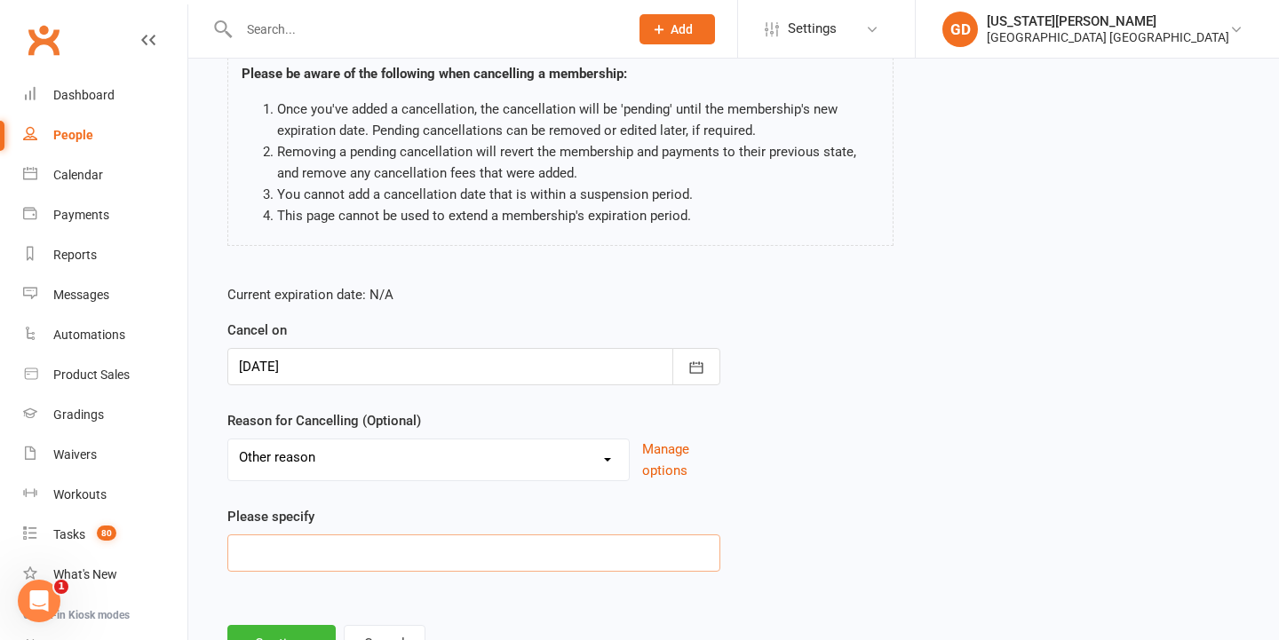
click at [375, 549] on input at bounding box center [473, 553] width 493 height 37
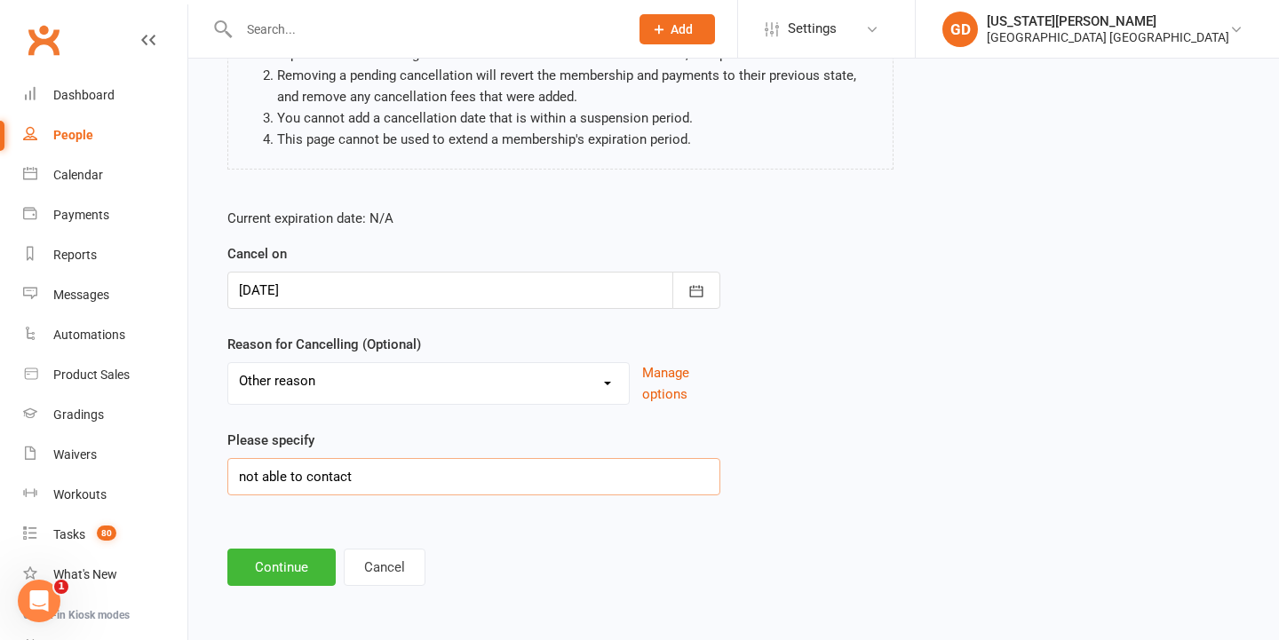
scroll to position [232, 0]
type input "not able to contact"
click at [297, 556] on button "Continue" at bounding box center [281, 567] width 108 height 37
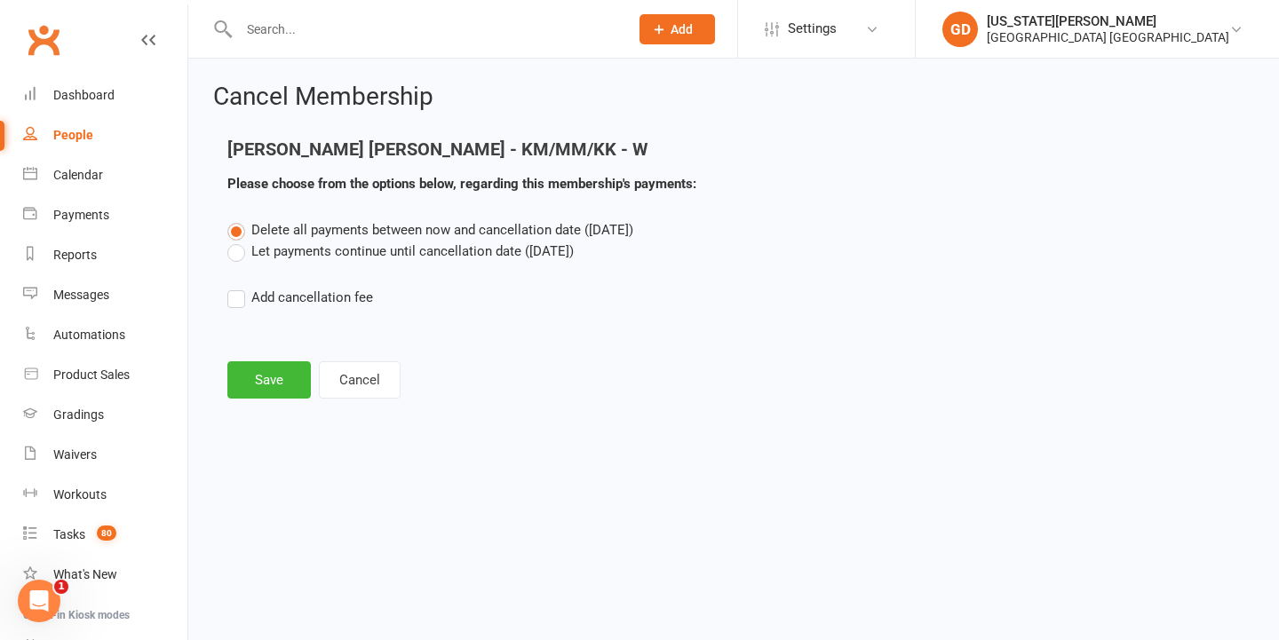
scroll to position [0, 0]
click at [350, 246] on label "Let payments continue until cancellation date (Sep 4, 2025)" at bounding box center [400, 251] width 346 height 21
click at [239, 241] on input "Let payments continue until cancellation date (Sep 4, 2025)" at bounding box center [233, 241] width 12 height 0
click at [229, 385] on button "Save" at bounding box center [268, 379] width 83 height 37
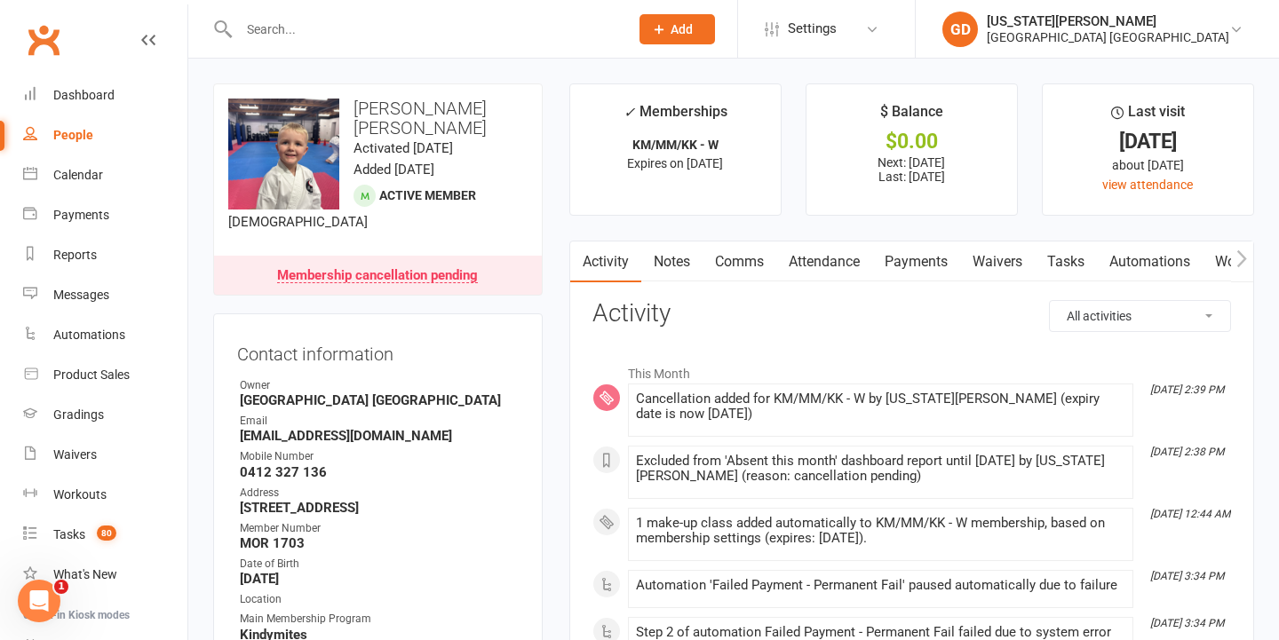
click at [920, 246] on link "Payments" at bounding box center [916, 262] width 88 height 41
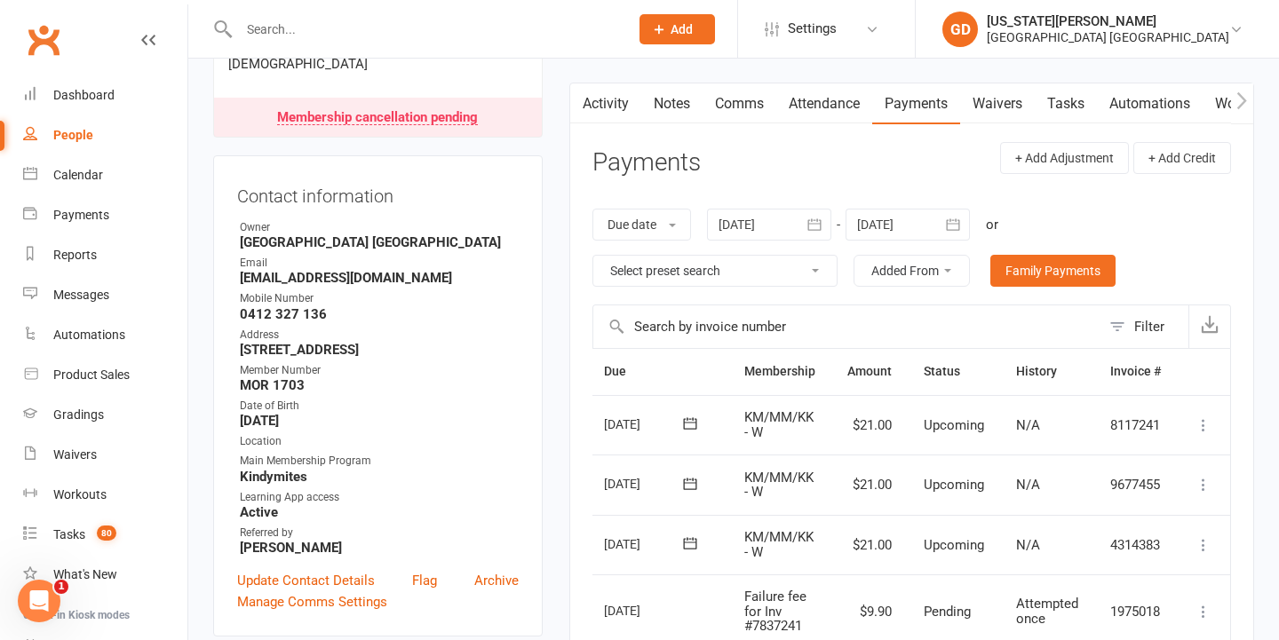
scroll to position [0, 63]
click at [1207, 424] on icon at bounding box center [1204, 426] width 18 height 18
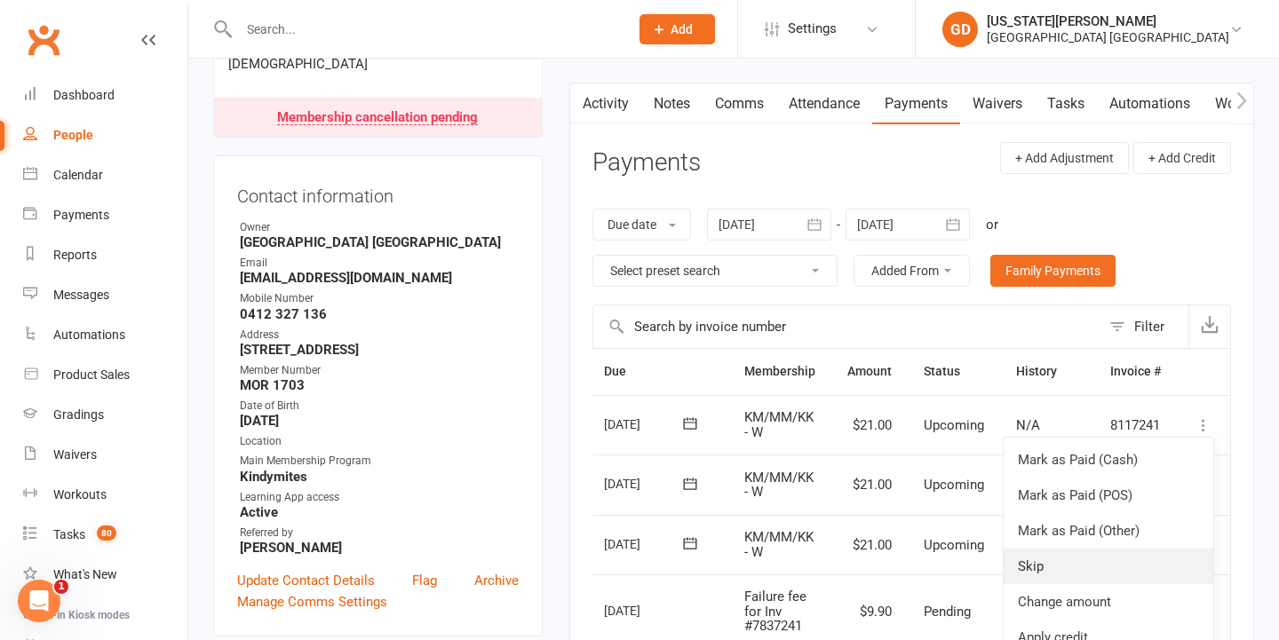
click at [1076, 574] on link "Skip" at bounding box center [1109, 567] width 210 height 36
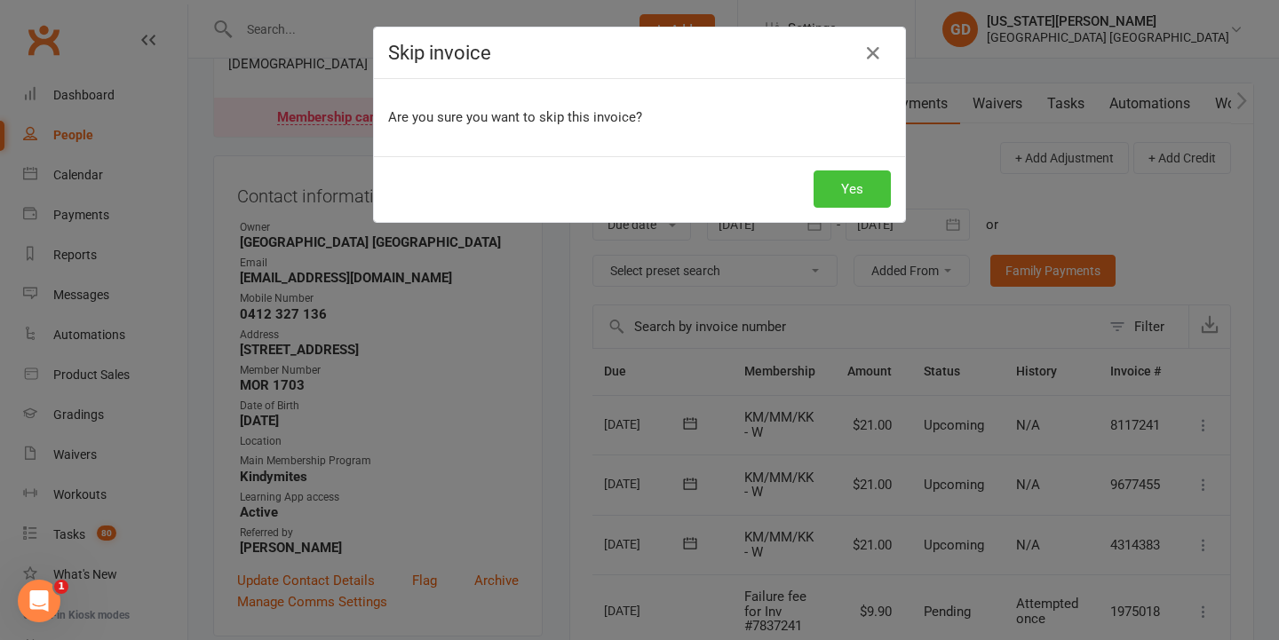
click at [839, 187] on button "Yes" at bounding box center [852, 189] width 77 height 37
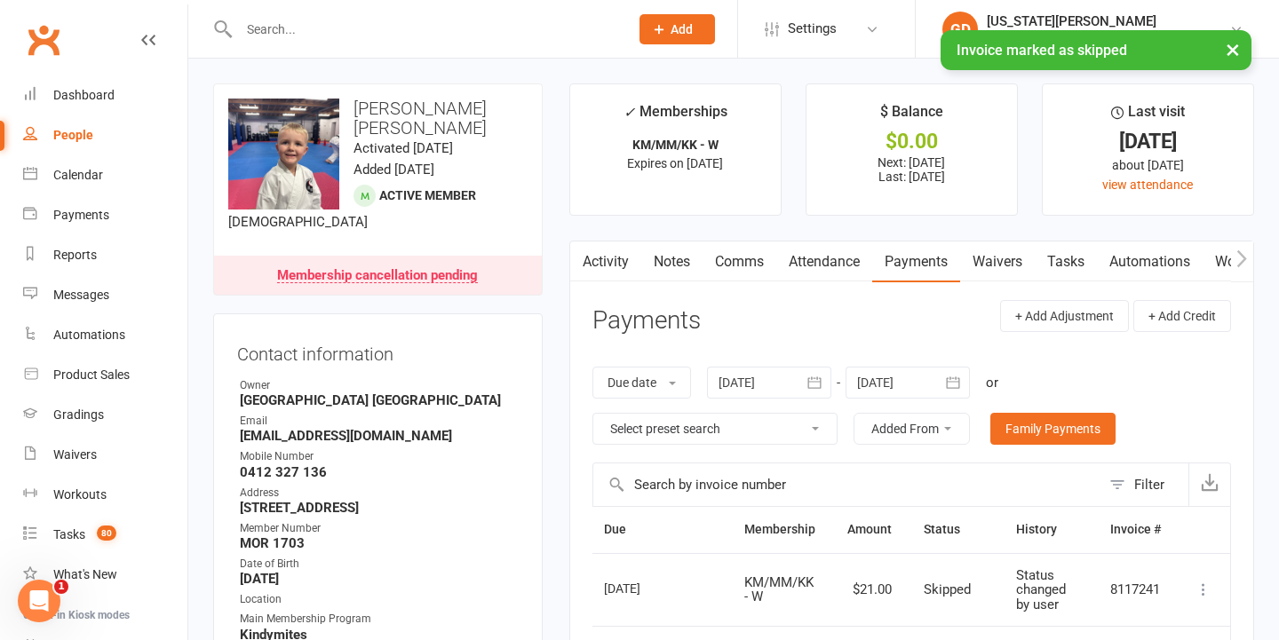
scroll to position [0, 0]
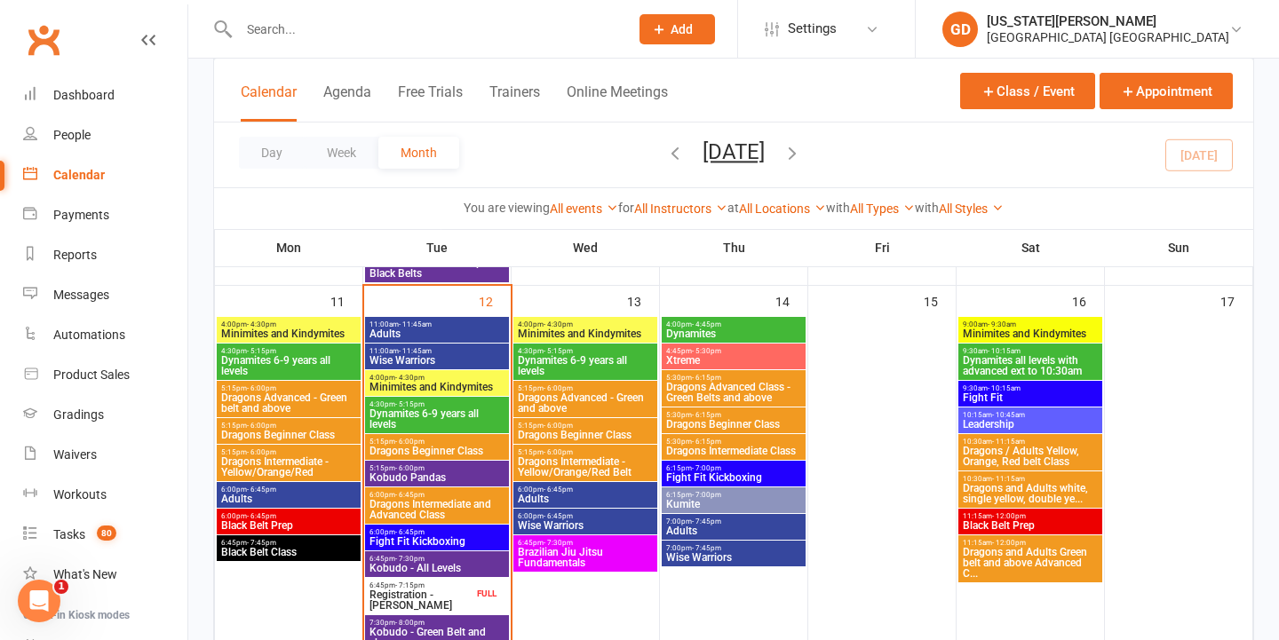
click at [426, 444] on div "5:15pm - 6:00pm Dragons Beginner Class" at bounding box center [437, 447] width 144 height 26
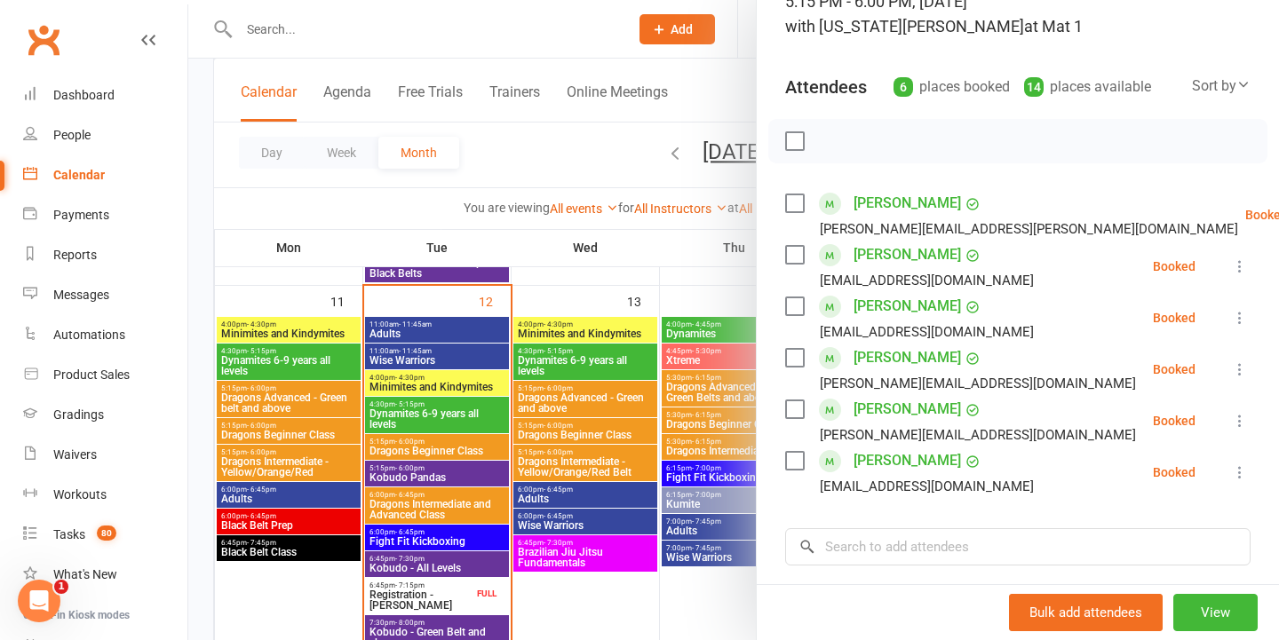
scroll to position [149, 0]
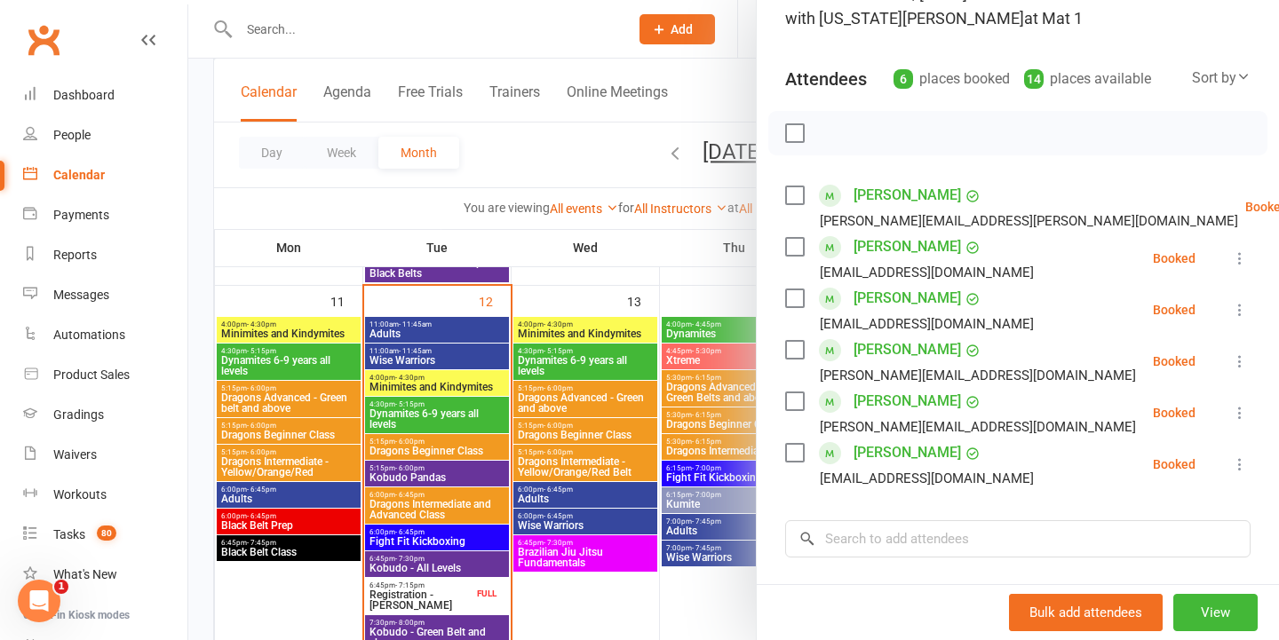
click at [513, 361] on div at bounding box center [733, 320] width 1091 height 640
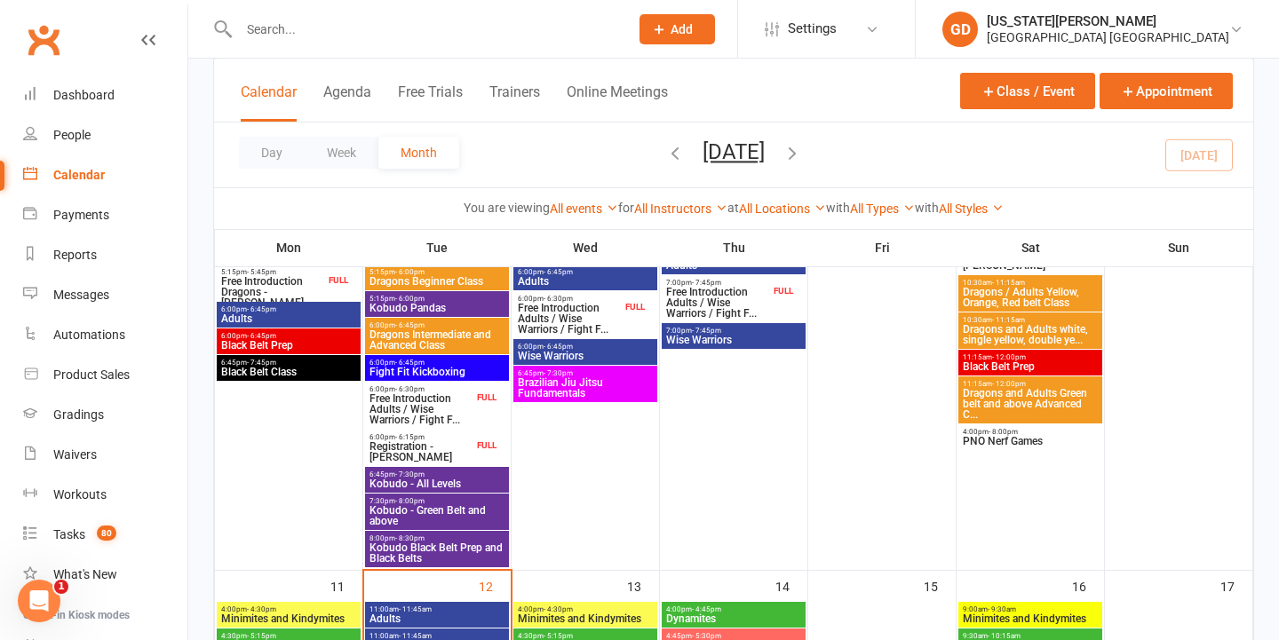
scroll to position [782, 0]
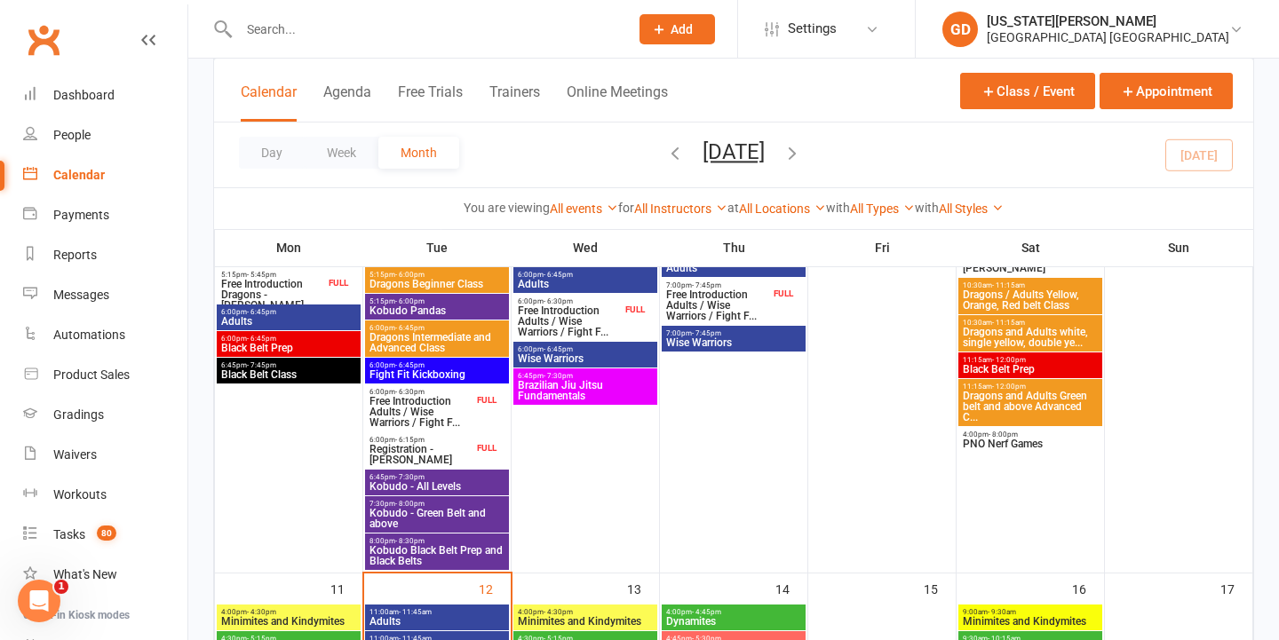
click at [441, 285] on span "Dragons Beginner Class" at bounding box center [437, 284] width 137 height 11
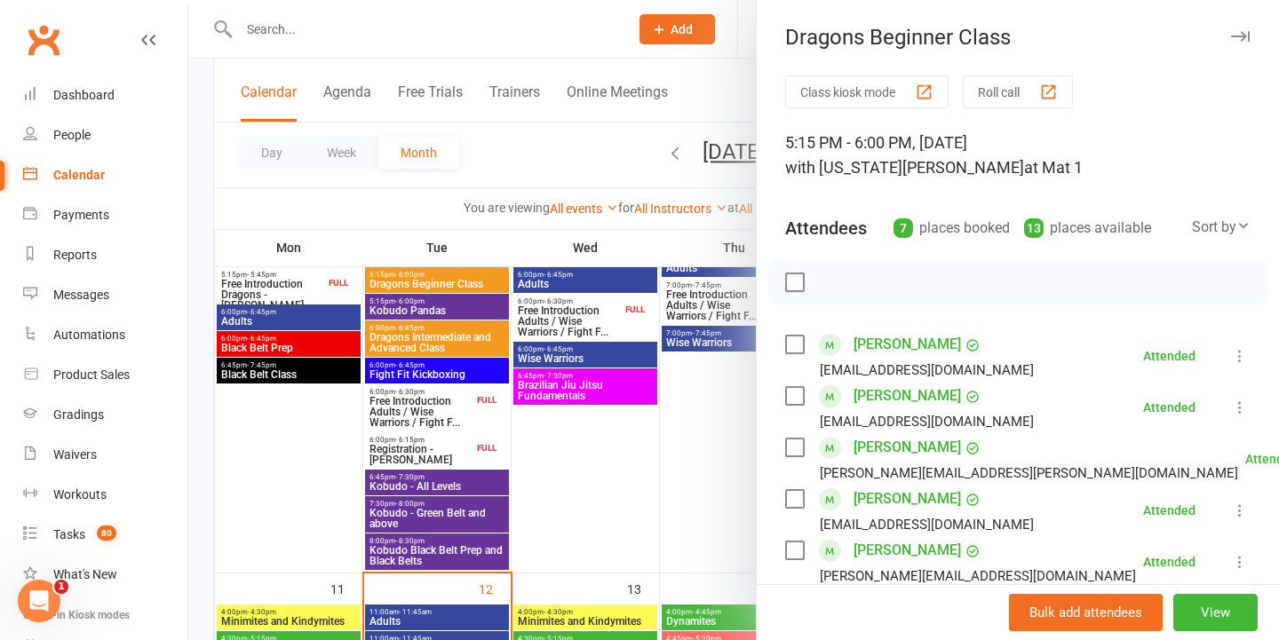
click at [586, 314] on div at bounding box center [733, 320] width 1091 height 640
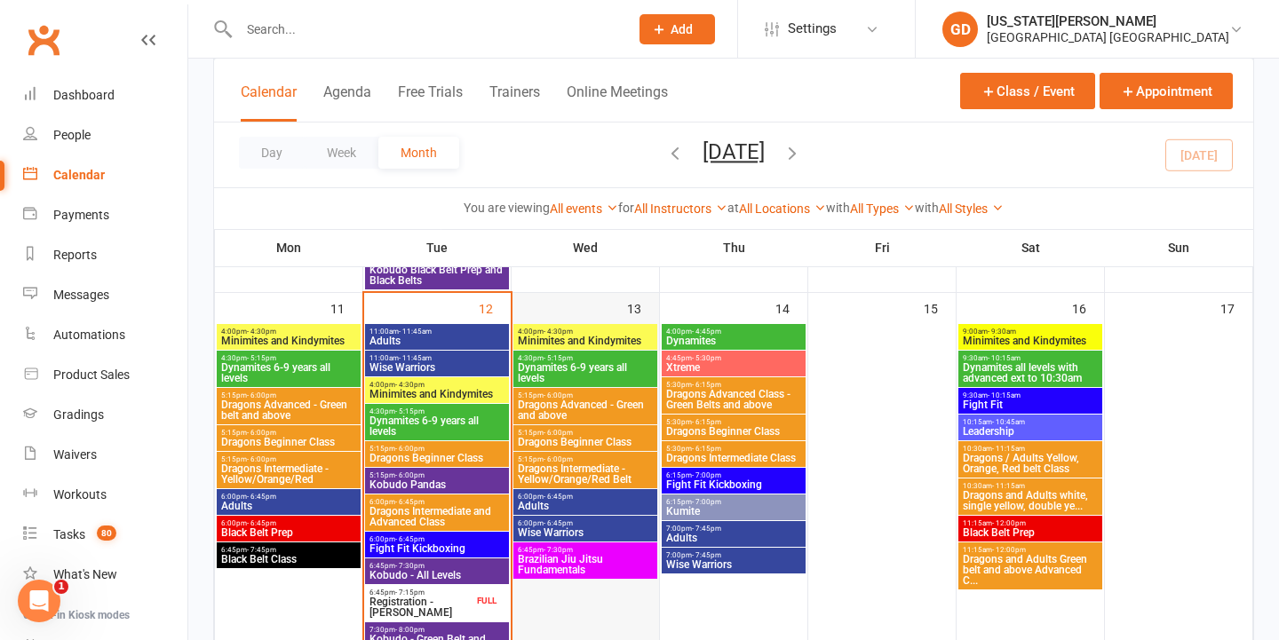
scroll to position [1065, 0]
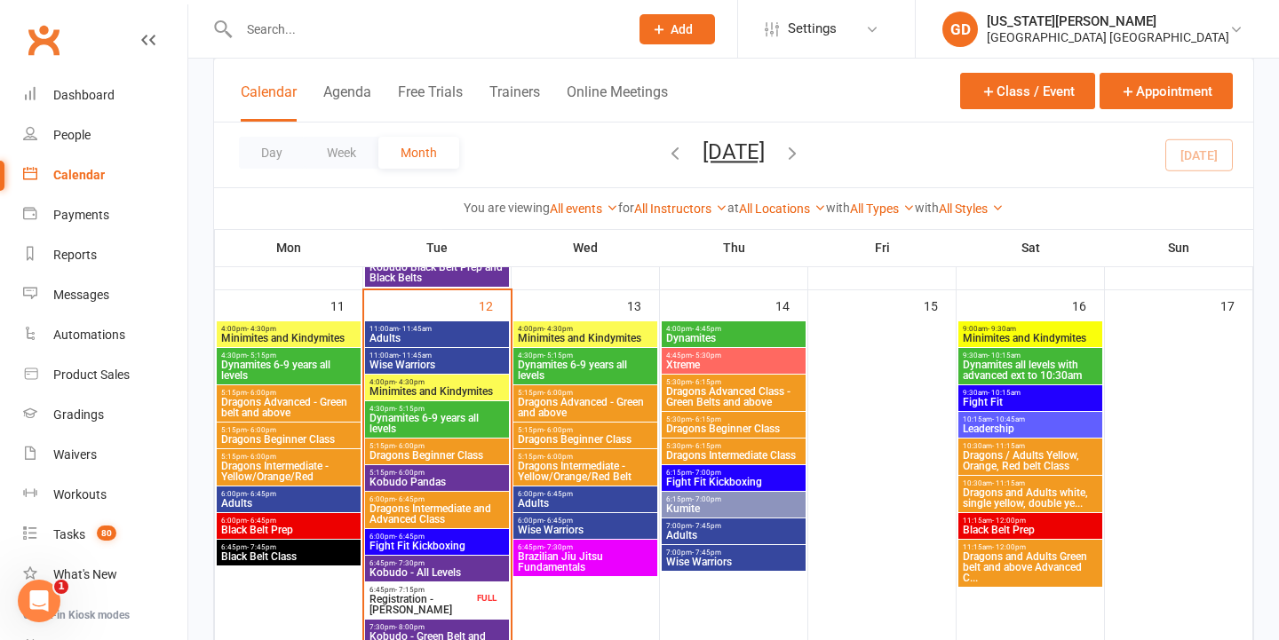
click at [438, 452] on span "Dragons Beginner Class" at bounding box center [437, 455] width 137 height 11
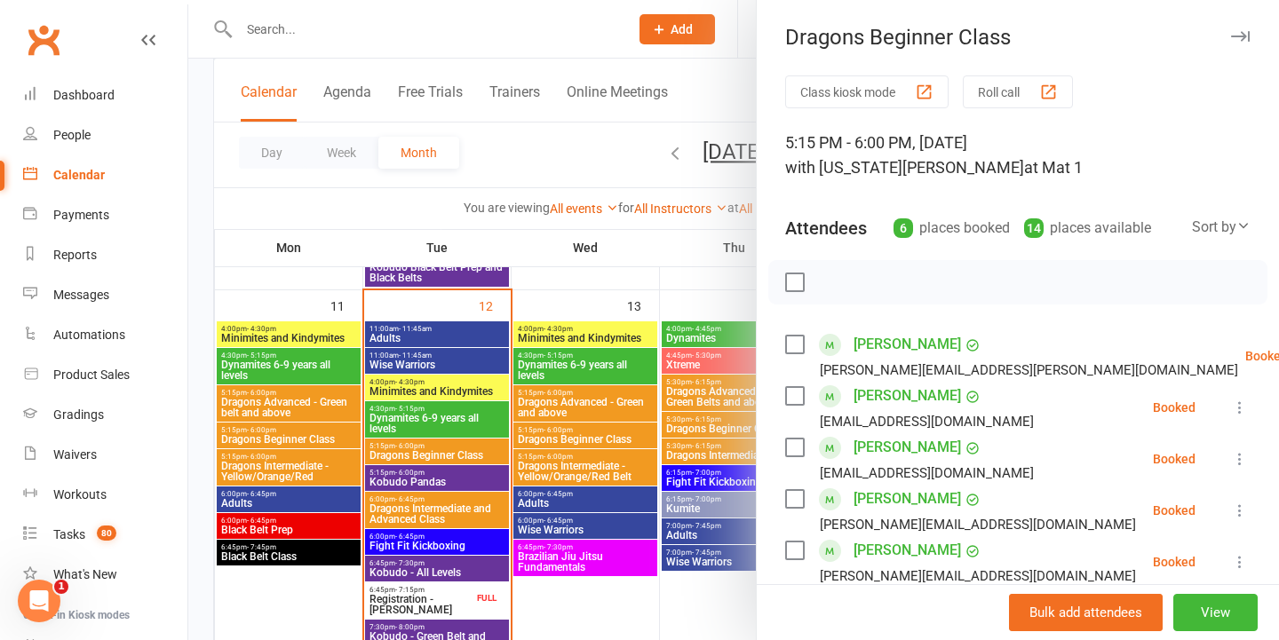
drag, startPoint x: 781, startPoint y: 309, endPoint x: 727, endPoint y: 333, distance: 59.2
click at [741, 0] on div "Dragons Beginner Class Class kiosk mode Roll call 5:15 PM - 6:00 PM, [DATE] wit…" at bounding box center [733, 0] width 1091 height 0
click at [633, 206] on div at bounding box center [733, 320] width 1091 height 640
